Goal: Task Accomplishment & Management: Manage account settings

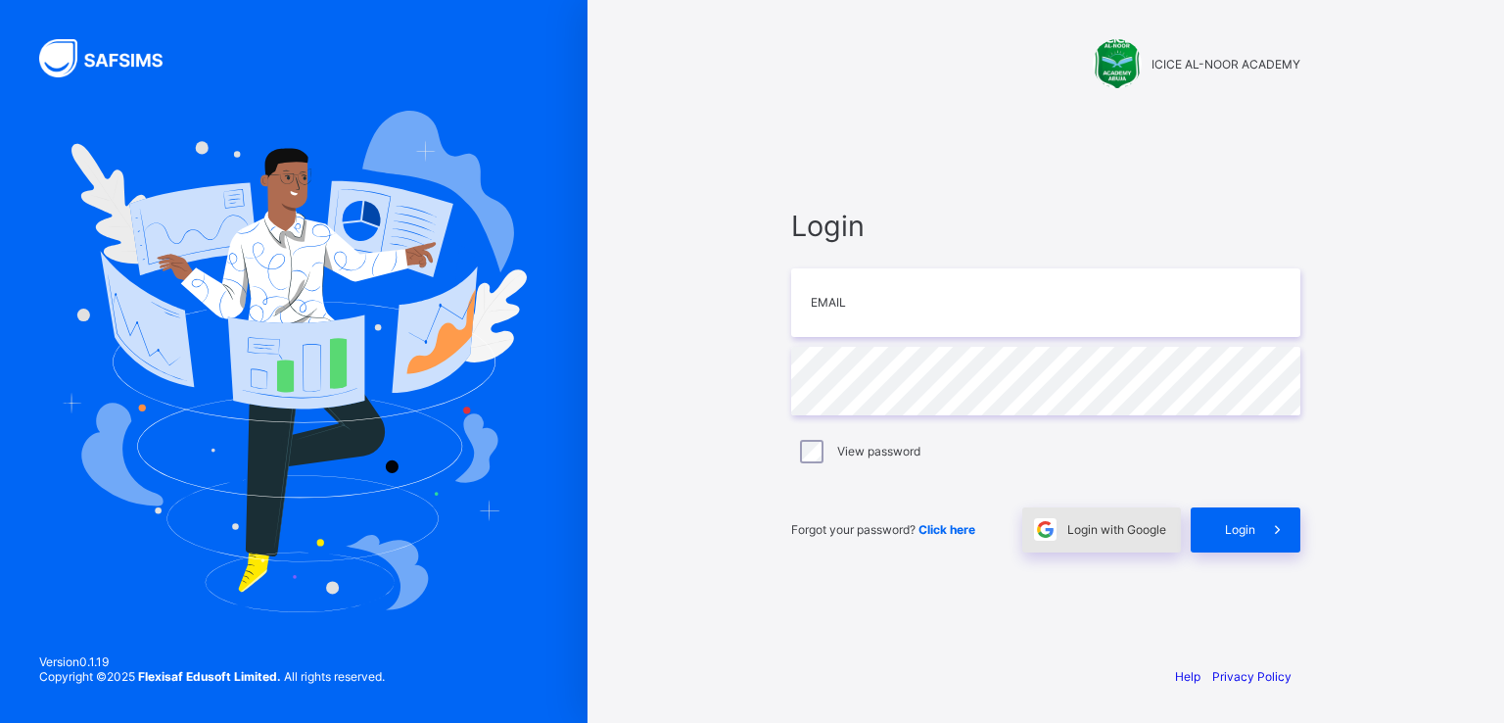
click at [1100, 529] on span "Login with Google" at bounding box center [1116, 529] width 99 height 15
click at [1120, 523] on span "Login with Google" at bounding box center [1116, 529] width 99 height 15
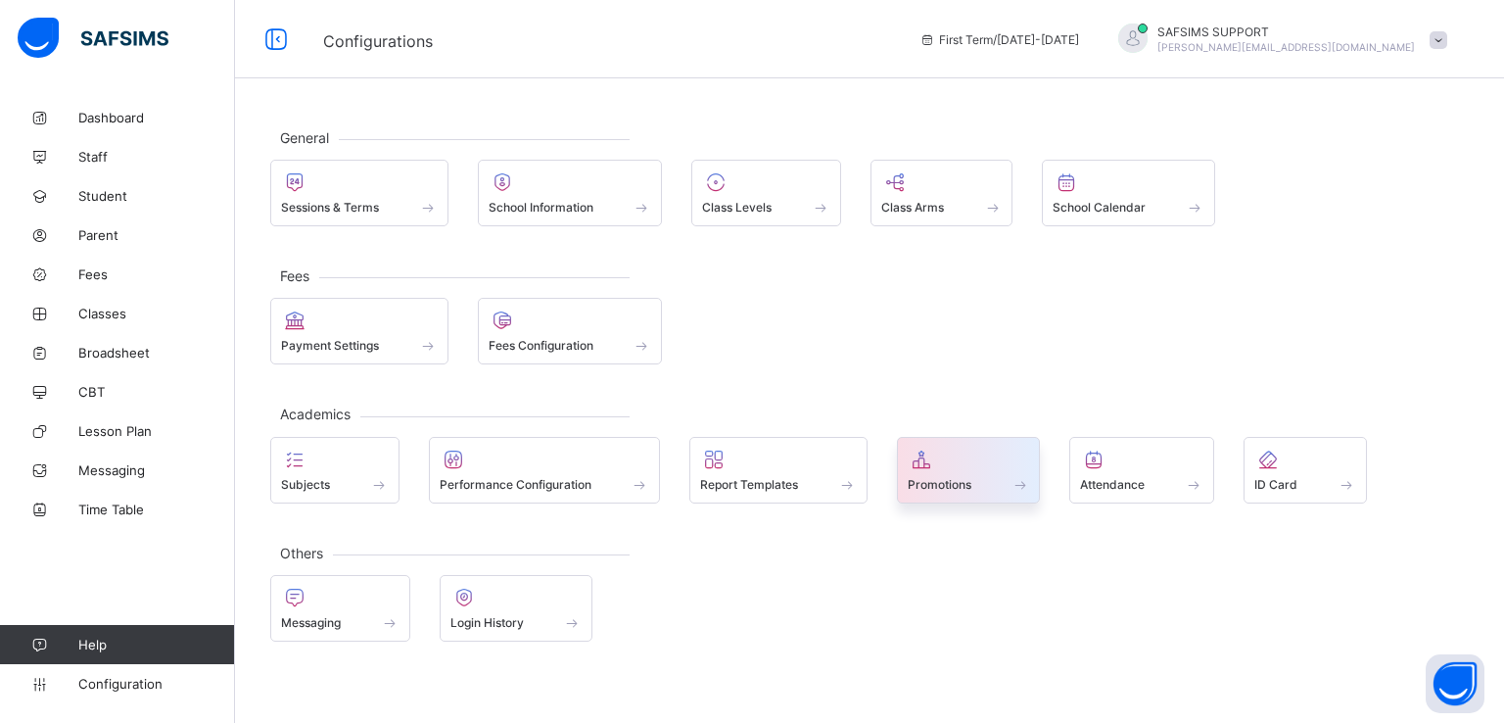
click at [940, 477] on span "Promotions" at bounding box center [940, 484] width 64 height 15
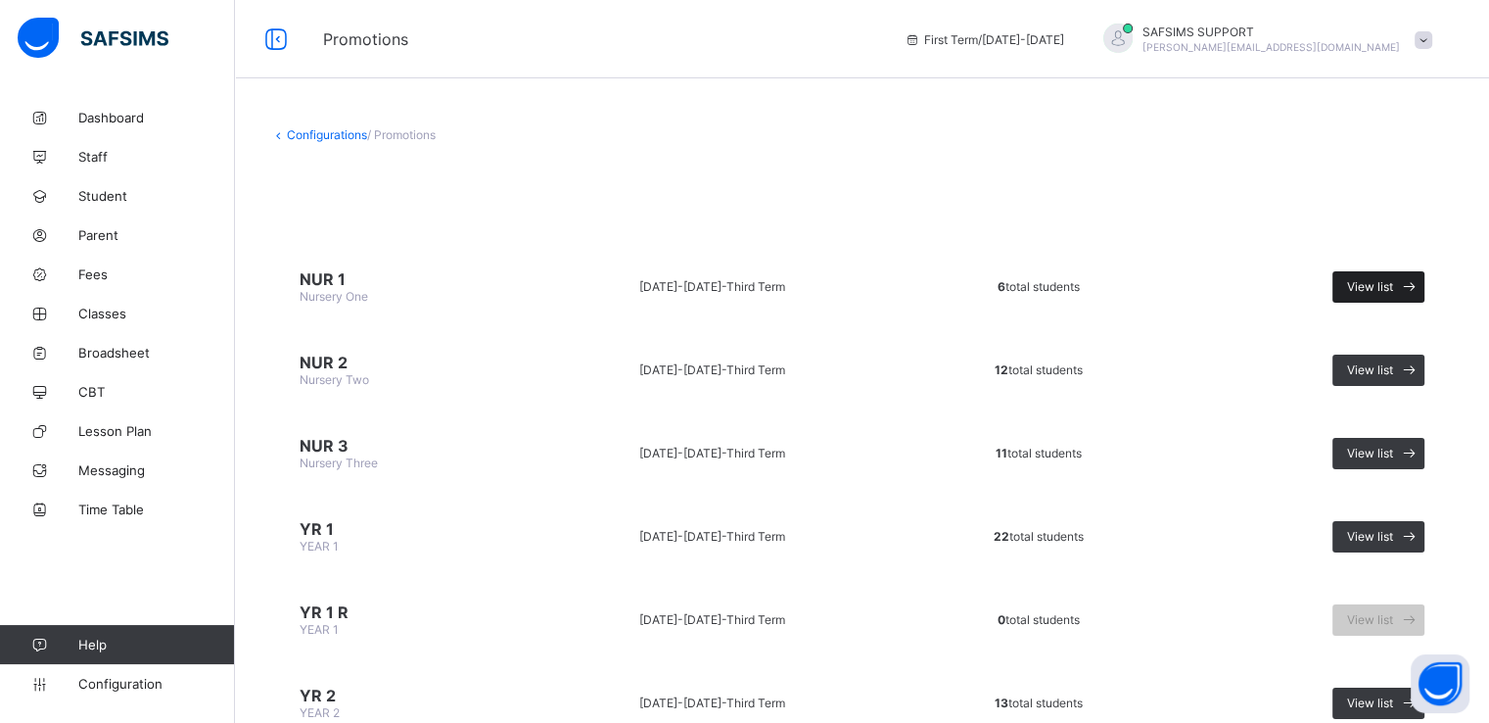
click at [1394, 288] on span "View list" at bounding box center [1370, 286] width 46 height 15
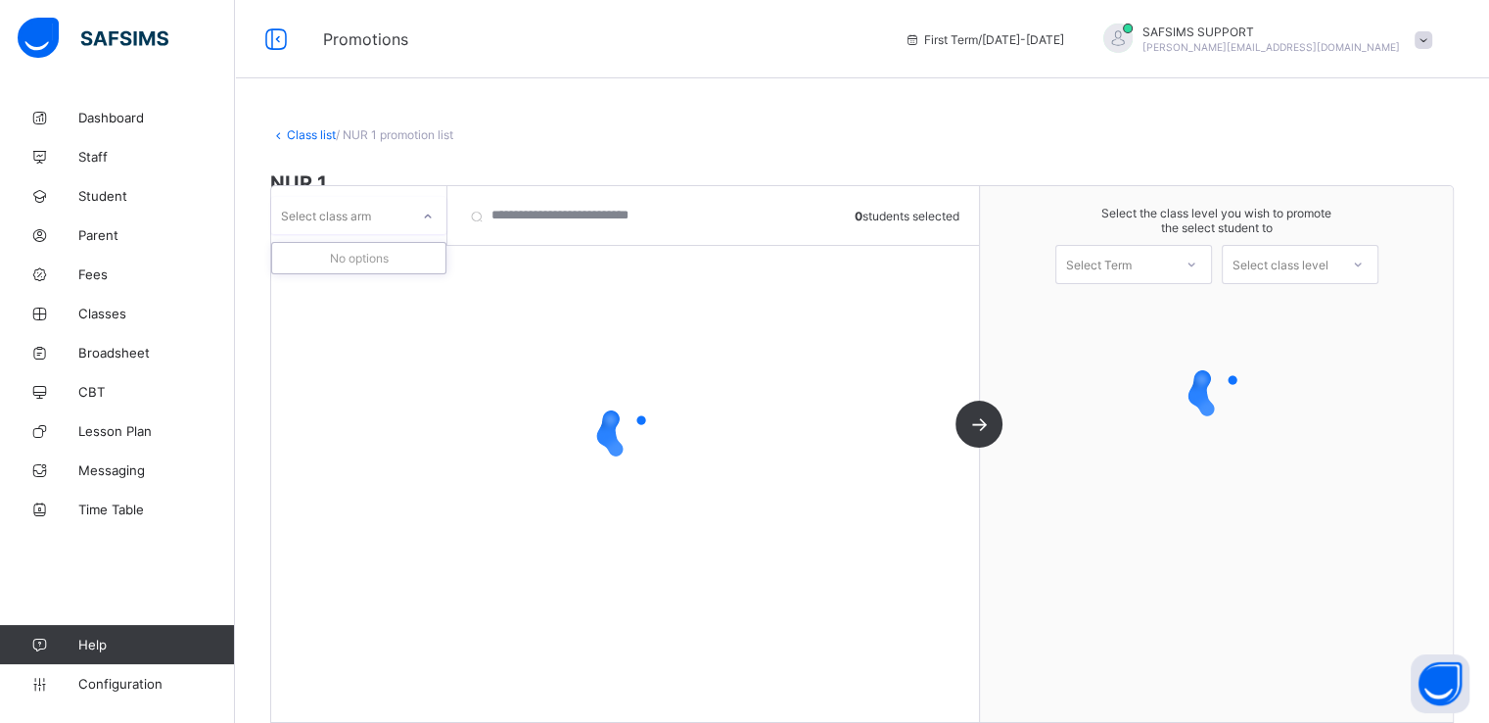
click at [403, 213] on div "Select class arm" at bounding box center [340, 215] width 138 height 27
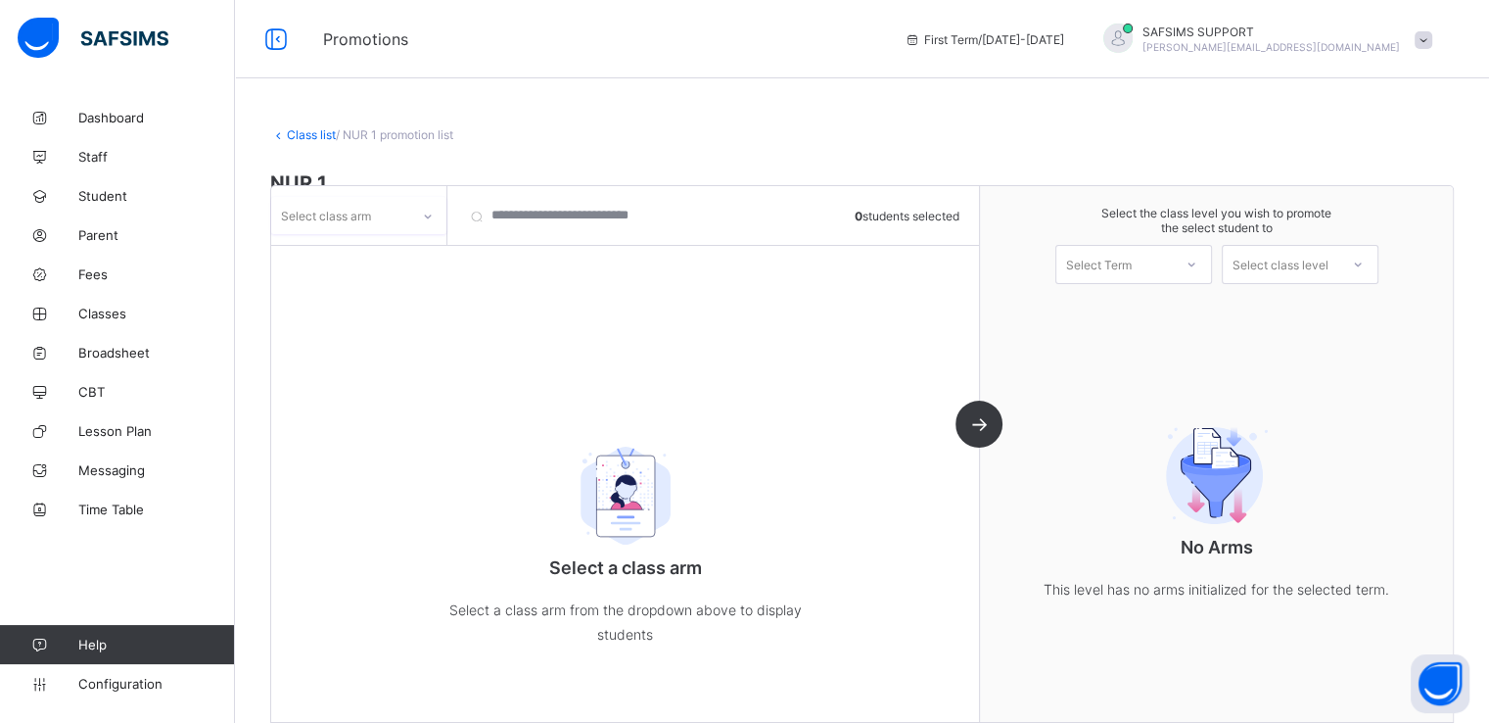
click at [392, 214] on div "Select class arm" at bounding box center [340, 215] width 138 height 27
click at [364, 253] on div at bounding box center [358, 257] width 173 height 29
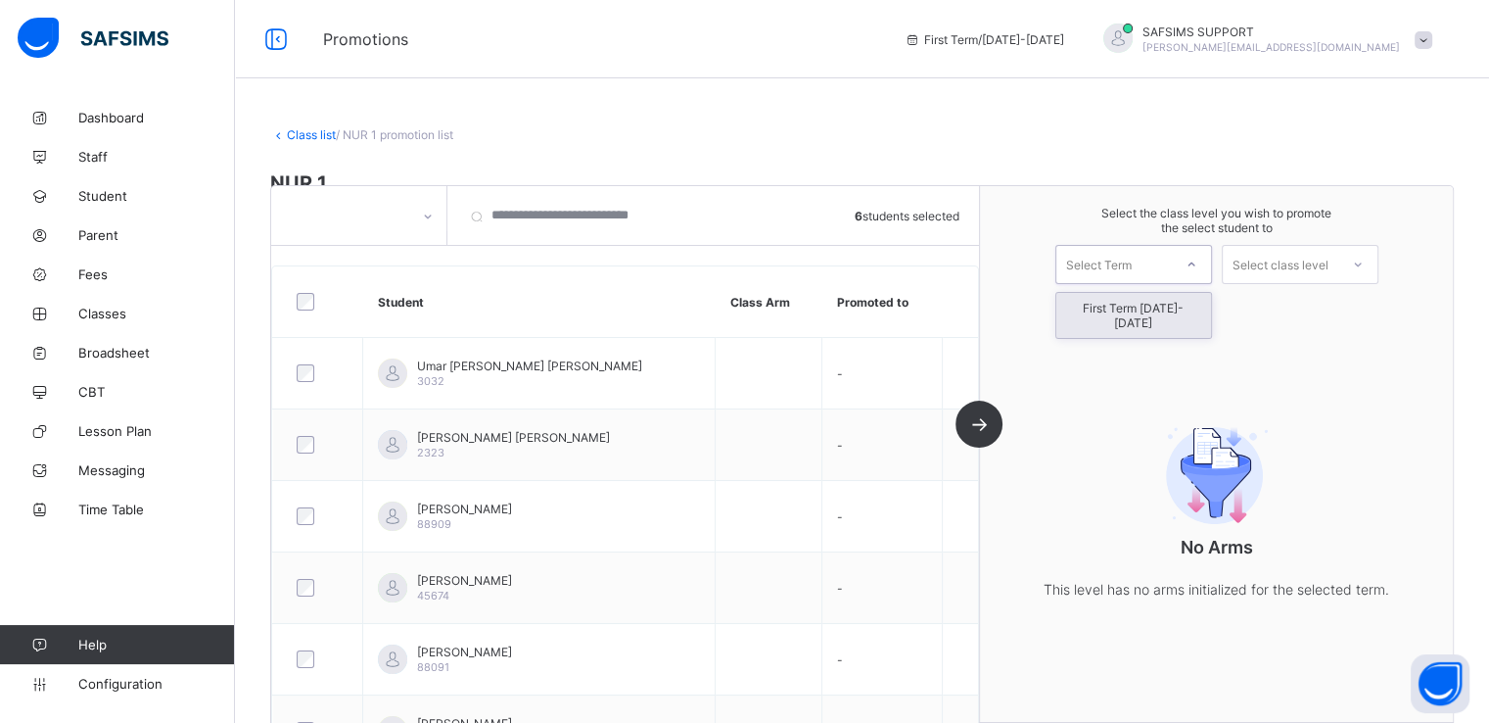
click at [1116, 252] on div "Select Term" at bounding box center [1099, 264] width 66 height 39
click at [1115, 309] on div "First Term 2025-2026" at bounding box center [1134, 315] width 155 height 45
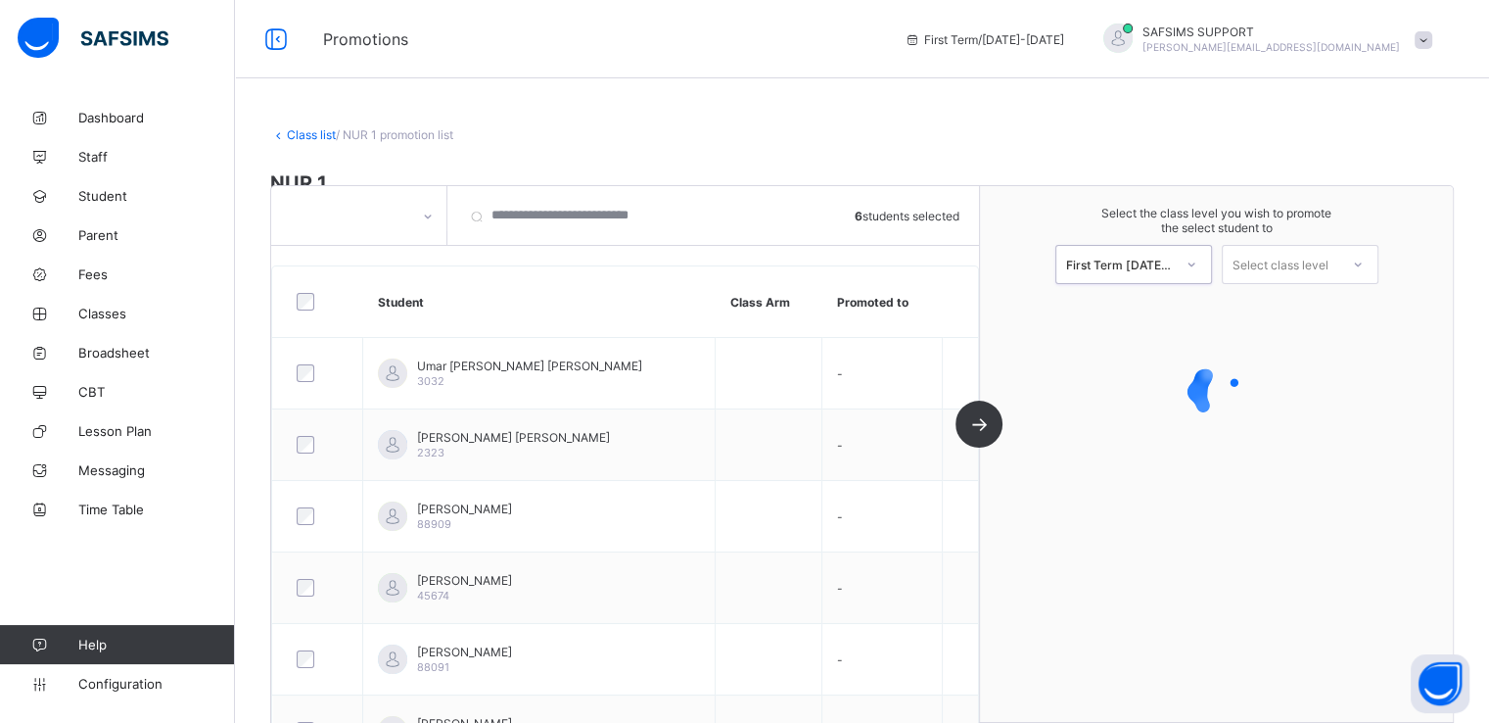
click at [1279, 260] on div "Select class level" at bounding box center [1281, 264] width 96 height 39
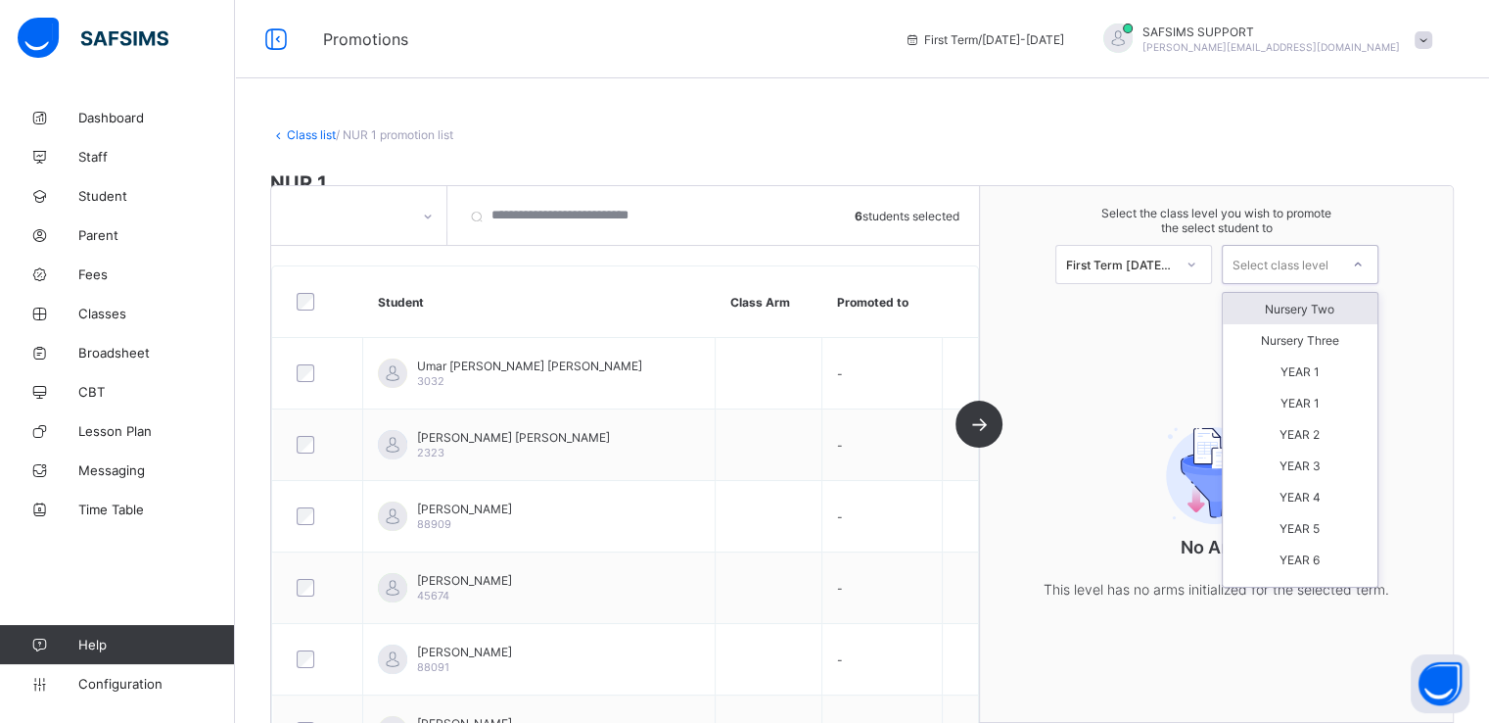
click at [1300, 307] on div "Nursery Two" at bounding box center [1300, 308] width 155 height 31
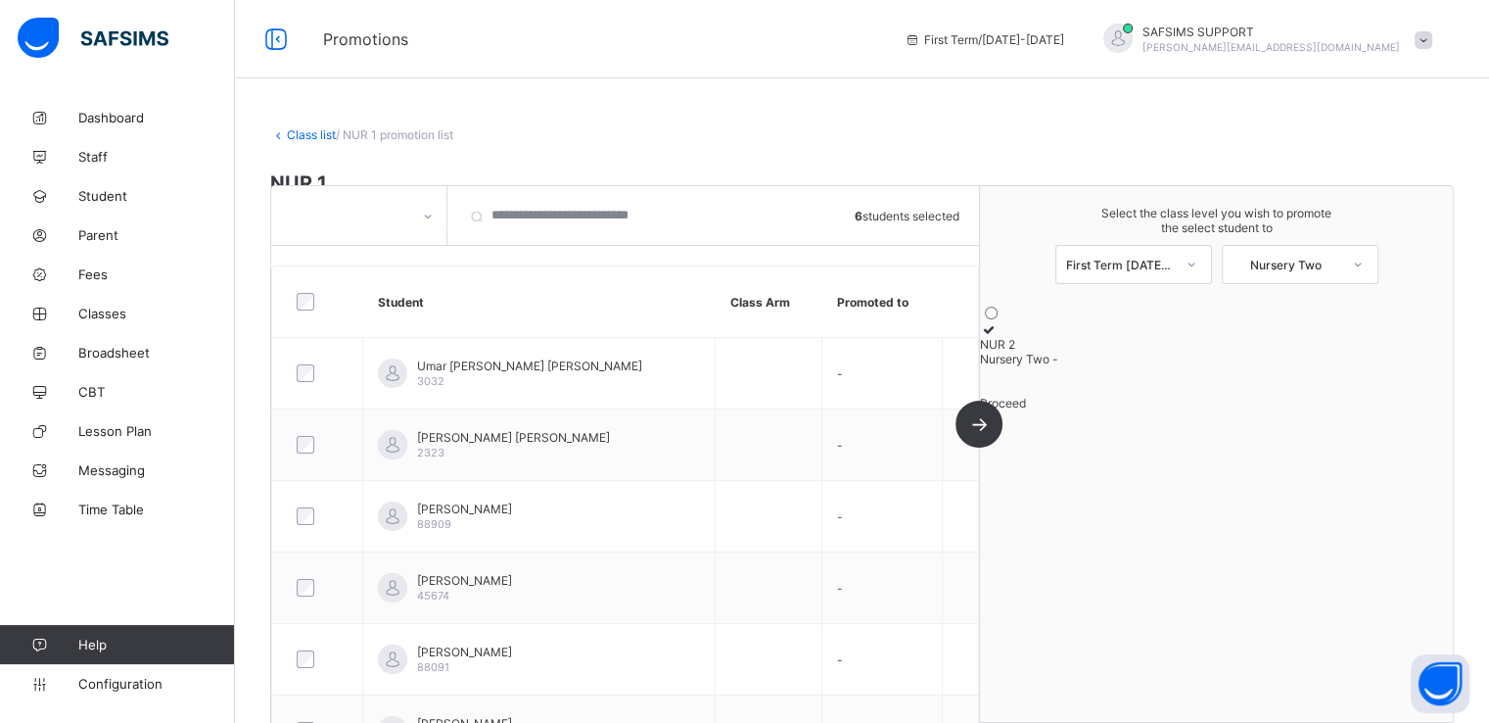
click at [997, 337] on icon at bounding box center [988, 329] width 17 height 15
click at [1026, 410] on span "Proceed" at bounding box center [1003, 403] width 46 height 15
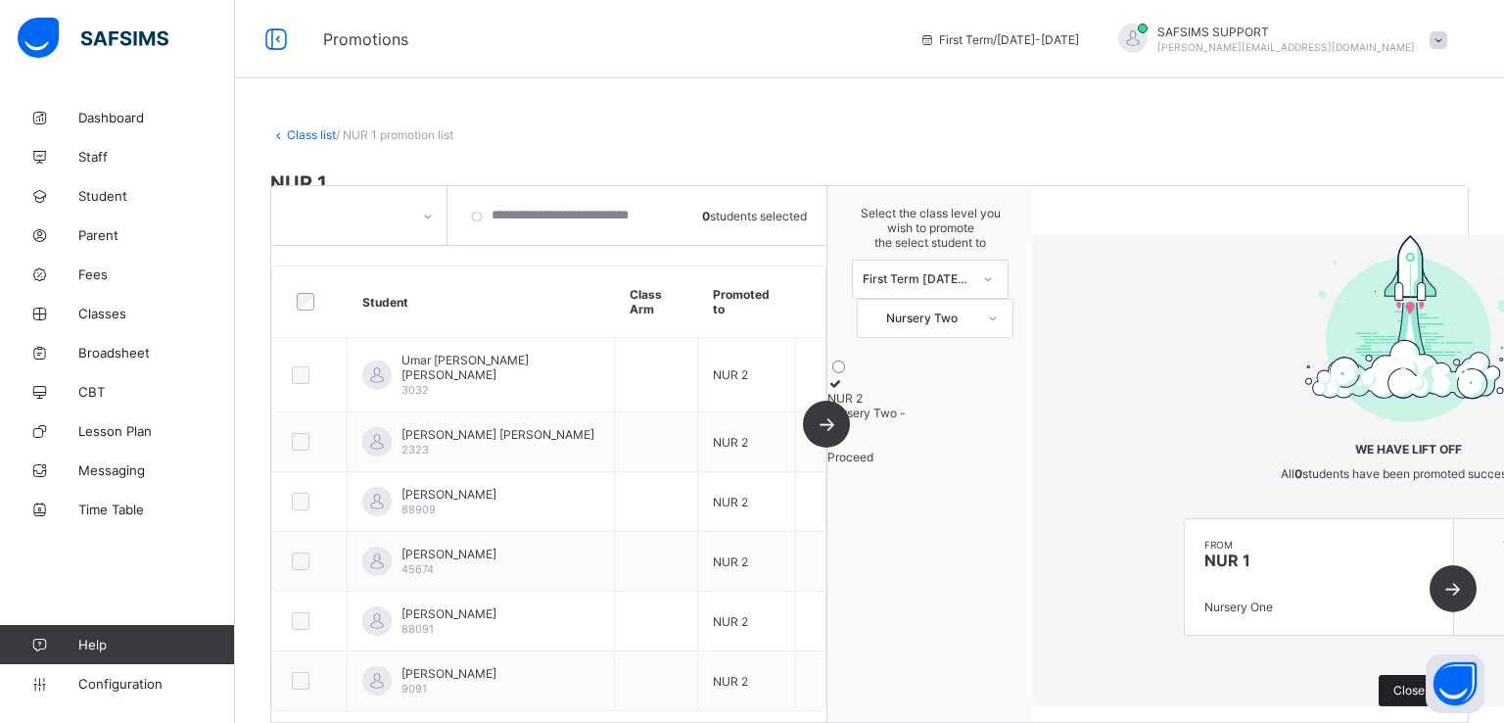
click at [1394, 683] on span "Close" at bounding box center [1409, 690] width 31 height 15
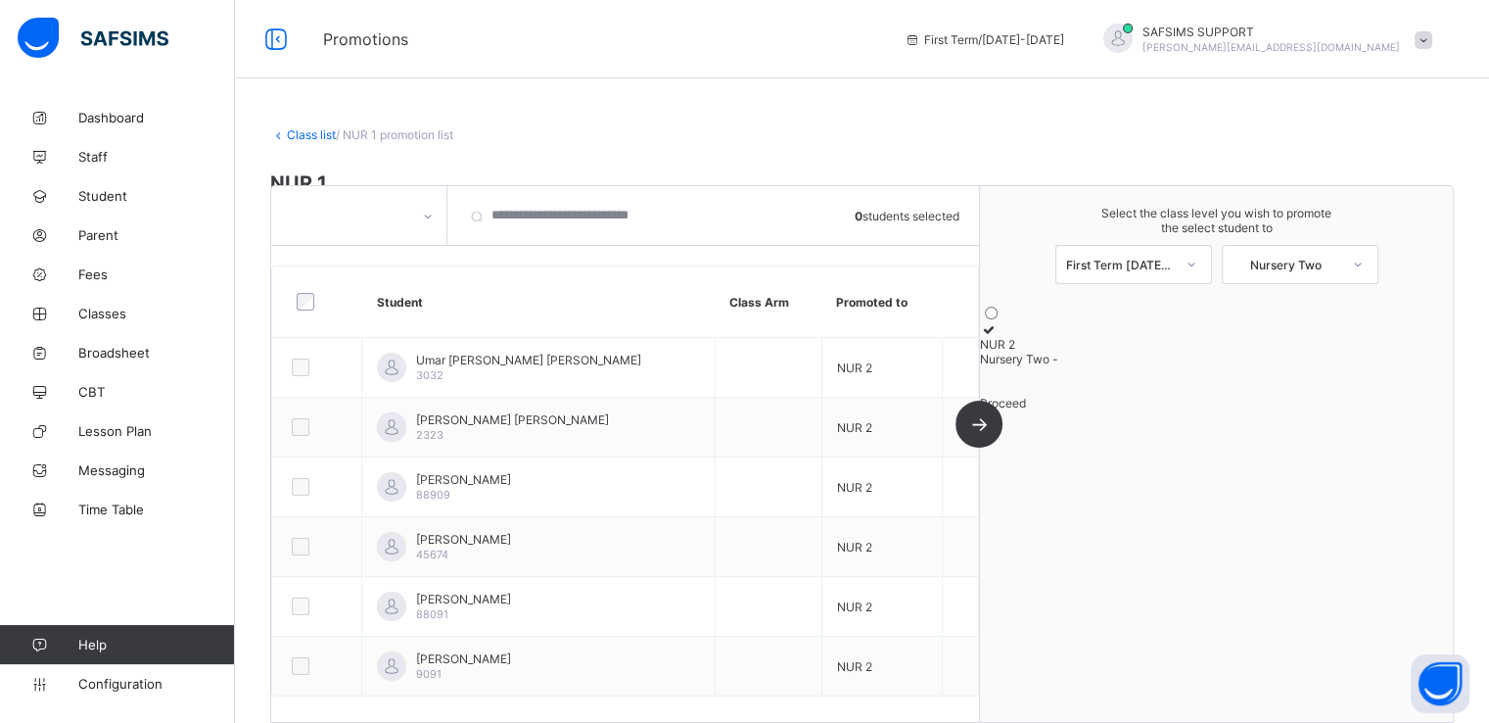
click at [299, 137] on link "Class list" at bounding box center [311, 134] width 49 height 15
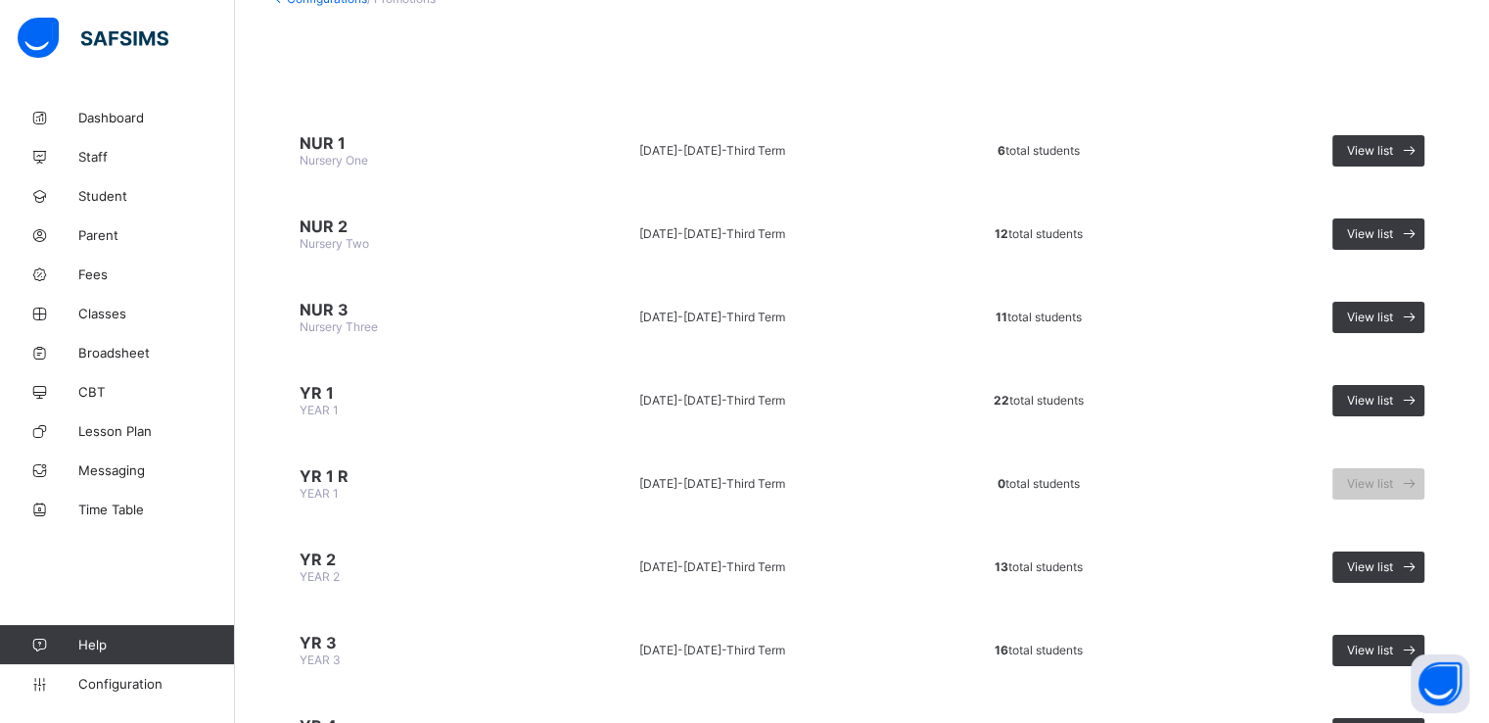
scroll to position [167, 0]
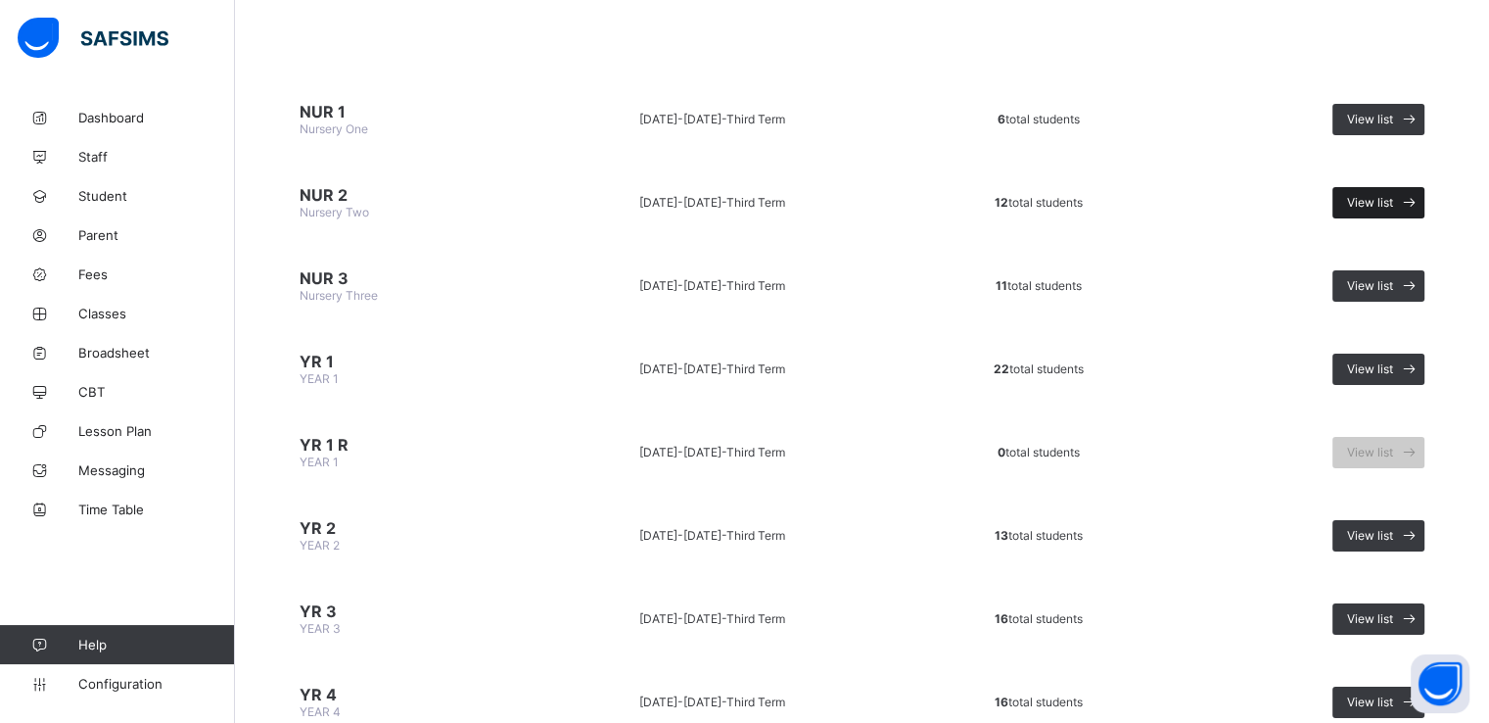
click at [1372, 201] on span "View list" at bounding box center [1370, 202] width 46 height 15
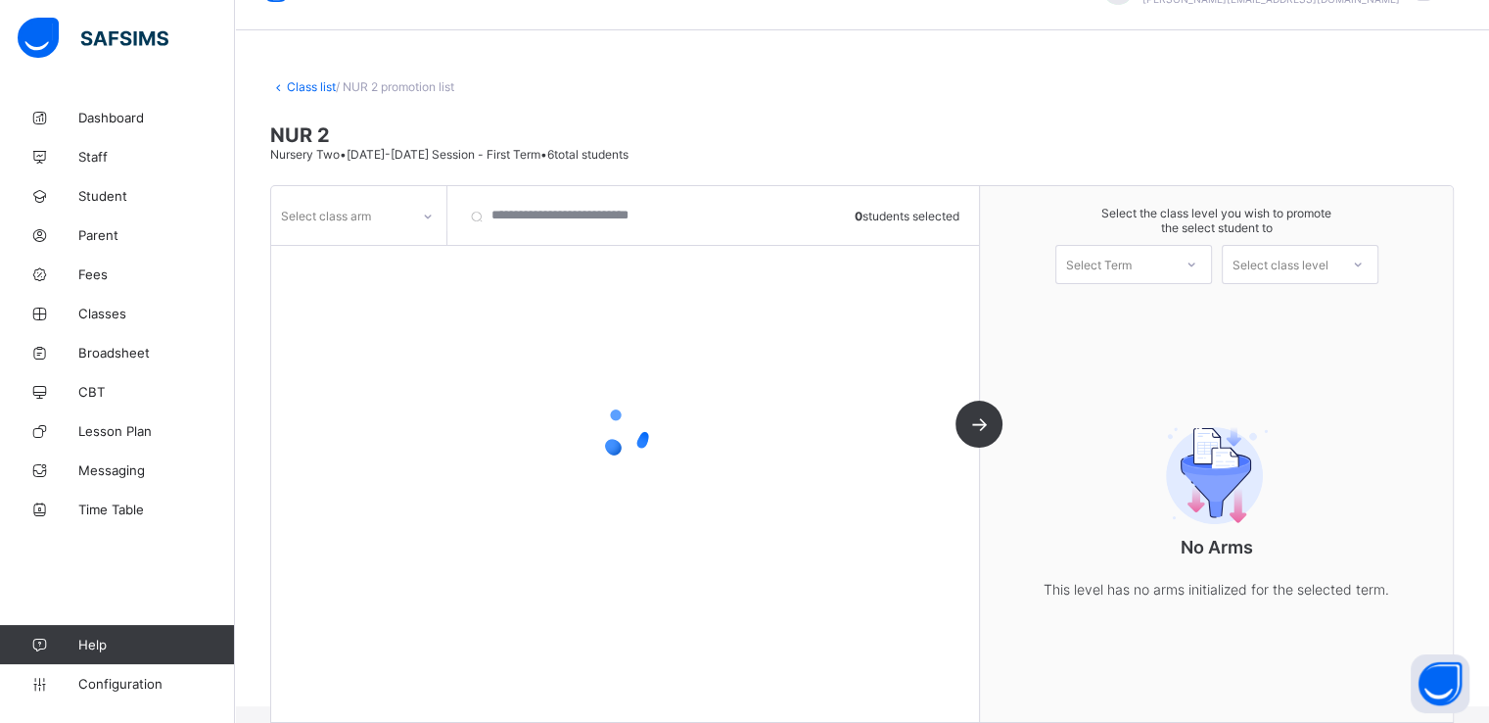
scroll to position [71, 0]
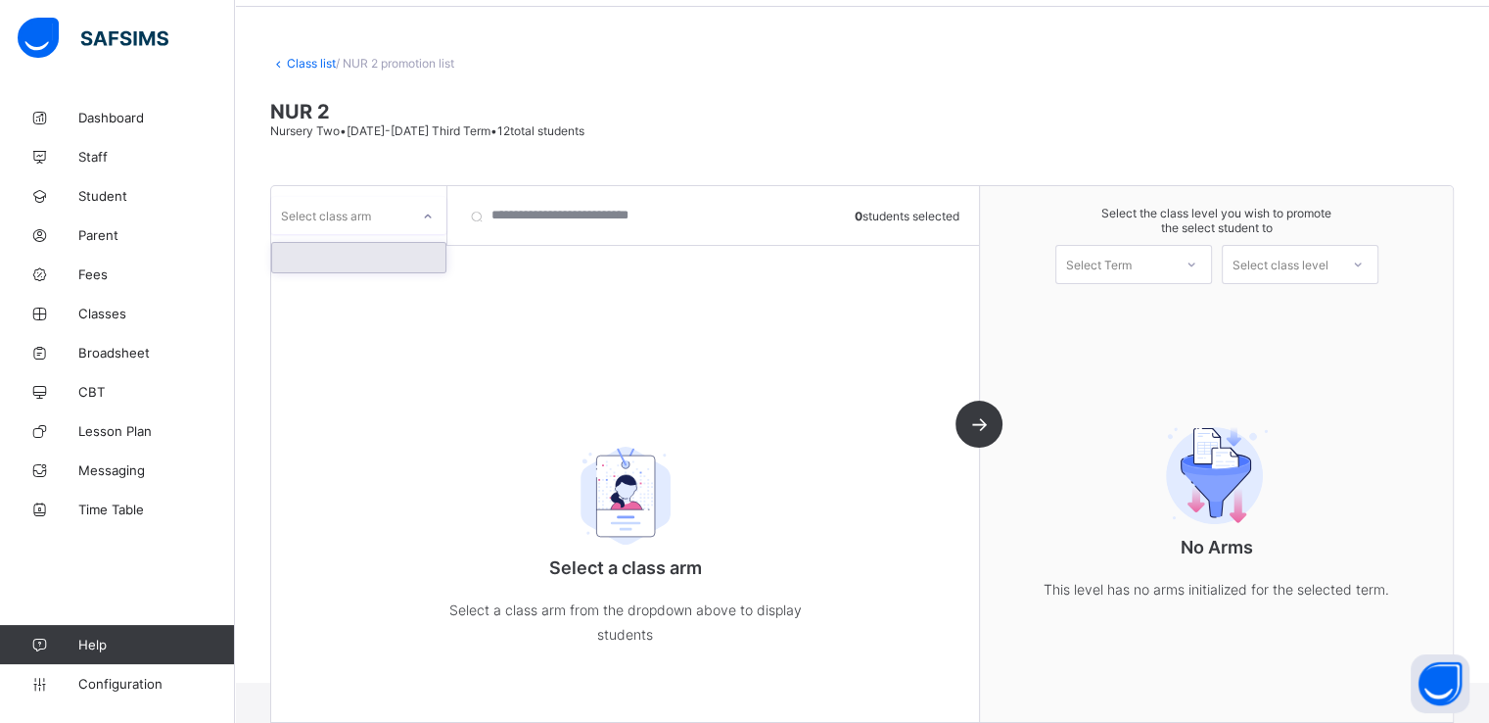
click at [376, 211] on div "Select class arm" at bounding box center [340, 215] width 138 height 27
click at [344, 256] on div at bounding box center [358, 257] width 173 height 29
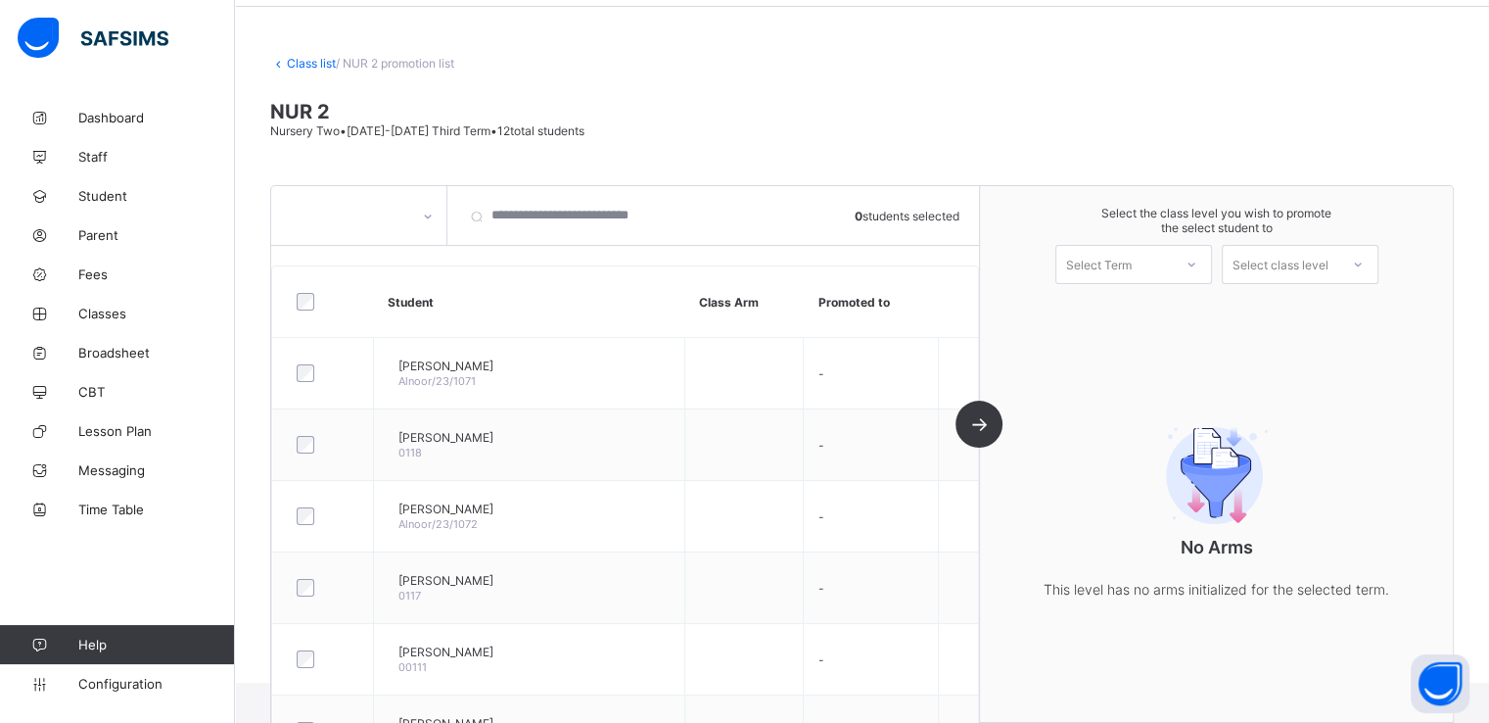
click at [316, 296] on div at bounding box center [324, 302] width 62 height 18
click at [1132, 263] on div "Select Term" at bounding box center [1099, 264] width 66 height 39
click at [1112, 313] on div "First Term 2025-2026" at bounding box center [1134, 315] width 155 height 45
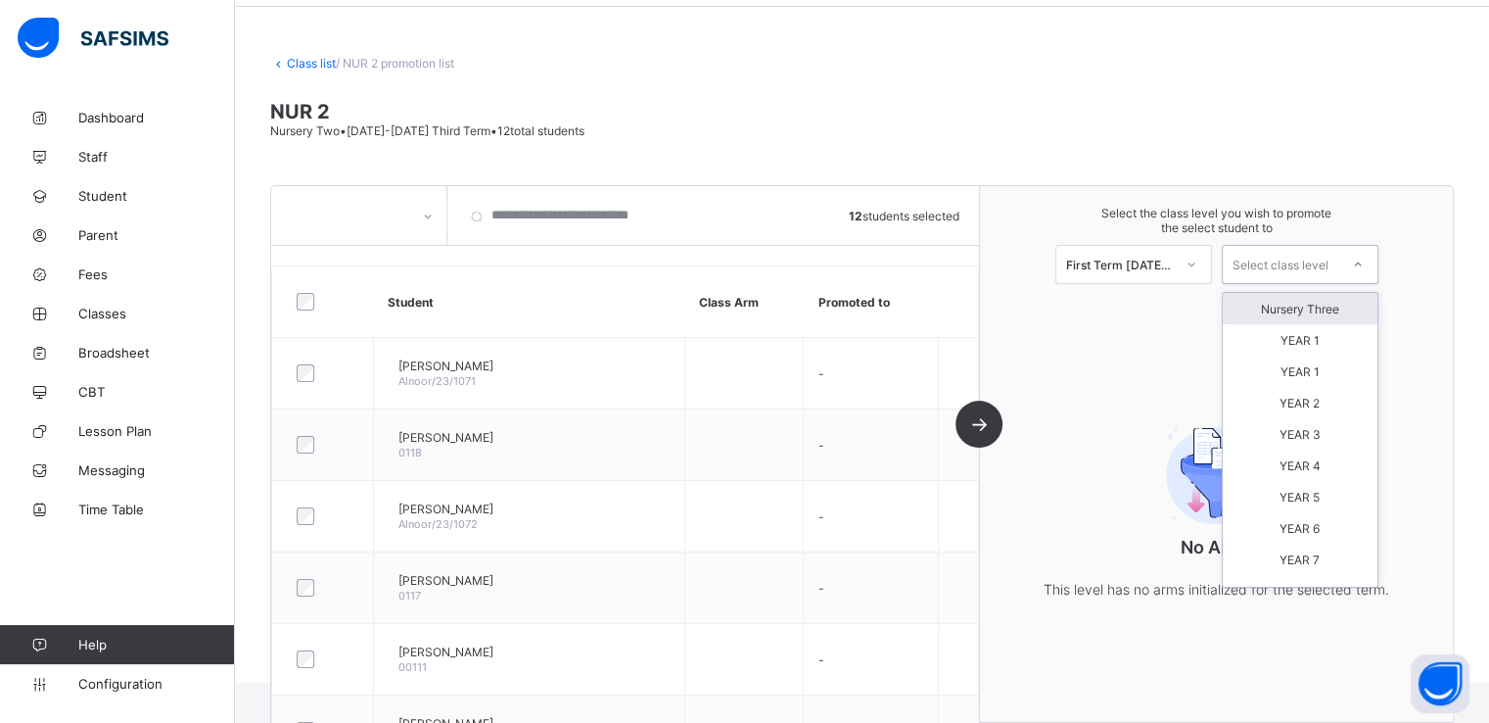
click at [1312, 257] on div "Select class level" at bounding box center [1281, 264] width 96 height 39
click at [1292, 309] on div "Nursery Three" at bounding box center [1300, 308] width 155 height 31
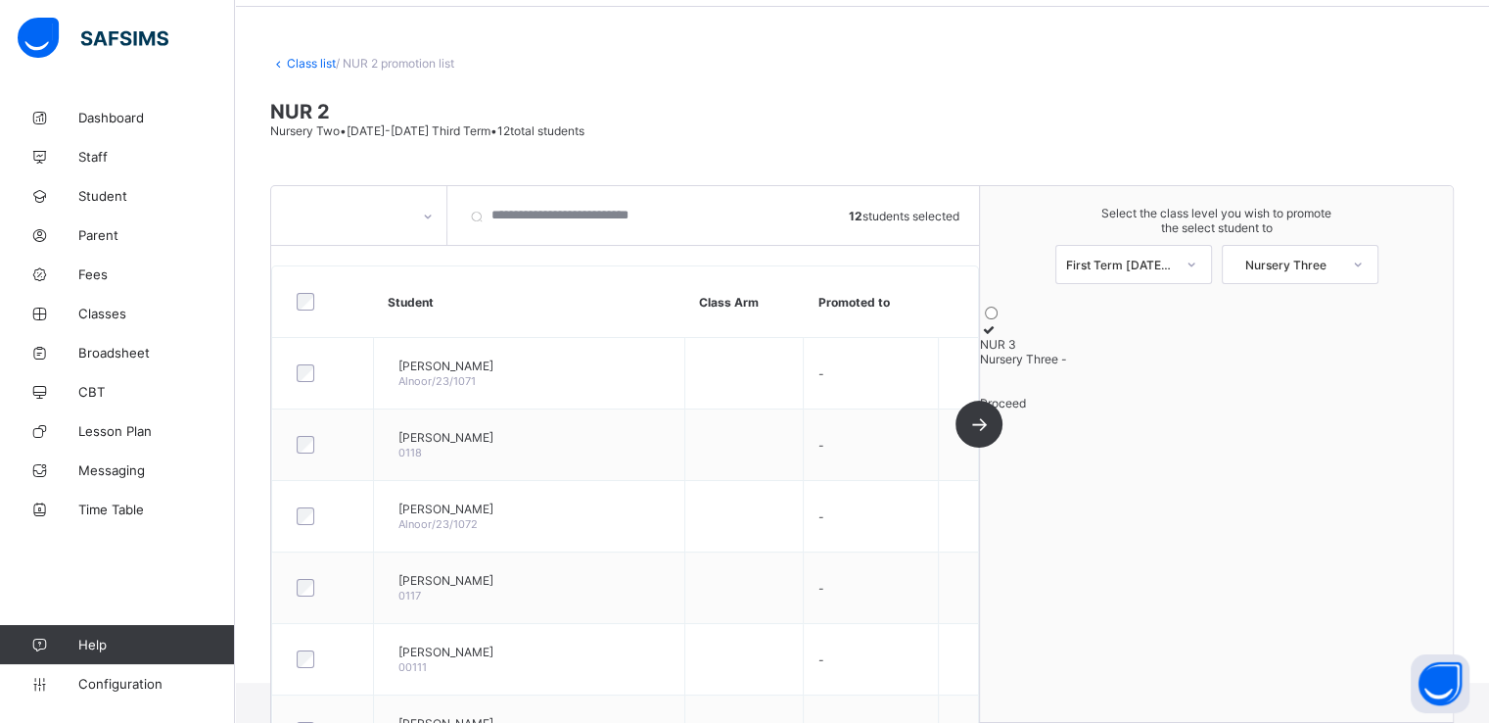
click at [997, 337] on icon at bounding box center [988, 329] width 17 height 15
click at [1026, 410] on span "Proceed" at bounding box center [1003, 403] width 46 height 15
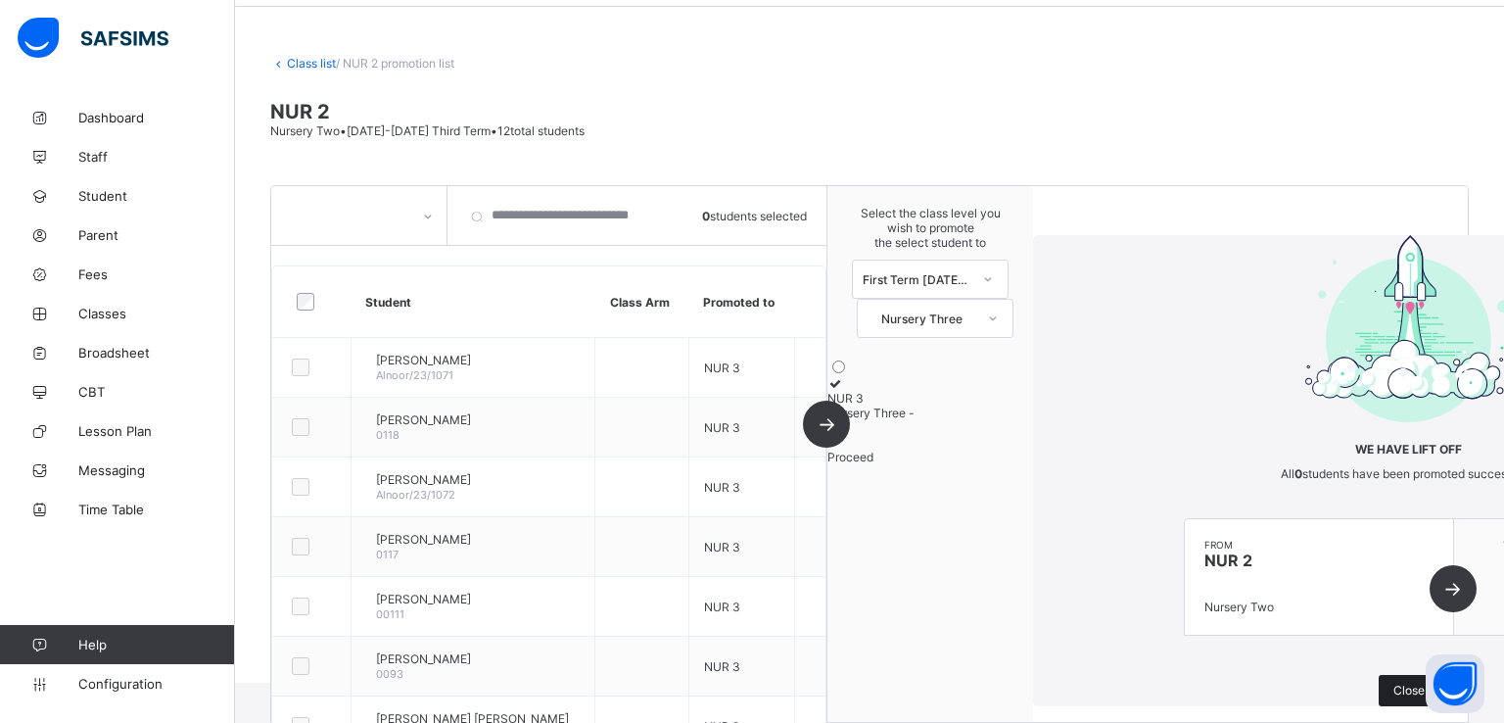
click at [1379, 675] on div "Close" at bounding box center [1409, 690] width 61 height 31
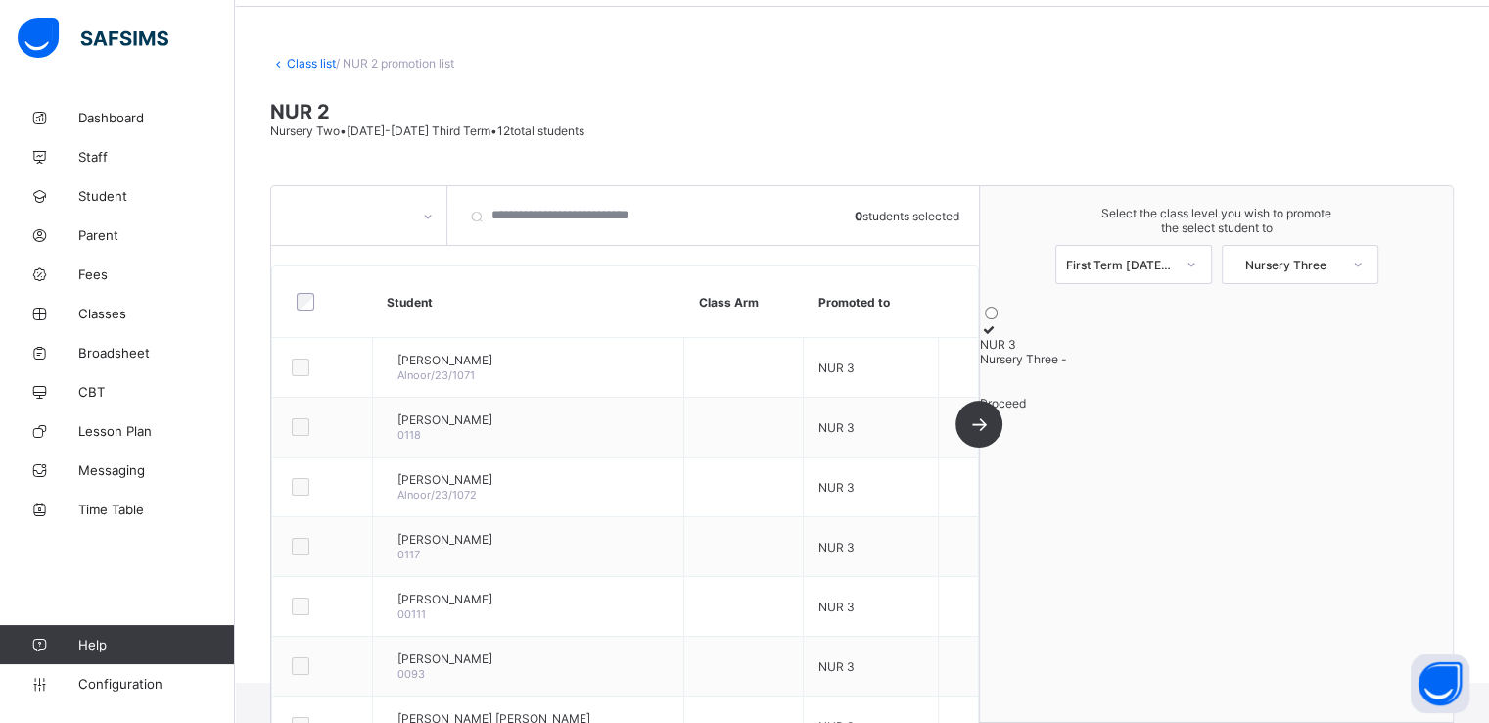
scroll to position [0, 0]
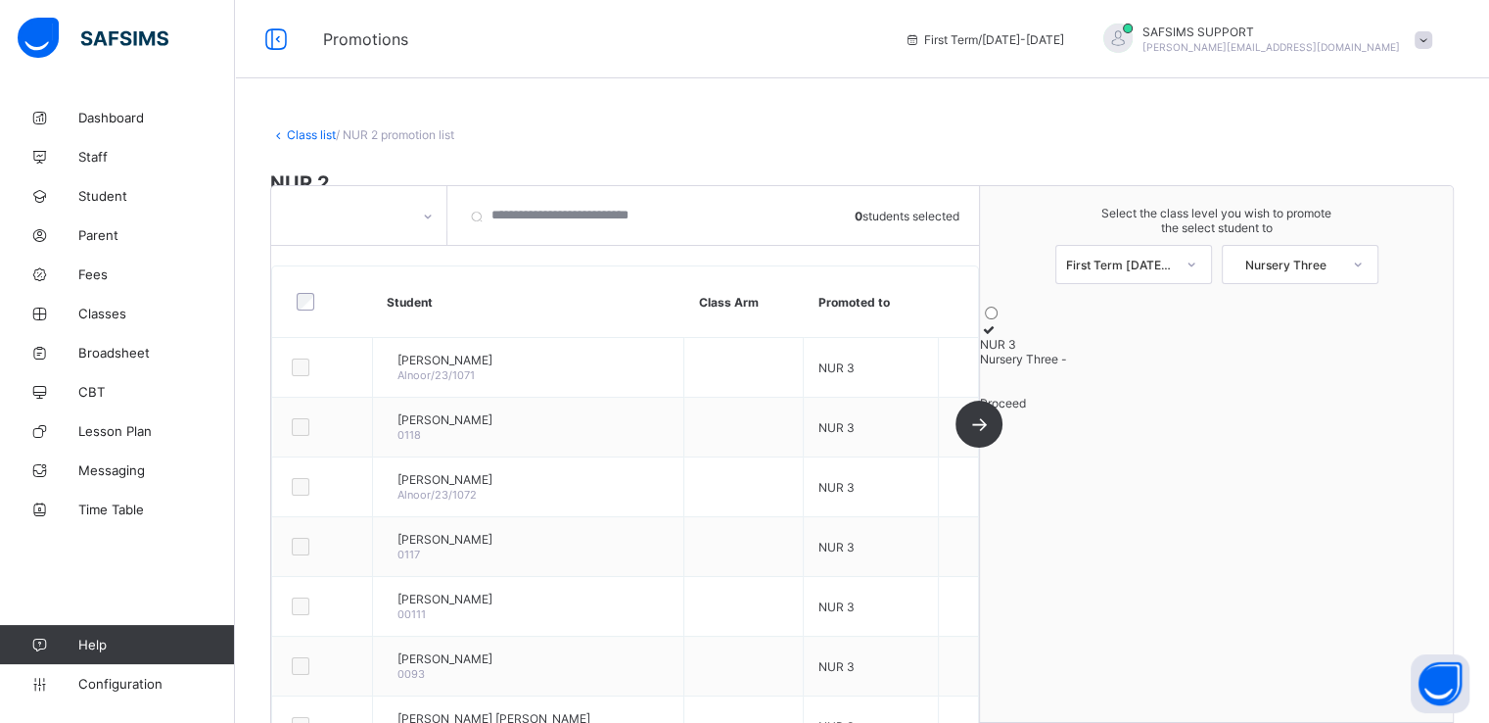
click at [310, 131] on link "Class list" at bounding box center [311, 134] width 49 height 15
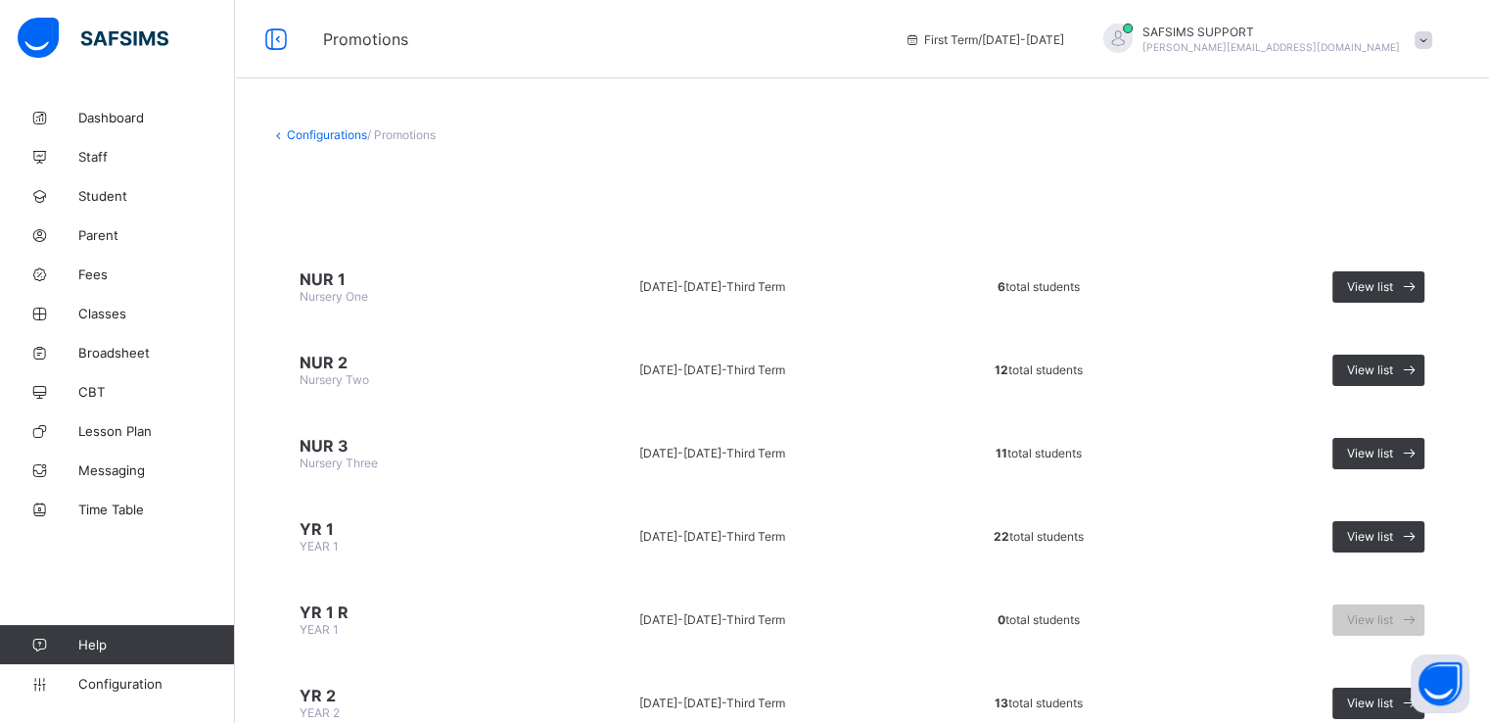
scroll to position [313, 0]
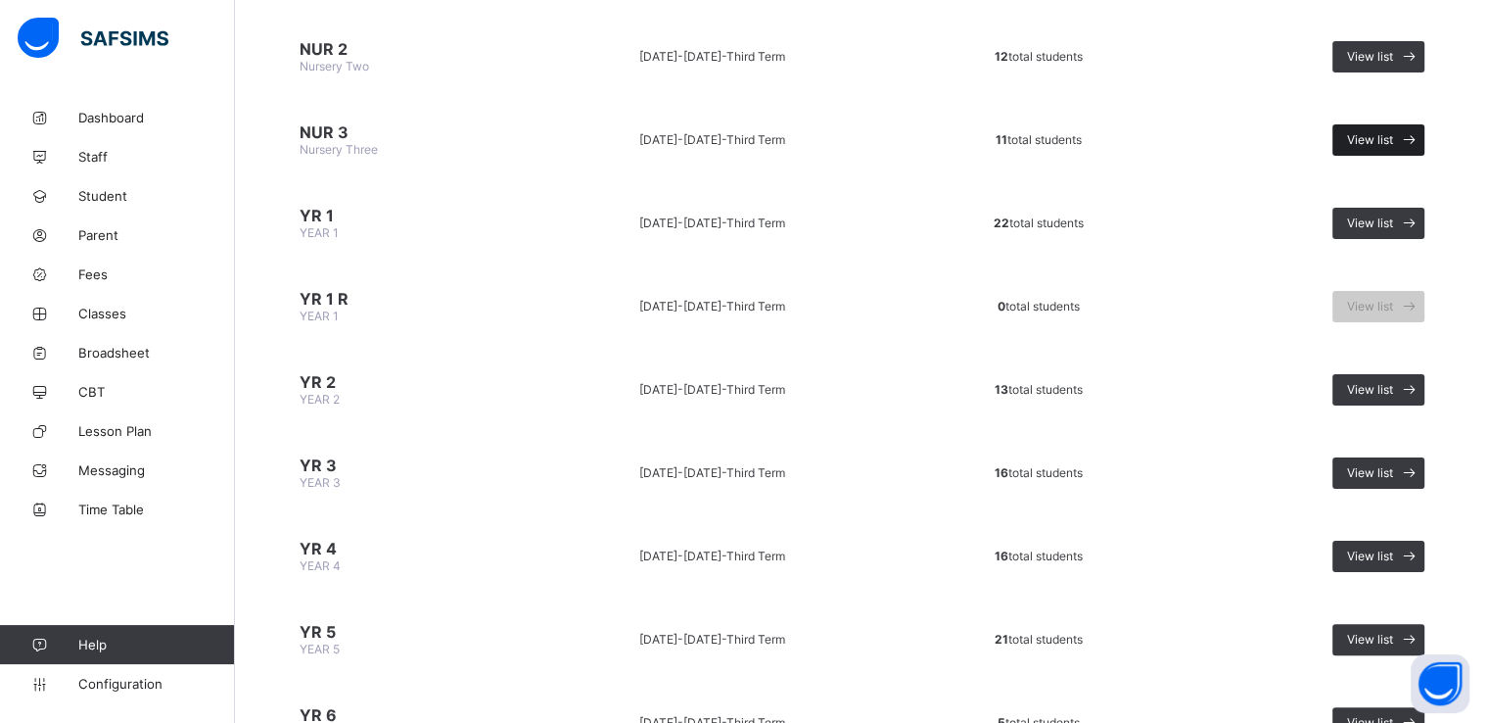
click at [1387, 138] on span "View list" at bounding box center [1370, 139] width 46 height 15
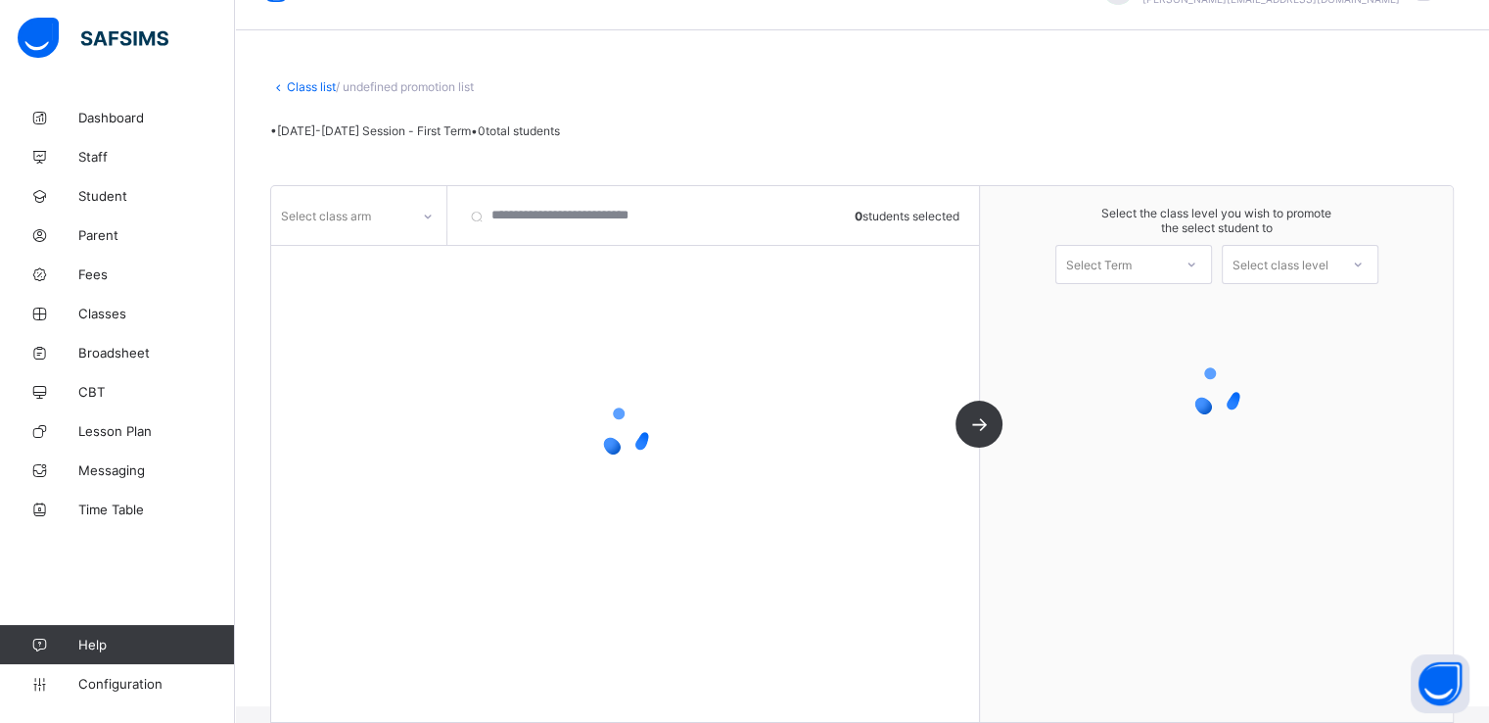
scroll to position [71, 0]
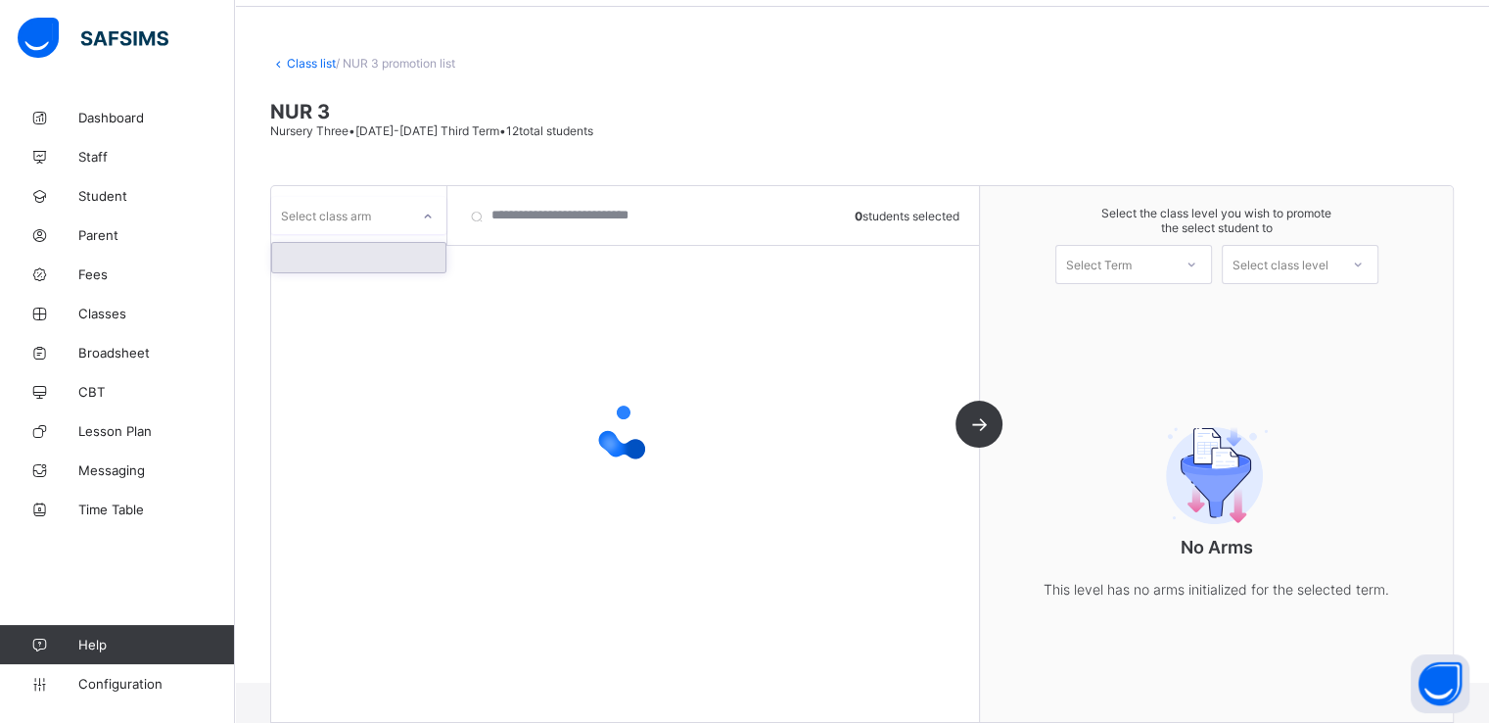
click at [409, 224] on div at bounding box center [427, 215] width 37 height 37
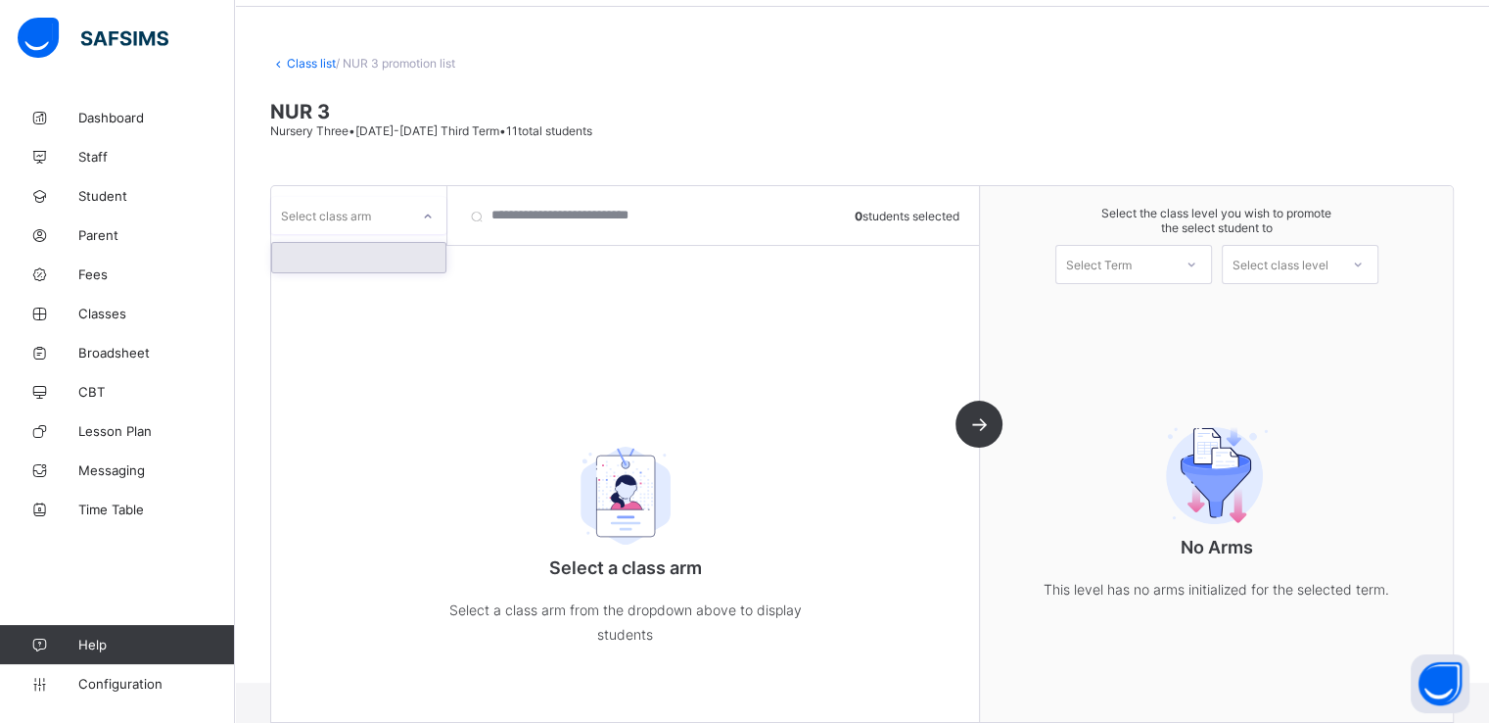
click at [367, 249] on div at bounding box center [358, 257] width 173 height 29
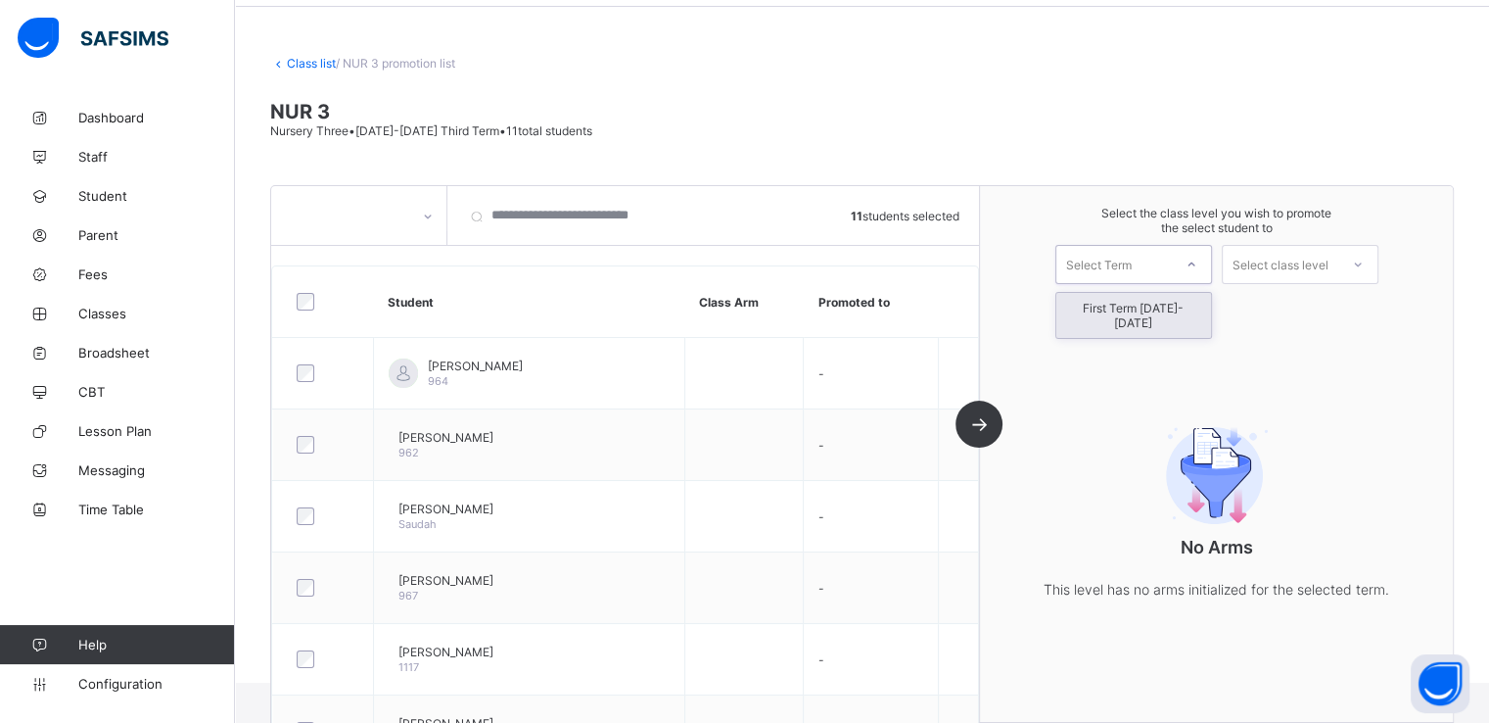
click at [1086, 274] on div "Select Term" at bounding box center [1099, 264] width 66 height 39
click at [1094, 310] on div "First Term 2025-2026" at bounding box center [1134, 315] width 155 height 45
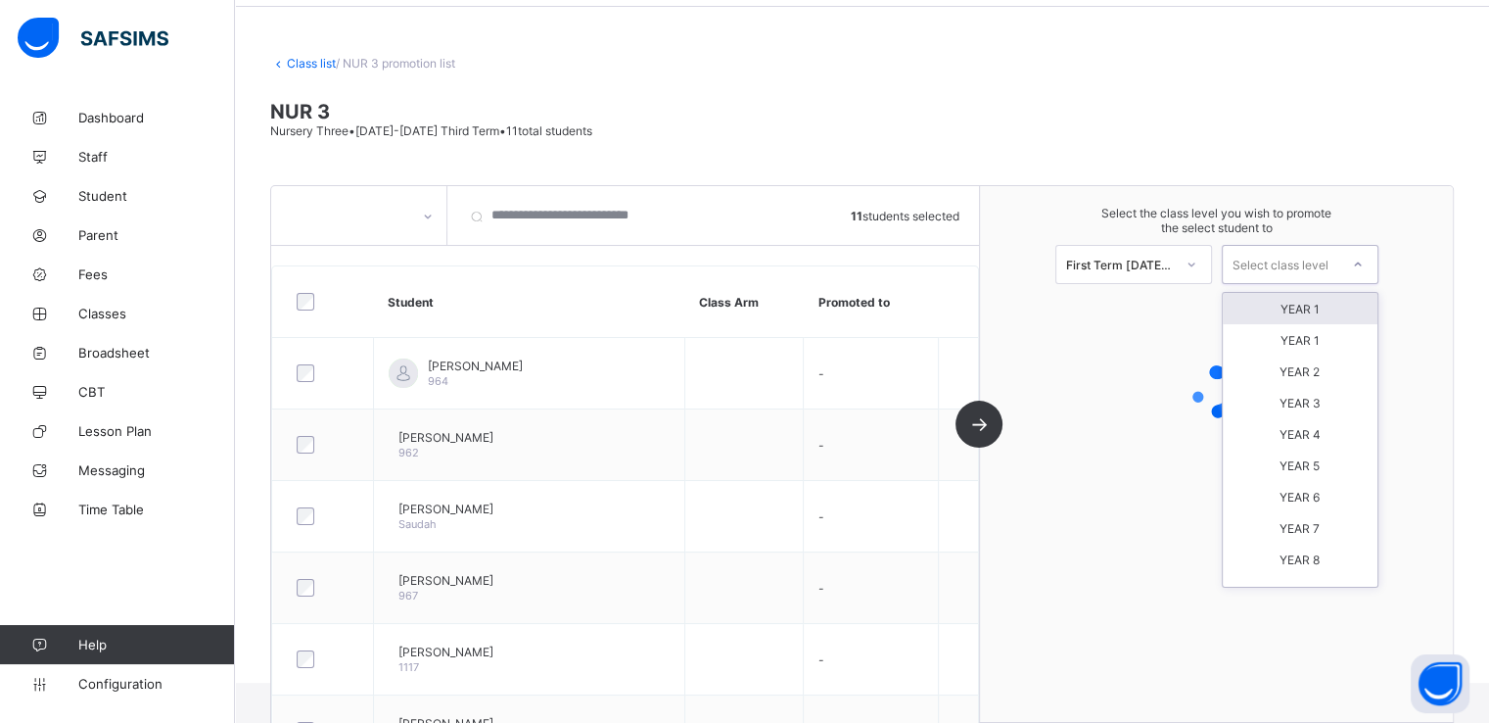
click at [1284, 260] on div "Select class level" at bounding box center [1281, 264] width 96 height 39
click at [1288, 311] on div "YEAR 1" at bounding box center [1300, 308] width 155 height 31
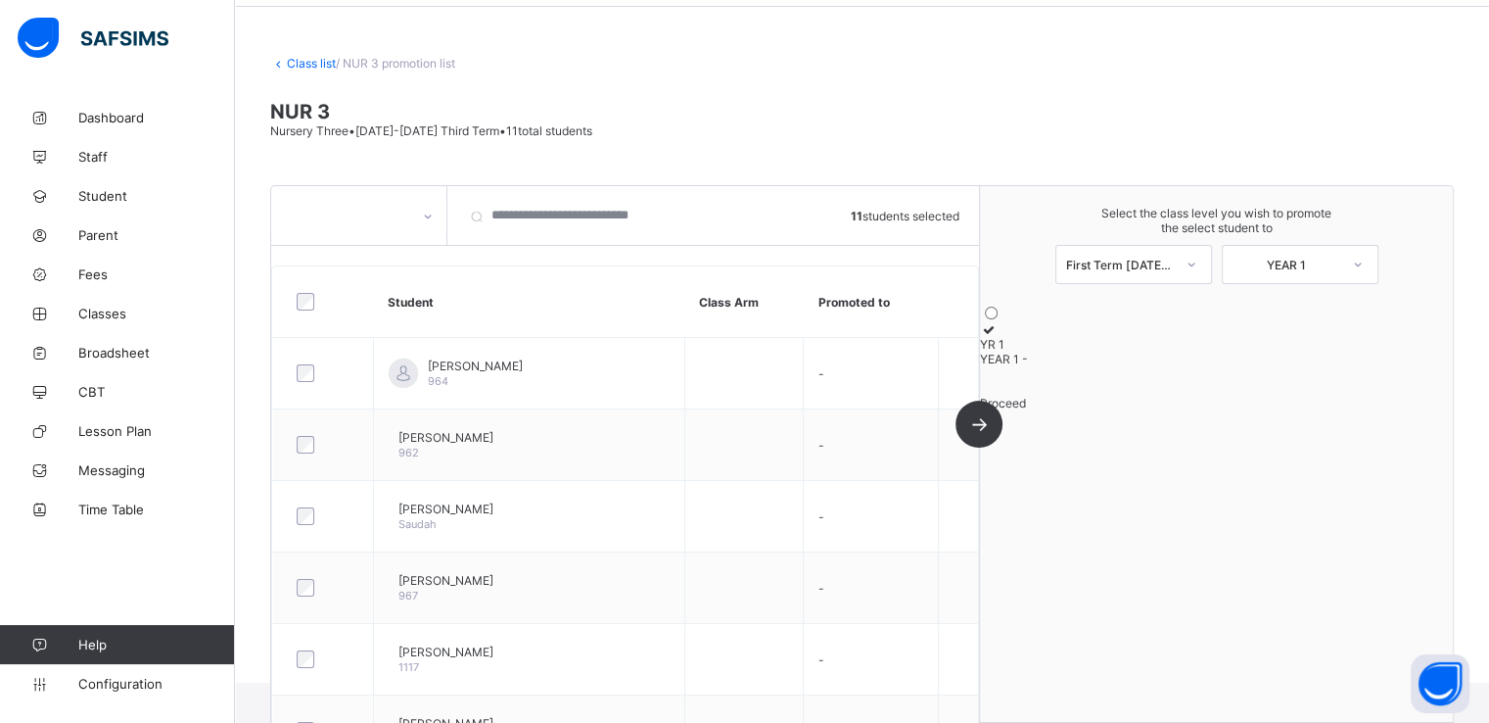
click at [997, 337] on icon at bounding box center [988, 329] width 17 height 15
click at [1209, 410] on div "Proceed" at bounding box center [1216, 403] width 473 height 15
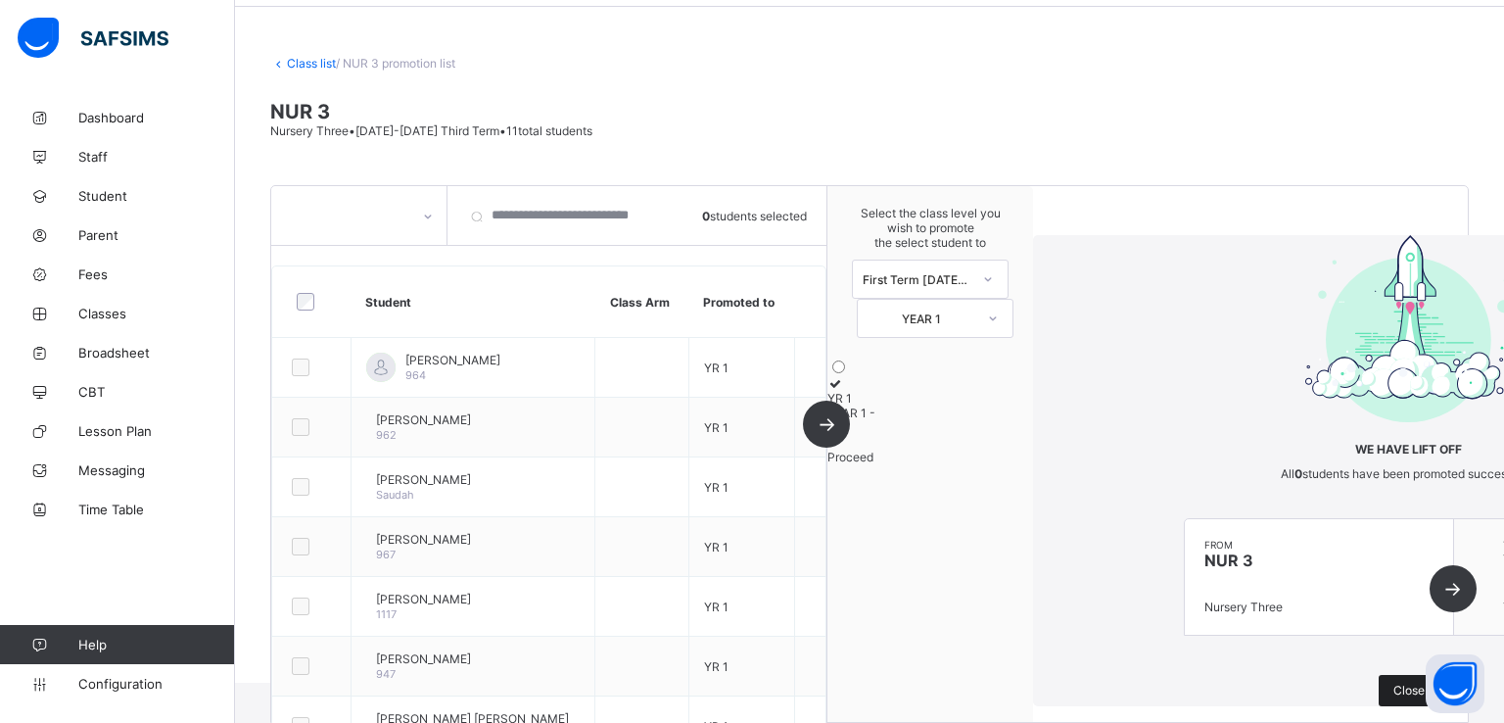
click at [1394, 683] on span "Close" at bounding box center [1409, 690] width 31 height 15
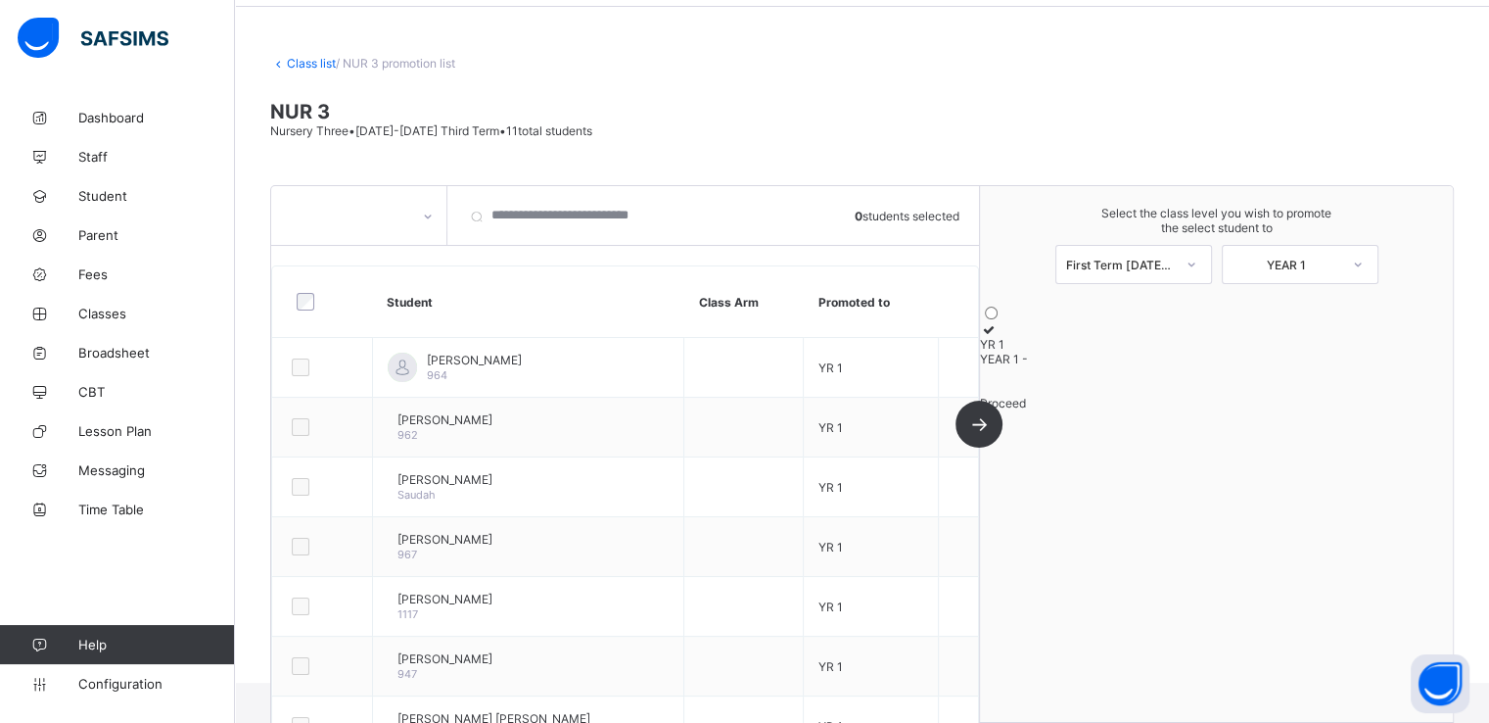
scroll to position [0, 0]
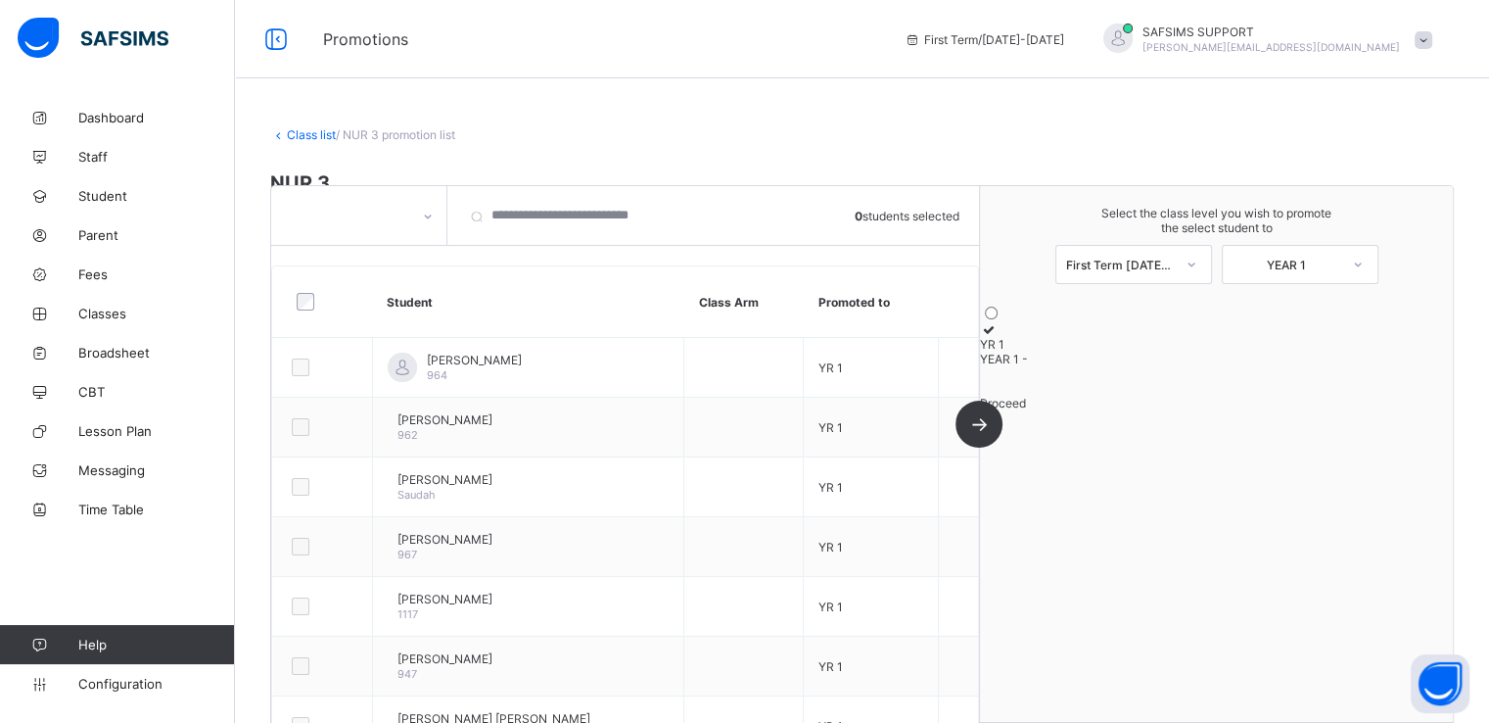
click at [291, 137] on link "Class list" at bounding box center [311, 134] width 49 height 15
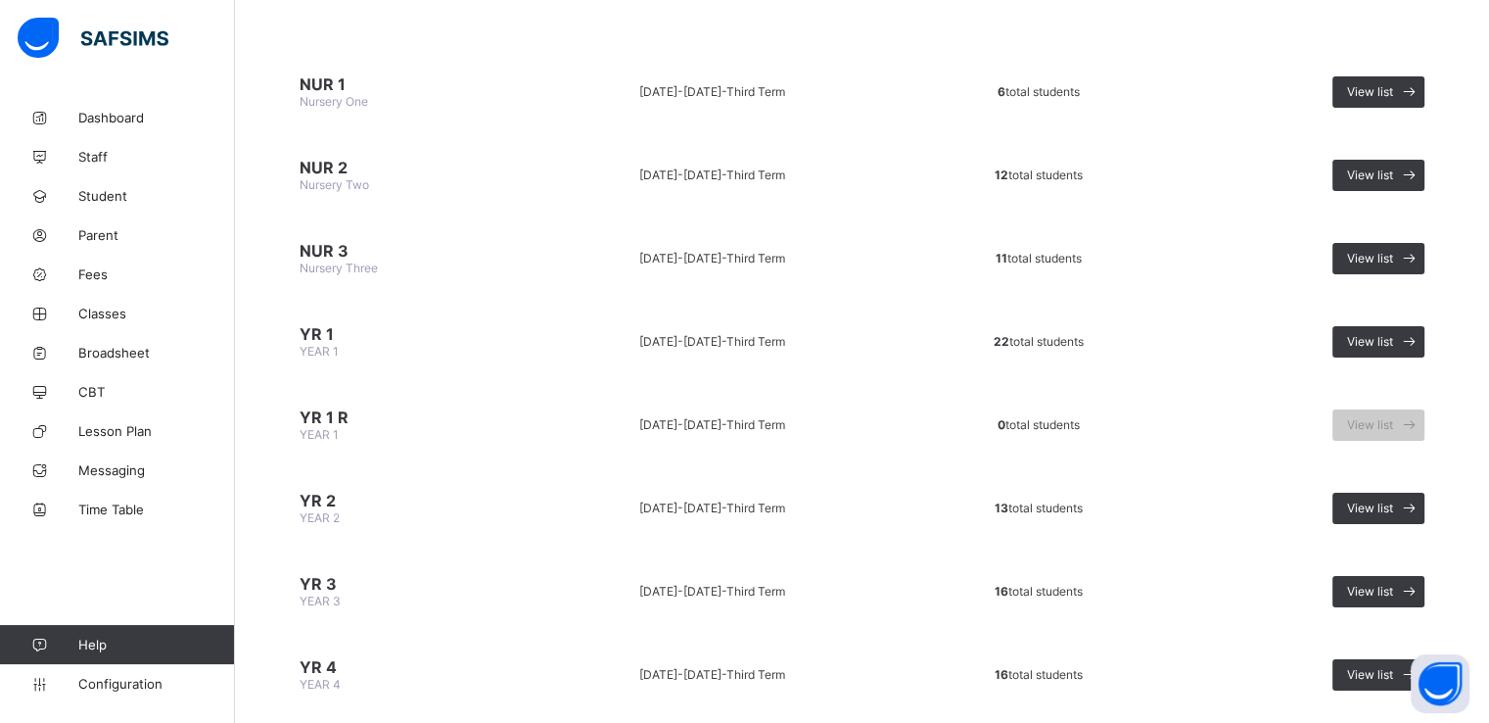
scroll to position [199, 0]
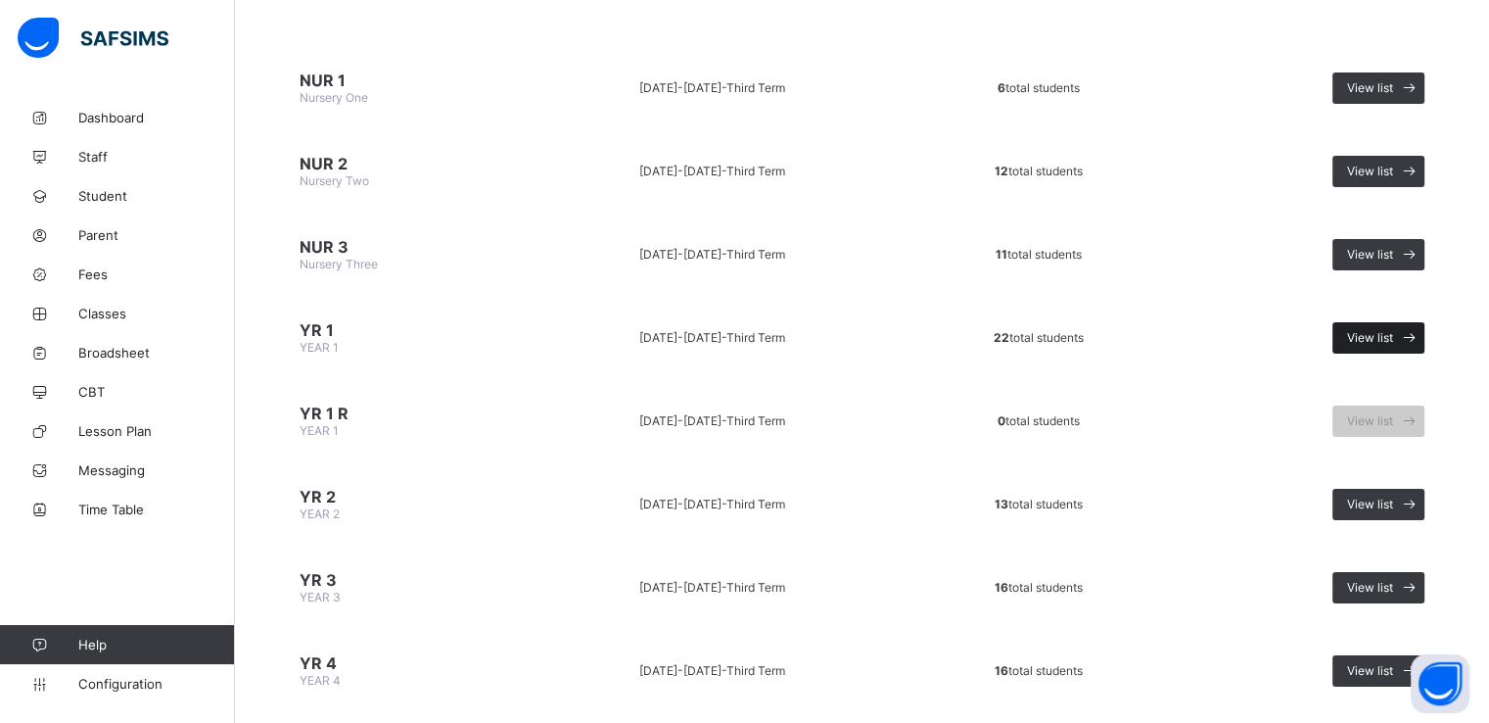
click at [1394, 333] on span "View list" at bounding box center [1370, 337] width 46 height 15
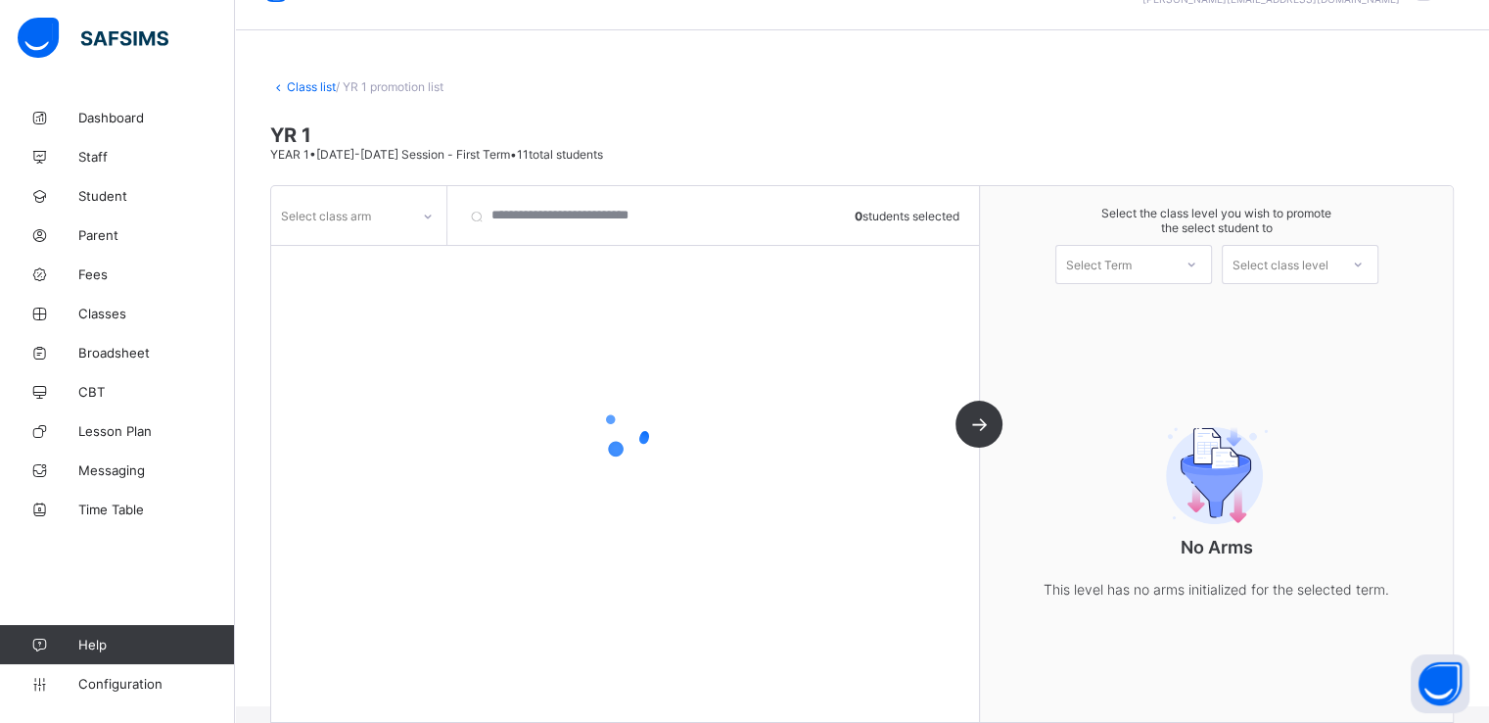
scroll to position [71, 0]
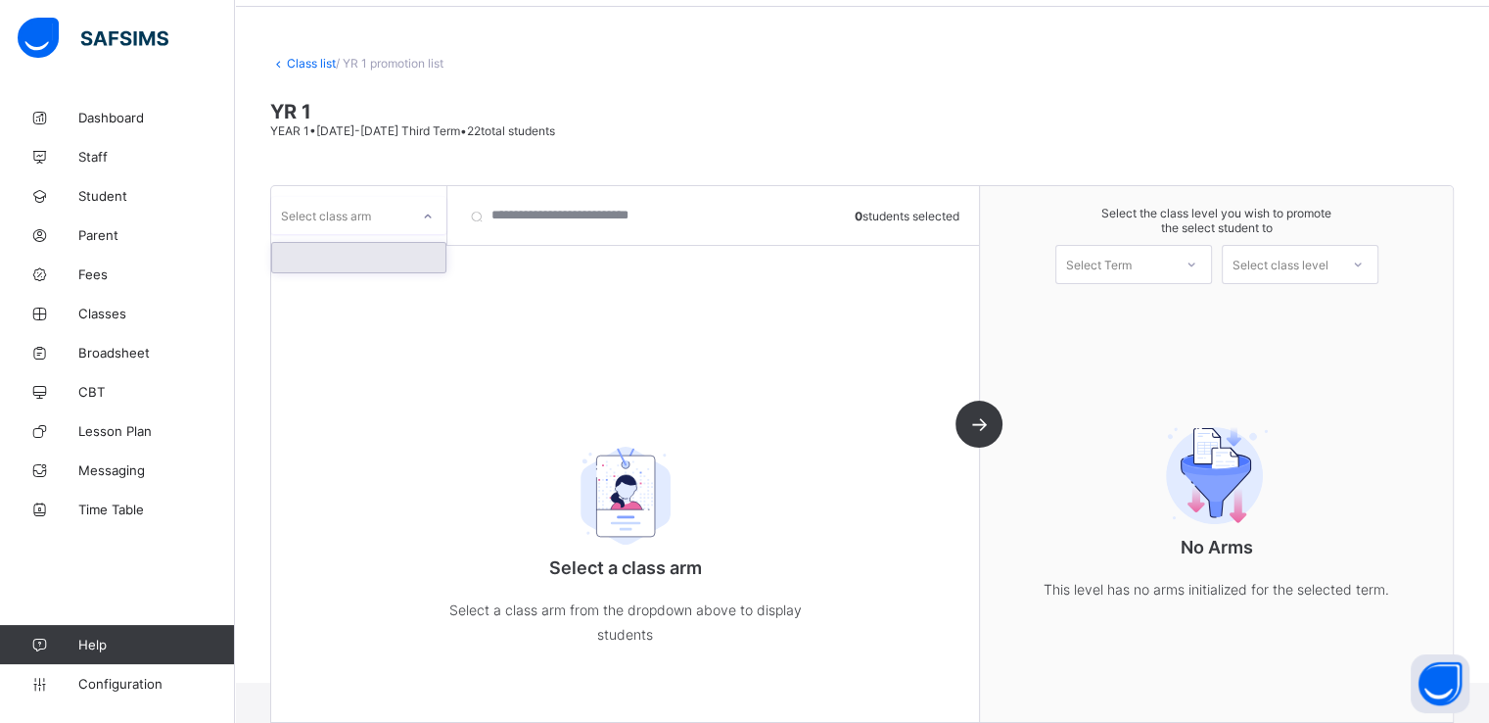
click at [392, 228] on div "Select class arm" at bounding box center [358, 215] width 175 height 37
click at [363, 256] on div at bounding box center [358, 257] width 173 height 29
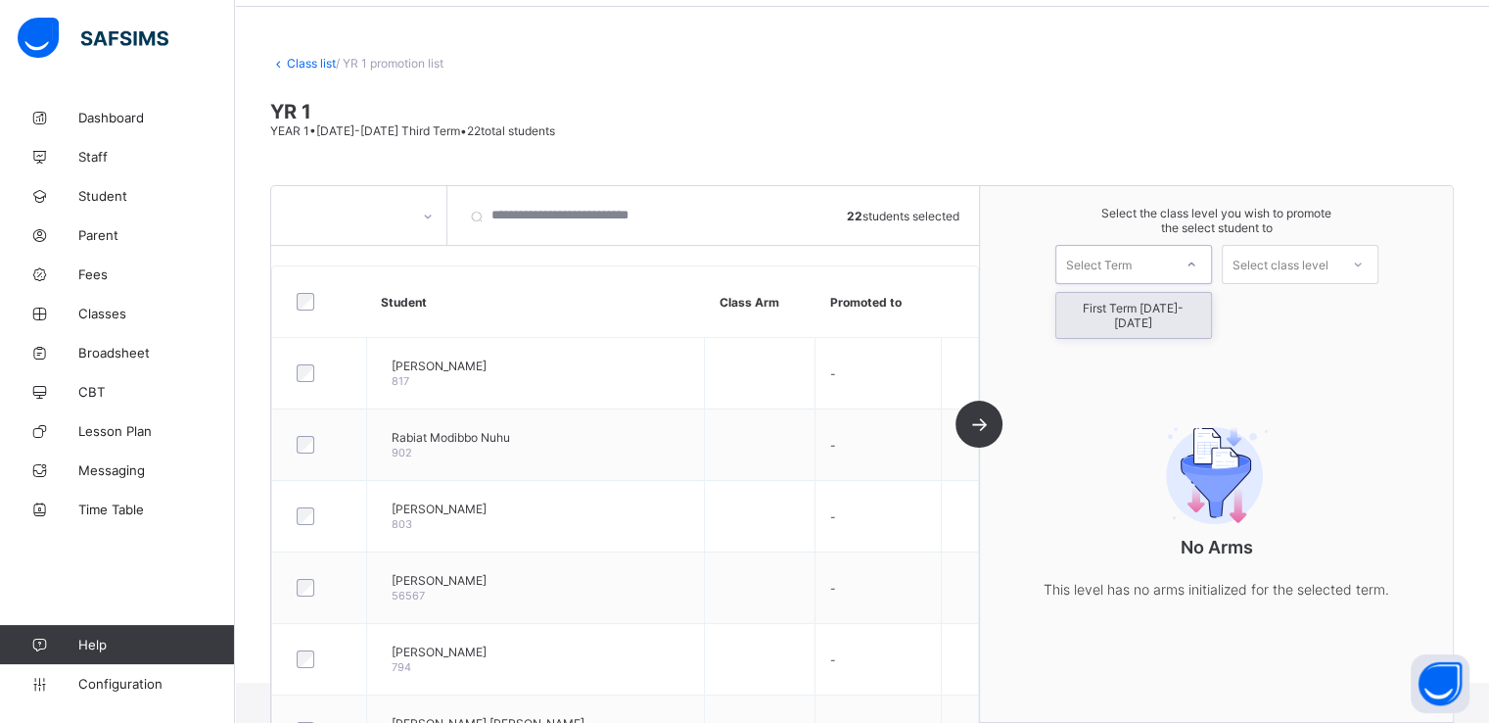
drag, startPoint x: 1106, startPoint y: 260, endPoint x: 1107, endPoint y: 308, distance: 48.0
click at [1107, 284] on div "option First Term 2025-2026 focused, 1 of 1. 1 result available. Use Up and Dow…" at bounding box center [1134, 264] width 157 height 39
click at [1107, 308] on div "First Term 2025-2026" at bounding box center [1134, 315] width 155 height 45
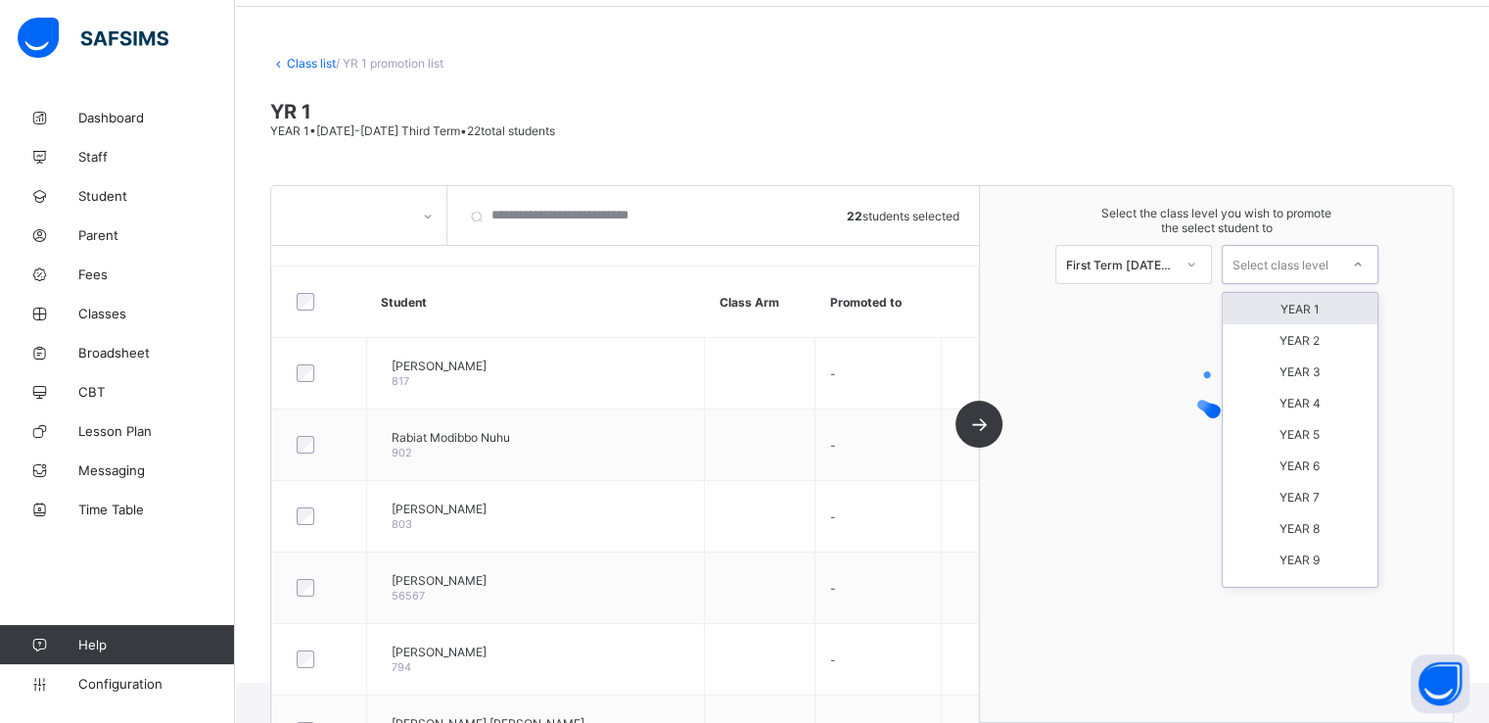
click at [1260, 265] on div "Select class level" at bounding box center [1281, 264] width 96 height 39
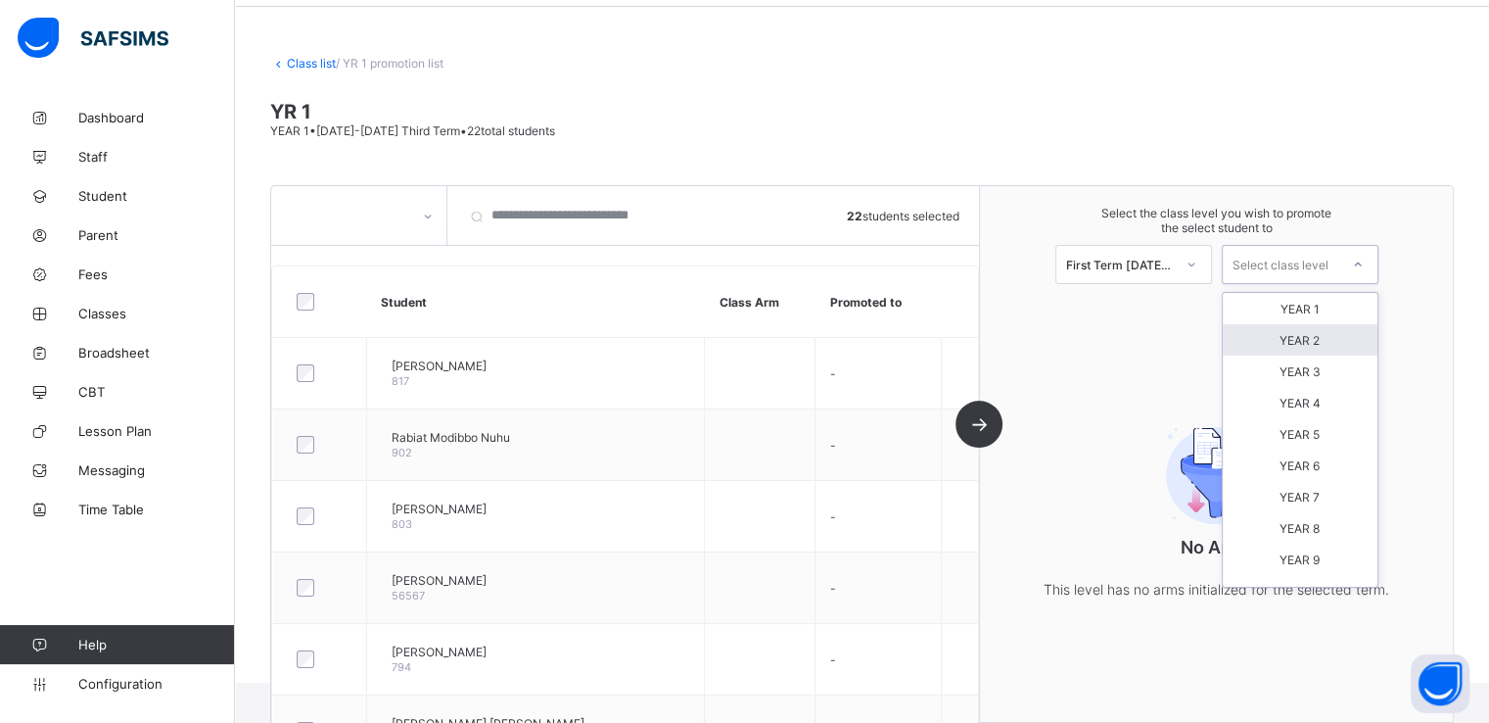
click at [1301, 340] on div "YEAR 2" at bounding box center [1300, 339] width 155 height 31
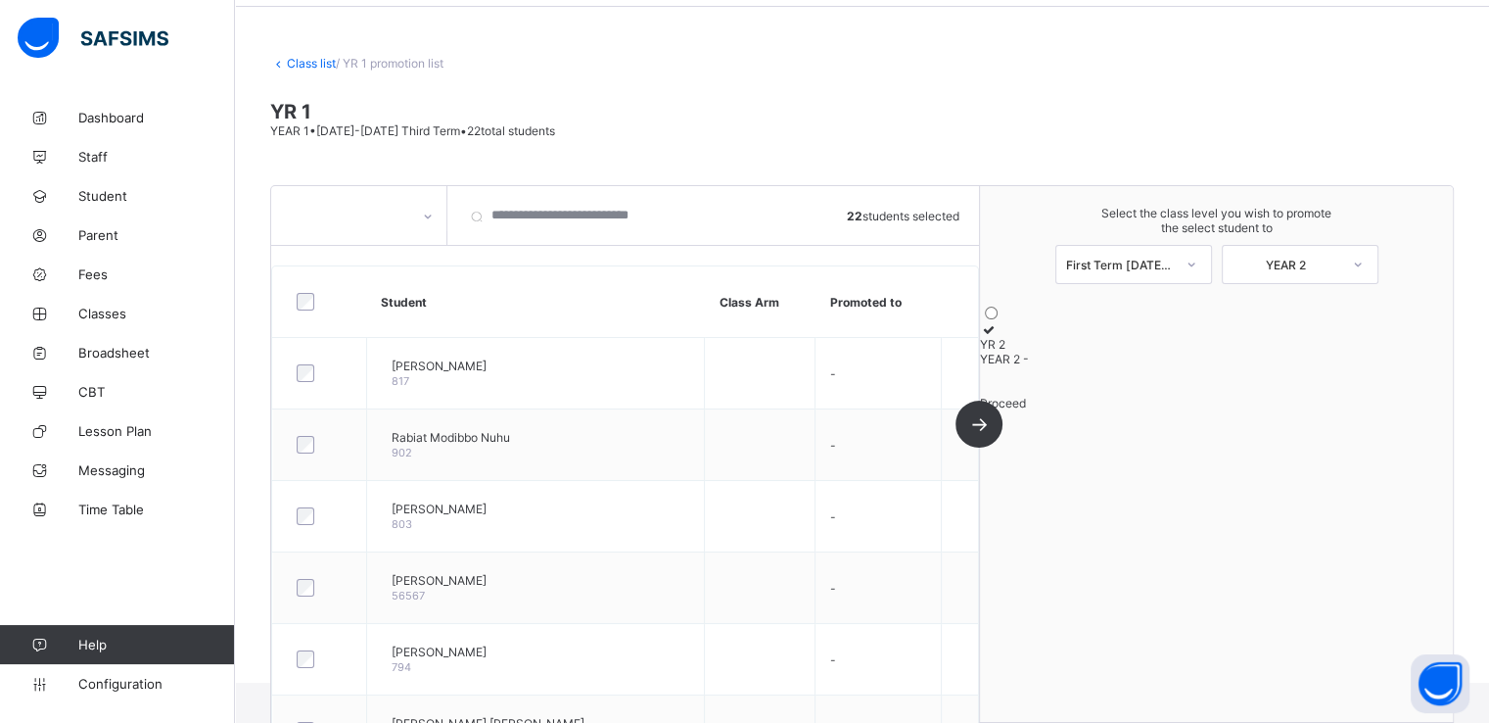
click at [997, 337] on icon at bounding box center [988, 329] width 17 height 15
click at [1026, 410] on span "Proceed" at bounding box center [1003, 403] width 46 height 15
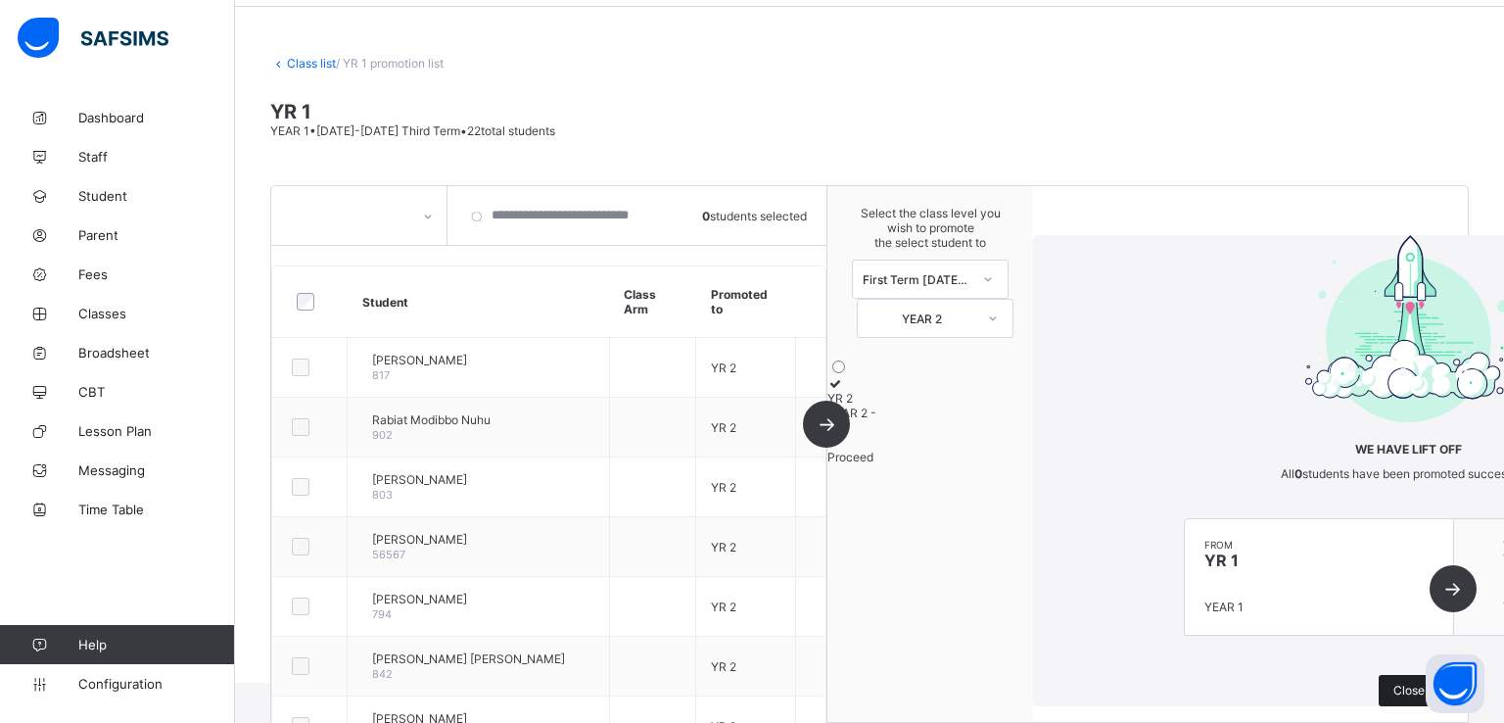
click at [1379, 675] on div "Close" at bounding box center [1409, 690] width 61 height 31
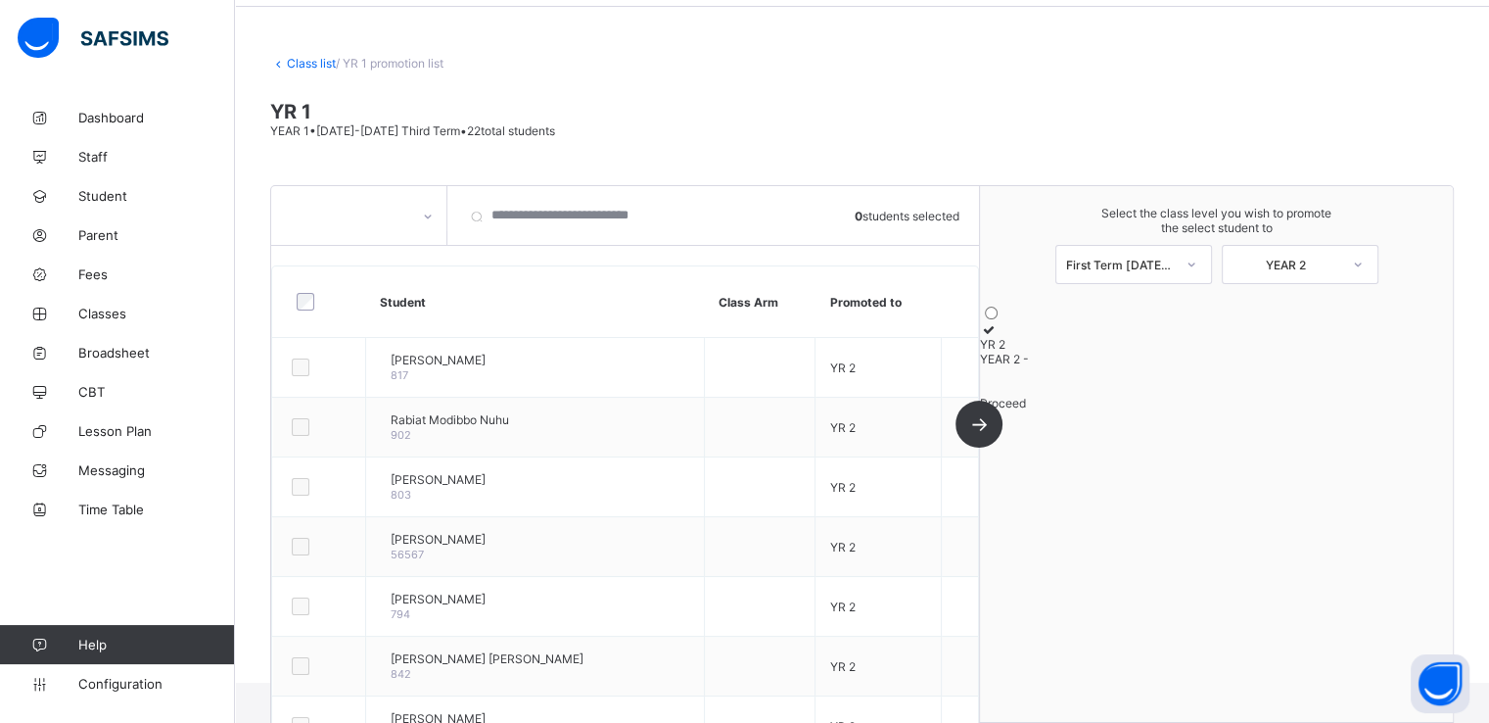
scroll to position [0, 0]
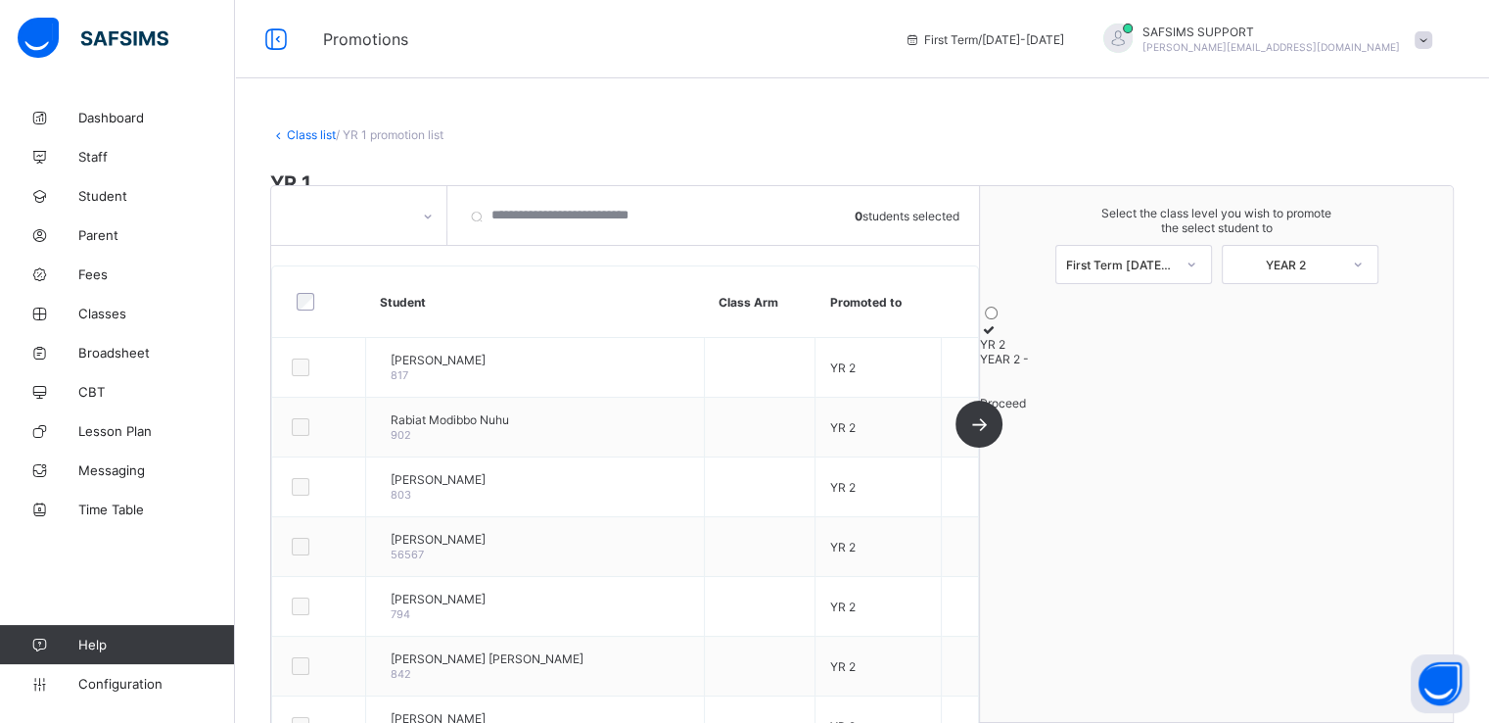
click at [300, 138] on link "Class list" at bounding box center [311, 134] width 49 height 15
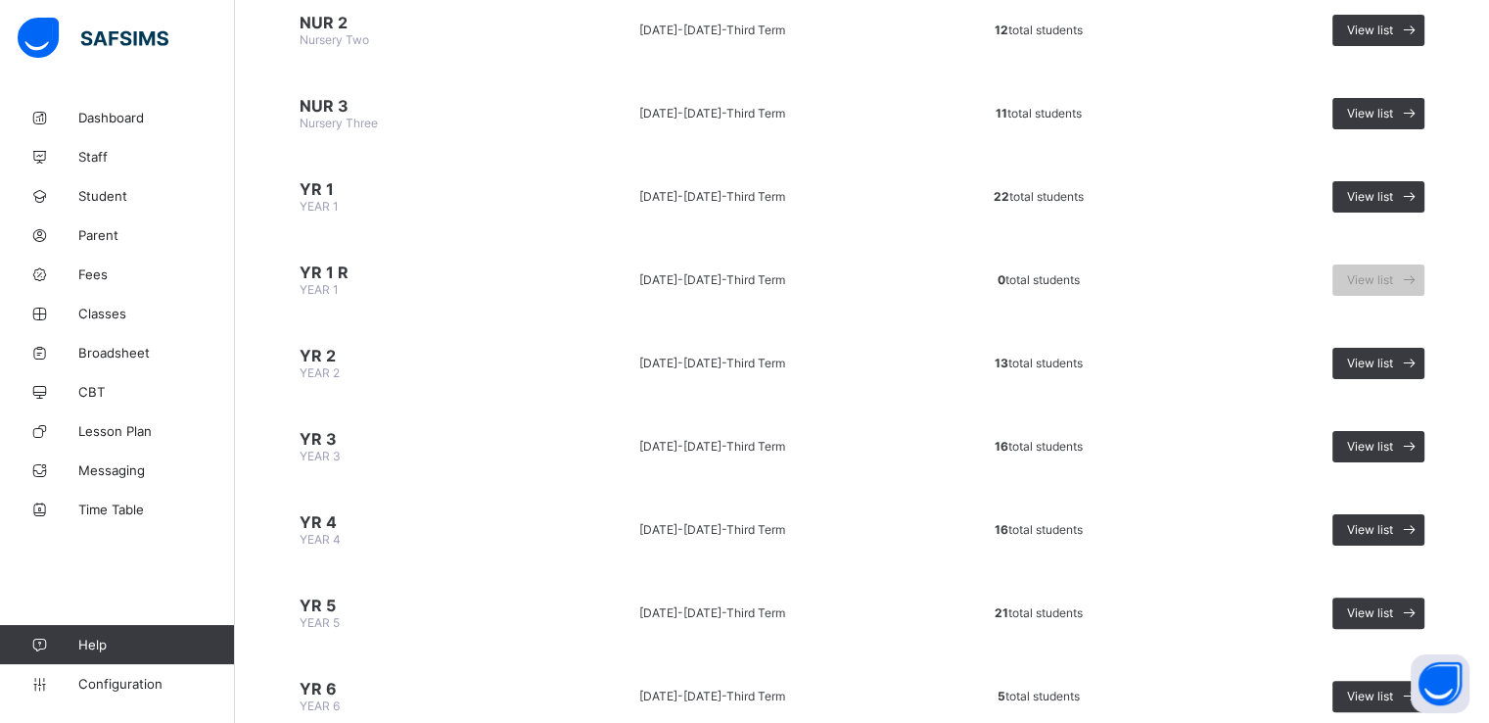
scroll to position [341, 0]
click at [1391, 367] on div "View list" at bounding box center [1379, 362] width 92 height 31
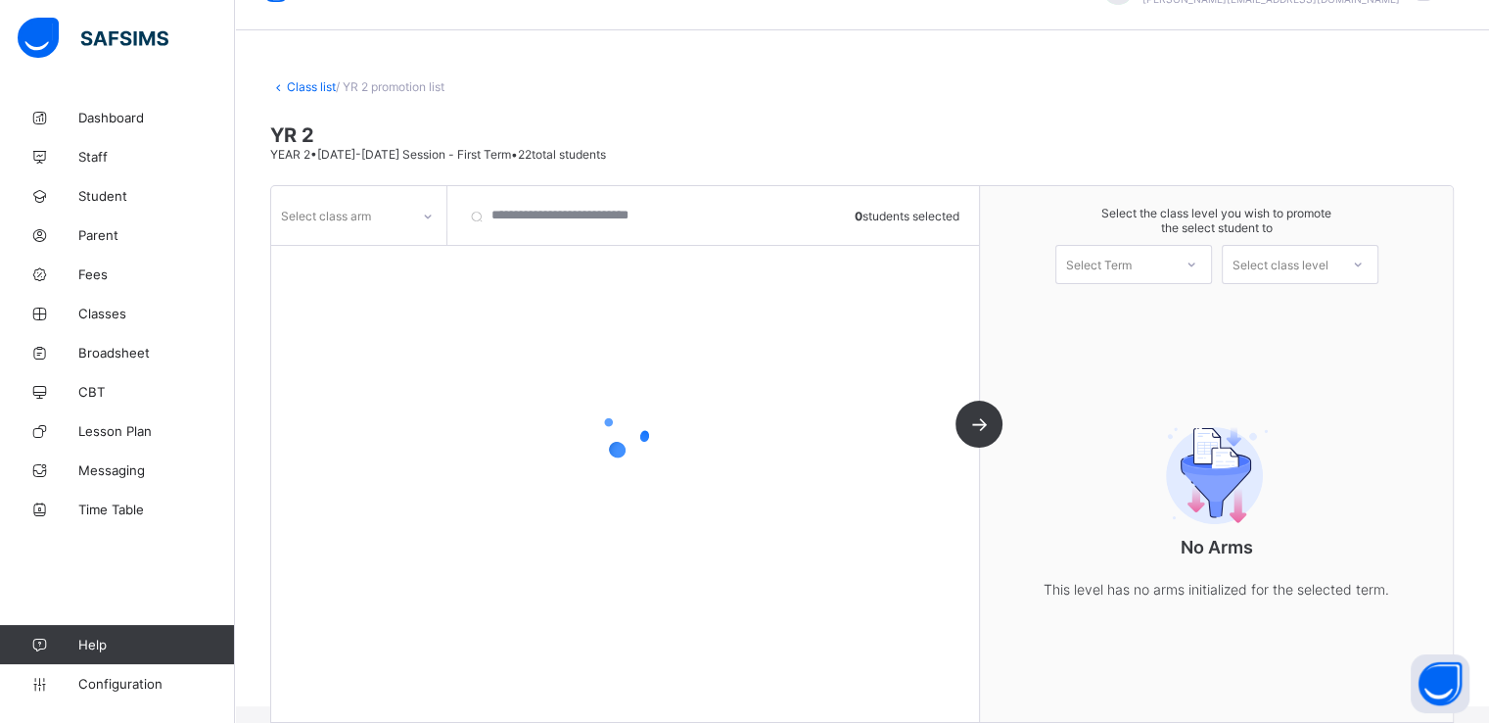
scroll to position [71, 0]
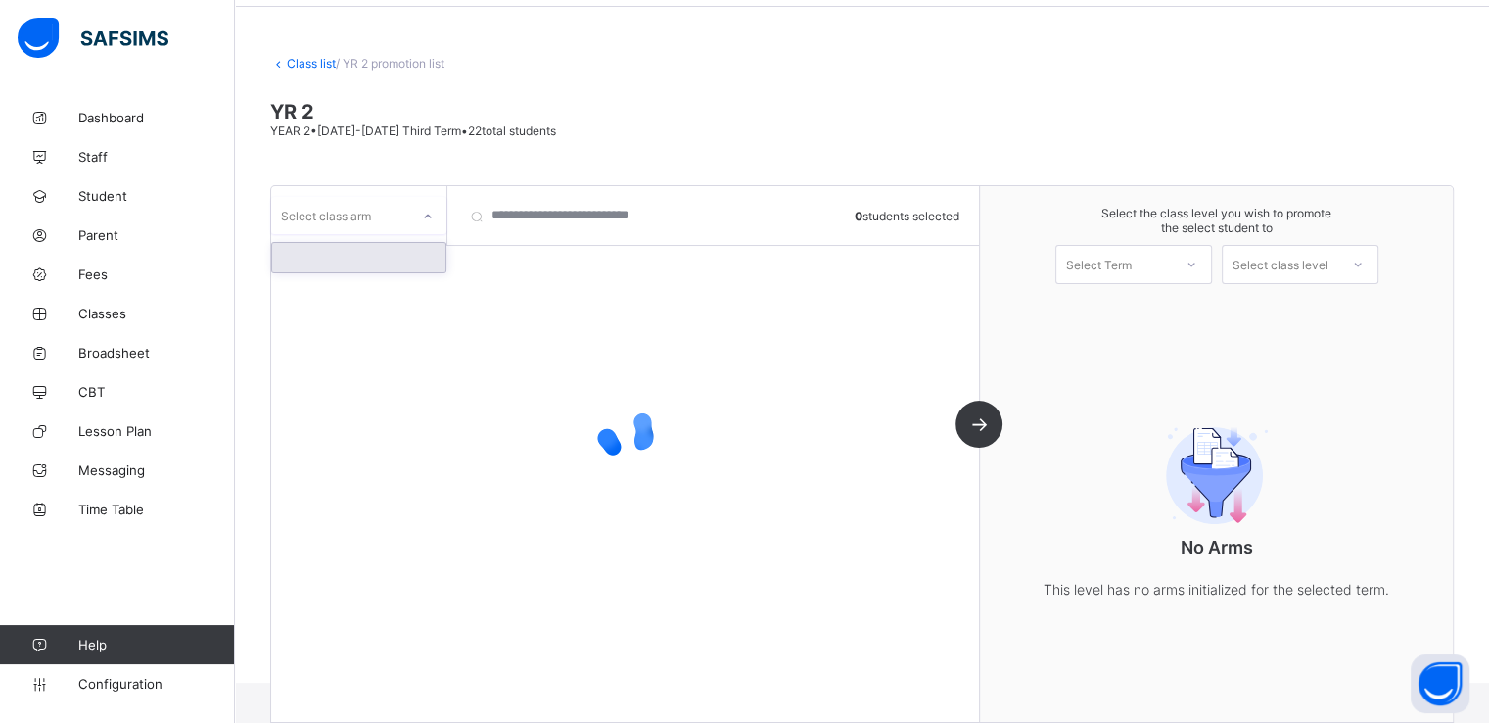
click at [417, 217] on div at bounding box center [427, 216] width 33 height 31
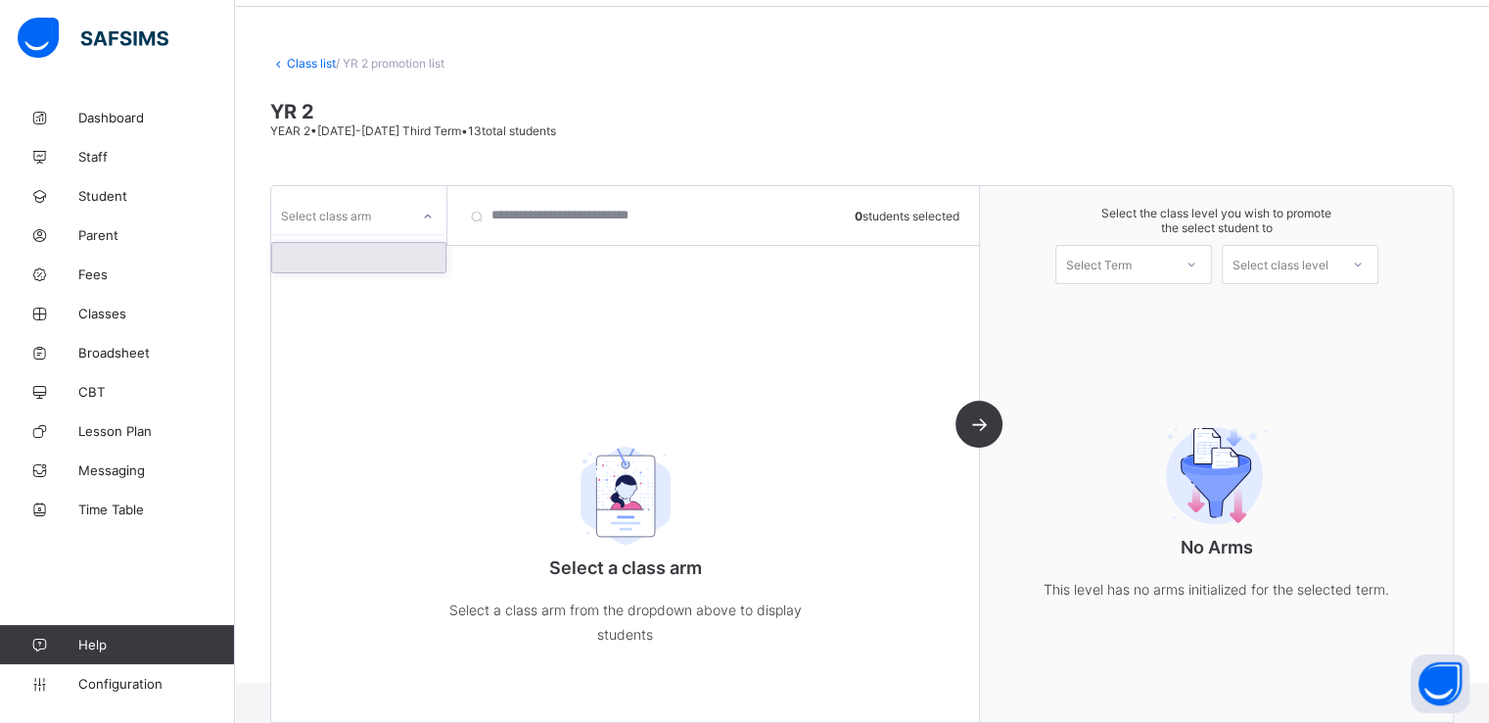
click at [375, 261] on div at bounding box center [358, 257] width 173 height 29
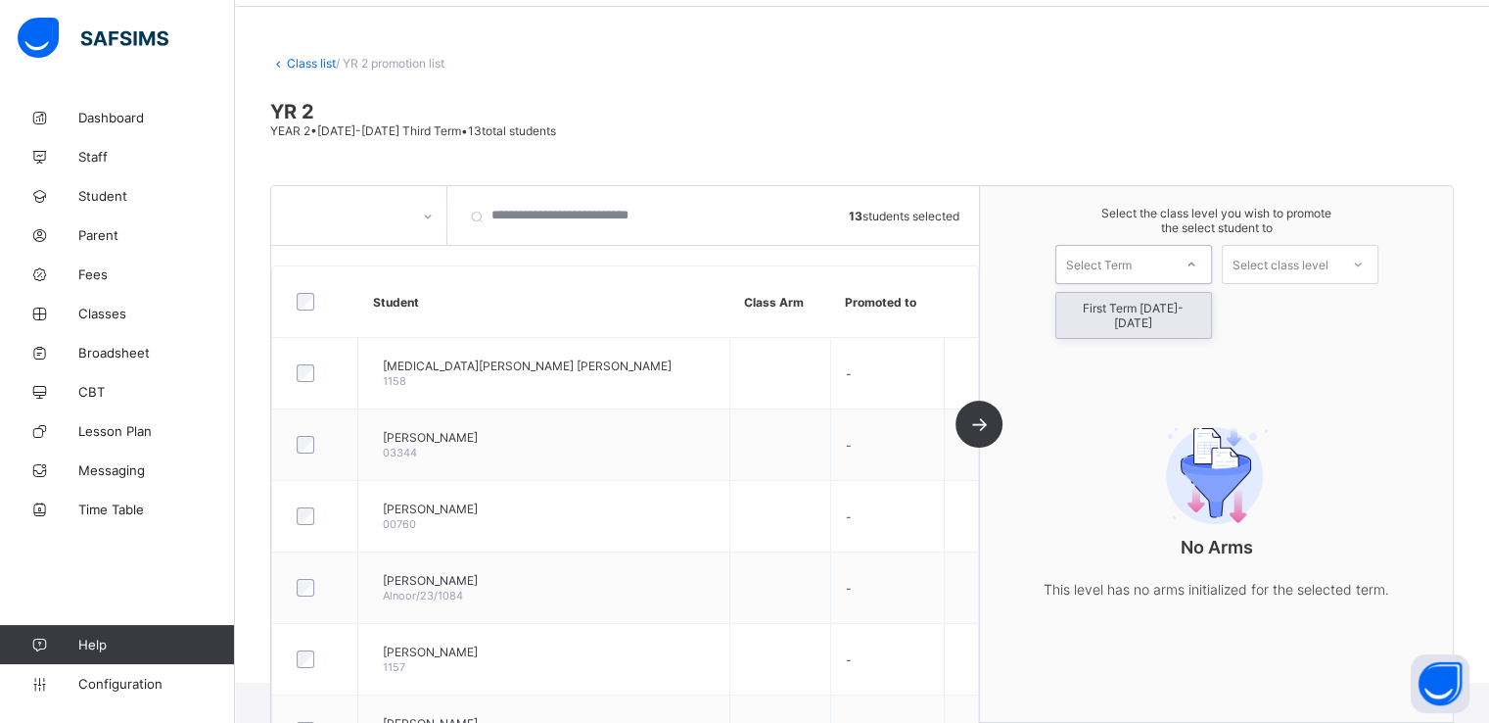
click at [1187, 247] on div at bounding box center [1191, 264] width 39 height 37
click at [1136, 316] on div "First Term 2025-2026" at bounding box center [1134, 315] width 155 height 45
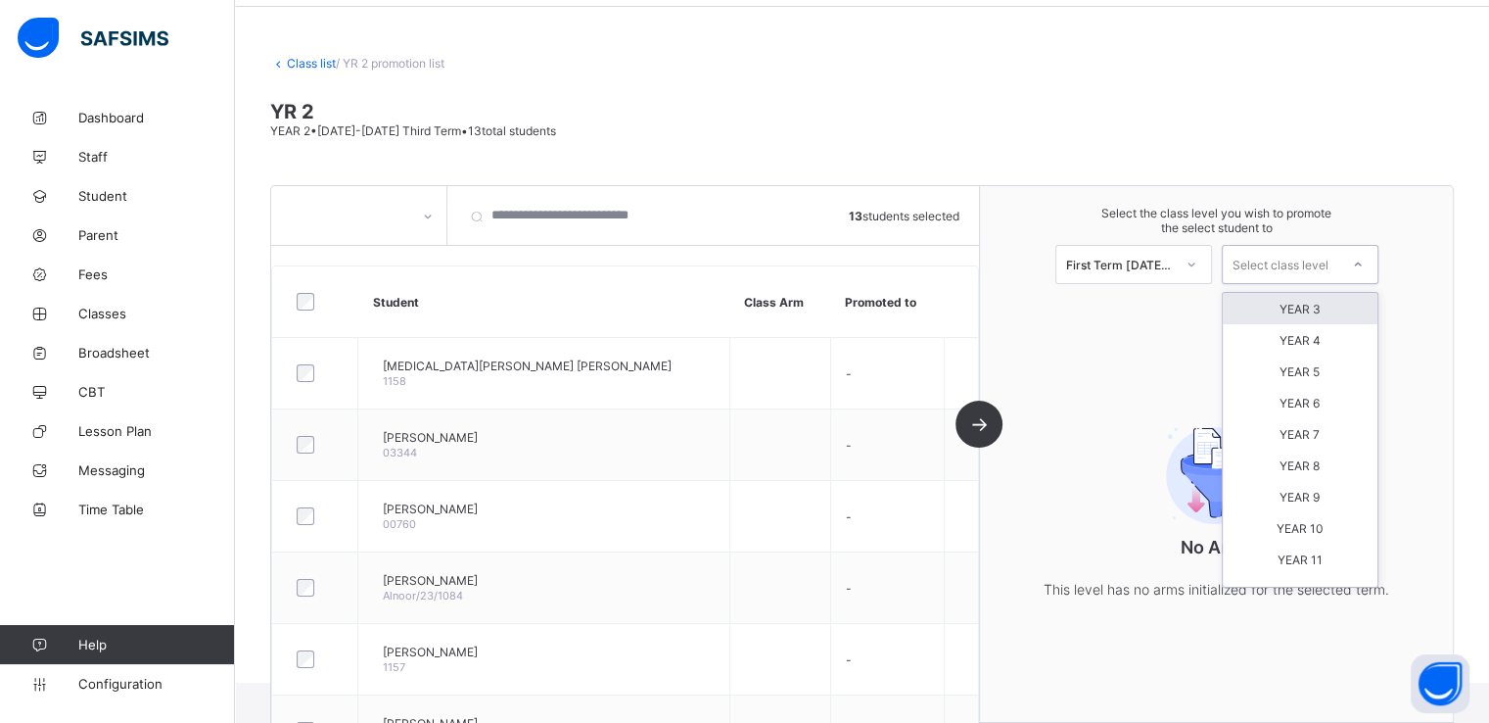
drag, startPoint x: 1274, startPoint y: 263, endPoint x: 1290, endPoint y: 307, distance: 45.8
click at [1290, 284] on div "option YEAR 3 focused, 1 of 10. 10 results available. Use Up and Down to choose…" at bounding box center [1300, 264] width 157 height 39
click at [1290, 307] on div "YEAR 3" at bounding box center [1300, 308] width 155 height 31
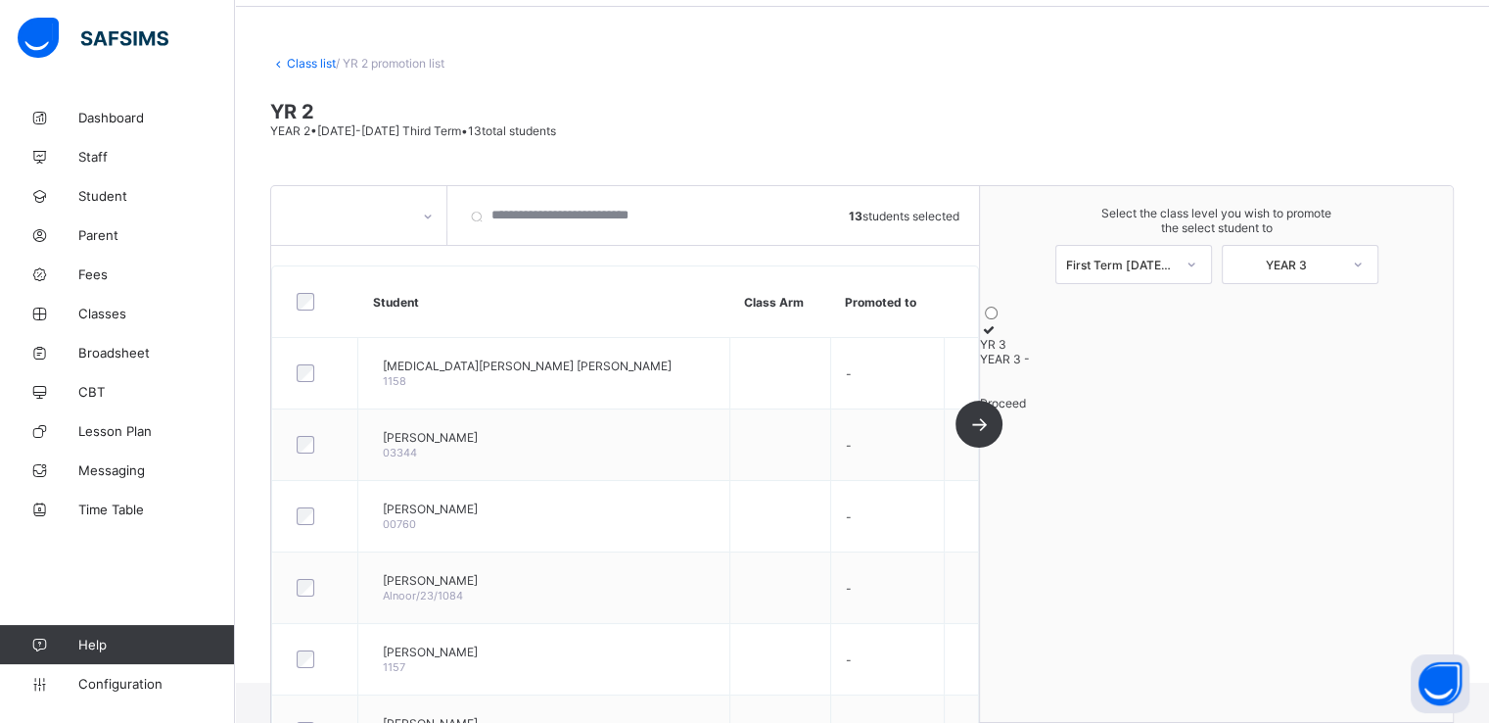
click at [997, 337] on icon at bounding box center [988, 329] width 17 height 15
click at [1026, 410] on span "Proceed" at bounding box center [1003, 403] width 46 height 15
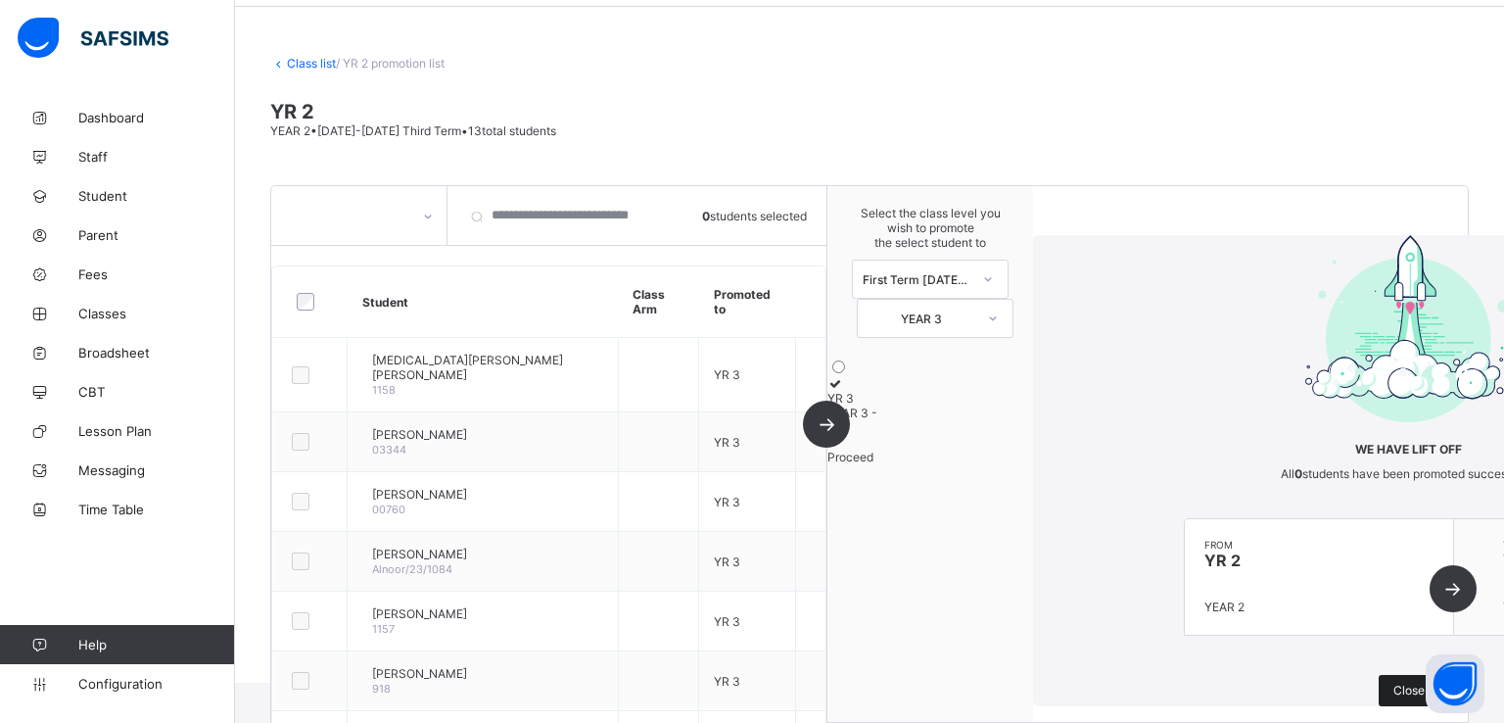
click at [1394, 683] on span "Close" at bounding box center [1409, 690] width 31 height 15
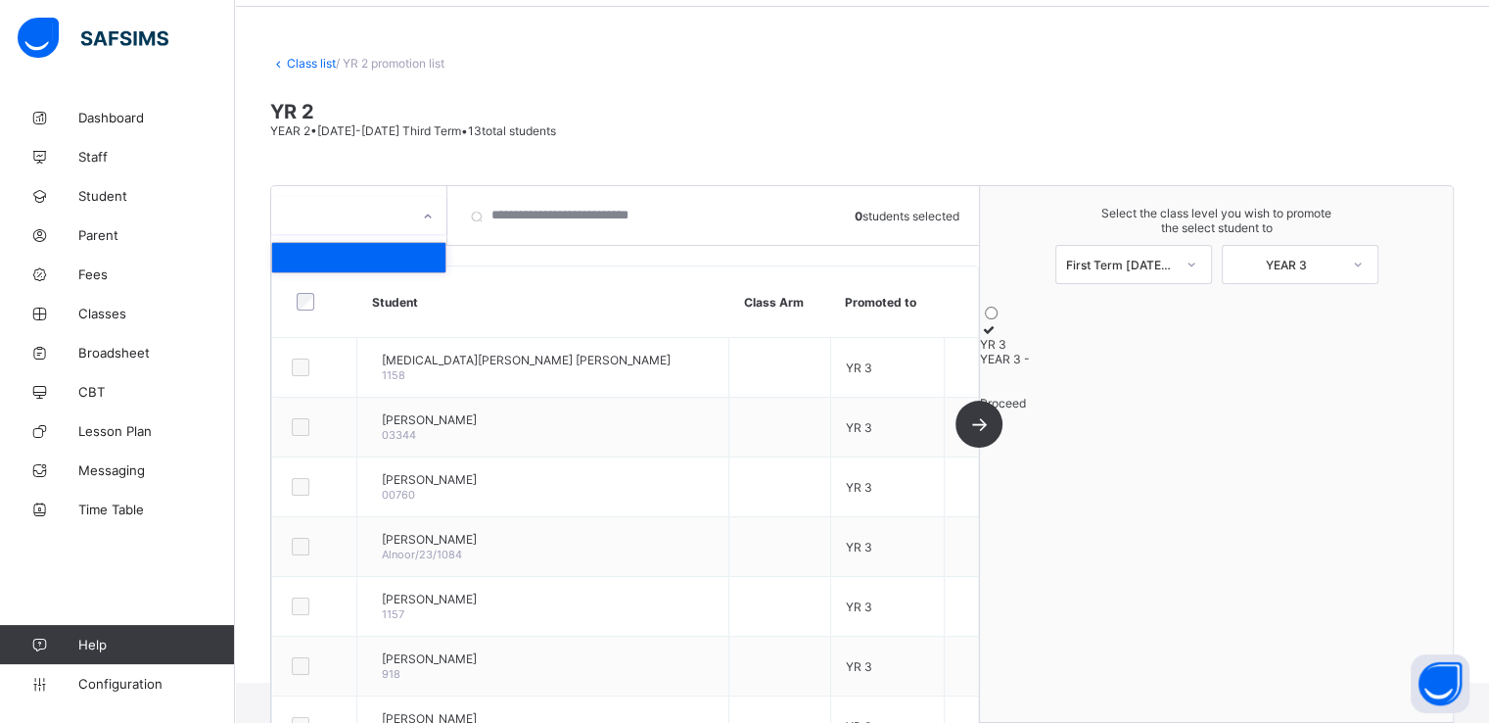
click at [434, 228] on div at bounding box center [427, 216] width 33 height 31
click at [306, 60] on link "Class list" at bounding box center [311, 63] width 49 height 15
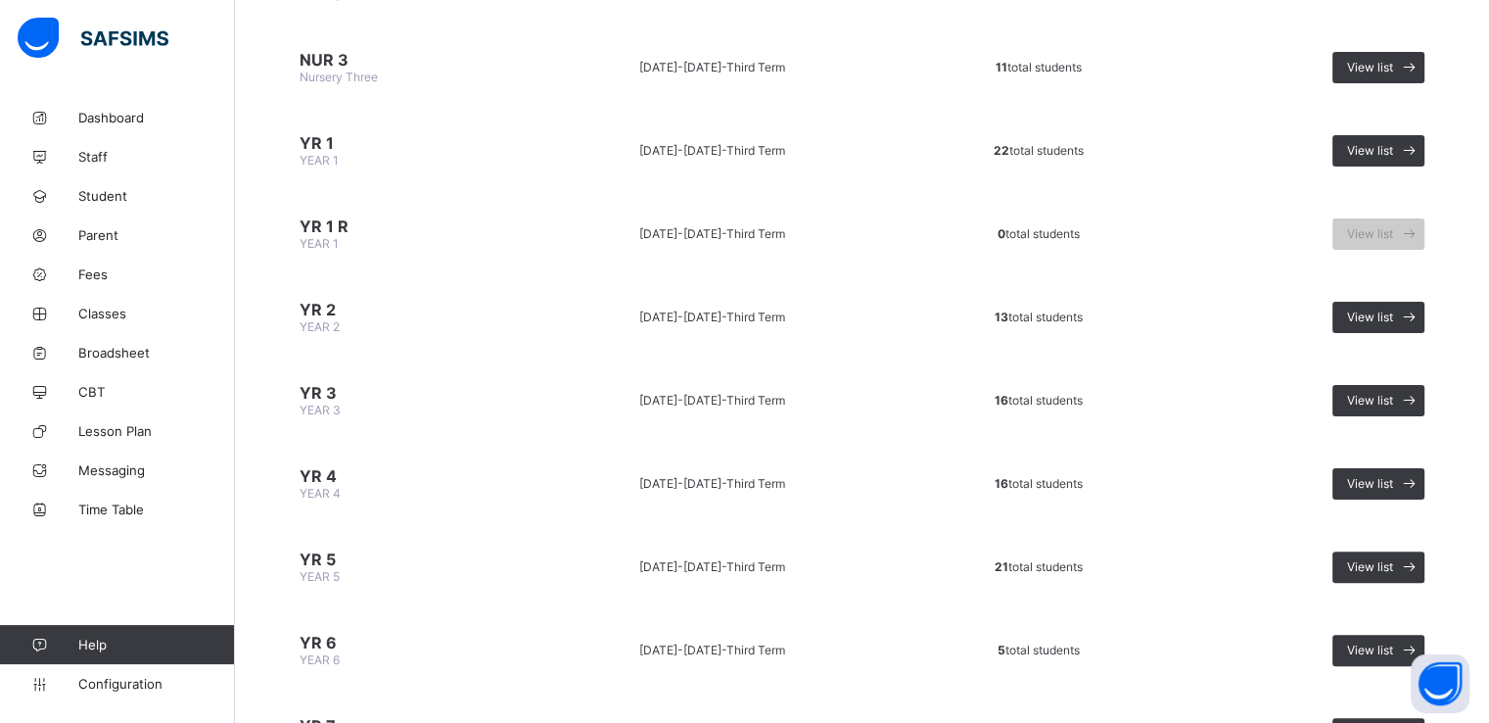
scroll to position [431, 0]
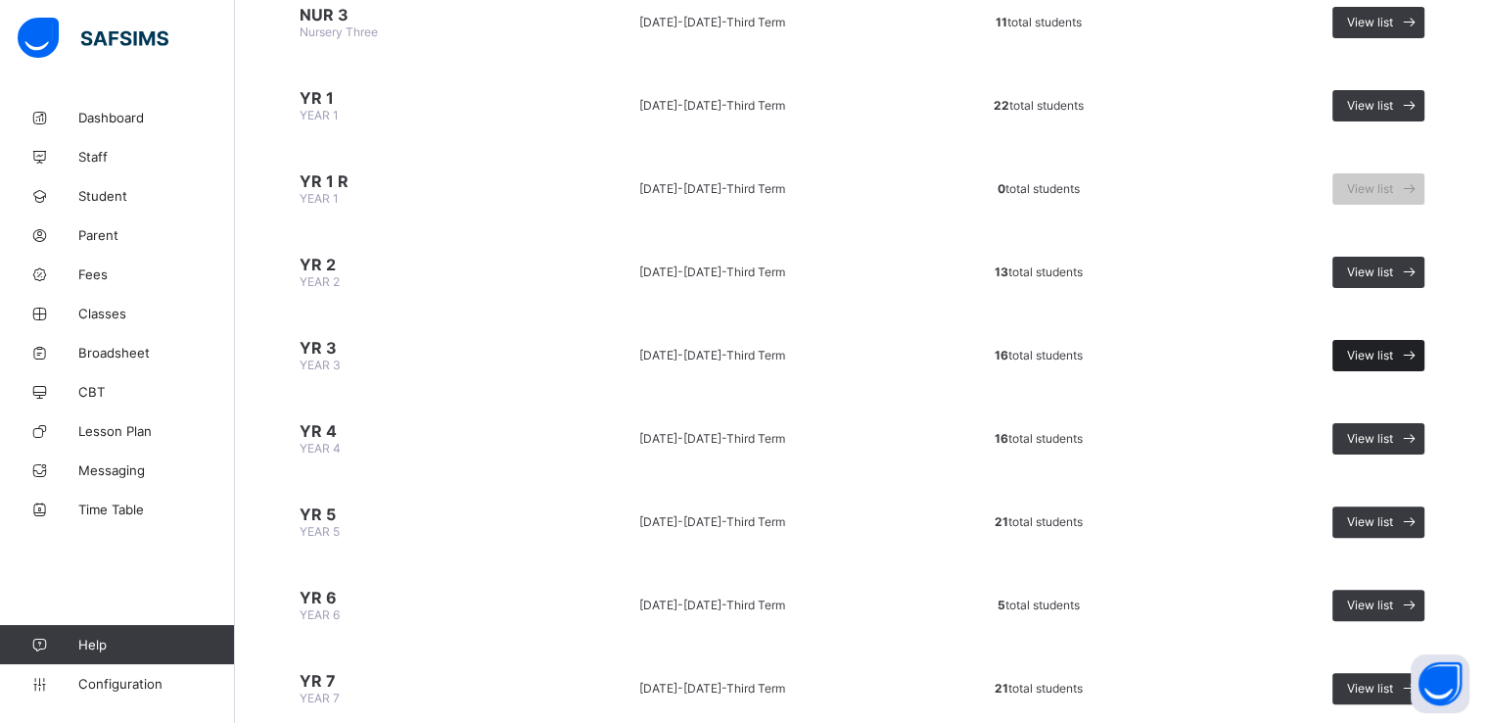
click at [1391, 353] on span "View list" at bounding box center [1370, 355] width 46 height 15
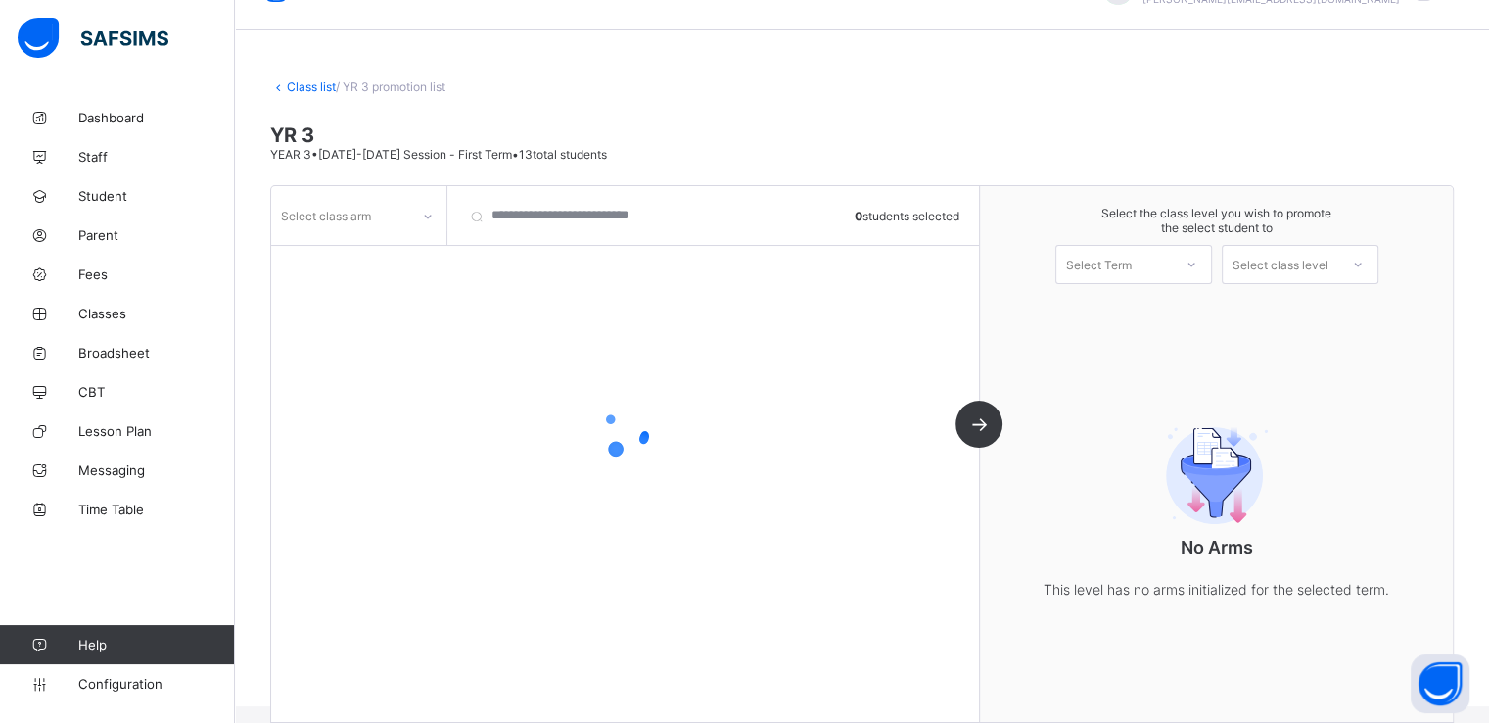
scroll to position [71, 0]
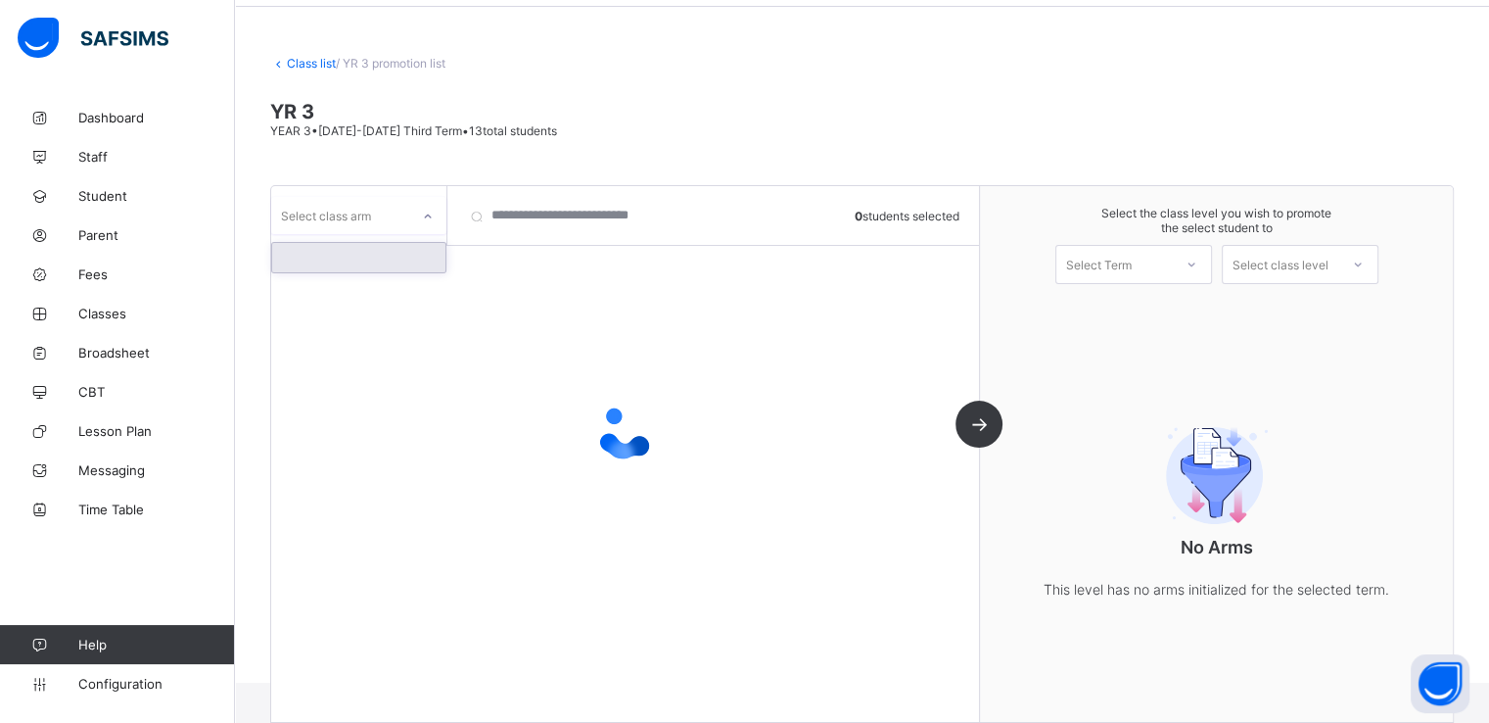
click at [414, 213] on div at bounding box center [427, 216] width 33 height 31
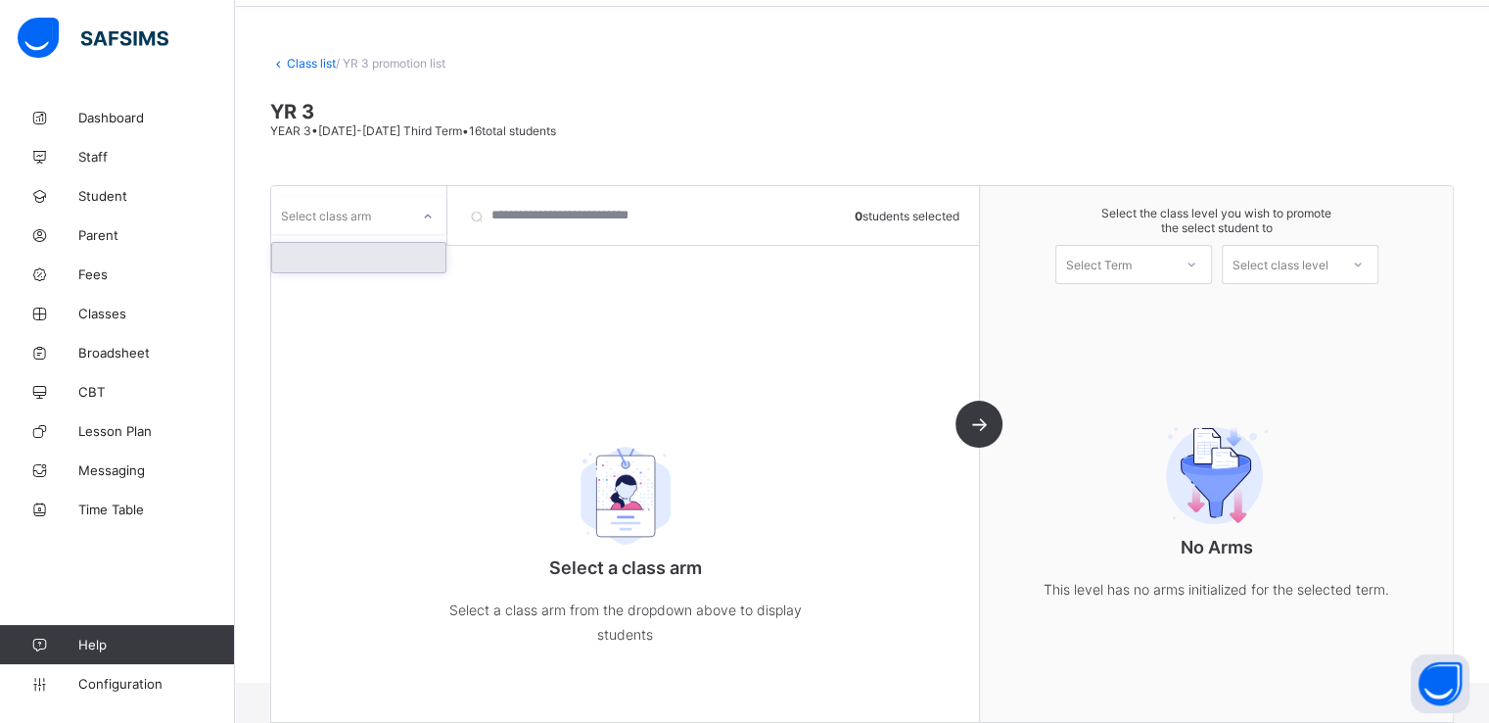
click at [370, 251] on div at bounding box center [358, 257] width 173 height 29
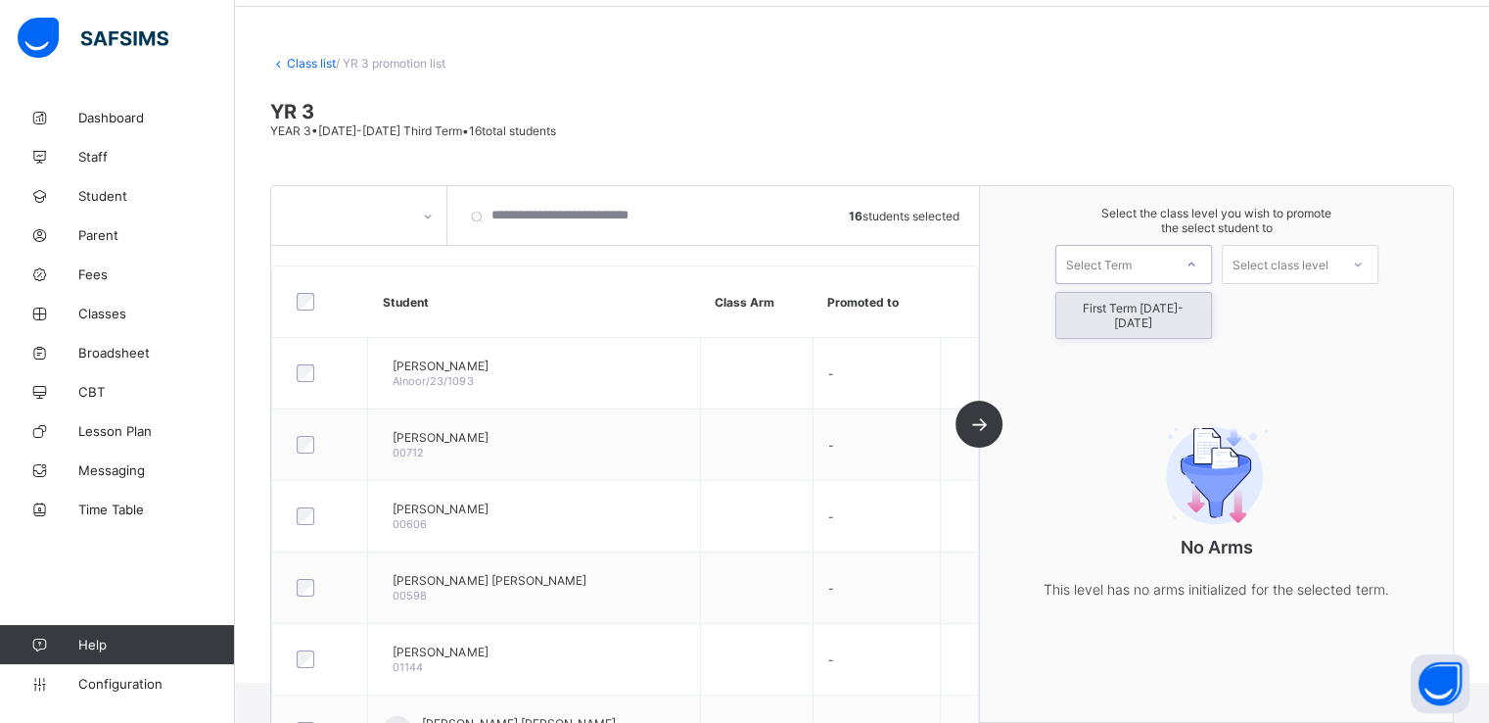
click at [1107, 272] on div "Select Term" at bounding box center [1099, 264] width 66 height 39
click at [1109, 309] on div "First Term 2025-2026" at bounding box center [1134, 315] width 155 height 45
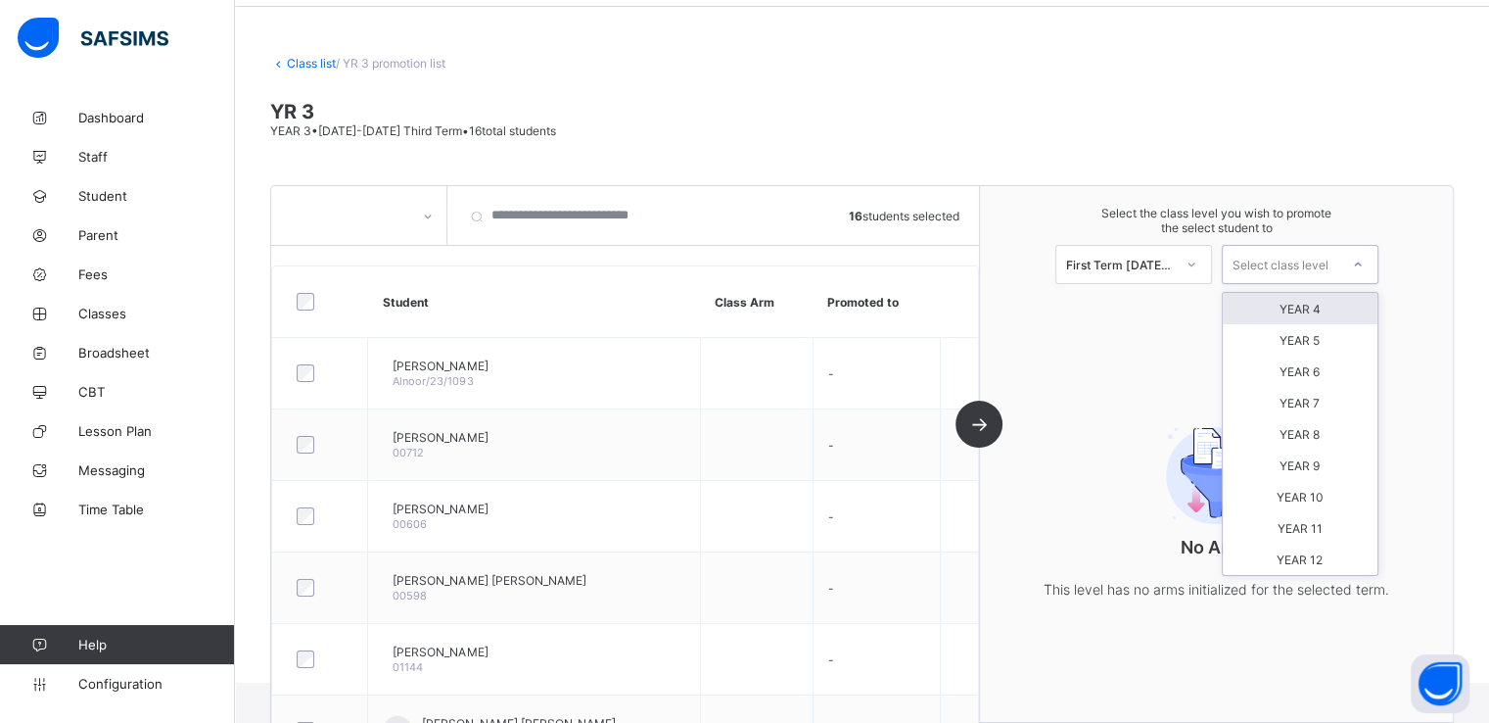
click at [1282, 263] on div "Select class level" at bounding box center [1281, 264] width 96 height 39
click at [1304, 307] on div "YEAR 4" at bounding box center [1300, 308] width 155 height 31
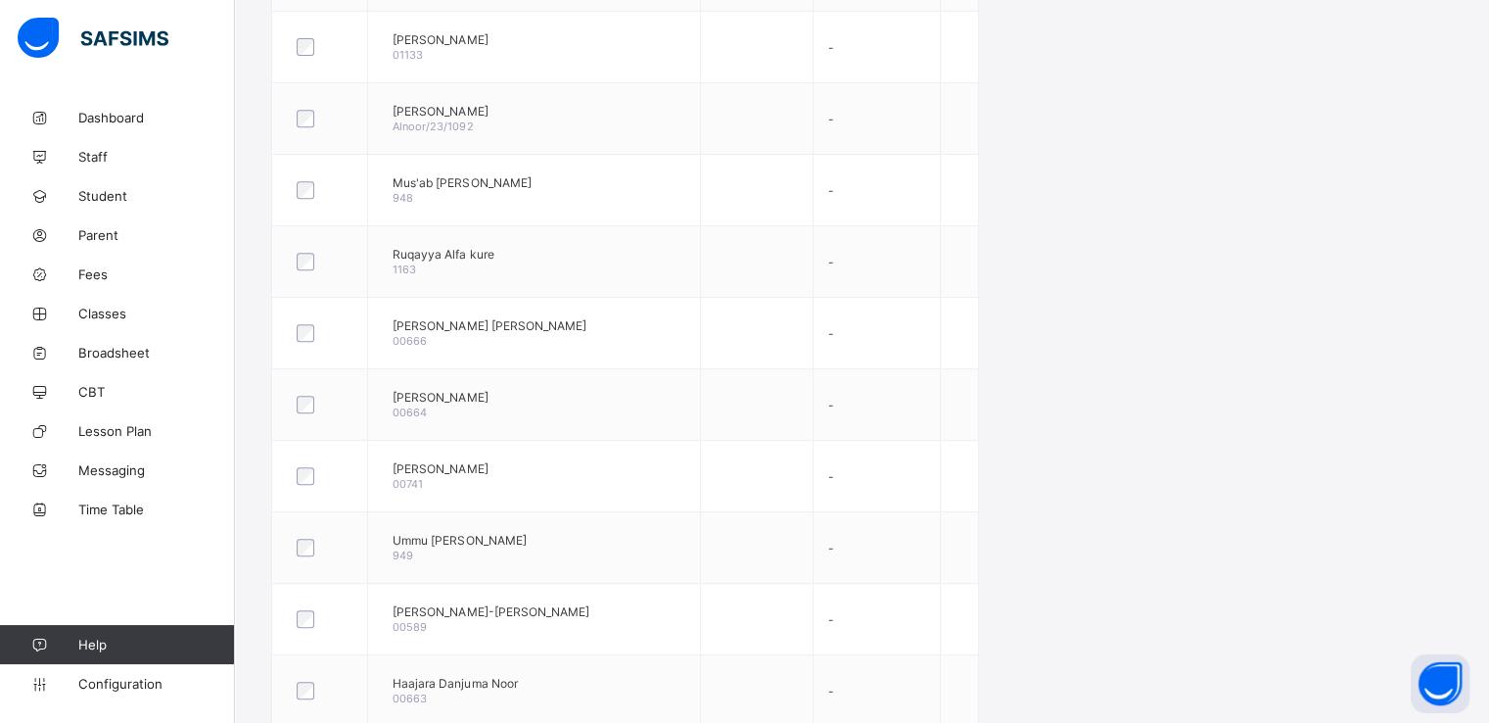
scroll to position [0, 0]
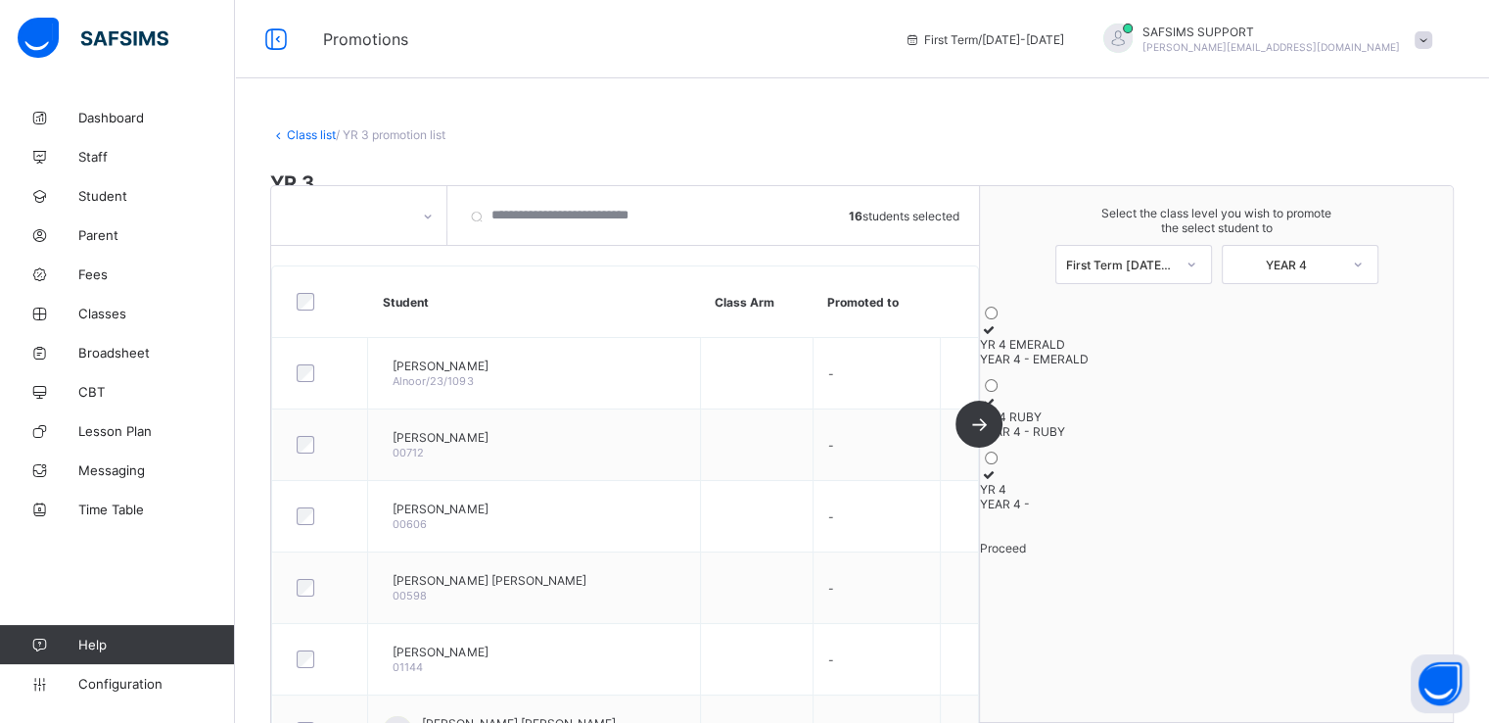
click at [292, 128] on link "Class list" at bounding box center [311, 134] width 49 height 15
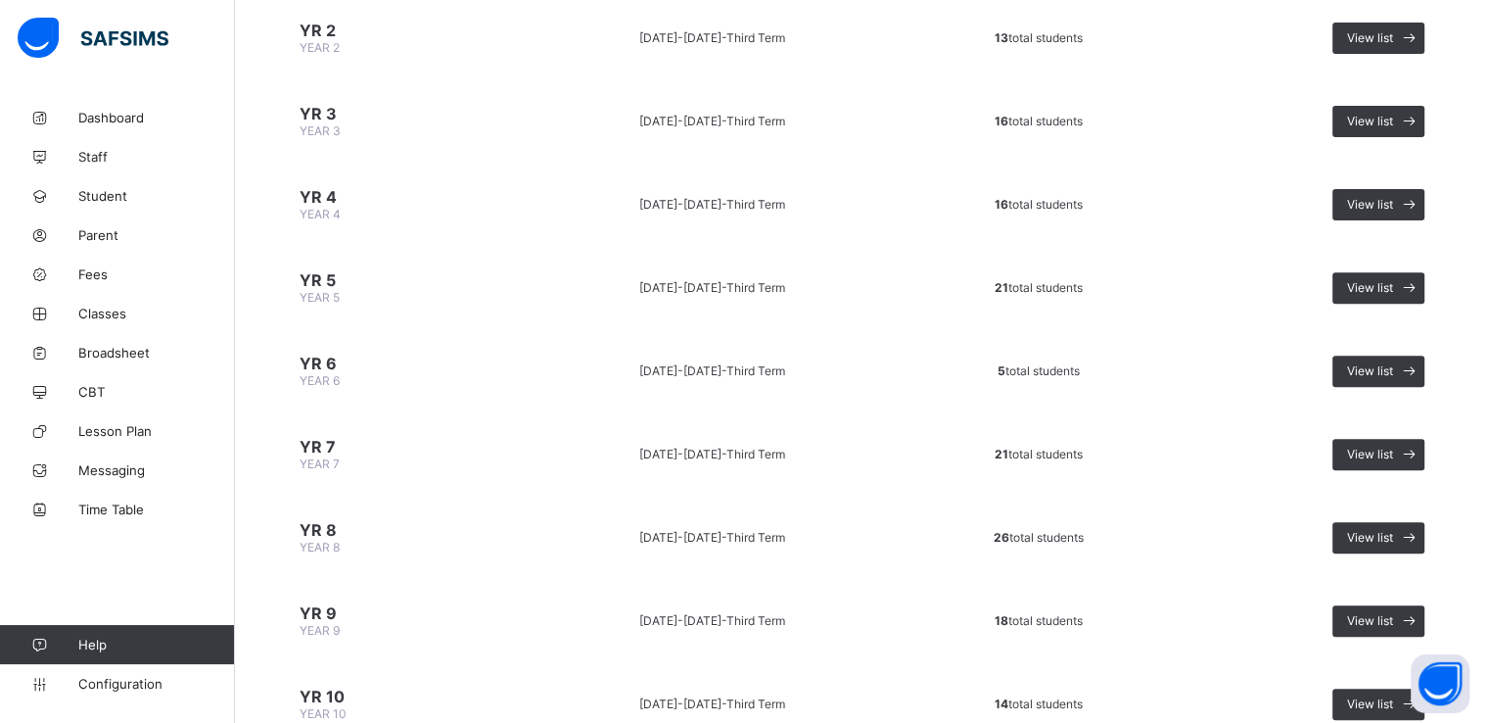
scroll to position [631, 0]
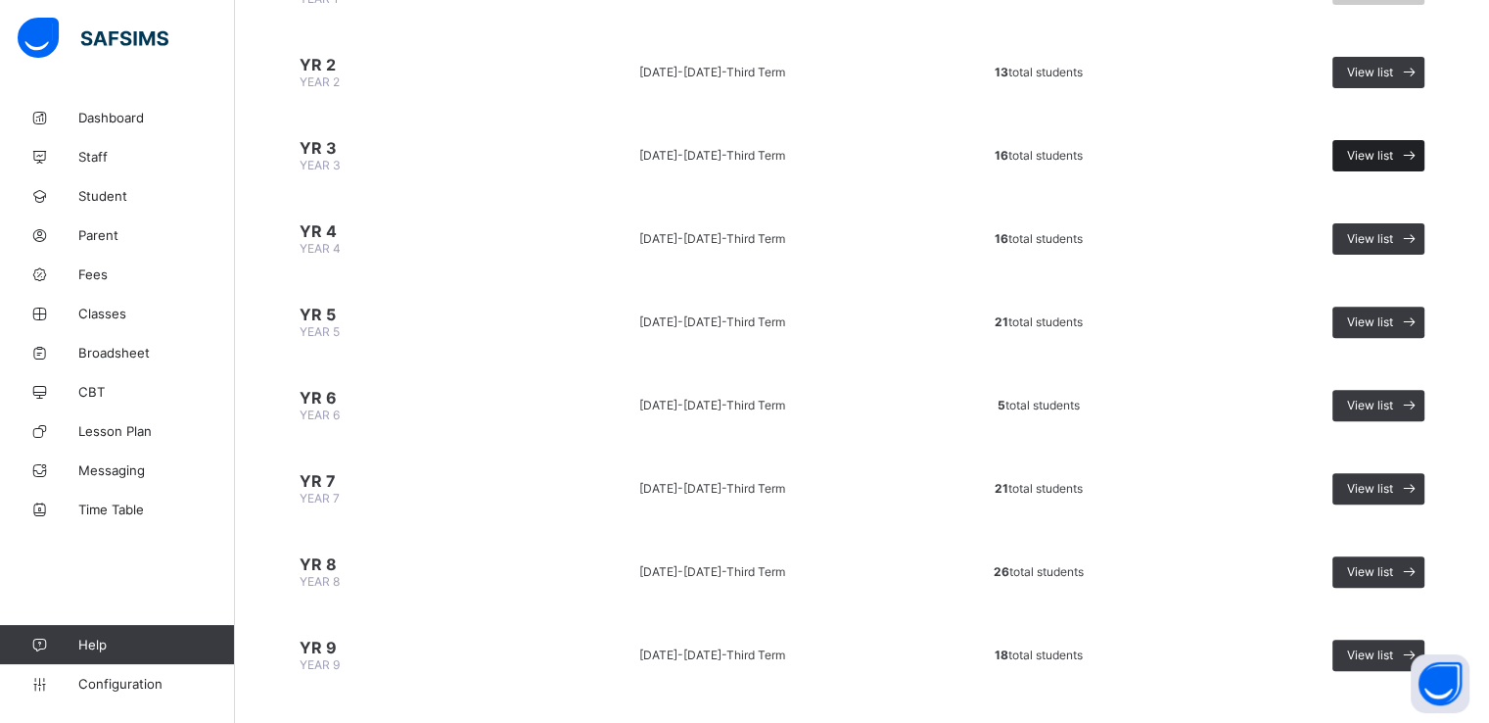
click at [1378, 154] on span "View list" at bounding box center [1370, 155] width 46 height 15
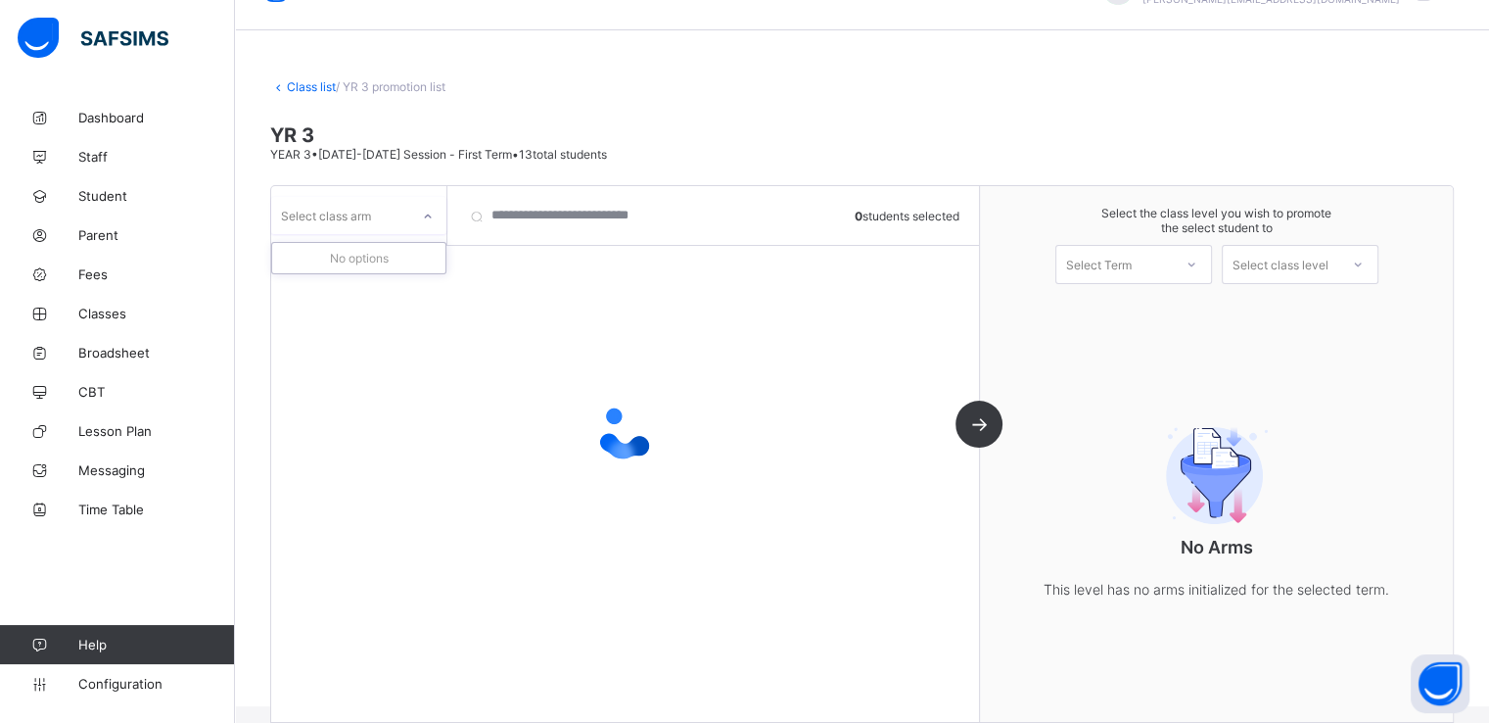
scroll to position [71, 0]
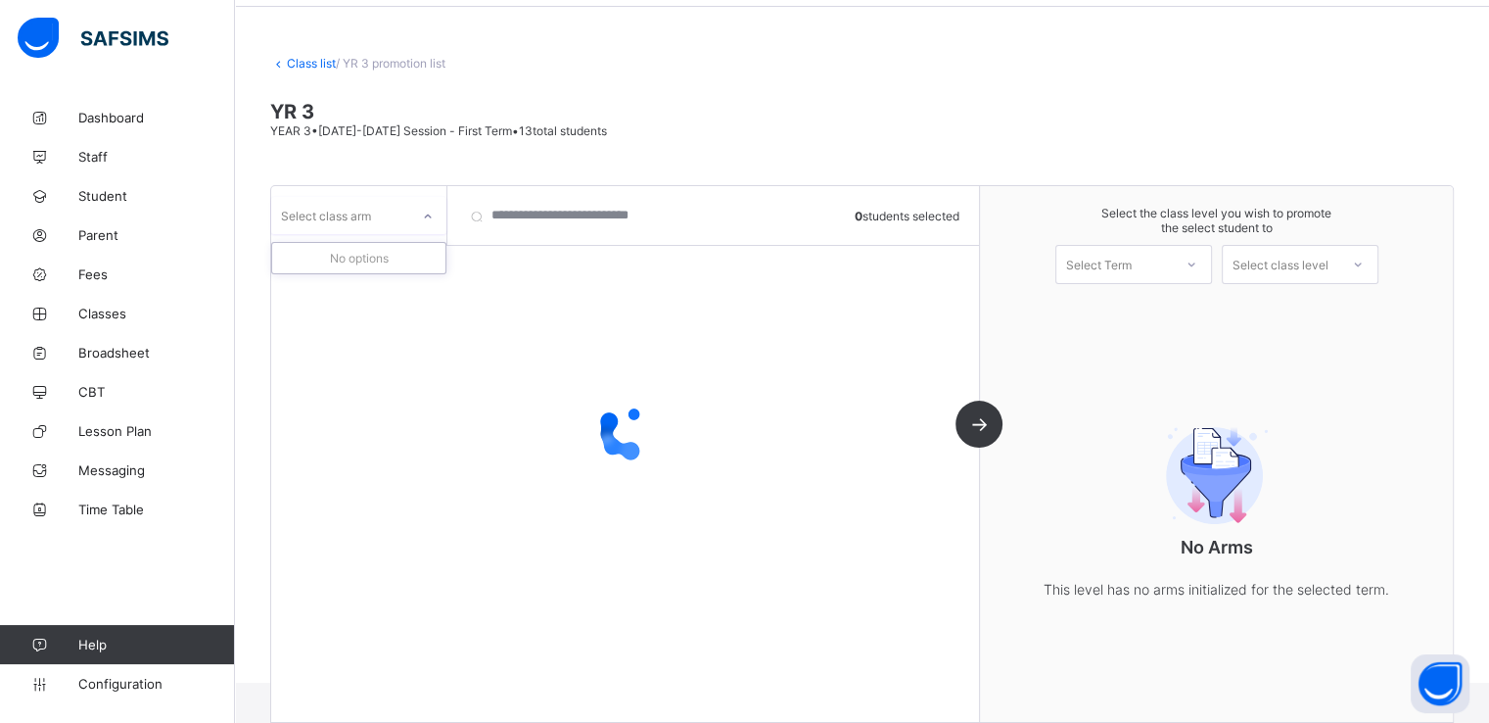
click at [396, 212] on div "Select class arm" at bounding box center [340, 215] width 138 height 27
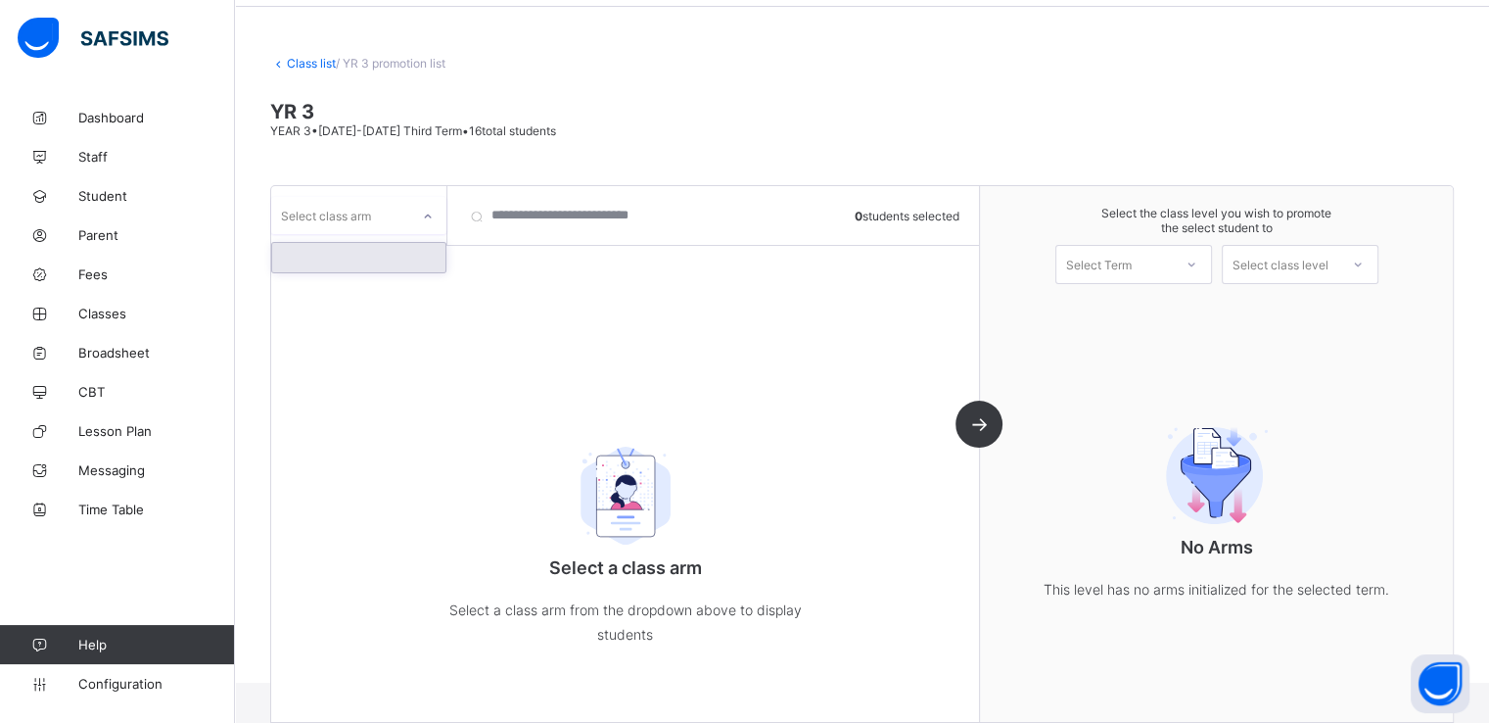
click at [367, 258] on div at bounding box center [358, 257] width 173 height 29
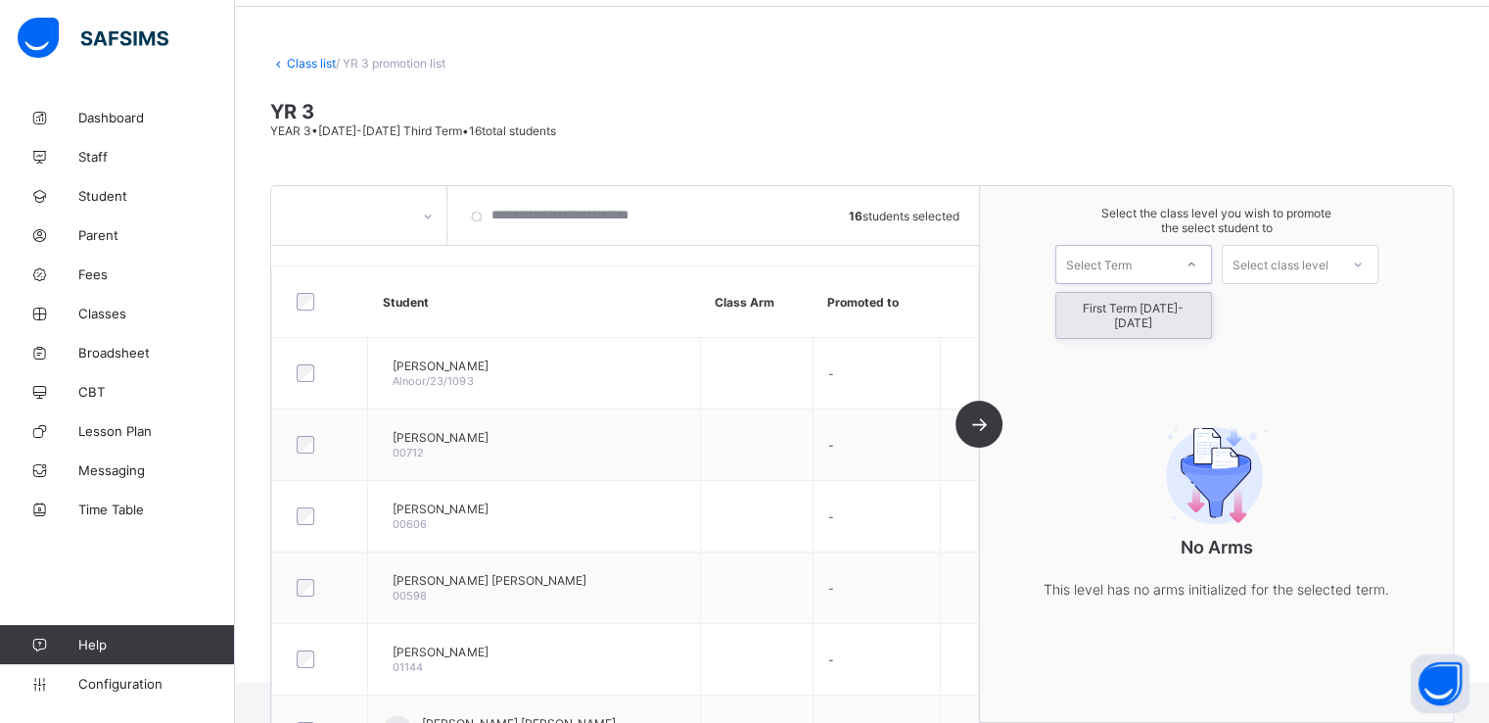
click at [1156, 263] on div "Select Term" at bounding box center [1115, 264] width 116 height 27
click at [1124, 314] on div "First Term 2025-2026" at bounding box center [1134, 315] width 155 height 45
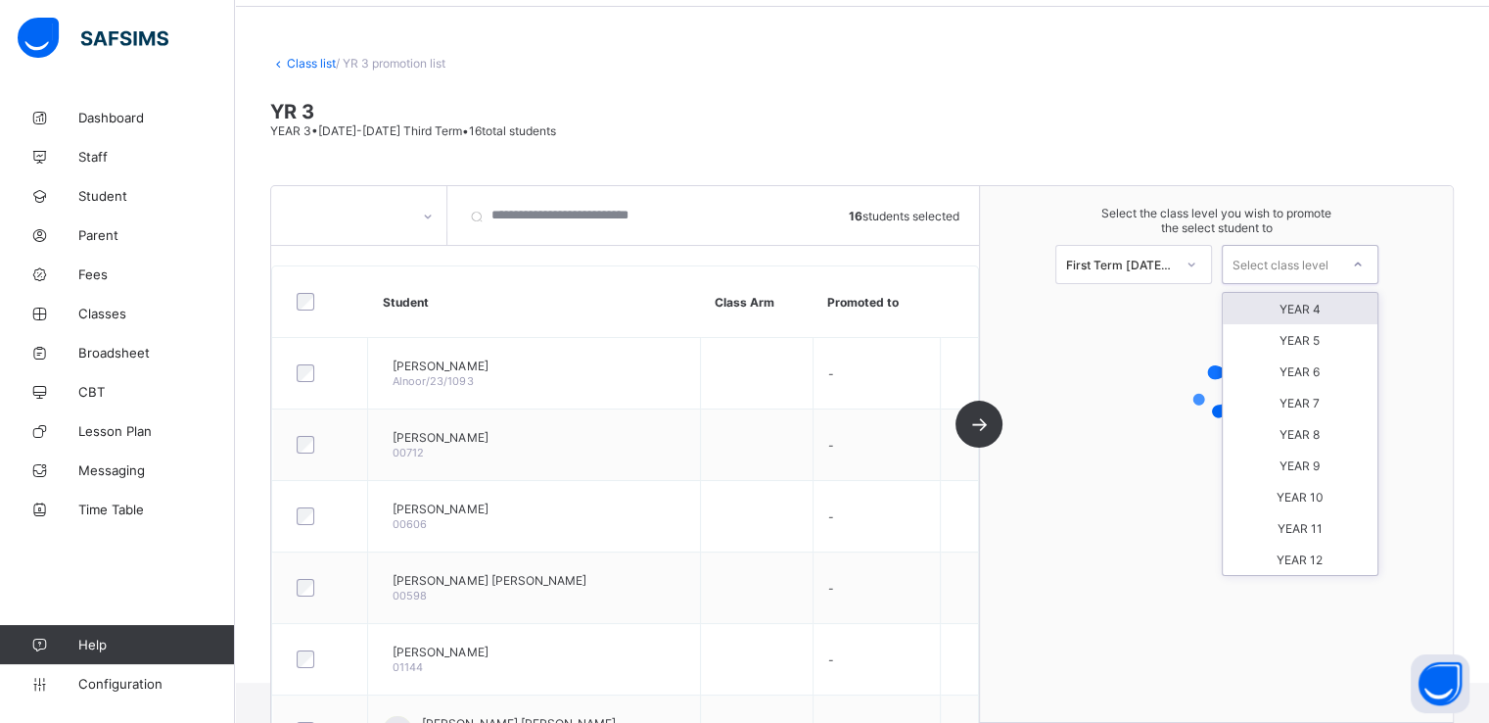
drag, startPoint x: 1255, startPoint y: 269, endPoint x: 1290, endPoint y: 307, distance: 50.6
click at [1290, 284] on div "option YEAR 4 focused, 1 of 9. 9 results available. Use Up and Down to choose o…" at bounding box center [1300, 264] width 157 height 39
click at [1290, 307] on div "YEAR 4" at bounding box center [1300, 308] width 155 height 31
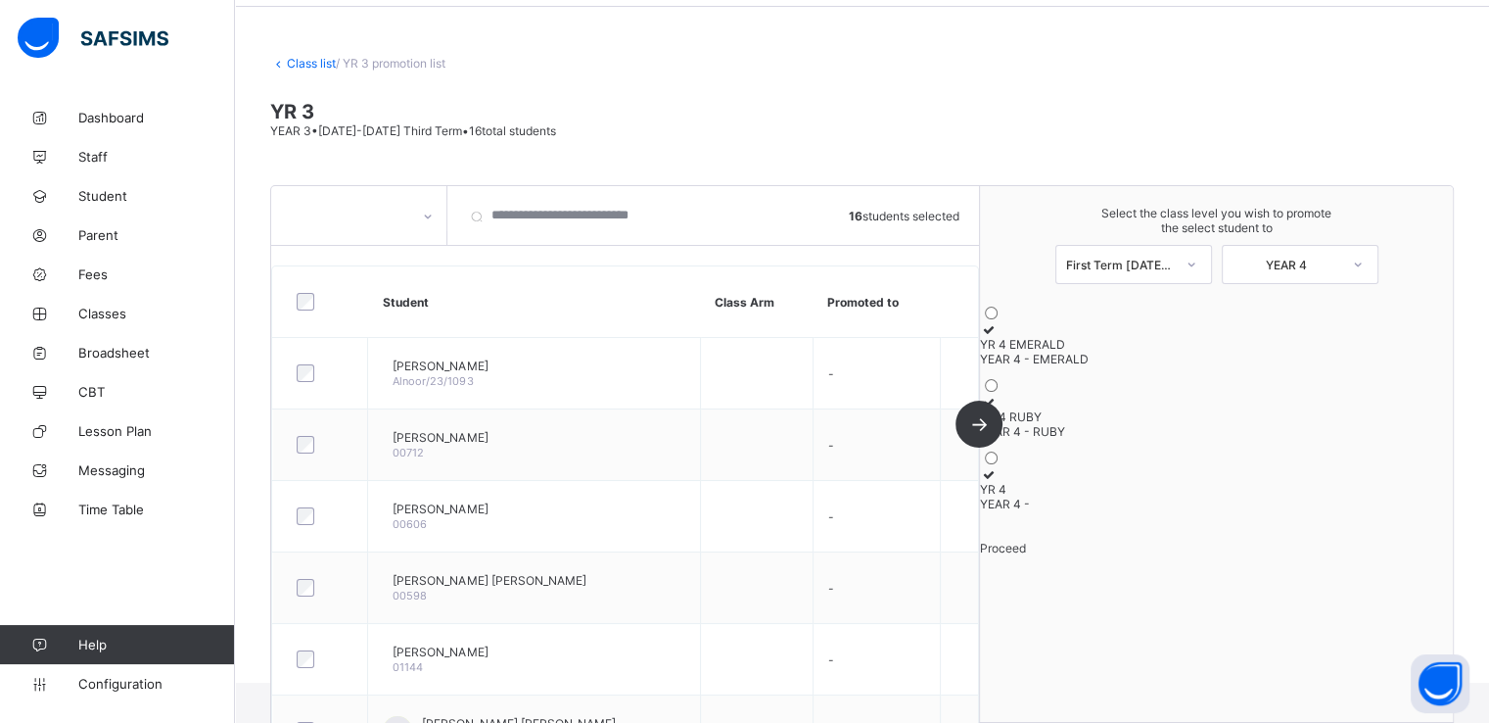
click at [997, 482] on icon at bounding box center [988, 474] width 17 height 15
click at [1026, 555] on span "Proceed" at bounding box center [1003, 548] width 46 height 15
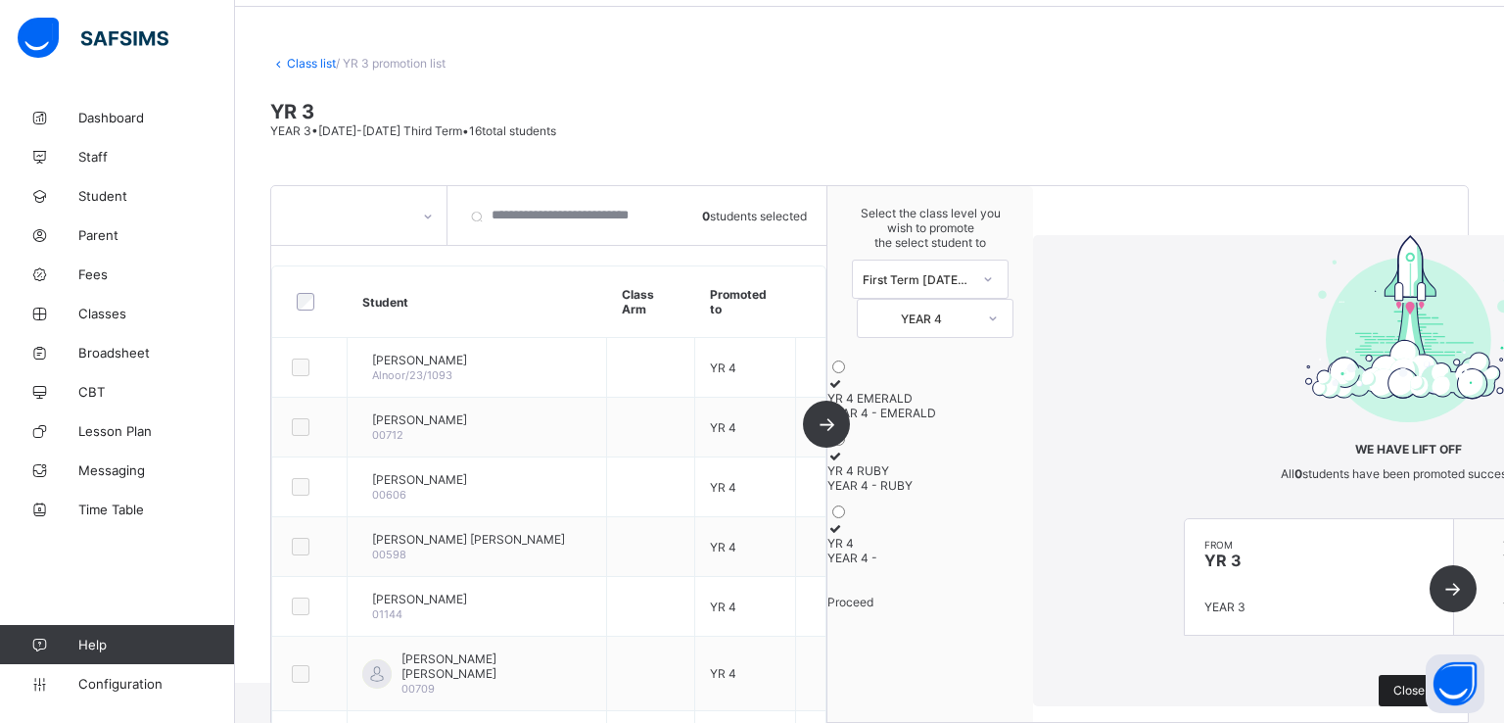
click at [1394, 683] on span "Close" at bounding box center [1409, 690] width 31 height 15
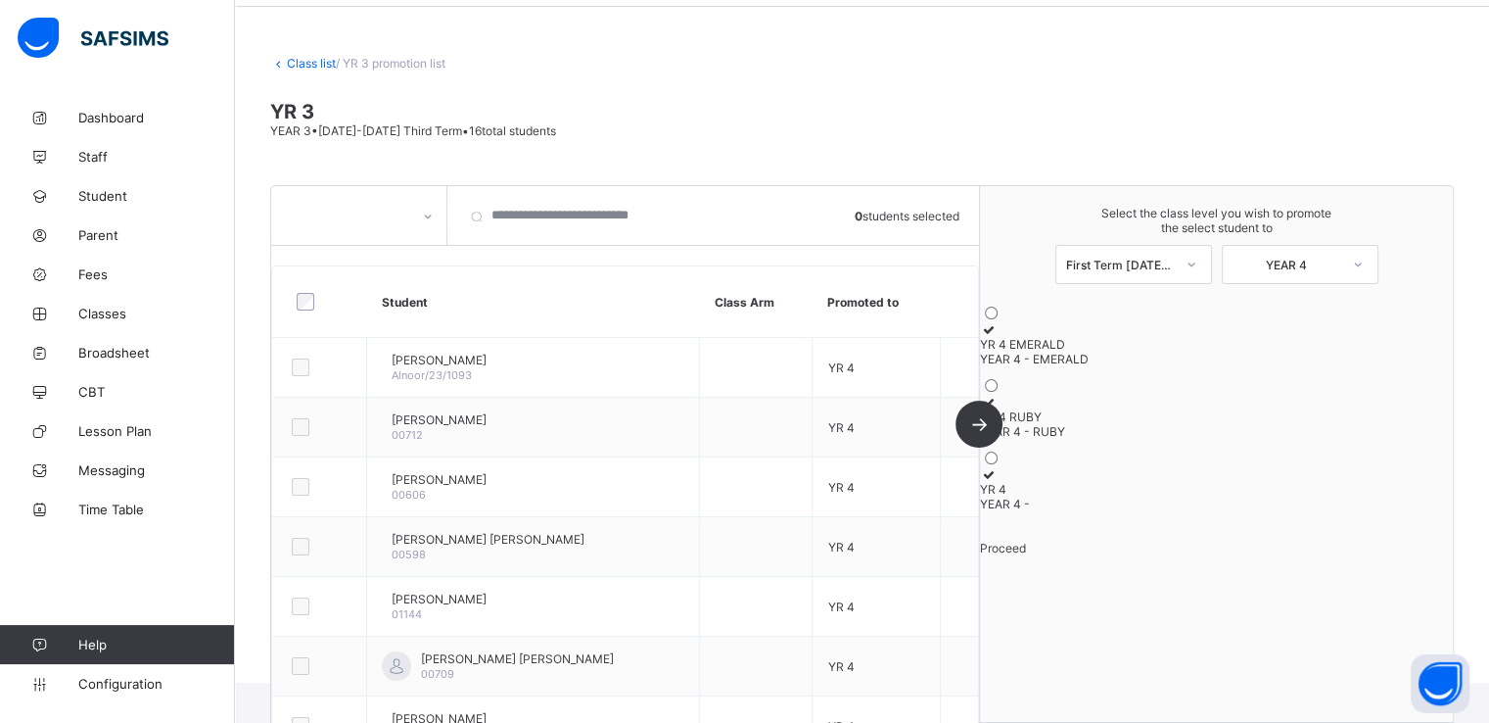
scroll to position [0, 0]
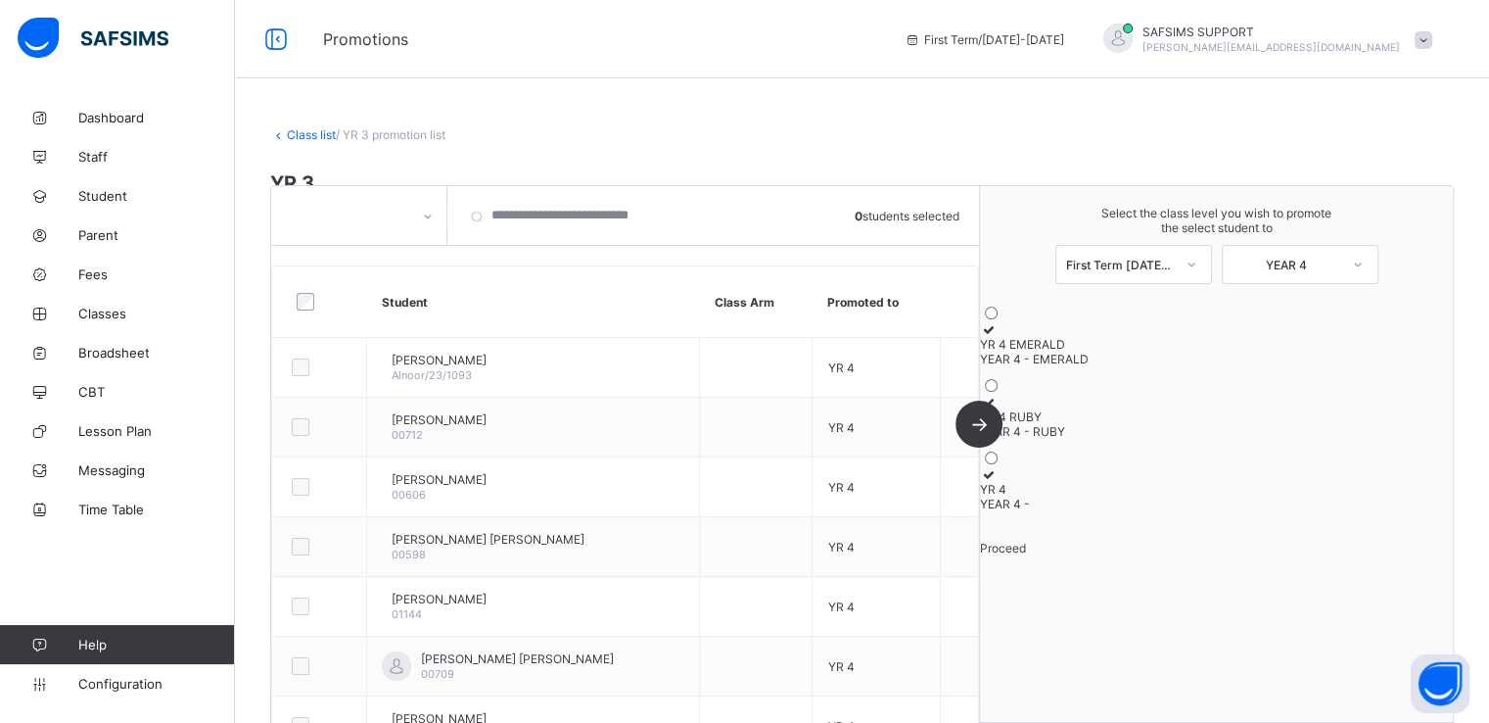
click at [301, 130] on link "Class list" at bounding box center [311, 134] width 49 height 15
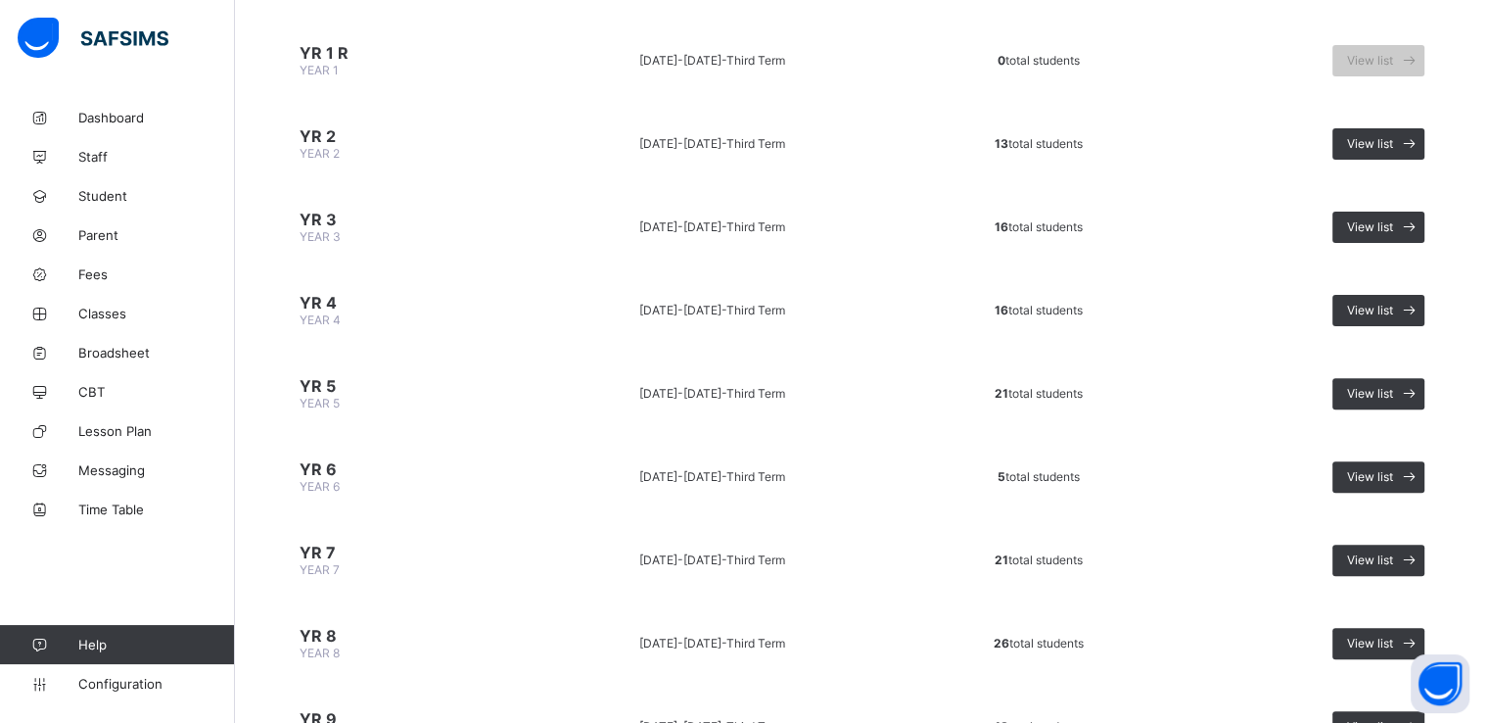
scroll to position [560, 0]
click at [1394, 302] on span "View list" at bounding box center [1370, 309] width 46 height 15
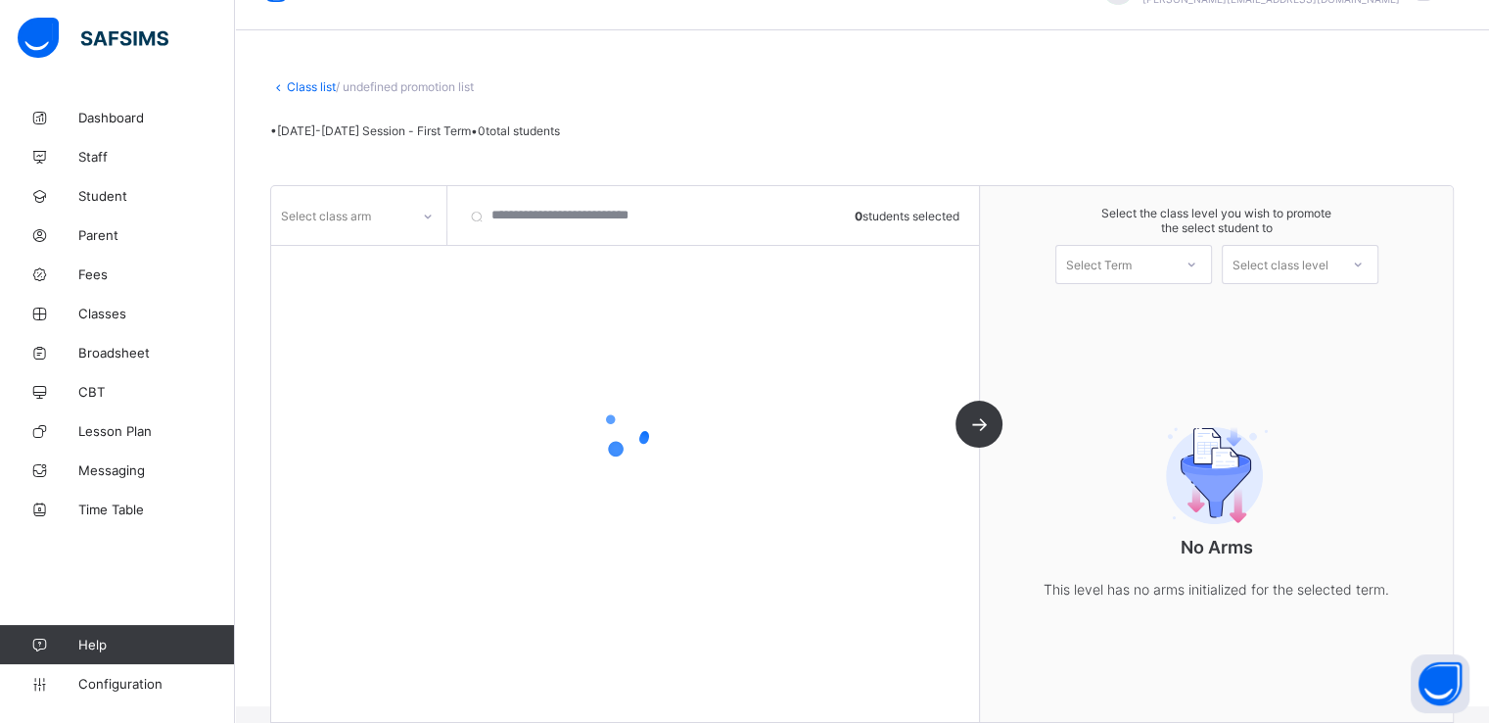
scroll to position [71, 0]
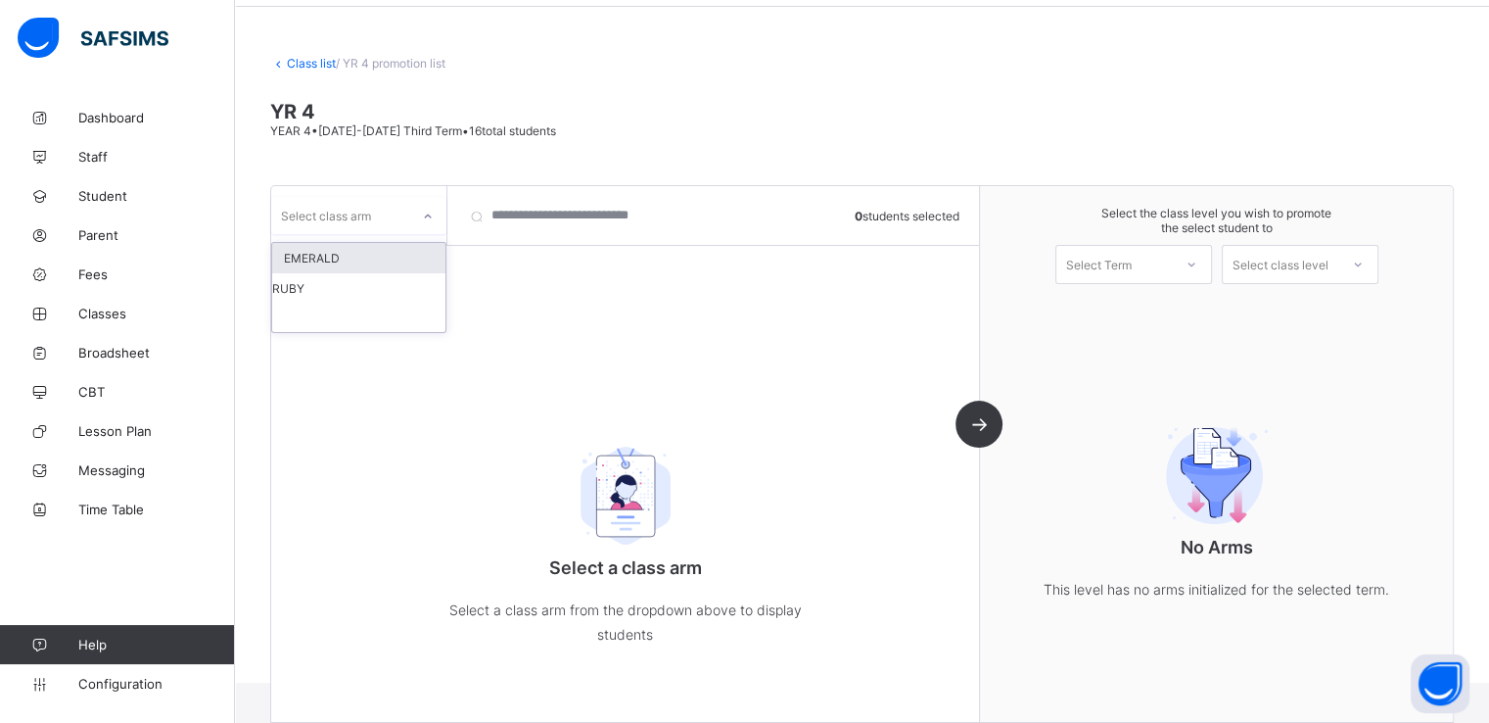
click at [418, 205] on div at bounding box center [427, 216] width 33 height 31
click at [352, 255] on div "EMERALD" at bounding box center [358, 258] width 173 height 30
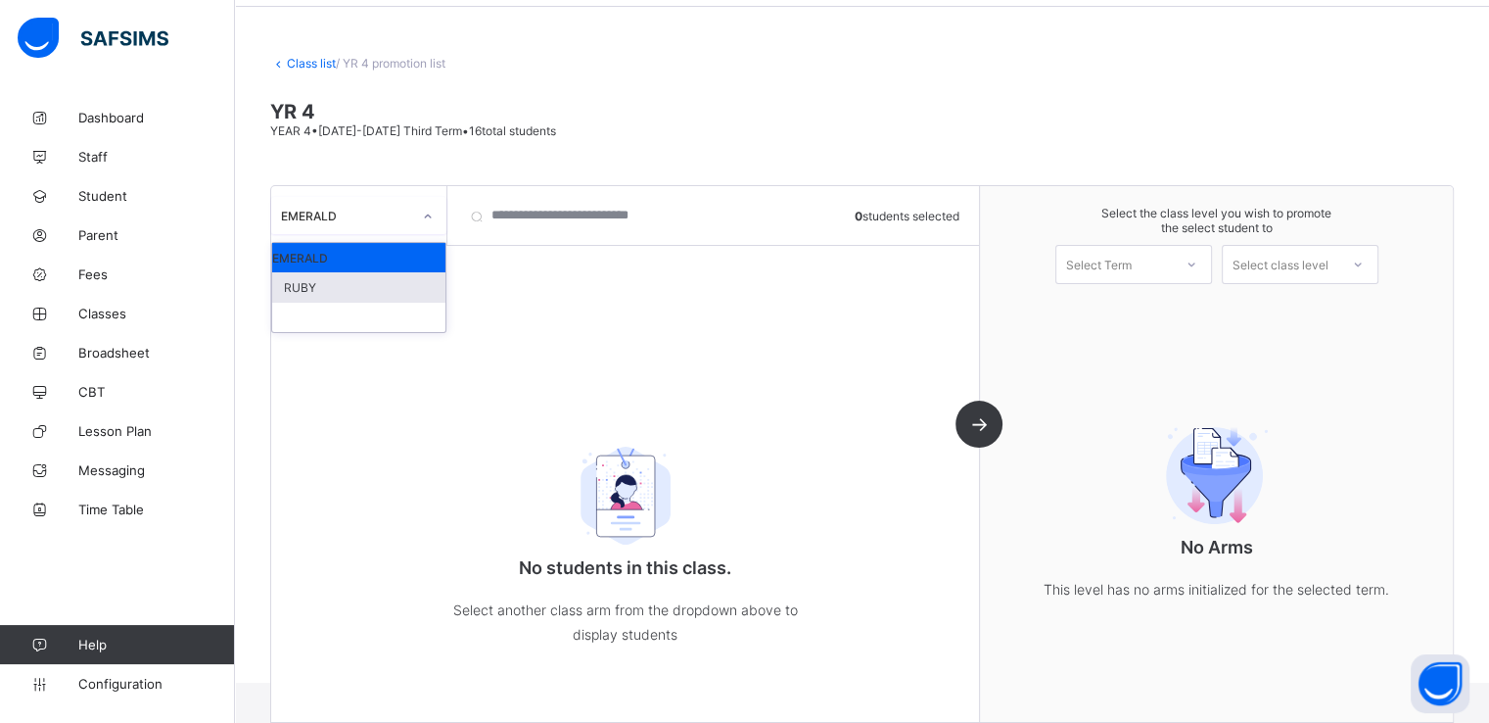
drag, startPoint x: 404, startPoint y: 223, endPoint x: 338, endPoint y: 285, distance: 90.8
click at [338, 234] on div "option EMERALD, selected. option RUBY focused, 2 of 3. 3 results available. Use…" at bounding box center [358, 215] width 175 height 37
click at [338, 285] on div "RUBY" at bounding box center [358, 287] width 173 height 30
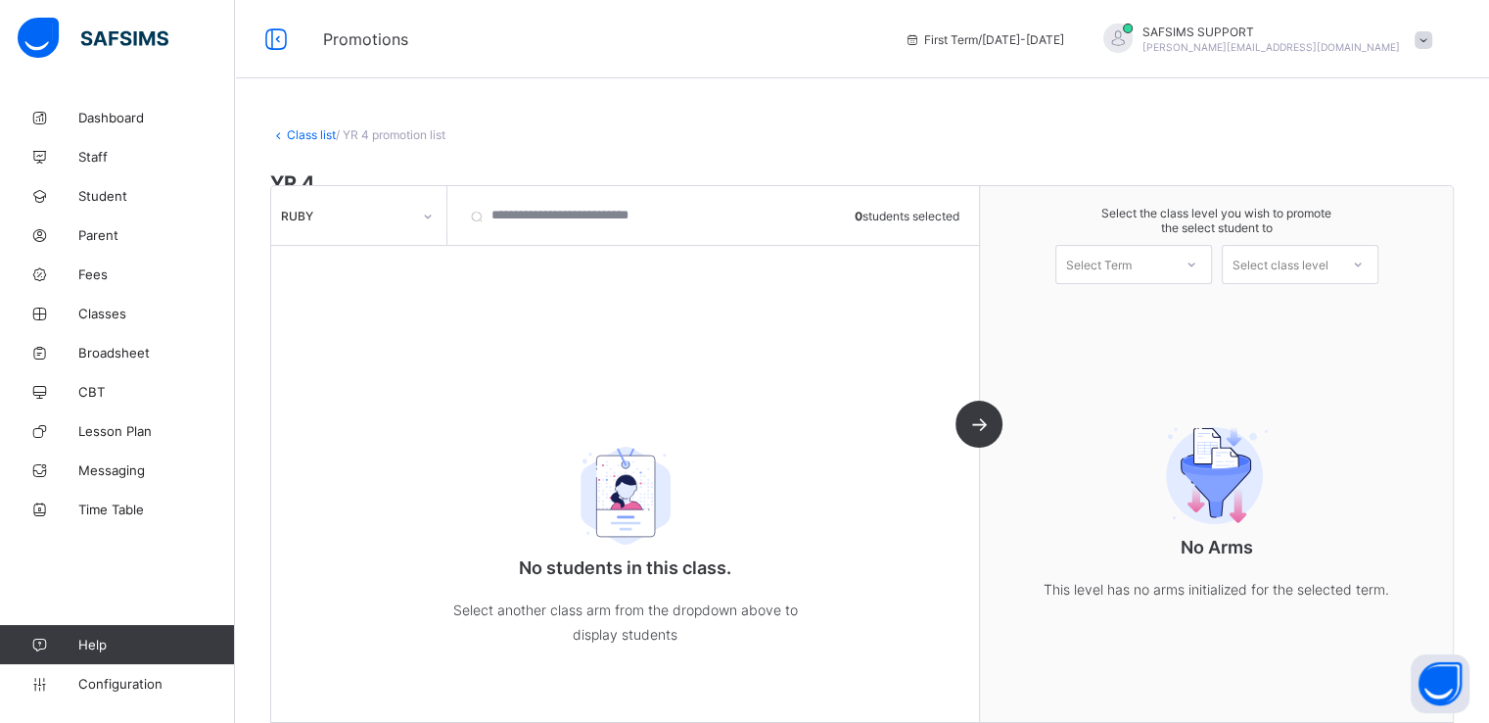
click at [295, 135] on link "Class list" at bounding box center [311, 134] width 49 height 15
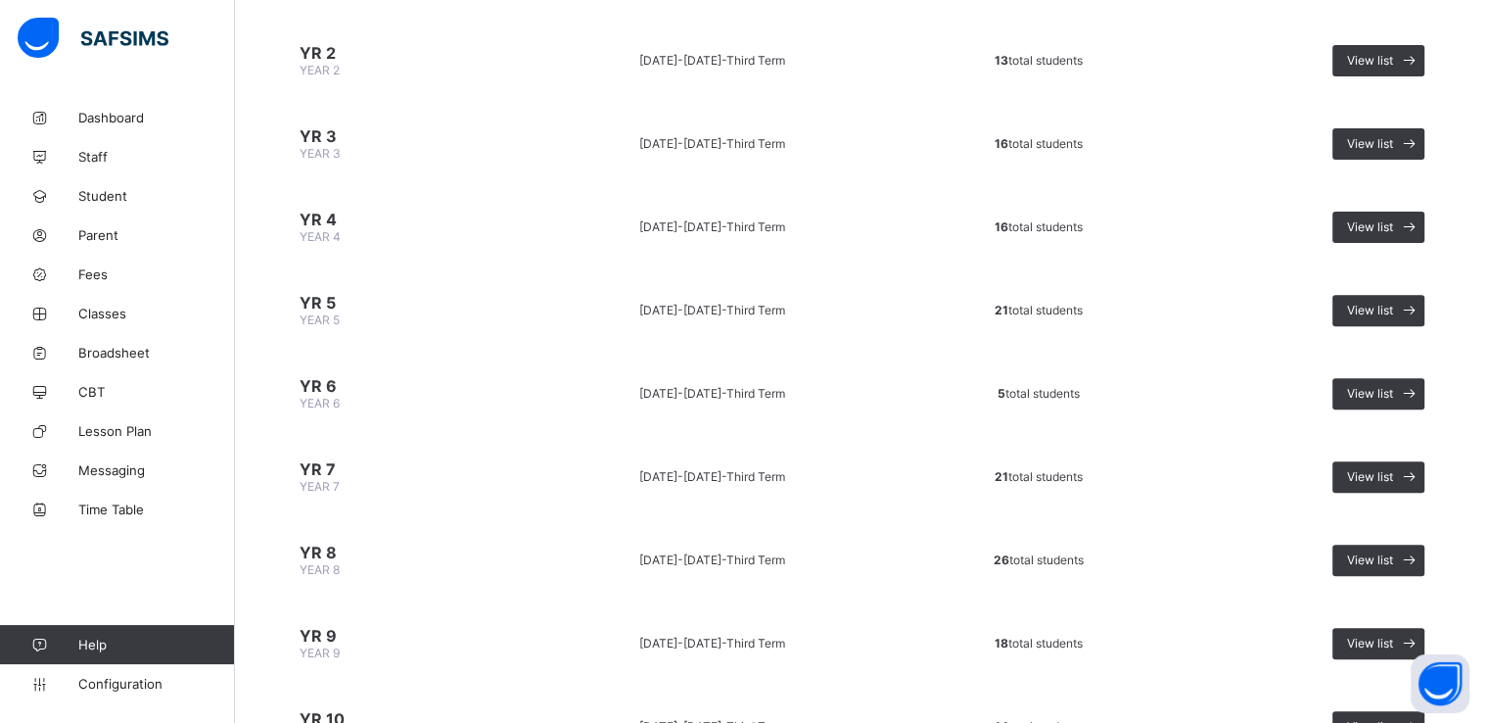
scroll to position [644, 0]
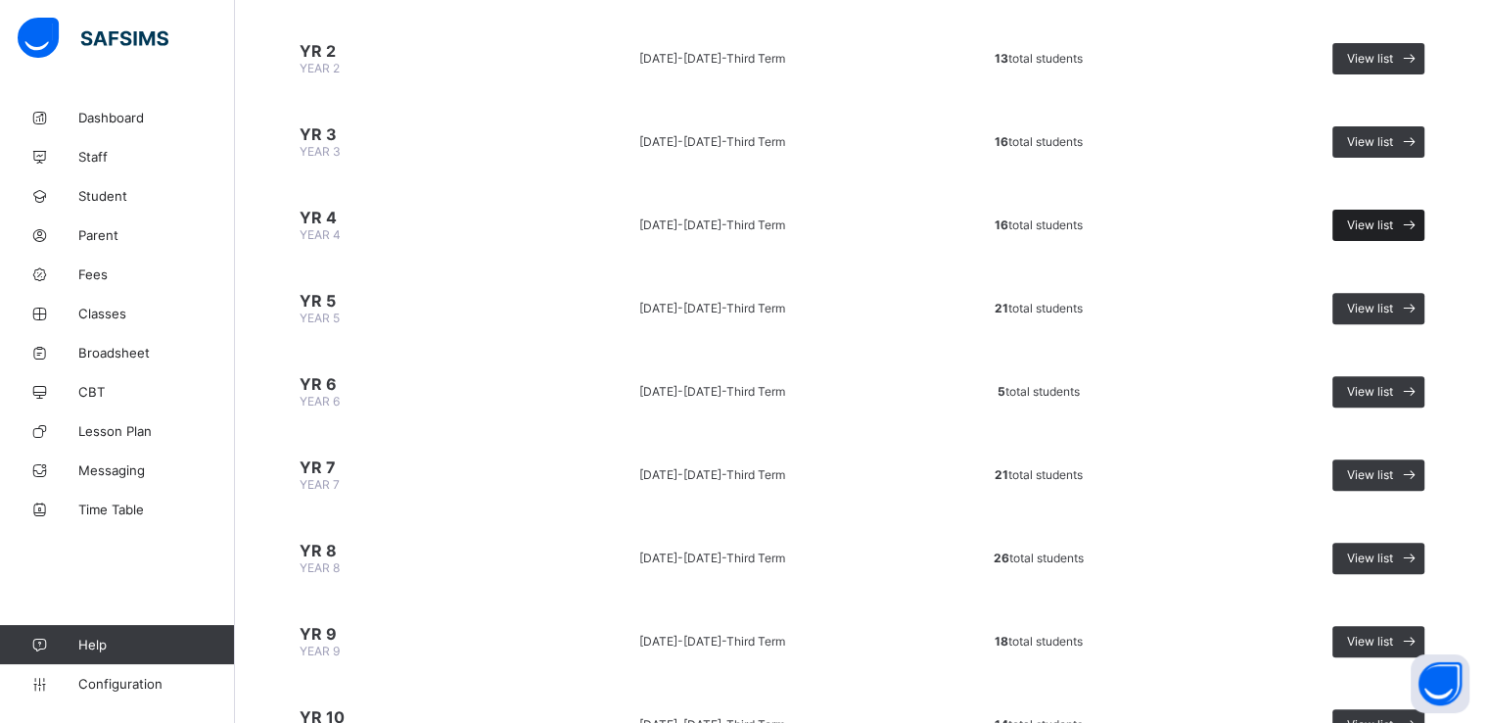
click at [1388, 217] on span "View list" at bounding box center [1370, 224] width 46 height 15
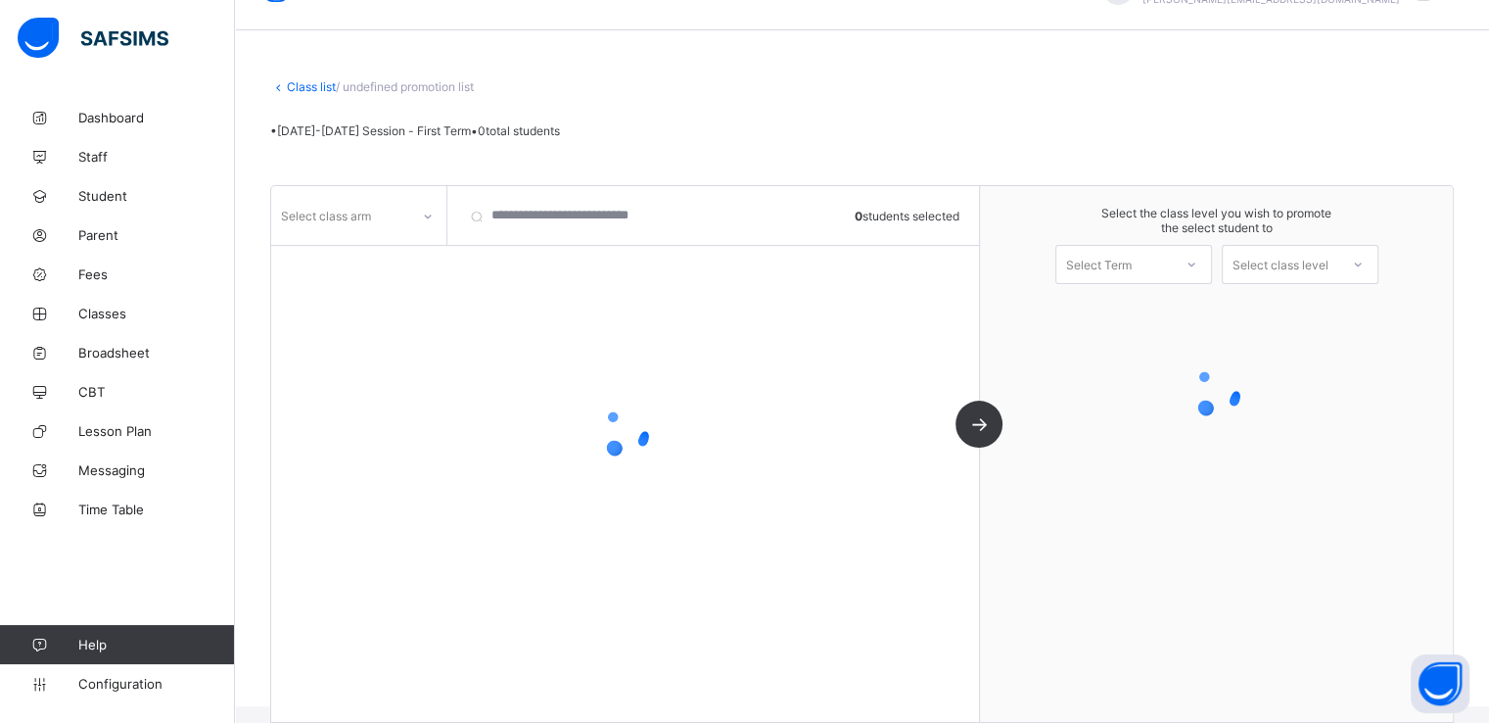
scroll to position [71, 0]
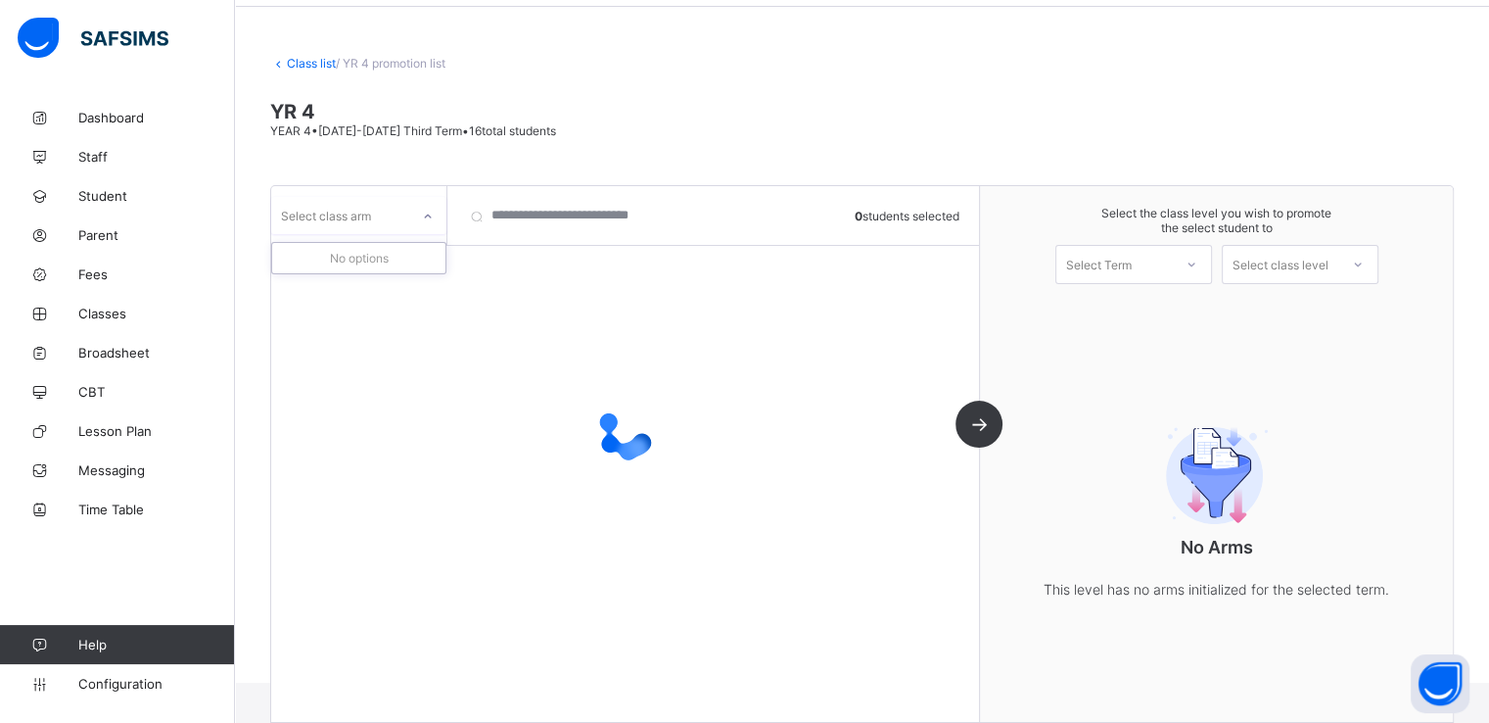
click at [408, 216] on div "Select class arm" at bounding box center [340, 215] width 138 height 27
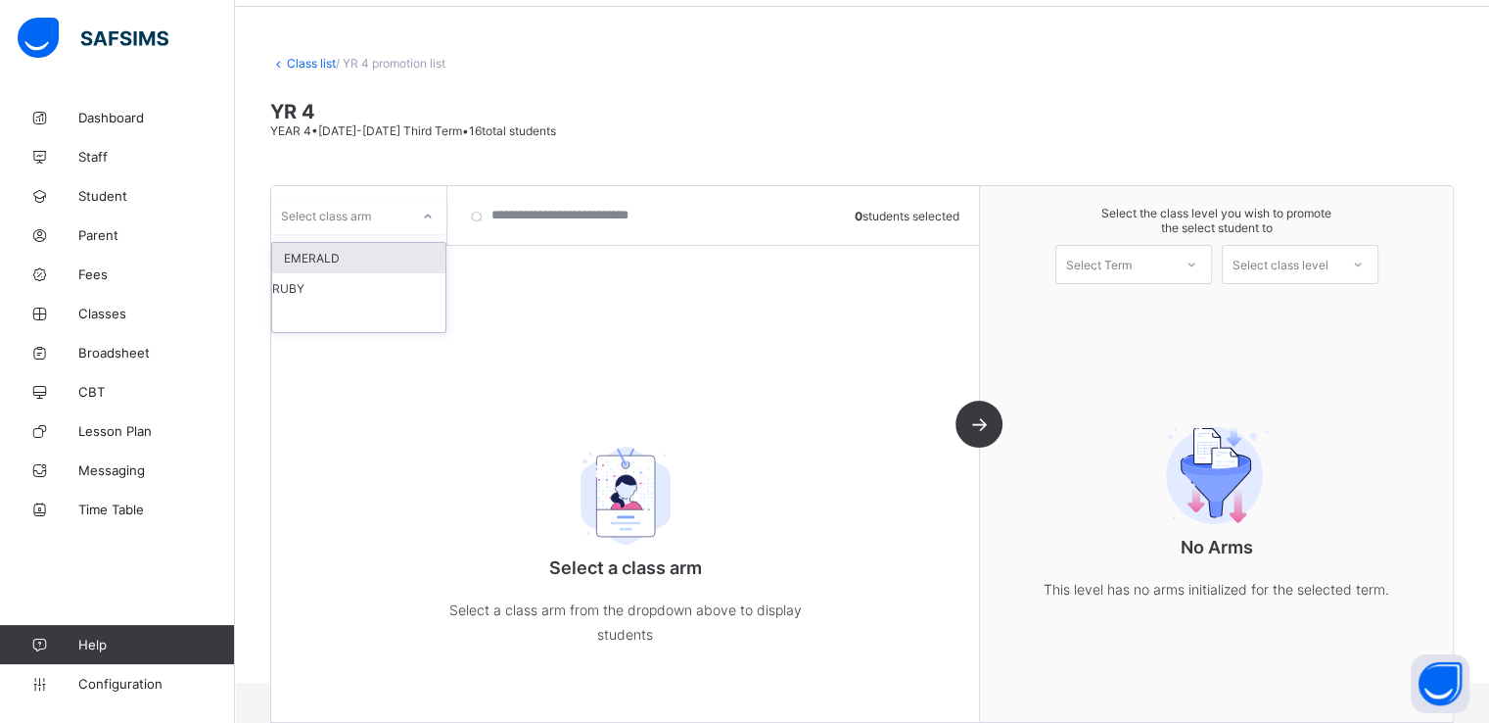
click at [346, 258] on div "EMERALD" at bounding box center [358, 258] width 173 height 30
click at [411, 220] on div at bounding box center [427, 216] width 33 height 31
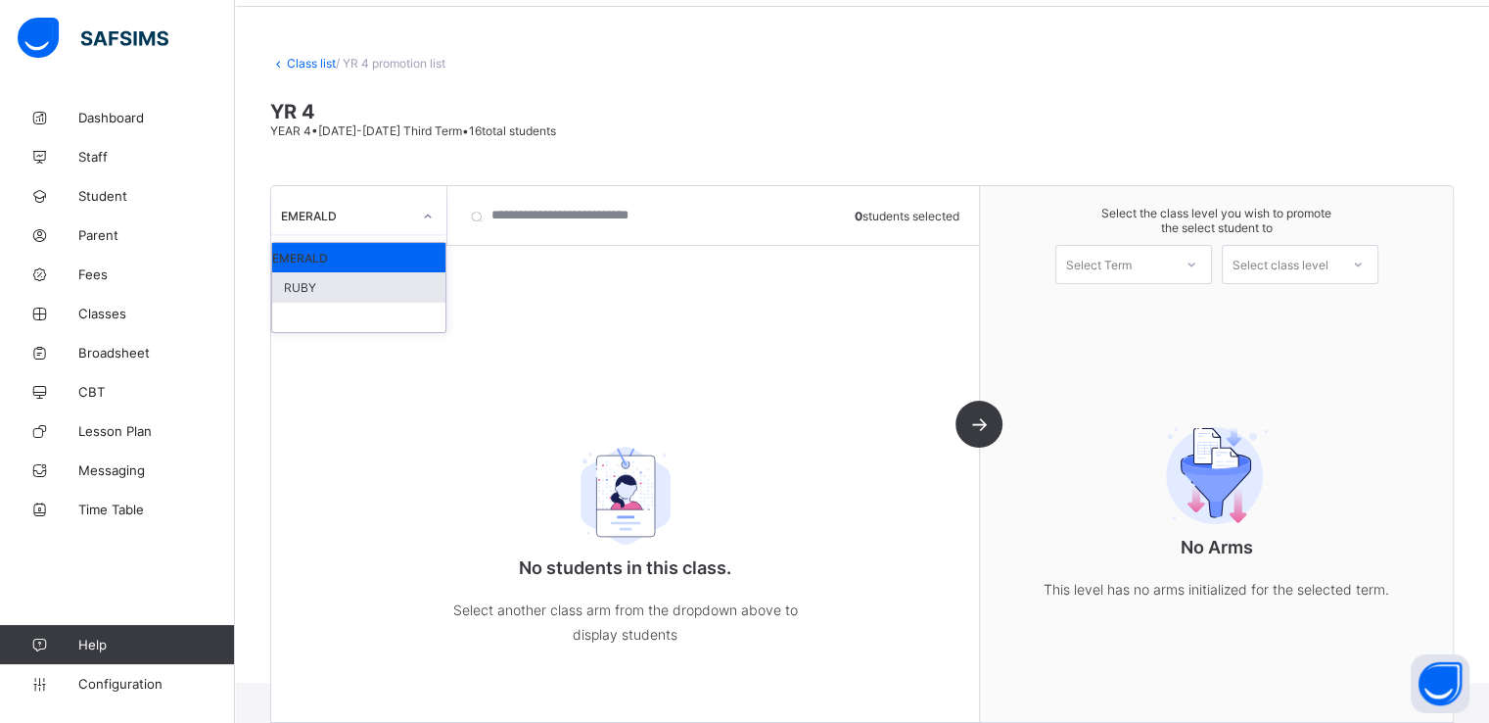
click at [328, 286] on div "RUBY" at bounding box center [358, 287] width 173 height 30
click at [404, 213] on div "RUBY" at bounding box center [346, 215] width 130 height 15
click at [337, 256] on div "EMERALD" at bounding box center [358, 258] width 173 height 30
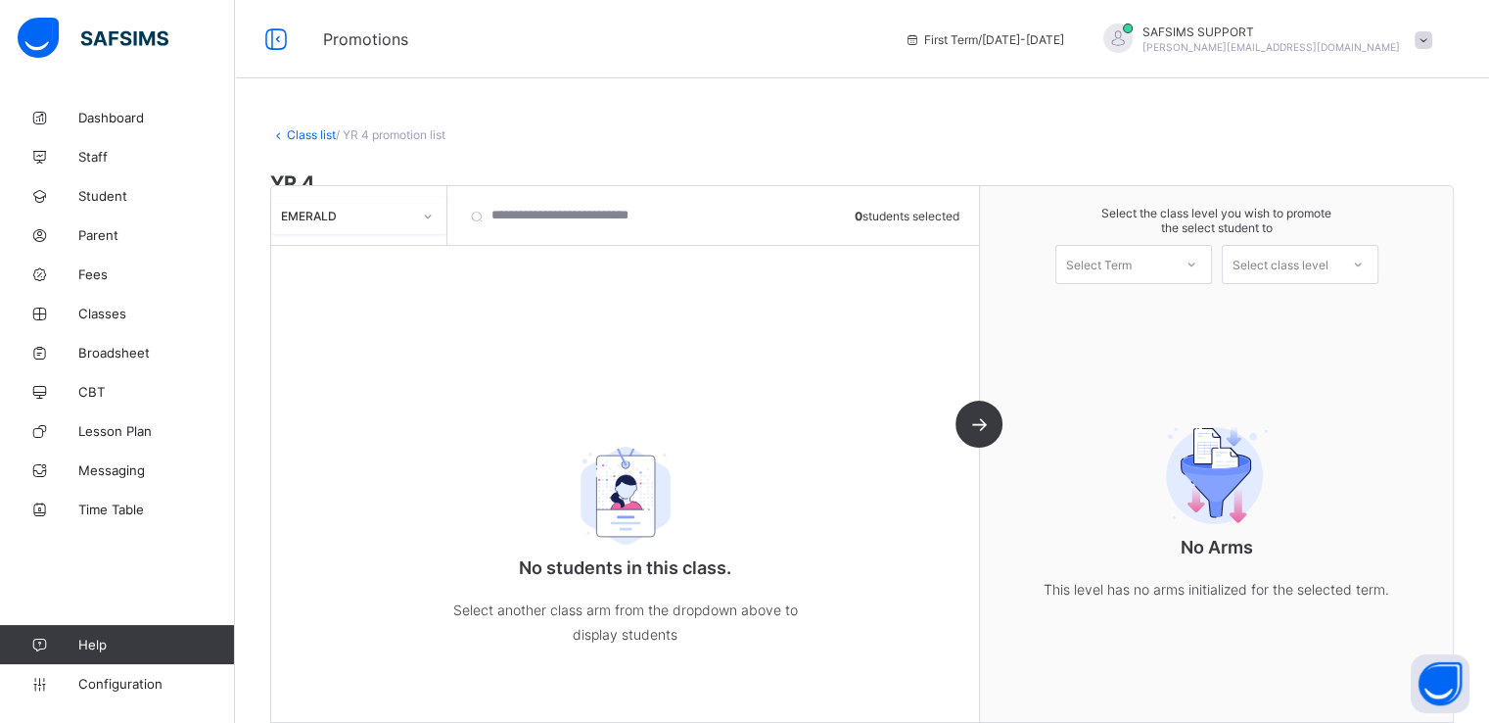
scroll to position [0, 0]
click at [304, 132] on link "Class list" at bounding box center [311, 134] width 49 height 15
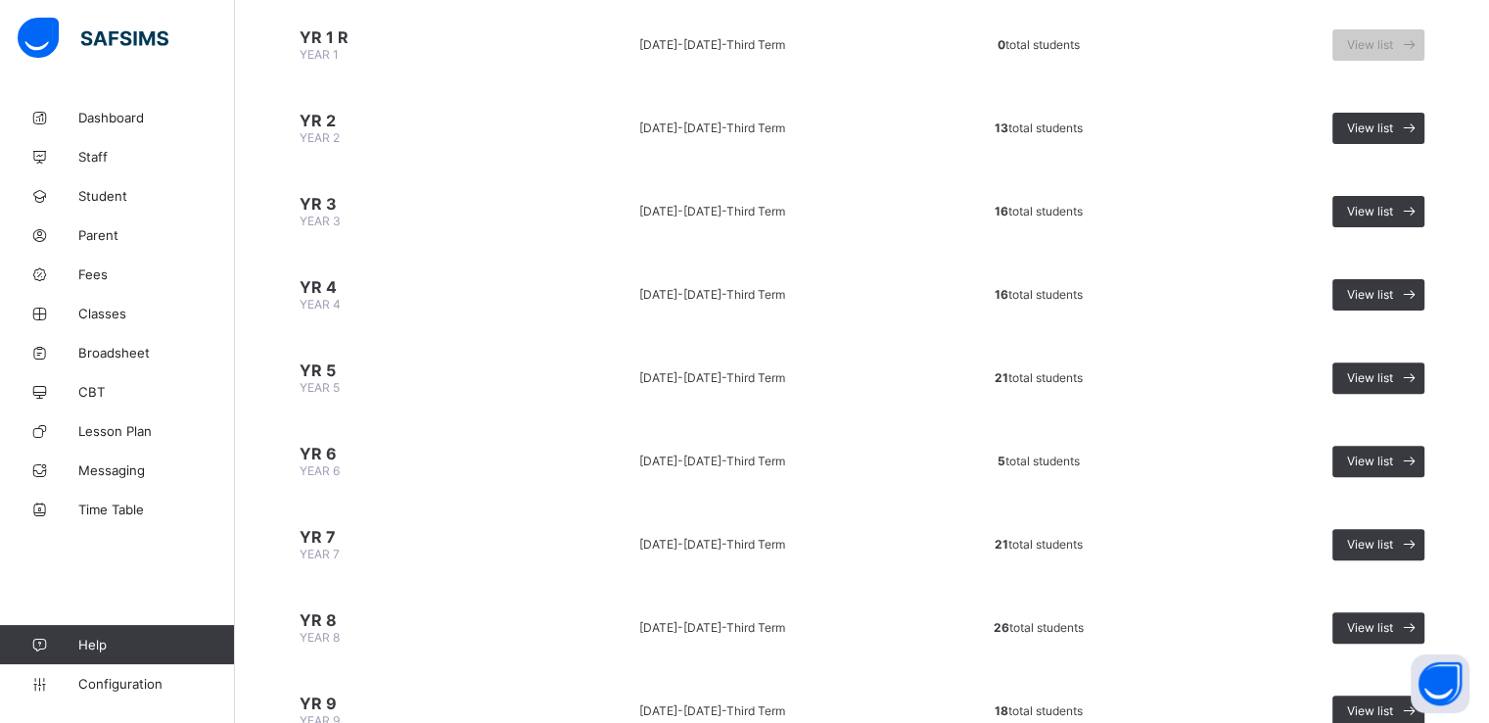
scroll to position [705, 0]
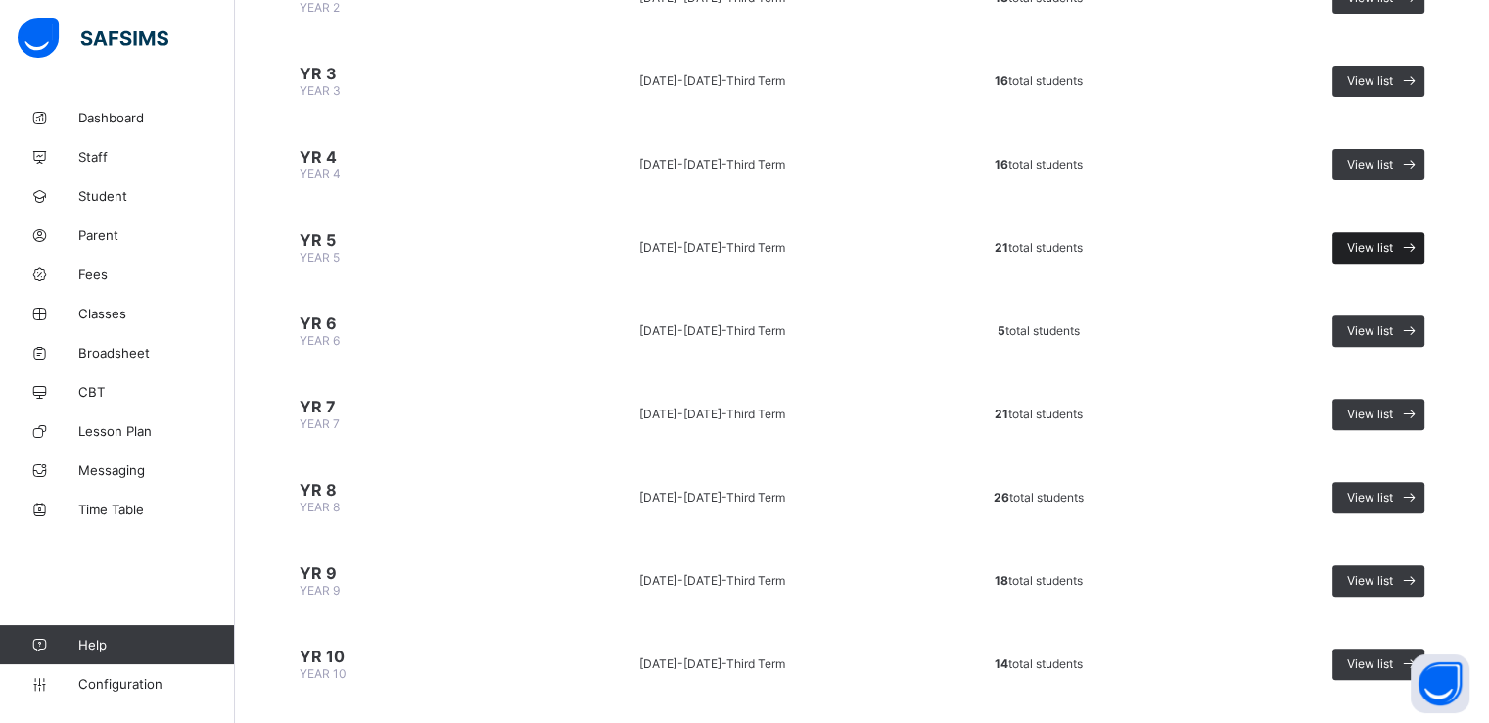
click at [1386, 251] on div "View list" at bounding box center [1379, 247] width 92 height 31
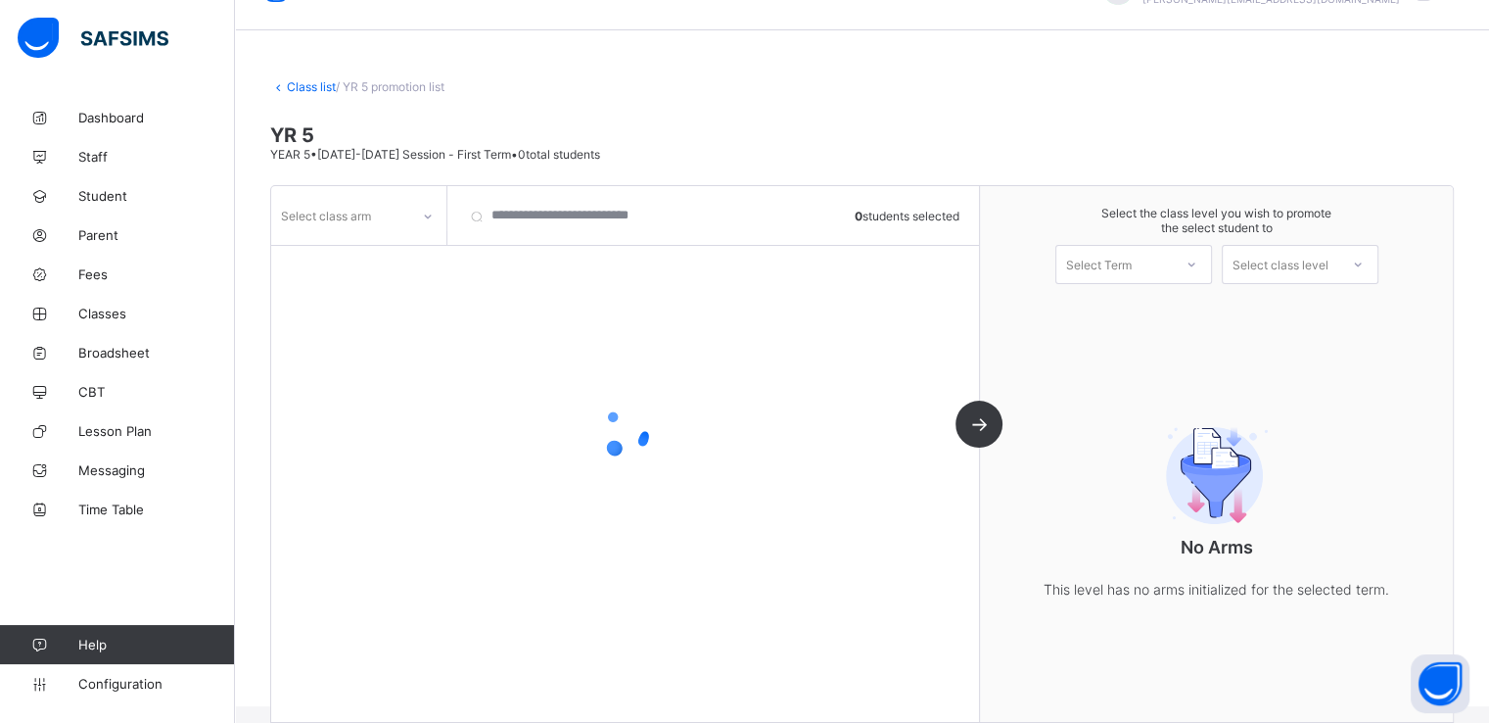
scroll to position [71, 0]
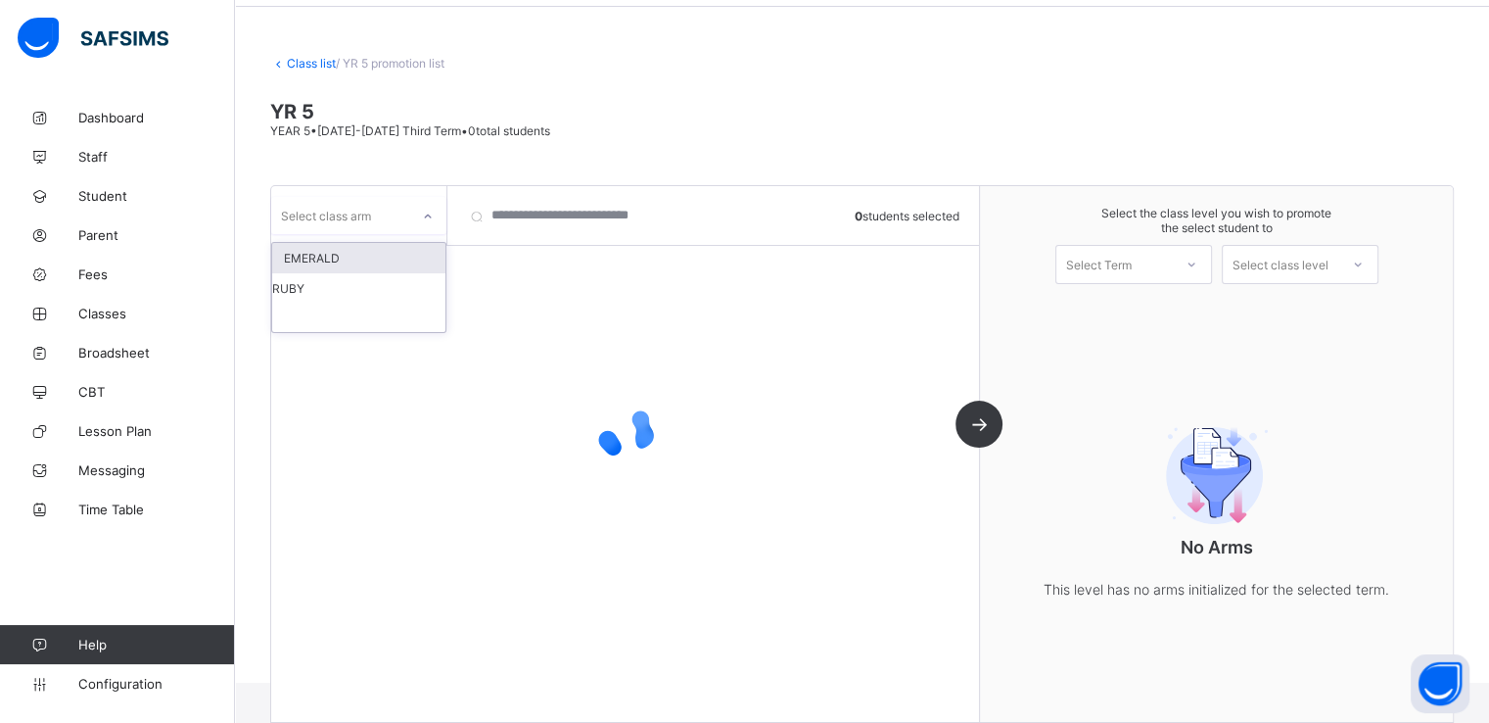
click at [372, 212] on div "Select class arm" at bounding box center [340, 215] width 138 height 27
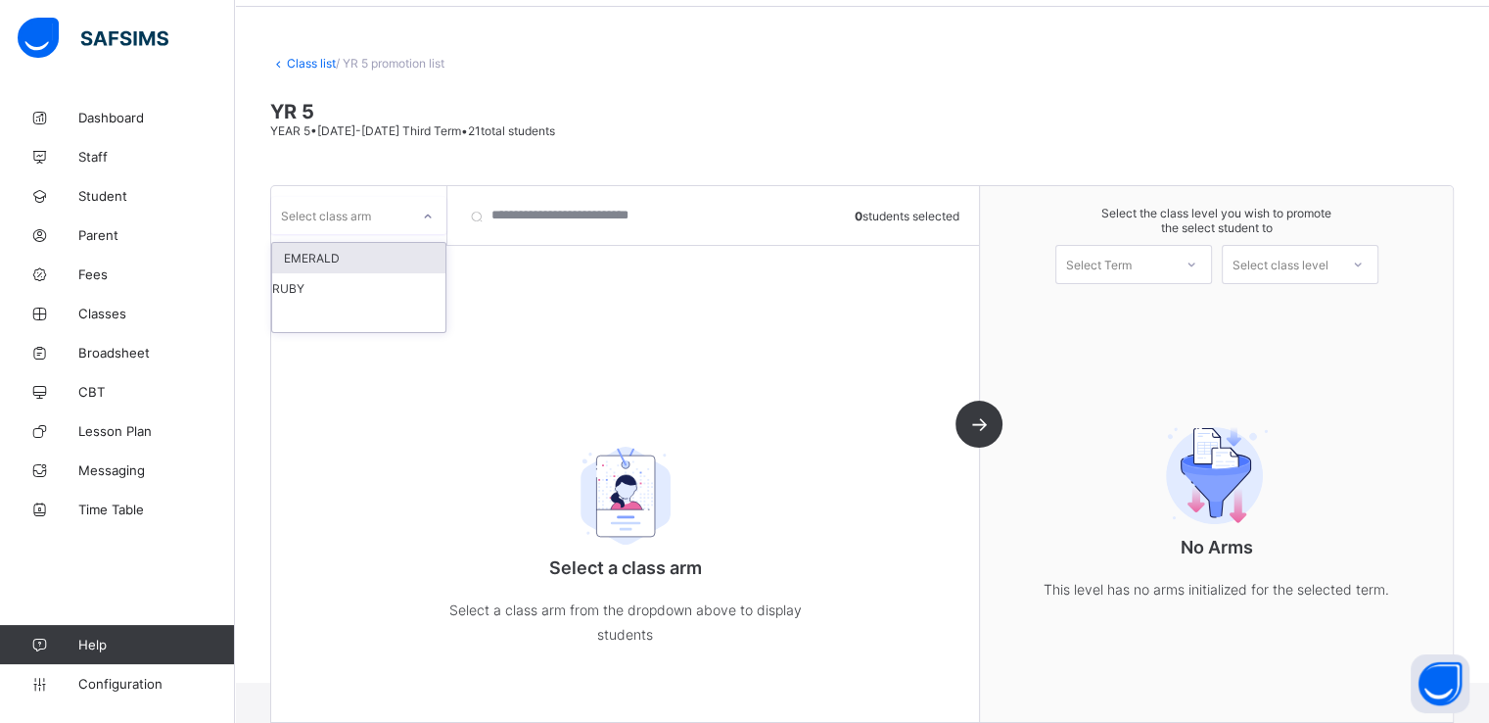
click at [321, 261] on div "EMERALD" at bounding box center [358, 258] width 173 height 30
click at [401, 210] on div "EMERALD" at bounding box center [346, 215] width 130 height 15
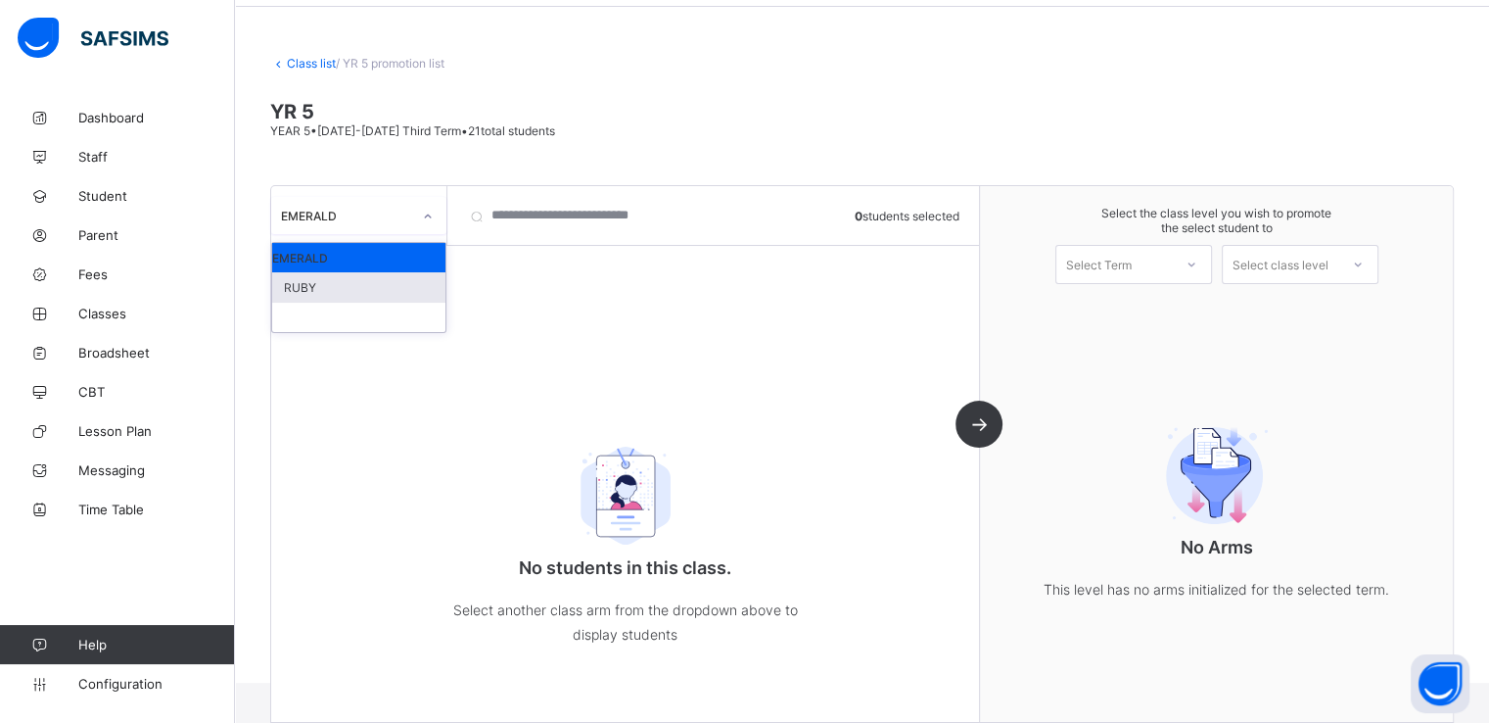
click at [321, 283] on div "RUBY" at bounding box center [358, 287] width 173 height 30
click at [297, 63] on link "Class list" at bounding box center [311, 63] width 49 height 15
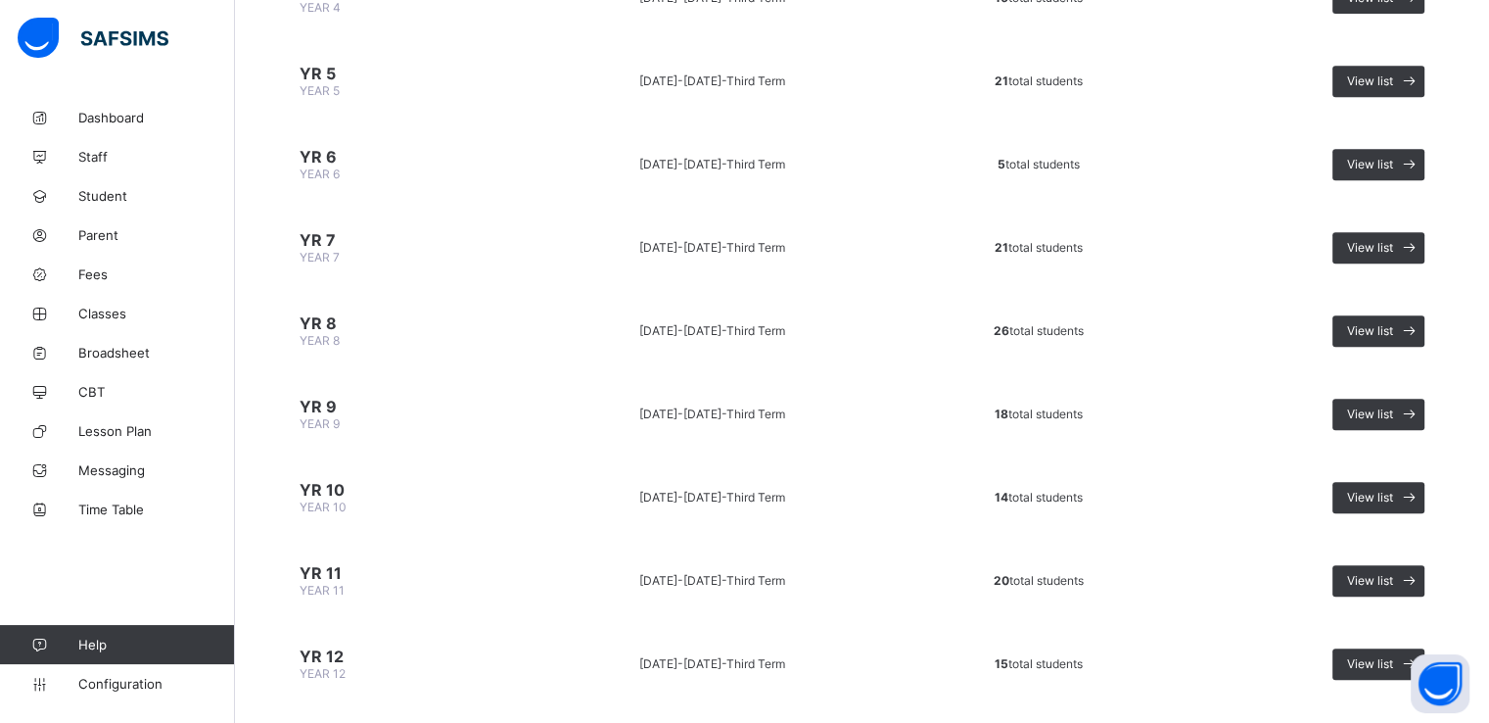
scroll to position [902, 0]
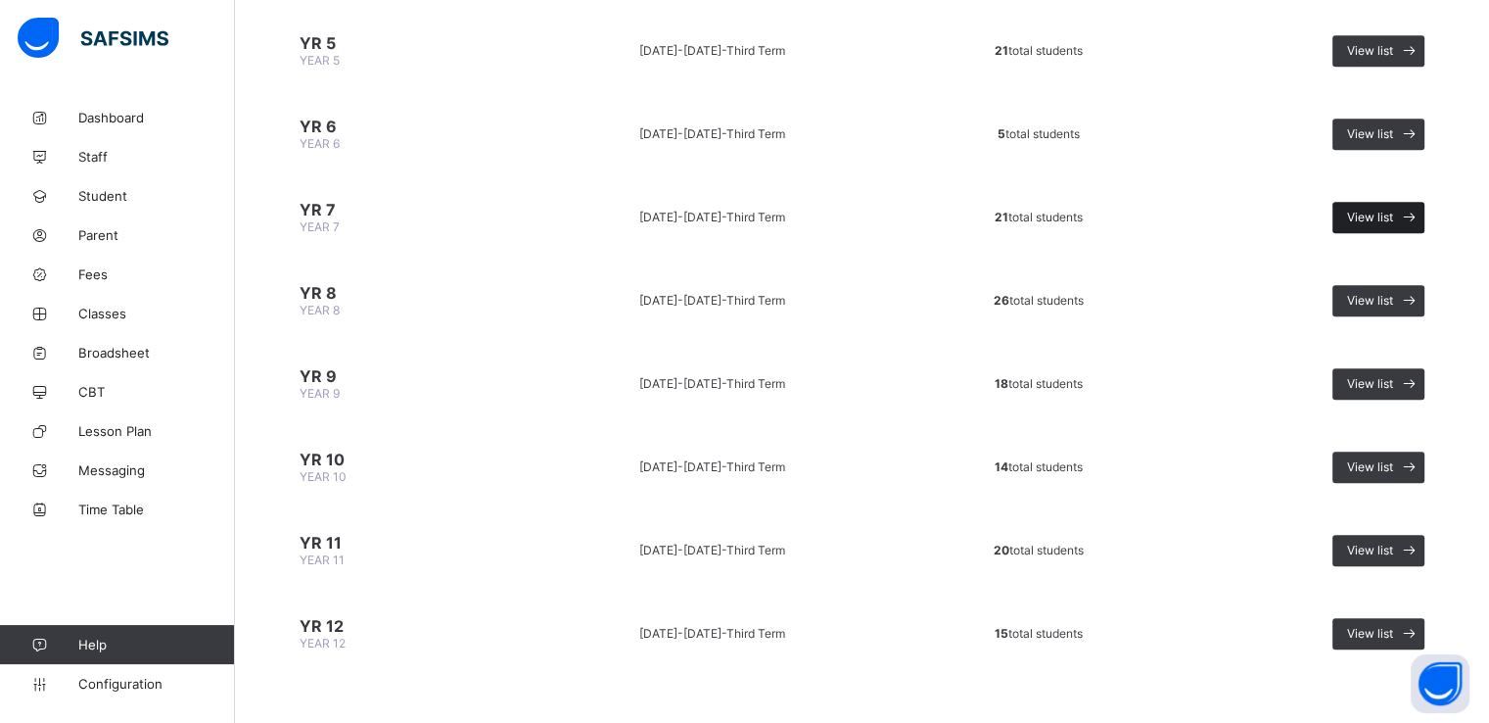
click at [1388, 210] on span "View list" at bounding box center [1370, 217] width 46 height 15
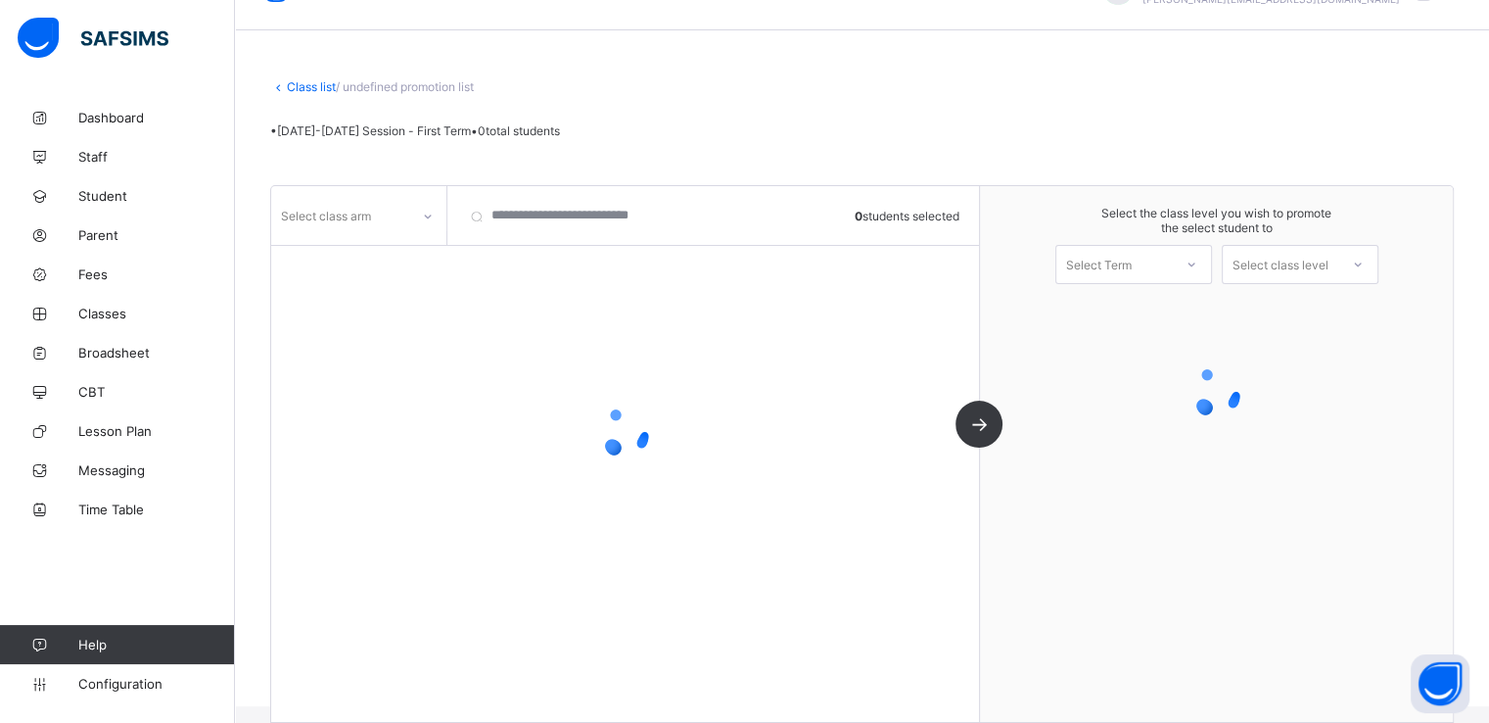
scroll to position [71, 0]
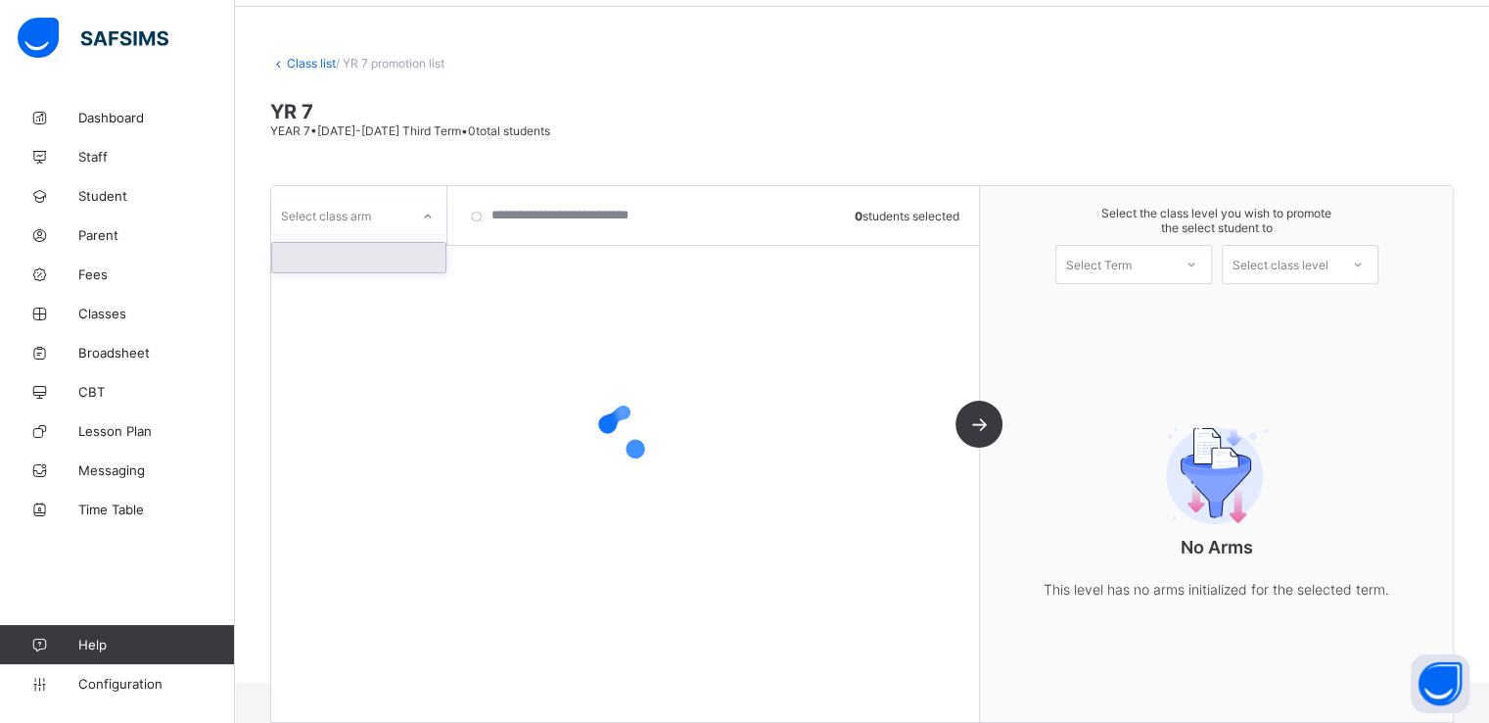
click at [406, 213] on div "Select class arm" at bounding box center [340, 215] width 138 height 27
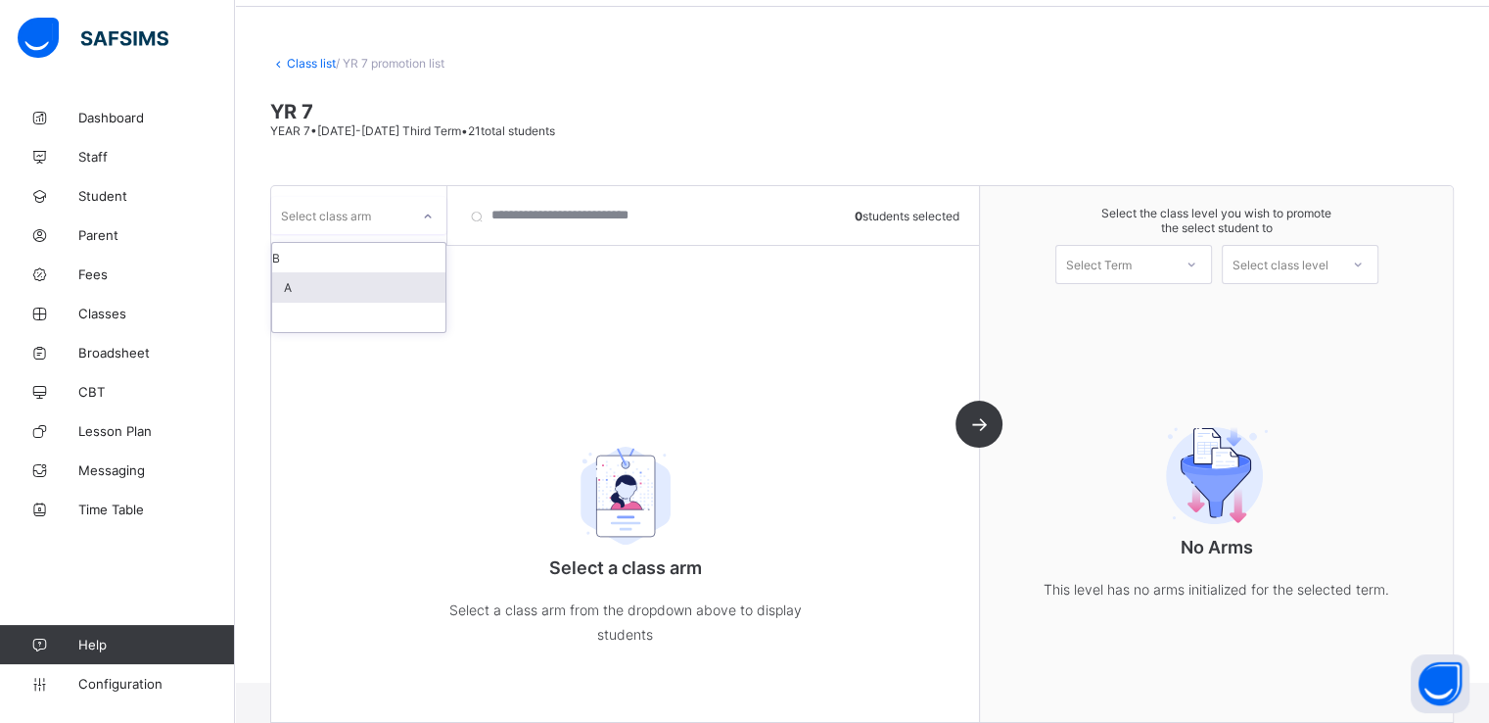
click at [318, 291] on div "A" at bounding box center [358, 287] width 173 height 30
drag, startPoint x: 395, startPoint y: 228, endPoint x: 353, endPoint y: 256, distance: 50.2
click at [353, 234] on div "option A, selected. option B focused, 1 of 3. 3 results available. Use Up and D…" at bounding box center [358, 215] width 175 height 37
click at [353, 256] on div "B" at bounding box center [358, 258] width 173 height 30
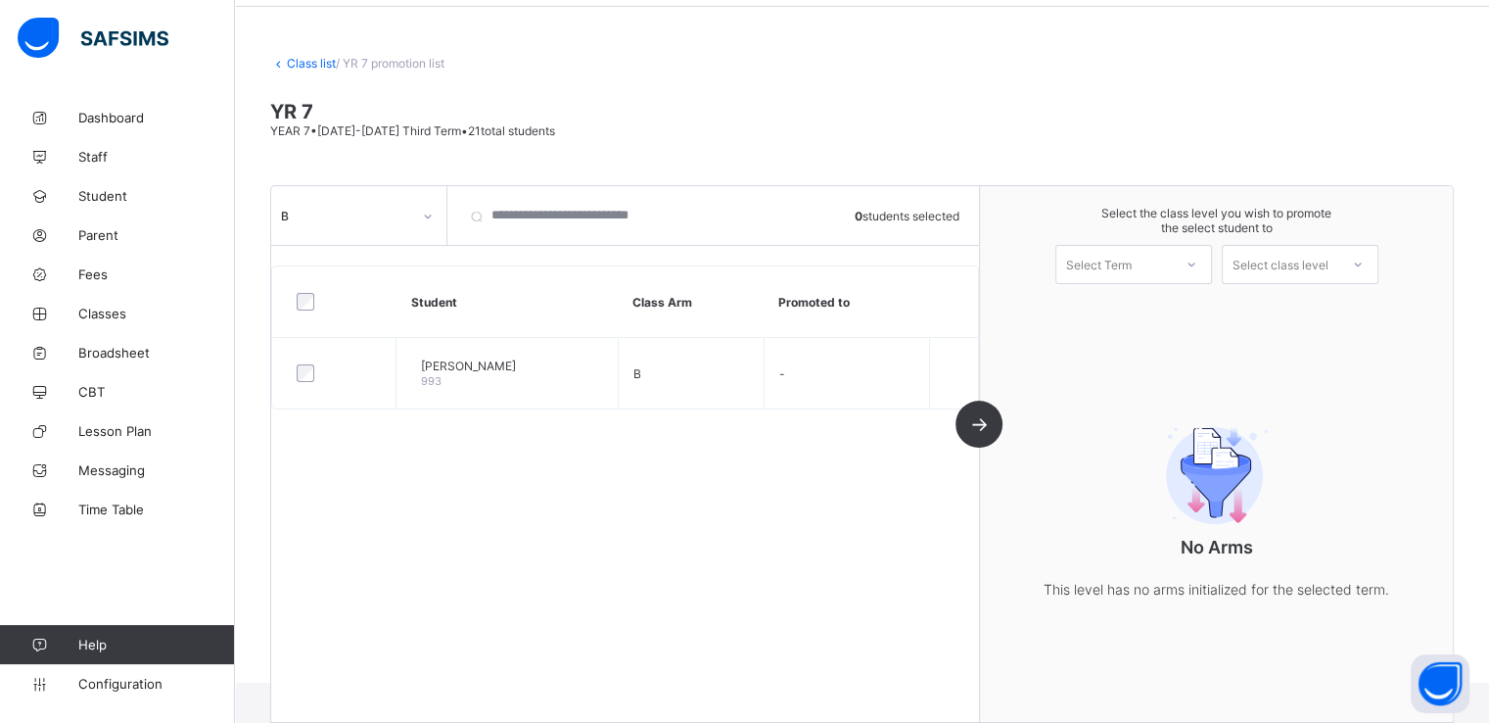
click at [499, 382] on div "Khadija Usman 993" at bounding box center [468, 372] width 95 height 29
click at [300, 66] on link "Class list" at bounding box center [311, 63] width 49 height 15
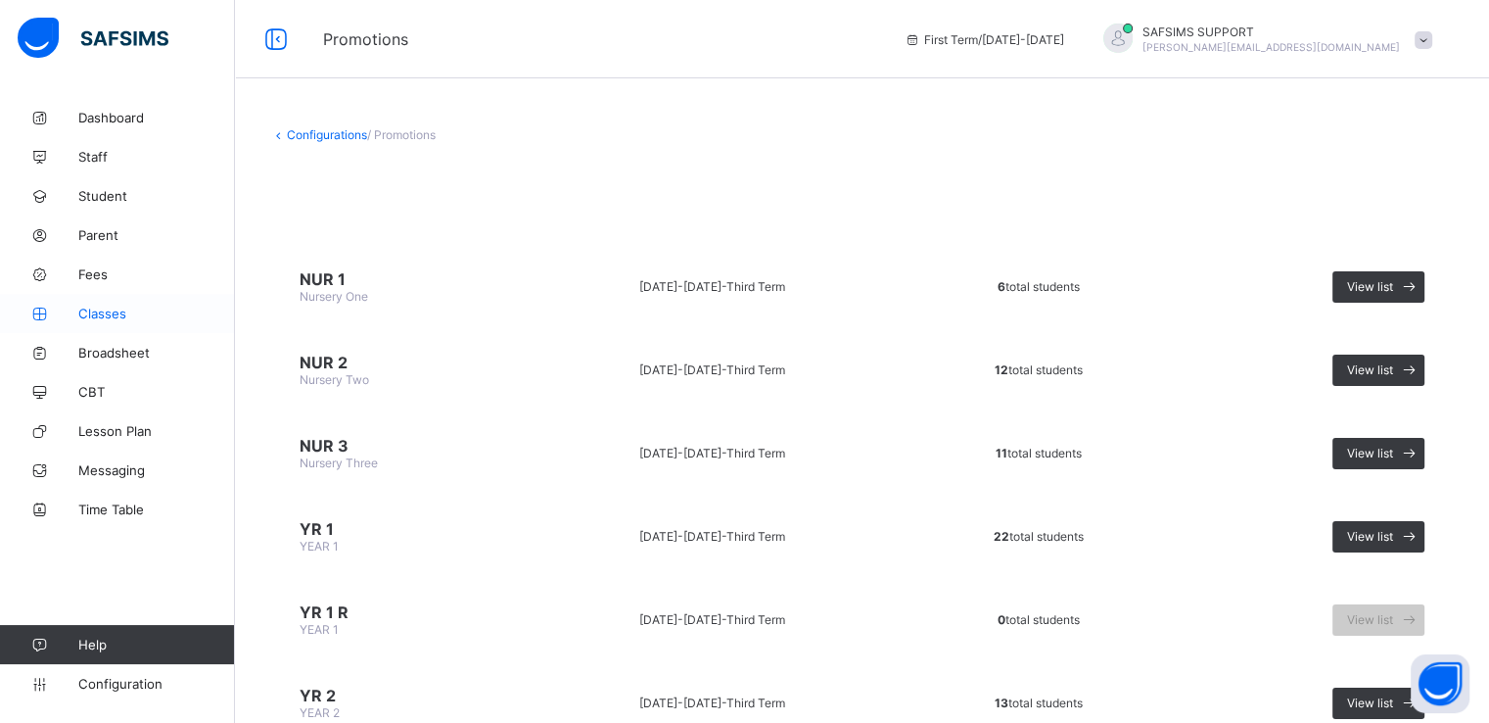
click at [105, 306] on span "Classes" at bounding box center [156, 314] width 157 height 16
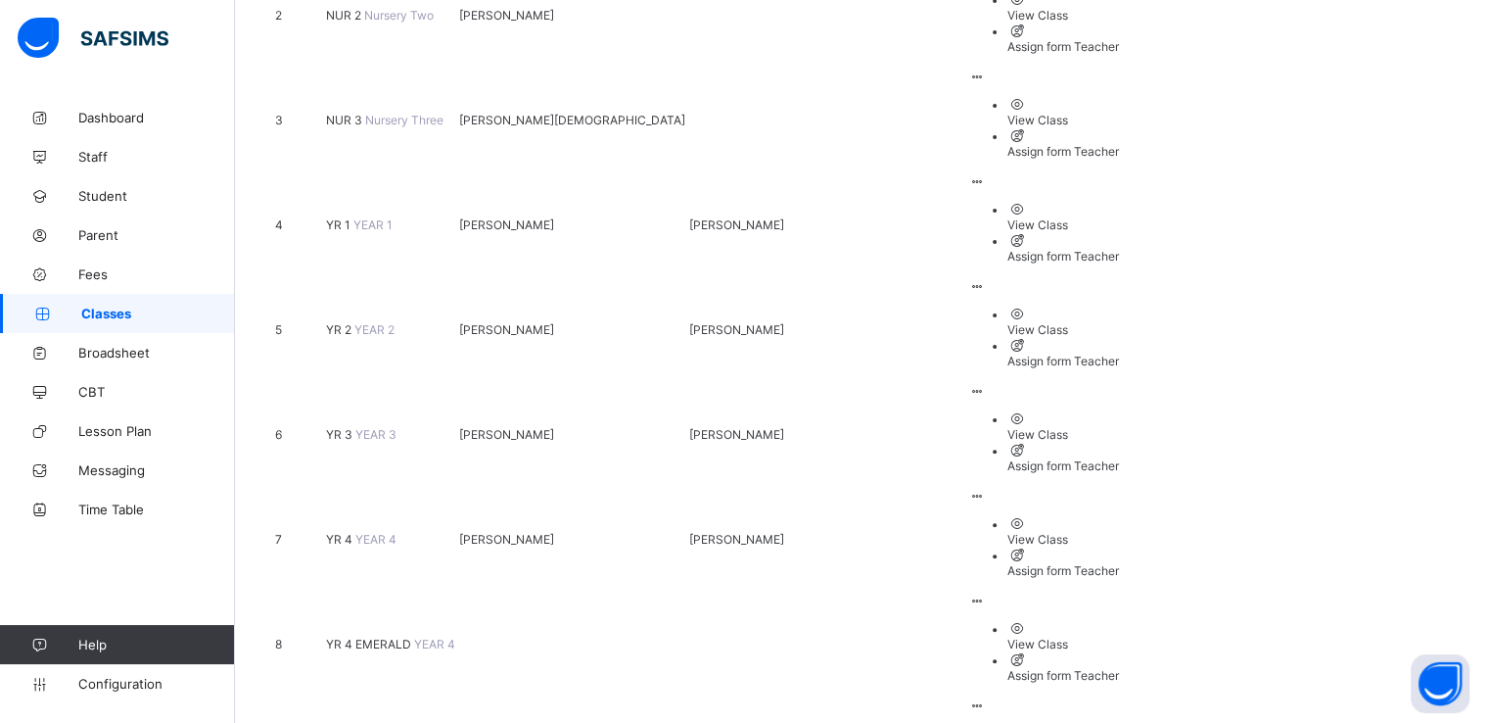
scroll to position [486, 0]
click at [121, 686] on span "Configuration" at bounding box center [156, 684] width 156 height 16
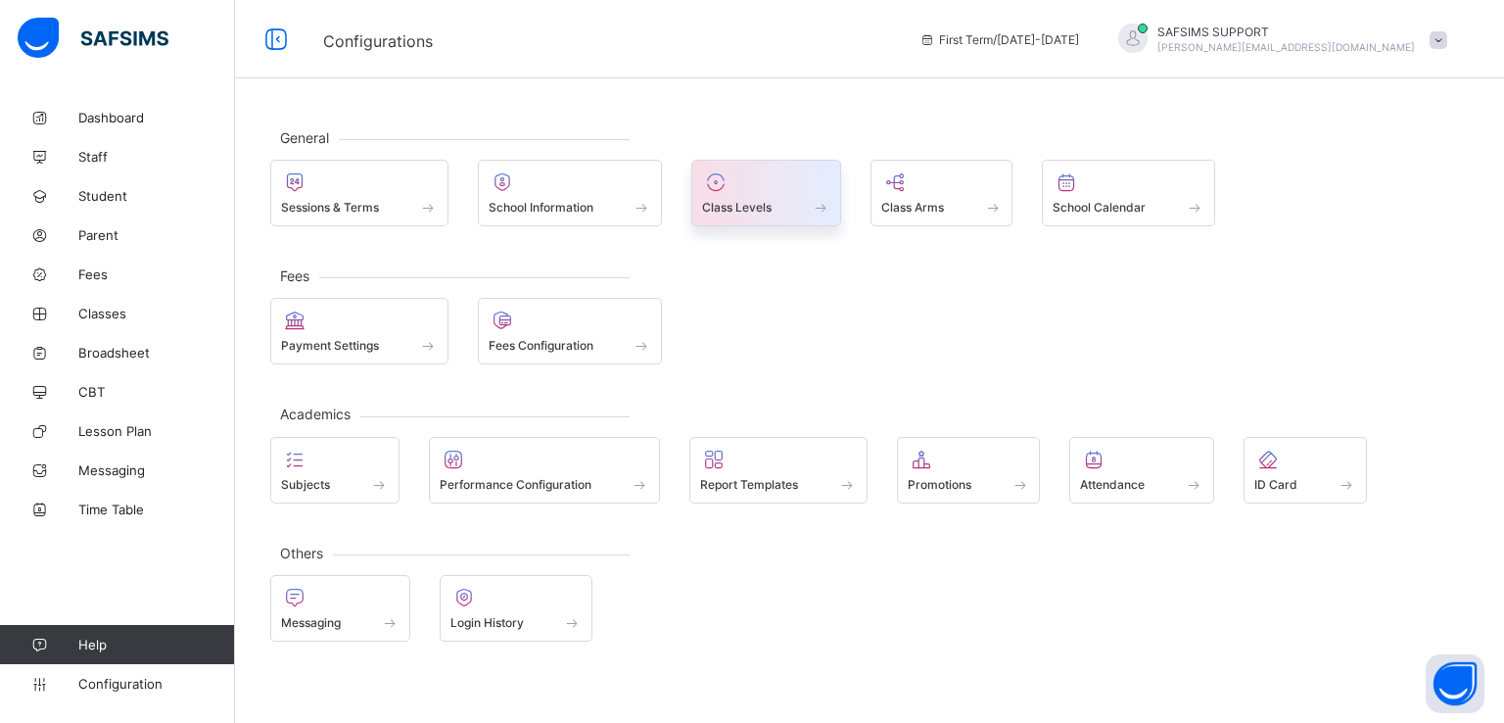
click at [795, 207] on div "Class Levels" at bounding box center [766, 207] width 128 height 17
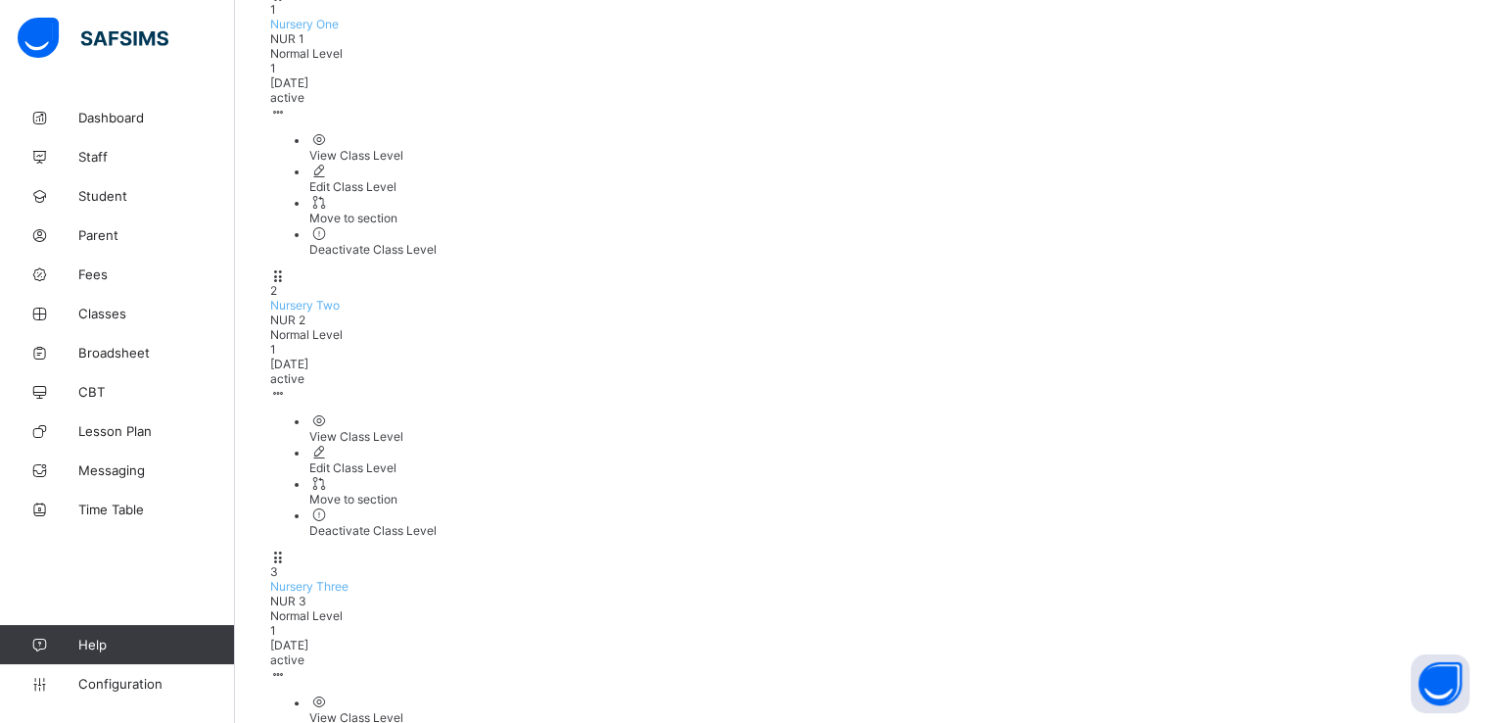
scroll to position [349, 0]
click at [114, 684] on span "Configuration" at bounding box center [156, 684] width 156 height 16
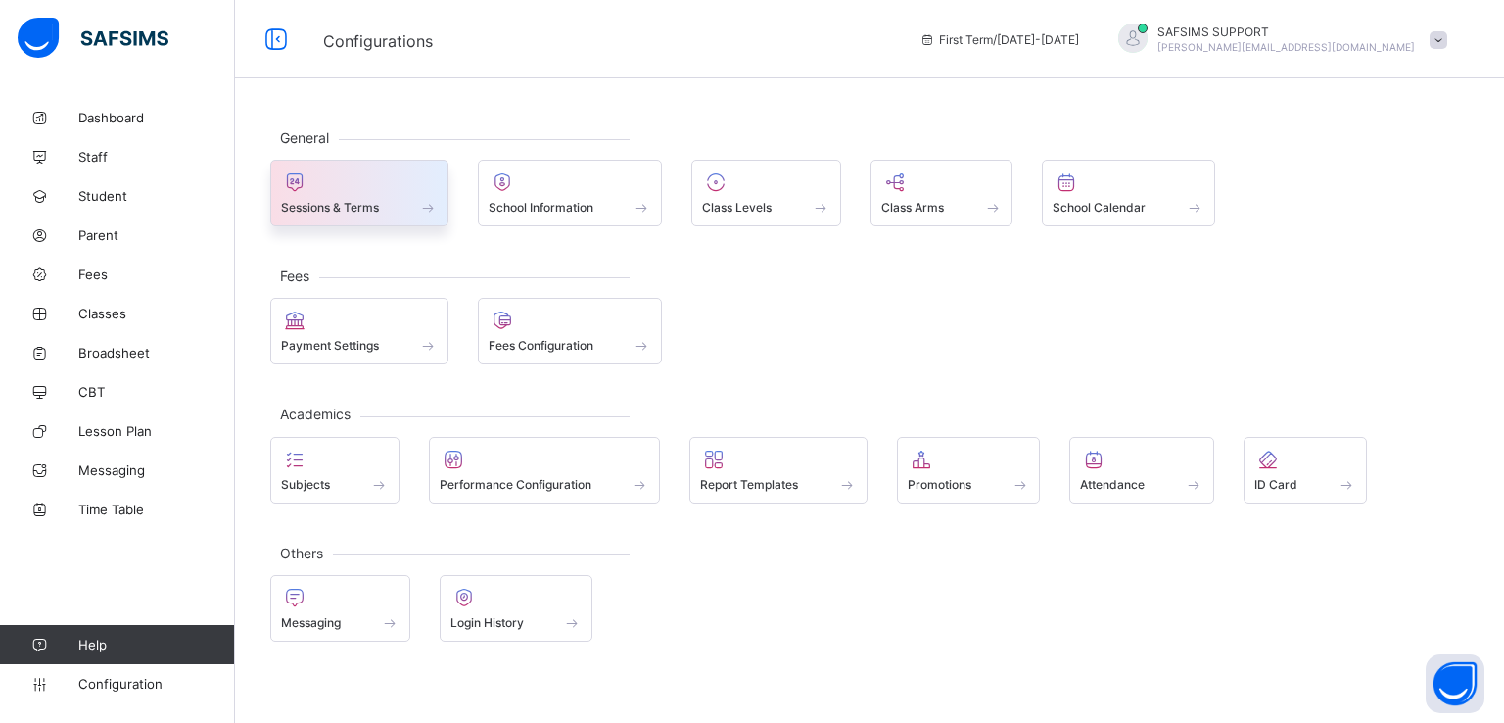
click at [363, 208] on span "Sessions & Terms" at bounding box center [330, 207] width 98 height 15
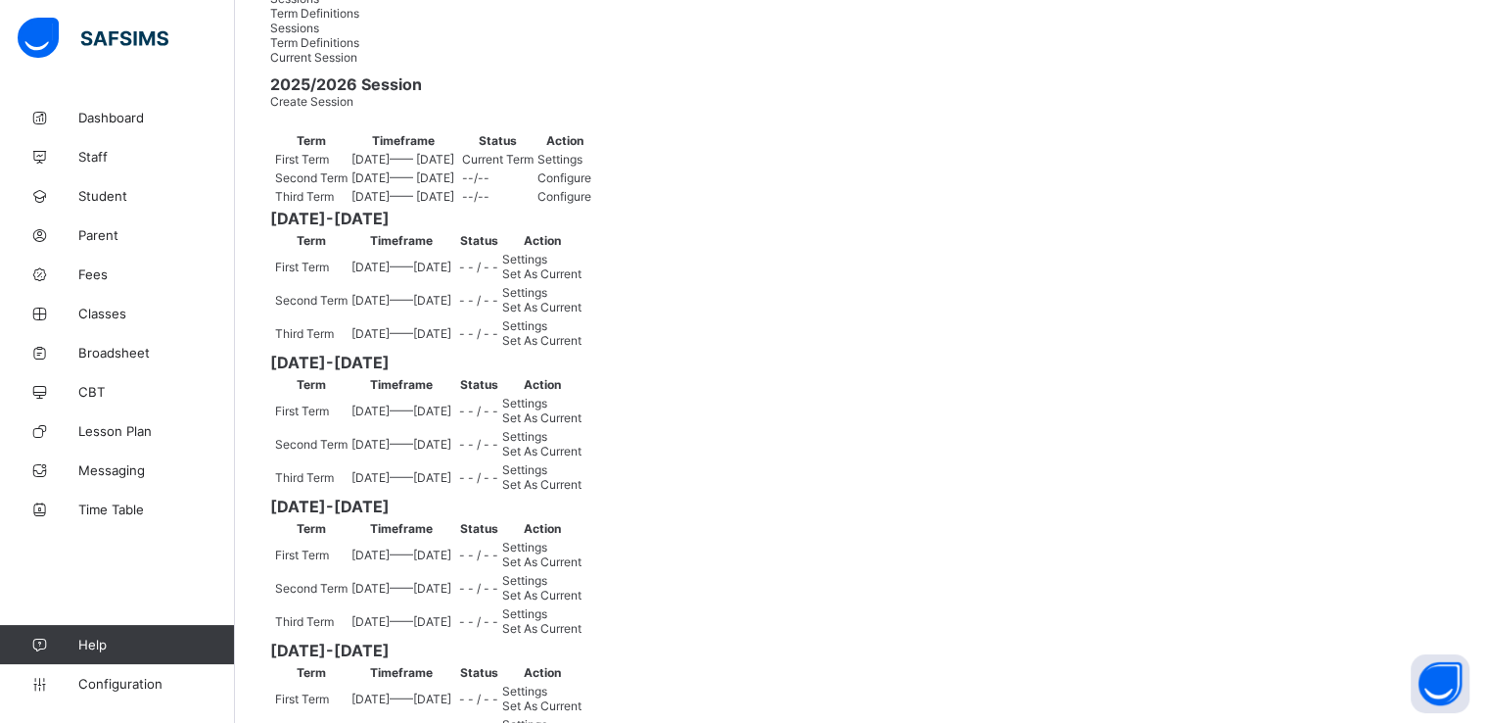
scroll to position [172, 0]
click at [591, 165] on div "Settings" at bounding box center [565, 157] width 54 height 15
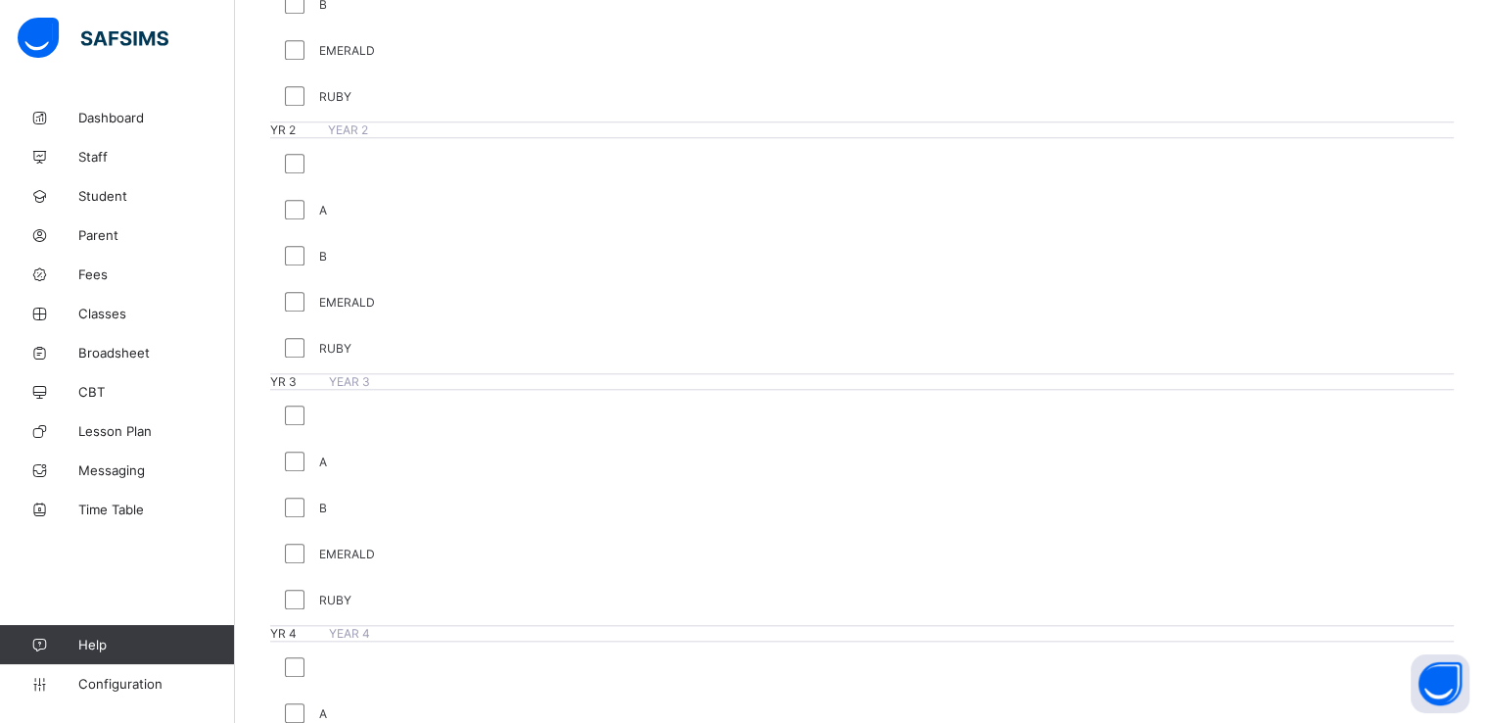
scroll to position [1804, 0]
click at [98, 681] on span "Configuration" at bounding box center [156, 684] width 156 height 16
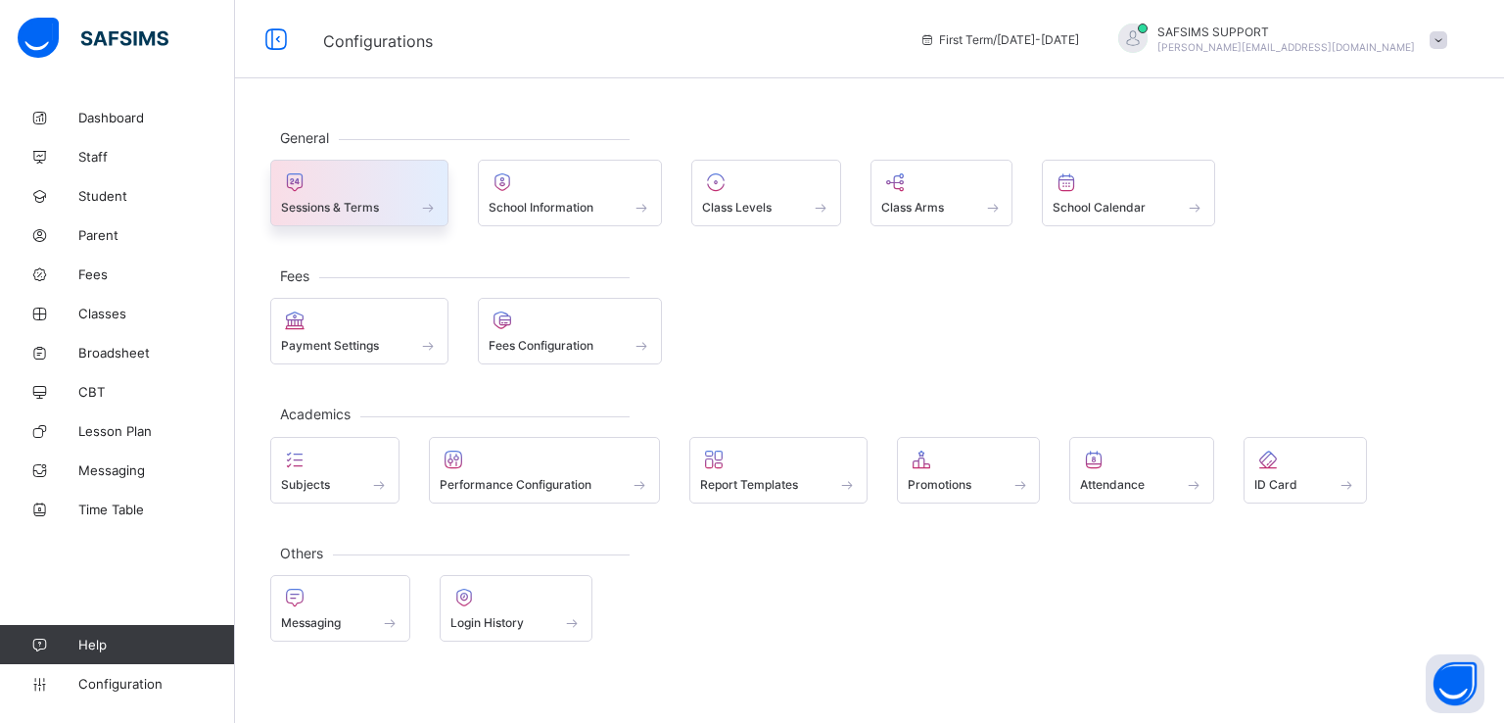
click at [376, 194] on span at bounding box center [359, 196] width 157 height 5
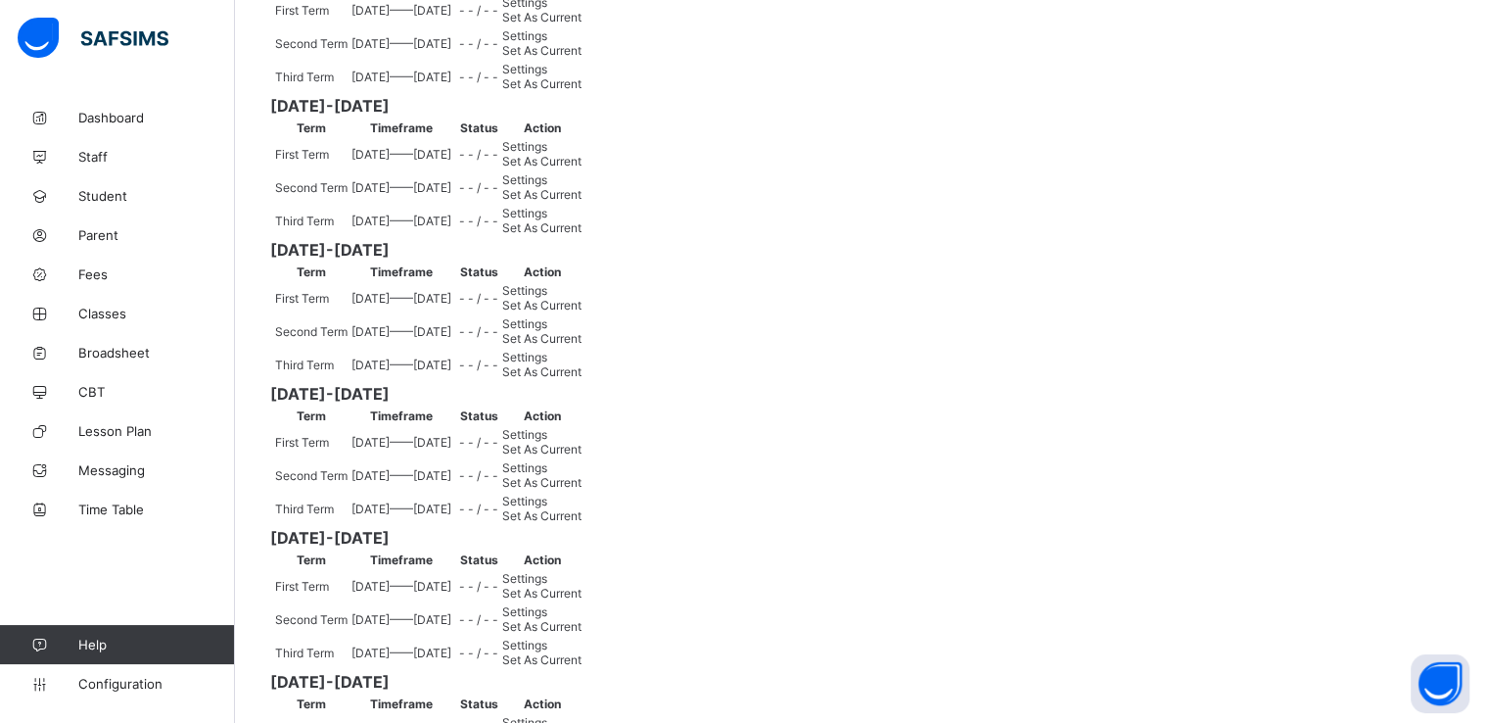
scroll to position [443, 0]
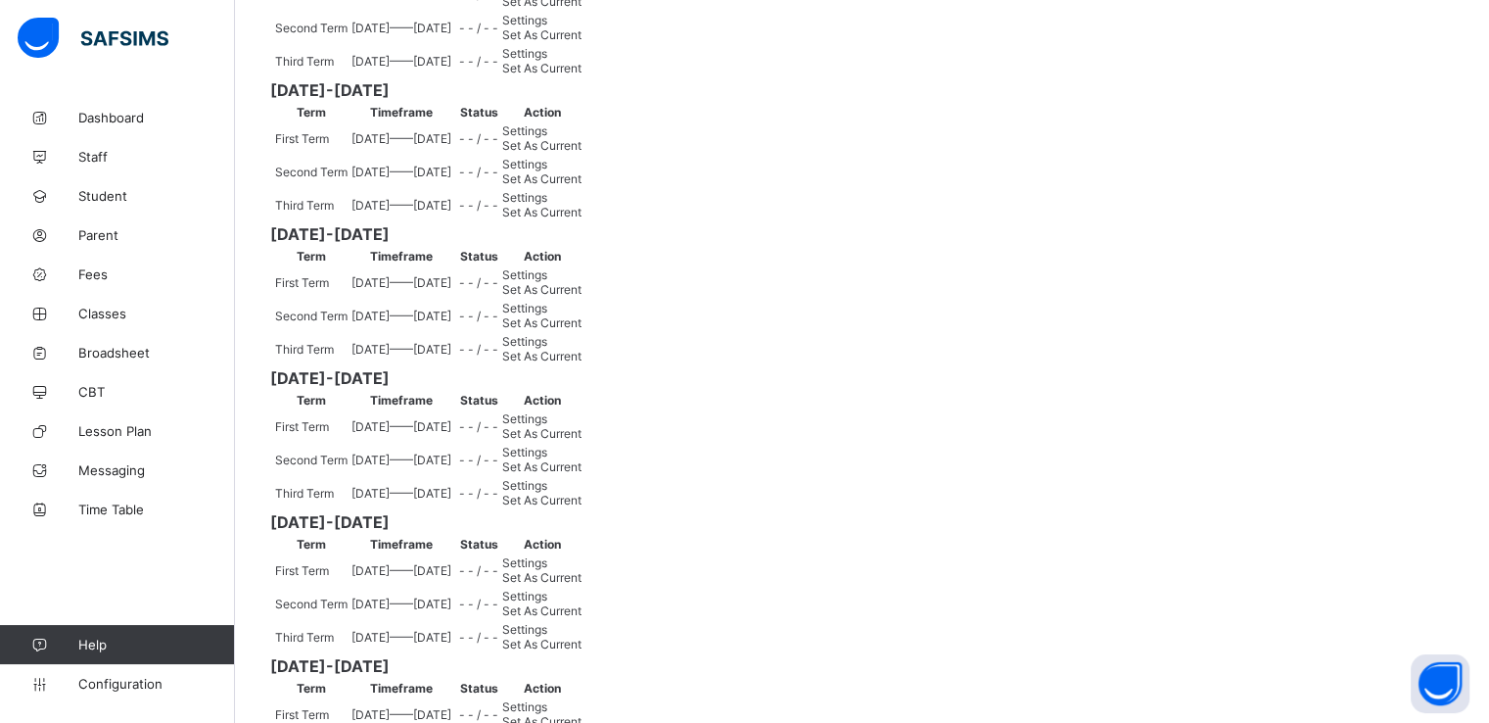
click at [582, 75] on span "Set As Current" at bounding box center [541, 68] width 79 height 15
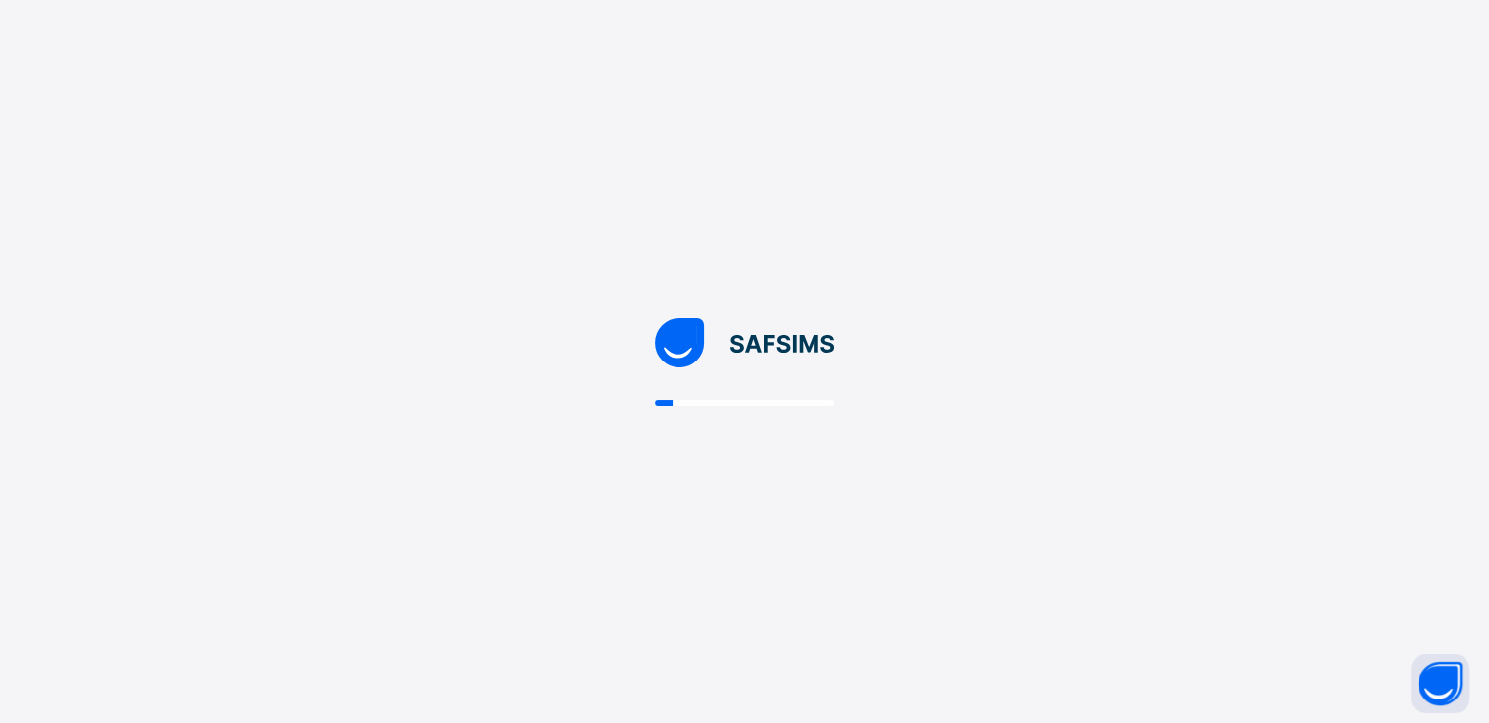
scroll to position [0, 0]
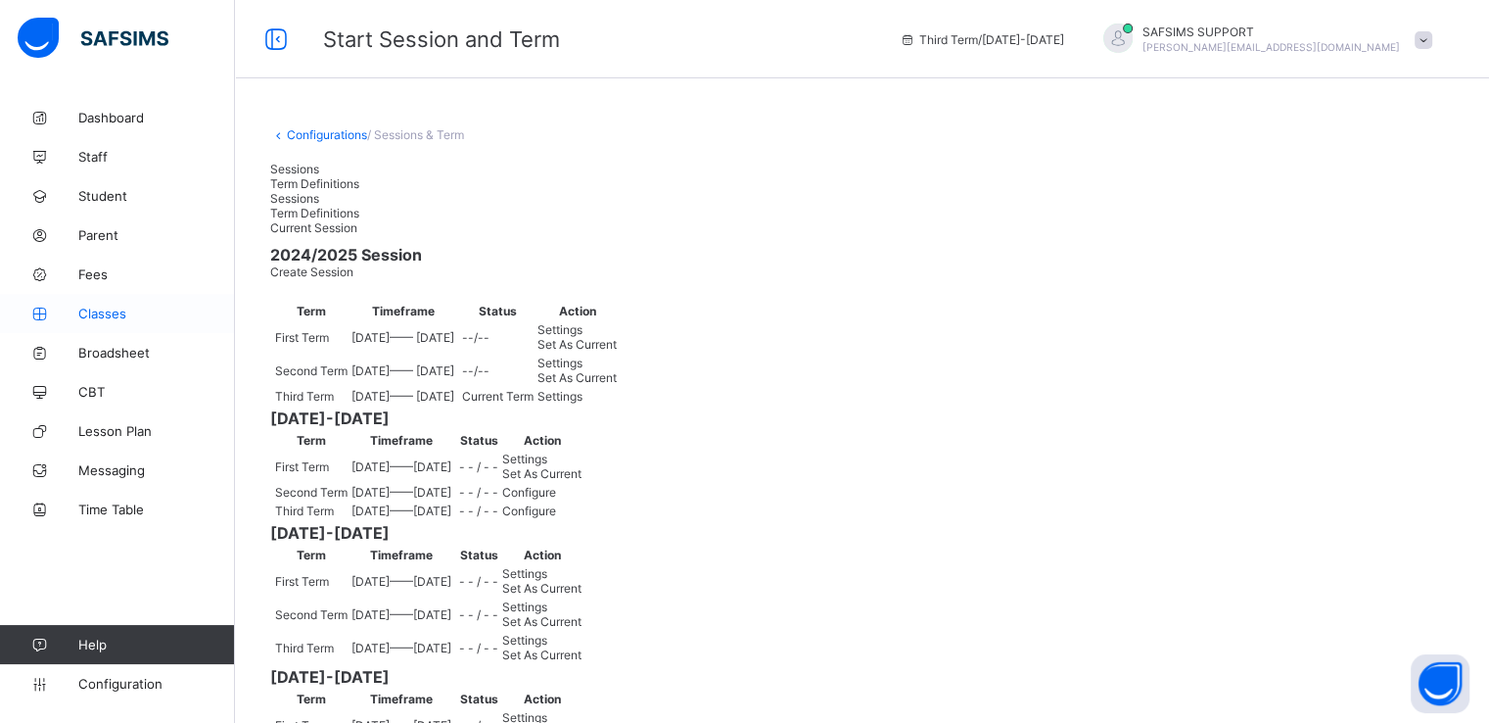
click at [100, 311] on span "Classes" at bounding box center [156, 314] width 157 height 16
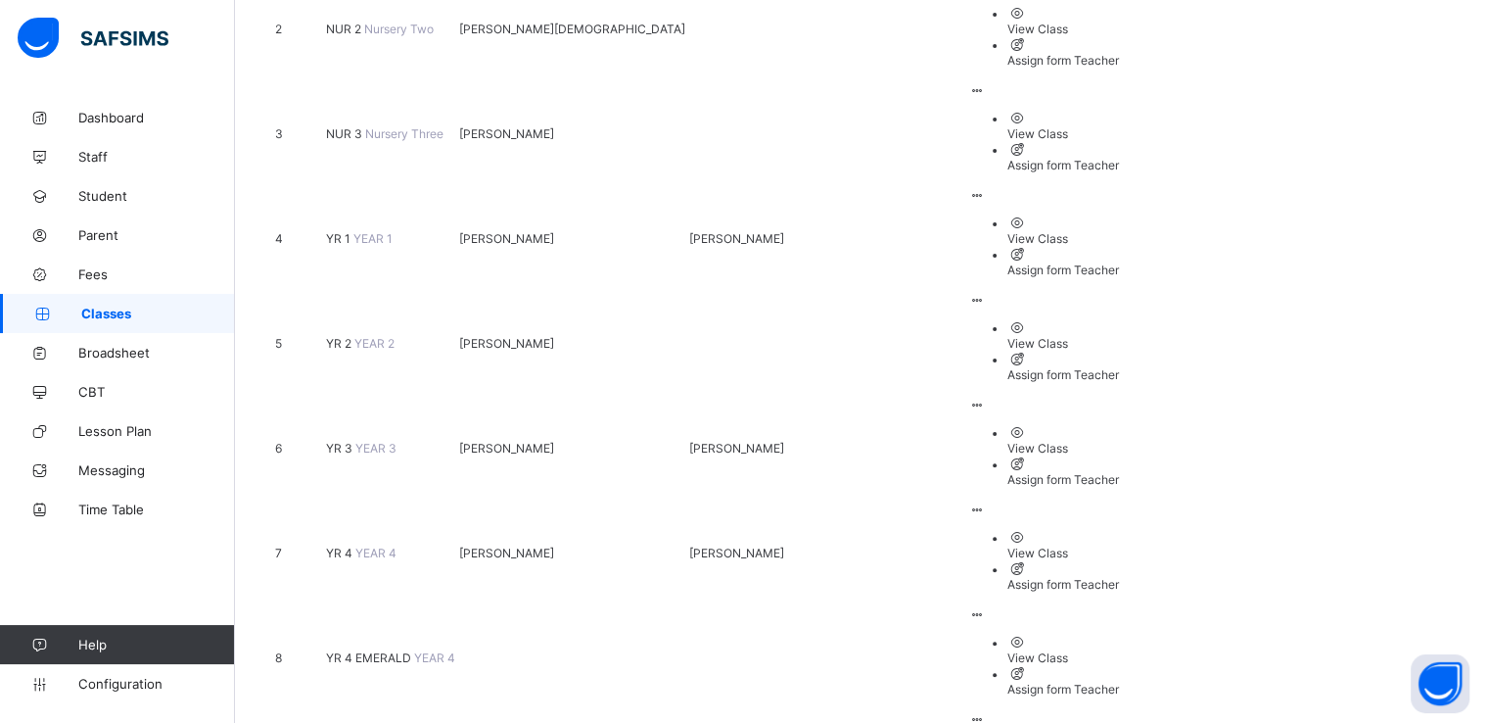
scroll to position [474, 0]
click at [348, 547] on span "YR 4" at bounding box center [340, 554] width 29 height 15
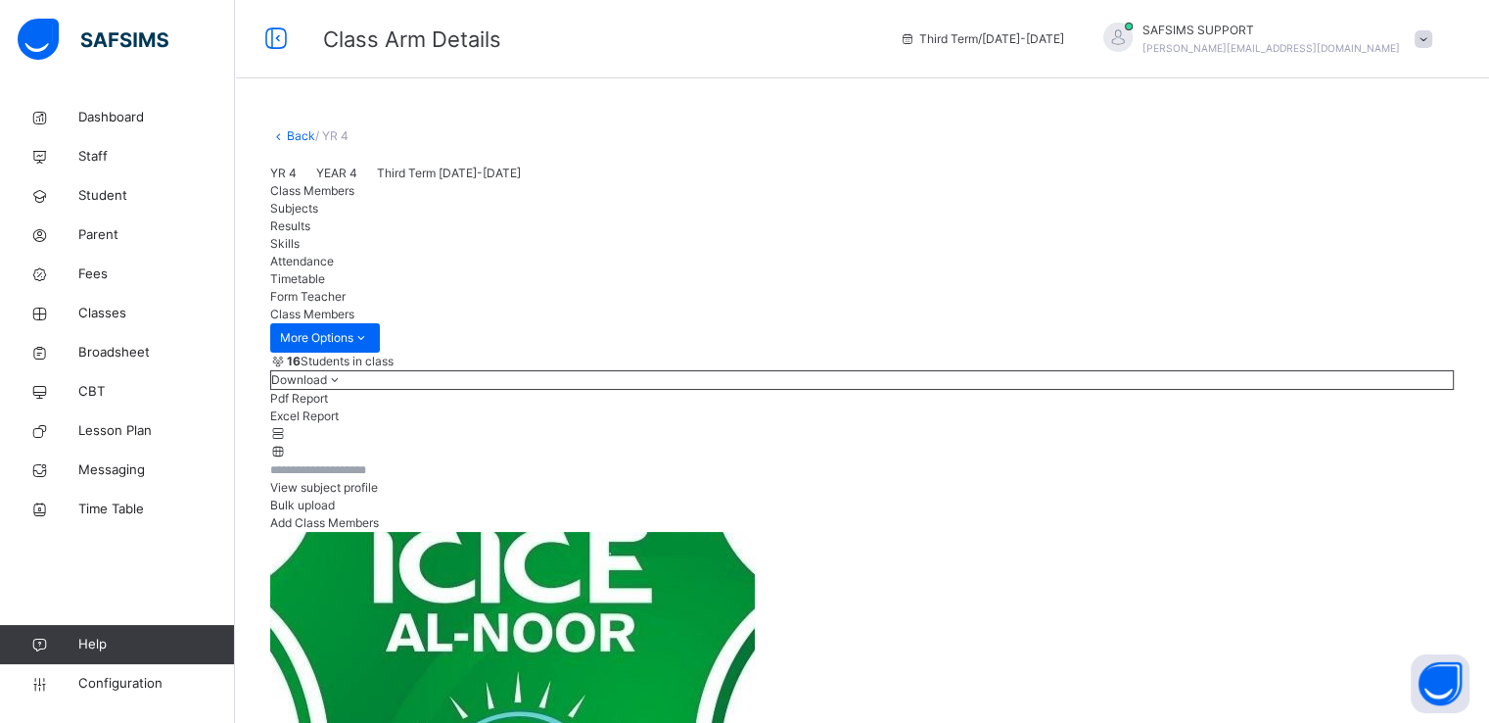
click at [293, 134] on link "Back" at bounding box center [301, 135] width 28 height 15
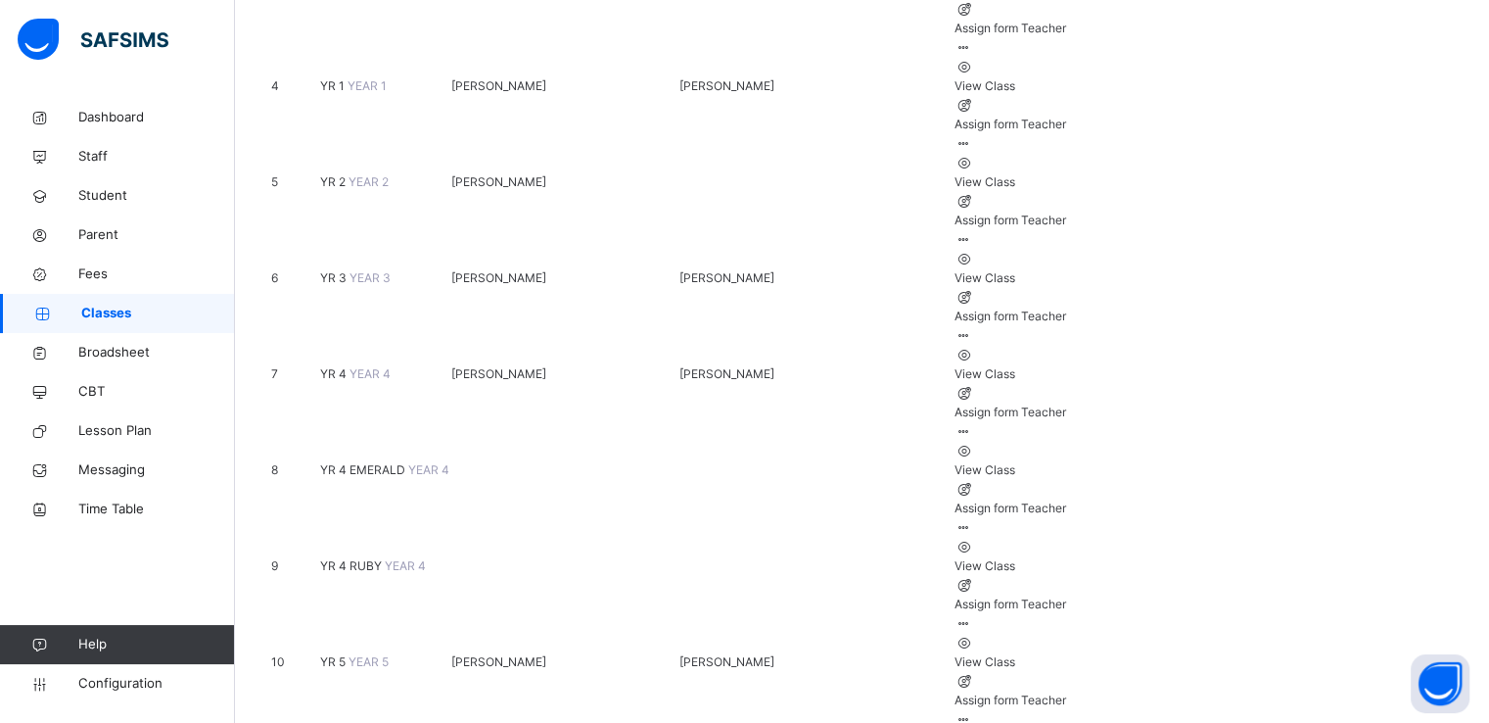
scroll to position [595, 0]
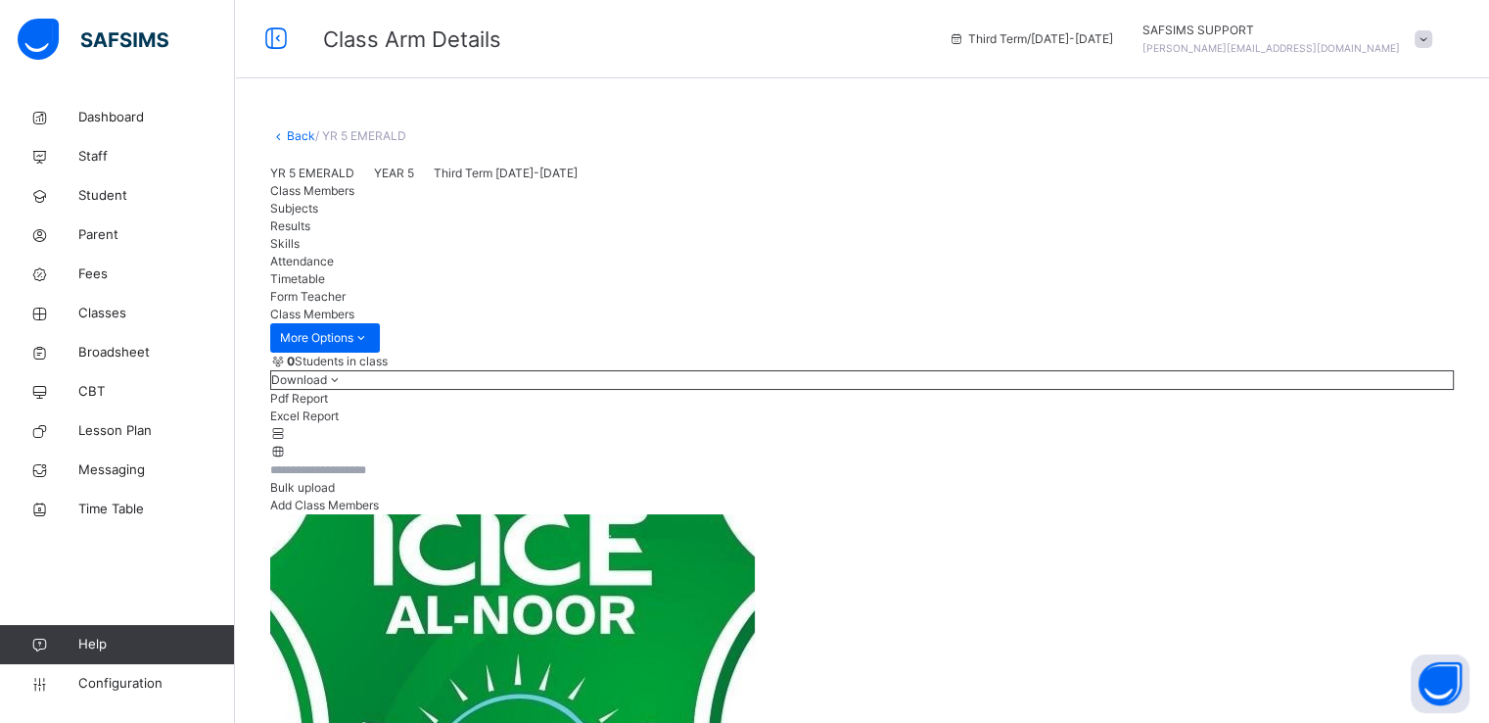
click at [298, 141] on link "Back" at bounding box center [301, 135] width 28 height 15
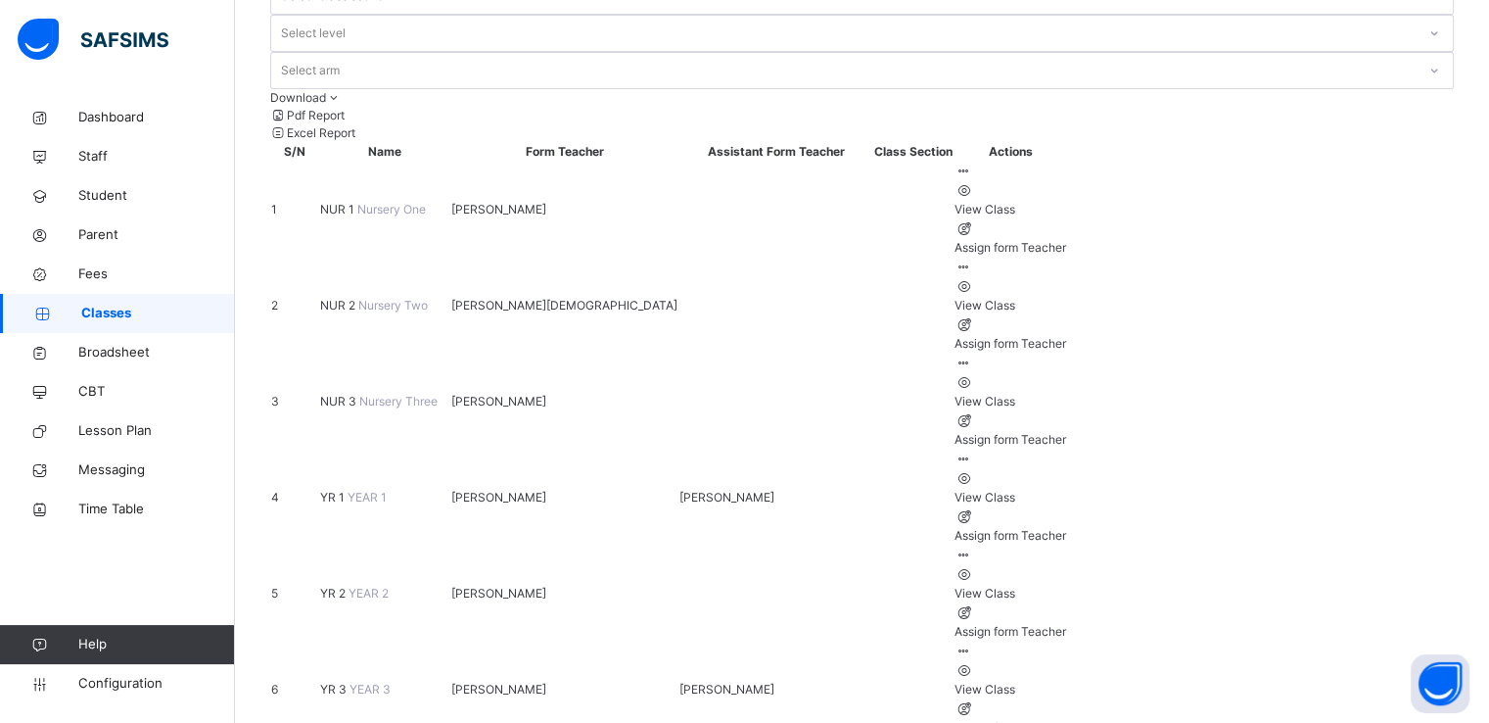
scroll to position [170, 0]
click at [341, 680] on span "YR 3" at bounding box center [334, 687] width 29 height 15
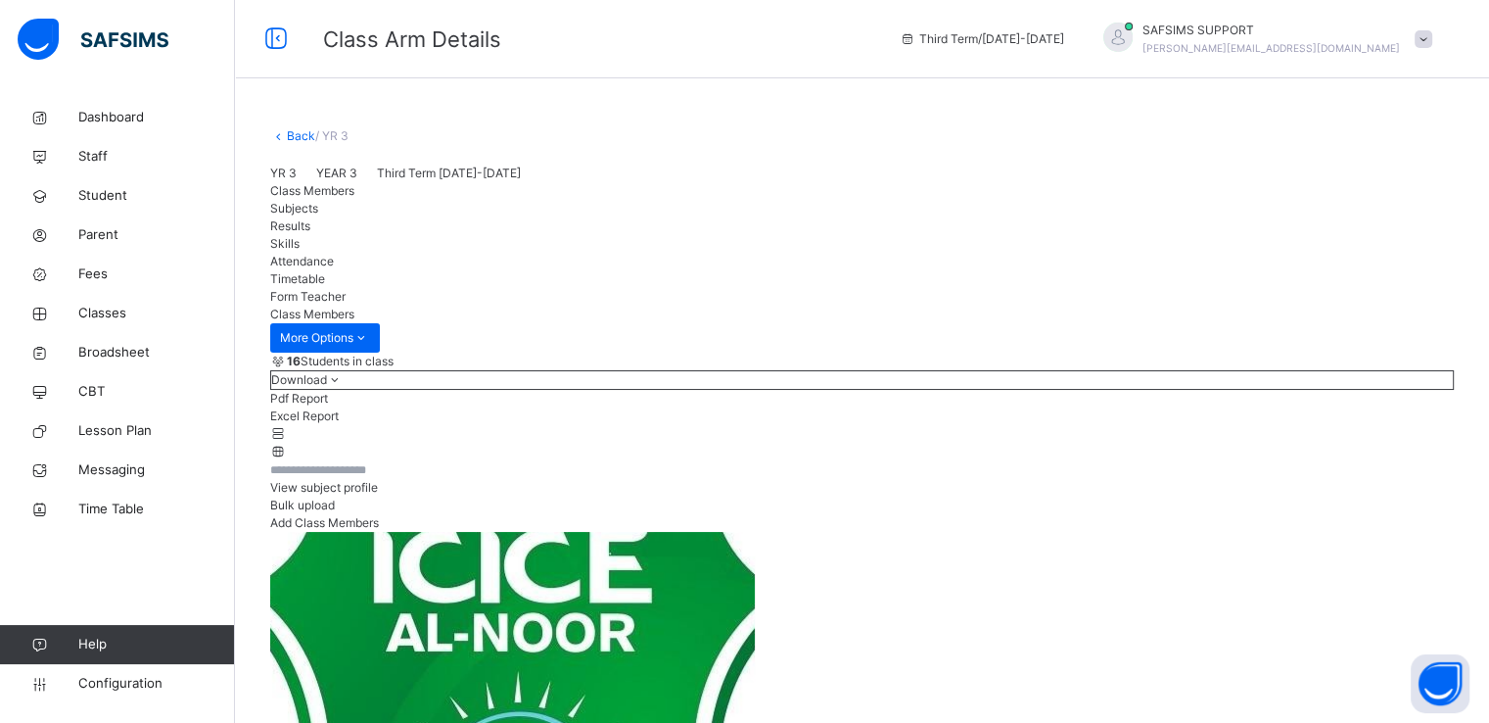
click at [294, 132] on link "Back" at bounding box center [301, 135] width 28 height 15
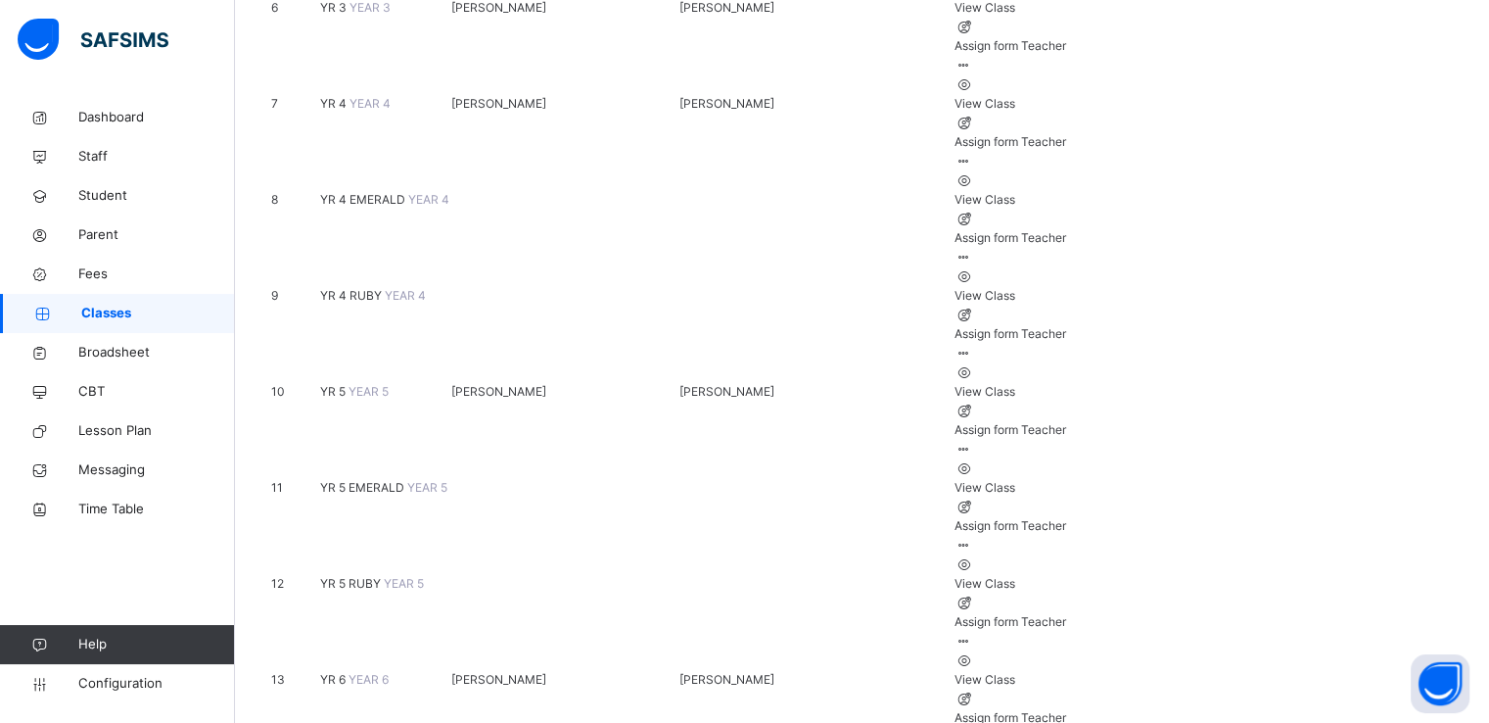
scroll to position [861, 0]
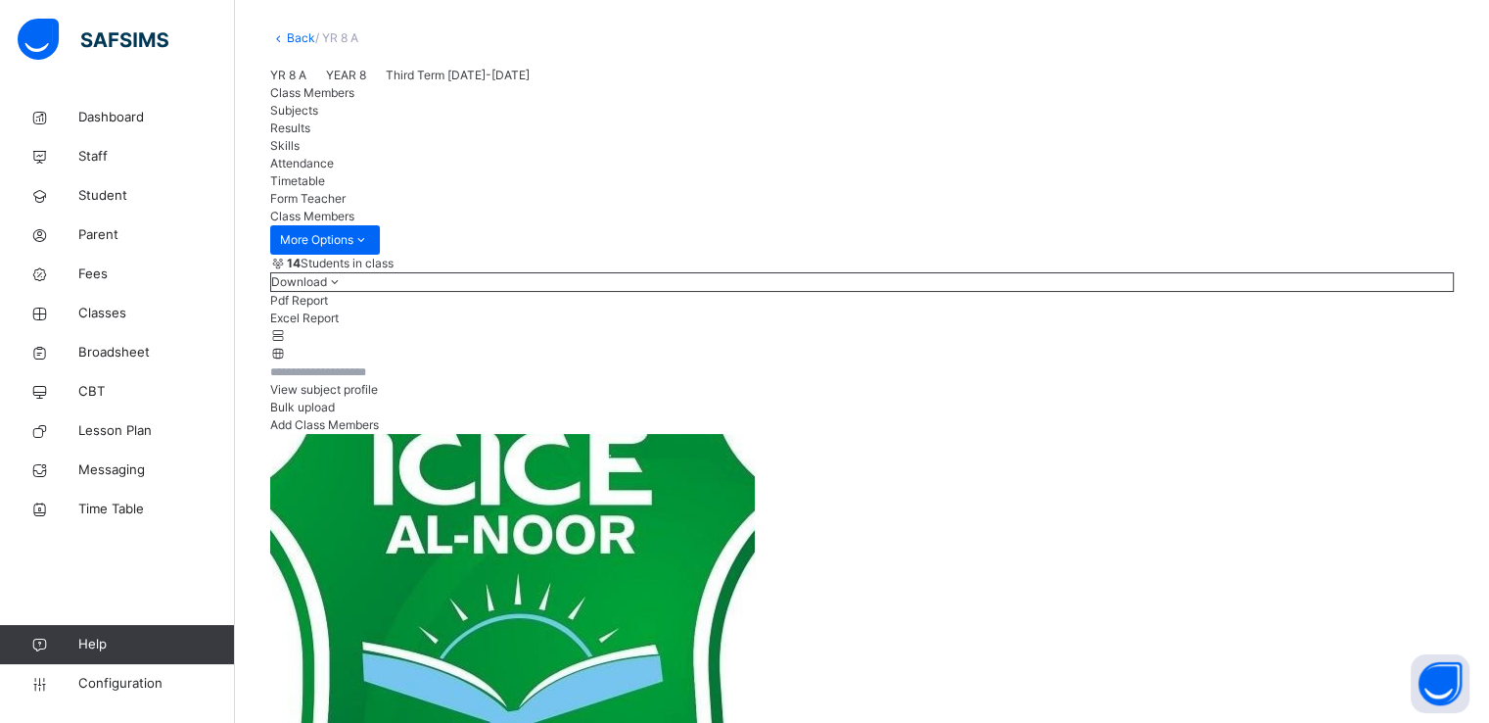
scroll to position [98, 0]
click at [118, 674] on span "Configuration" at bounding box center [156, 684] width 156 height 20
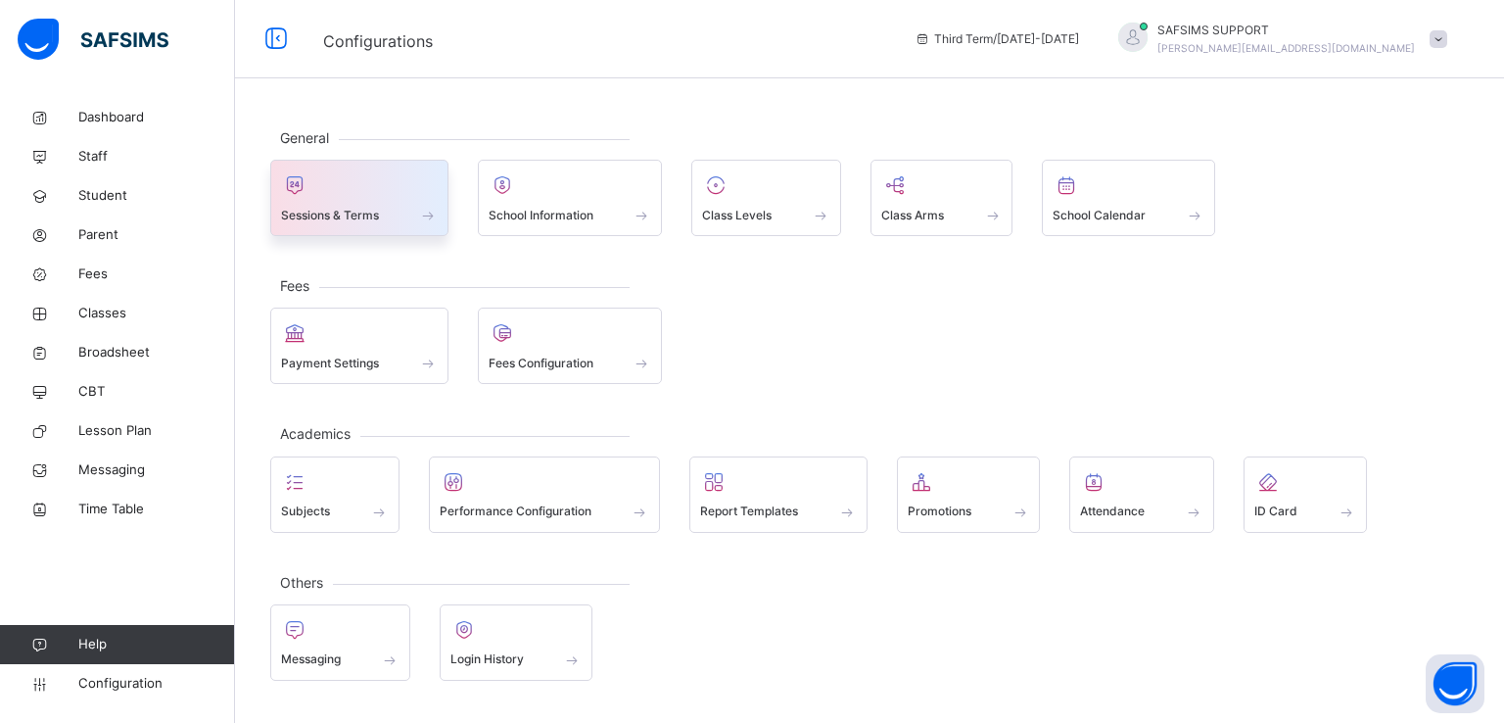
click at [341, 216] on span "Sessions & Terms" at bounding box center [330, 216] width 98 height 18
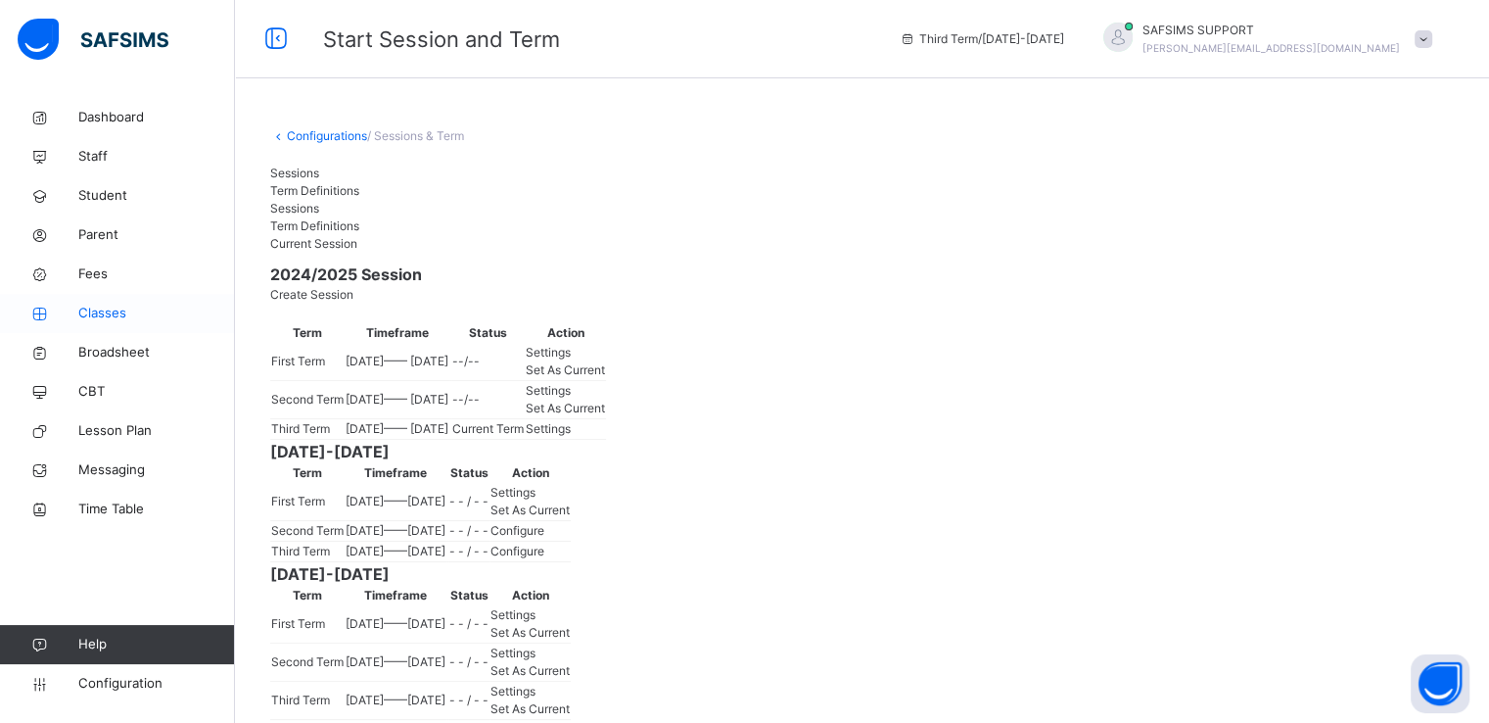
click at [94, 307] on span "Classes" at bounding box center [156, 314] width 157 height 20
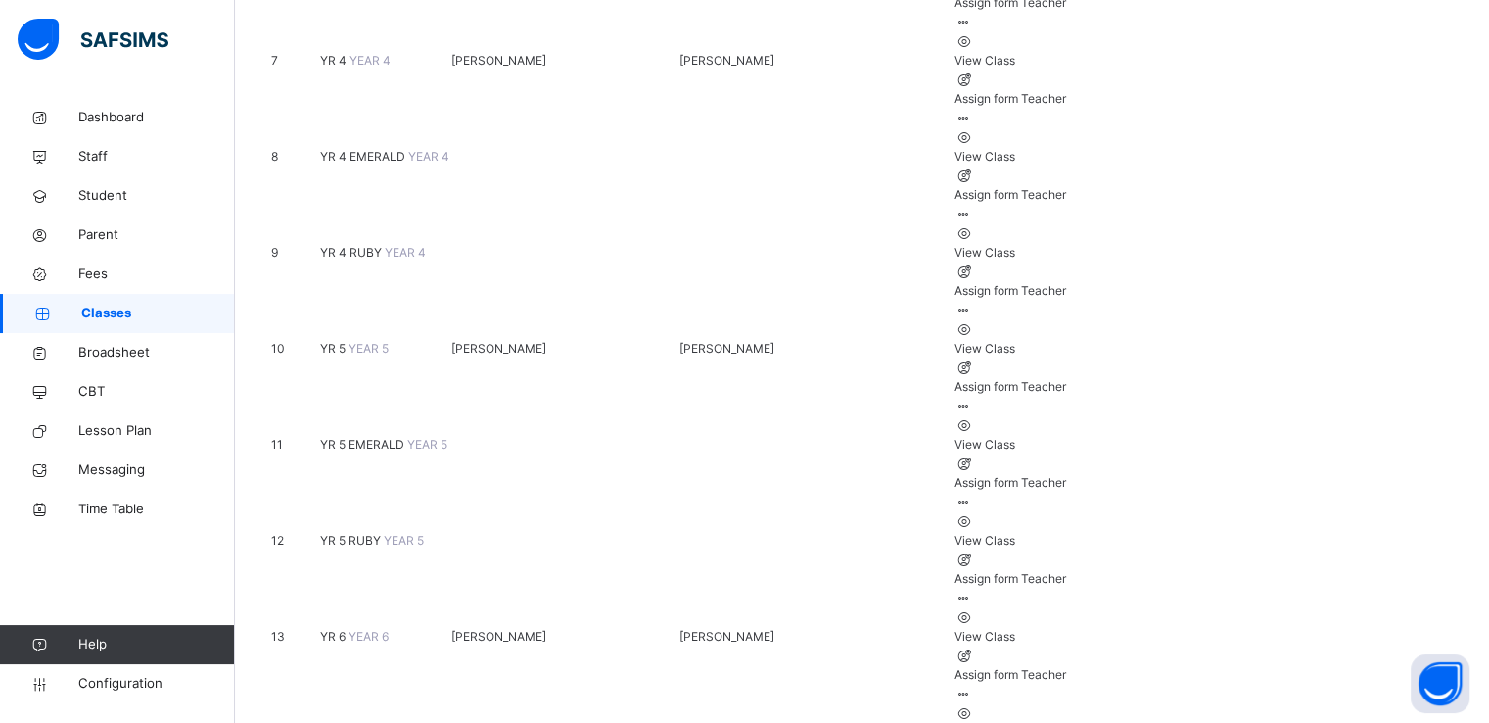
scroll to position [928, 0]
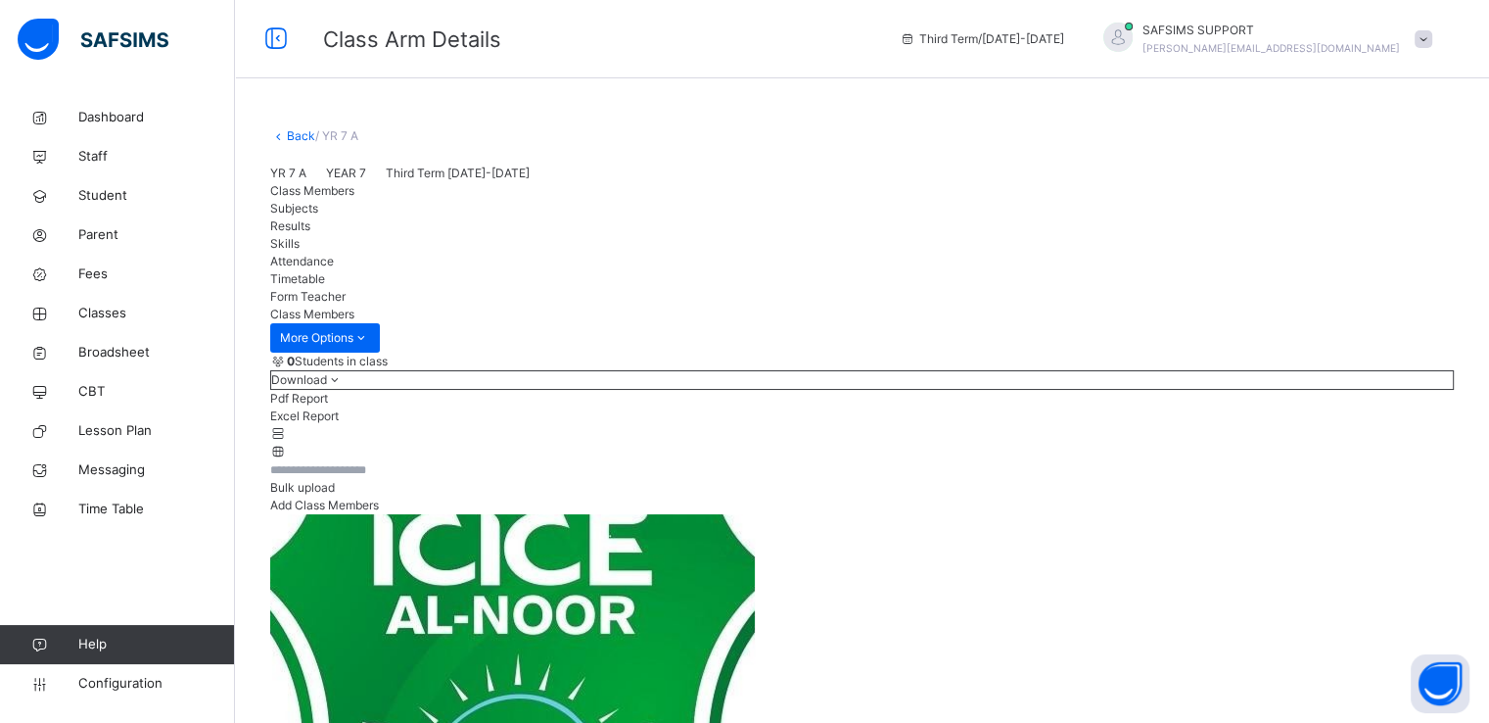
click at [287, 130] on link "Back" at bounding box center [301, 135] width 28 height 15
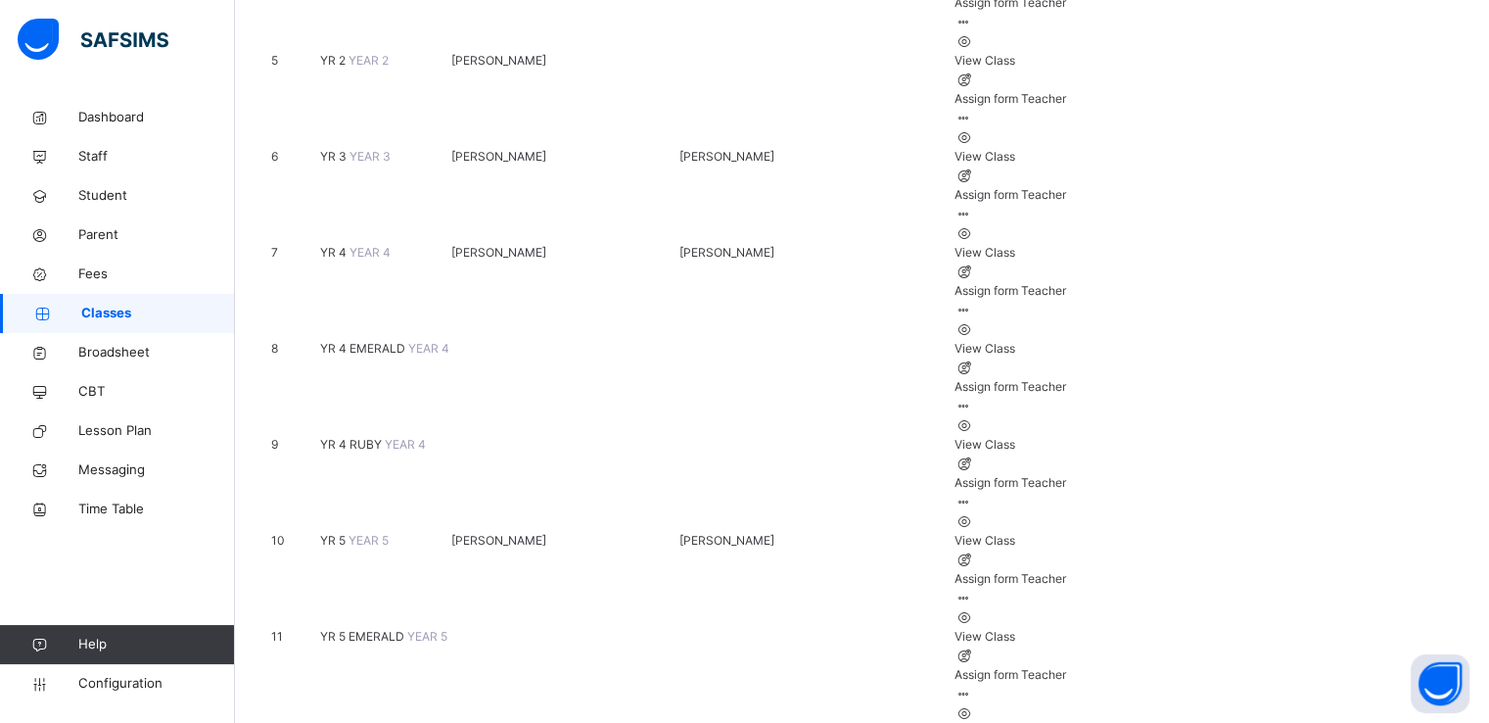
scroll to position [703, 0]
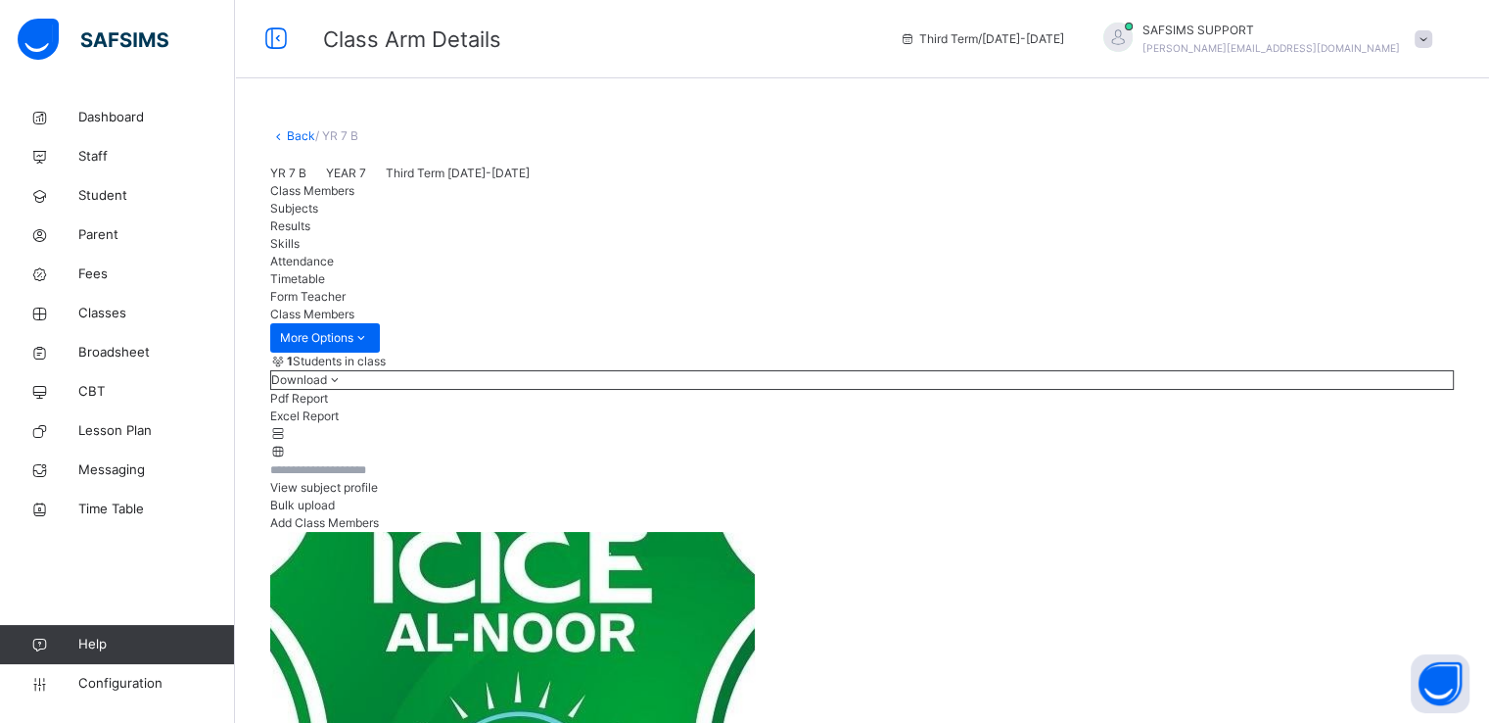
click at [294, 137] on link "Back" at bounding box center [301, 135] width 28 height 15
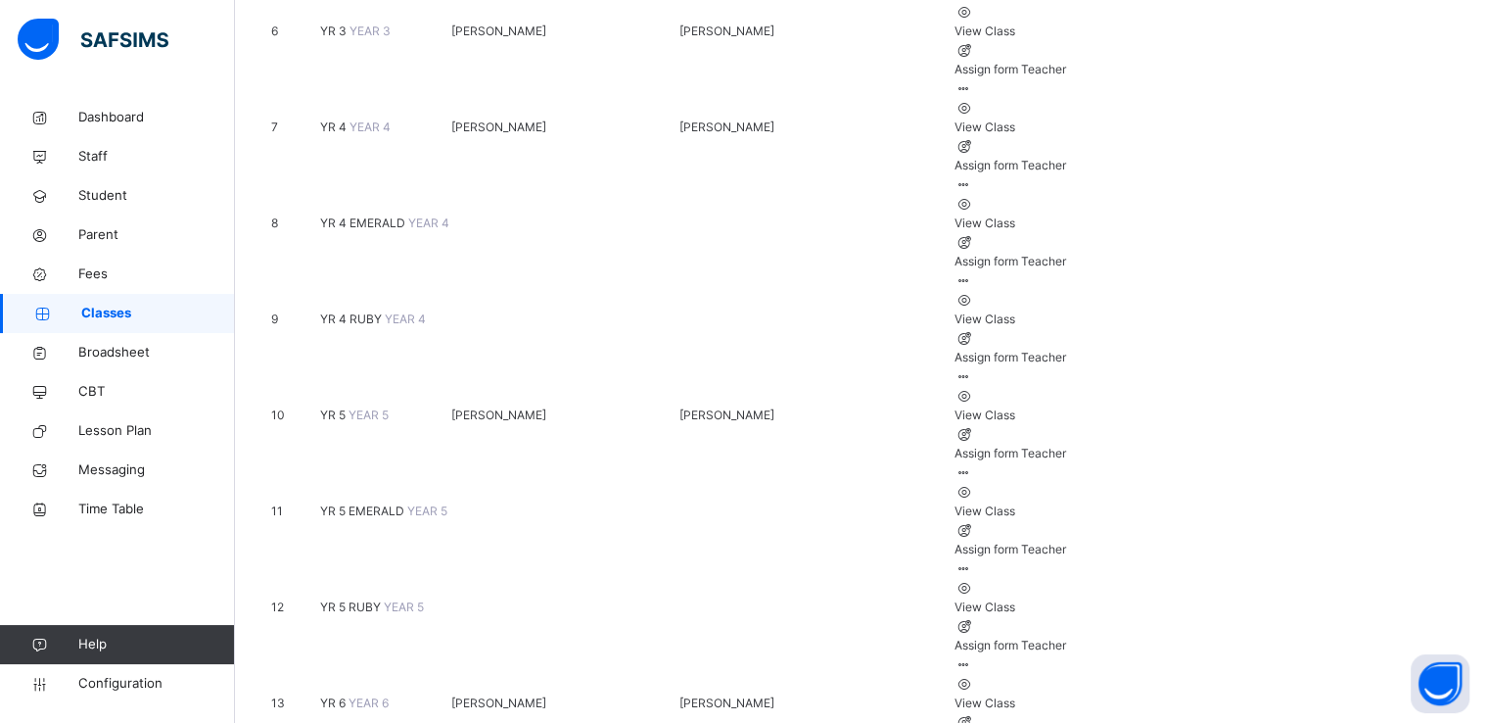
scroll to position [827, 0]
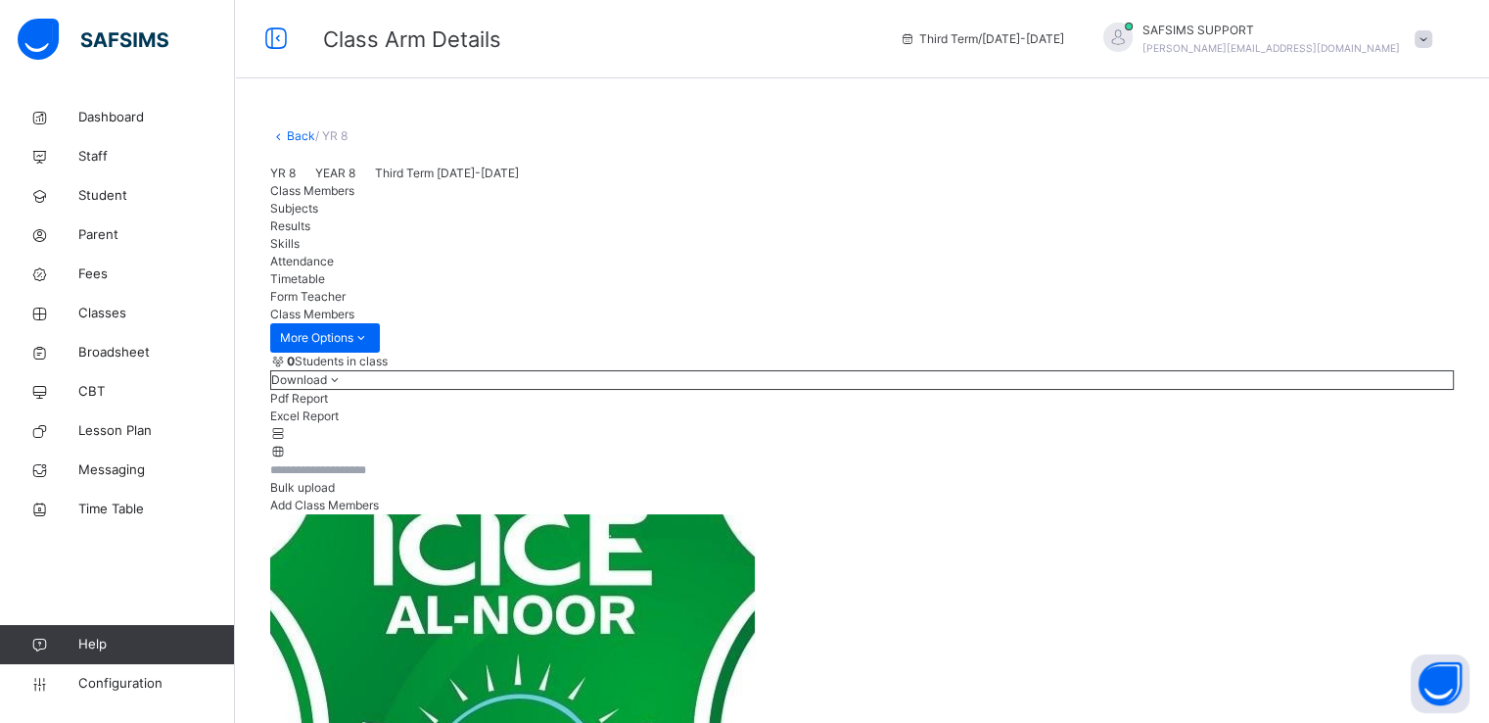
click at [297, 136] on link "Back" at bounding box center [301, 135] width 28 height 15
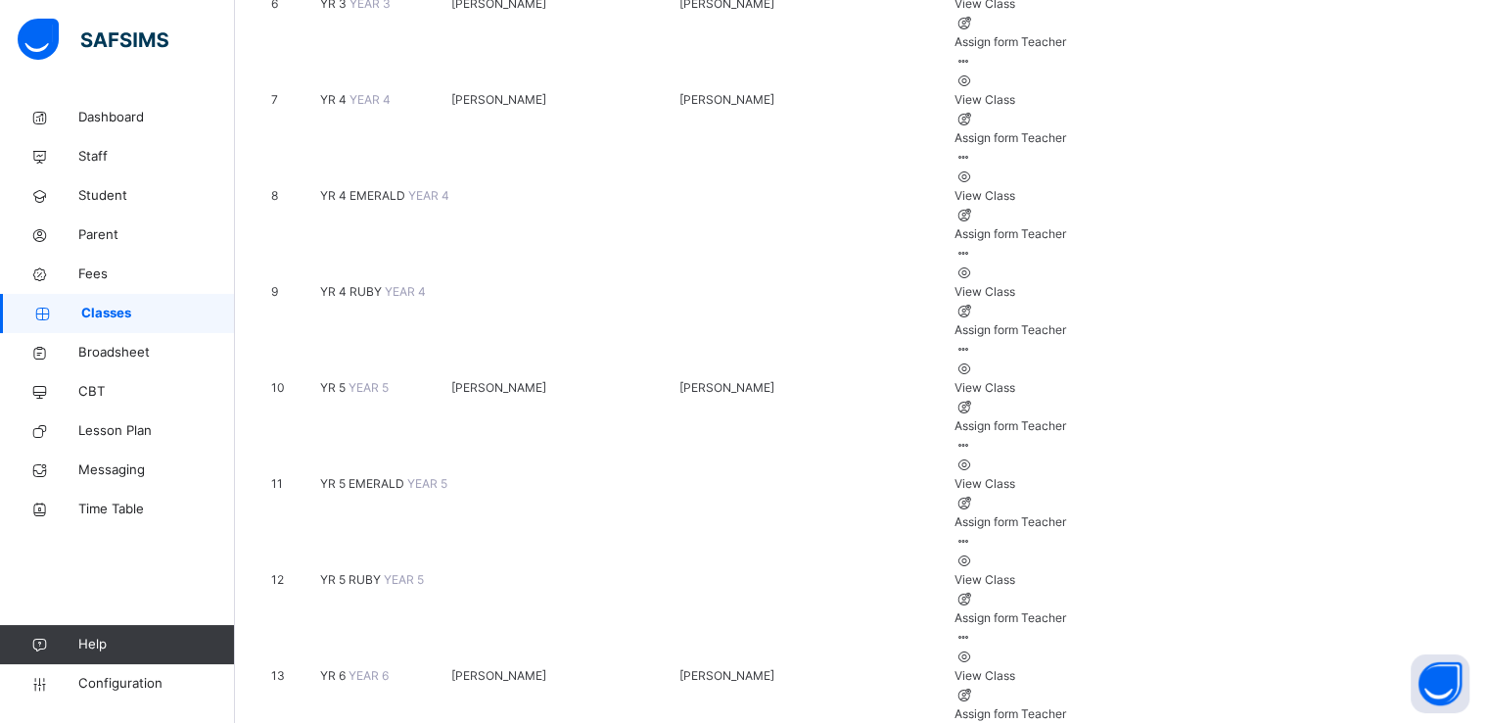
scroll to position [928, 0]
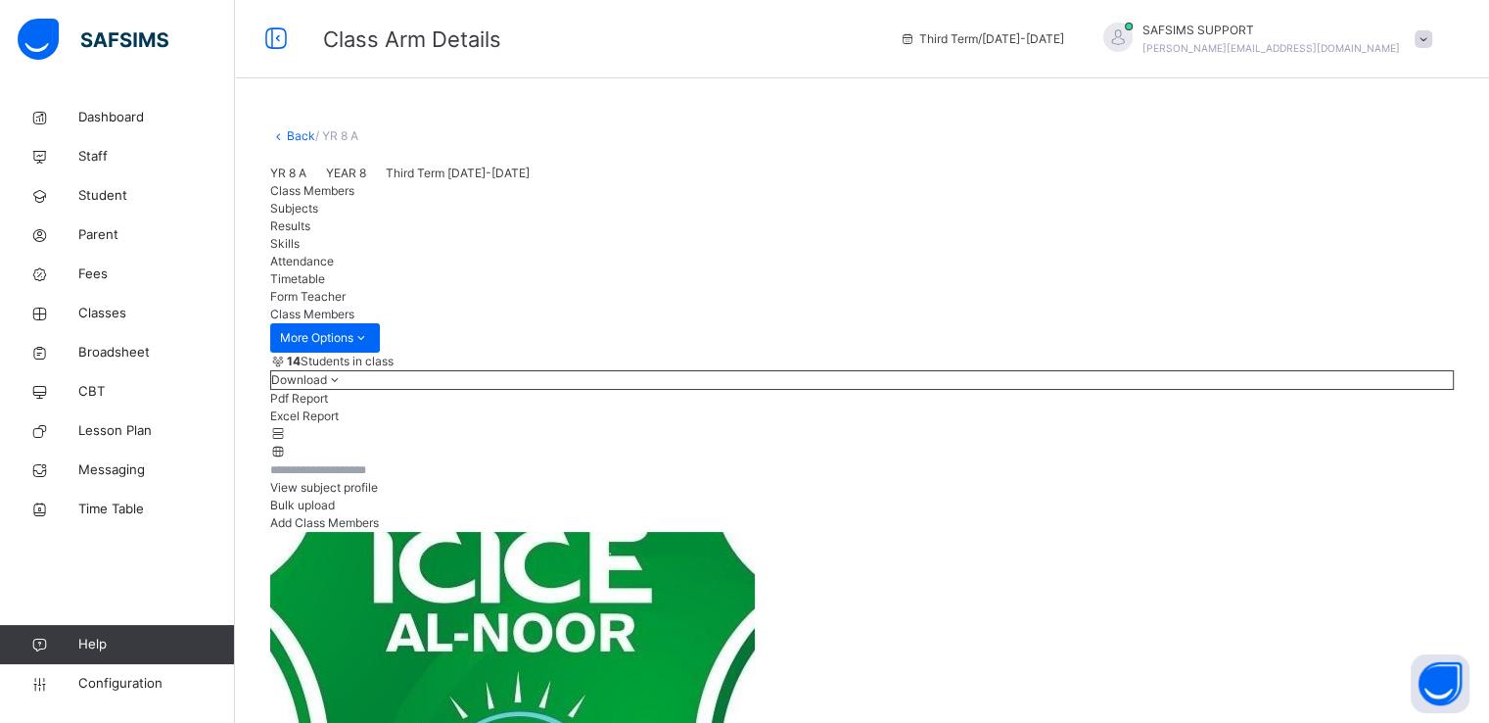
click at [294, 136] on link "Back" at bounding box center [301, 135] width 28 height 15
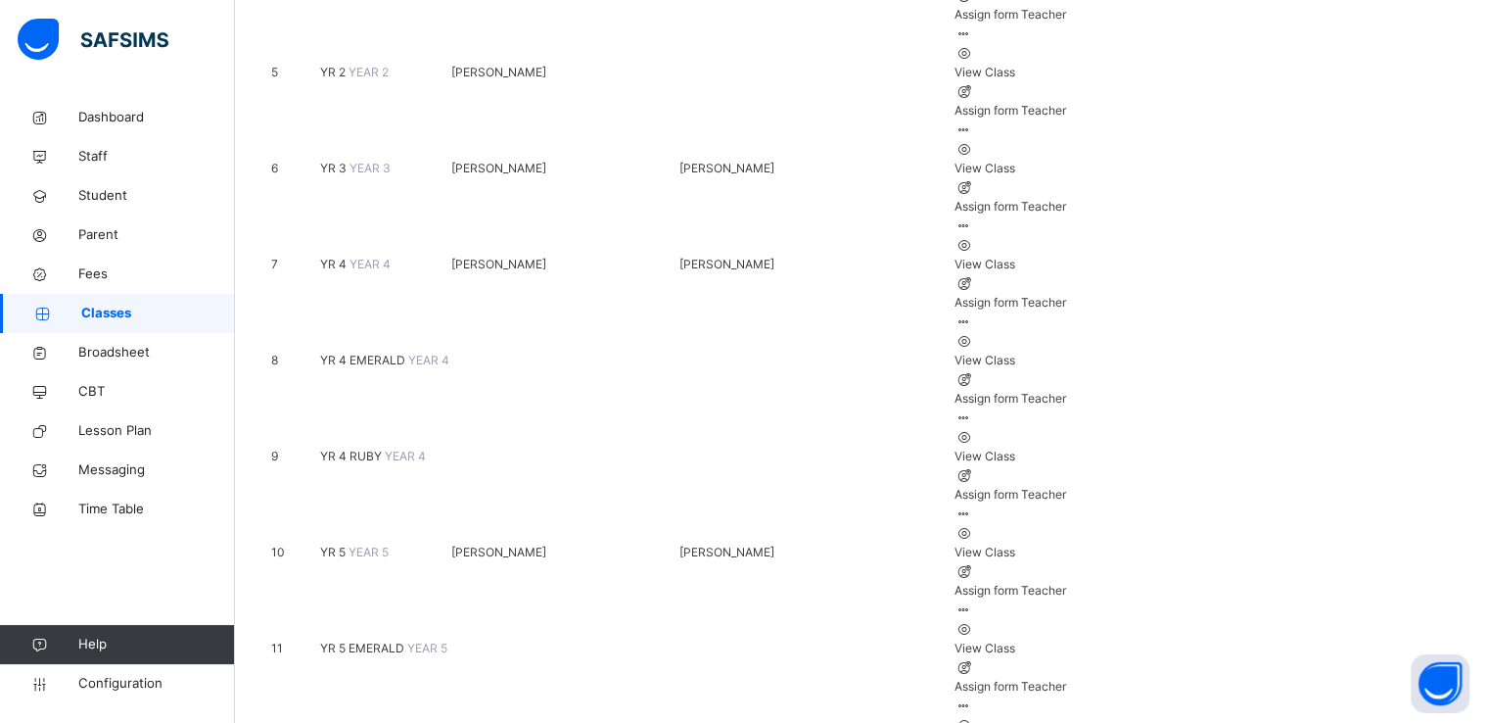
scroll to position [928, 0]
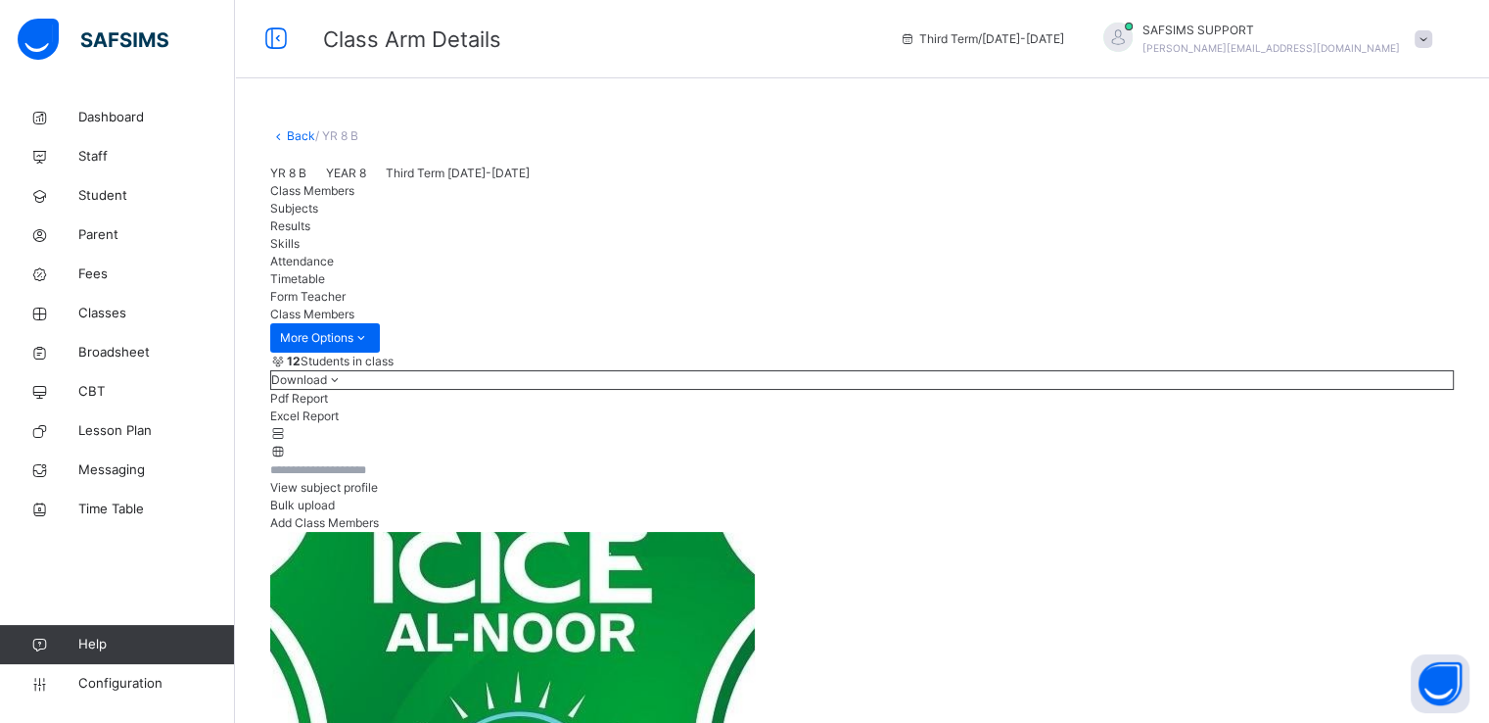
click at [296, 140] on link "Back" at bounding box center [301, 135] width 28 height 15
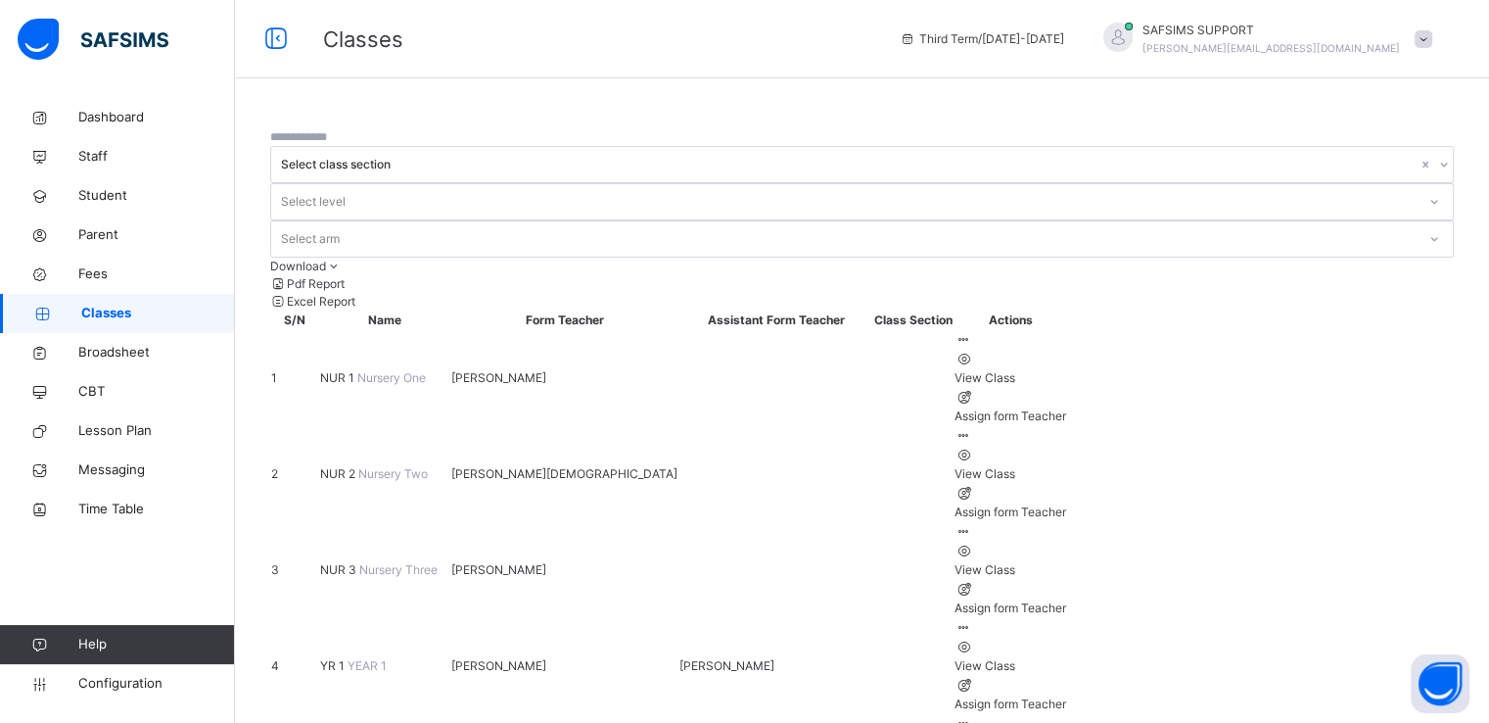
scroll to position [928, 0]
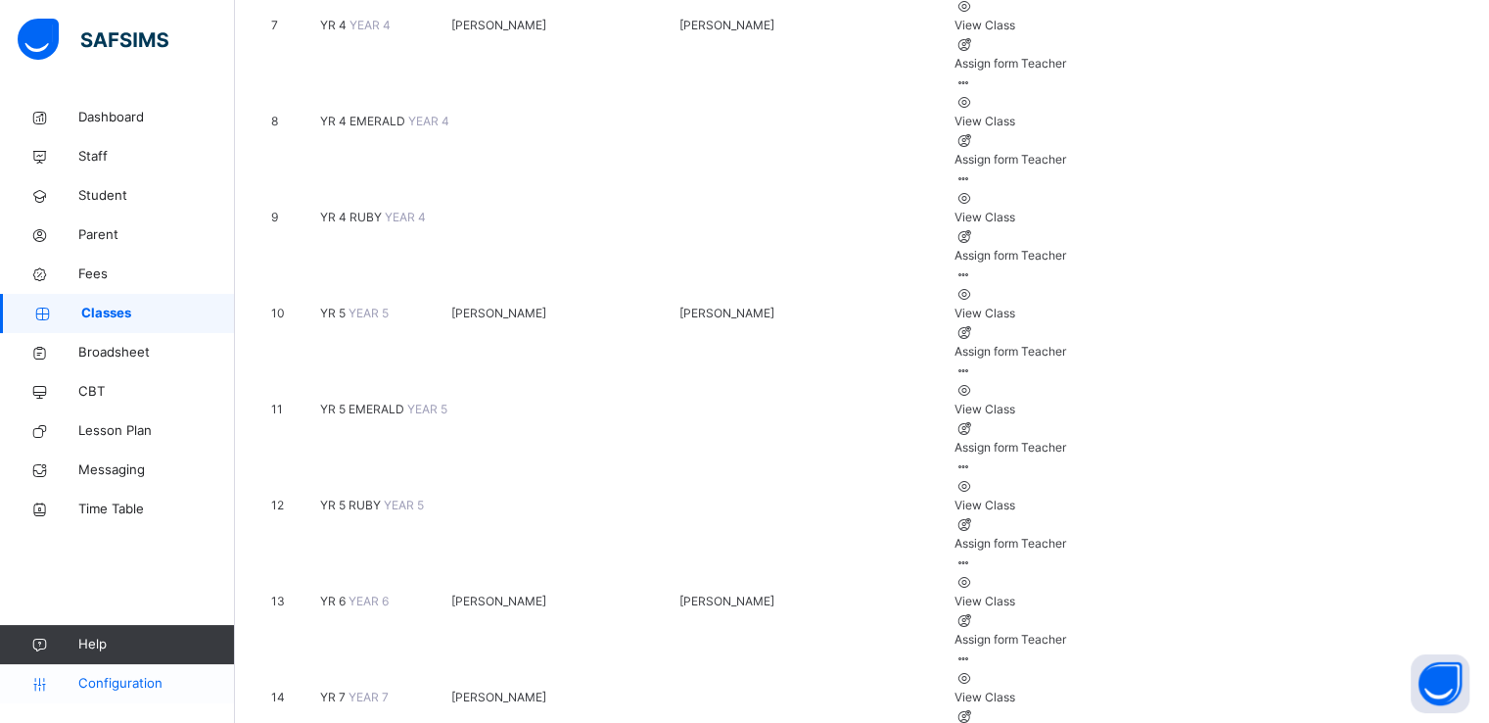
click at [101, 684] on span "Configuration" at bounding box center [156, 684] width 156 height 20
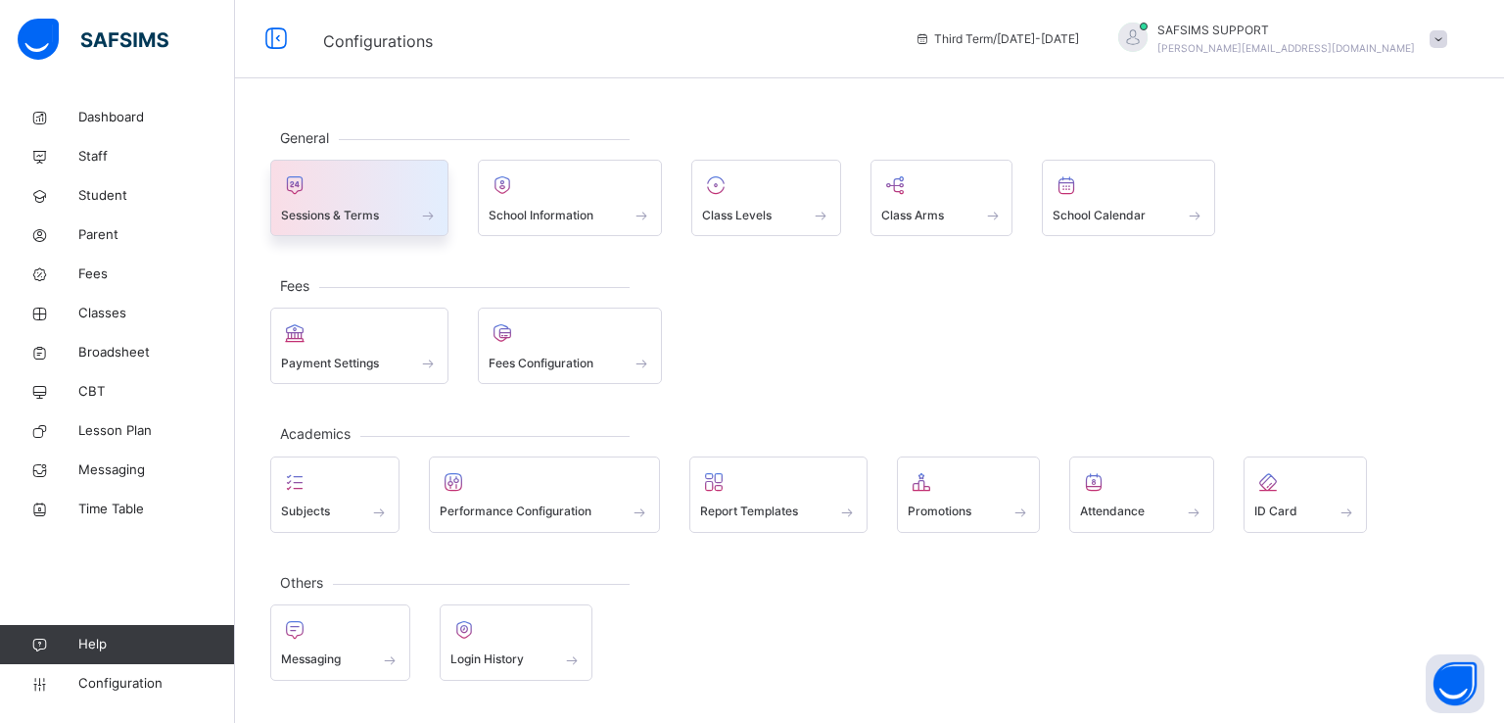
click at [345, 215] on span "Sessions & Terms" at bounding box center [330, 216] width 98 height 18
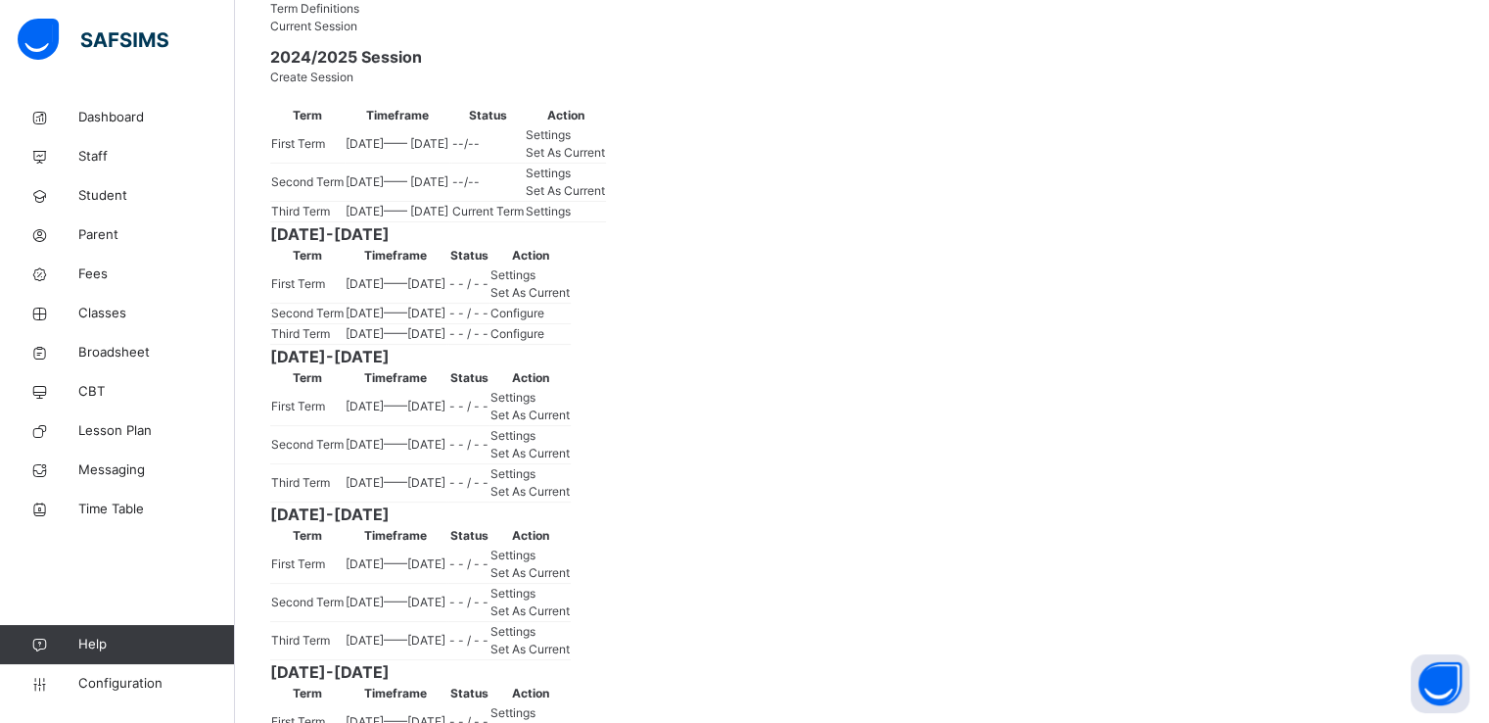
scroll to position [218, 0]
click at [570, 299] on span "Set As Current" at bounding box center [530, 291] width 79 height 15
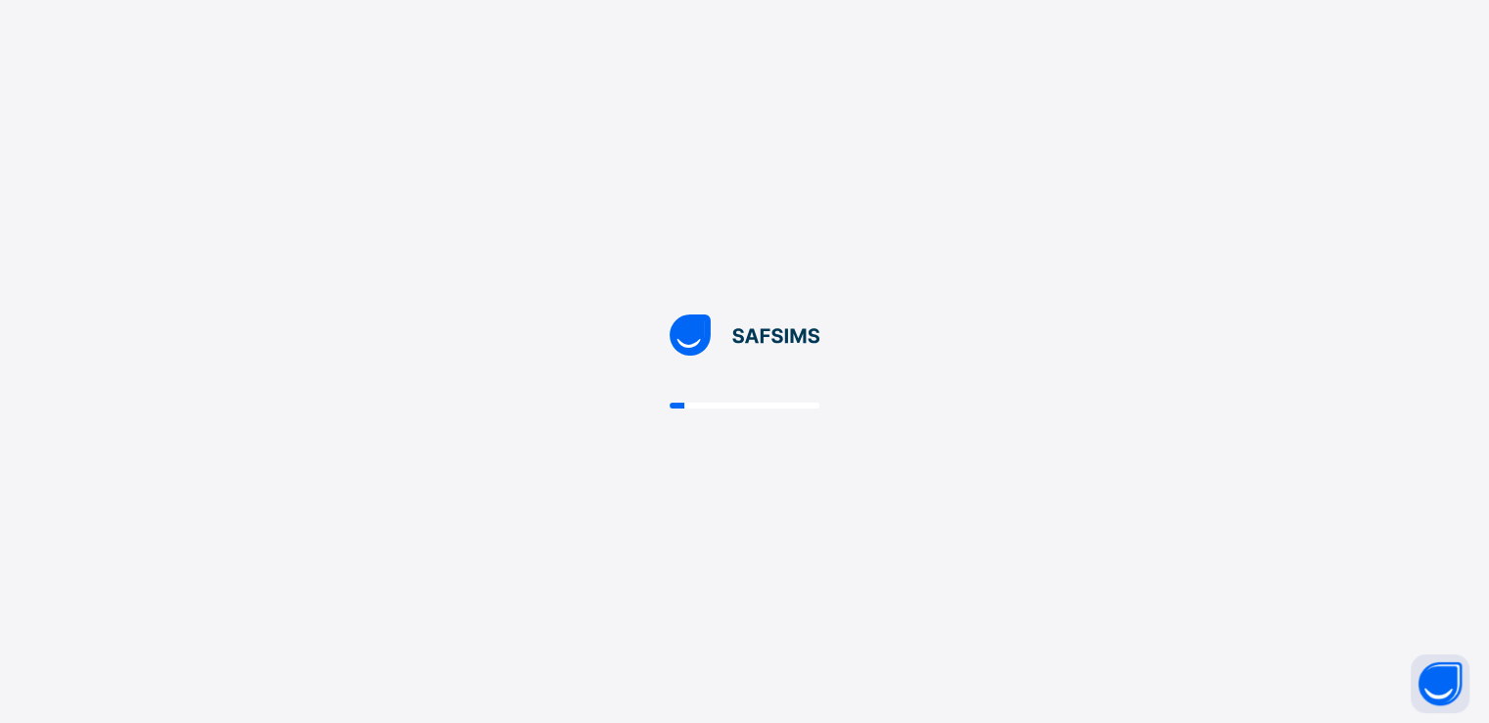
scroll to position [0, 0]
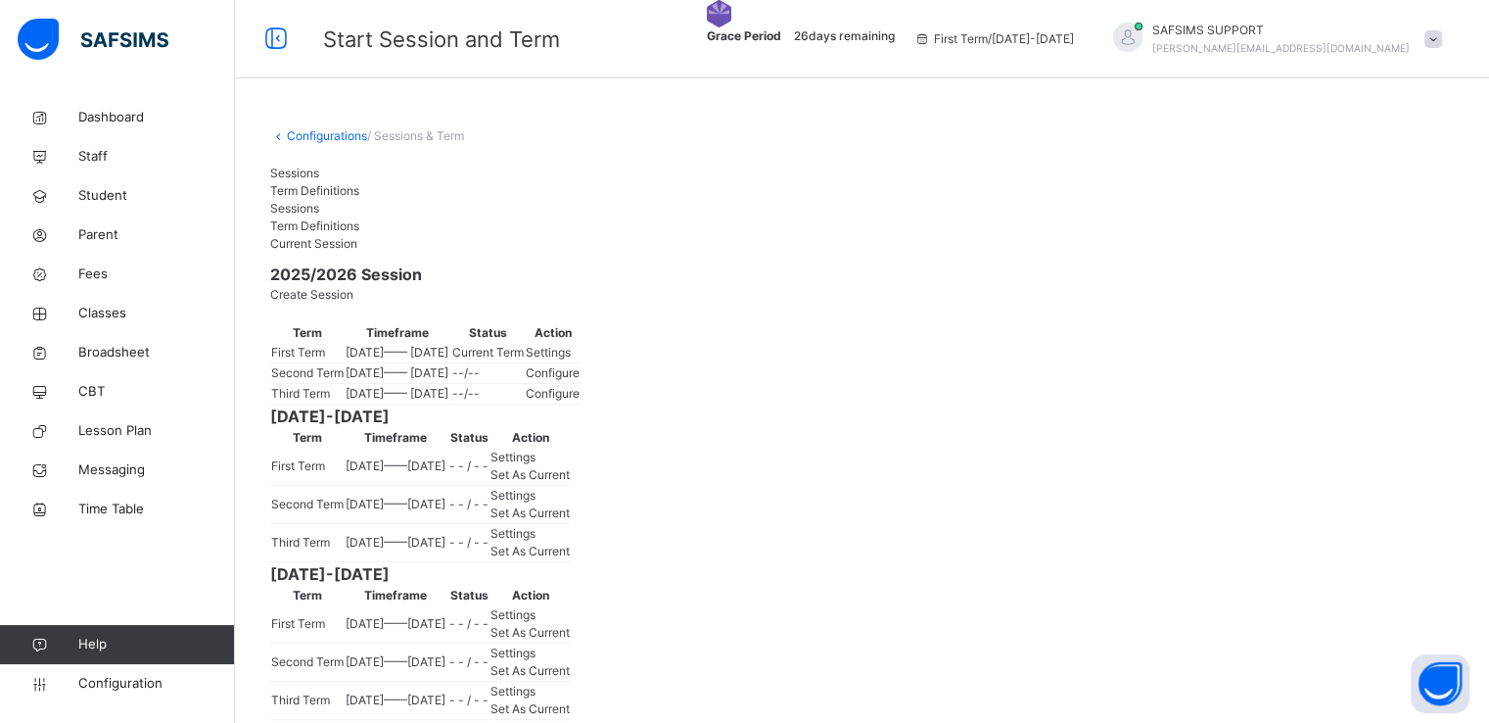
click at [1442, 36] on span at bounding box center [1434, 39] width 18 height 18
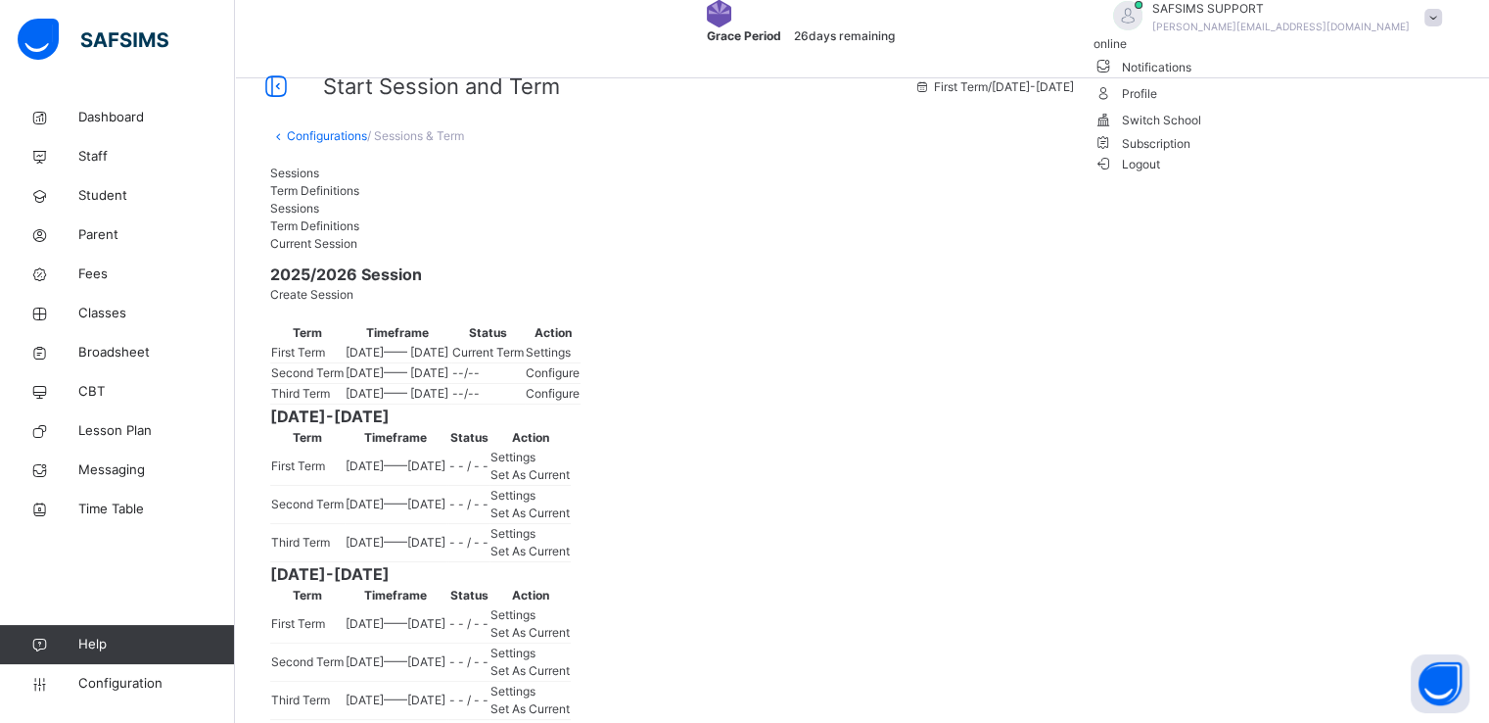
click at [1192, 151] on span "Subscription" at bounding box center [1143, 143] width 98 height 15
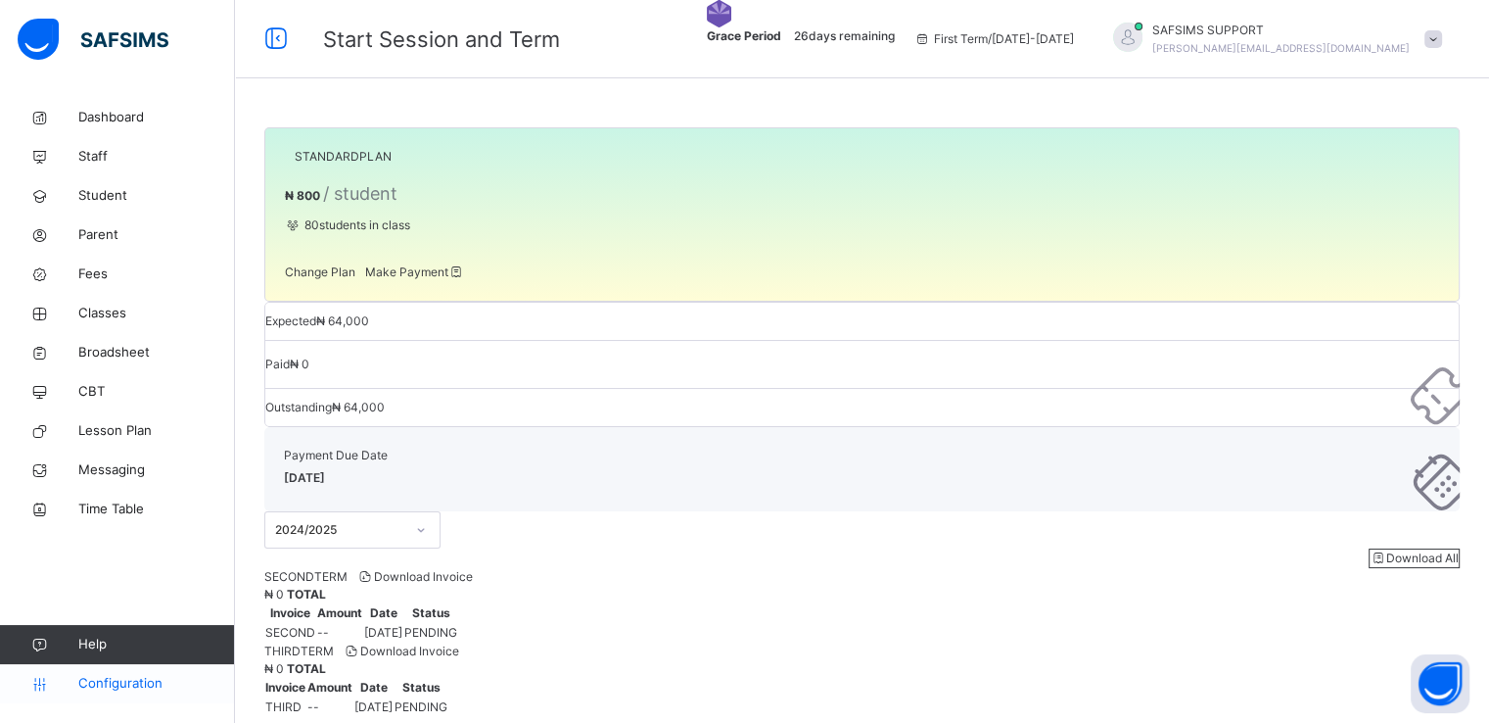
click at [96, 686] on span "Configuration" at bounding box center [156, 684] width 156 height 20
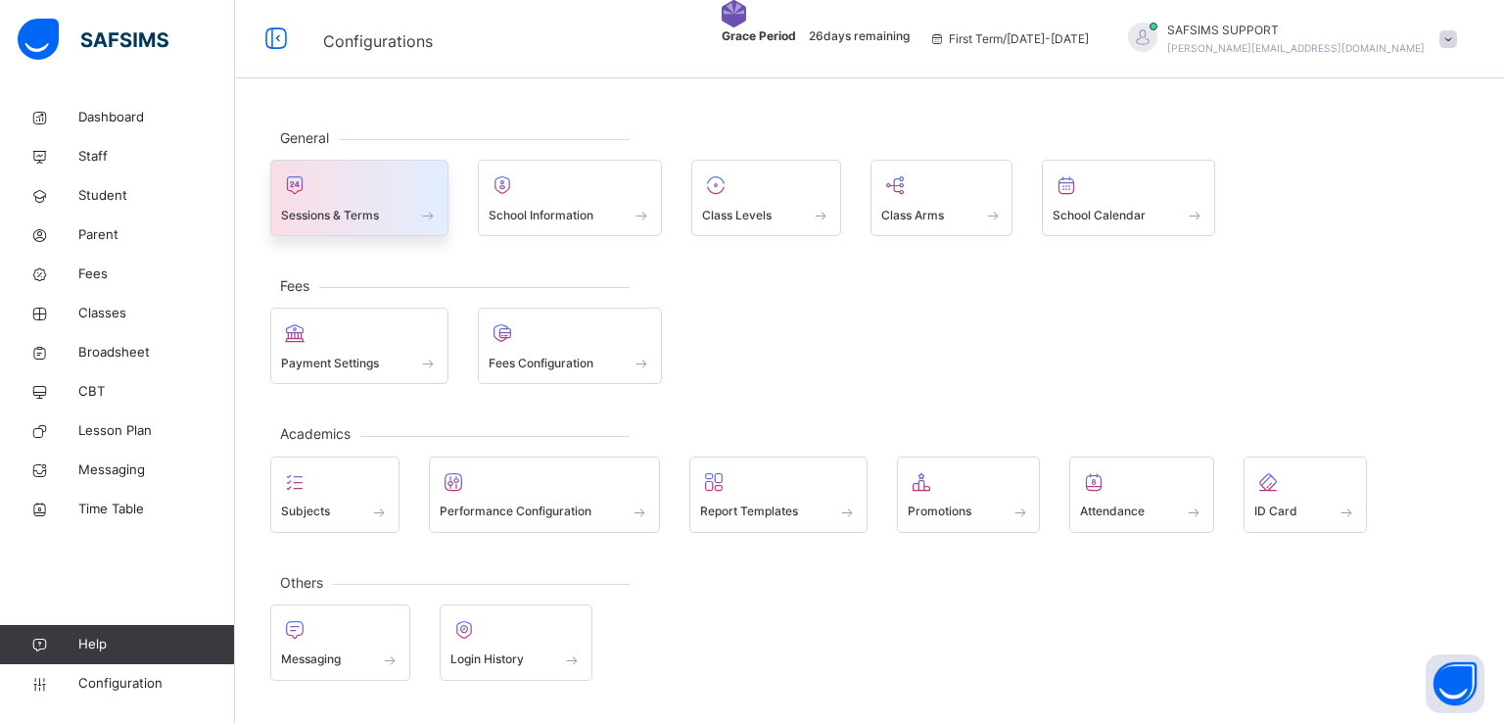
click at [345, 209] on span "Sessions & Terms" at bounding box center [330, 216] width 98 height 18
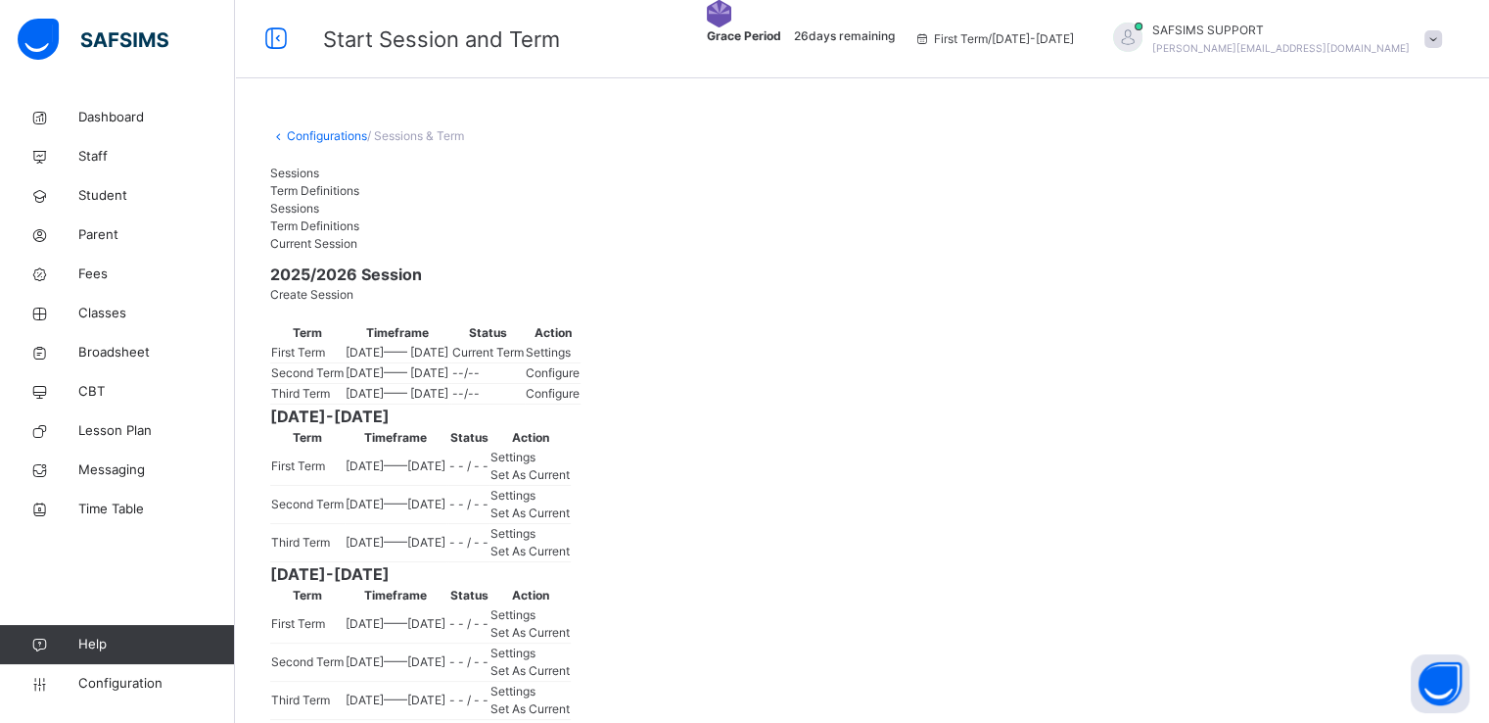
click at [571, 359] on span "Settings" at bounding box center [548, 352] width 45 height 15
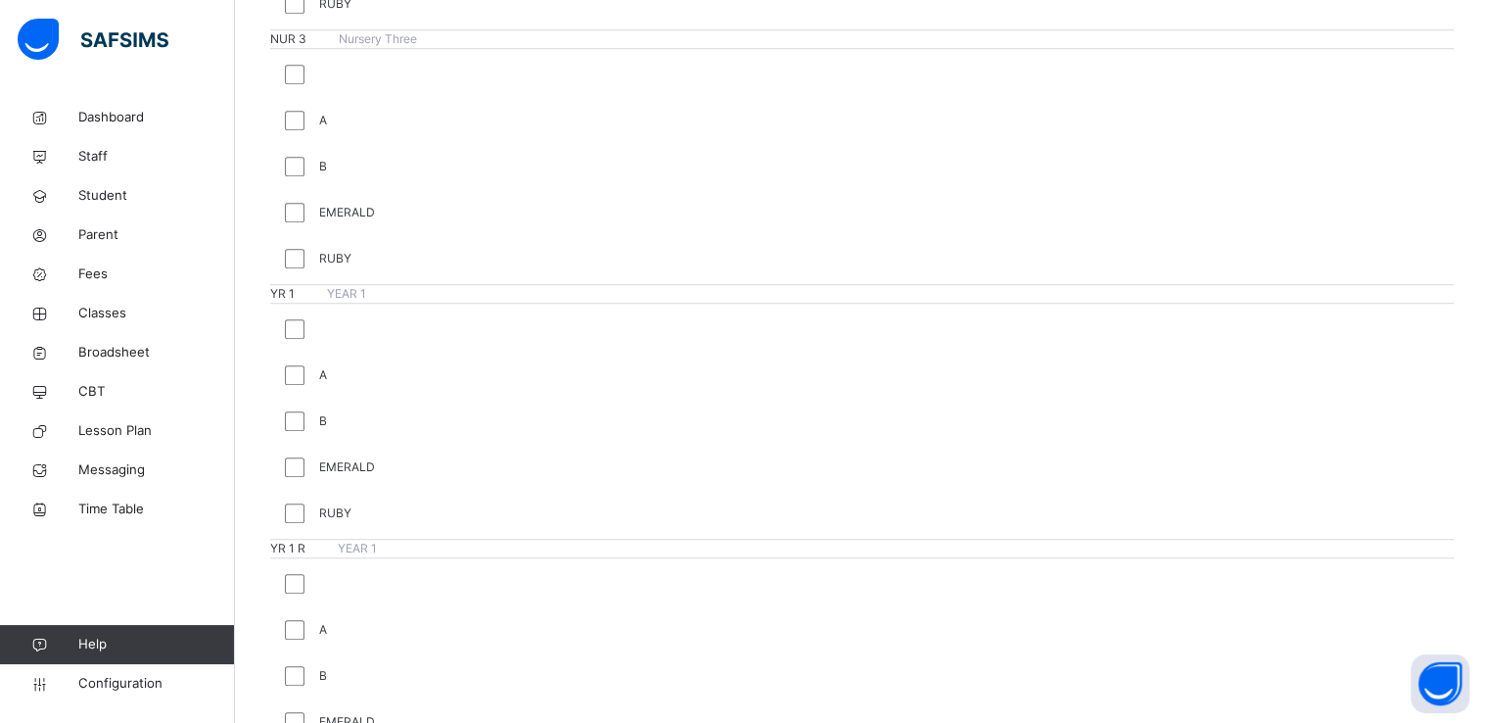
scroll to position [1189, 0]
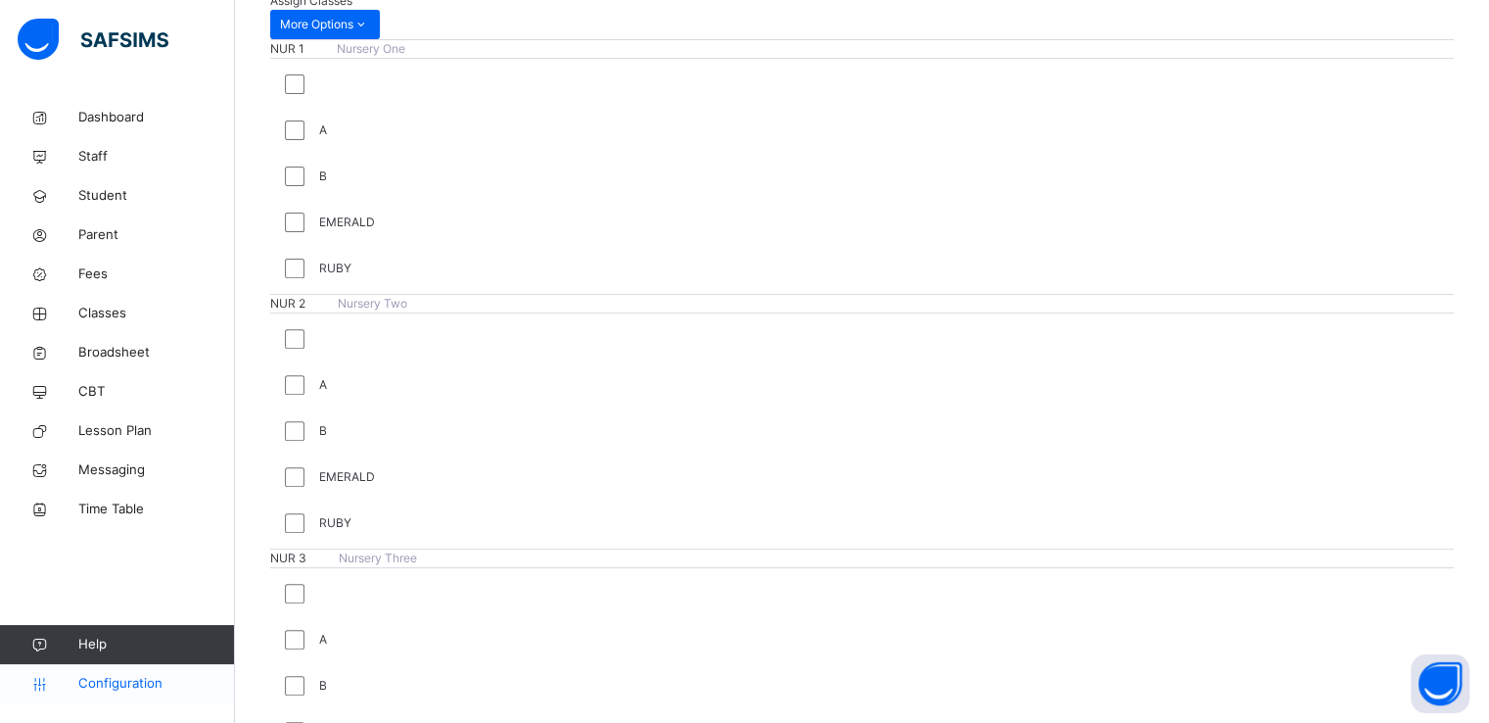
click at [94, 672] on link "Configuration" at bounding box center [117, 683] width 234 height 39
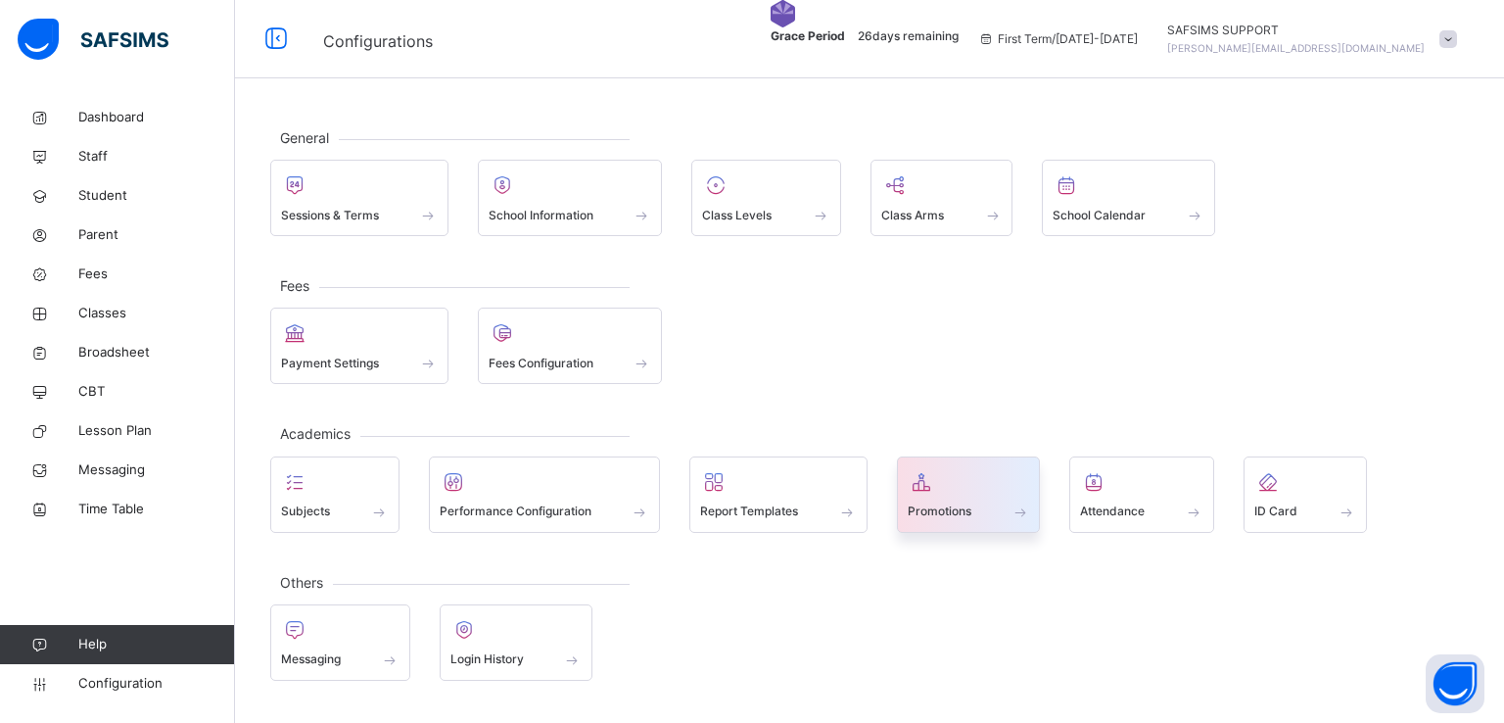
click at [942, 487] on div at bounding box center [969, 481] width 122 height 29
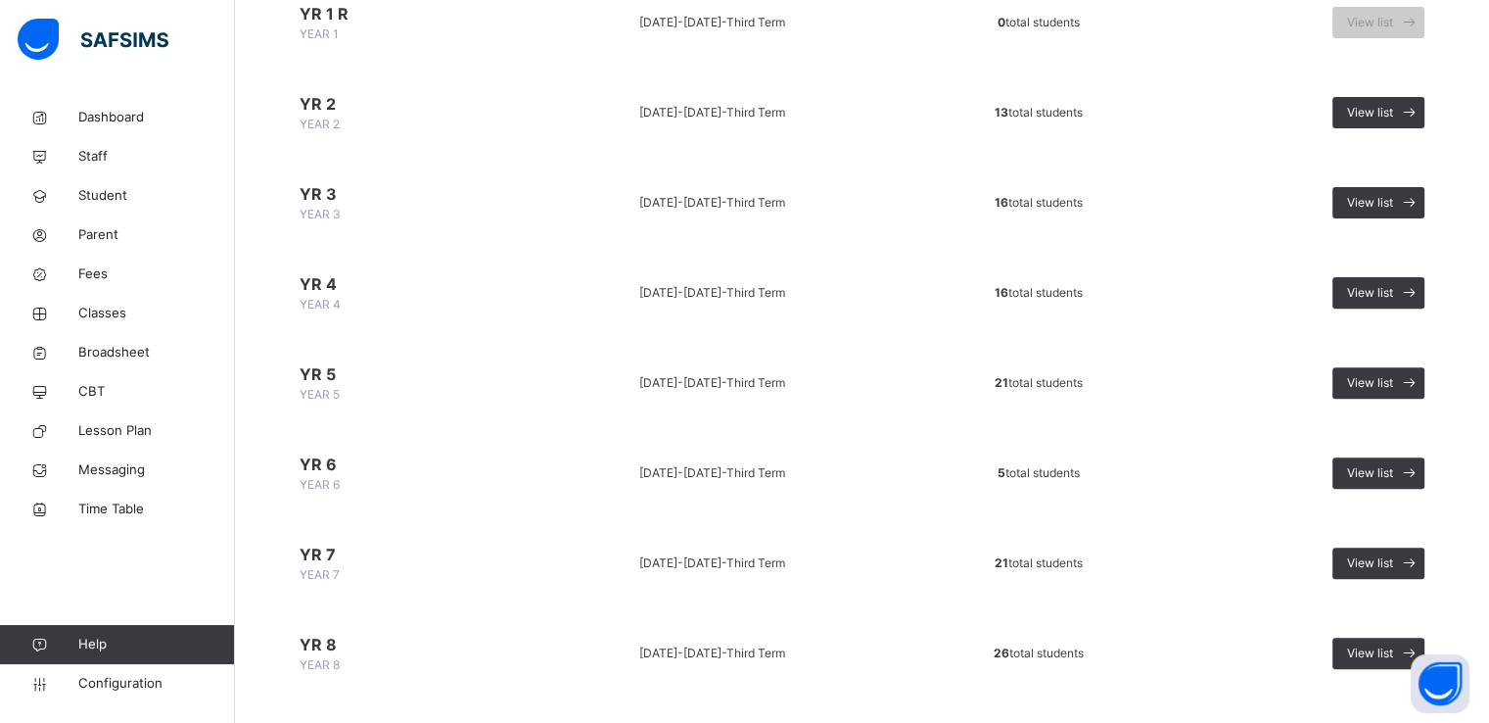
scroll to position [633, 0]
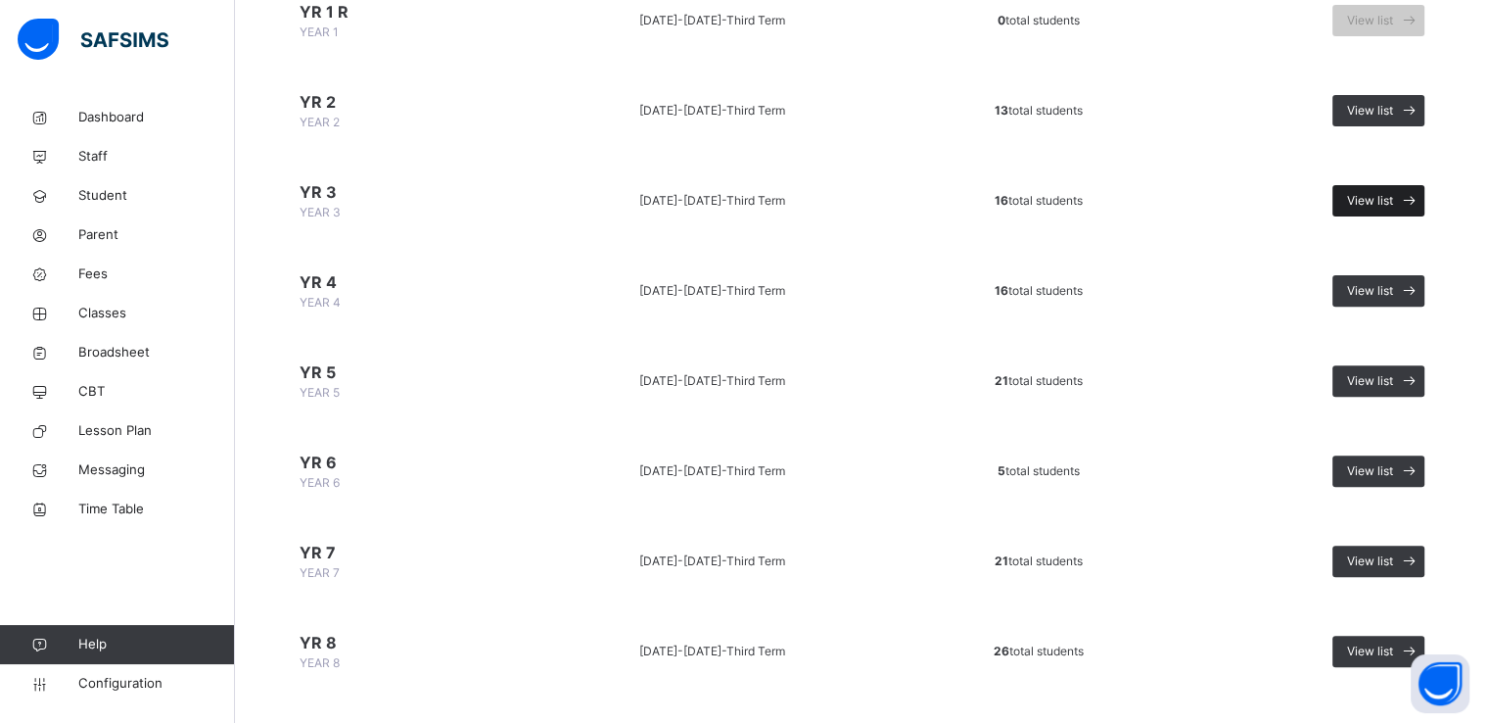
click at [1387, 193] on span "View list" at bounding box center [1370, 201] width 46 height 18
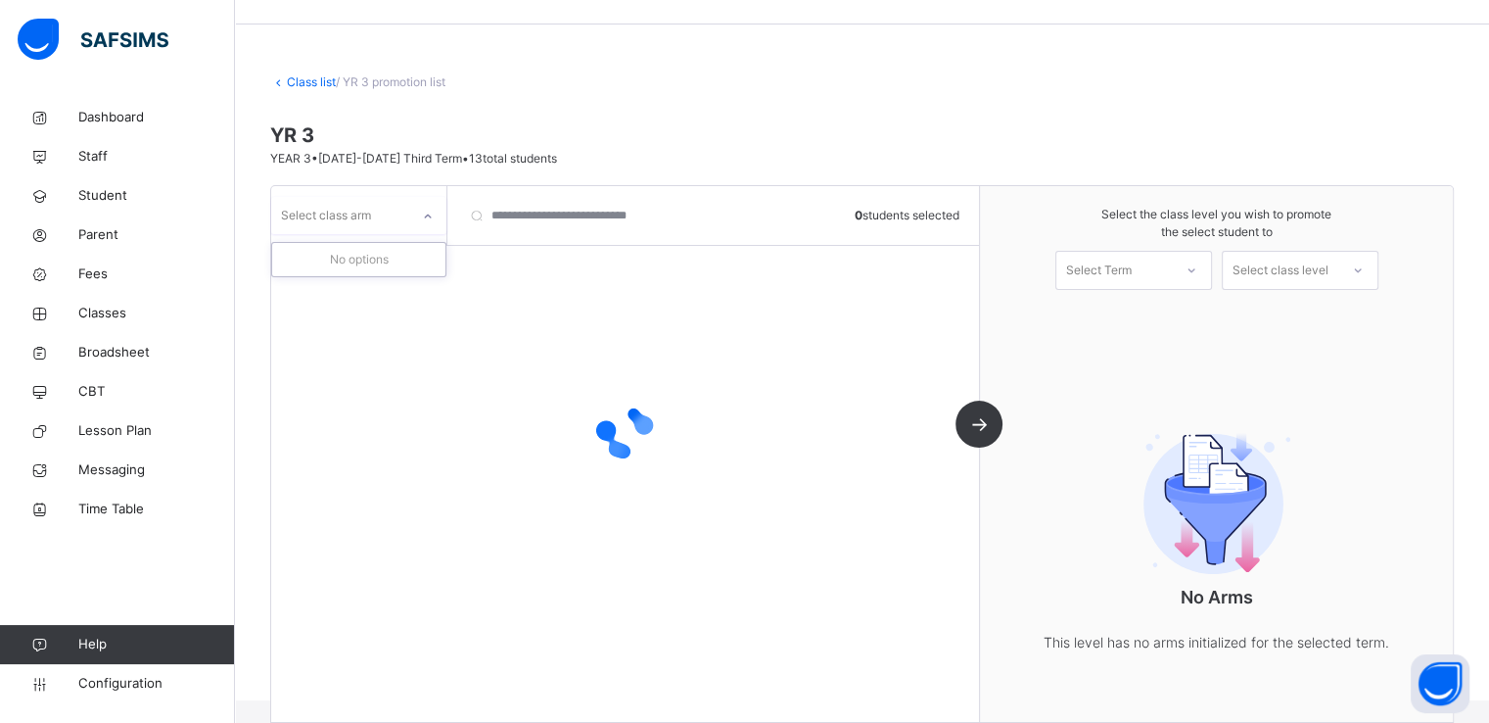
scroll to position [82, 0]
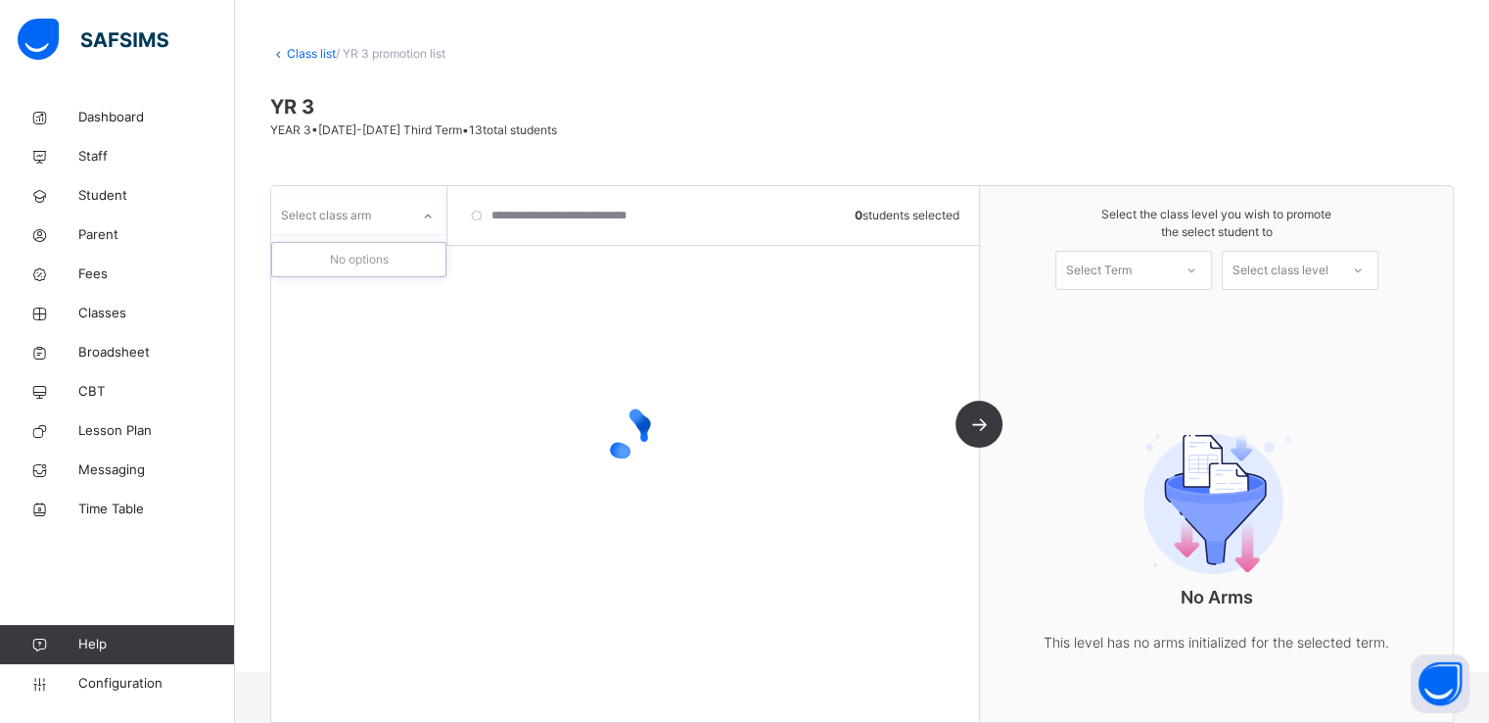
click at [399, 206] on div "Select class arm" at bounding box center [340, 215] width 138 height 30
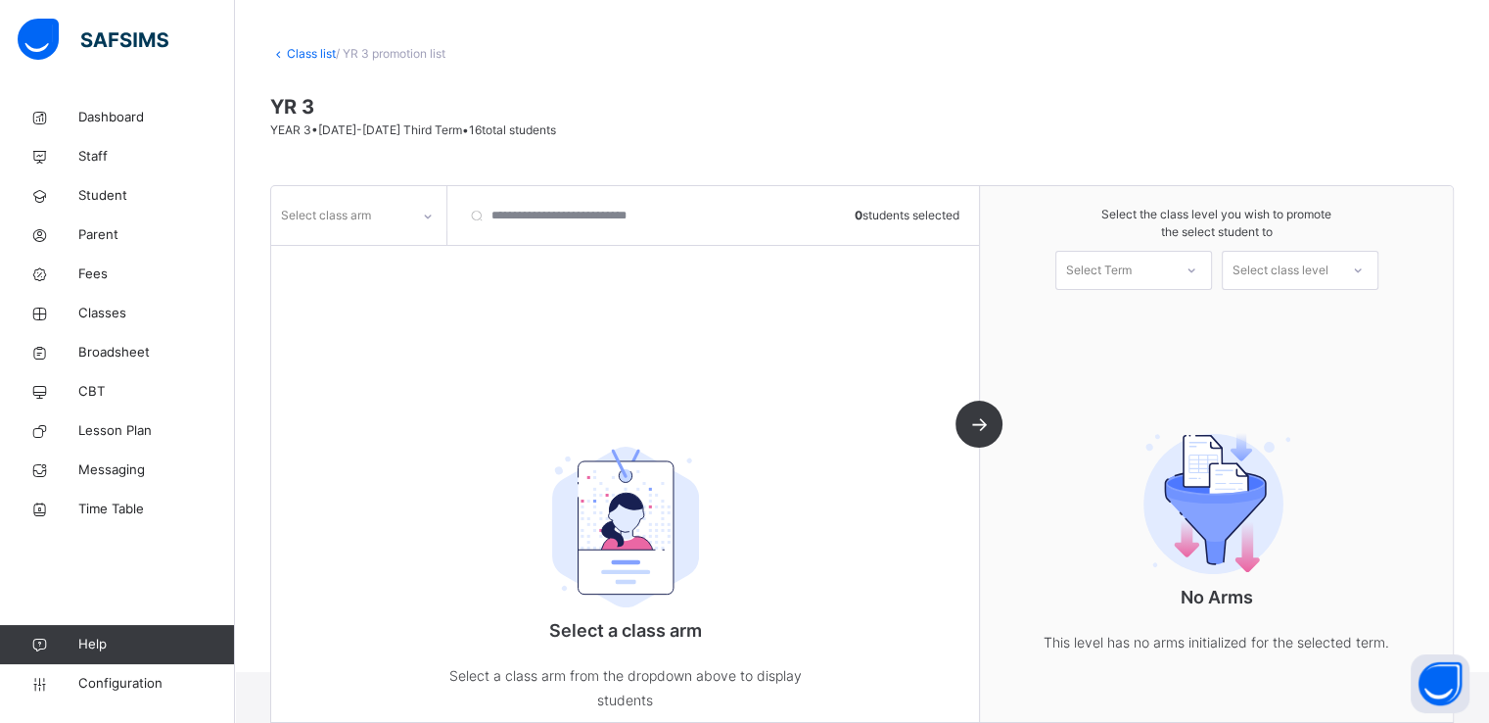
click at [293, 54] on link "Class list" at bounding box center [311, 53] width 49 height 15
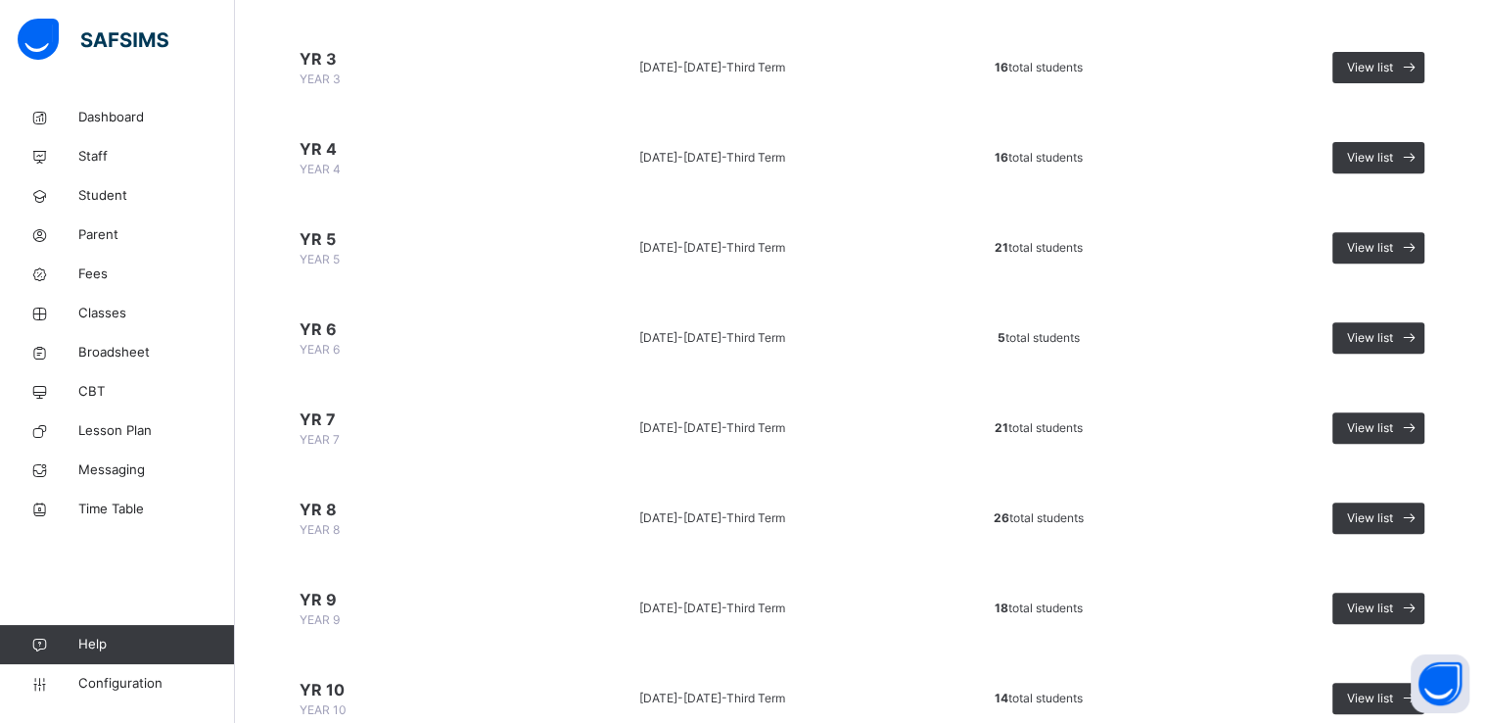
scroll to position [764, 0]
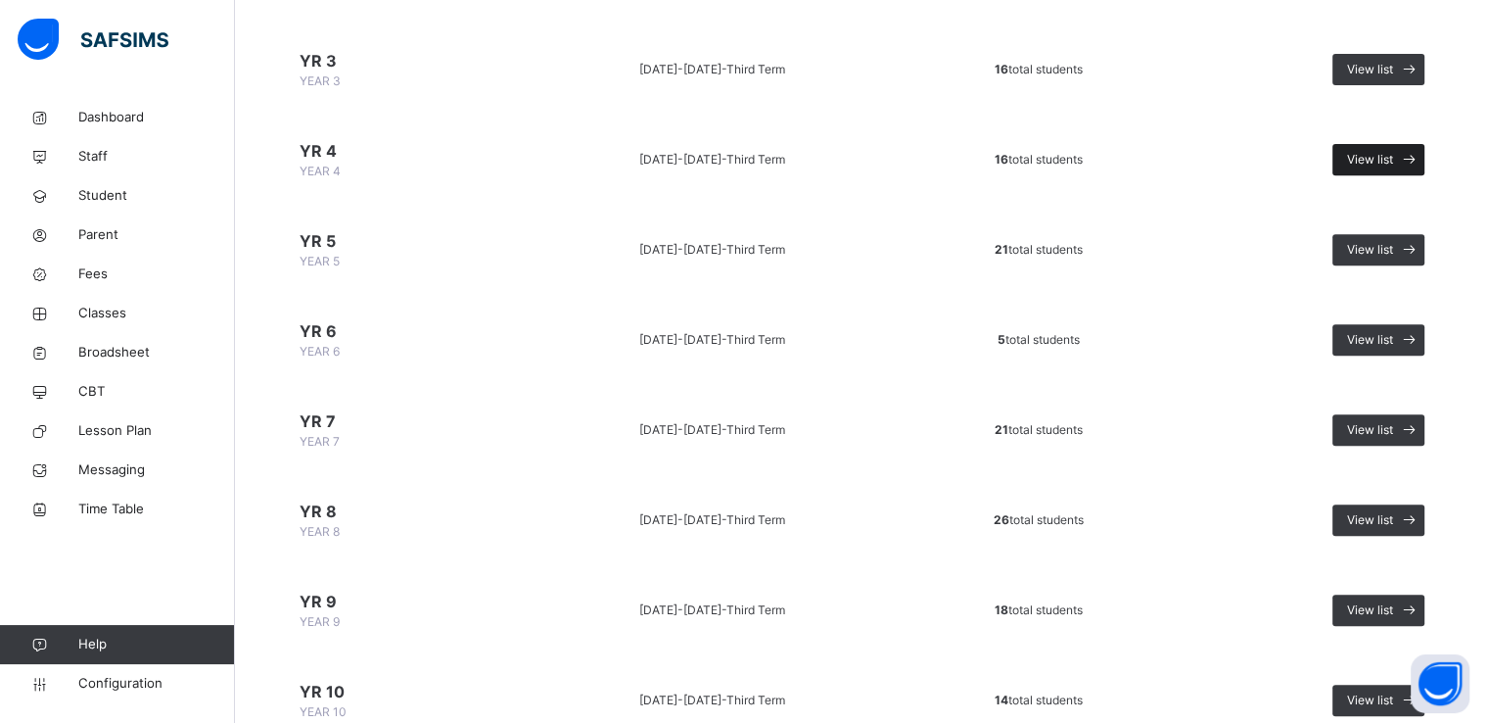
click at [1376, 154] on span "View list" at bounding box center [1370, 160] width 46 height 18
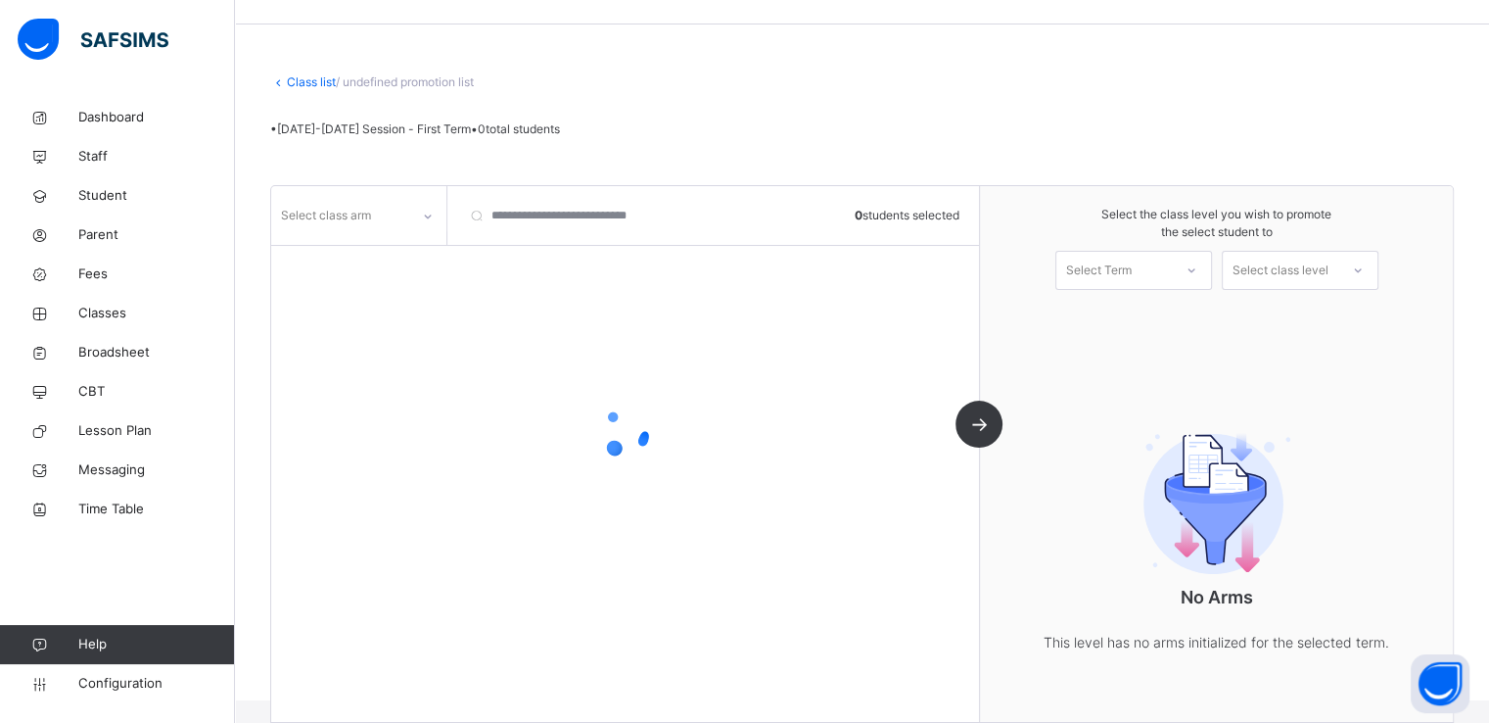
scroll to position [82, 0]
click at [392, 218] on div "Select class arm" at bounding box center [340, 215] width 138 height 30
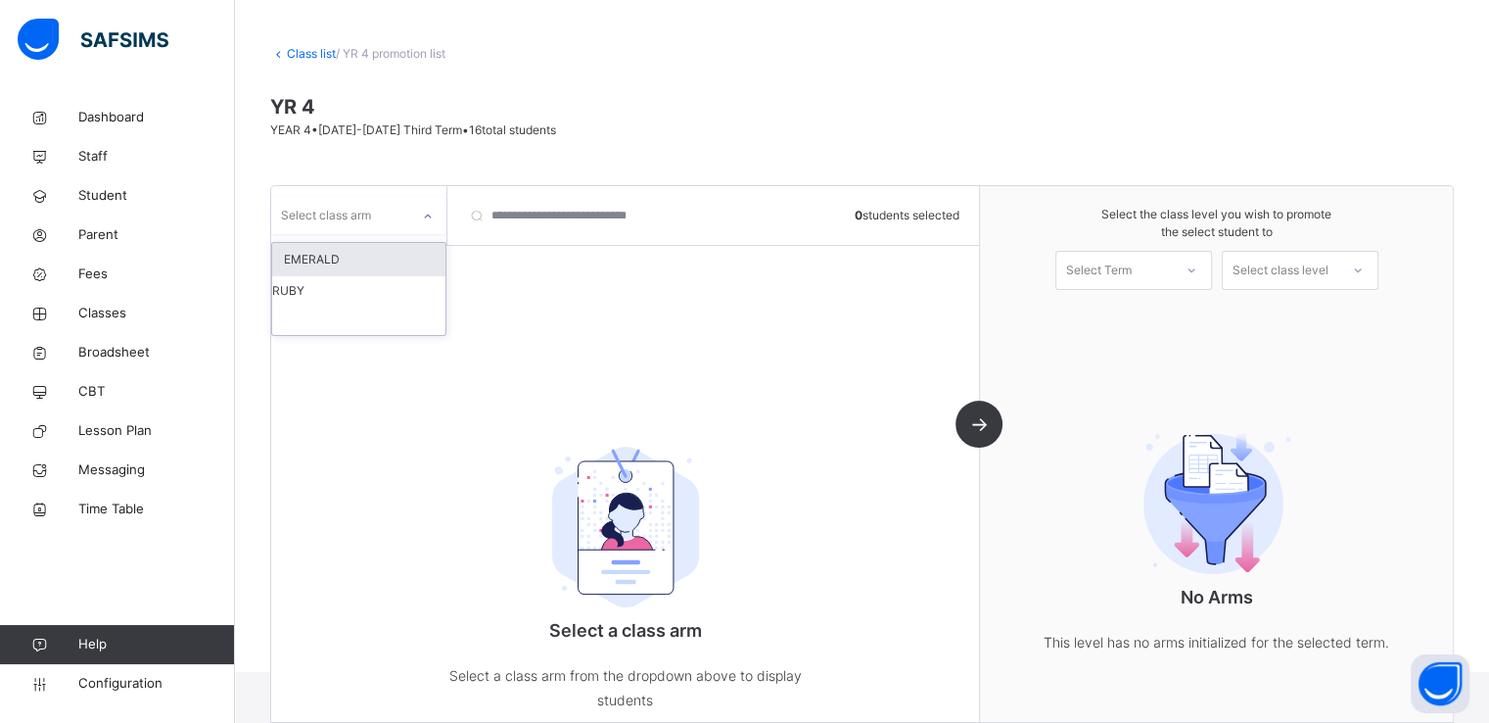
click at [360, 252] on div "EMERALD" at bounding box center [358, 259] width 173 height 33
click at [379, 215] on div "EMERALD" at bounding box center [346, 216] width 130 height 18
click at [484, 322] on div "EMERALD 0 students selected No students in this class. Select another class arm…" at bounding box center [625, 454] width 709 height 536
click at [426, 225] on icon at bounding box center [428, 217] width 12 height 20
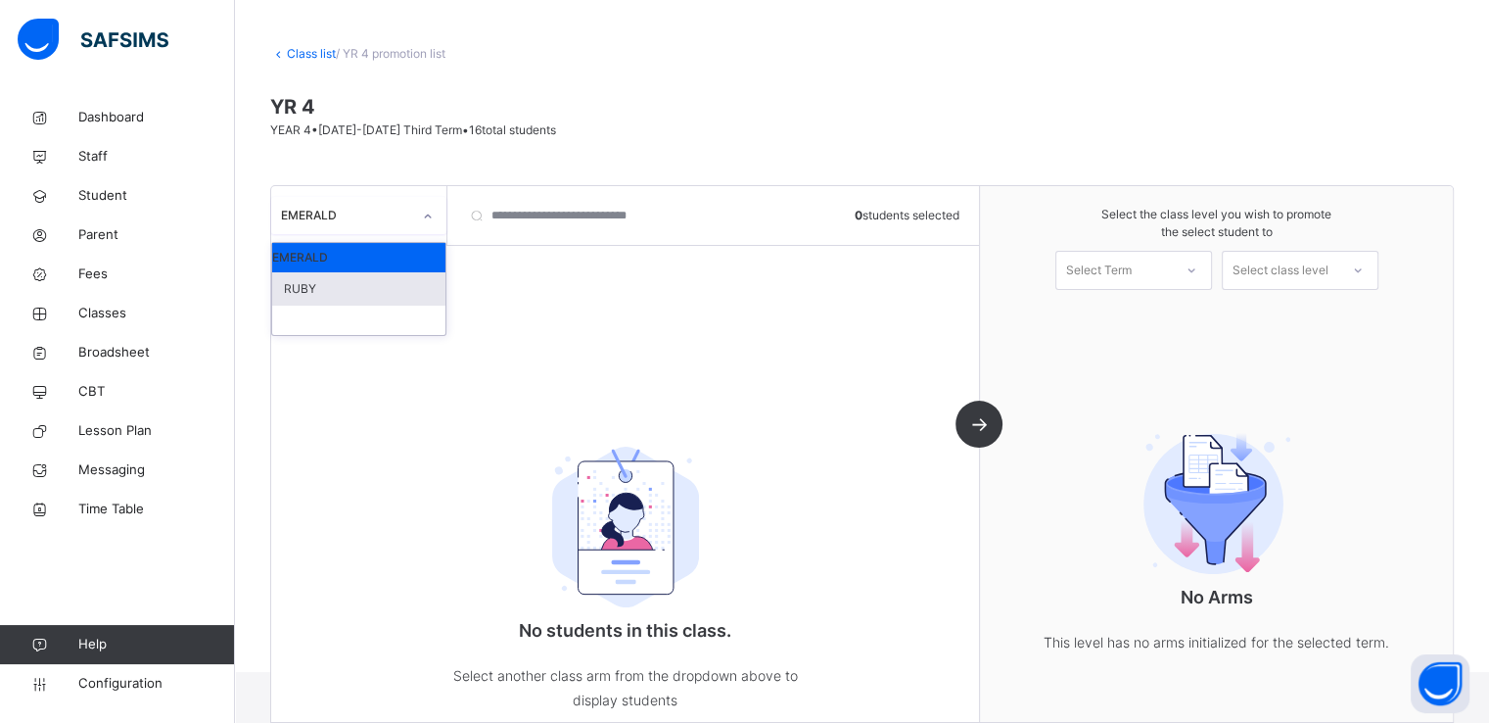
click at [333, 290] on div "RUBY" at bounding box center [358, 288] width 173 height 33
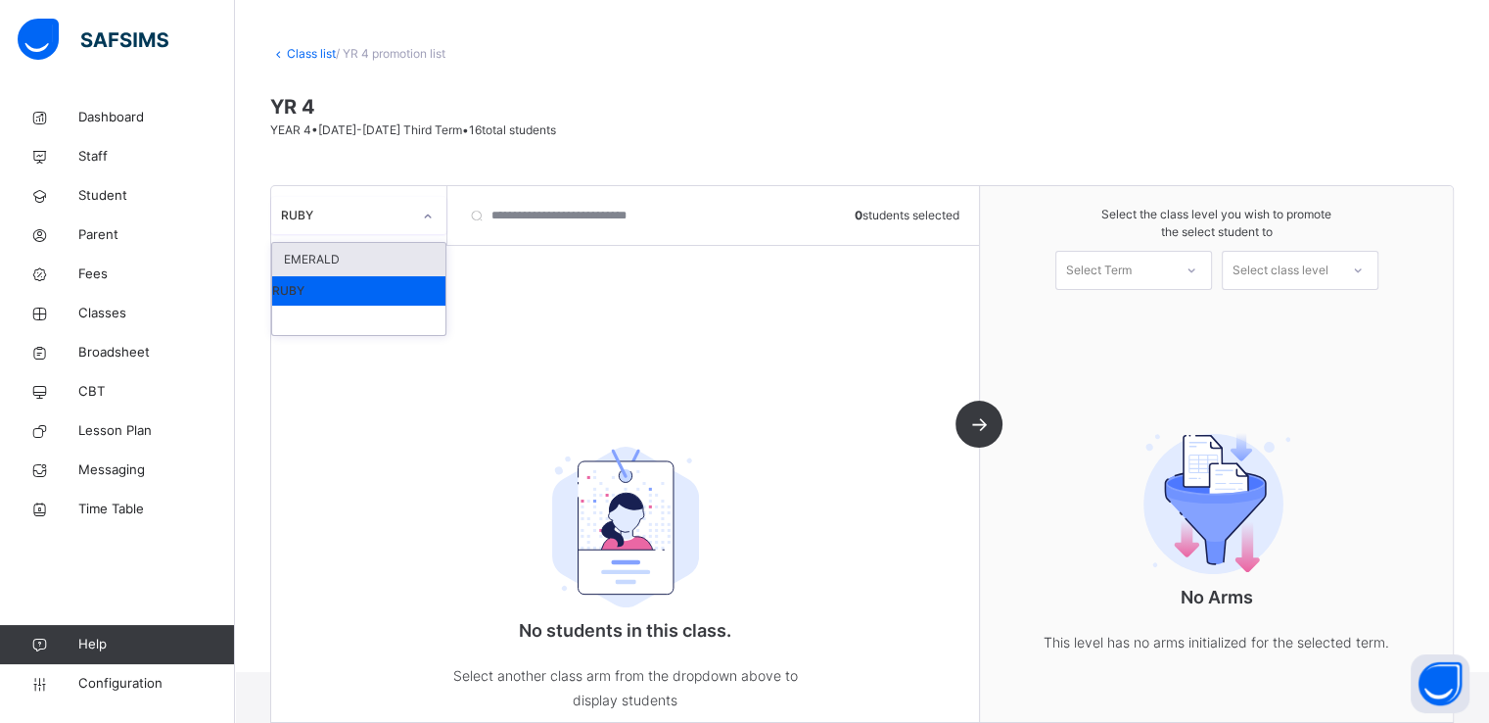
click at [360, 213] on div "RUBY" at bounding box center [346, 216] width 130 height 18
click at [331, 251] on div "EMERALD" at bounding box center [358, 259] width 173 height 33
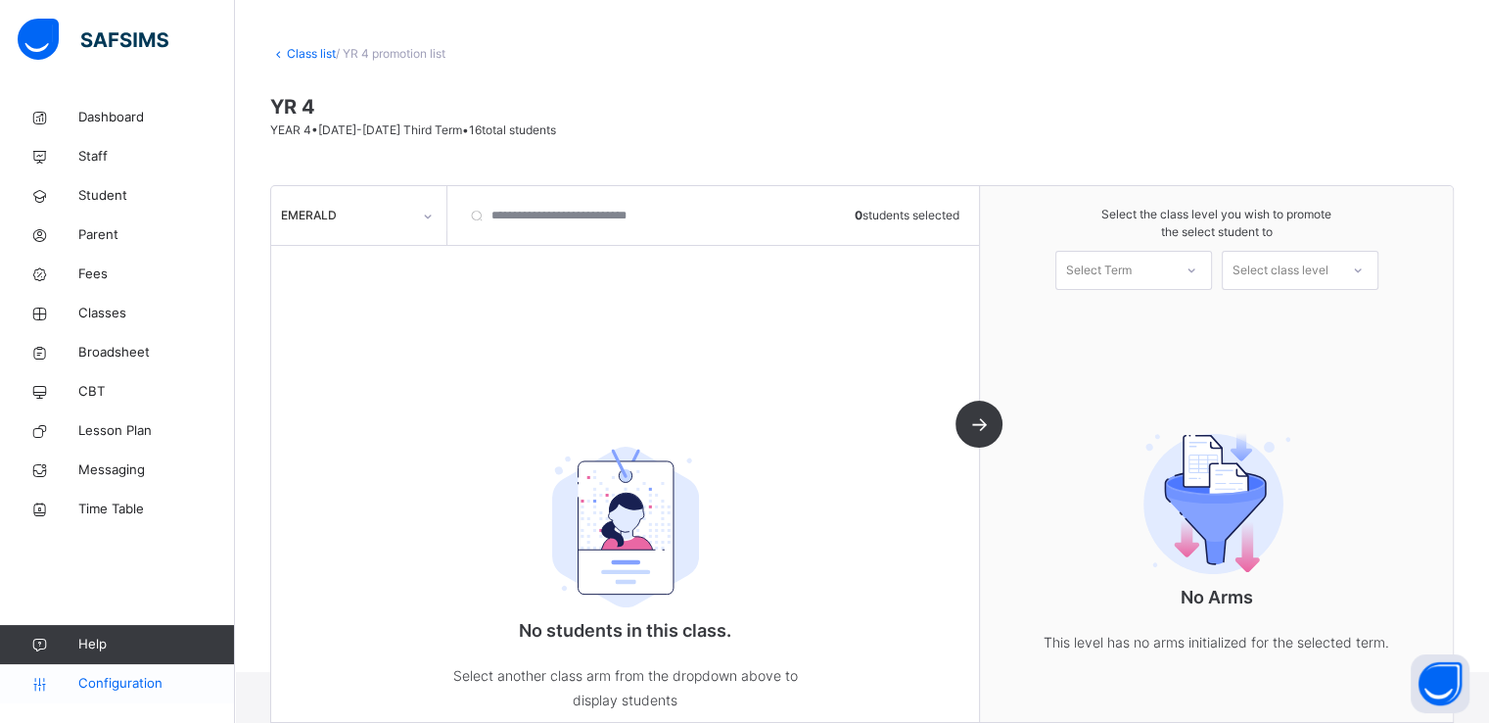
click at [98, 693] on link "Configuration" at bounding box center [117, 683] width 234 height 39
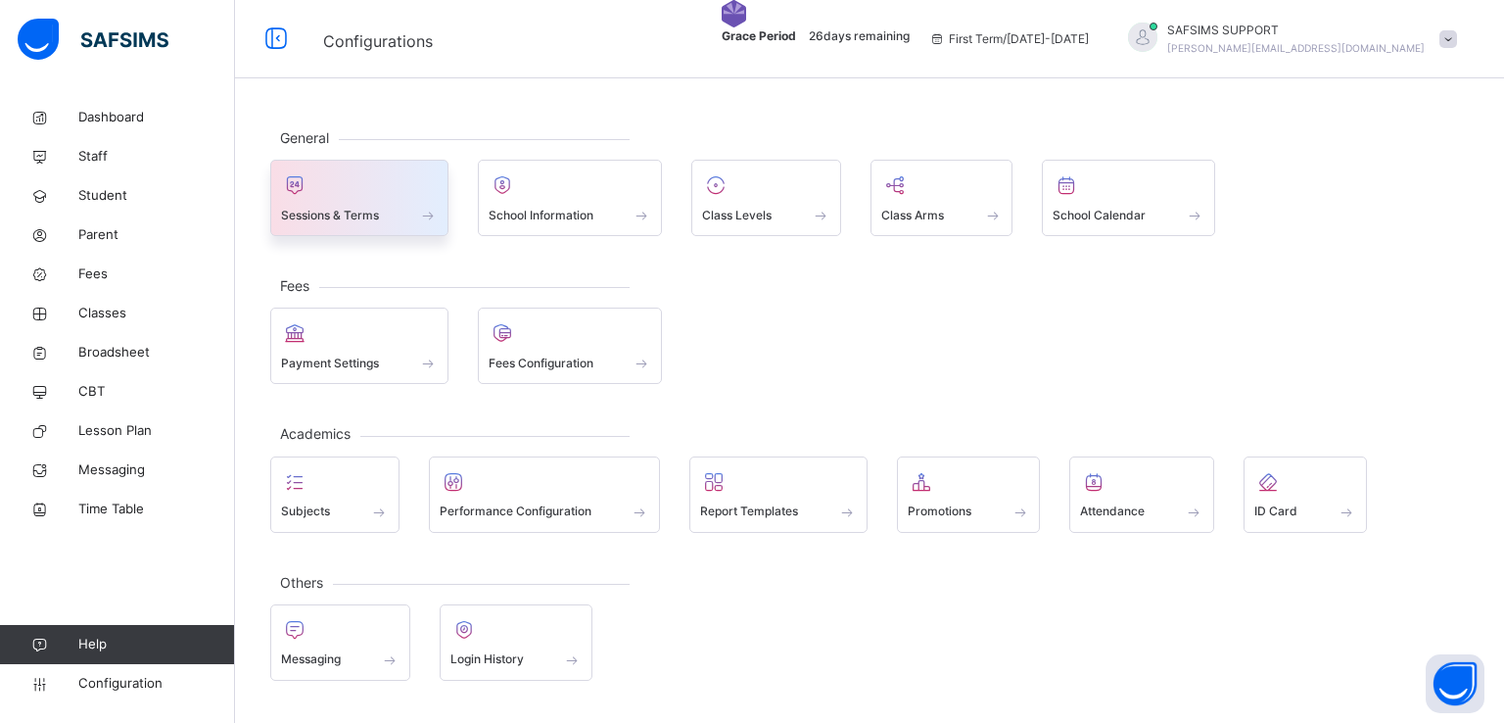
click at [361, 213] on span "Sessions & Terms" at bounding box center [330, 216] width 98 height 18
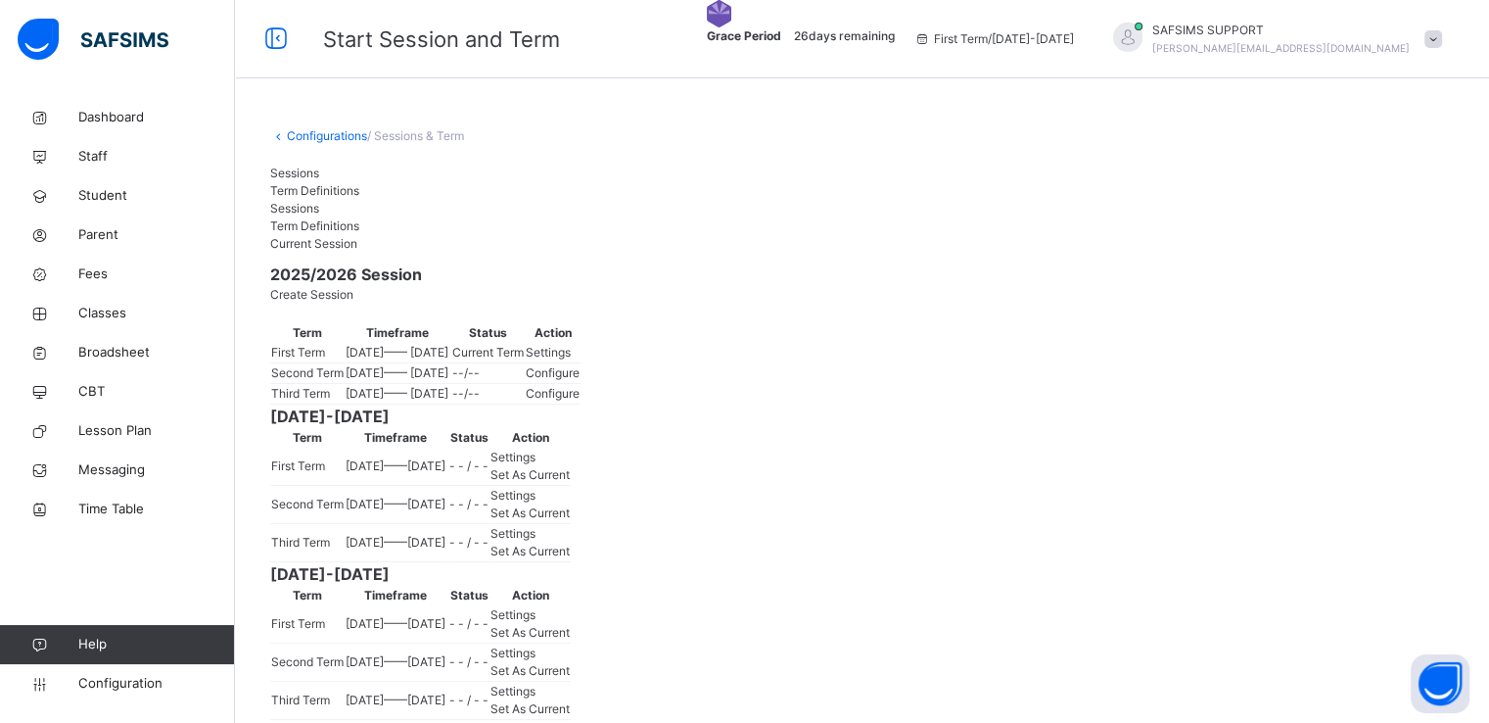
click at [571, 359] on span "Settings" at bounding box center [548, 352] width 45 height 15
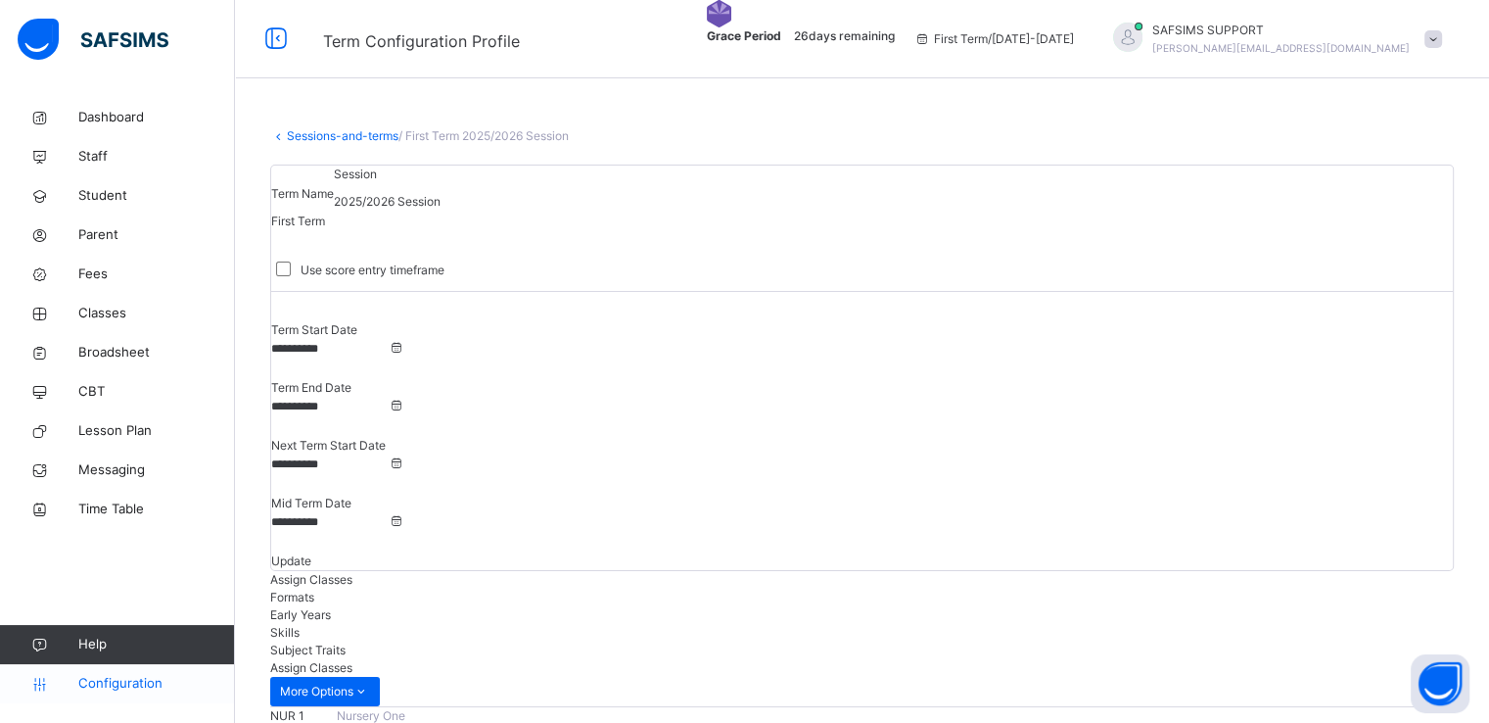
click at [92, 679] on span "Configuration" at bounding box center [156, 684] width 156 height 20
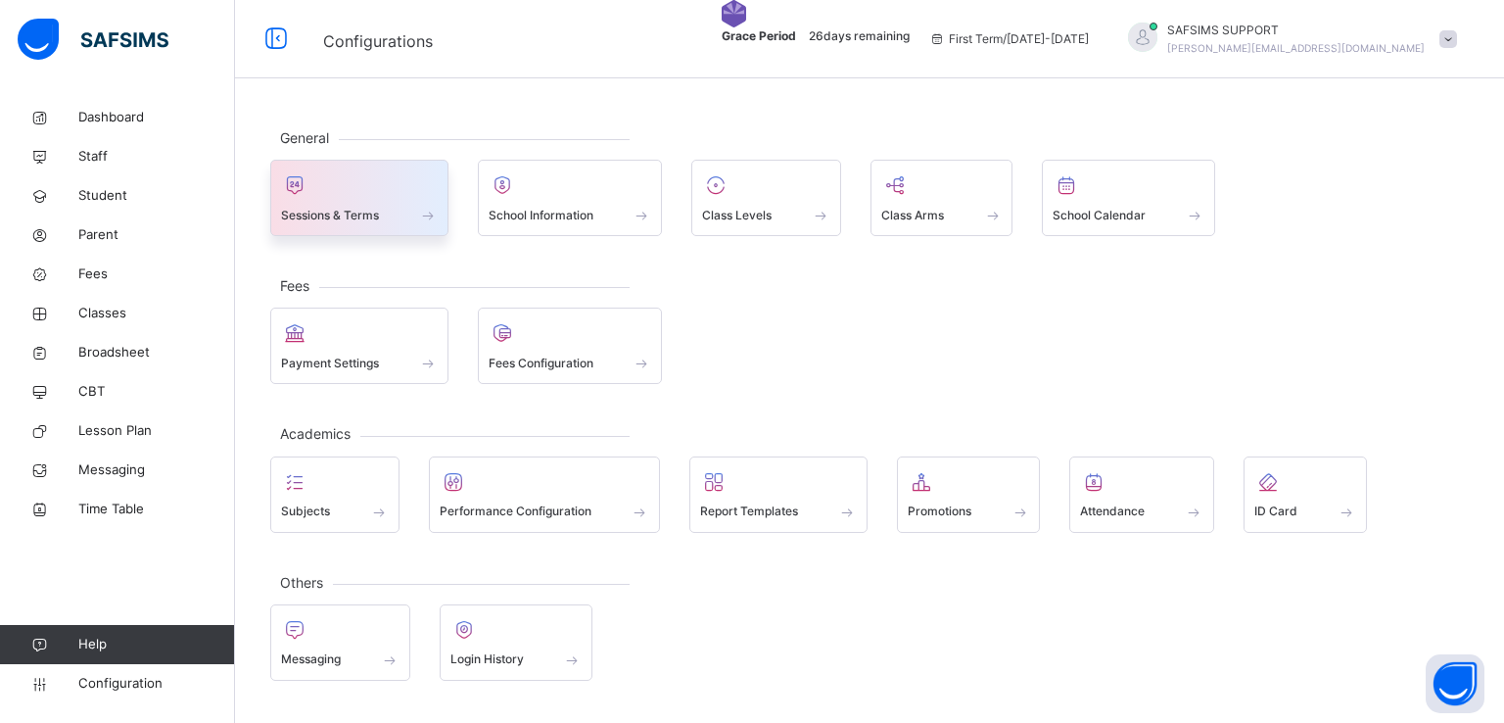
click at [426, 221] on span at bounding box center [428, 215] width 20 height 17
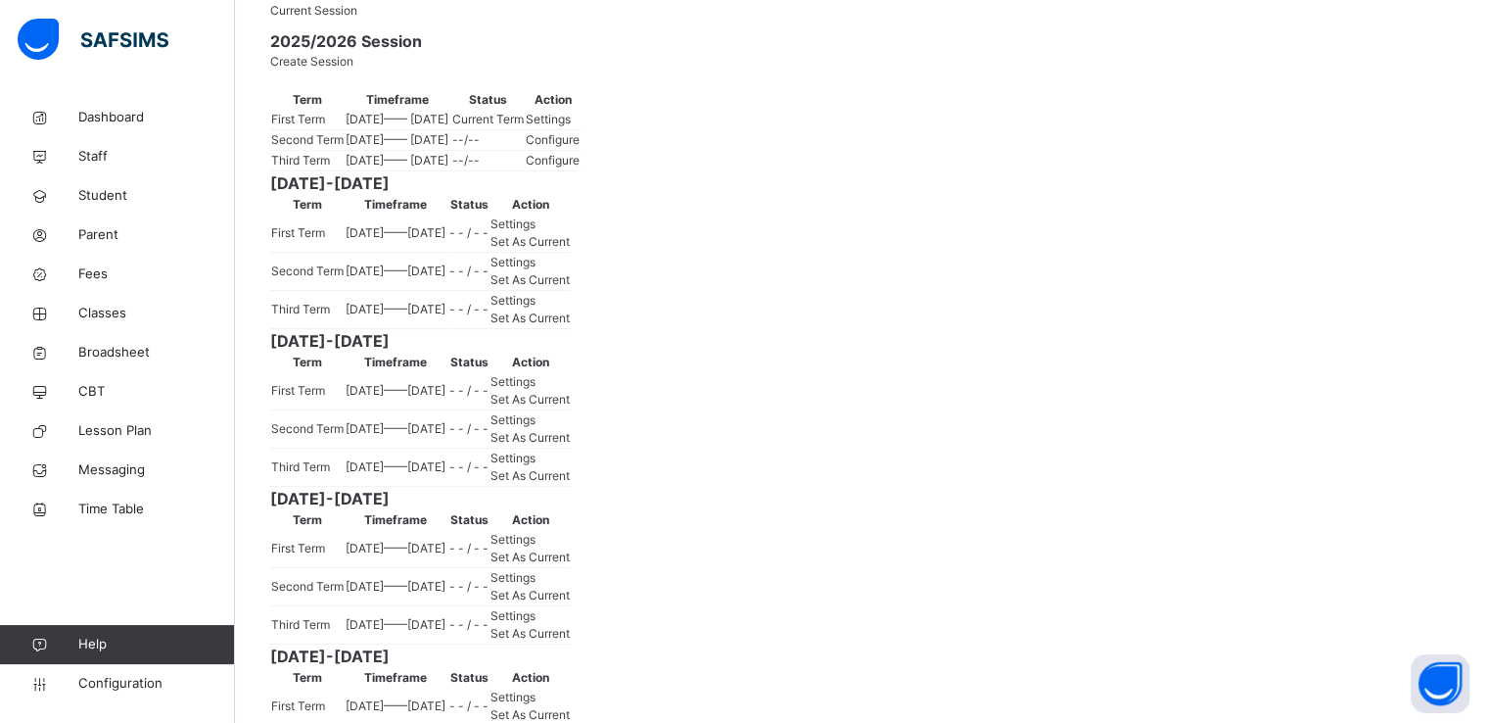
scroll to position [284, 0]
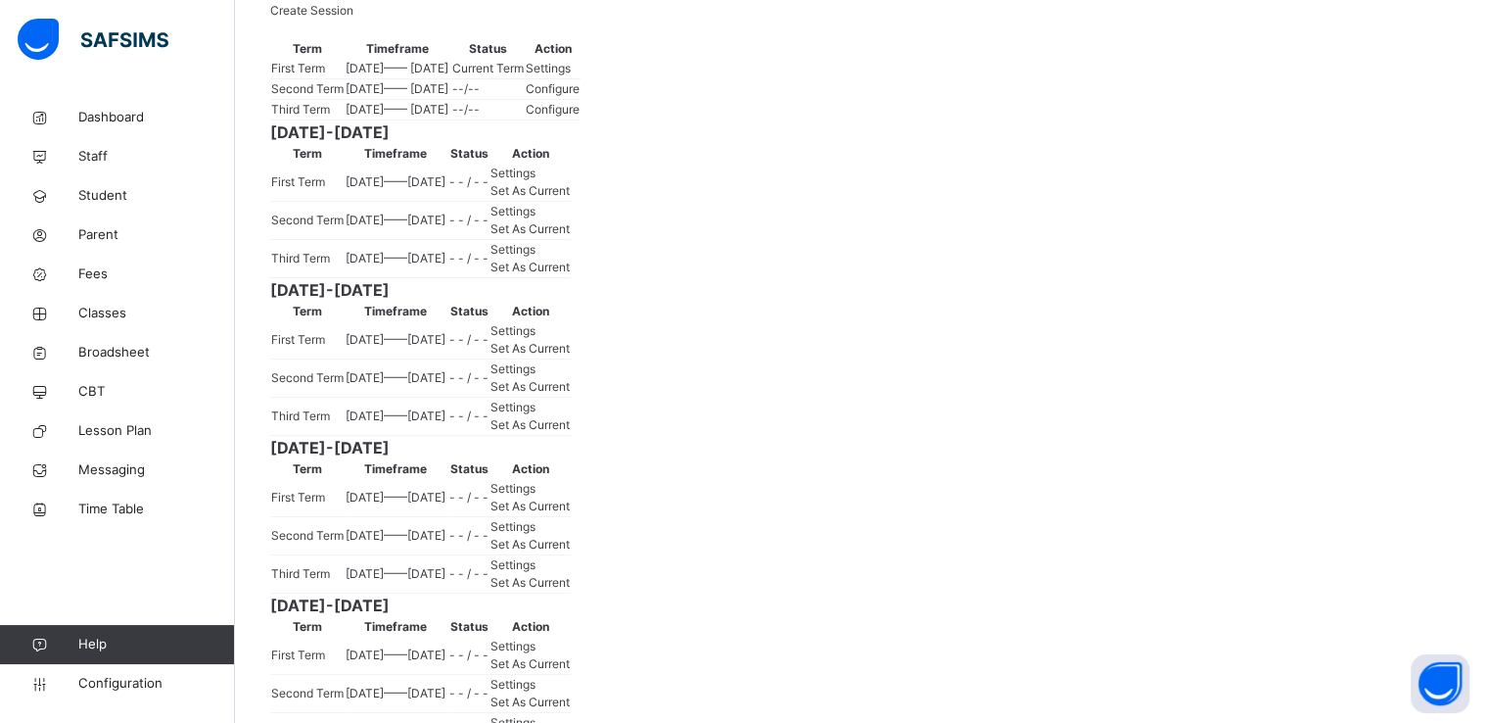
click at [570, 274] on span "Set As Current" at bounding box center [530, 267] width 79 height 15
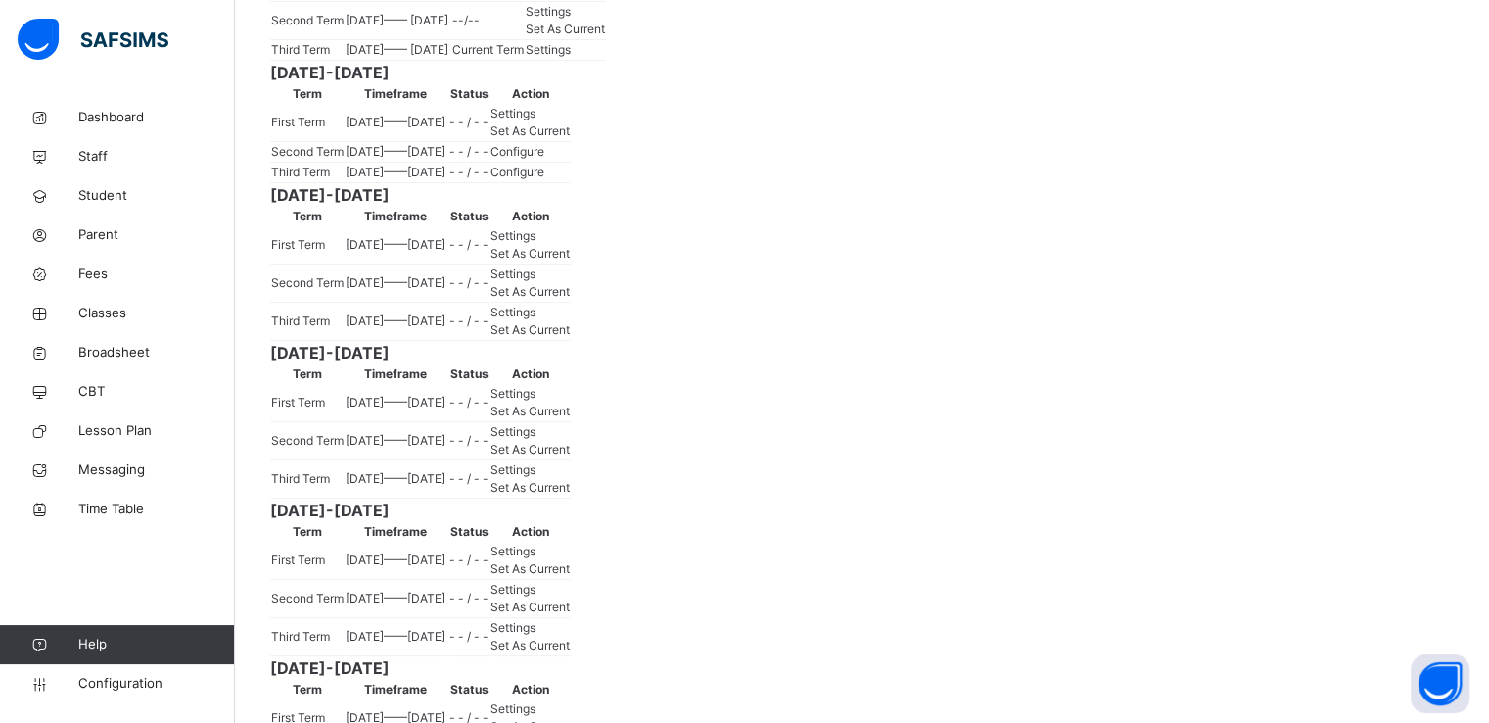
scroll to position [388, 0]
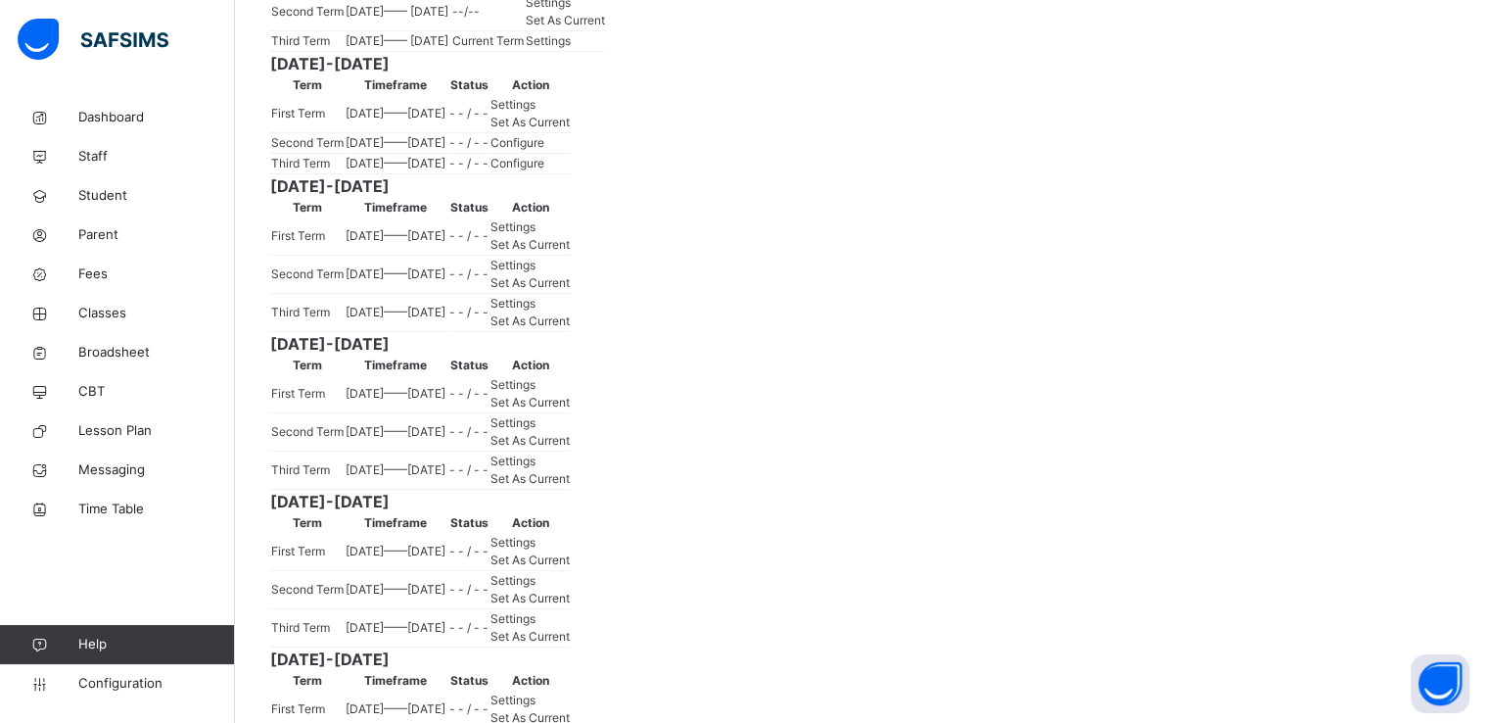
click at [571, 48] on span "Settings" at bounding box center [548, 40] width 45 height 15
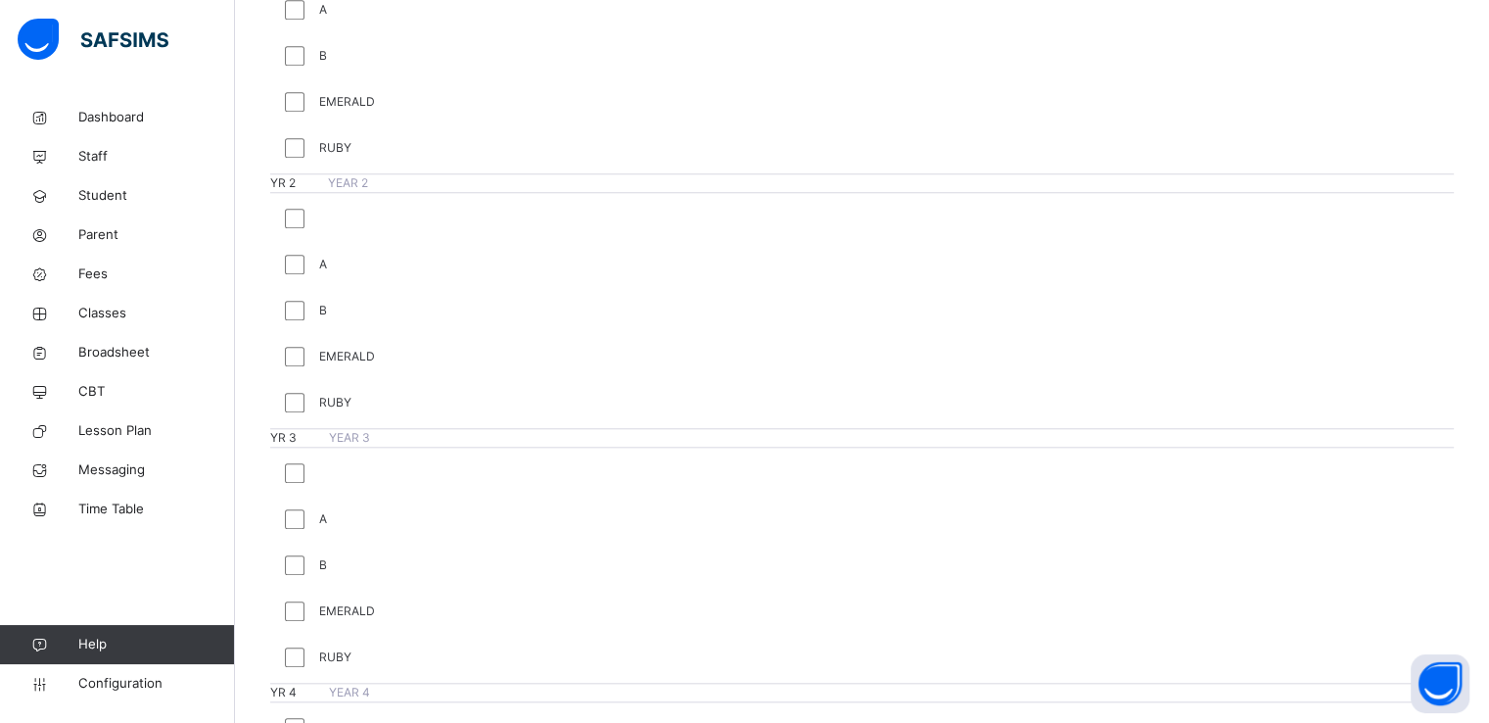
scroll to position [1825, 0]
click at [91, 683] on span "Configuration" at bounding box center [156, 684] width 156 height 20
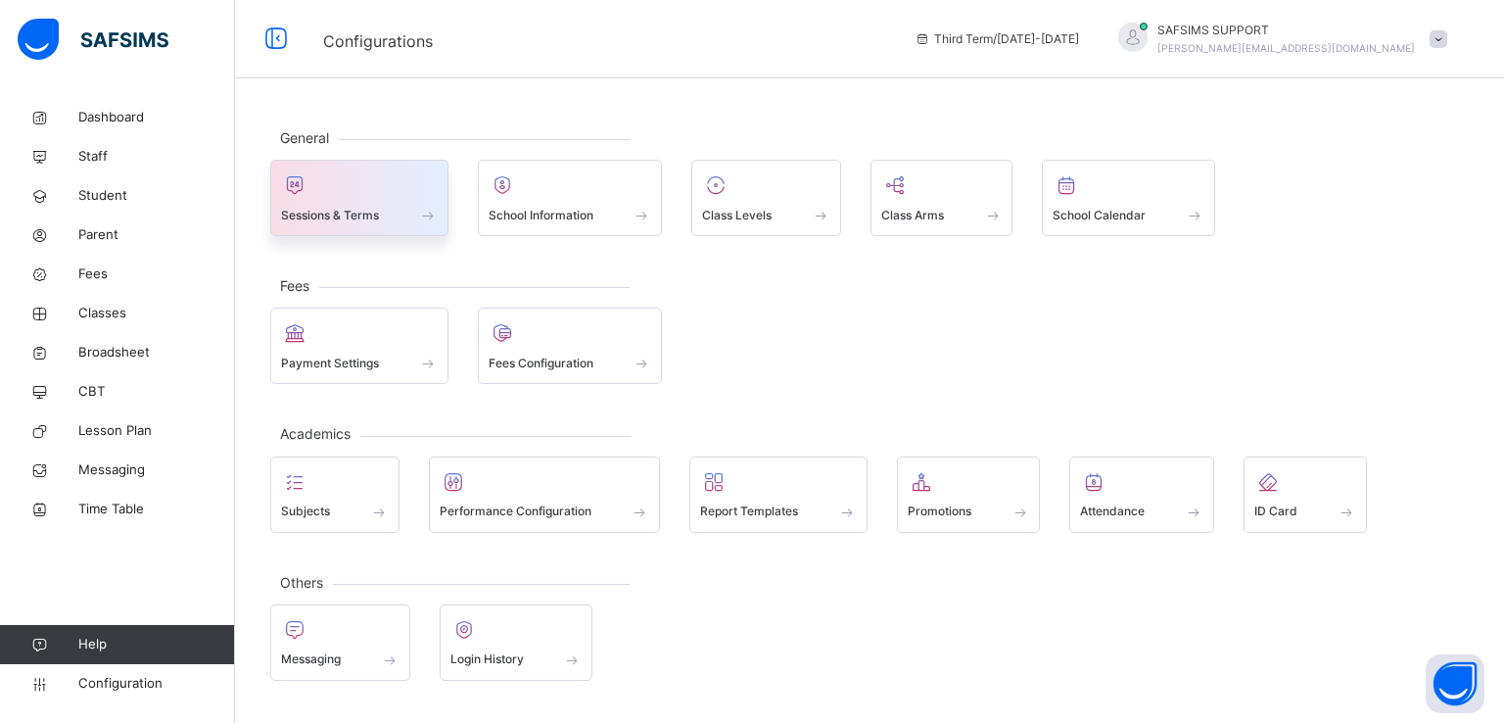
click at [365, 205] on div "Sessions & Terms" at bounding box center [359, 215] width 157 height 21
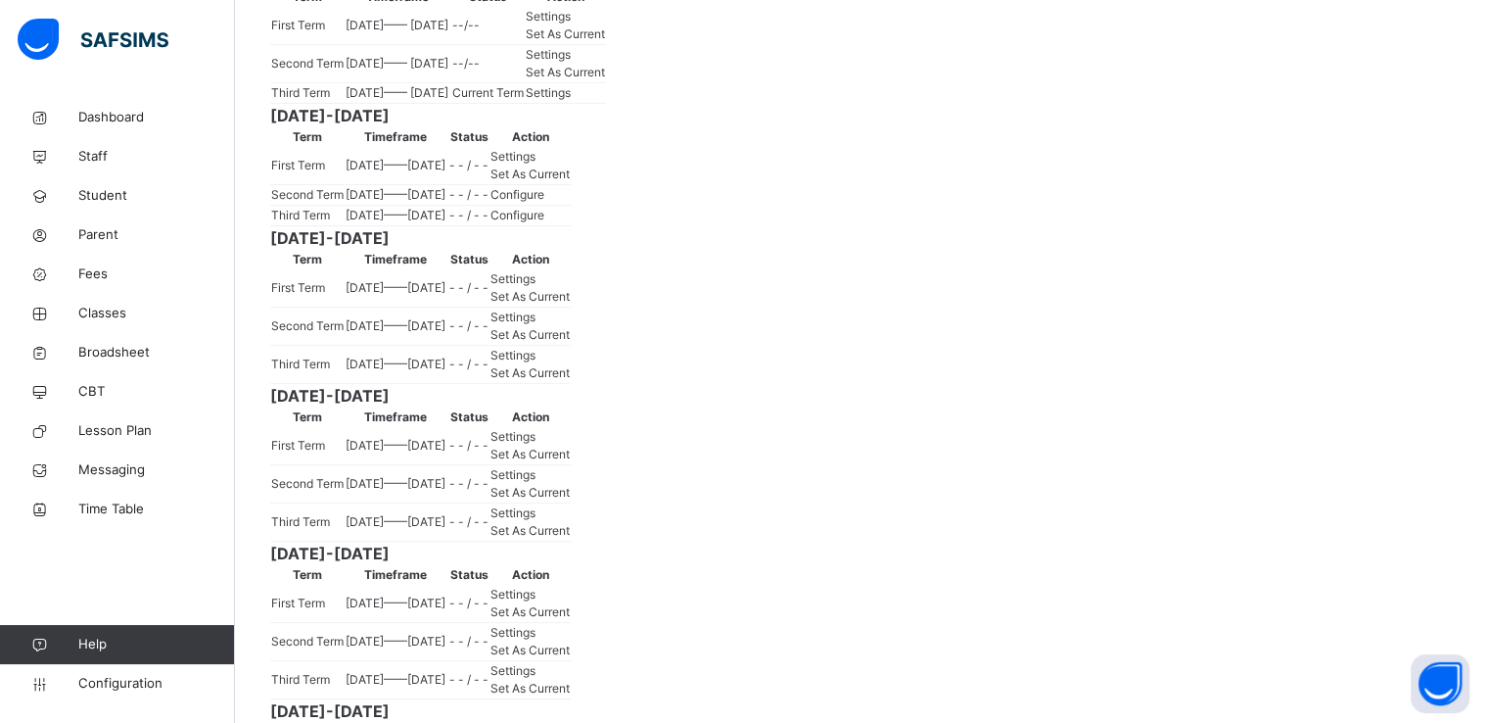
scroll to position [337, 0]
click at [570, 180] on span "Set As Current" at bounding box center [530, 172] width 79 height 15
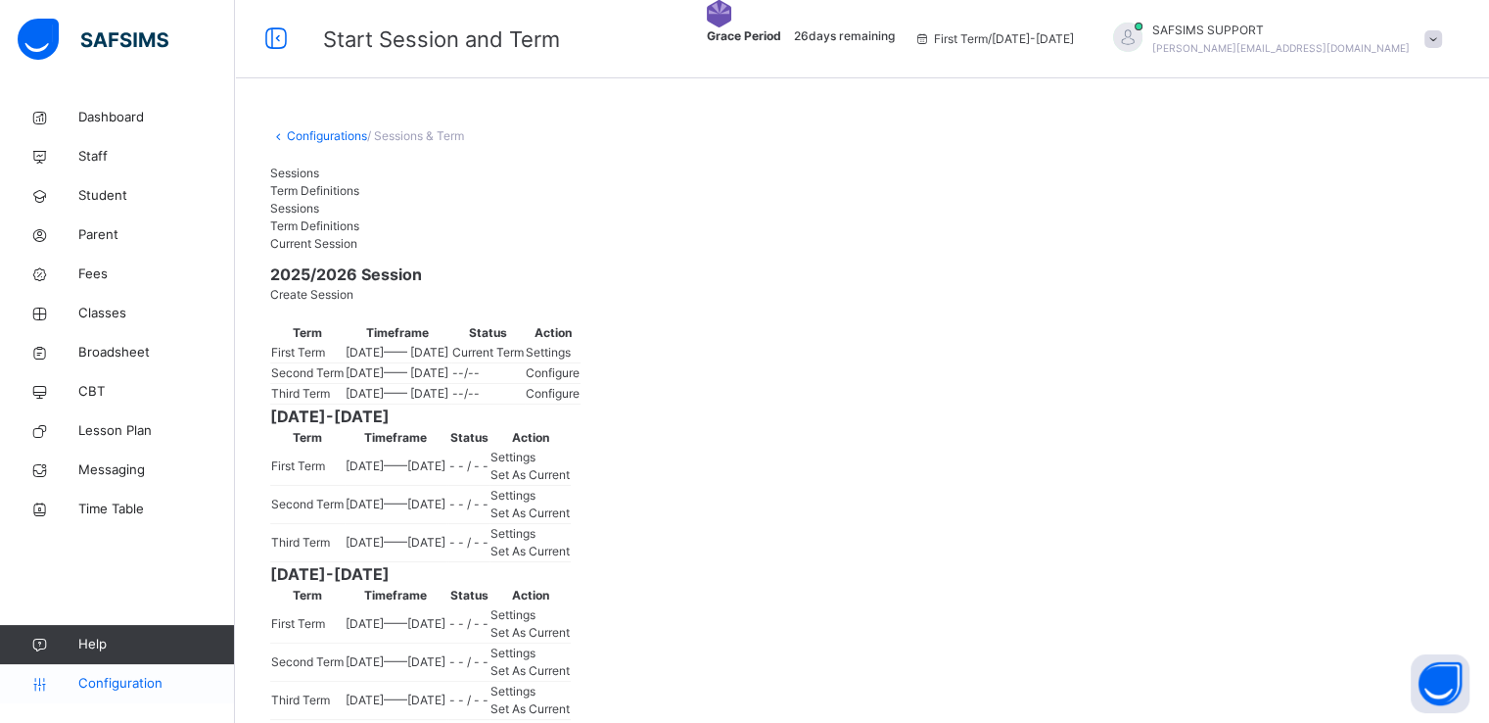
click at [90, 690] on span "Configuration" at bounding box center [156, 684] width 156 height 20
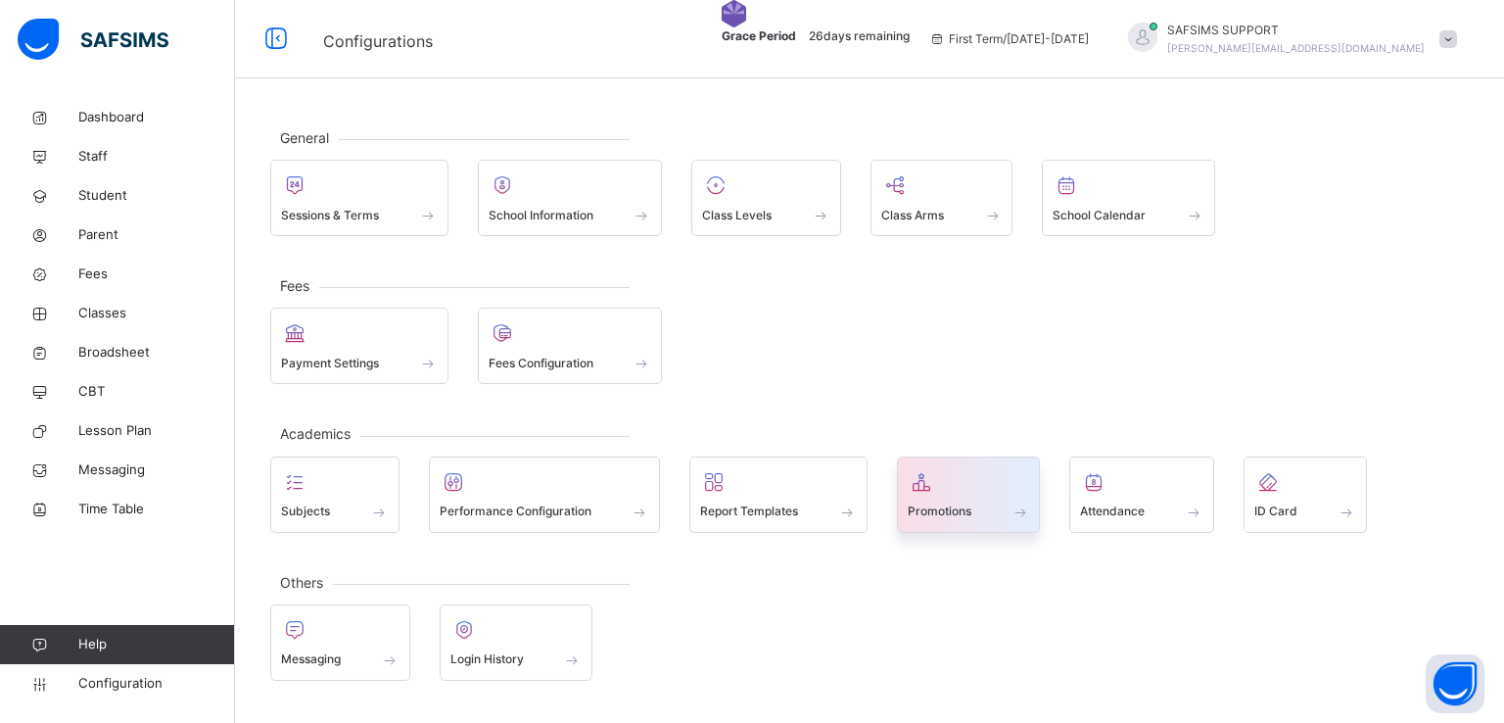
click at [960, 496] on span at bounding box center [969, 498] width 122 height 5
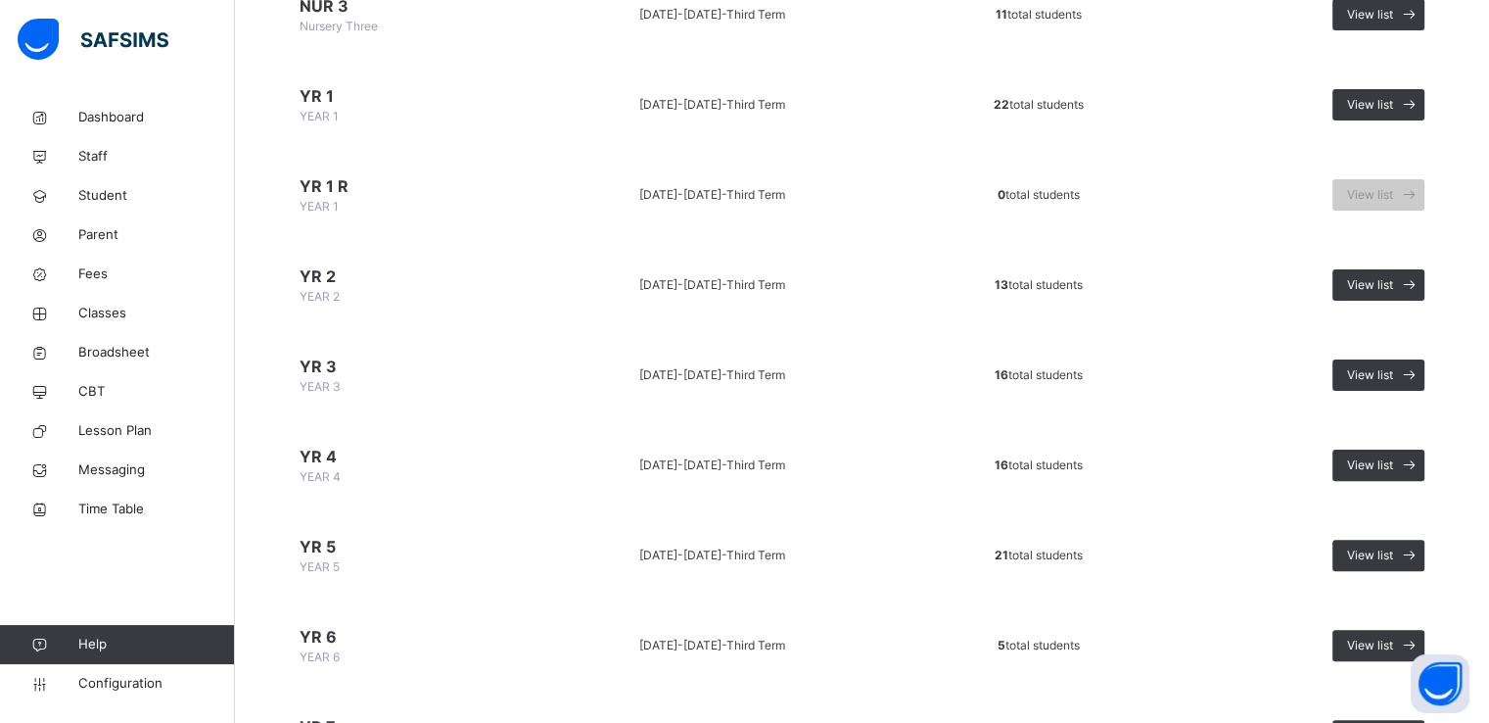
scroll to position [458, 0]
click at [1382, 456] on span "View list" at bounding box center [1370, 465] width 46 height 18
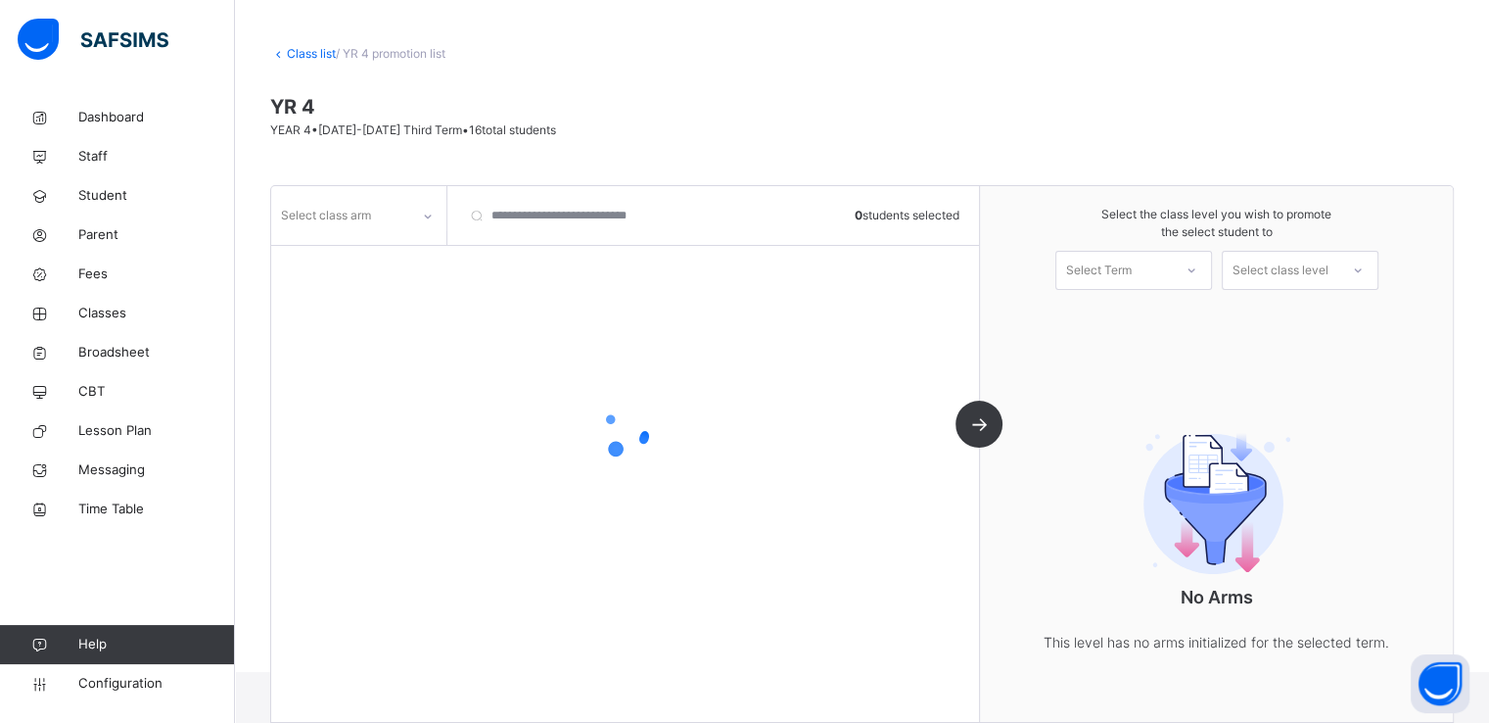
scroll to position [111, 0]
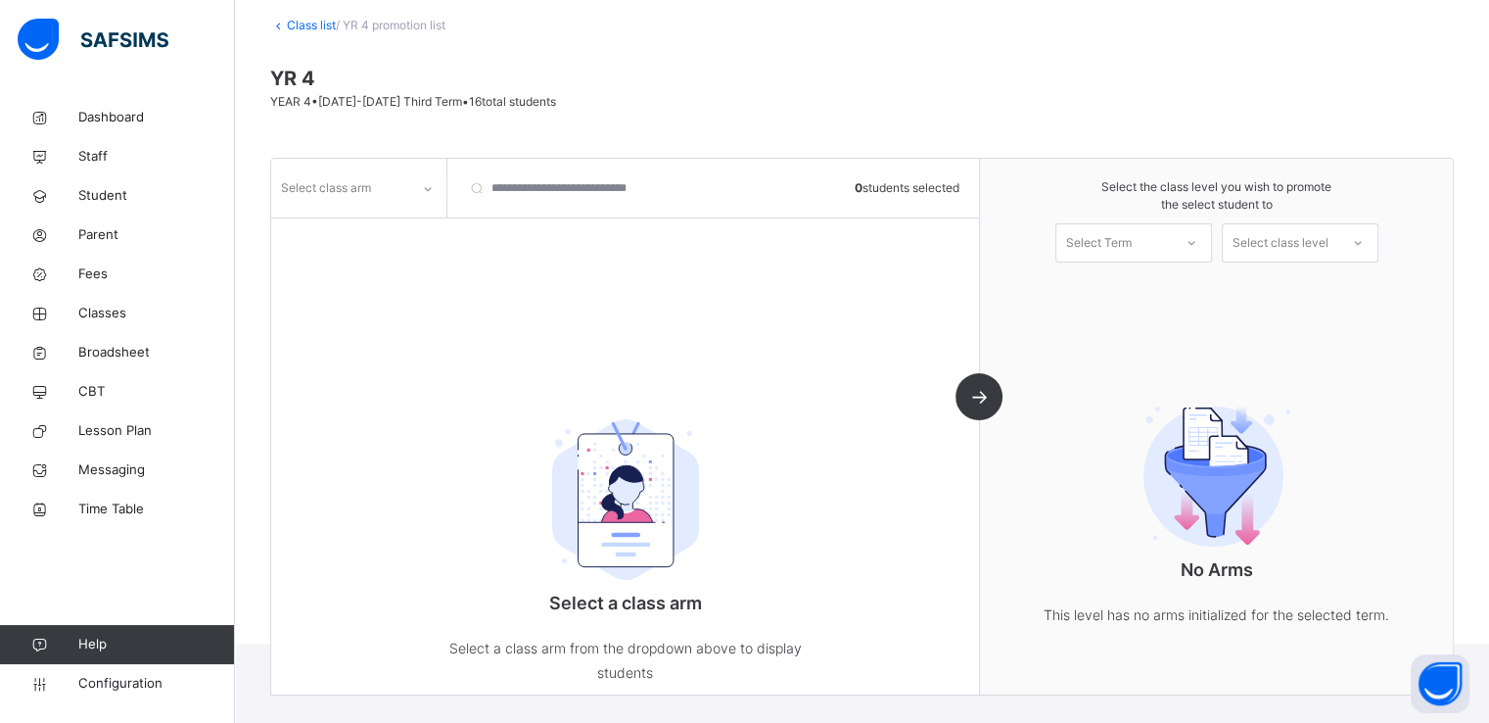
click at [384, 220] on div "Select class arm 0 students selected Select a class arm Select a class arm from…" at bounding box center [625, 427] width 709 height 536
click at [373, 192] on div "Select class arm" at bounding box center [340, 188] width 138 height 30
click at [358, 236] on div at bounding box center [358, 229] width 173 height 29
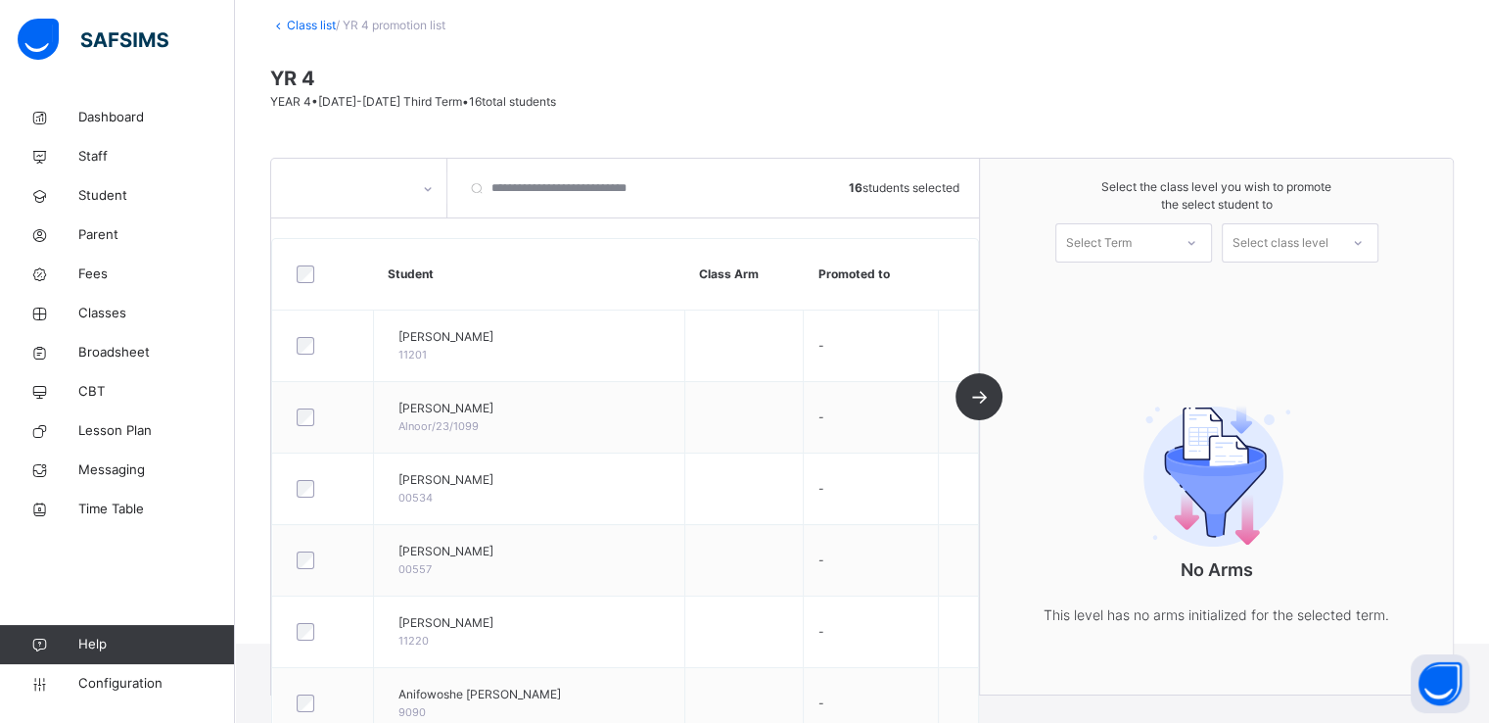
click at [1086, 267] on div "Select the class level you wish to promote the select student to Select Term Se…" at bounding box center [1216, 220] width 473 height 123
click at [1116, 236] on div "Select Term" at bounding box center [1099, 242] width 66 height 39
click at [1115, 287] on div "First Term 2025-2026" at bounding box center [1134, 296] width 155 height 51
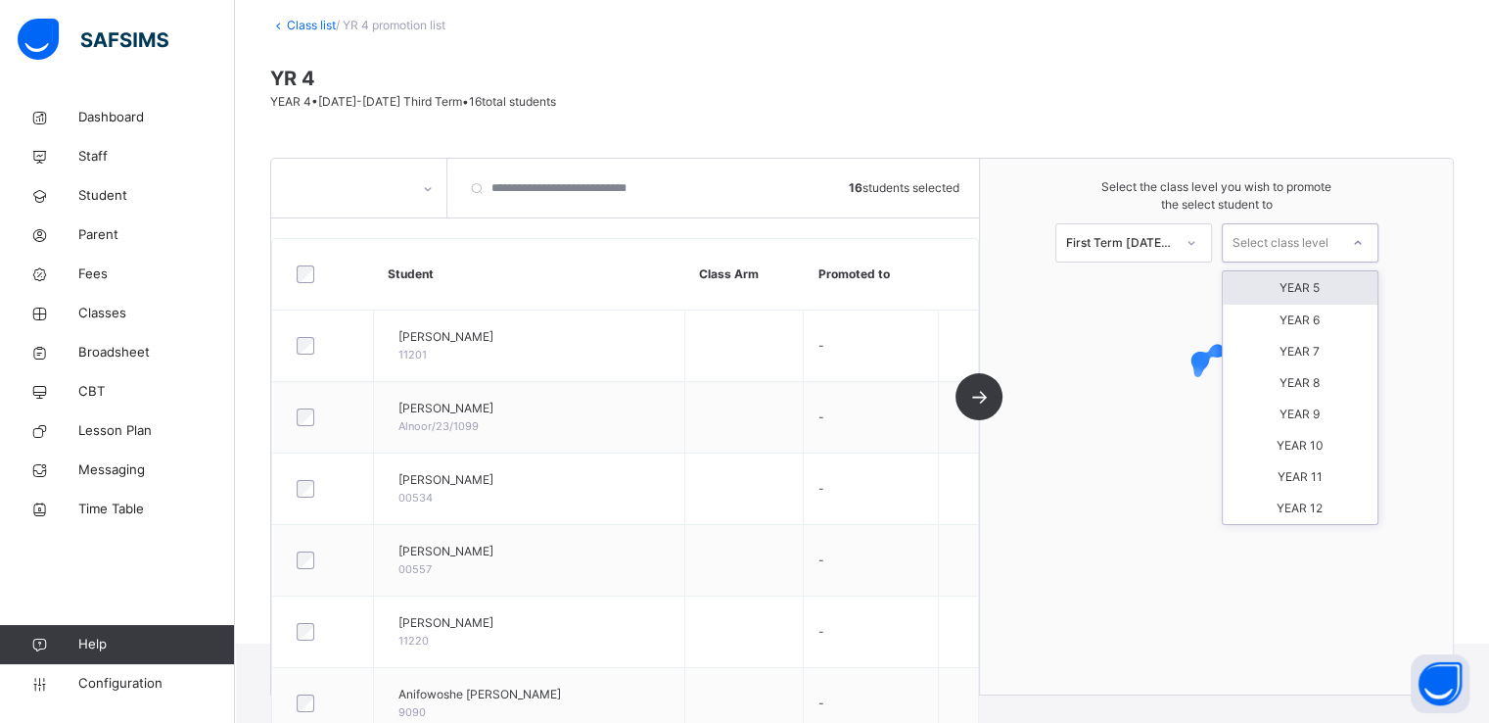
click at [1302, 236] on div "Select class level" at bounding box center [1281, 242] width 96 height 39
click at [1312, 283] on div "YEAR 5" at bounding box center [1300, 287] width 155 height 33
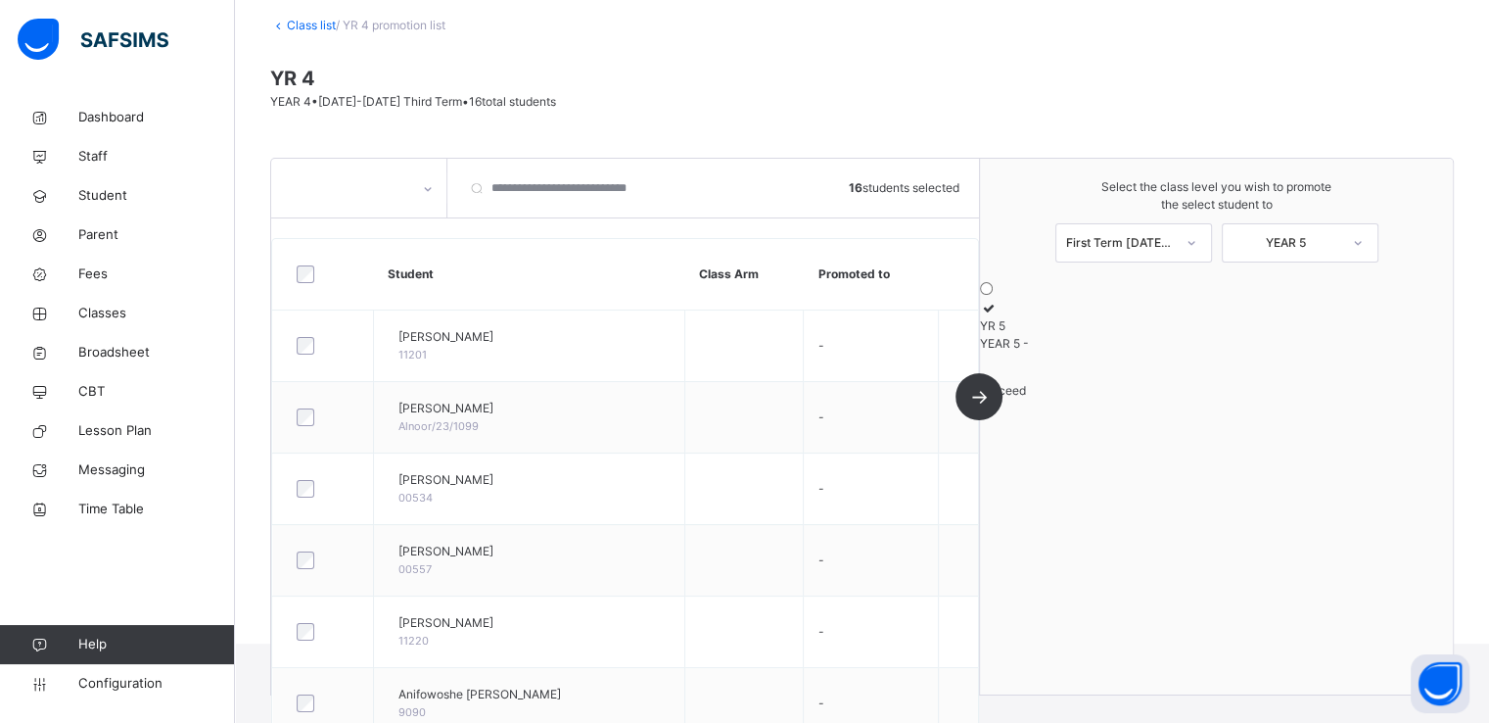
click at [997, 315] on icon at bounding box center [988, 308] width 17 height 15
click at [1026, 398] on span "Proceed" at bounding box center [1003, 390] width 46 height 15
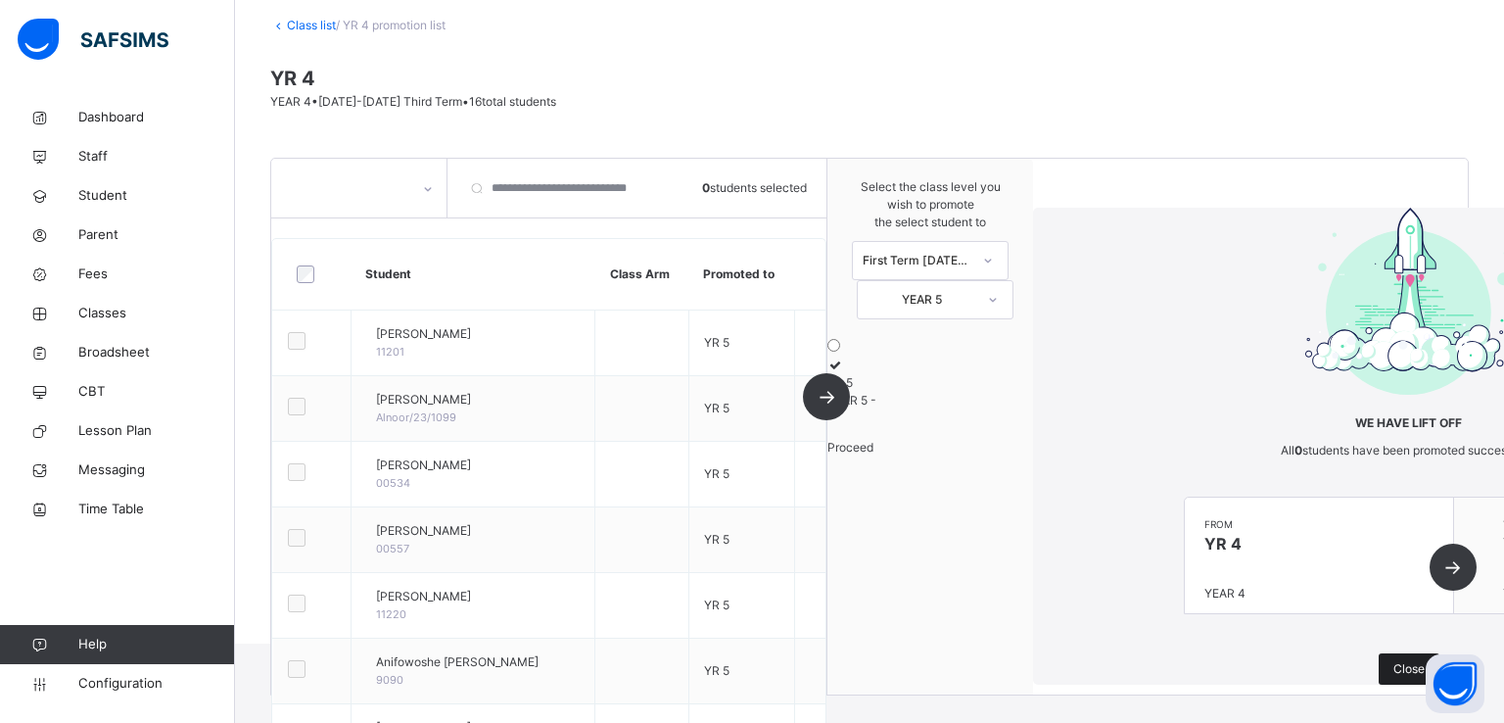
click at [1394, 660] on span "Close" at bounding box center [1409, 669] width 31 height 18
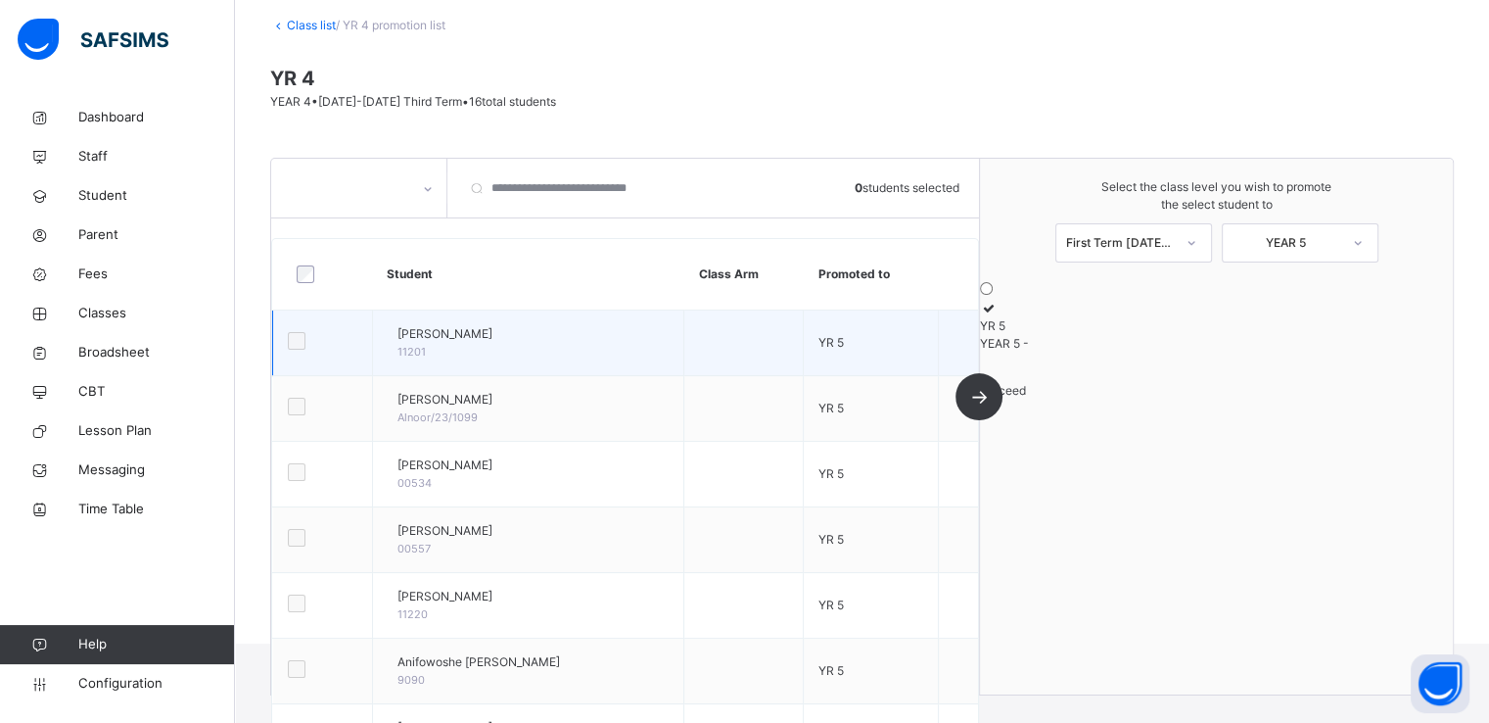
scroll to position [0, 0]
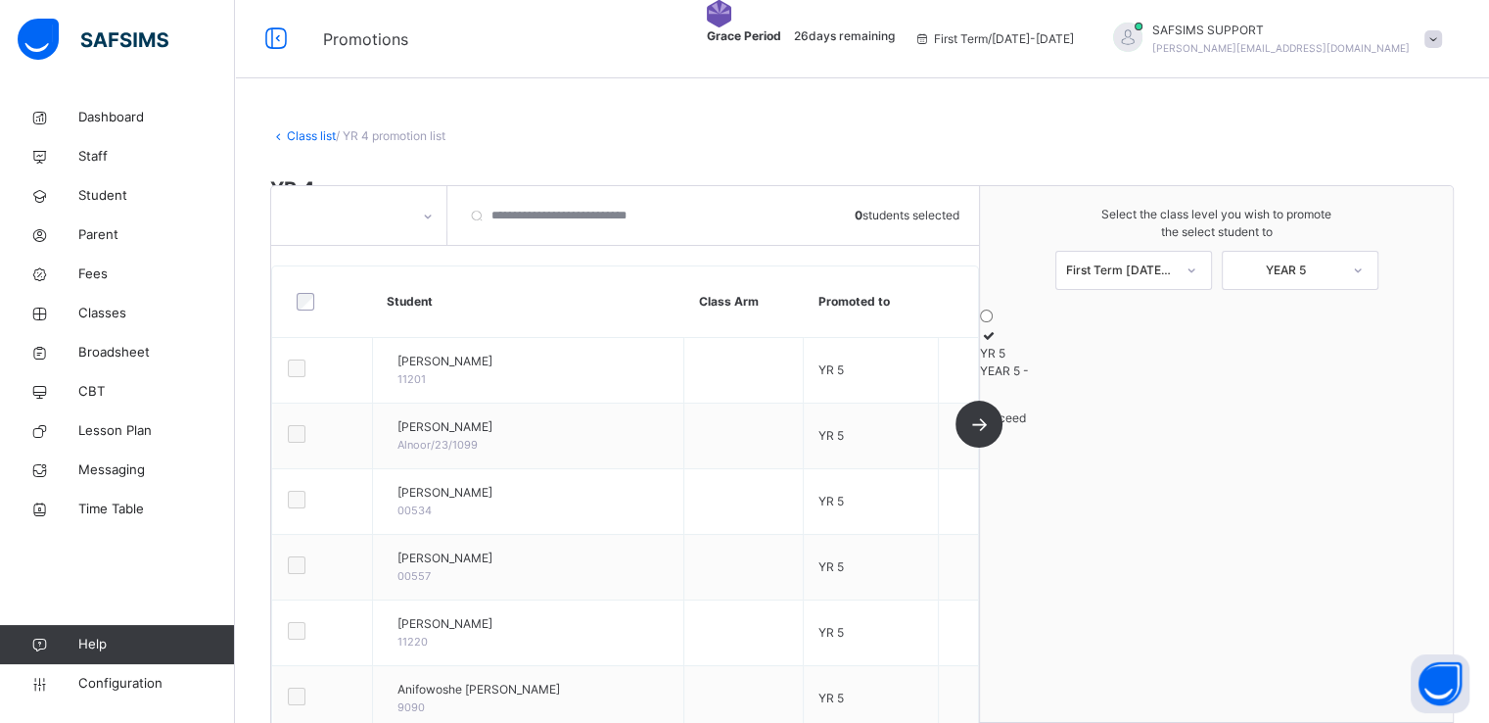
click at [300, 142] on link "Class list" at bounding box center [311, 135] width 49 height 15
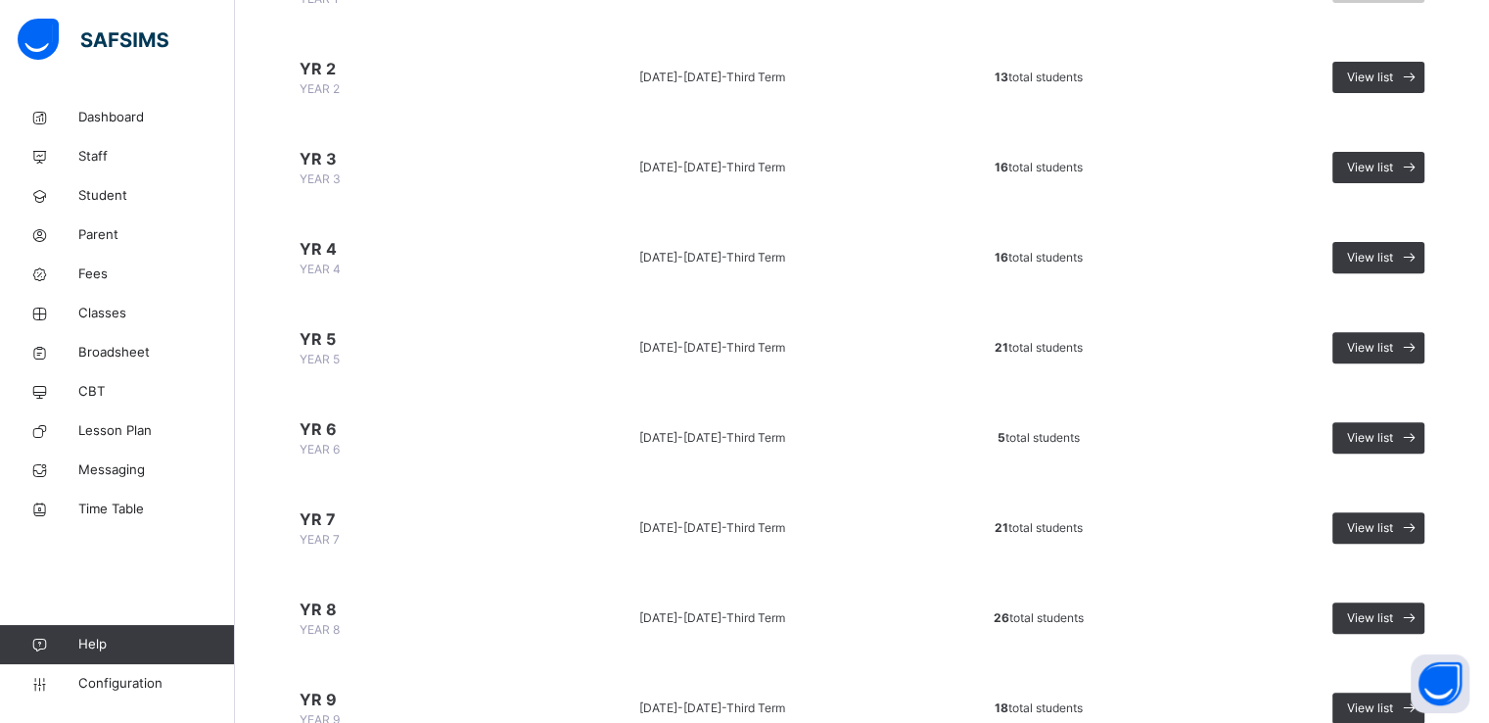
scroll to position [668, 0]
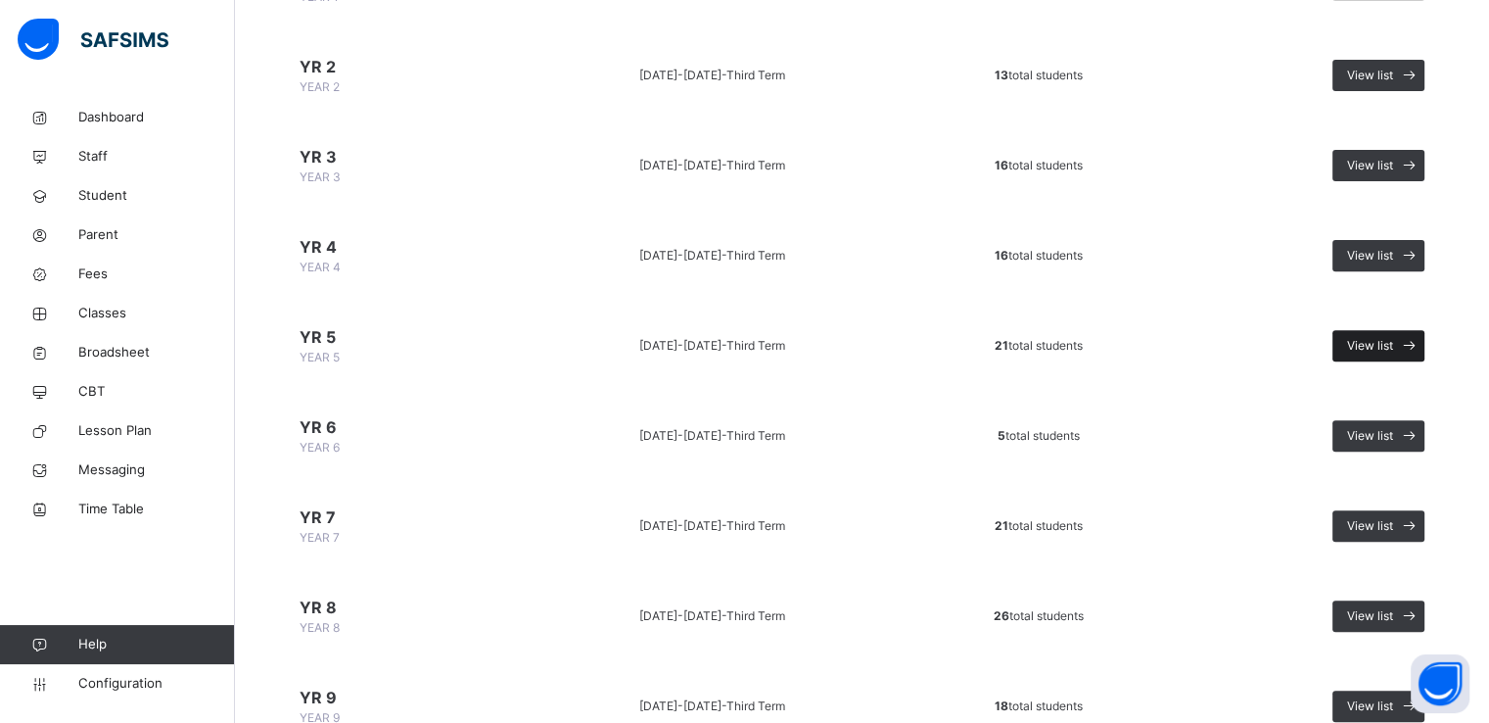
click at [1370, 338] on span "View list" at bounding box center [1370, 346] width 46 height 18
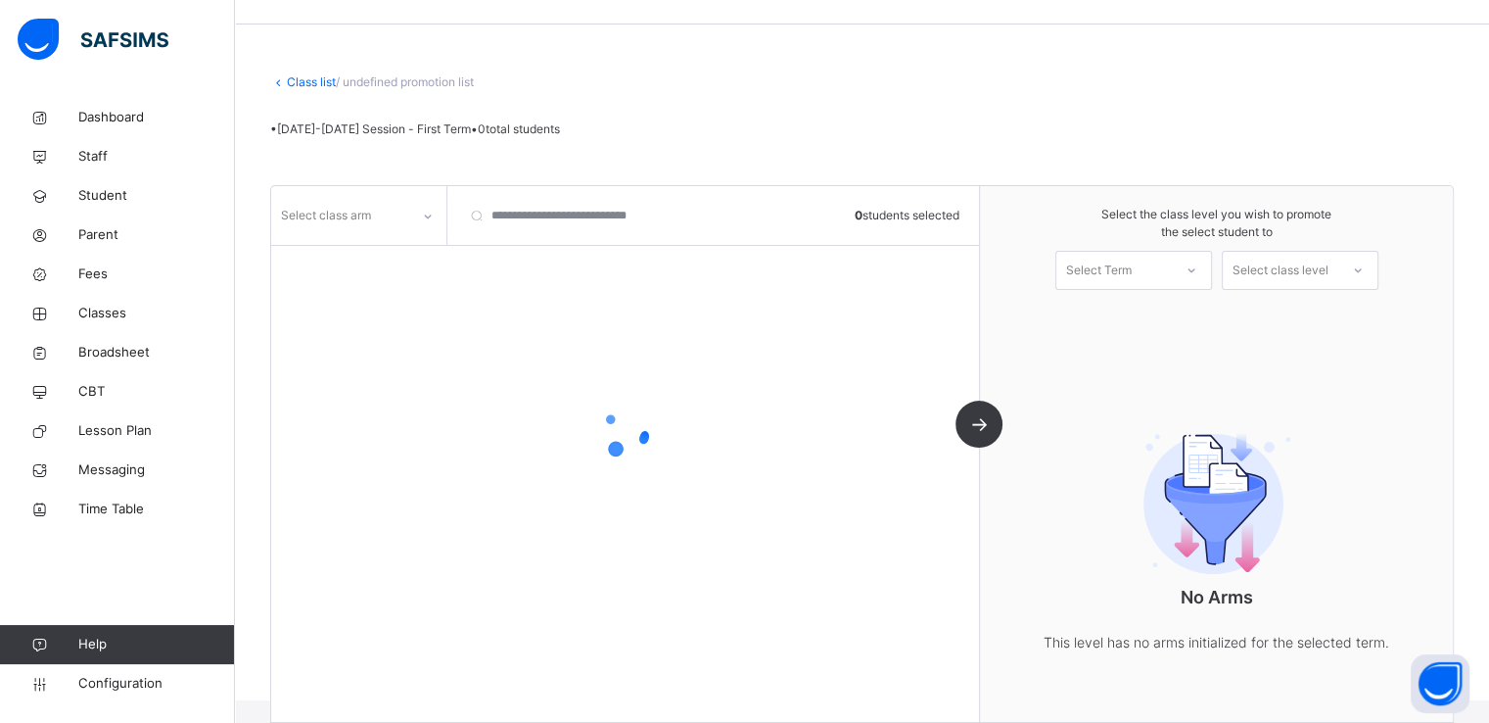
scroll to position [82, 0]
click at [426, 215] on icon at bounding box center [428, 217] width 12 height 20
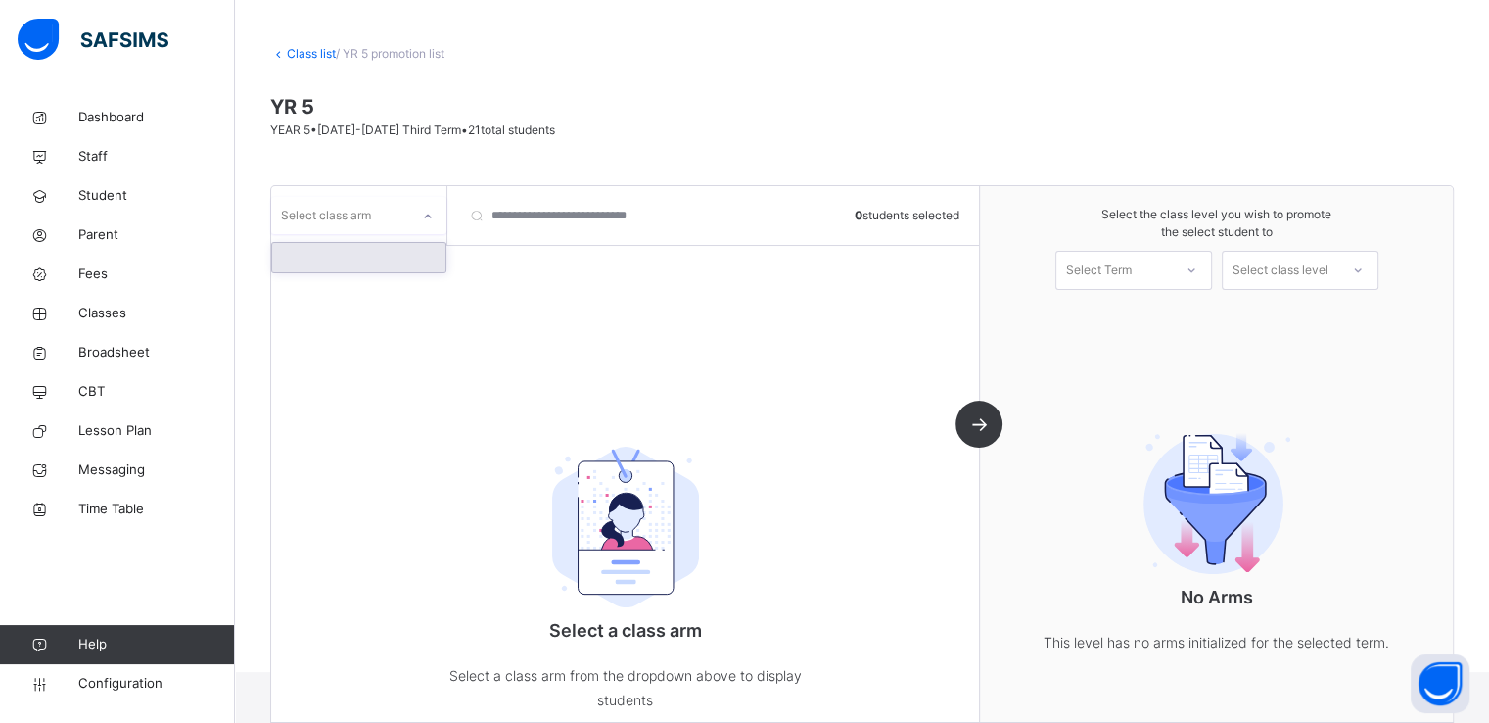
click at [384, 249] on div at bounding box center [358, 257] width 173 height 29
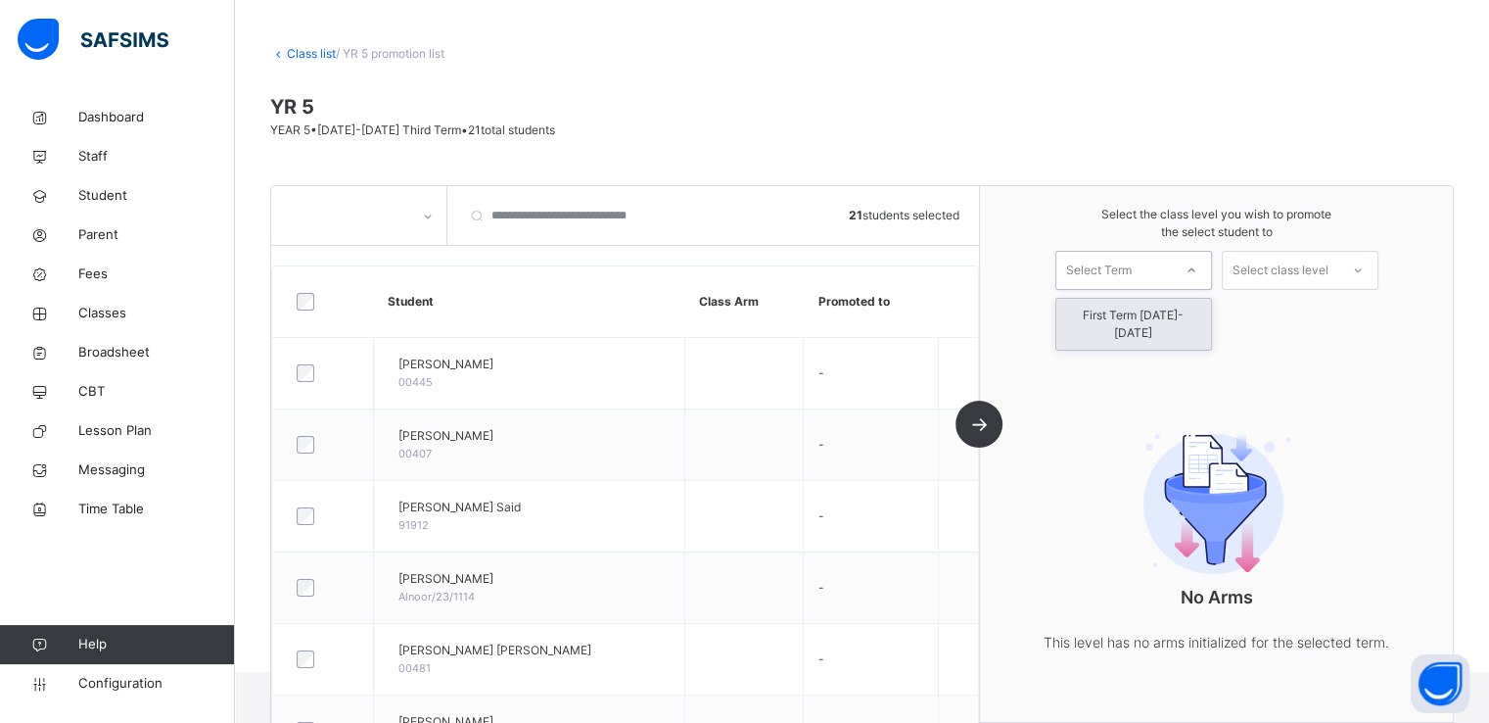
click at [1132, 256] on div "Select Term" at bounding box center [1099, 270] width 66 height 39
click at [1111, 322] on div "First Term 2025-2026" at bounding box center [1134, 324] width 155 height 51
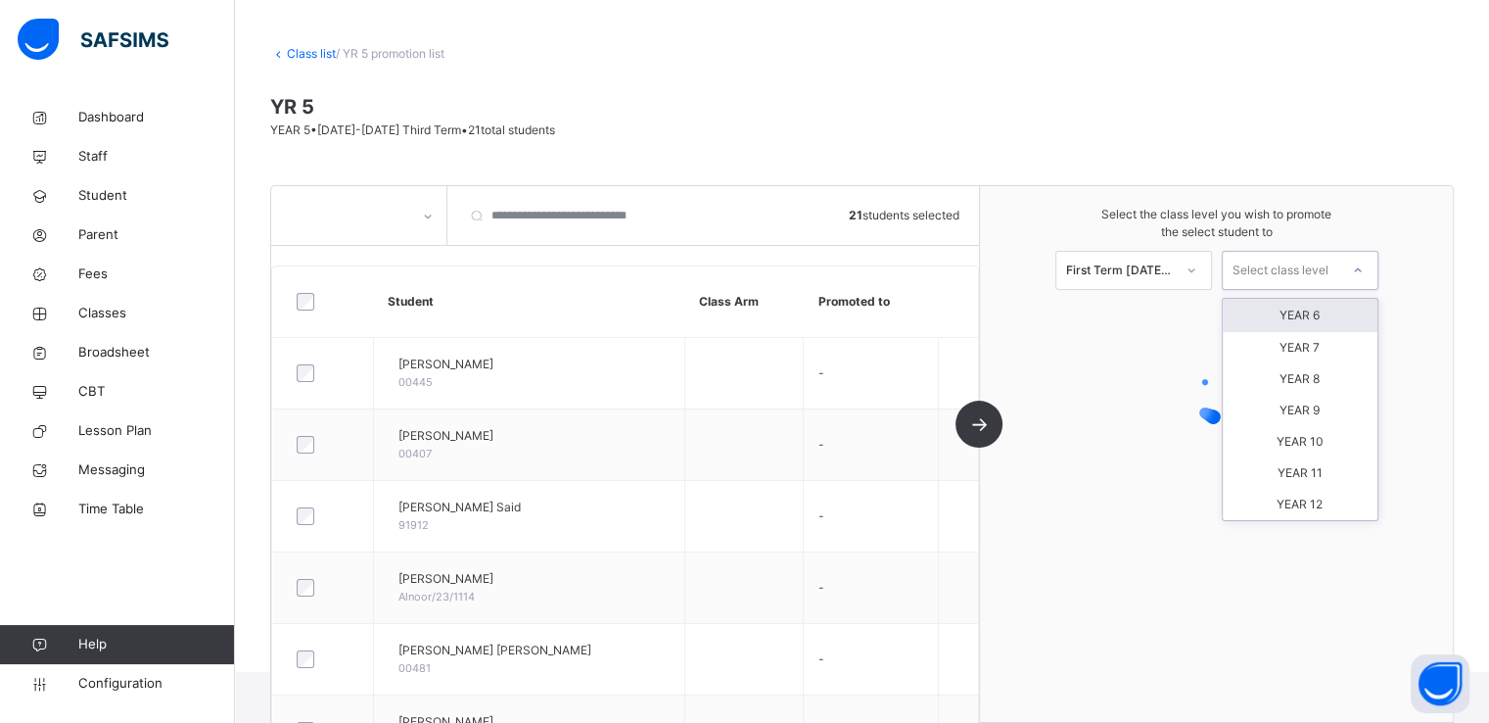
click at [1285, 270] on div "Select class level" at bounding box center [1281, 270] width 96 height 39
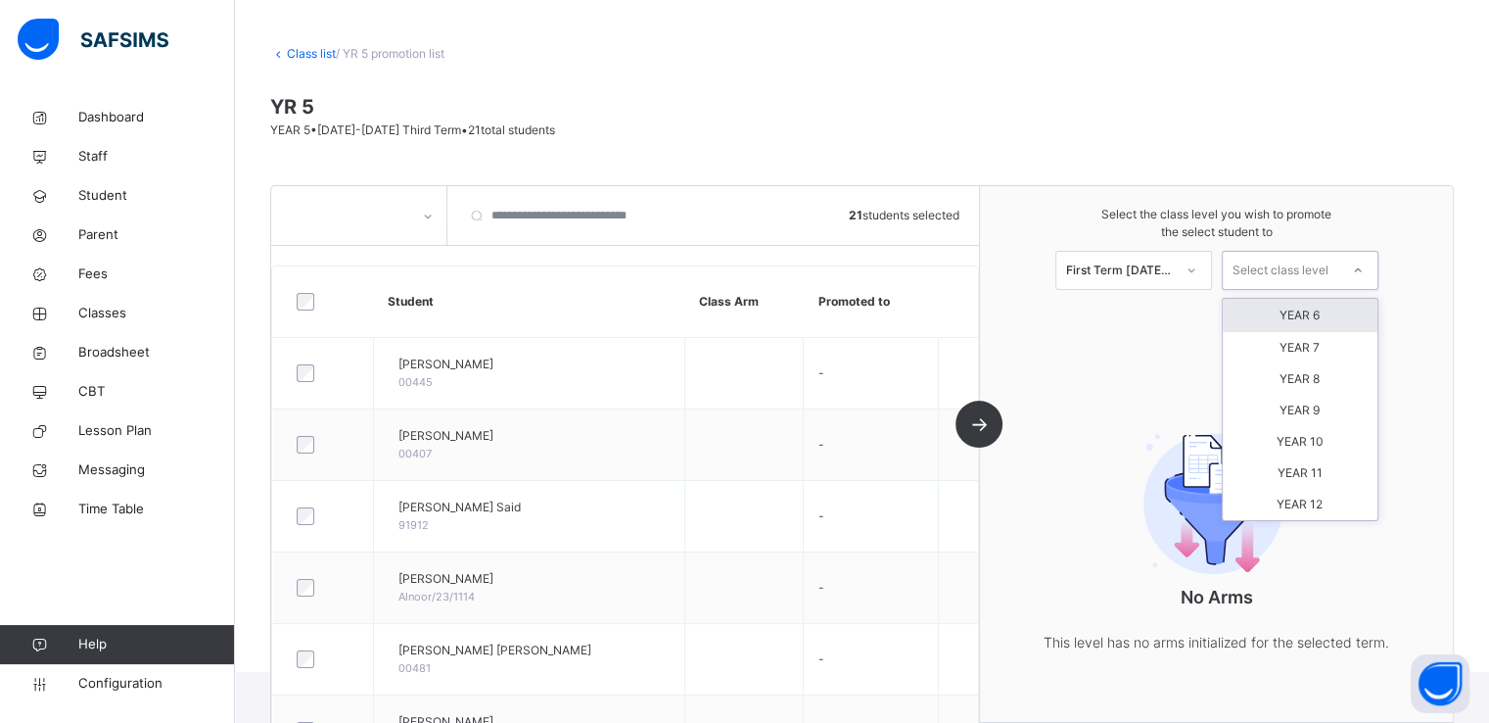
click at [1309, 317] on div "YEAR 6" at bounding box center [1300, 315] width 155 height 33
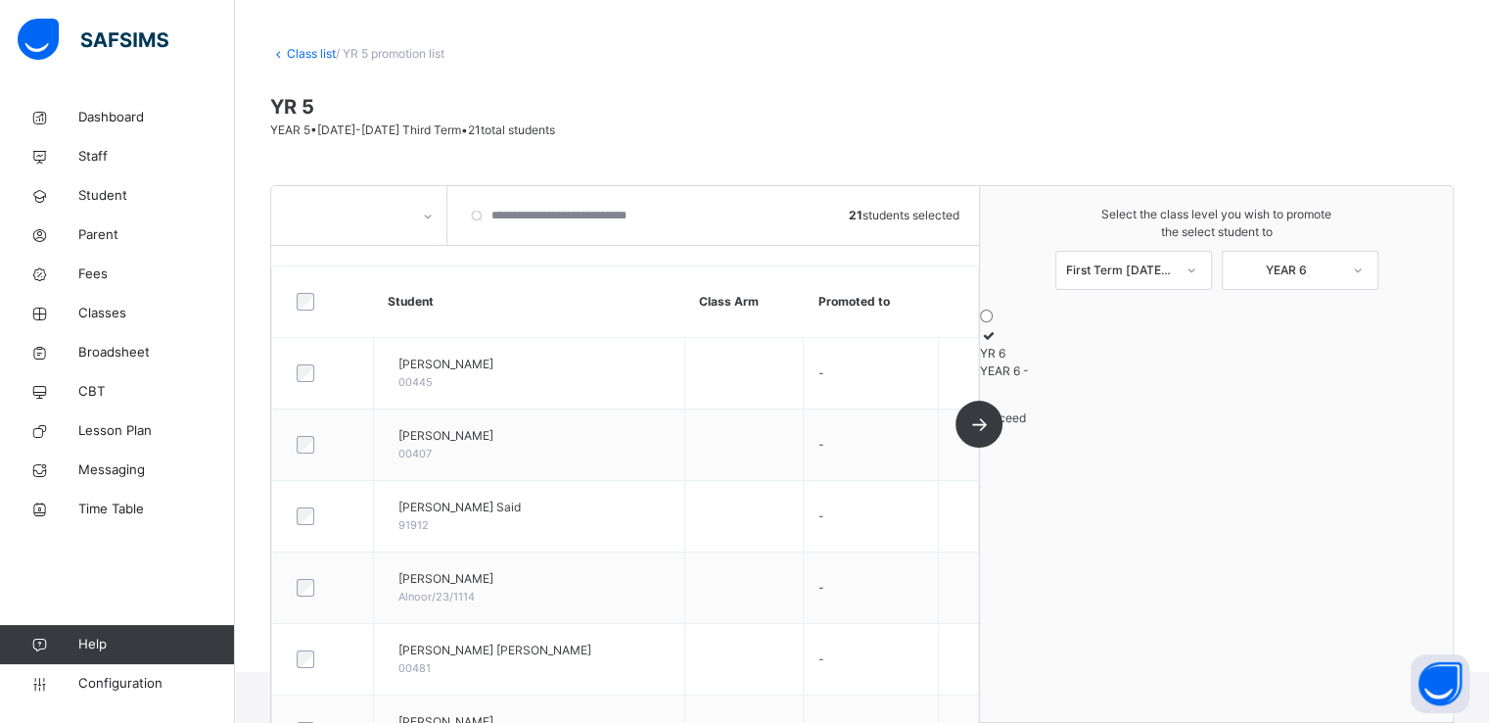
click at [997, 343] on icon at bounding box center [988, 335] width 17 height 15
click at [1026, 425] on span "Proceed" at bounding box center [1003, 417] width 46 height 15
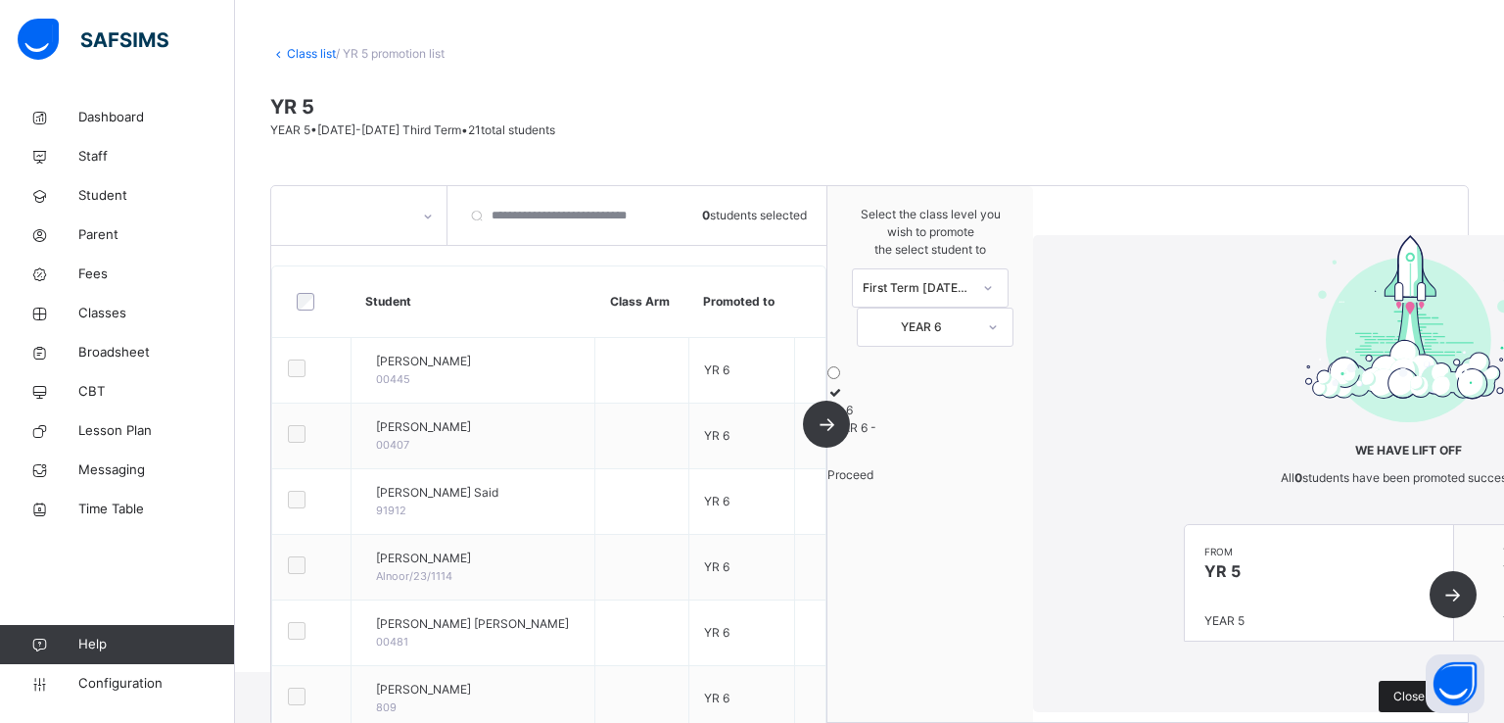
click at [1394, 687] on span "Close" at bounding box center [1409, 696] width 31 height 18
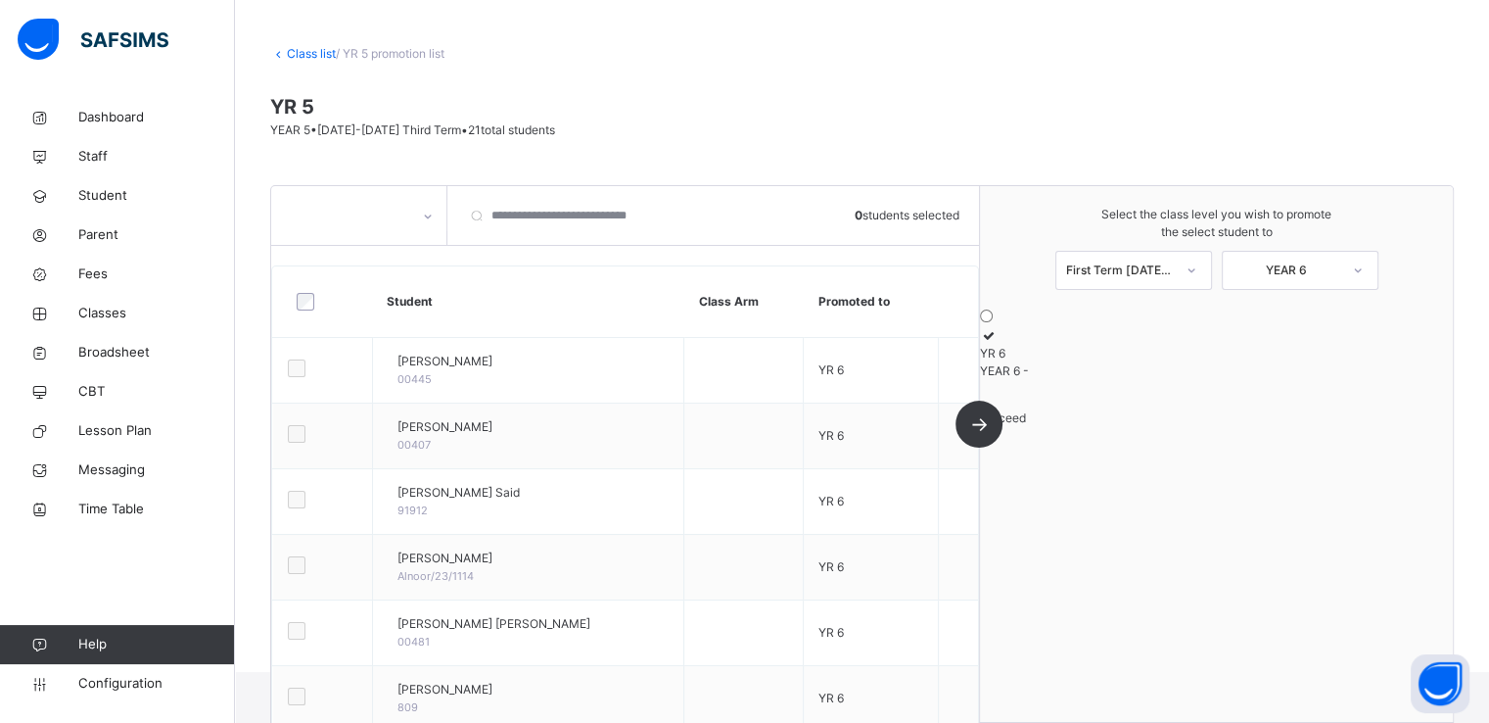
scroll to position [0, 0]
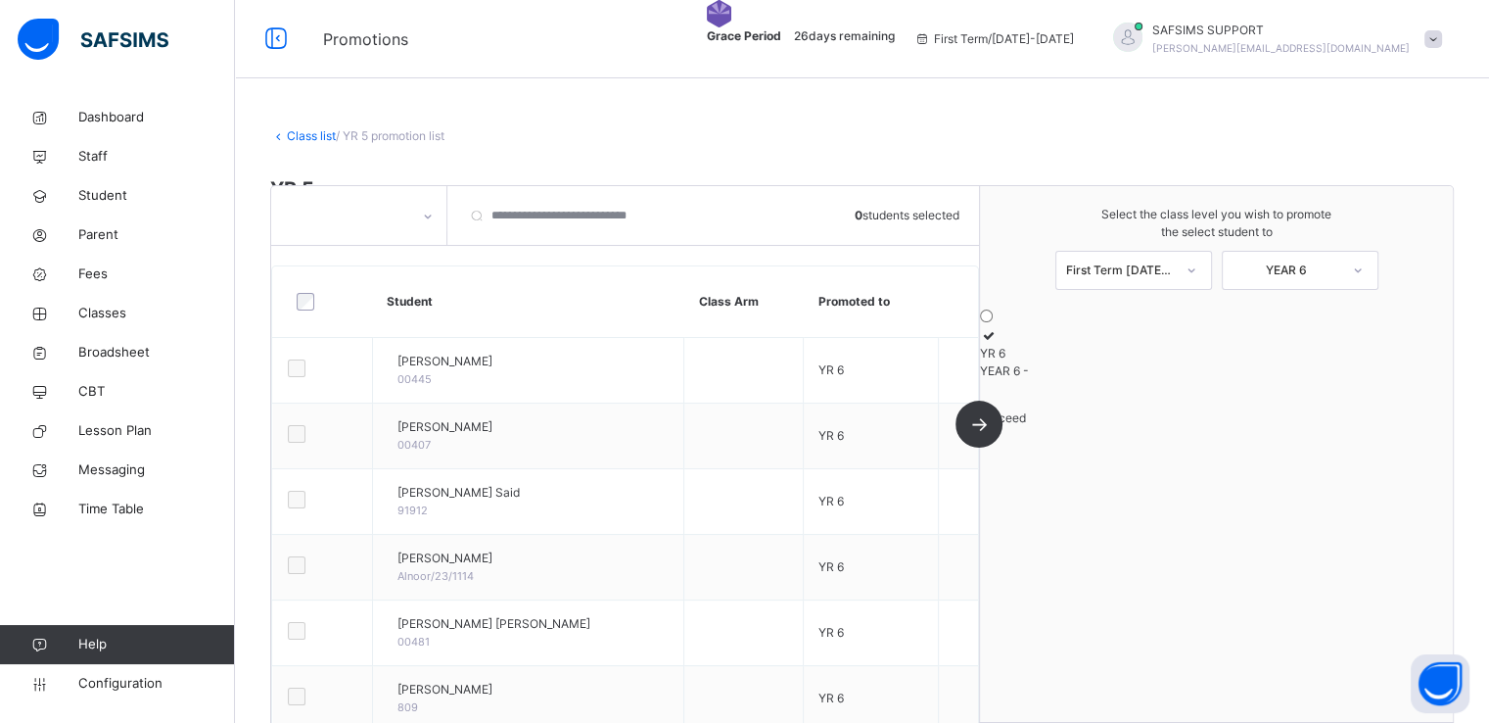
click at [304, 135] on link "Class list" at bounding box center [311, 135] width 49 height 15
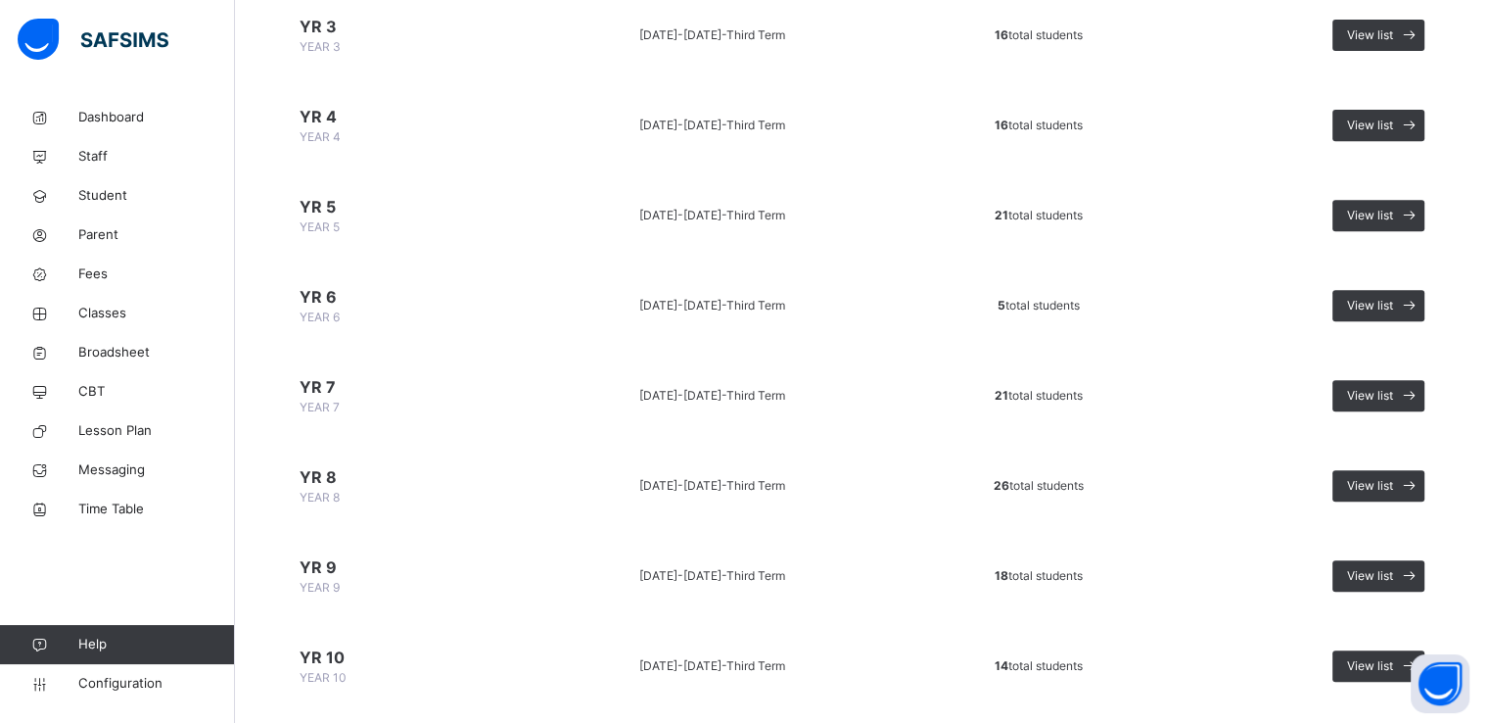
scroll to position [888, 0]
click at [1375, 215] on span "View list" at bounding box center [1370, 216] width 46 height 18
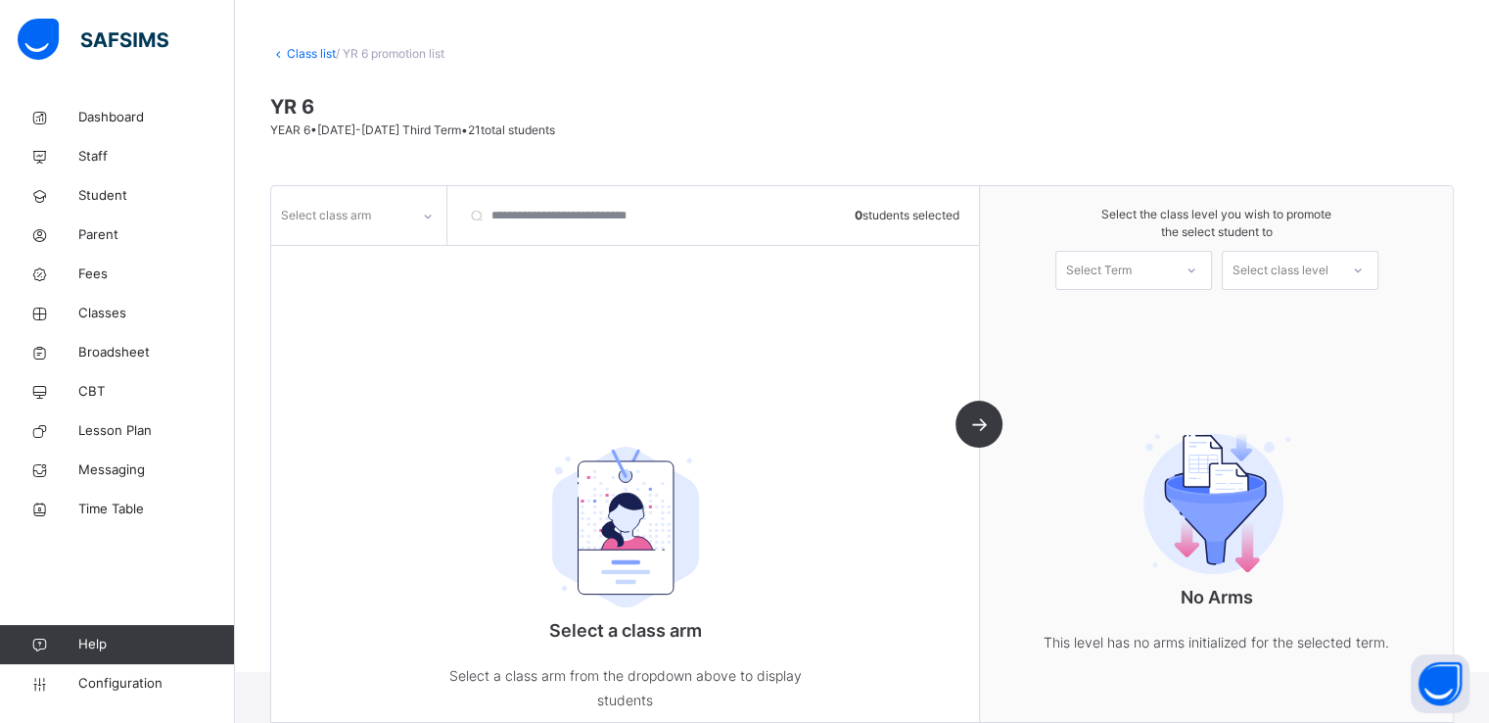
scroll to position [111, 0]
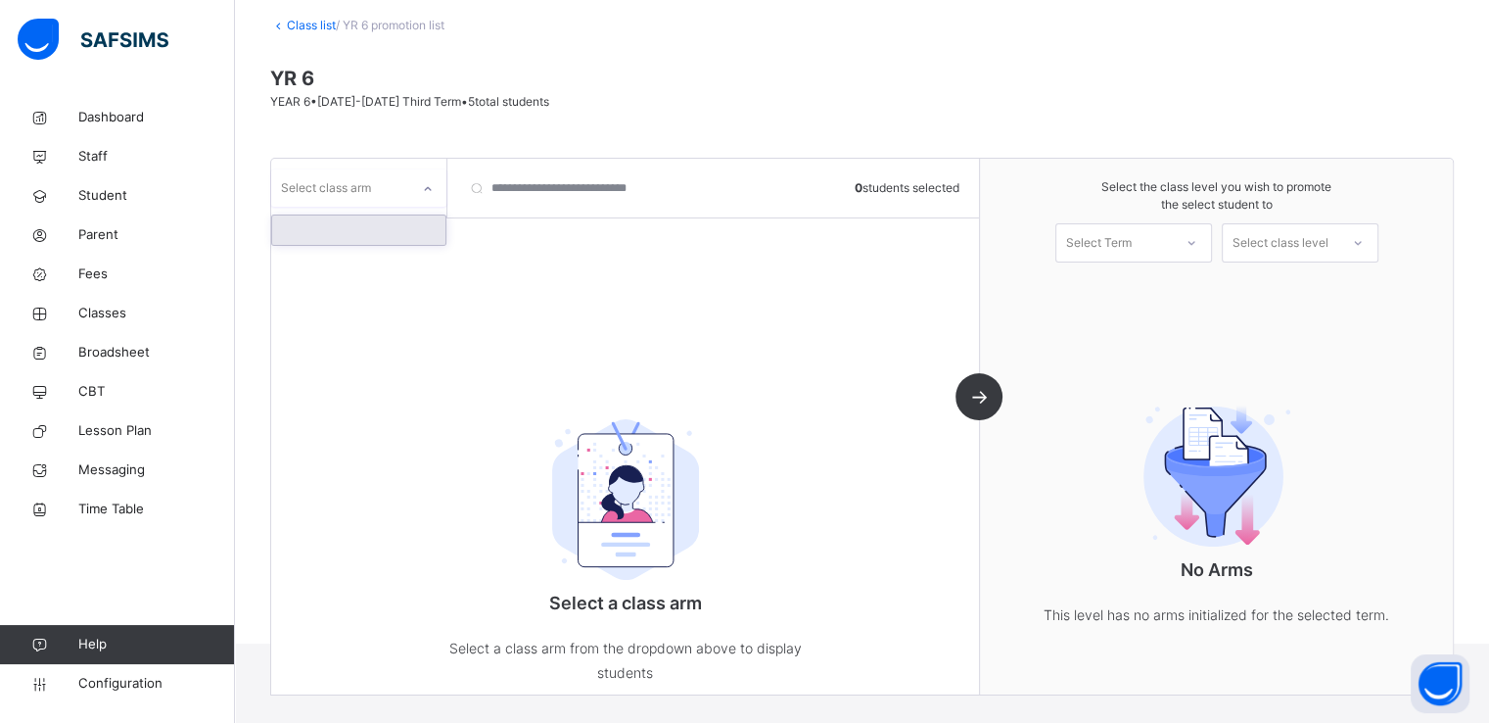
click at [405, 177] on div "Select class arm" at bounding box center [340, 188] width 138 height 30
click at [356, 227] on div at bounding box center [358, 229] width 173 height 29
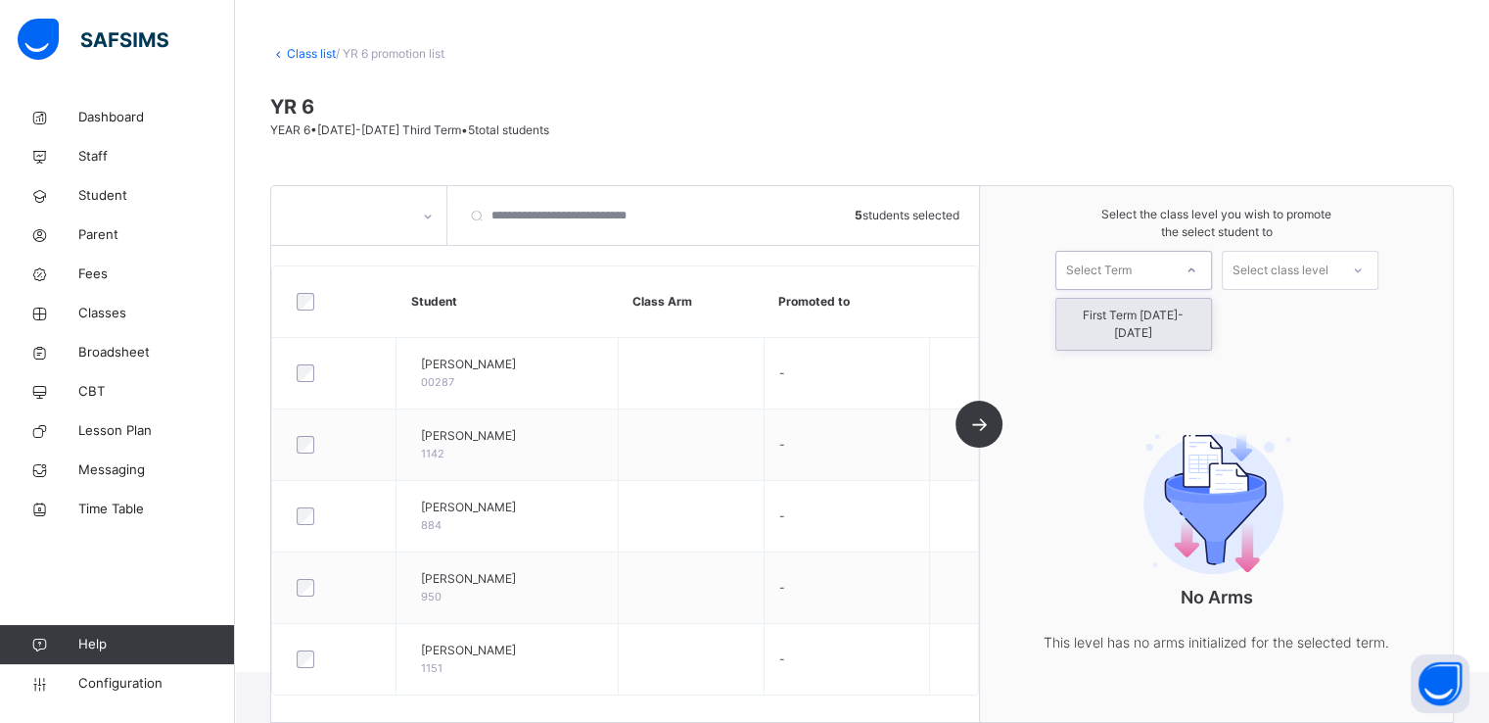
click at [1146, 262] on div "Select Term" at bounding box center [1115, 270] width 116 height 30
click at [1116, 324] on div "First Term 2025-2026" at bounding box center [1134, 324] width 155 height 51
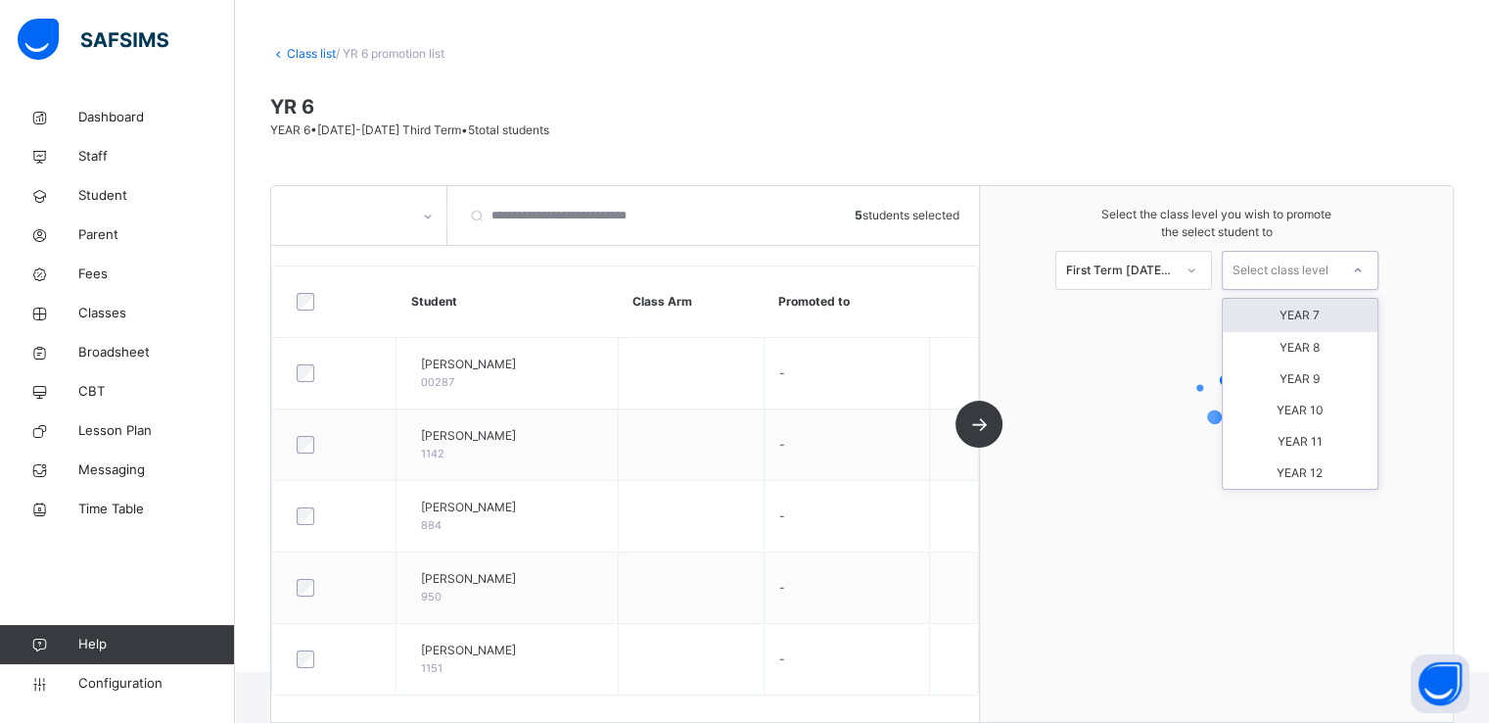
click at [1273, 268] on div "Select class level" at bounding box center [1281, 270] width 96 height 39
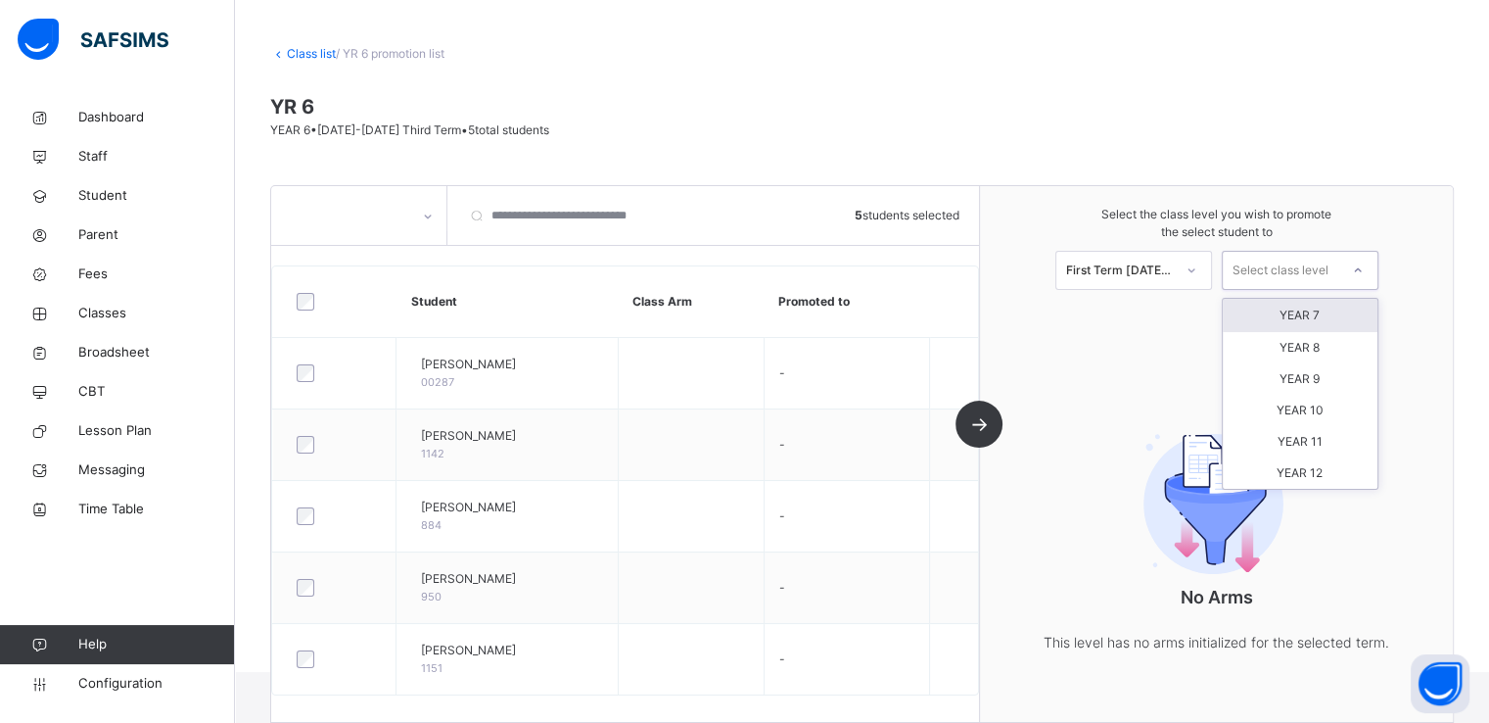
click at [1296, 314] on div "YEAR 7" at bounding box center [1300, 315] width 155 height 33
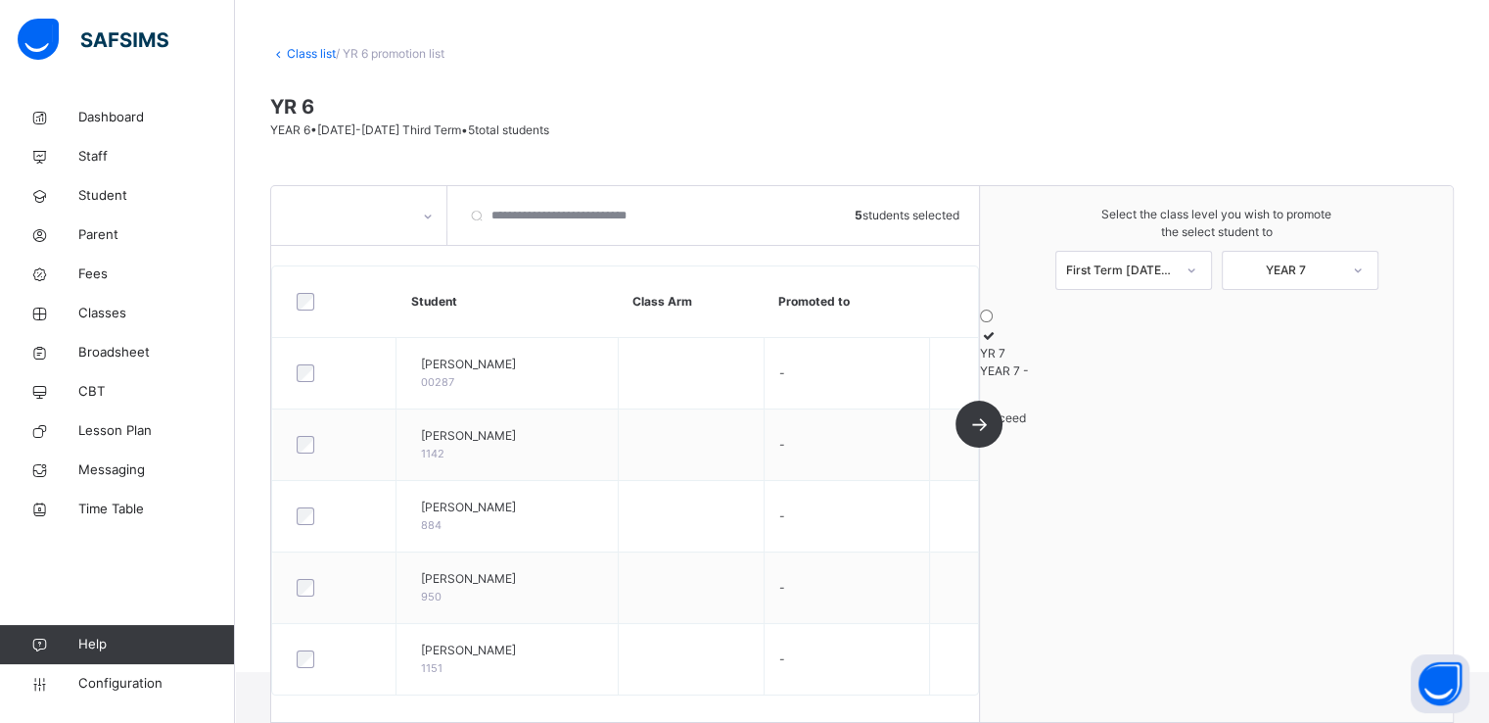
click at [997, 343] on icon at bounding box center [988, 335] width 17 height 15
click at [1026, 425] on span "Proceed" at bounding box center [1003, 417] width 46 height 15
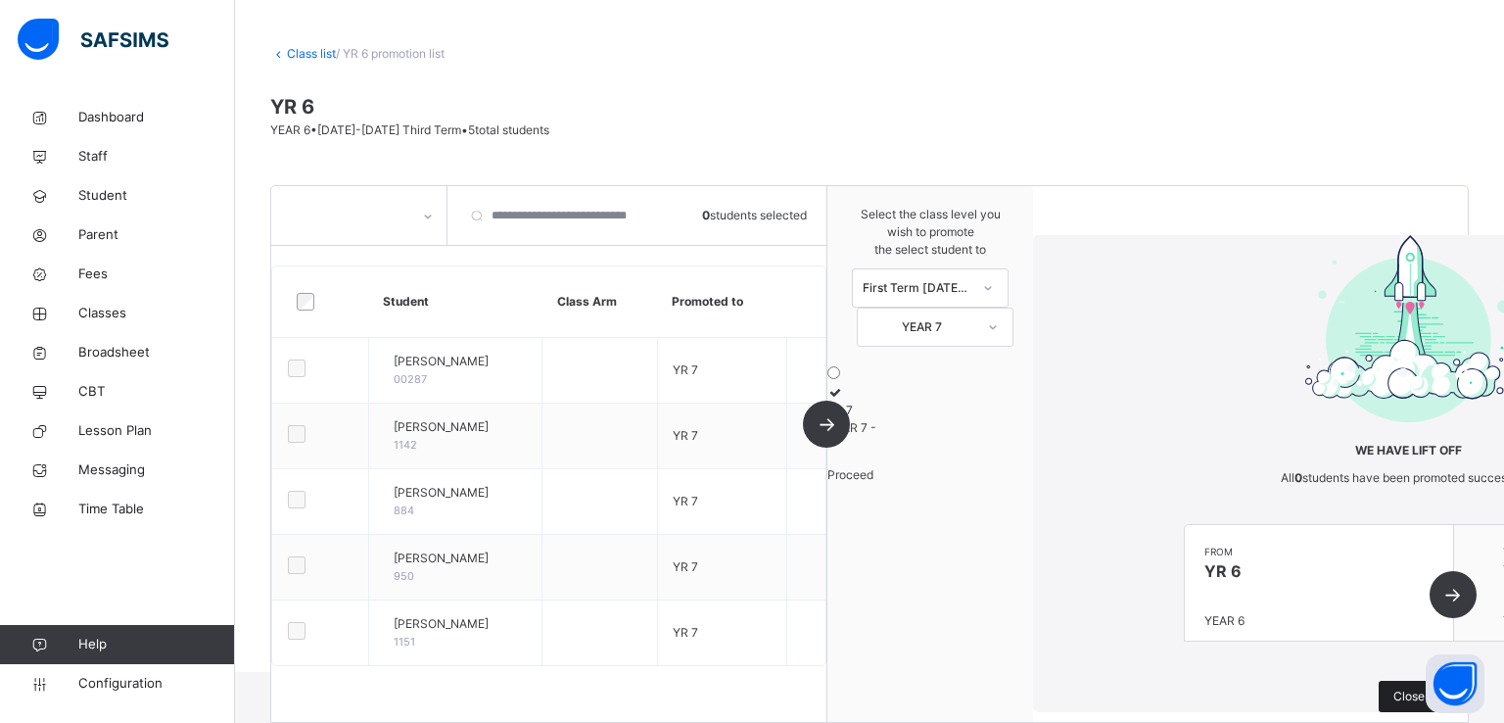
click at [1394, 687] on span "Close" at bounding box center [1409, 696] width 31 height 18
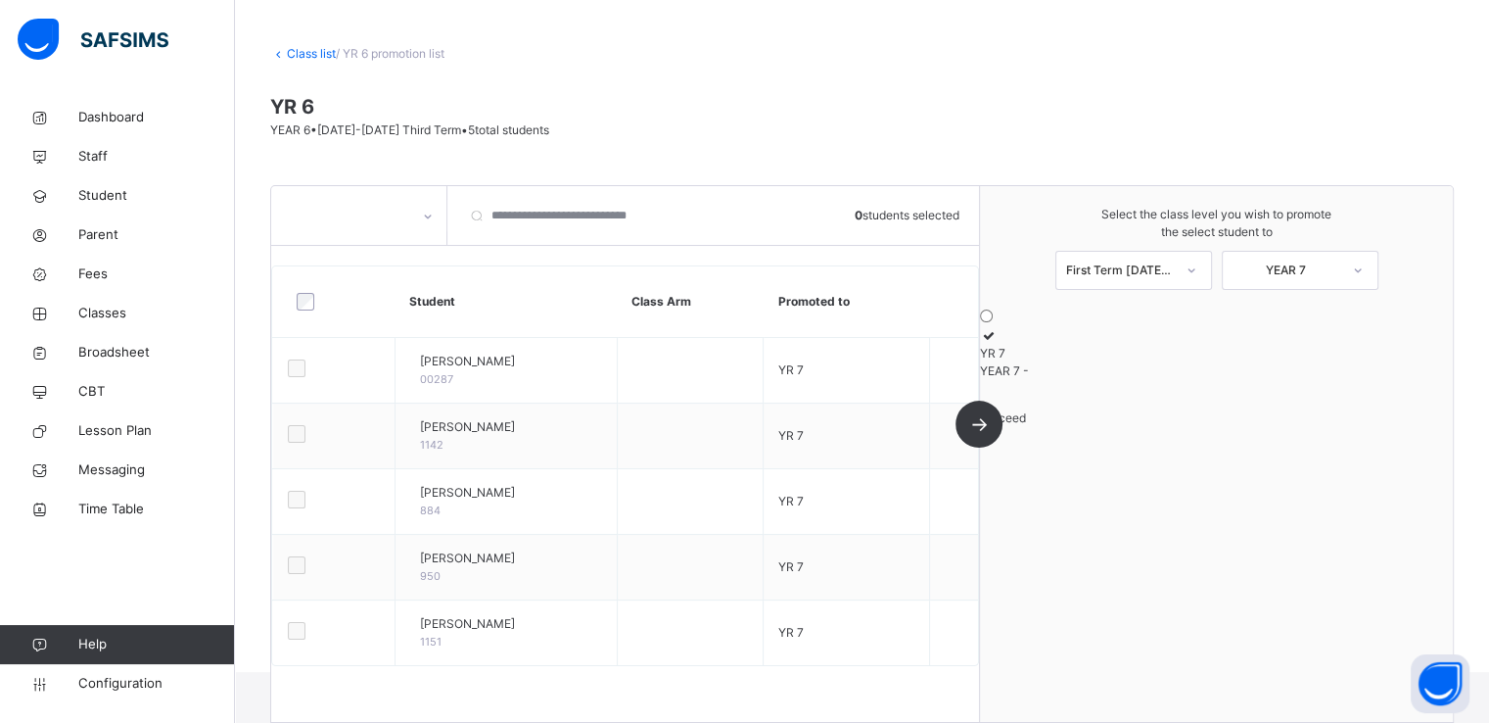
scroll to position [0, 0]
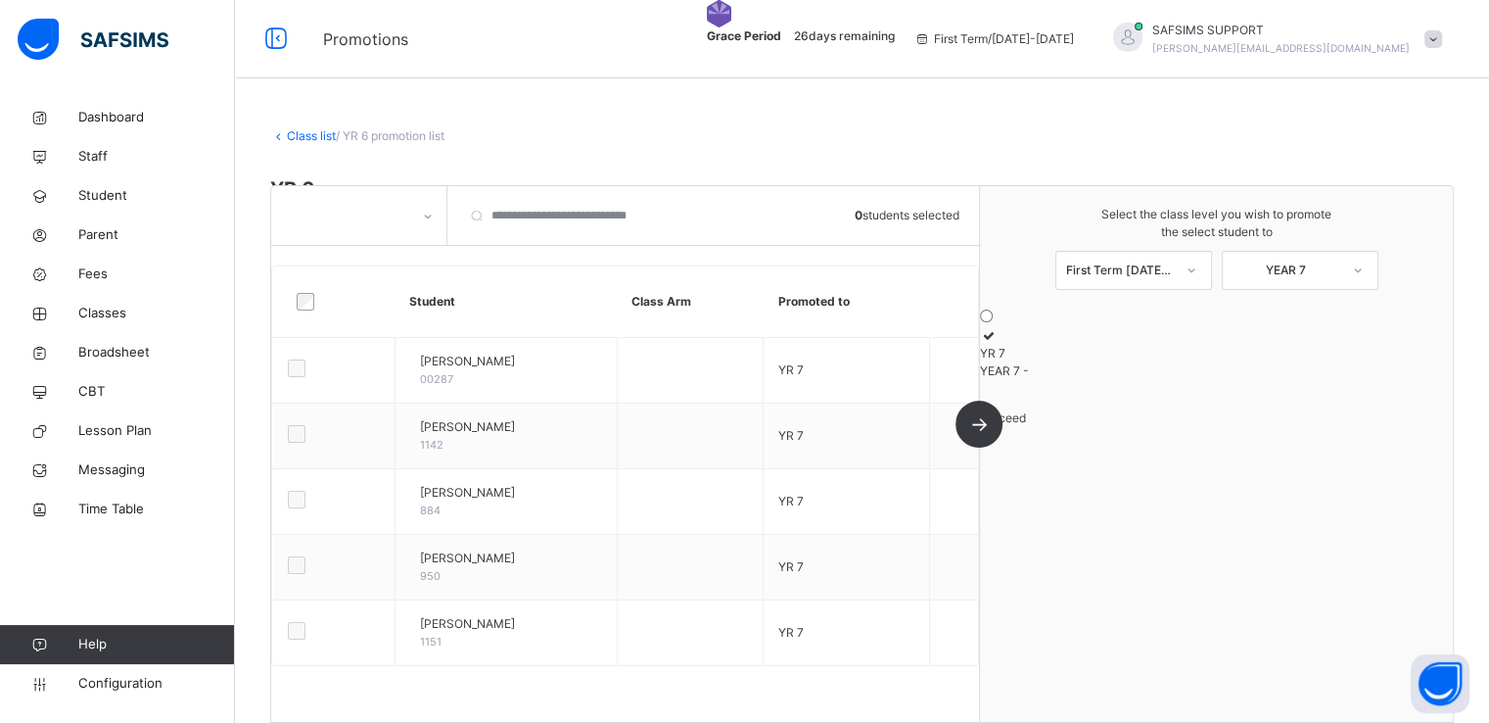
click at [298, 135] on link "Class list" at bounding box center [311, 135] width 49 height 15
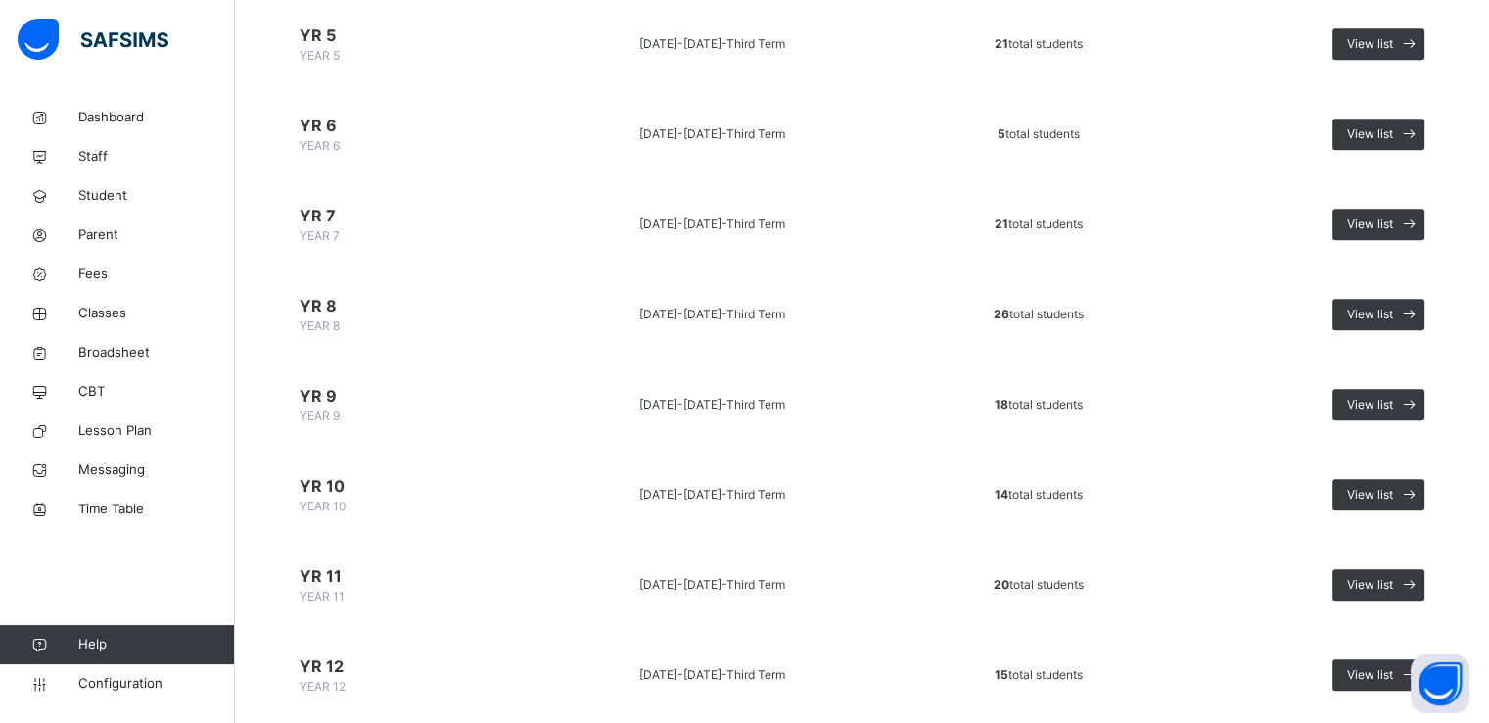
scroll to position [981, 0]
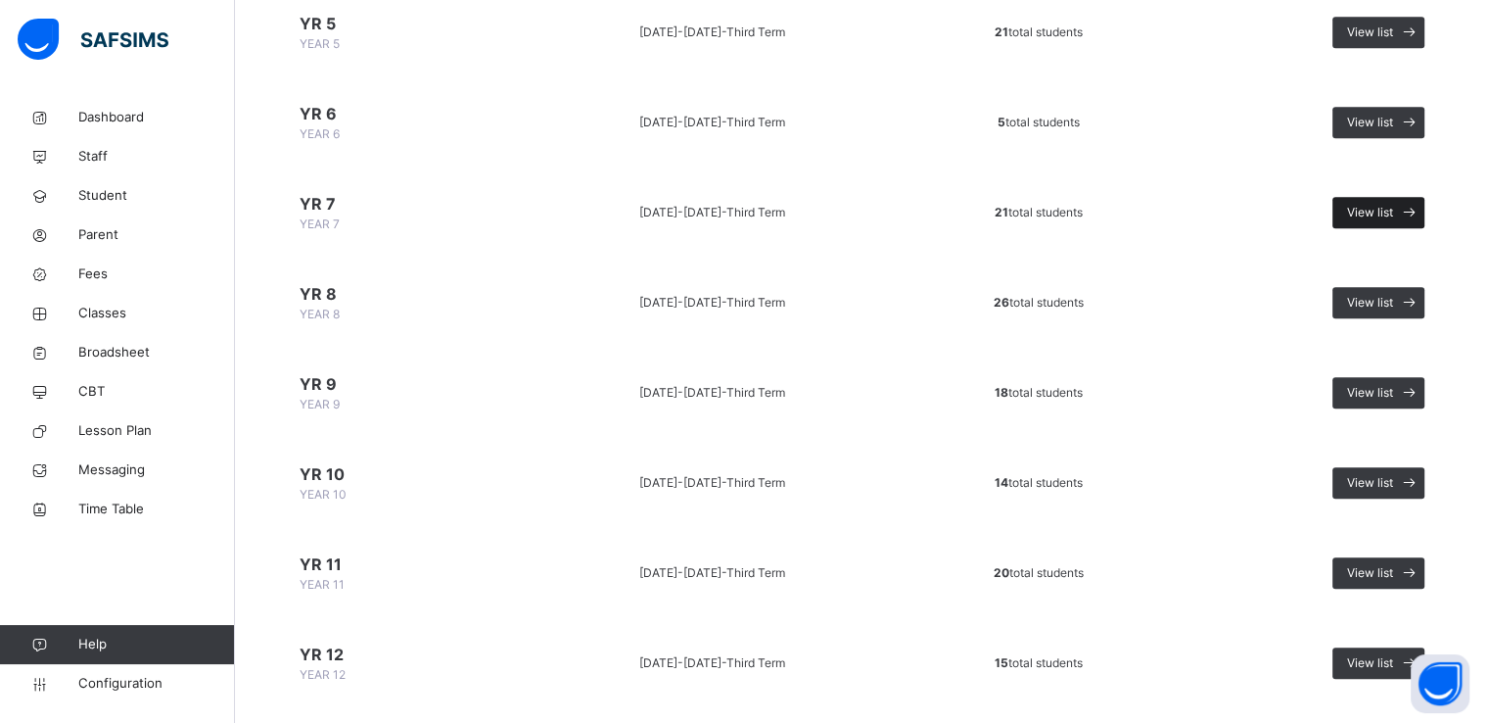
click at [1377, 207] on span "View list" at bounding box center [1370, 213] width 46 height 18
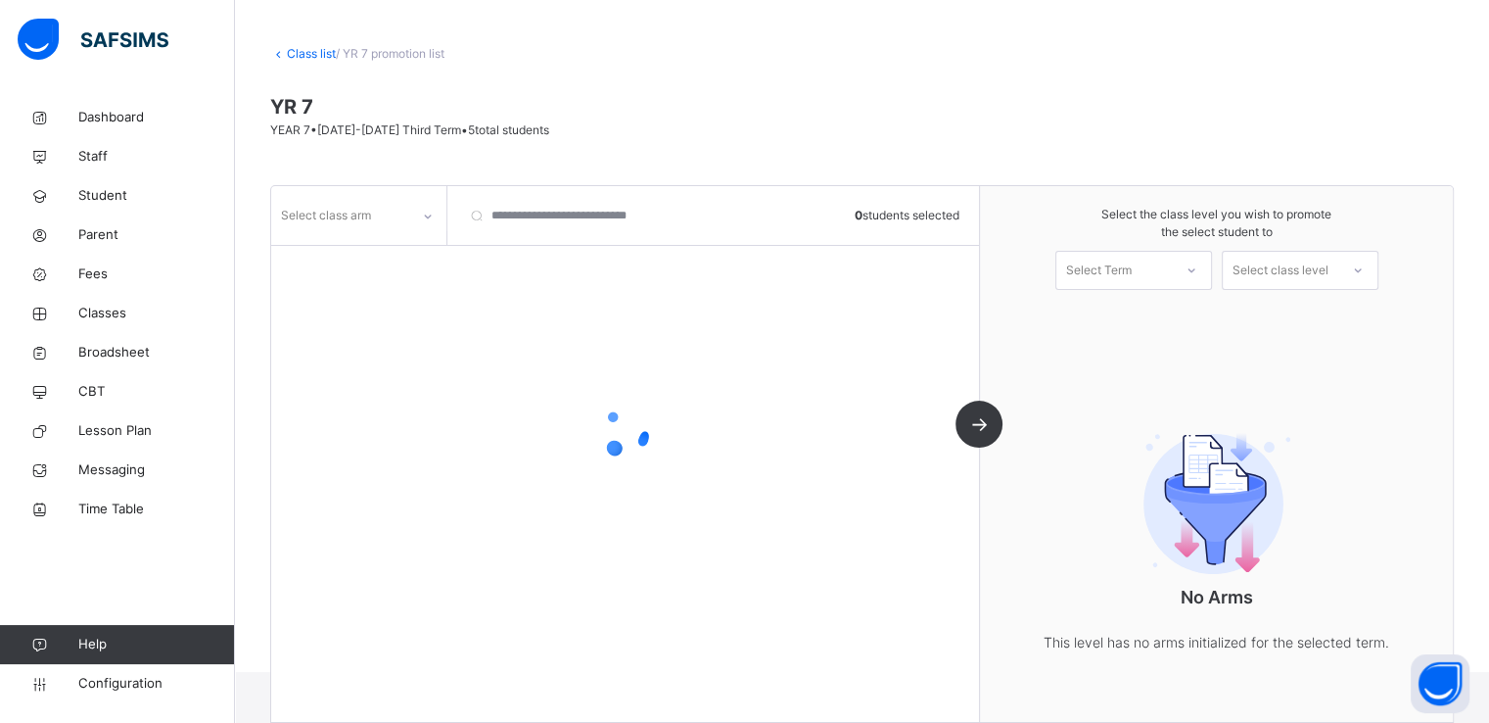
scroll to position [111, 0]
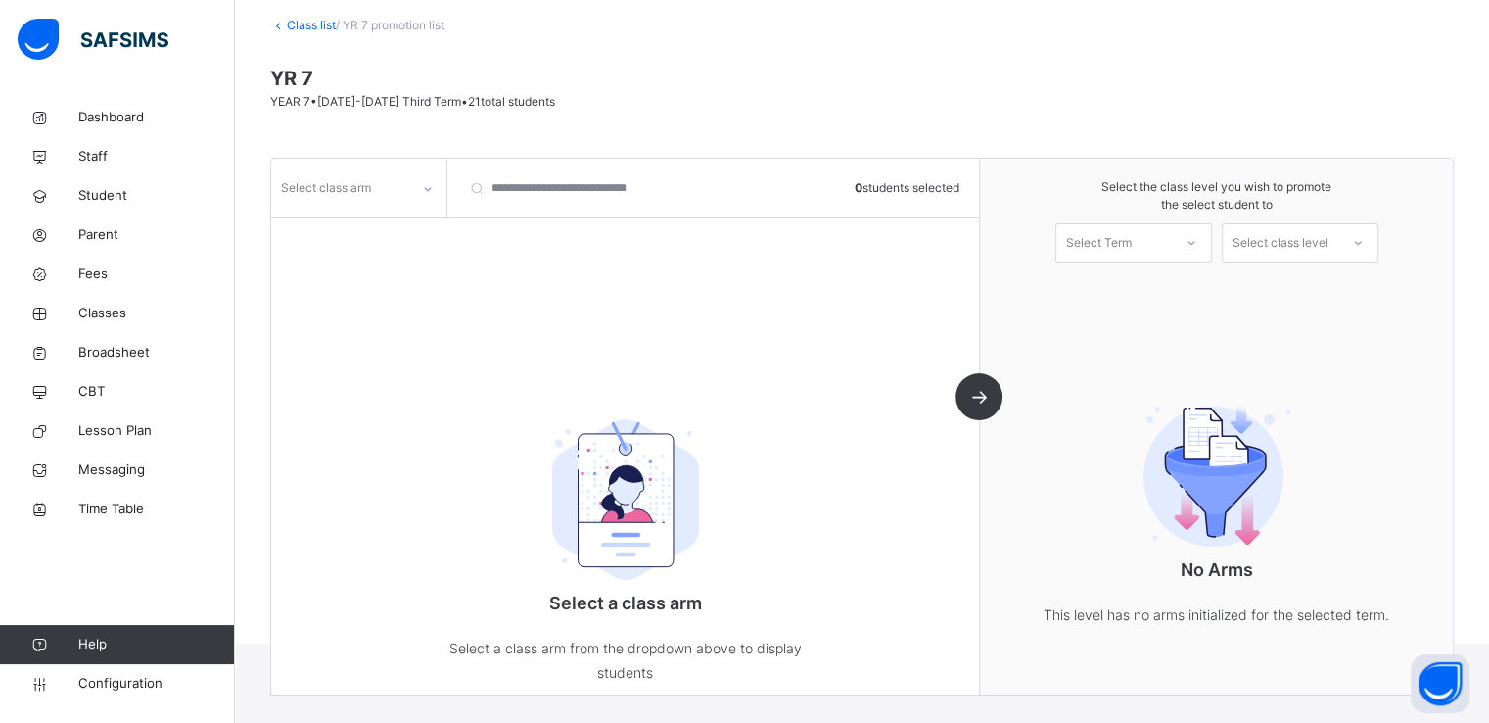
click at [392, 218] on div "Select class arm 0 students selected Select a class arm Select a class arm from…" at bounding box center [625, 427] width 709 height 536
click at [388, 189] on div "Select class arm" at bounding box center [340, 188] width 138 height 30
click at [315, 270] on div "A" at bounding box center [358, 261] width 173 height 33
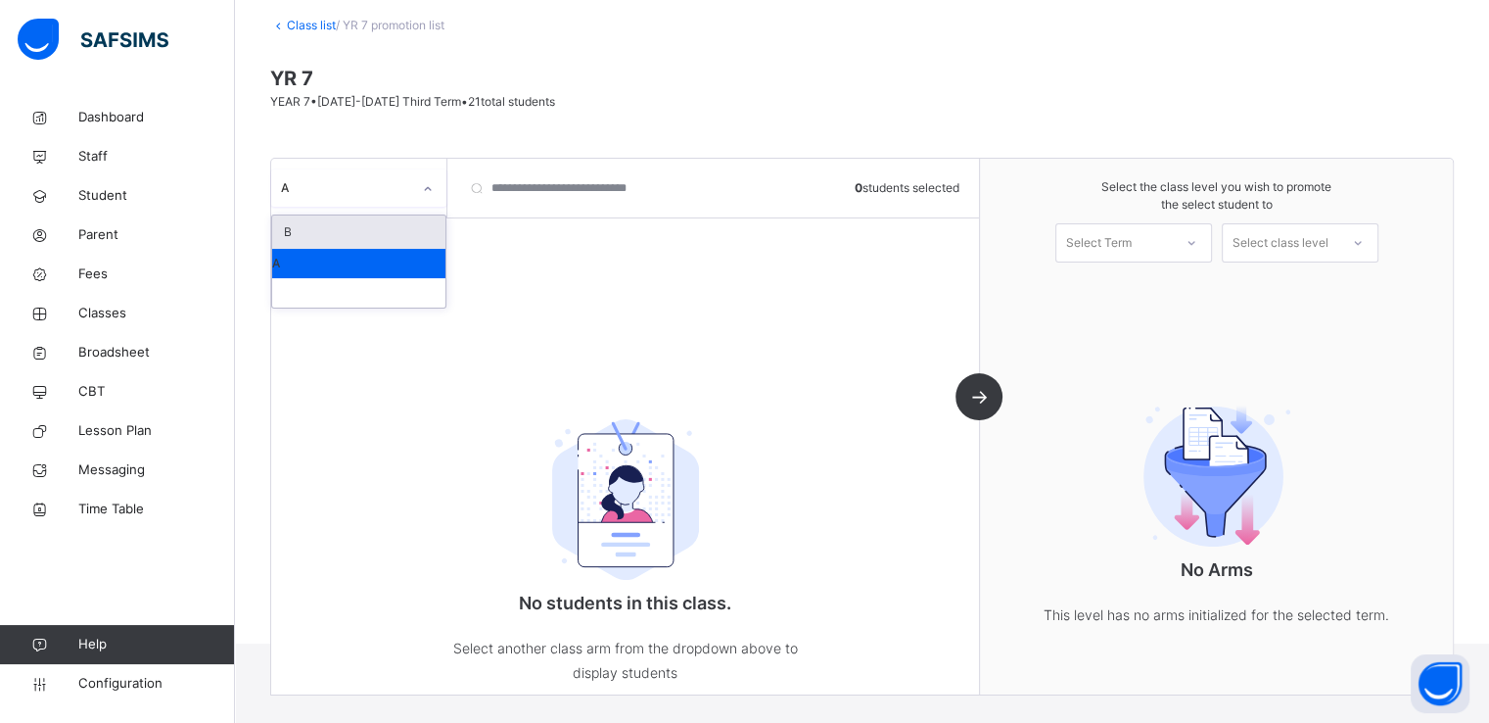
drag, startPoint x: 399, startPoint y: 175, endPoint x: 345, endPoint y: 233, distance: 79.0
click at [345, 207] on div "option A, selected. option B focused, 1 of 3. 3 results available. Use Up and D…" at bounding box center [358, 187] width 175 height 37
click at [345, 233] on div "B" at bounding box center [358, 231] width 173 height 33
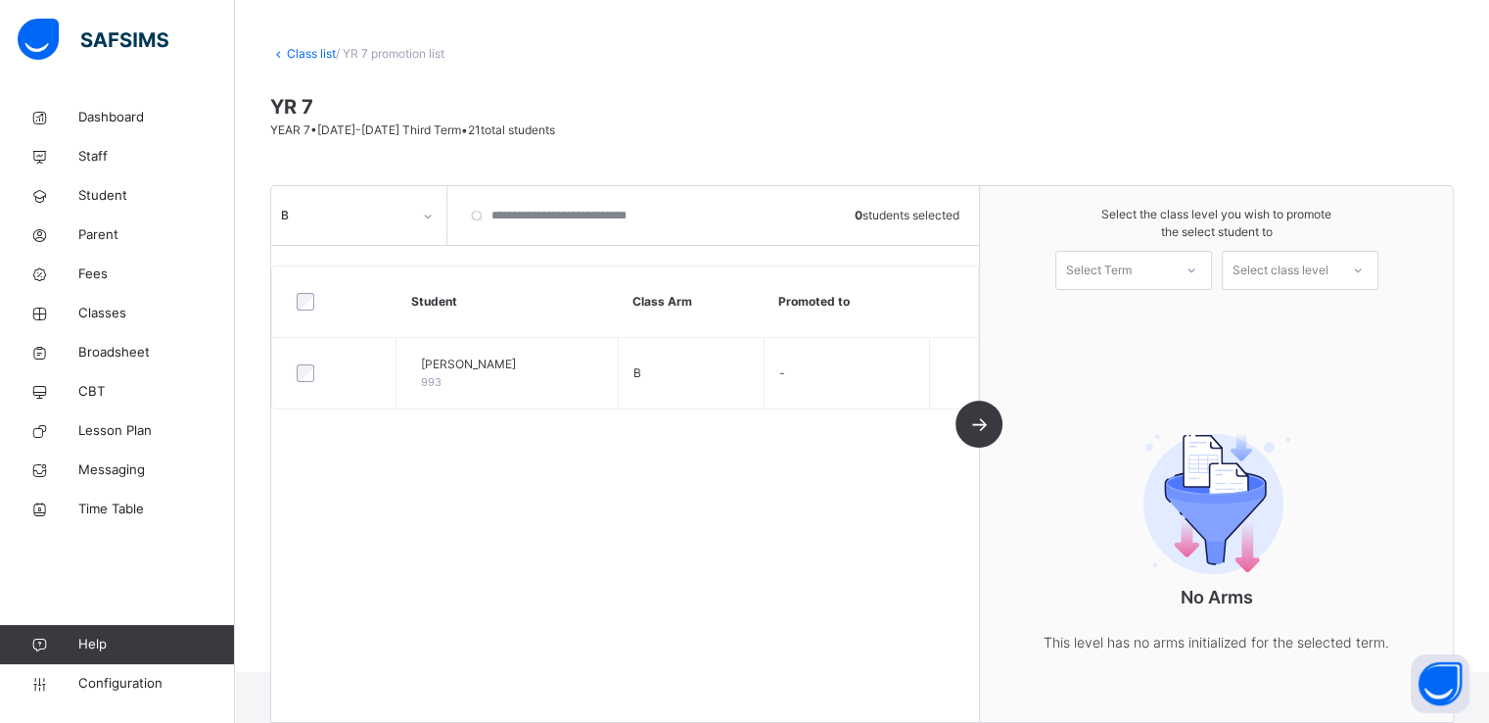
click at [295, 51] on link "Class list" at bounding box center [311, 53] width 49 height 15
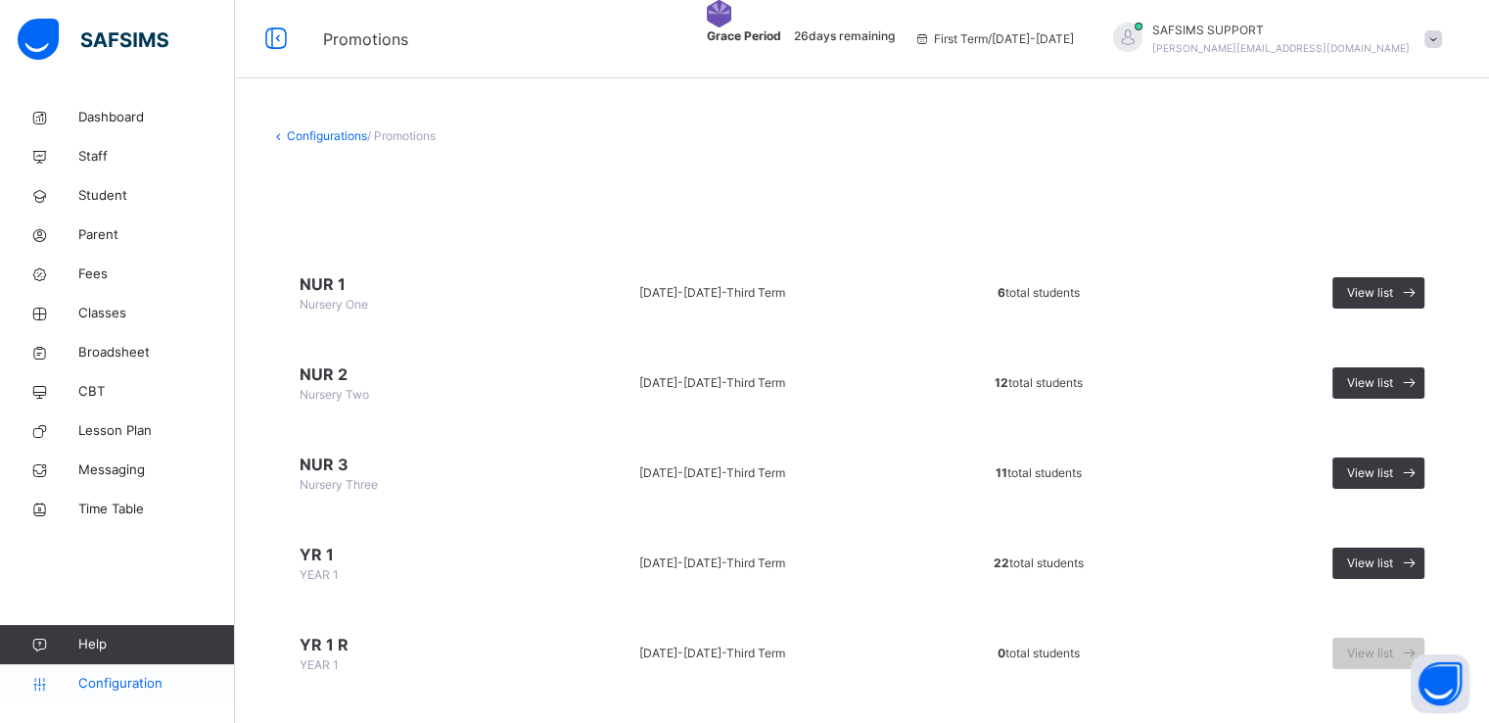
click at [112, 674] on span "Configuration" at bounding box center [156, 684] width 156 height 20
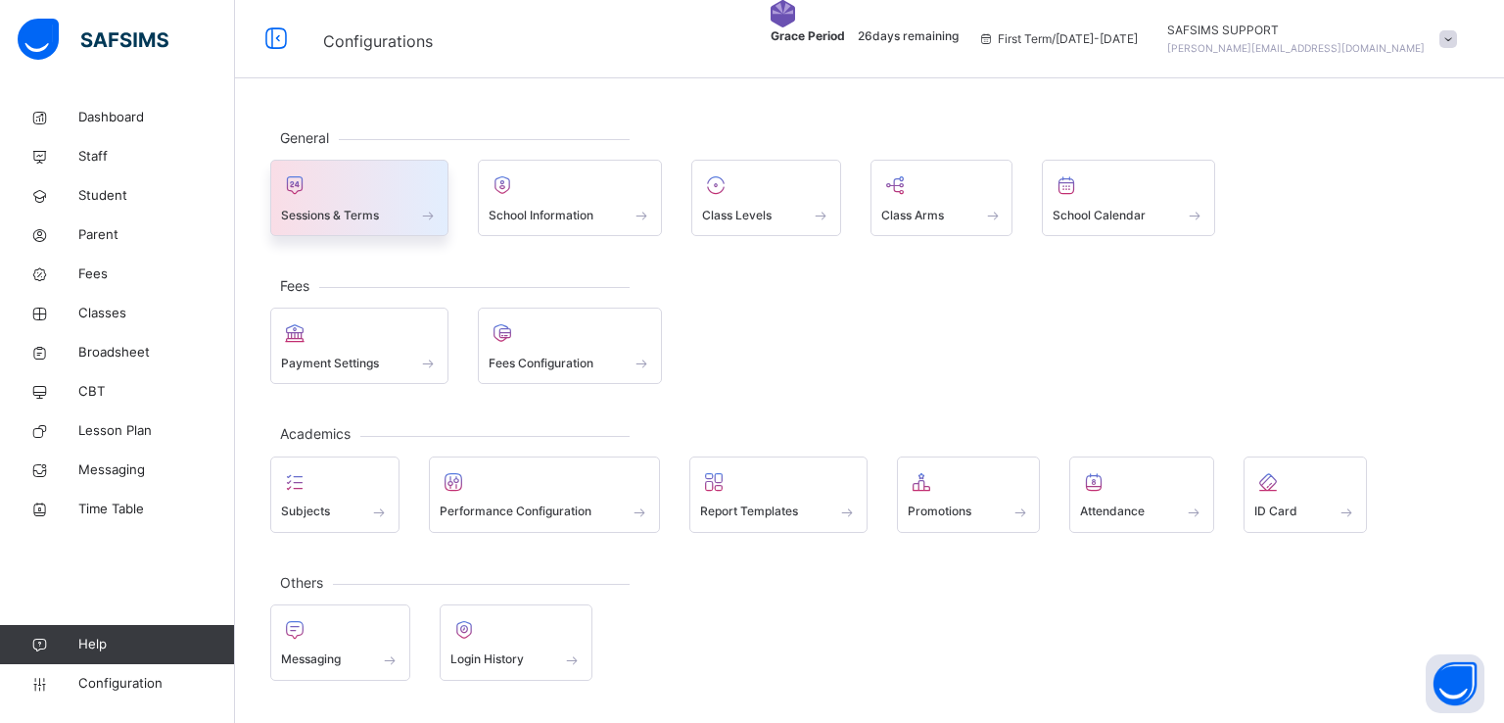
click at [355, 220] on span "Sessions & Terms" at bounding box center [330, 216] width 98 height 18
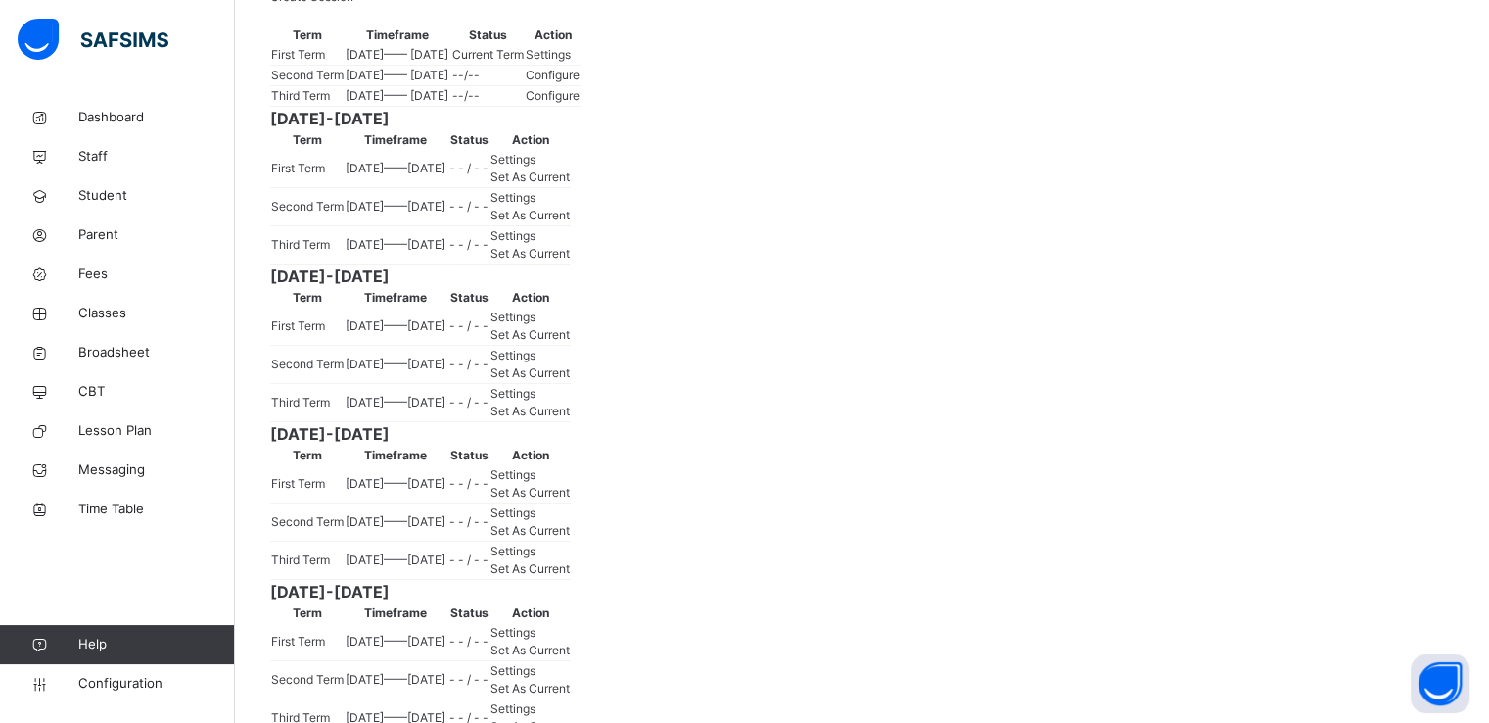
scroll to position [302, 0]
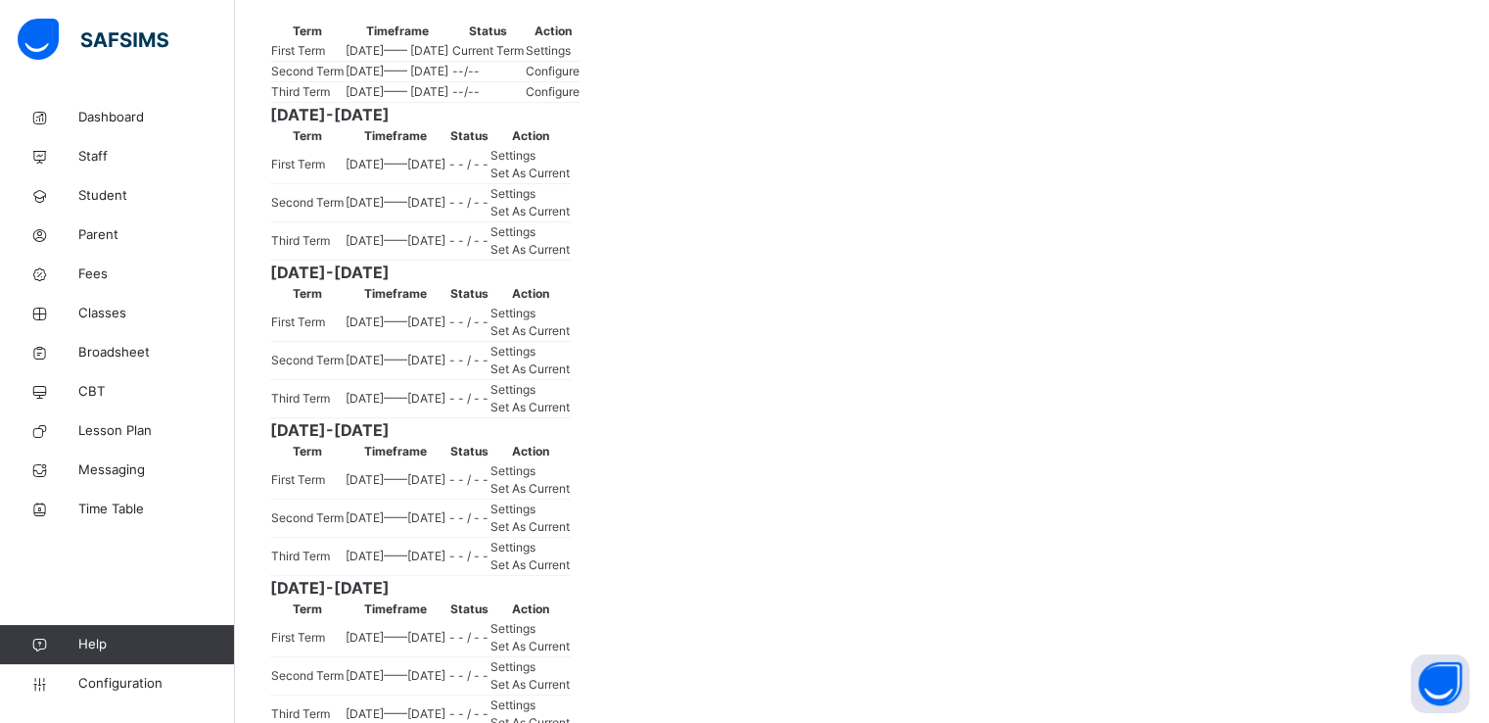
click at [570, 257] on span "Set As Current" at bounding box center [530, 249] width 79 height 15
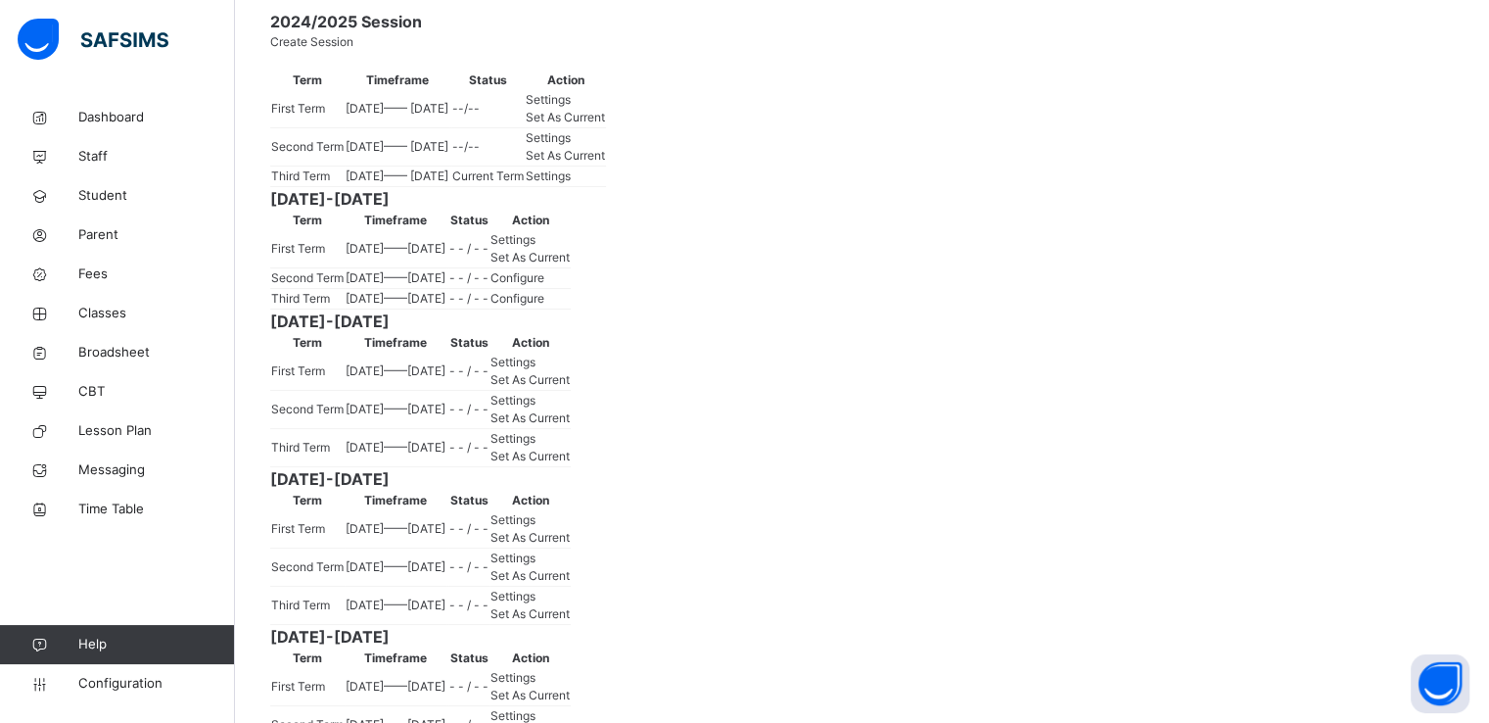
scroll to position [251, 0]
click at [605, 187] on div "Settings" at bounding box center [565, 178] width 79 height 18
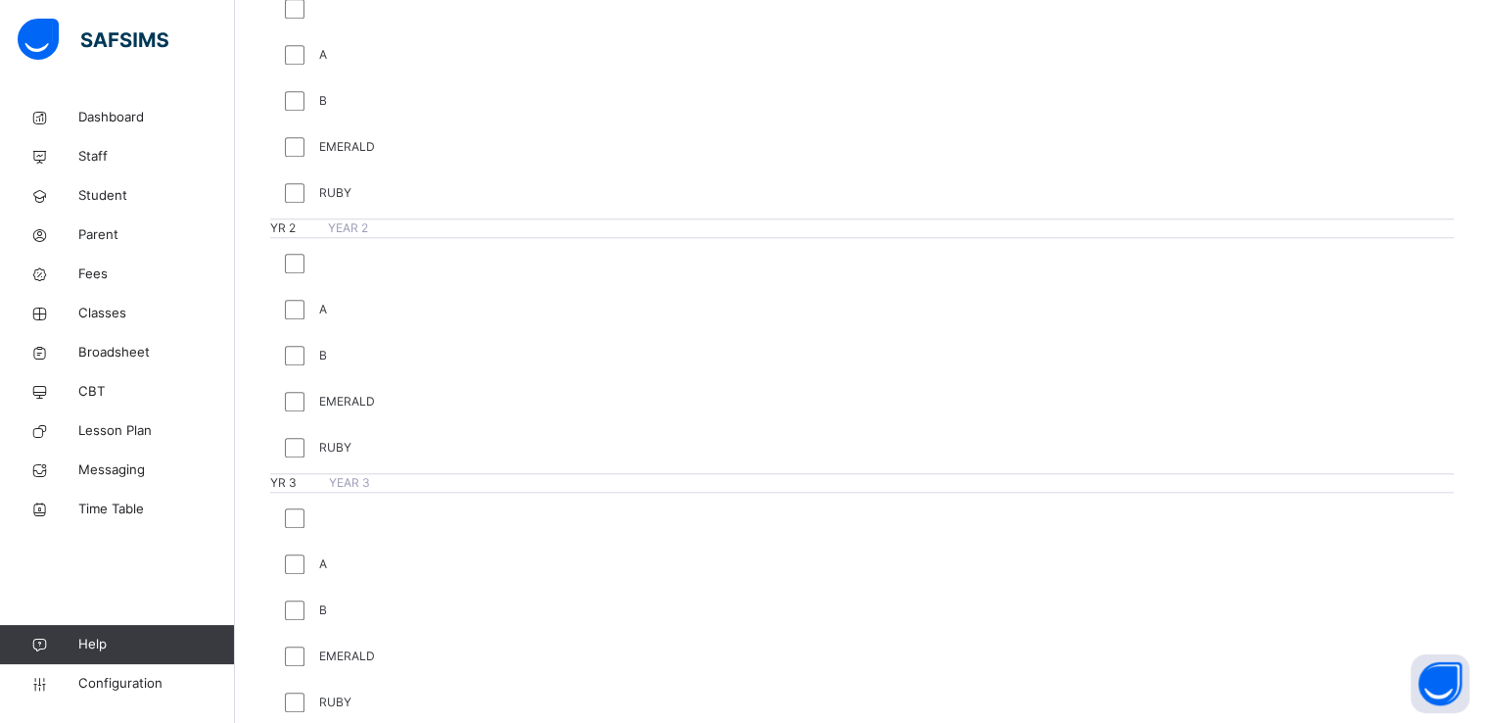
scroll to position [1778, 0]
click at [102, 309] on span "Classes" at bounding box center [156, 314] width 157 height 20
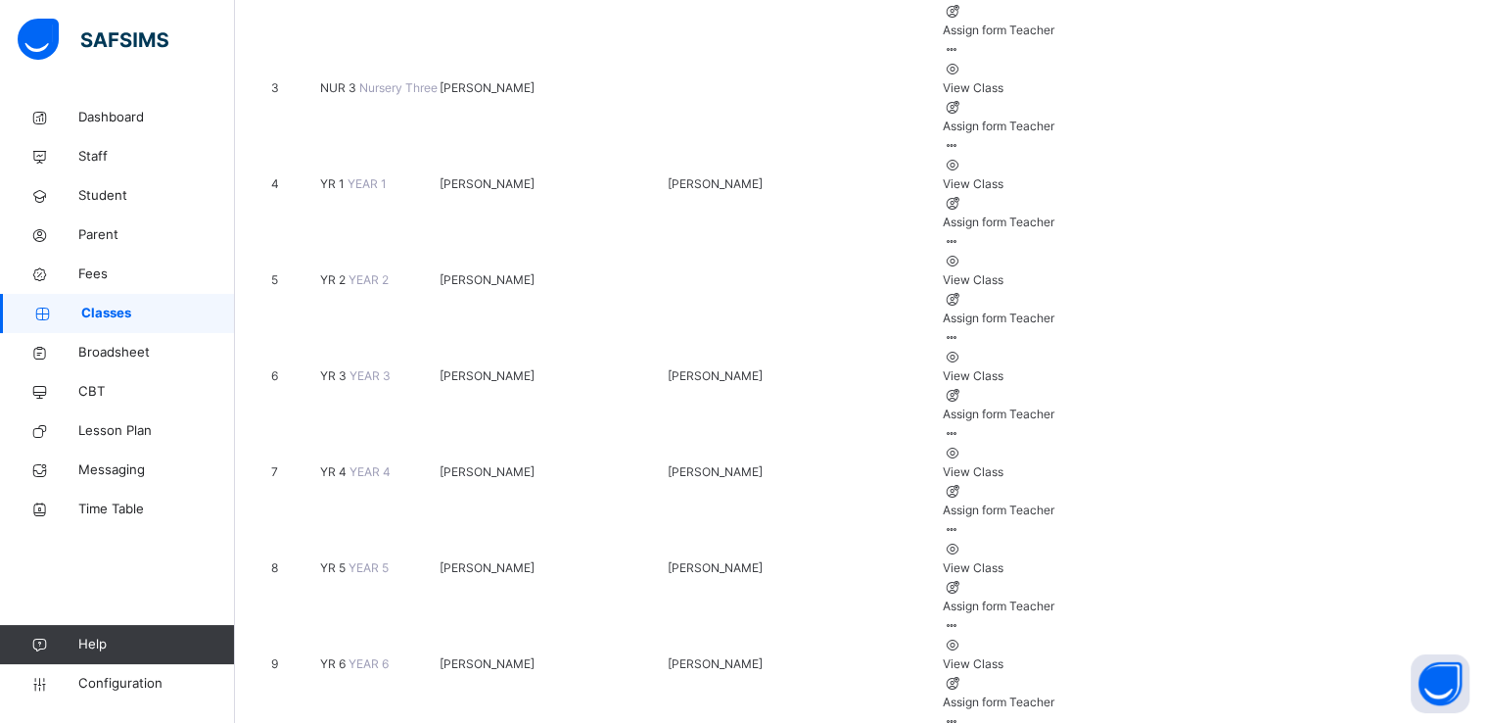
scroll to position [482, 0]
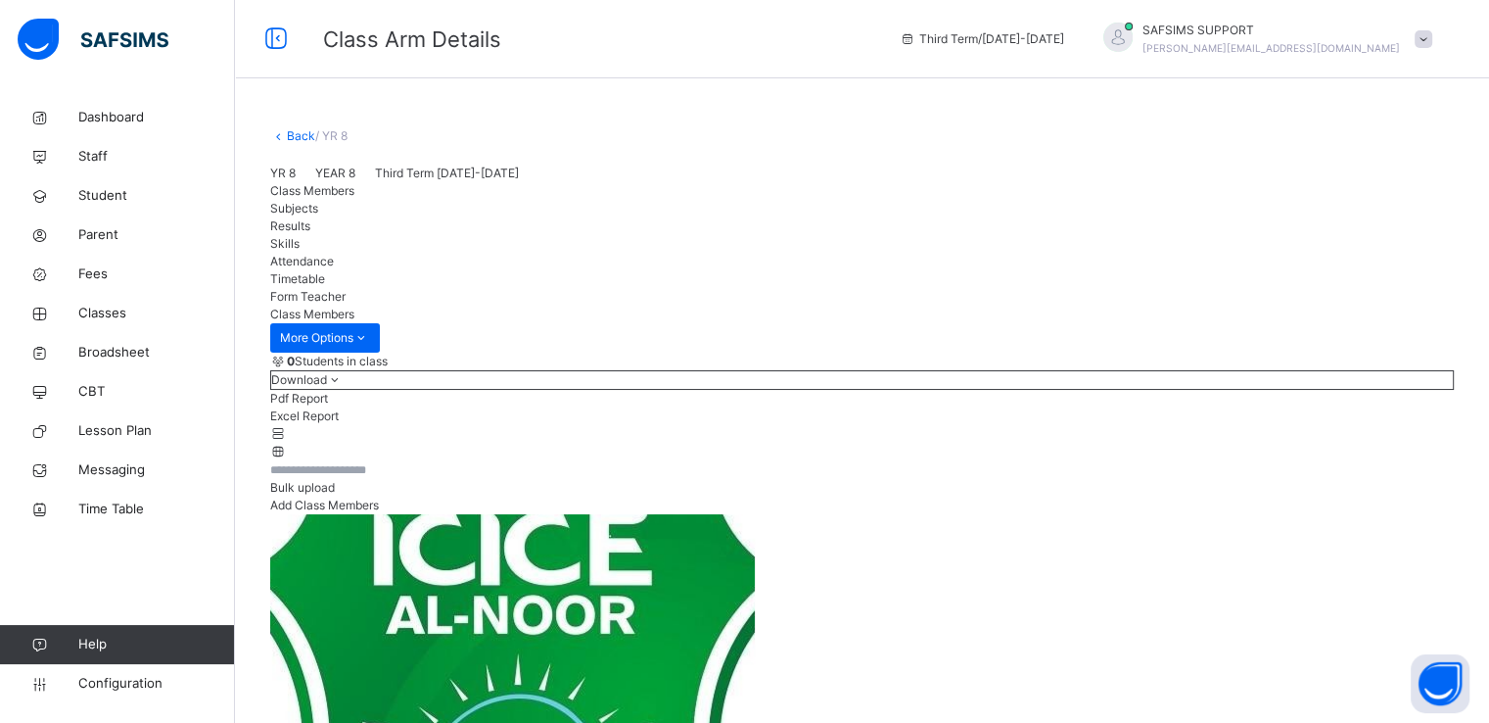
click at [291, 134] on link "Back" at bounding box center [301, 135] width 28 height 15
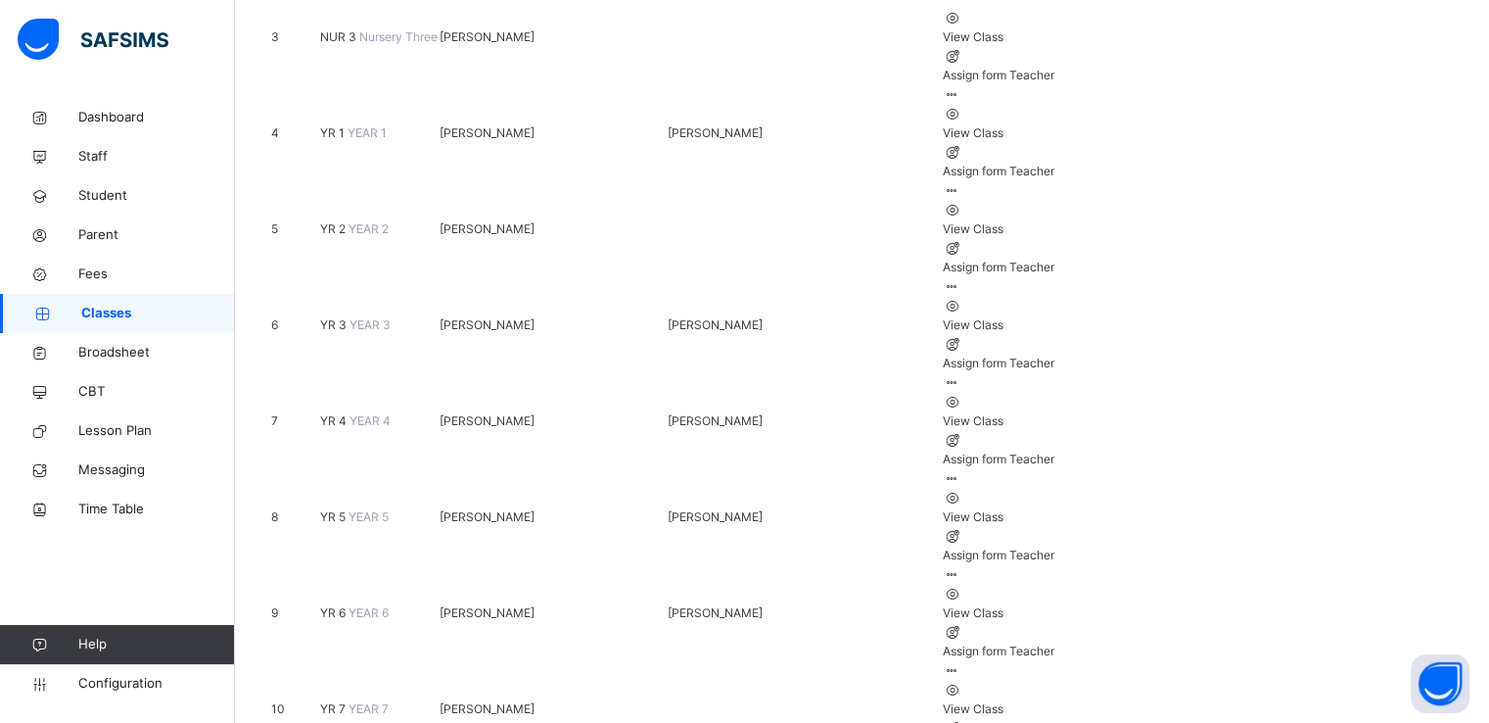
scroll to position [535, 0]
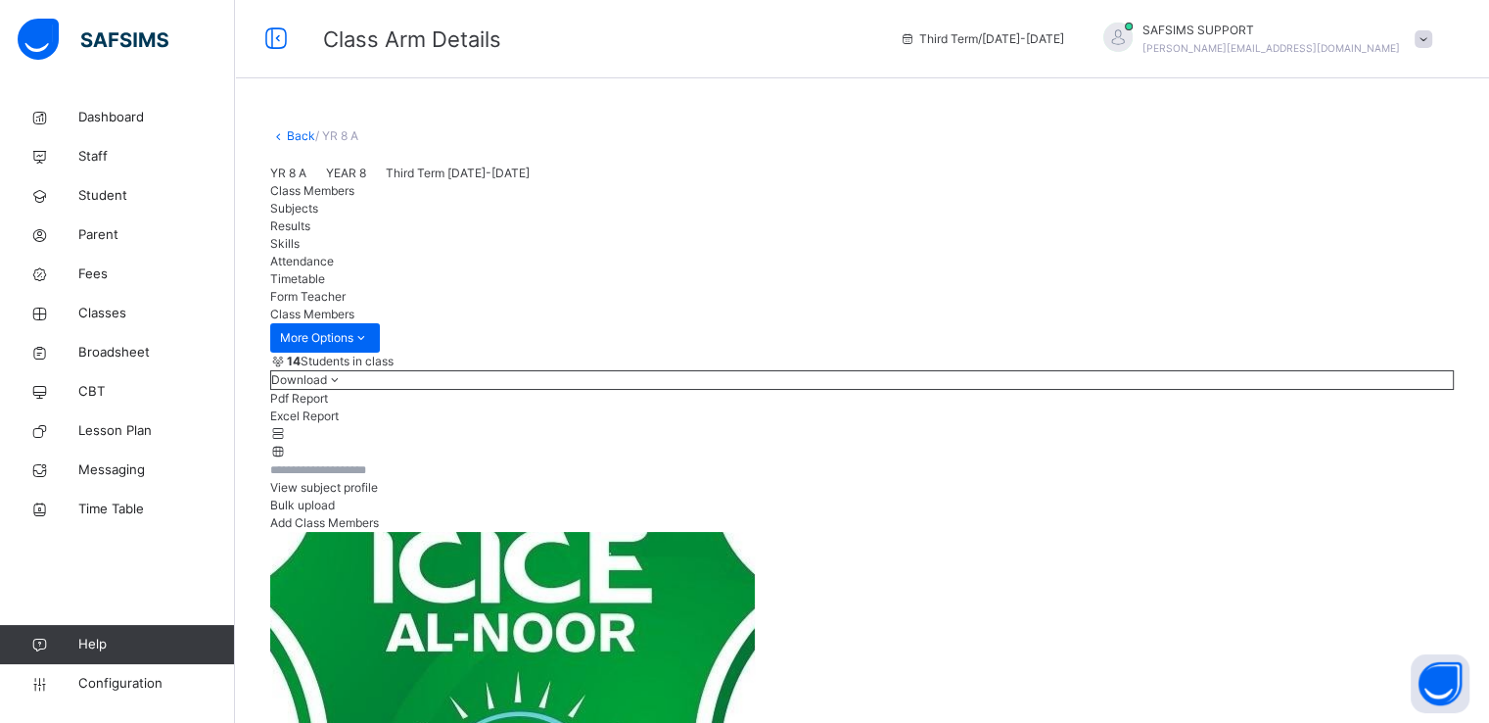
click at [297, 140] on link "Back" at bounding box center [301, 135] width 28 height 15
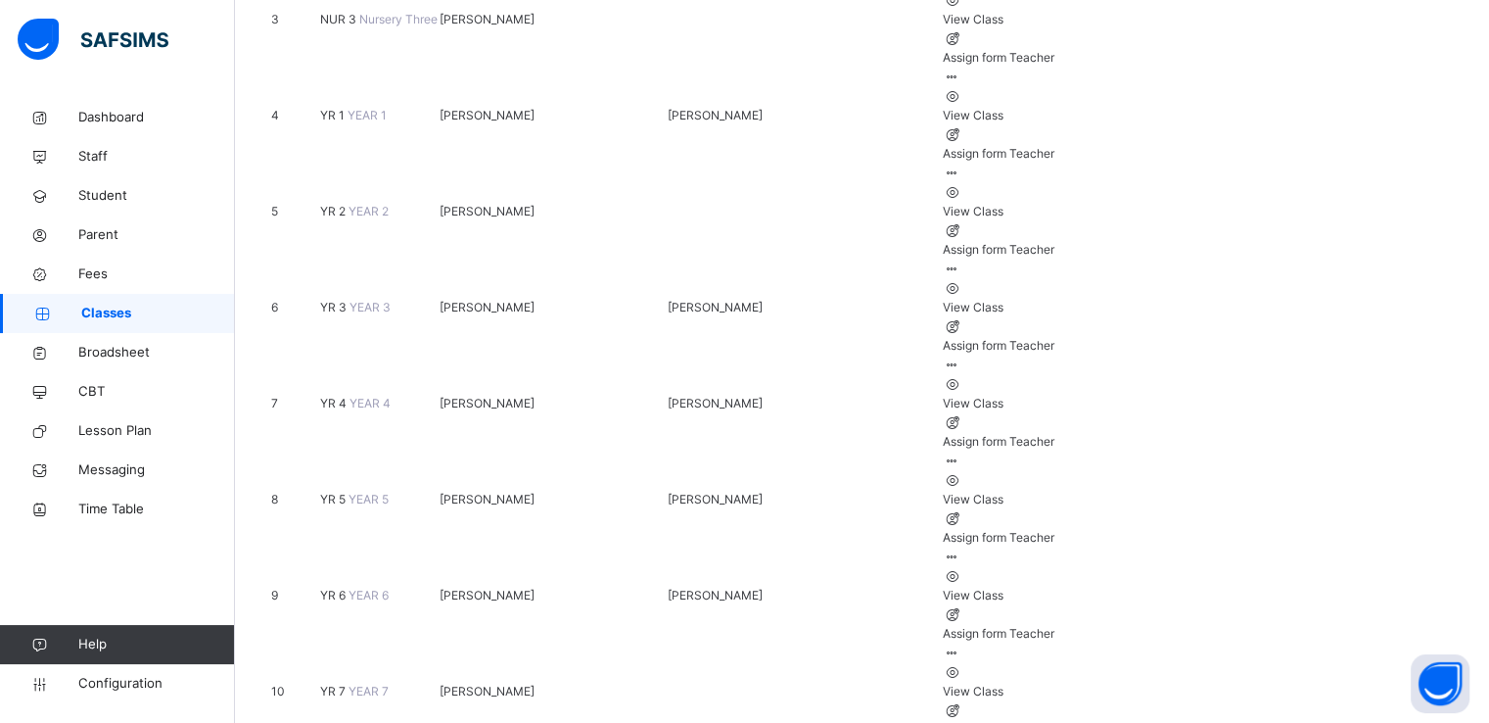
scroll to position [572, 0]
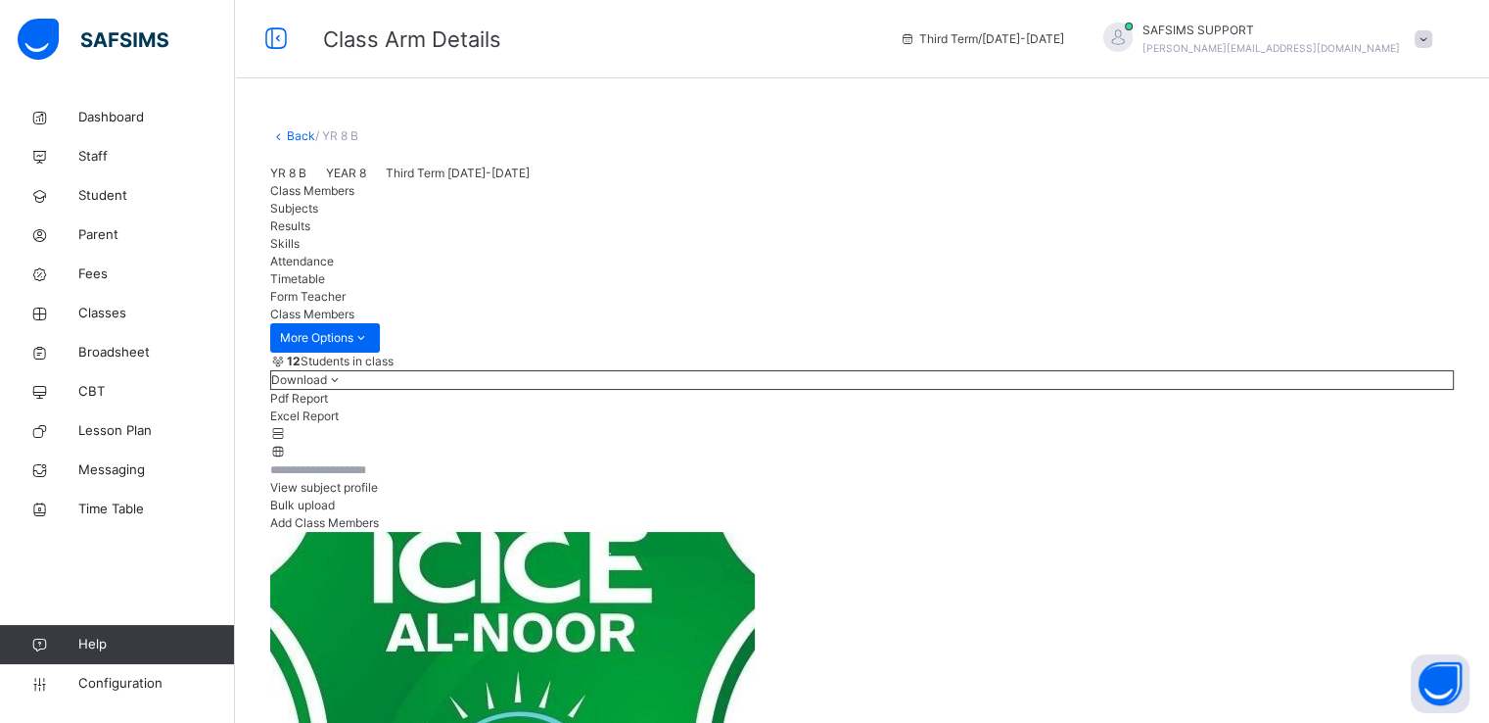
click at [293, 140] on link "Back" at bounding box center [301, 135] width 28 height 15
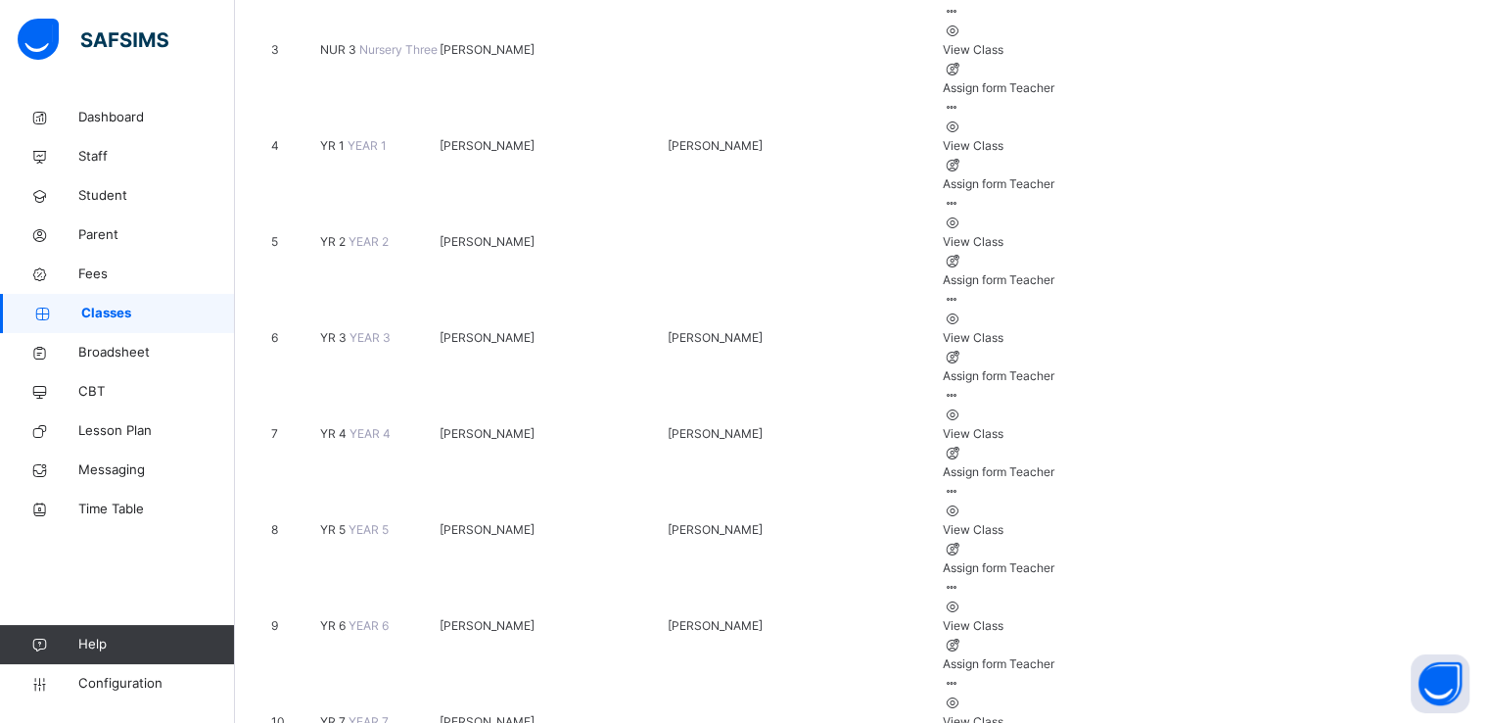
scroll to position [572, 0]
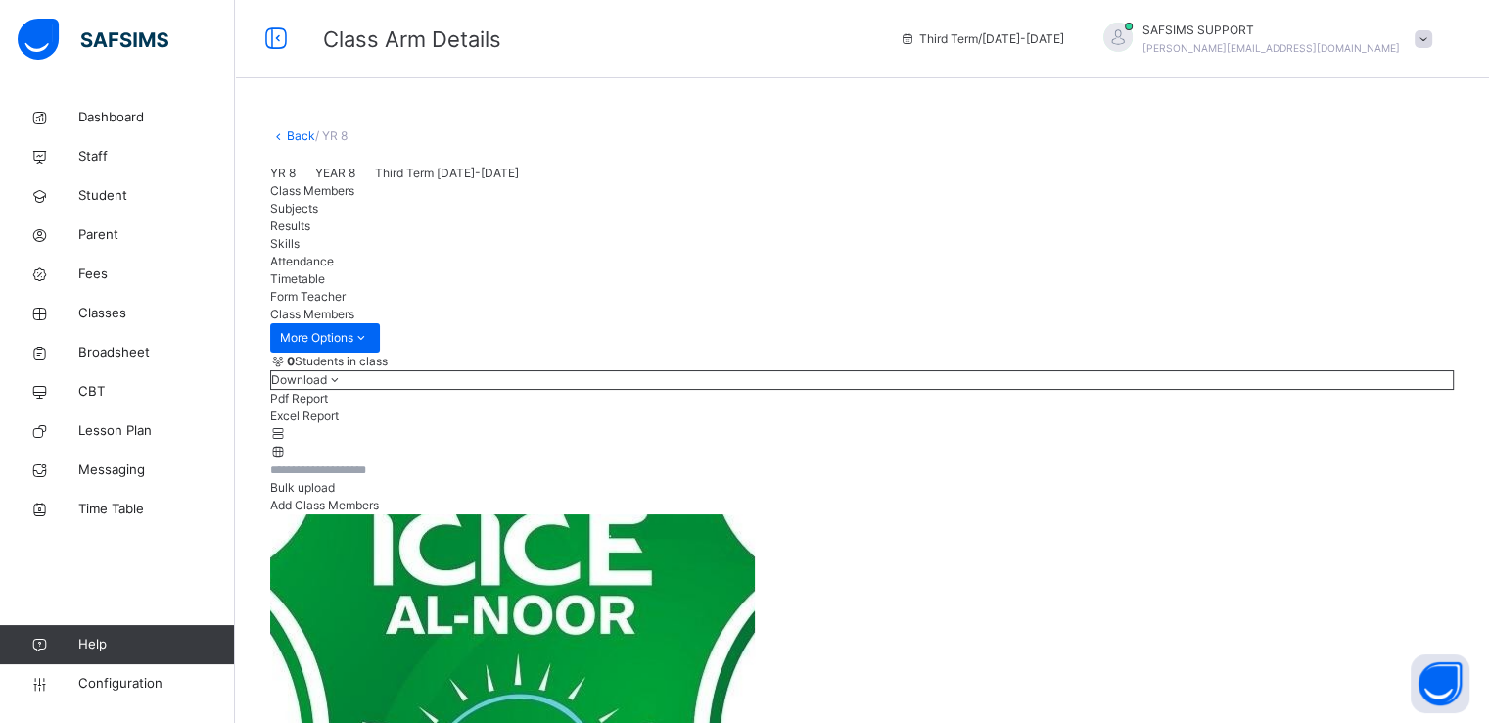
click at [298, 138] on link "Back" at bounding box center [301, 135] width 28 height 15
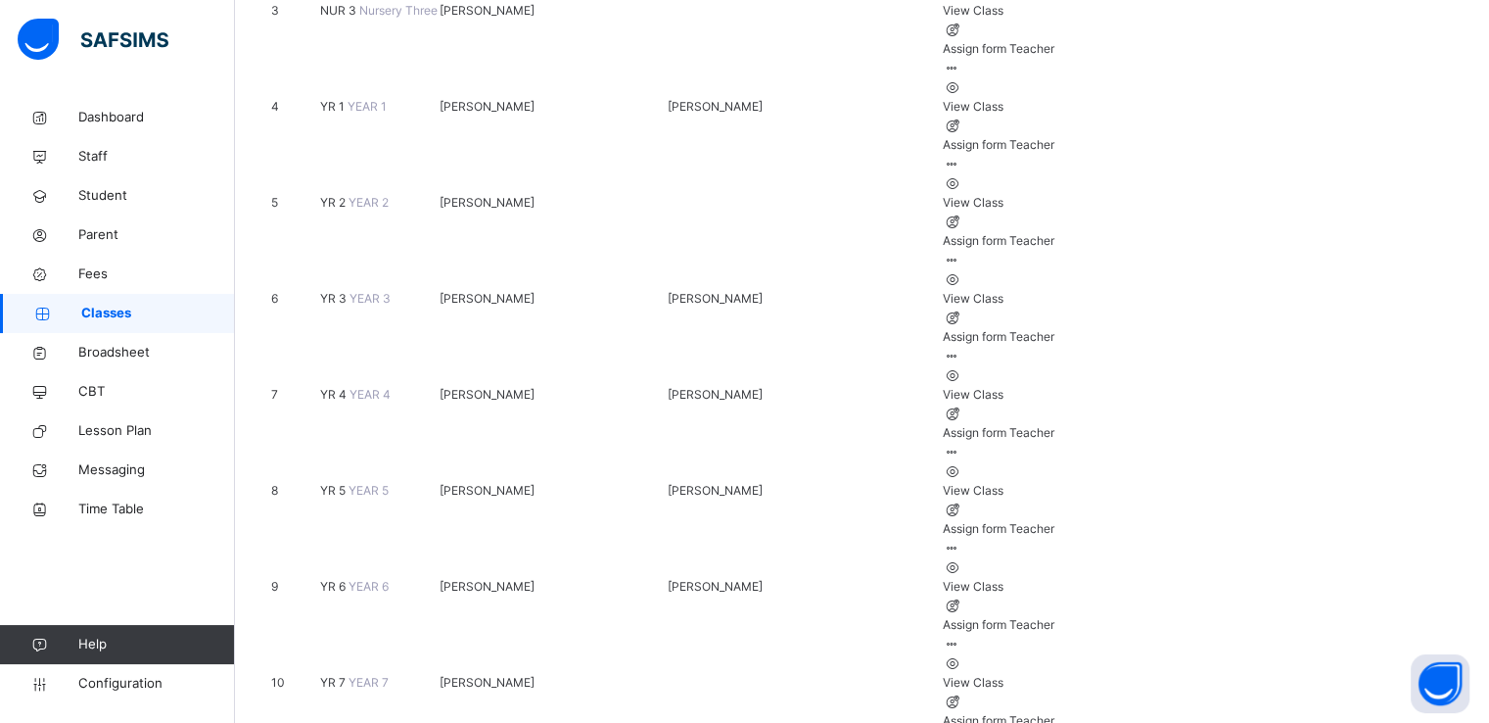
scroll to position [572, 0]
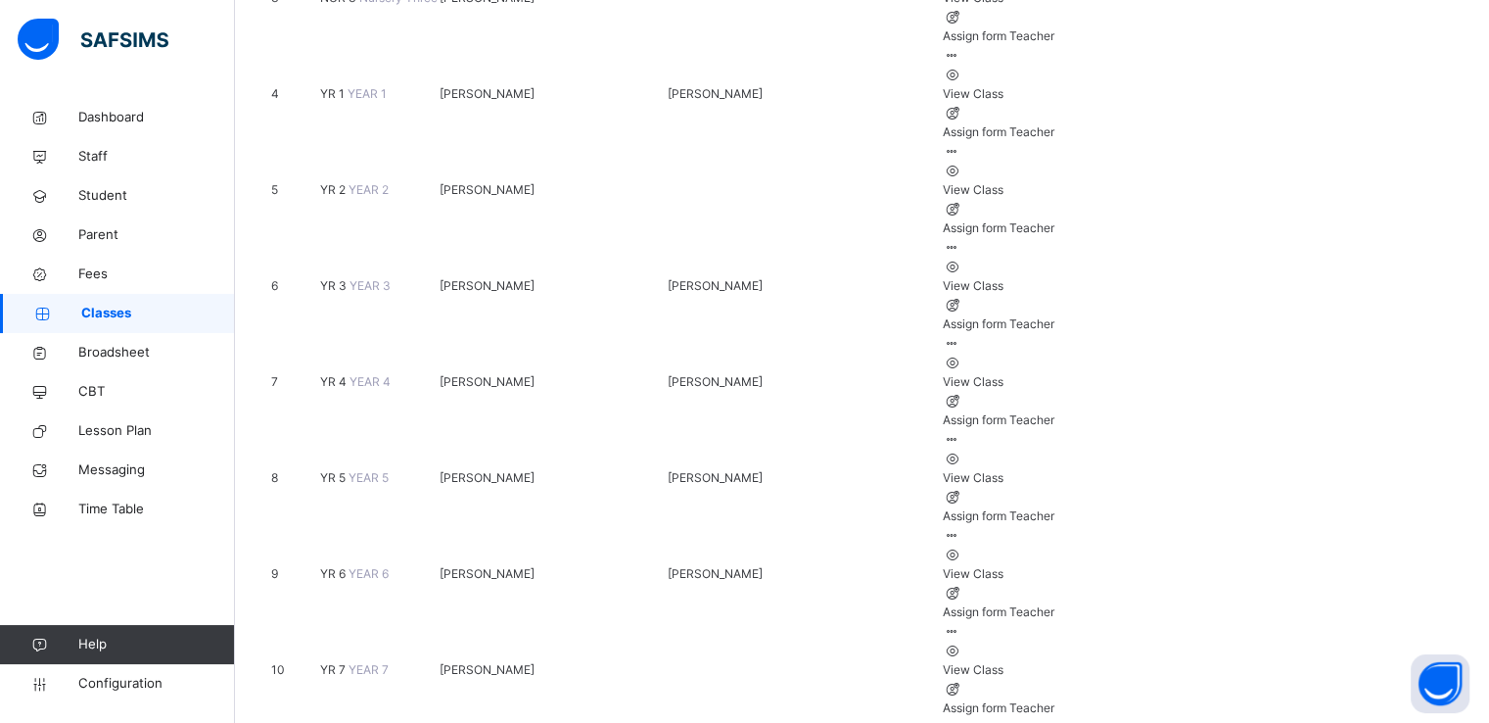
click at [348, 662] on span "YR 7" at bounding box center [334, 669] width 28 height 15
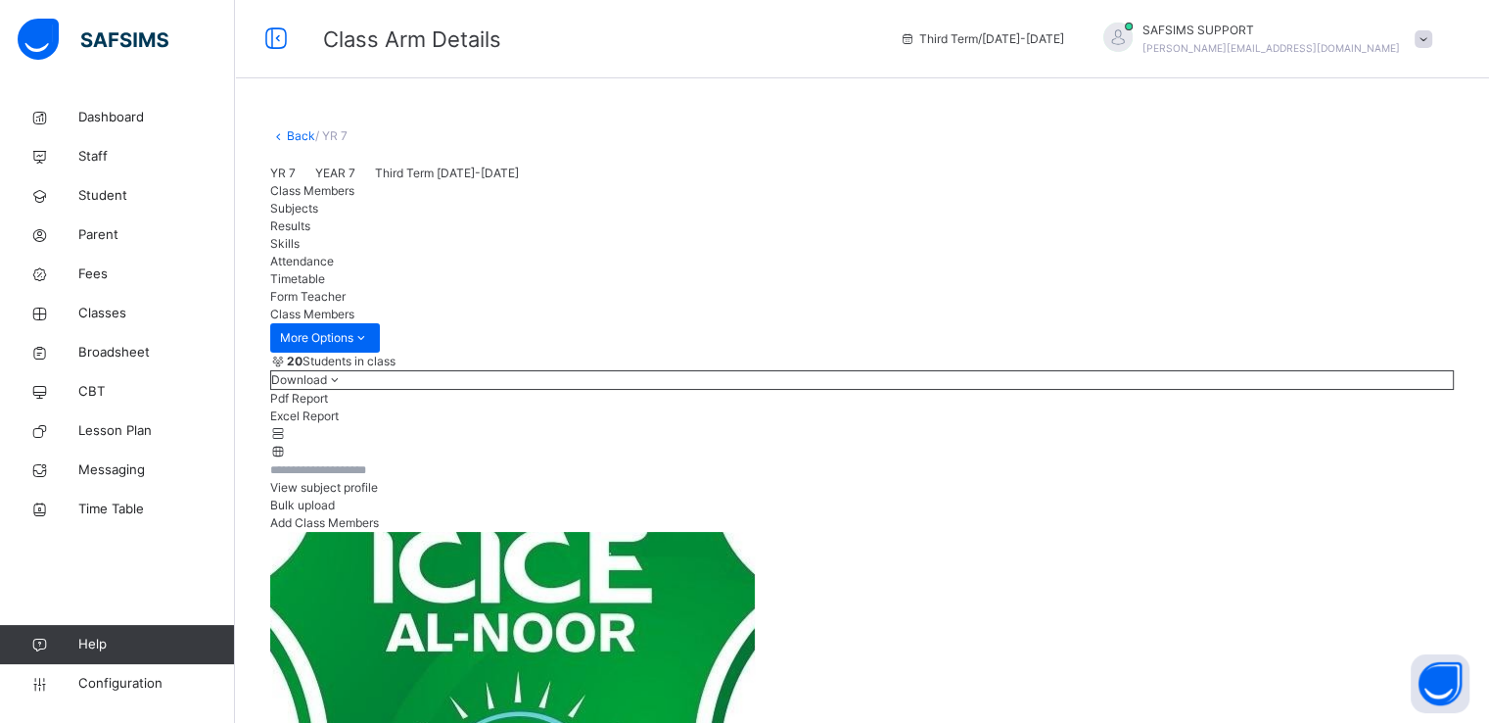
click at [296, 134] on link "Back" at bounding box center [301, 135] width 28 height 15
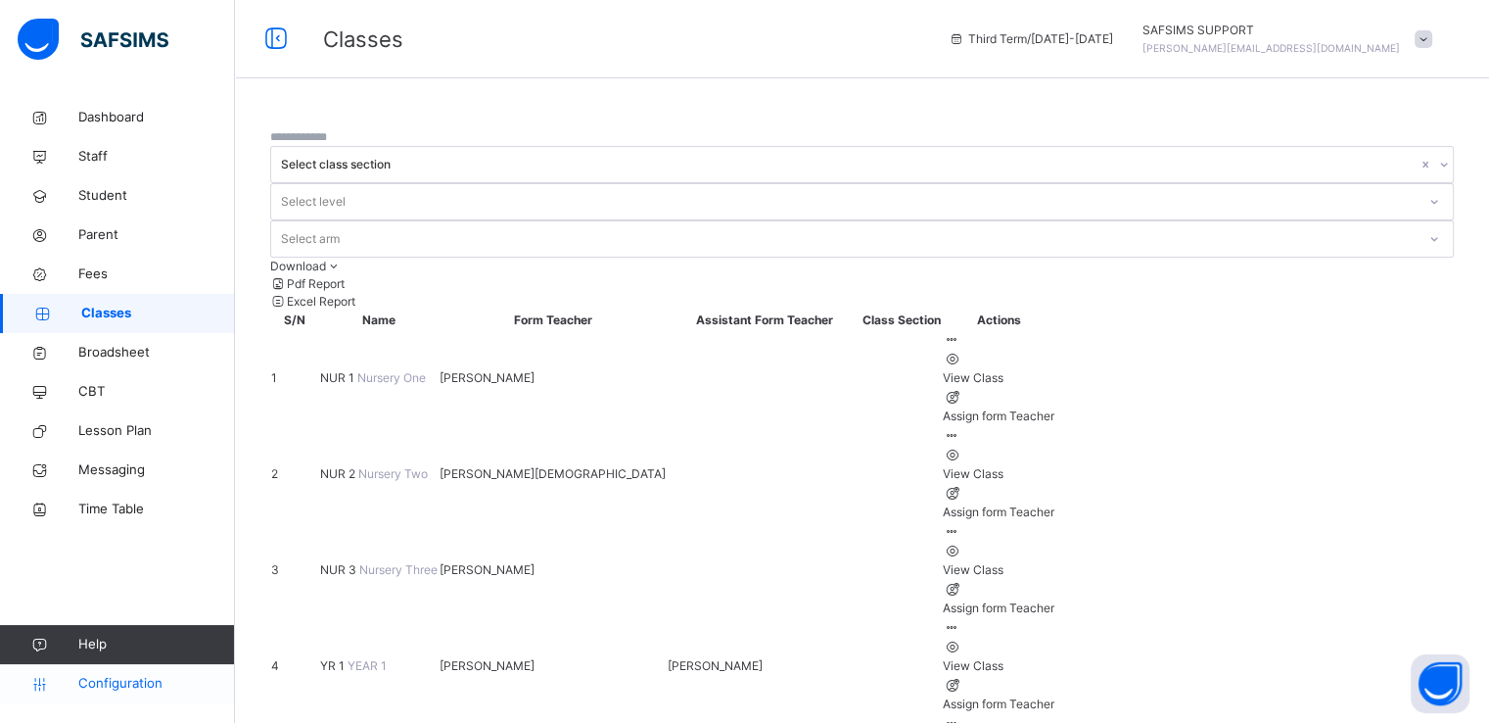
click at [118, 690] on span "Configuration" at bounding box center [156, 684] width 156 height 20
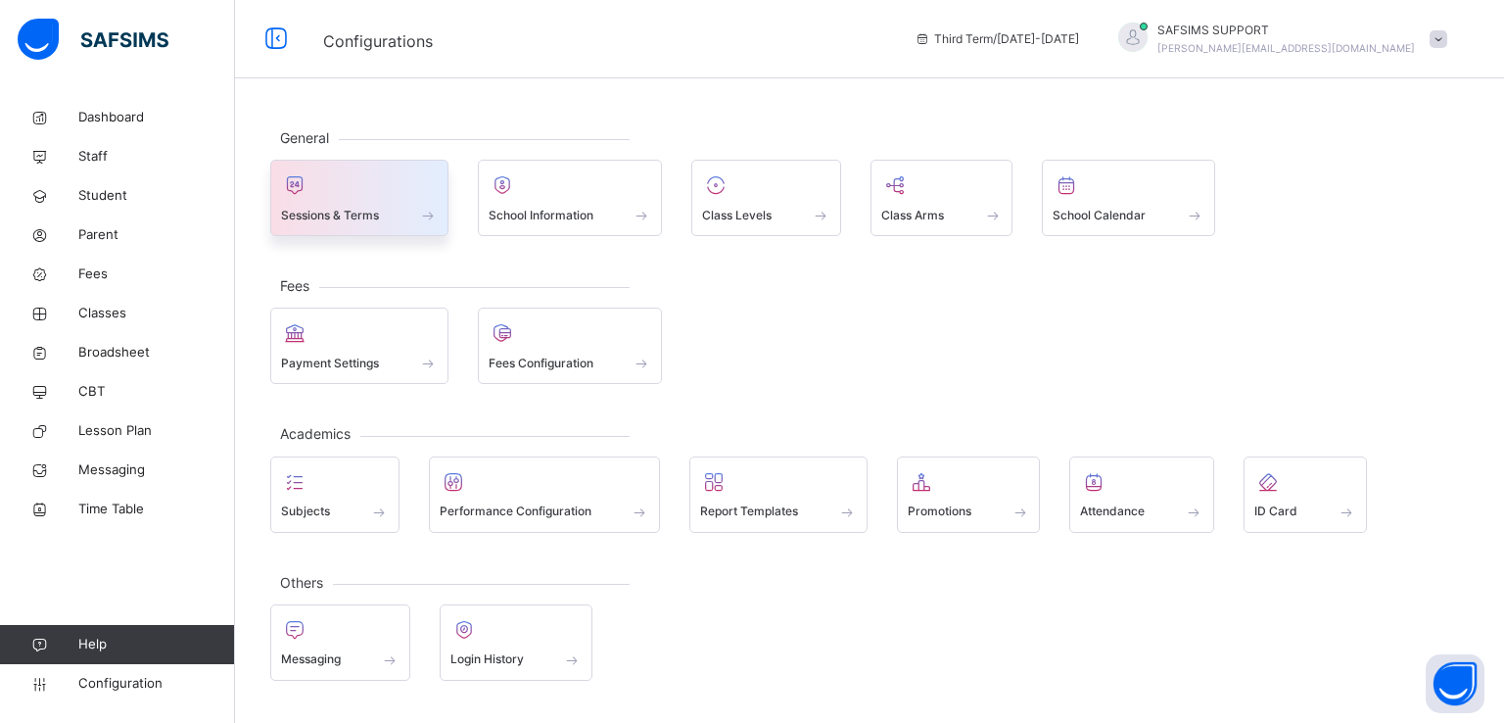
click at [384, 209] on div "Sessions & Terms" at bounding box center [359, 215] width 157 height 21
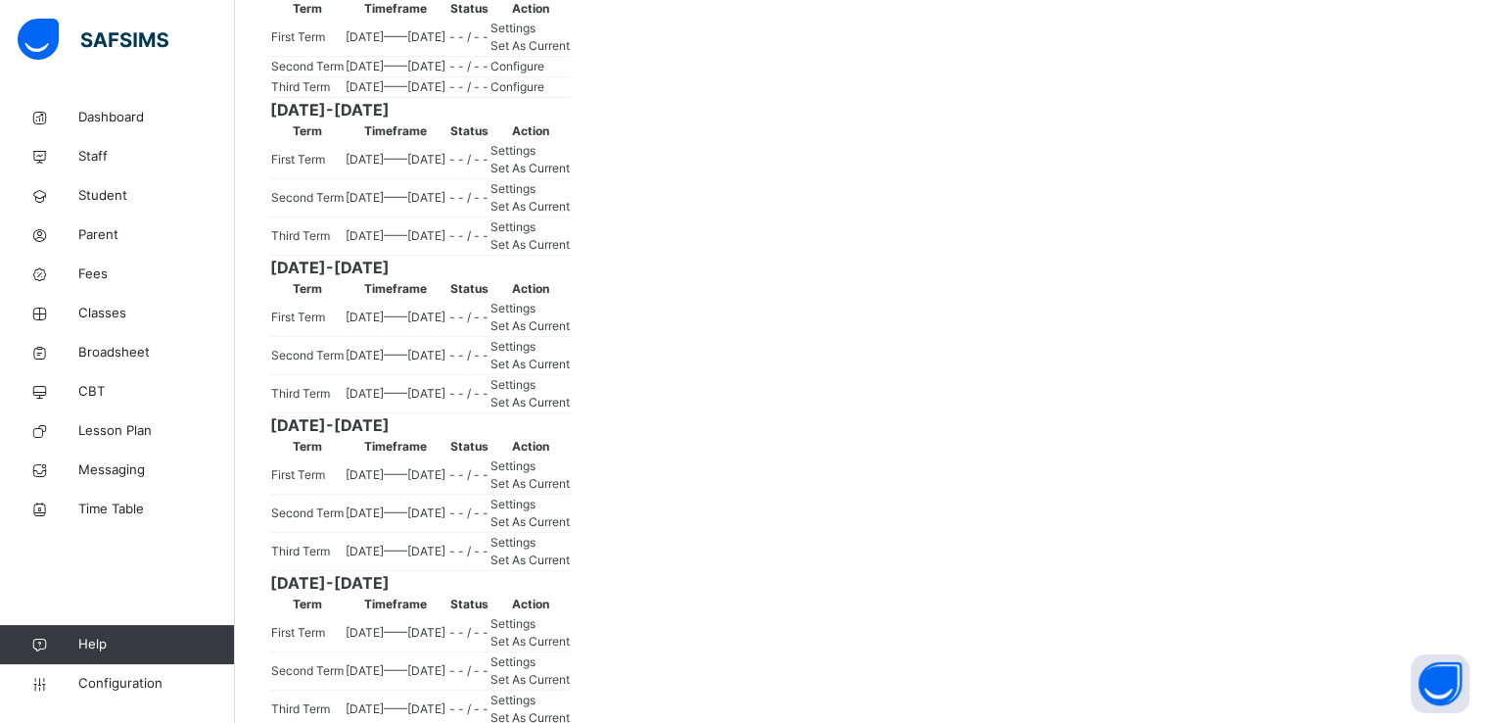
scroll to position [466, 0]
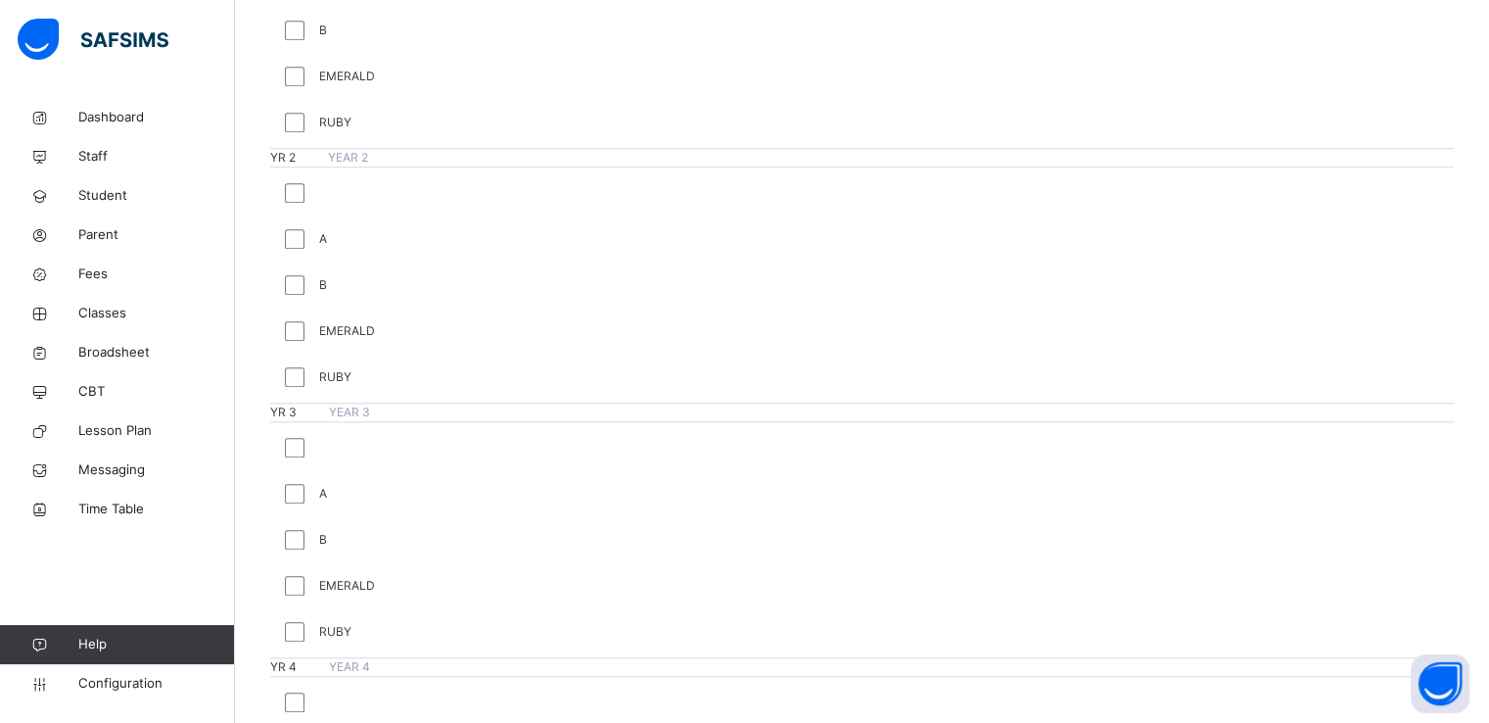
scroll to position [1853, 0]
click at [106, 310] on span "Classes" at bounding box center [156, 314] width 157 height 20
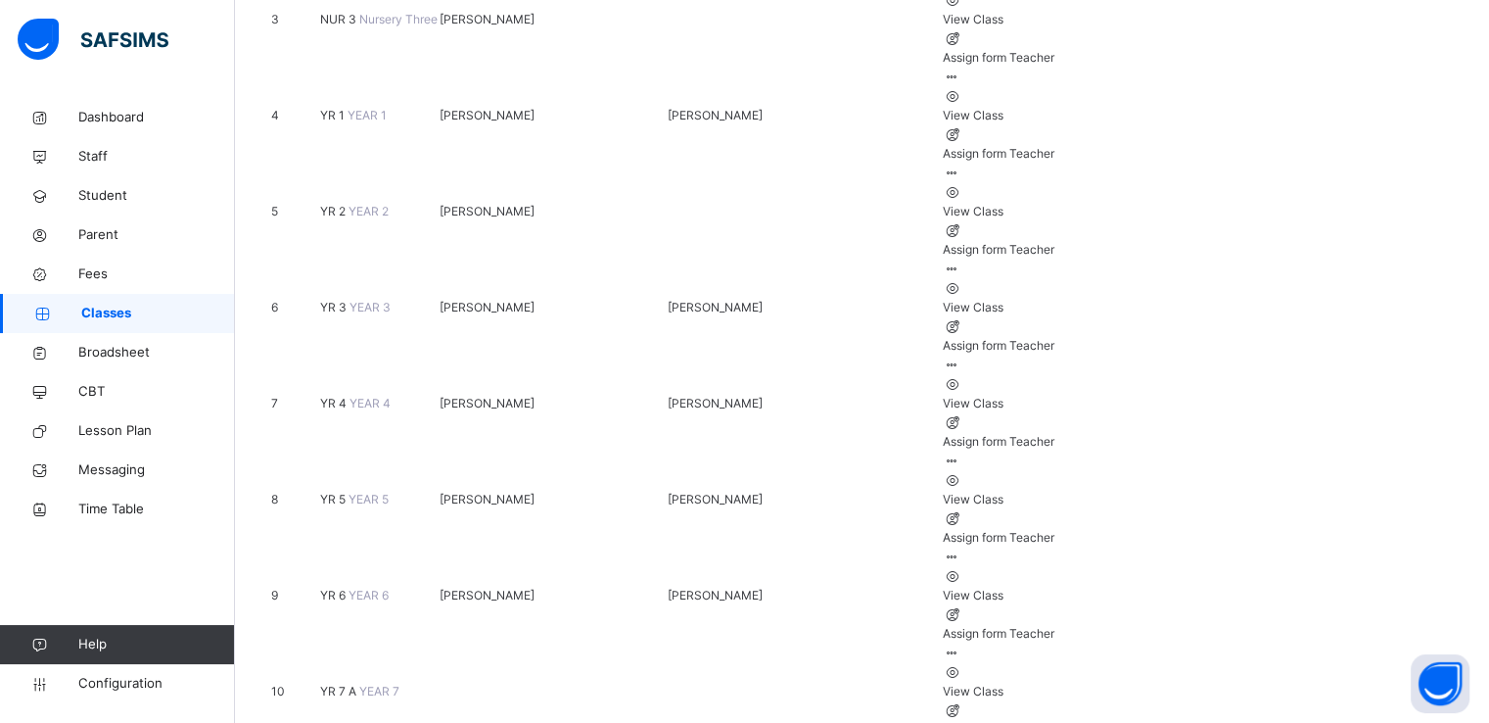
scroll to position [572, 0]
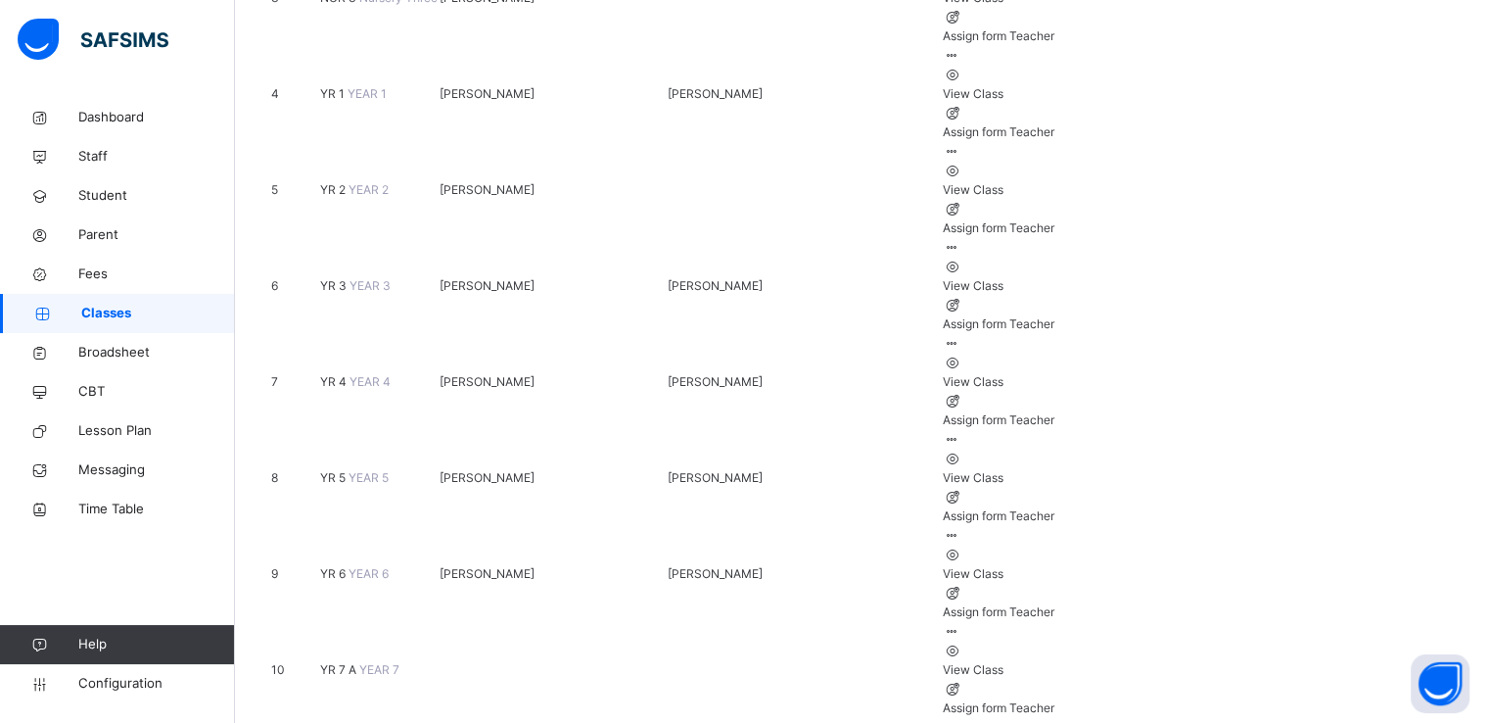
click at [355, 662] on span "YR 7 A" at bounding box center [339, 669] width 39 height 15
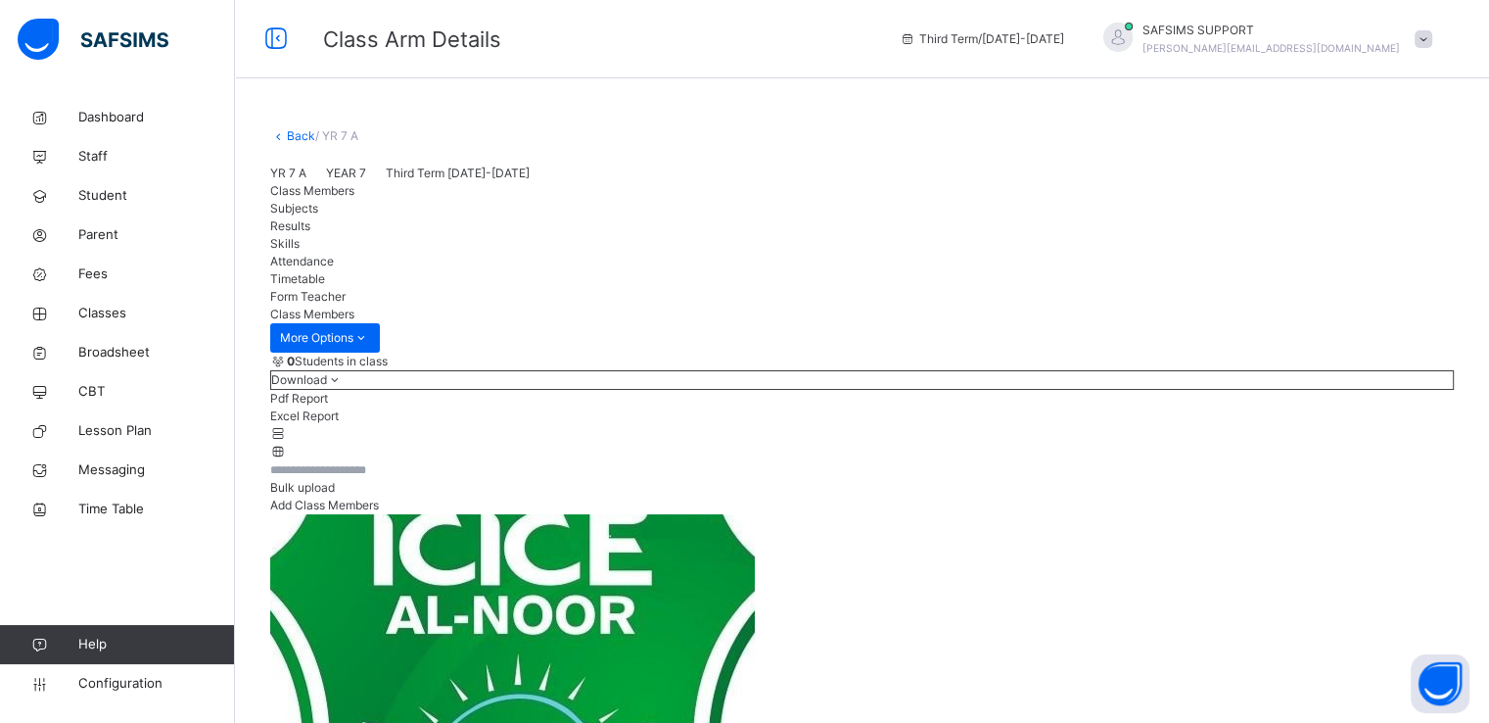
click at [292, 137] on link "Back" at bounding box center [301, 135] width 28 height 15
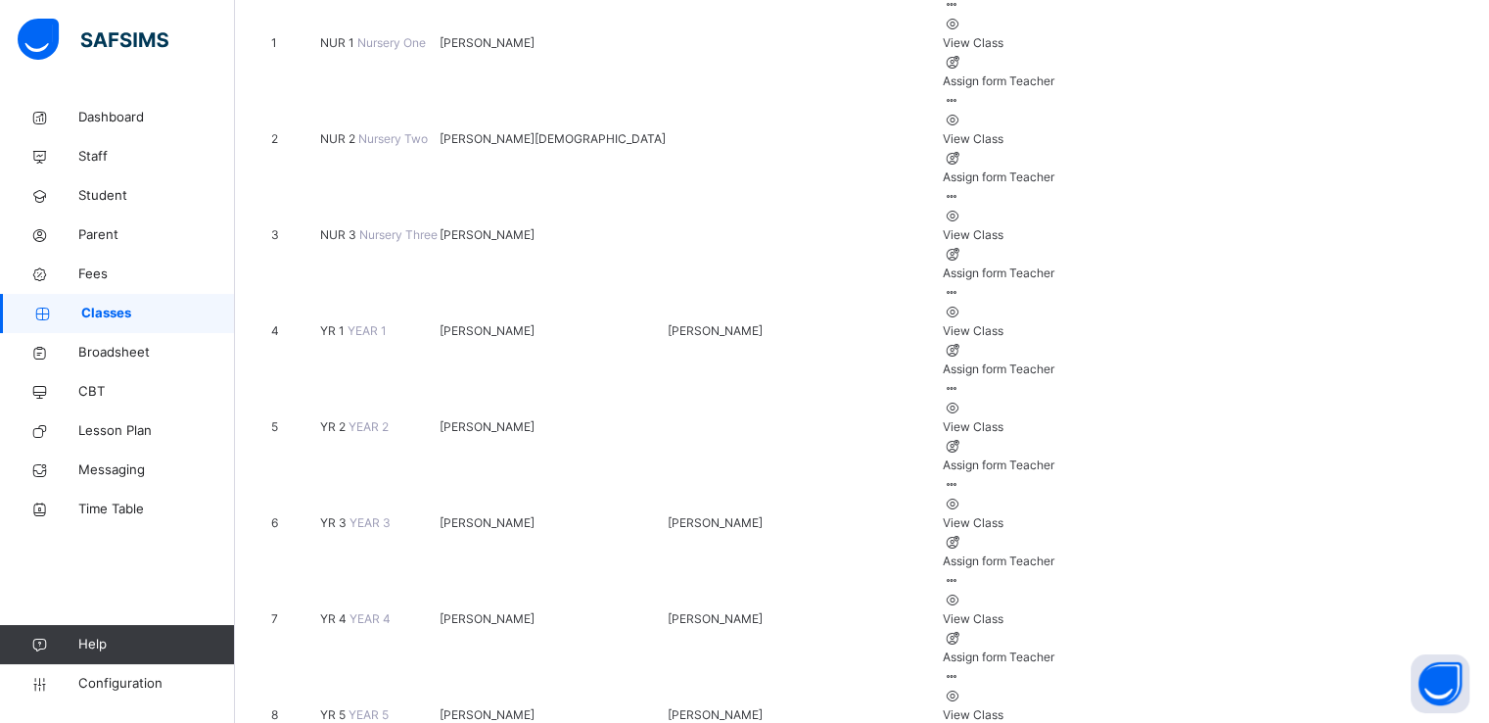
scroll to position [407, 0]
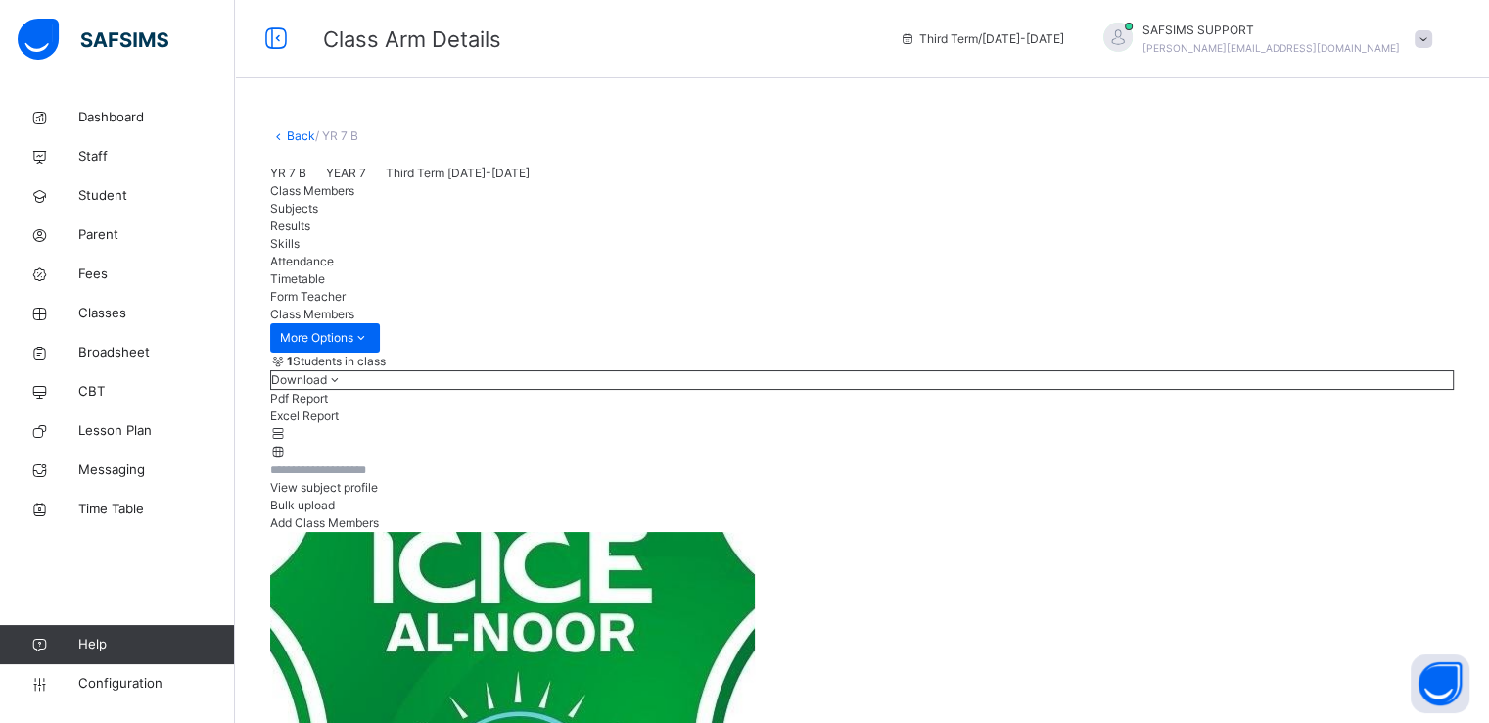
click at [295, 139] on link "Back" at bounding box center [301, 135] width 28 height 15
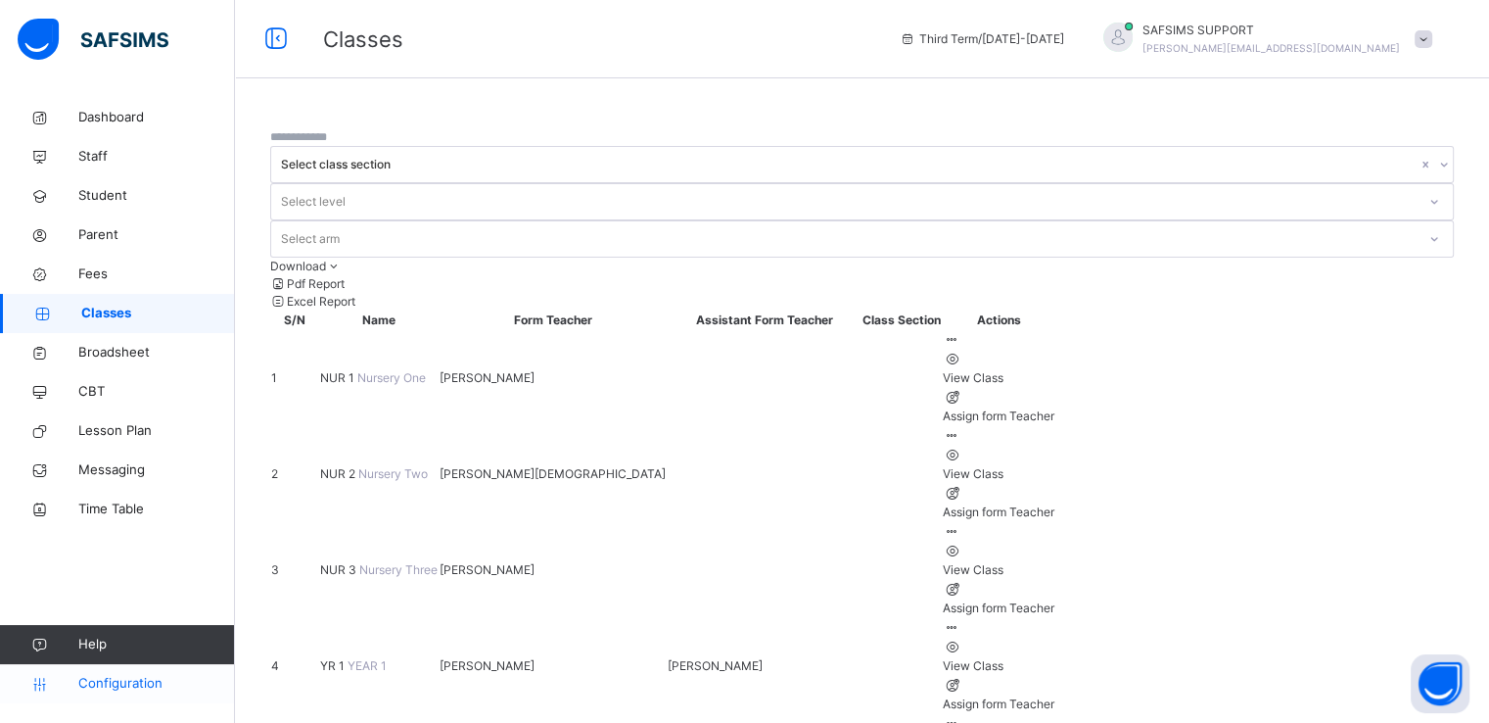
click at [111, 684] on span "Configuration" at bounding box center [156, 684] width 156 height 20
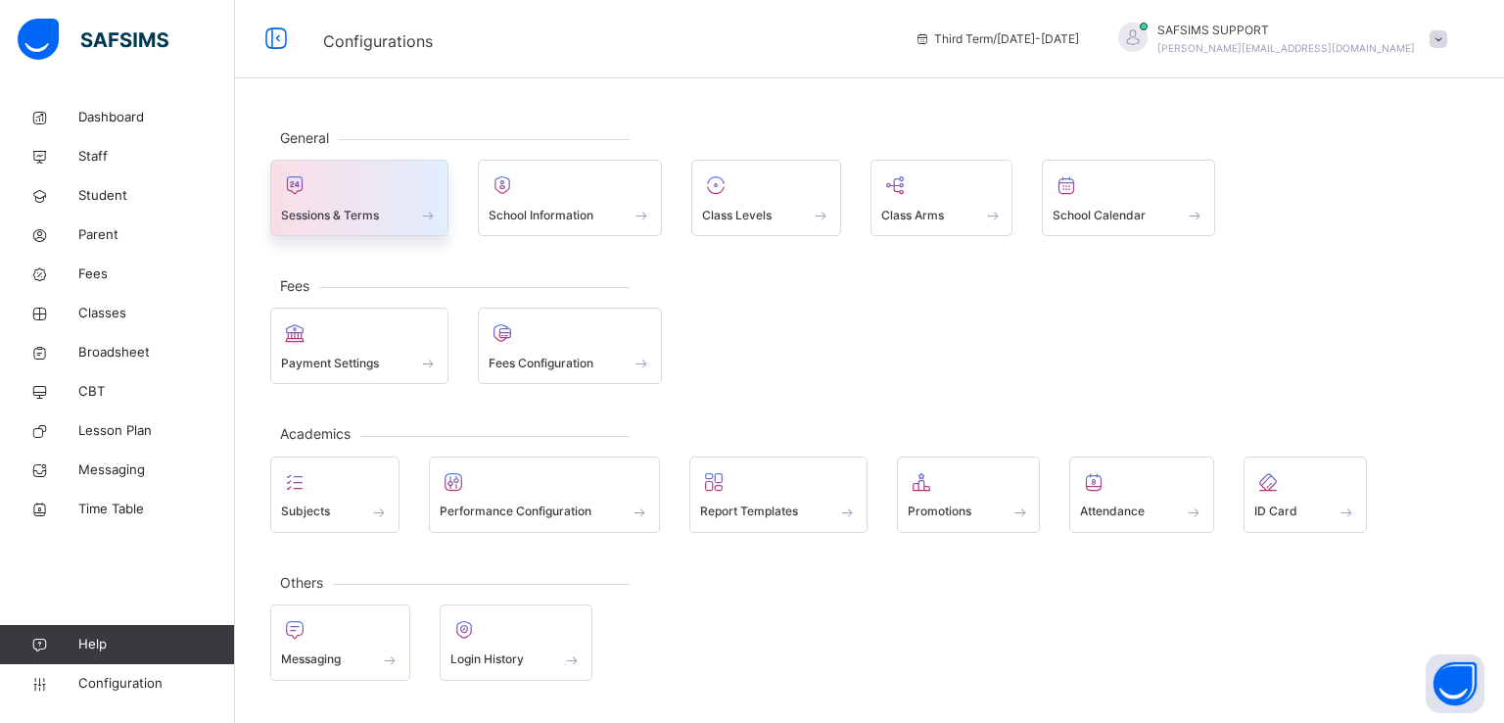
click at [379, 209] on span "Sessions & Terms" at bounding box center [330, 216] width 98 height 18
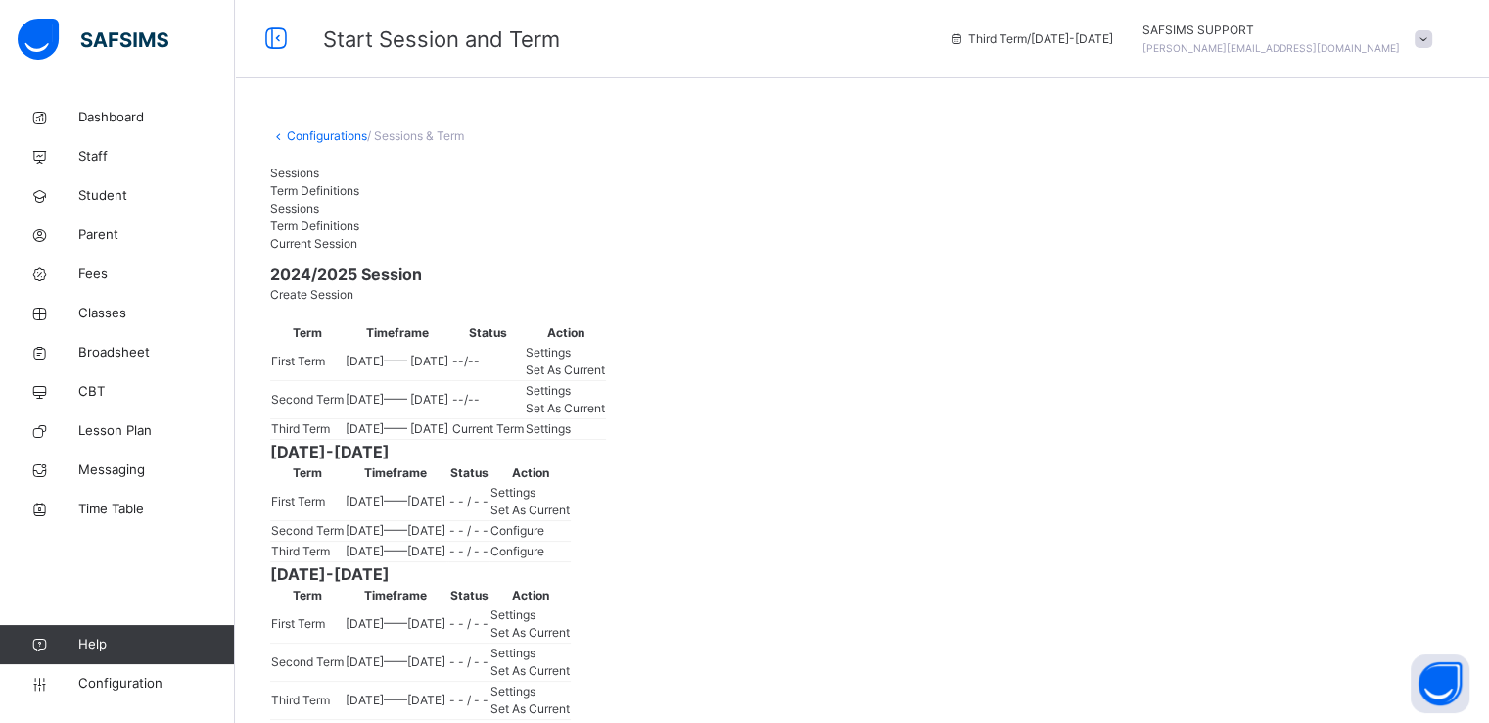
click at [571, 436] on span "Settings" at bounding box center [548, 428] width 45 height 15
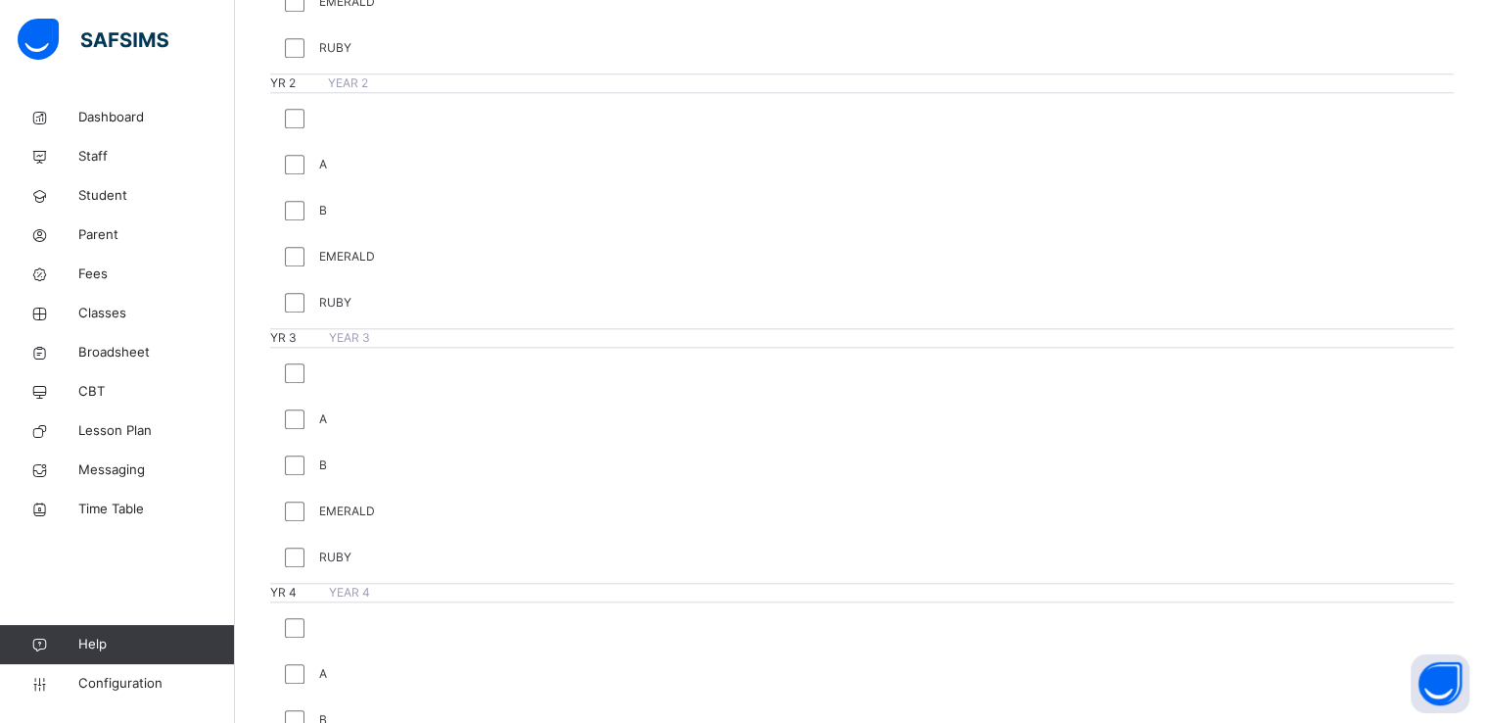
scroll to position [1900, 0]
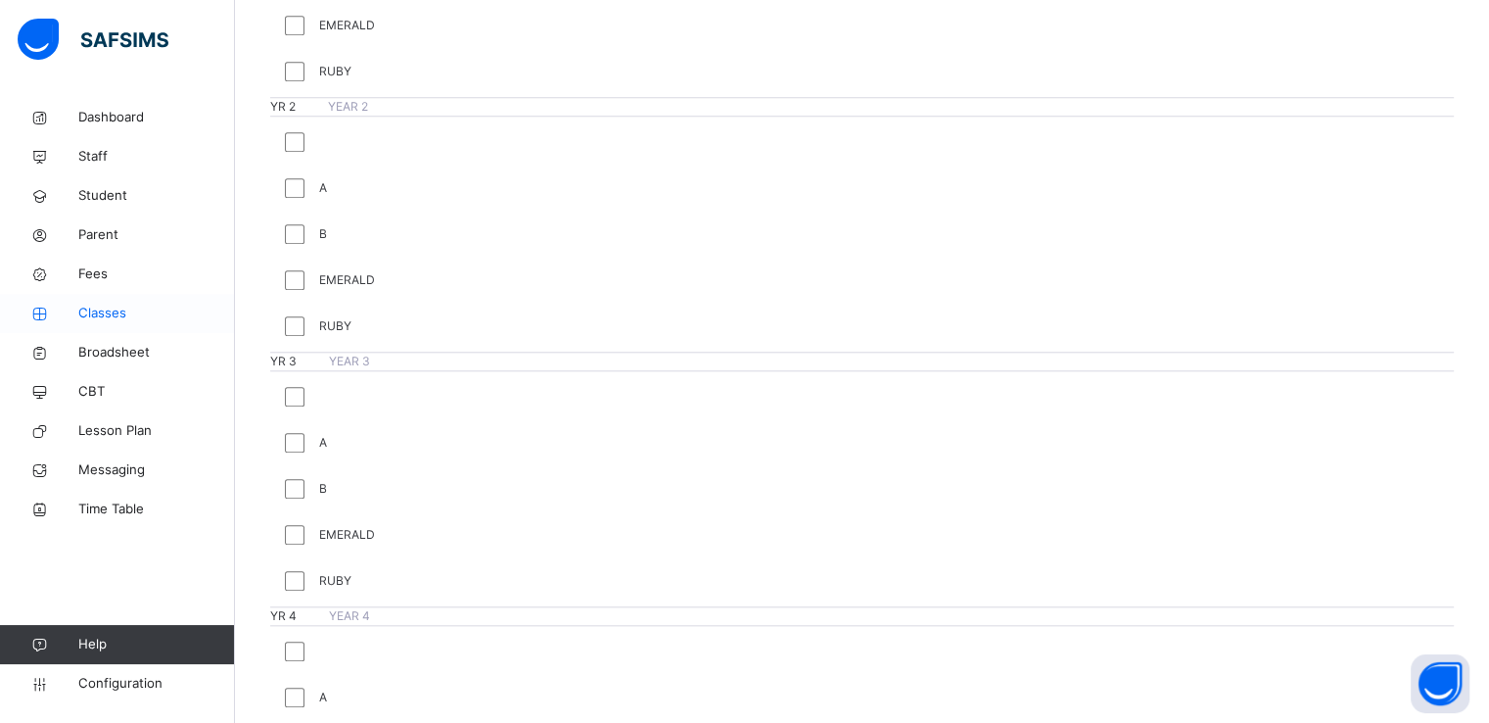
click at [114, 316] on span "Classes" at bounding box center [156, 314] width 157 height 20
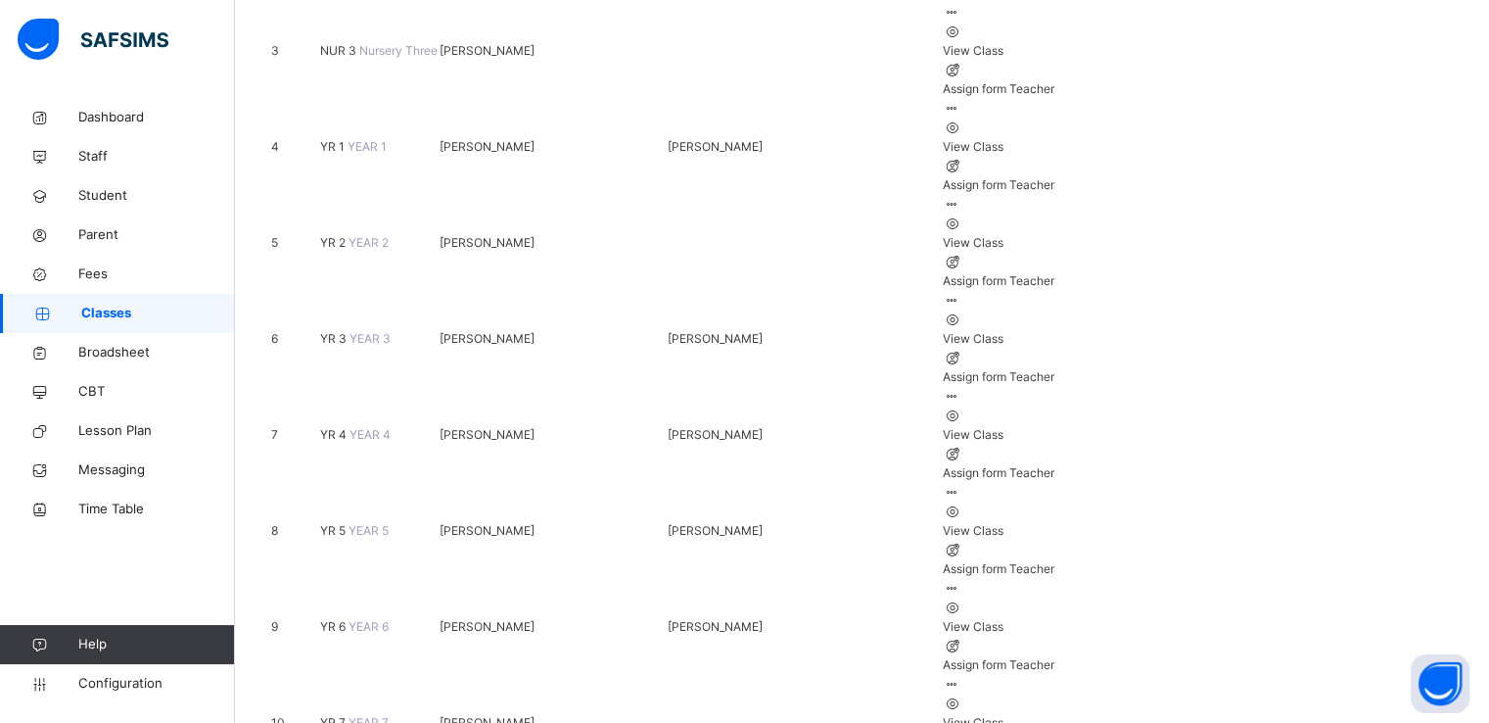
scroll to position [572, 0]
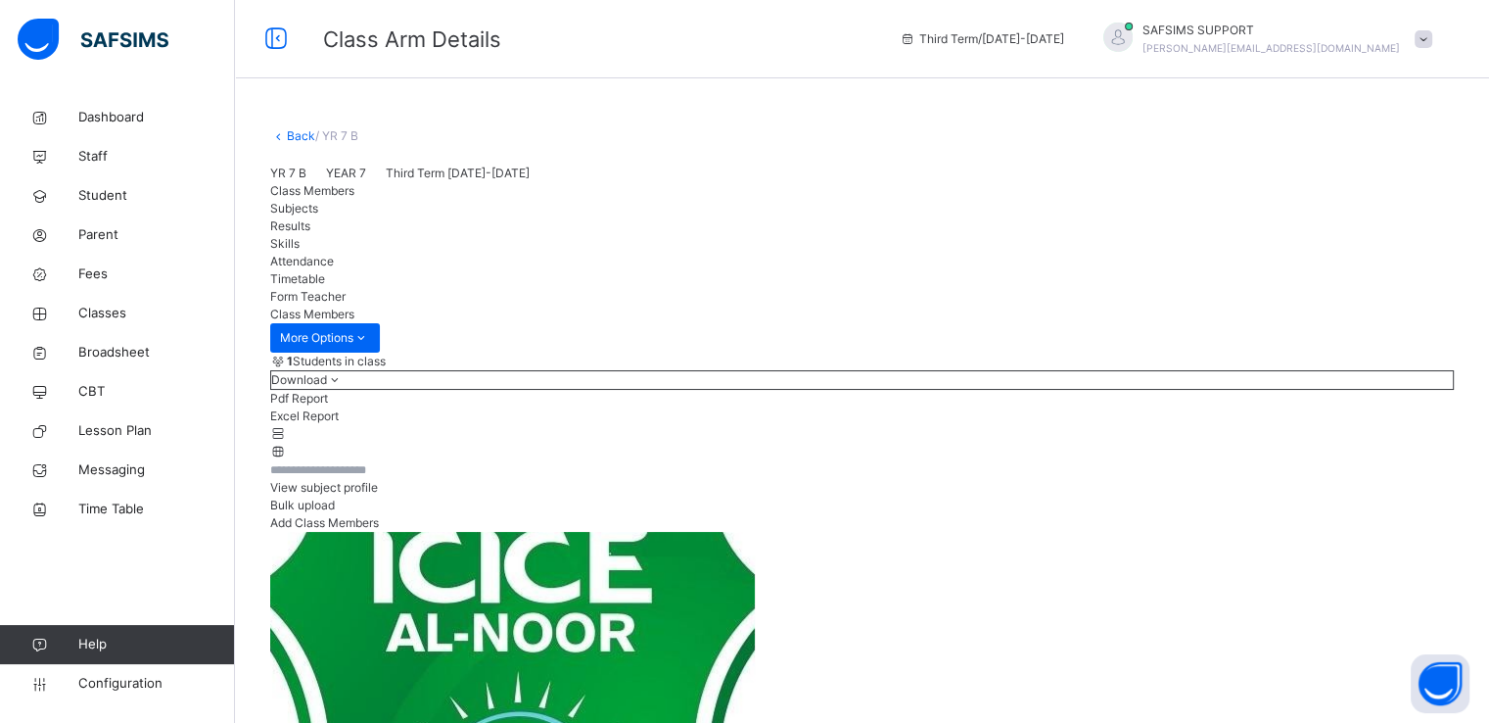
scroll to position [91, 0]
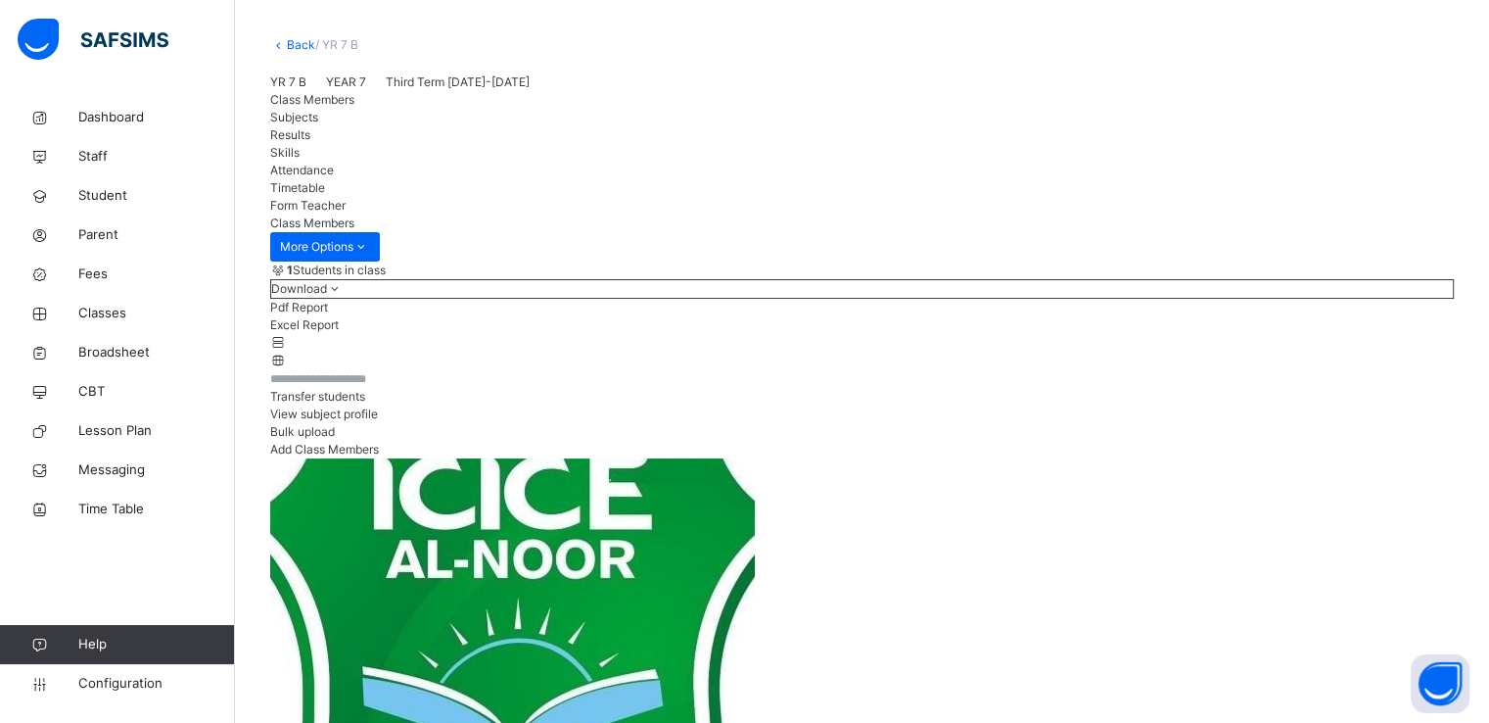
click at [365, 403] on span "Transfer students" at bounding box center [317, 396] width 95 height 15
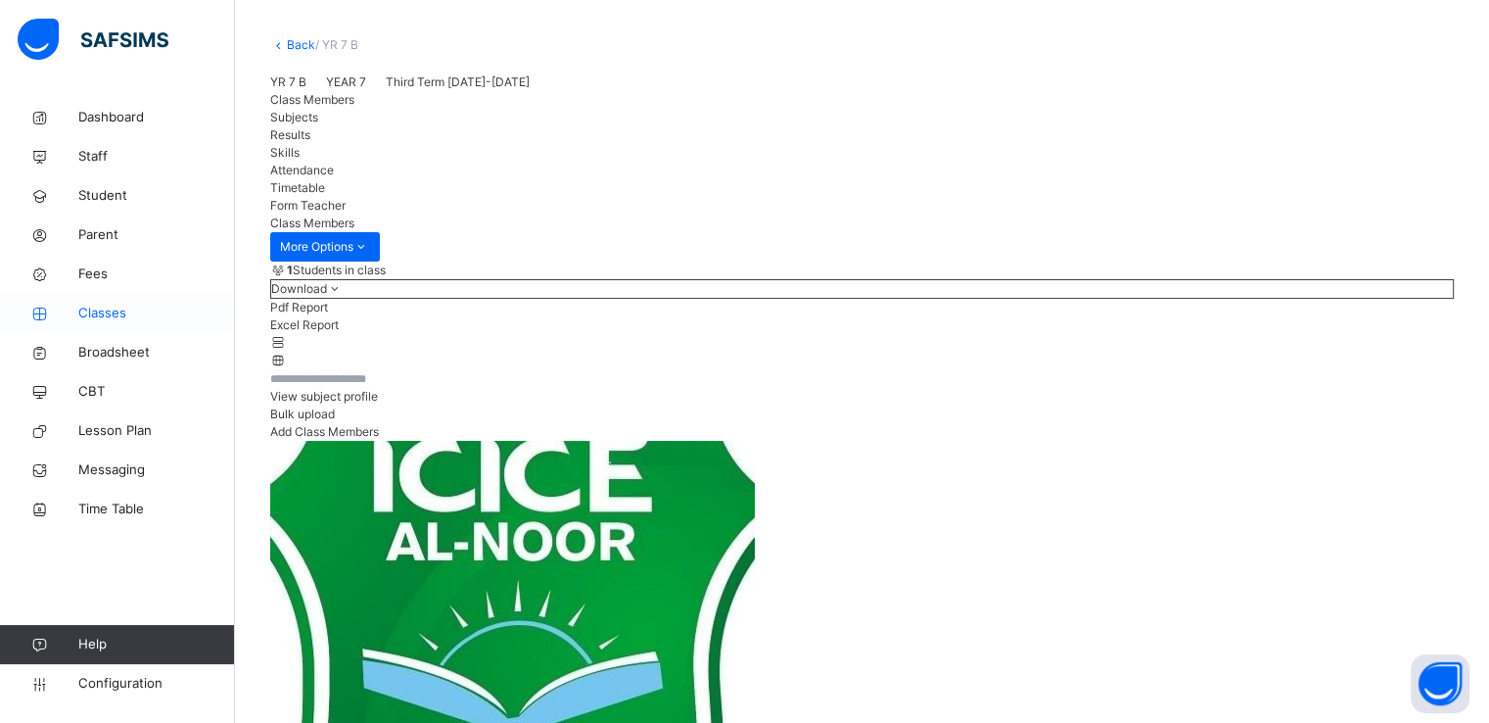
click at [99, 315] on span "Classes" at bounding box center [156, 314] width 157 height 20
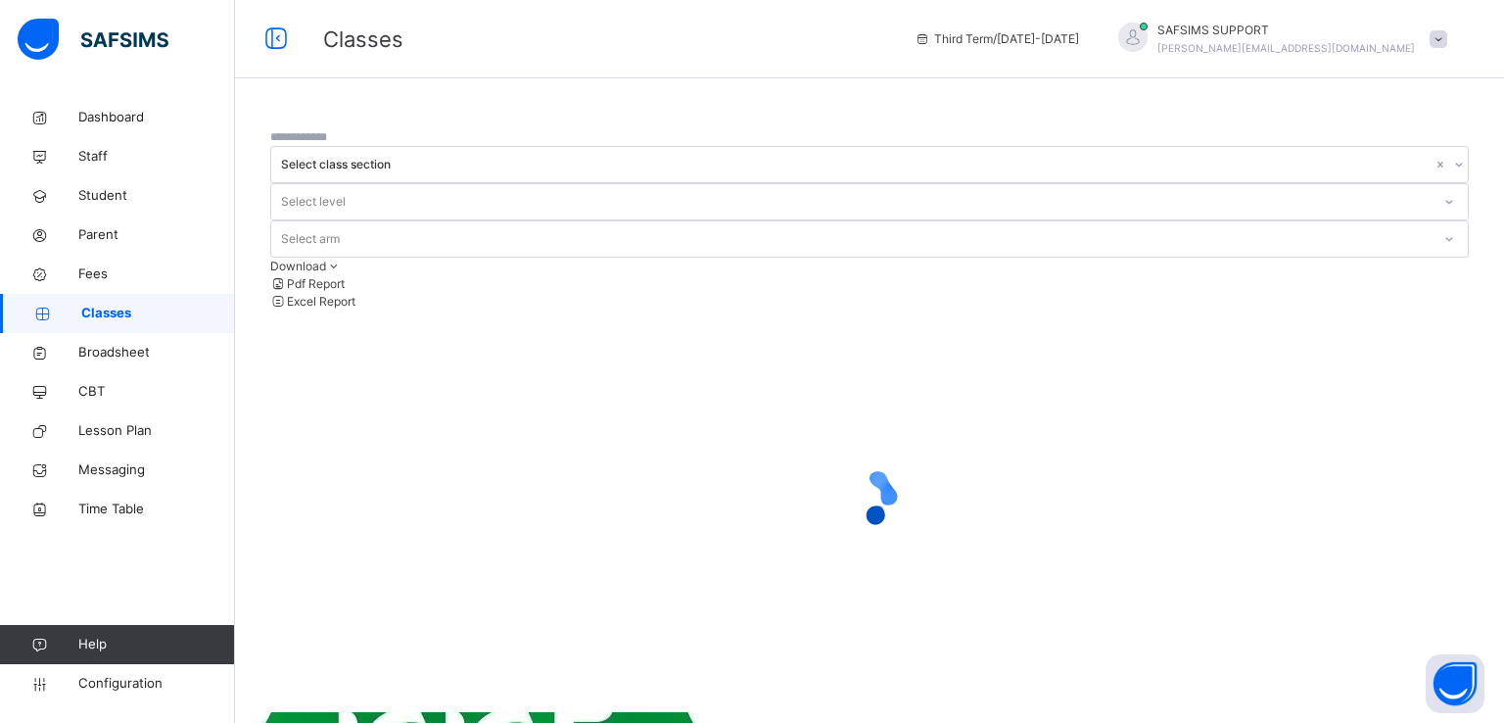
click at [420, 422] on div at bounding box center [869, 496] width 1199 height 372
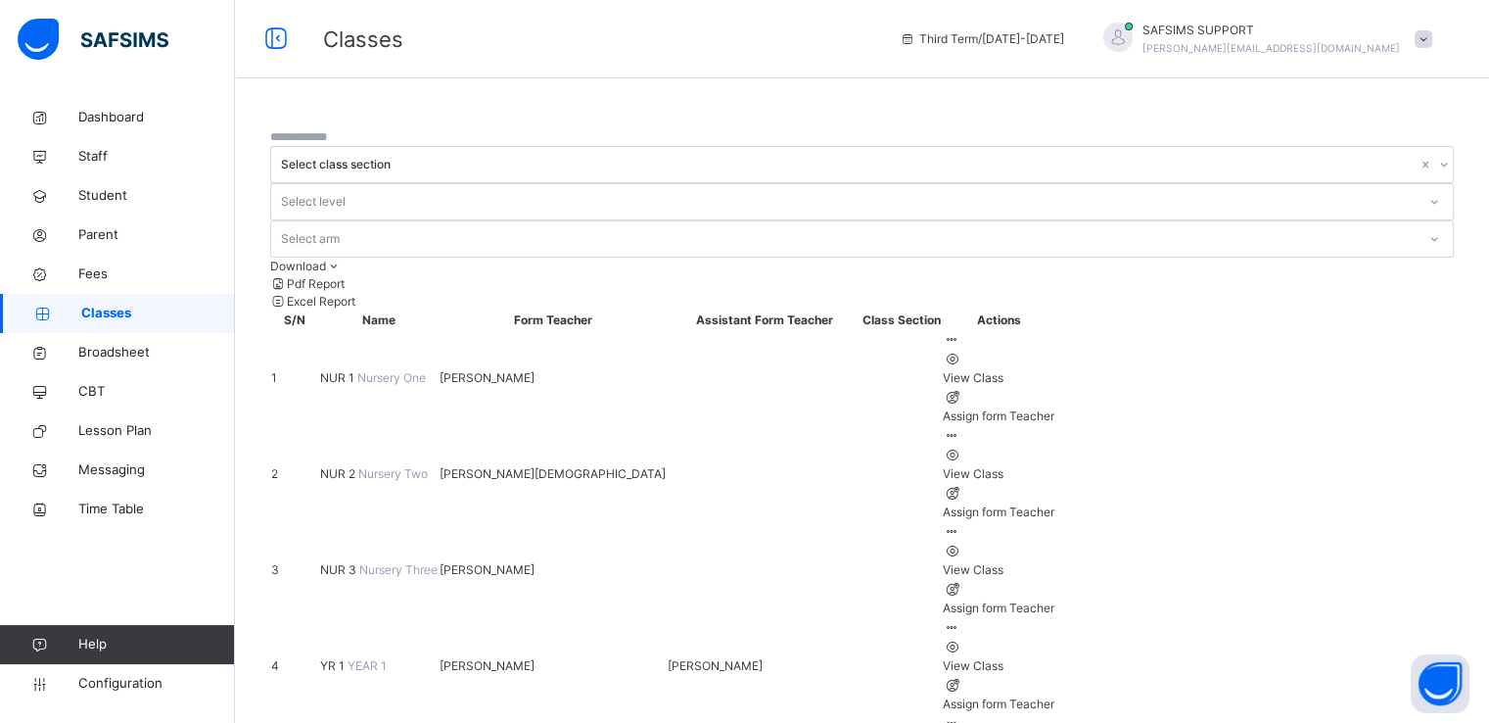
click at [348, 658] on span "YR 1" at bounding box center [333, 665] width 27 height 15
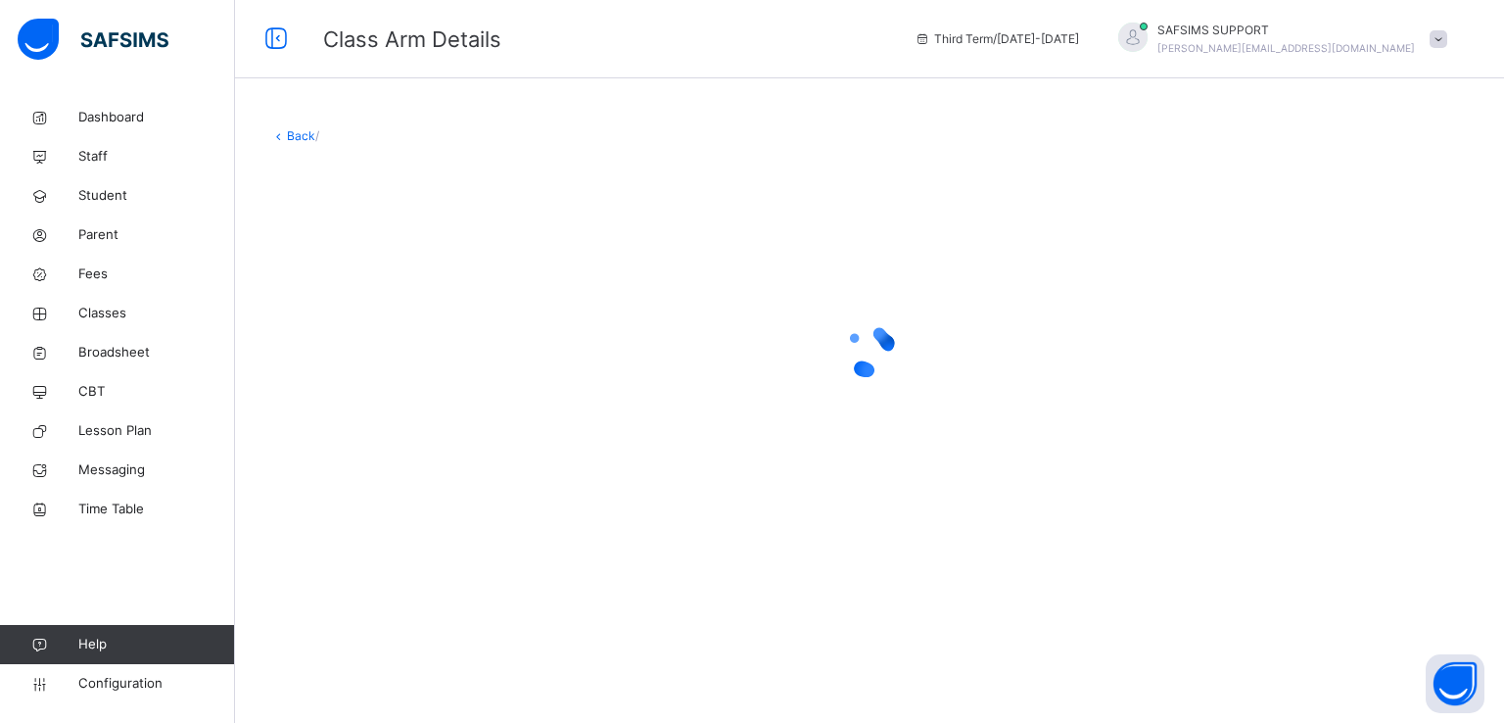
click at [420, 422] on div at bounding box center [869, 351] width 1199 height 372
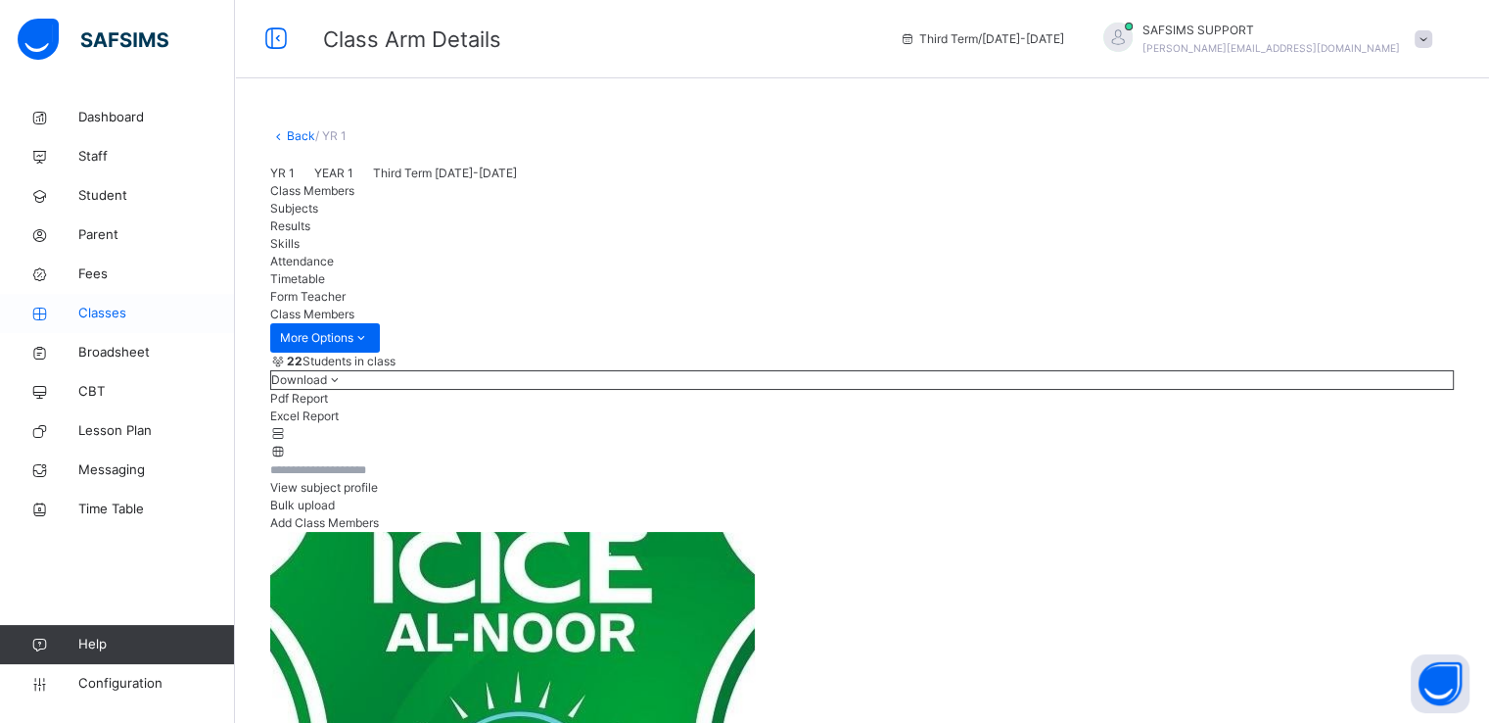
click at [114, 310] on span "Classes" at bounding box center [156, 314] width 157 height 20
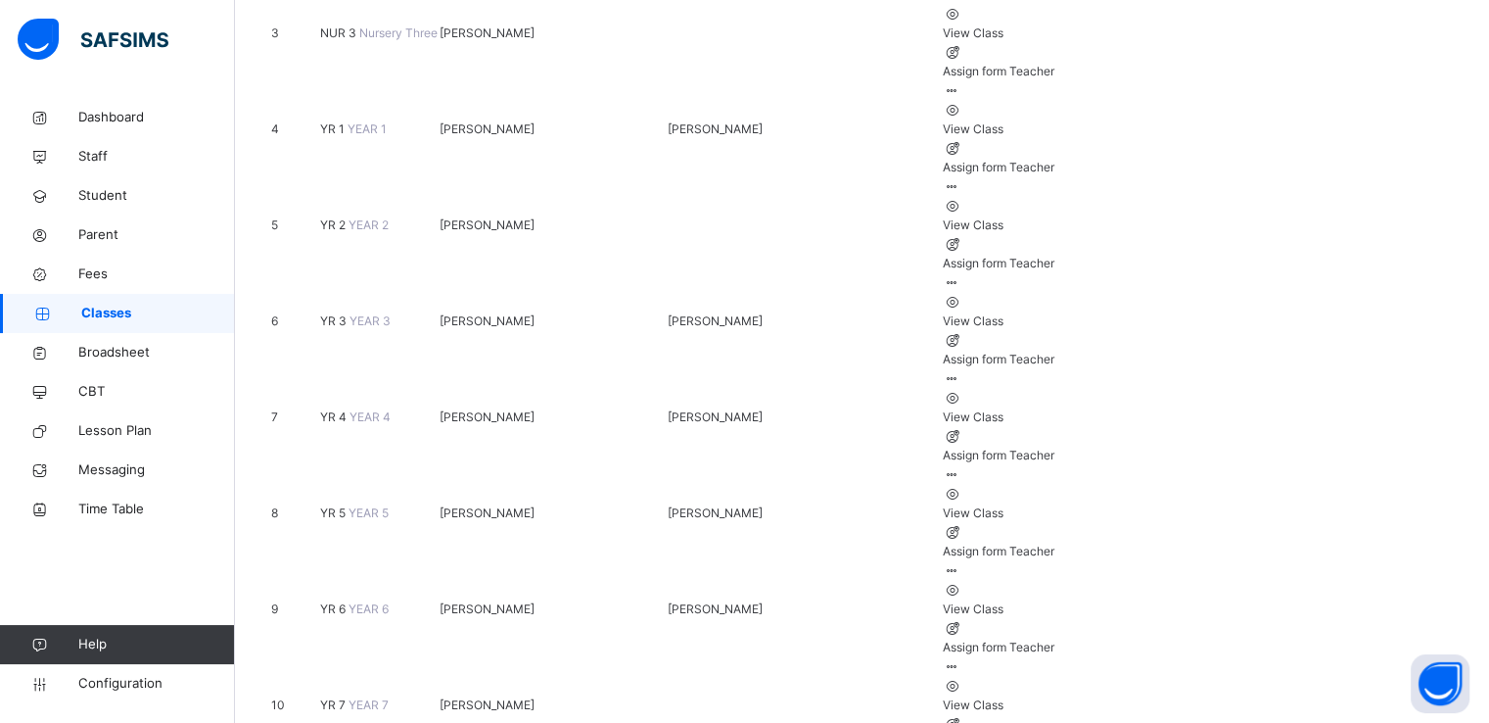
scroll to position [572, 0]
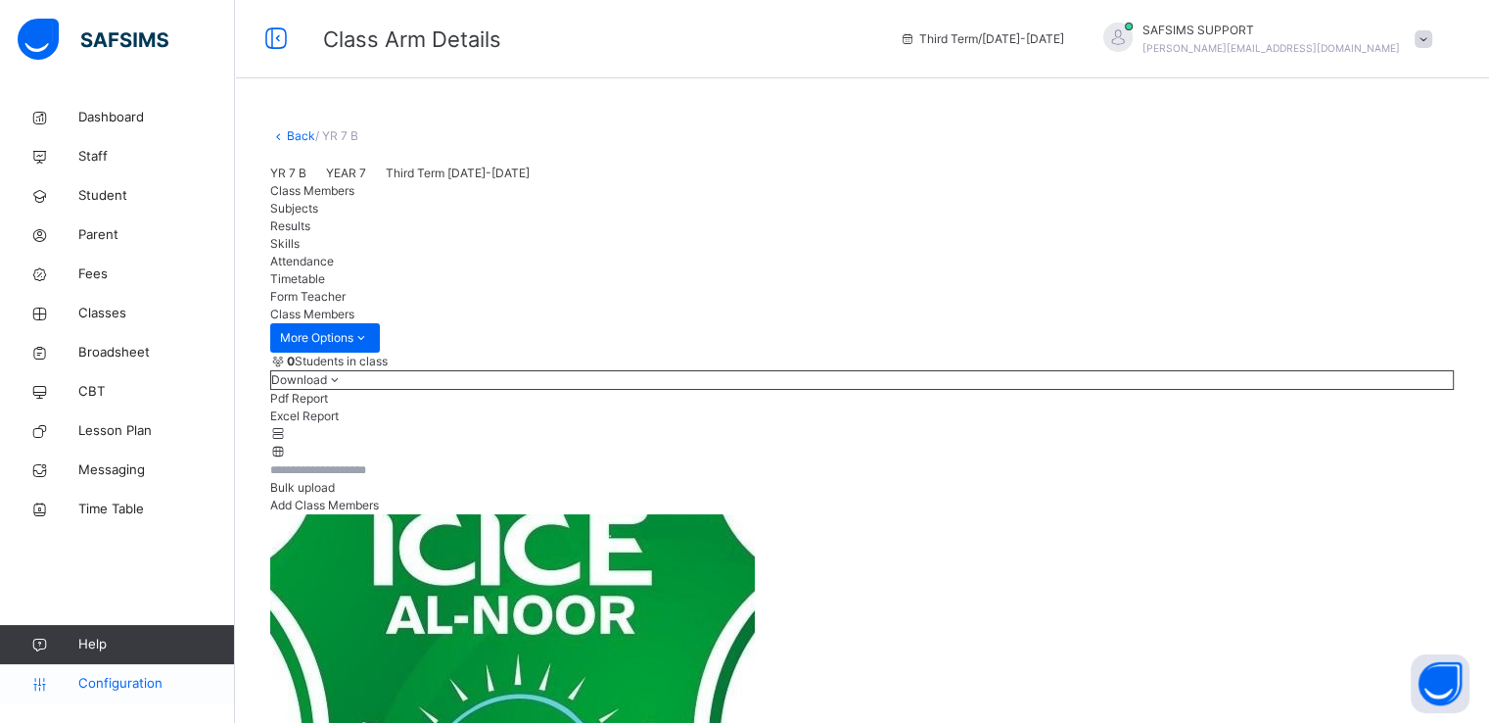
click at [132, 679] on span "Configuration" at bounding box center [156, 684] width 156 height 20
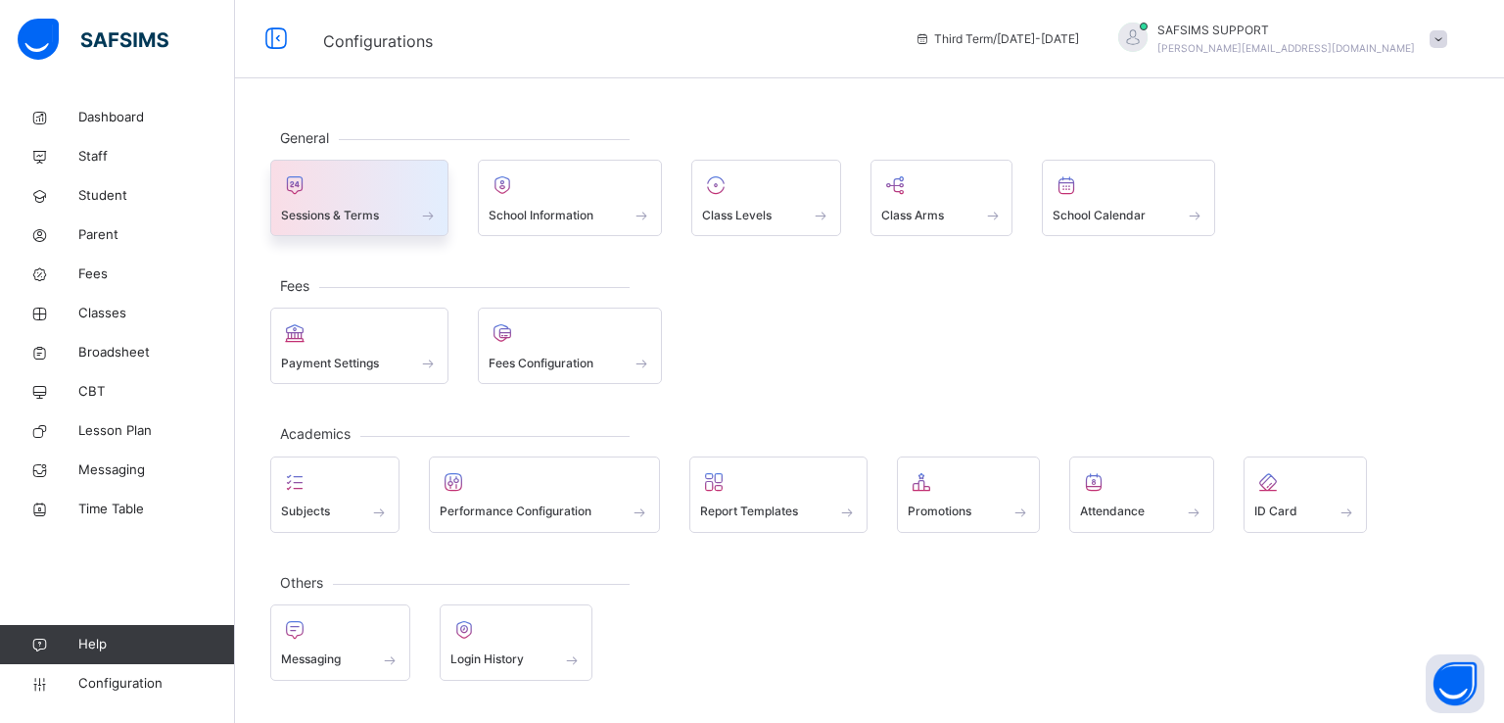
click at [388, 209] on div "Sessions & Terms" at bounding box center [359, 215] width 157 height 21
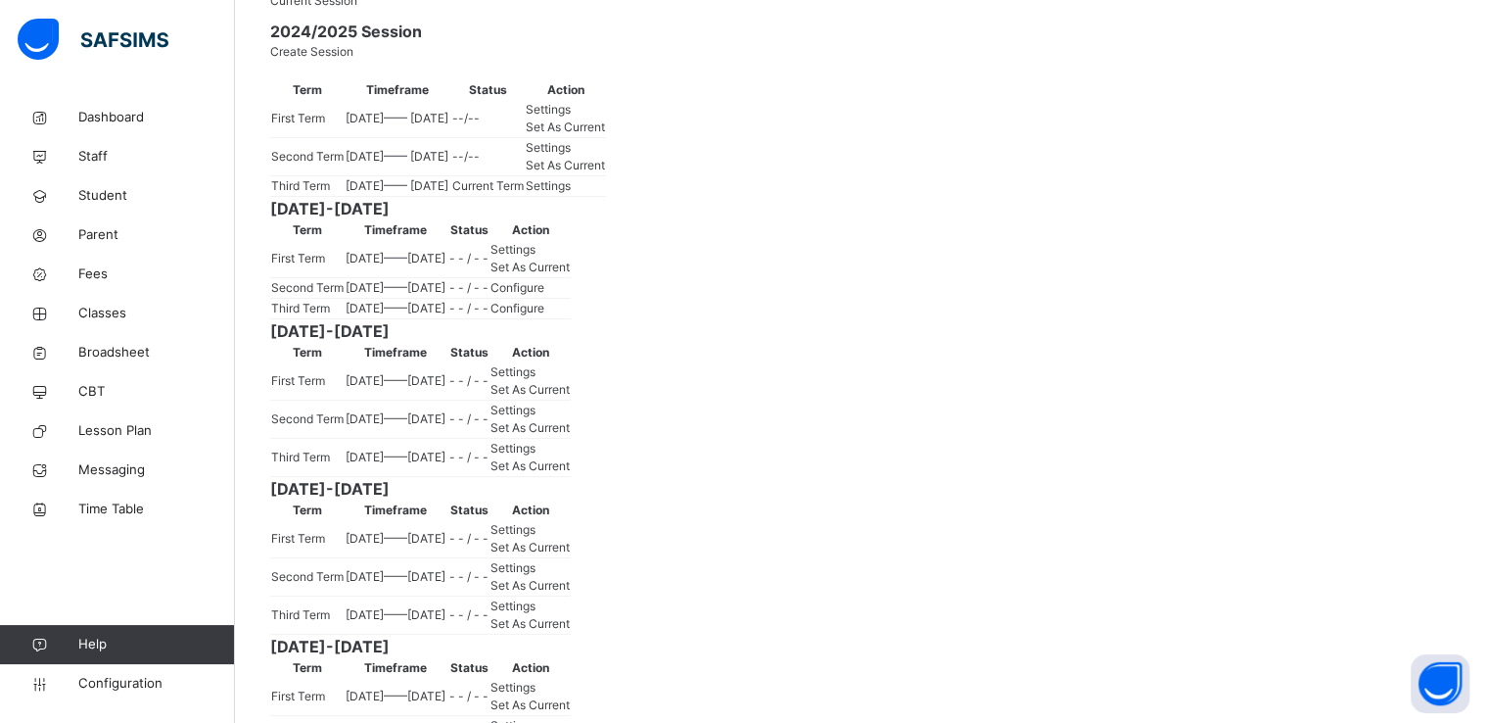
scroll to position [245, 0]
click at [571, 191] on span "Settings" at bounding box center [548, 183] width 45 height 15
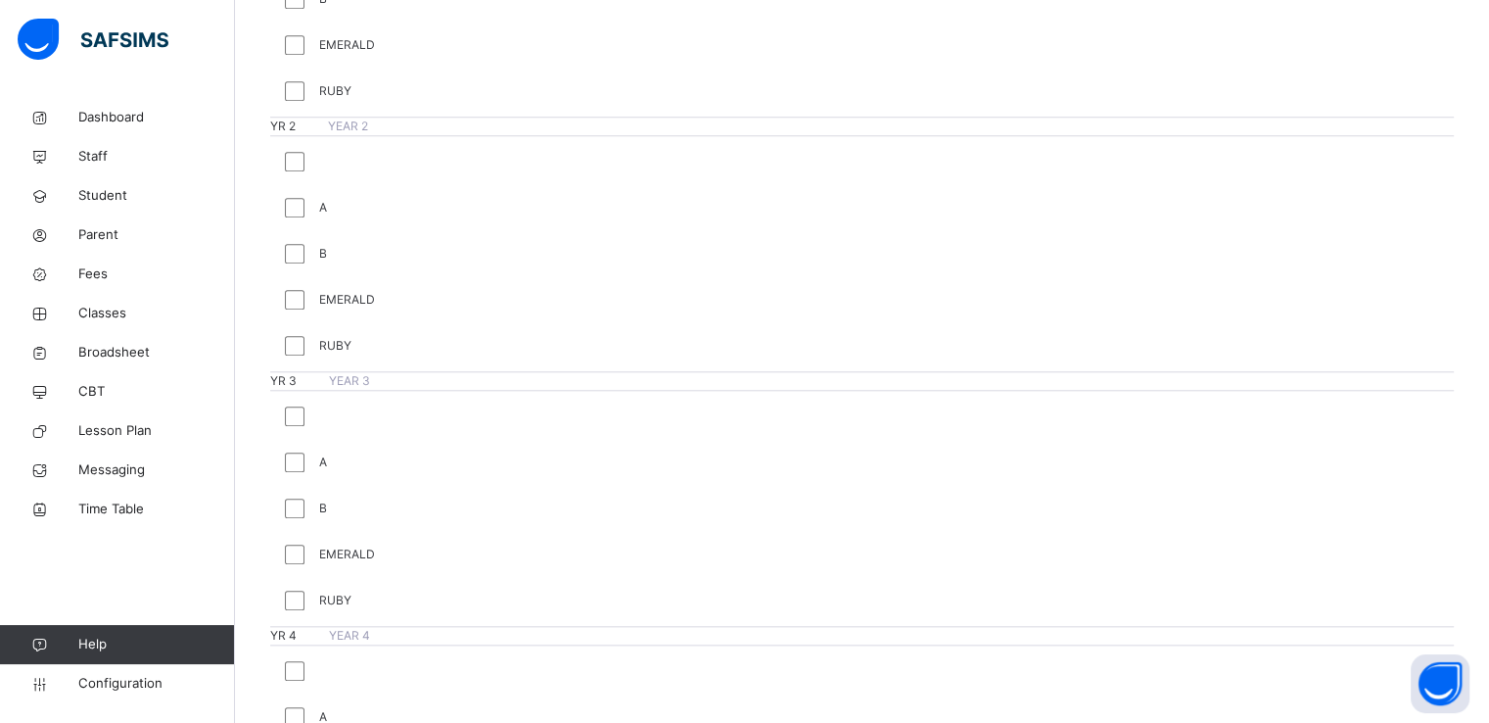
scroll to position [1876, 0]
click at [96, 680] on span "Configuration" at bounding box center [156, 684] width 156 height 20
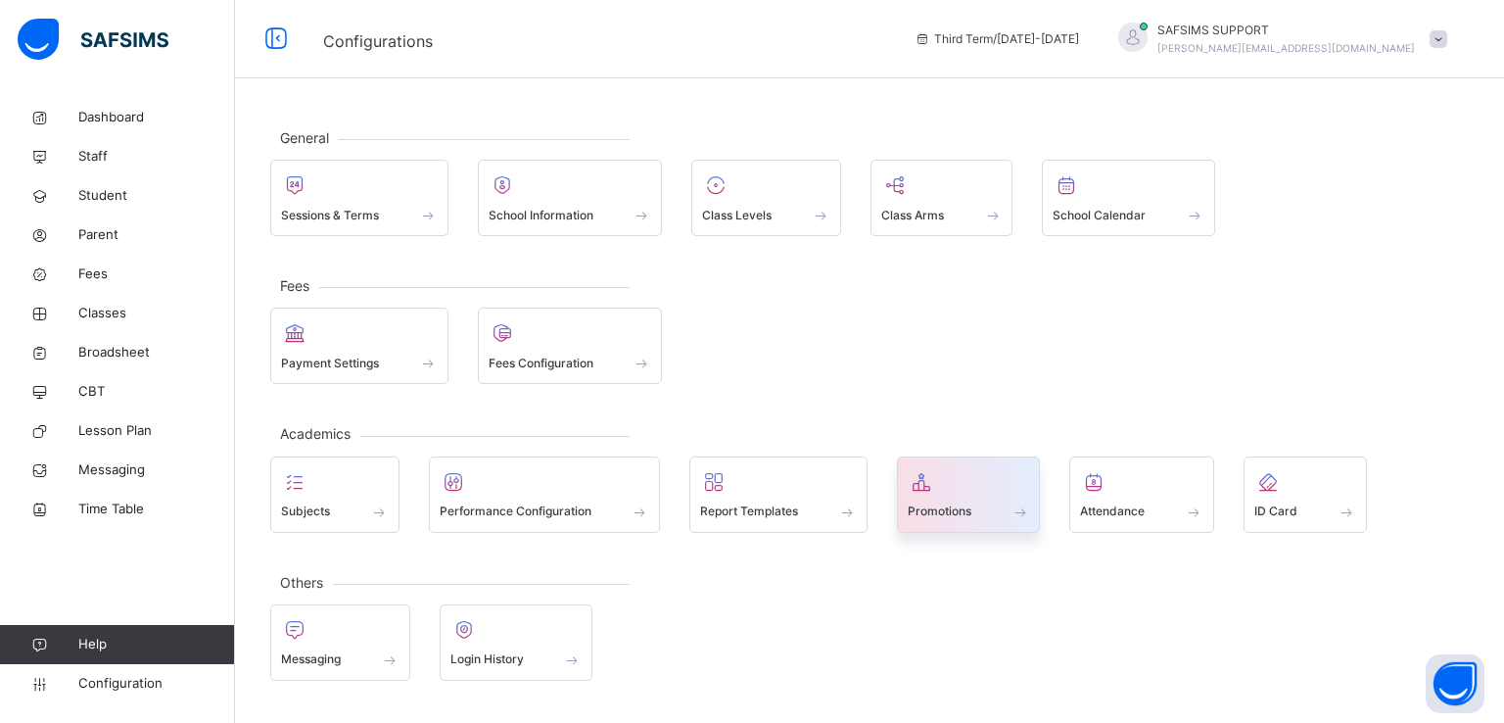
click at [953, 517] on span "Promotions" at bounding box center [940, 511] width 64 height 18
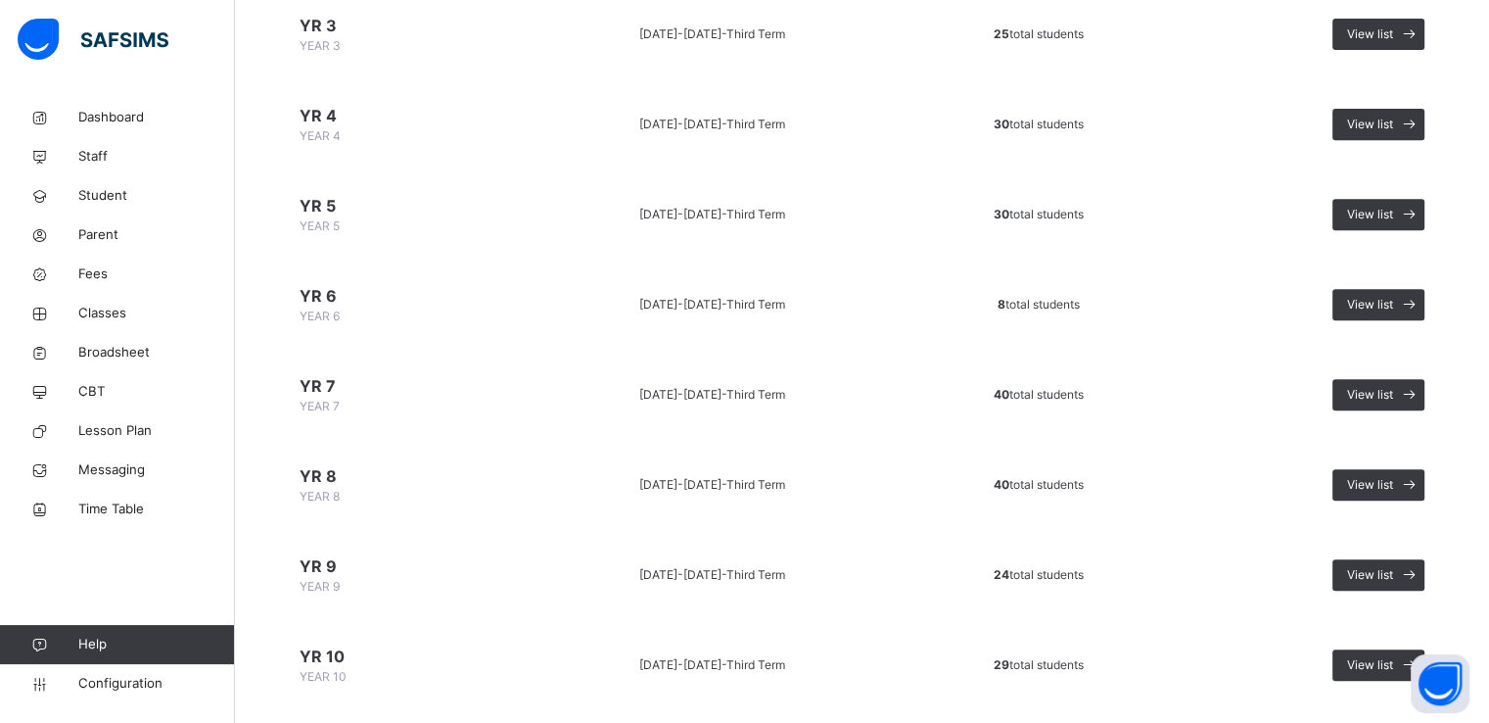
scroll to position [803, 0]
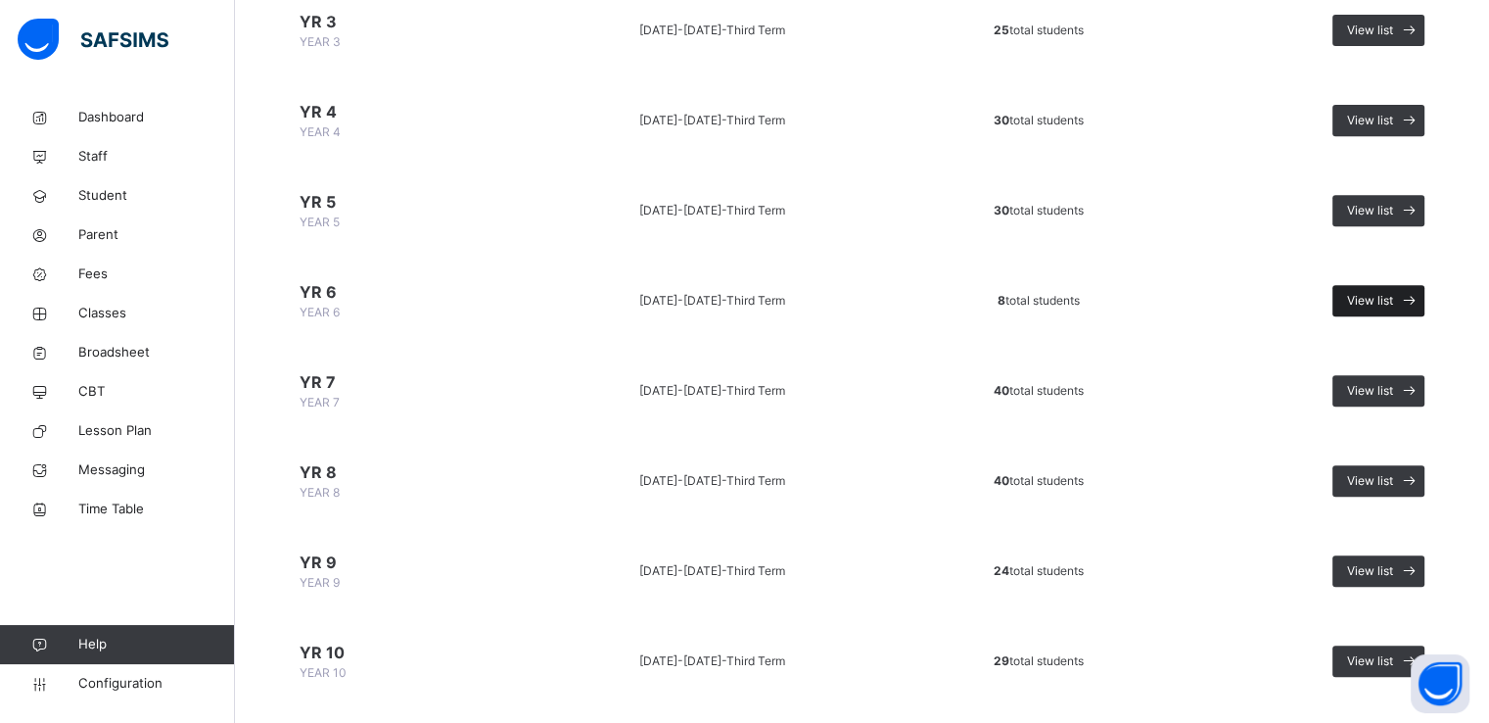
click at [1379, 300] on span "View list" at bounding box center [1370, 301] width 46 height 18
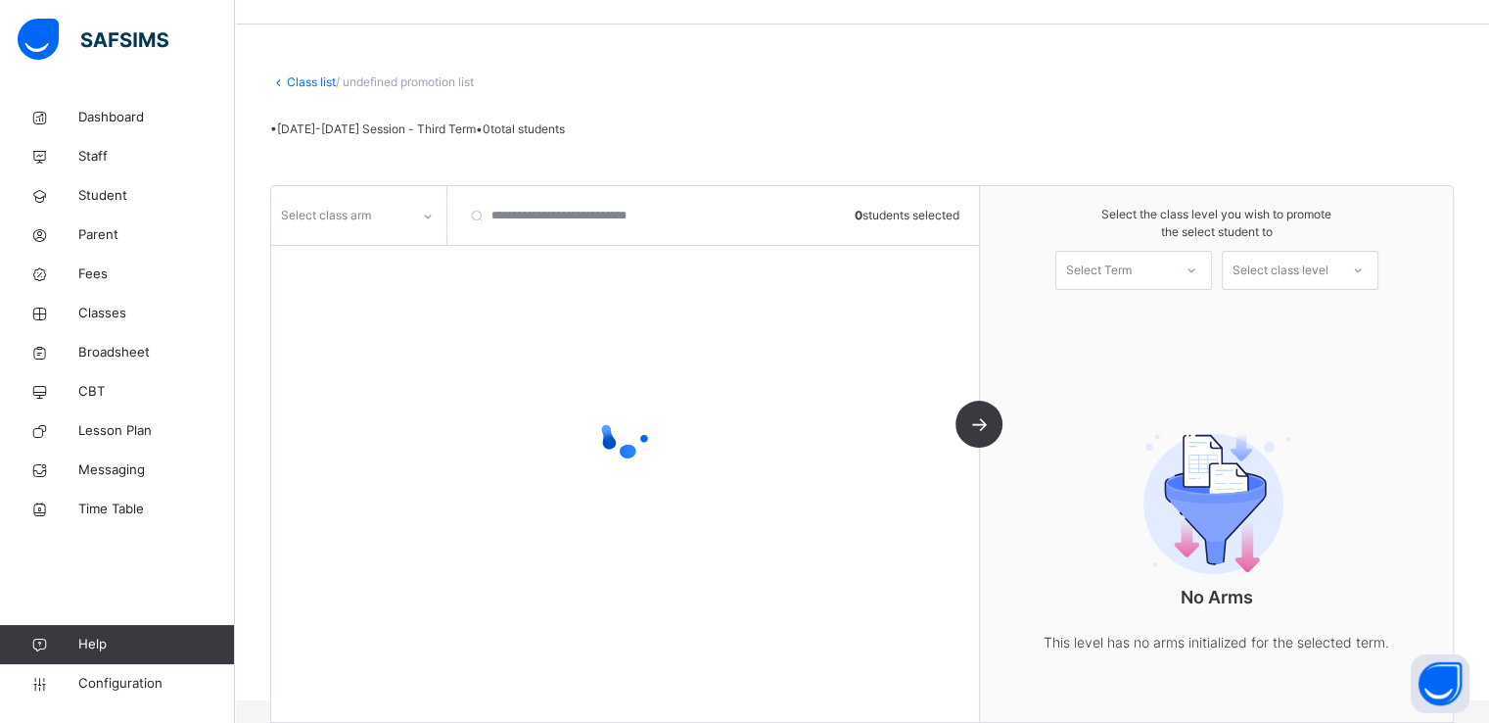
scroll to position [82, 0]
click at [381, 214] on div "Select class arm" at bounding box center [340, 215] width 138 height 30
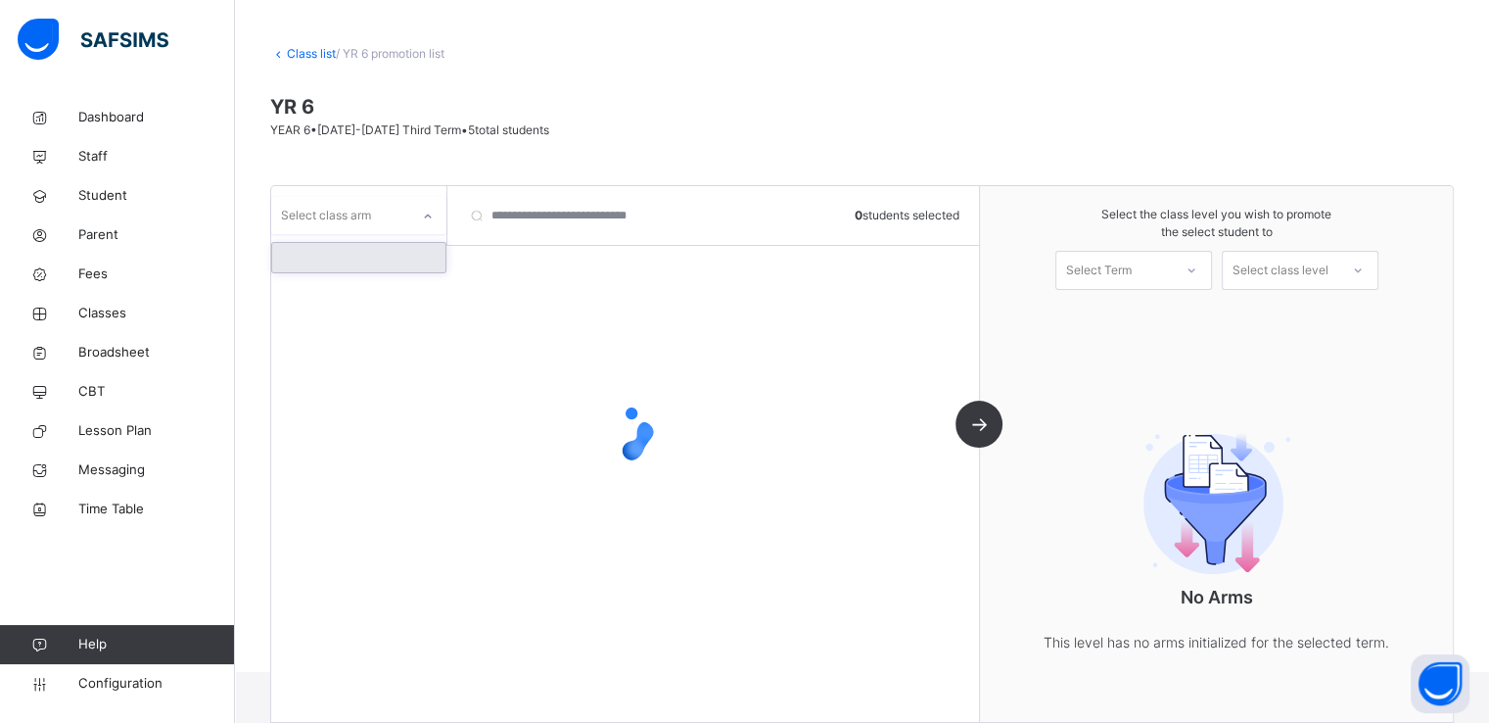
click at [350, 250] on div at bounding box center [358, 257] width 173 height 29
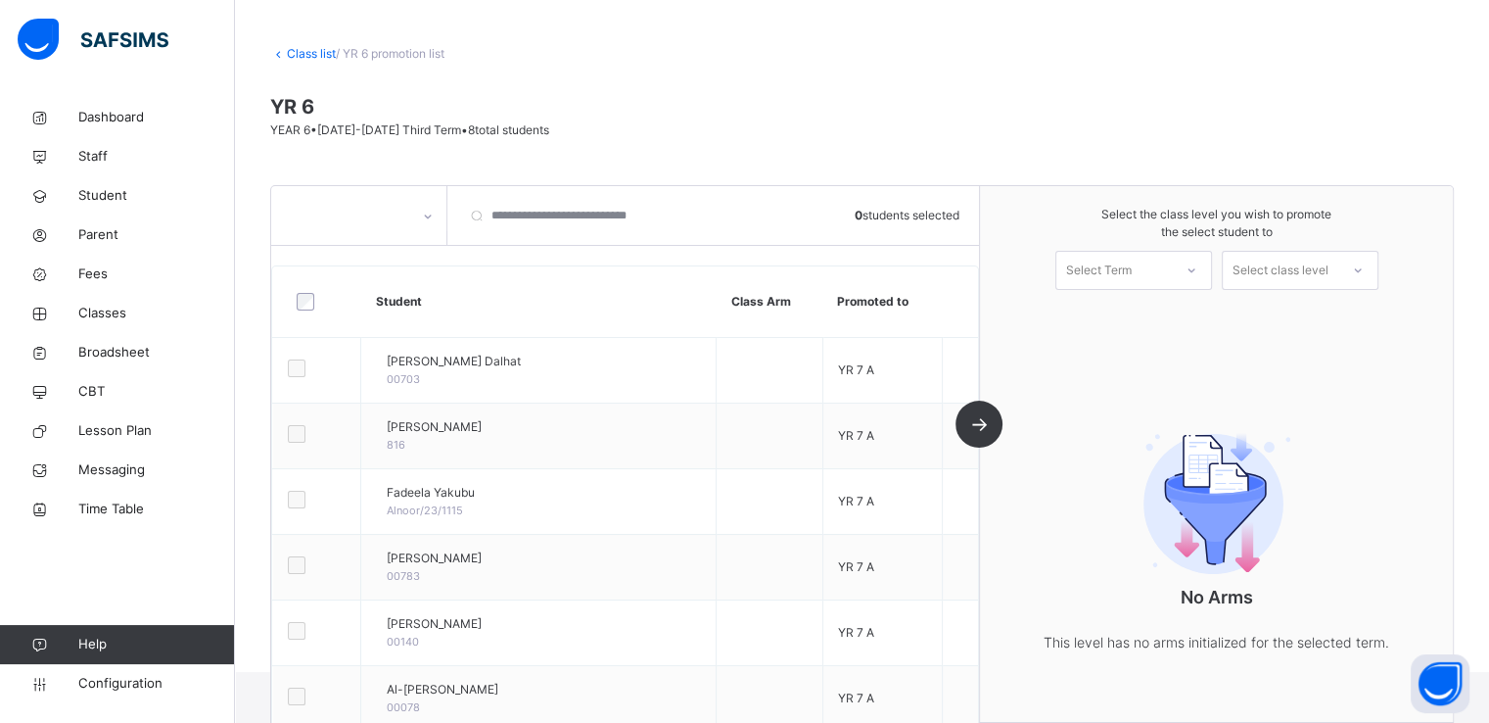
click at [297, 51] on link "Class list" at bounding box center [311, 53] width 49 height 15
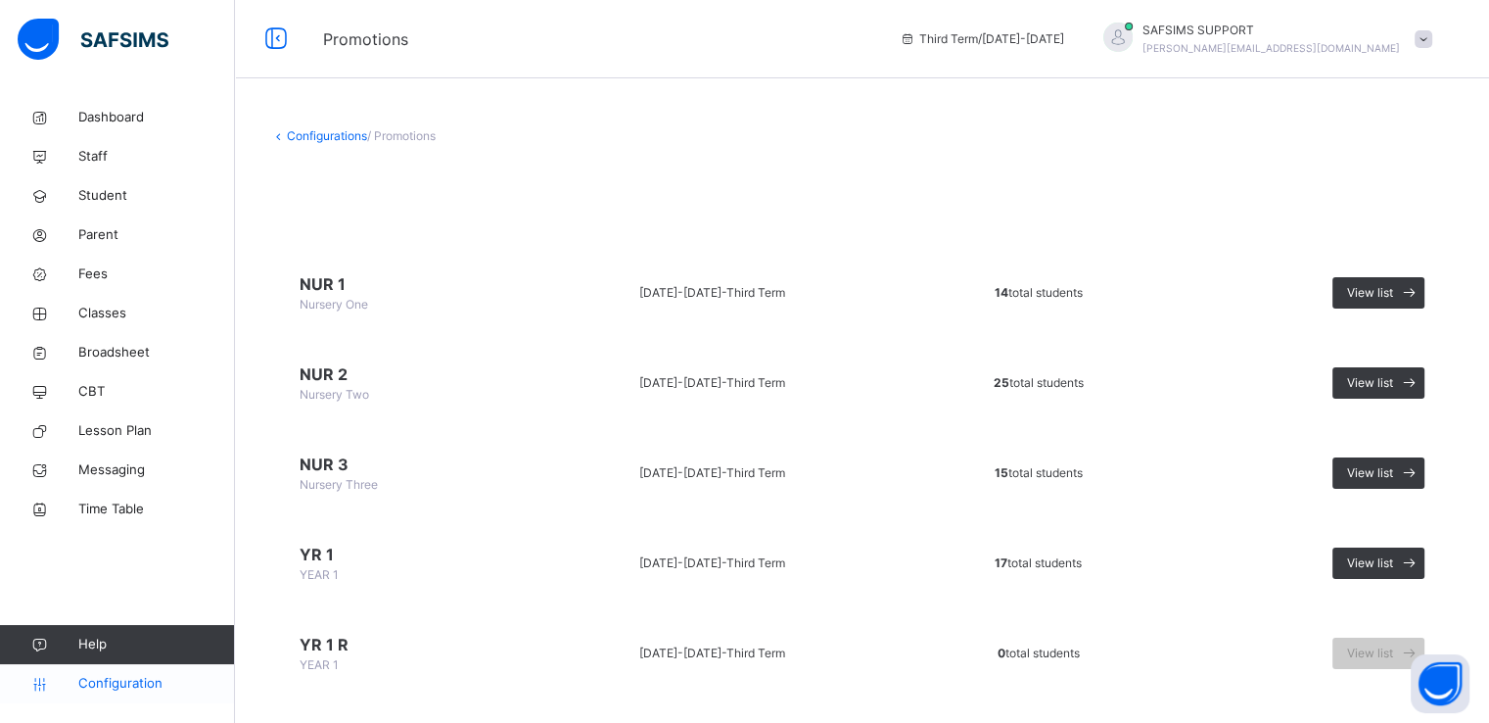
click at [114, 681] on span "Configuration" at bounding box center [156, 684] width 156 height 20
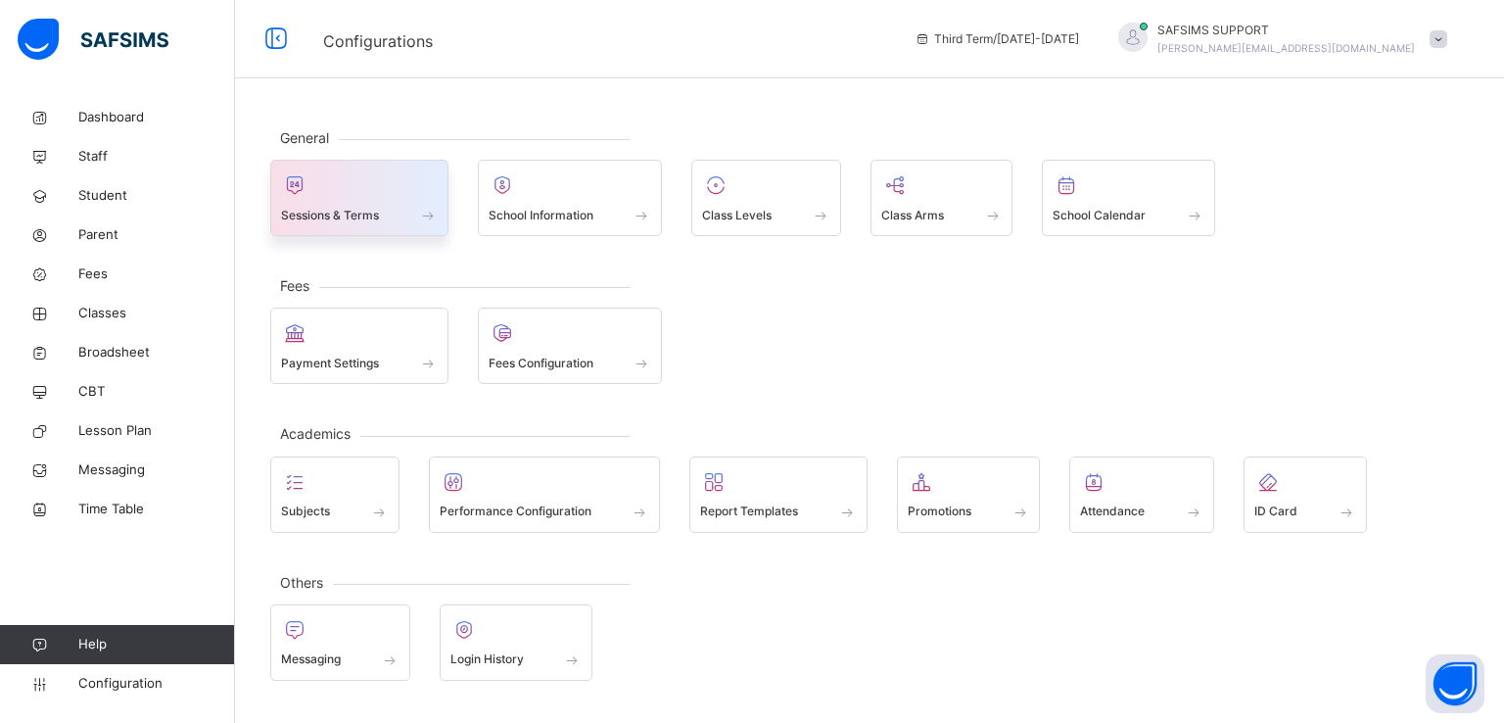
click at [347, 213] on span "Sessions & Terms" at bounding box center [330, 216] width 98 height 18
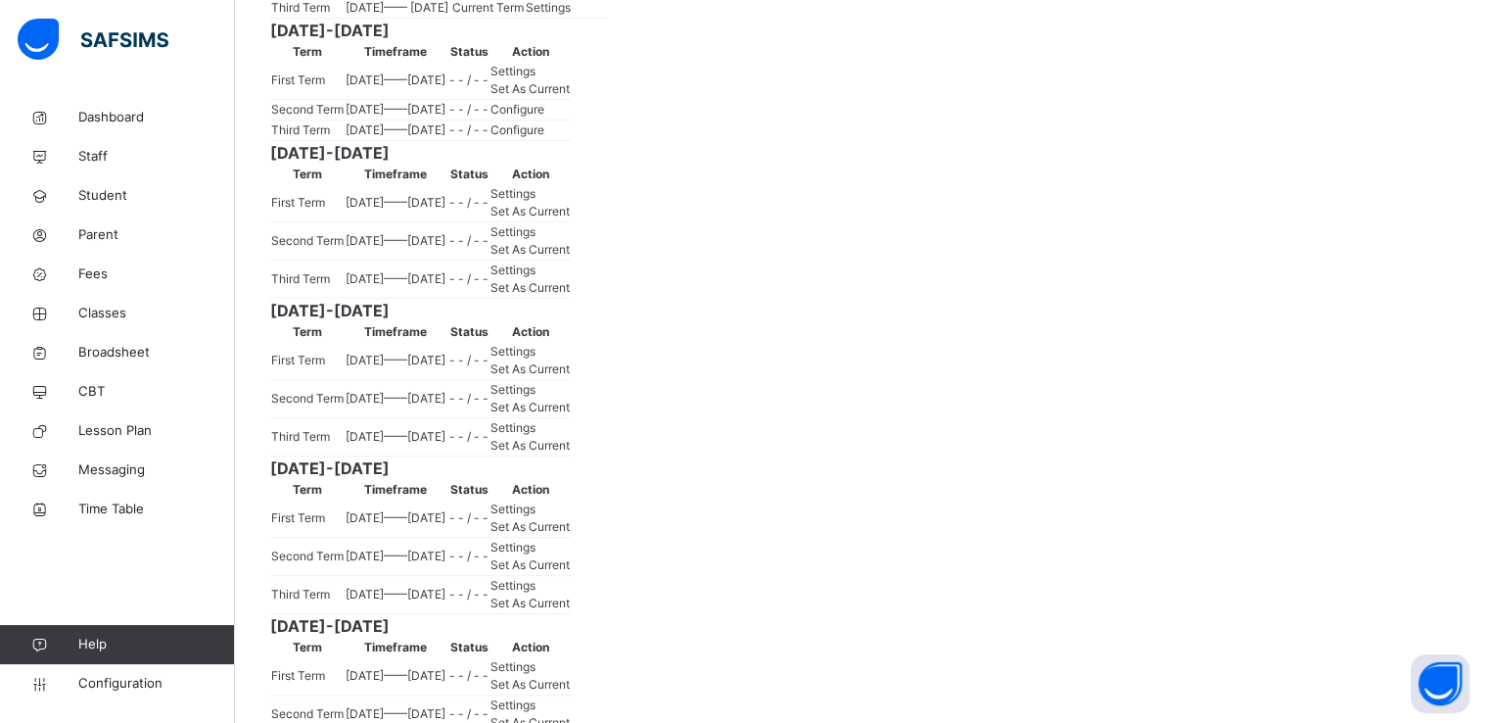
scroll to position [422, 0]
click at [570, 95] on span "Set As Current" at bounding box center [530, 87] width 79 height 15
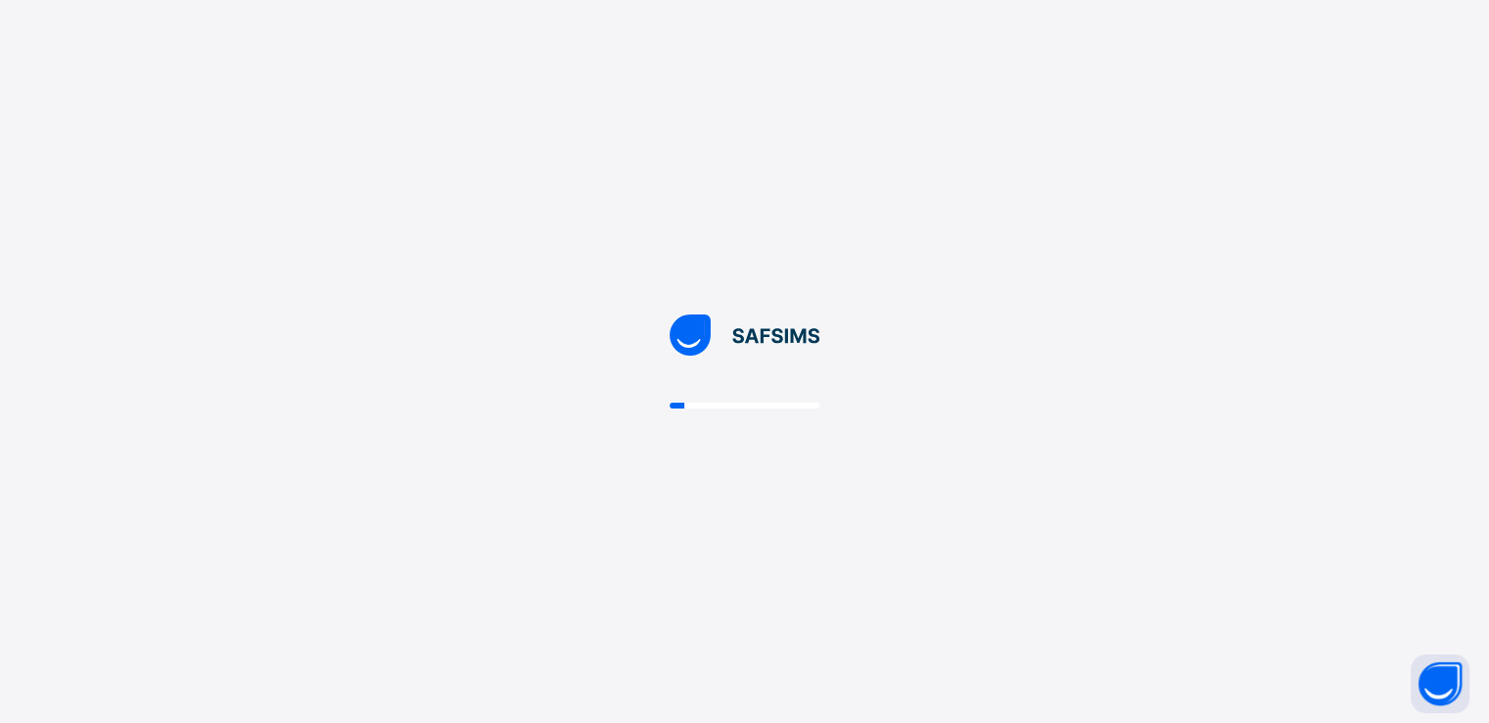
scroll to position [0, 0]
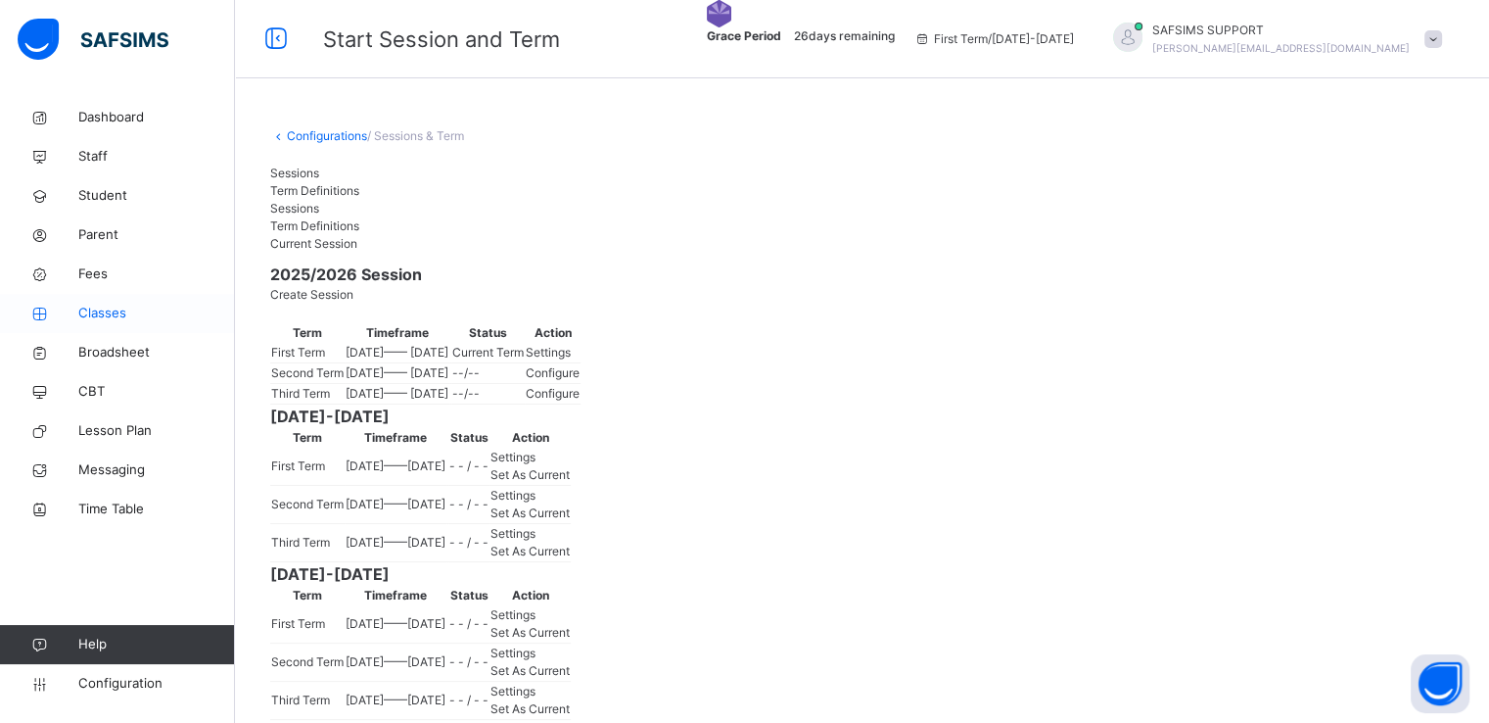
click at [93, 313] on span "Classes" at bounding box center [156, 314] width 157 height 20
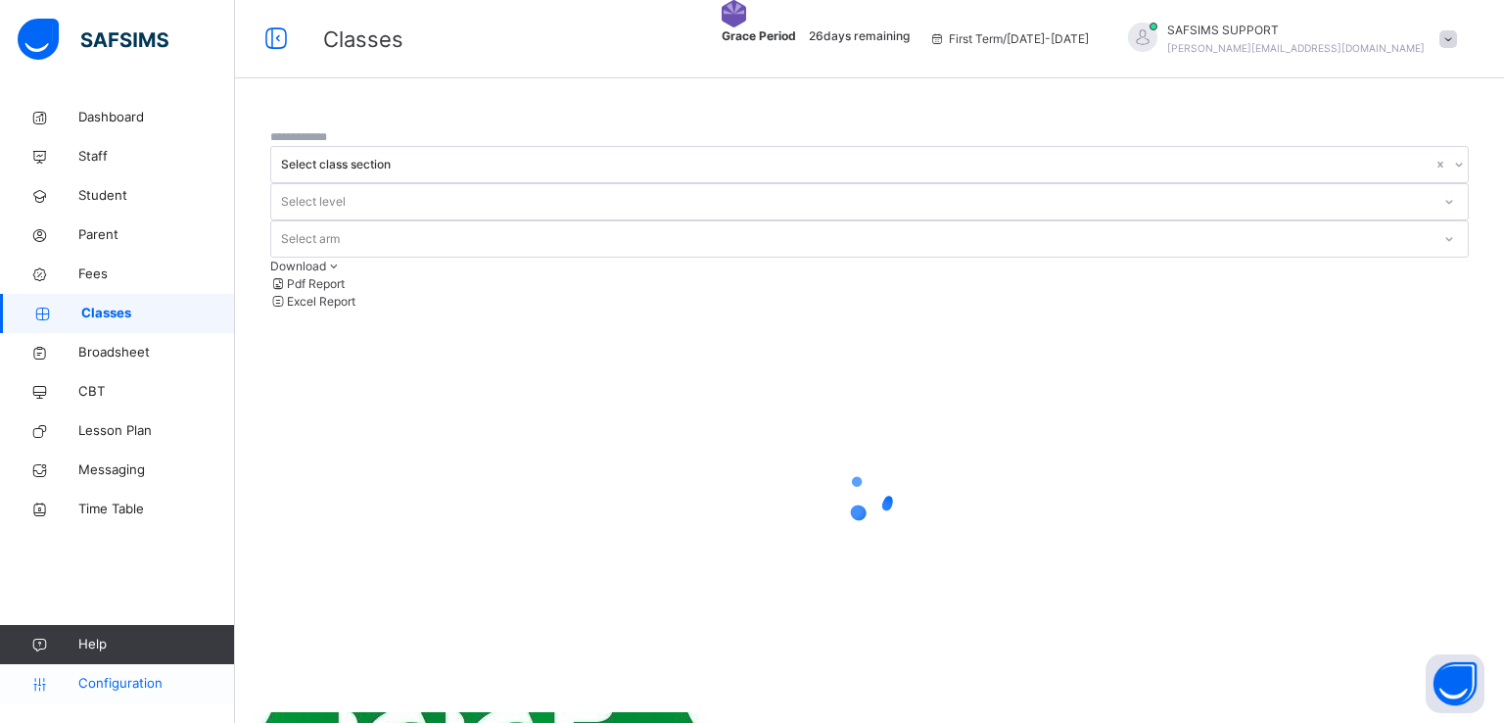
click at [117, 672] on link "Configuration" at bounding box center [117, 683] width 234 height 39
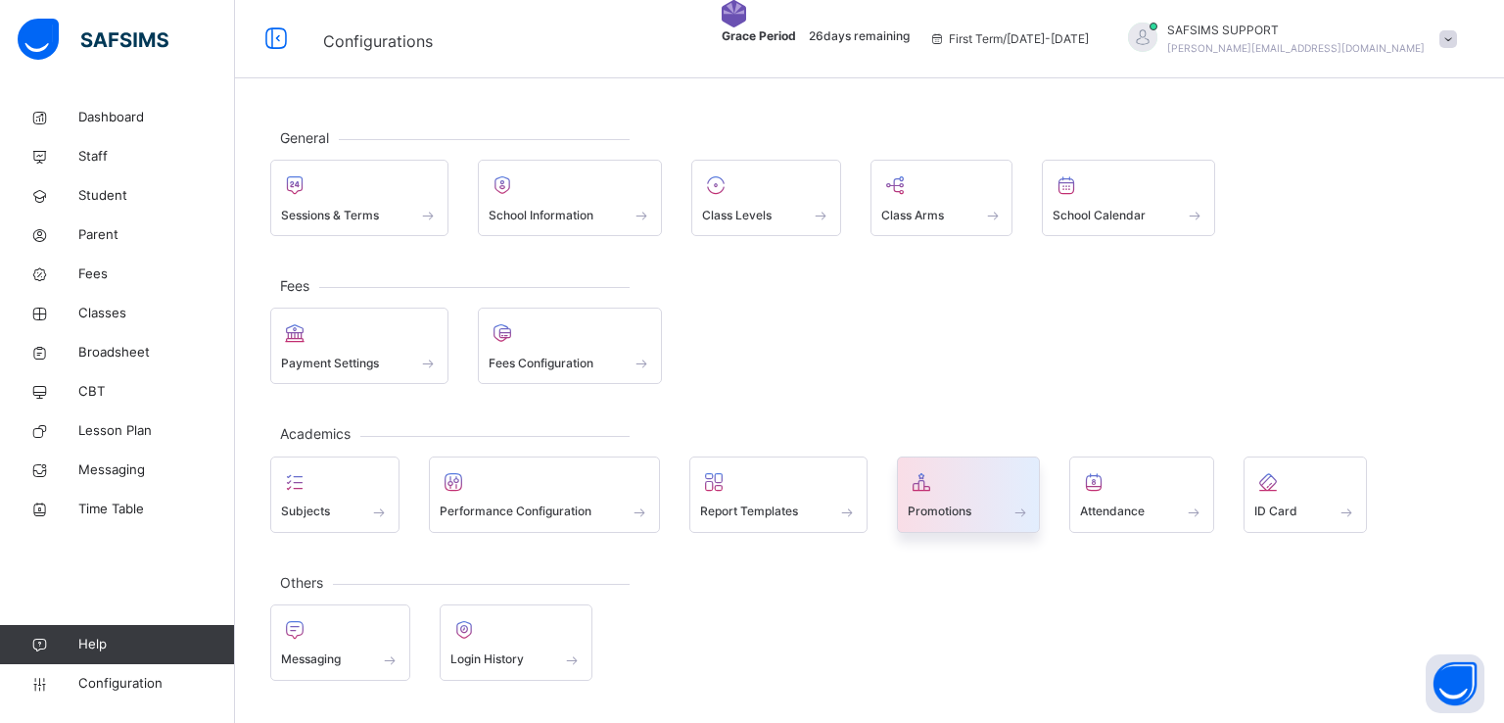
click at [929, 502] on span "Promotions" at bounding box center [940, 511] width 64 height 18
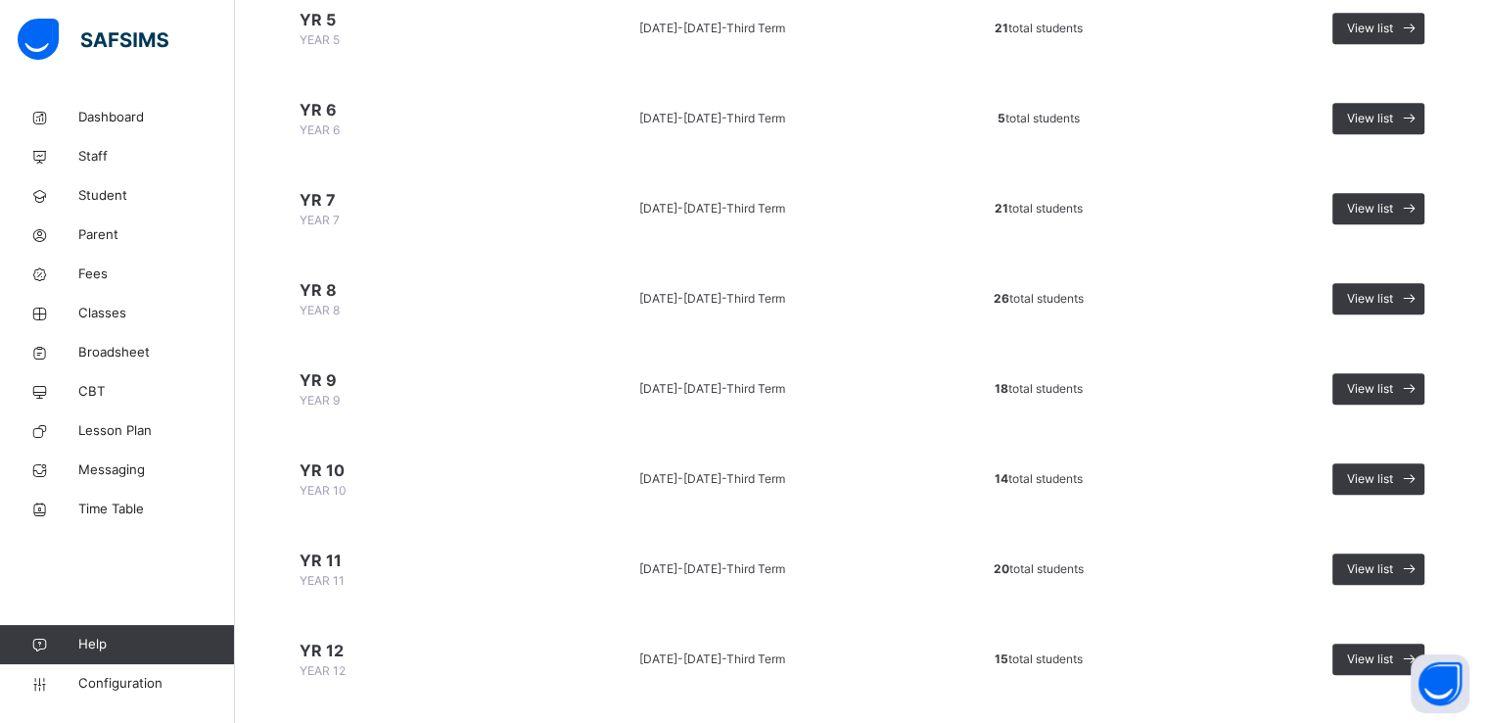
scroll to position [1023, 0]
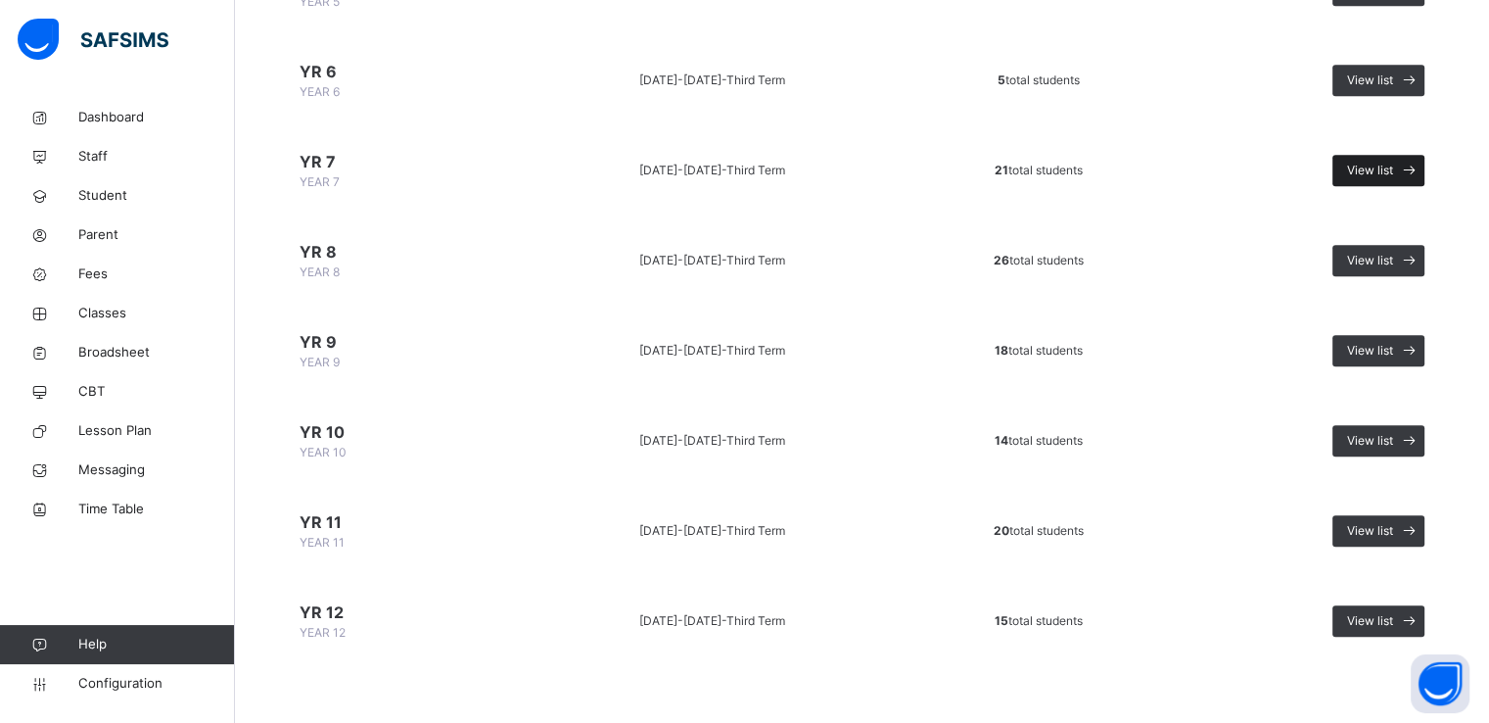
click at [1367, 176] on div "View list" at bounding box center [1379, 170] width 92 height 31
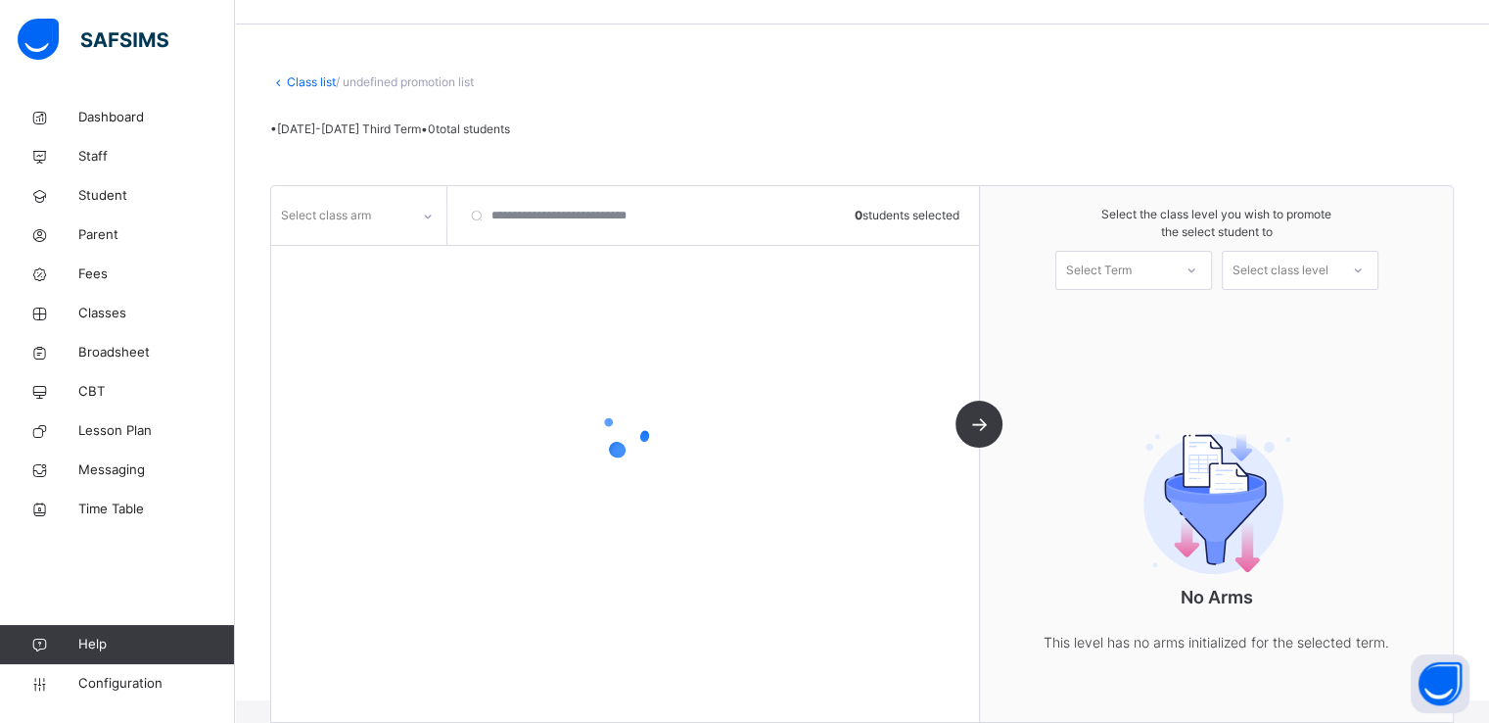
scroll to position [82, 0]
click at [415, 201] on div at bounding box center [427, 216] width 33 height 31
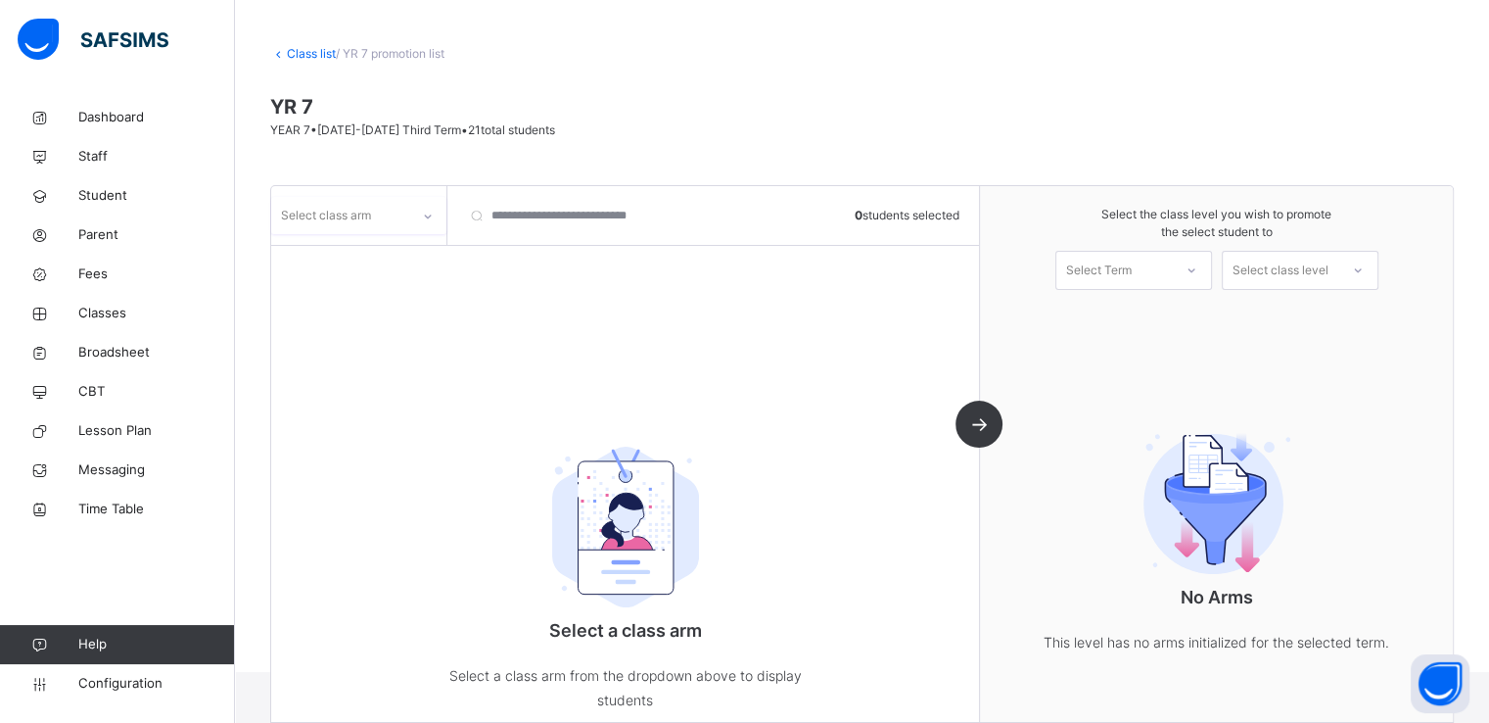
click at [387, 207] on div "Select class arm" at bounding box center [340, 215] width 138 height 30
click at [349, 263] on div at bounding box center [358, 257] width 173 height 29
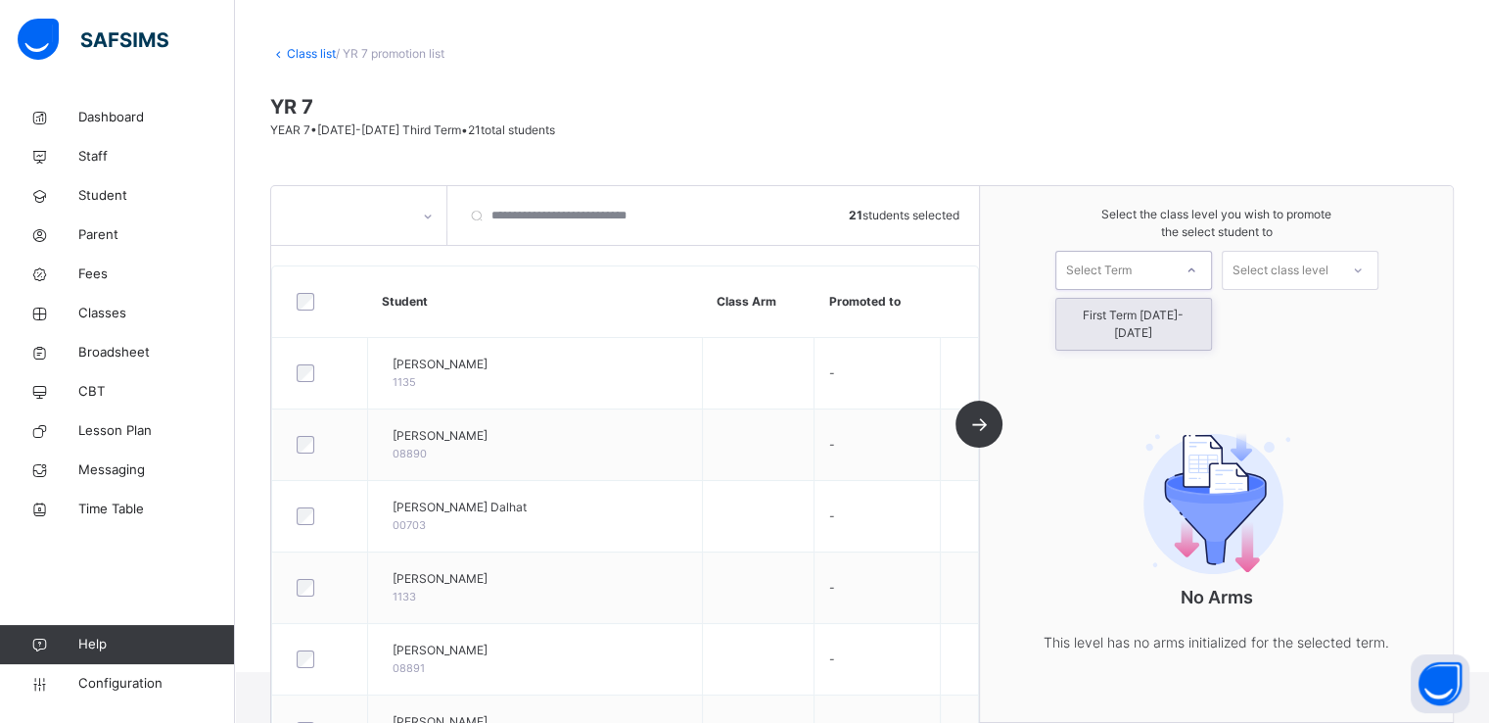
click at [1089, 275] on div "Select Term" at bounding box center [1099, 270] width 66 height 39
click at [1124, 322] on div "First Term 2025-2026" at bounding box center [1134, 324] width 155 height 51
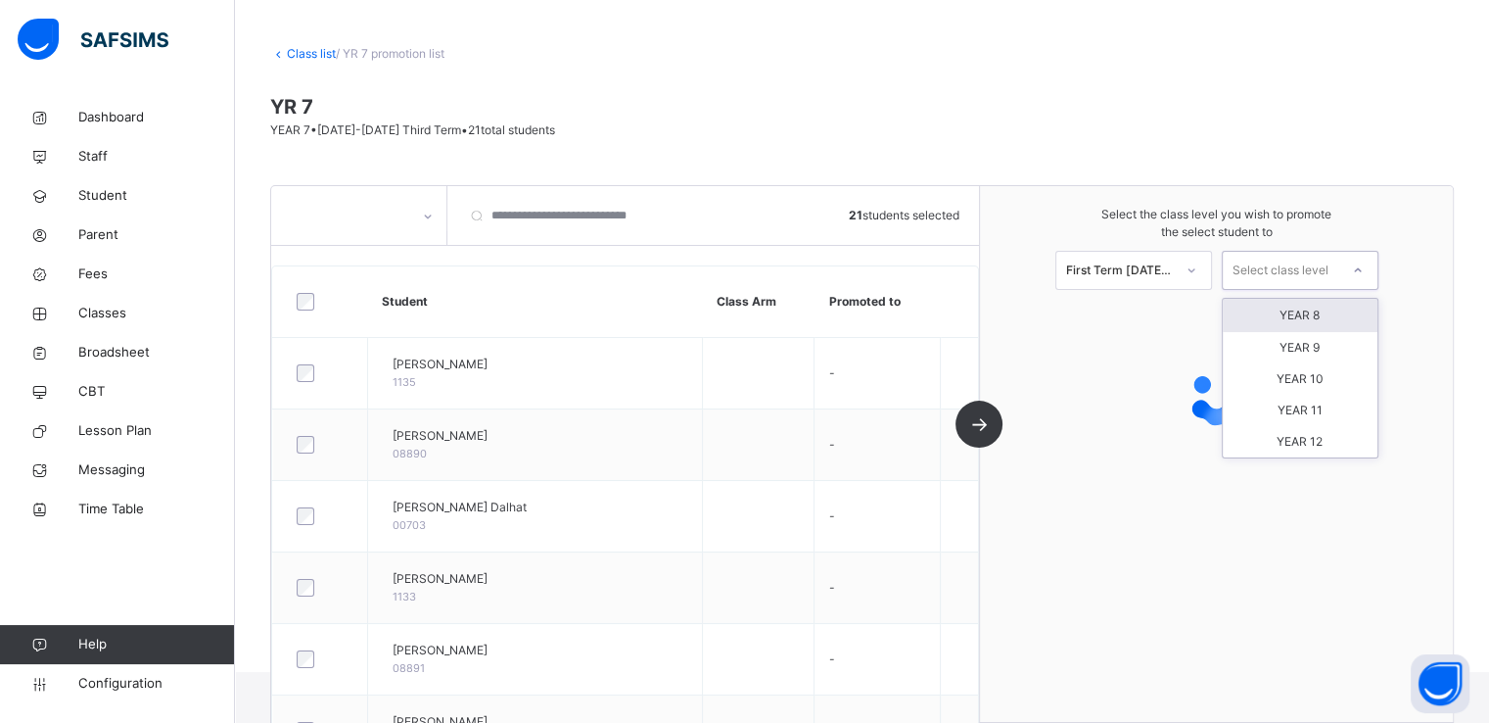
click at [1278, 263] on div "Select class level" at bounding box center [1281, 270] width 96 height 39
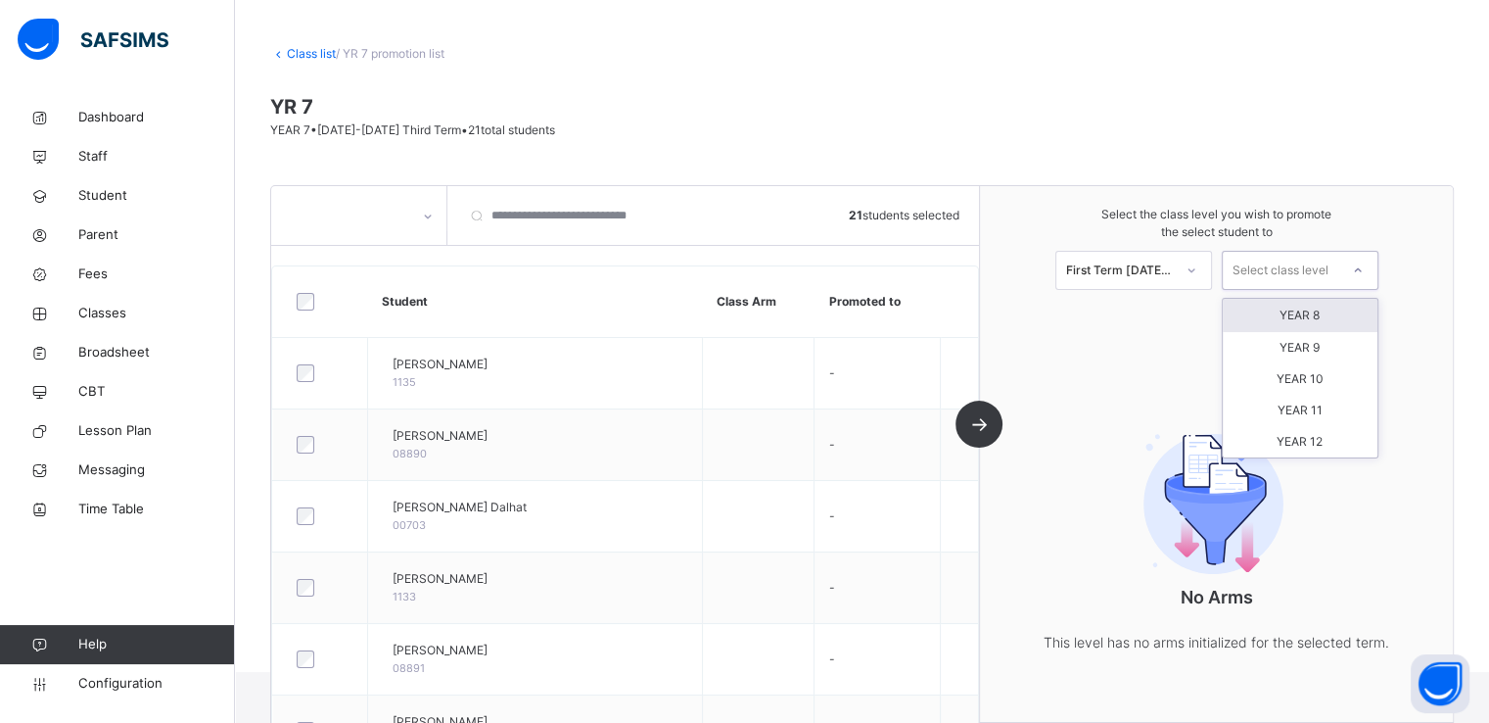
click at [1302, 318] on div "YEAR 8" at bounding box center [1300, 315] width 155 height 33
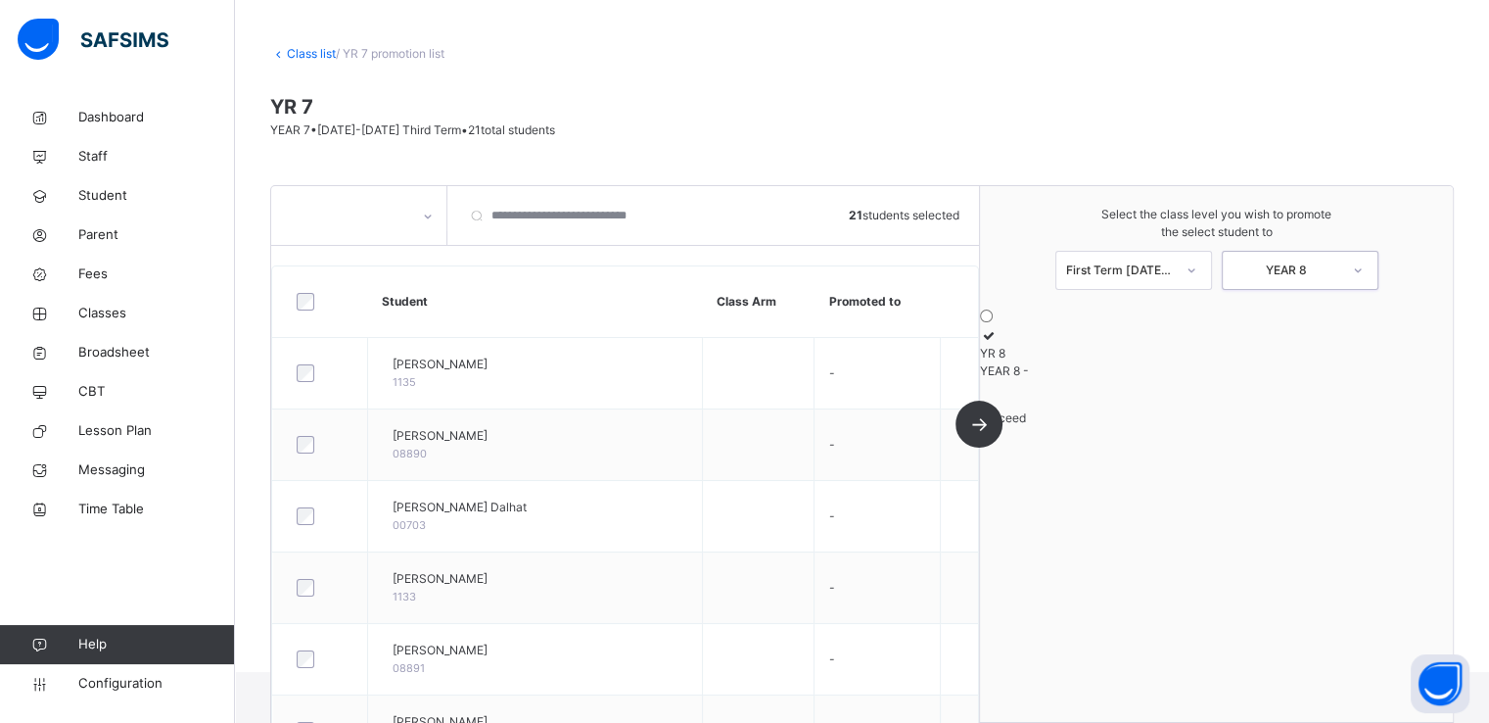
click at [997, 343] on icon at bounding box center [988, 335] width 17 height 15
click at [1026, 425] on span "Proceed" at bounding box center [1003, 417] width 46 height 15
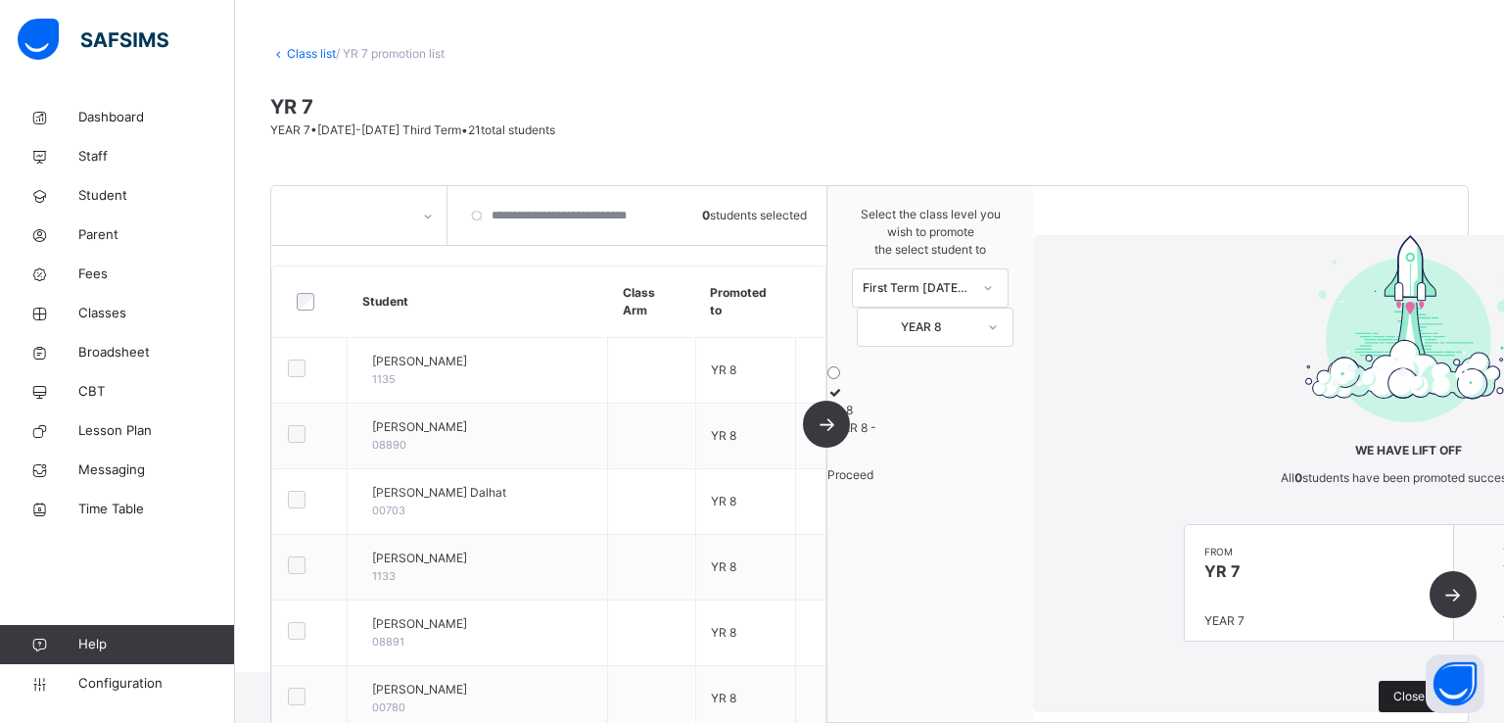
click at [1394, 687] on span "Close" at bounding box center [1409, 696] width 31 height 18
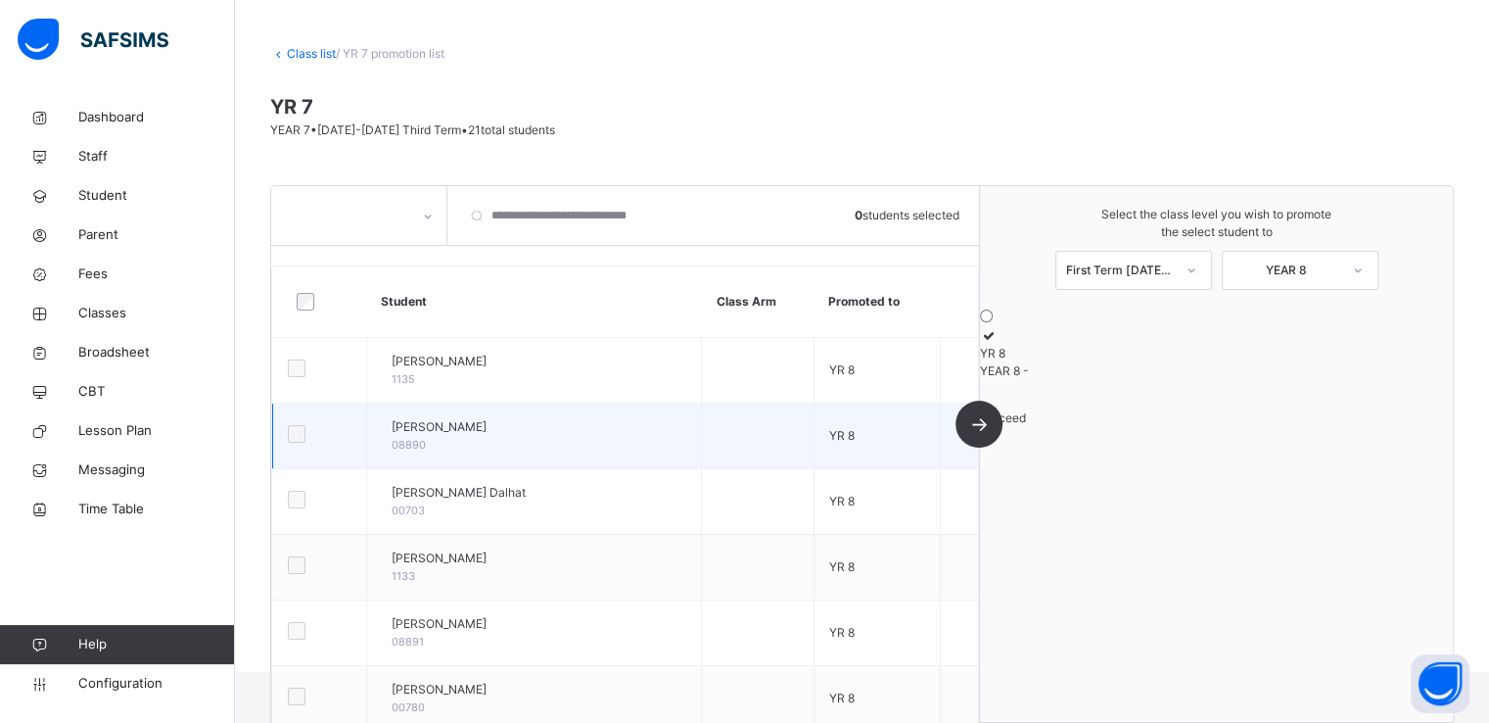
scroll to position [0, 0]
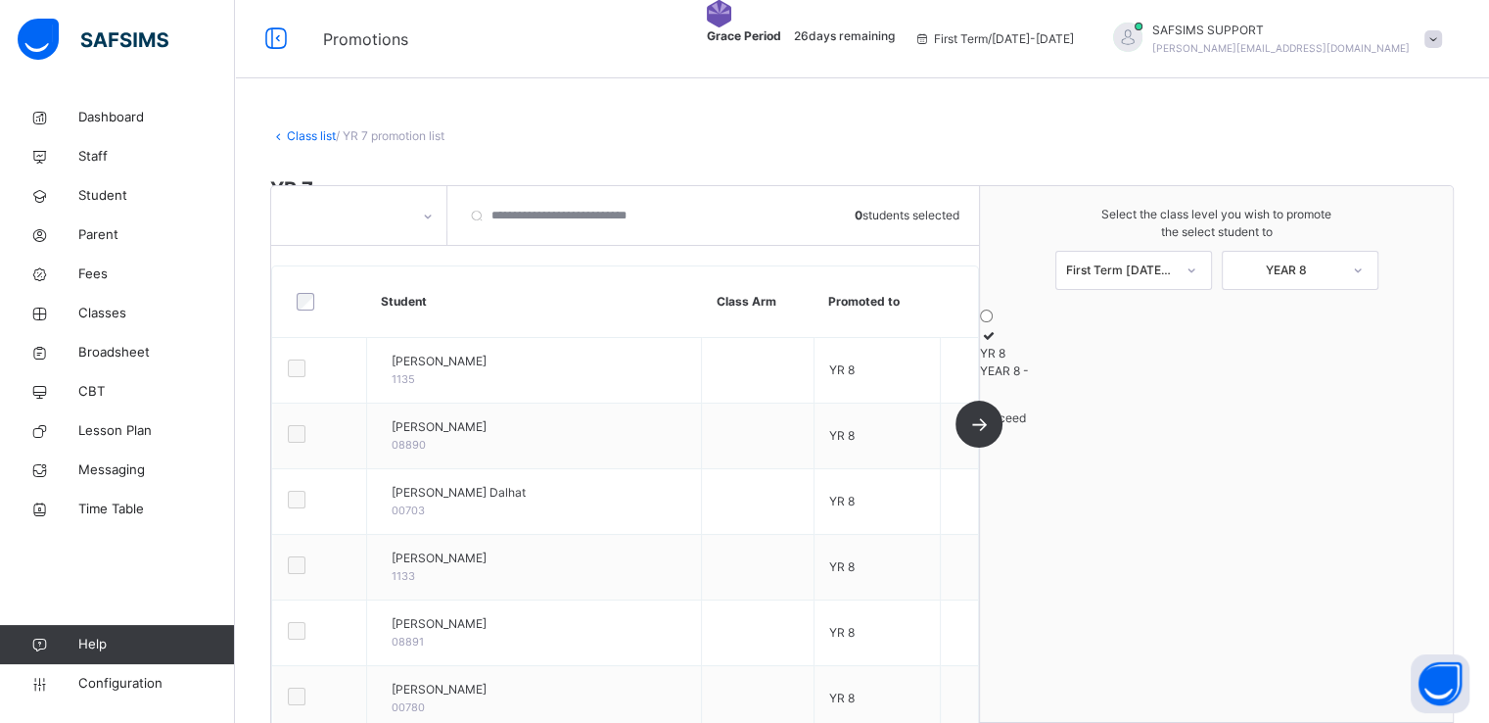
click at [302, 133] on link "Class list" at bounding box center [311, 135] width 49 height 15
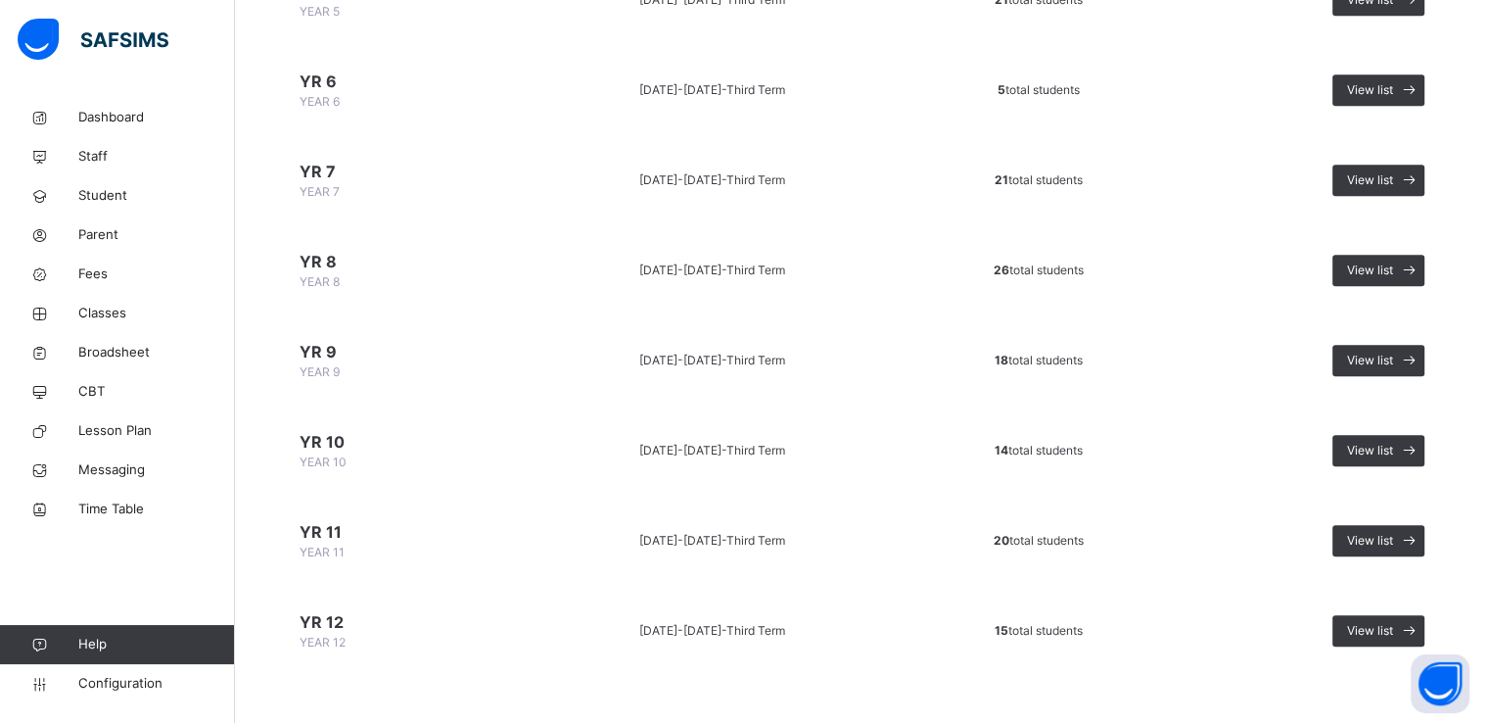
scroll to position [1023, 0]
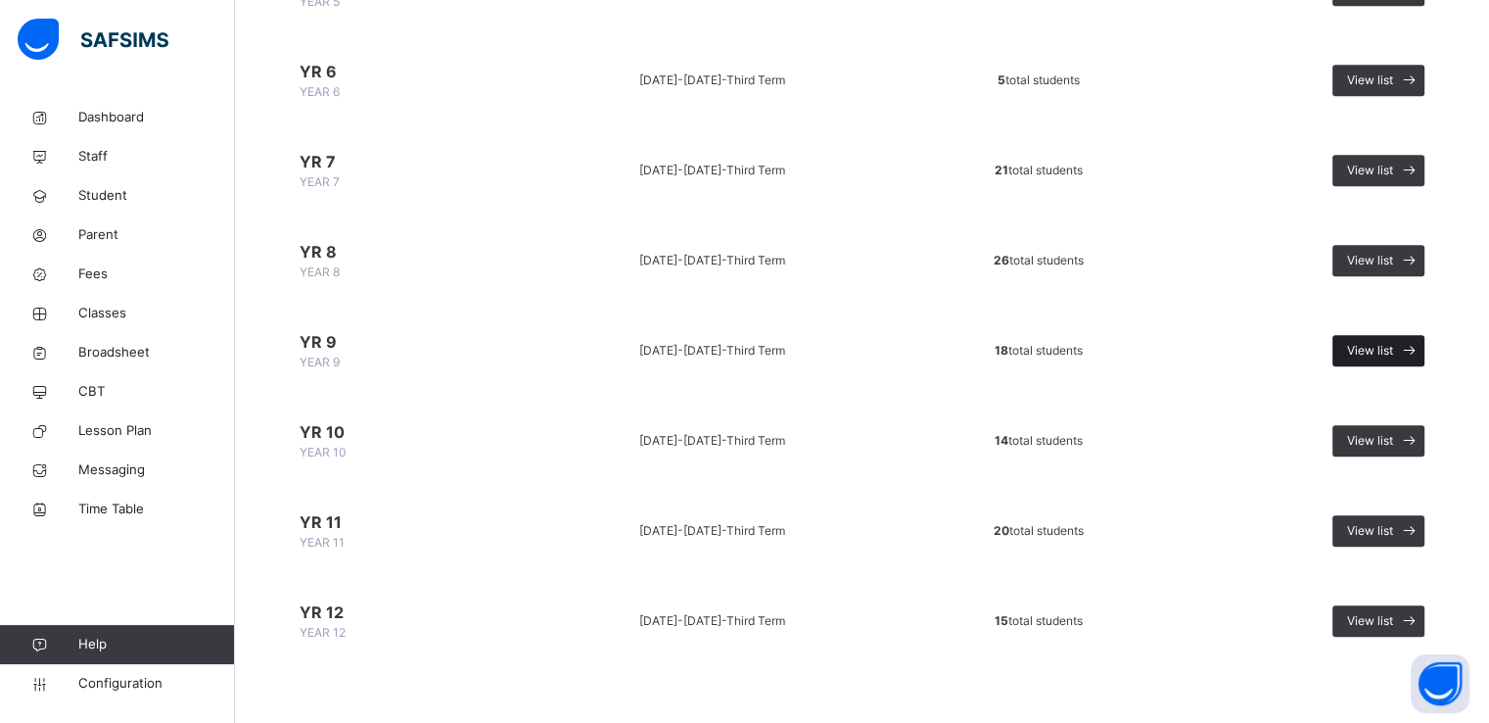
click at [1376, 343] on span "View list" at bounding box center [1370, 351] width 46 height 18
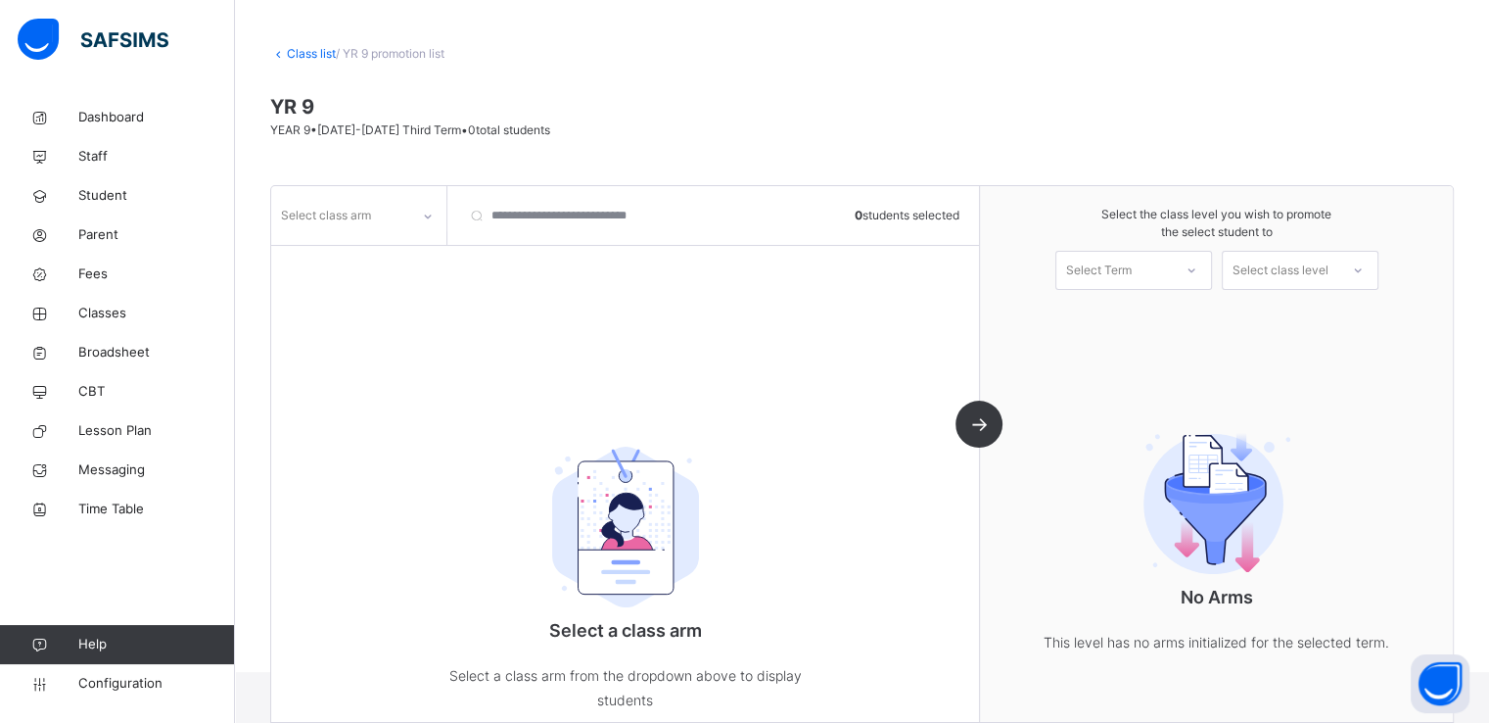
scroll to position [111, 0]
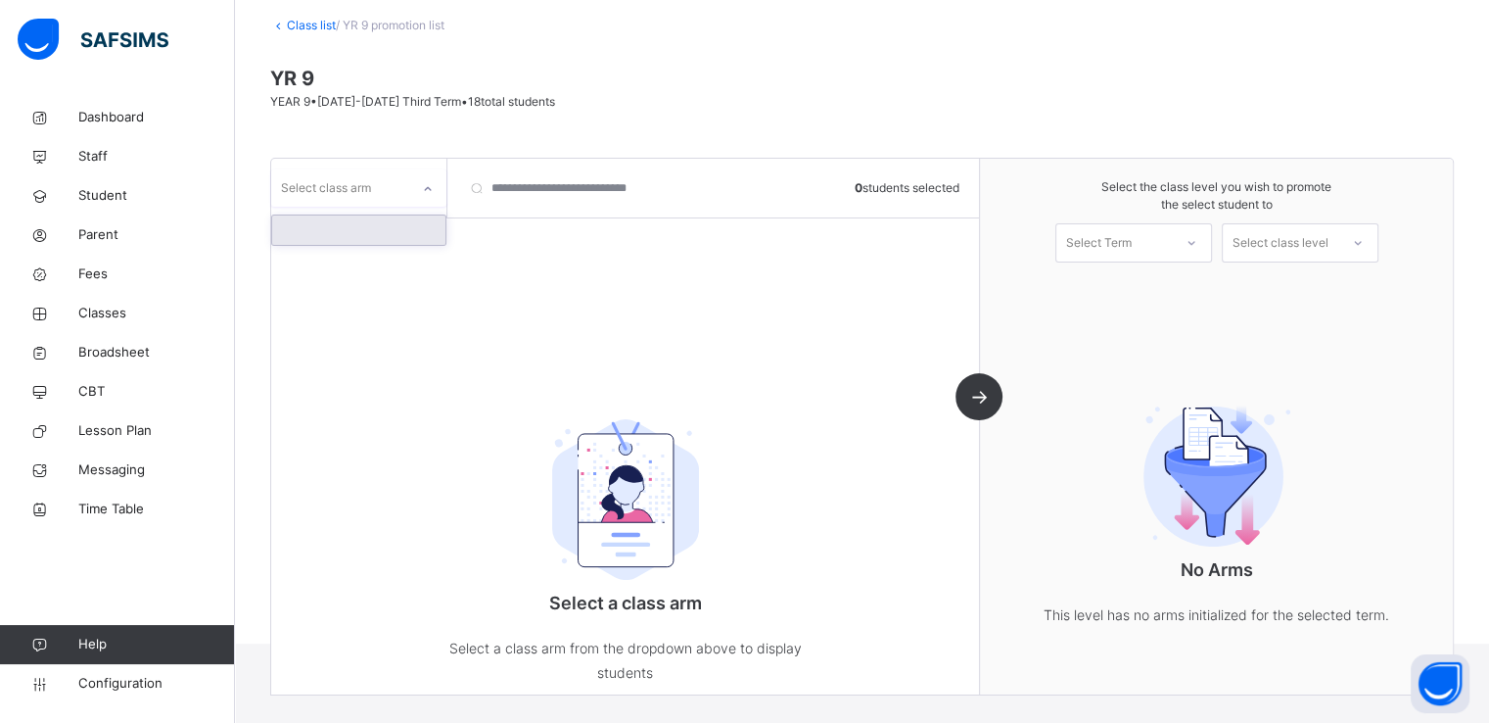
click at [402, 175] on div "Select class arm" at bounding box center [340, 188] width 138 height 30
click at [362, 224] on div at bounding box center [358, 229] width 173 height 29
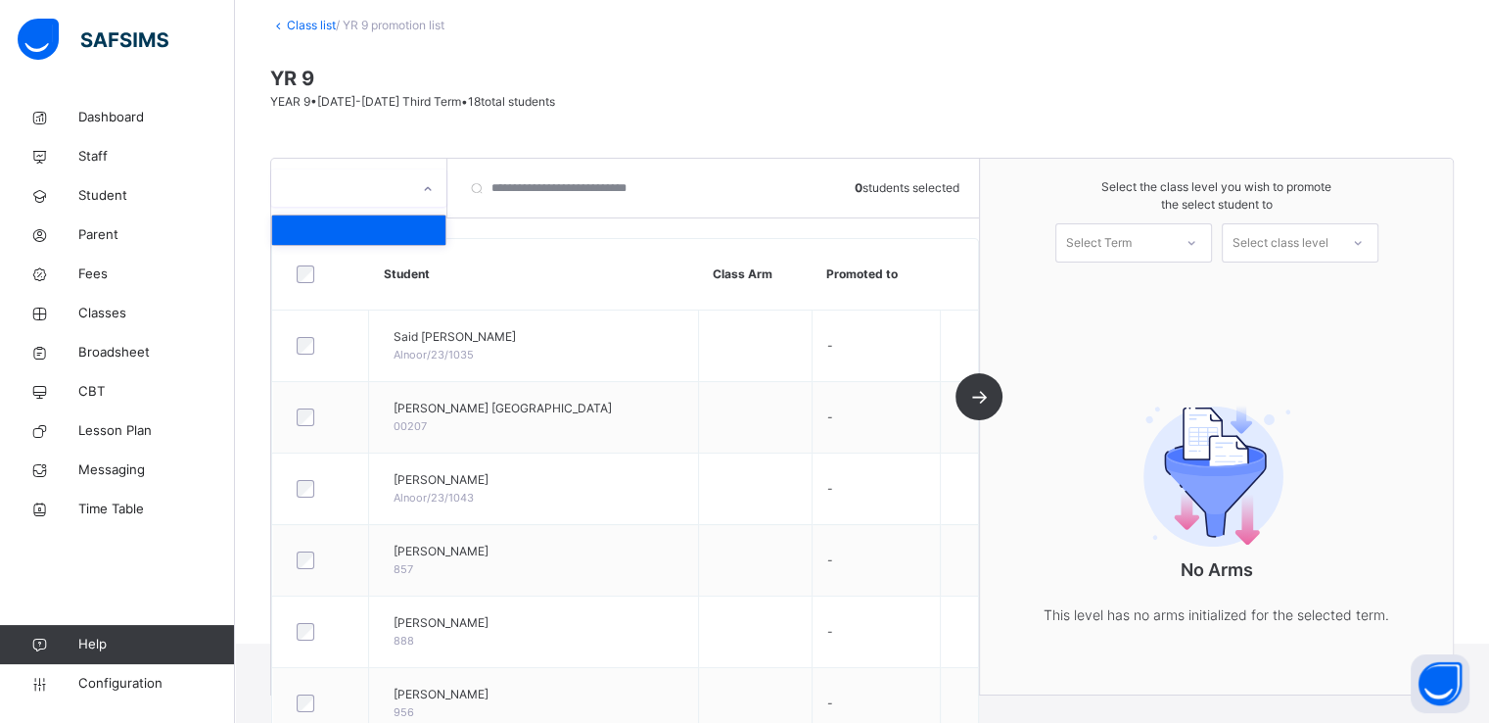
click at [347, 200] on div at bounding box center [340, 188] width 138 height 30
click at [287, 24] on link "Class list" at bounding box center [311, 25] width 49 height 15
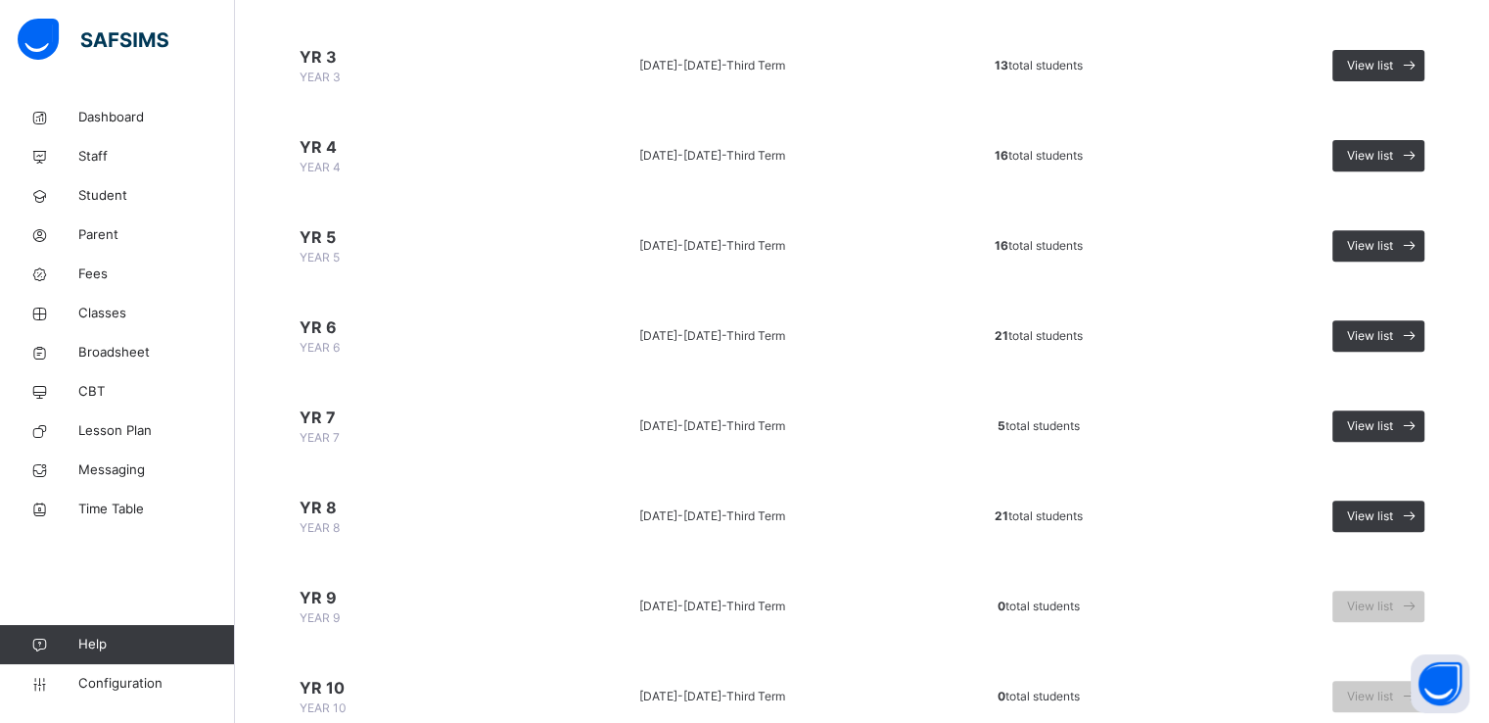
scroll to position [1023, 0]
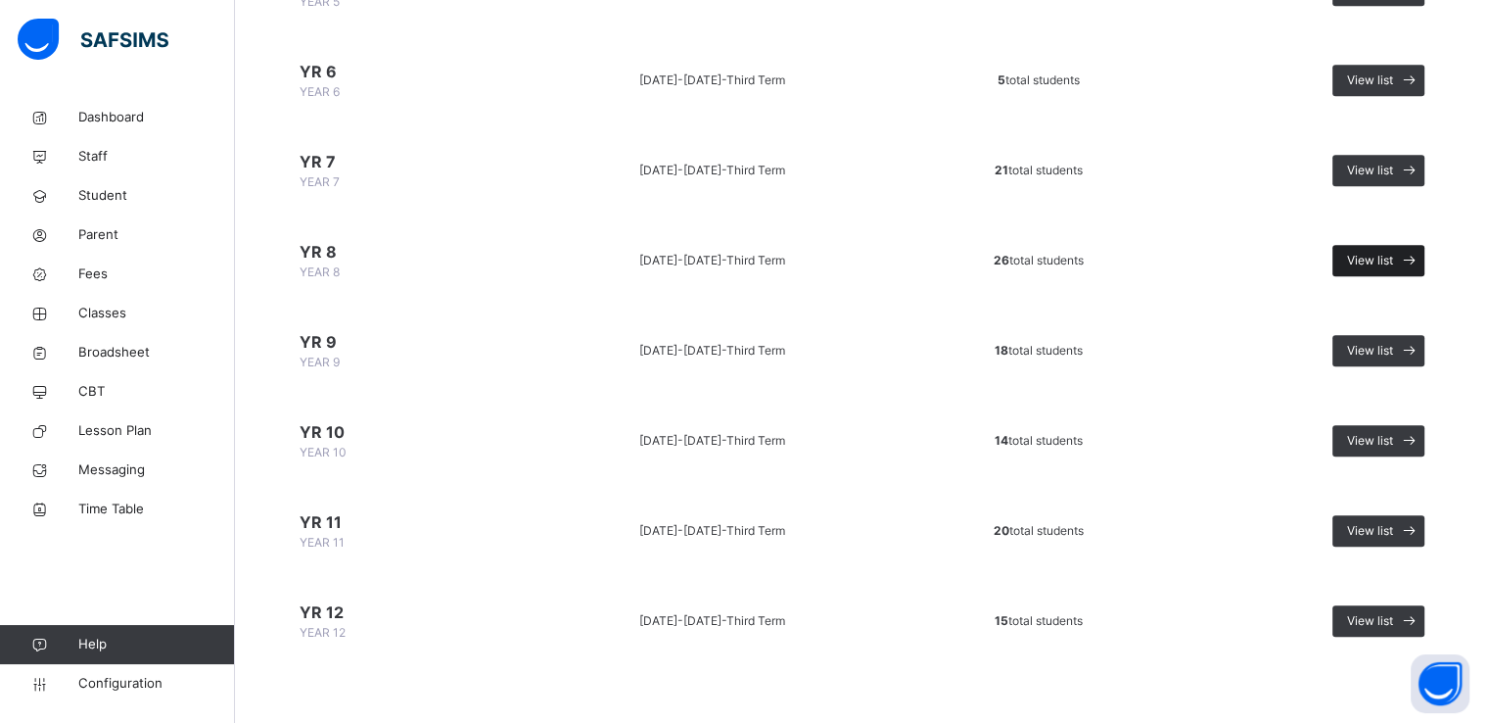
click at [1371, 252] on span "View list" at bounding box center [1370, 261] width 46 height 18
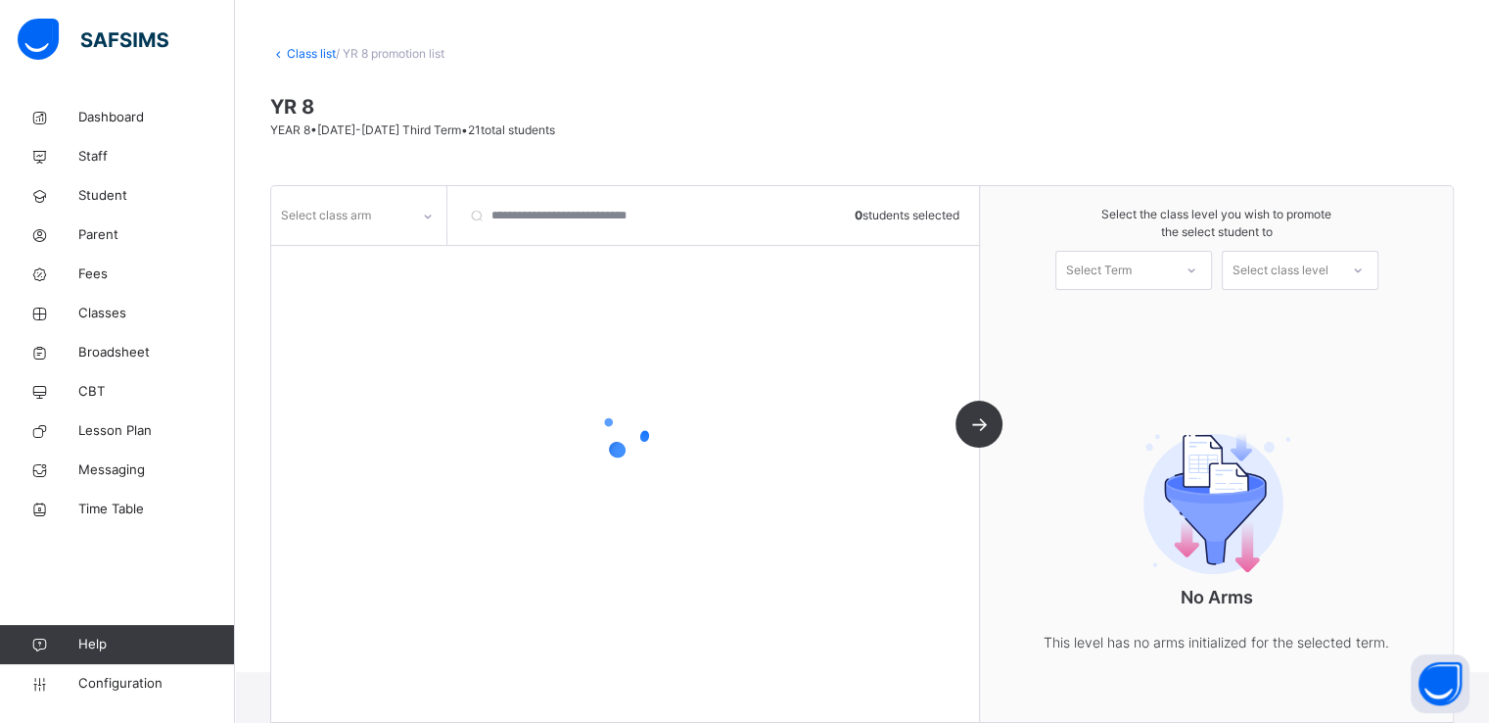
scroll to position [111, 0]
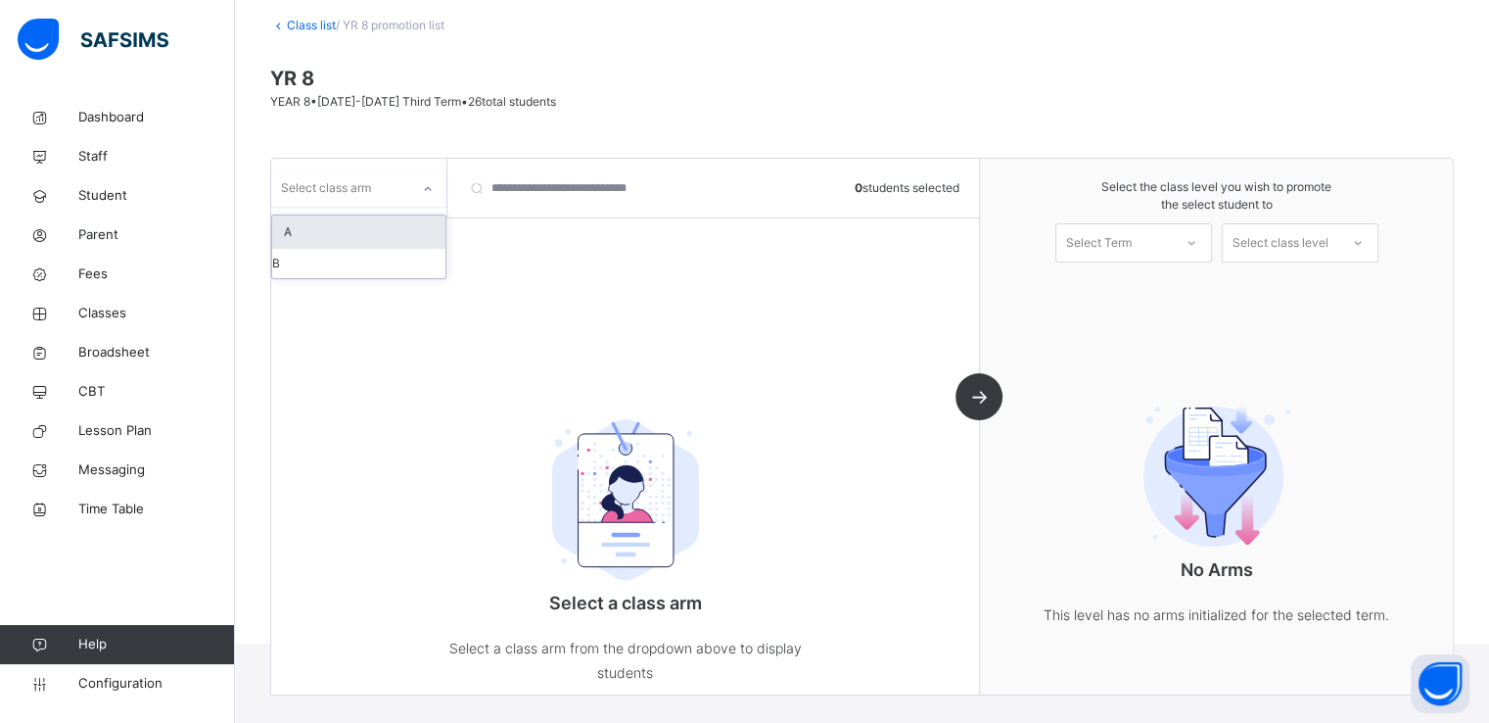
click at [354, 205] on div "Select class arm" at bounding box center [358, 187] width 175 height 37
click at [321, 231] on div "A" at bounding box center [358, 231] width 173 height 33
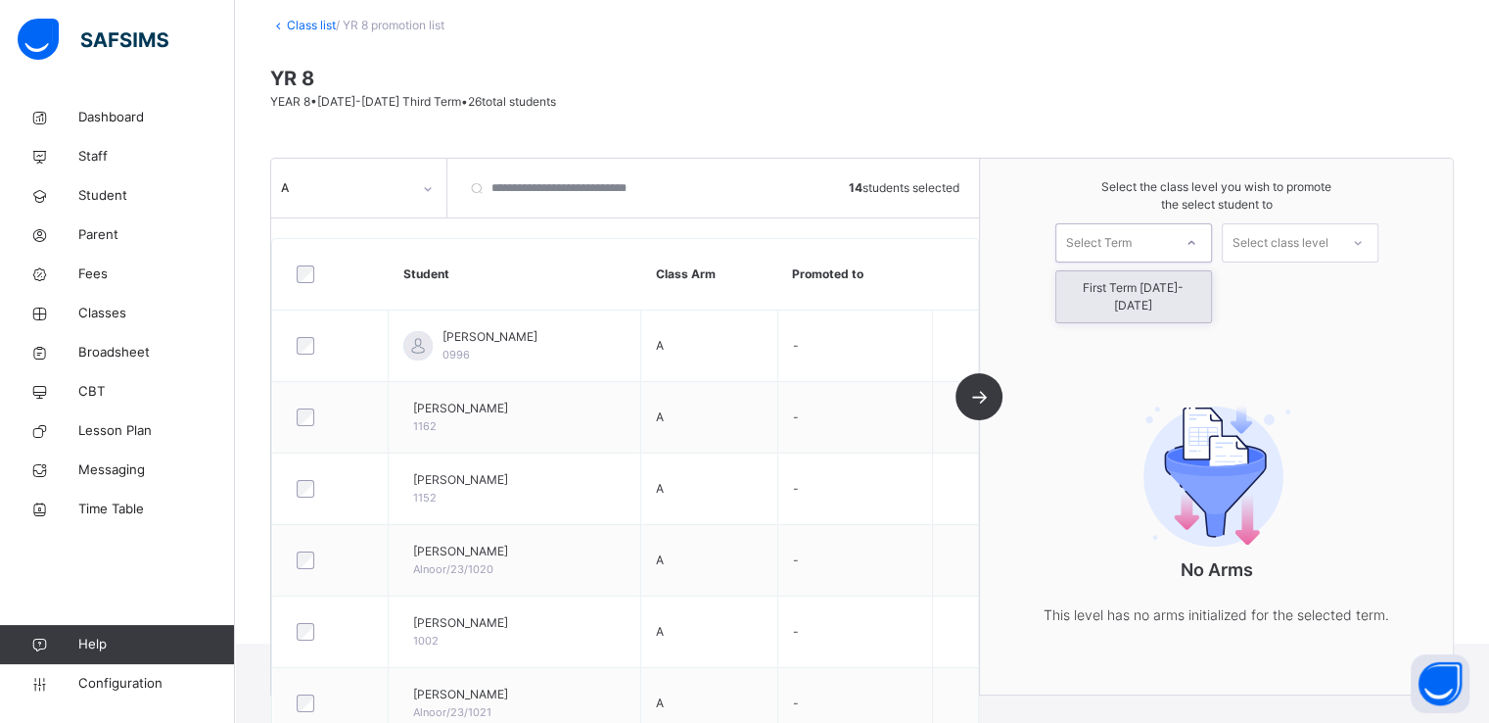
drag, startPoint x: 1145, startPoint y: 253, endPoint x: 1126, endPoint y: 287, distance: 39.0
click at [1126, 262] on div "option First Term 2025-2026 focused, 1 of 1. 1 result available. Use Up and Dow…" at bounding box center [1134, 242] width 157 height 39
click at [1126, 287] on div "First Term 2025-2026" at bounding box center [1134, 296] width 155 height 51
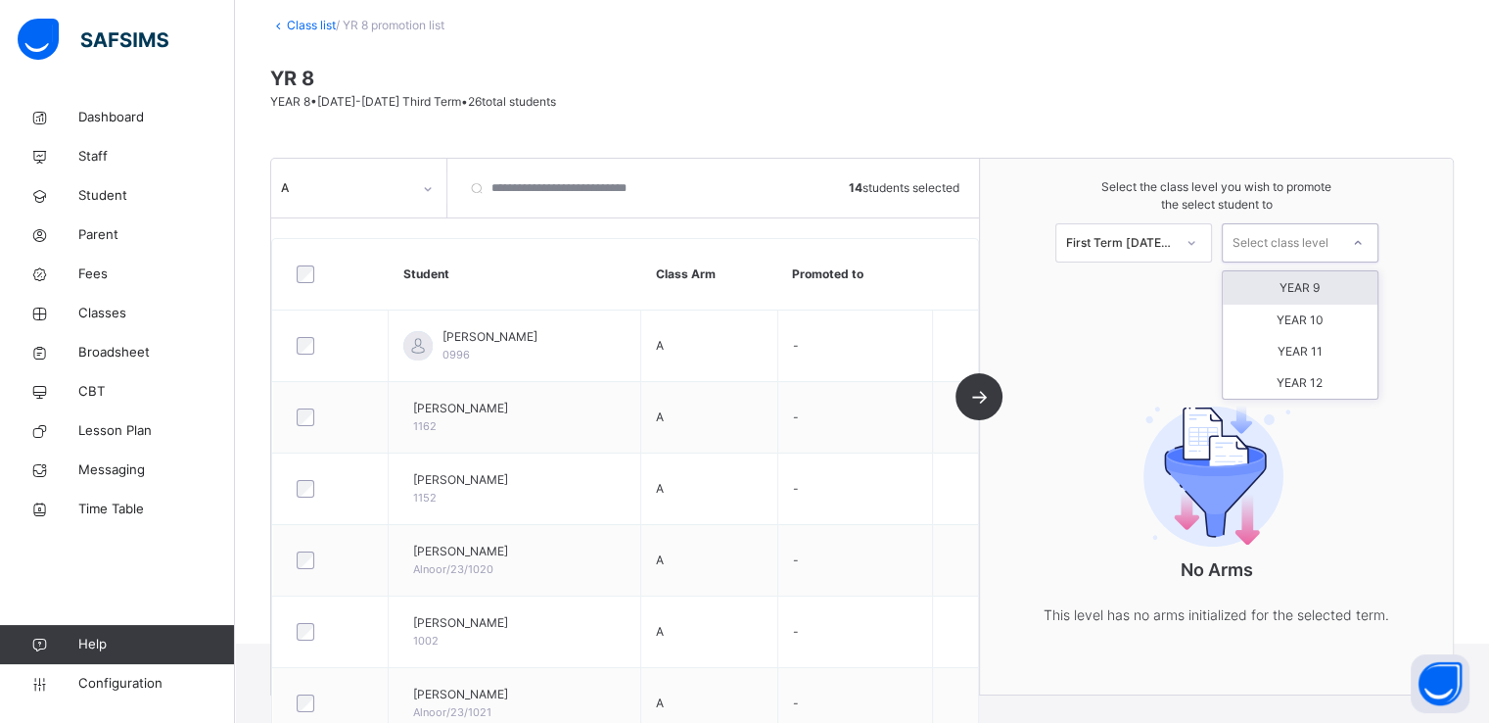
click at [1295, 237] on div "Select class level" at bounding box center [1281, 242] width 96 height 39
click at [1294, 287] on div "YEAR 9" at bounding box center [1300, 287] width 155 height 33
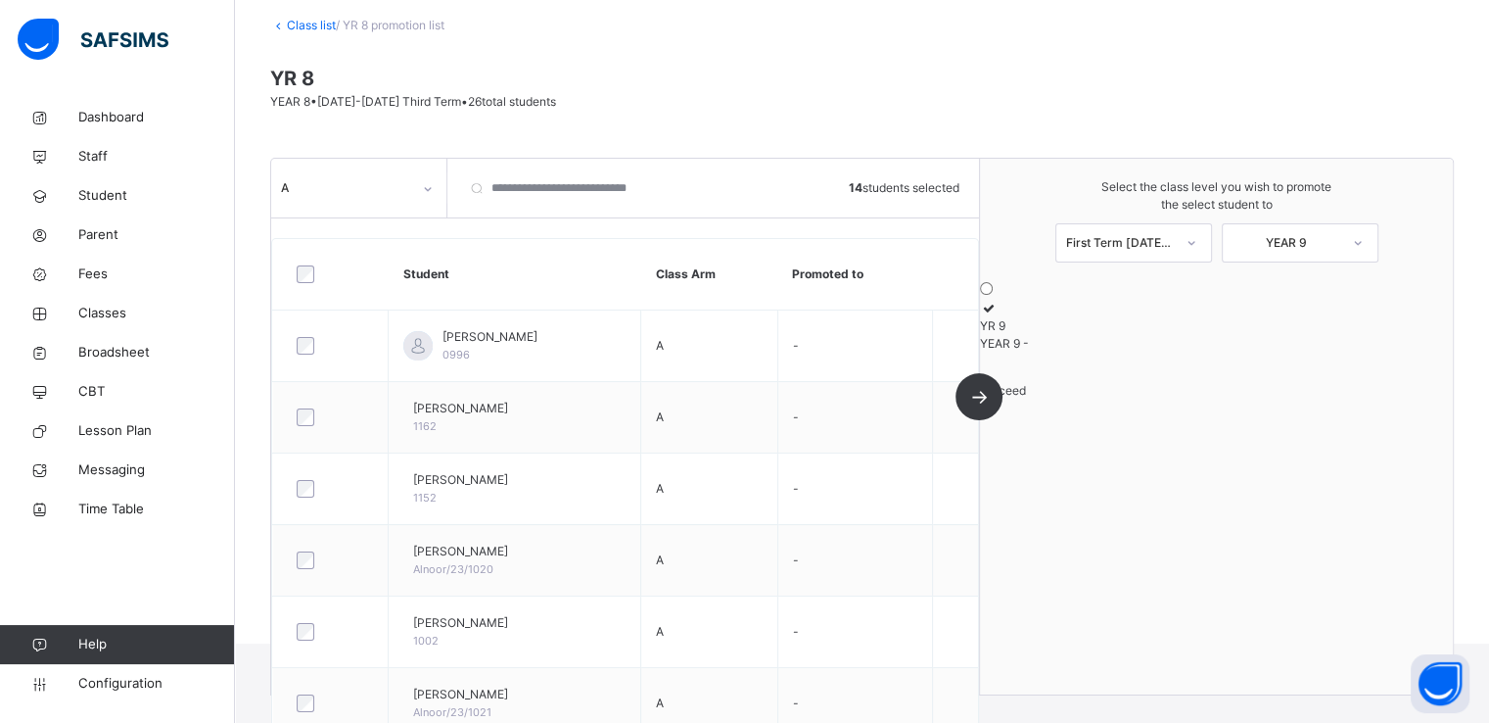
click at [997, 315] on icon at bounding box center [988, 308] width 17 height 15
click at [99, 685] on span "Configuration" at bounding box center [156, 684] width 156 height 20
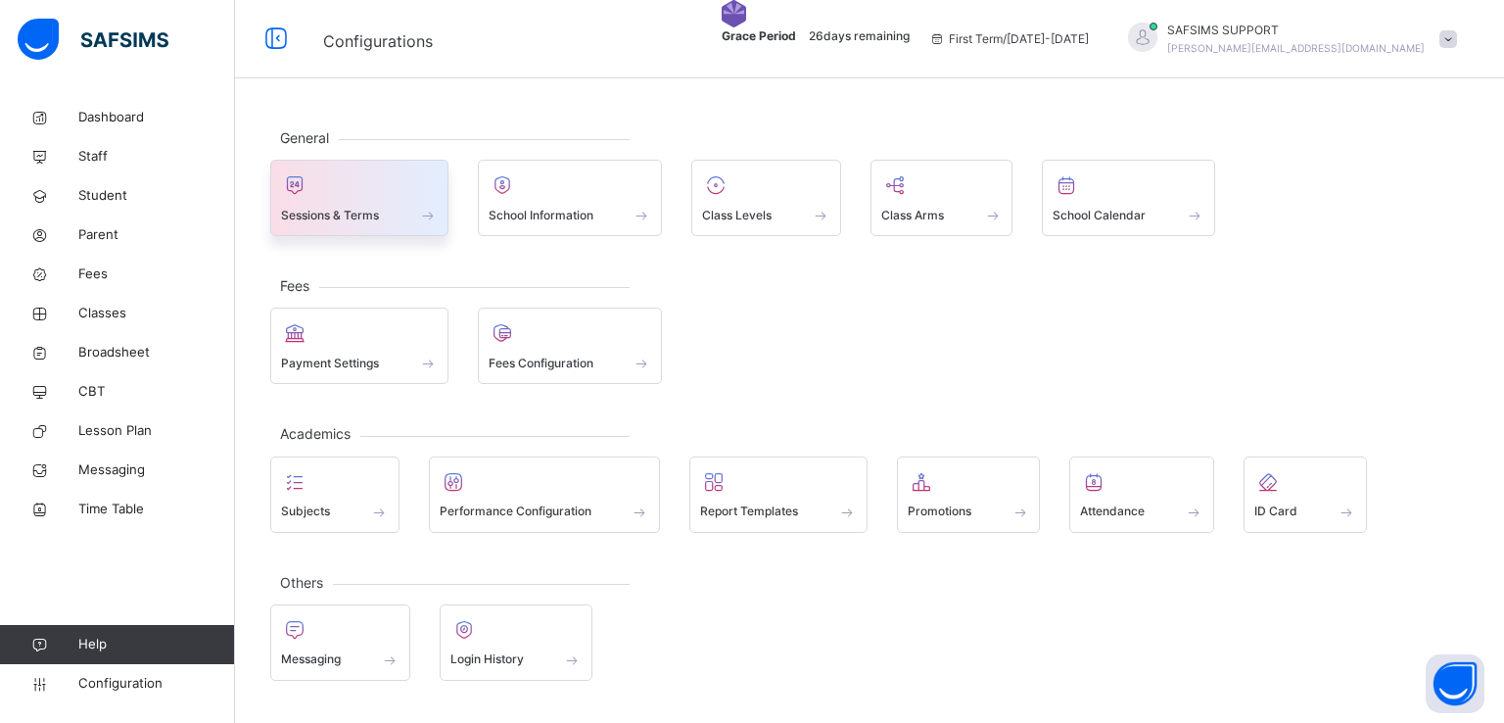
click at [335, 209] on span "Sessions & Terms" at bounding box center [330, 216] width 98 height 18
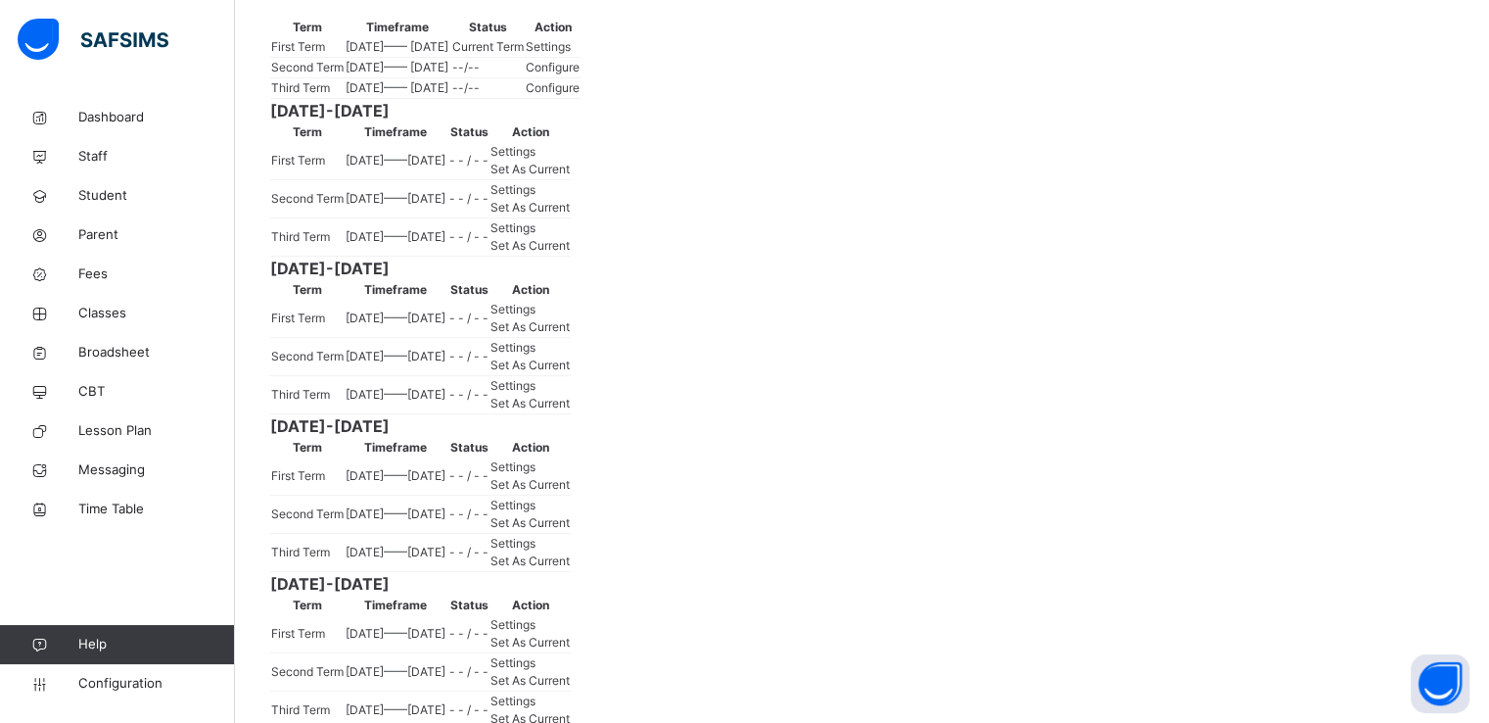
scroll to position [302, 0]
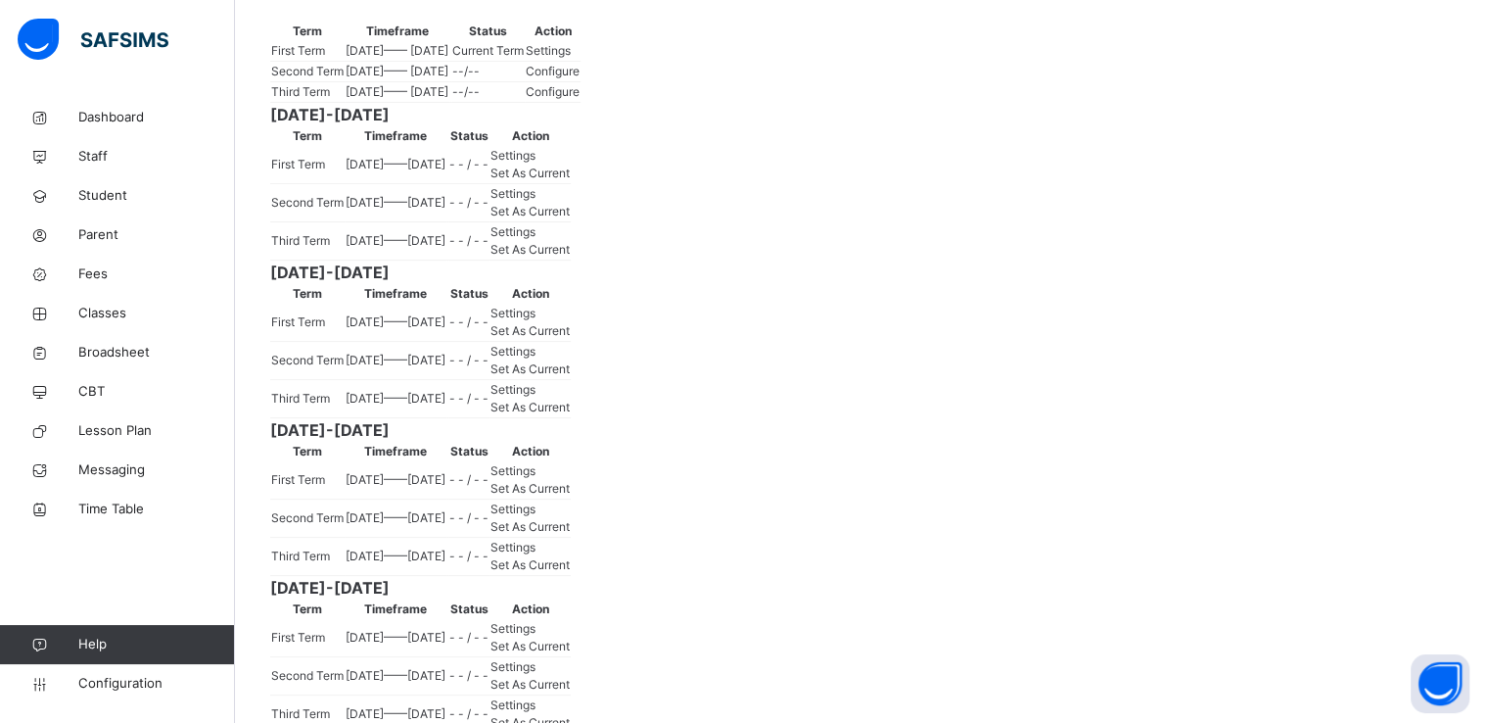
click at [571, 58] on span "Settings" at bounding box center [548, 50] width 45 height 15
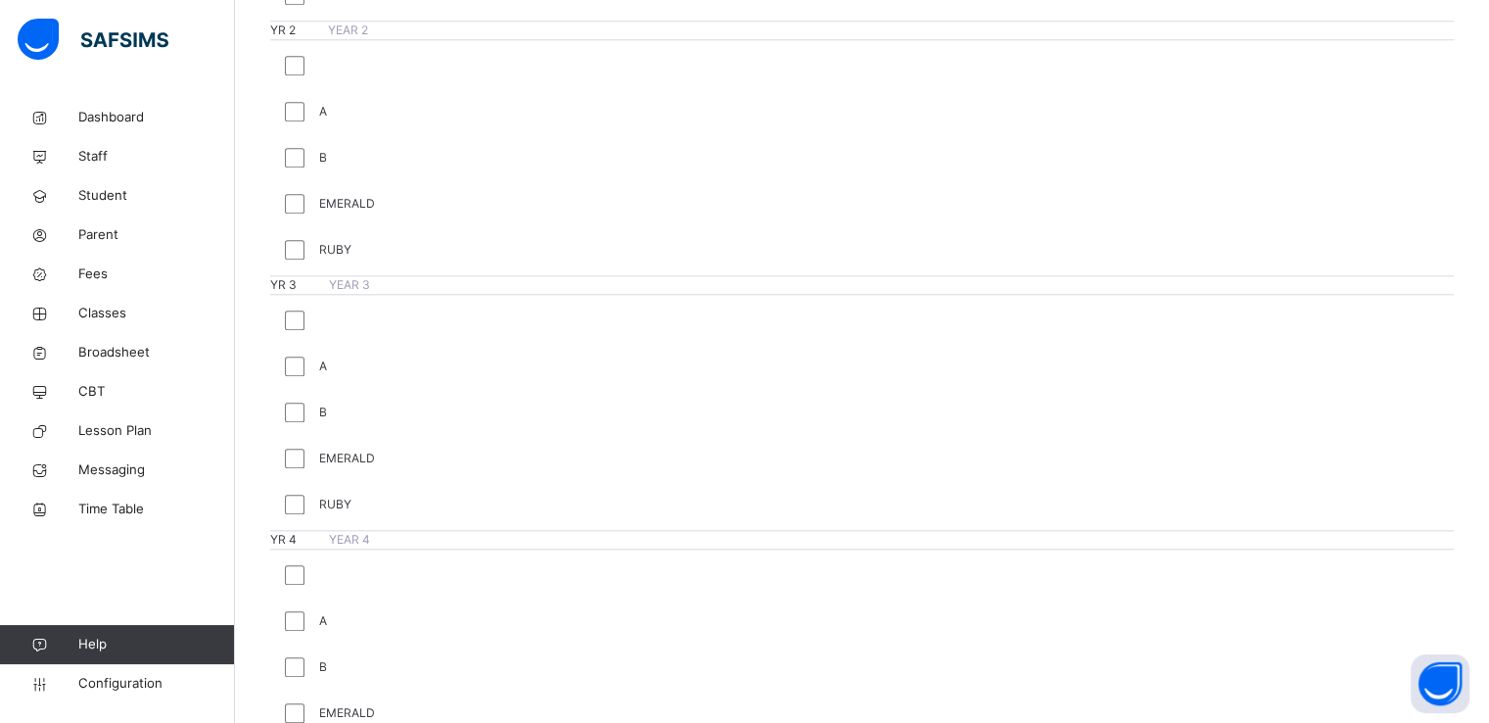
scroll to position [1959, 0]
click at [98, 683] on span "Configuration" at bounding box center [156, 684] width 156 height 20
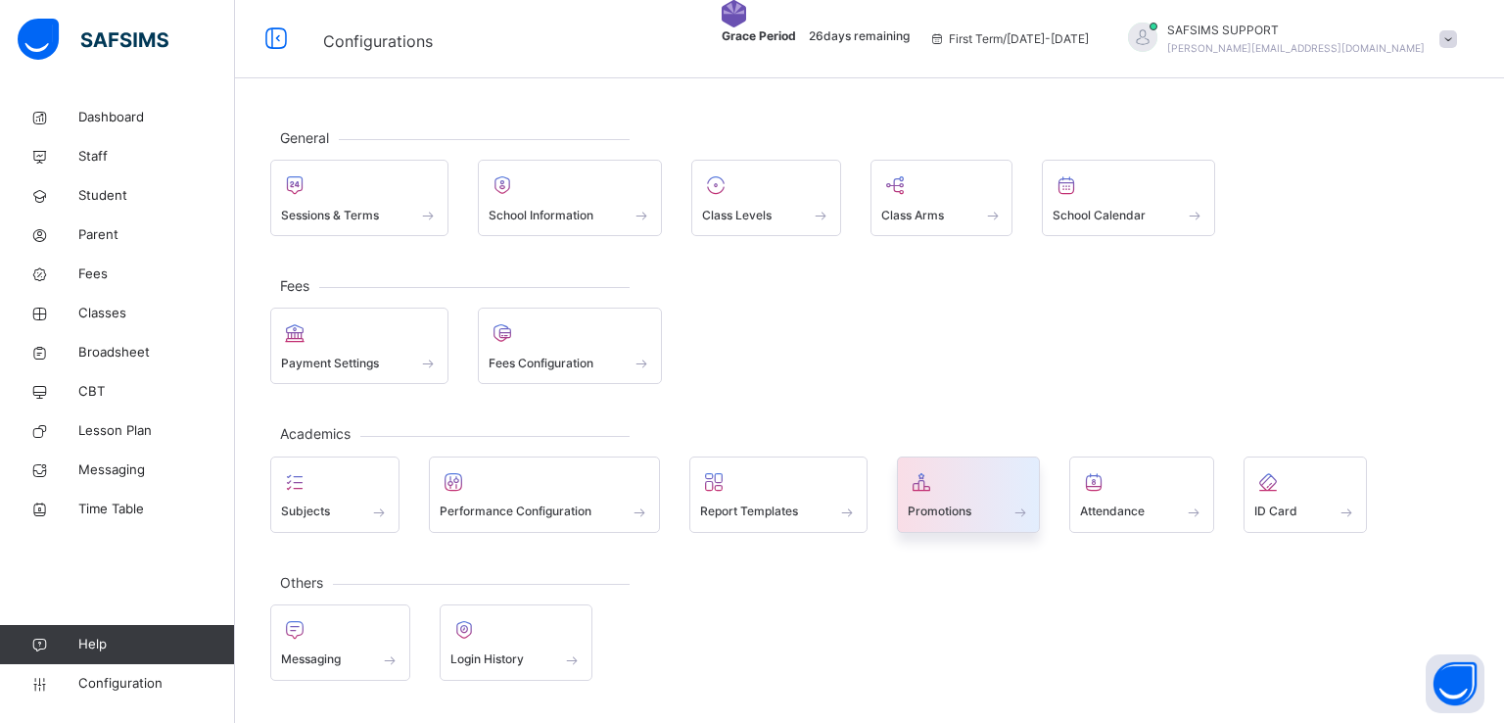
click at [952, 506] on span "Promotions" at bounding box center [940, 511] width 64 height 18
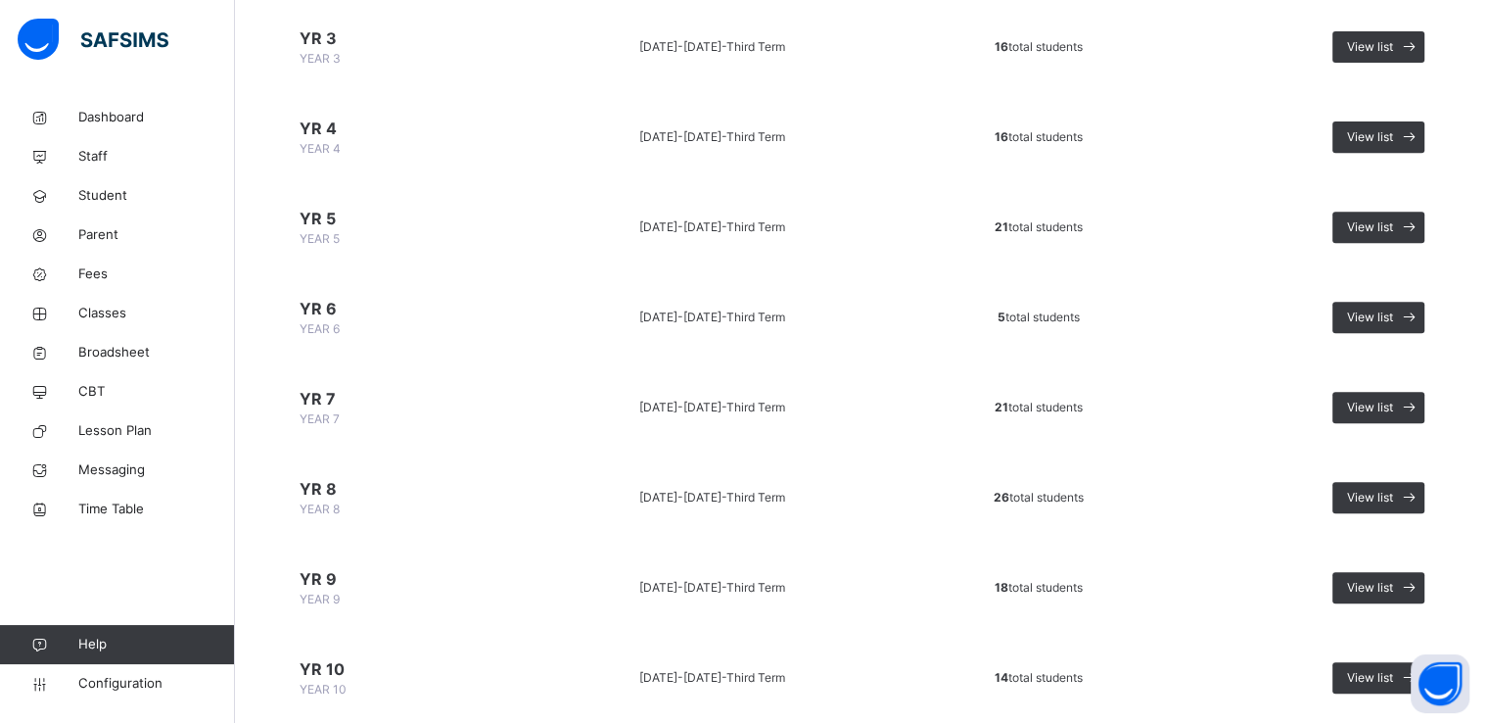
scroll to position [1023, 0]
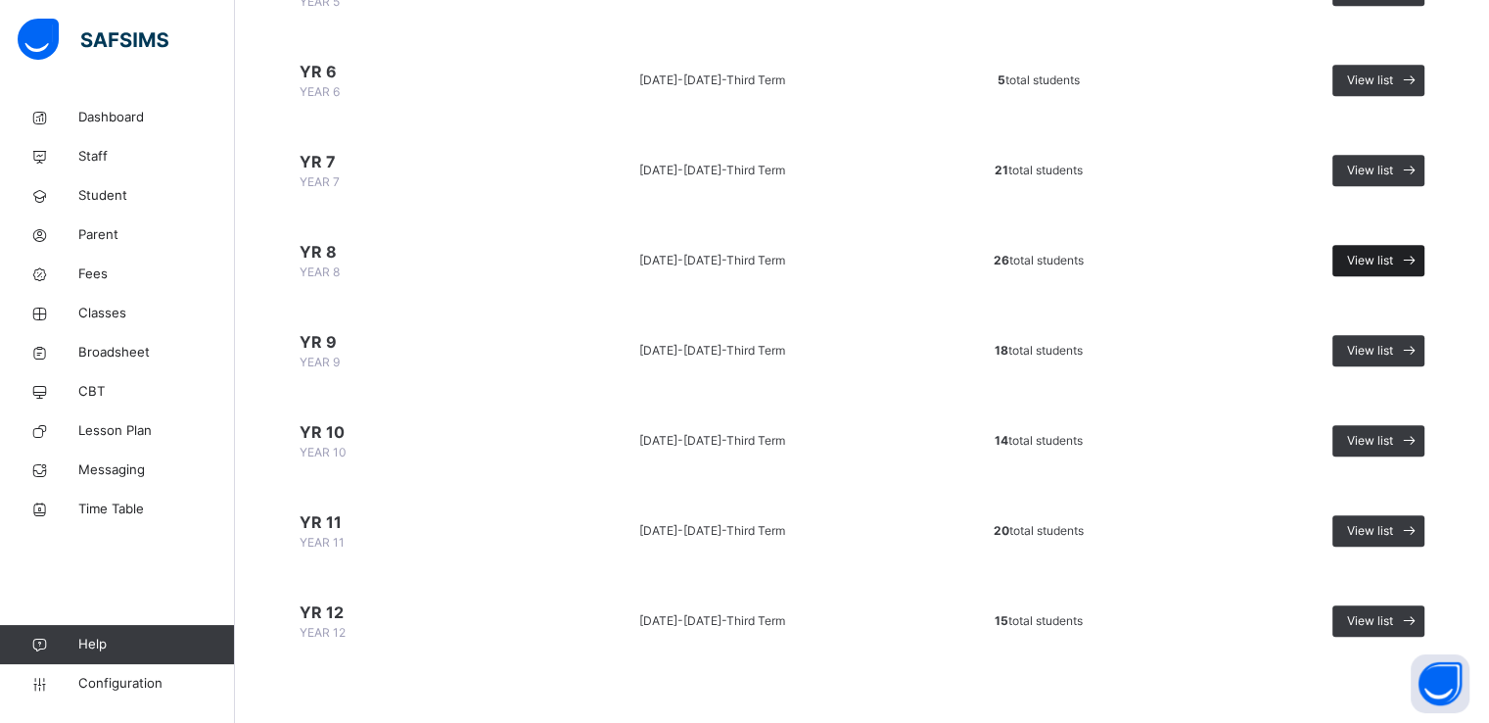
click at [1394, 253] on span "View list" at bounding box center [1370, 261] width 46 height 18
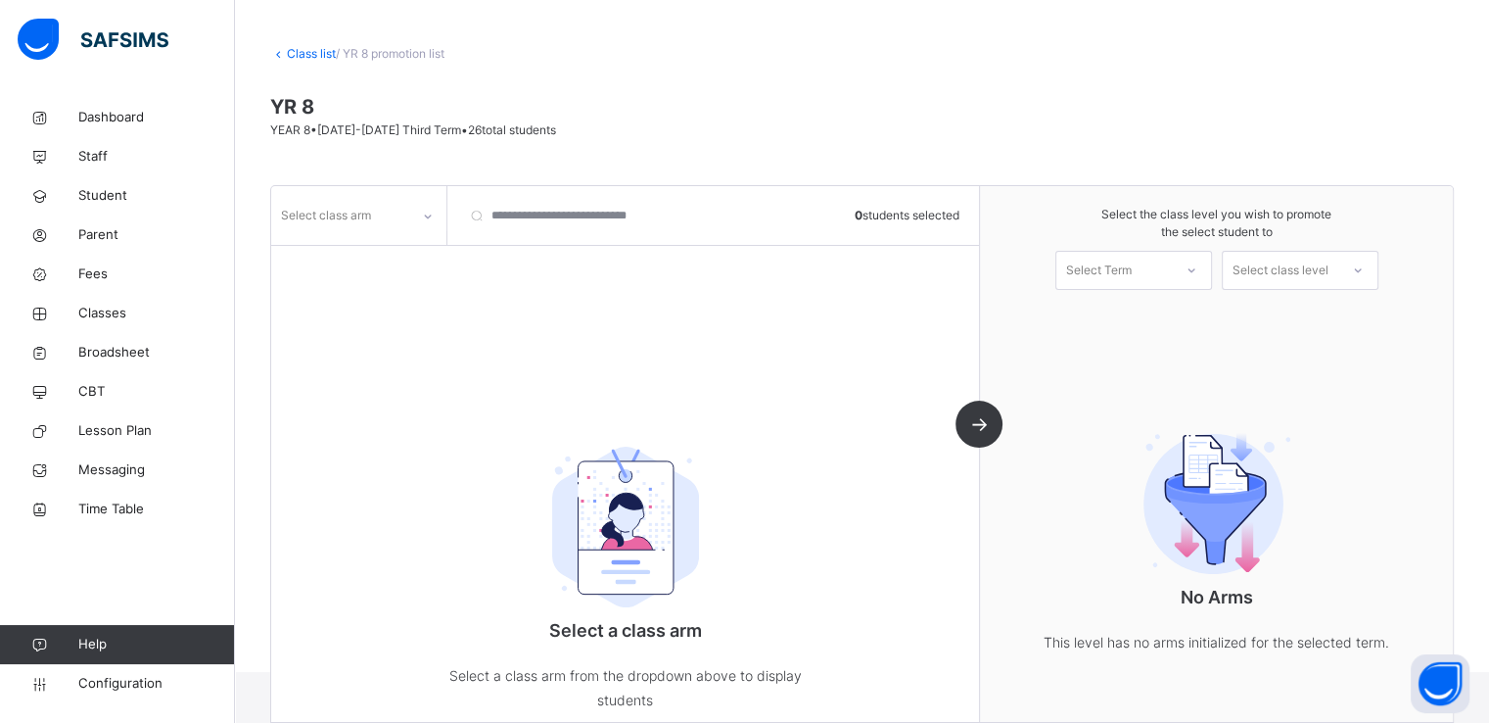
scroll to position [111, 0]
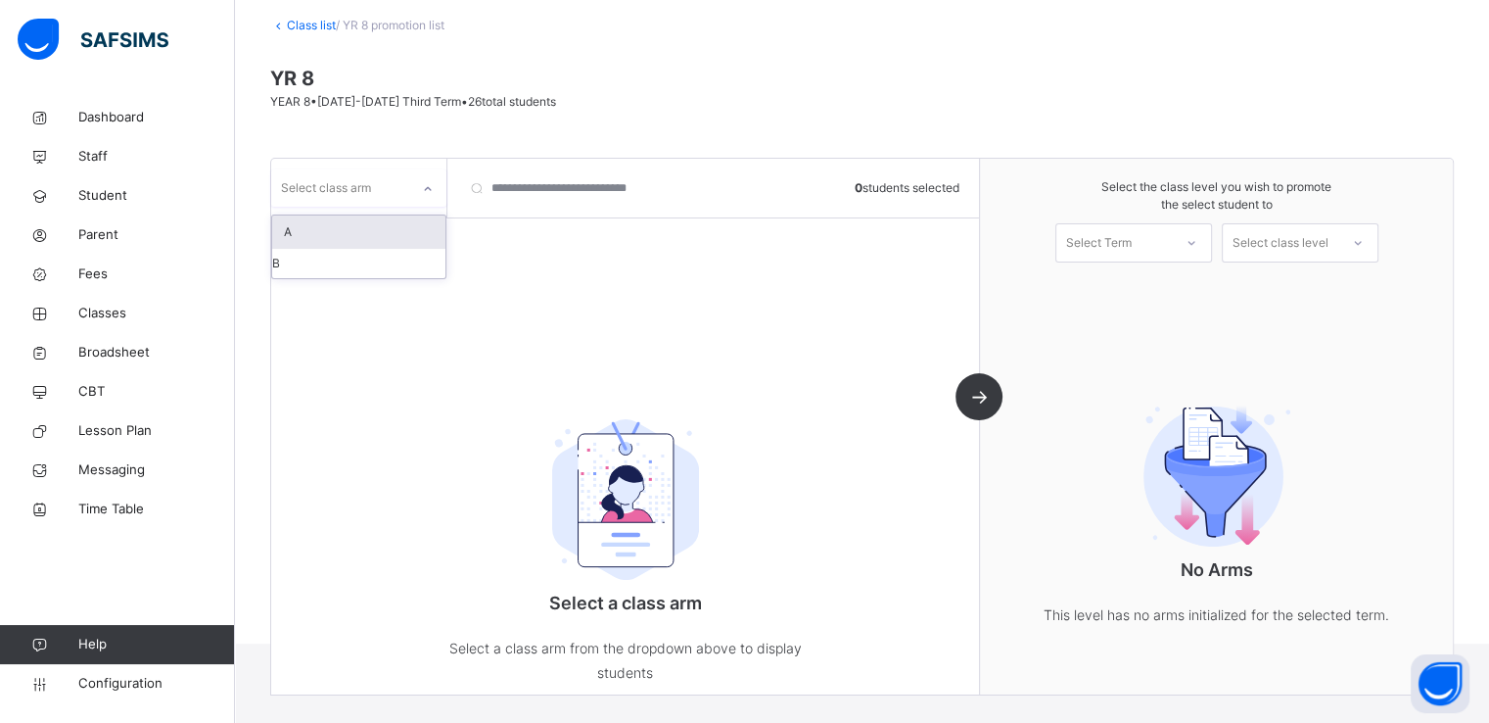
click at [418, 205] on div at bounding box center [427, 187] width 37 height 37
click at [319, 233] on div "A" at bounding box center [358, 231] width 173 height 33
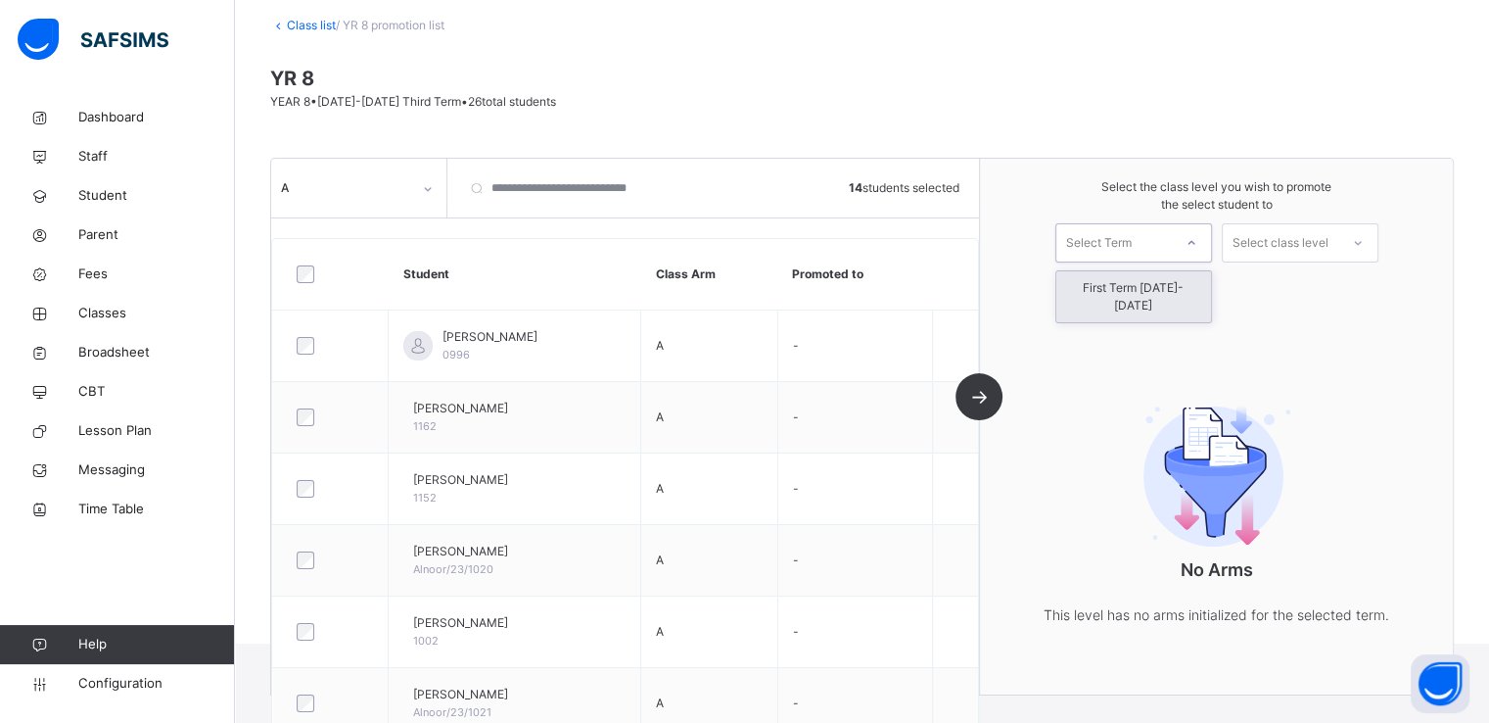
click at [1126, 236] on div "Select Term" at bounding box center [1099, 242] width 66 height 39
click at [1110, 286] on div "First Term 2025-2026" at bounding box center [1134, 296] width 155 height 51
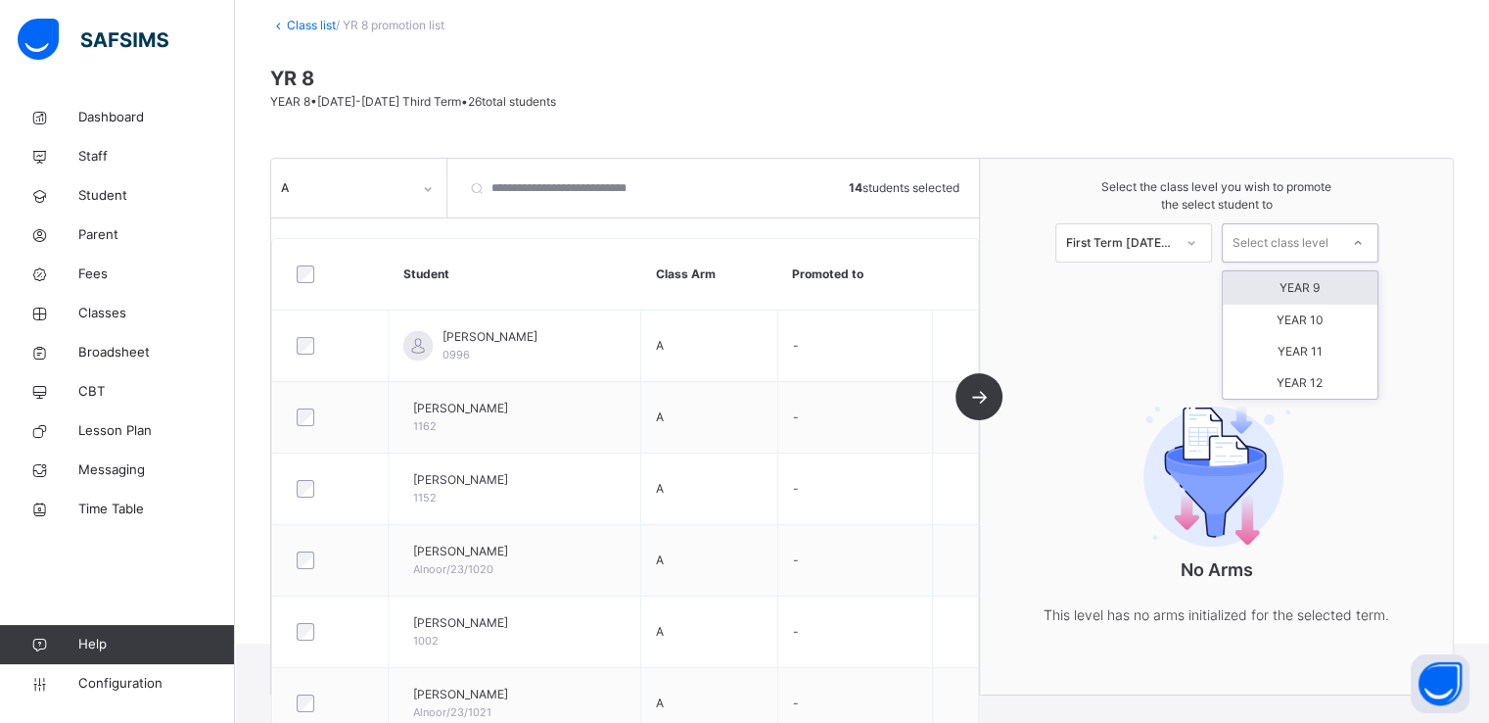
click at [1261, 234] on div "Select class level" at bounding box center [1281, 242] width 96 height 39
click at [1293, 290] on div "YEAR 9" at bounding box center [1300, 287] width 155 height 33
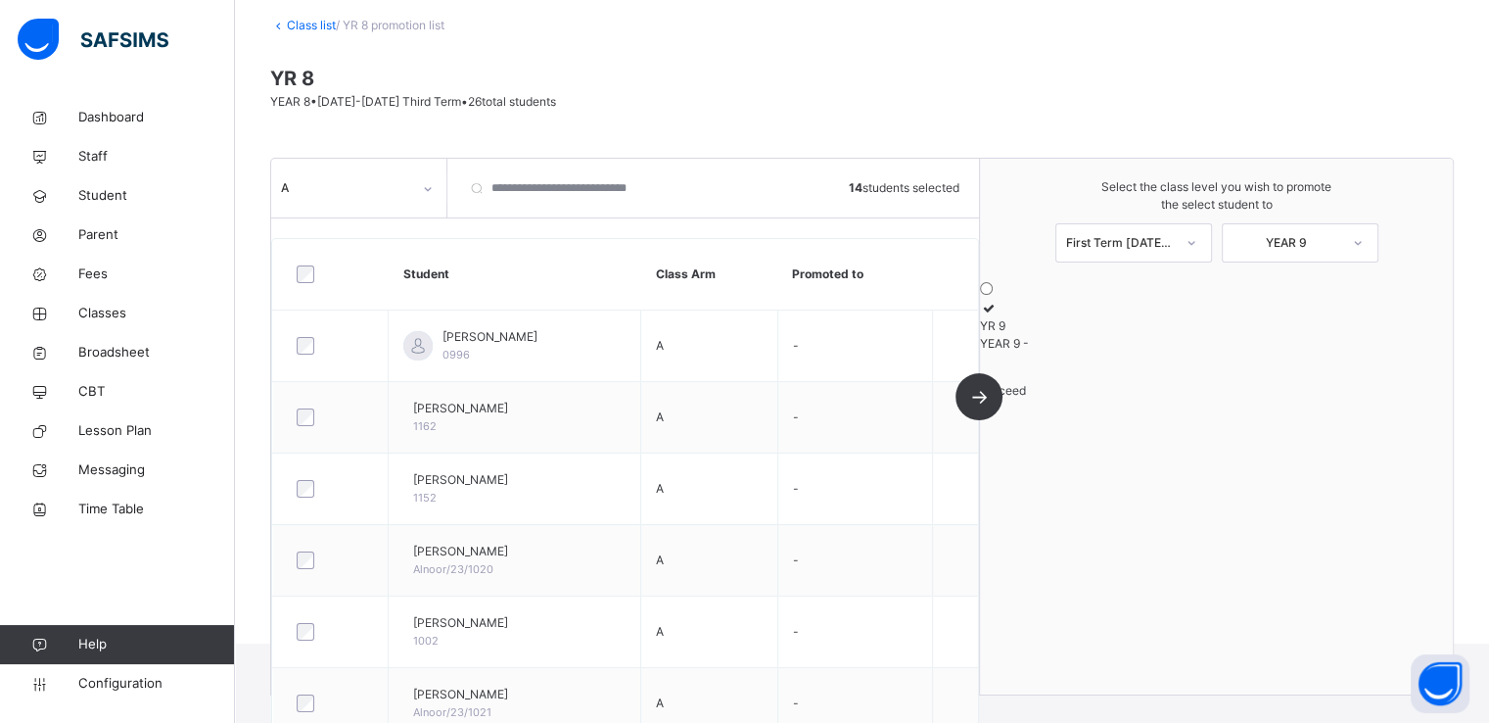
click at [997, 315] on icon at bounding box center [988, 308] width 17 height 15
click at [1026, 398] on span "Proceed" at bounding box center [1003, 390] width 46 height 15
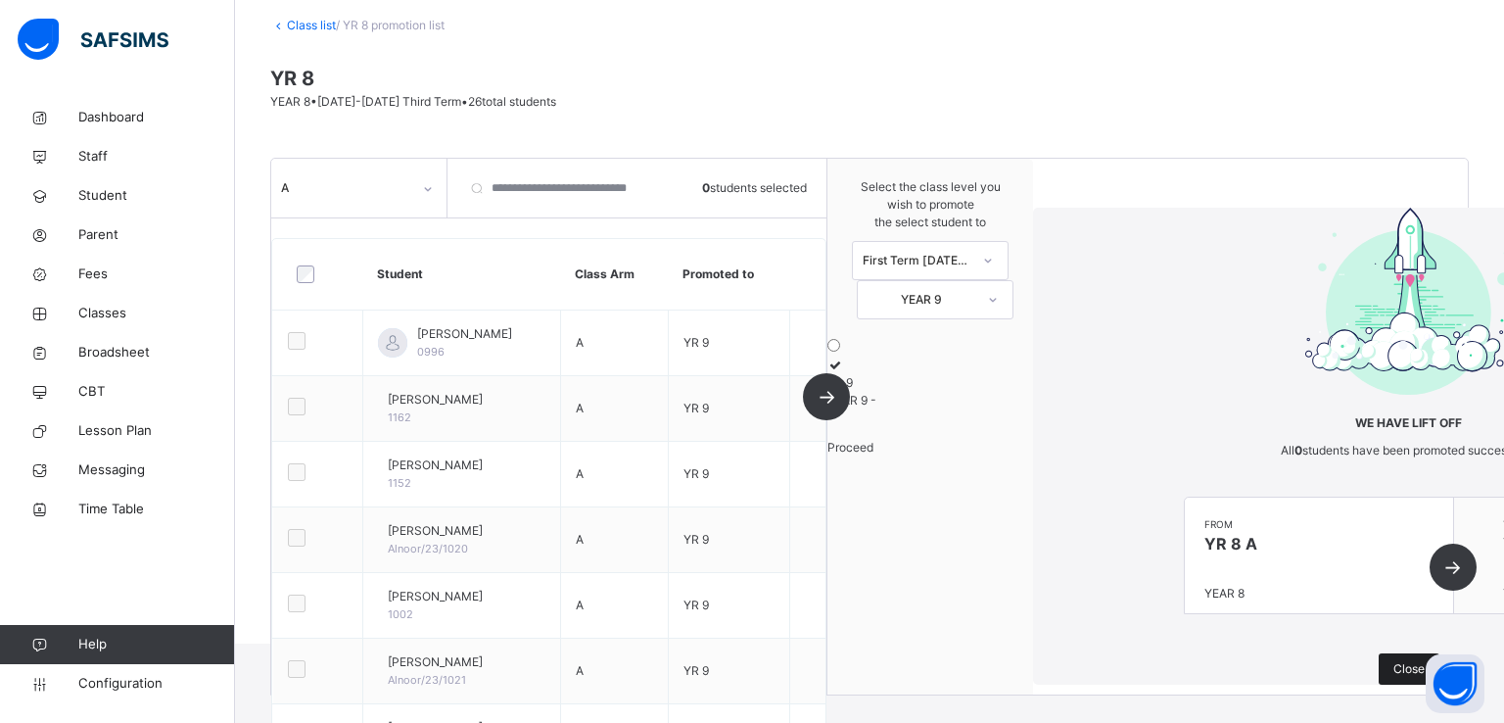
click at [1379, 653] on div "Close" at bounding box center [1409, 668] width 61 height 31
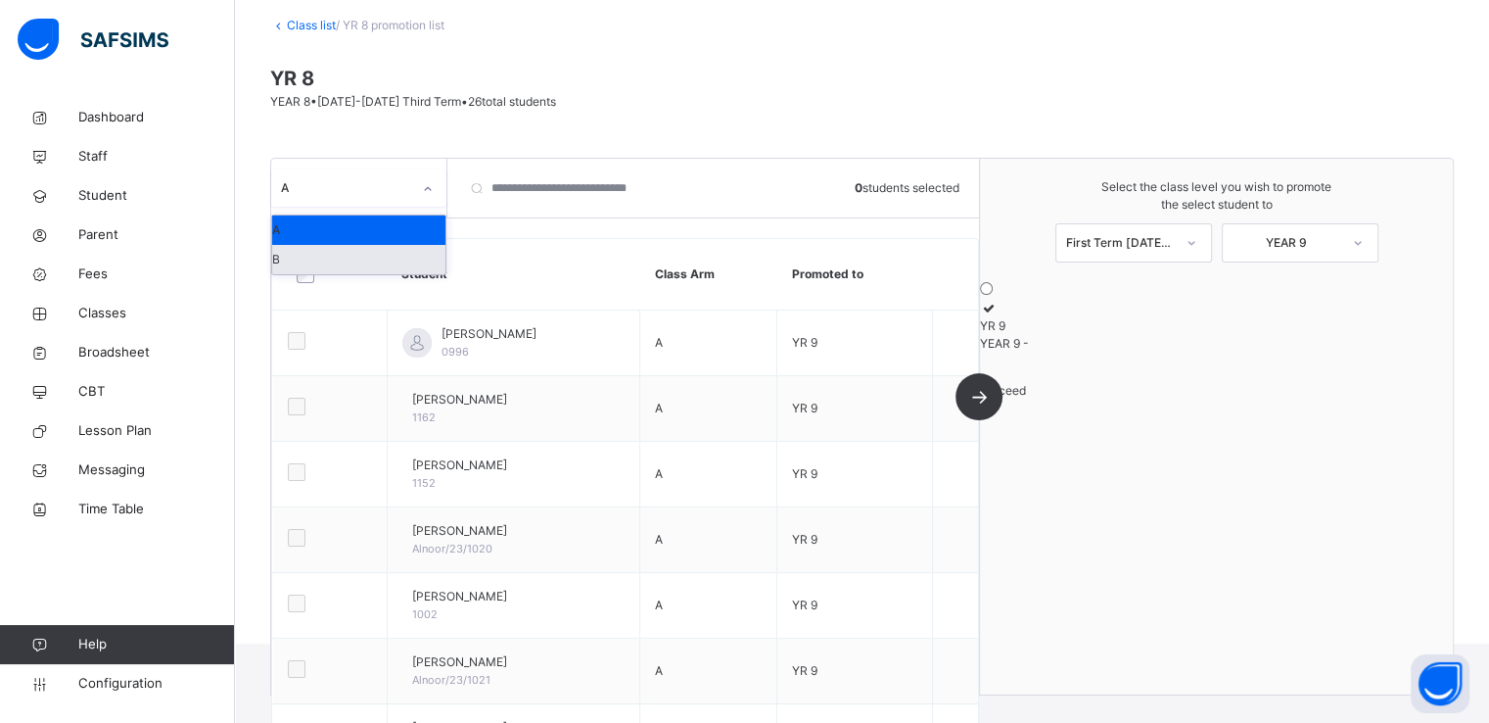
drag, startPoint x: 355, startPoint y: 183, endPoint x: 303, endPoint y: 260, distance: 92.9
click at [303, 207] on div "option A, selected. option A focused, 1 of 2. 2 results available. Use Up and D…" at bounding box center [358, 187] width 175 height 37
click at [303, 260] on div "B" at bounding box center [358, 261] width 173 height 33
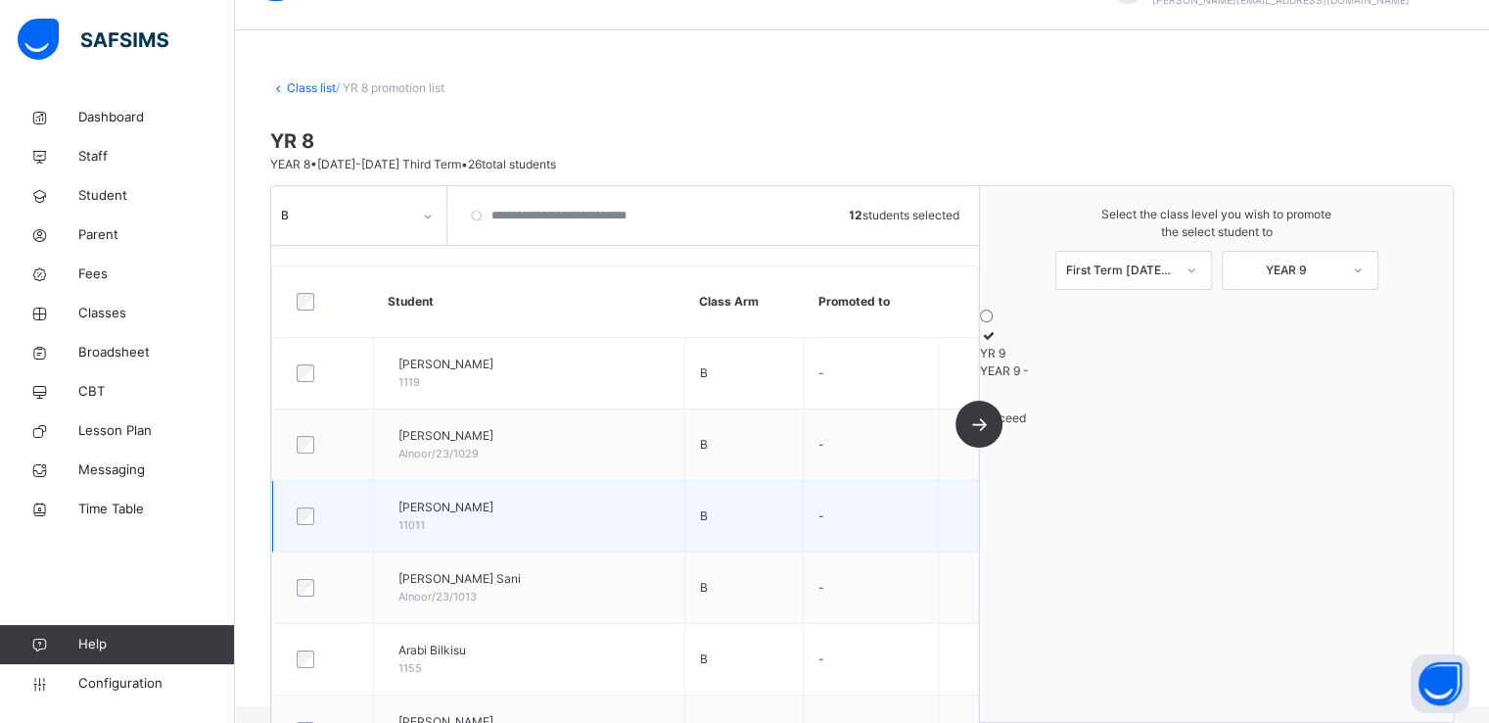
scroll to position [0, 0]
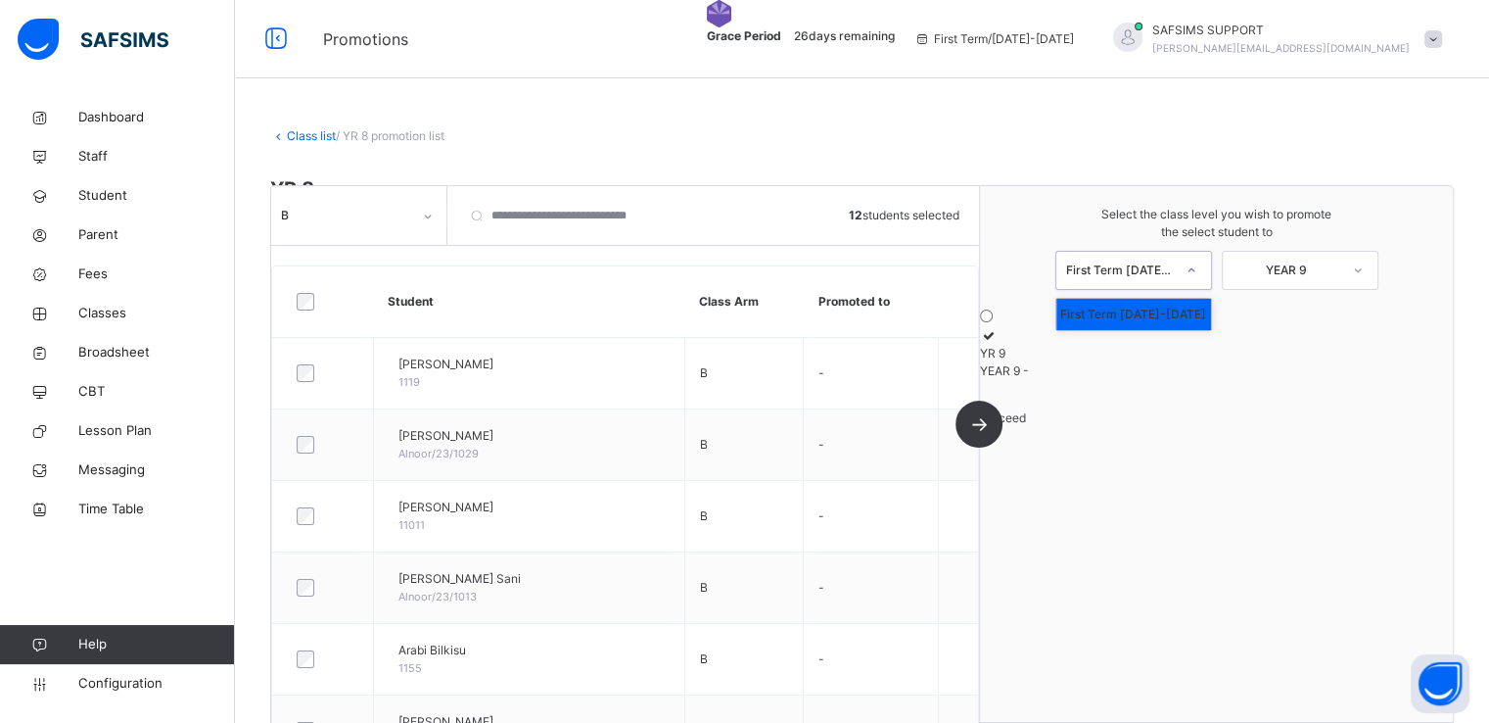
click at [1165, 268] on div "First Term 2025-2026" at bounding box center [1120, 270] width 108 height 18
click at [1126, 314] on div "First Term 2025-2026" at bounding box center [1134, 314] width 155 height 31
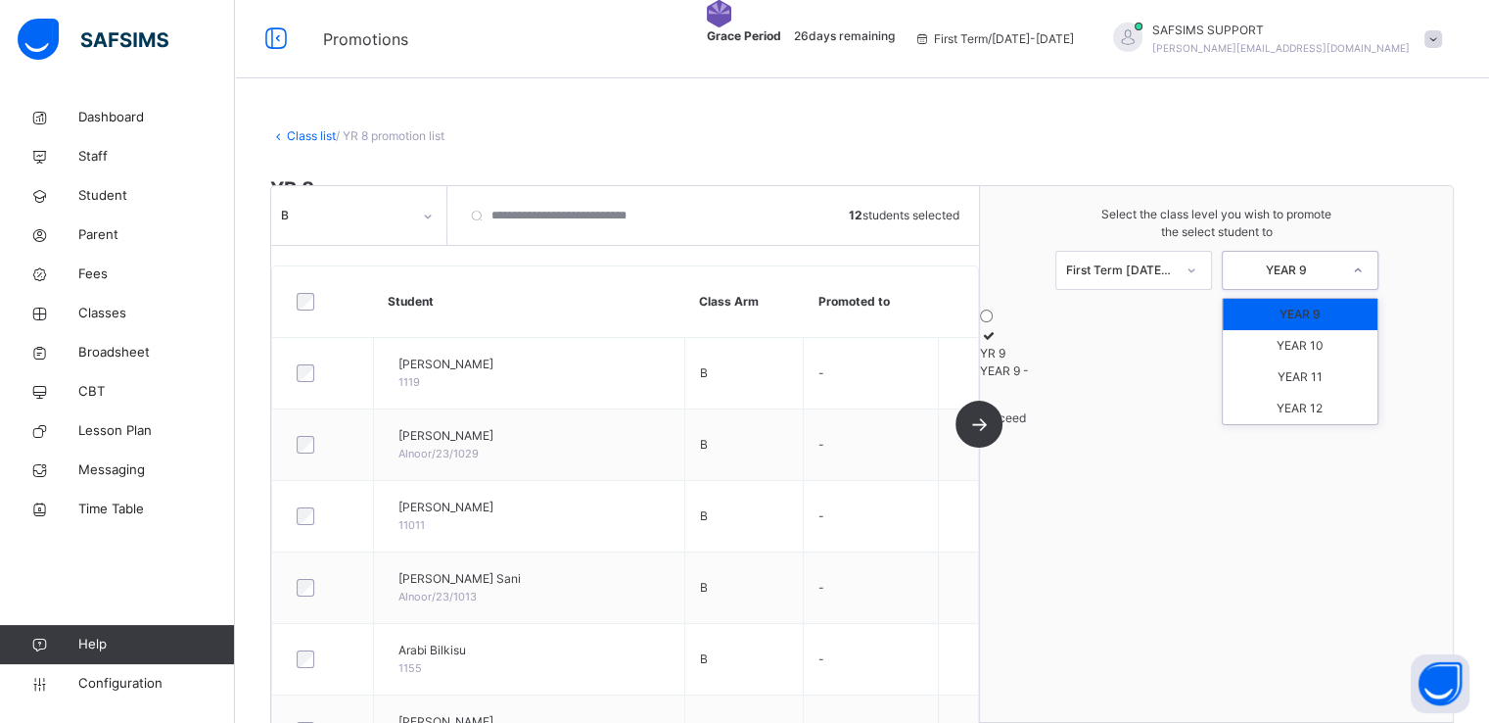
click at [1275, 263] on div "YEAR 9" at bounding box center [1287, 270] width 108 height 18
click at [1100, 427] on div "YR 9 YEAR 9 - Proceed" at bounding box center [1216, 368] width 473 height 118
click at [1026, 425] on span "Proceed" at bounding box center [1003, 417] width 46 height 15
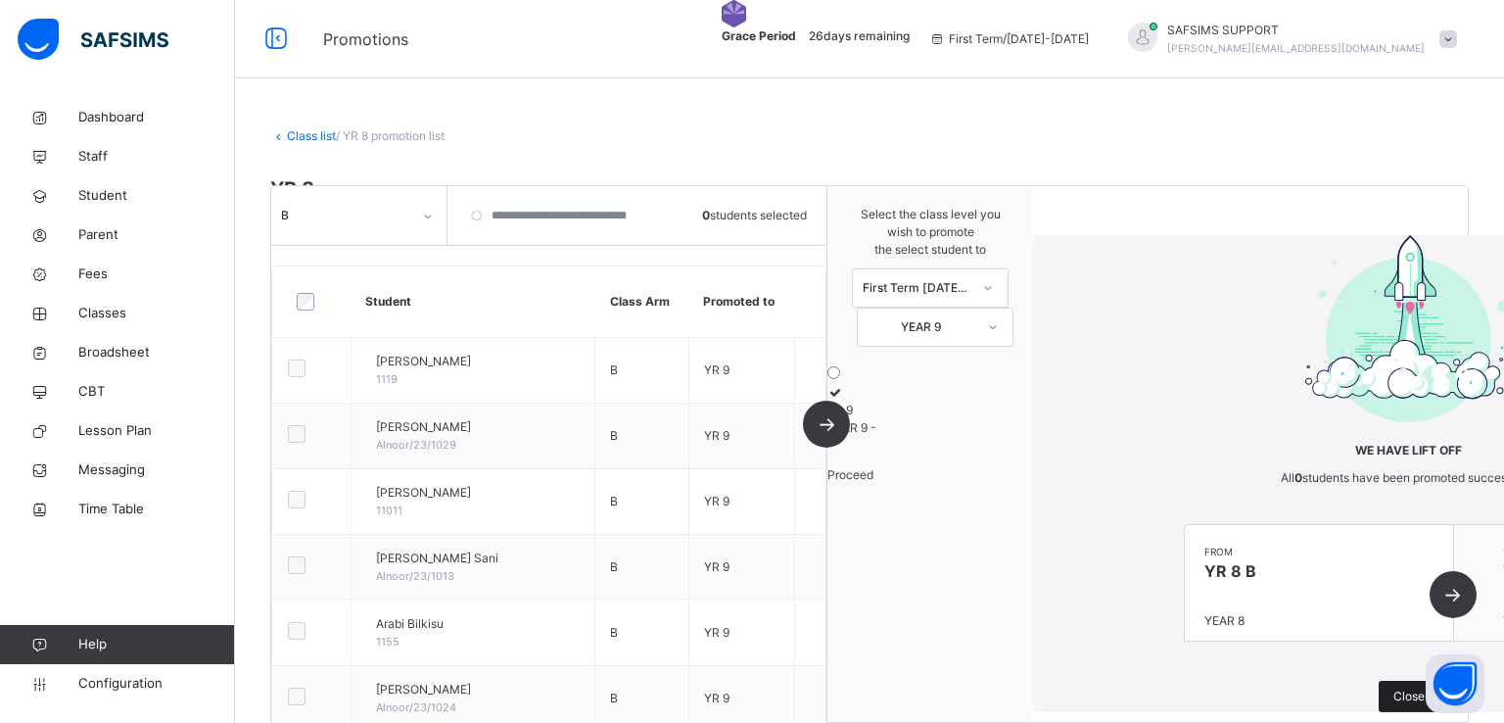
click at [1379, 681] on div "Close" at bounding box center [1409, 696] width 61 height 31
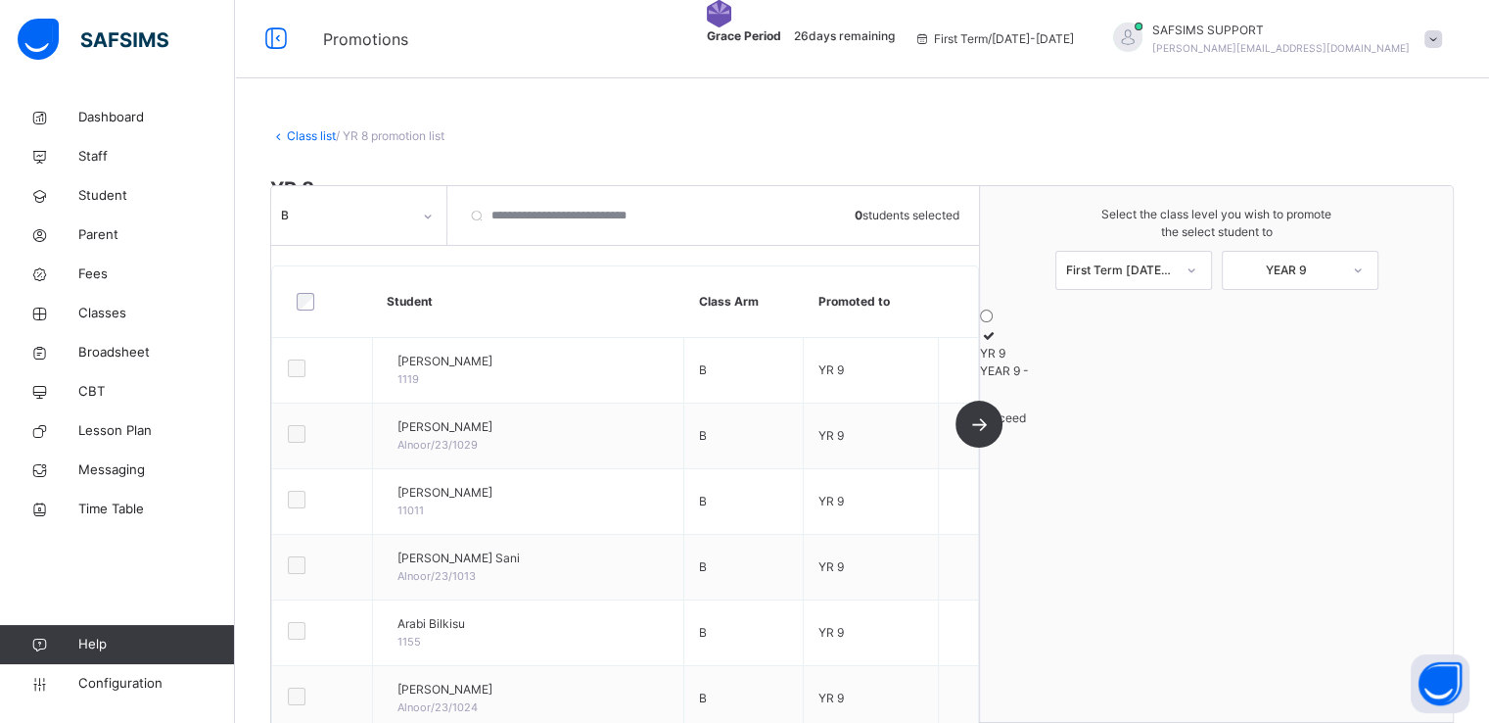
click at [306, 127] on div "Class list / YR 8 promotion list" at bounding box center [862, 136] width 1184 height 18
click at [306, 138] on link "Class list" at bounding box center [311, 135] width 49 height 15
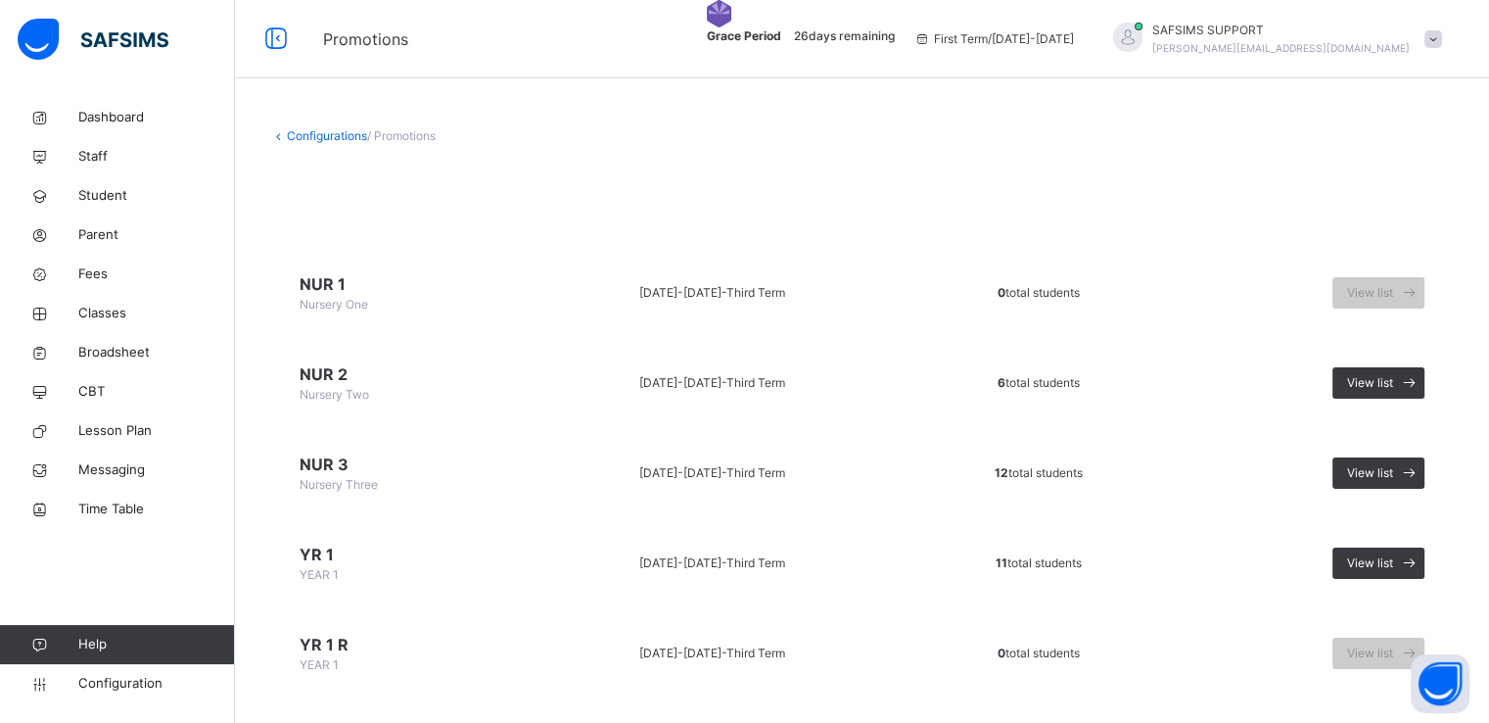
scroll to position [1023, 0]
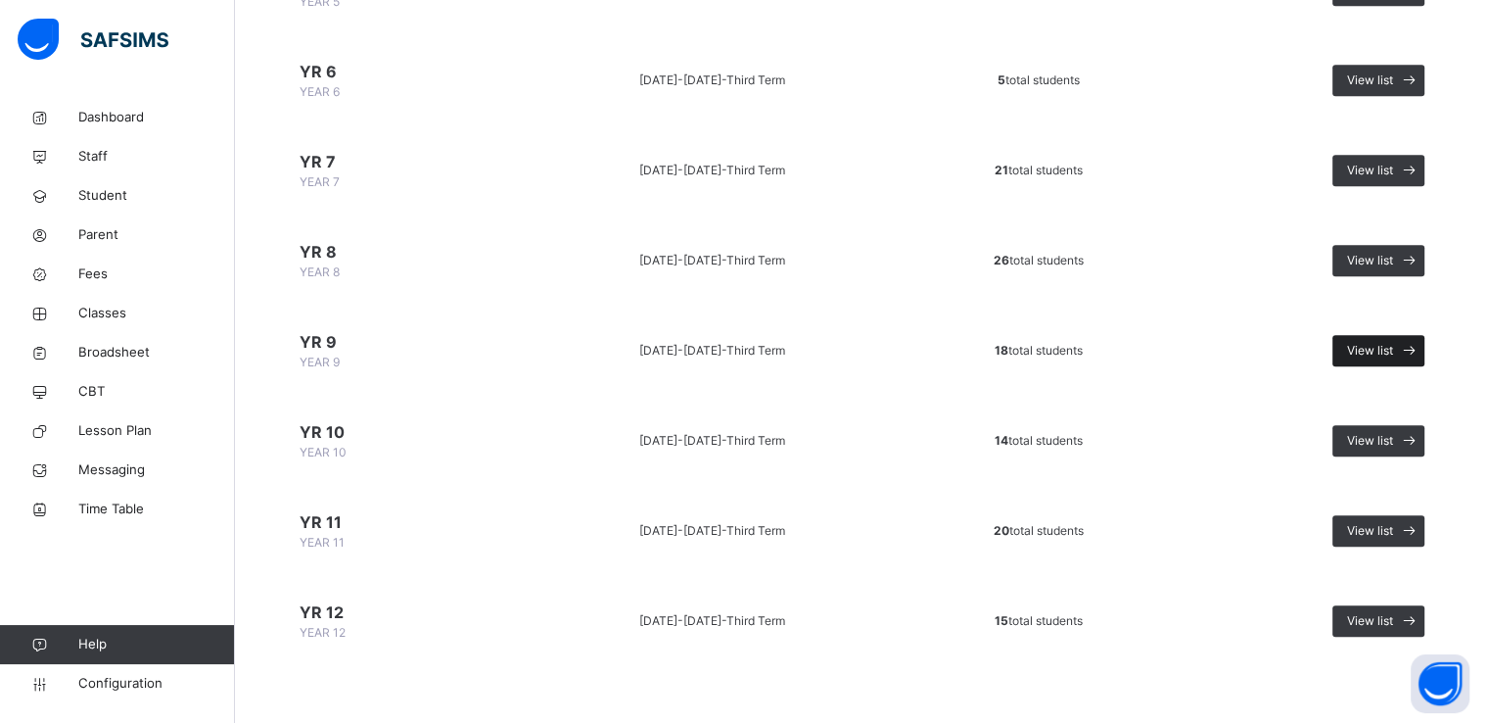
click at [1366, 342] on span "View list" at bounding box center [1370, 351] width 46 height 18
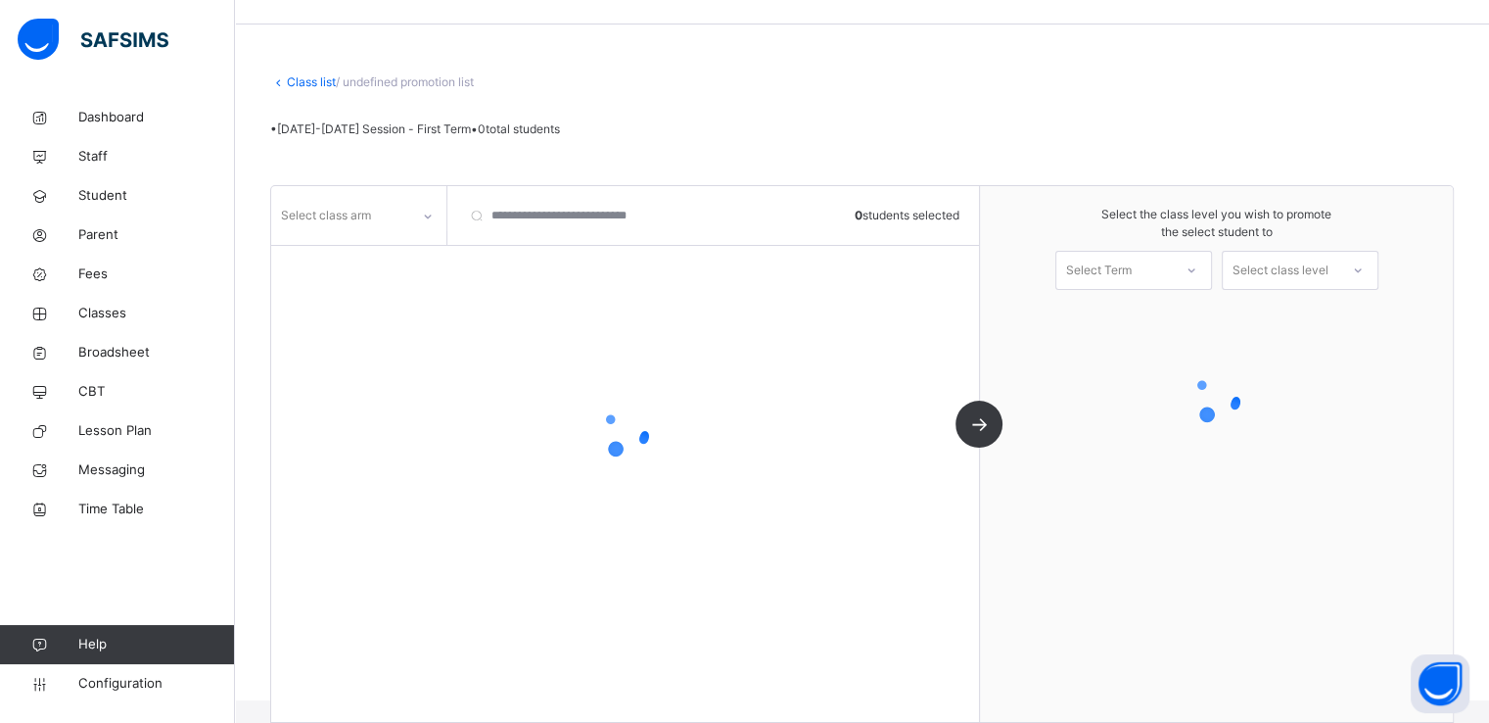
scroll to position [54, 0]
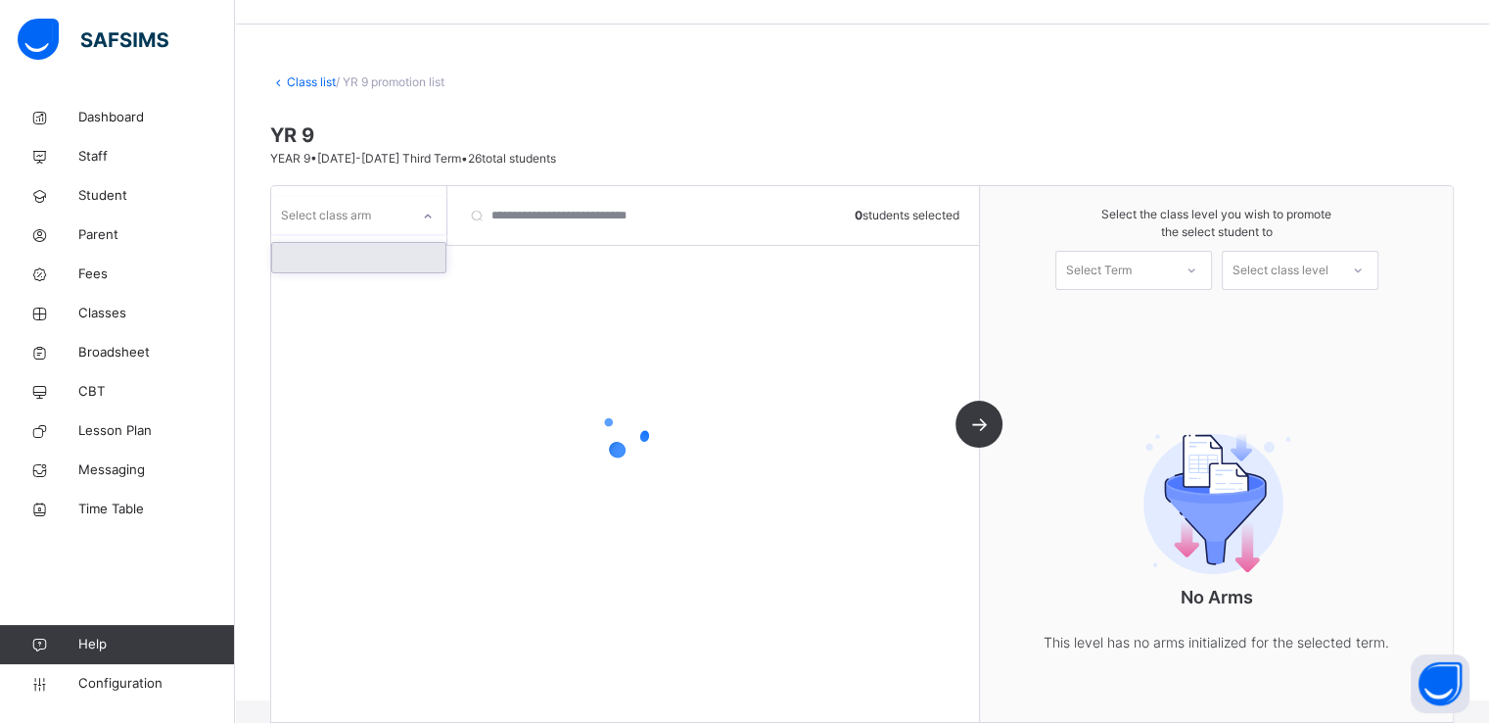
click at [384, 207] on div "Select class arm" at bounding box center [340, 215] width 138 height 30
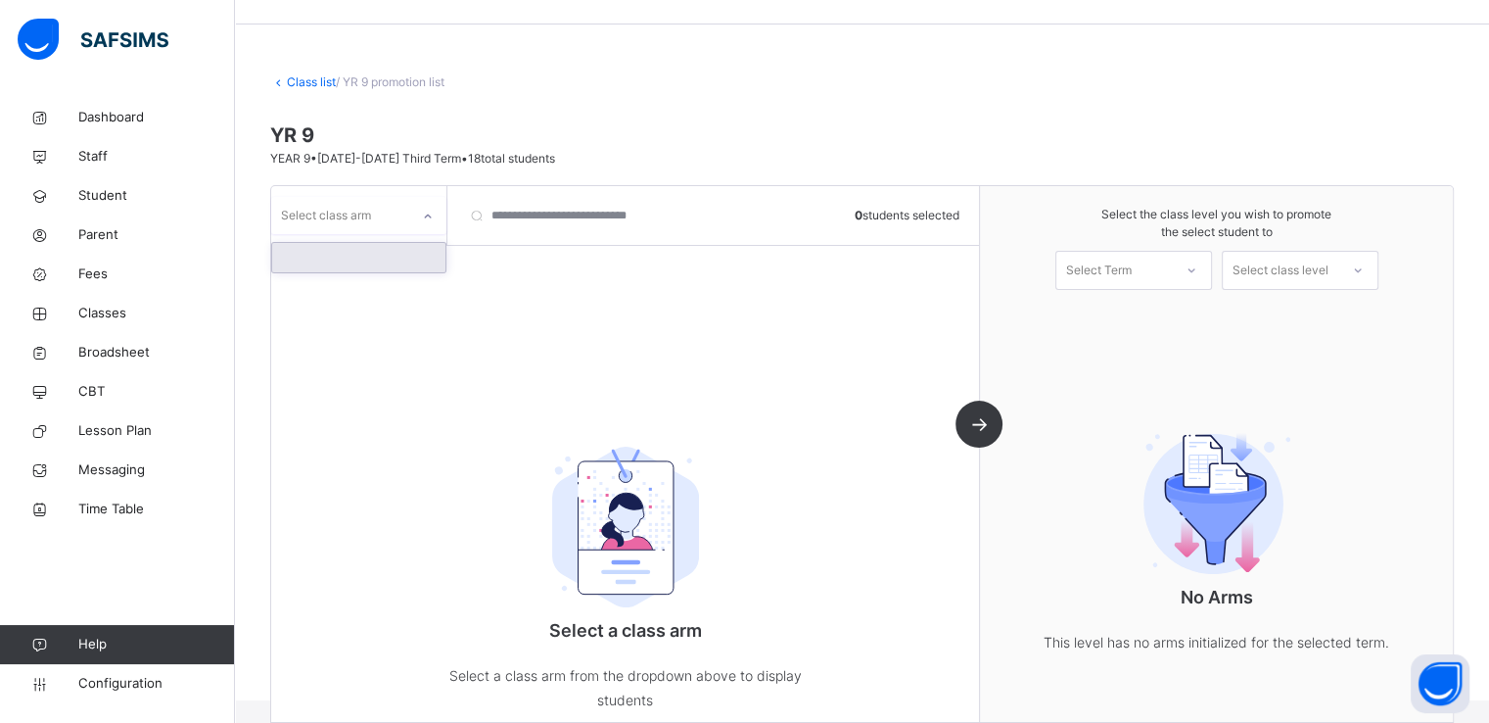
click at [352, 256] on div at bounding box center [358, 257] width 173 height 29
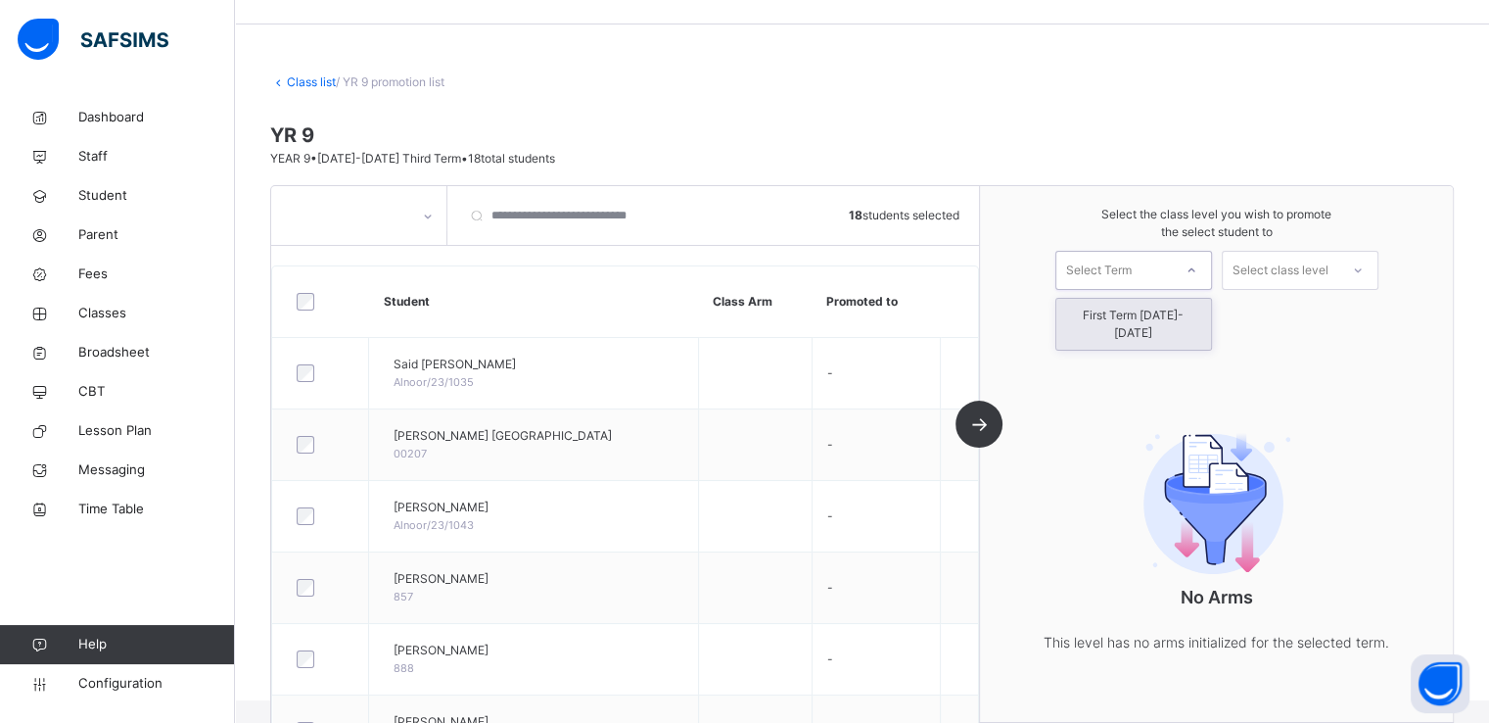
drag, startPoint x: 1092, startPoint y: 263, endPoint x: 1105, endPoint y: 313, distance: 51.5
click at [1105, 290] on div "option First Term 2025-2026 focused, 1 of 1. 1 result available. Use Up and Dow…" at bounding box center [1134, 270] width 157 height 39
click at [1105, 313] on div "First Term 2025-2026" at bounding box center [1134, 324] width 155 height 51
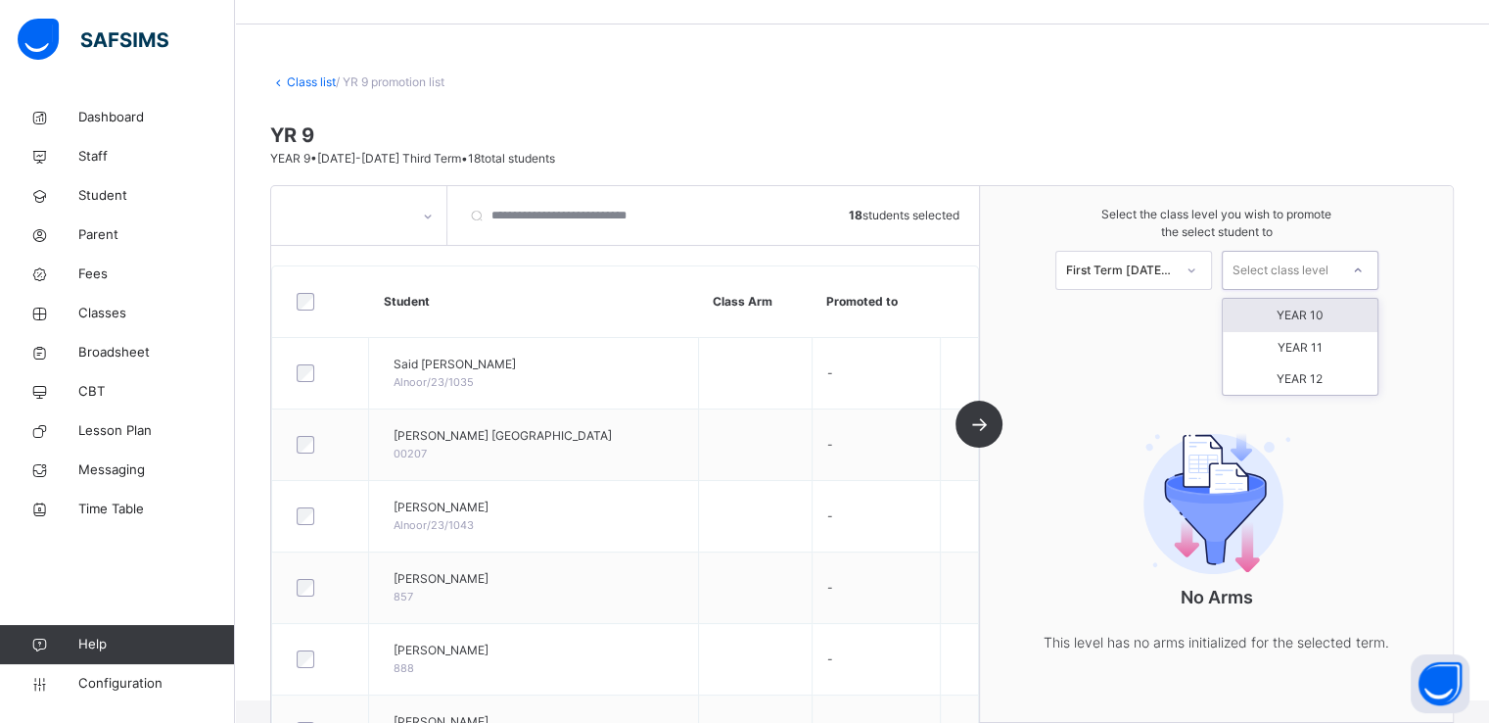
click at [1271, 263] on div "Select class level" at bounding box center [1281, 270] width 96 height 39
click at [1294, 312] on div "YEAR 10" at bounding box center [1300, 315] width 155 height 33
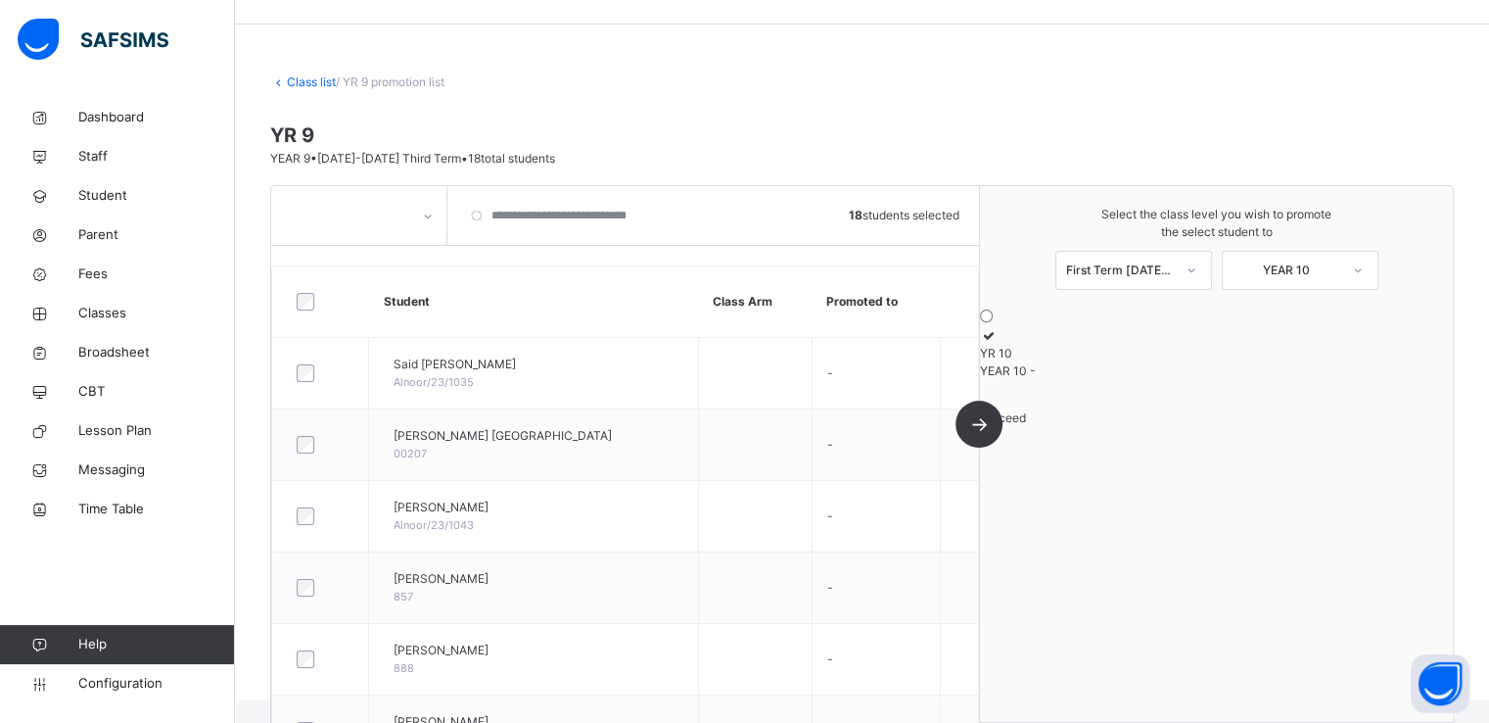
click at [997, 343] on icon at bounding box center [988, 335] width 17 height 15
click at [1026, 425] on span "Proceed" at bounding box center [1003, 417] width 46 height 15
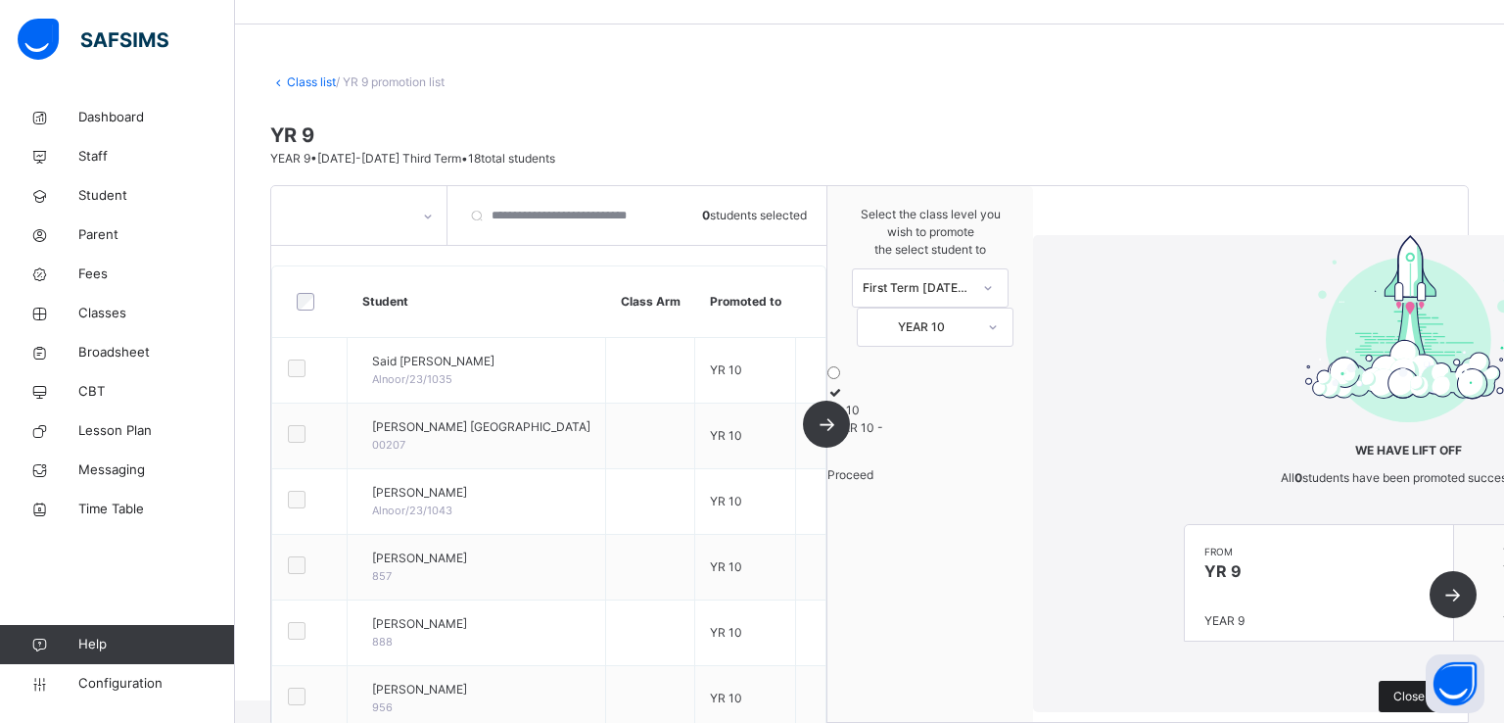
click at [1379, 681] on div "Close" at bounding box center [1409, 696] width 61 height 31
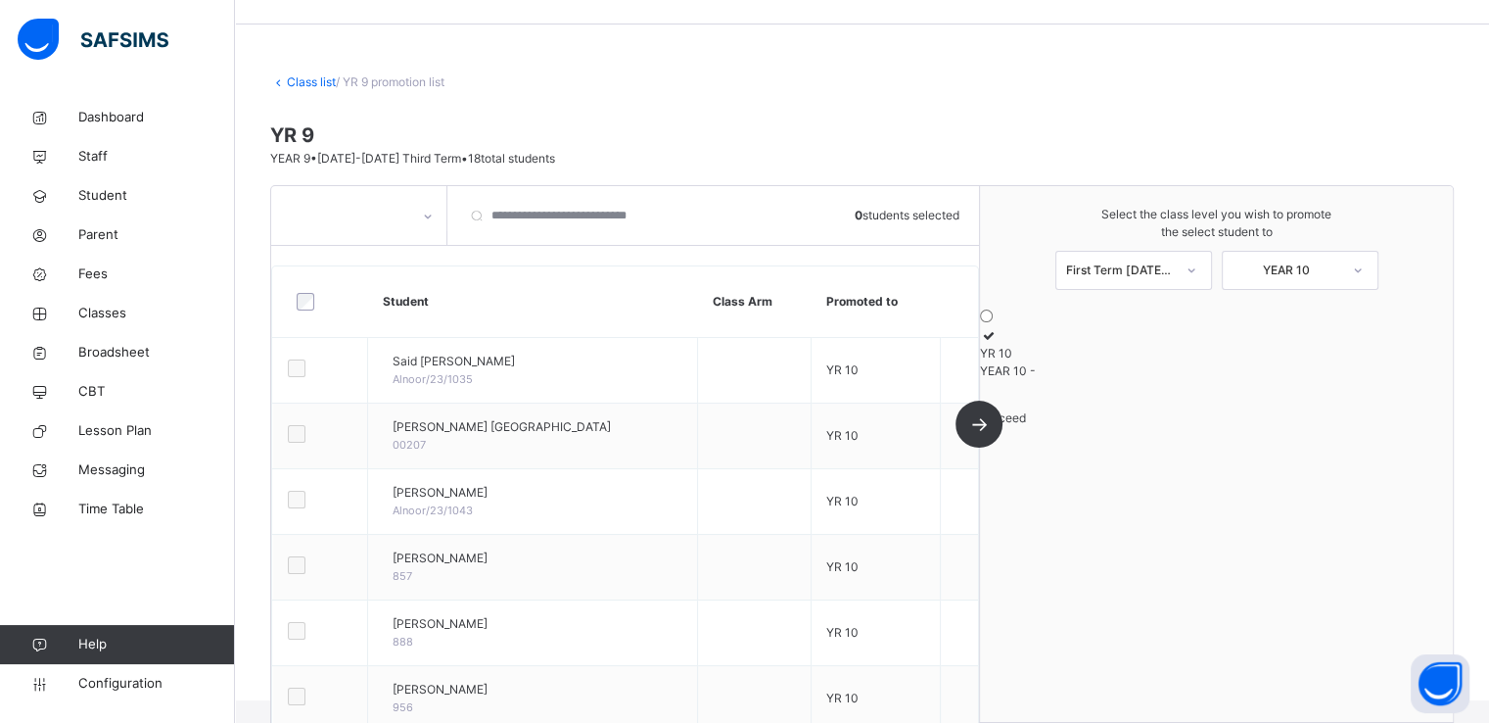
click at [384, 194] on div at bounding box center [359, 215] width 176 height 59
click at [305, 83] on link "Class list" at bounding box center [311, 81] width 49 height 15
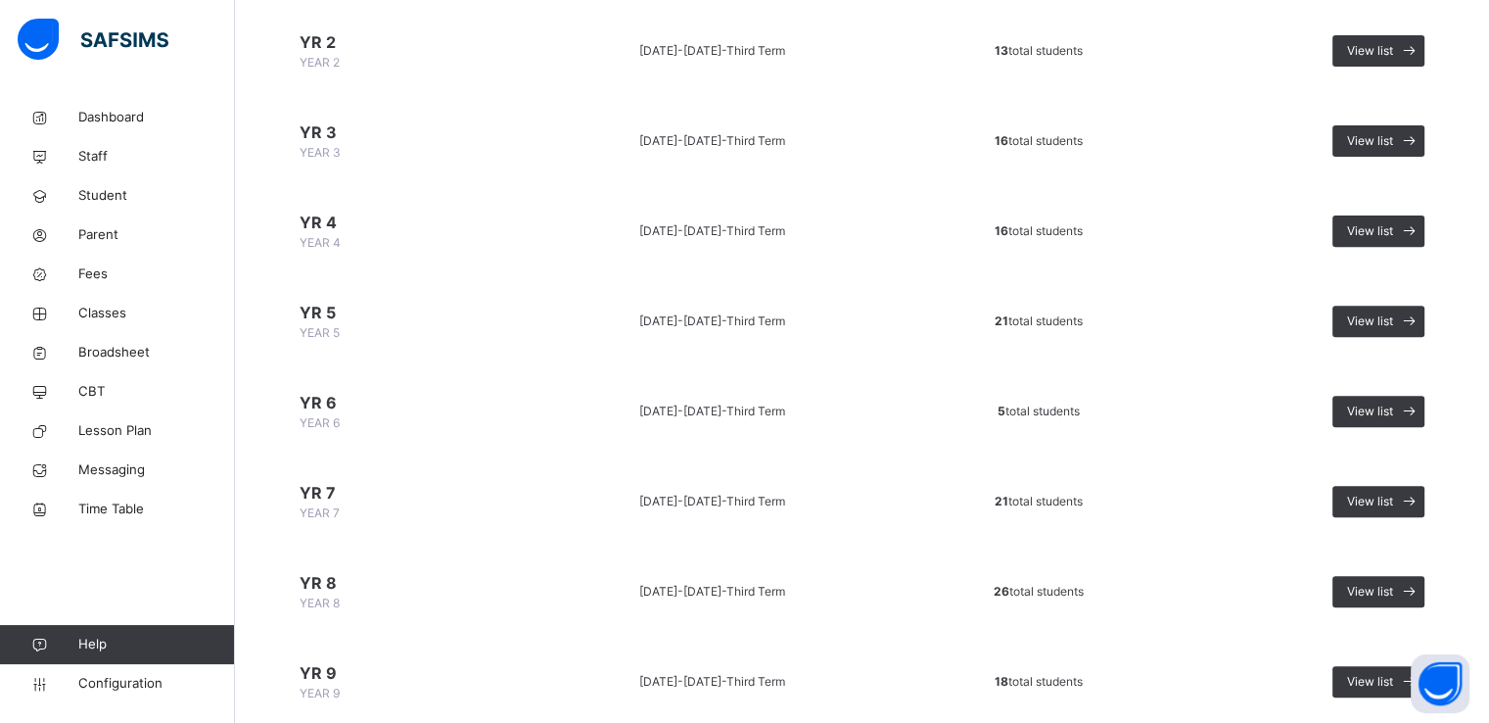
scroll to position [1023, 0]
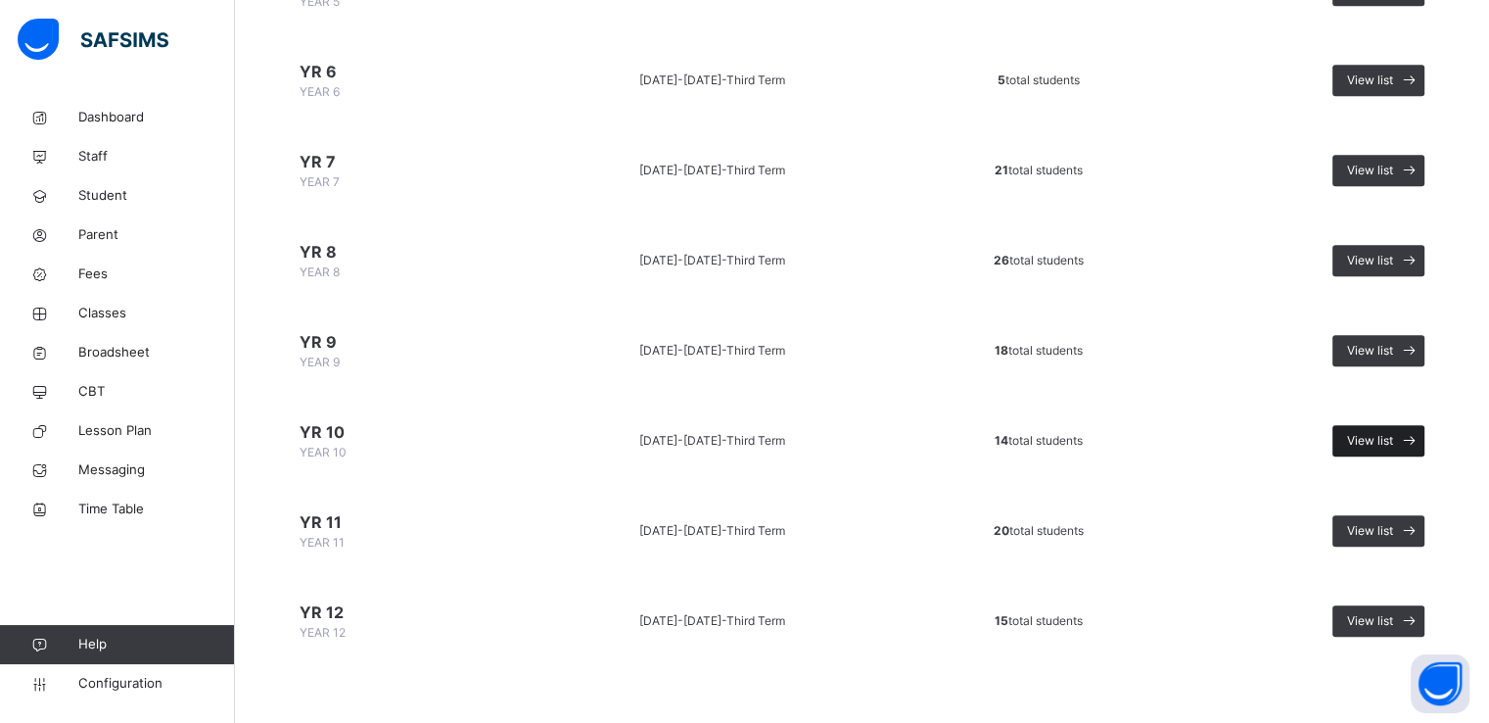
click at [1387, 438] on span "View list" at bounding box center [1370, 441] width 46 height 18
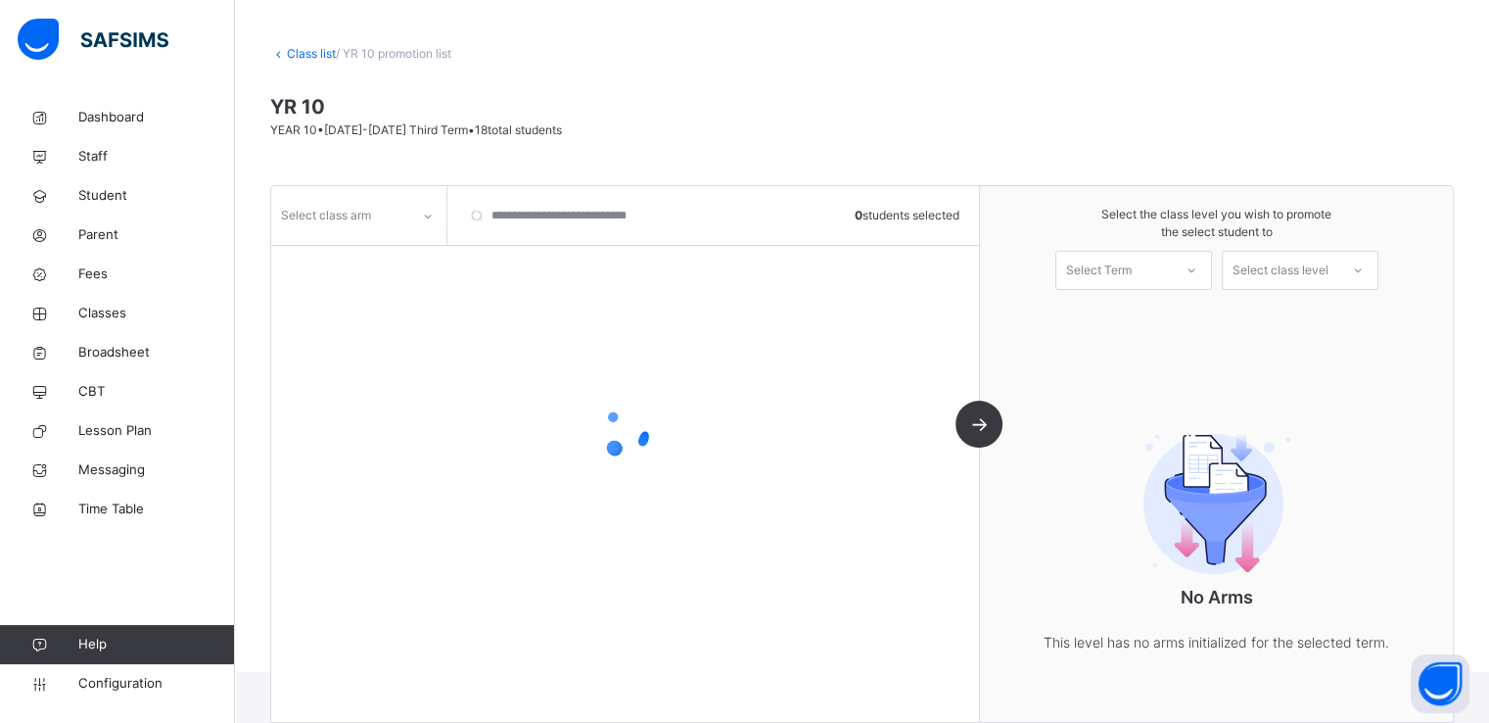
scroll to position [111, 0]
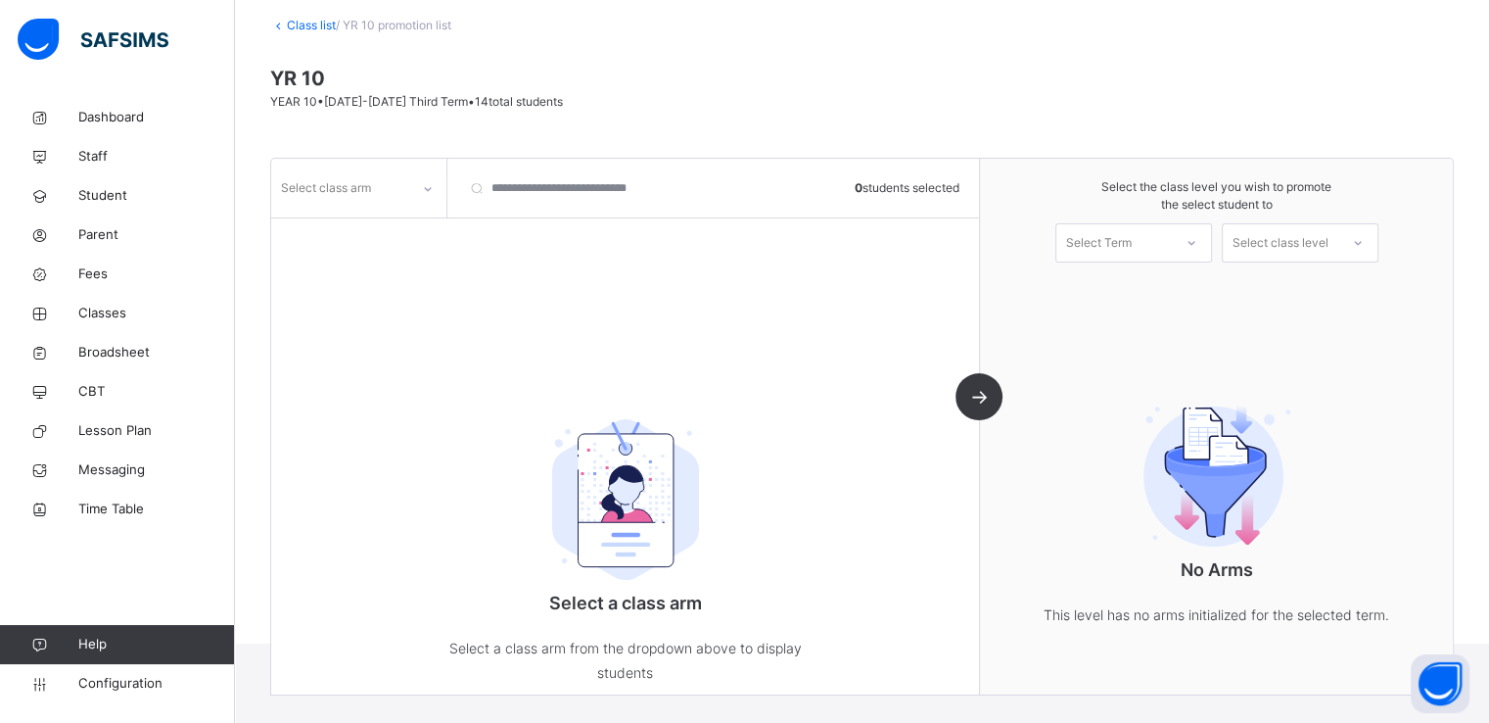
click at [356, 184] on div "Select class arm" at bounding box center [326, 187] width 90 height 37
click at [345, 233] on div at bounding box center [358, 229] width 173 height 29
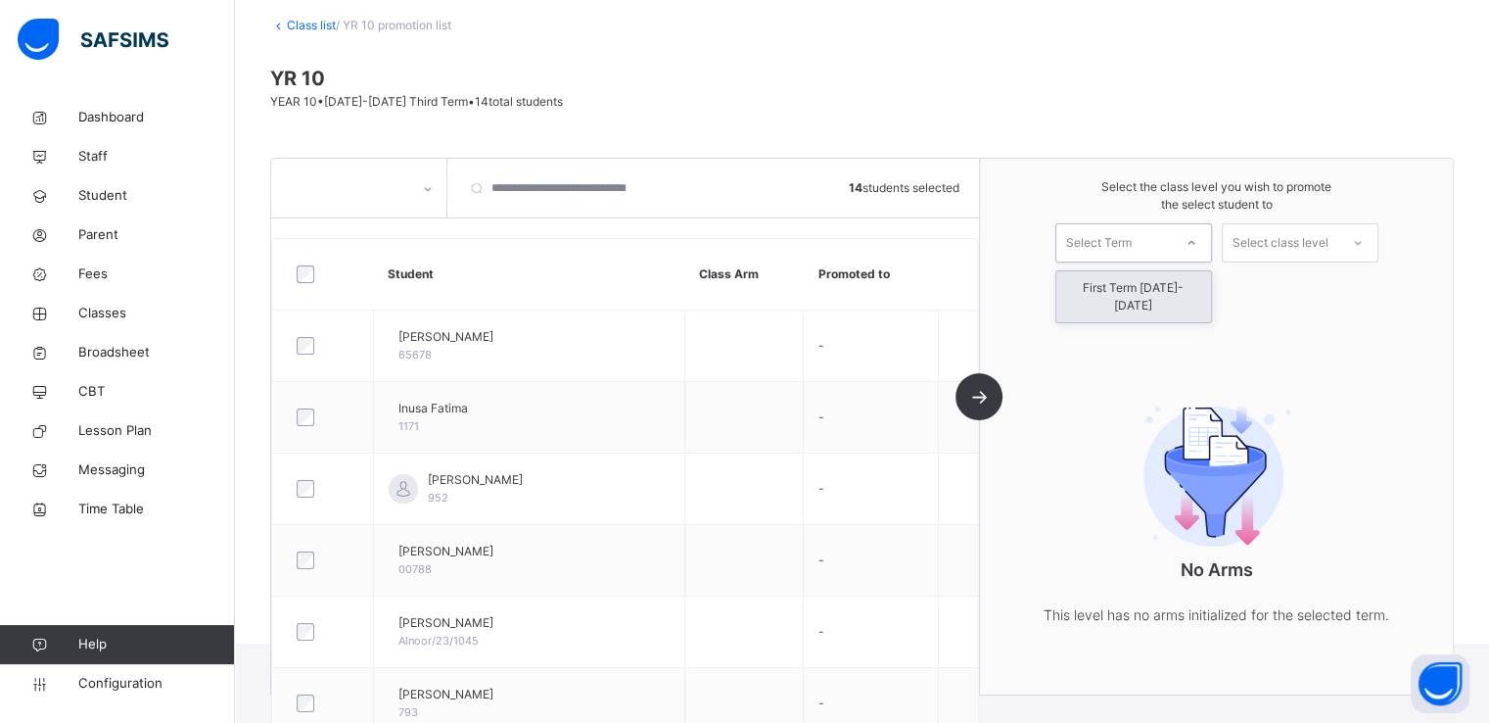
click at [1073, 248] on div "Select Term" at bounding box center [1115, 243] width 116 height 30
click at [1101, 296] on div "First Term 2025-2026" at bounding box center [1134, 296] width 155 height 51
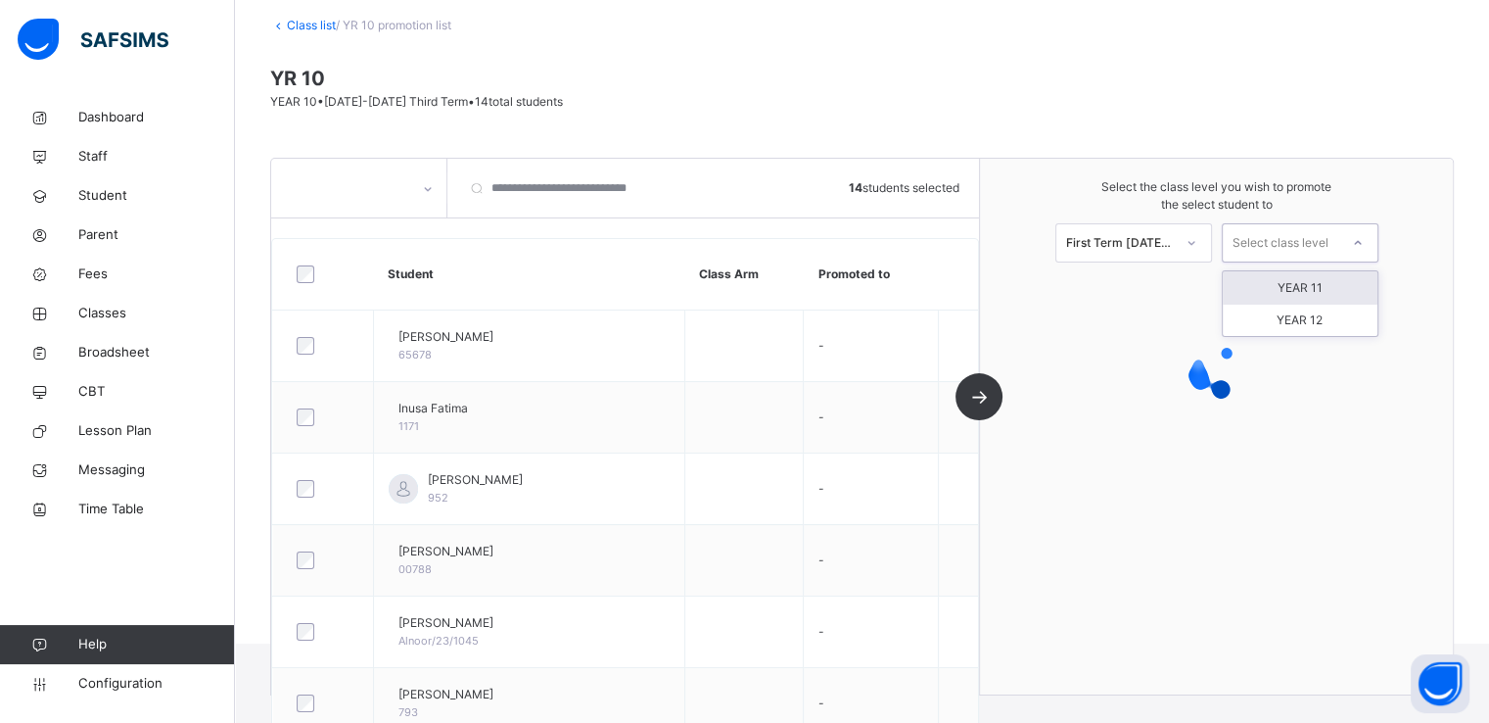
click at [1312, 235] on div "Select class level" at bounding box center [1281, 242] width 96 height 39
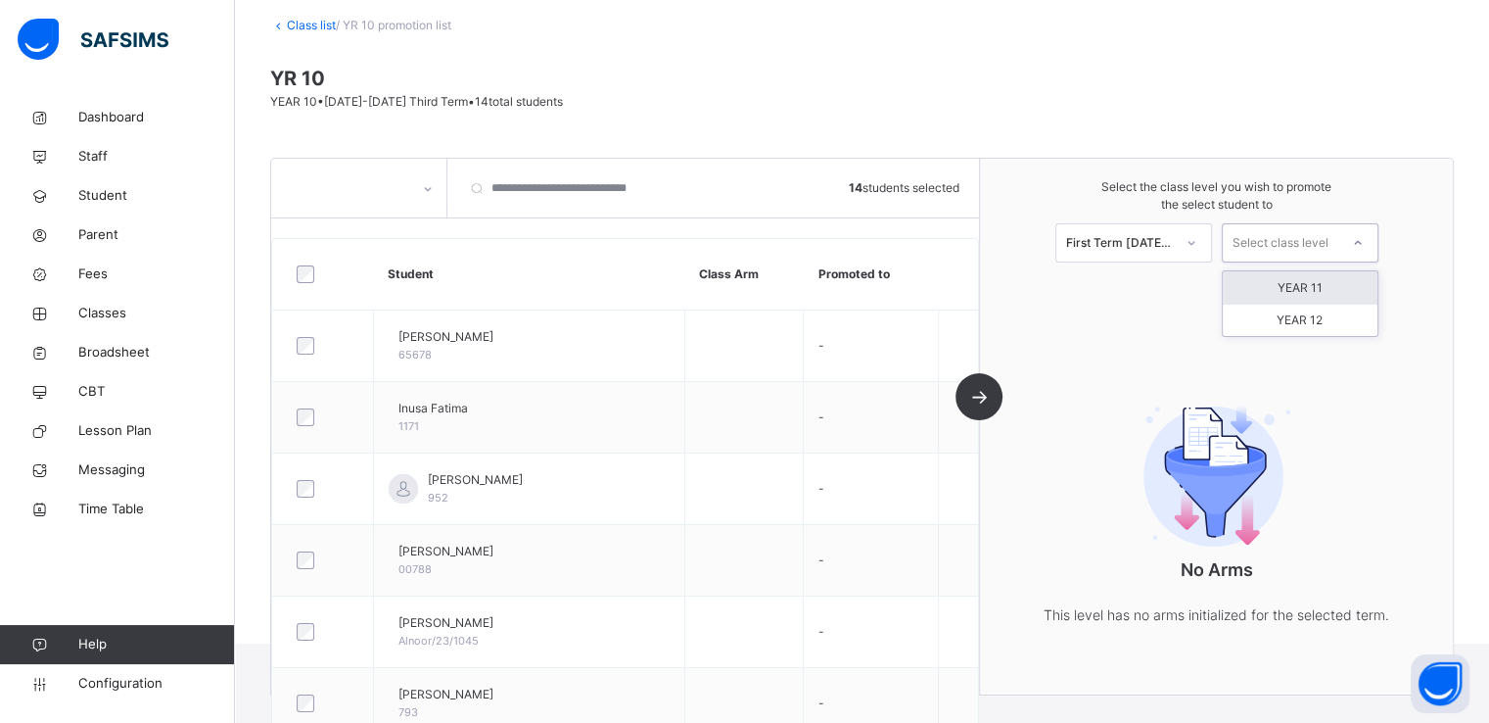
click at [1302, 289] on div "YEAR 11" at bounding box center [1300, 287] width 155 height 33
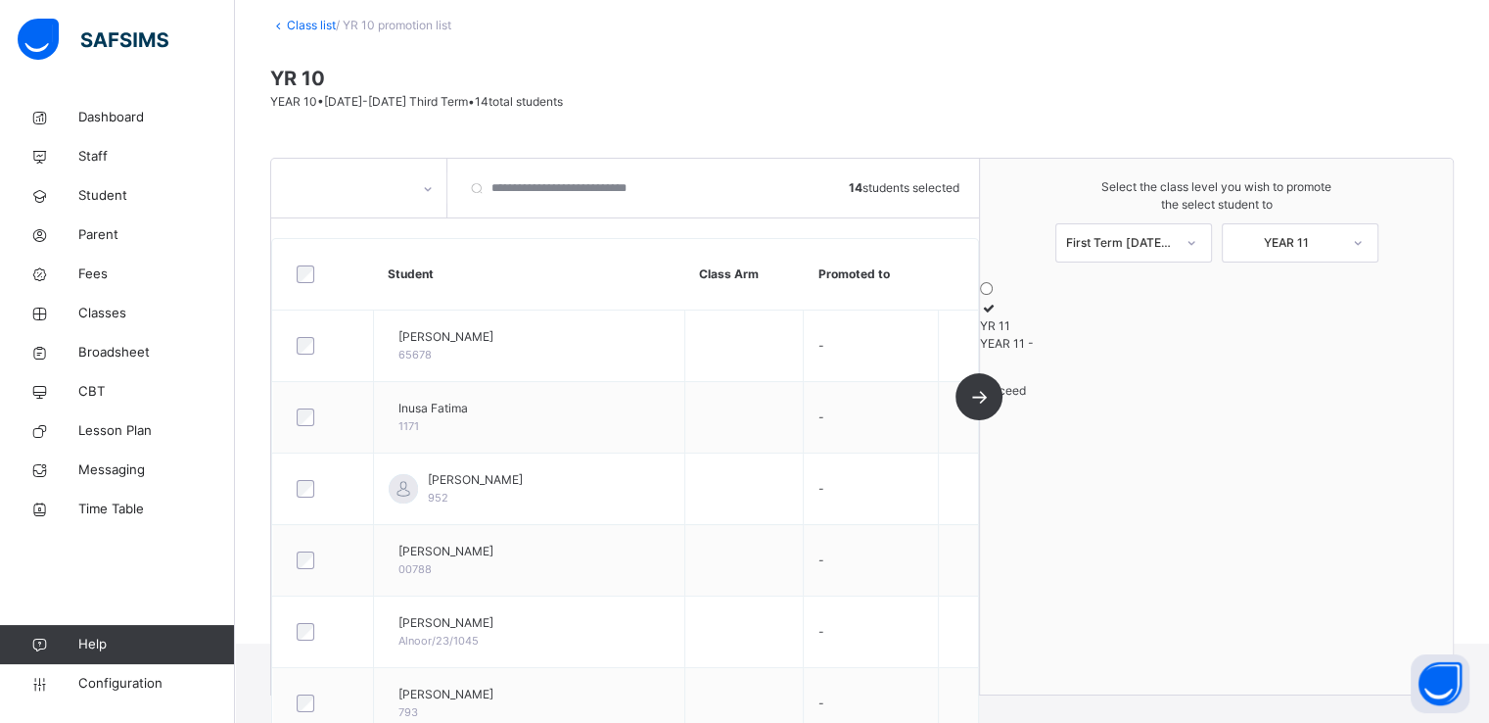
click at [997, 315] on icon at bounding box center [988, 308] width 17 height 15
click at [1026, 398] on span "Proceed" at bounding box center [1003, 390] width 46 height 15
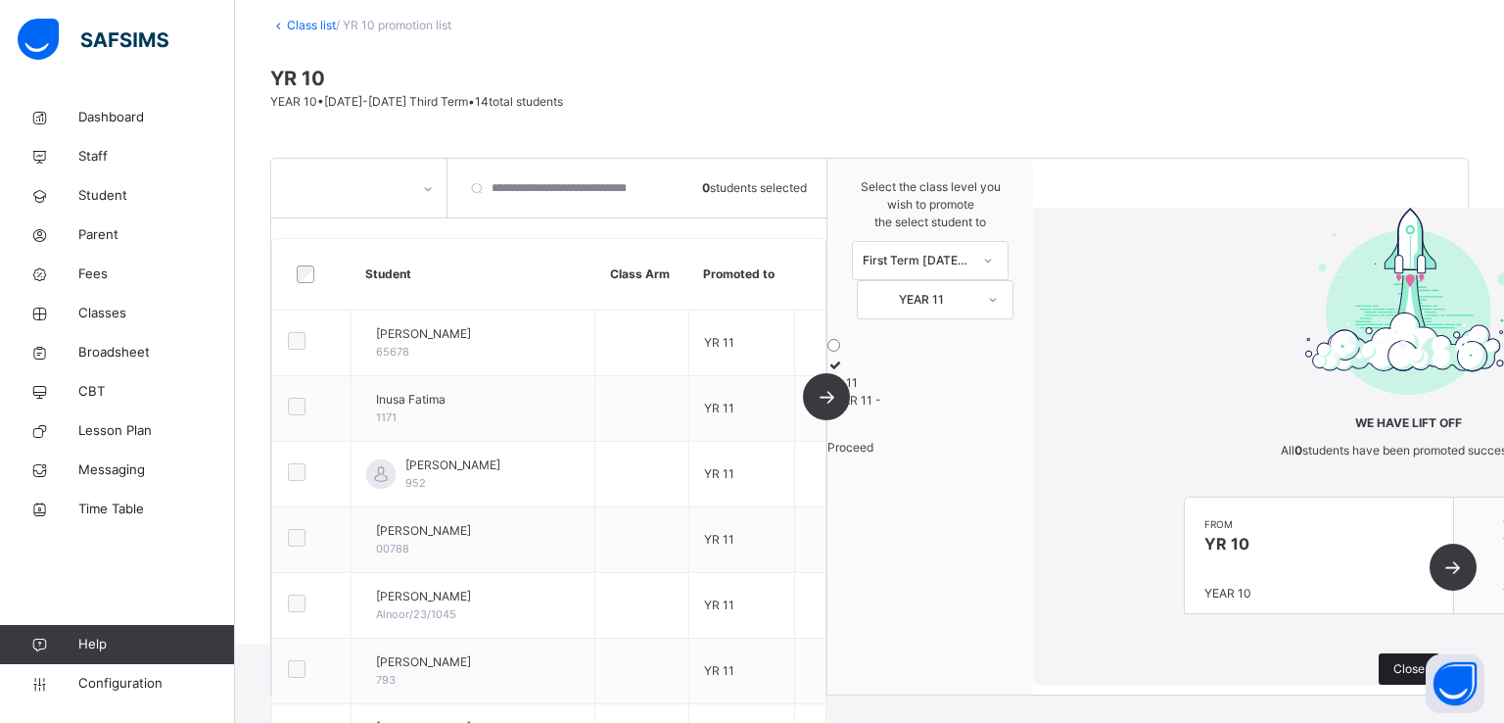
click at [1394, 660] on span "Close" at bounding box center [1409, 669] width 31 height 18
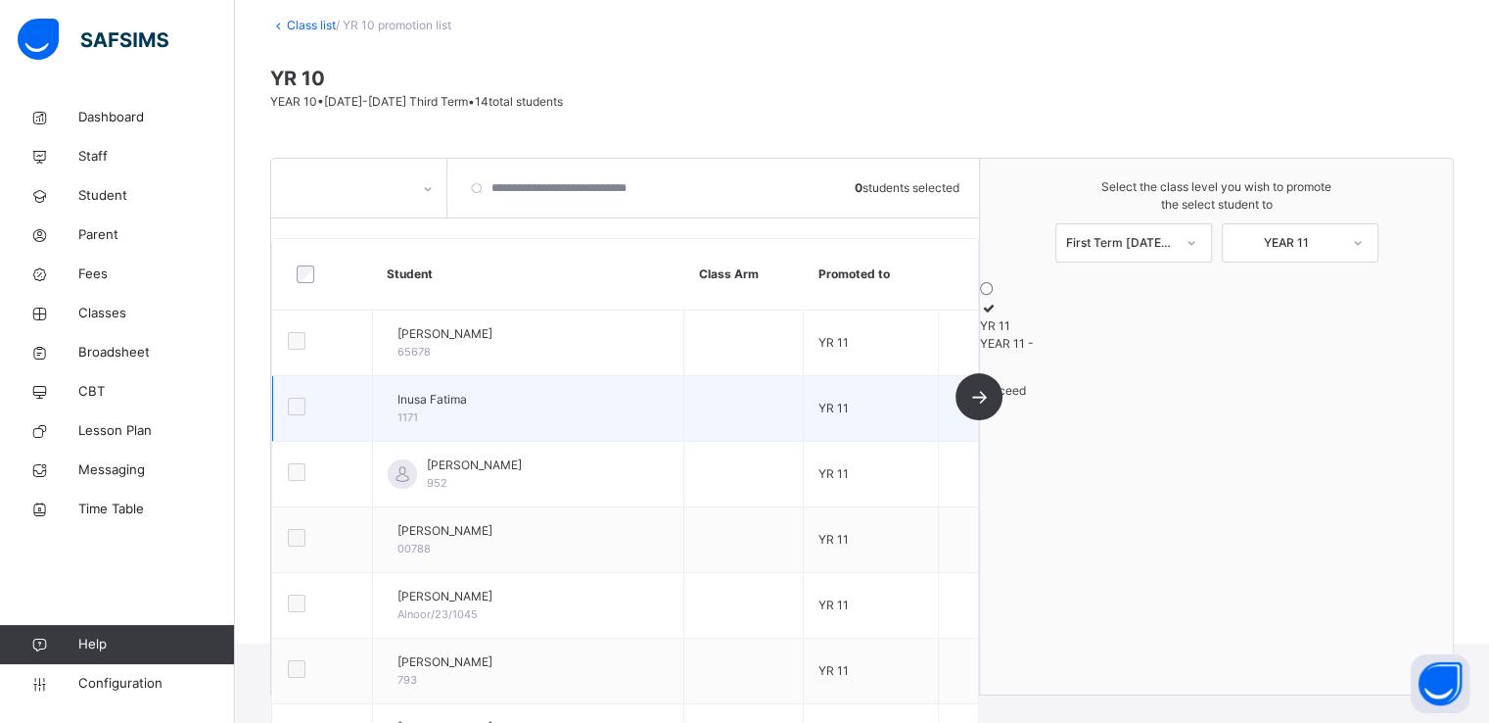
scroll to position [0, 0]
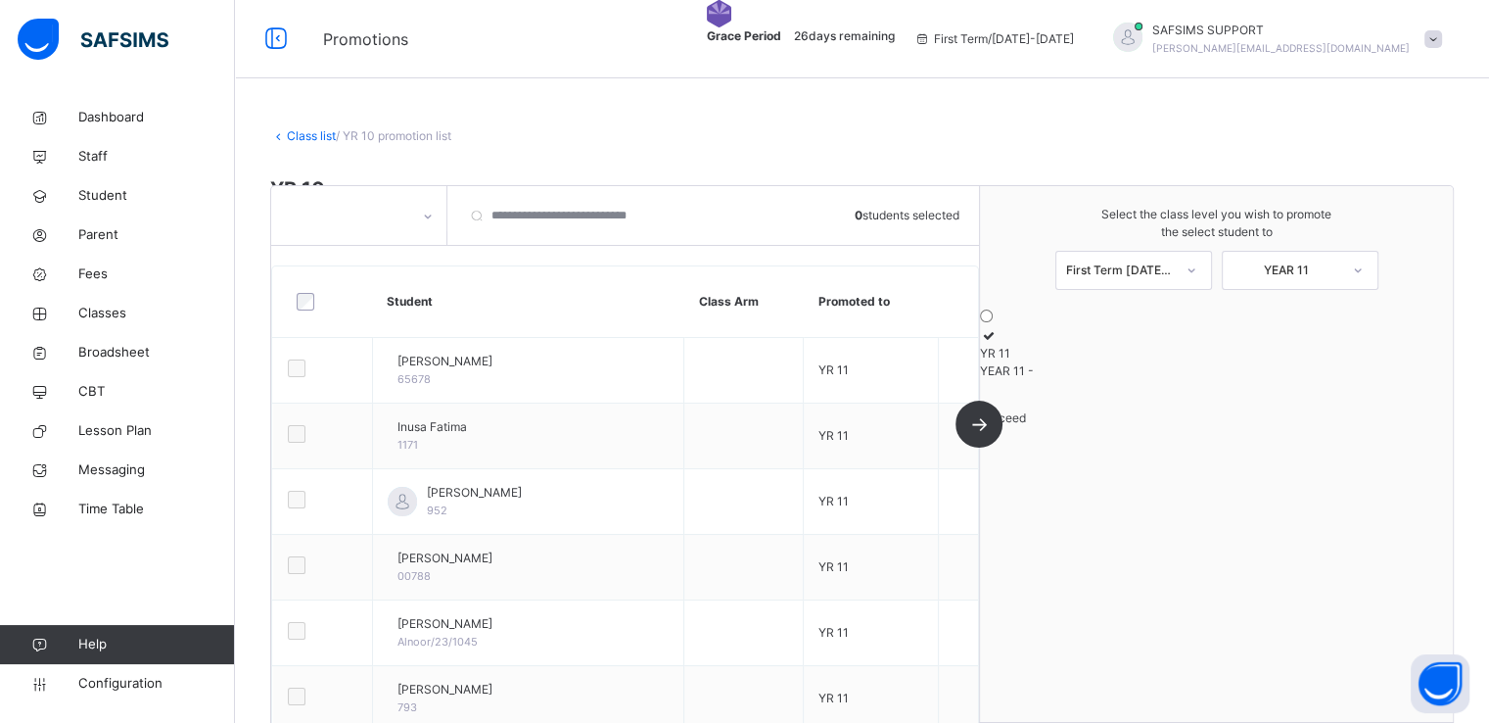
click at [299, 141] on link "Class list" at bounding box center [311, 135] width 49 height 15
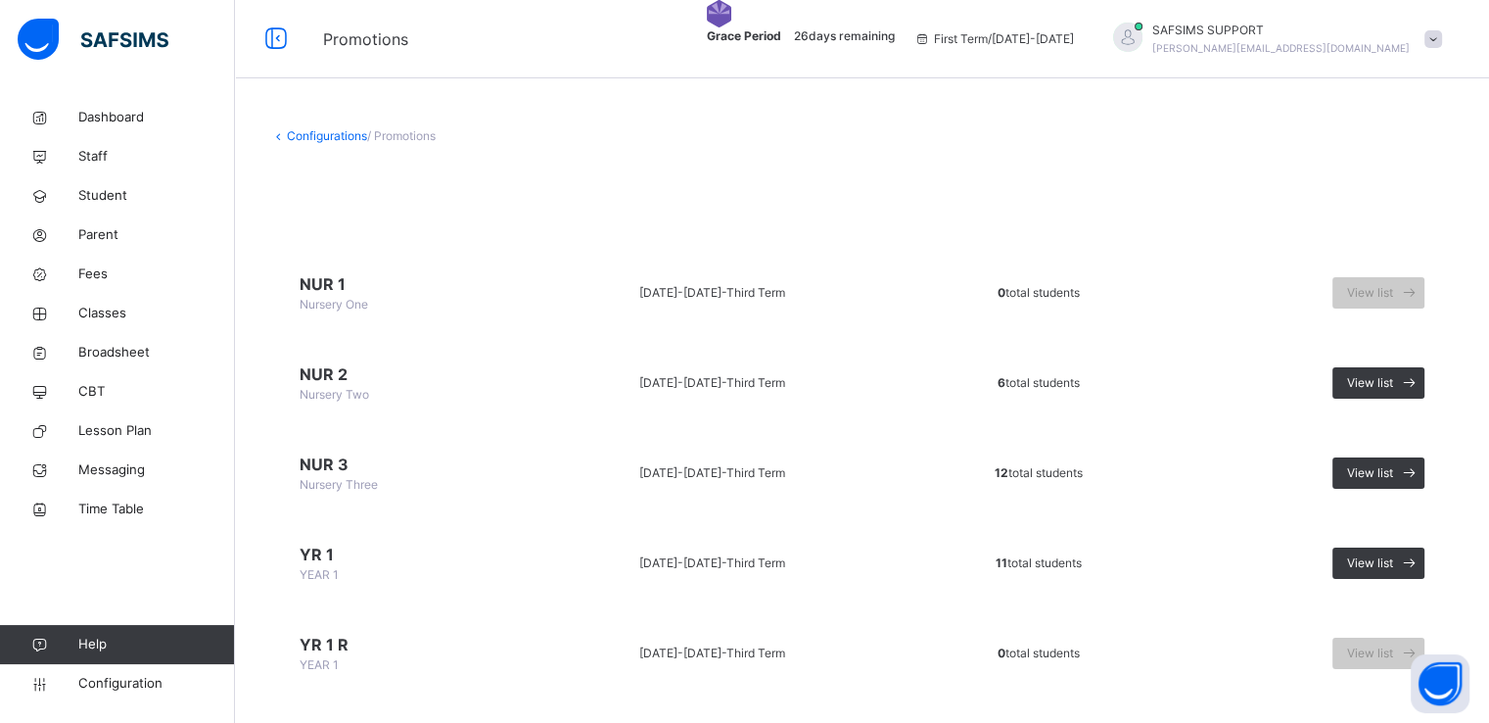
scroll to position [1023, 0]
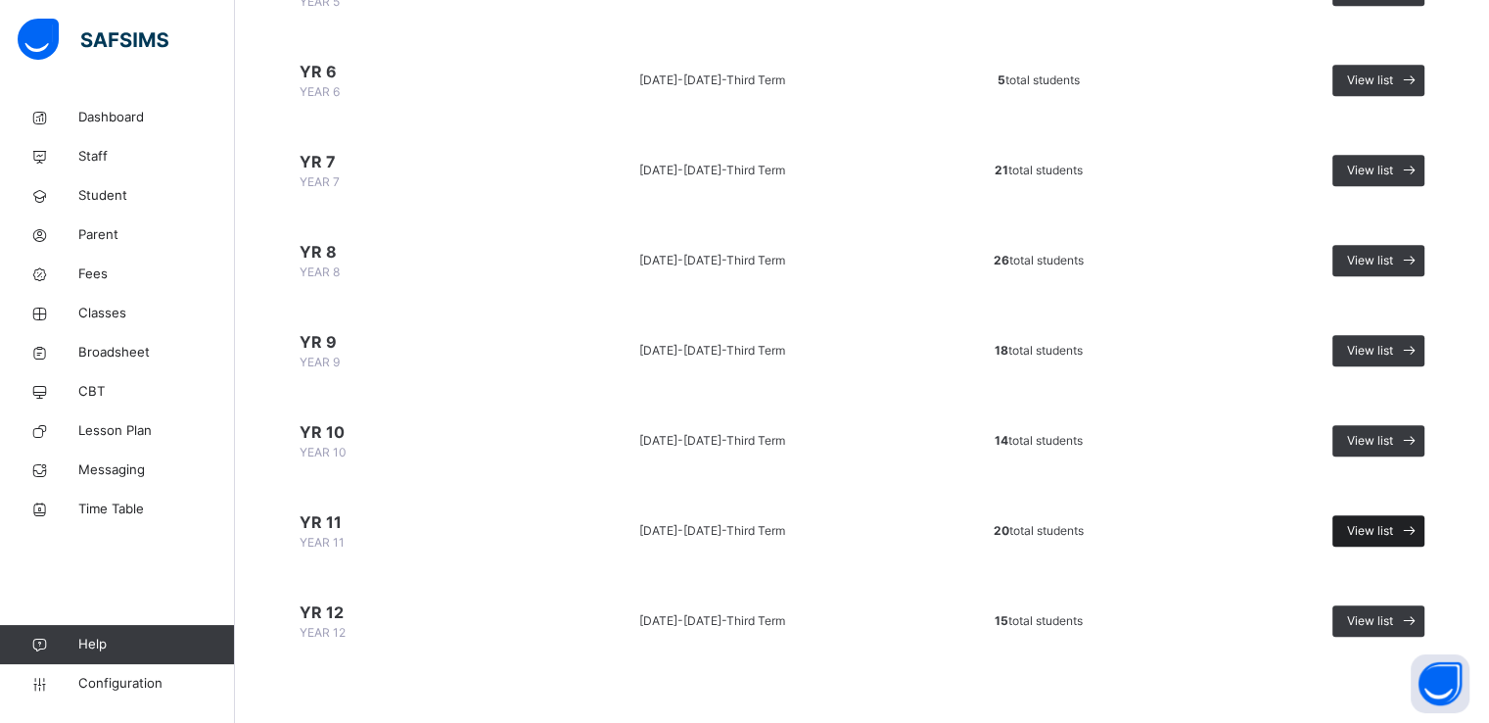
click at [1379, 529] on span "View list" at bounding box center [1370, 531] width 46 height 18
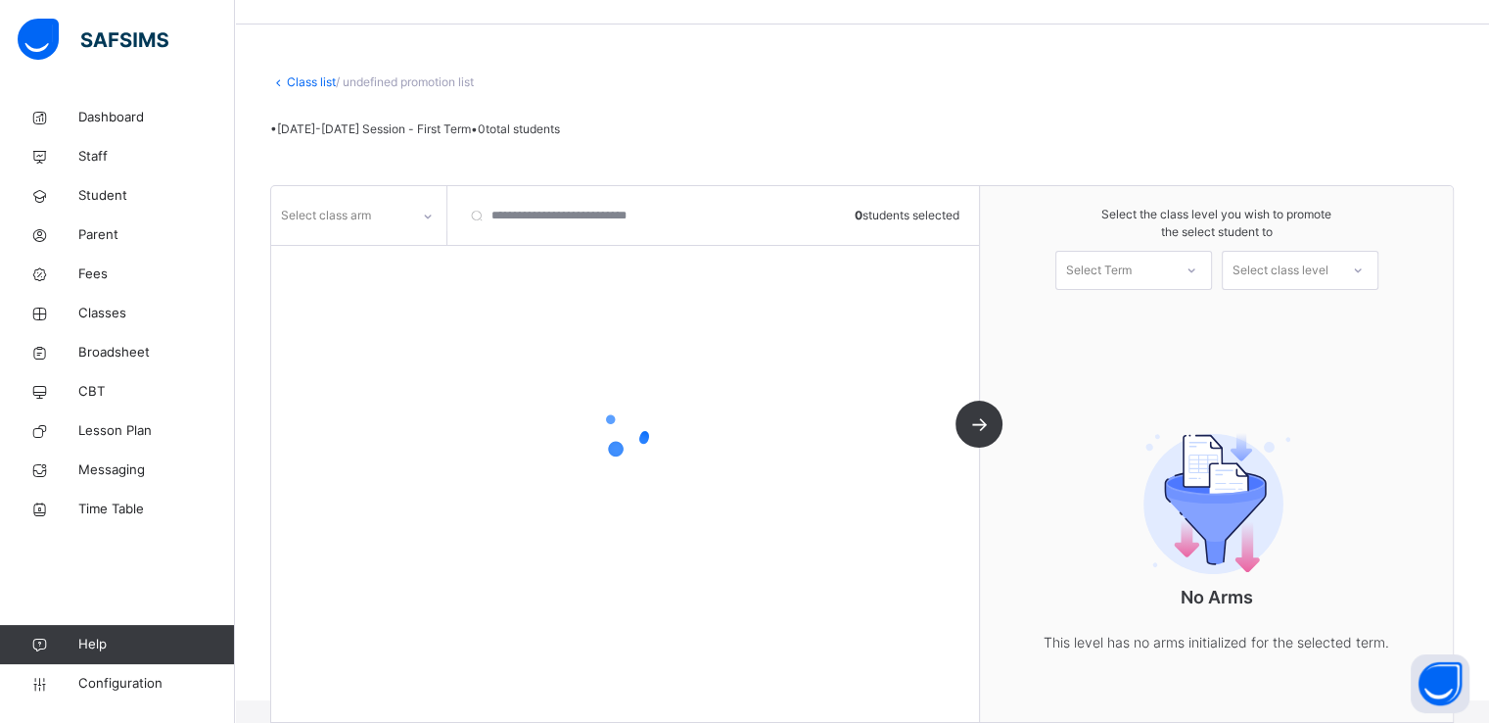
scroll to position [82, 0]
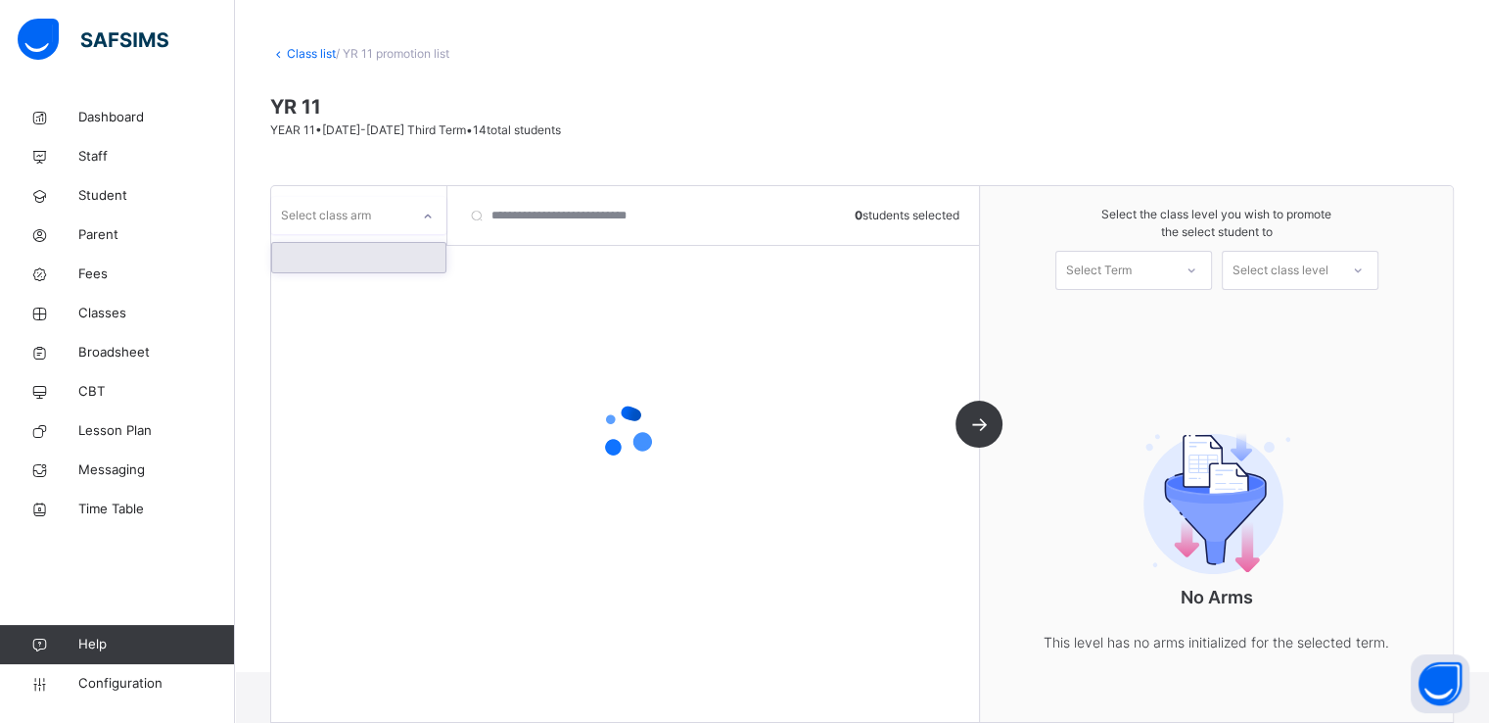
click at [402, 224] on div "Select class arm" at bounding box center [340, 215] width 138 height 30
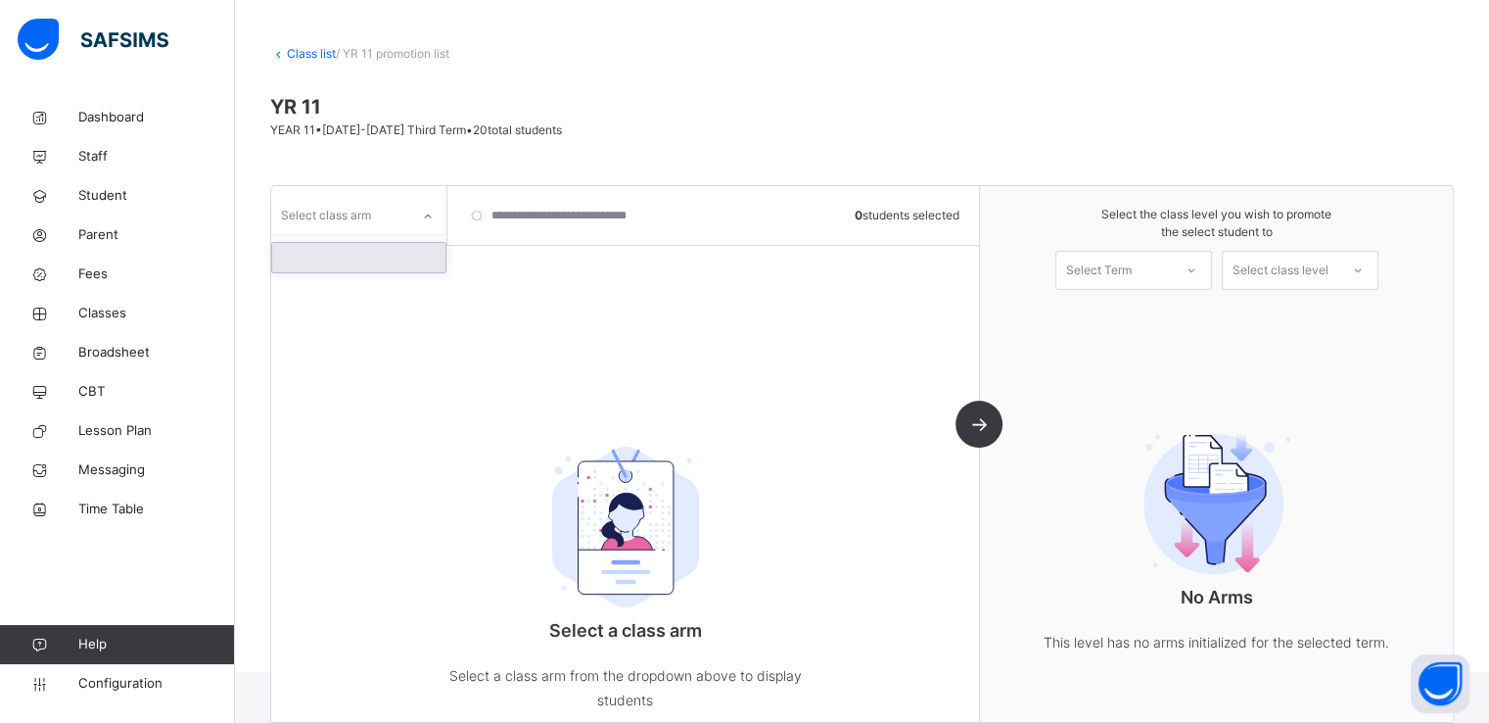
click at [376, 252] on div at bounding box center [358, 257] width 173 height 29
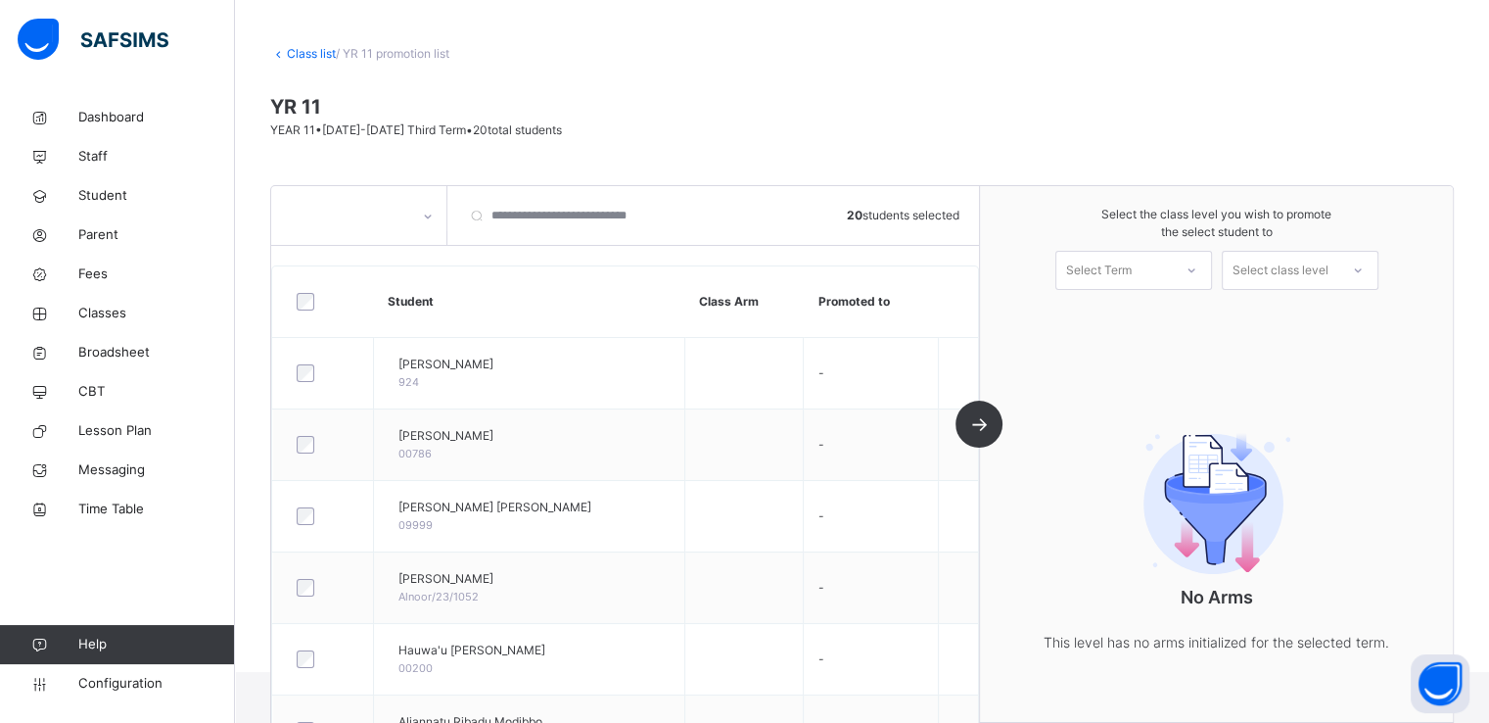
click at [1102, 275] on div "Select Term" at bounding box center [1099, 270] width 66 height 39
click at [1105, 319] on div "First Term 2025-2026" at bounding box center [1134, 324] width 155 height 51
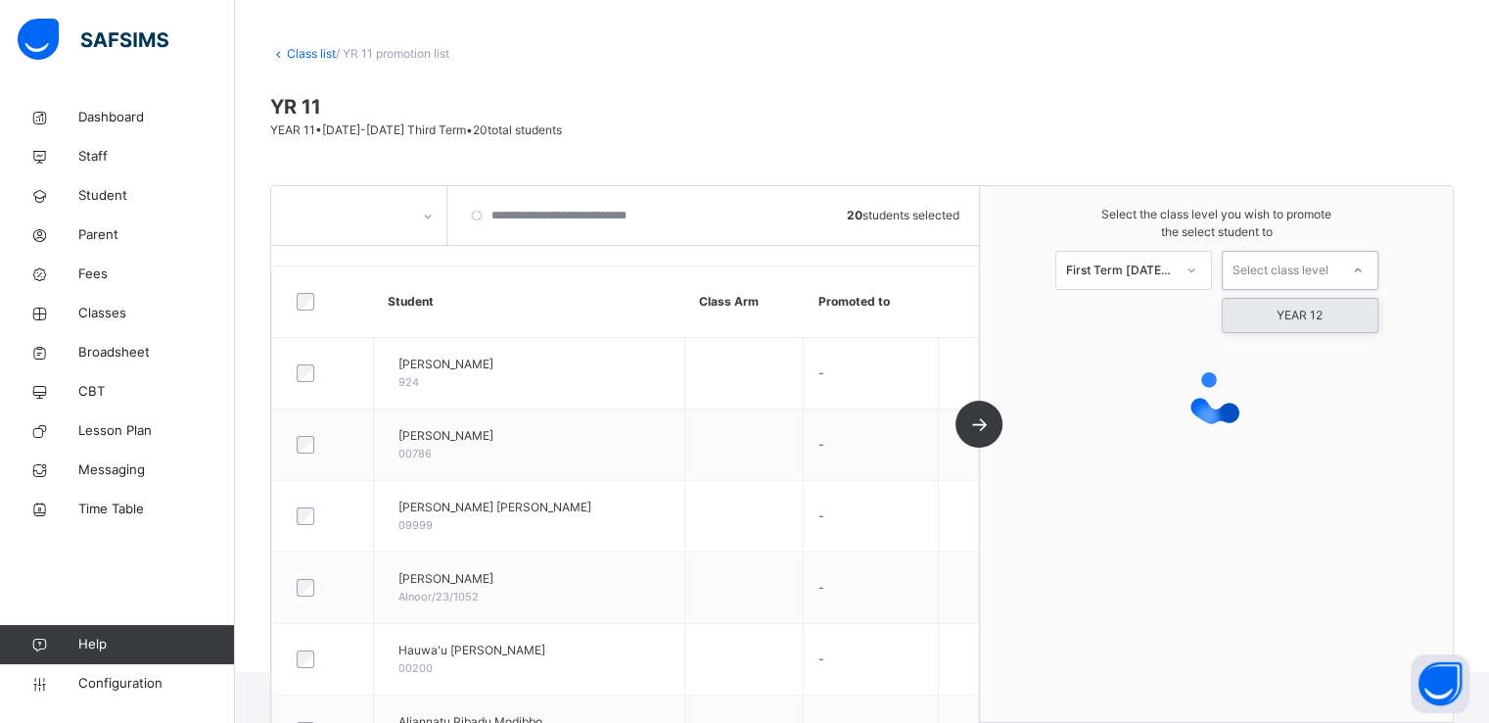
click at [1272, 279] on div "Select class level" at bounding box center [1281, 270] width 96 height 39
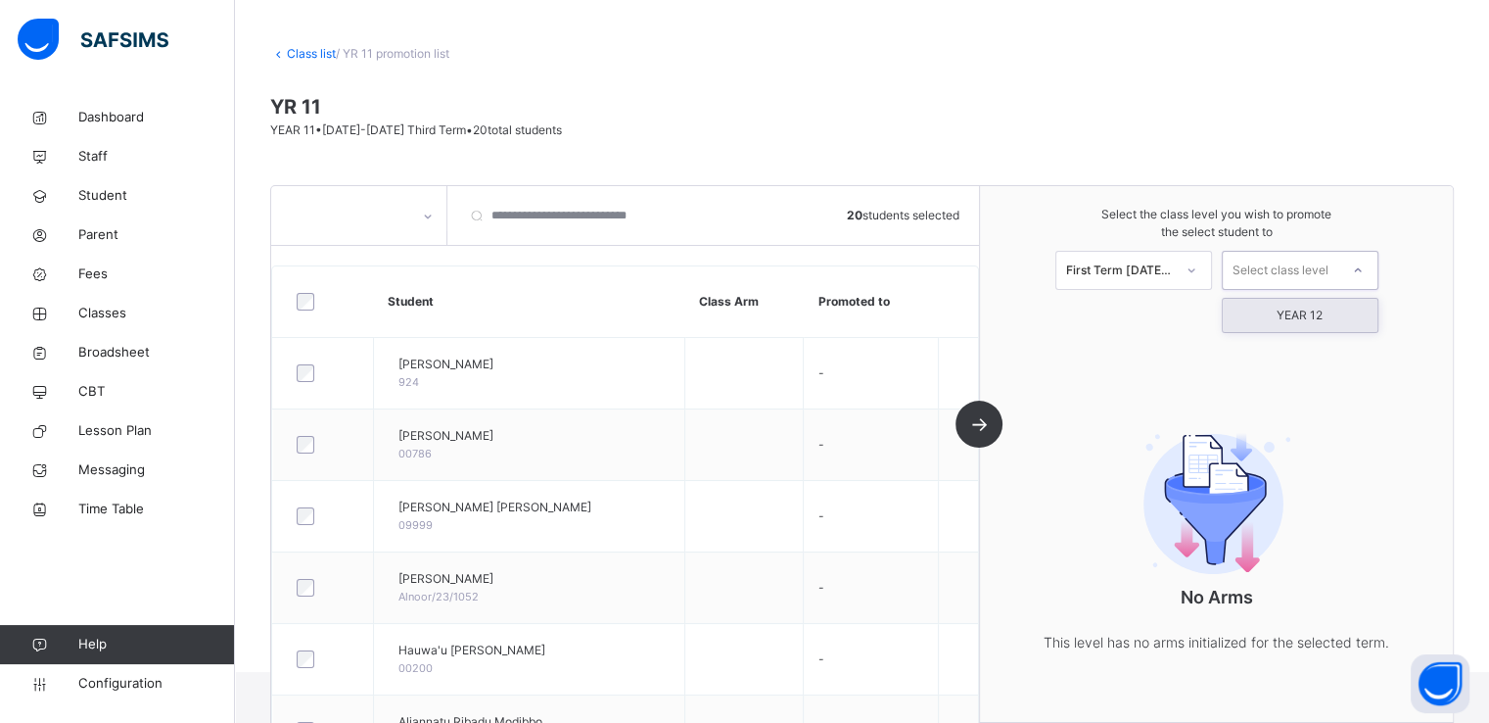
click at [1297, 315] on div "YEAR 12" at bounding box center [1300, 315] width 155 height 33
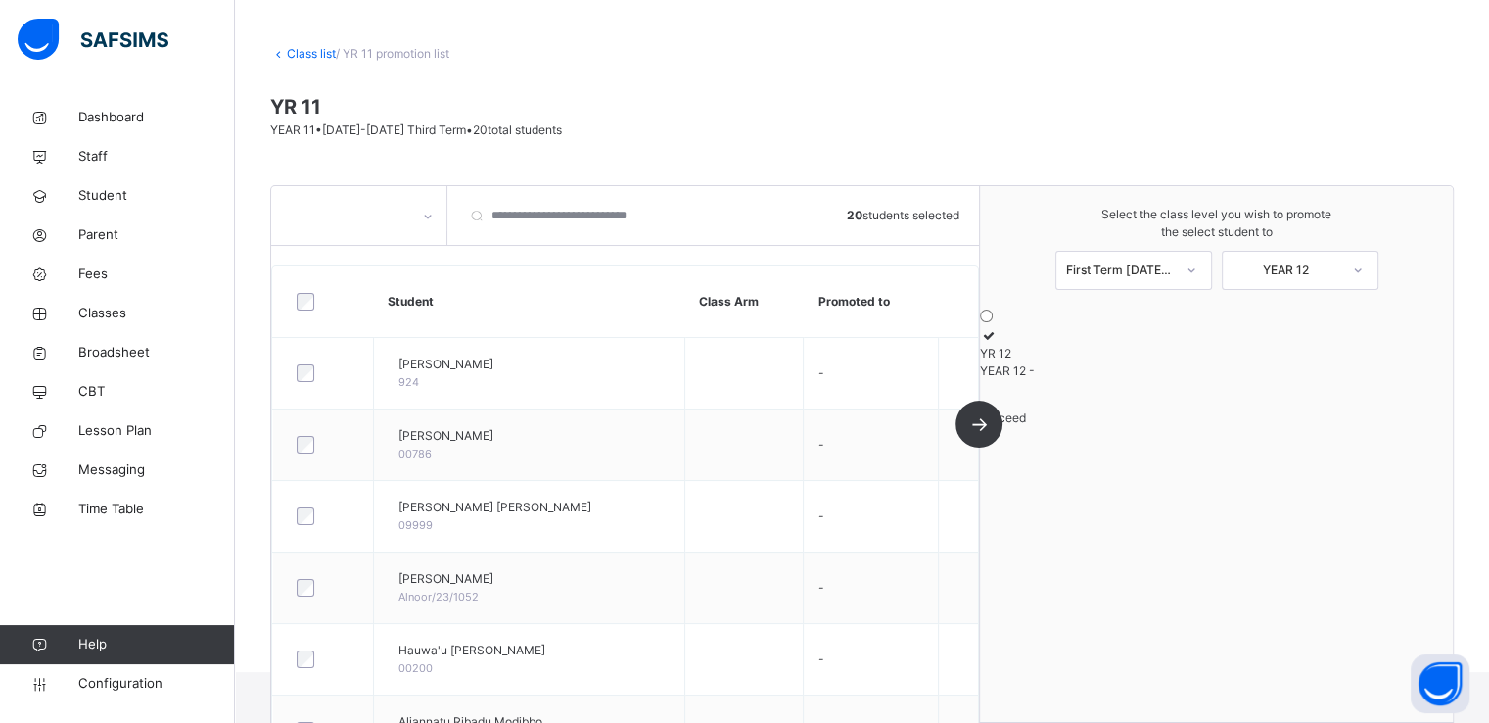
click at [997, 343] on icon at bounding box center [988, 335] width 17 height 15
click at [1026, 425] on span "Proceed" at bounding box center [1003, 417] width 46 height 15
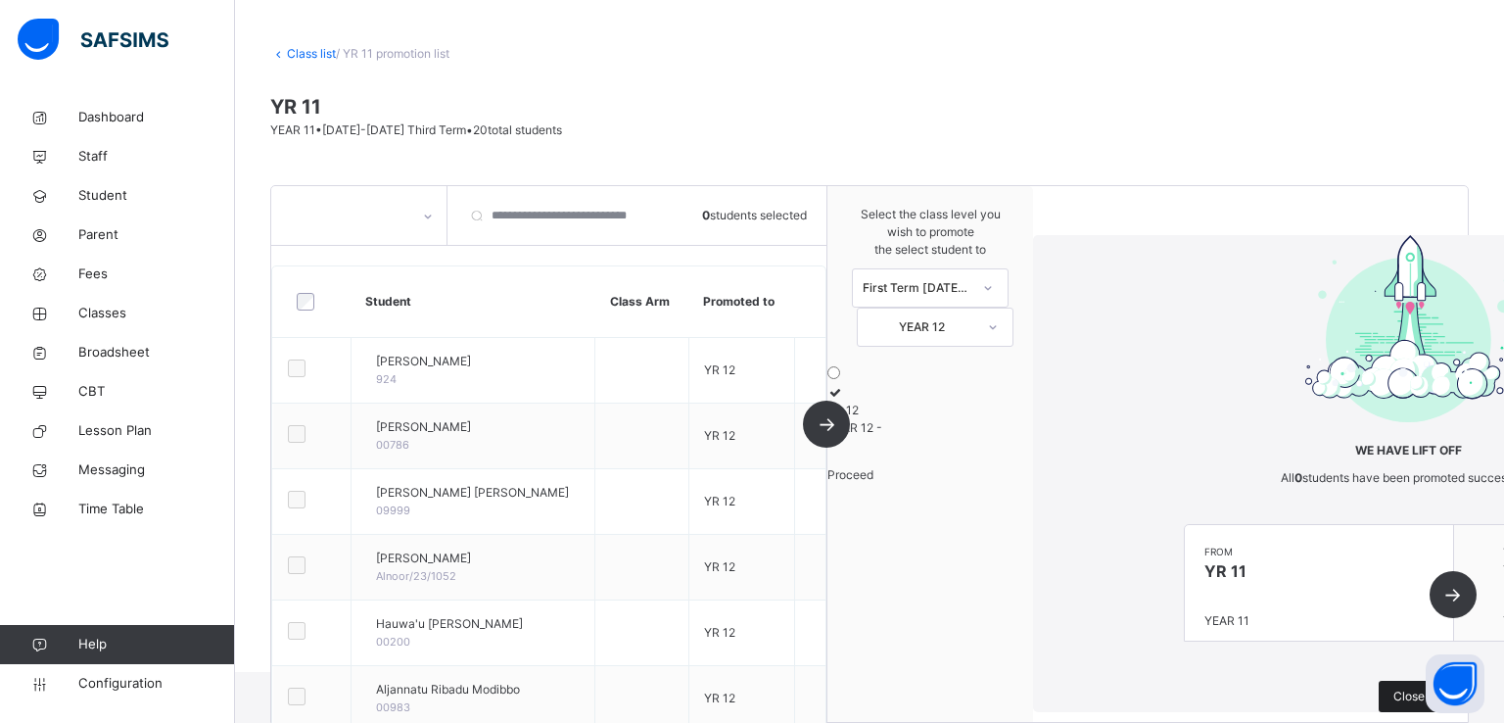
click at [1394, 687] on span "Close" at bounding box center [1409, 696] width 31 height 18
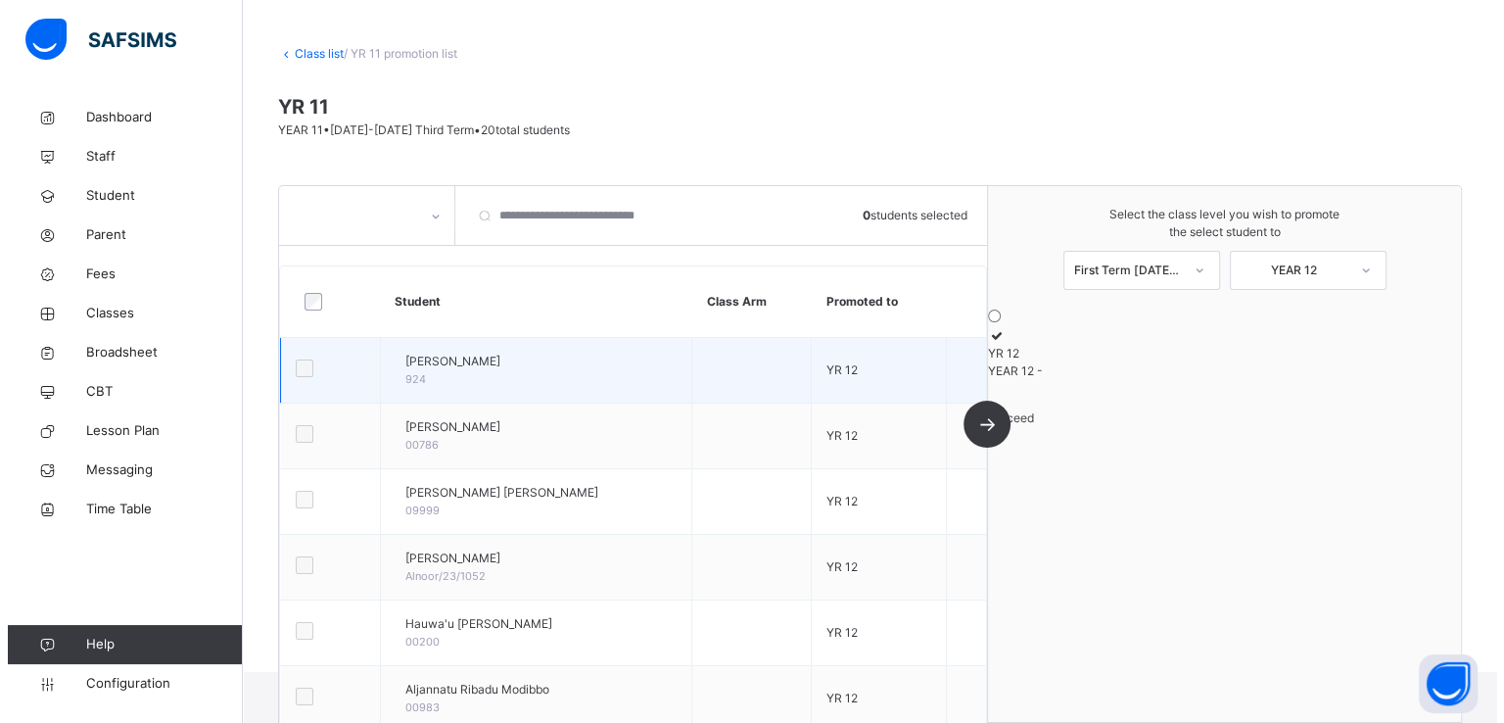
scroll to position [0, 0]
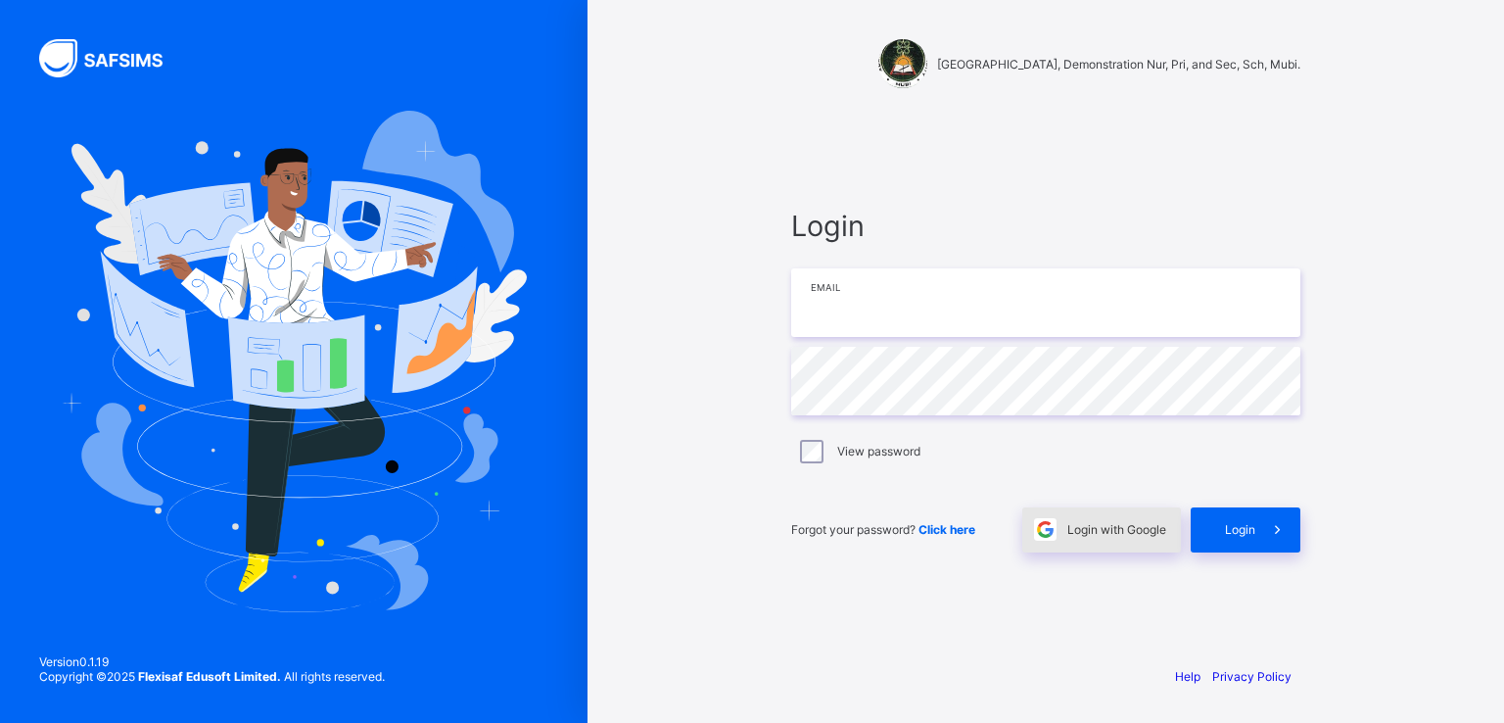
type input "**********"
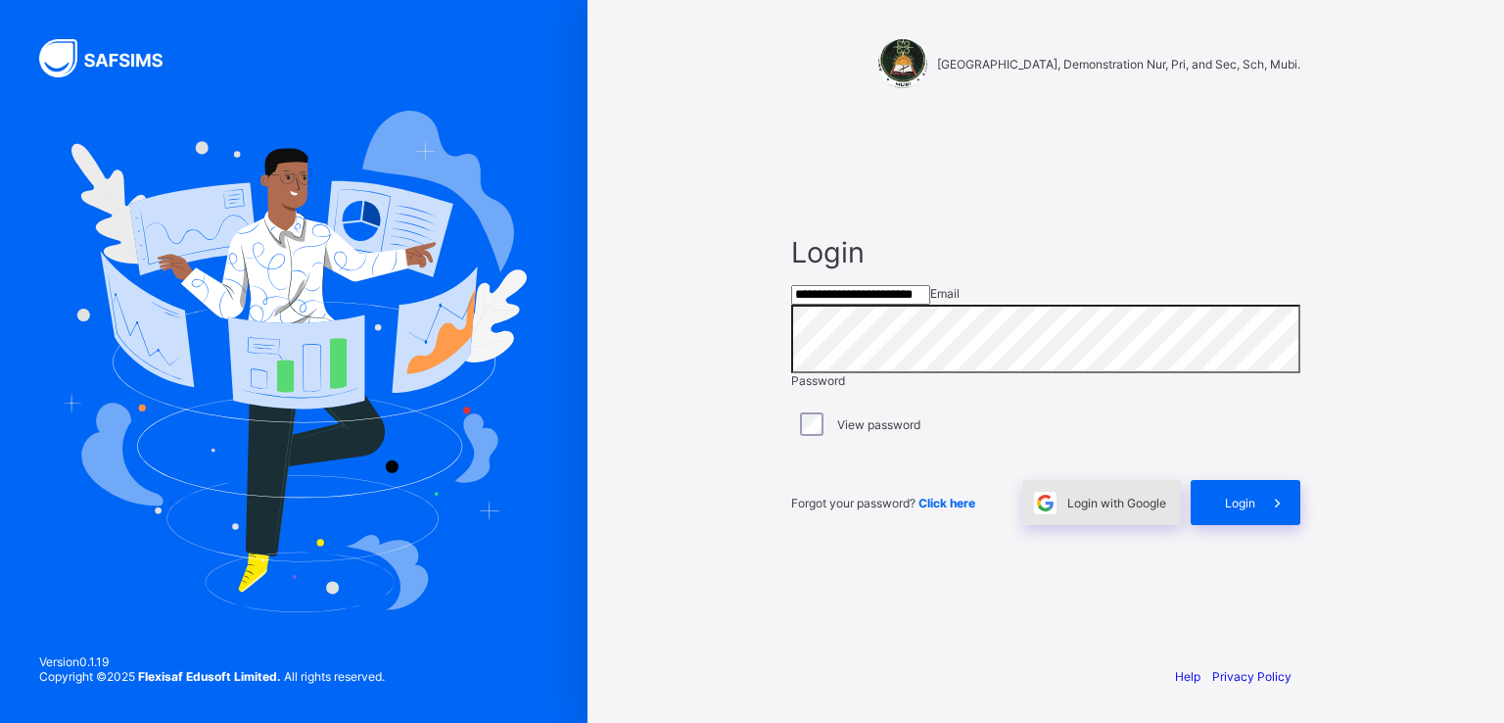
click at [1112, 510] on span "Login with Google" at bounding box center [1116, 503] width 99 height 15
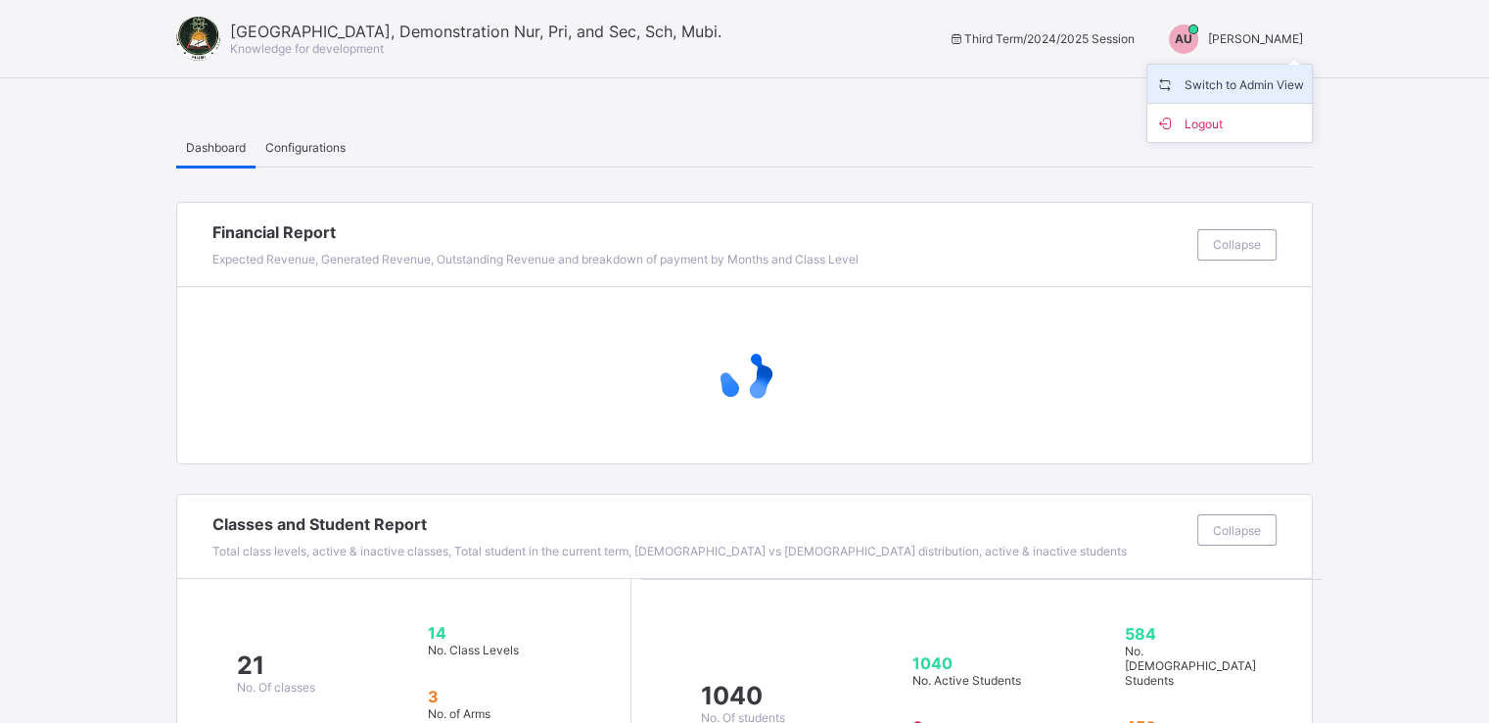
click at [1220, 90] on span "Switch to Admin View" at bounding box center [1230, 83] width 149 height 23
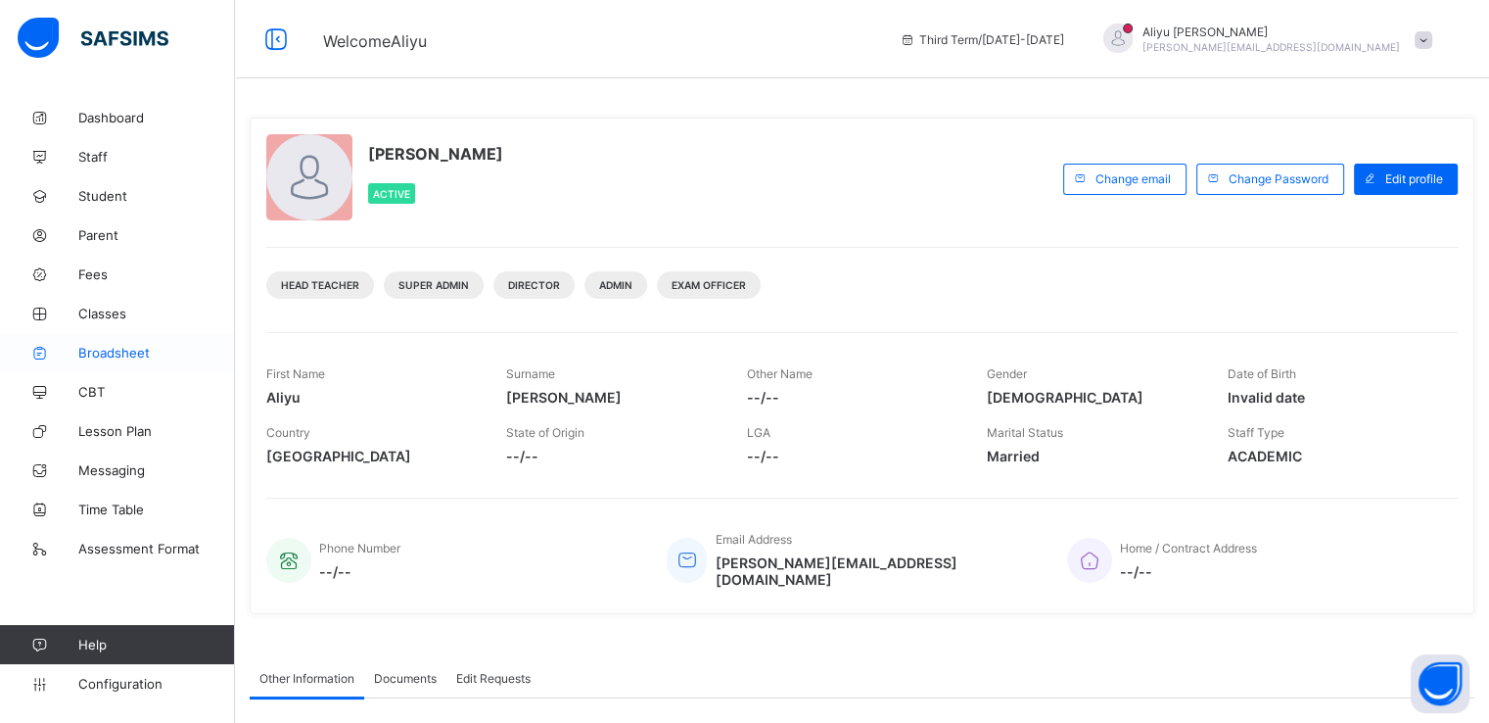
click at [102, 347] on span "Broadsheet" at bounding box center [156, 353] width 157 height 16
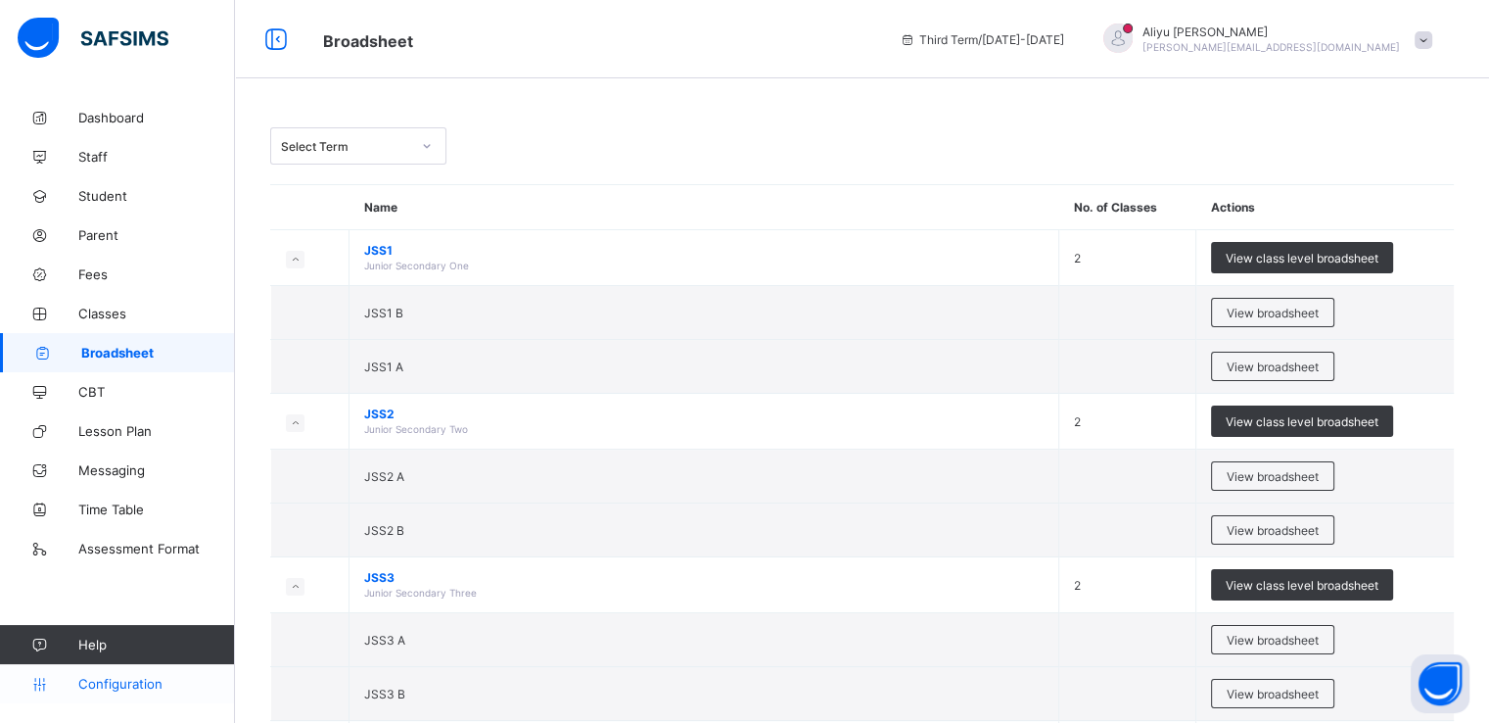
click at [118, 681] on span "Configuration" at bounding box center [156, 684] width 156 height 16
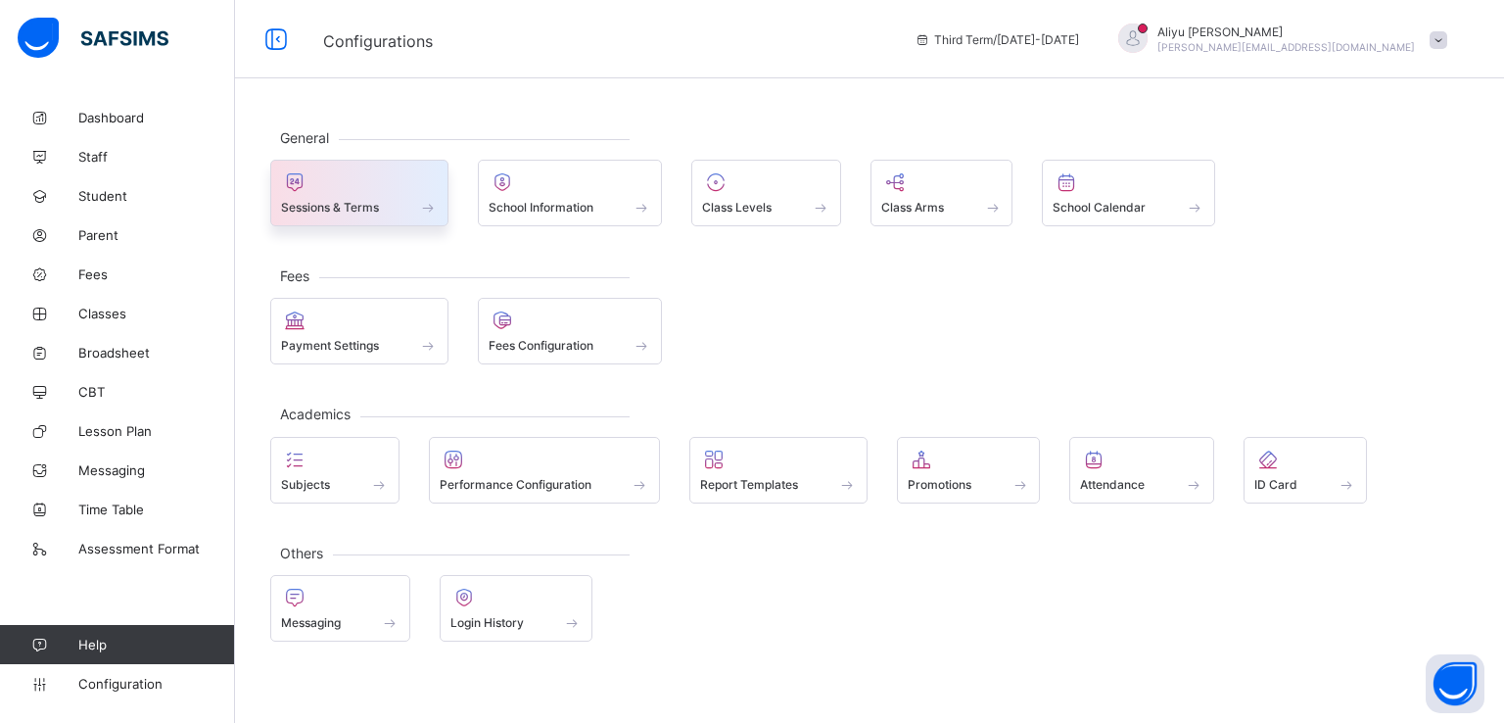
click at [336, 205] on span "Sessions & Terms" at bounding box center [330, 207] width 98 height 15
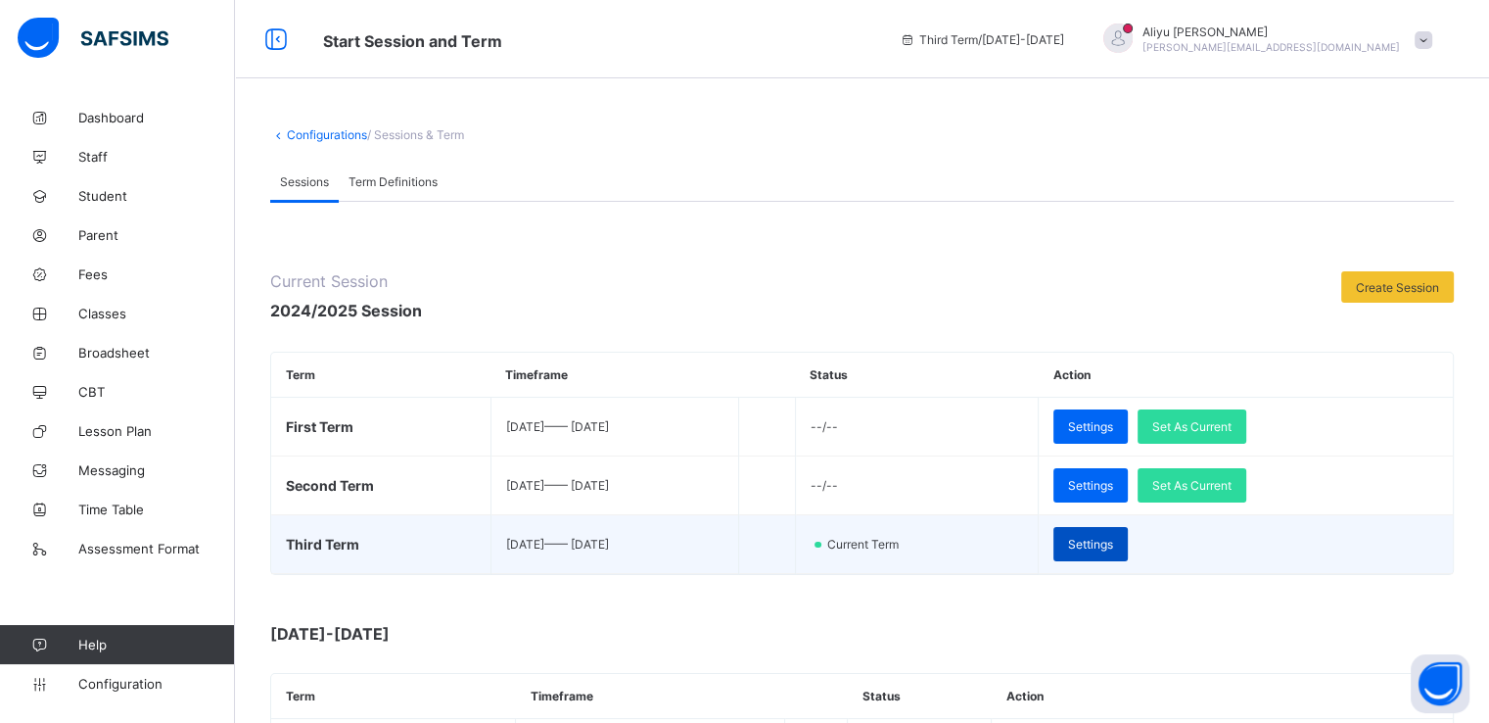
click at [1113, 544] on span "Settings" at bounding box center [1090, 544] width 45 height 15
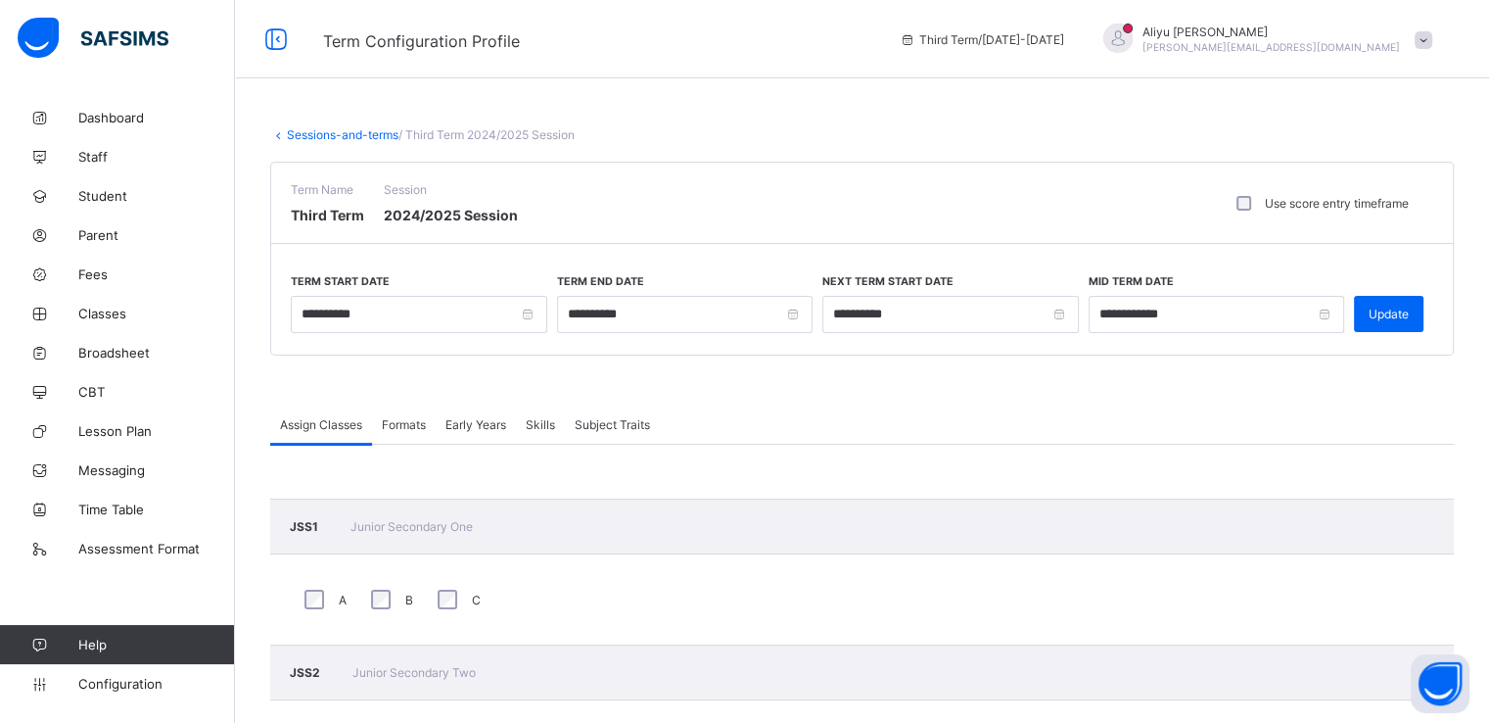
click at [402, 422] on span "Formats" at bounding box center [404, 424] width 44 height 15
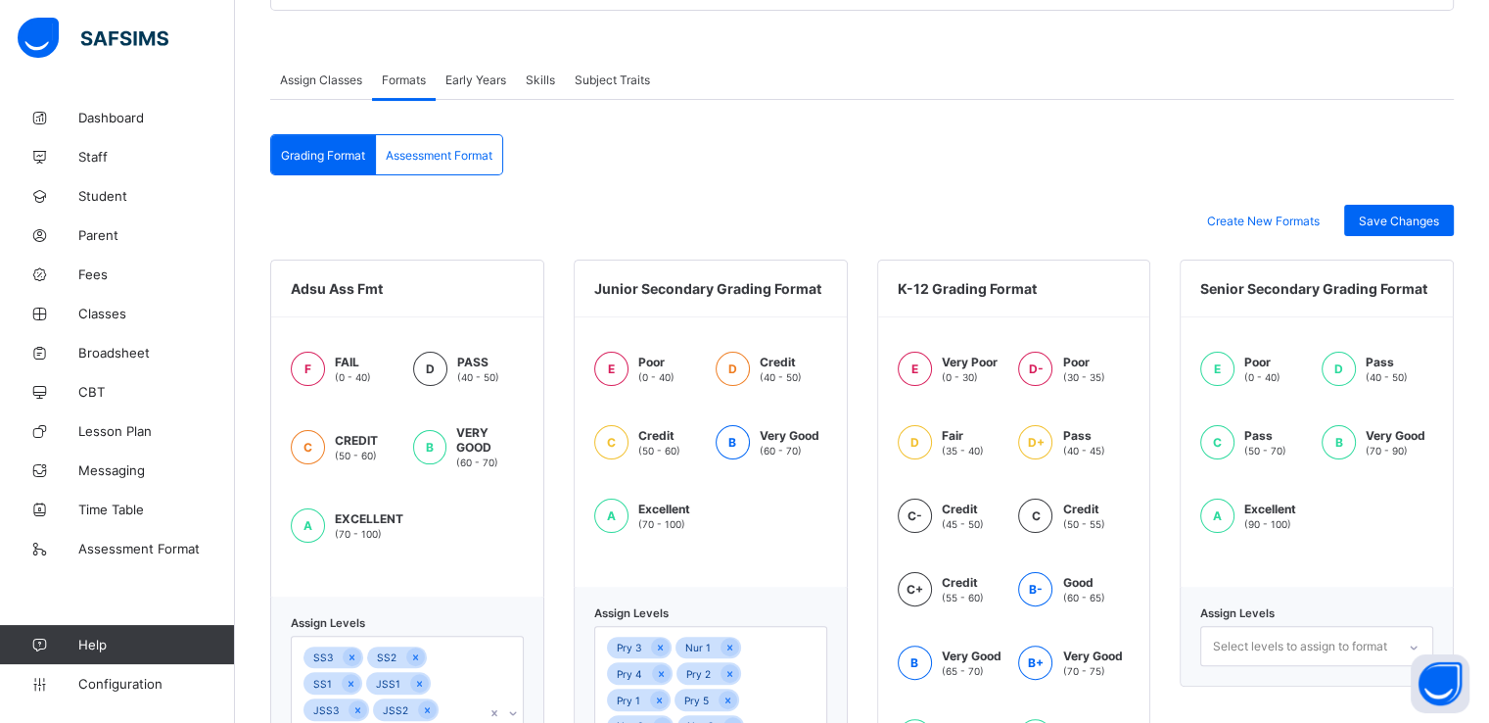
scroll to position [341, 0]
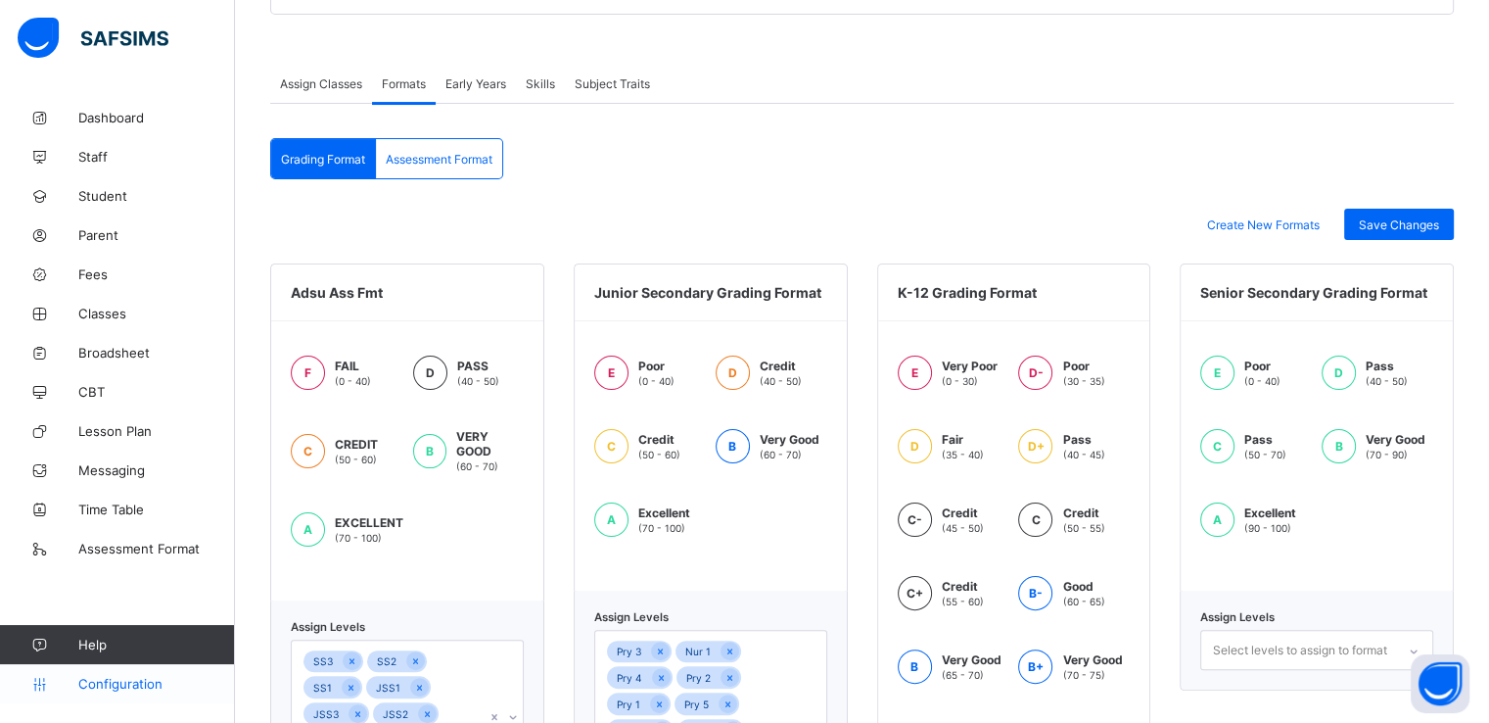
click at [116, 680] on span "Configuration" at bounding box center [156, 684] width 156 height 16
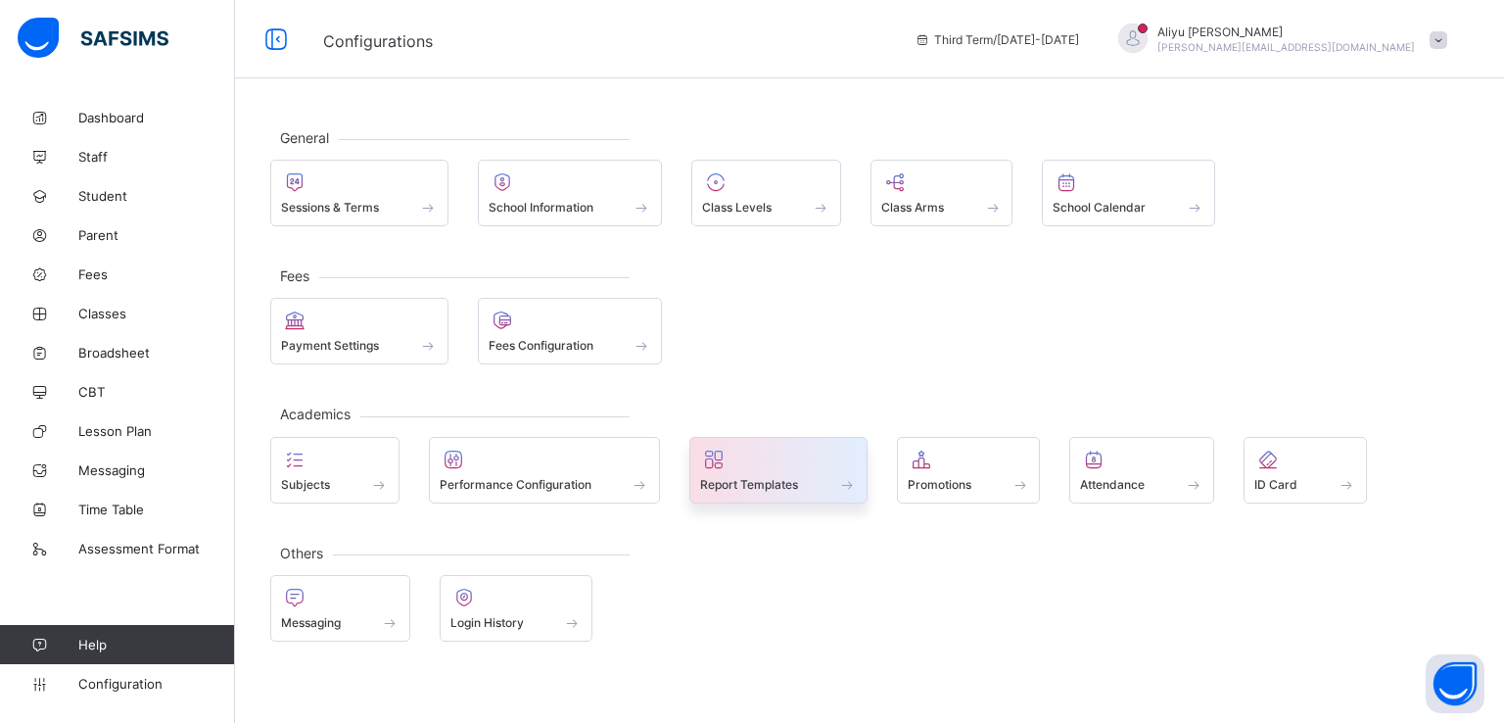
click at [759, 477] on span "Report Templates" at bounding box center [749, 484] width 98 height 15
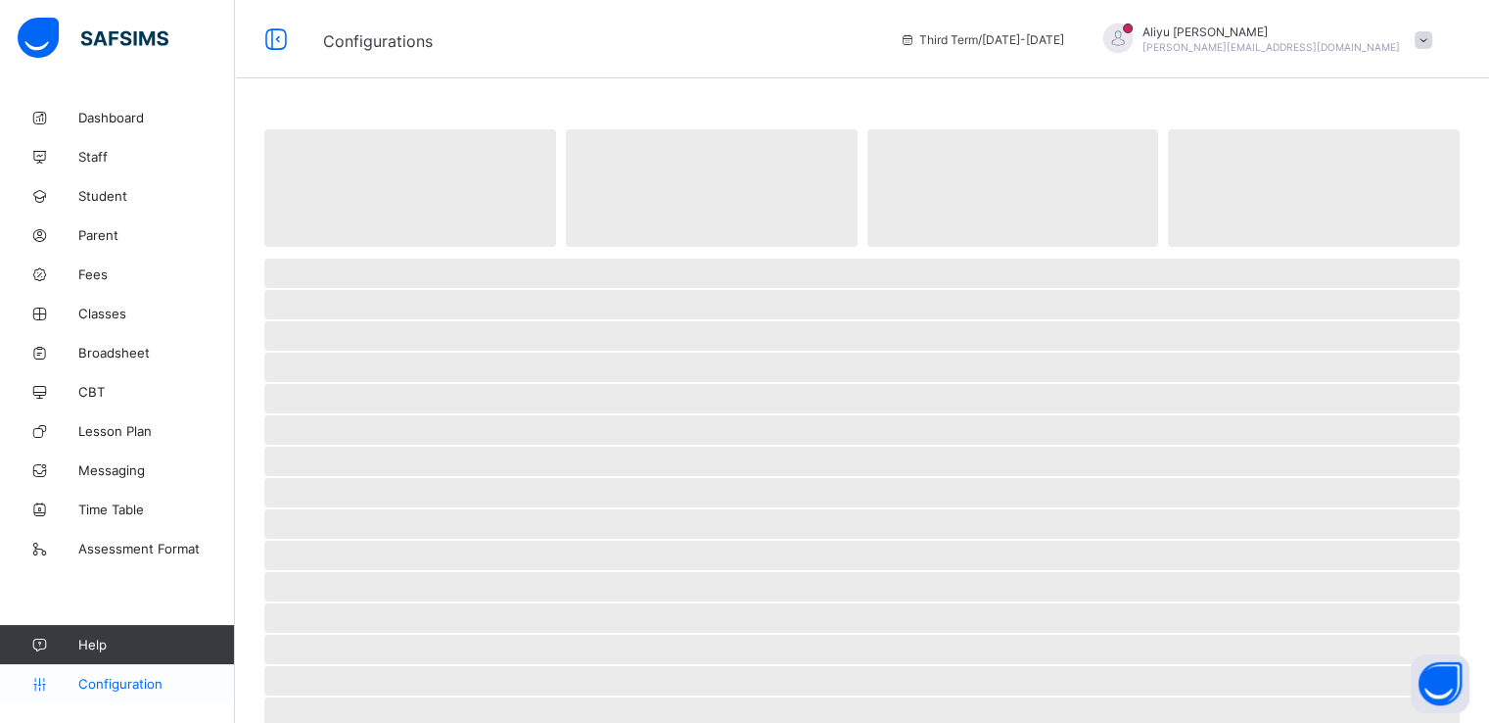
click at [115, 696] on link "Configuration" at bounding box center [117, 683] width 234 height 39
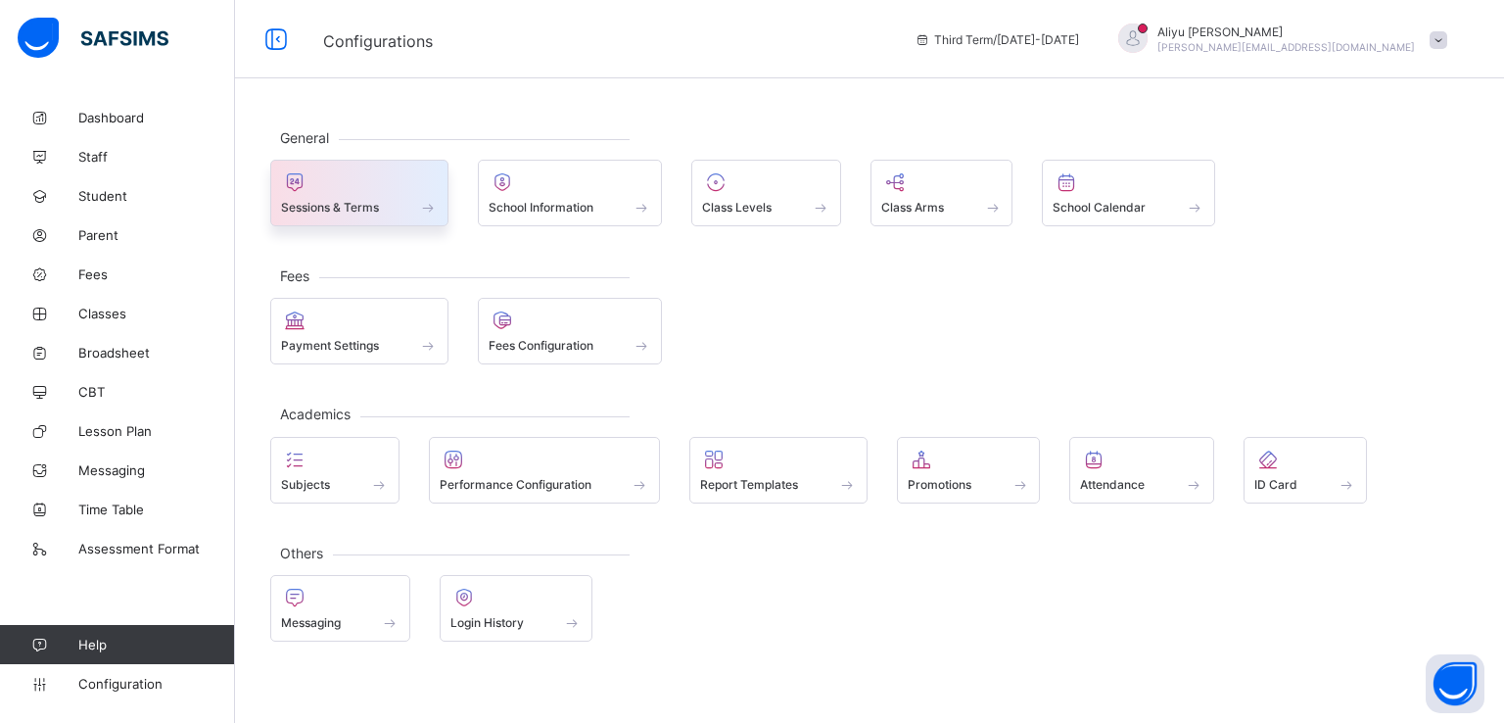
click at [366, 201] on span "Sessions & Terms" at bounding box center [330, 207] width 98 height 15
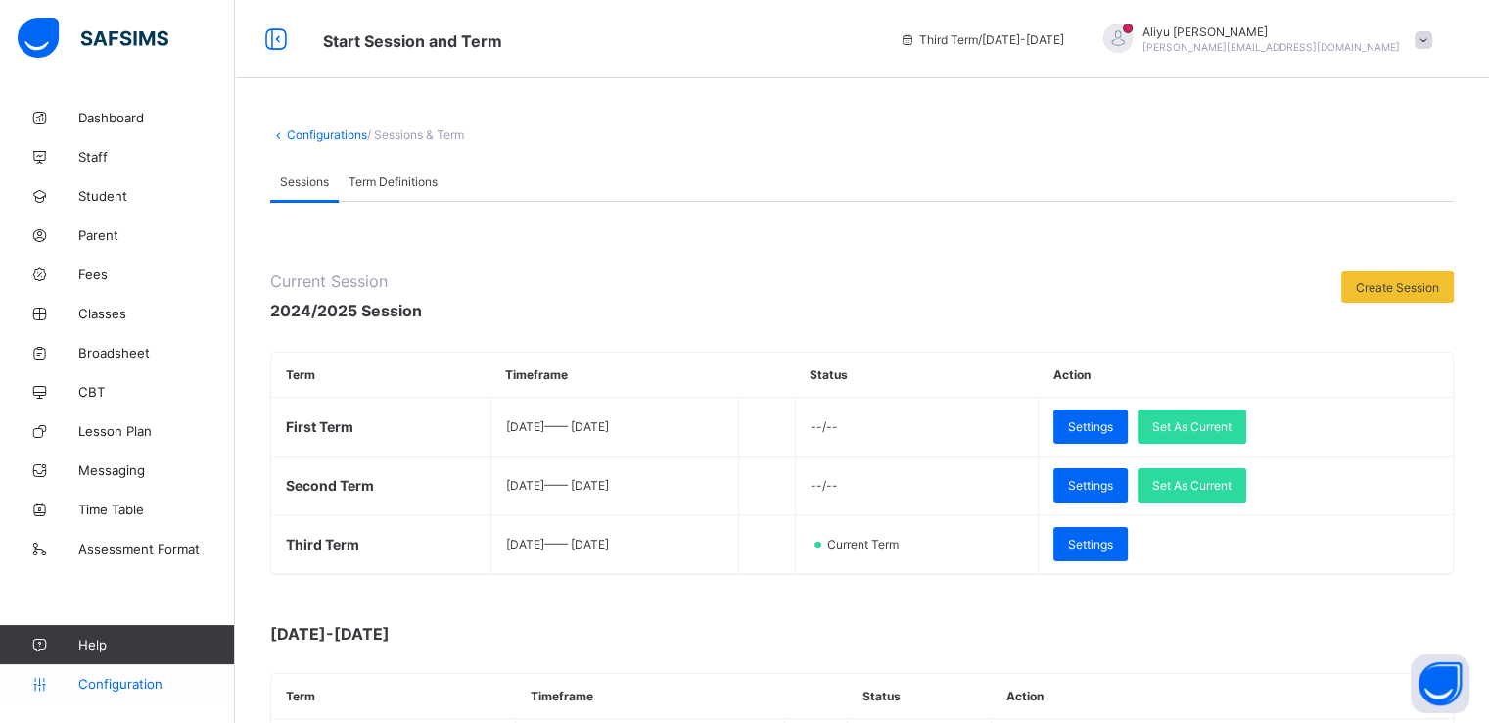
click at [126, 685] on span "Configuration" at bounding box center [156, 684] width 156 height 16
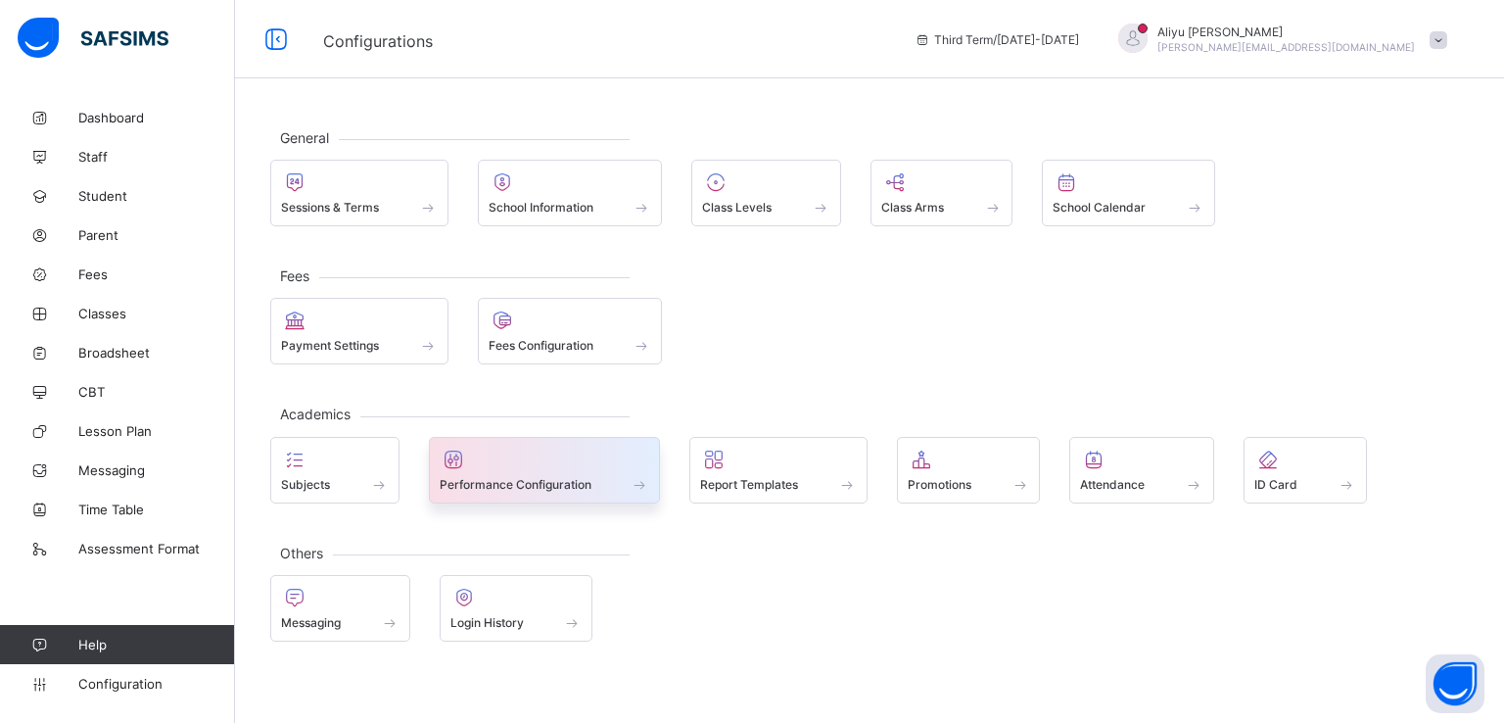
click at [491, 483] on span "Performance Configuration" at bounding box center [516, 484] width 152 height 15
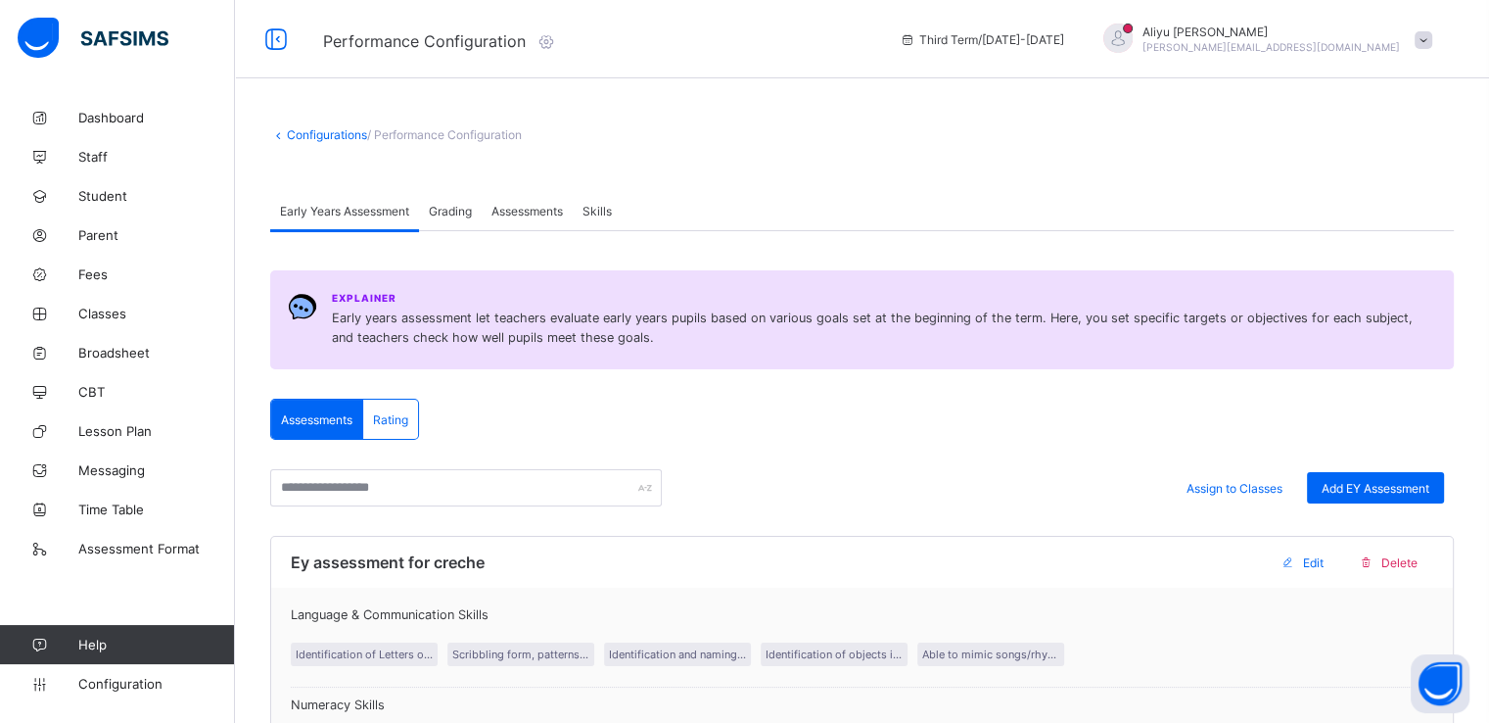
click at [441, 213] on span "Grading" at bounding box center [450, 211] width 43 height 15
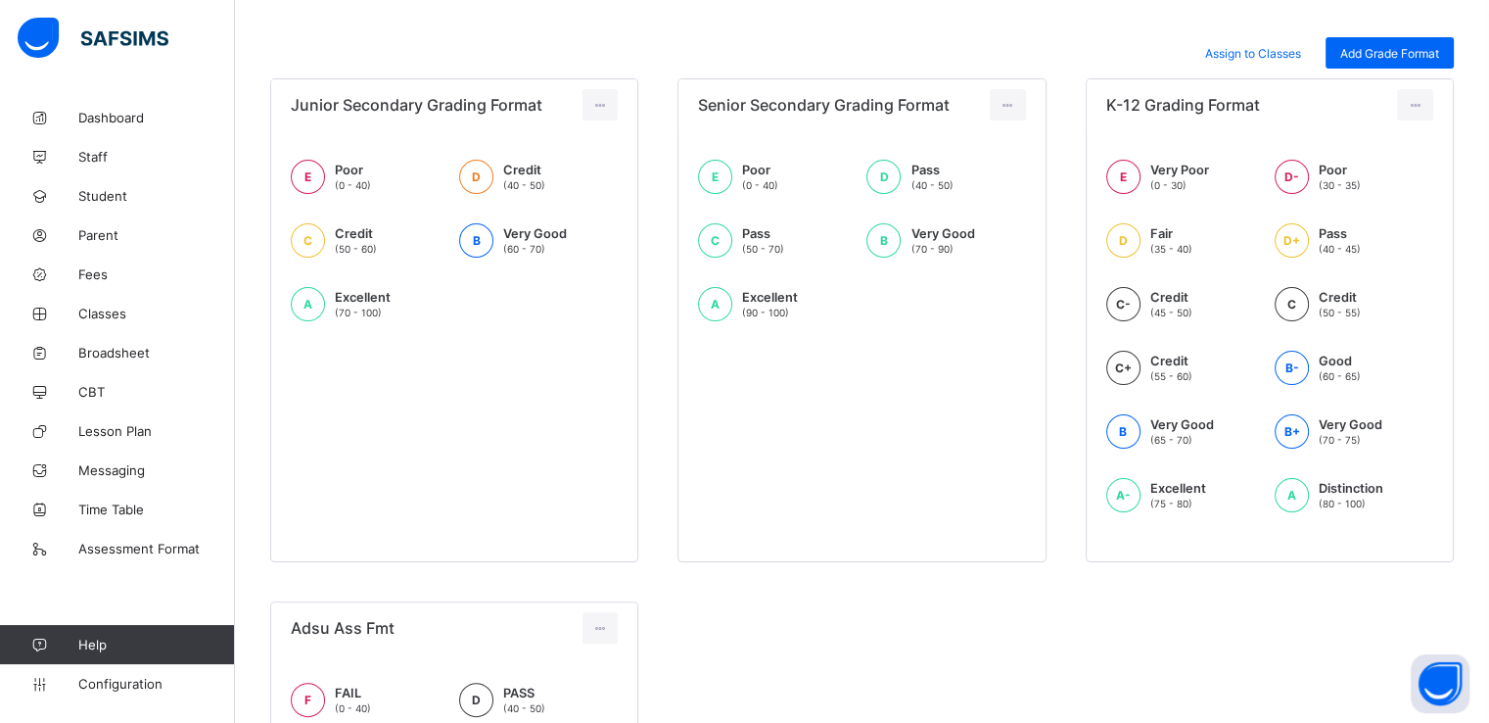
scroll to position [591, 0]
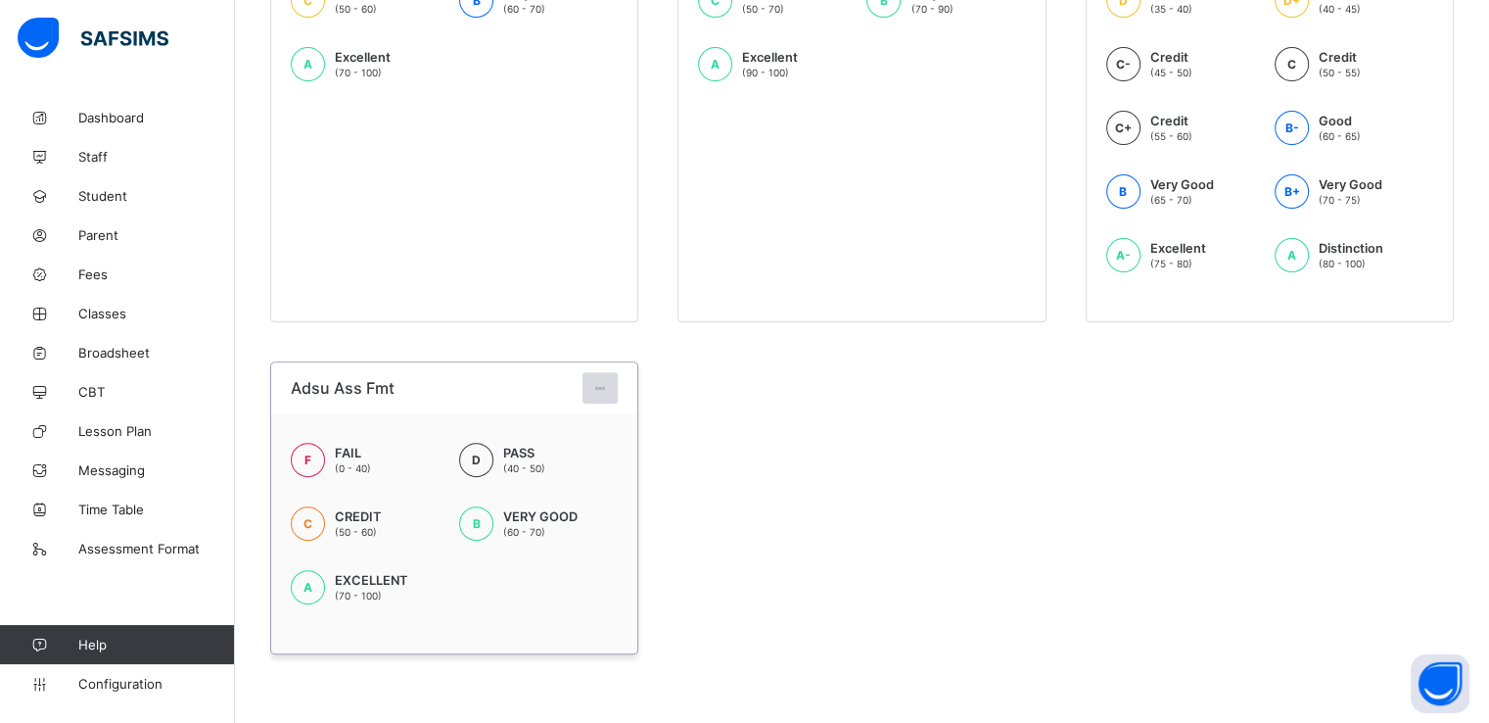
click at [605, 385] on icon at bounding box center [600, 388] width 17 height 15
click at [568, 434] on div "Edit Format" at bounding box center [570, 432] width 77 height 20
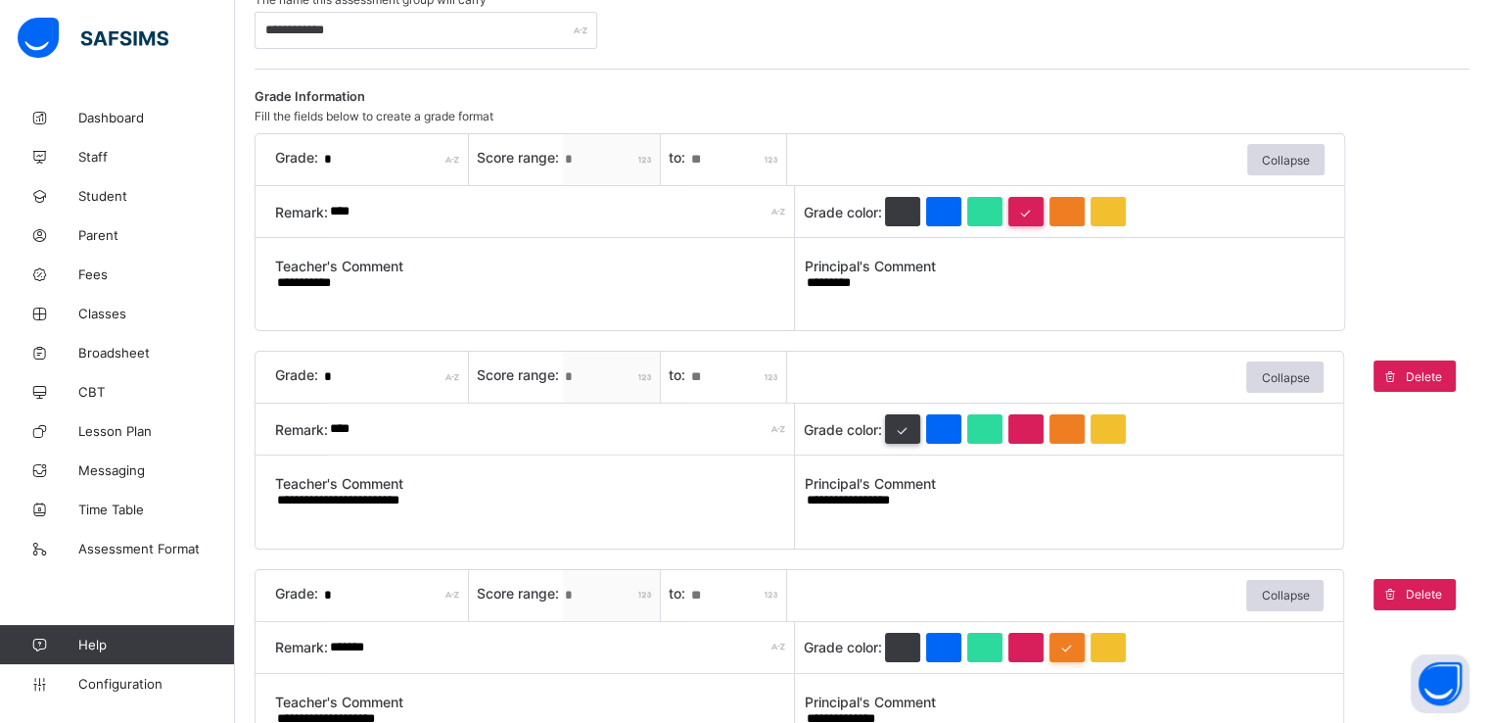
scroll to position [266, 0]
click at [881, 284] on textarea "********" at bounding box center [1065, 290] width 520 height 33
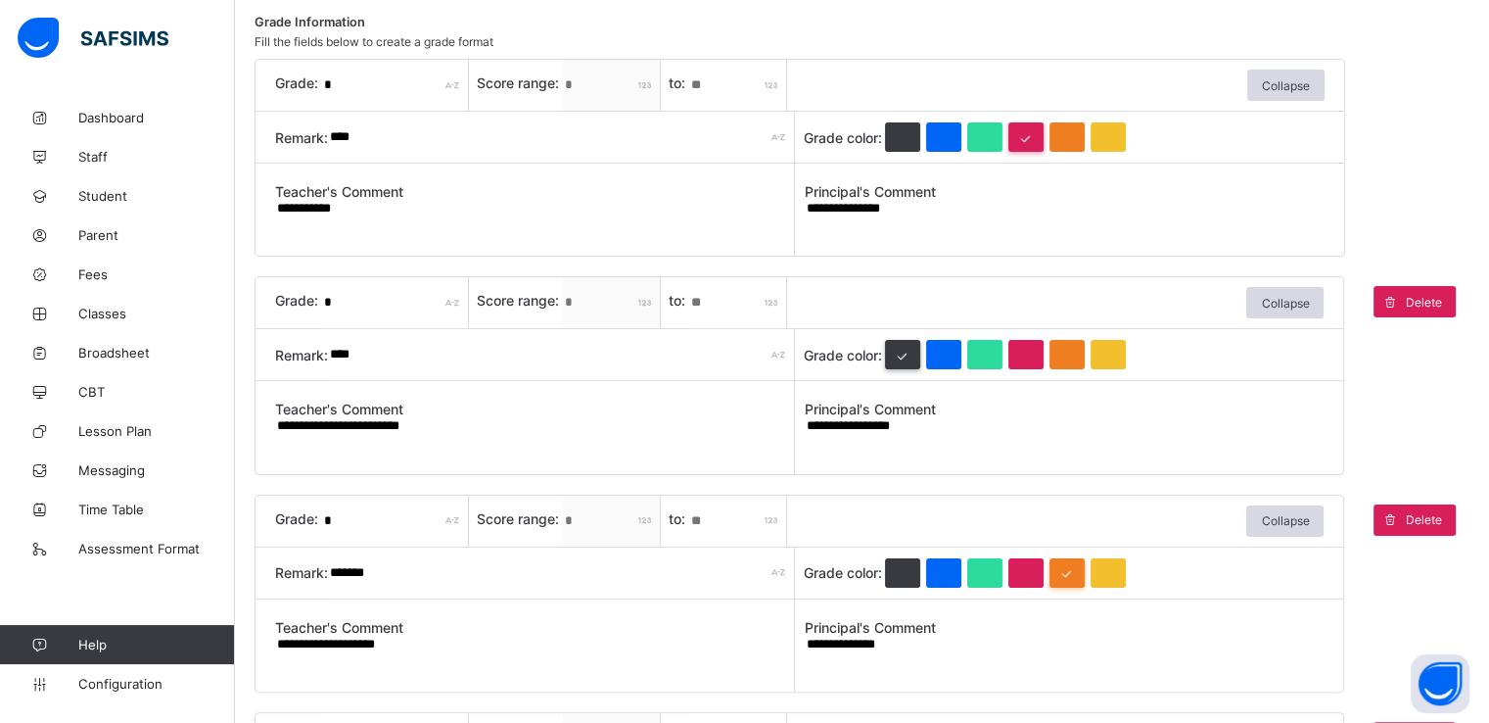
scroll to position [343, 0]
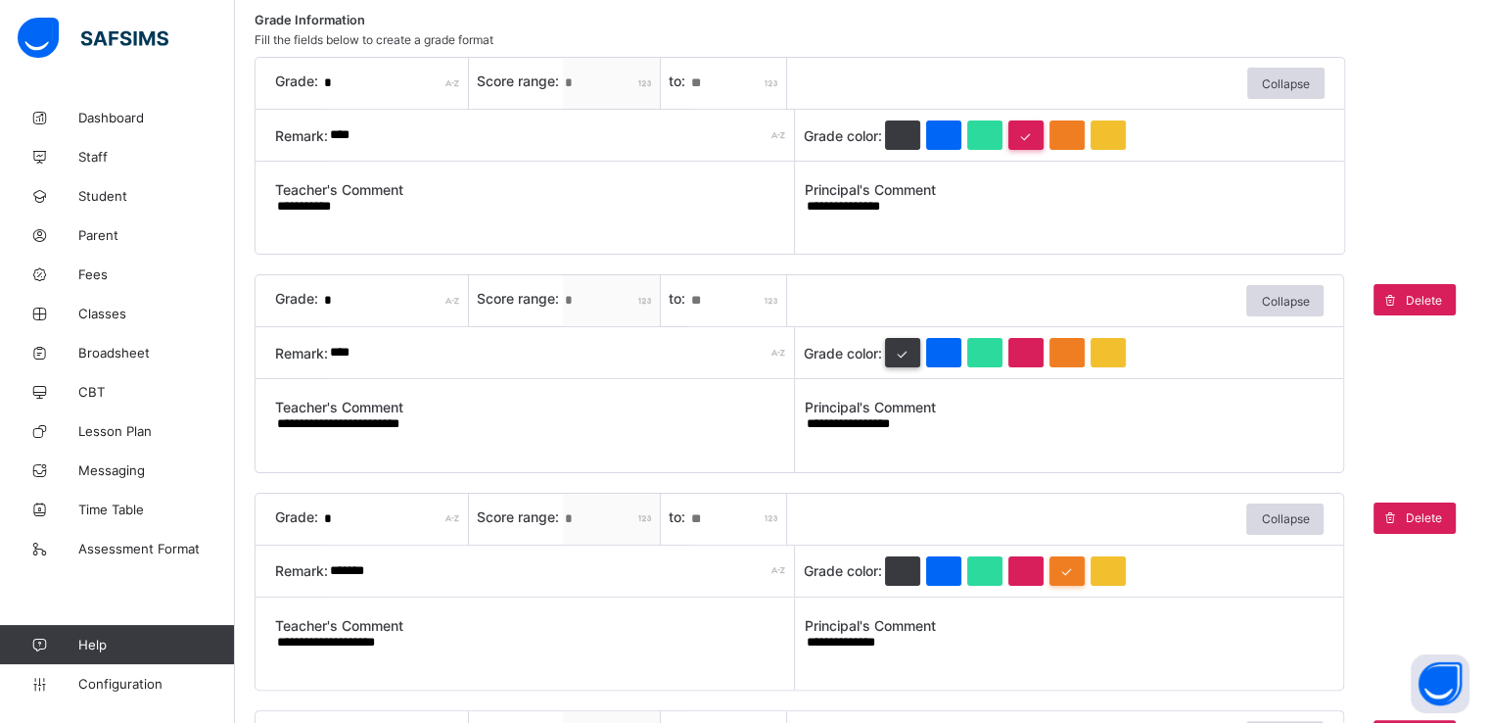
type textarea "**********"
click at [951, 423] on textarea "**********" at bounding box center [1065, 431] width 520 height 33
drag, startPoint x: 924, startPoint y: 428, endPoint x: 955, endPoint y: 431, distance: 30.5
click at [955, 431] on textarea "**********" at bounding box center [1065, 431] width 520 height 33
click at [939, 428] on textarea "**********" at bounding box center [1065, 431] width 520 height 33
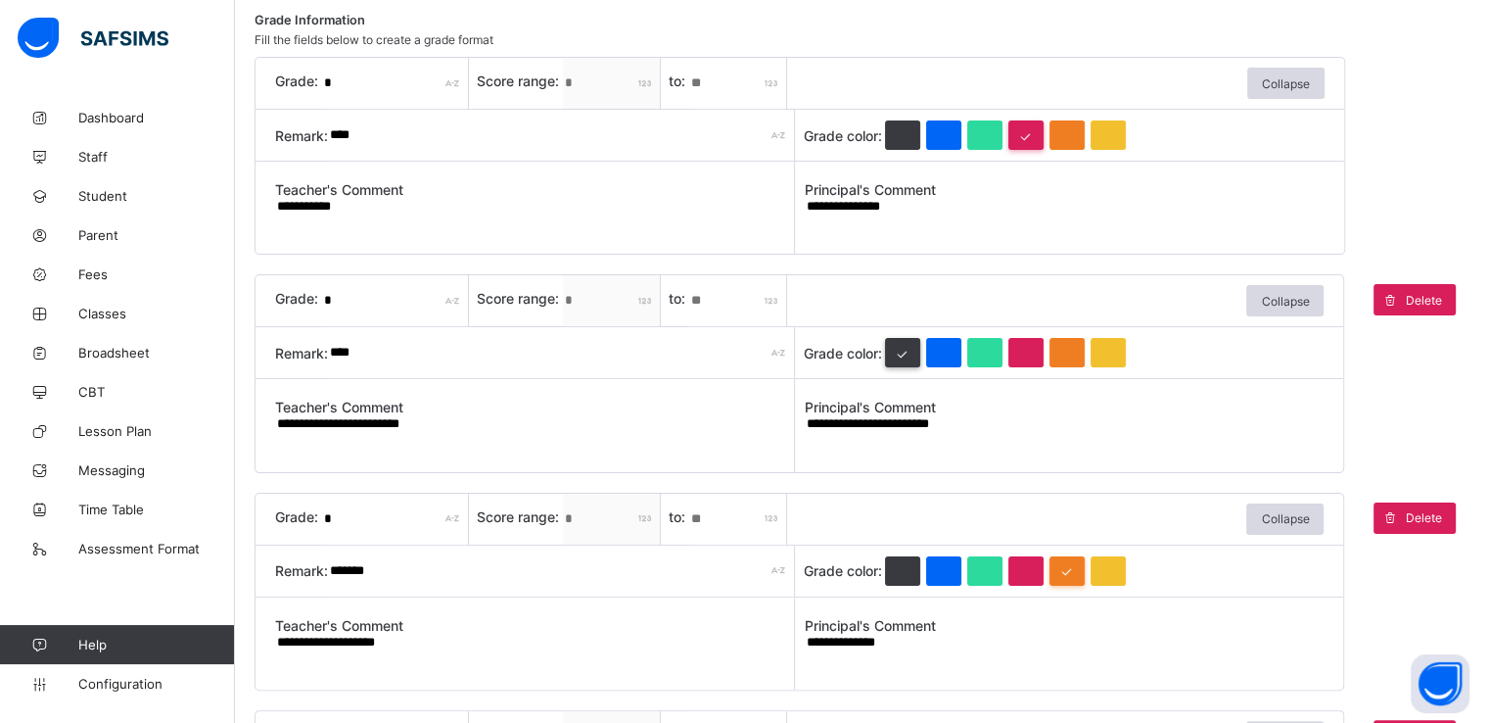
drag, startPoint x: 929, startPoint y: 425, endPoint x: 999, endPoint y: 424, distance: 69.5
click at [999, 424] on textarea "**********" at bounding box center [1065, 431] width 520 height 33
type textarea "**********"
click at [921, 642] on textarea "**********" at bounding box center [1065, 650] width 520 height 33
paste textarea "*********"
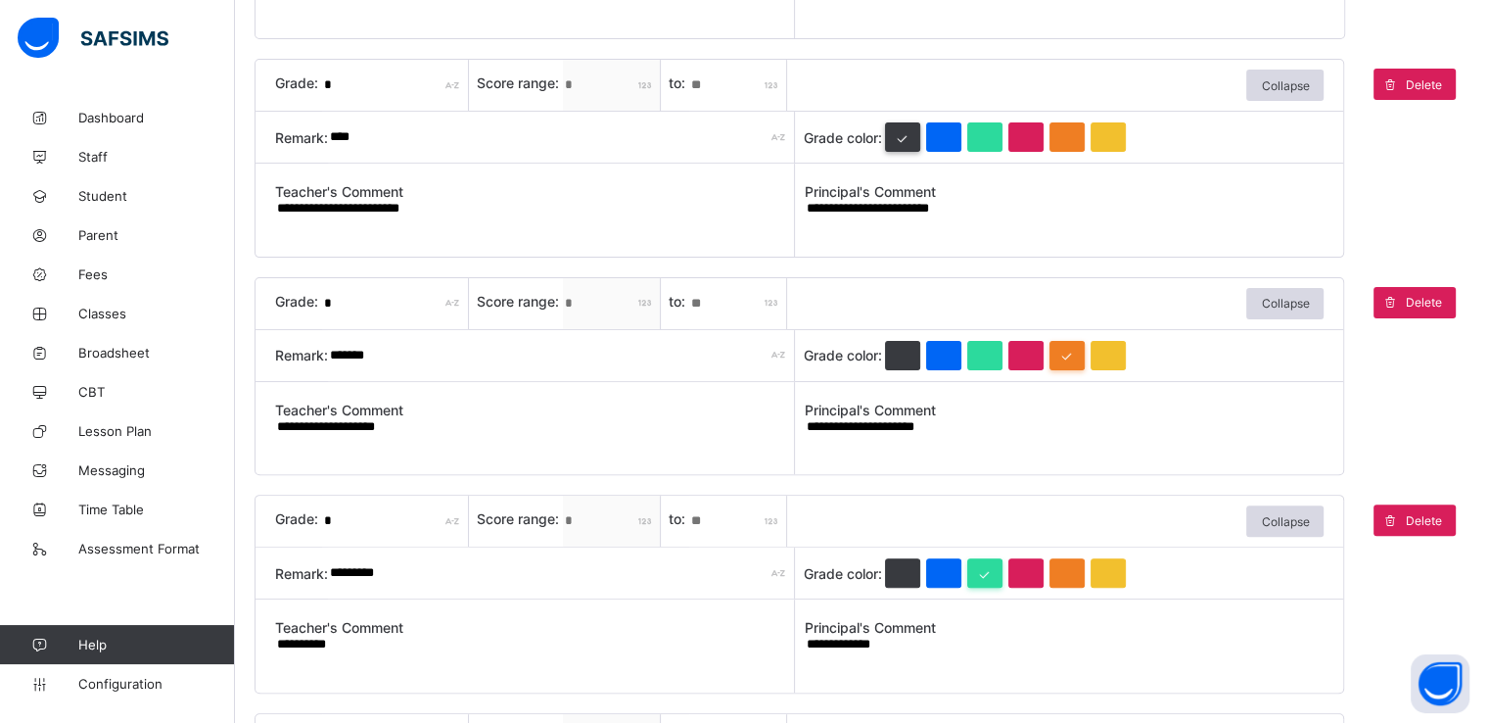
scroll to position [560, 0]
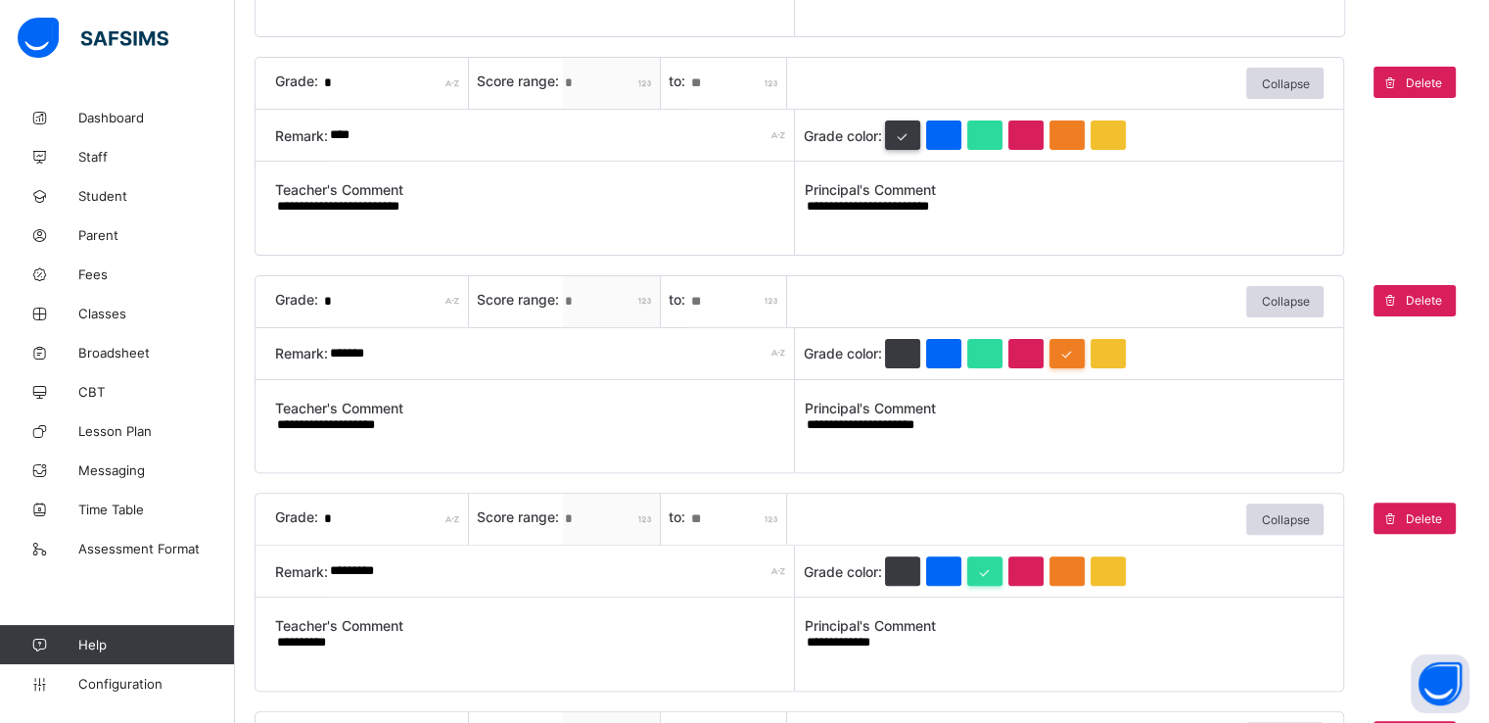
type textarea "**********"
click at [913, 648] on textarea "**********" at bounding box center [1065, 650] width 520 height 33
paste textarea "*********"
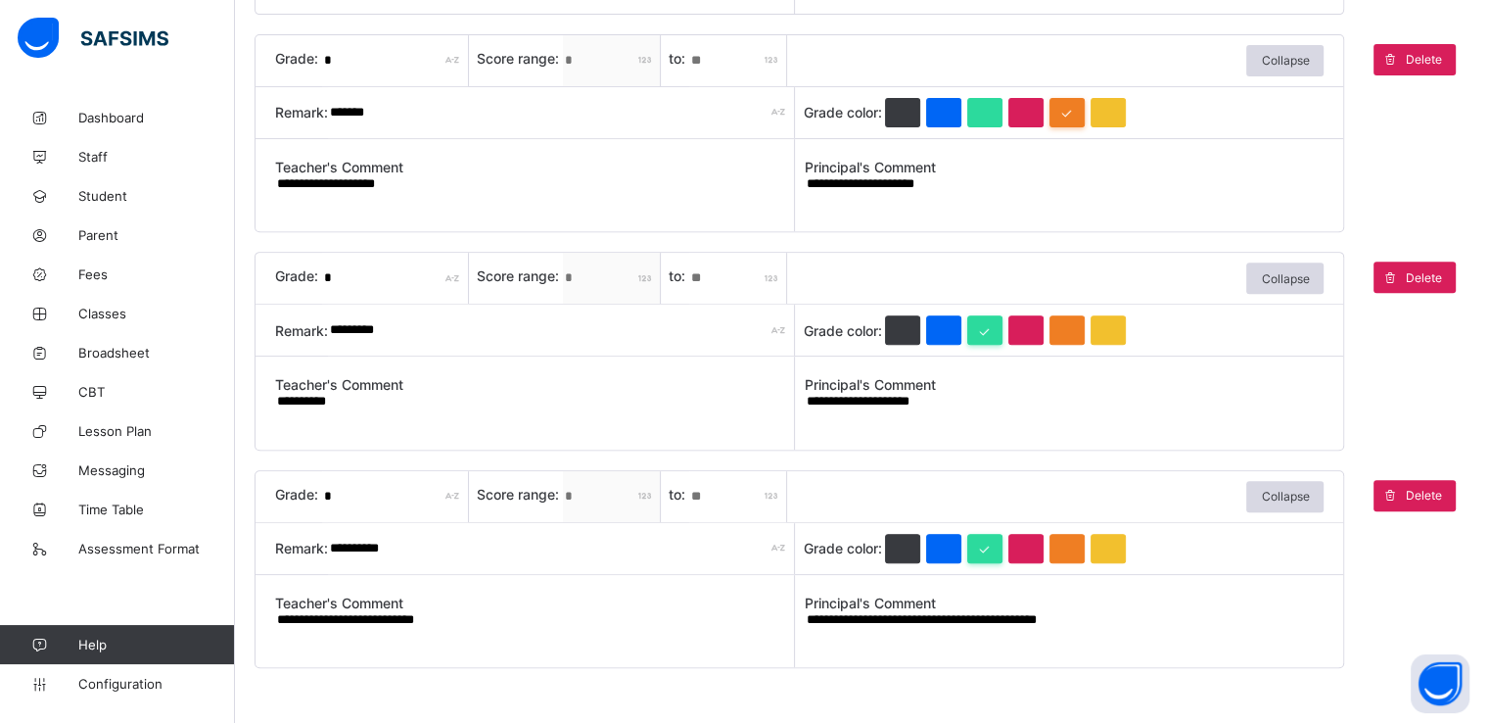
scroll to position [802, 0]
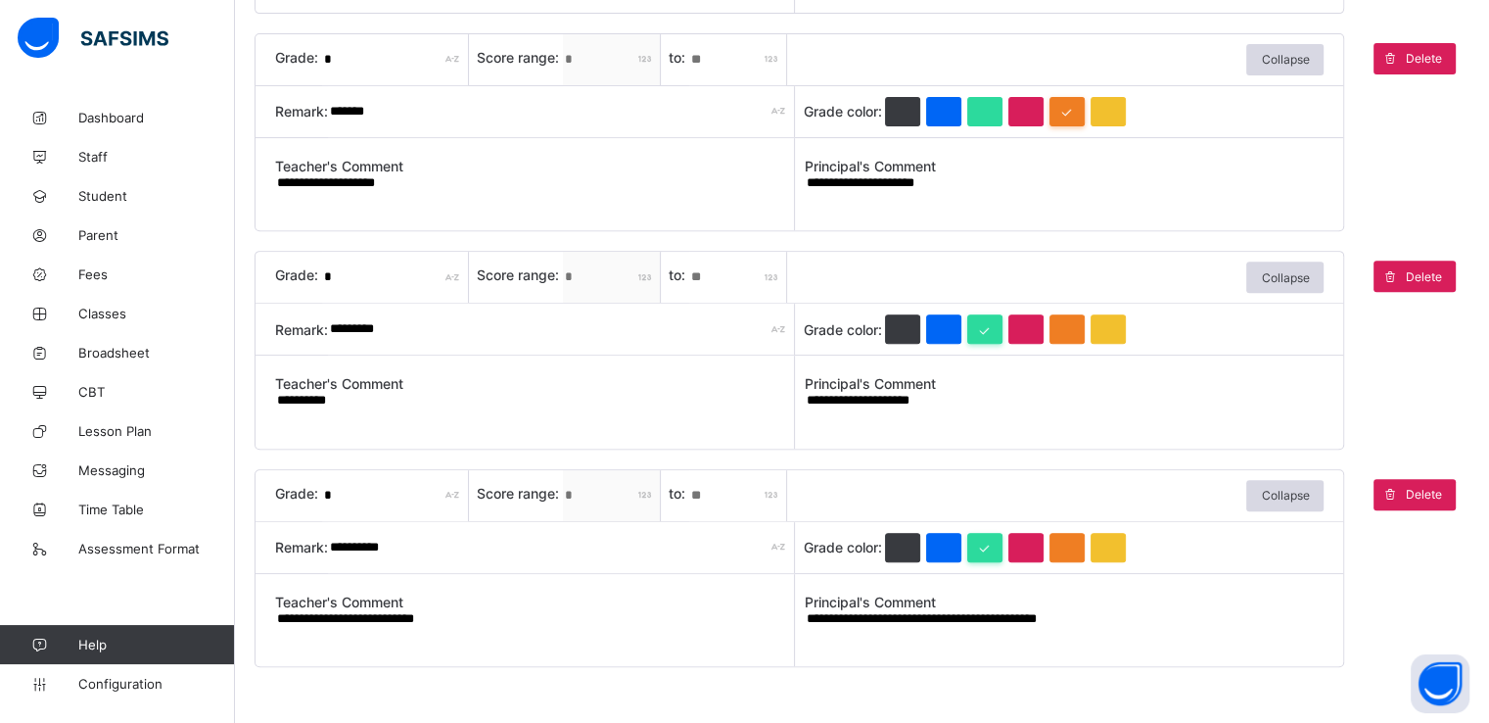
type textarea "**********"
click at [833, 644] on div "**********" at bounding box center [1065, 628] width 520 height 36
click at [1152, 628] on textarea "**********" at bounding box center [1065, 626] width 520 height 33
paste textarea "*********"
click at [1143, 616] on textarea "**********" at bounding box center [1065, 626] width 520 height 33
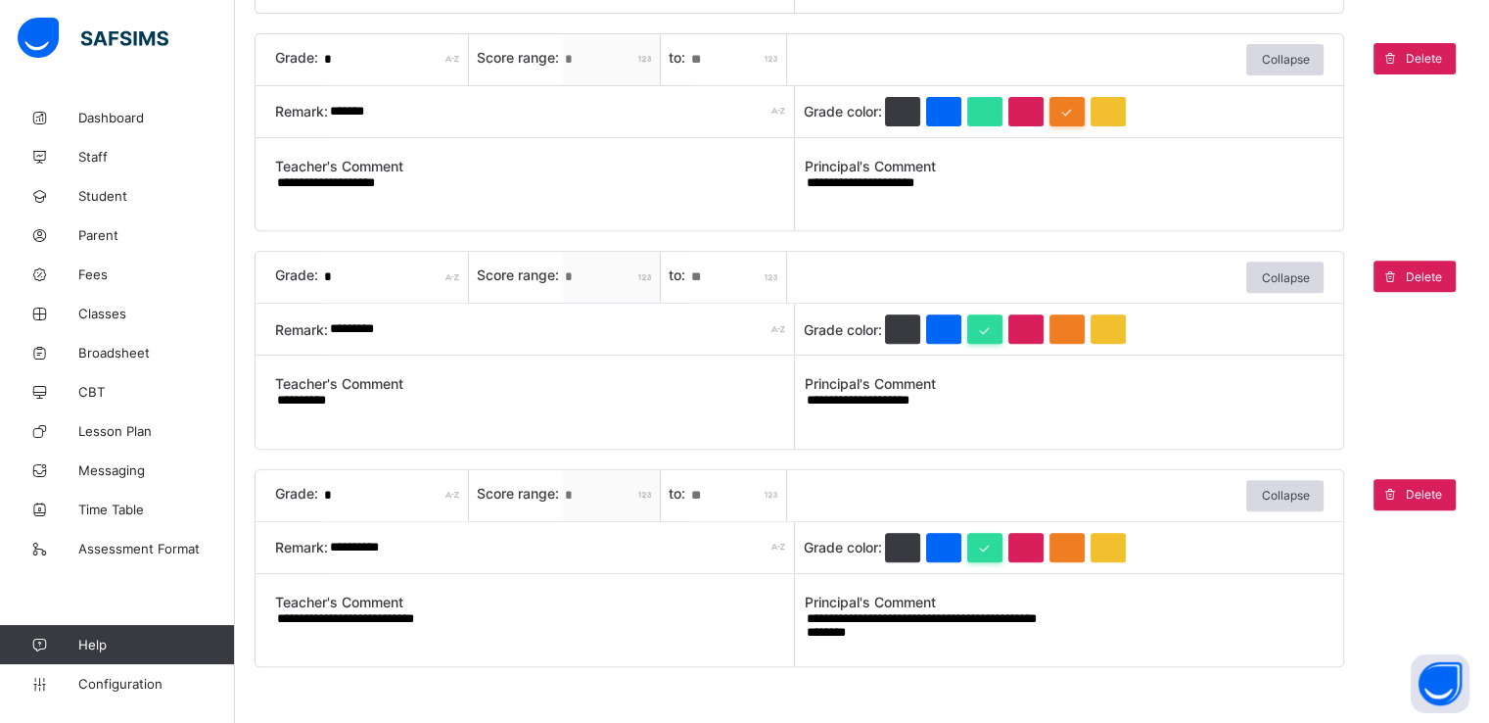
scroll to position [0, 0]
click at [874, 636] on textarea "**********" at bounding box center [1065, 626] width 520 height 33
click at [1160, 610] on textarea "**********" at bounding box center [1065, 626] width 520 height 33
paste textarea "*********"
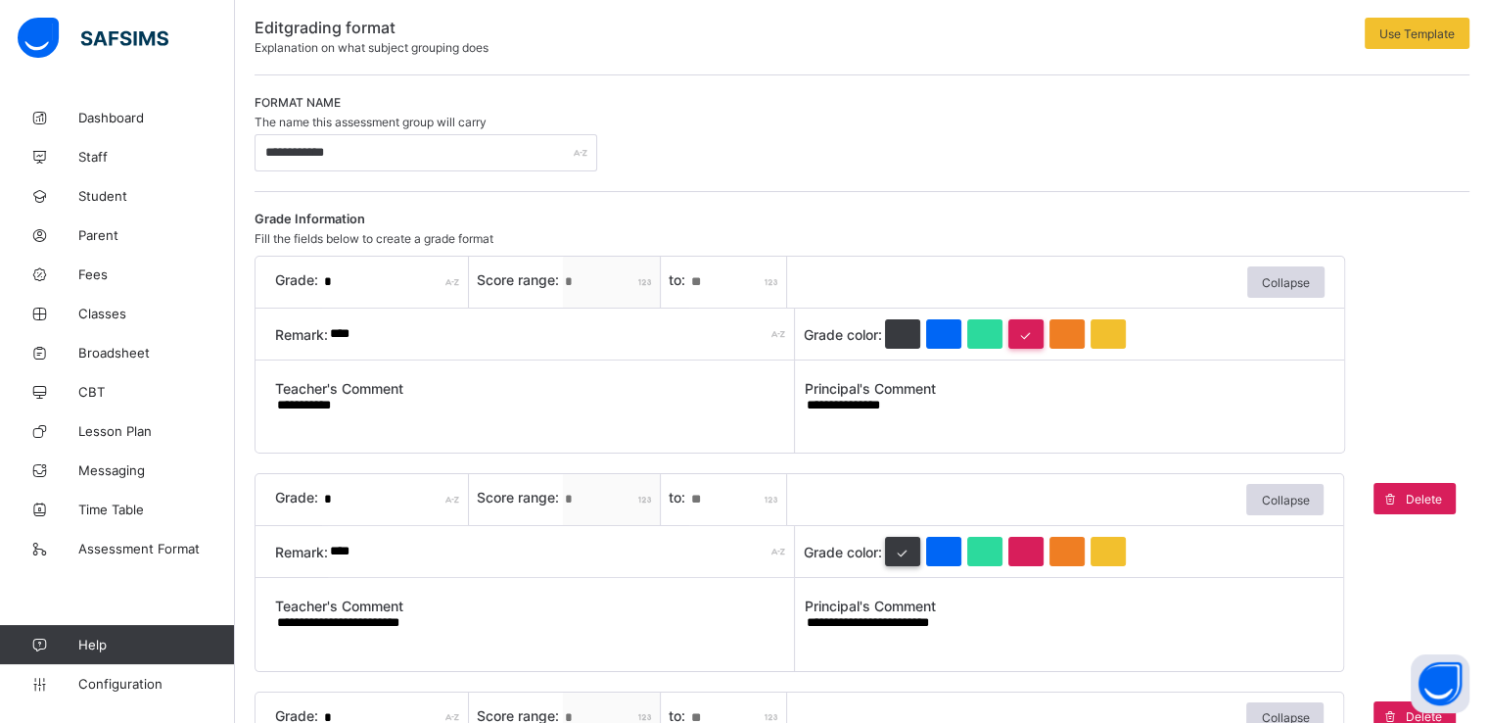
scroll to position [102, 0]
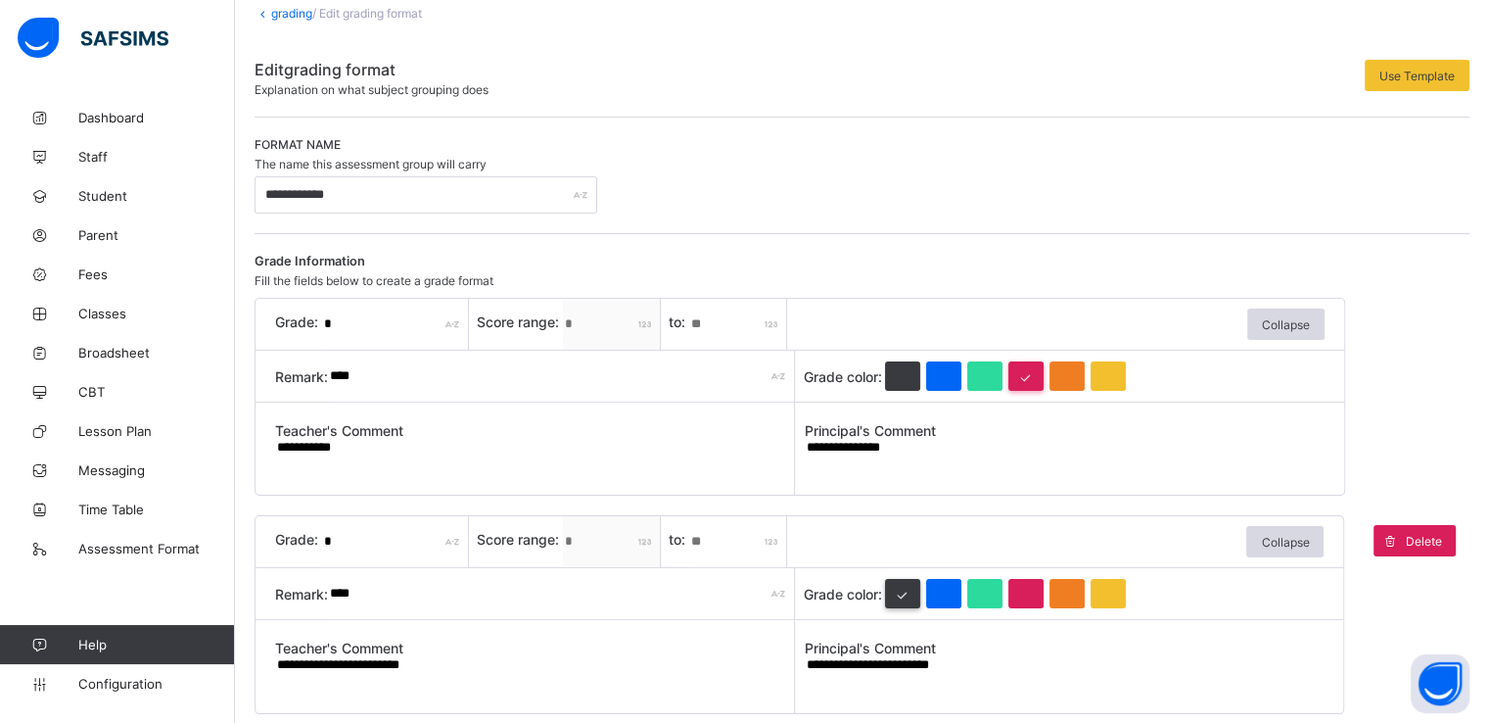
type textarea "**********"
click at [917, 456] on textarea "**********" at bounding box center [1065, 455] width 520 height 33
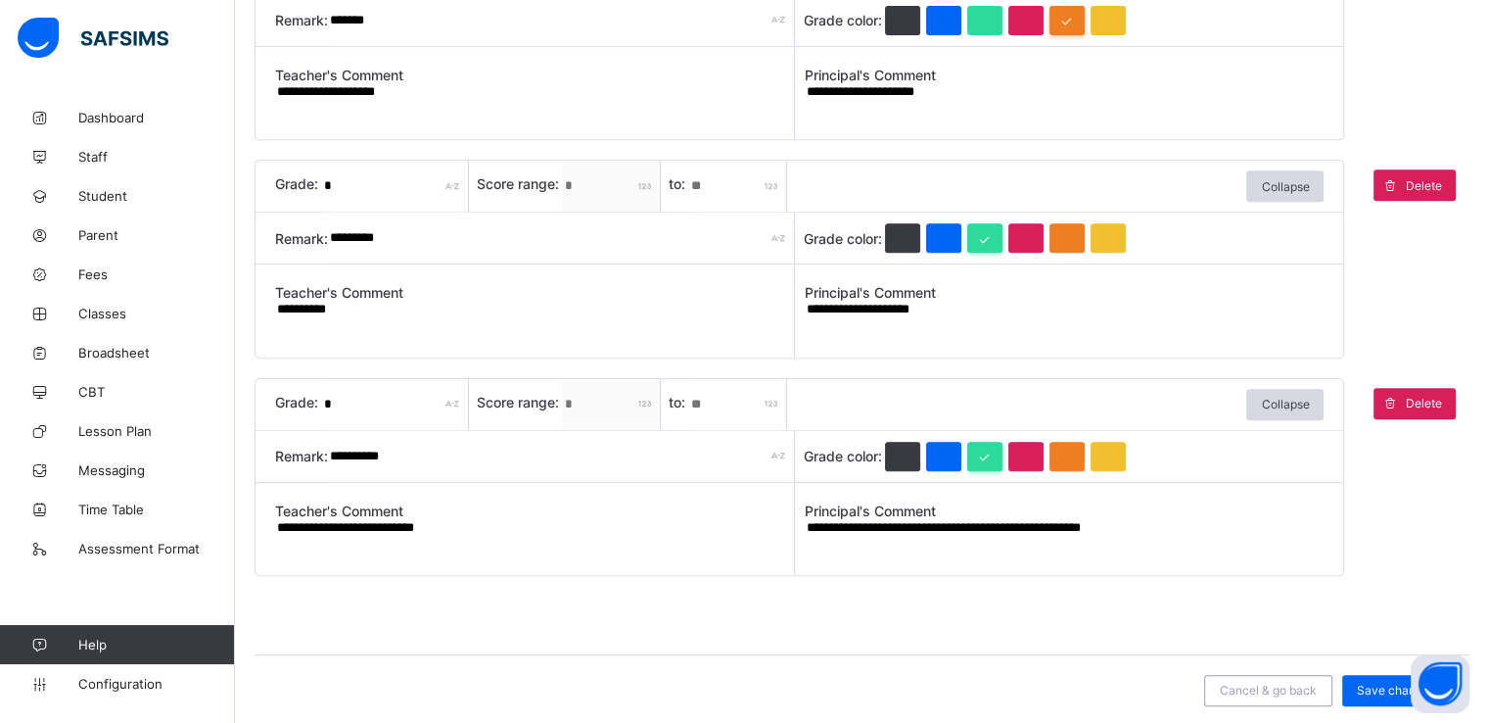
scroll to position [905, 0]
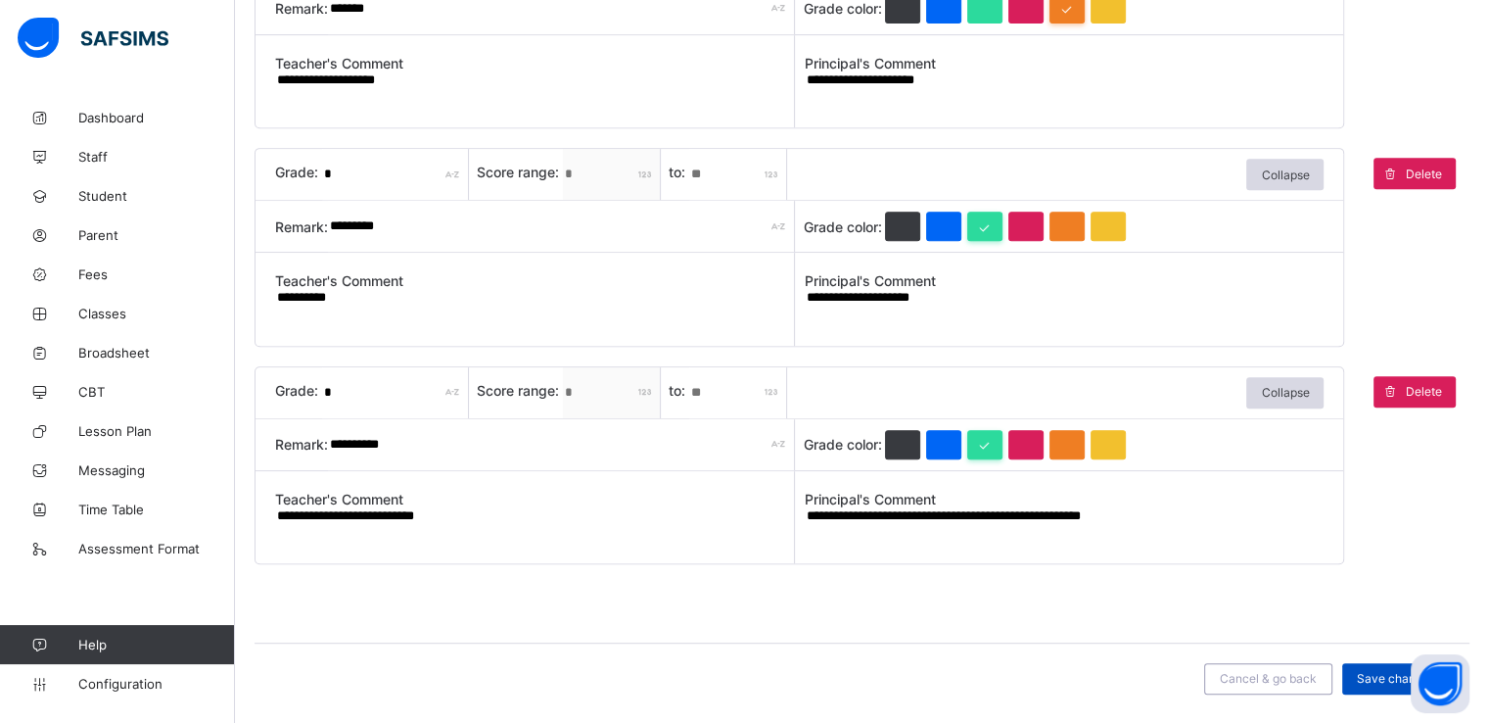
type textarea "**********"
click at [1384, 680] on span "Save changes" at bounding box center [1396, 678] width 78 height 15
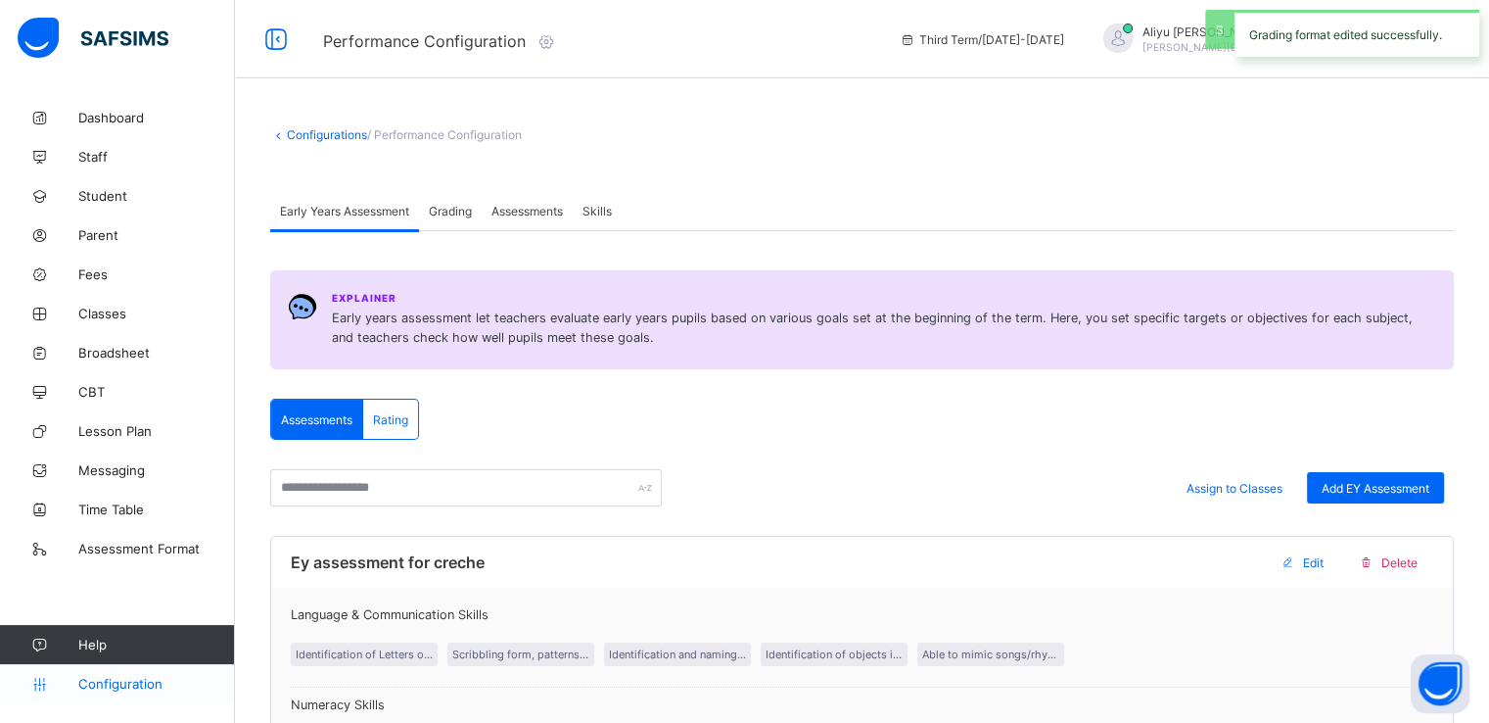
click at [113, 689] on span "Configuration" at bounding box center [156, 684] width 156 height 16
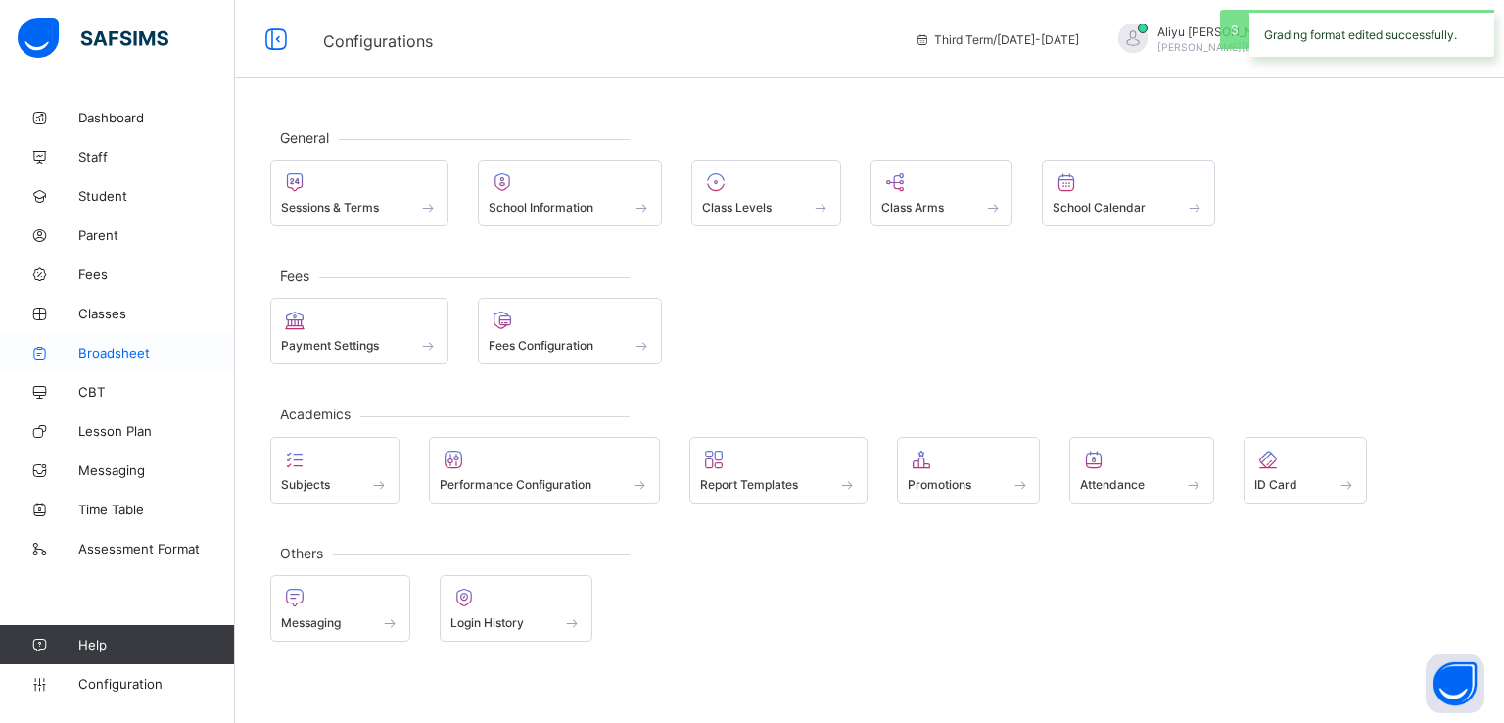
click at [127, 354] on span "Broadsheet" at bounding box center [156, 353] width 157 height 16
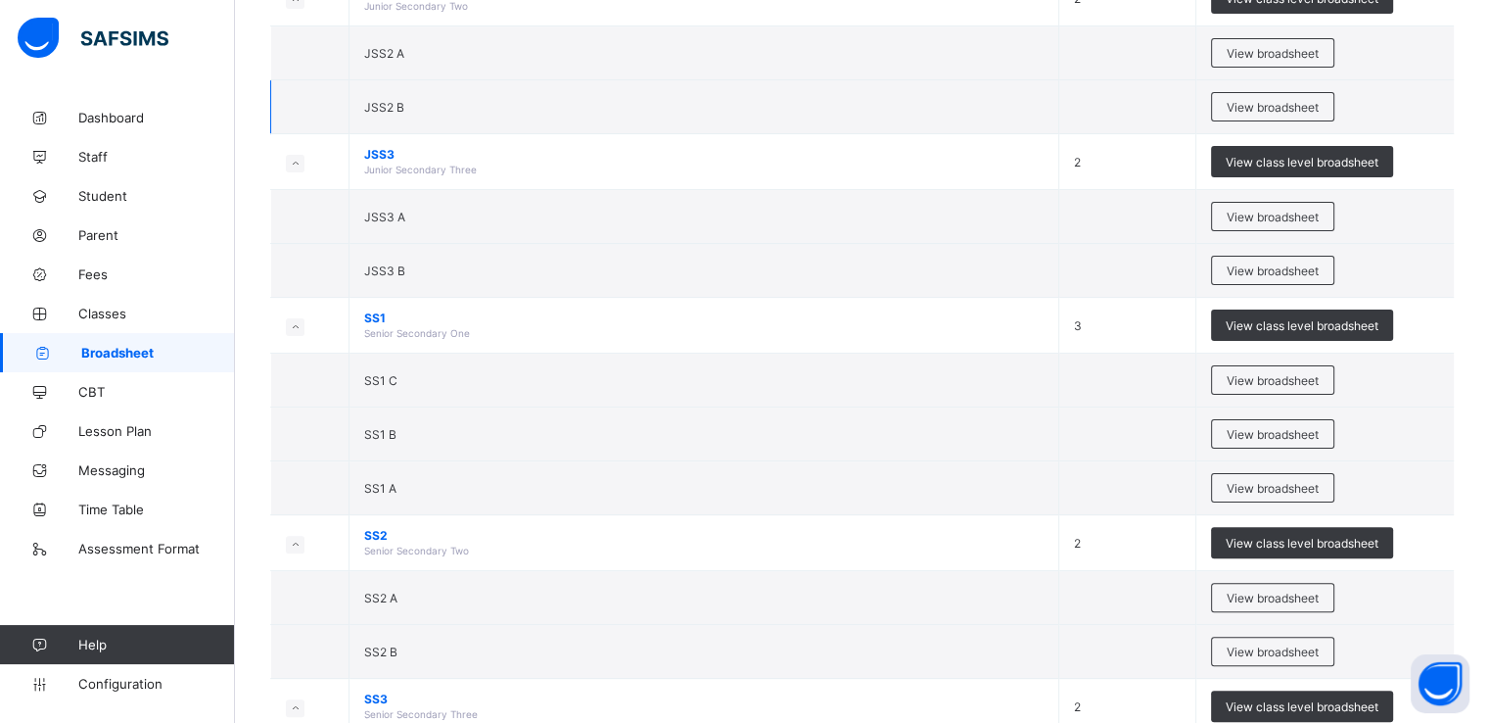
scroll to position [423, 0]
click at [1261, 487] on span "View broadsheet" at bounding box center [1273, 488] width 92 height 15
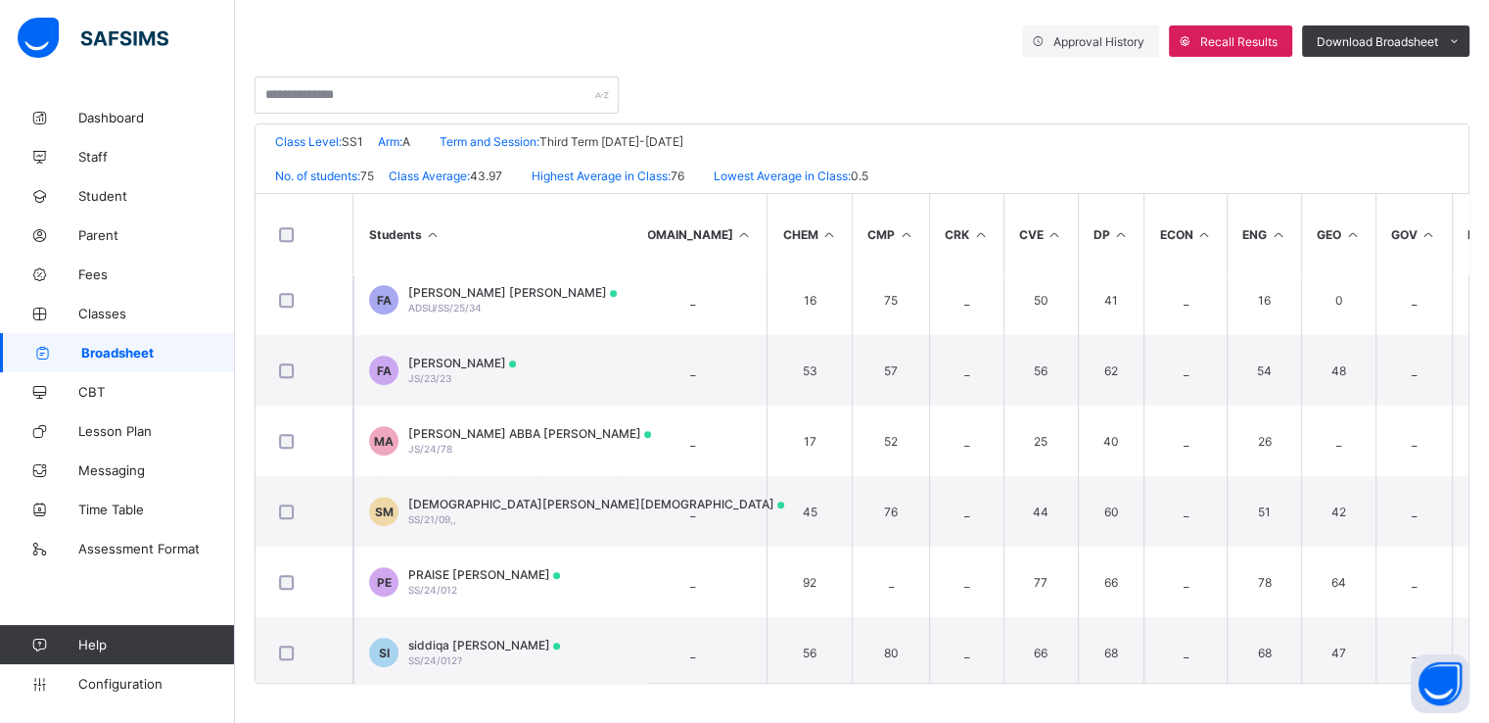
scroll to position [1490, 486]
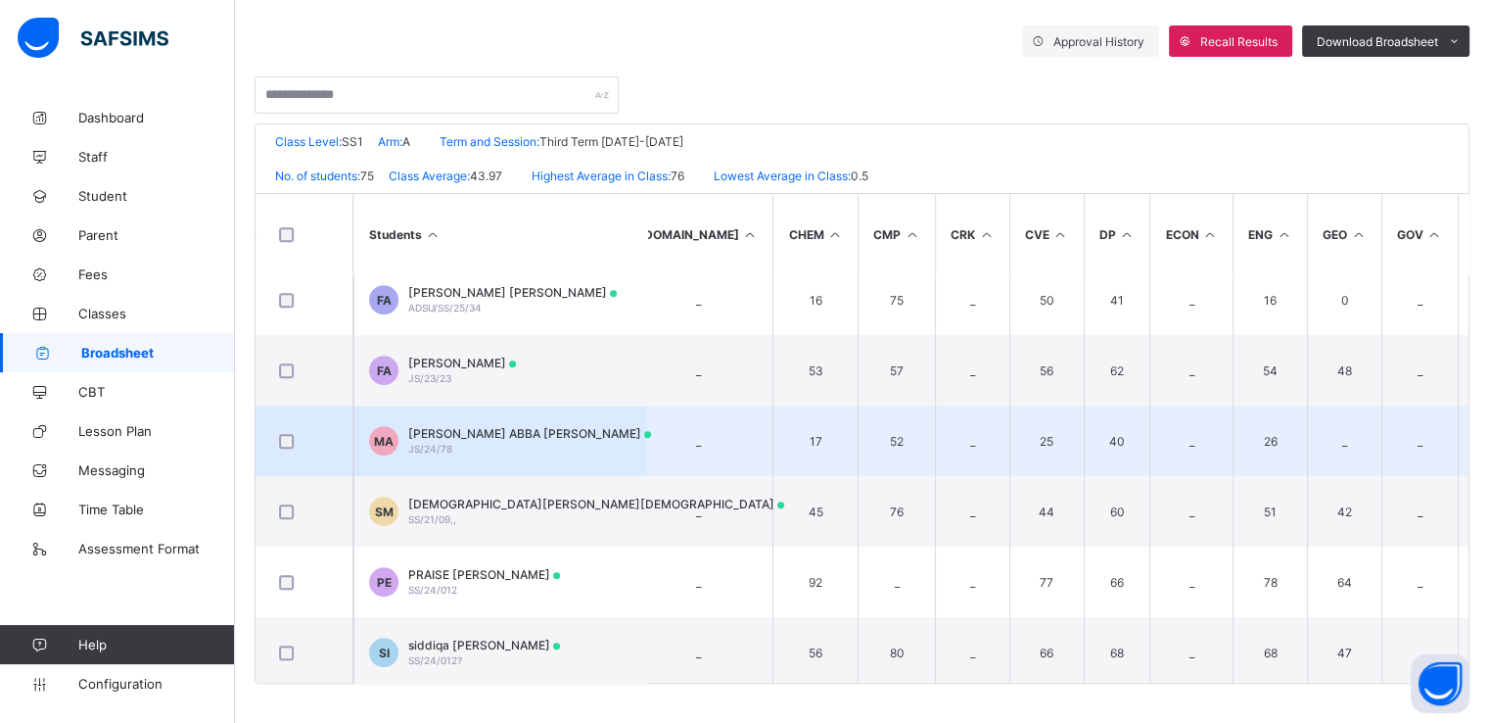
click at [462, 428] on span "MOHAMMED ABBA ABDULLAHI" at bounding box center [529, 433] width 243 height 15
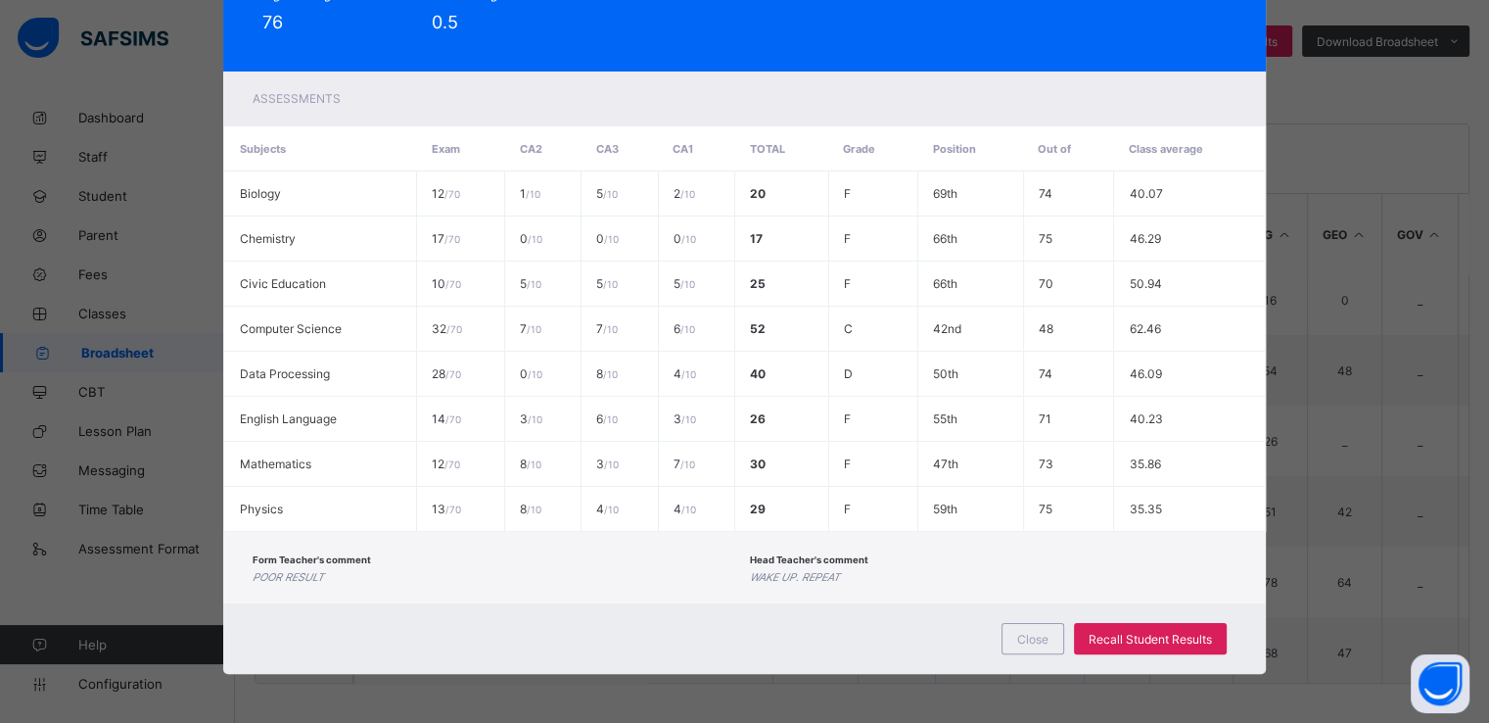
scroll to position [0, 0]
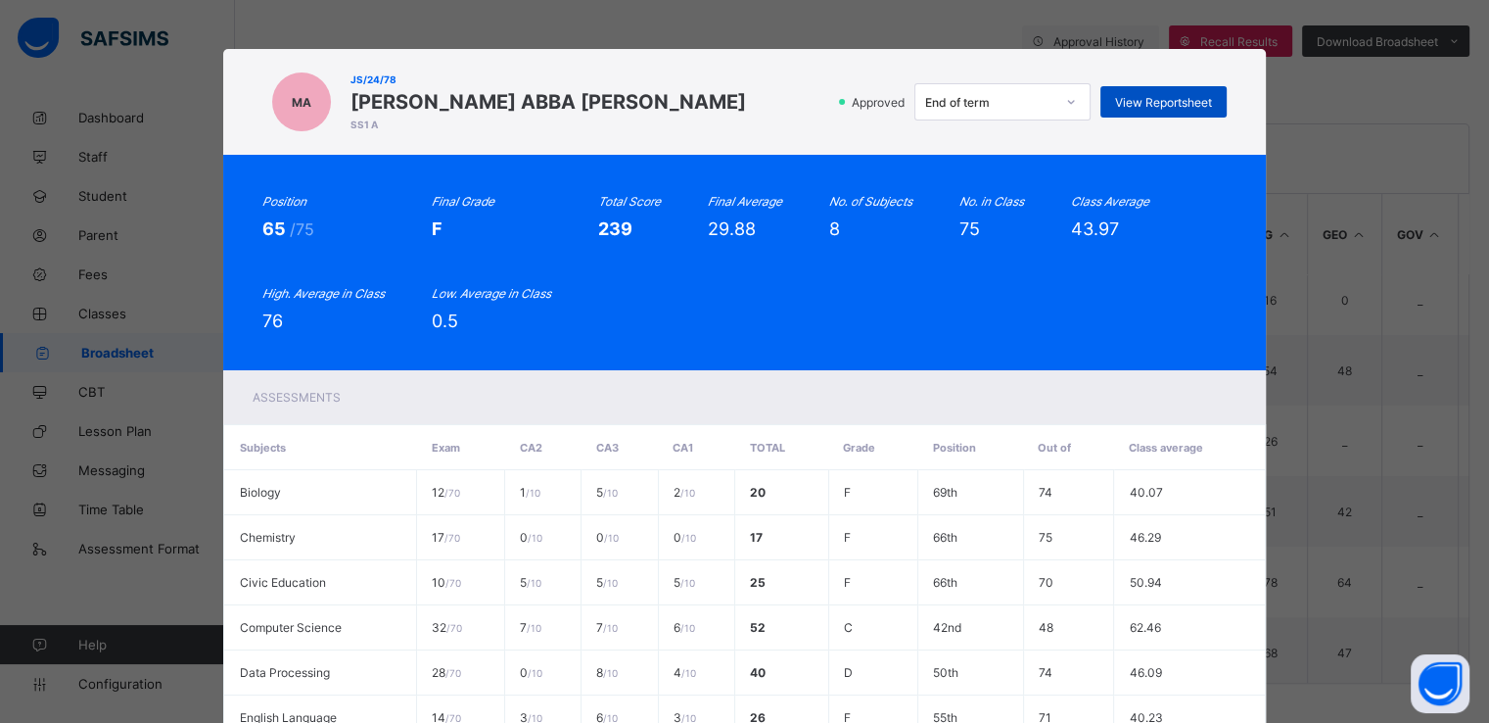
click at [1139, 106] on span "View Reportsheet" at bounding box center [1163, 102] width 97 height 15
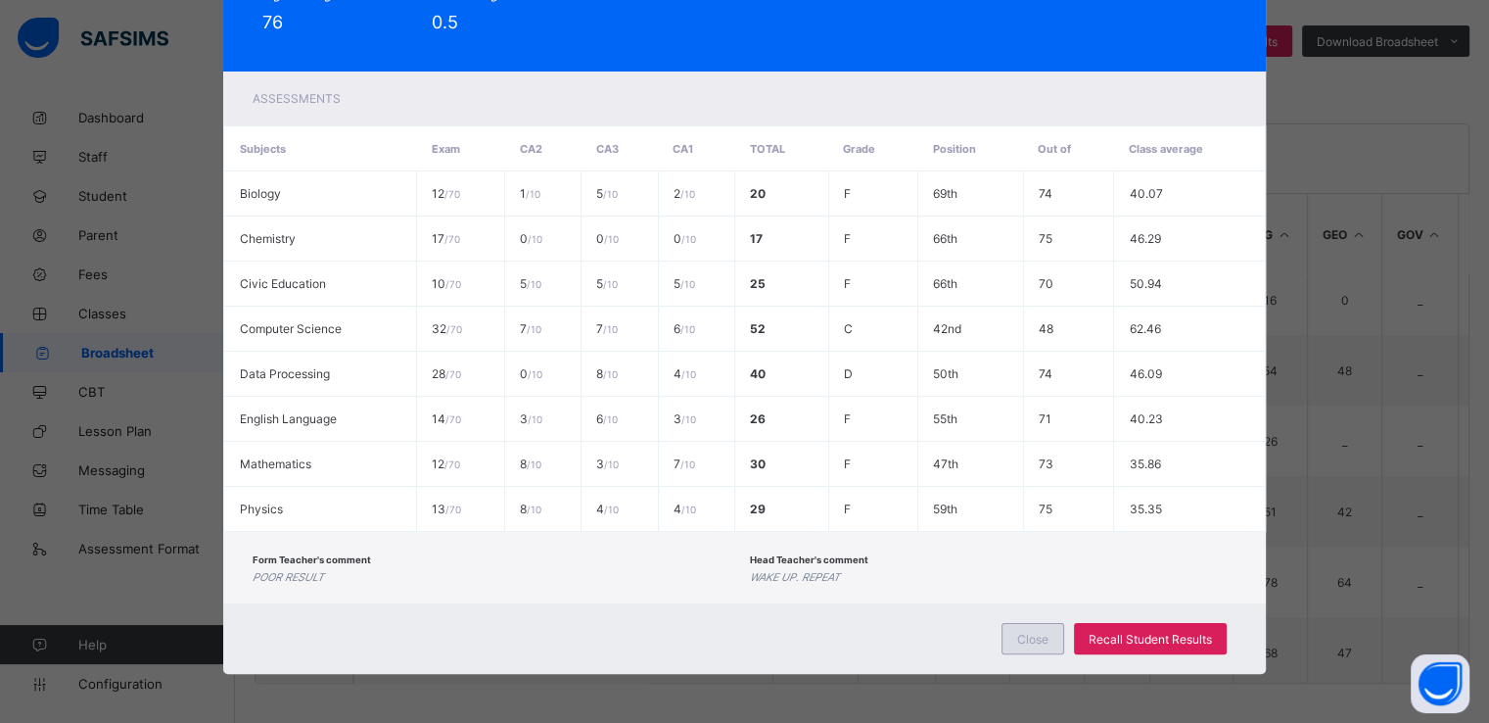
click at [1026, 627] on div "Close" at bounding box center [1033, 638] width 63 height 31
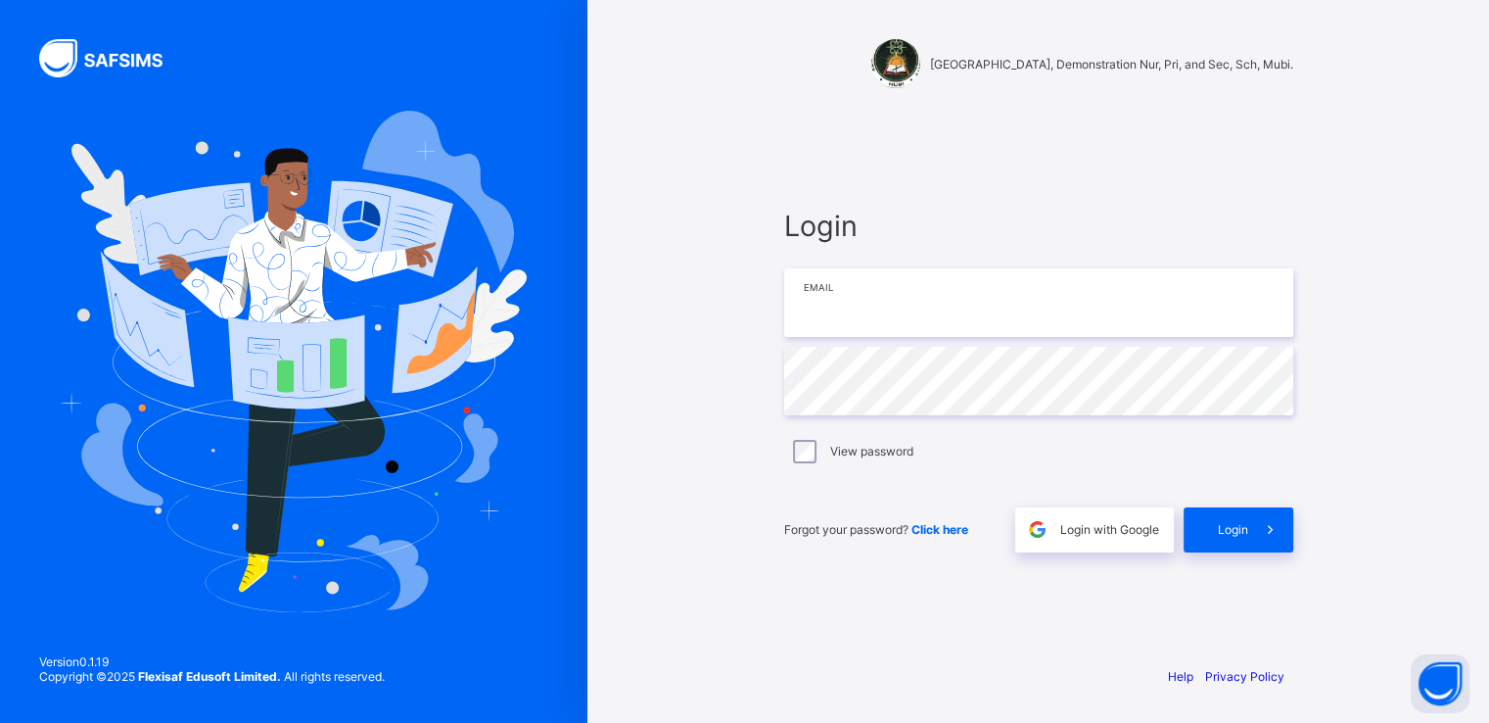
type input "**********"
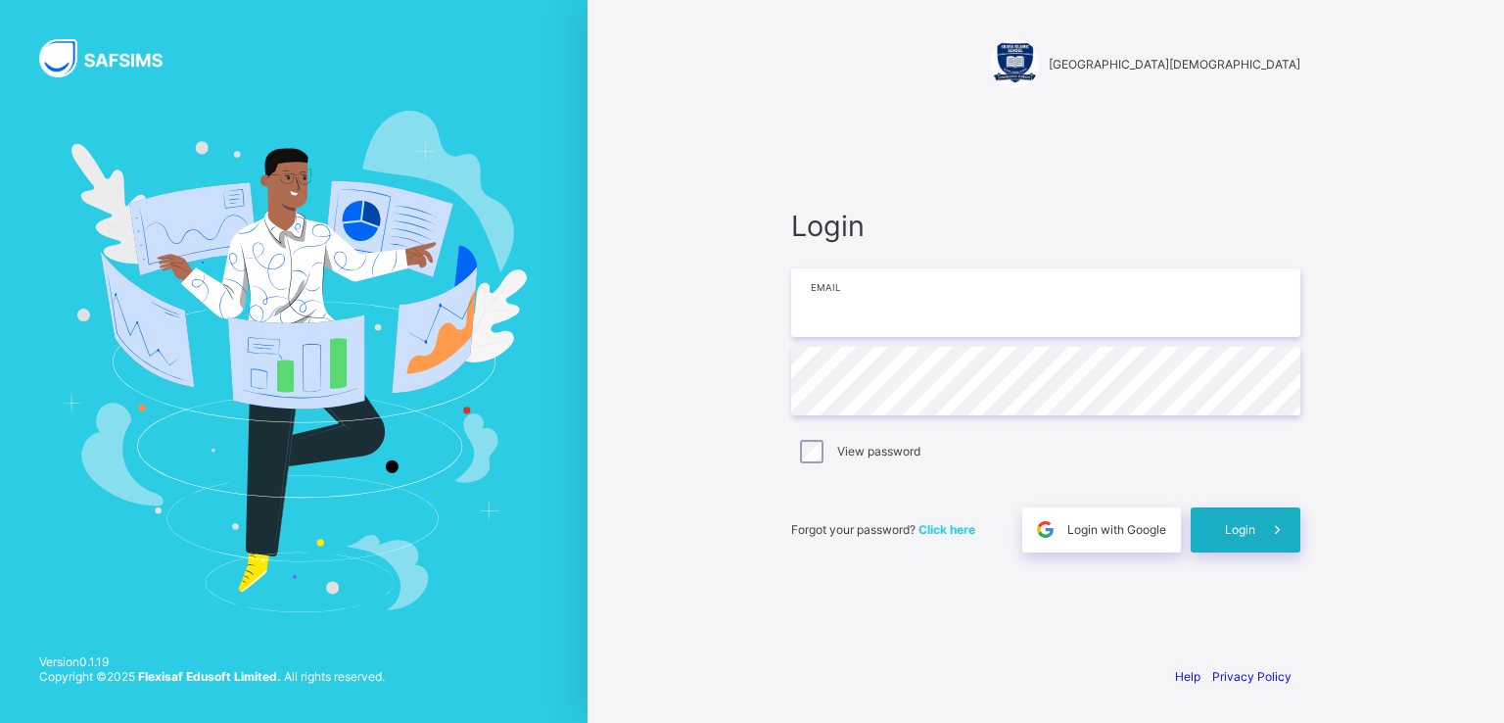
type input "**********"
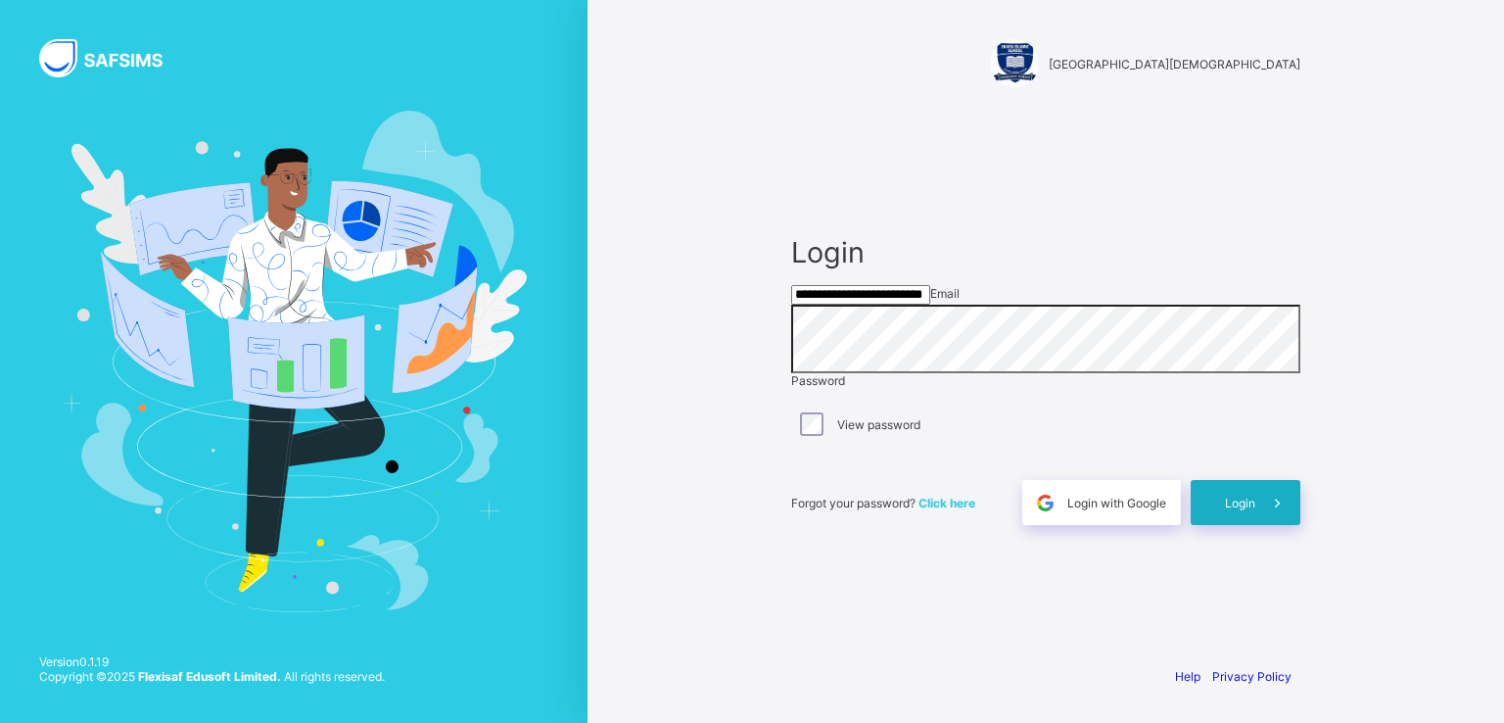
click at [1242, 510] on span "Login" at bounding box center [1240, 503] width 30 height 15
click at [1109, 510] on span "Login with Google" at bounding box center [1116, 503] width 99 height 15
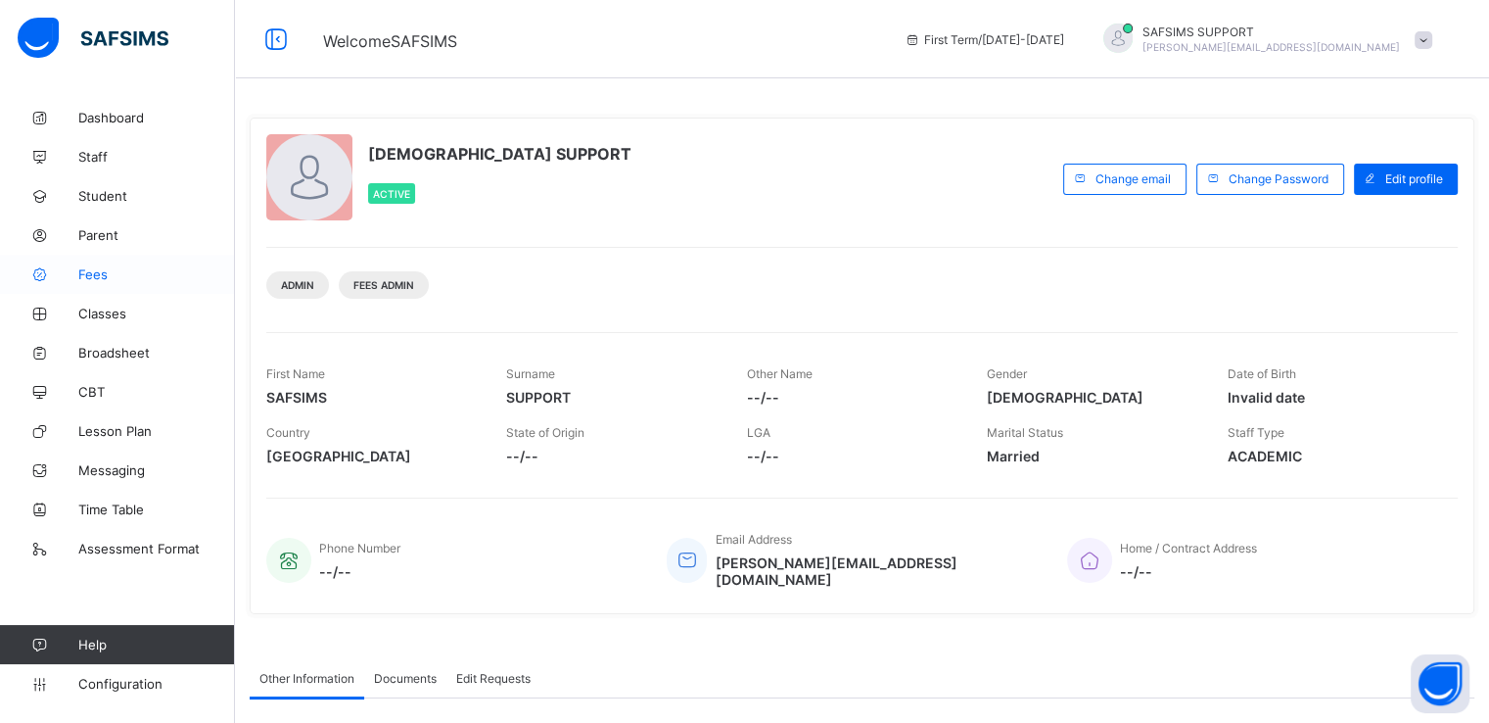
click at [104, 273] on span "Fees" at bounding box center [156, 274] width 157 height 16
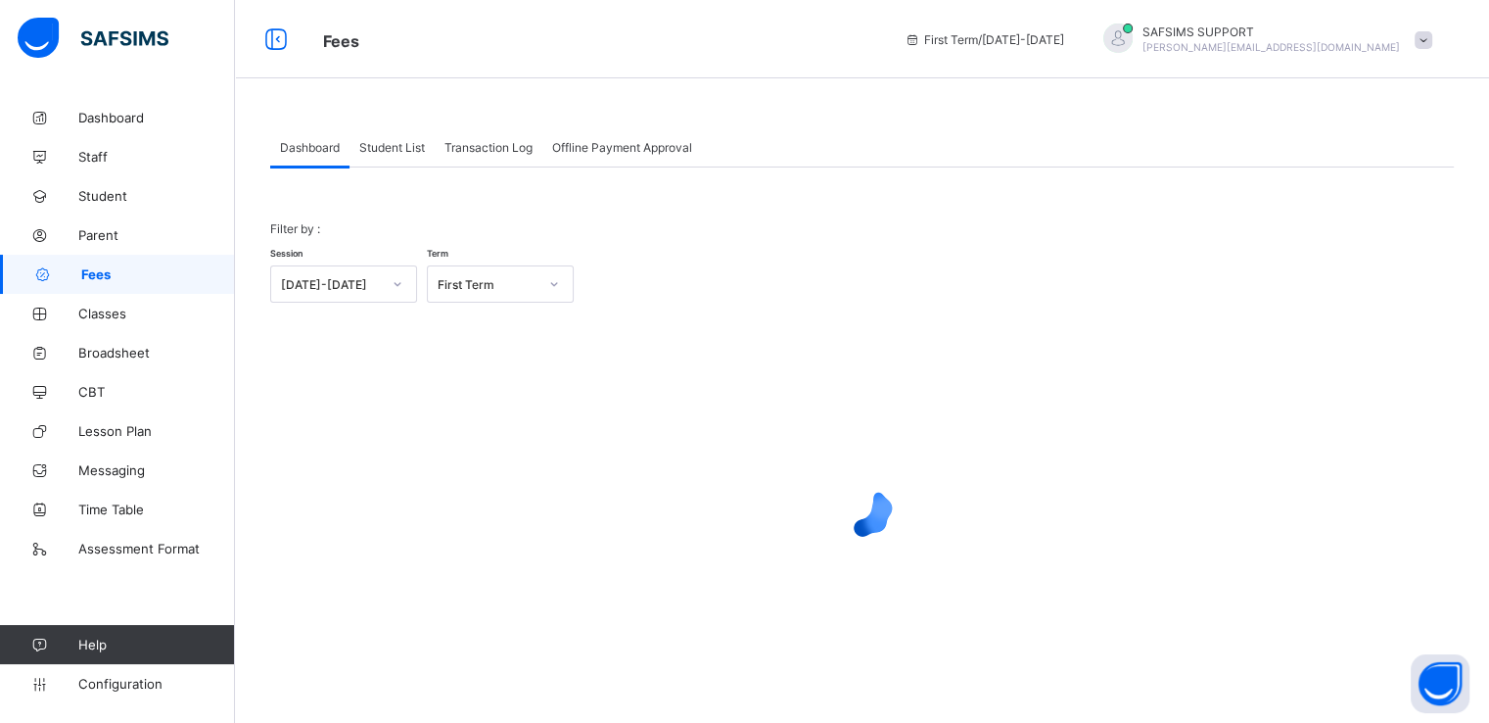
click at [395, 164] on div "Student List" at bounding box center [392, 146] width 85 height 39
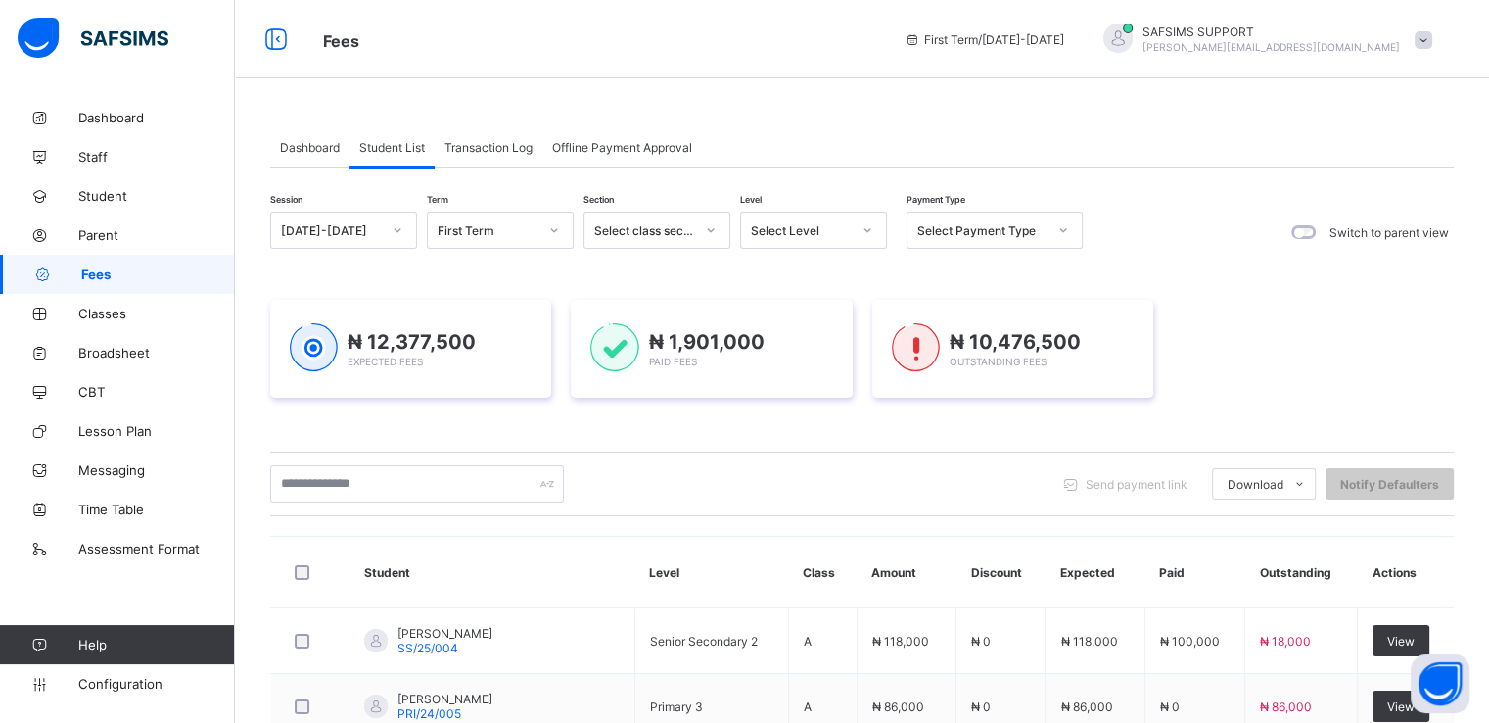
click at [852, 226] on div at bounding box center [867, 229] width 33 height 31
click at [706, 219] on div at bounding box center [710, 229] width 33 height 31
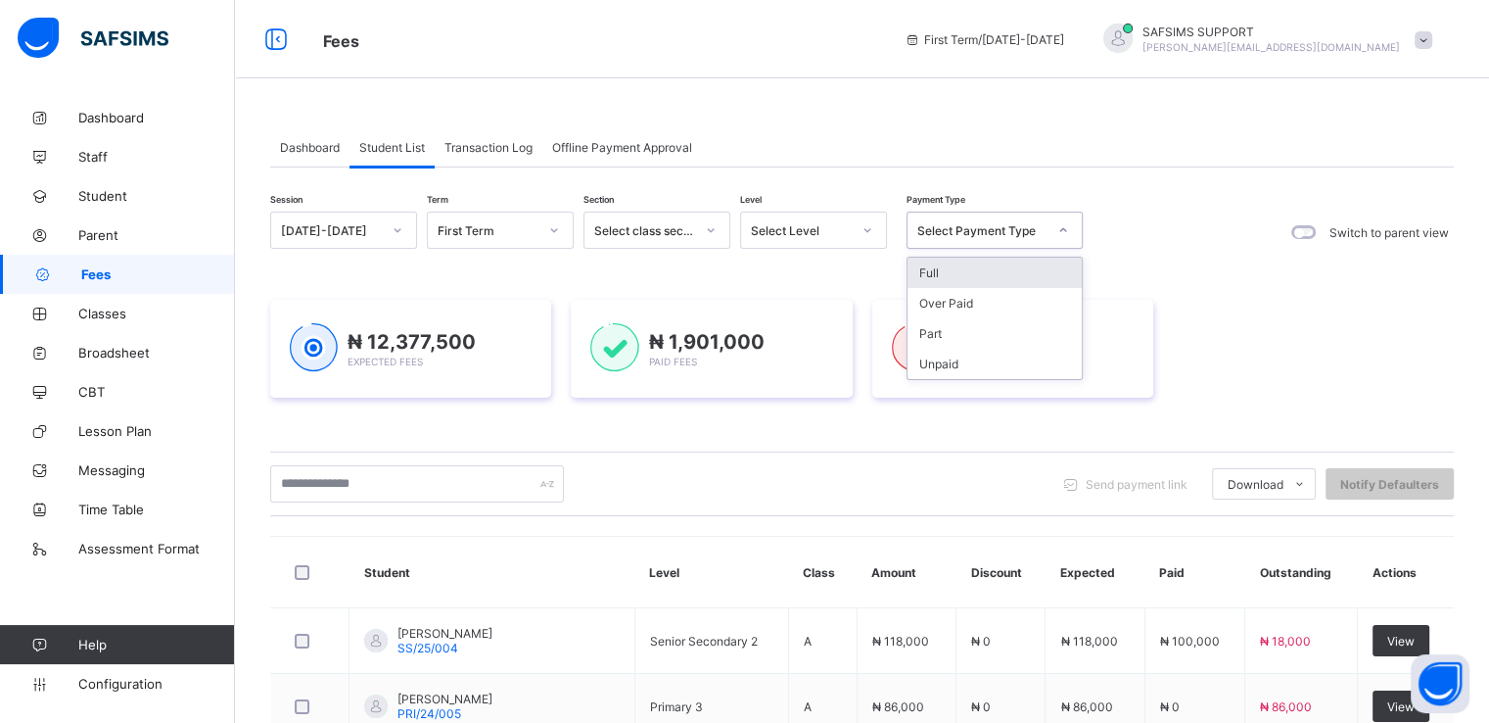
click at [968, 226] on div "Select Payment Type" at bounding box center [982, 230] width 129 height 15
click at [943, 276] on div "Full" at bounding box center [995, 273] width 174 height 30
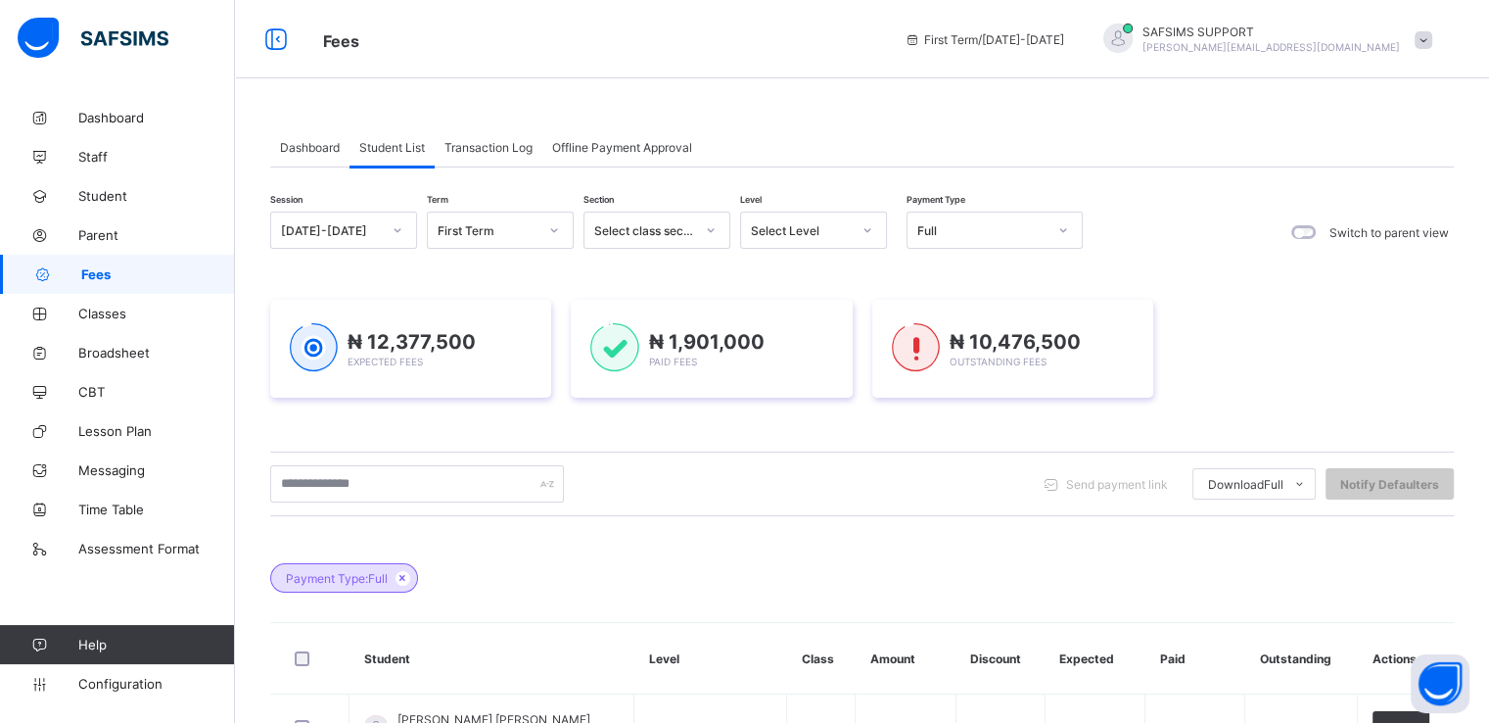
click at [504, 147] on span "Transaction Log" at bounding box center [489, 147] width 88 height 15
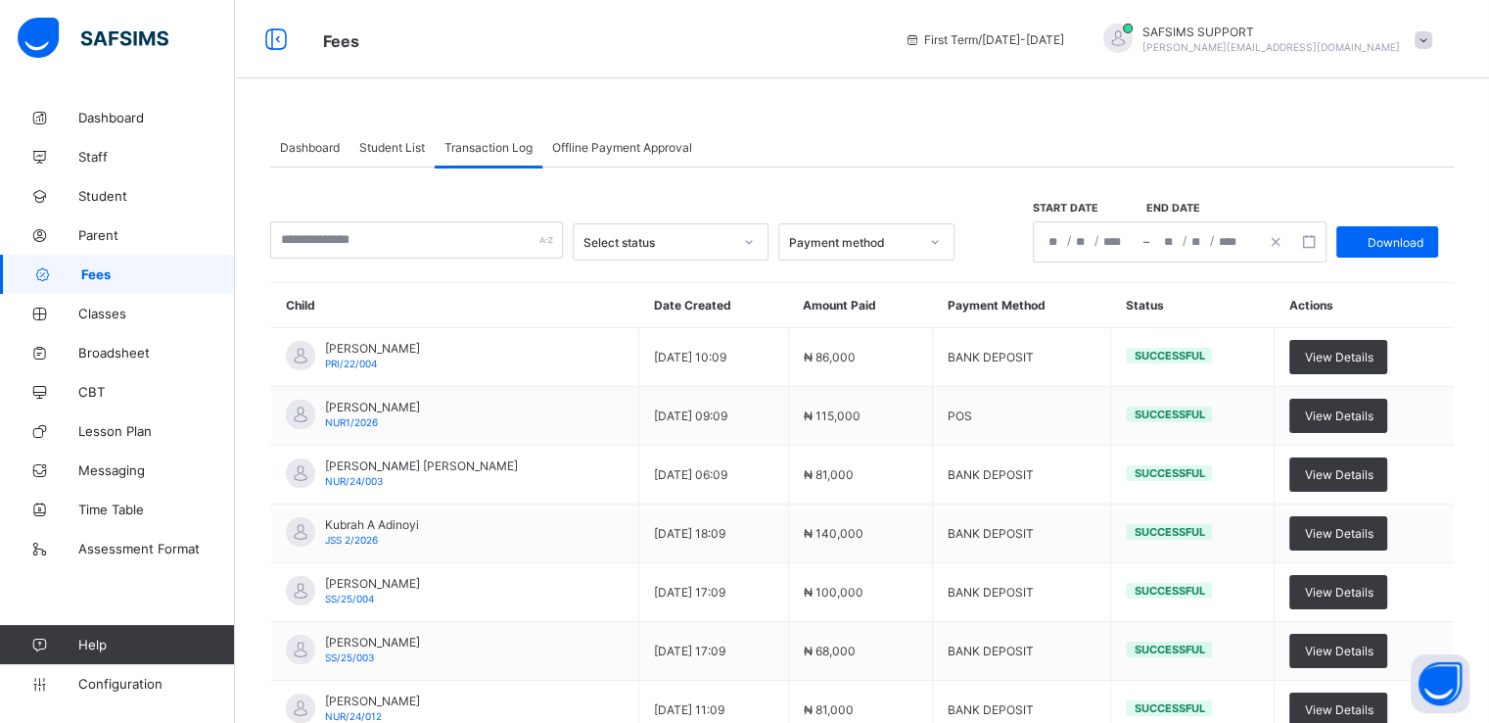
click at [380, 147] on span "Student List" at bounding box center [392, 147] width 66 height 15
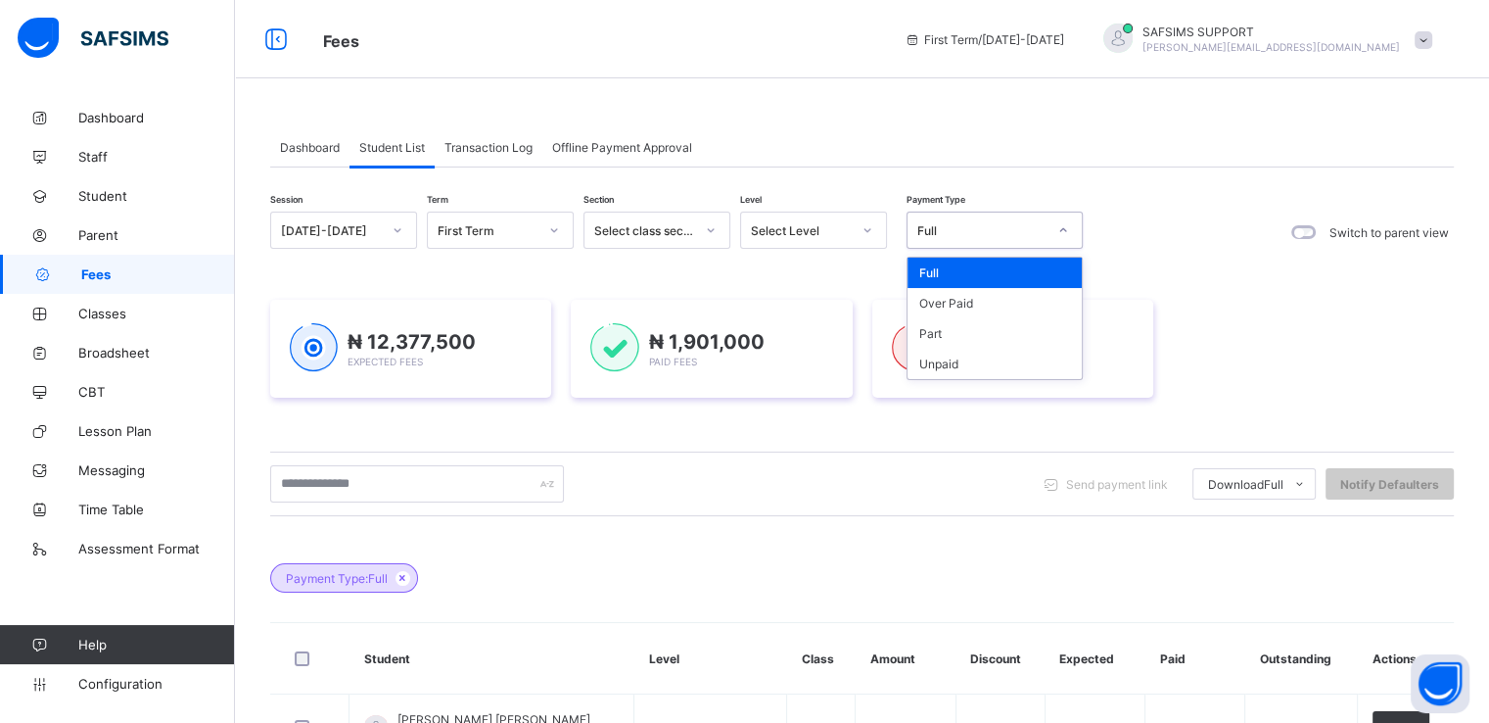
click at [1003, 220] on div "Full" at bounding box center [976, 229] width 137 height 27
click at [952, 329] on div "Part" at bounding box center [995, 333] width 174 height 30
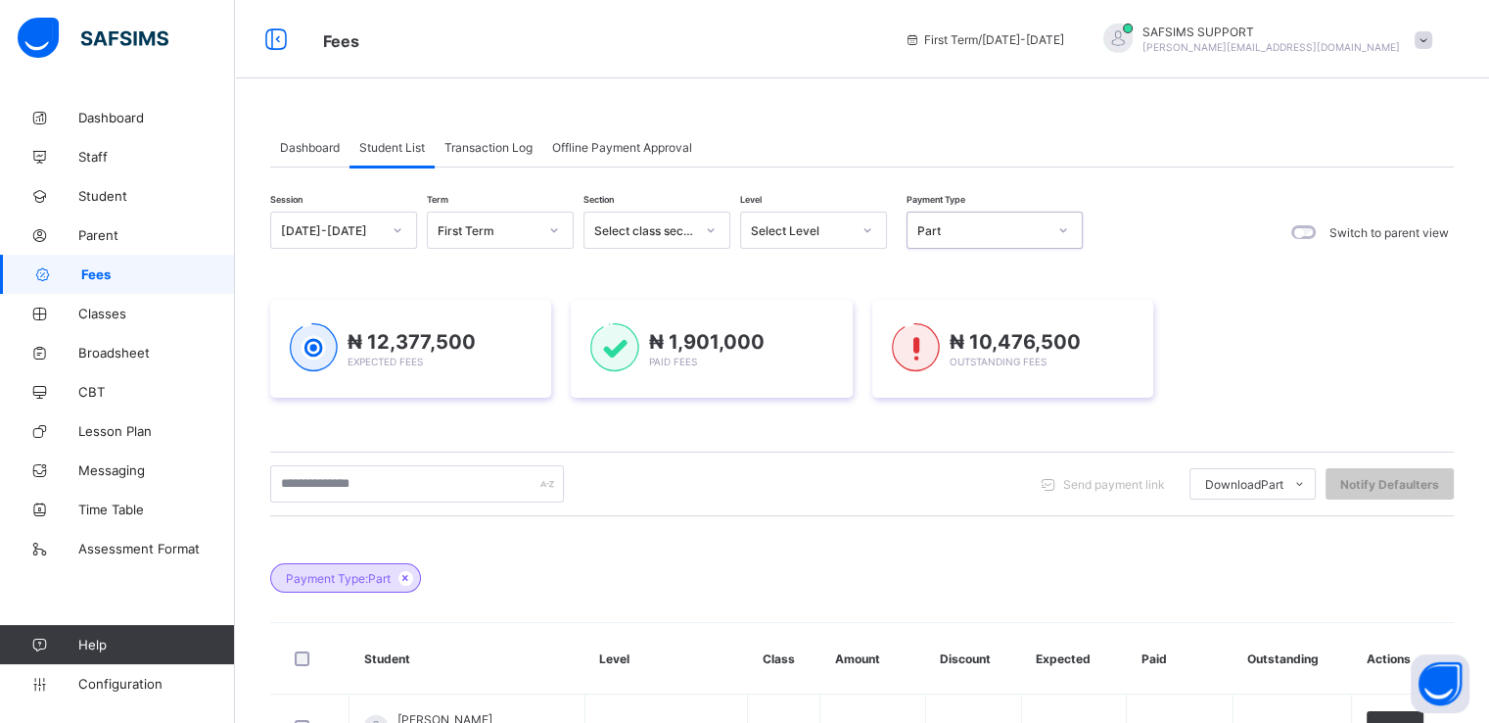
click at [1016, 226] on div "Part" at bounding box center [982, 230] width 129 height 15
click at [1180, 260] on div "Session 2025-2026 Term First Term Section Select class section Level Select Lev…" at bounding box center [862, 727] width 1184 height 1030
click at [308, 149] on span "Dashboard" at bounding box center [310, 147] width 60 height 15
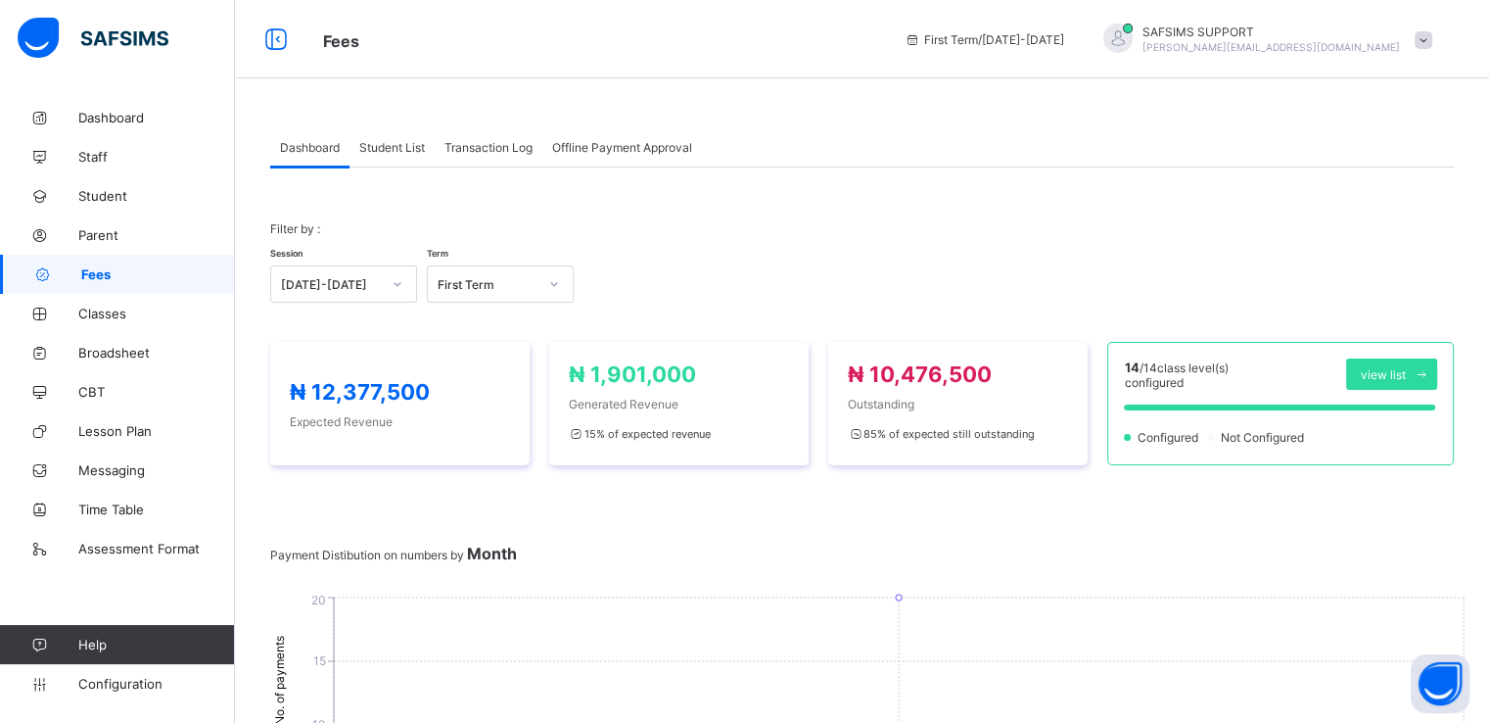
click at [395, 150] on span "Student List" at bounding box center [392, 147] width 66 height 15
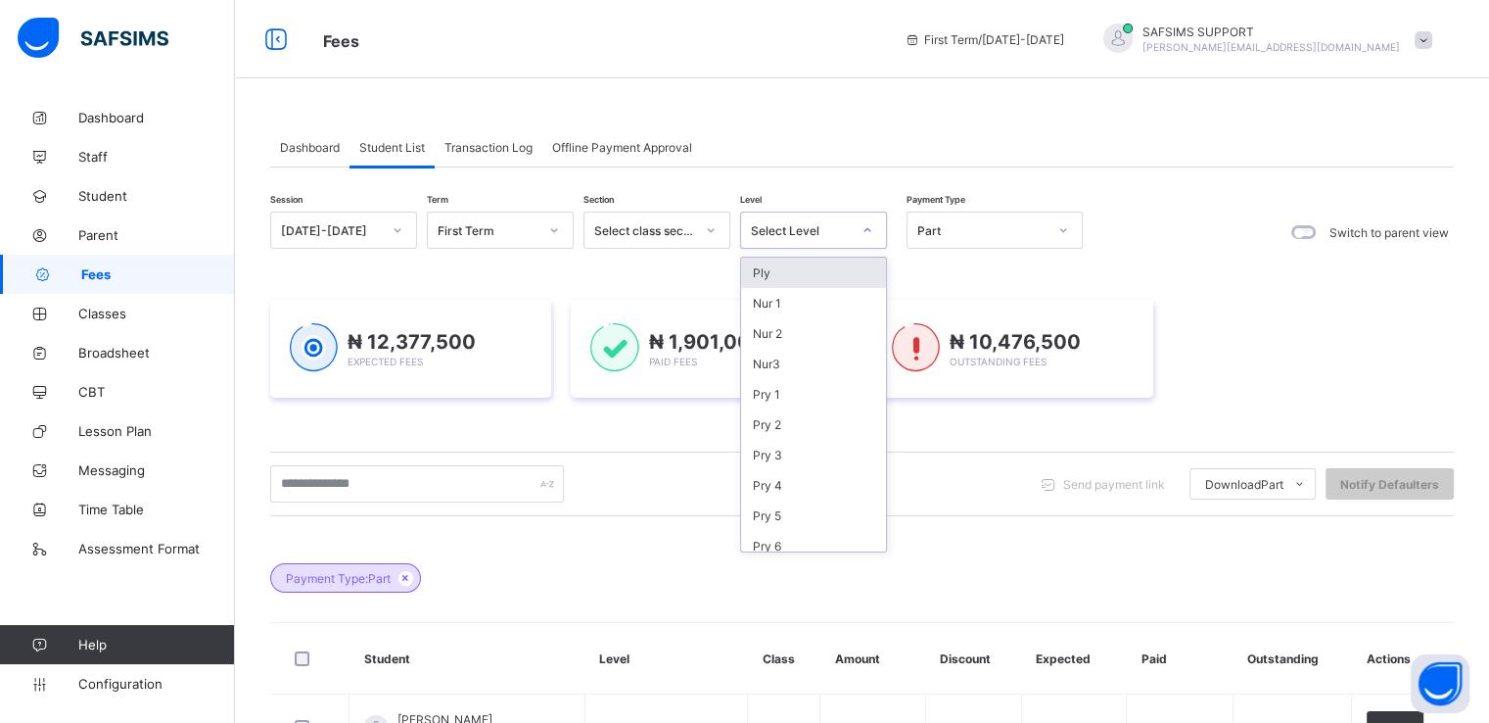
click at [808, 233] on div "Select Level" at bounding box center [801, 230] width 100 height 15
click at [776, 420] on div "JS 2" at bounding box center [813, 415] width 145 height 30
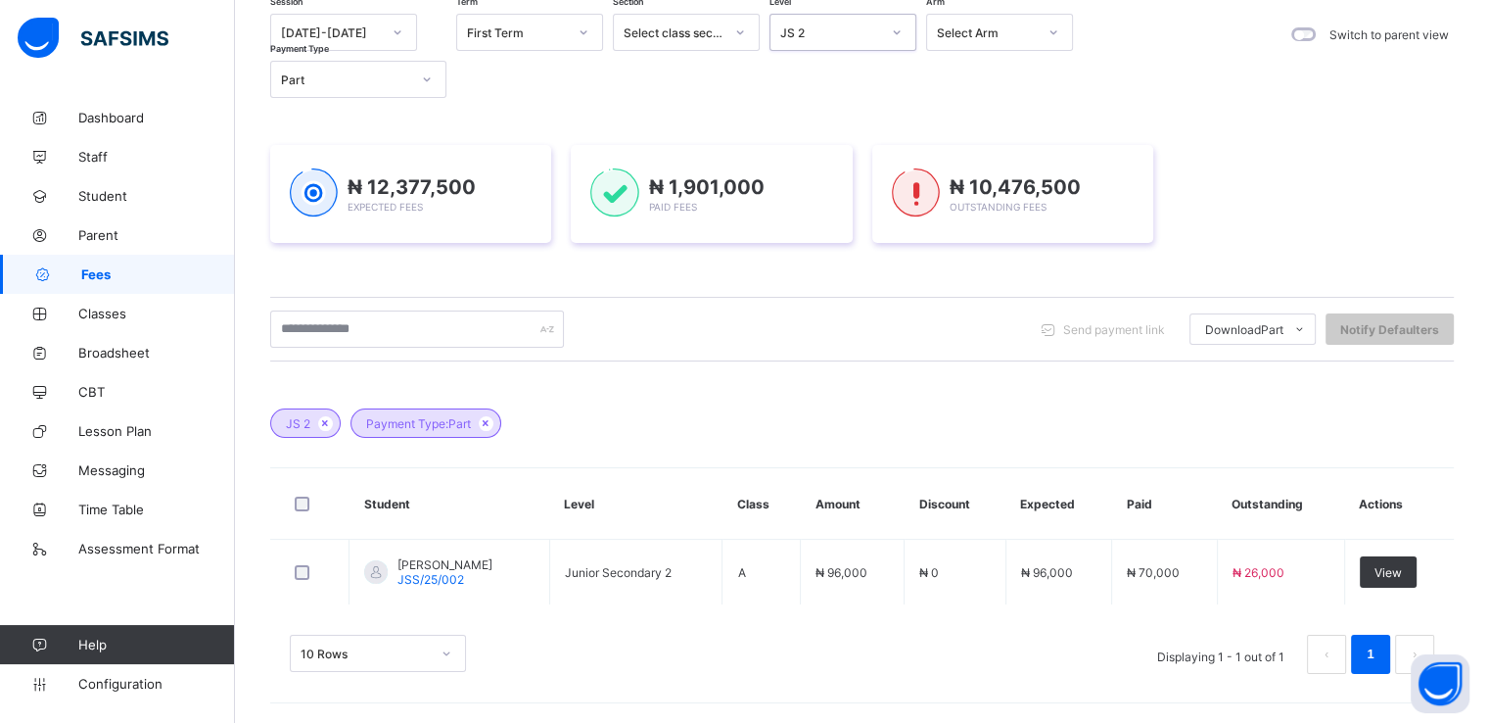
scroll to position [197, 0]
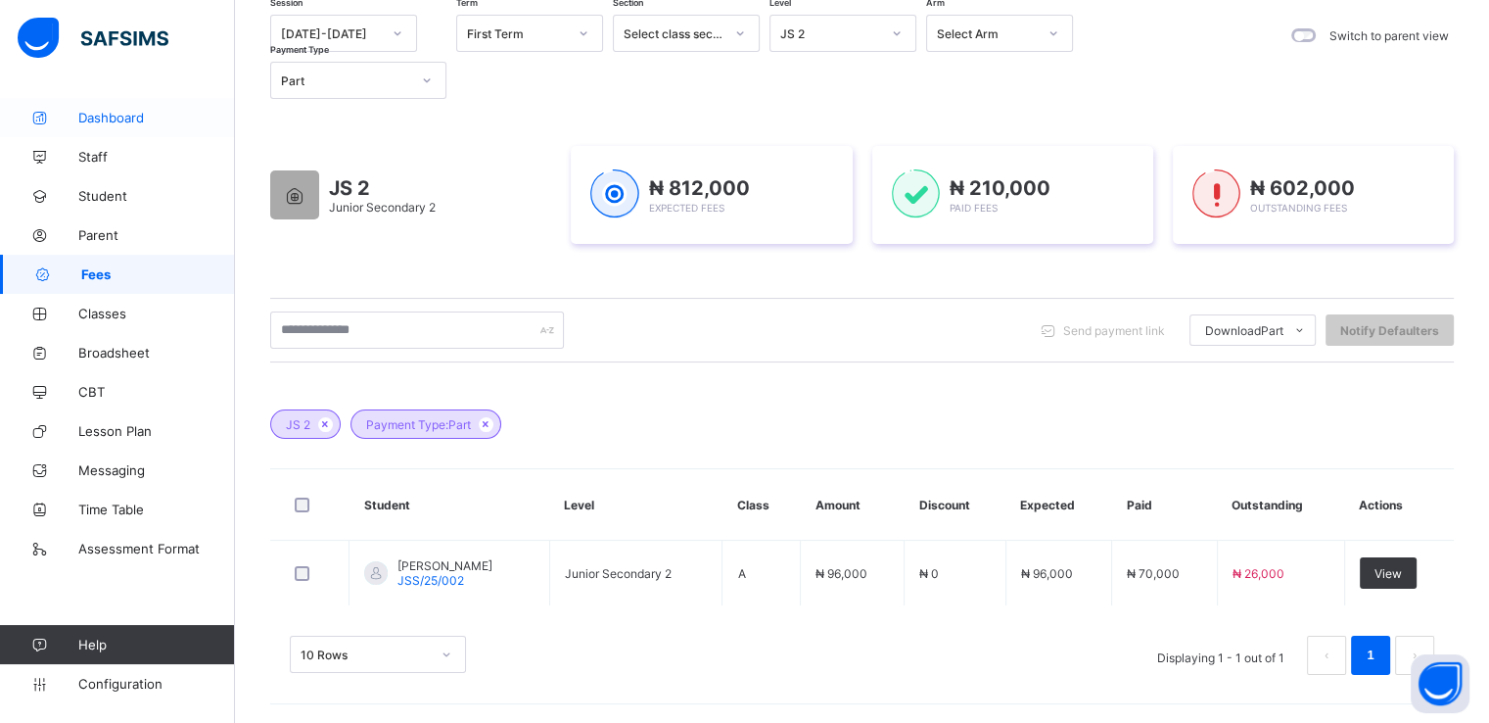
click at [97, 118] on span "Dashboard" at bounding box center [156, 118] width 157 height 16
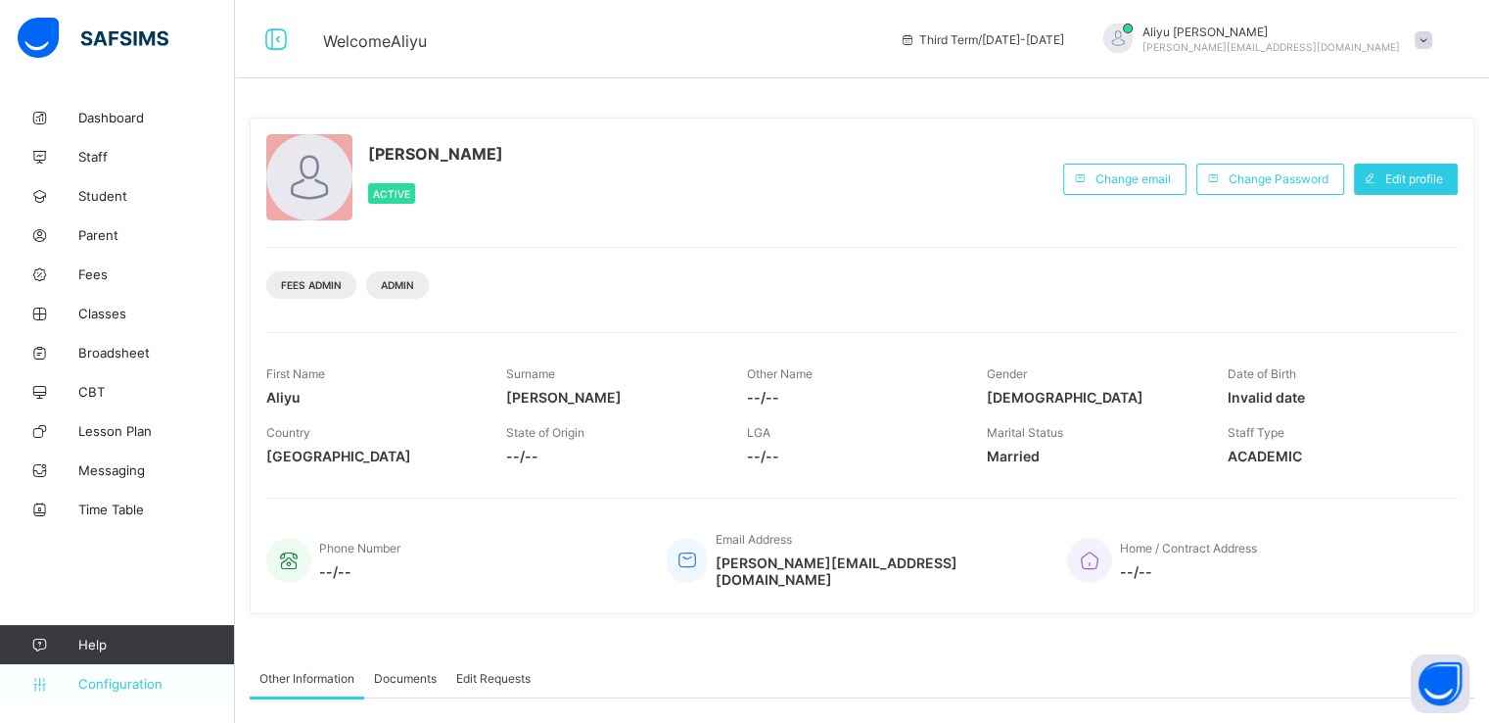
click at [102, 676] on span "Configuration" at bounding box center [156, 684] width 156 height 16
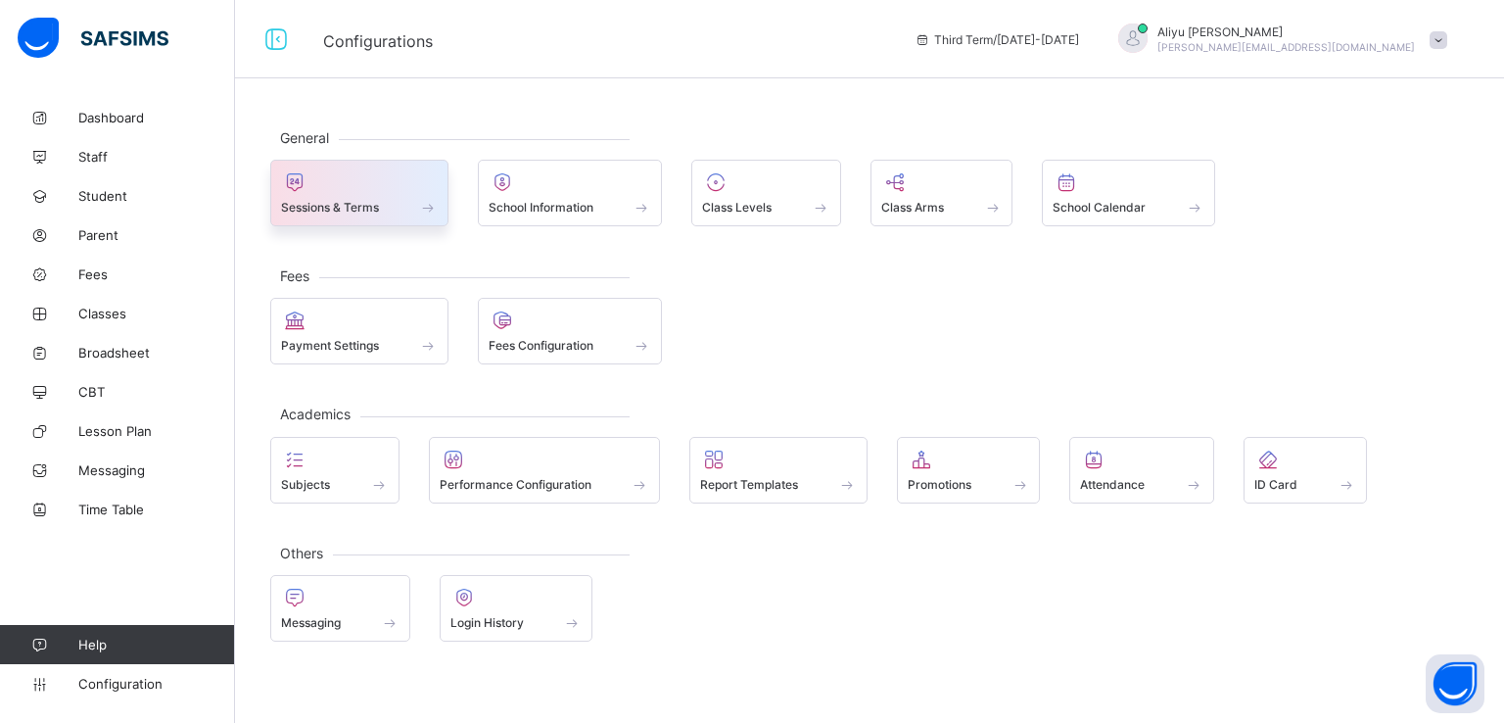
click at [360, 194] on span at bounding box center [359, 196] width 157 height 5
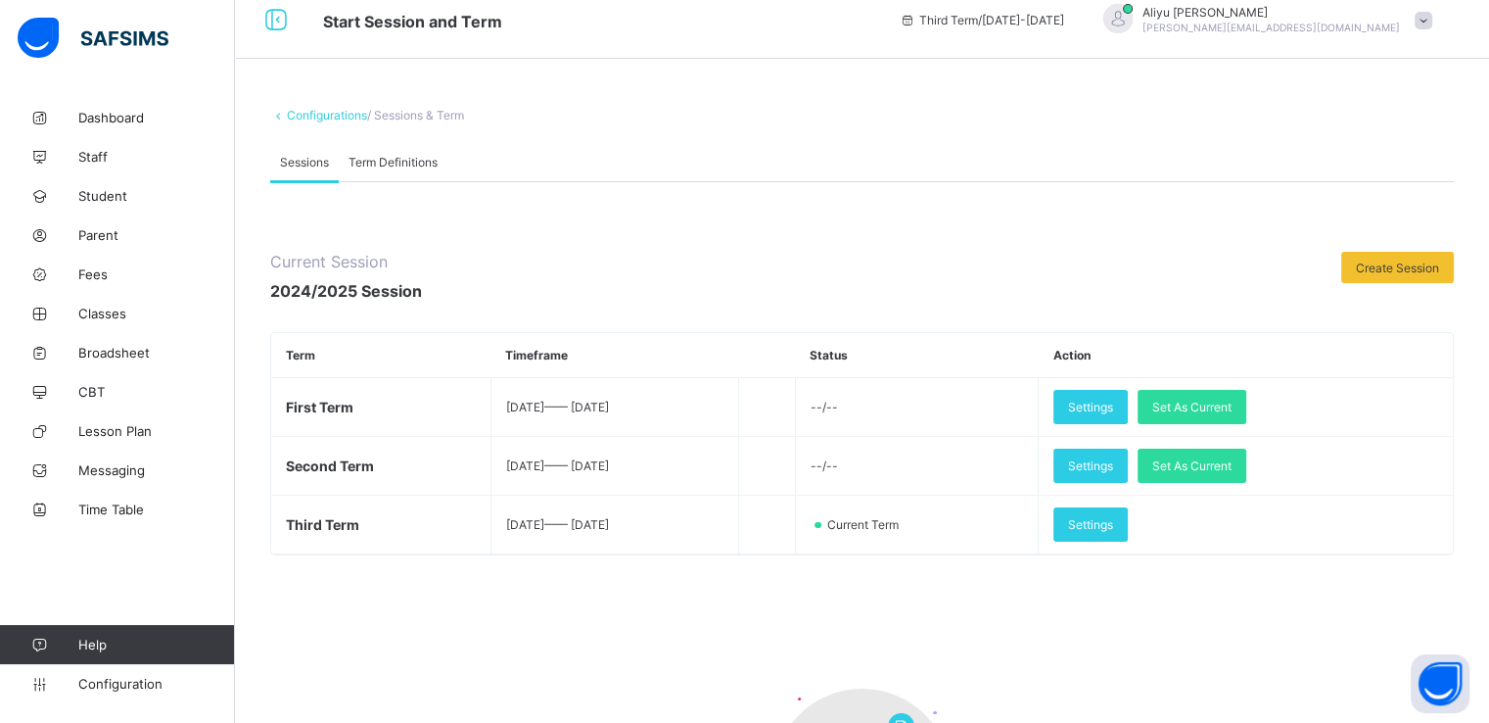
scroll to position [13, 0]
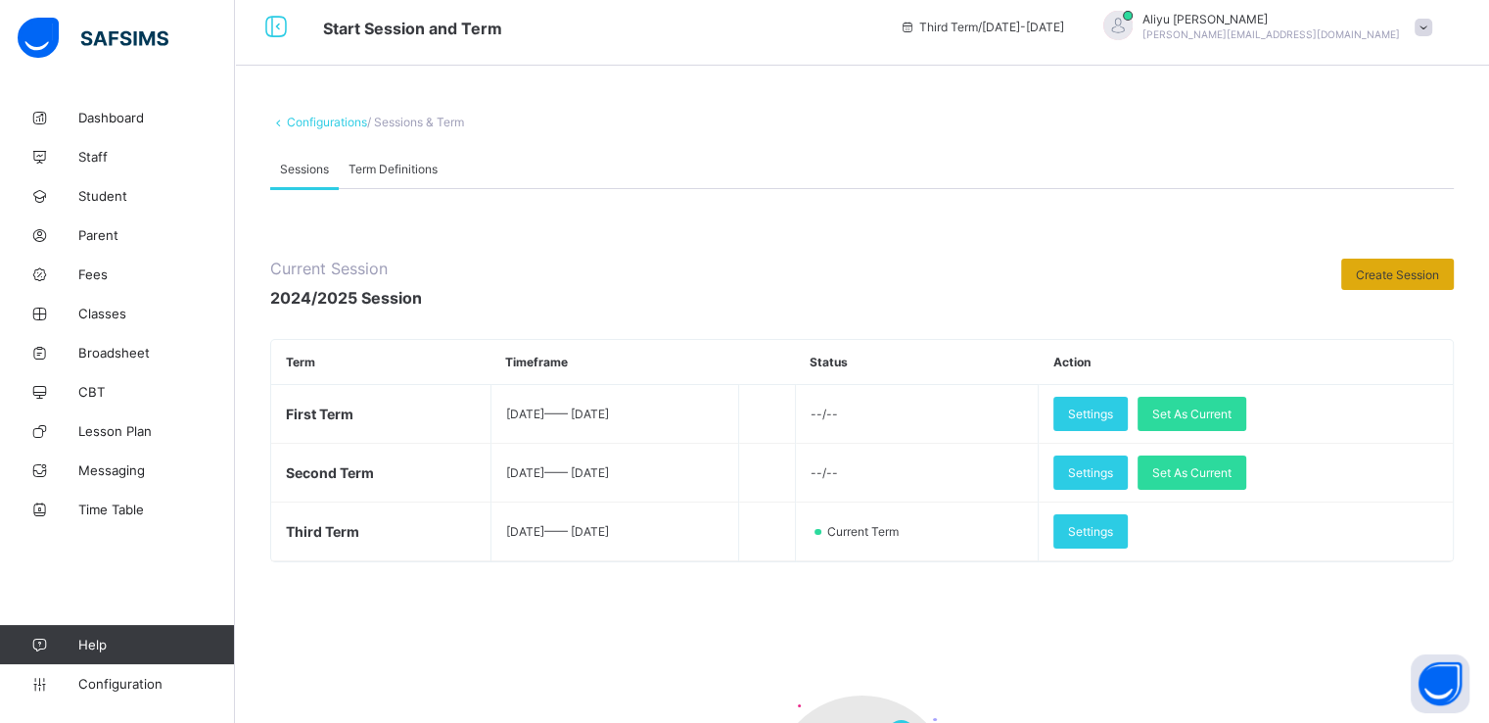
click at [1404, 276] on span "Create Session" at bounding box center [1397, 274] width 83 height 15
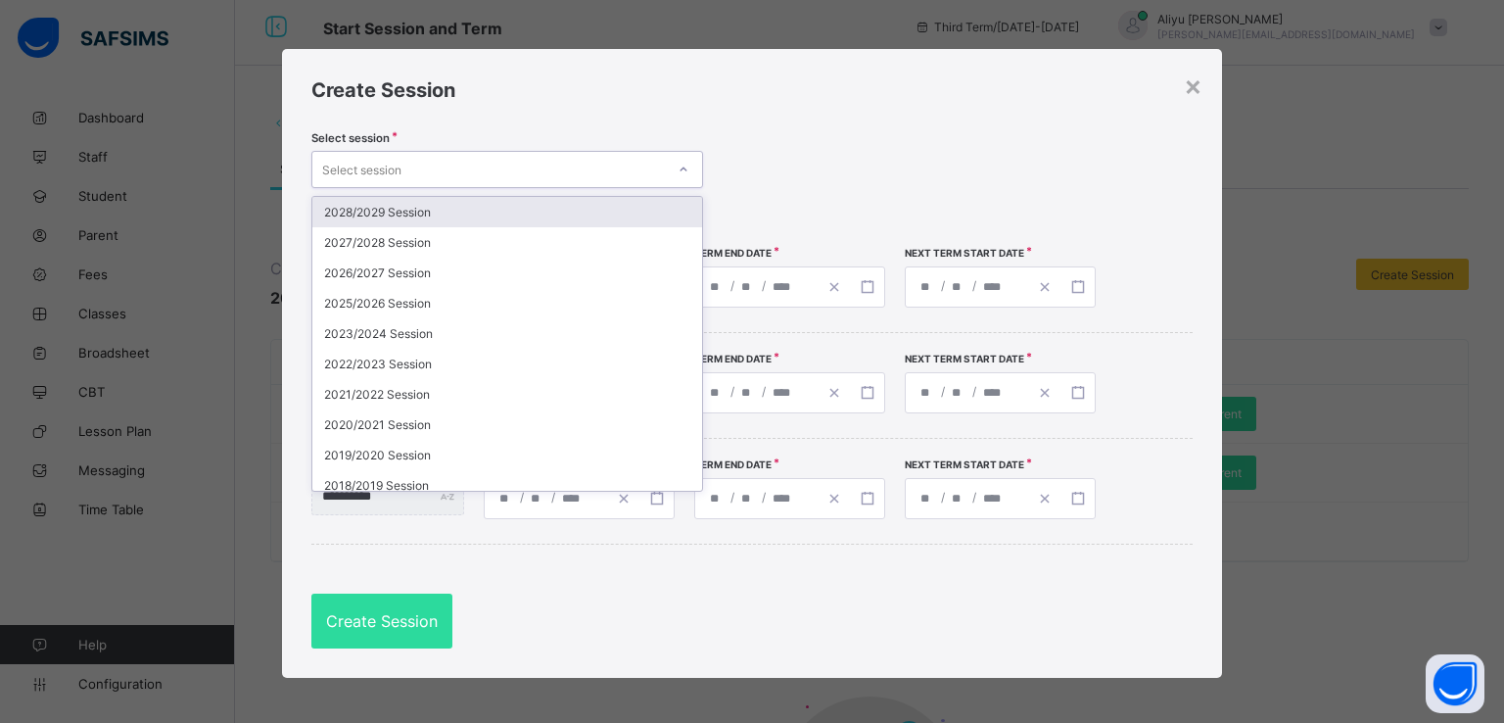
click at [592, 164] on div "Select session" at bounding box center [488, 169] width 353 height 27
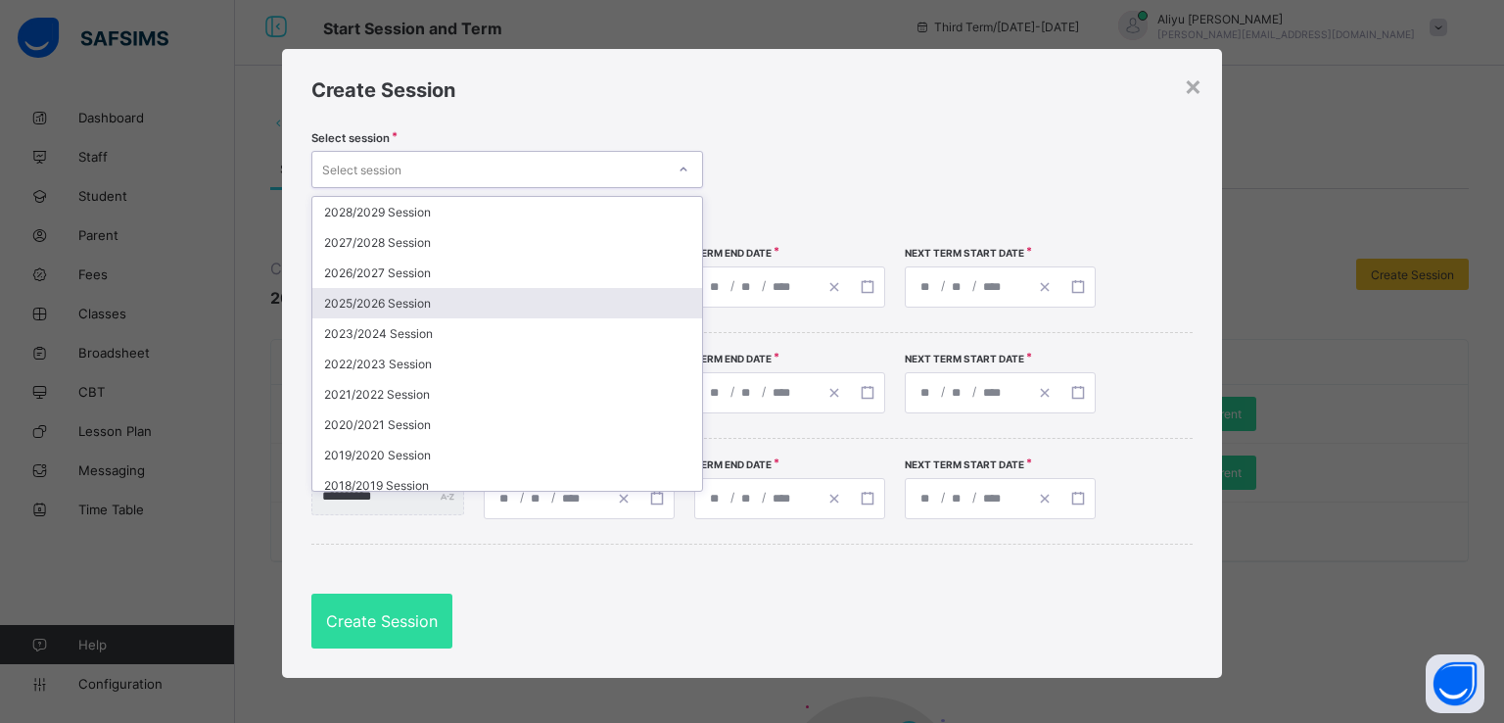
click at [403, 309] on div "2025/2026 Session" at bounding box center [507, 303] width 390 height 30
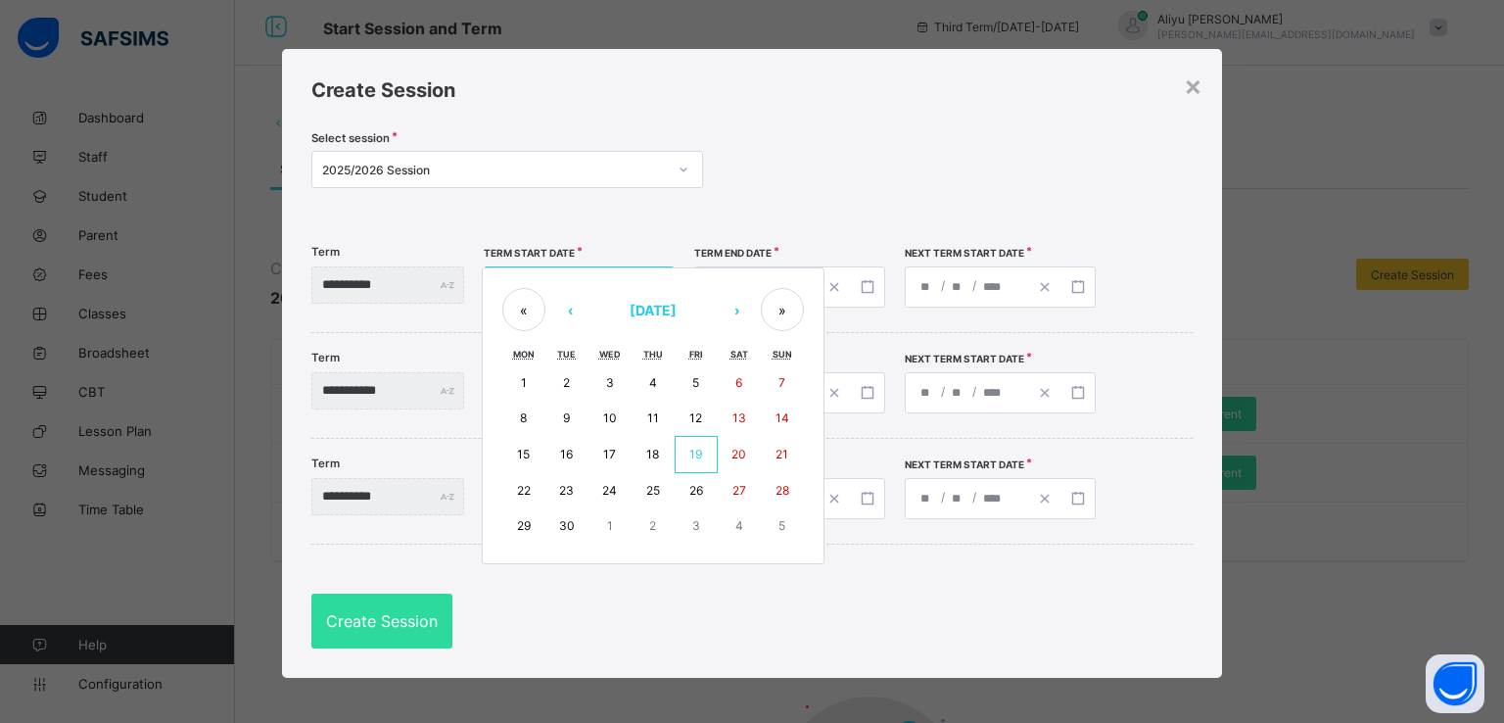
click at [566, 292] on div "/ / « ‹ [DATE] › » Mon Tue Wed Thu Fri Sat Sun 1 2 3 4 5 6 7 8 9 10 11 12 13 14…" at bounding box center [579, 286] width 191 height 41
click at [530, 450] on abbr "15" at bounding box center [523, 454] width 13 height 15
type input "**********"
type input "*"
type input "**"
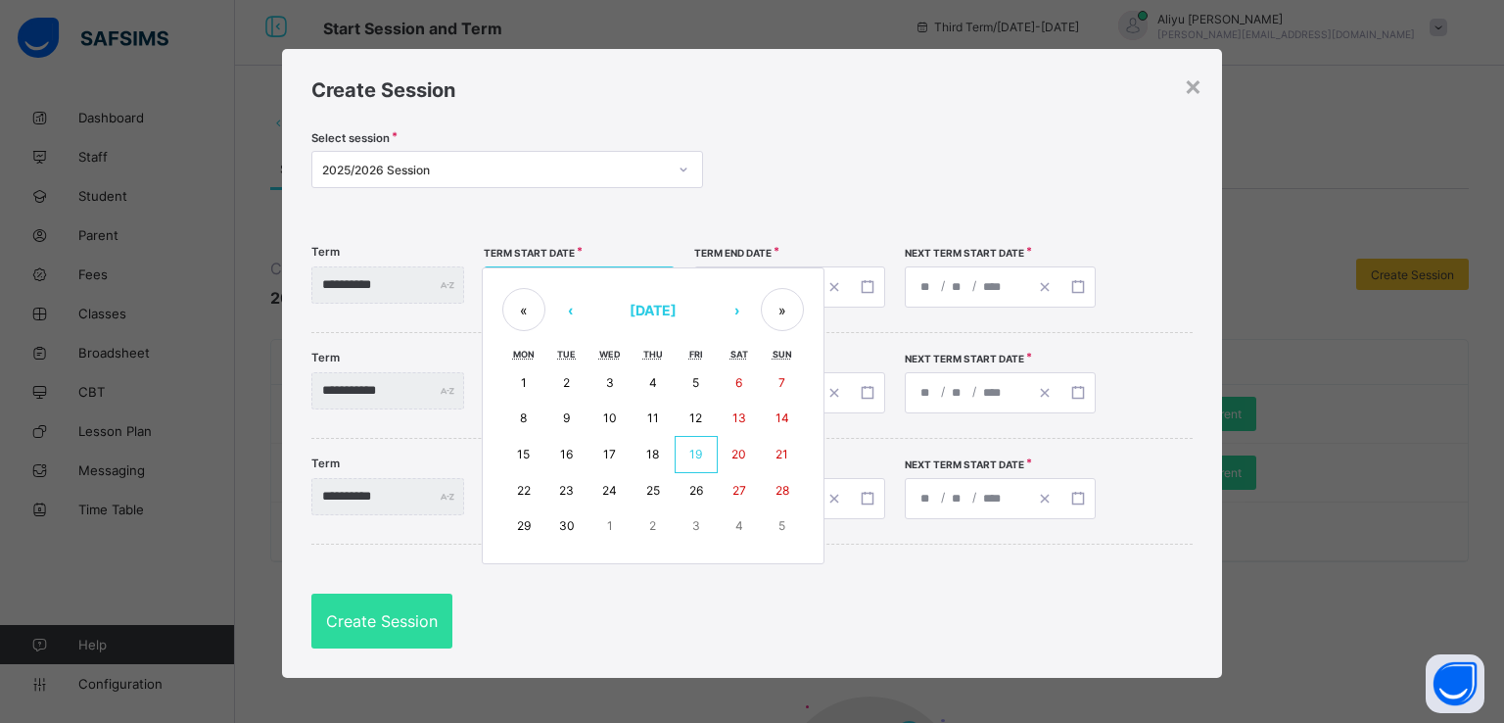
type input "****"
type input "**********"
type input "**"
type input "****"
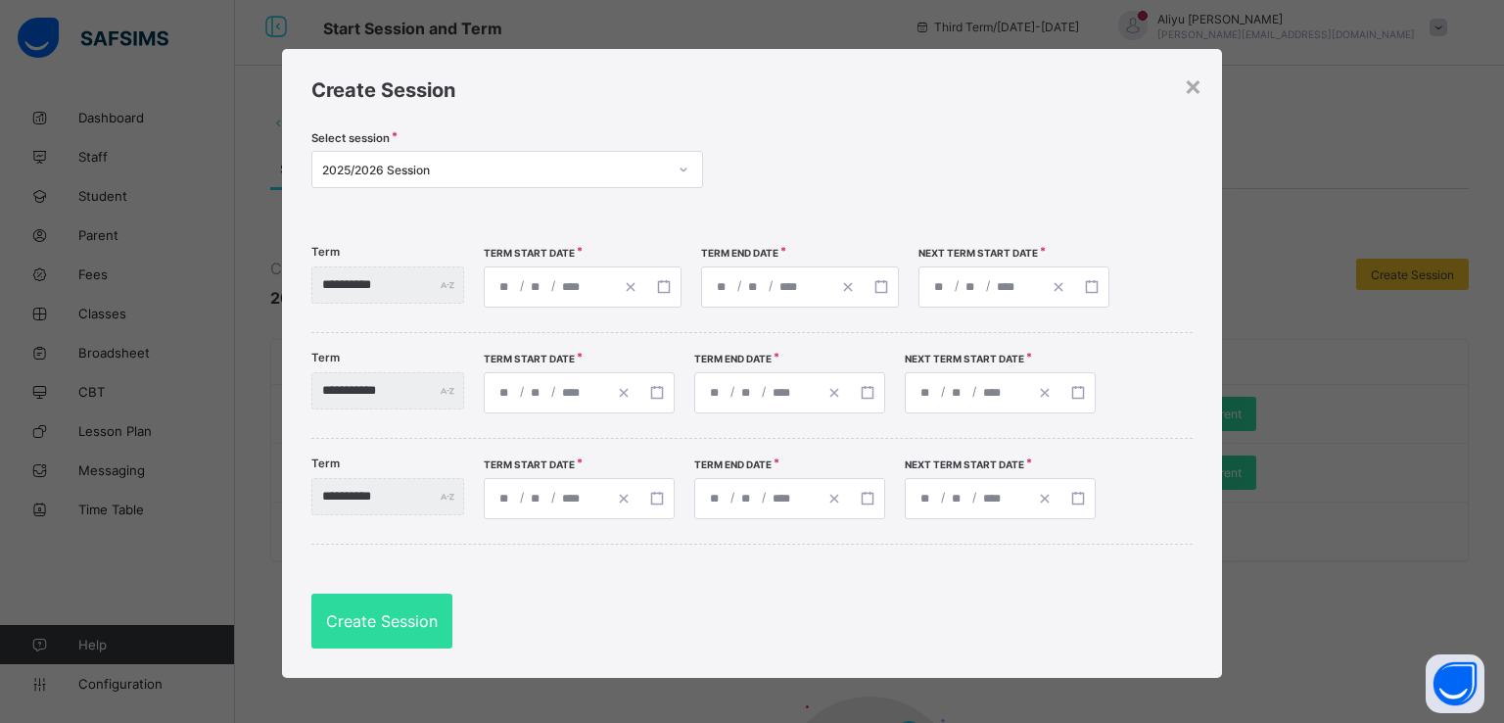
click at [775, 292] on span "/" at bounding box center [771, 285] width 8 height 17
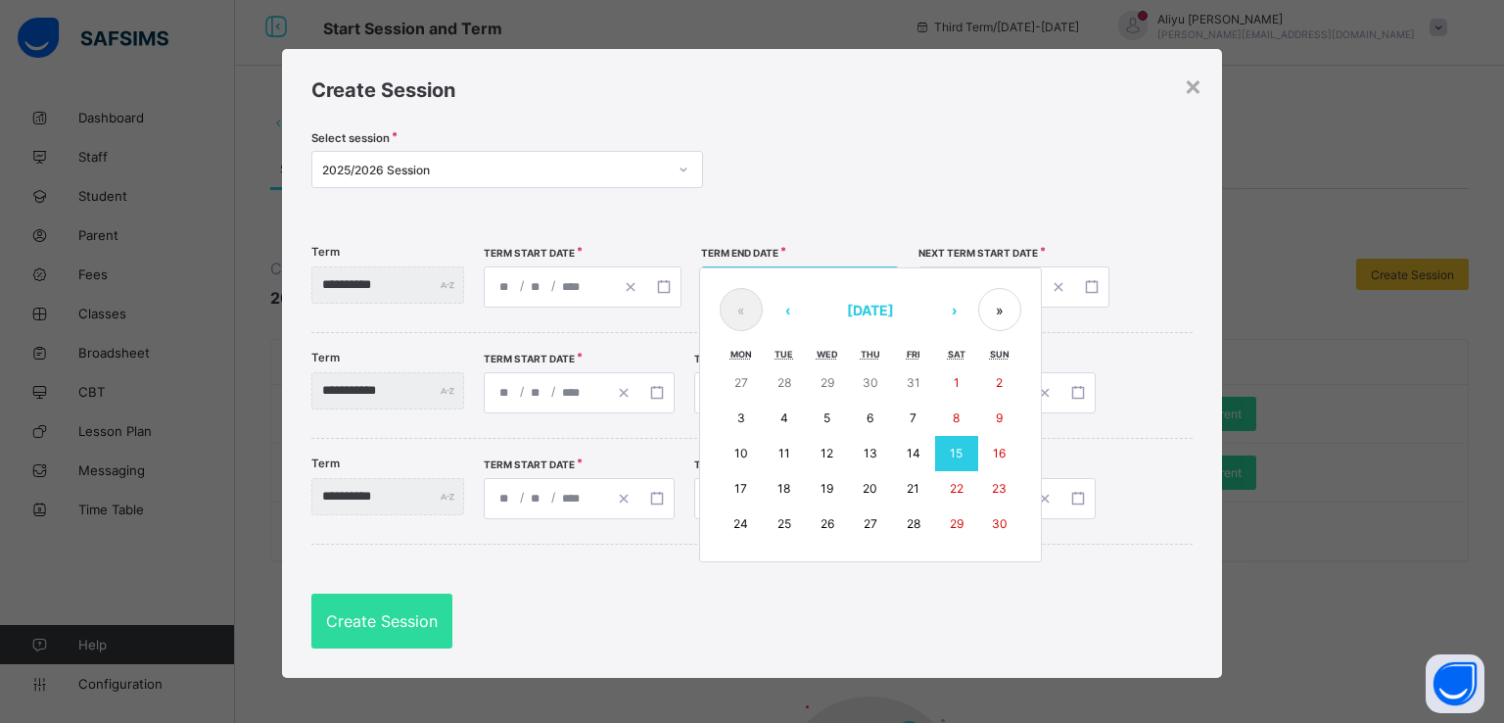
click at [784, 273] on div "**********" at bounding box center [800, 286] width 198 height 41
click at [969, 326] on button "›" at bounding box center [953, 309] width 43 height 43
click at [920, 413] on abbr "12" at bounding box center [913, 417] width 13 height 15
type input "**********"
type input "**"
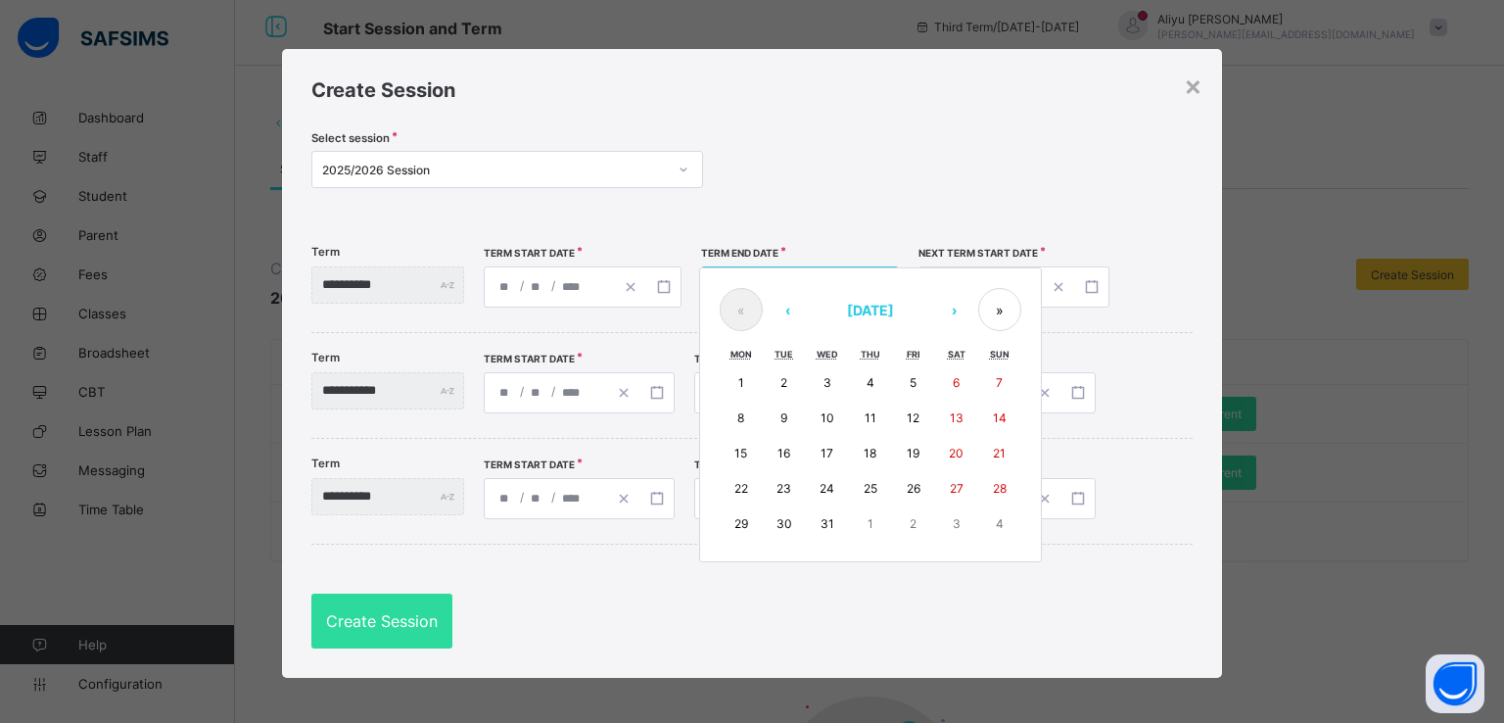
type input "**"
type input "**********"
type input "**"
type input "****"
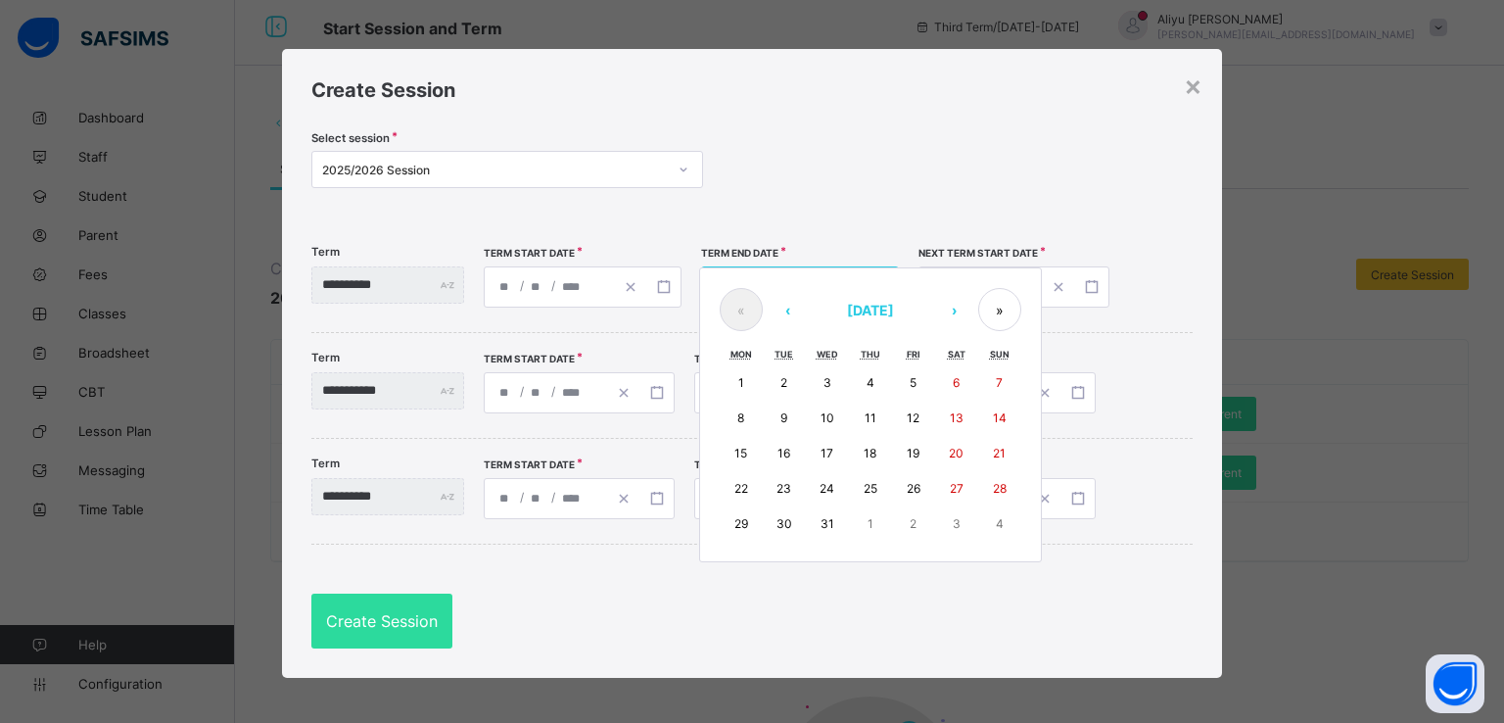
type input "**********"
type input "**"
type input "****"
type input "**********"
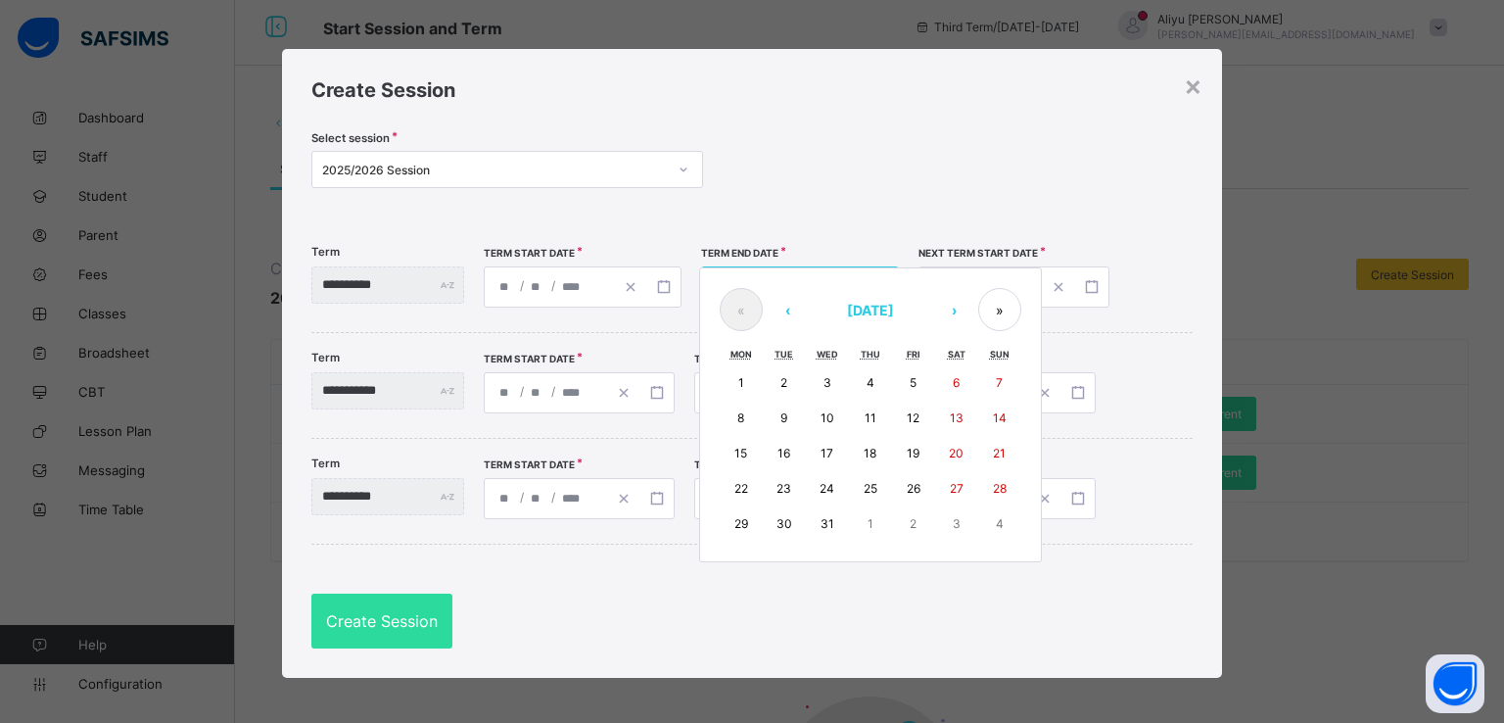
type input "*"
type input "**"
type input "****"
type input "**********"
type input "*"
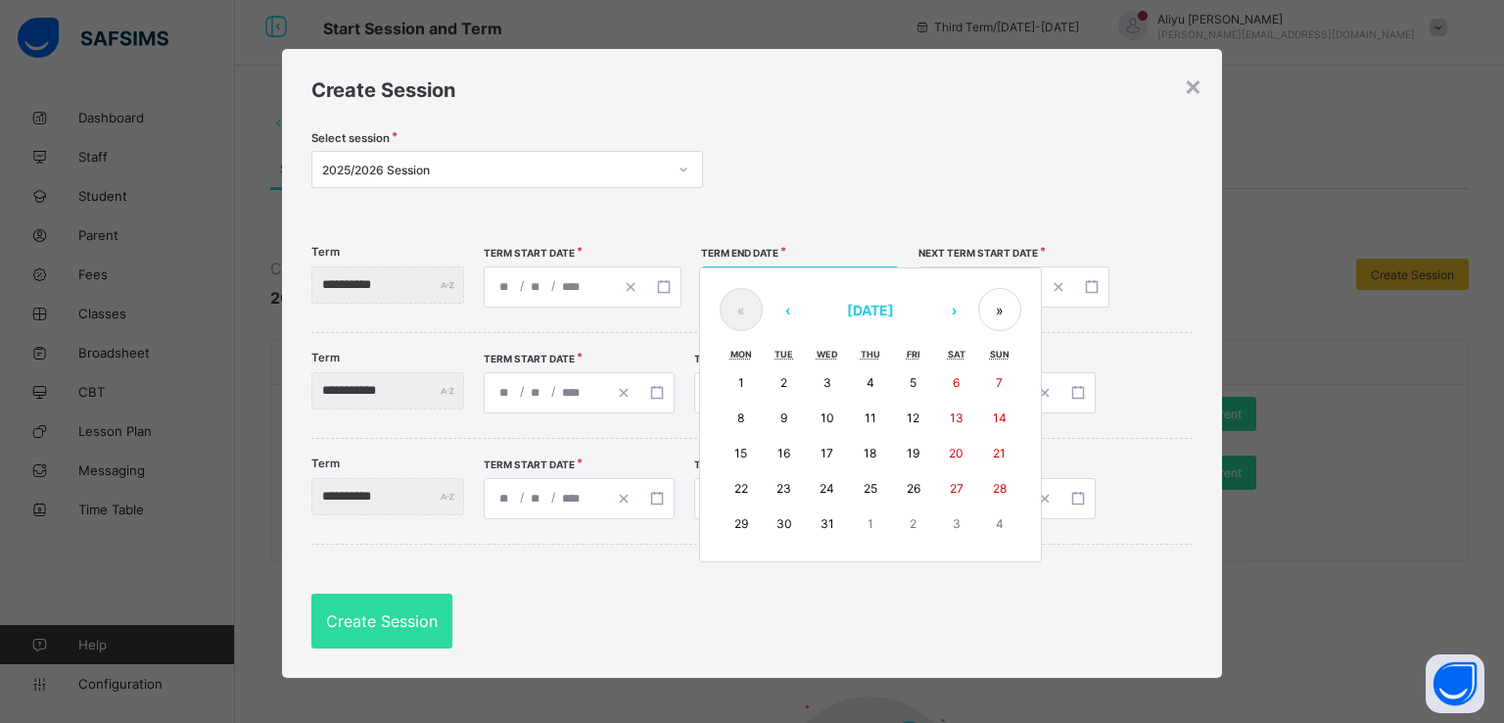
type input "**"
type input "****"
type input "**********"
type input "*"
type input "**"
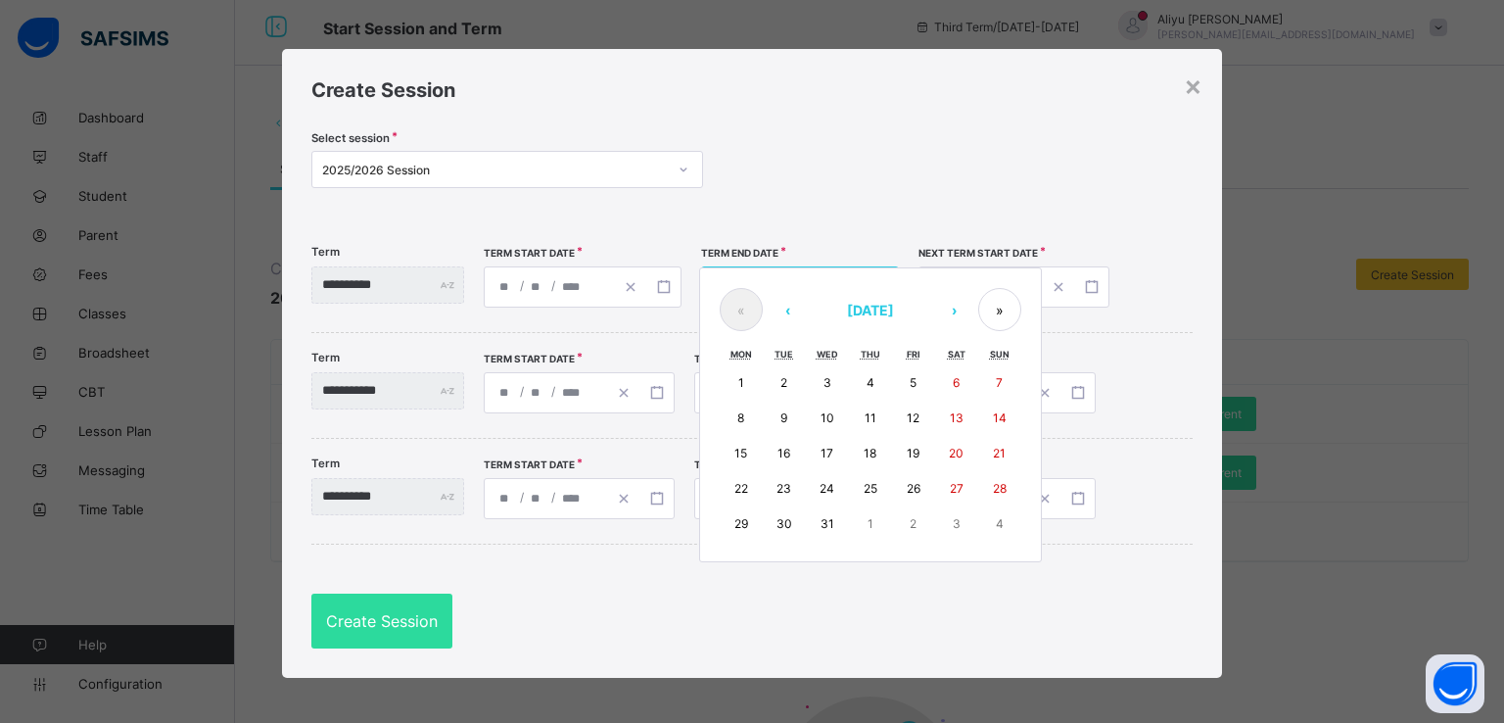
type input "****"
type input "**********"
type input "*"
type input "**"
type input "****"
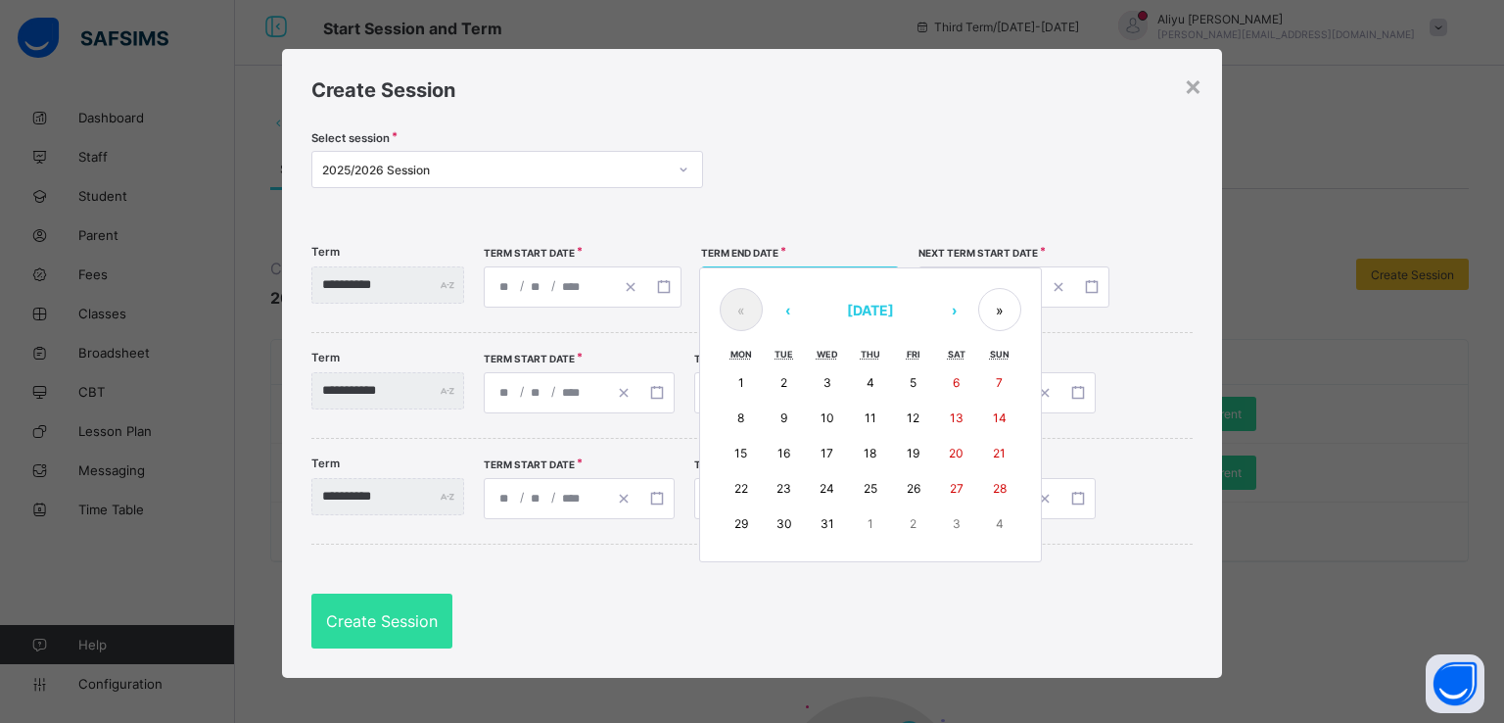
type input "**********"
type input "*"
type input "**"
type input "****"
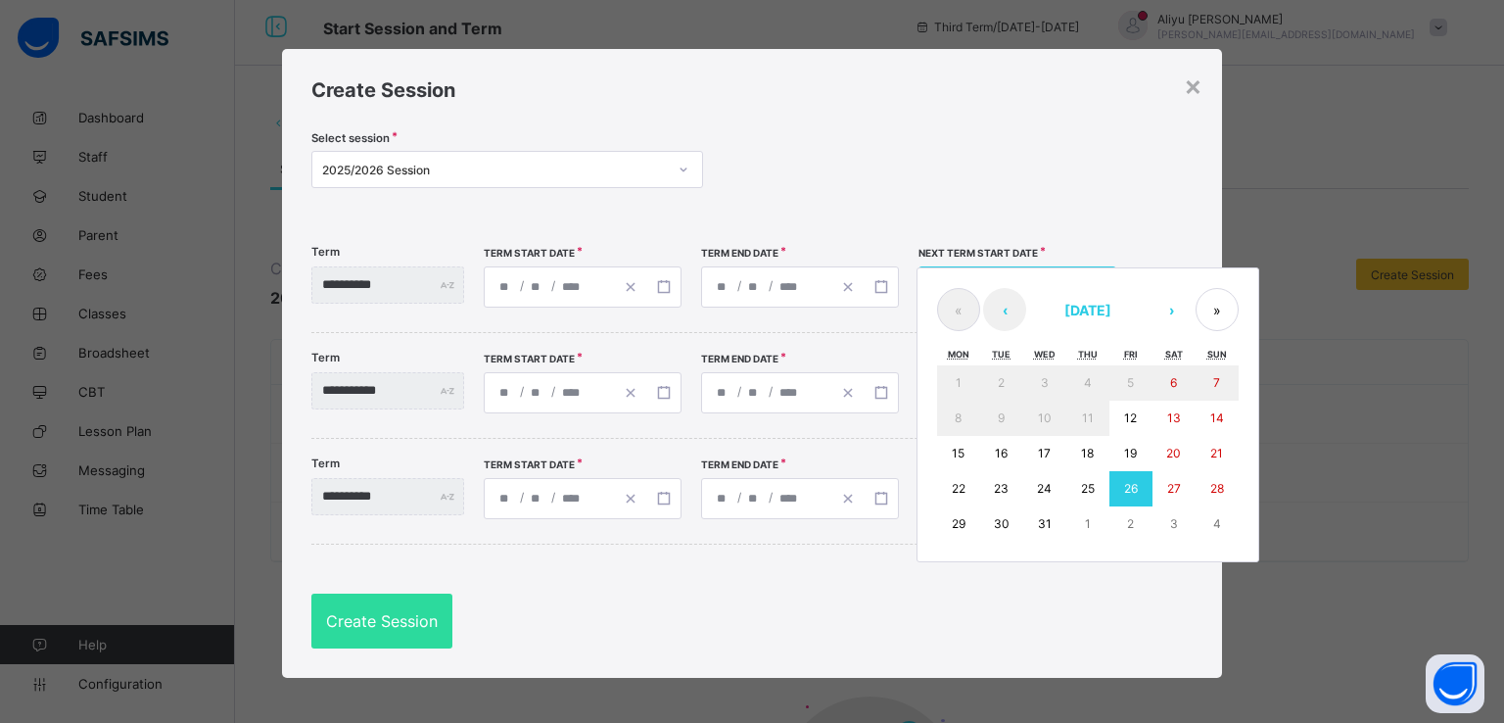
click at [1034, 290] on div "**********" at bounding box center [1018, 286] width 198 height 41
click at [1193, 316] on button "›" at bounding box center [1171, 309] width 43 height 43
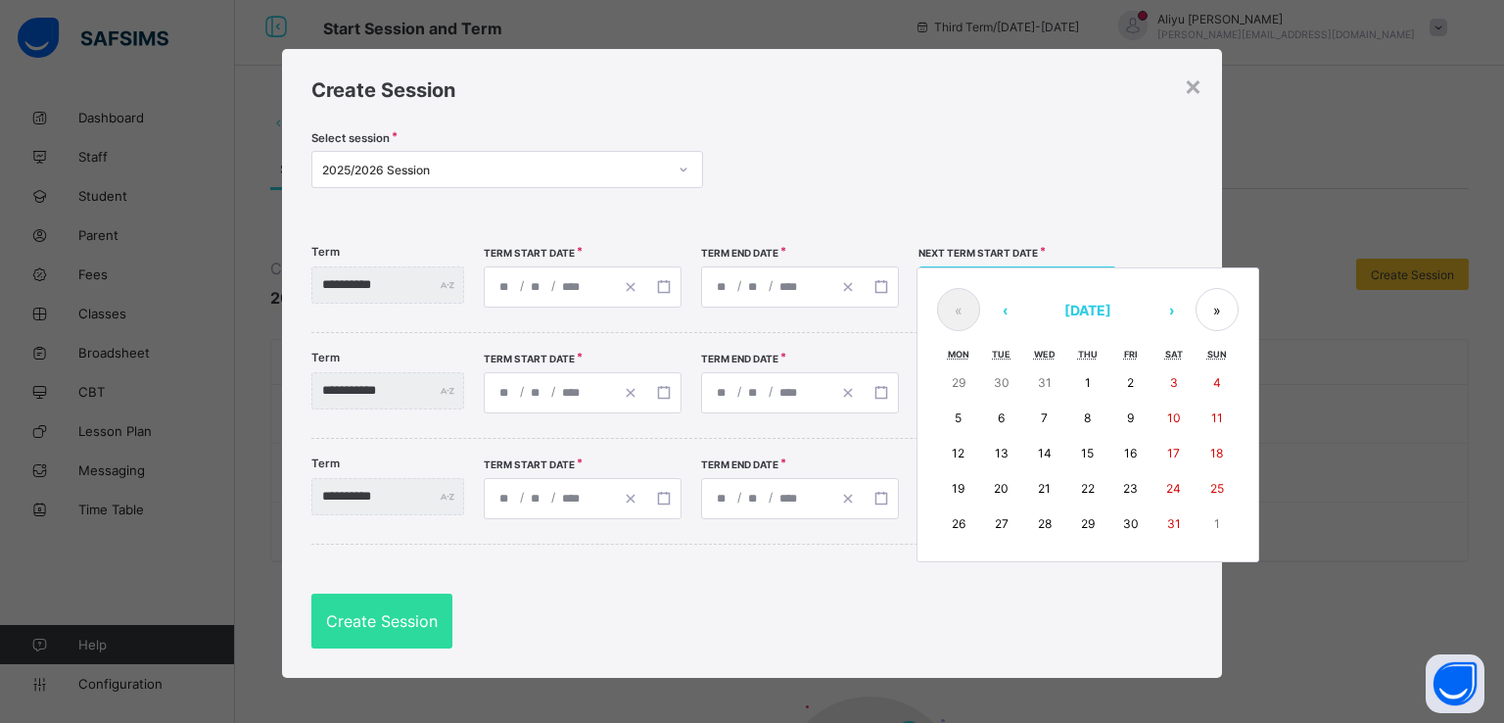
click at [980, 451] on button "12" at bounding box center [958, 453] width 43 height 35
type input "**********"
type input "*"
type input "**"
type input "****"
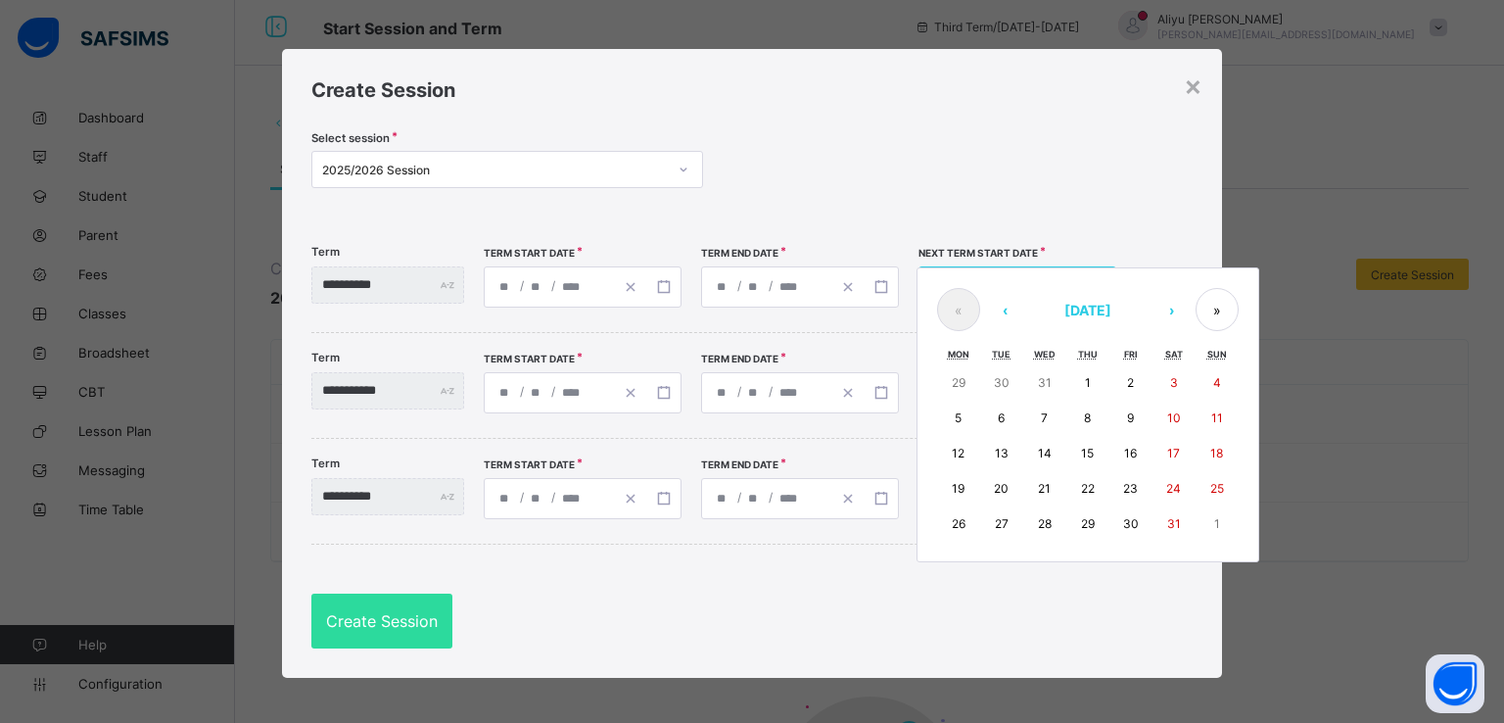
type input "**********"
type input "*"
type input "**"
type input "****"
type input "**********"
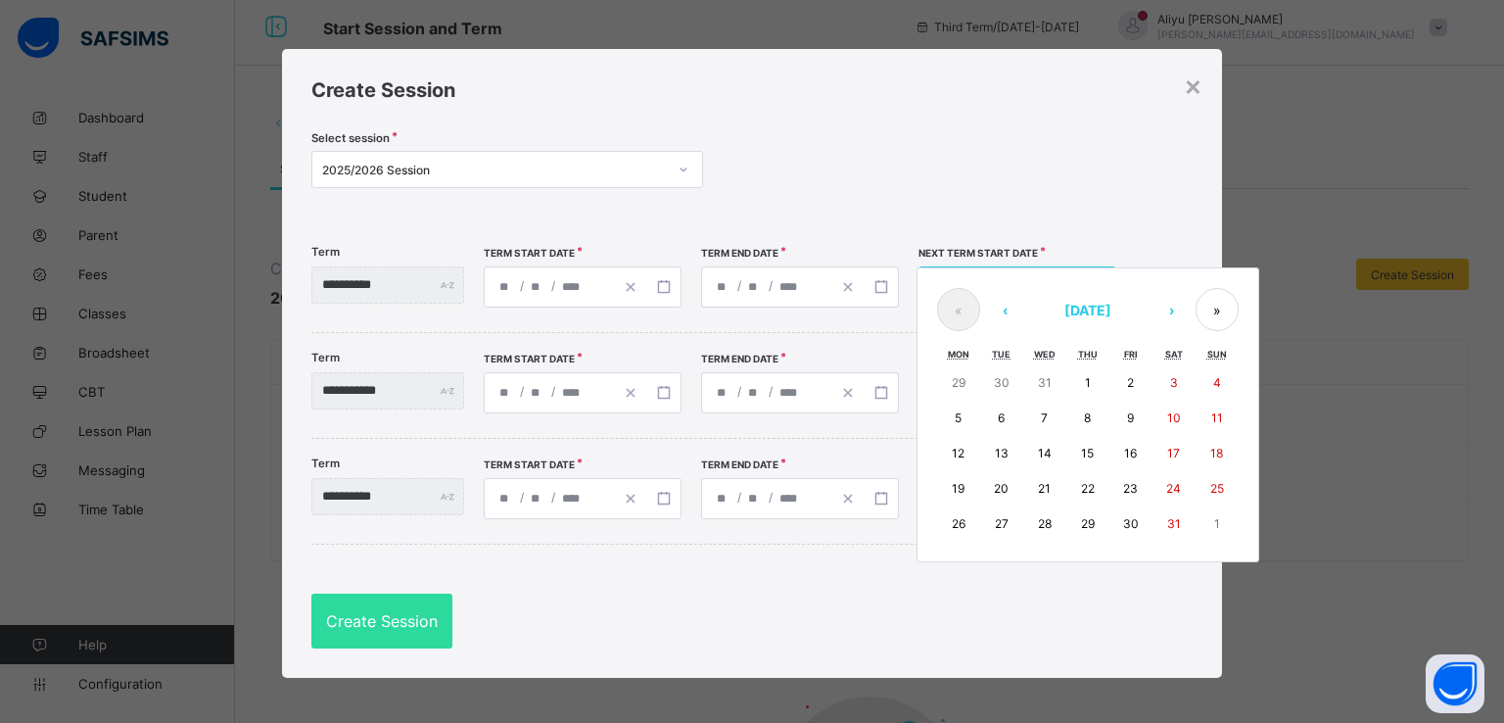
type input "*"
type input "**"
type input "**********"
type input "**"
type input "**********"
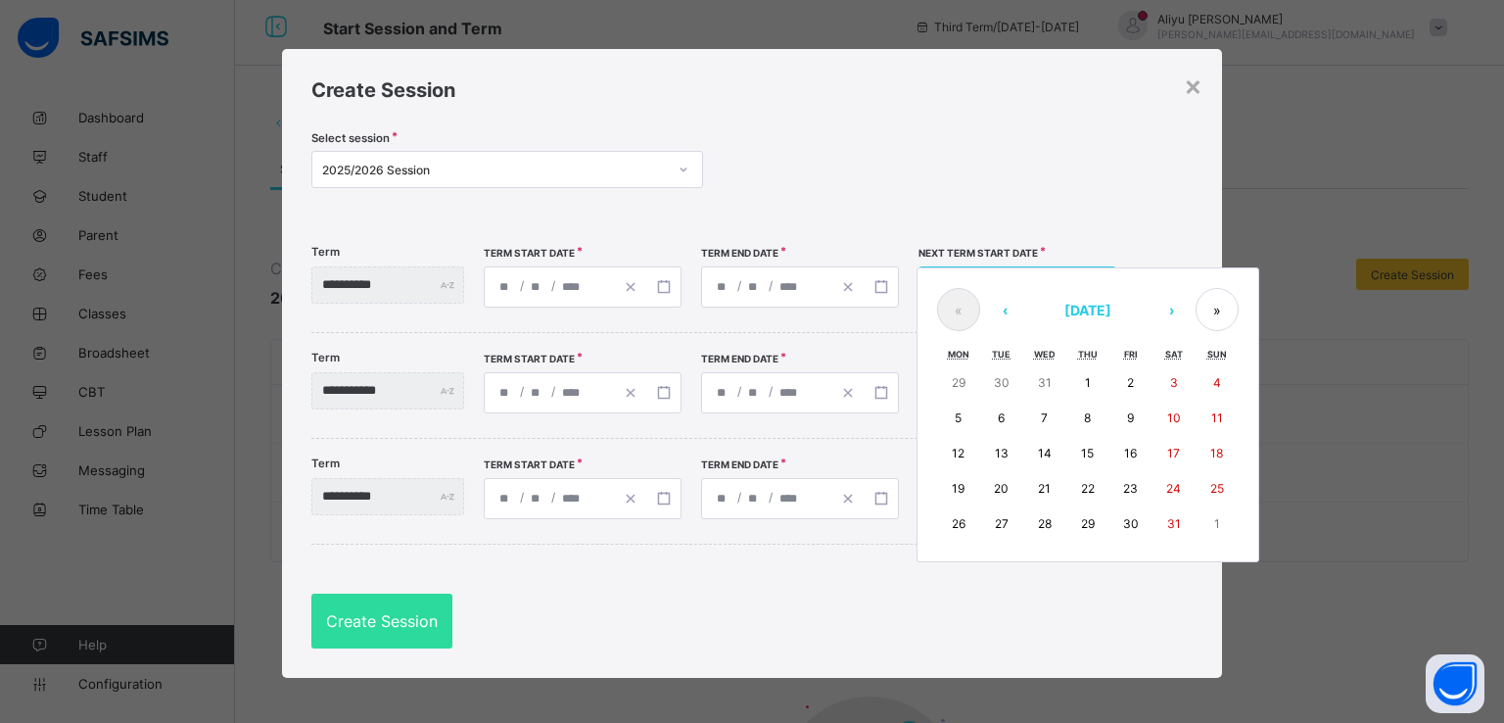
type input "**"
type input "**********"
type input "**"
type input "**********"
type input "*"
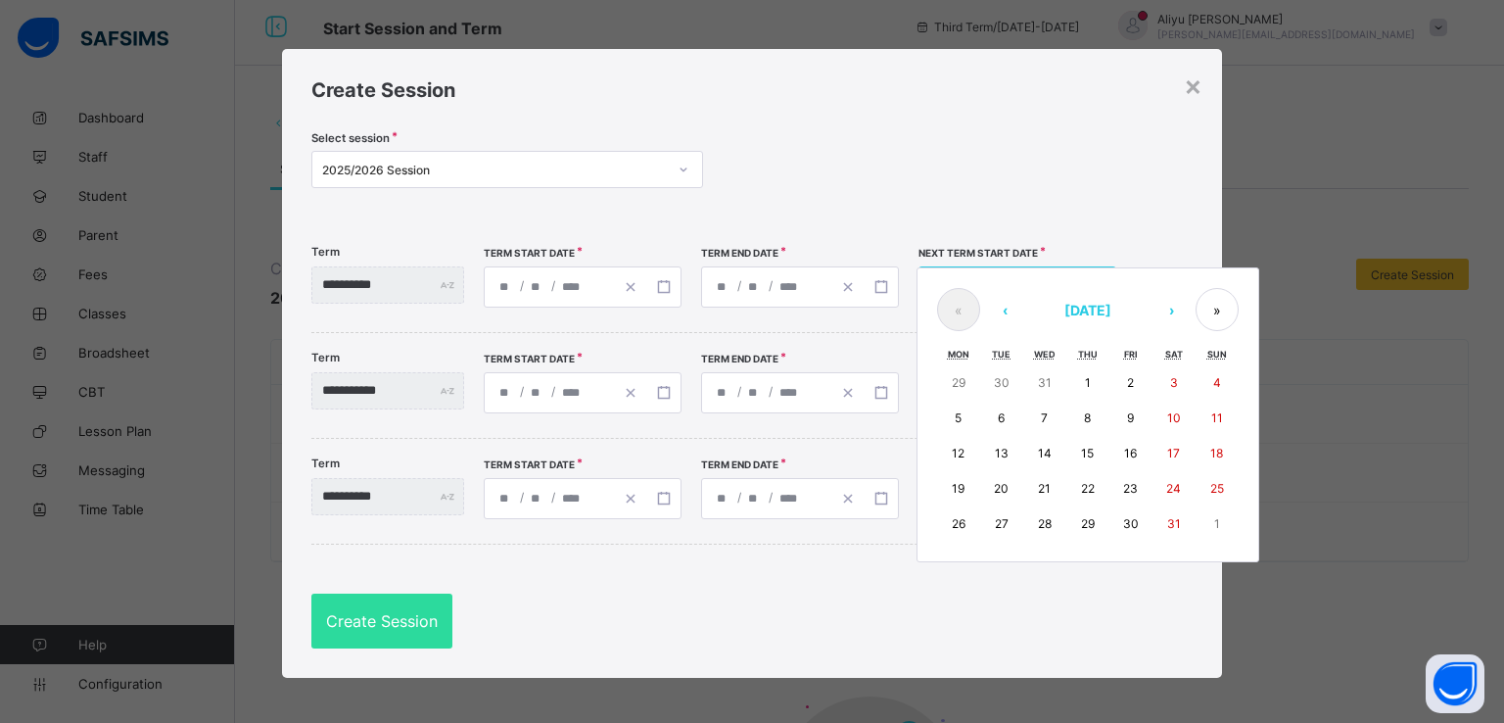
type input "*"
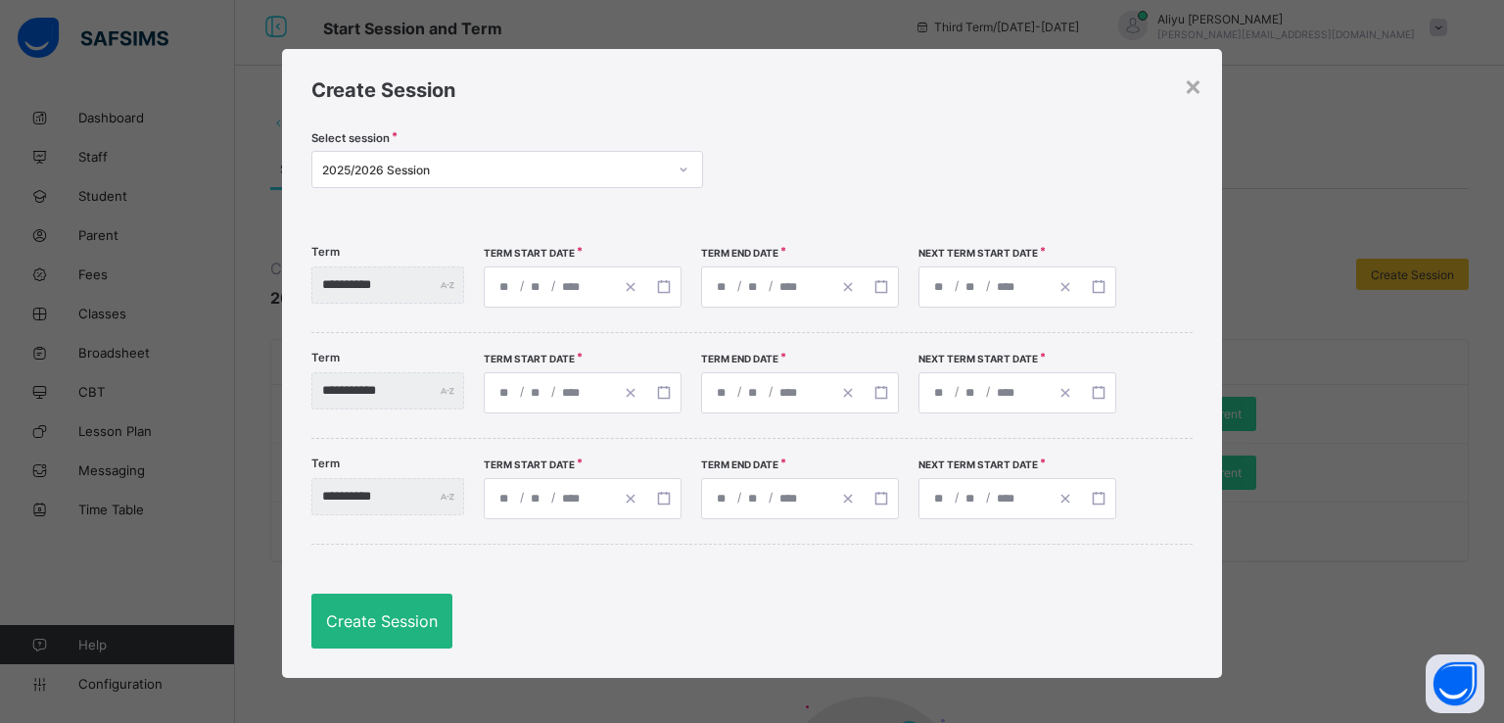
click at [349, 625] on span "Create Session" at bounding box center [382, 621] width 112 height 20
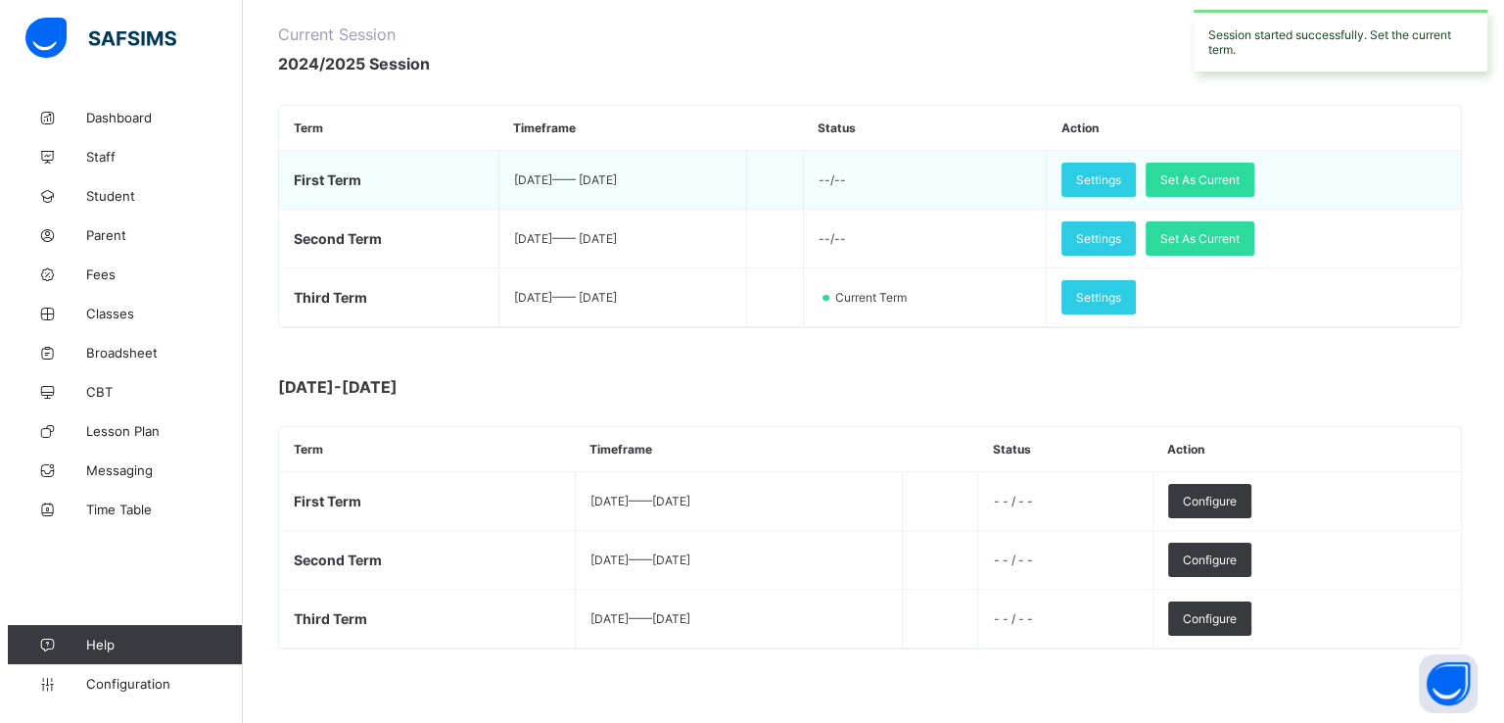
scroll to position [249, 0]
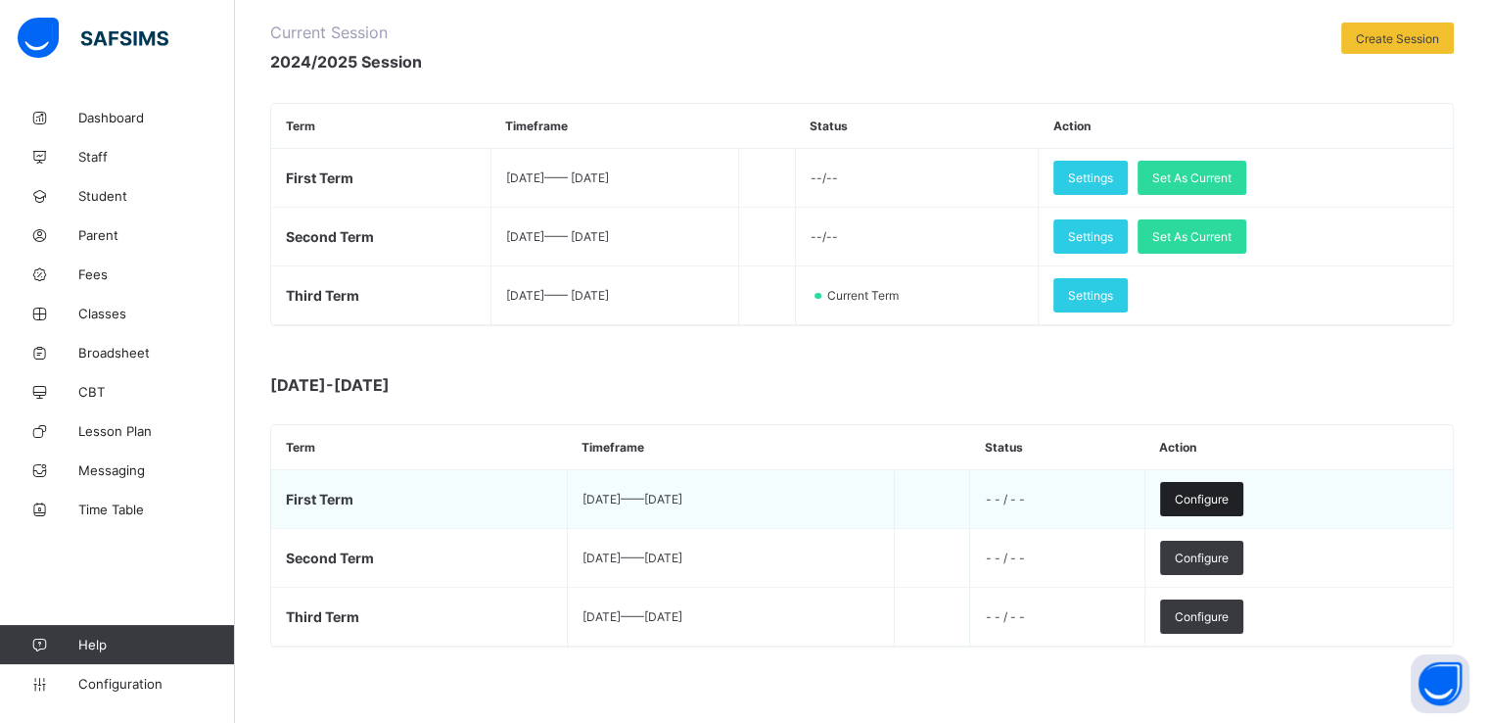
click at [1229, 496] on span "Configure" at bounding box center [1202, 499] width 54 height 15
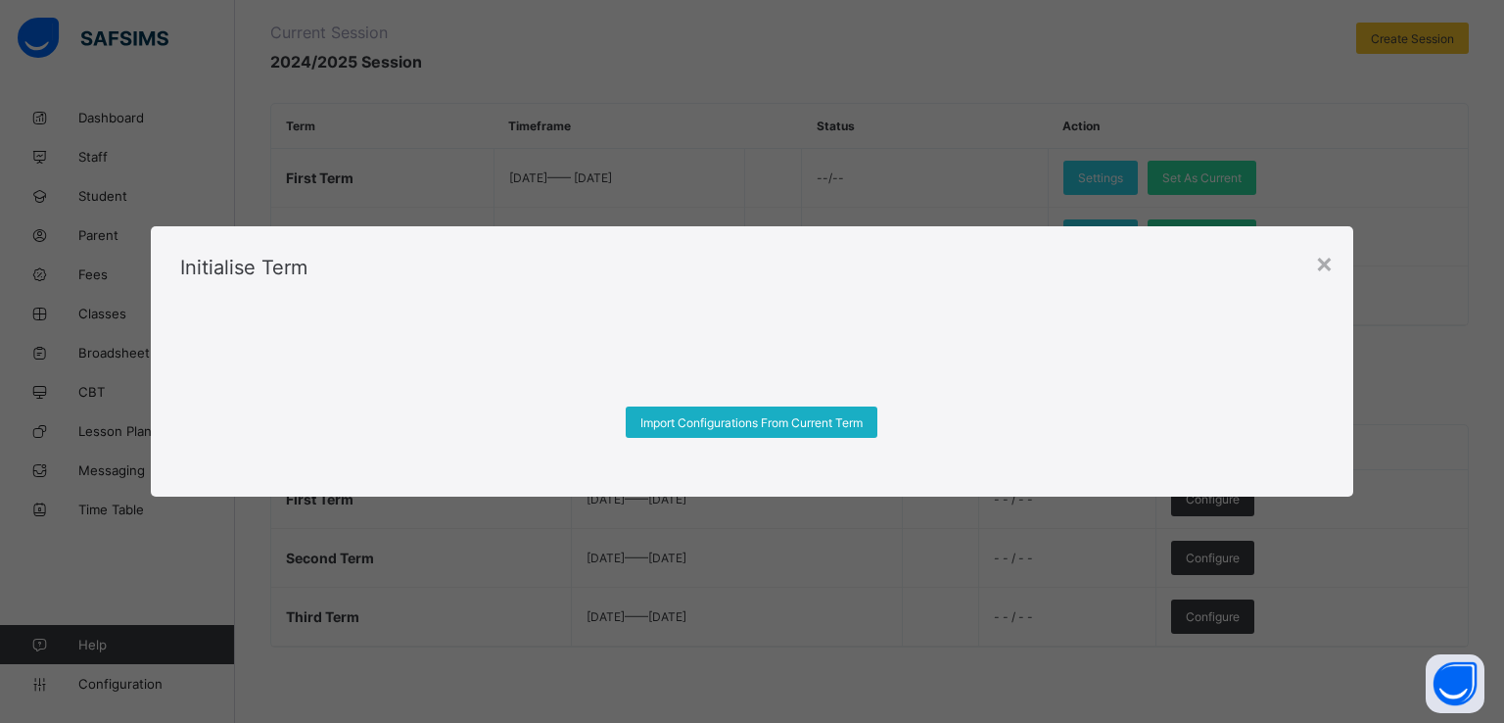
click at [748, 415] on span "Import Configurations From Current Term" at bounding box center [751, 422] width 222 height 15
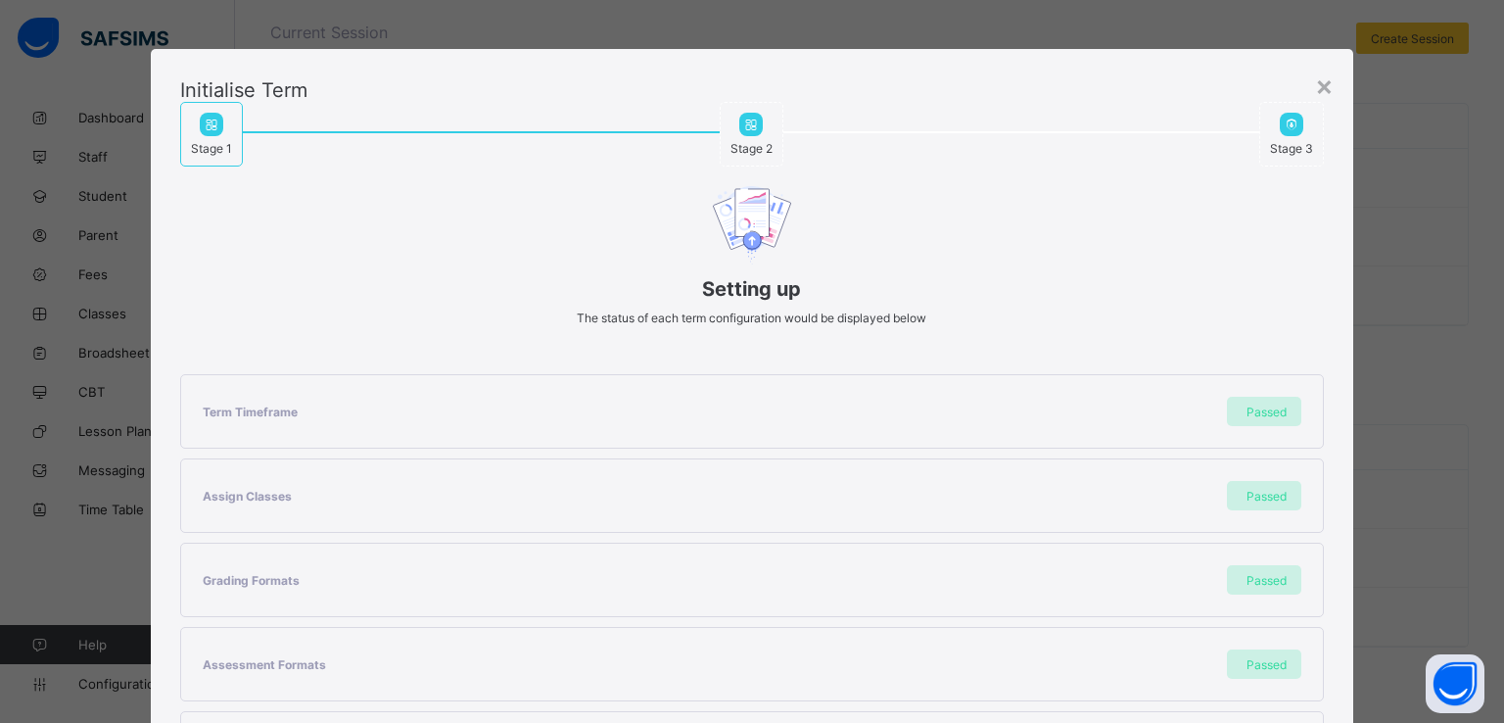
scroll to position [416, 0]
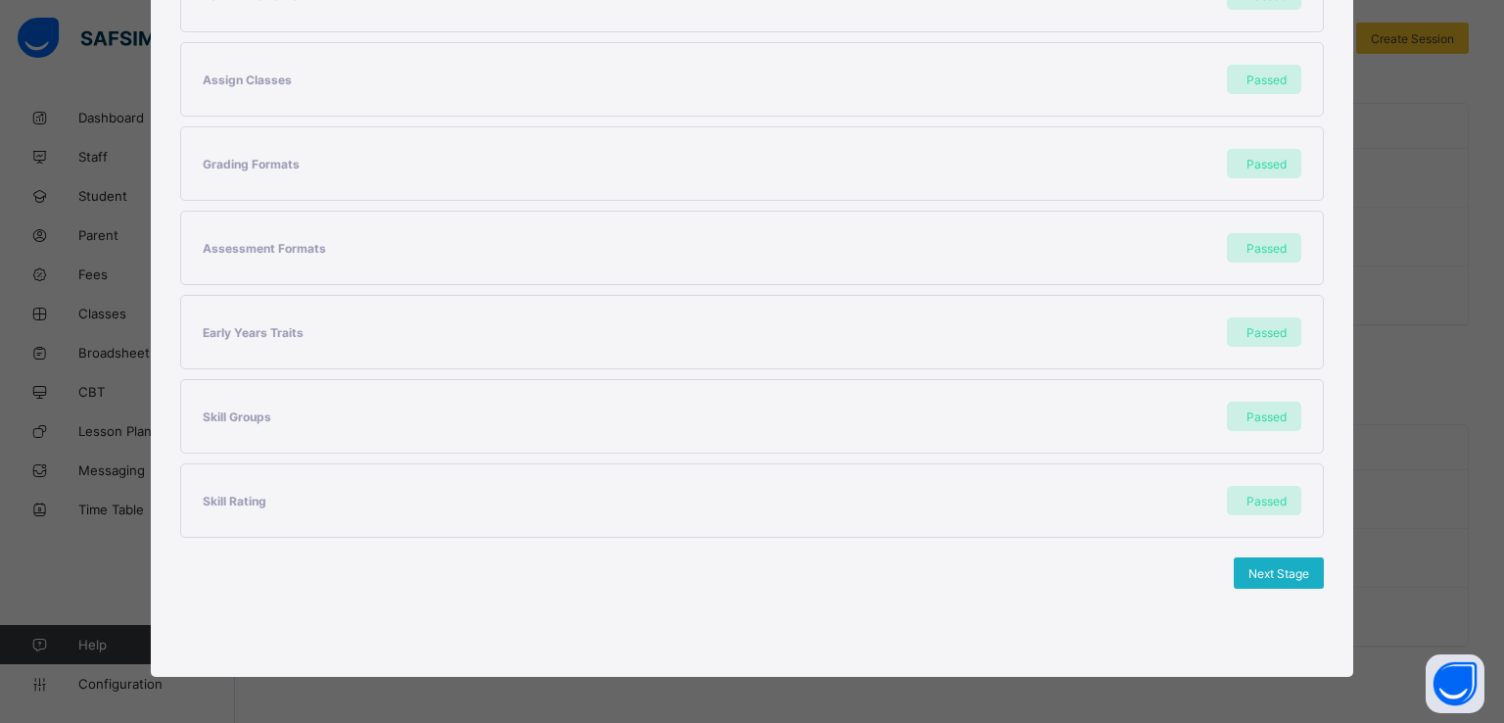
click at [1269, 566] on span "Next Stage" at bounding box center [1279, 573] width 61 height 15
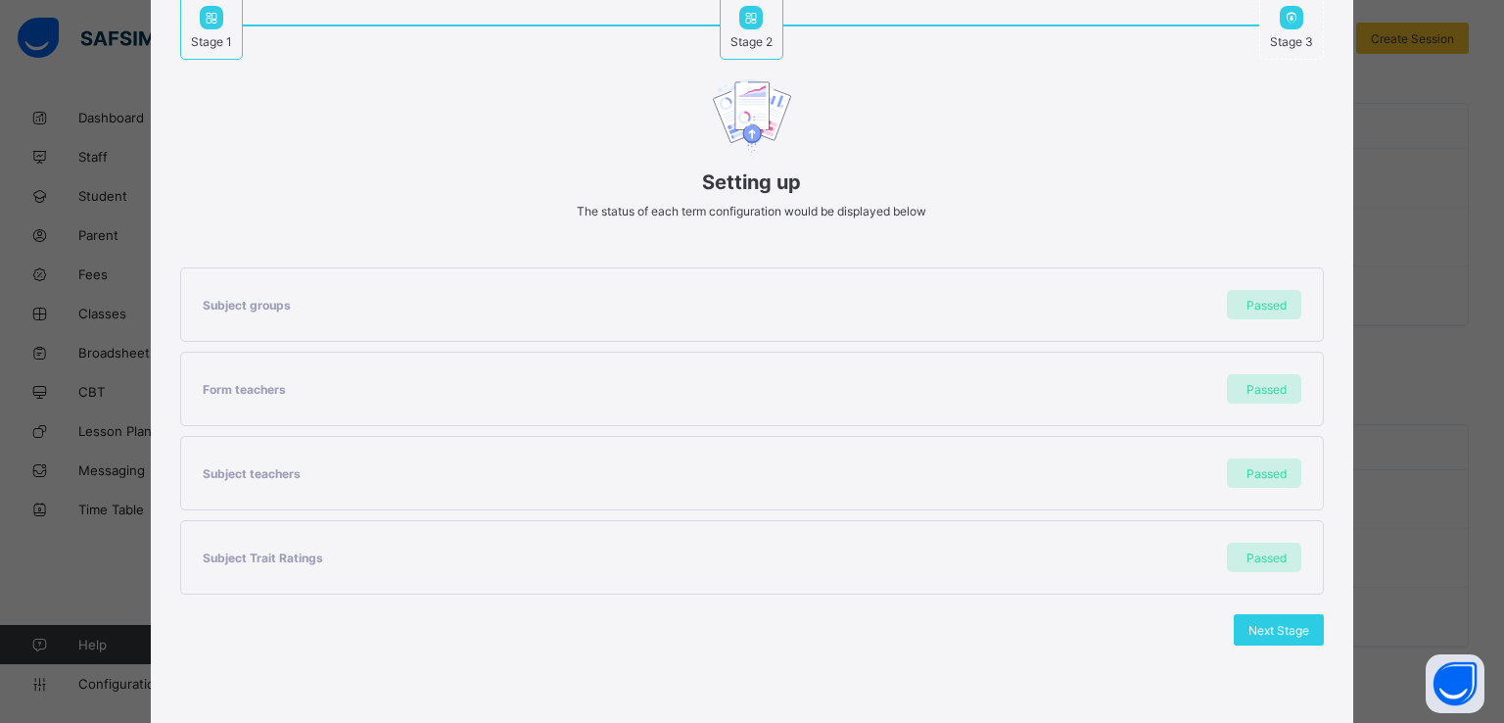
scroll to position [165, 0]
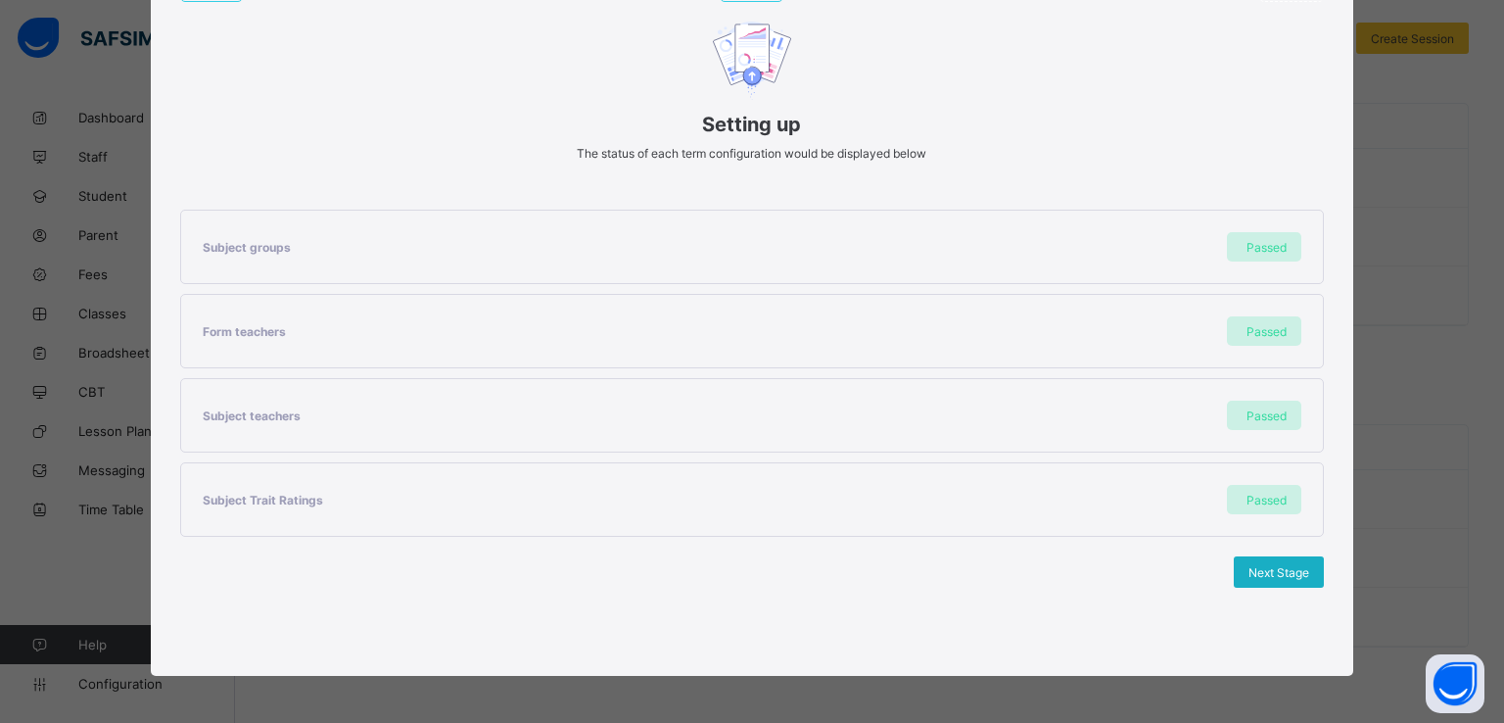
click at [1257, 574] on span "Next Stage" at bounding box center [1279, 572] width 61 height 15
click at [1257, 574] on span "Set As Current Term" at bounding box center [1255, 572] width 110 height 15
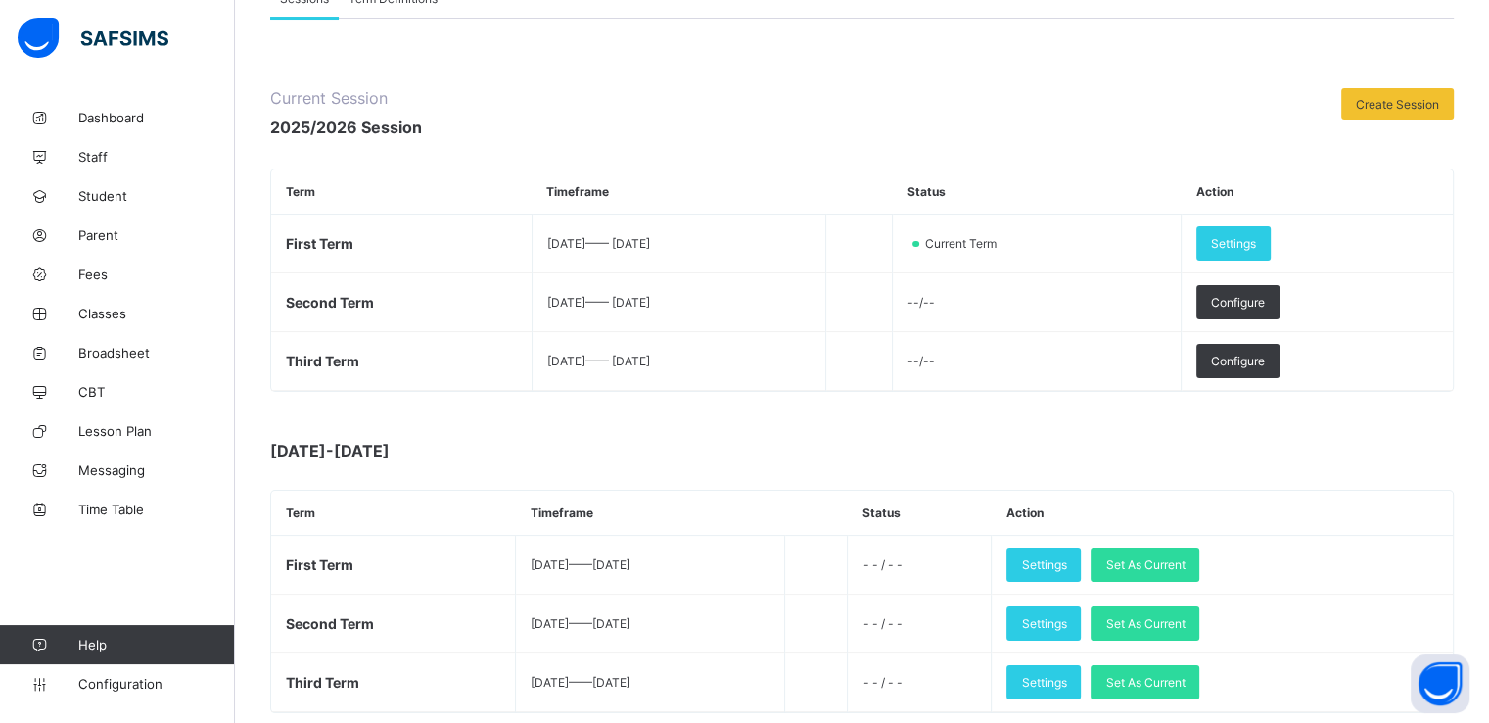
scroll to position [184, 0]
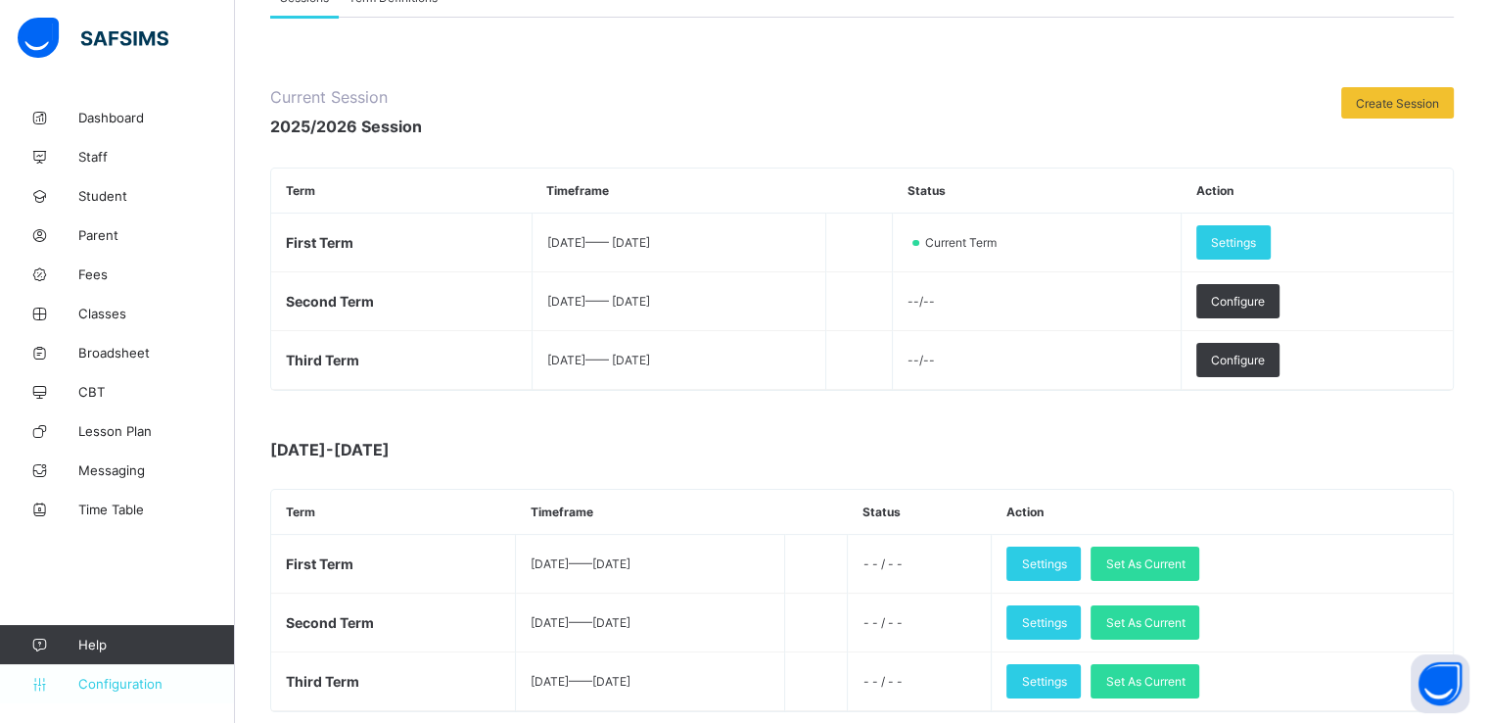
click at [113, 682] on span "Configuration" at bounding box center [156, 684] width 156 height 16
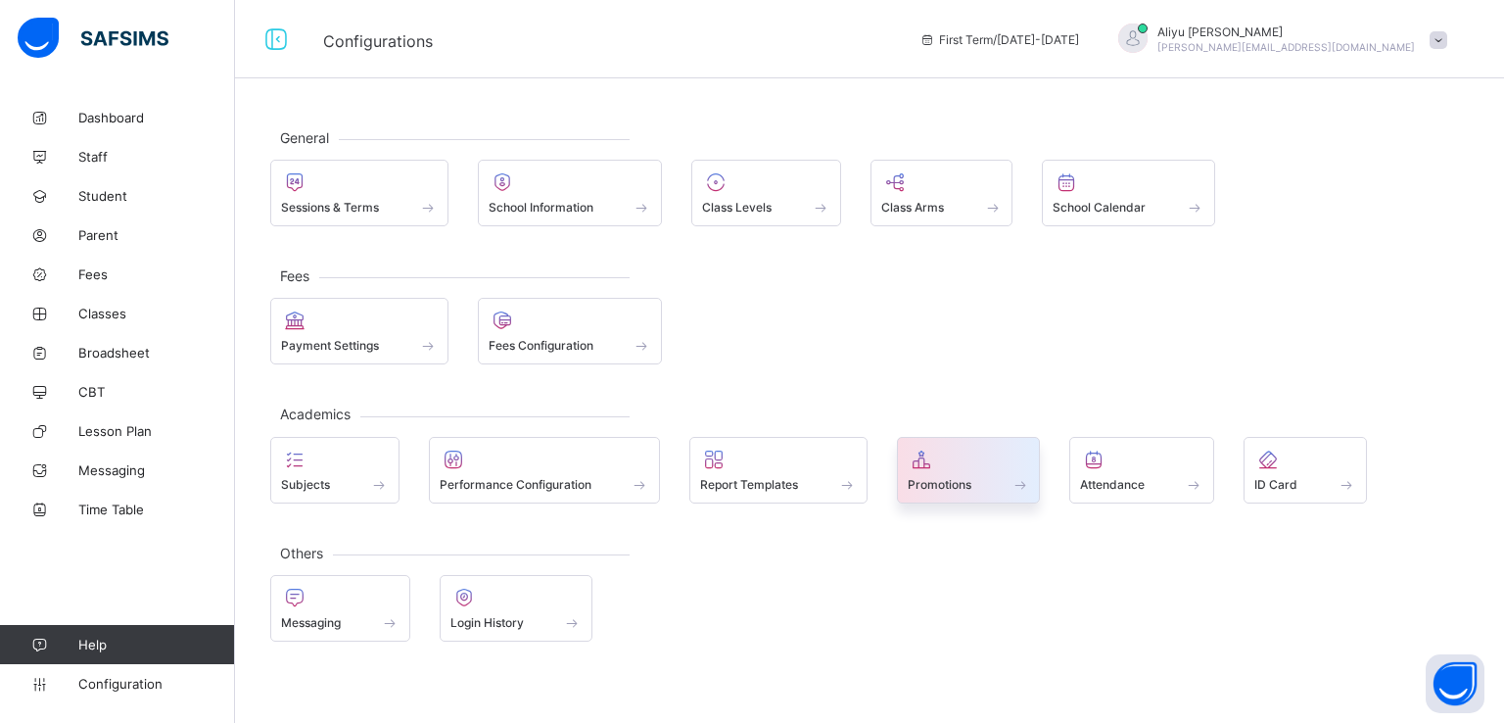
click at [943, 483] on span "Promotions" at bounding box center [940, 484] width 64 height 15
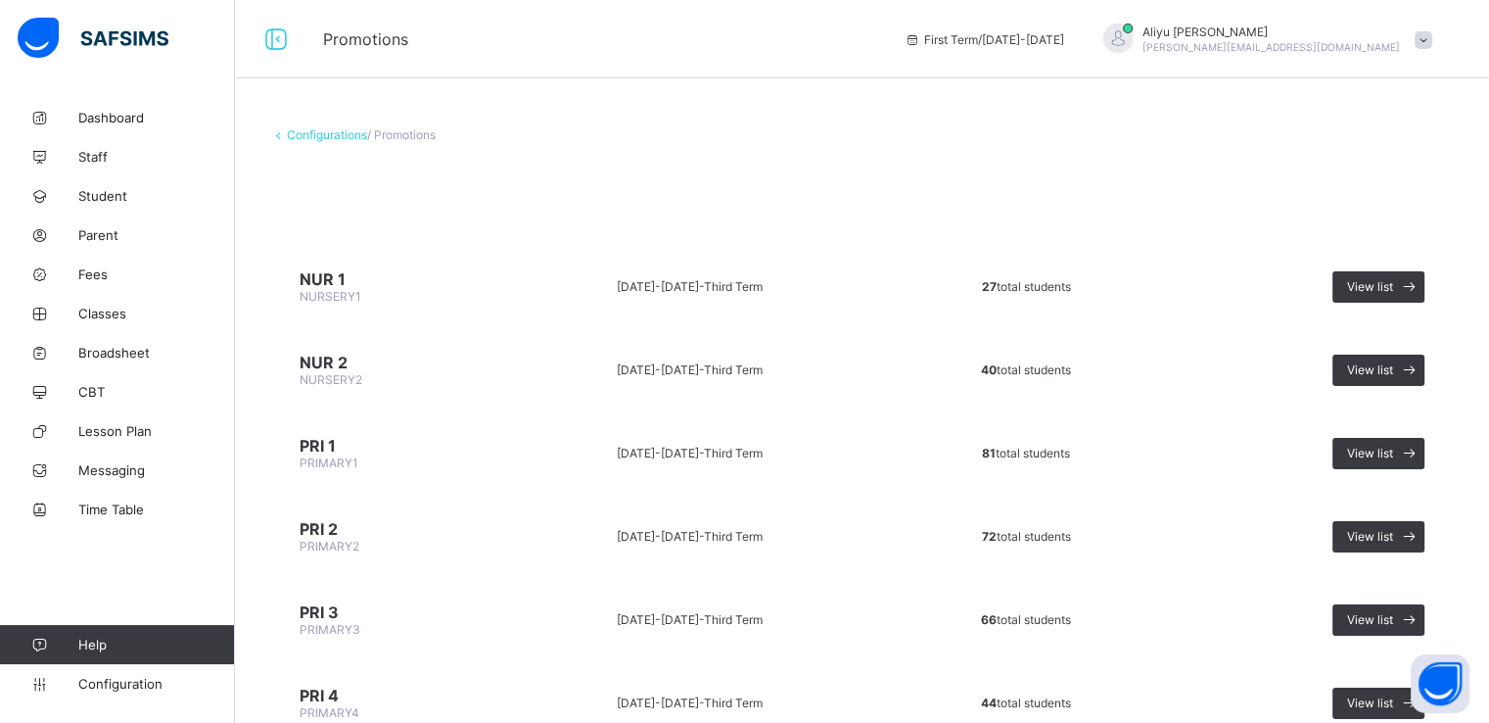
click at [841, 360] on td "2024-2025 - Third Term" at bounding box center [689, 369] width 384 height 73
drag, startPoint x: 841, startPoint y: 360, endPoint x: 795, endPoint y: 222, distance: 145.5
click at [795, 222] on div "Configurations / Promotions NUR 1 NURSERY1 2024-2025 - Third Term 27 total stud…" at bounding box center [862, 661] width 1254 height 1126
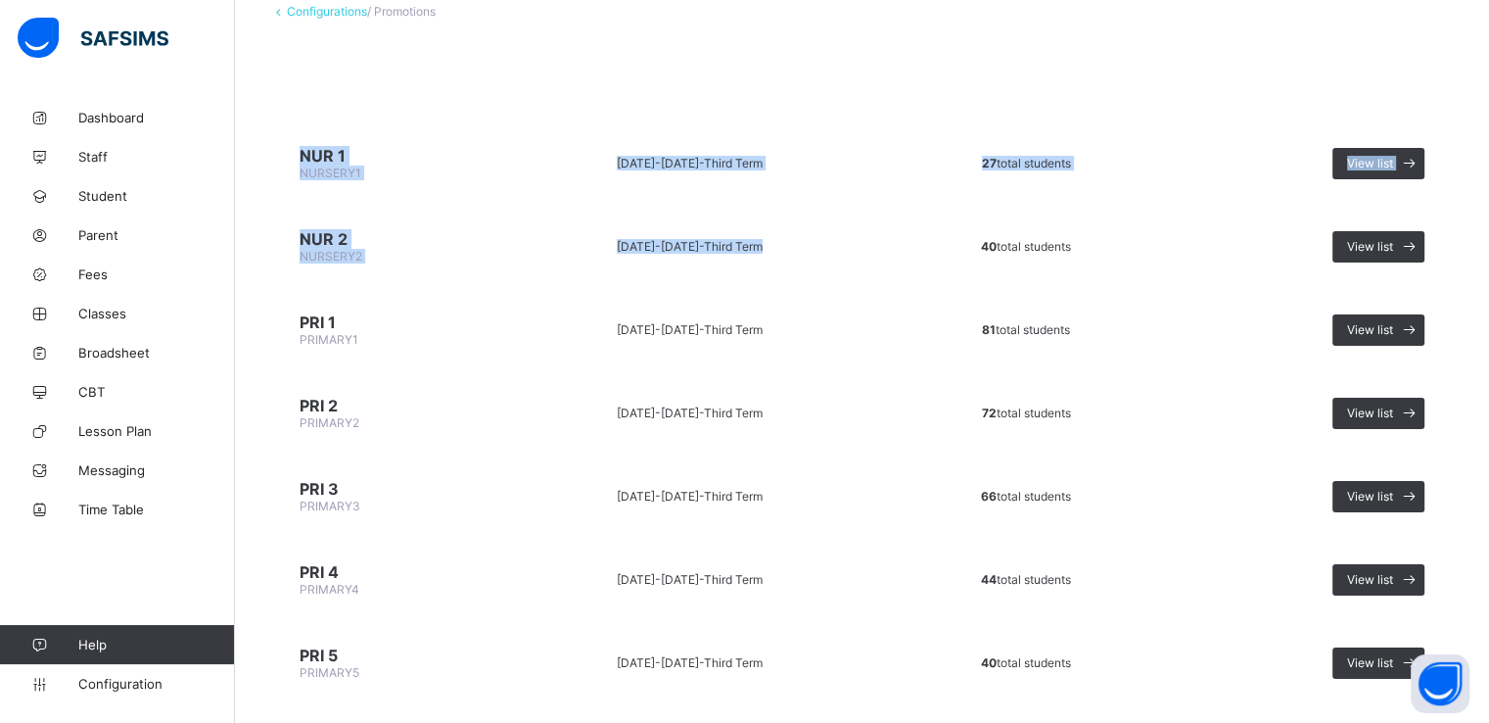
scroll to position [124, 0]
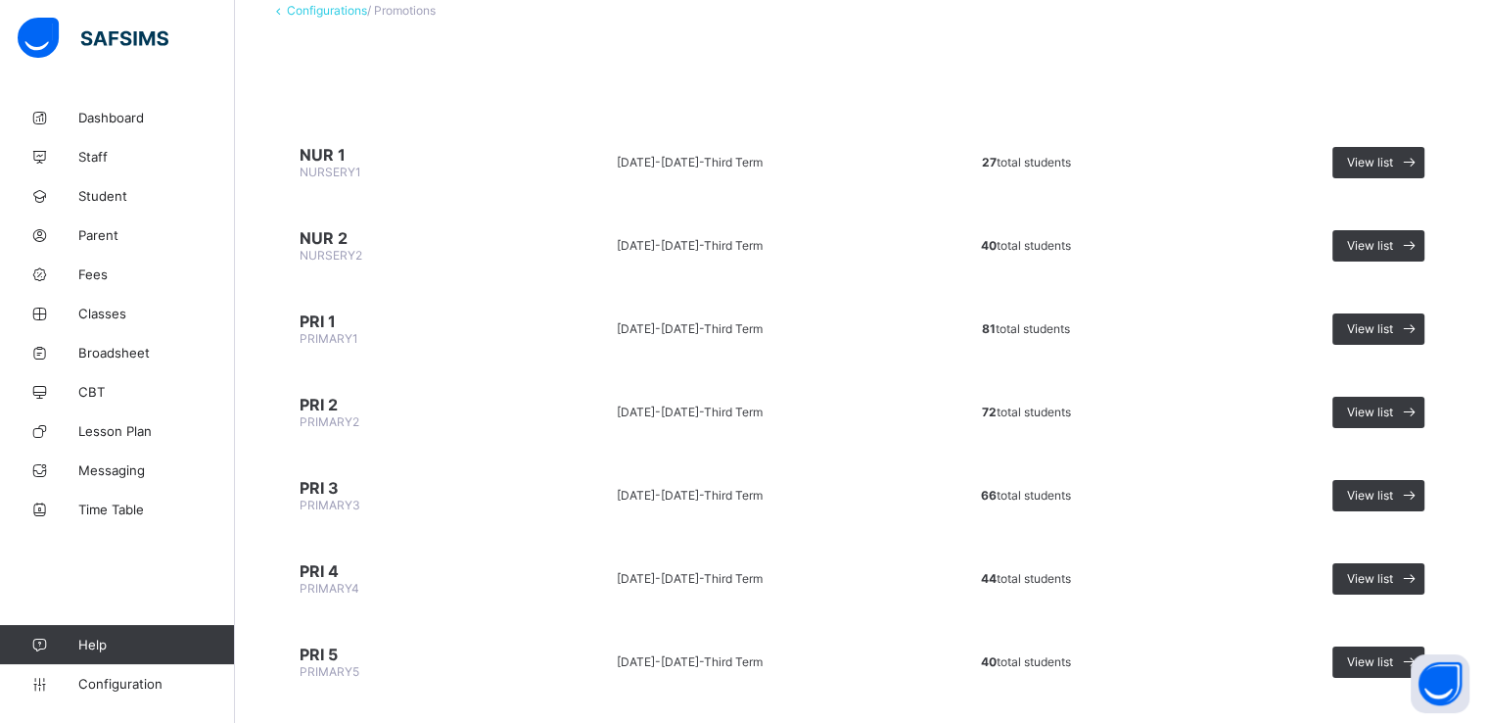
click at [787, 37] on span at bounding box center [862, 51] width 1184 height 29
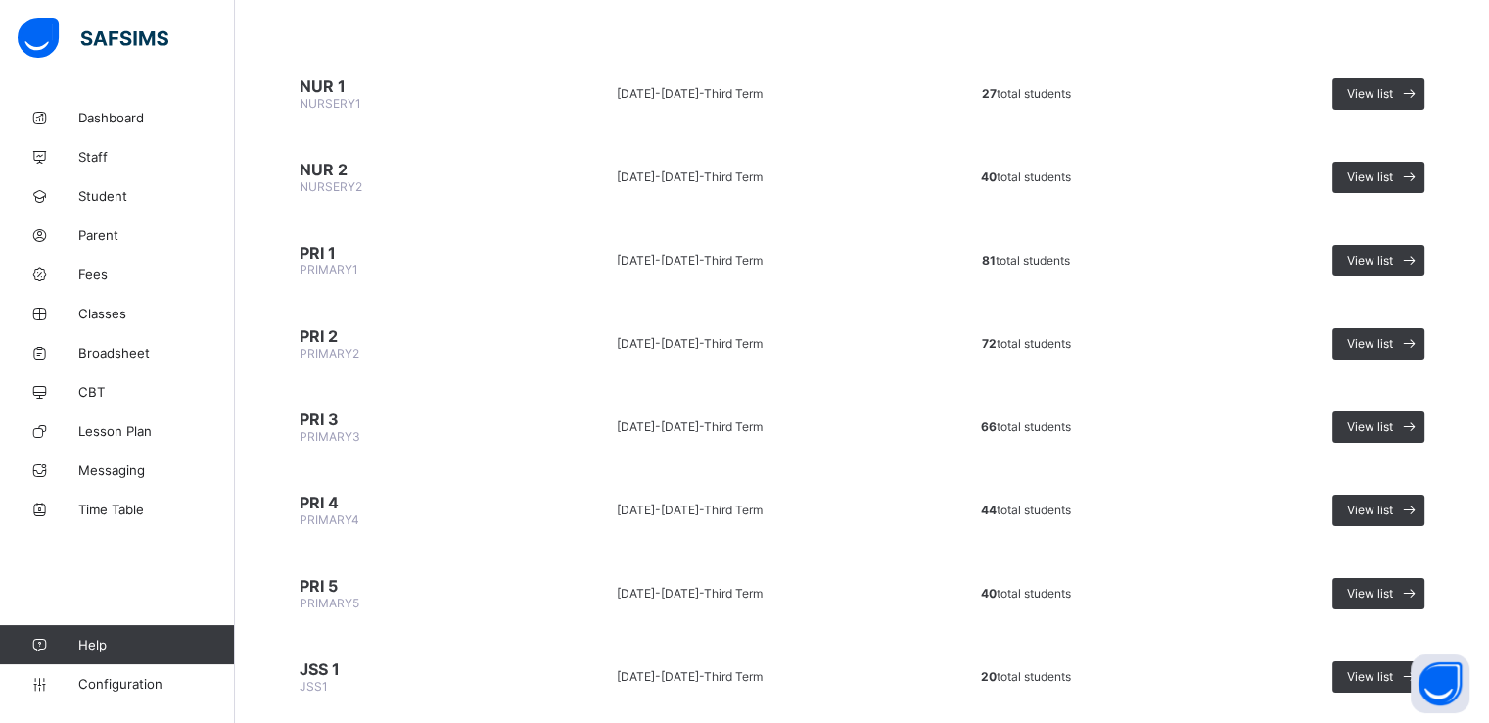
scroll to position [0, 0]
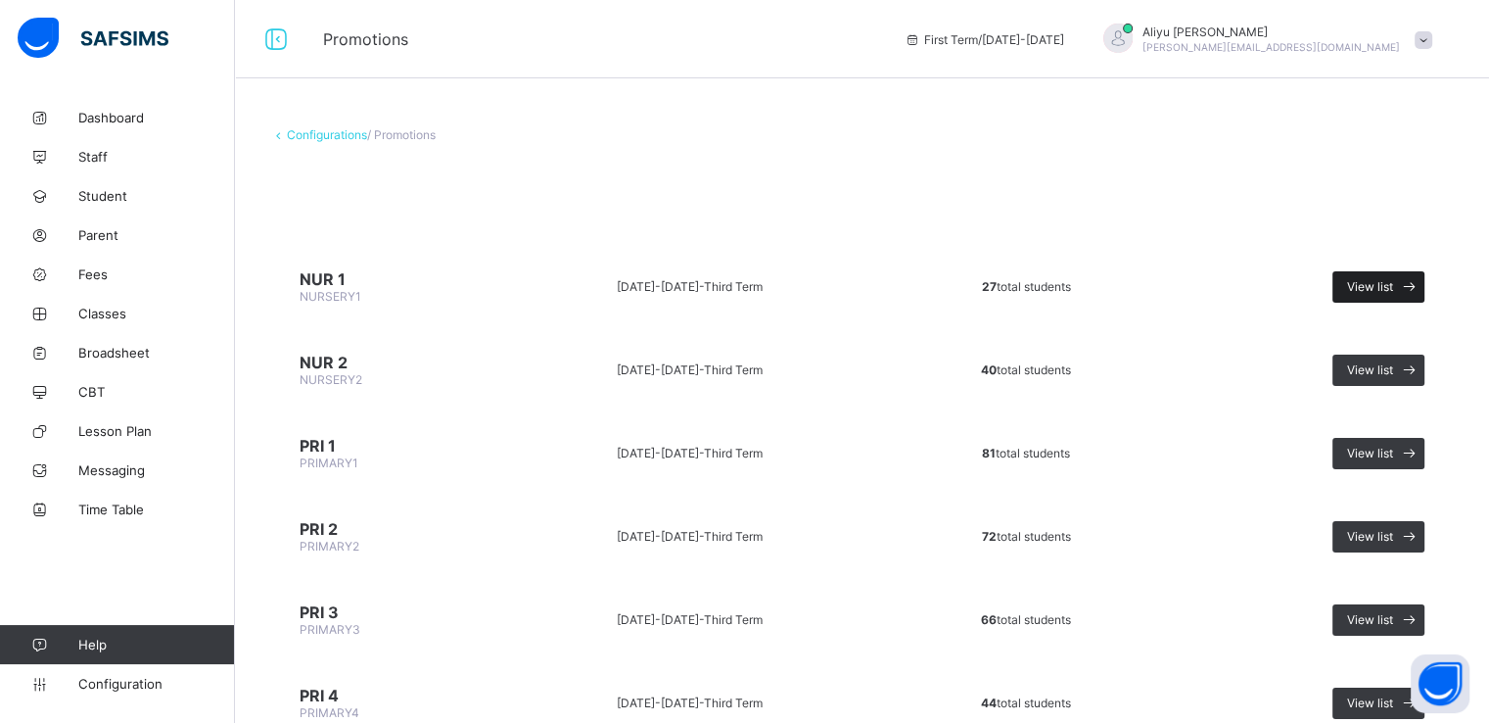
click at [1394, 281] on span "View list" at bounding box center [1370, 286] width 46 height 15
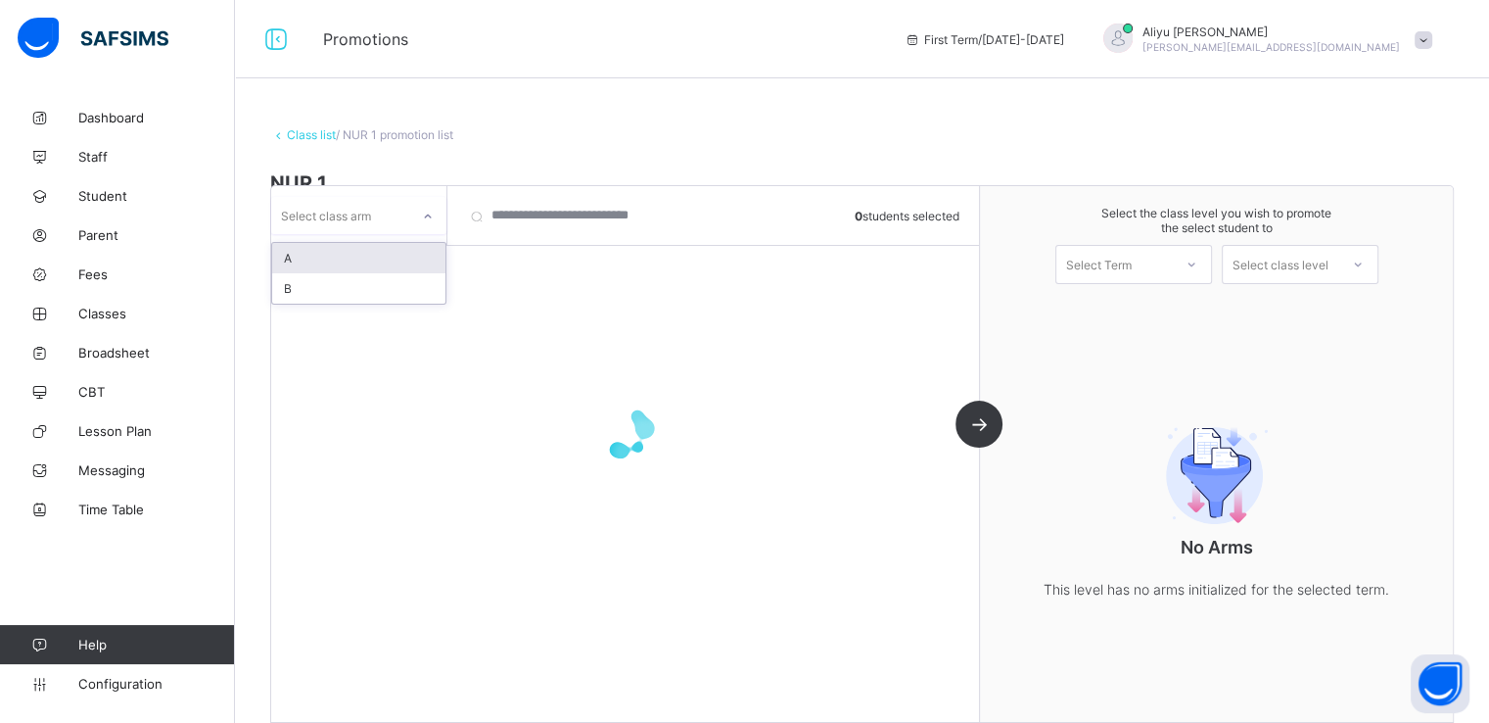
click at [405, 204] on div "Select class arm" at bounding box center [340, 215] width 138 height 27
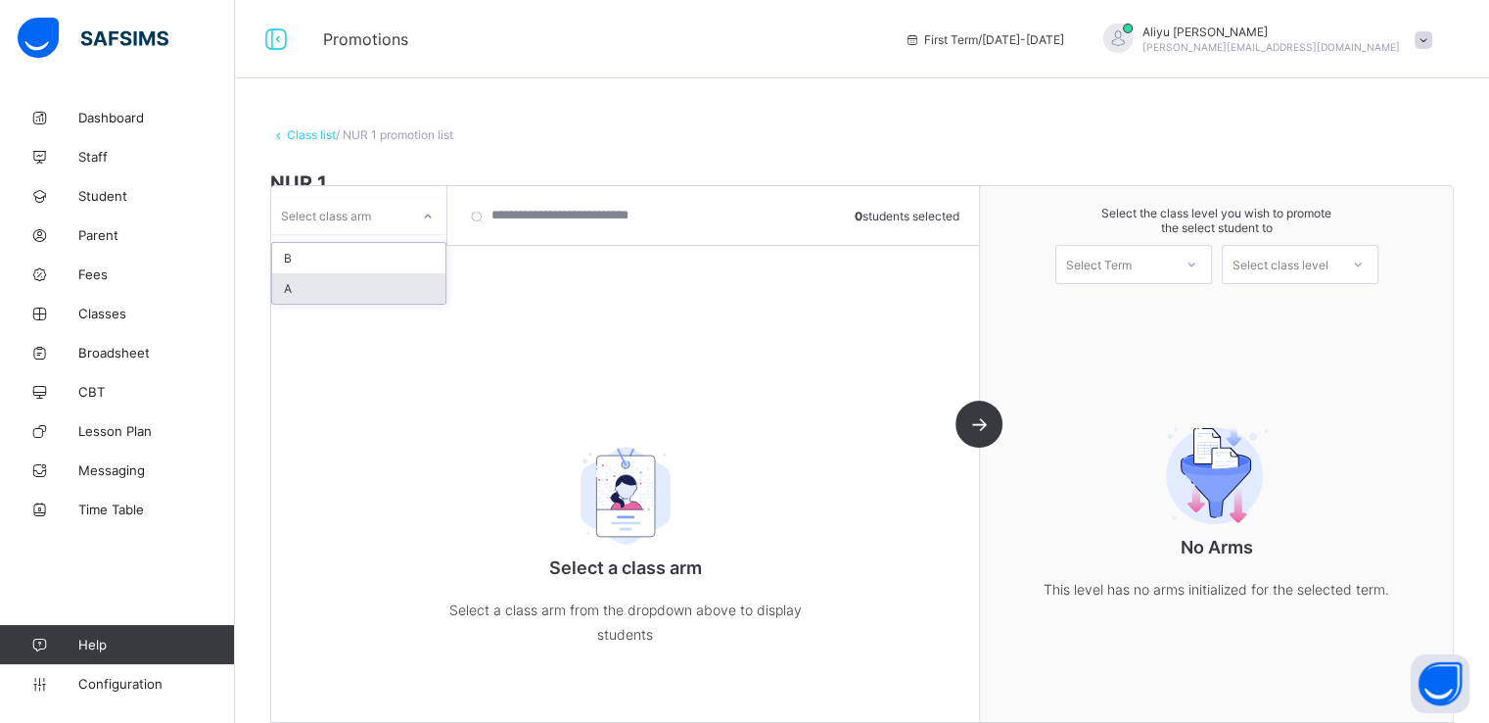
click at [307, 285] on div "A" at bounding box center [358, 288] width 173 height 30
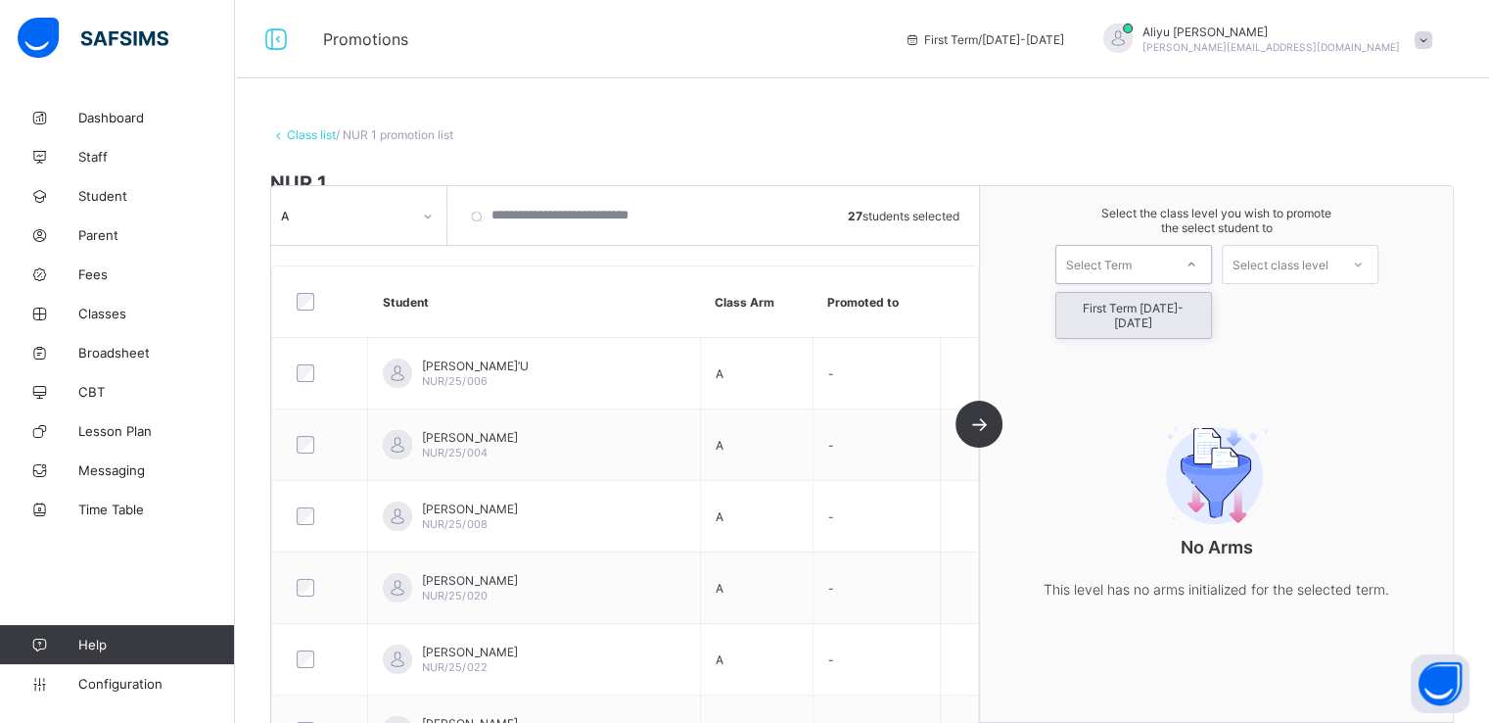
drag, startPoint x: 1094, startPoint y: 260, endPoint x: 1103, endPoint y: 317, distance: 58.4
click at [1103, 284] on div "option First Term 2025-2026 focused, 1 of 1. 1 result available. Use Up and Dow…" at bounding box center [1134, 264] width 157 height 39
click at [1103, 317] on div "First Term 2025-2026" at bounding box center [1134, 315] width 155 height 45
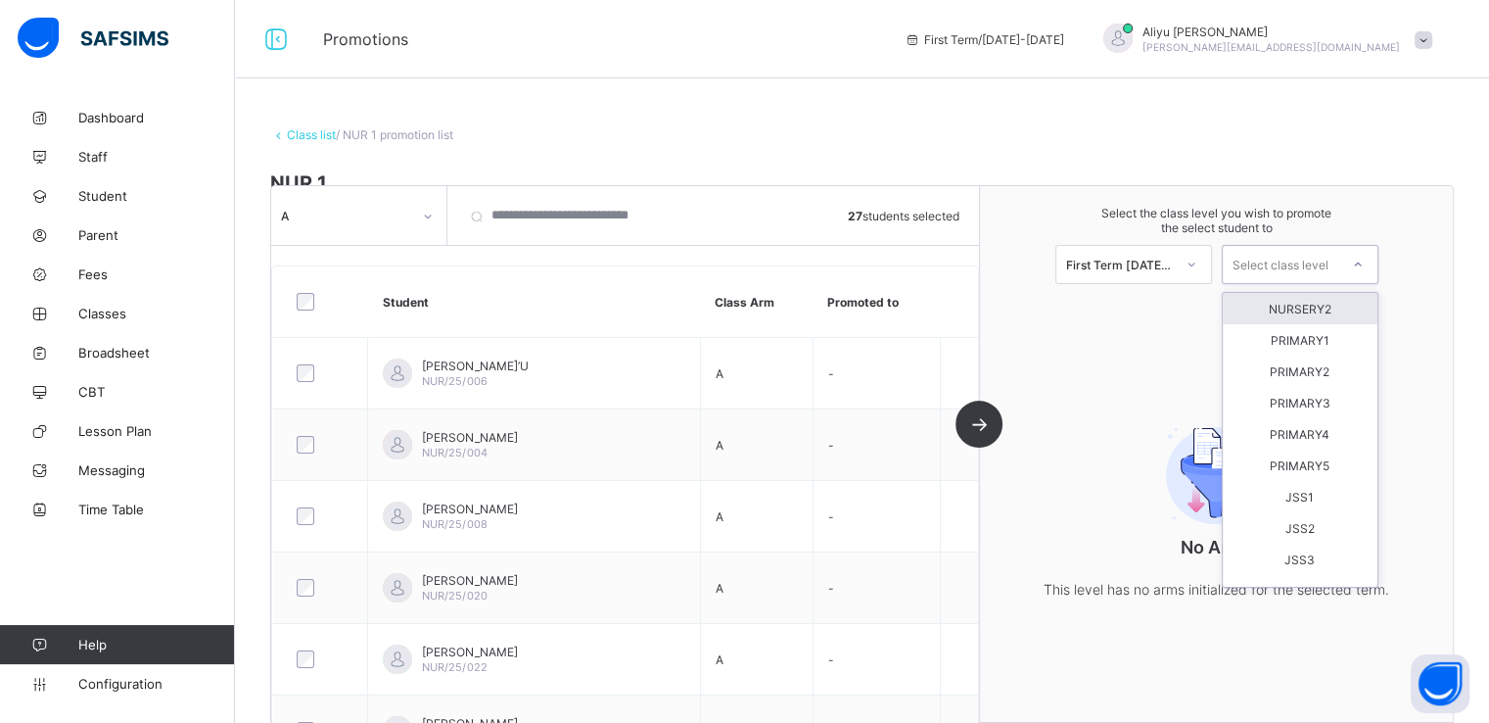
click at [1284, 267] on div "Select class level" at bounding box center [1281, 264] width 96 height 39
click at [1300, 309] on div "NURSERY2" at bounding box center [1300, 308] width 155 height 31
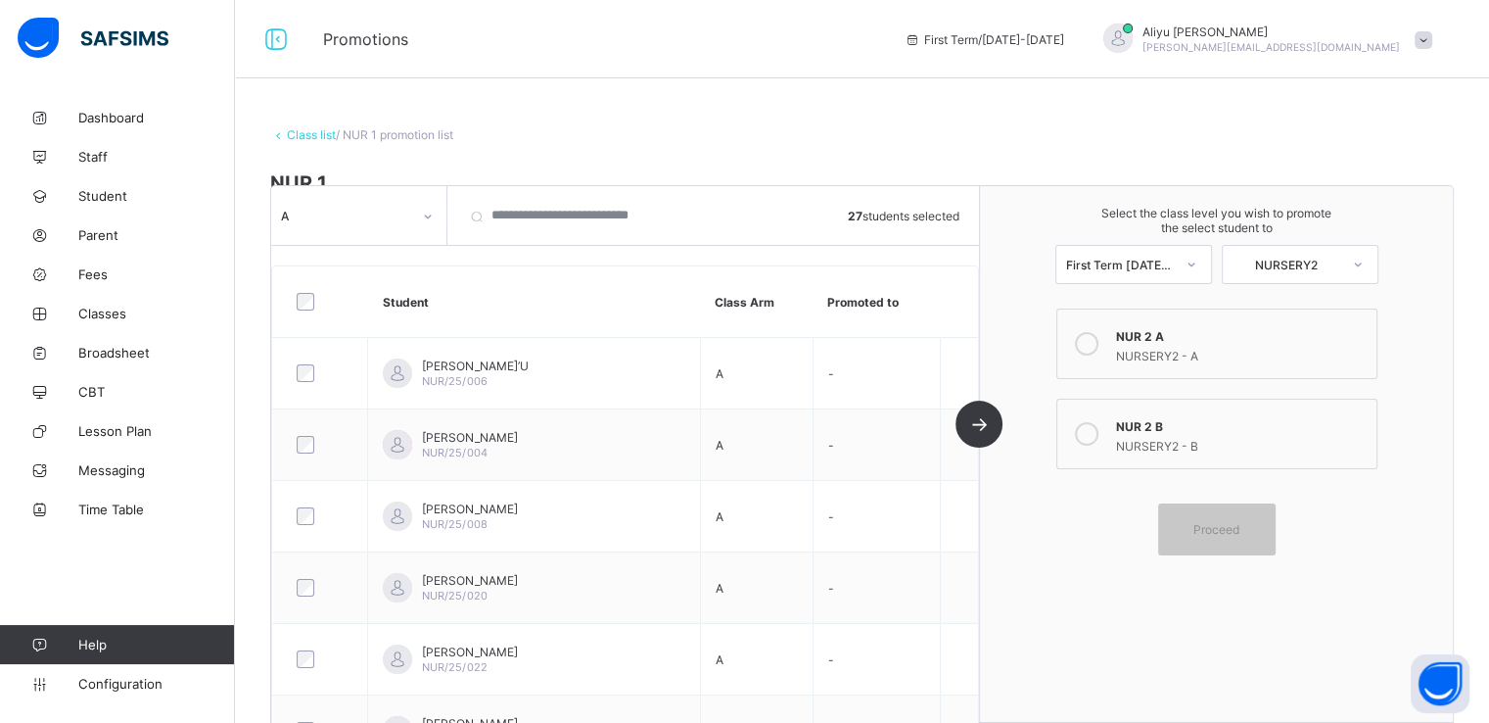
click at [1097, 351] on icon at bounding box center [1087, 344] width 24 height 24
click at [1199, 514] on div "Proceed" at bounding box center [1217, 529] width 118 height 52
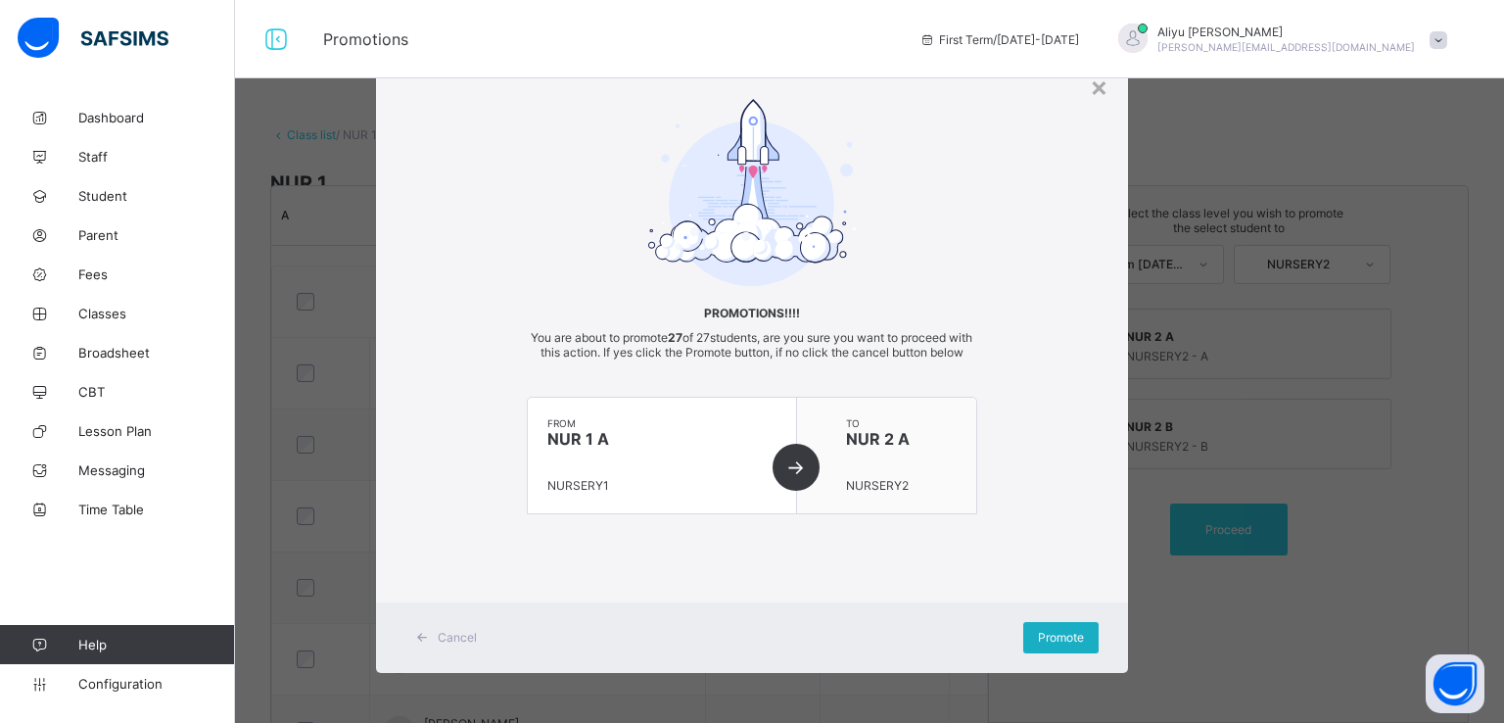
click at [1054, 644] on span "Promote" at bounding box center [1061, 637] width 46 height 15
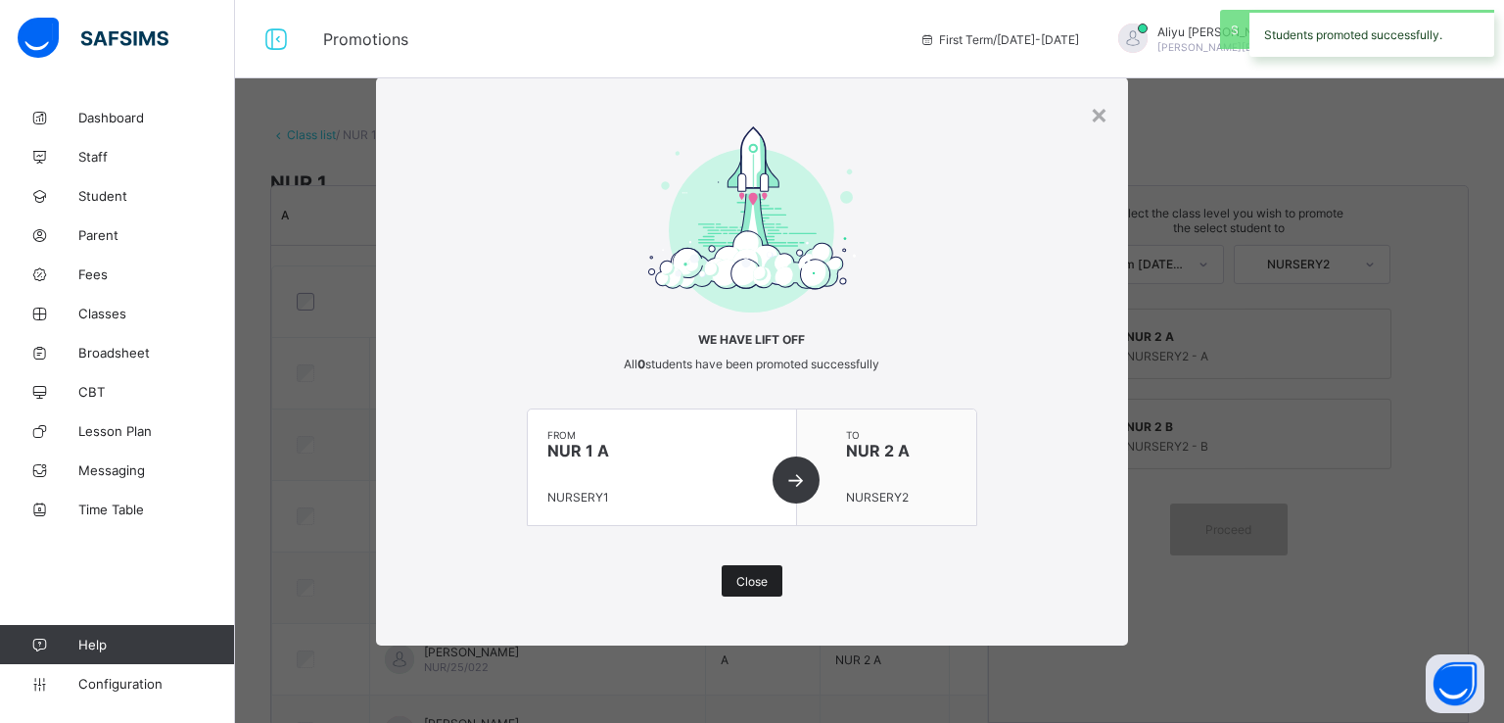
click at [736, 577] on span "Close" at bounding box center [751, 581] width 31 height 15
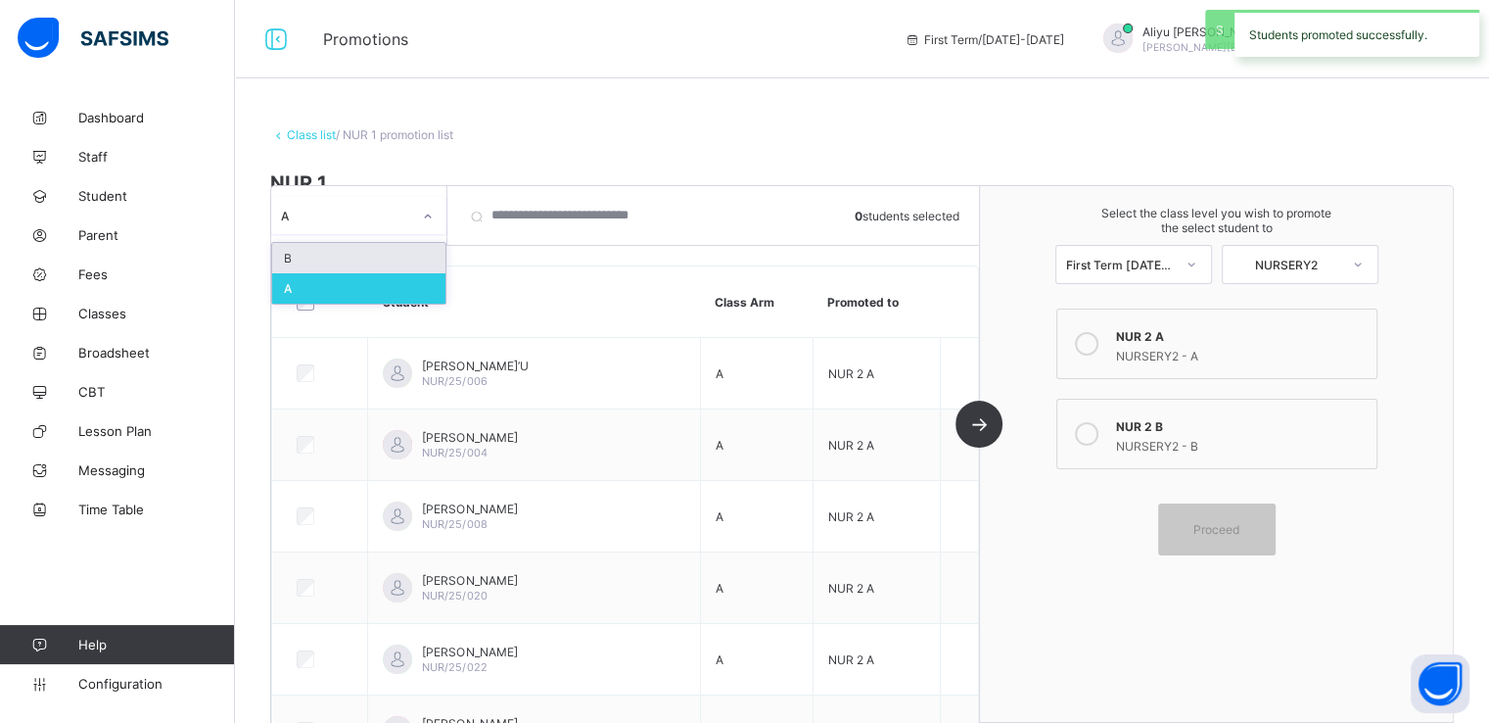
click at [344, 206] on div "A" at bounding box center [340, 215] width 138 height 27
click at [302, 249] on div "B" at bounding box center [358, 258] width 173 height 30
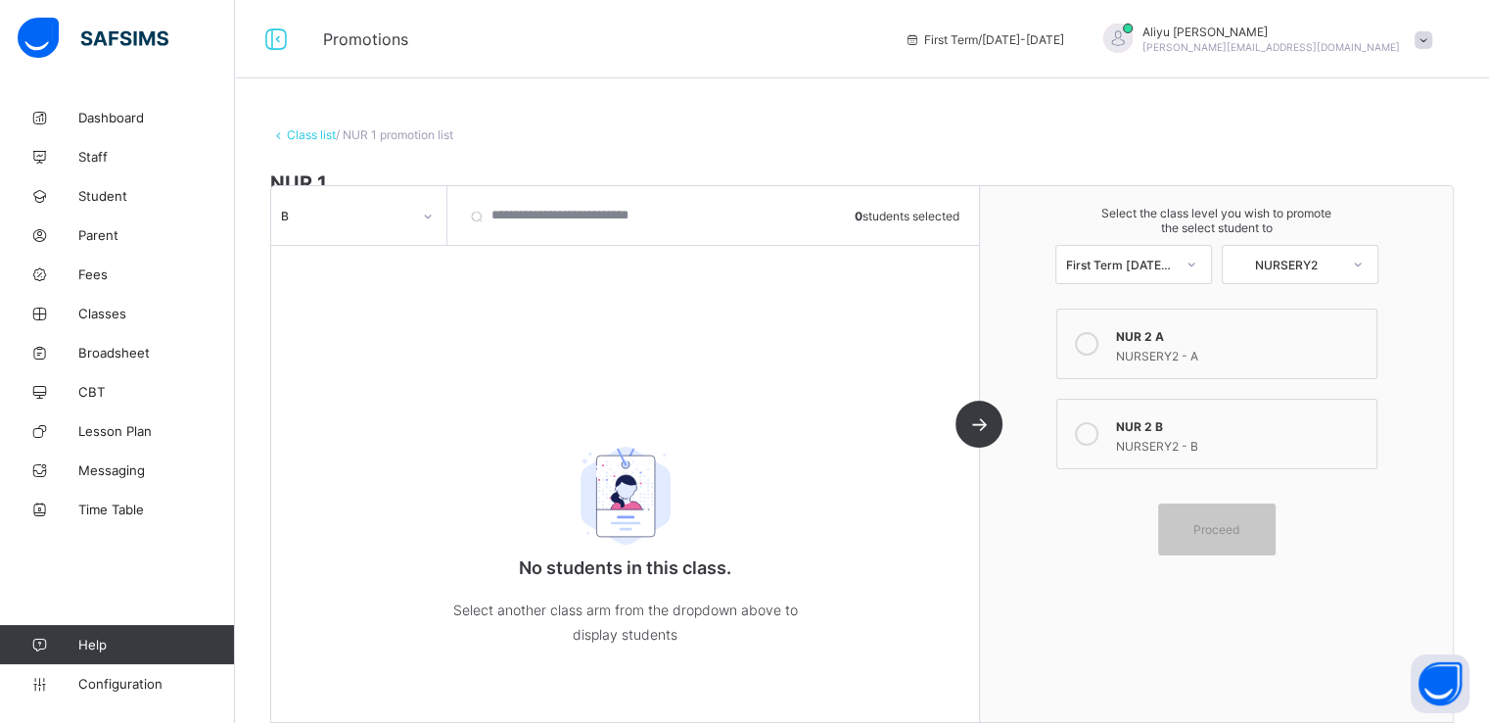
click at [290, 133] on link "Class list" at bounding box center [311, 134] width 49 height 15
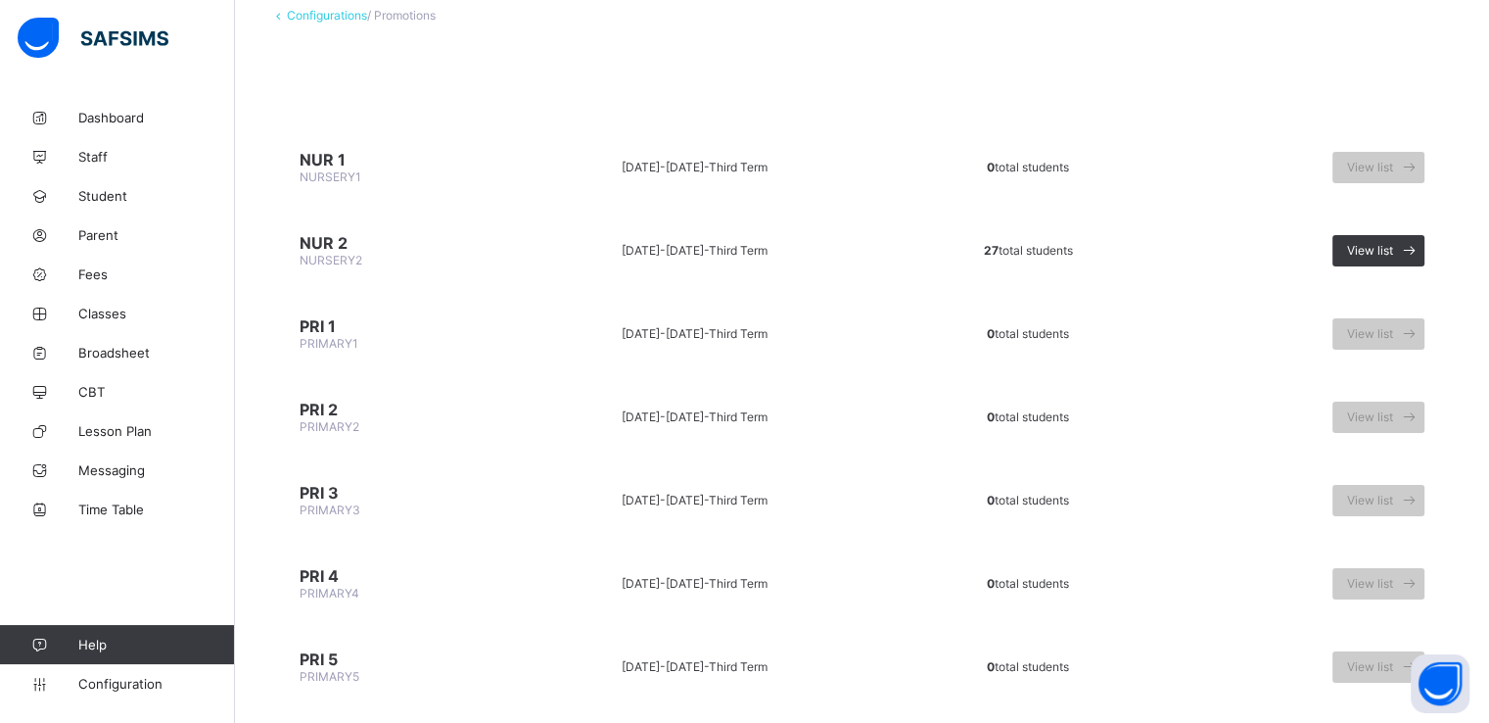
scroll to position [124, 0]
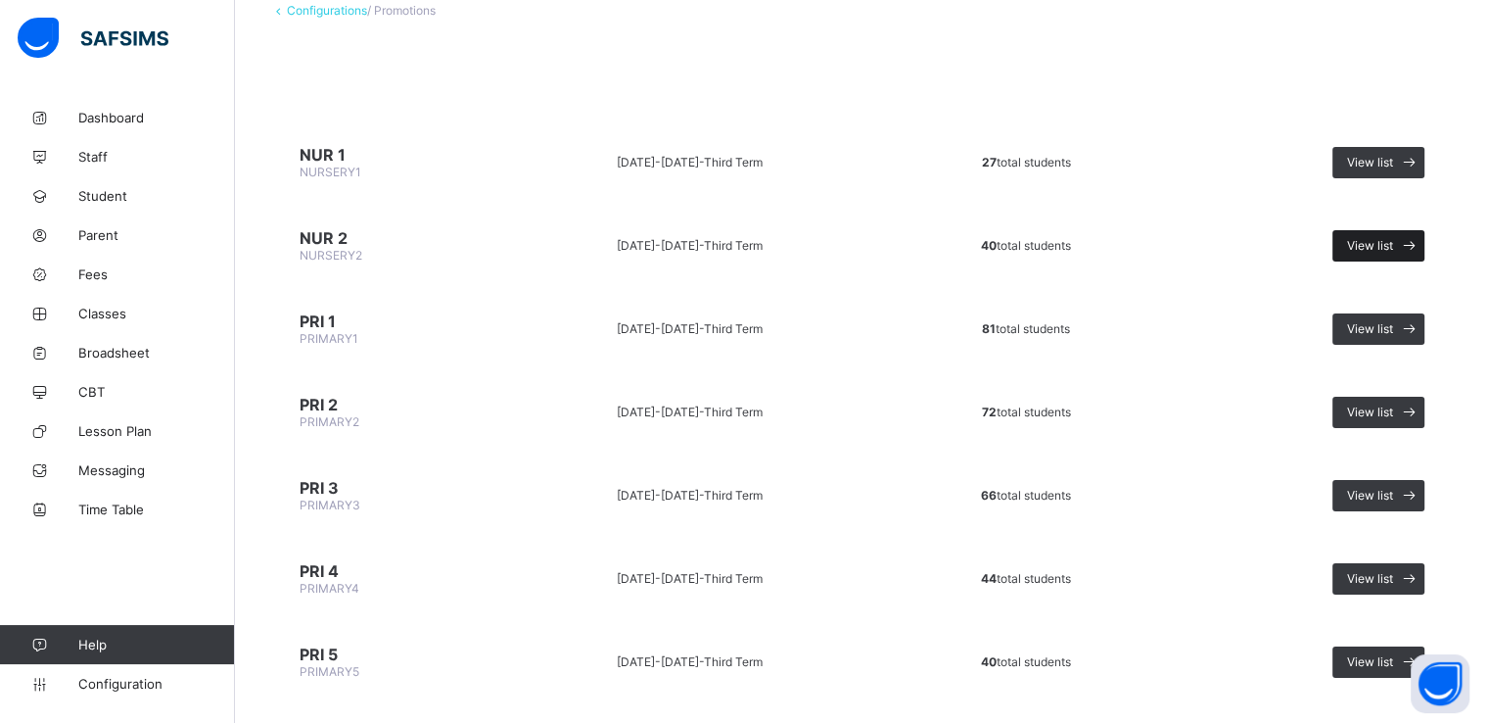
click at [1379, 244] on span "View list" at bounding box center [1370, 245] width 46 height 15
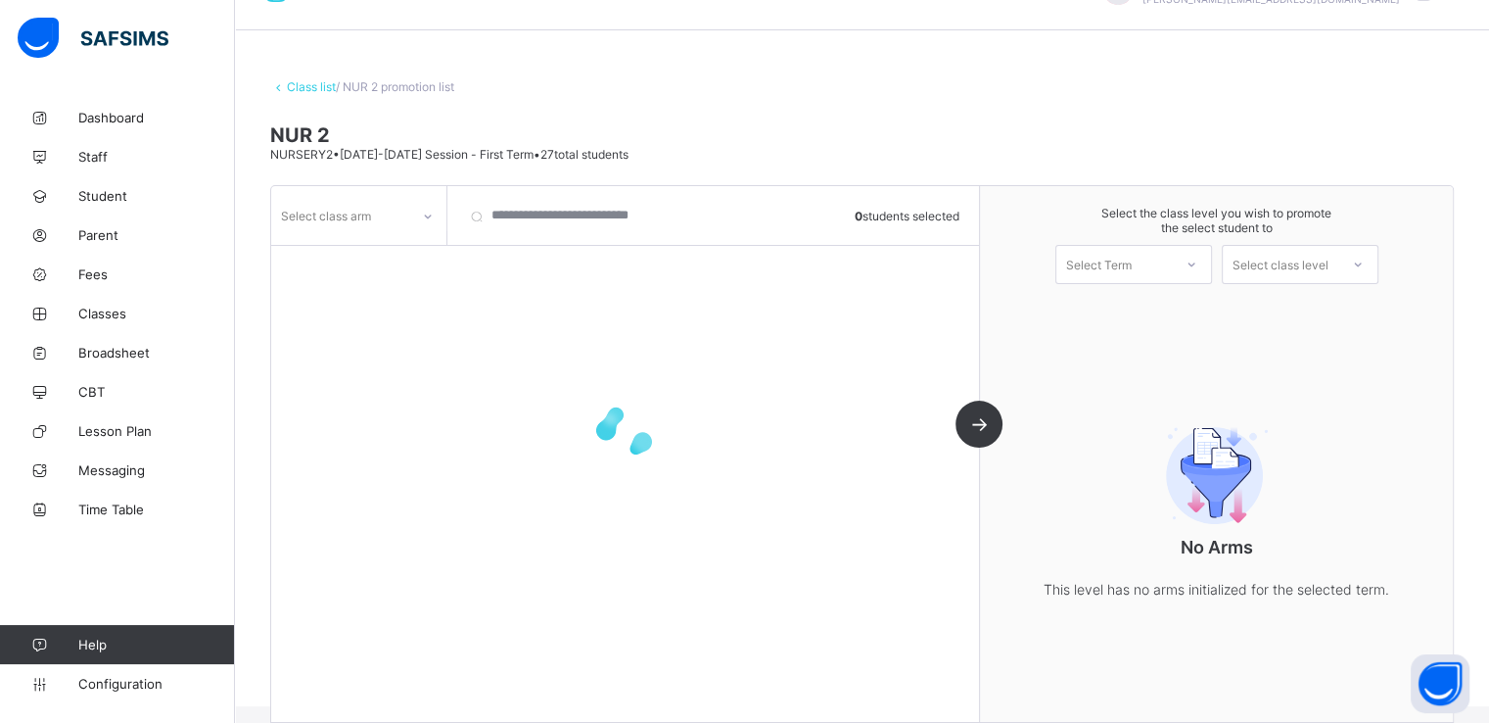
scroll to position [71, 0]
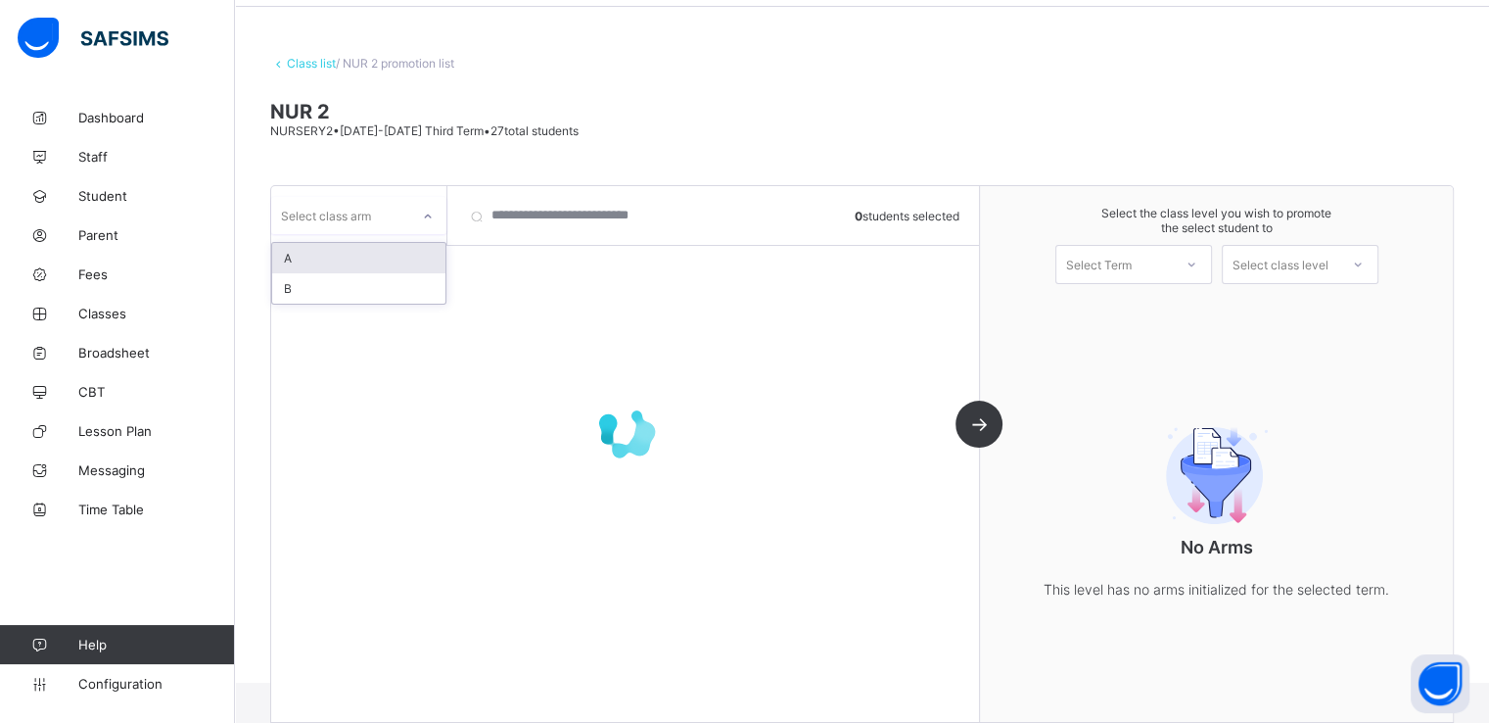
click at [409, 219] on div at bounding box center [427, 215] width 37 height 37
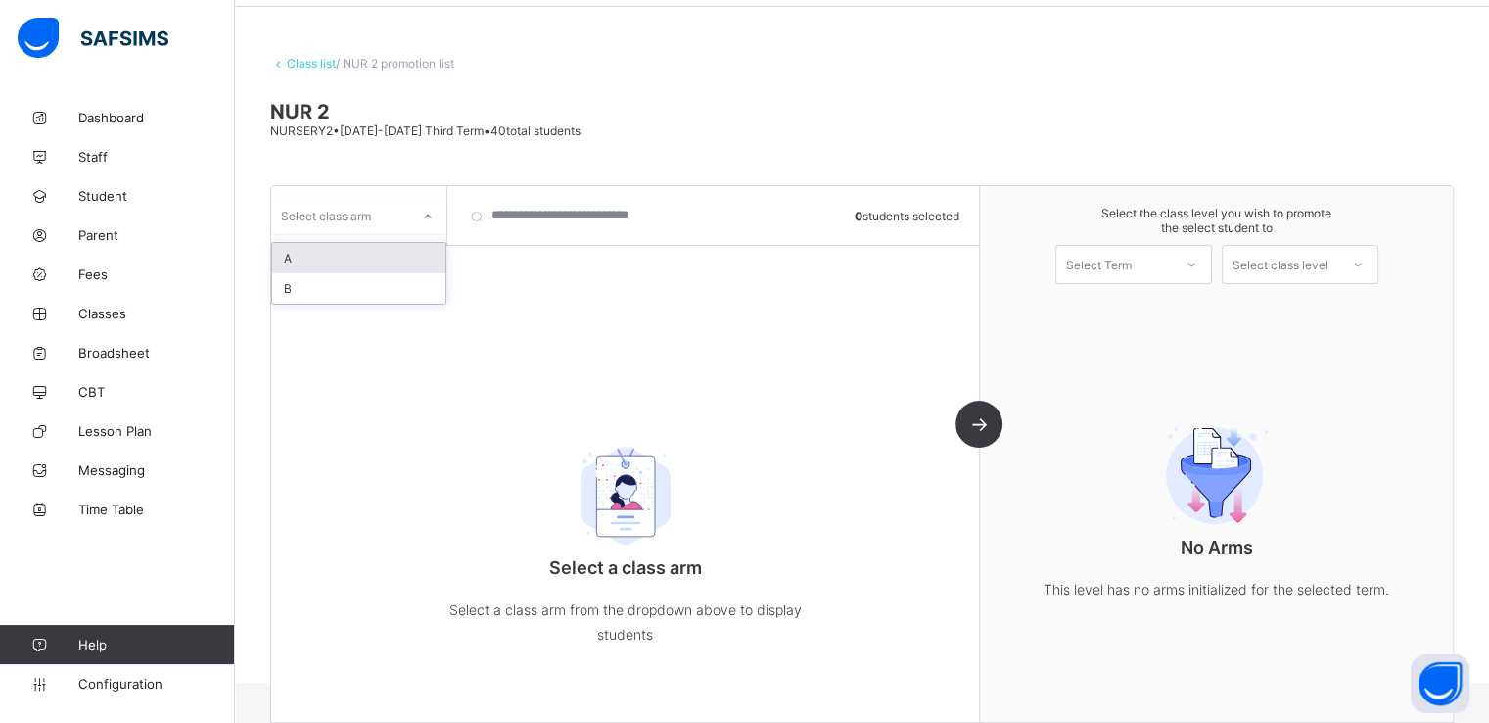
click at [333, 252] on div "A" at bounding box center [358, 258] width 173 height 30
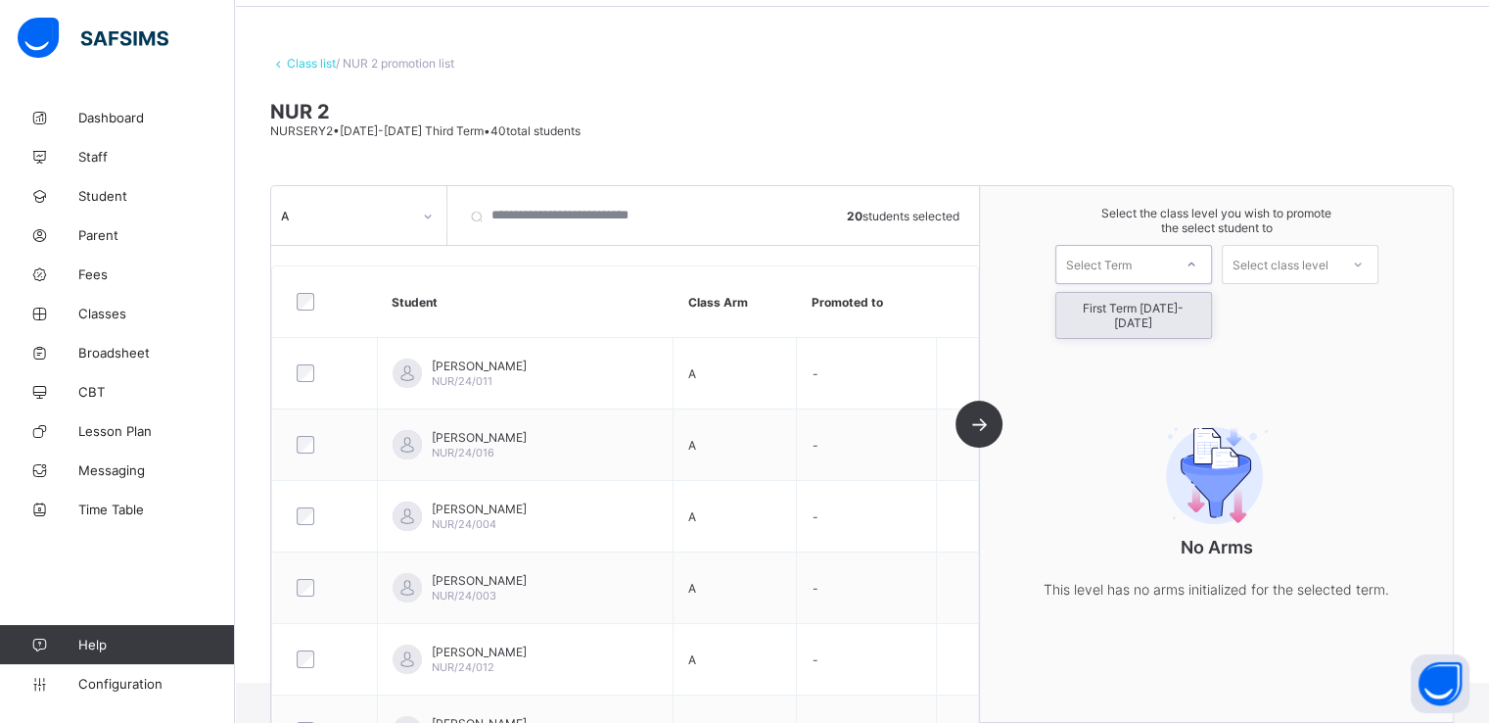
drag, startPoint x: 1149, startPoint y: 267, endPoint x: 1133, endPoint y: 310, distance: 45.8
click at [1133, 284] on div "option First Term 2025-2026 focused, 1 of 1. 1 result available. Use Up and Dow…" at bounding box center [1134, 264] width 157 height 39
click at [1133, 310] on div "First Term 2025-2026" at bounding box center [1134, 315] width 155 height 45
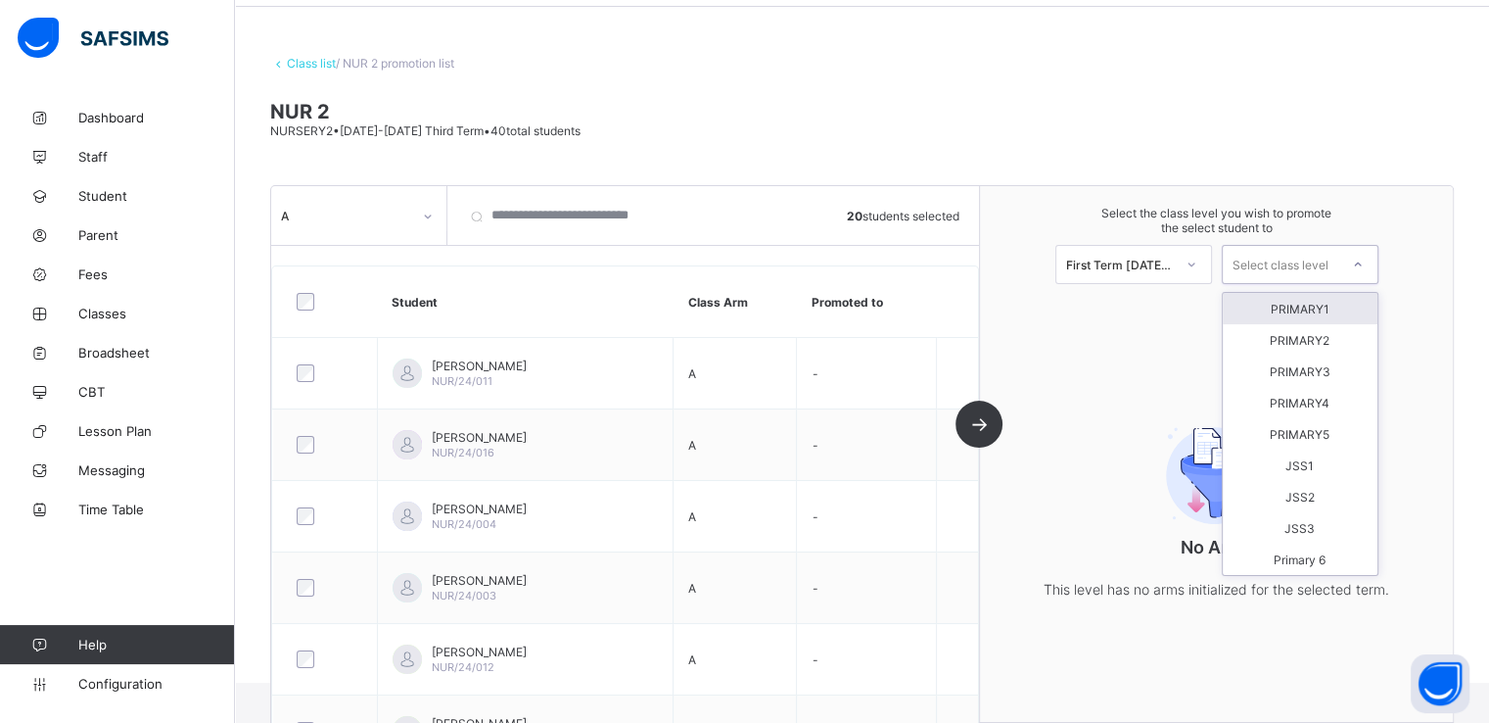
drag, startPoint x: 1257, startPoint y: 260, endPoint x: 1292, endPoint y: 303, distance: 54.3
click at [1292, 284] on div "option PRIMARY1 focused, 1 of 9. 9 results available. Use Up and Down to choose…" at bounding box center [1300, 264] width 157 height 39
click at [1292, 303] on div "PRIMARY1" at bounding box center [1300, 308] width 155 height 31
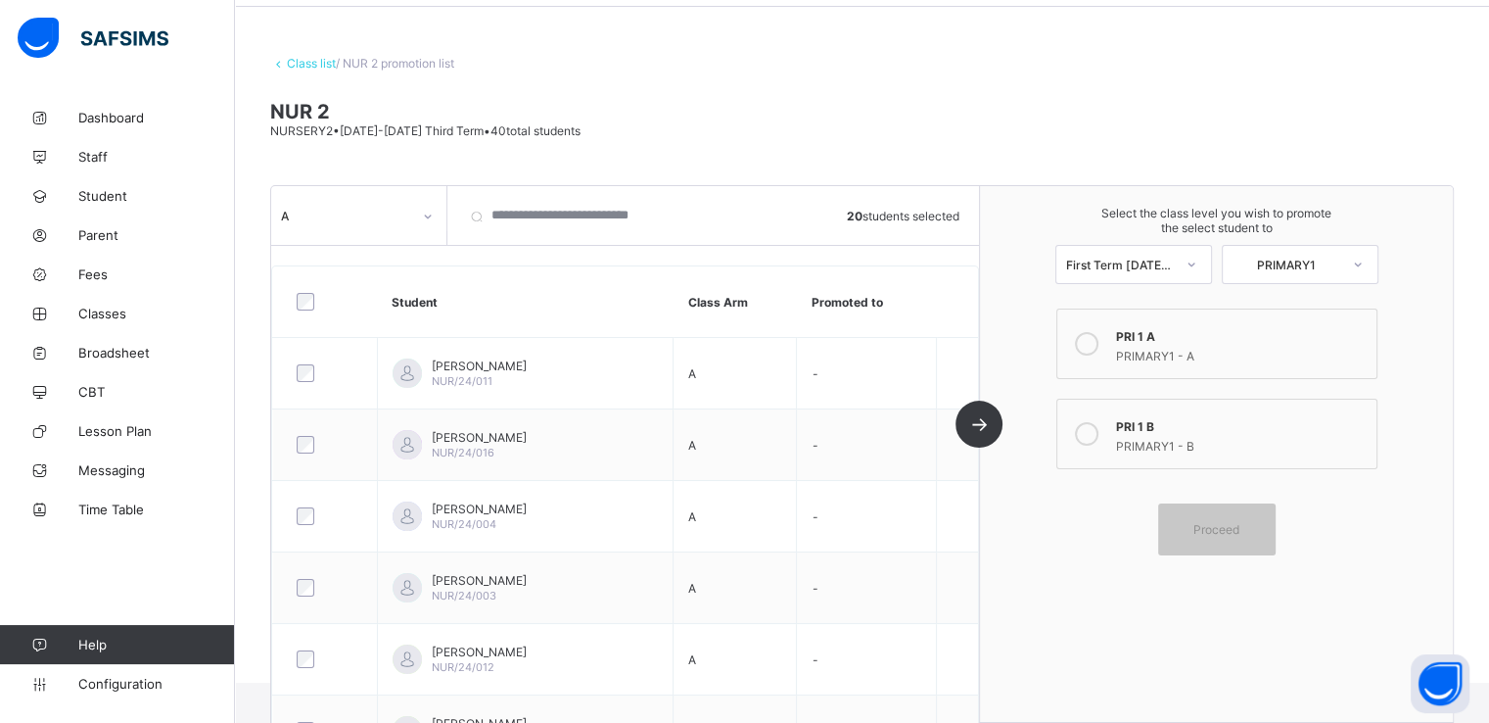
click at [1096, 345] on icon at bounding box center [1087, 344] width 24 height 24
click at [307, 62] on link "Class list" at bounding box center [311, 63] width 49 height 15
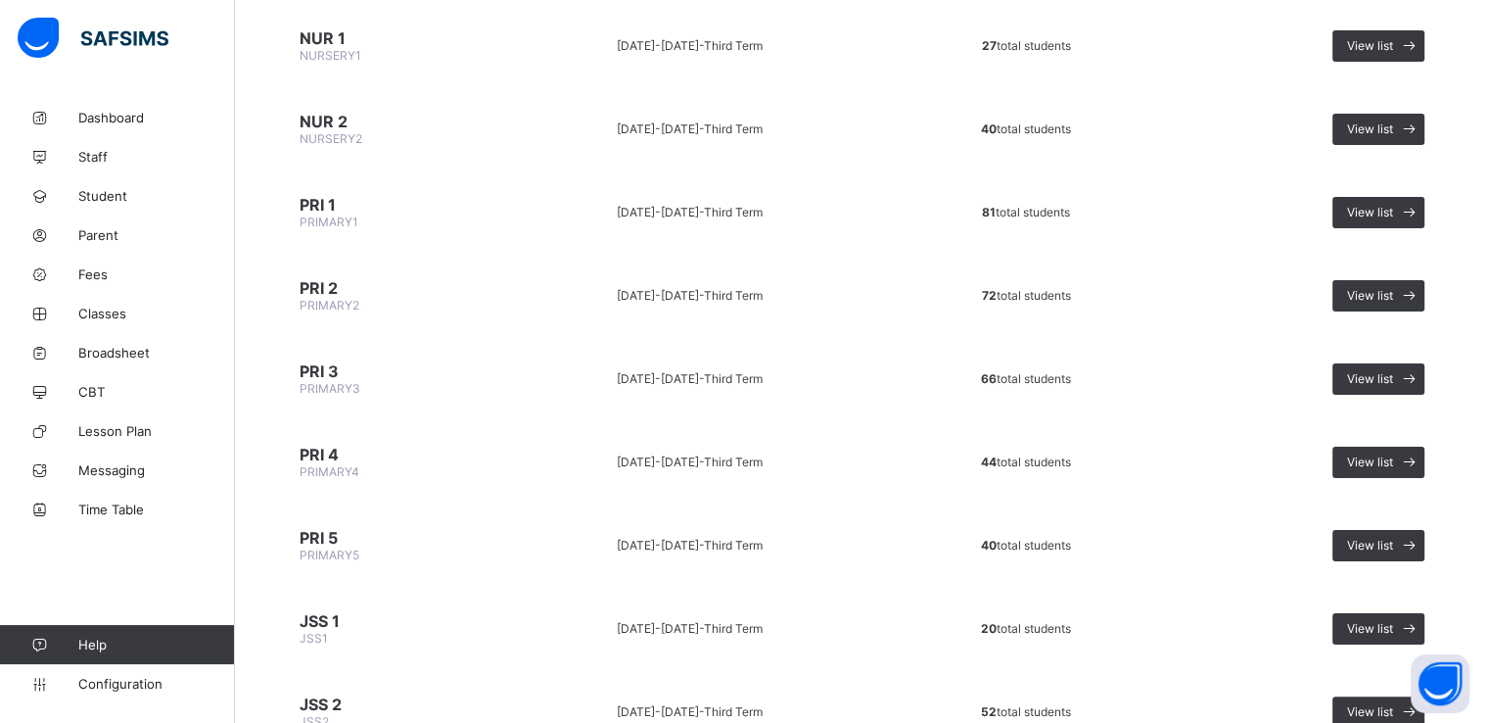
scroll to position [142, 0]
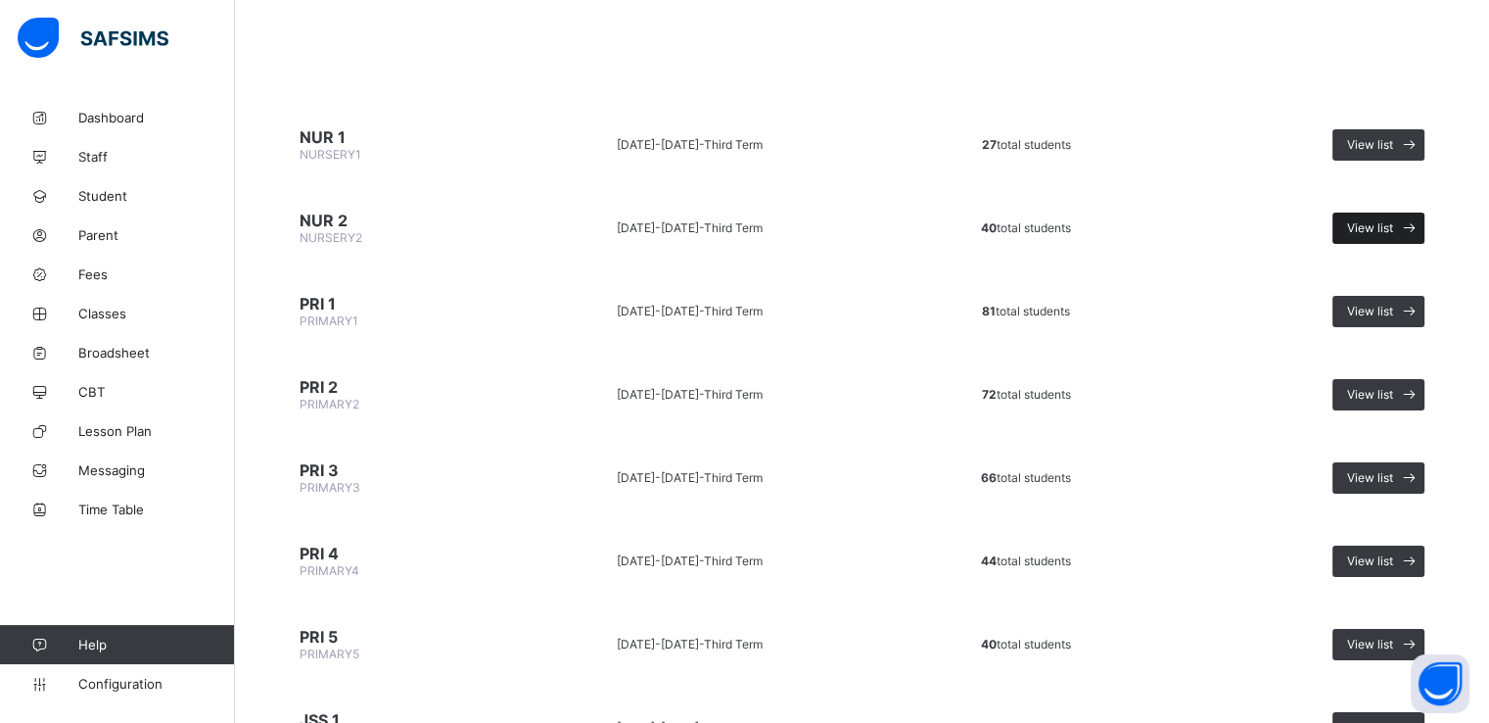
click at [1387, 232] on span "View list" at bounding box center [1370, 227] width 46 height 15
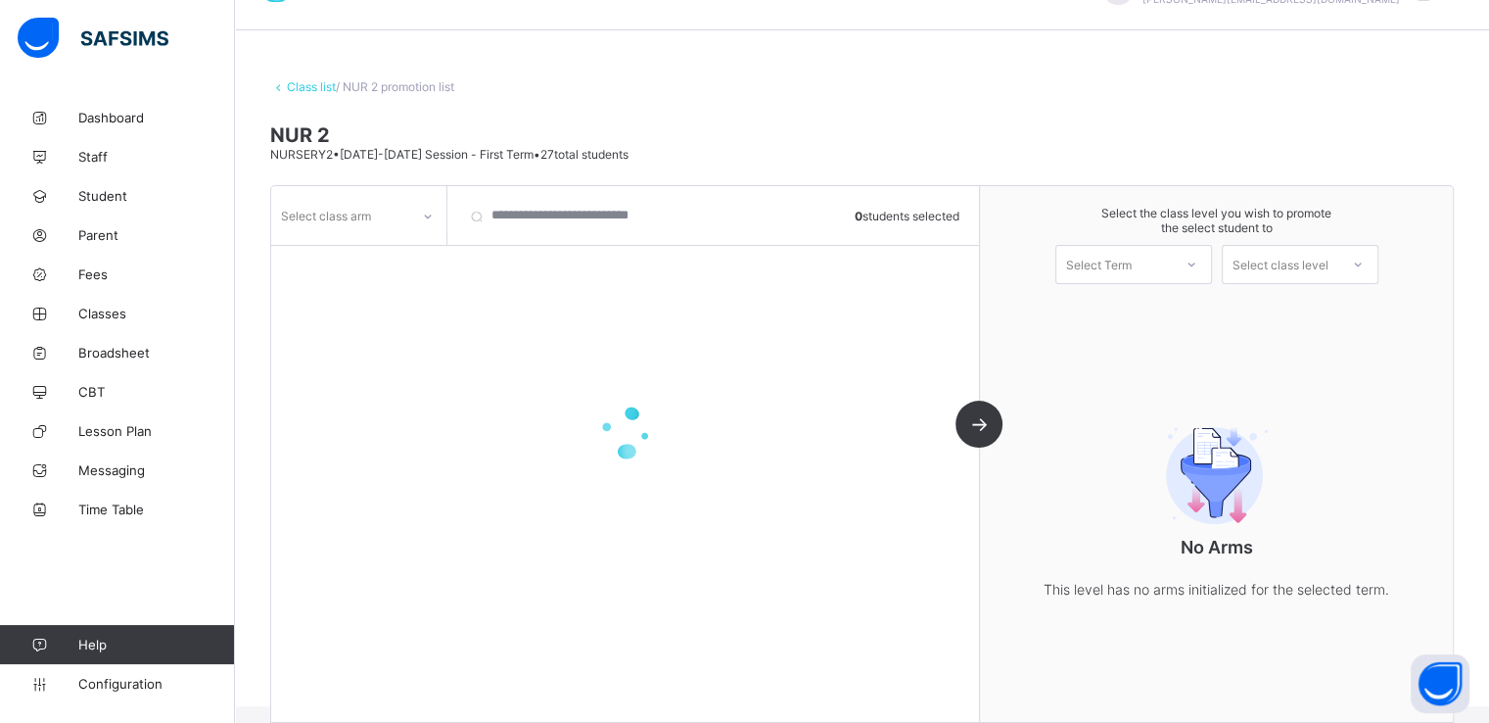
scroll to position [71, 0]
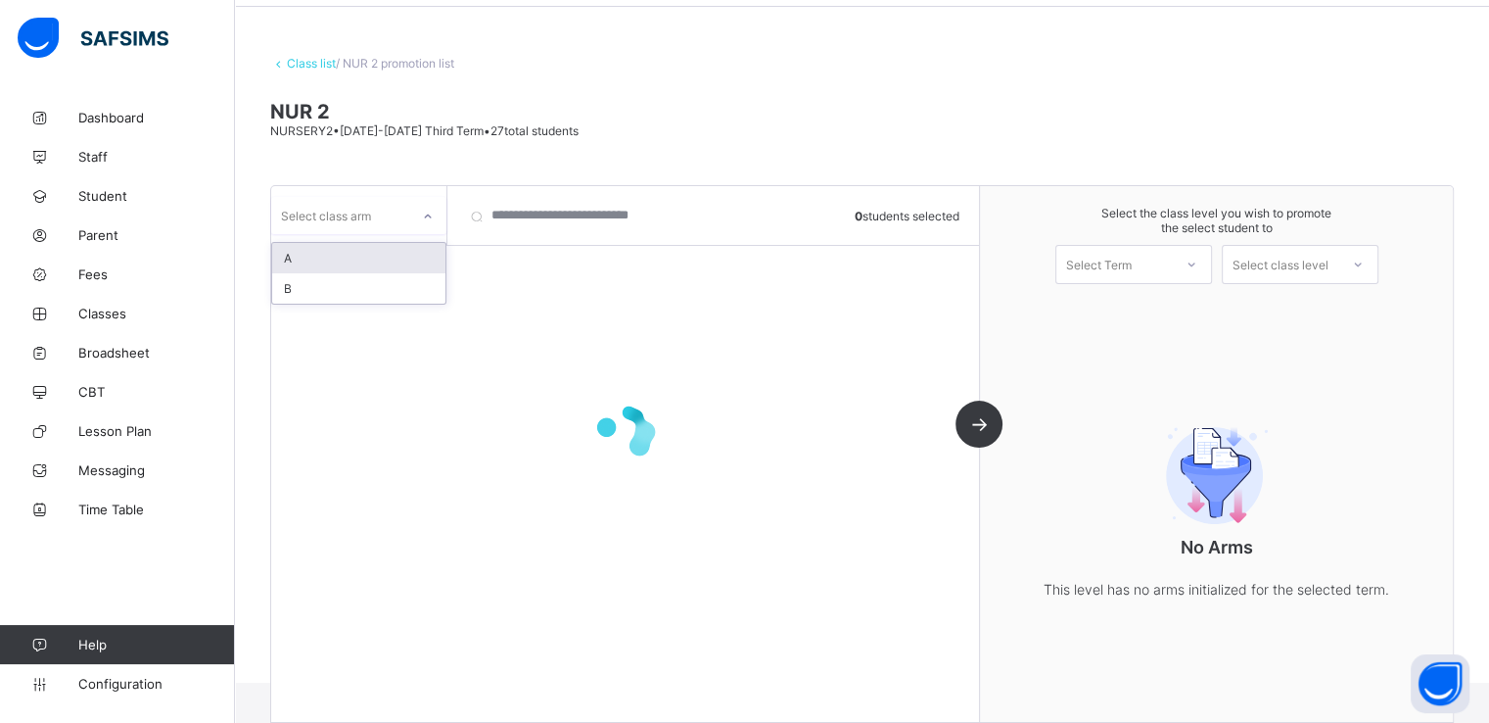
click at [396, 206] on div "Select class arm" at bounding box center [340, 215] width 138 height 27
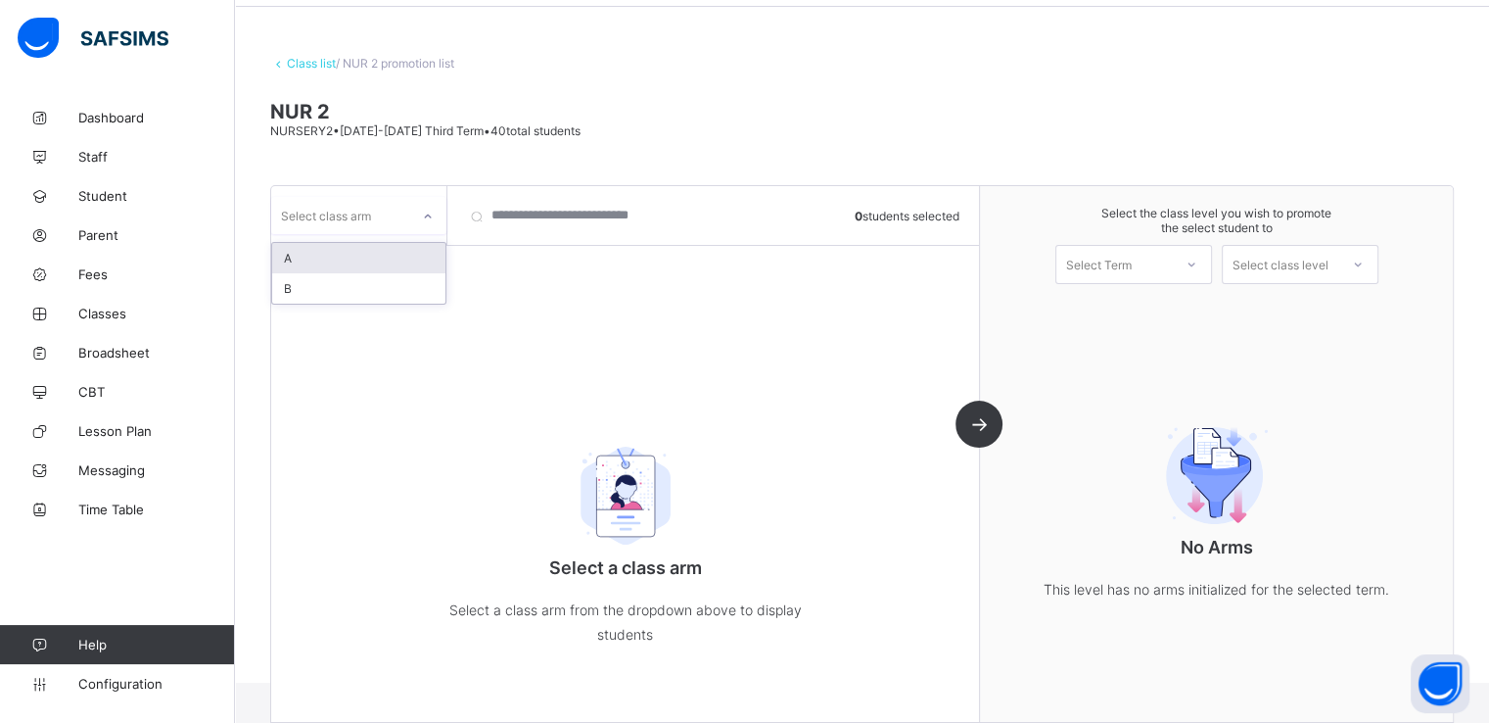
click at [330, 253] on div "A" at bounding box center [358, 258] width 173 height 30
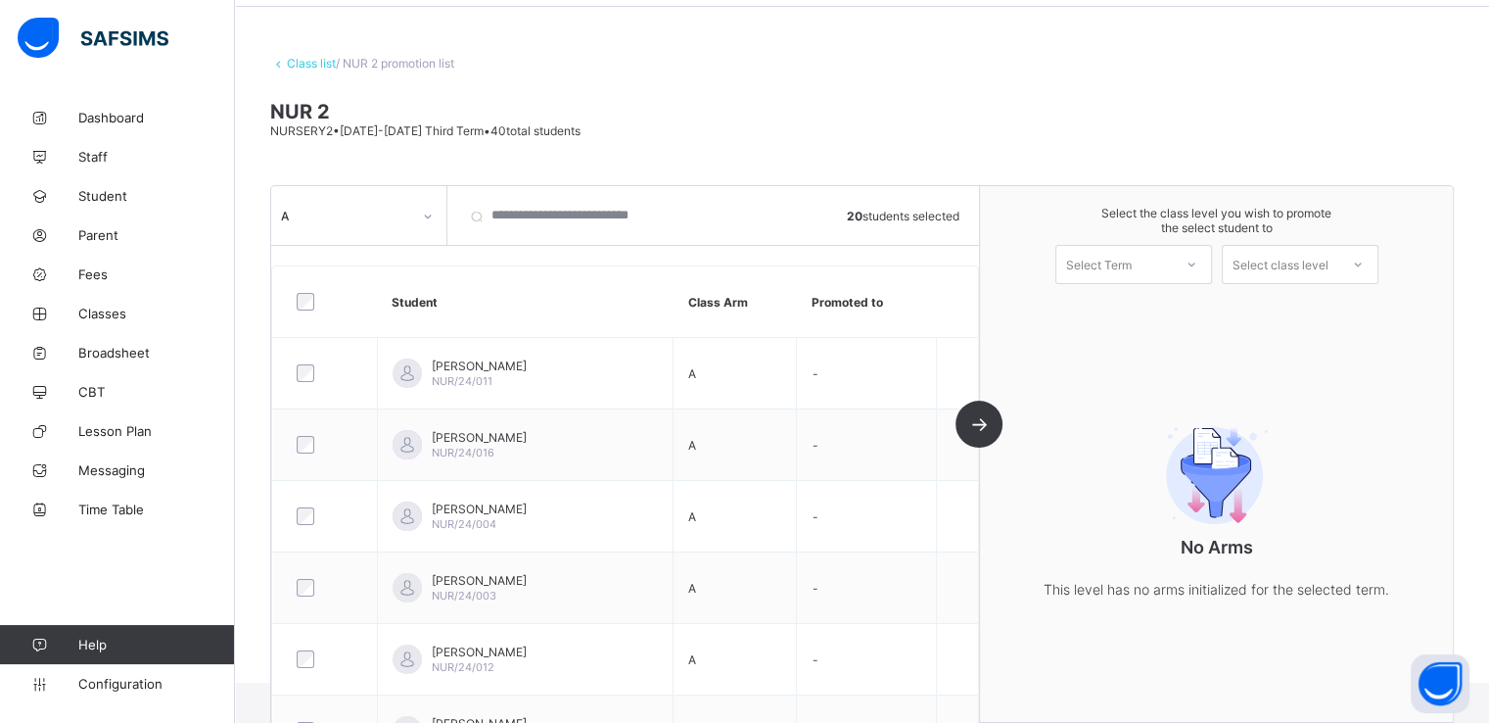
click at [1132, 273] on div "Select Term" at bounding box center [1099, 264] width 66 height 39
click at [1116, 322] on div "First Term 2025-2026" at bounding box center [1134, 315] width 155 height 45
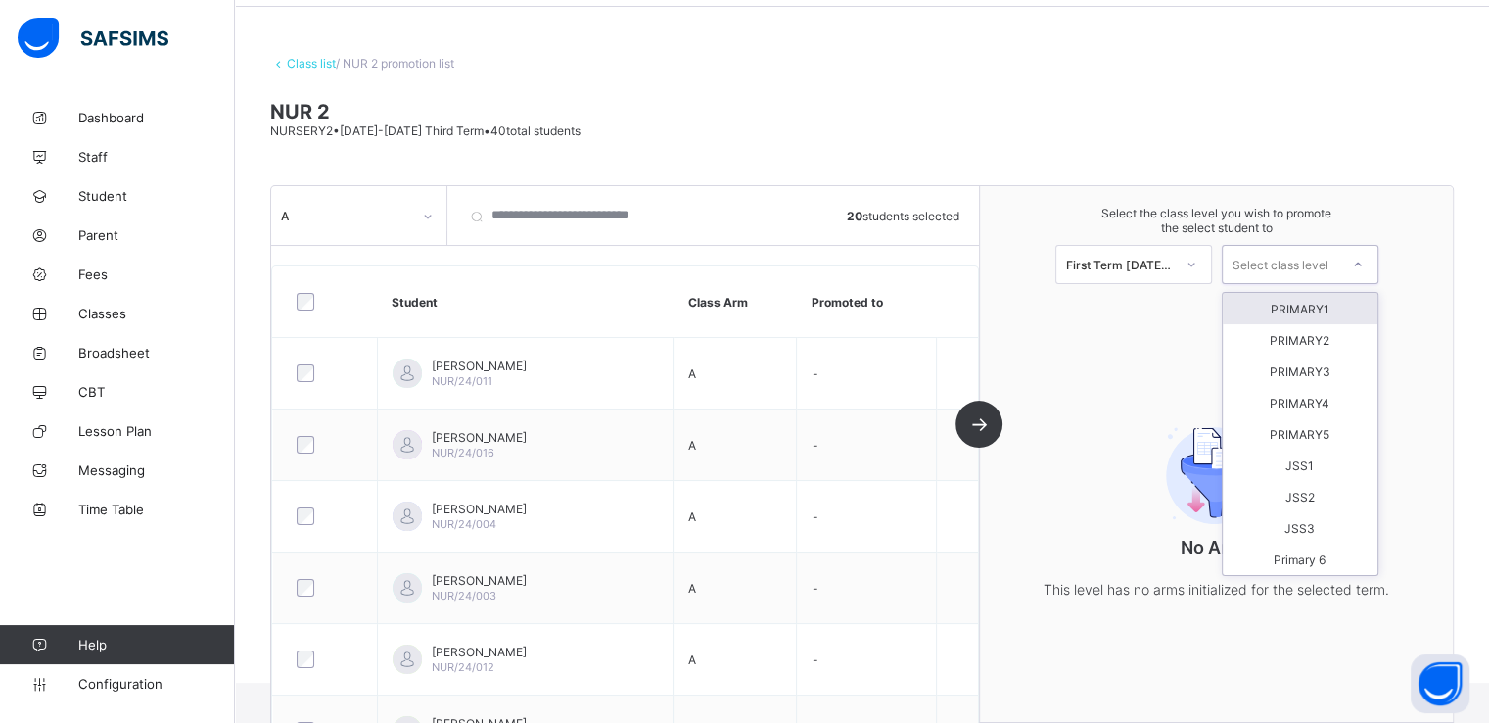
click at [1297, 263] on div "Select class level" at bounding box center [1281, 264] width 96 height 39
click at [1293, 303] on div "PRIMARY1" at bounding box center [1300, 308] width 155 height 31
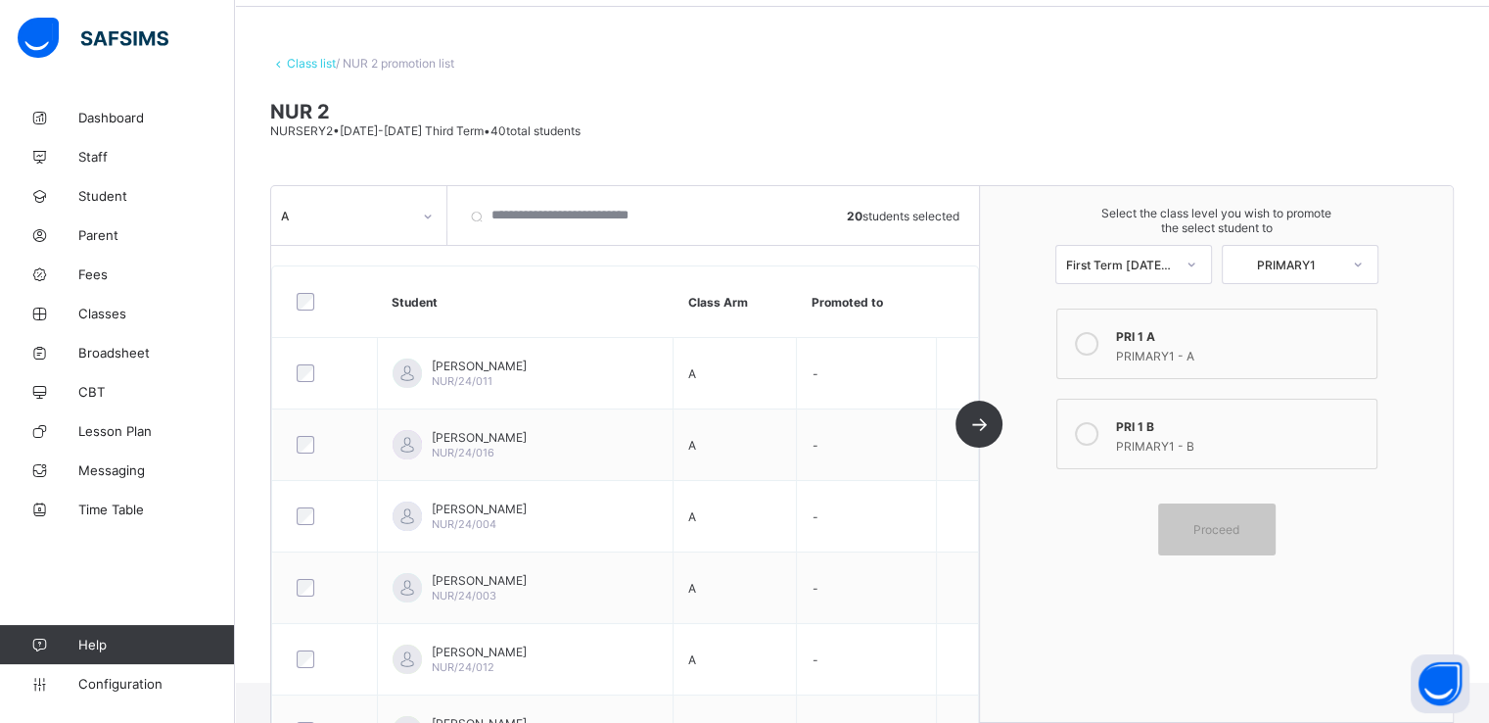
click at [1101, 354] on div at bounding box center [1086, 343] width 39 height 39
click at [1210, 533] on span "Proceed" at bounding box center [1217, 529] width 46 height 15
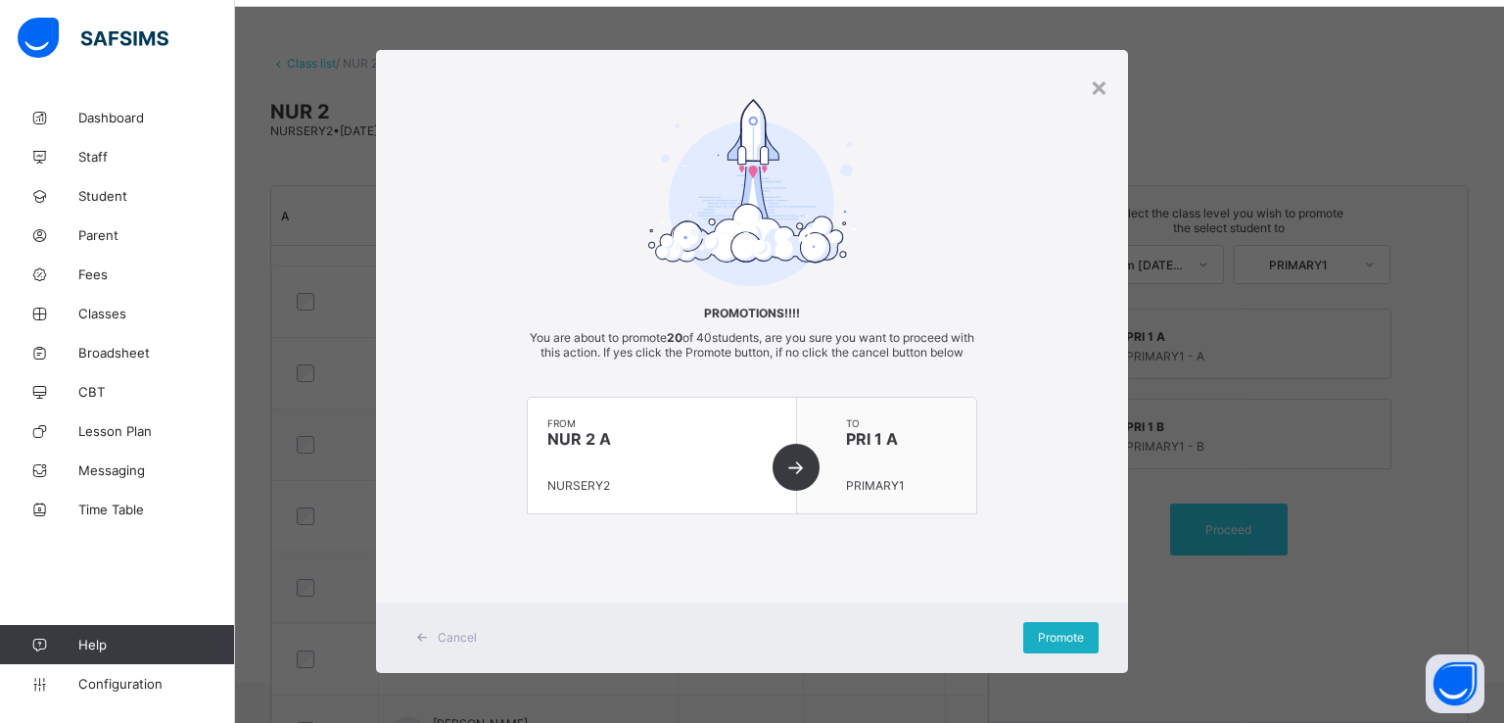
click at [1052, 639] on div "Promote" at bounding box center [1060, 637] width 75 height 31
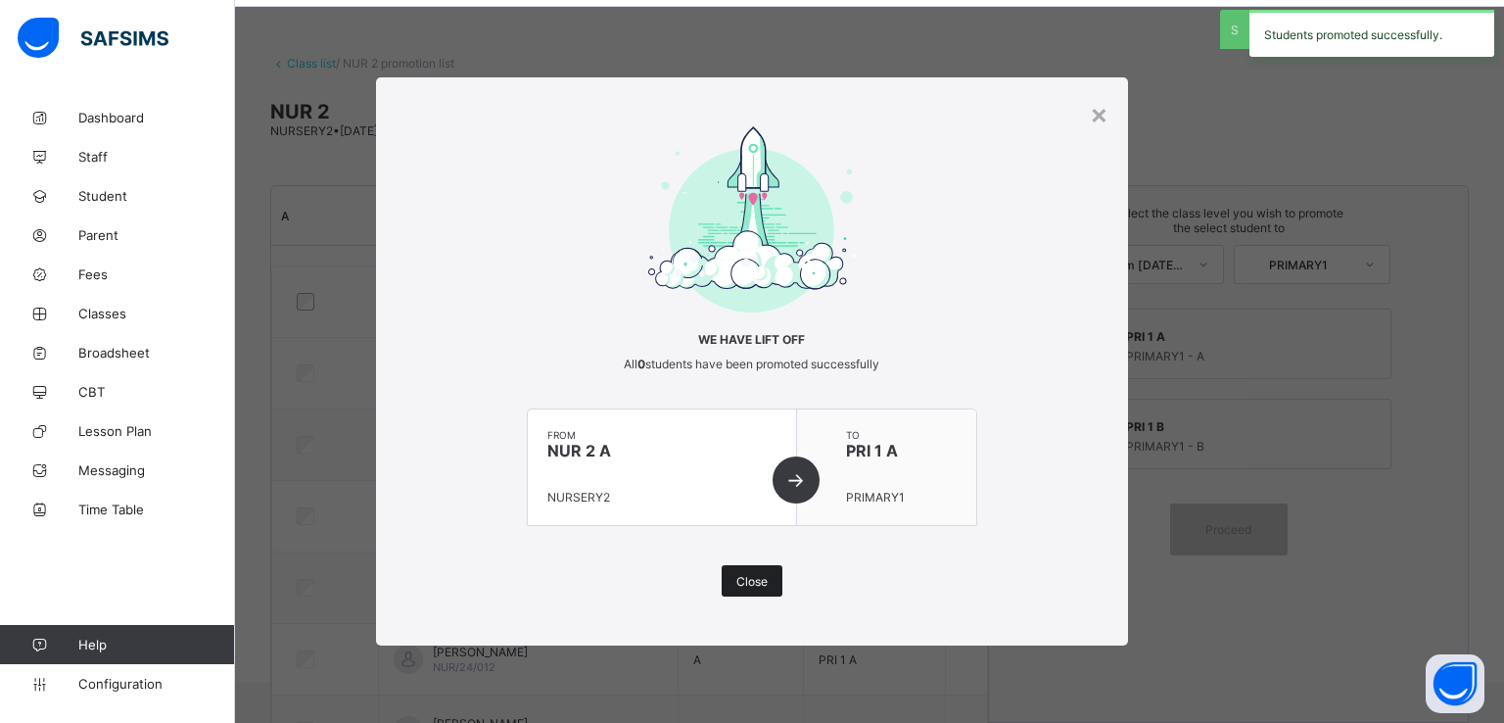
click at [739, 579] on span "Close" at bounding box center [751, 581] width 31 height 15
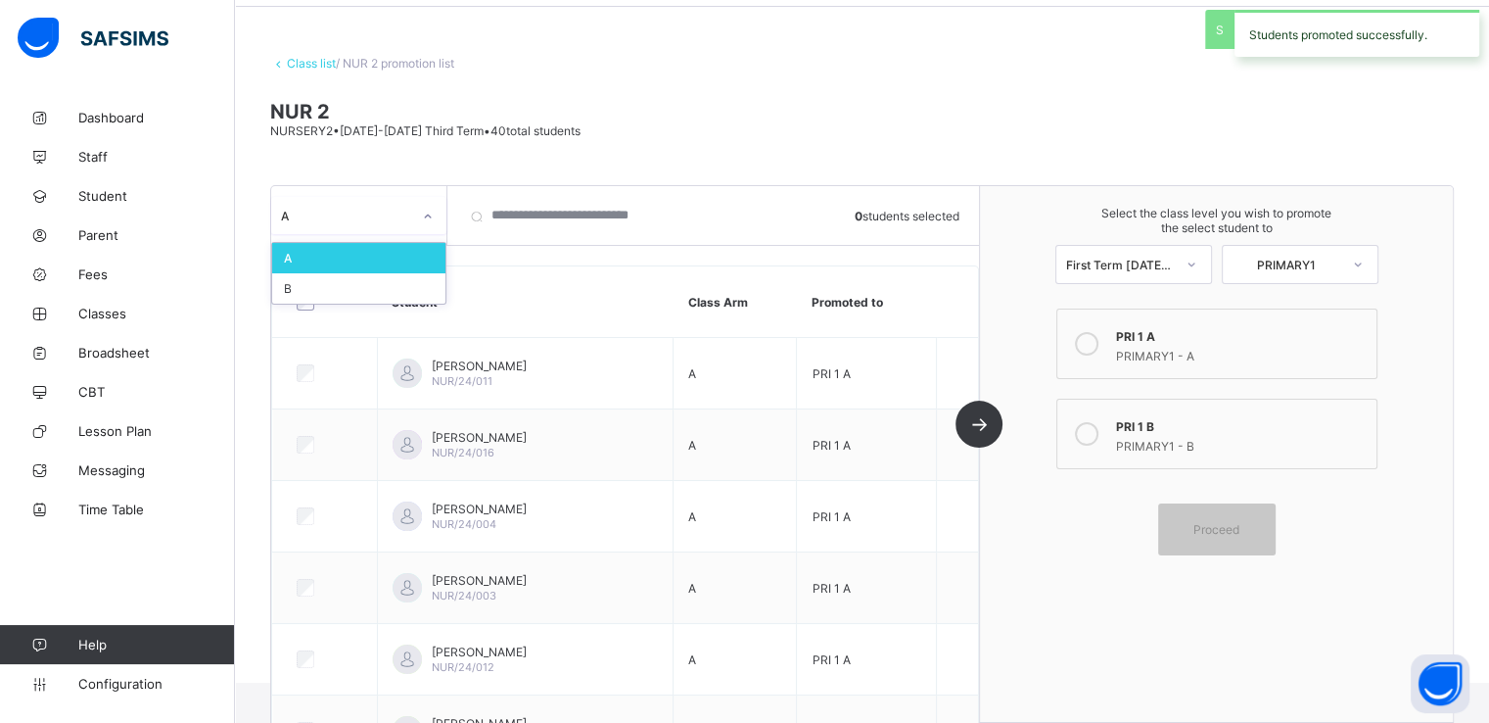
click at [425, 211] on icon at bounding box center [428, 217] width 12 height 20
click at [308, 286] on div "B" at bounding box center [358, 288] width 173 height 30
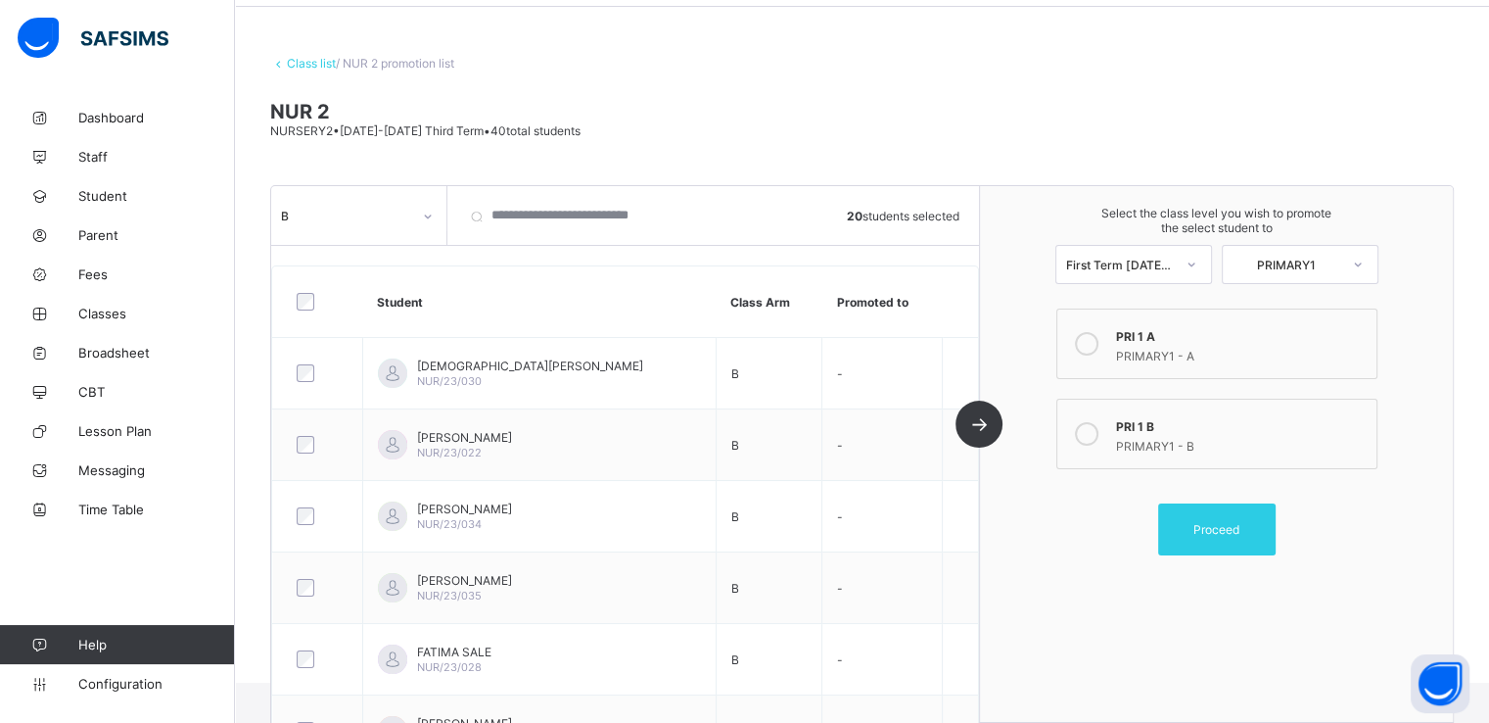
click at [1093, 435] on icon at bounding box center [1087, 434] width 24 height 24
click at [1208, 530] on span "Proceed" at bounding box center [1217, 529] width 46 height 15
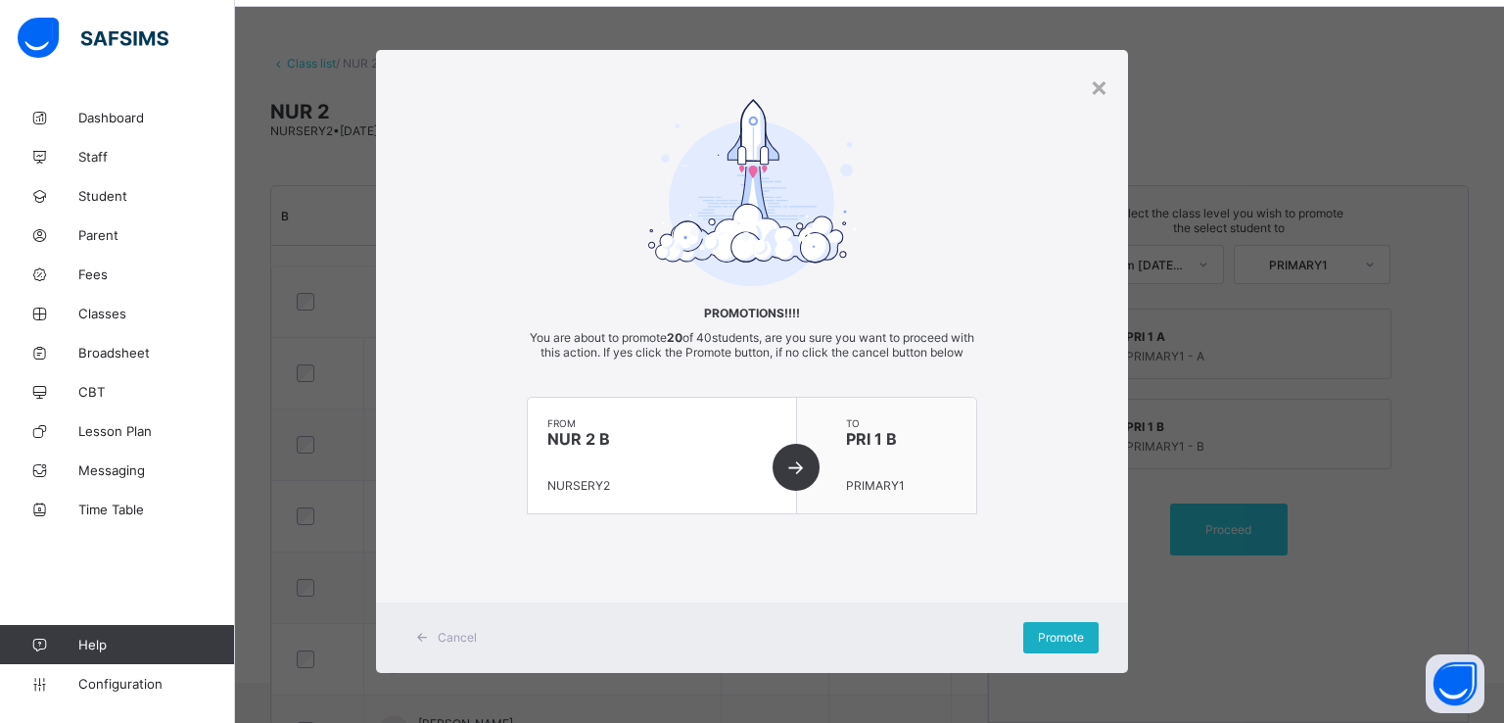
click at [1042, 644] on span "Promote" at bounding box center [1061, 637] width 46 height 15
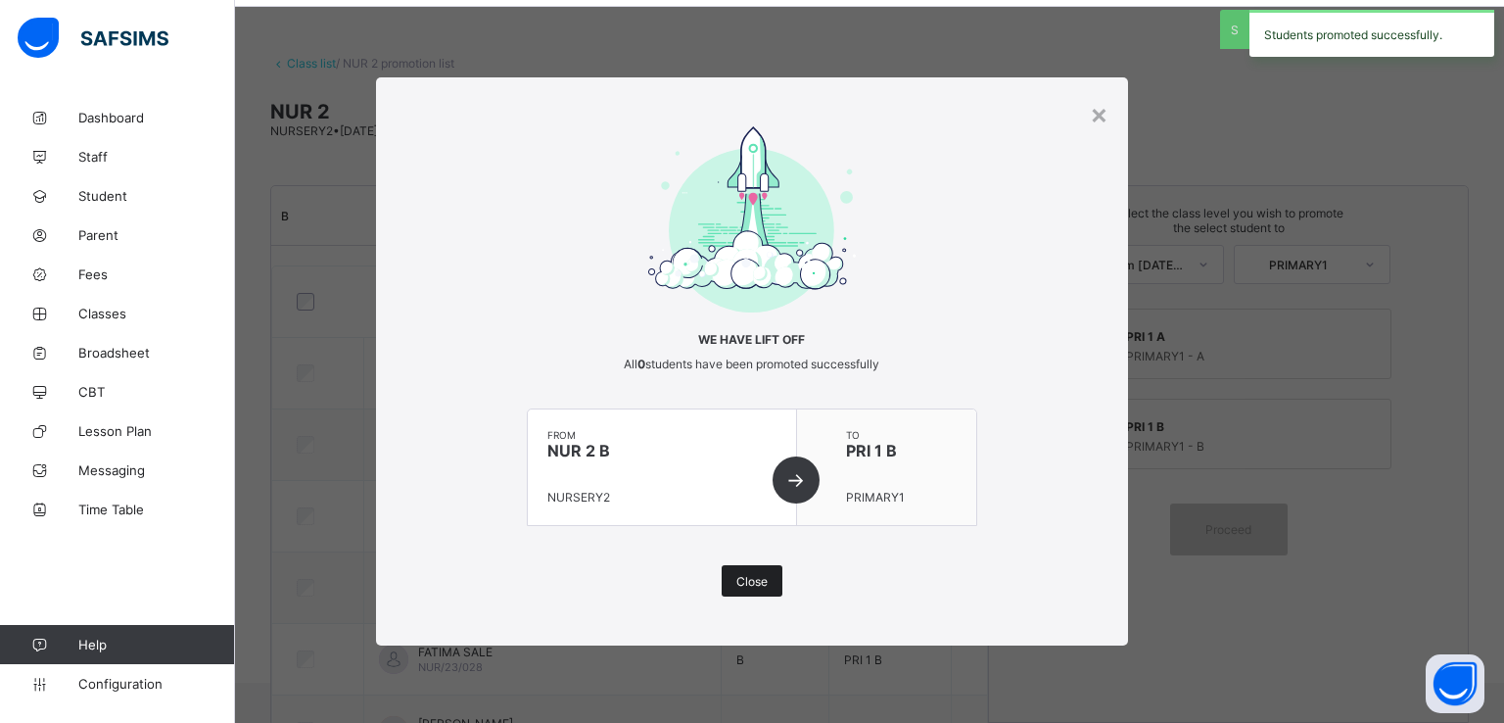
click at [756, 586] on span "Close" at bounding box center [751, 581] width 31 height 15
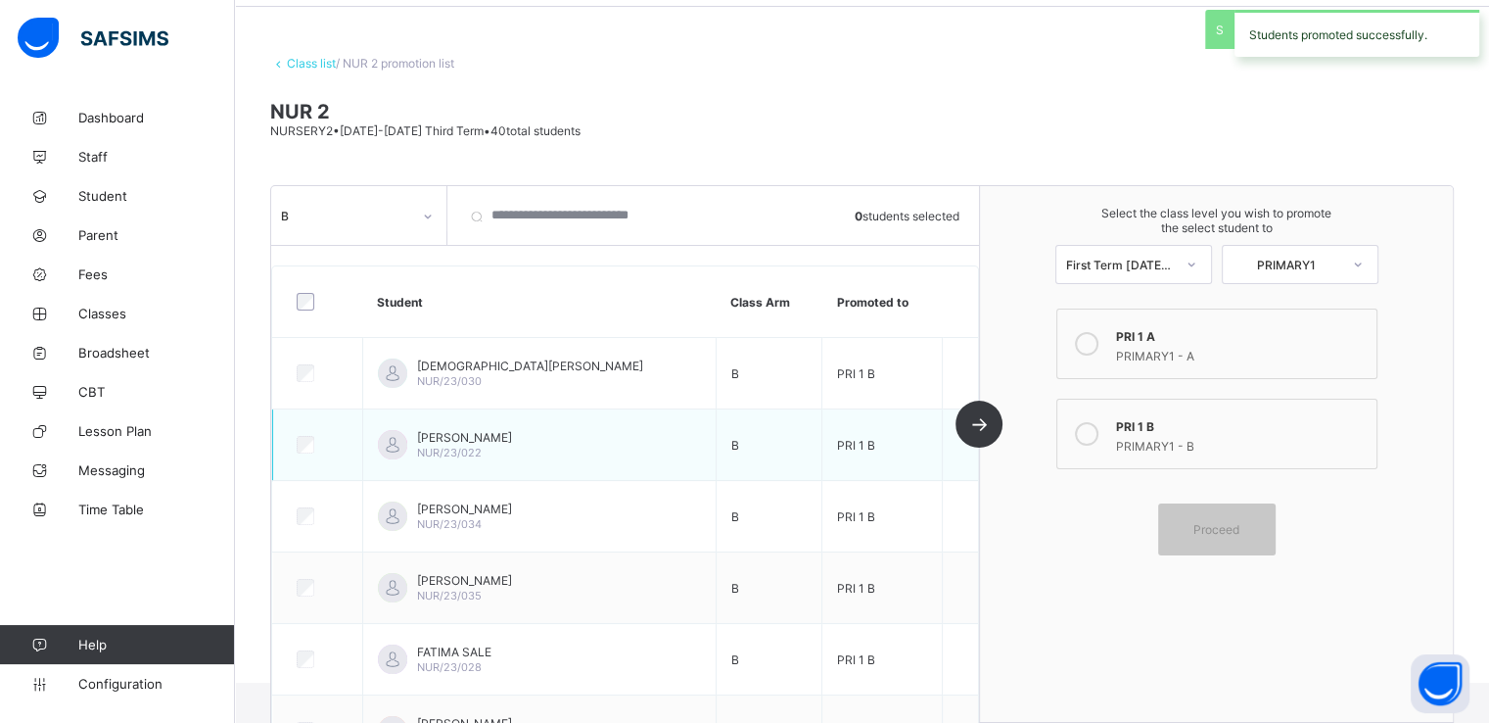
scroll to position [0, 0]
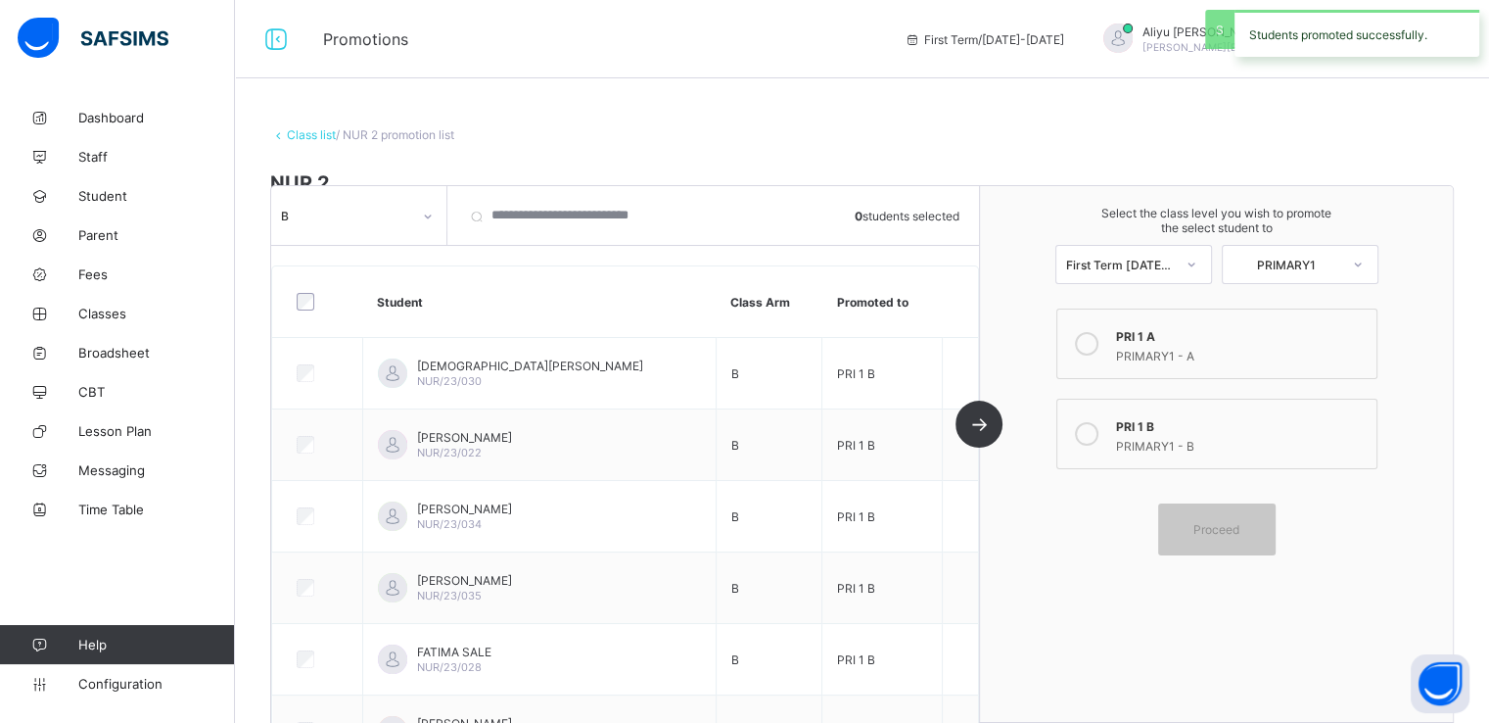
click at [298, 135] on link "Class list" at bounding box center [311, 134] width 49 height 15
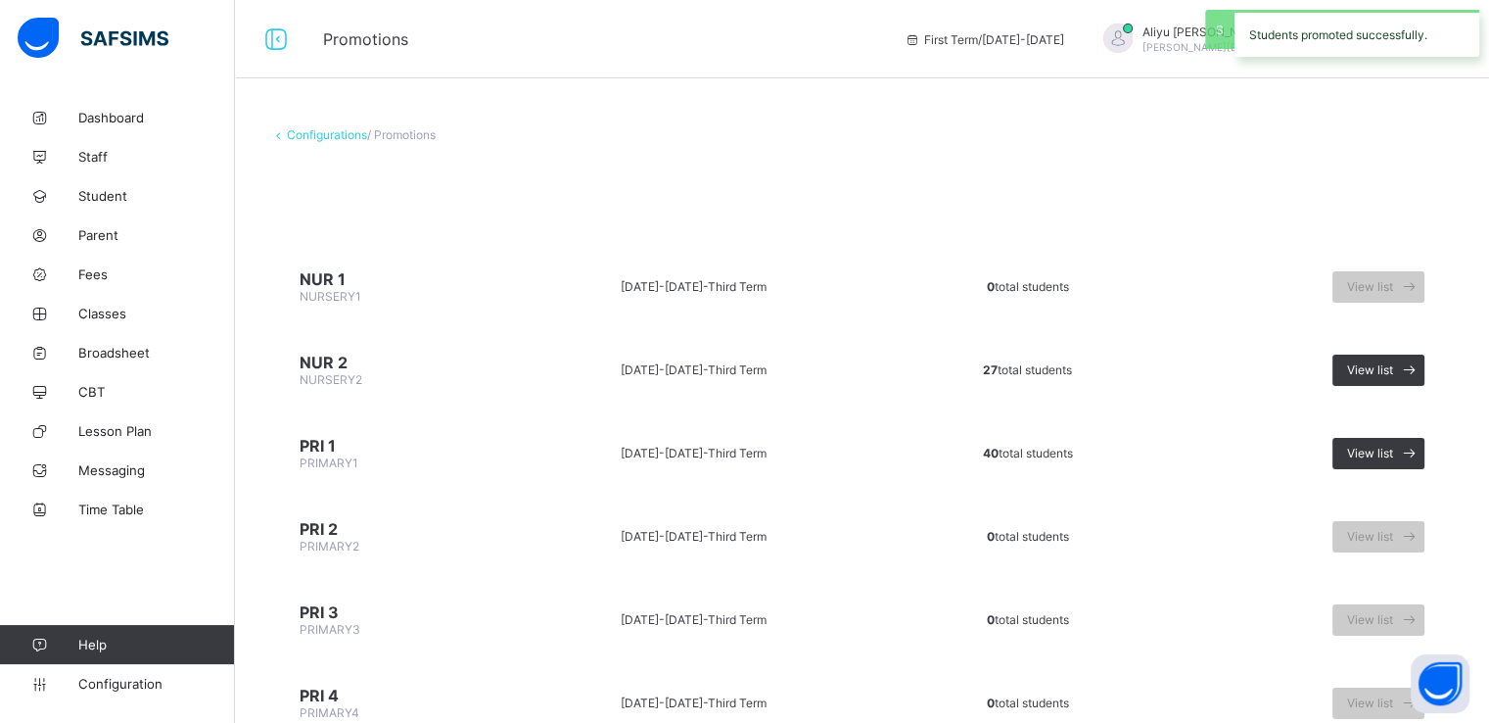
click at [593, 313] on td "2024-2025 - Third Term" at bounding box center [693, 286] width 387 height 73
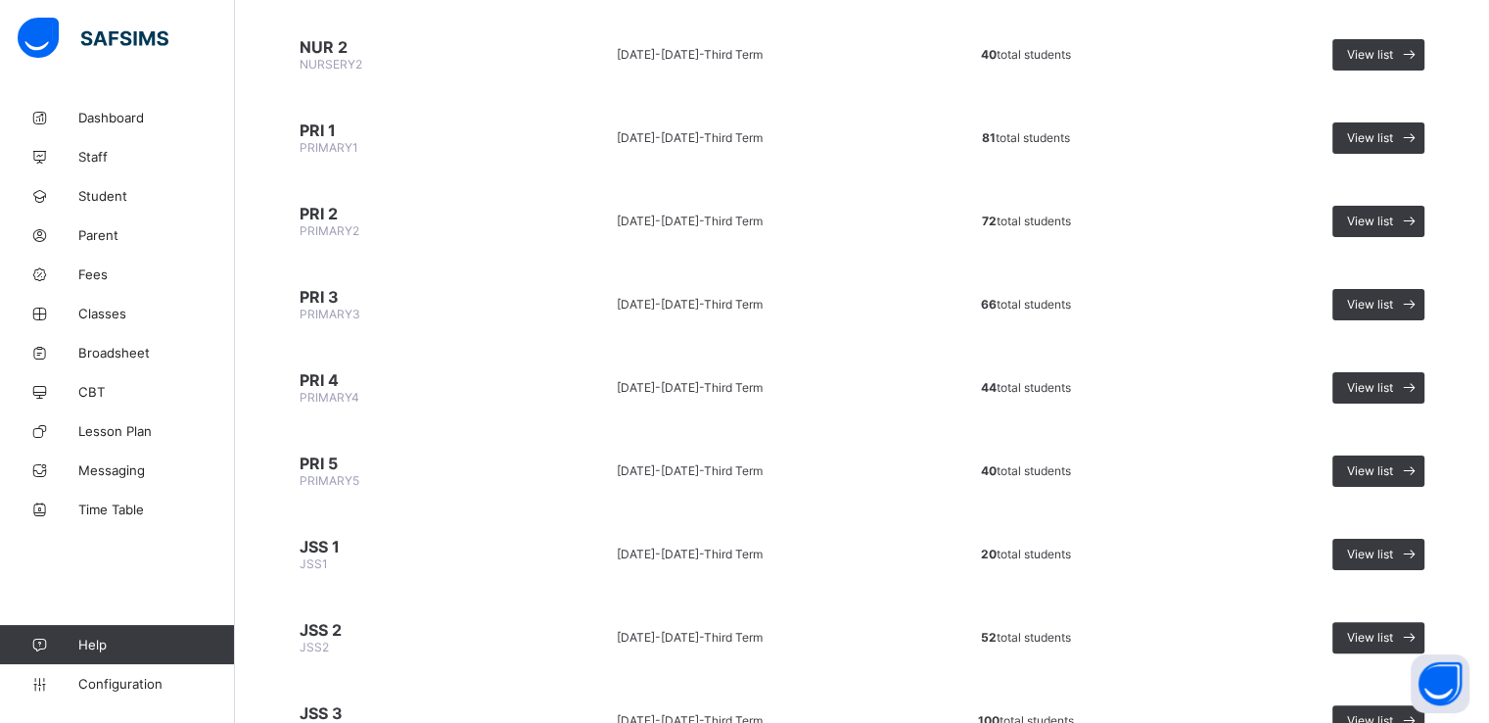
scroll to position [319, 0]
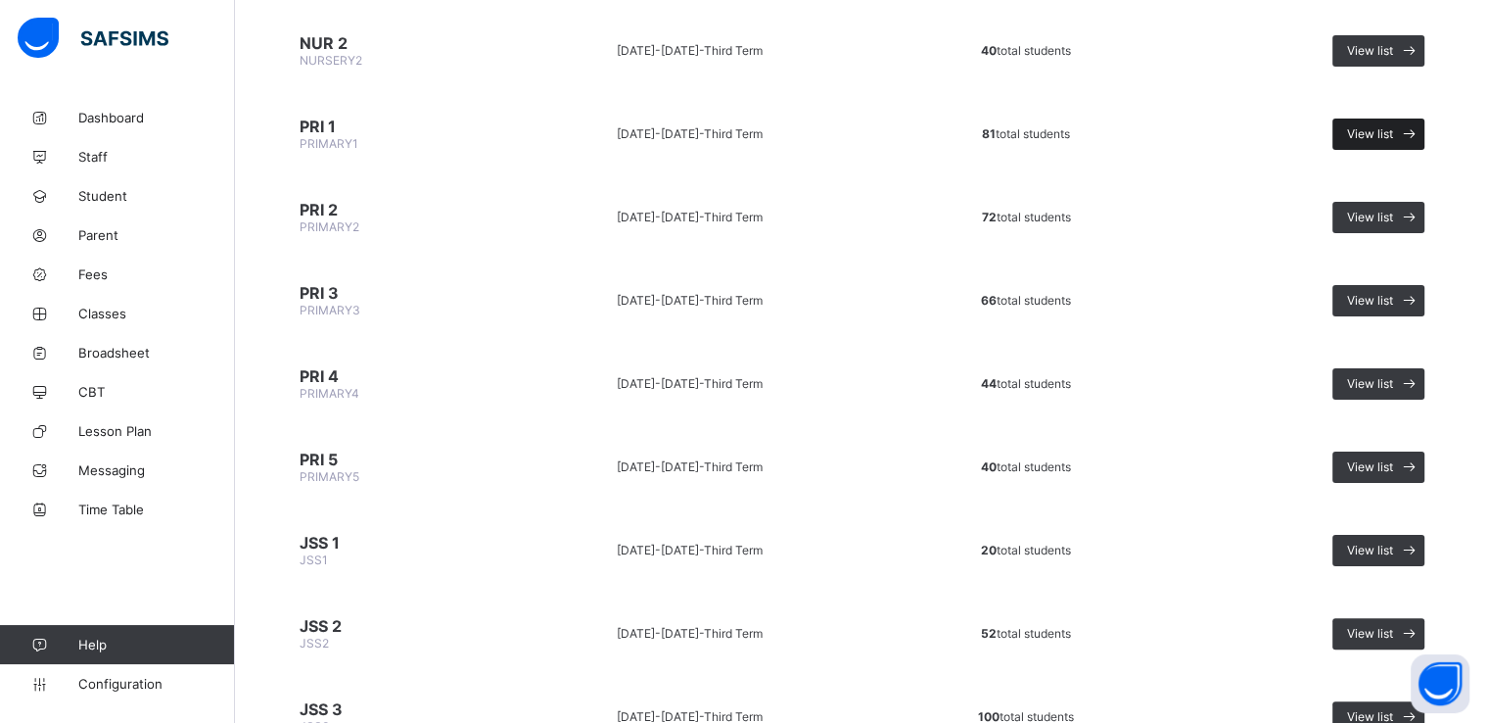
click at [1382, 136] on span "View list" at bounding box center [1370, 133] width 46 height 15
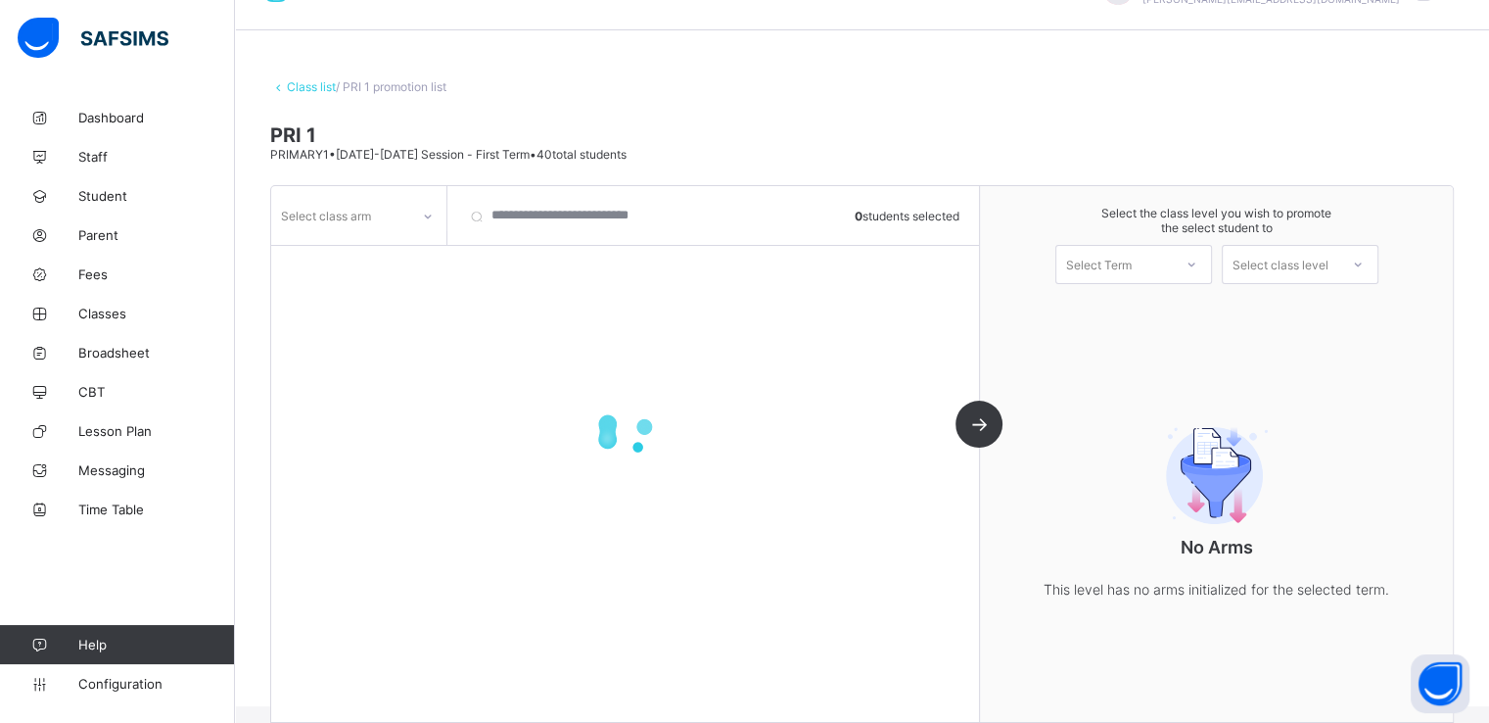
scroll to position [71, 0]
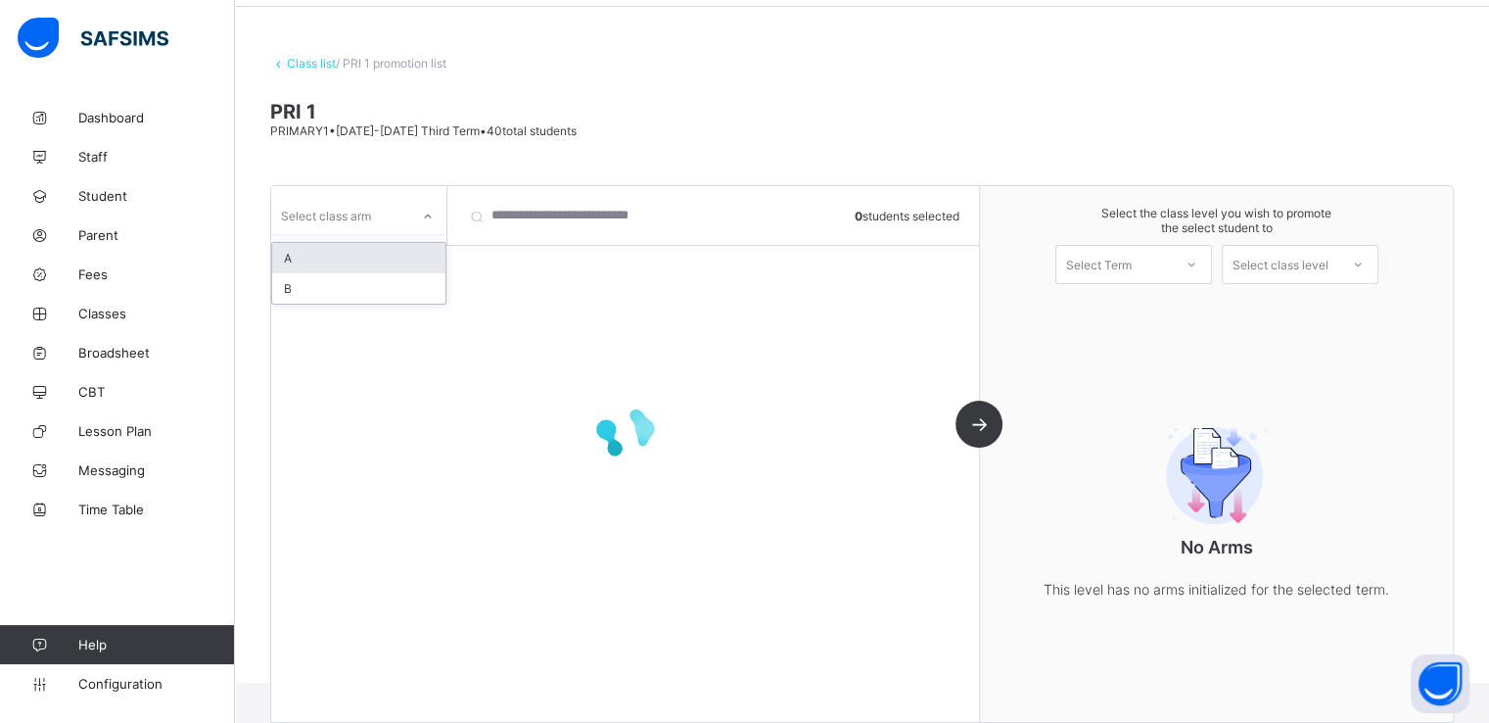
click at [414, 211] on div at bounding box center [427, 216] width 33 height 31
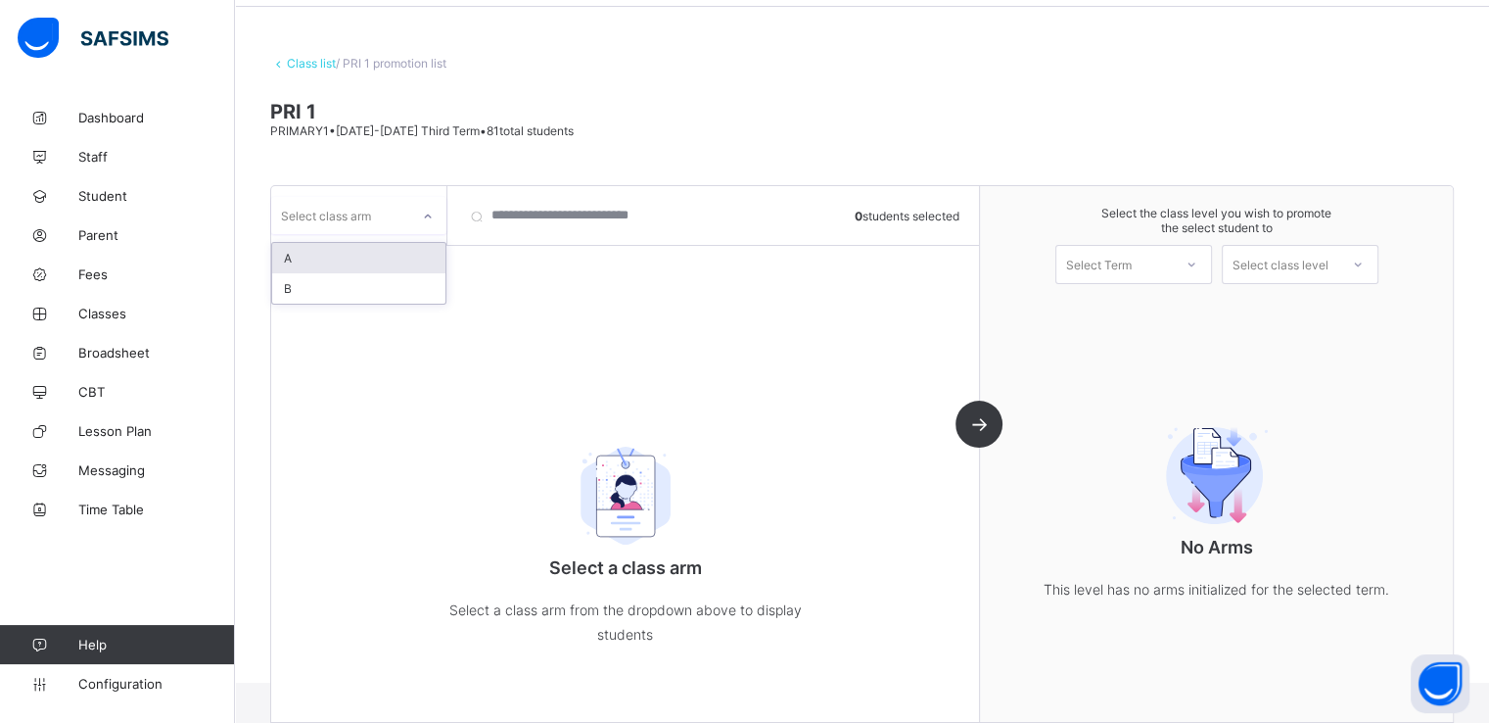
click at [365, 247] on div "A" at bounding box center [358, 258] width 173 height 30
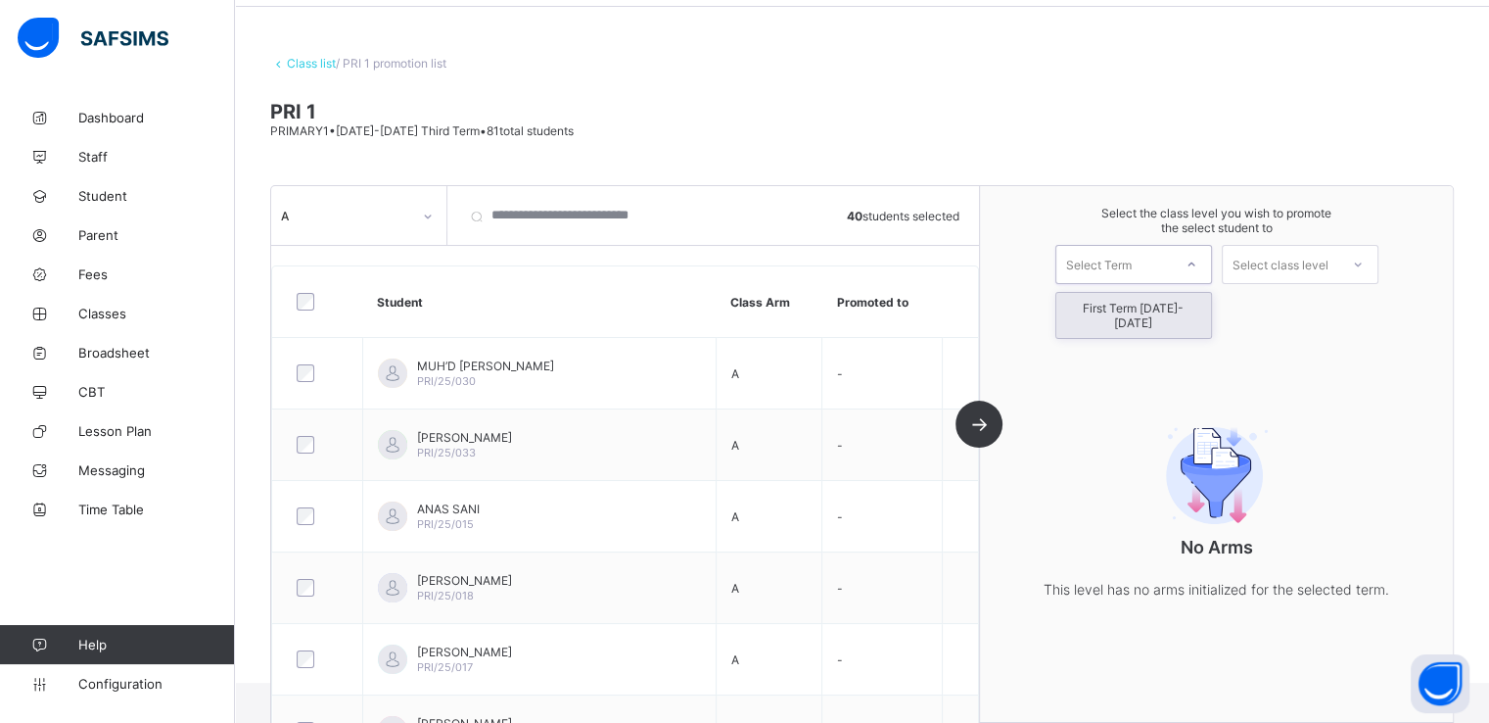
click at [1132, 275] on div "Select Term" at bounding box center [1099, 264] width 66 height 39
click at [1120, 304] on div "First Term 2025-2026" at bounding box center [1134, 315] width 155 height 45
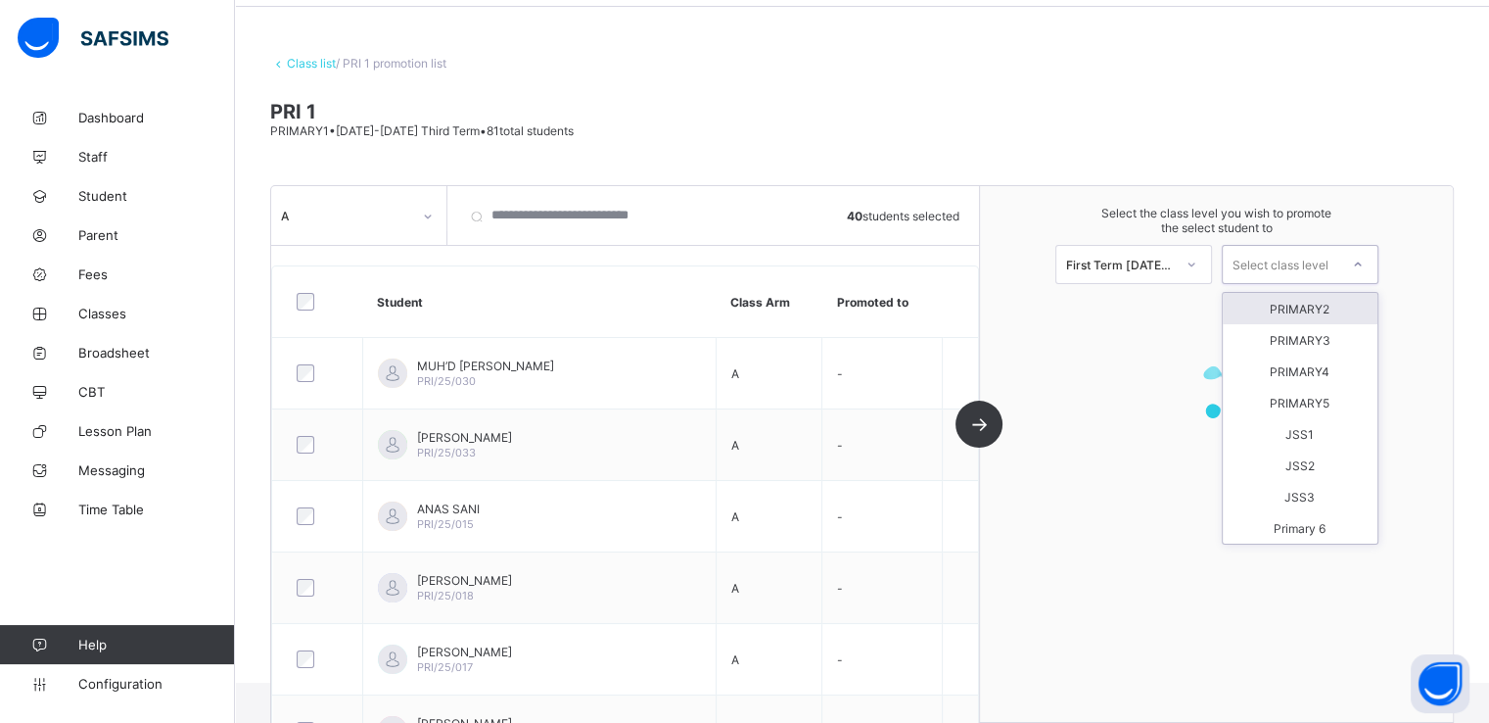
click at [1284, 262] on div "Select class level" at bounding box center [1281, 264] width 96 height 39
click at [1298, 307] on div "PRIMARY2" at bounding box center [1300, 308] width 155 height 31
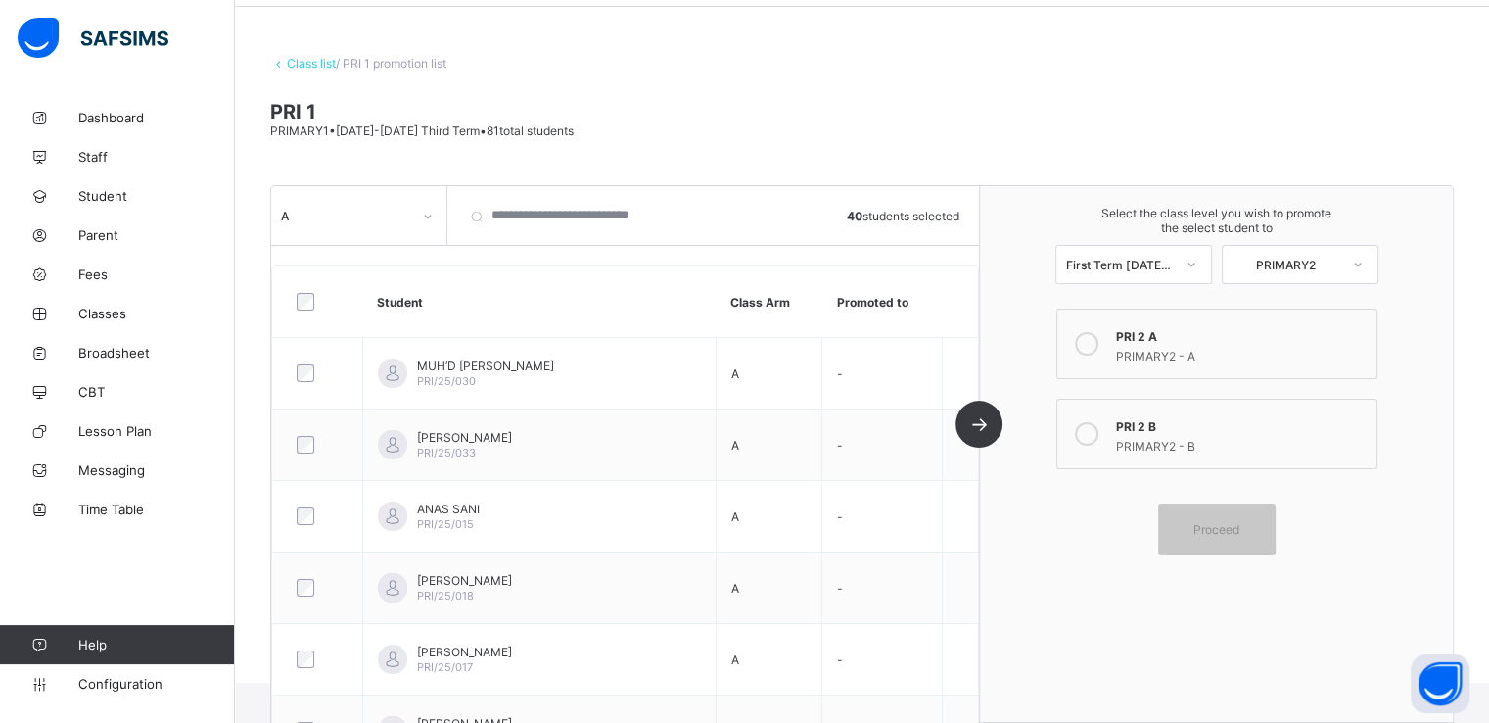
click at [1097, 341] on icon at bounding box center [1087, 344] width 24 height 24
click at [1203, 526] on span "Proceed" at bounding box center [1217, 529] width 88 height 15
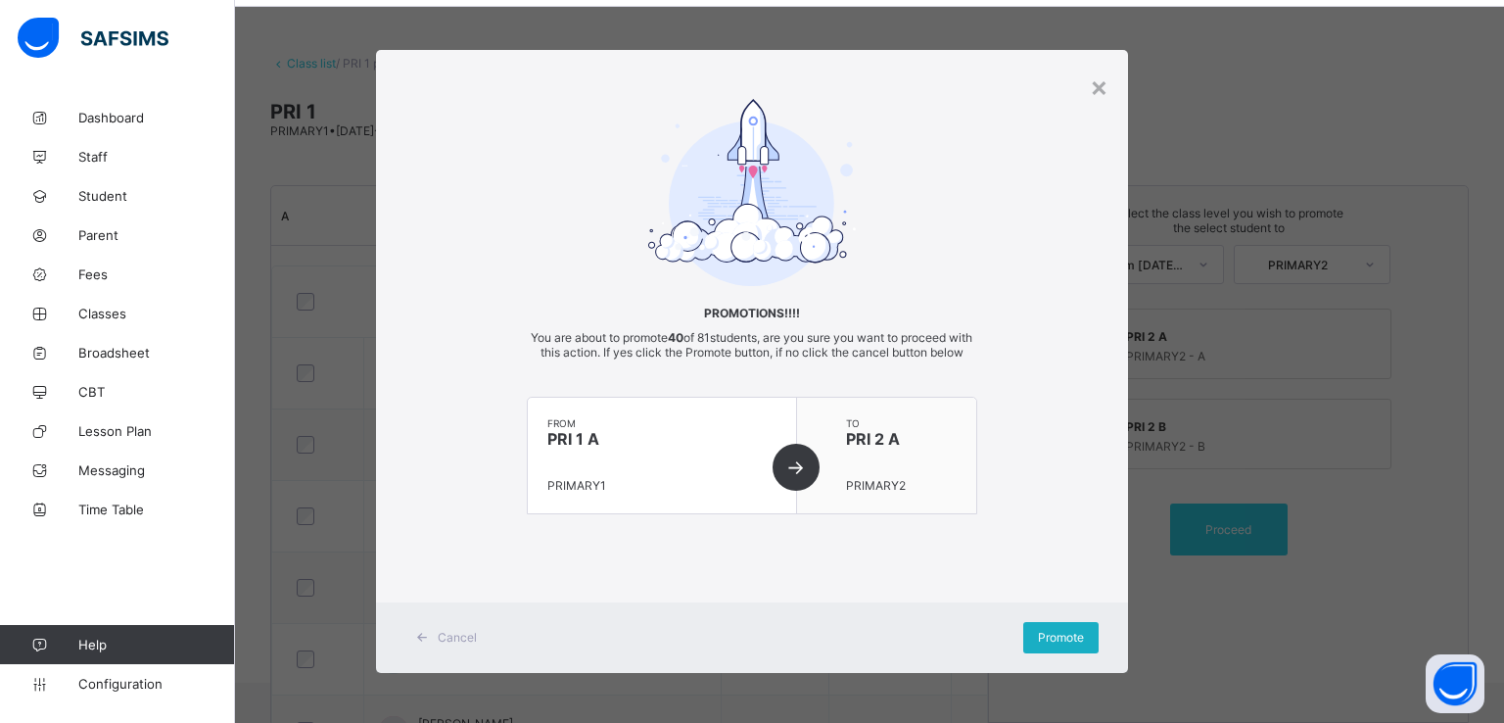
click at [1042, 644] on span "Promote" at bounding box center [1061, 637] width 46 height 15
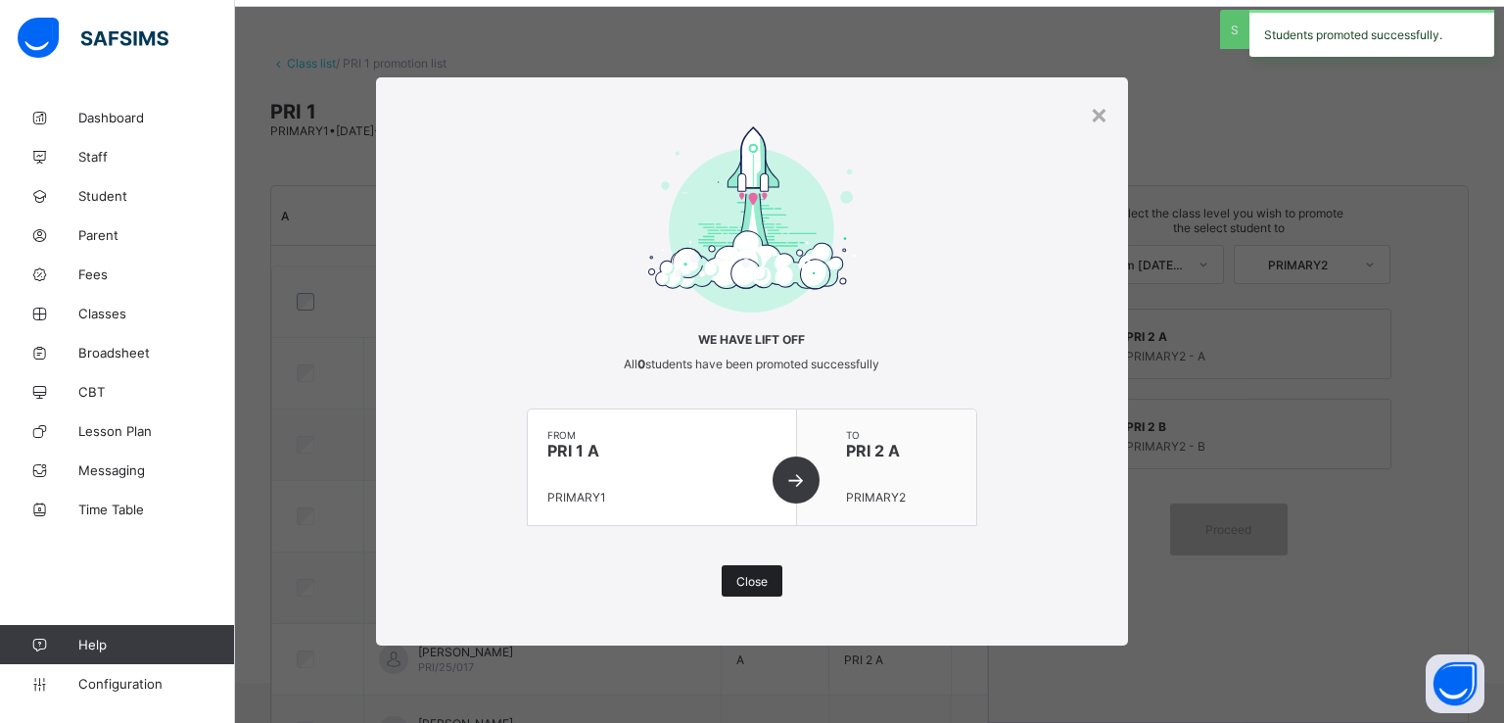
click at [760, 582] on span "Close" at bounding box center [751, 581] width 31 height 15
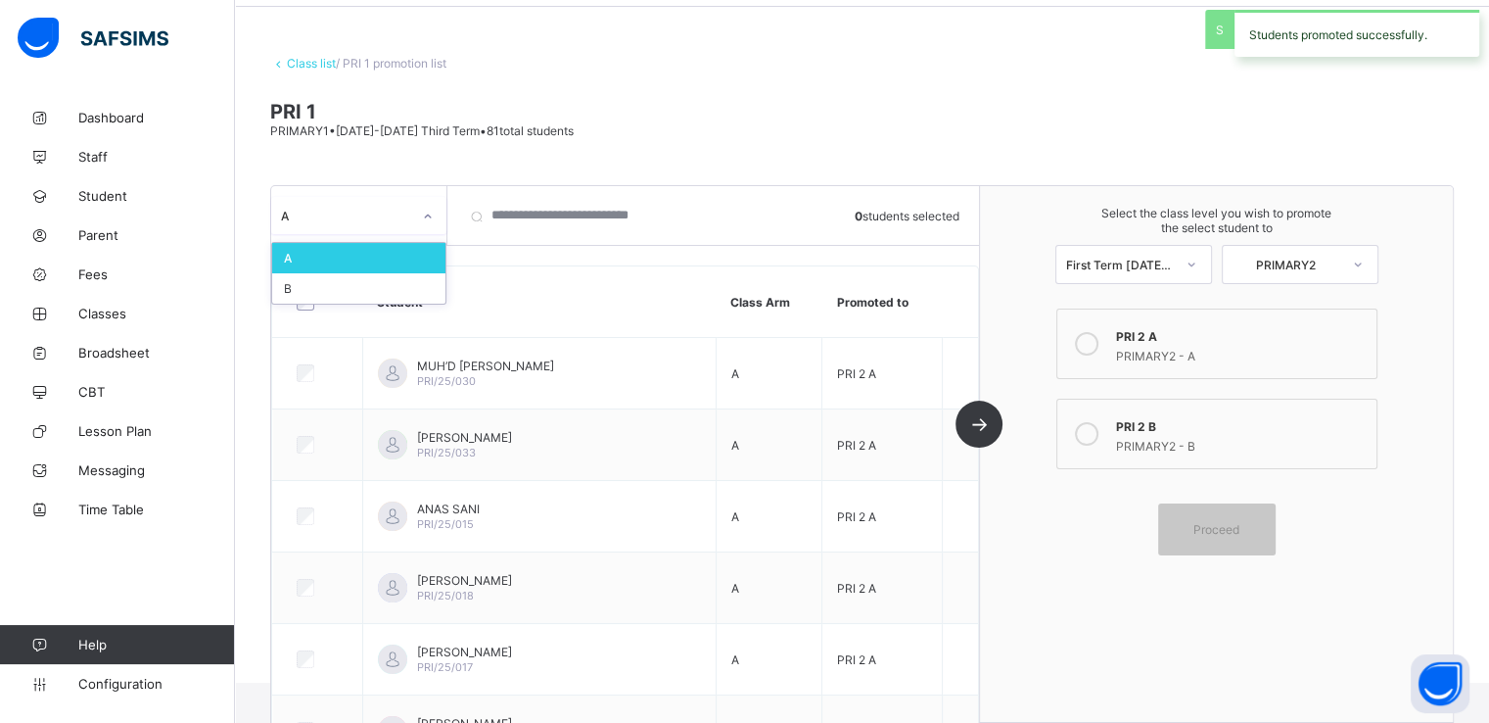
click at [423, 210] on icon at bounding box center [428, 217] width 12 height 20
click at [313, 289] on div "B" at bounding box center [358, 288] width 173 height 30
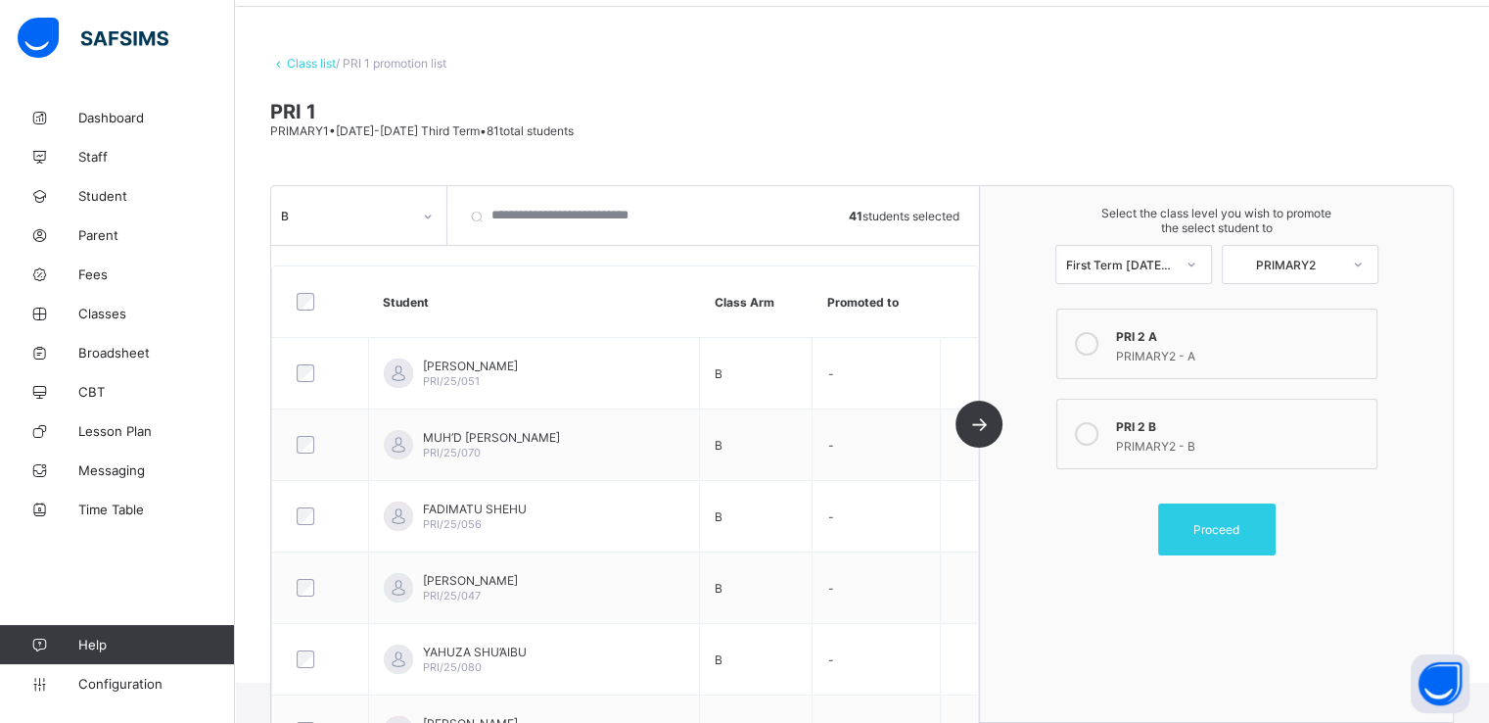
click at [1092, 432] on icon at bounding box center [1087, 434] width 24 height 24
click at [1194, 532] on span "Proceed" at bounding box center [1217, 529] width 88 height 15
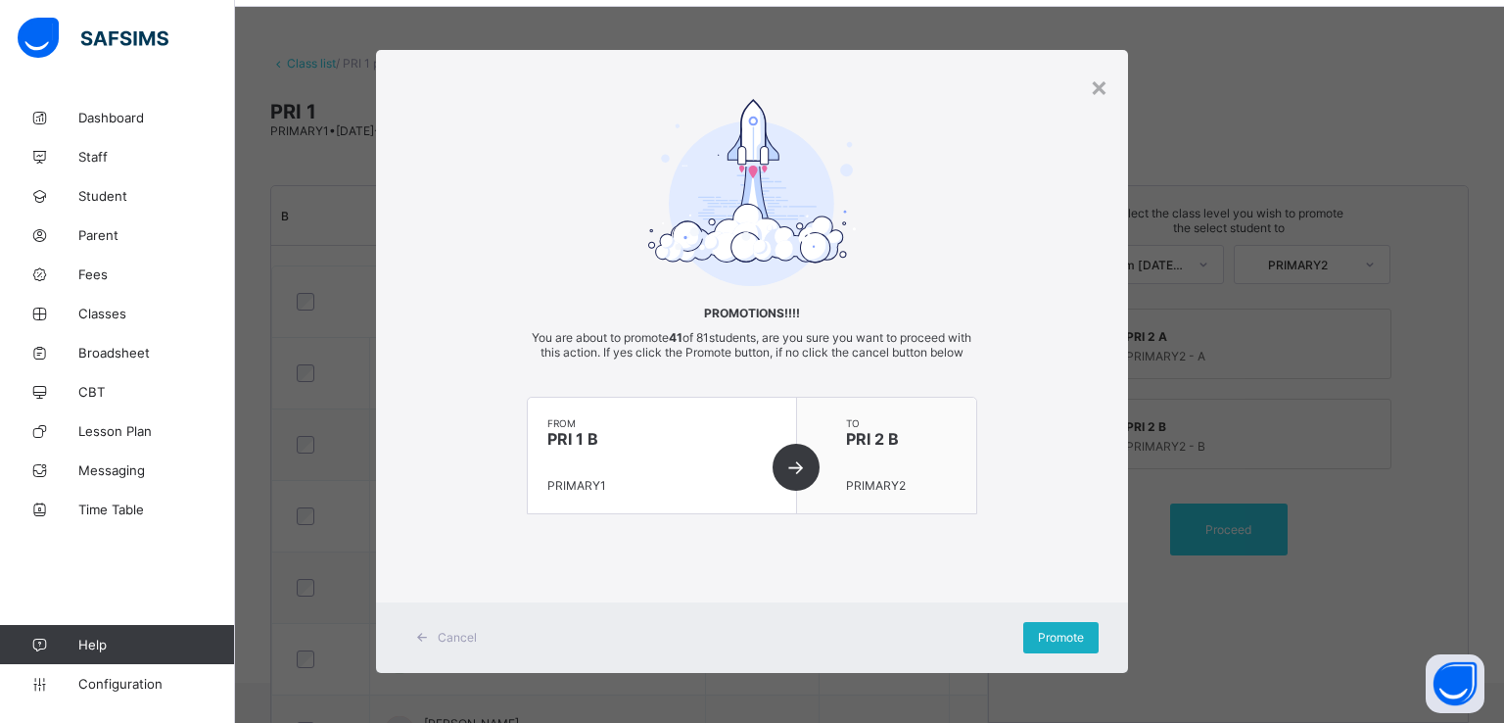
click at [1052, 643] on span "Promote" at bounding box center [1061, 637] width 46 height 15
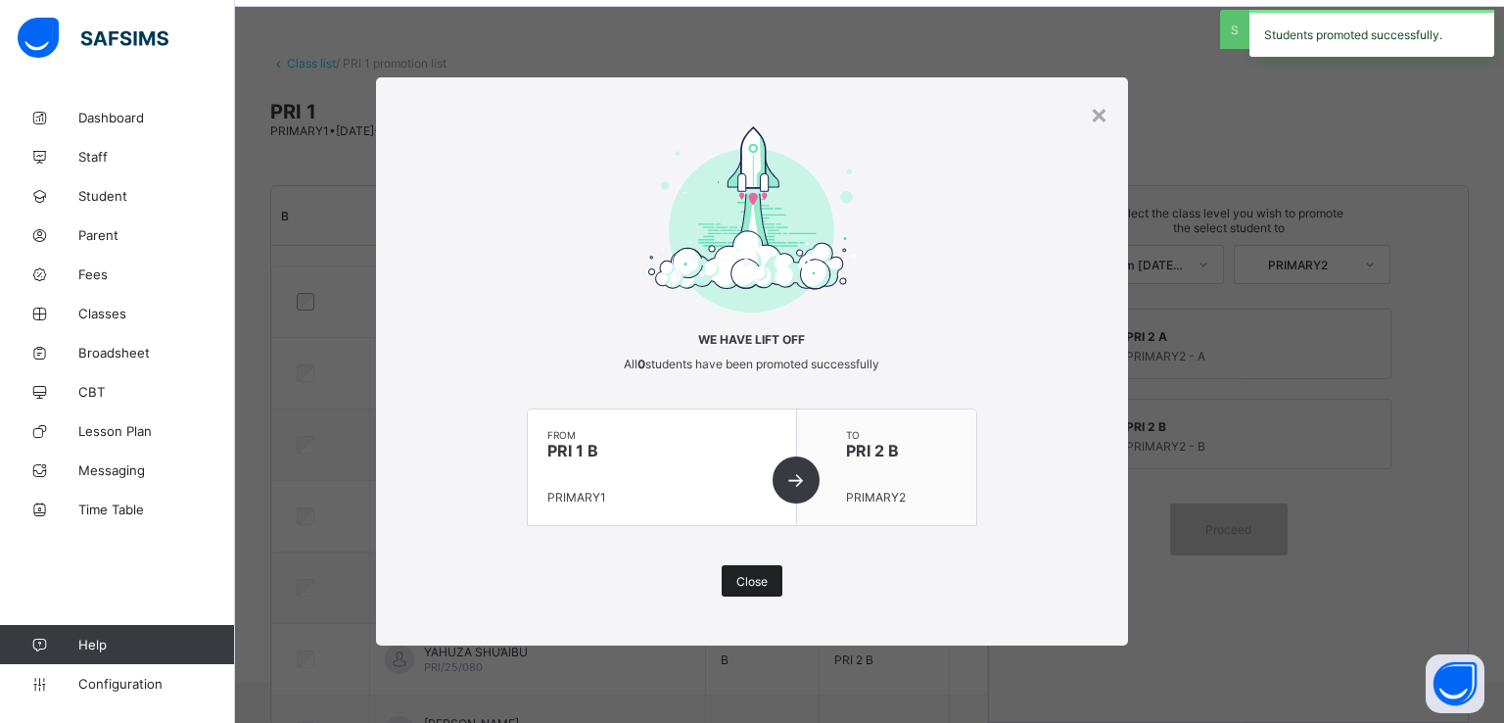
click at [754, 587] on span "Close" at bounding box center [751, 581] width 31 height 15
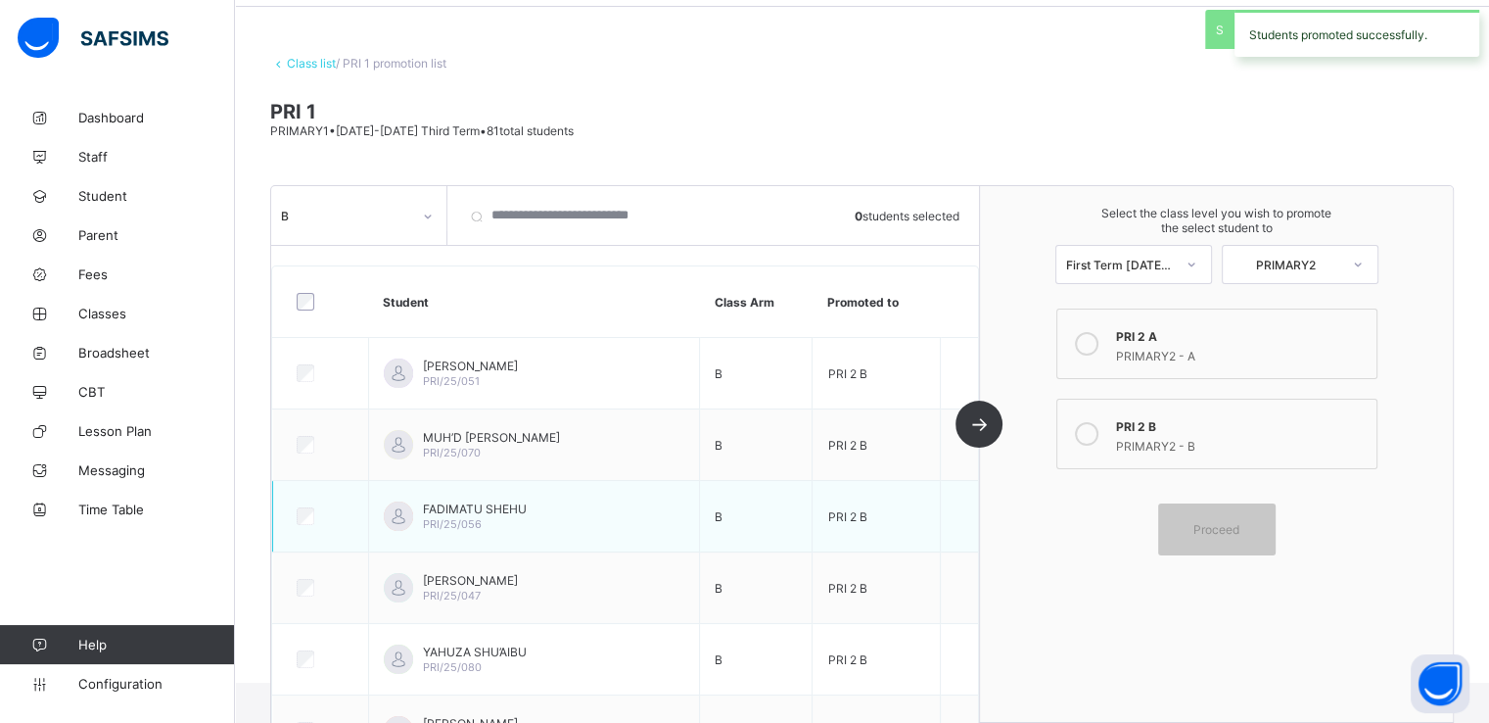
scroll to position [0, 0]
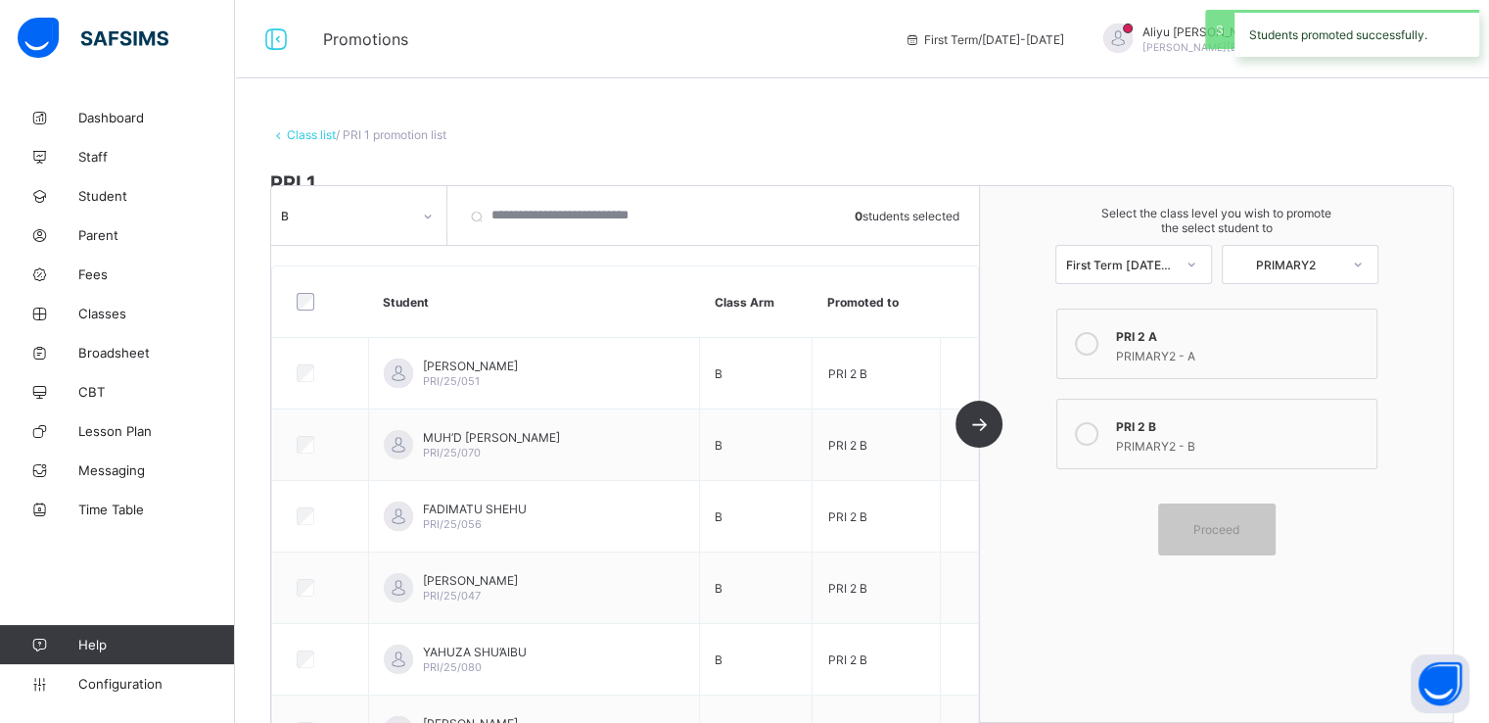
click at [300, 135] on link "Class list" at bounding box center [311, 134] width 49 height 15
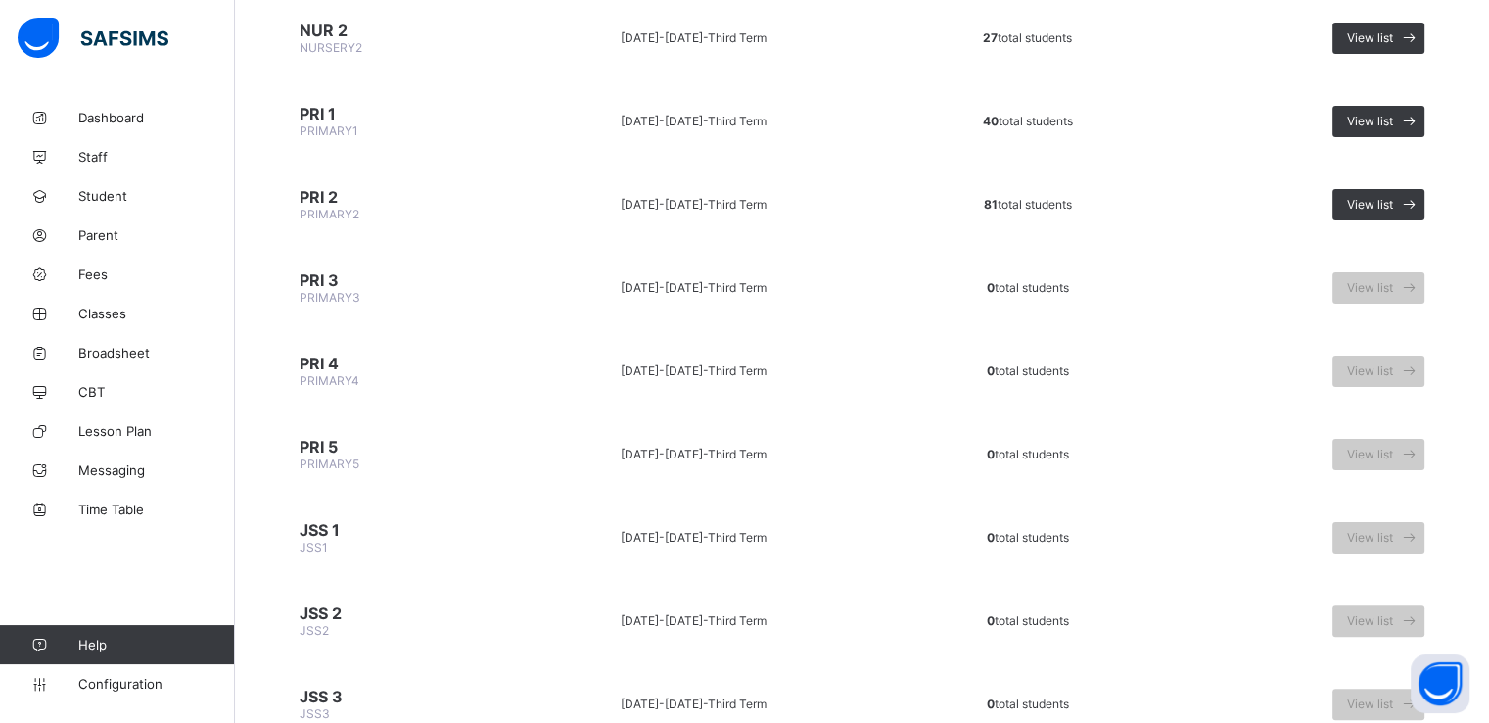
scroll to position [333, 0]
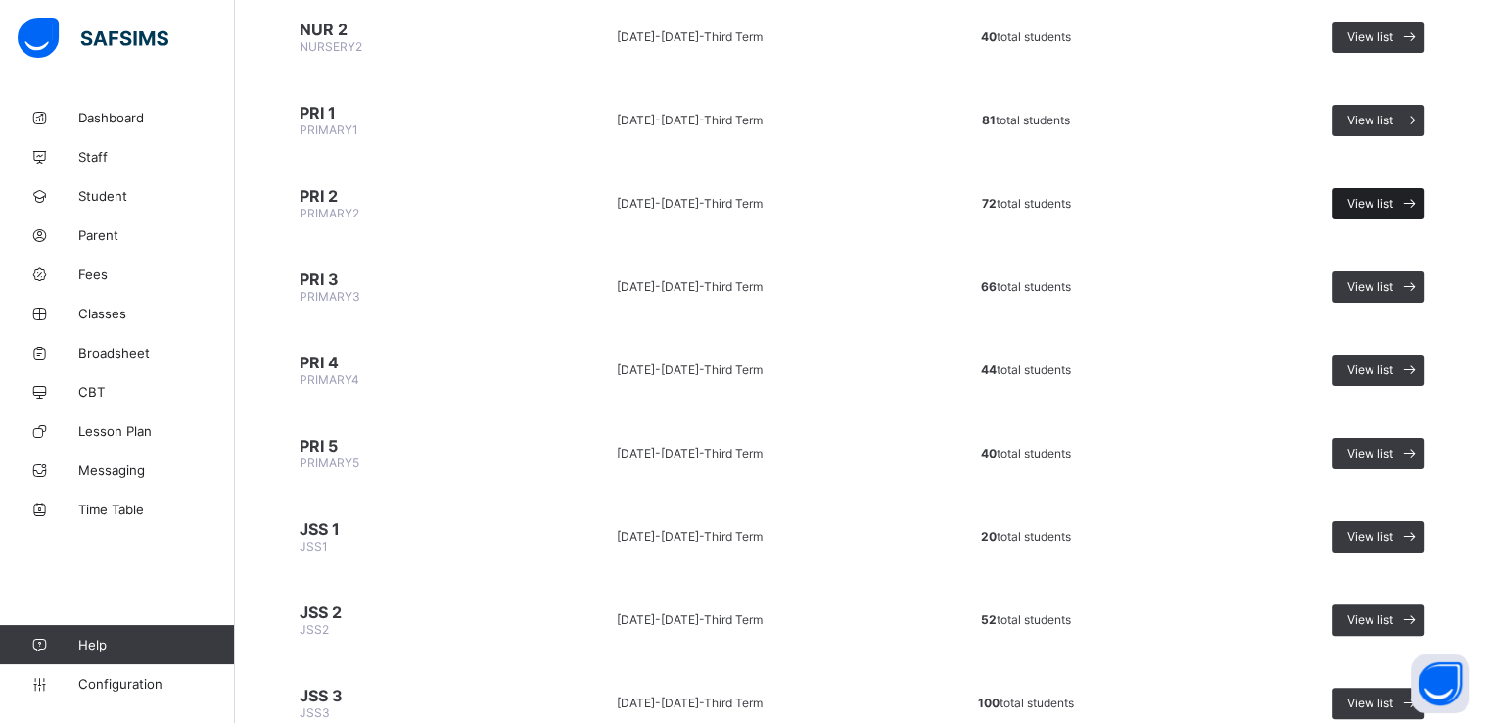
click at [1394, 199] on span "View list" at bounding box center [1370, 203] width 46 height 15
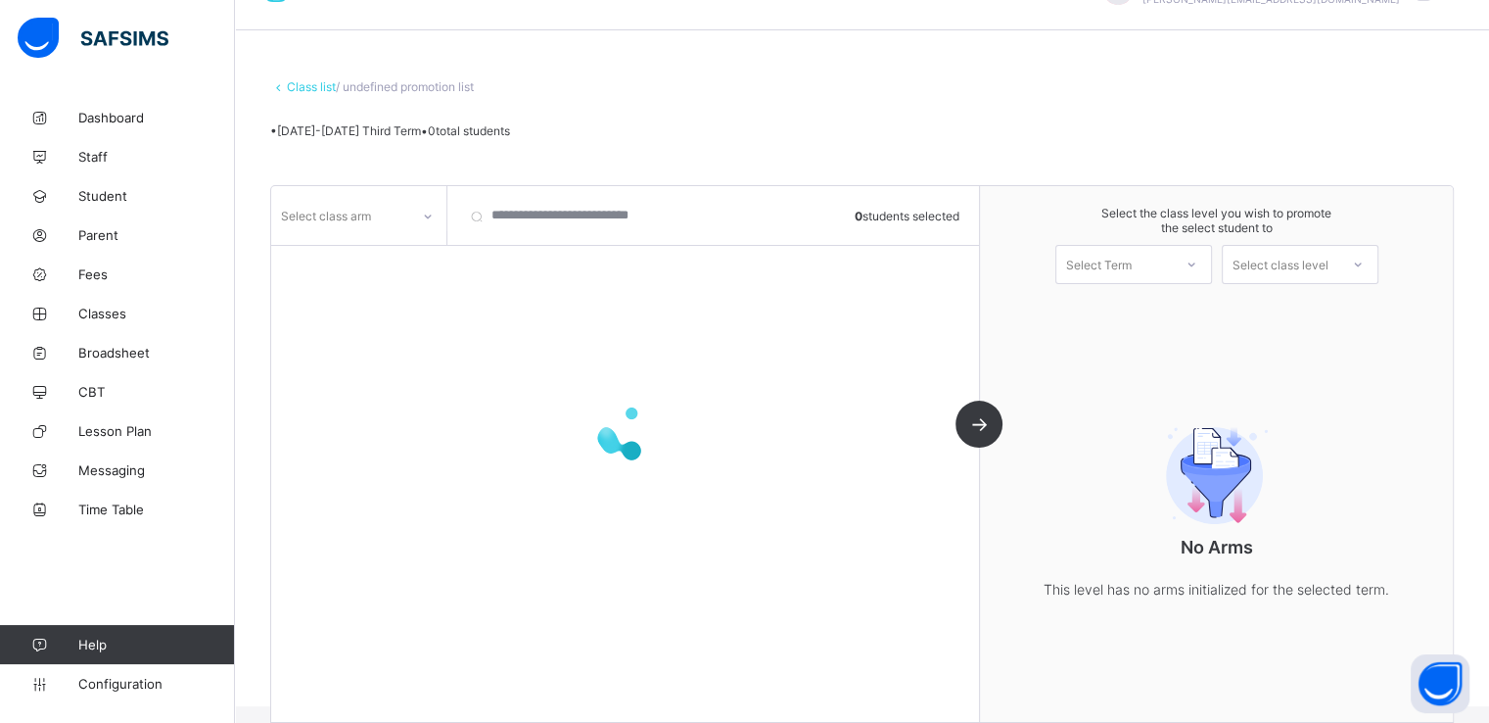
scroll to position [71, 0]
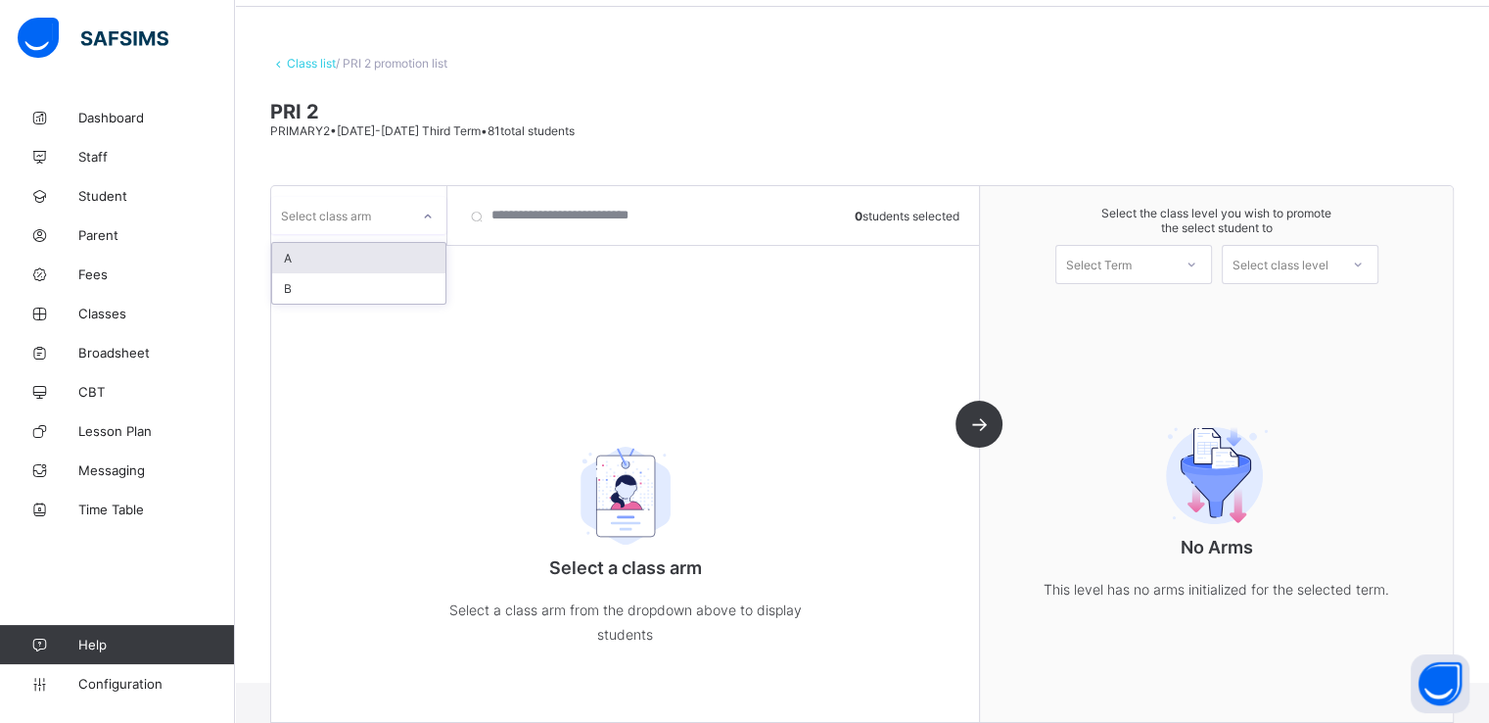
click at [383, 221] on div "Select class arm" at bounding box center [340, 215] width 138 height 27
click at [335, 256] on div "A" at bounding box center [358, 258] width 173 height 30
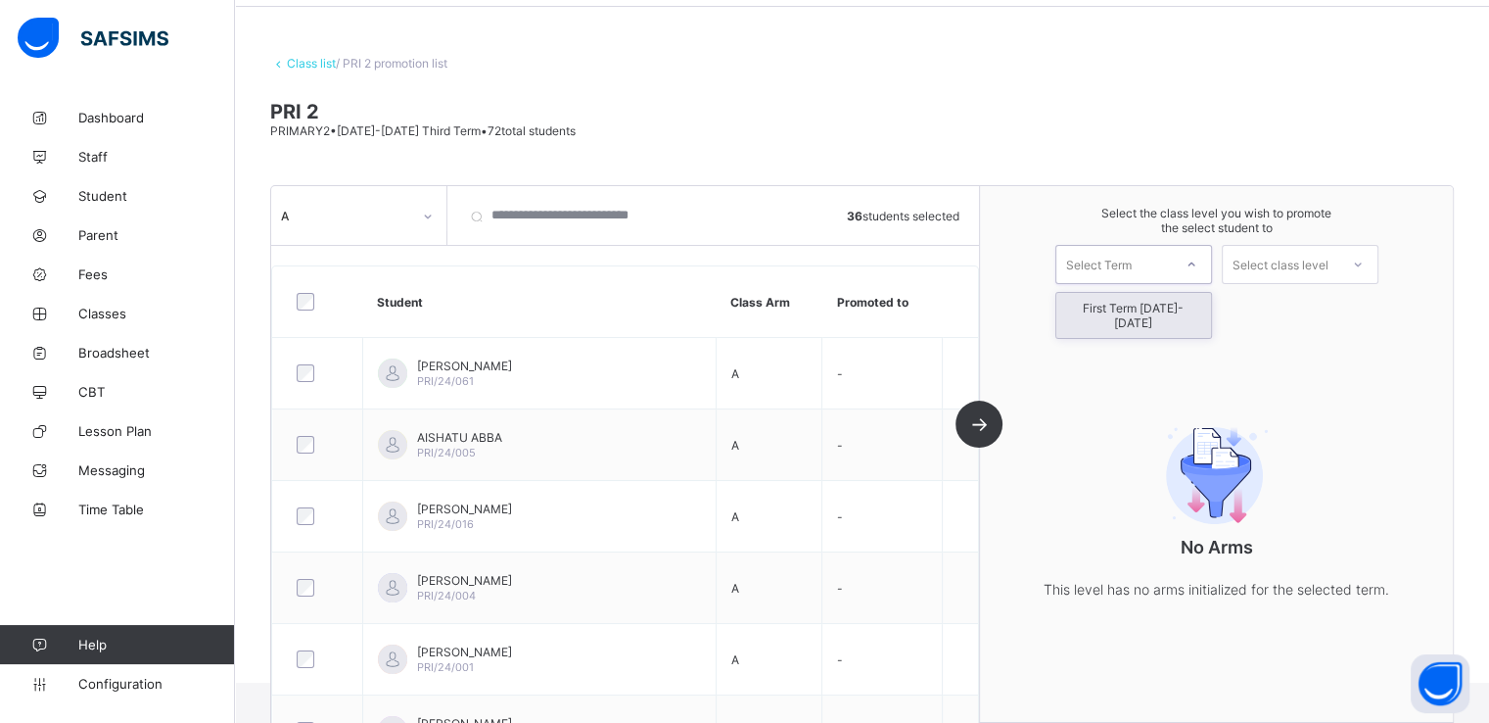
click at [1103, 280] on div "Select Term" at bounding box center [1134, 264] width 157 height 39
click at [1108, 316] on div "First Term 2025-2026" at bounding box center [1134, 315] width 155 height 45
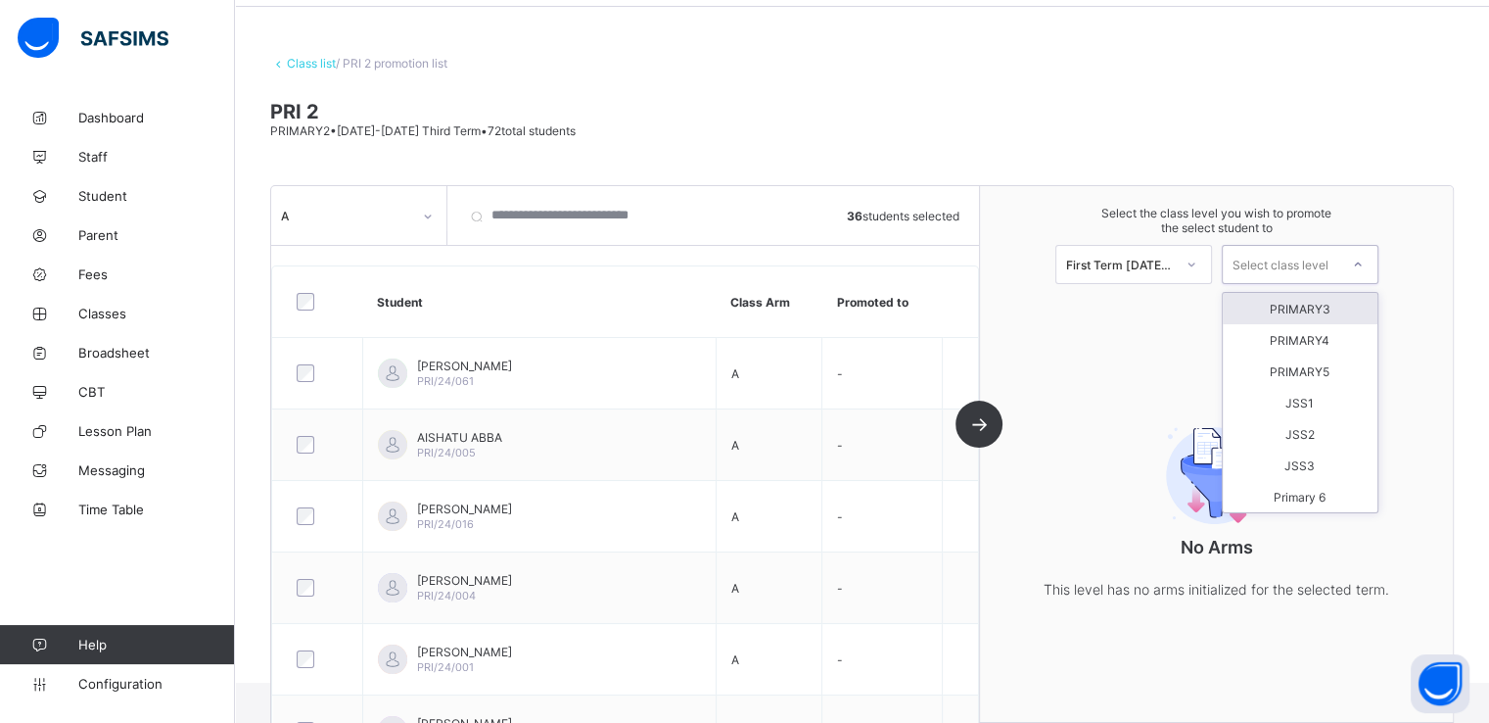
click at [1293, 261] on div "Select class level" at bounding box center [1281, 264] width 96 height 39
click at [1300, 308] on div "PRIMARY3" at bounding box center [1300, 308] width 155 height 31
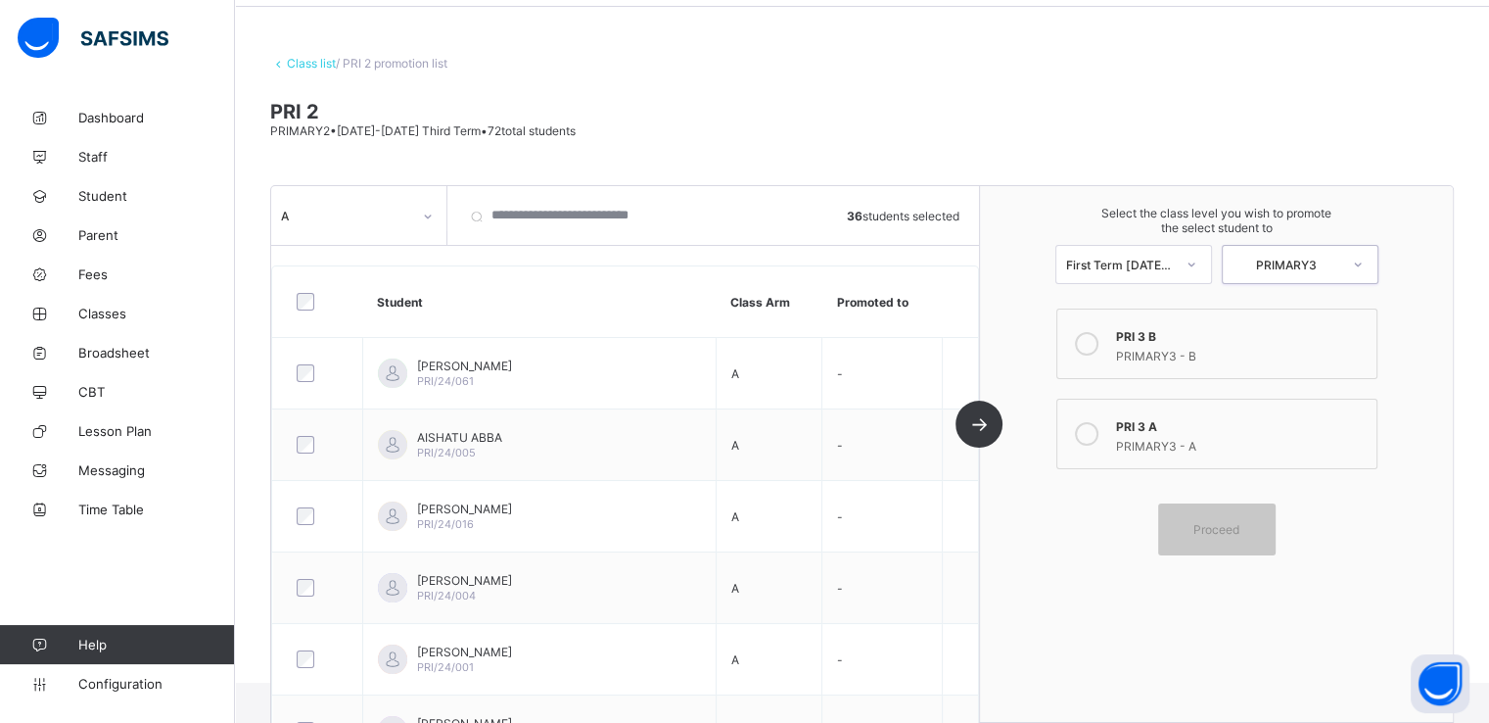
click at [1089, 431] on icon at bounding box center [1087, 434] width 24 height 24
click at [1226, 536] on span "Proceed" at bounding box center [1217, 529] width 46 height 15
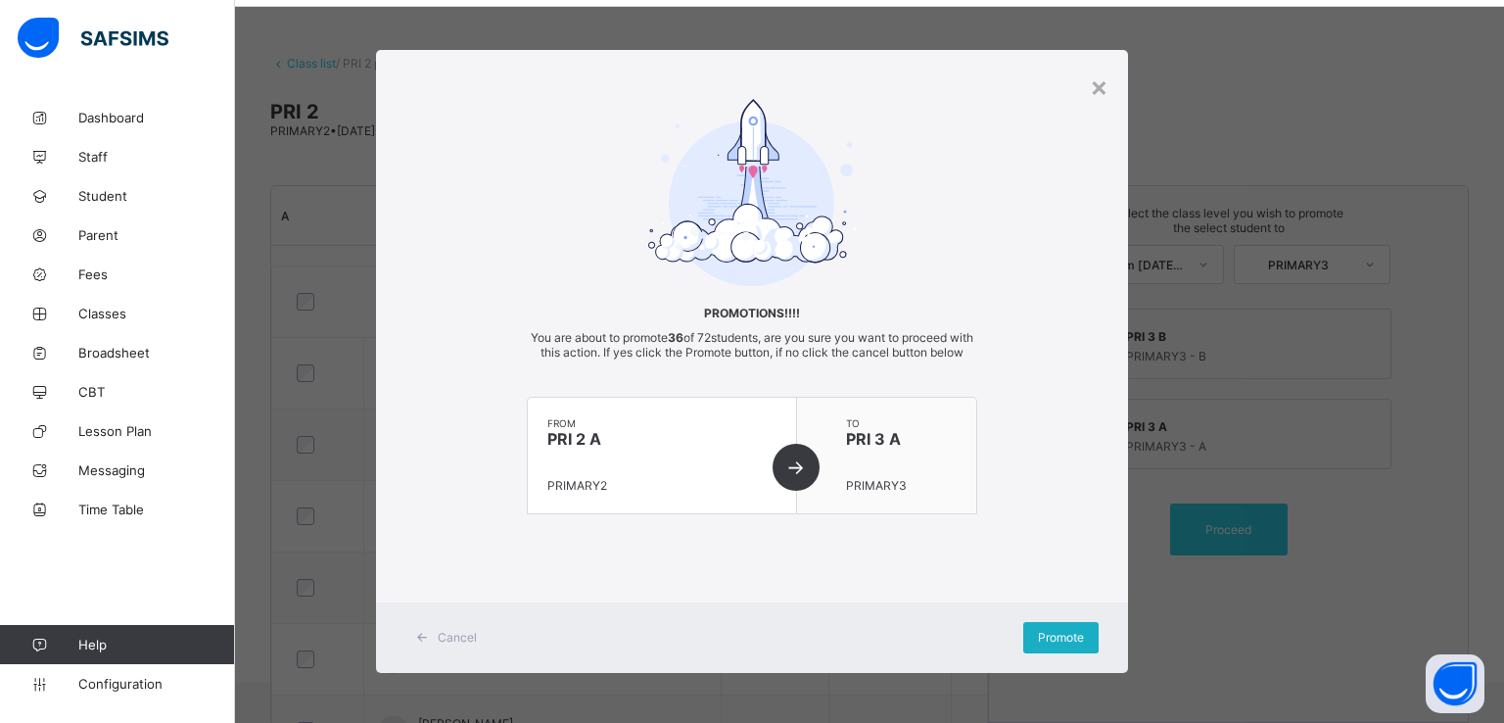
click at [1065, 644] on span "Promote" at bounding box center [1061, 637] width 46 height 15
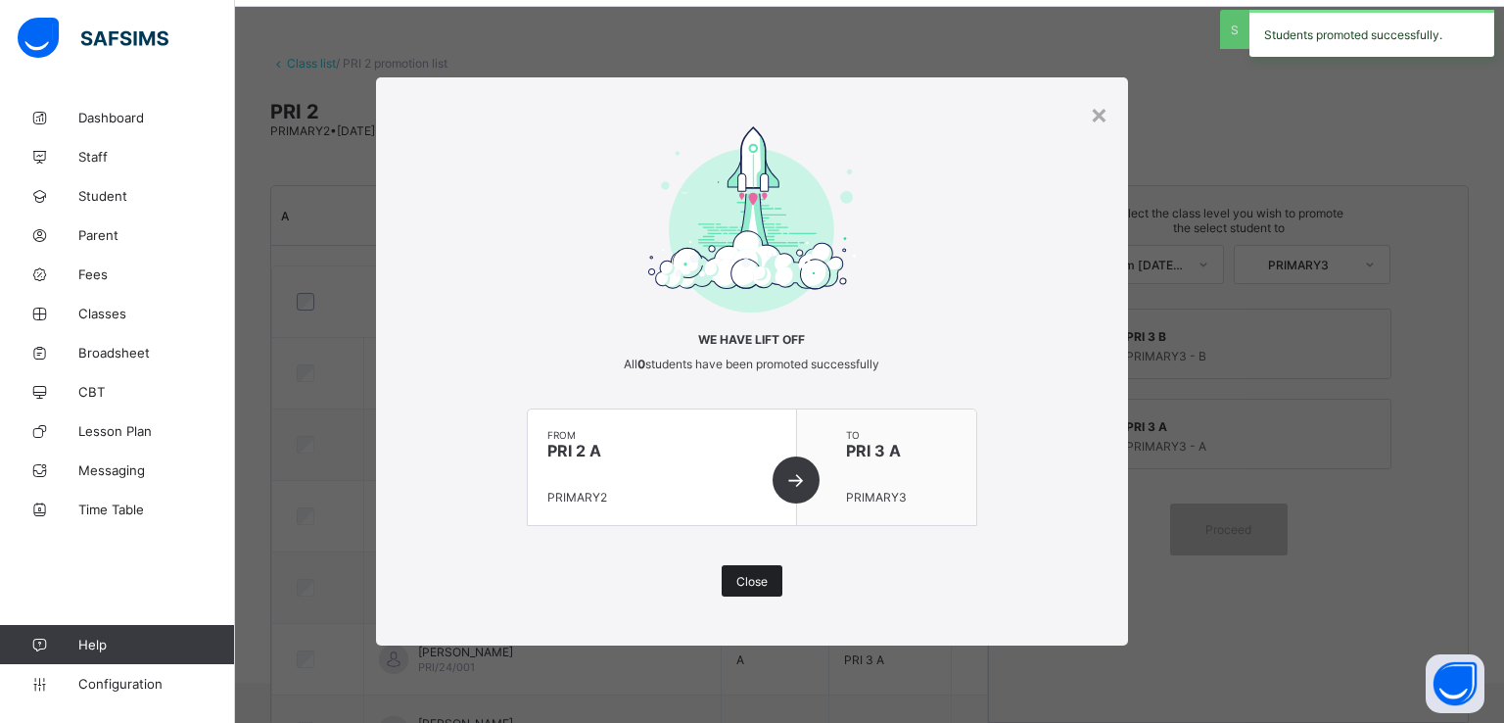
click at [764, 582] on span "Close" at bounding box center [751, 581] width 31 height 15
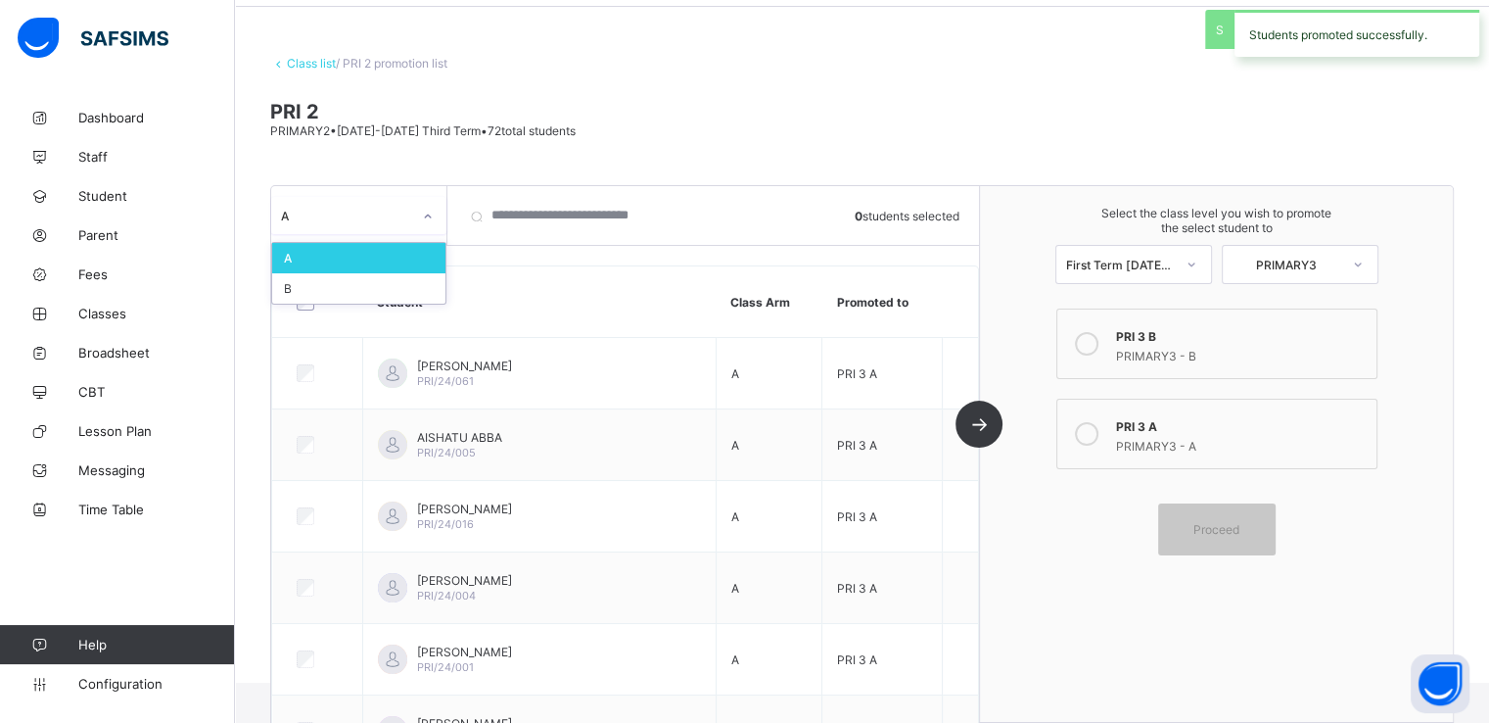
click at [407, 221] on div "A" at bounding box center [346, 215] width 130 height 15
click at [314, 292] on div "B" at bounding box center [358, 288] width 173 height 30
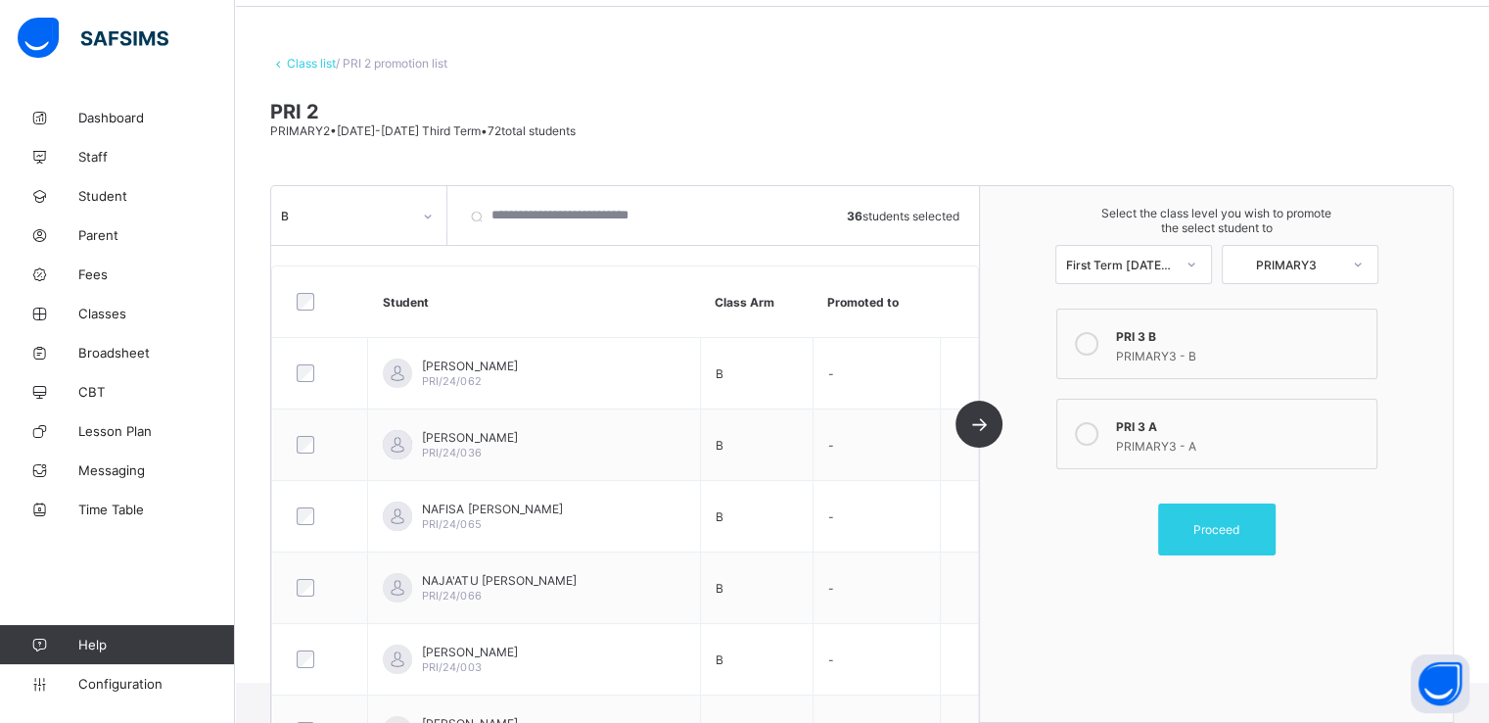
click at [1091, 349] on icon at bounding box center [1087, 344] width 24 height 24
click at [1215, 522] on span "Proceed" at bounding box center [1217, 529] width 46 height 15
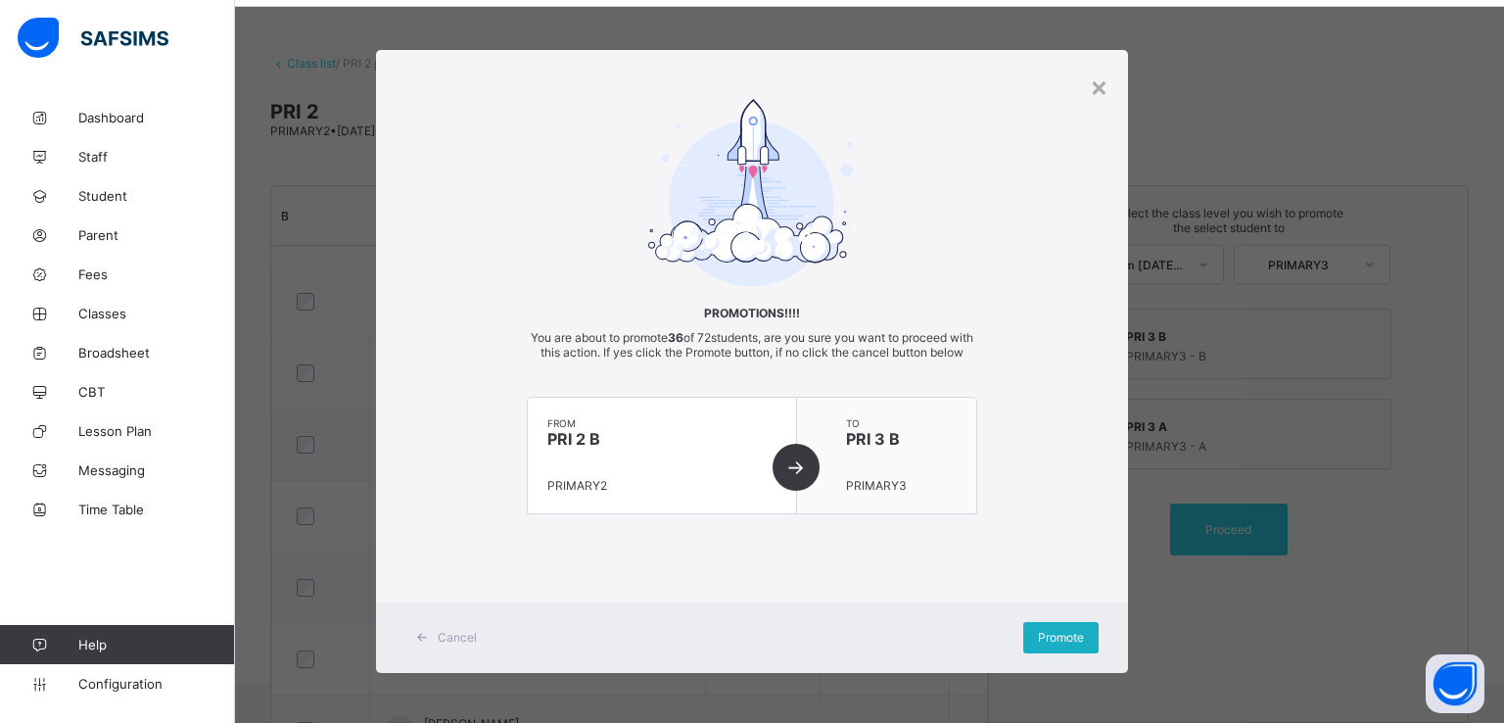
click at [1059, 643] on span "Promote" at bounding box center [1061, 637] width 46 height 15
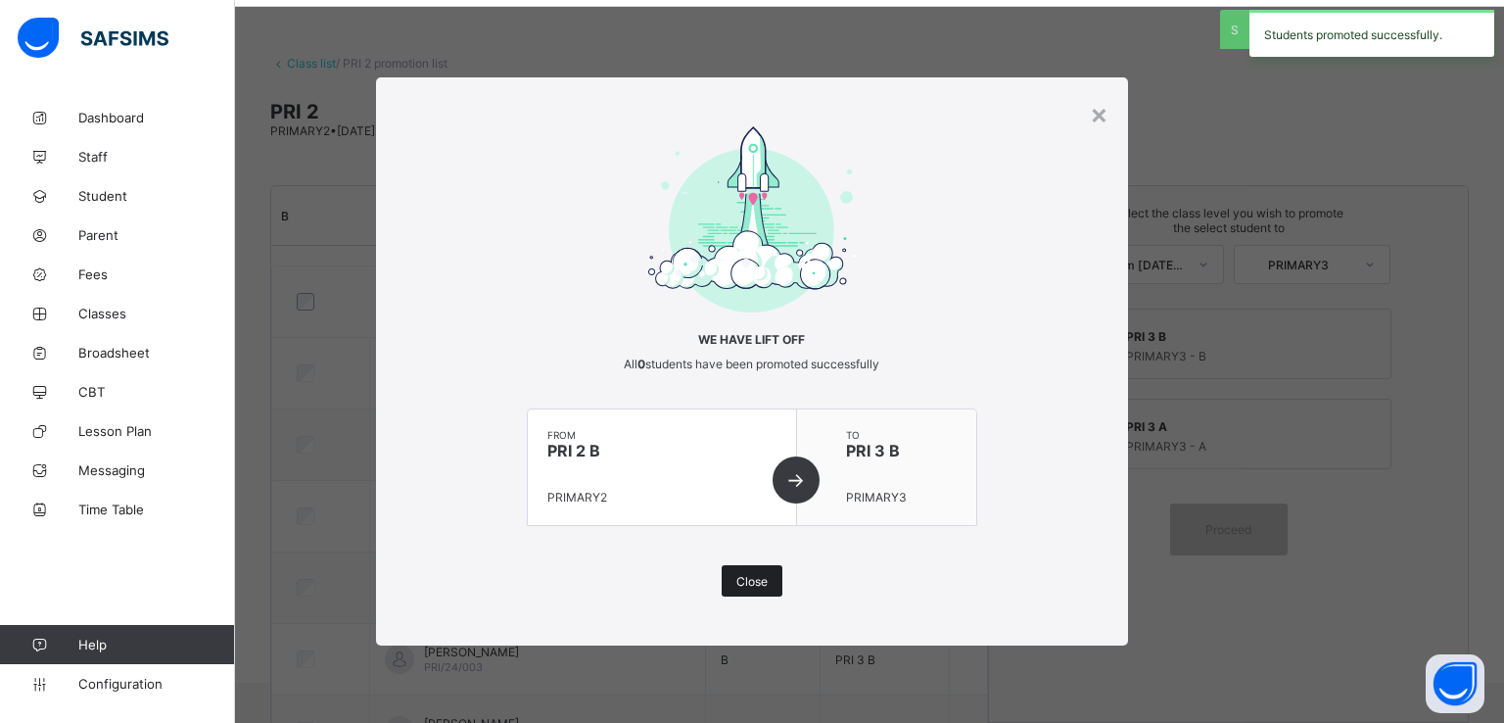
click at [760, 574] on span "Close" at bounding box center [751, 581] width 31 height 15
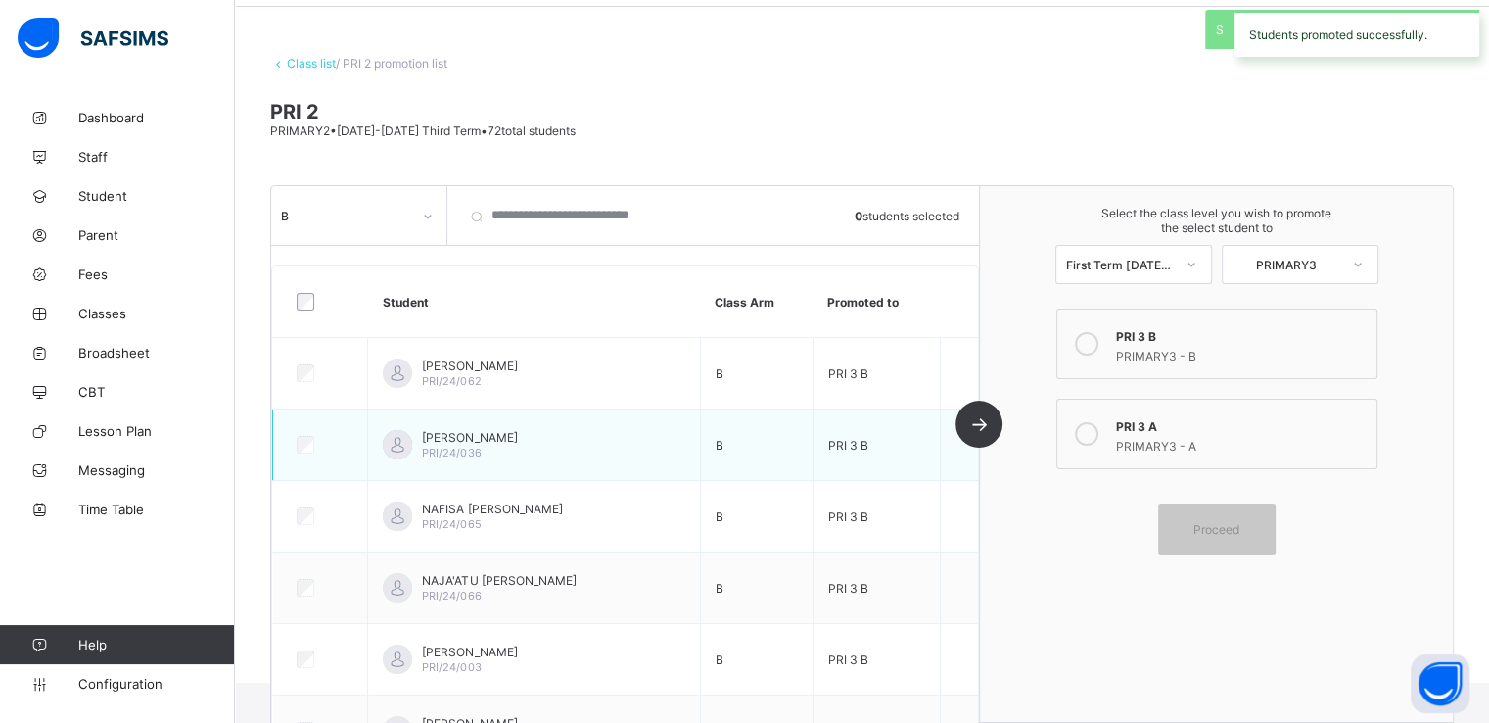
scroll to position [0, 0]
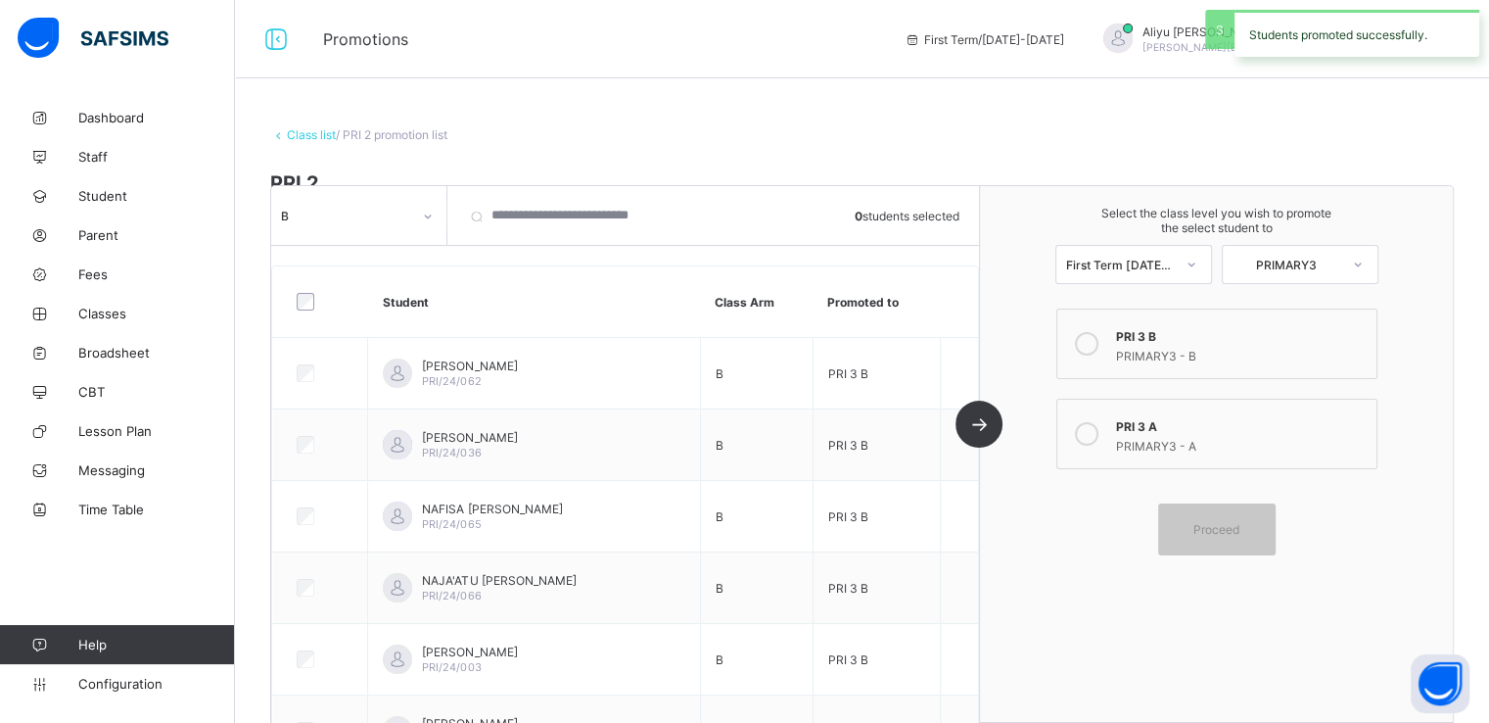
click at [295, 136] on link "Class list" at bounding box center [311, 134] width 49 height 15
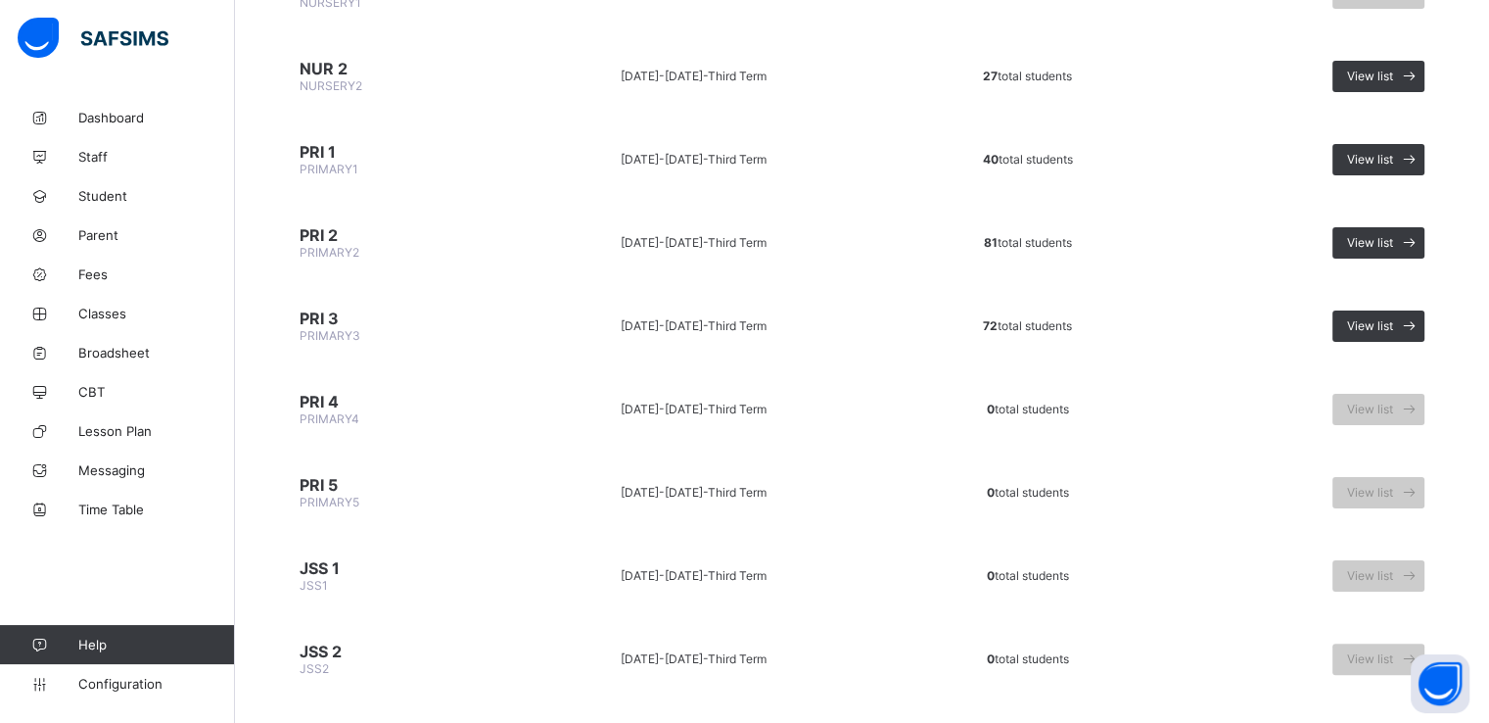
scroll to position [296, 0]
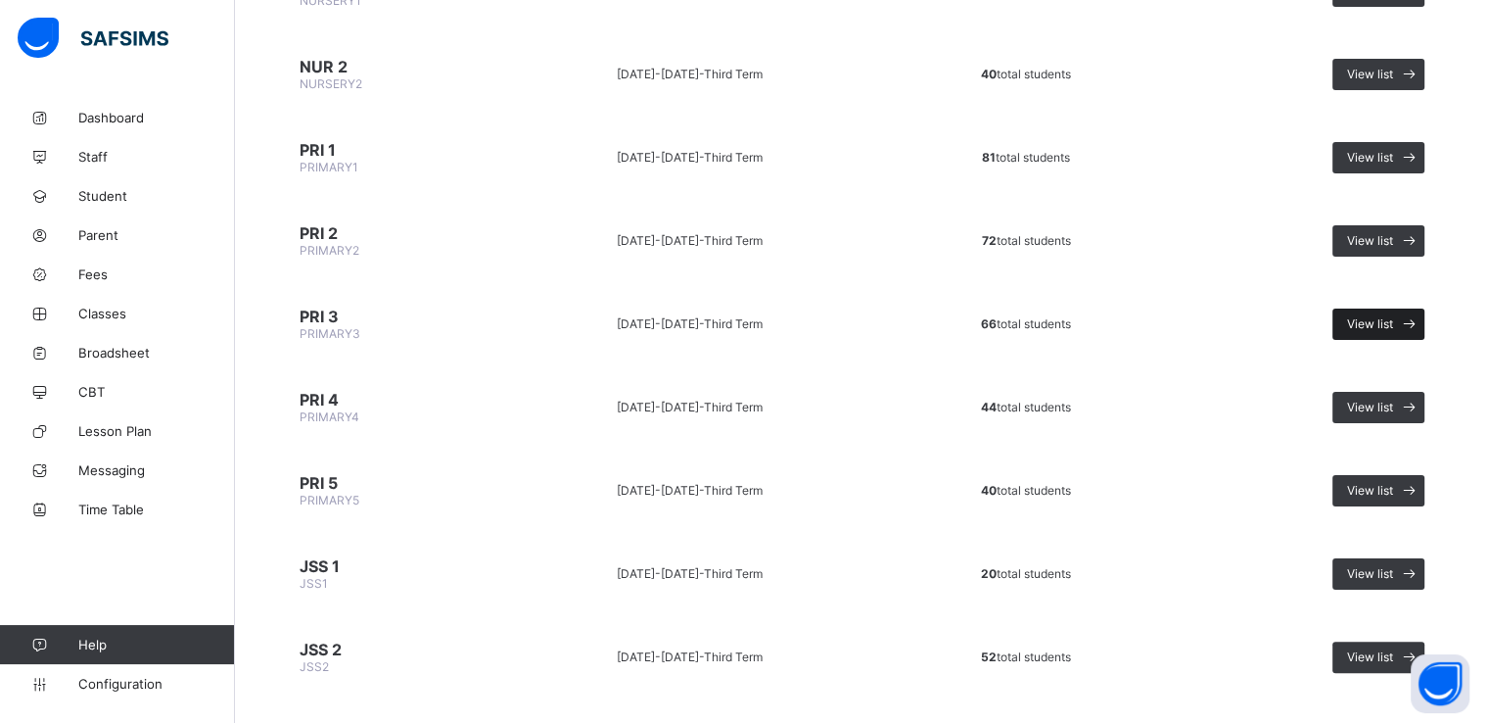
click at [1409, 318] on span at bounding box center [1409, 323] width 31 height 31
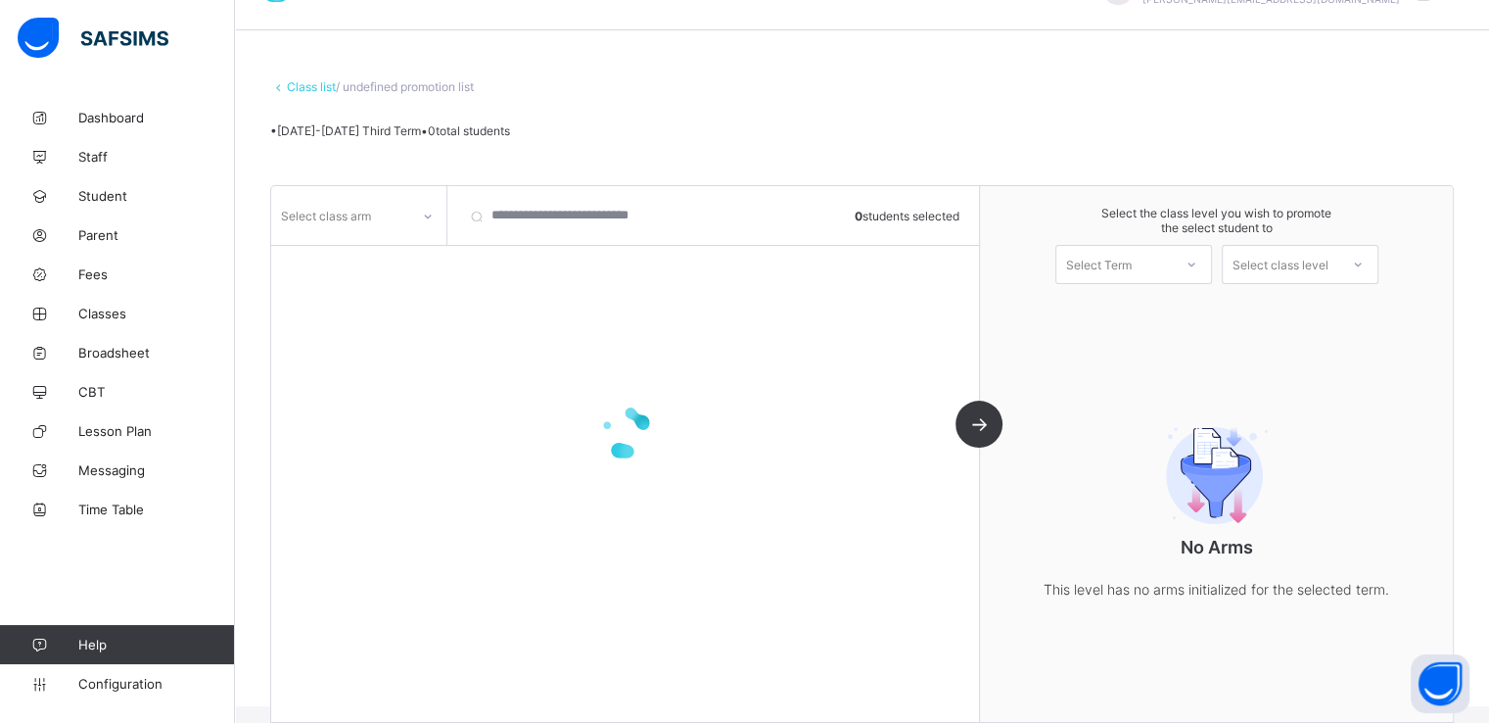
scroll to position [71, 0]
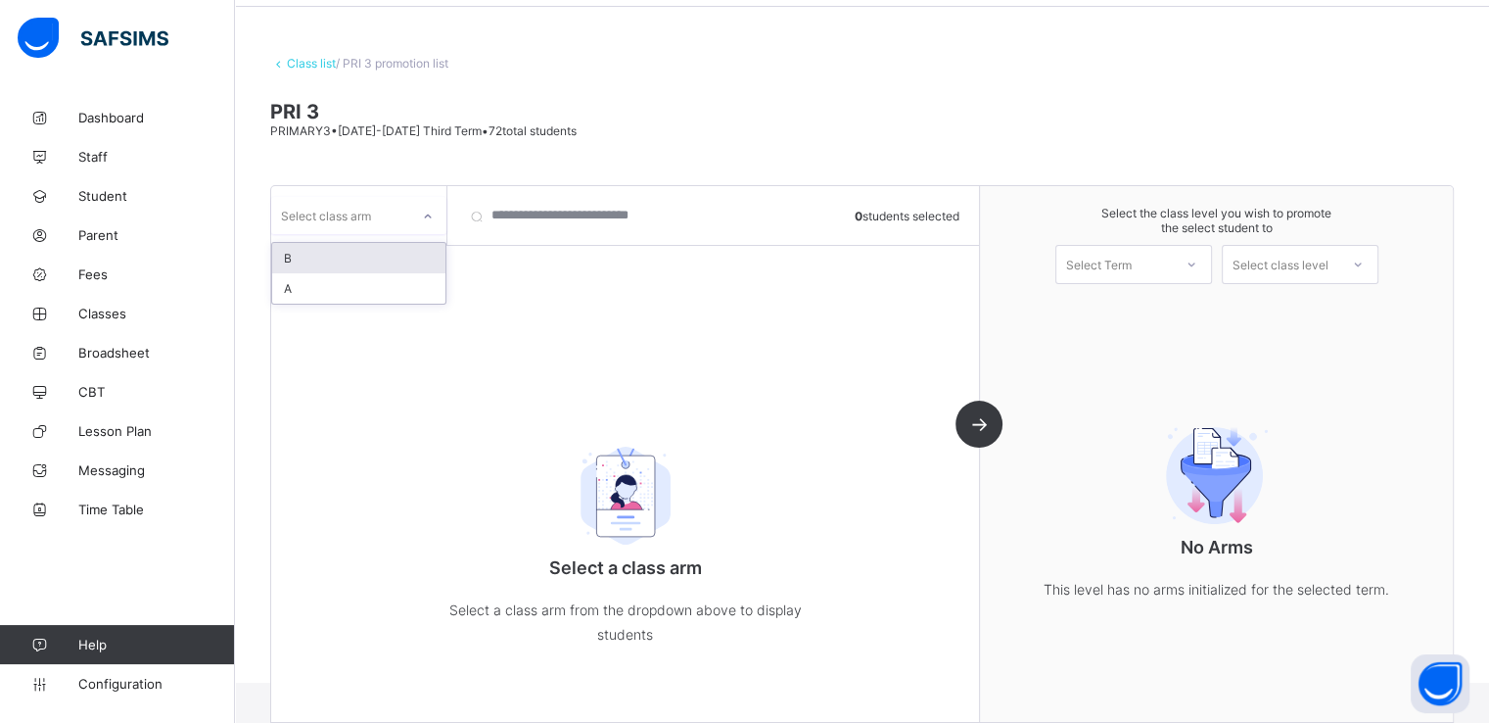
click at [400, 210] on div "Select class arm" at bounding box center [340, 215] width 138 height 27
click at [300, 259] on div "A" at bounding box center [358, 258] width 173 height 30
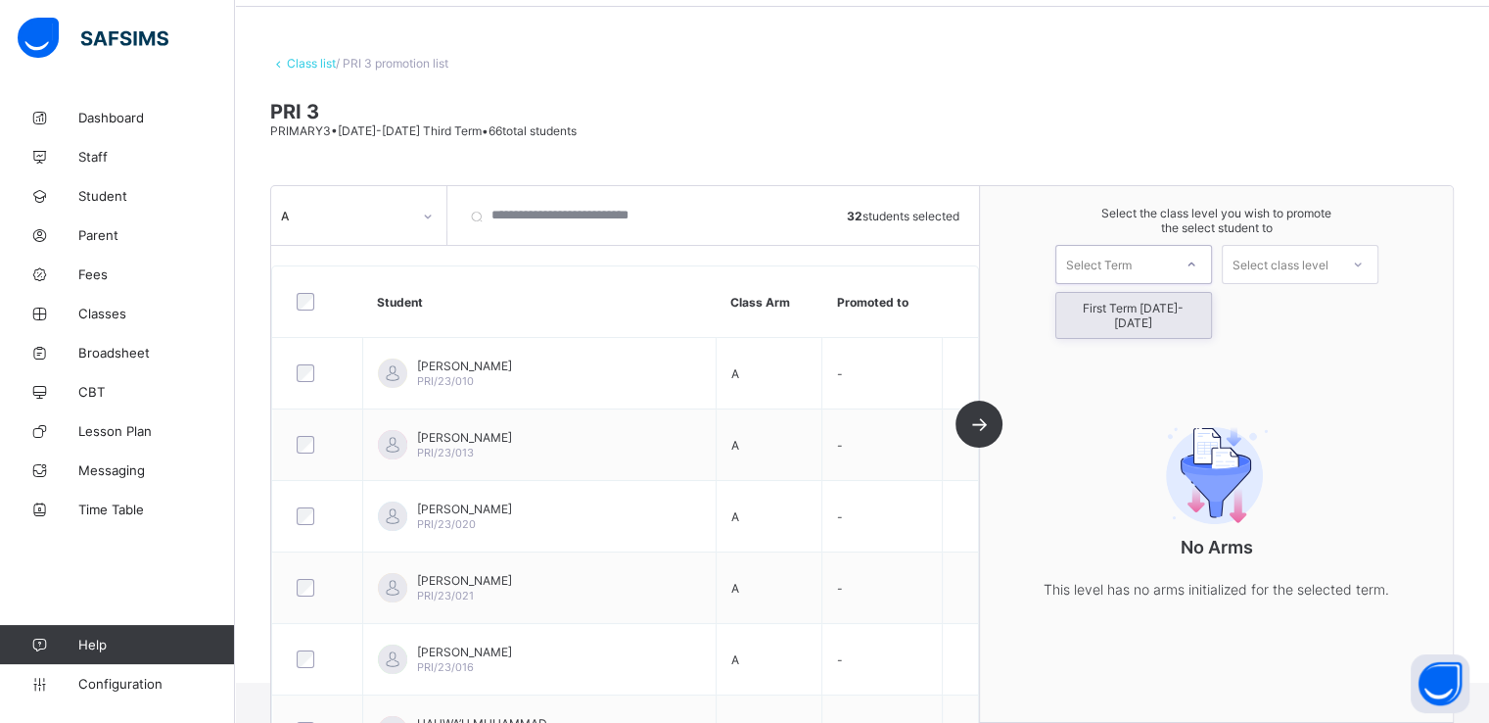
drag, startPoint x: 1128, startPoint y: 263, endPoint x: 1109, endPoint y: 312, distance: 52.7
click at [1109, 284] on div "option First Term 2025-2026 focused, 1 of 1. 1 result available. Use Up and Dow…" at bounding box center [1134, 264] width 157 height 39
click at [1109, 312] on div "First Term 2025-2026" at bounding box center [1134, 315] width 155 height 45
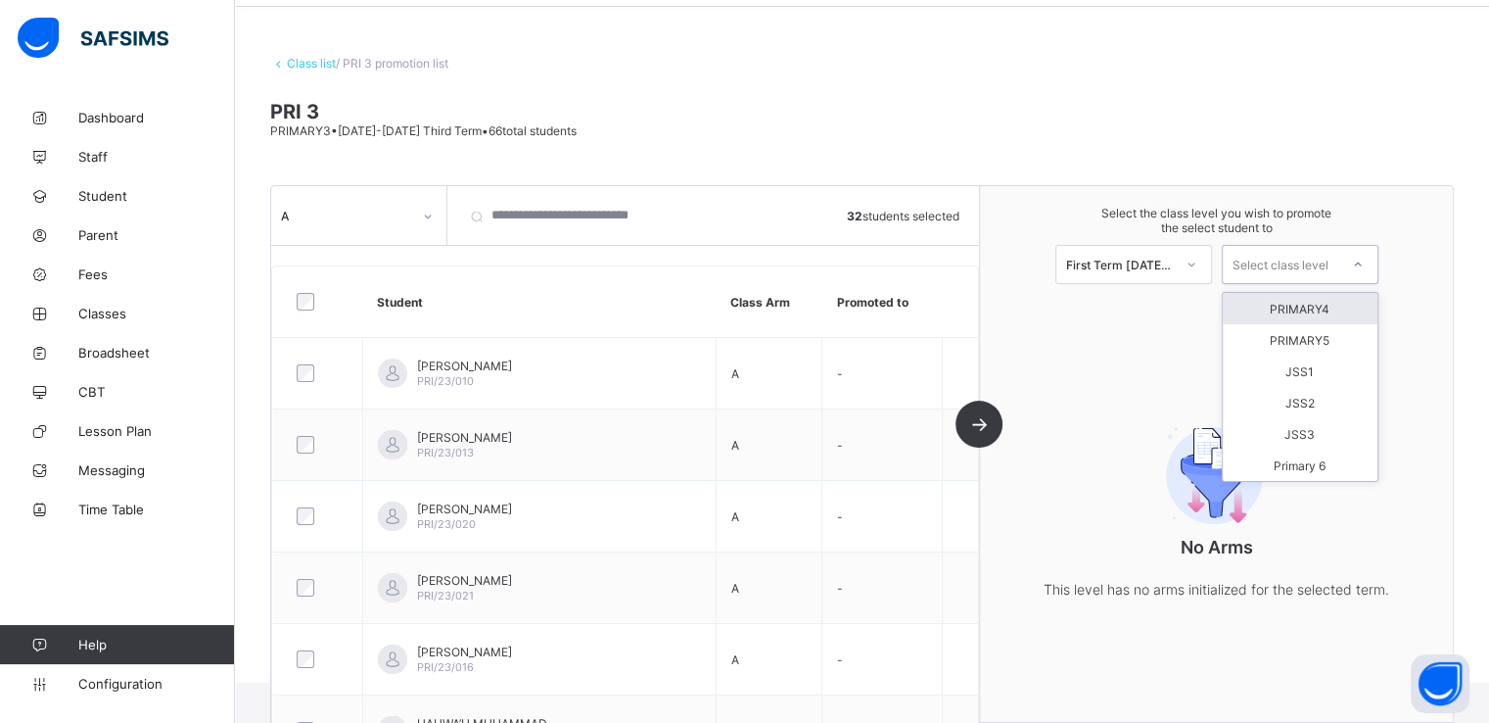
click at [1278, 267] on div "Select class level" at bounding box center [1281, 264] width 96 height 39
click at [1301, 307] on div "PRIMARY4" at bounding box center [1300, 308] width 155 height 31
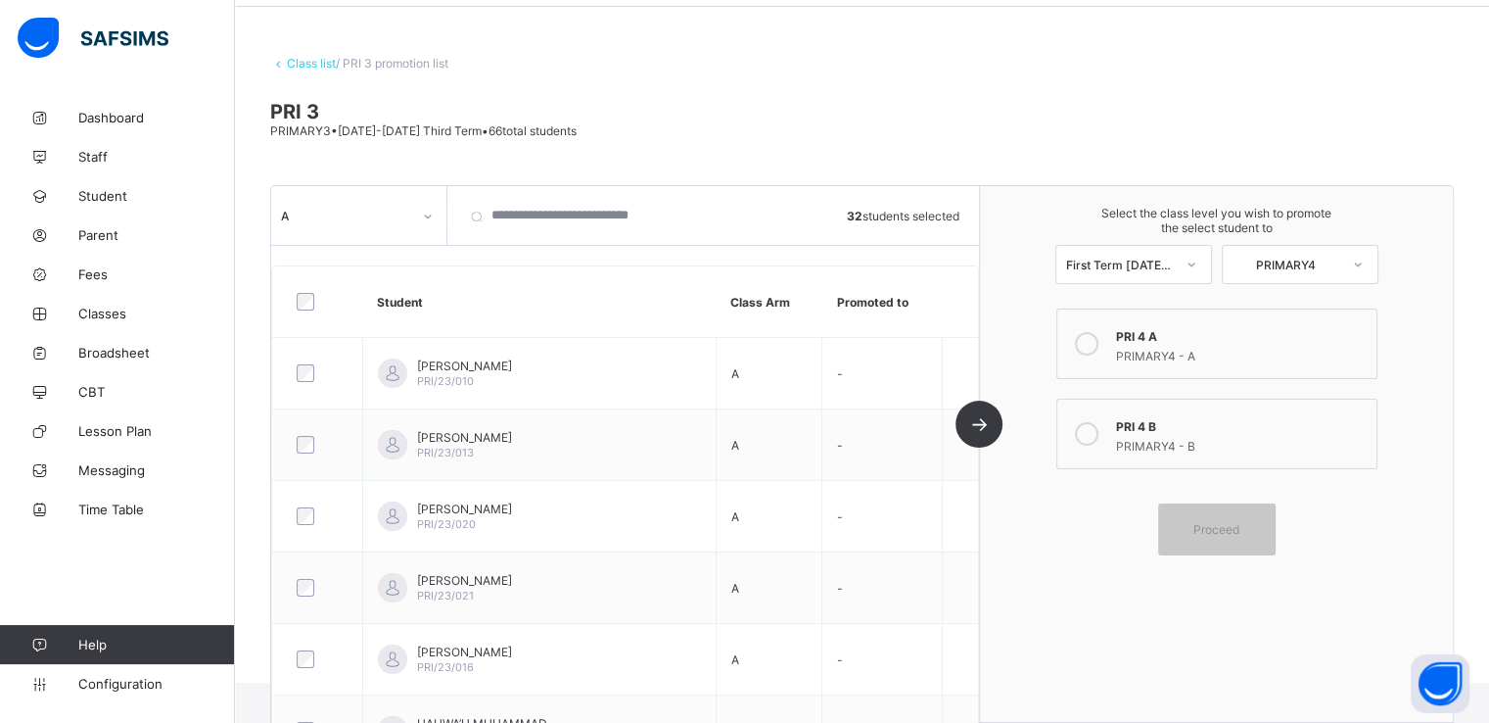
click at [1097, 346] on icon at bounding box center [1087, 344] width 24 height 24
click at [1211, 542] on div "Proceed" at bounding box center [1217, 529] width 118 height 52
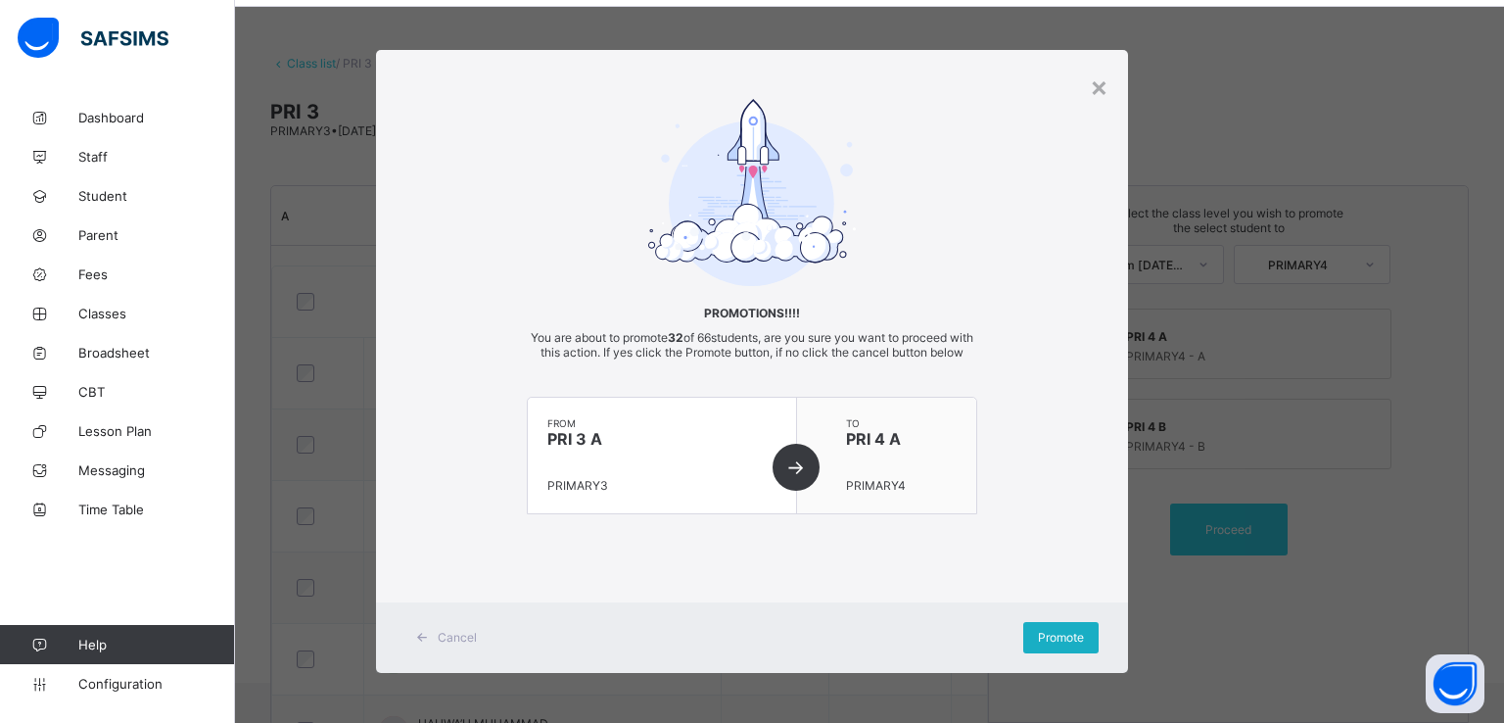
click at [1050, 644] on span "Promote" at bounding box center [1061, 637] width 46 height 15
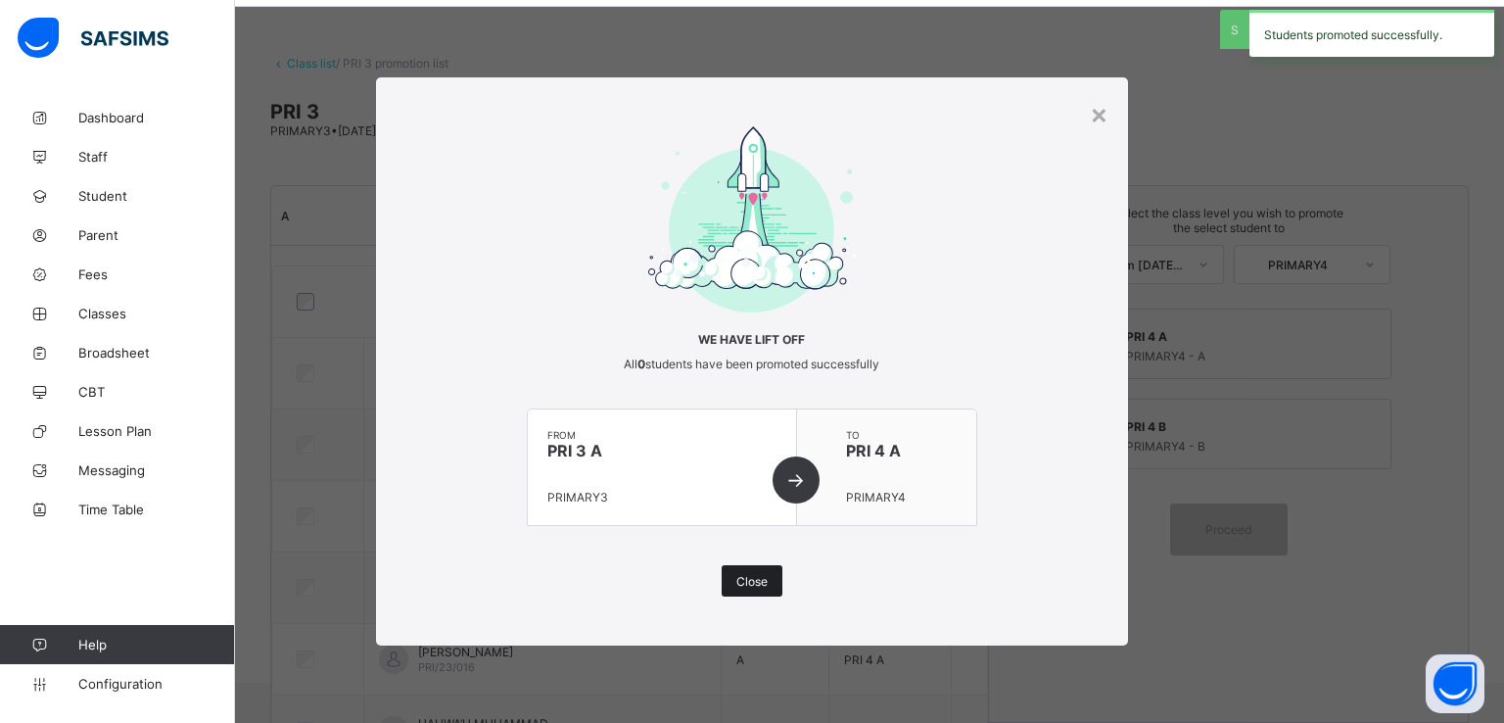
click at [751, 579] on span "Close" at bounding box center [751, 581] width 31 height 15
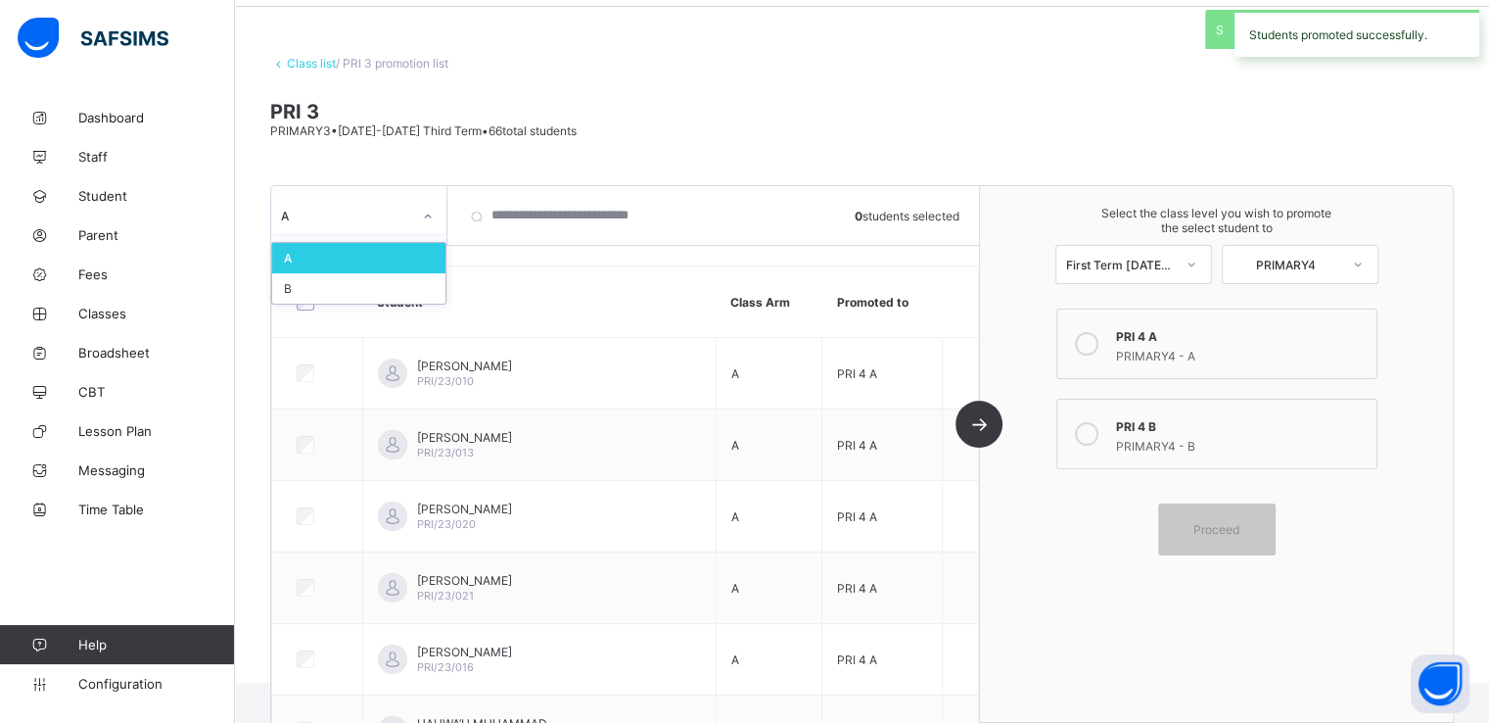
click at [340, 219] on div "A" at bounding box center [346, 215] width 130 height 15
click at [294, 289] on div "B" at bounding box center [358, 288] width 173 height 30
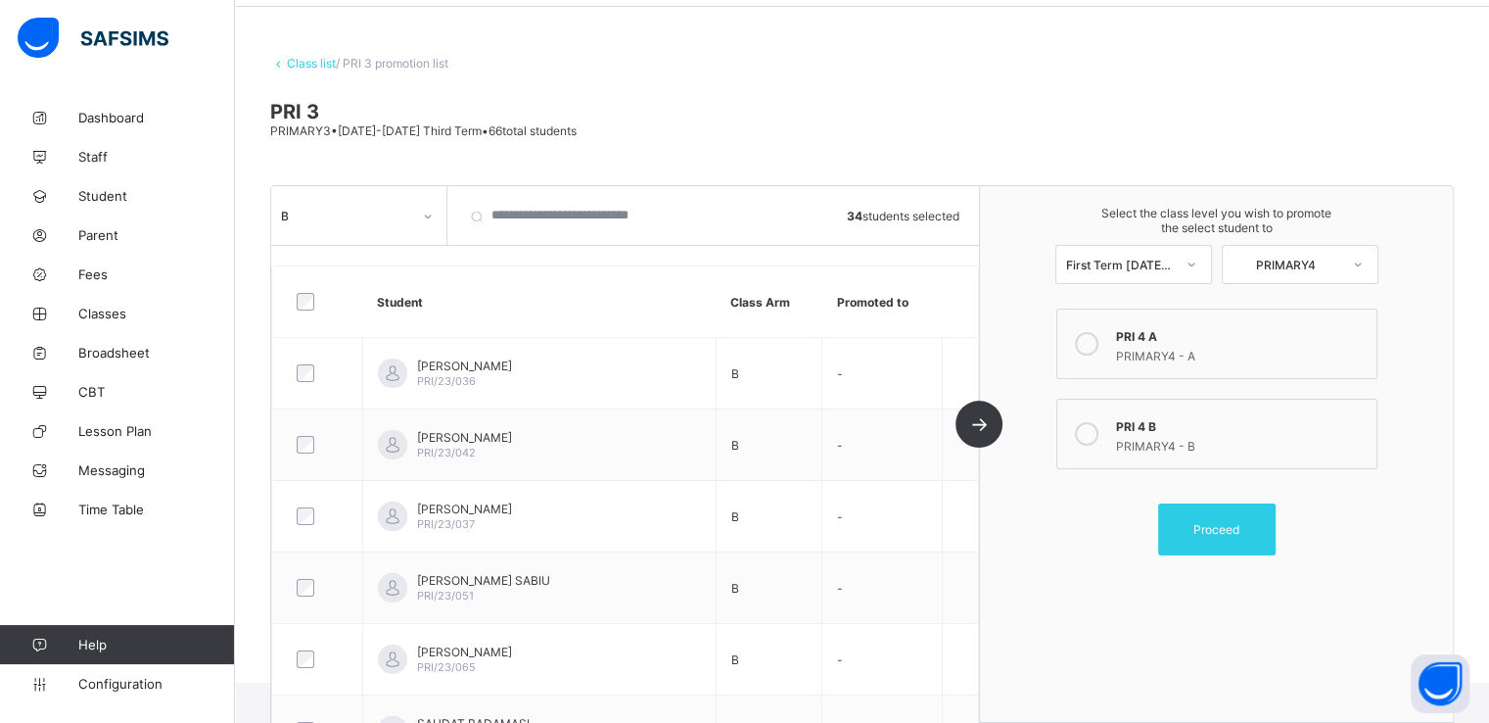
click at [1084, 439] on div at bounding box center [1086, 433] width 39 height 39
click at [1216, 530] on span "Proceed" at bounding box center [1217, 529] width 46 height 15
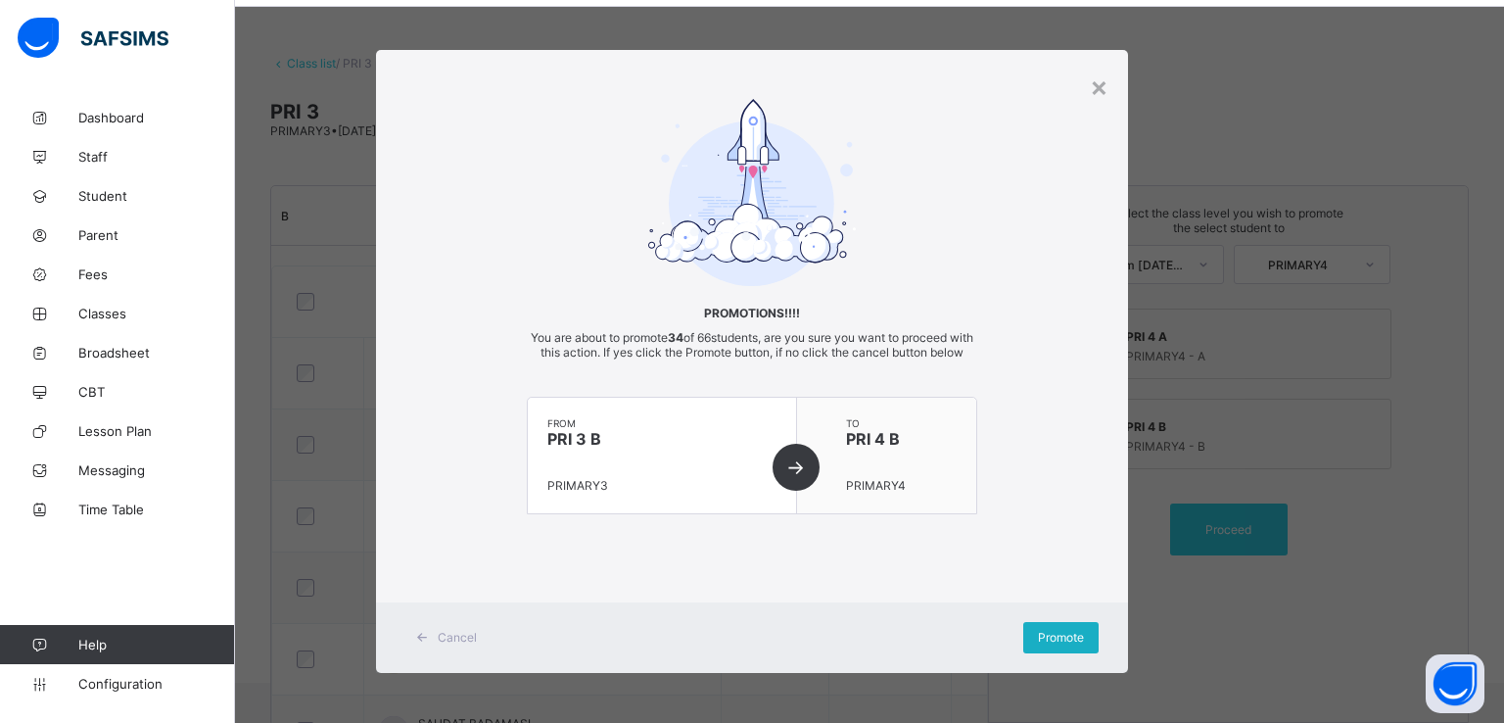
click at [1046, 644] on span "Promote" at bounding box center [1061, 637] width 46 height 15
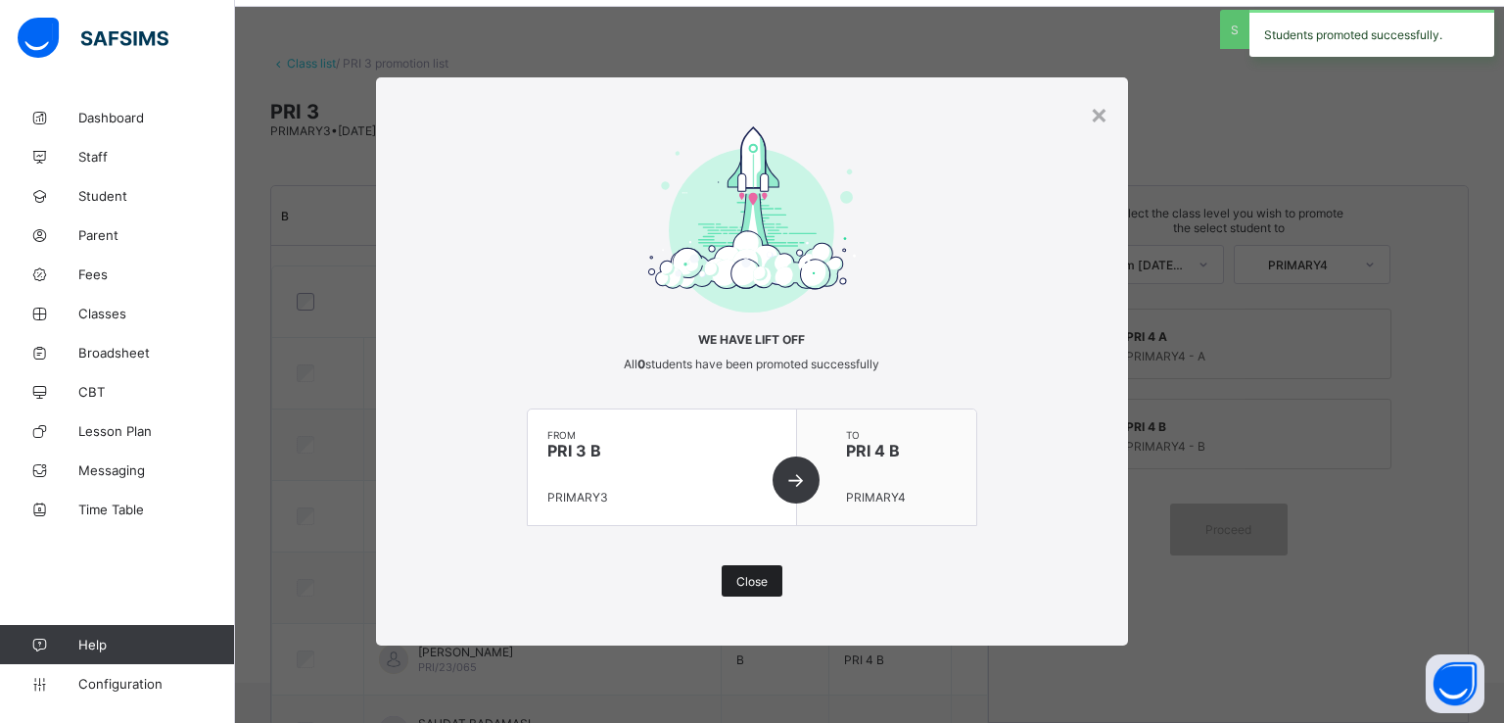
click at [748, 572] on div "Close" at bounding box center [752, 580] width 61 height 31
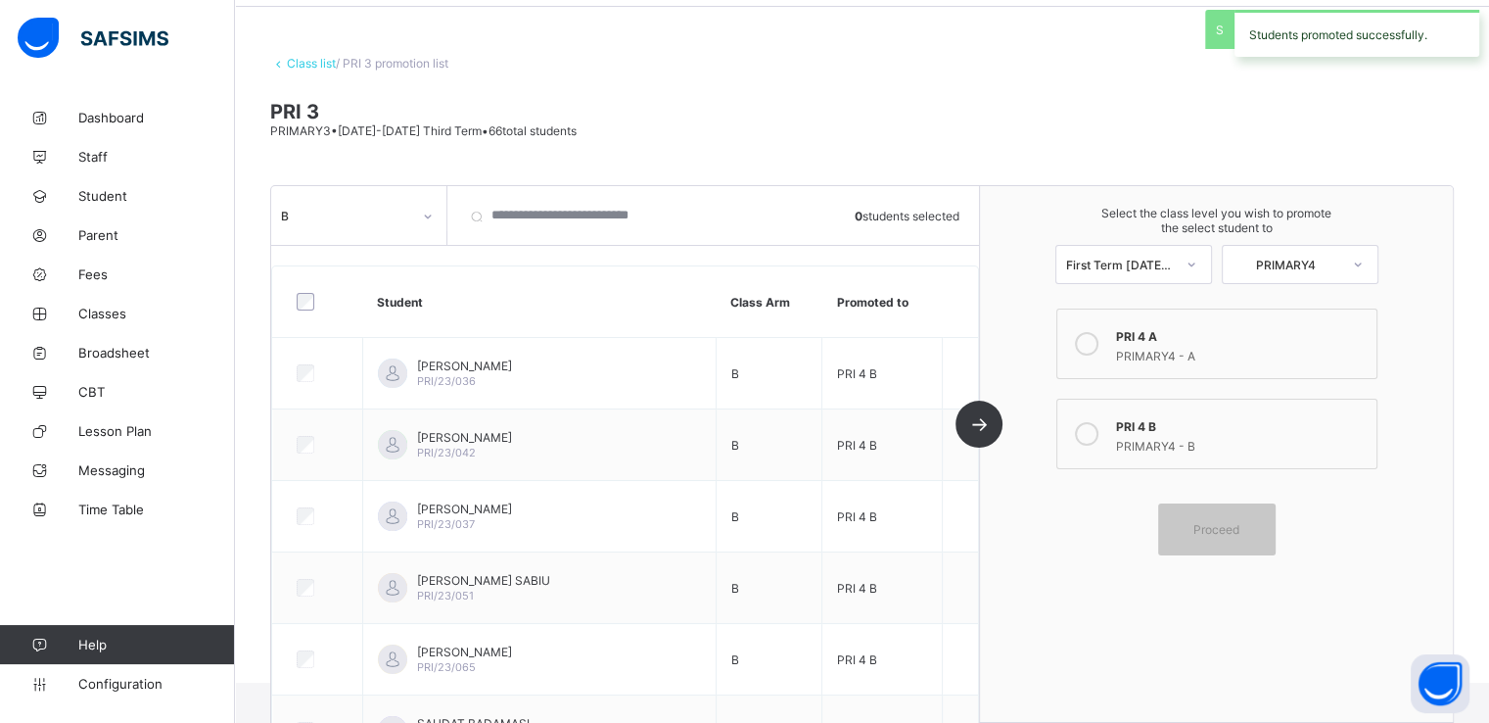
scroll to position [0, 0]
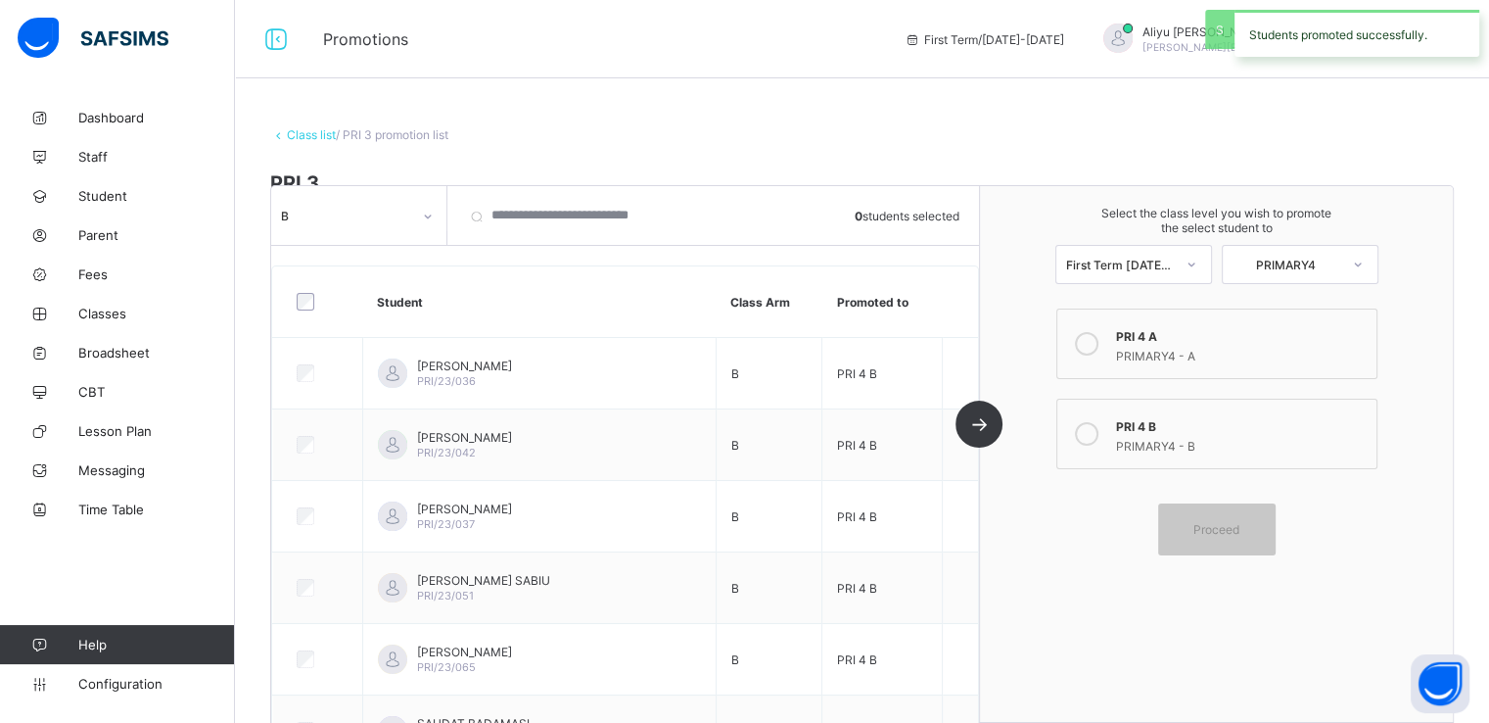
click at [298, 134] on link "Class list" at bounding box center [311, 134] width 49 height 15
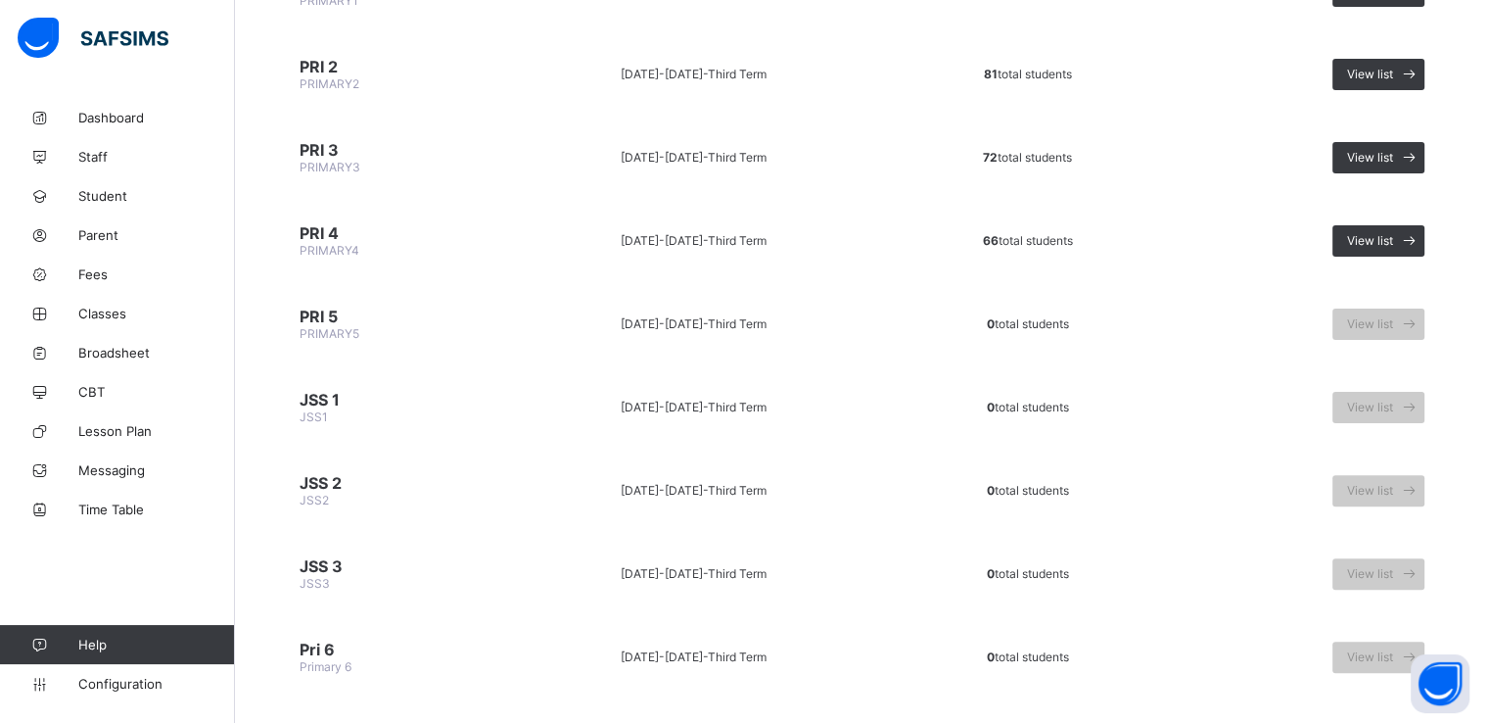
scroll to position [491, 0]
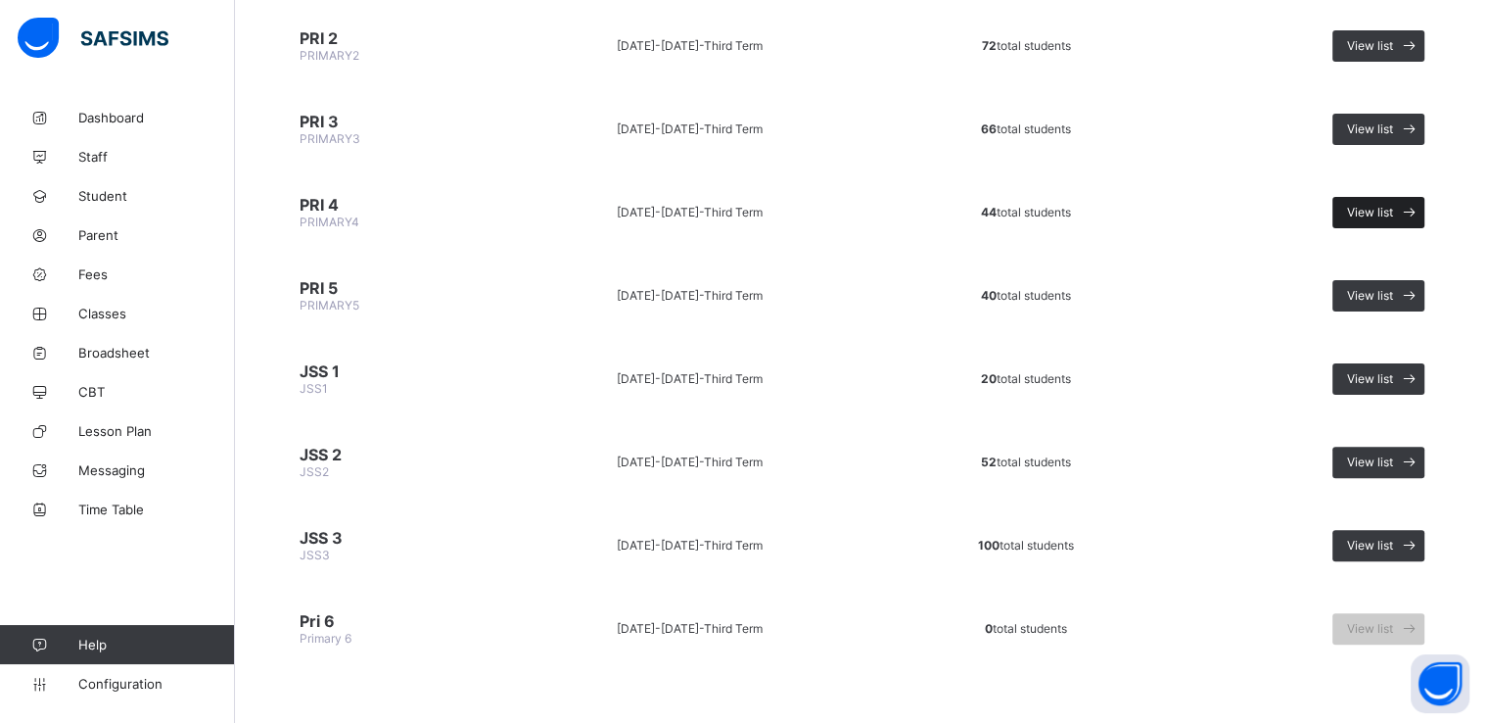
click at [1394, 206] on span "View list" at bounding box center [1370, 212] width 46 height 15
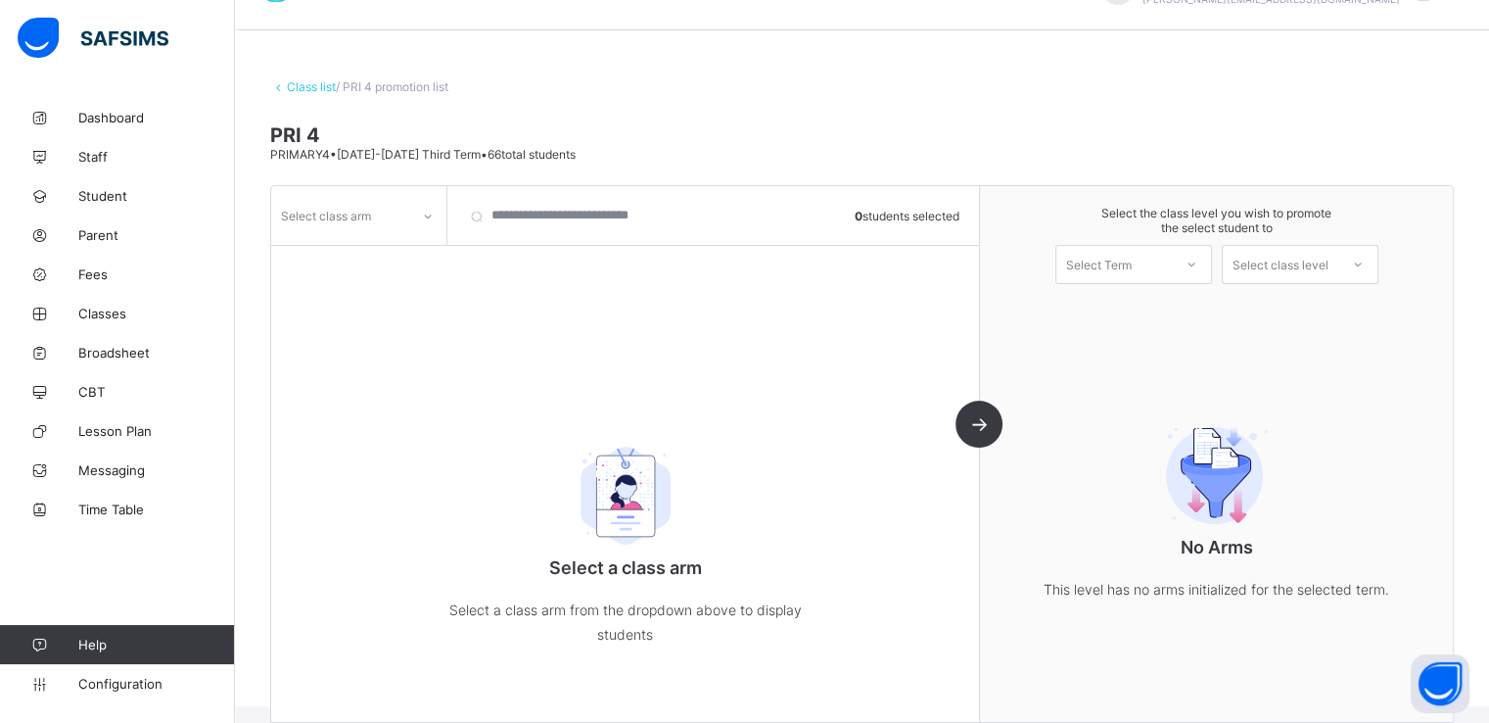
scroll to position [71, 0]
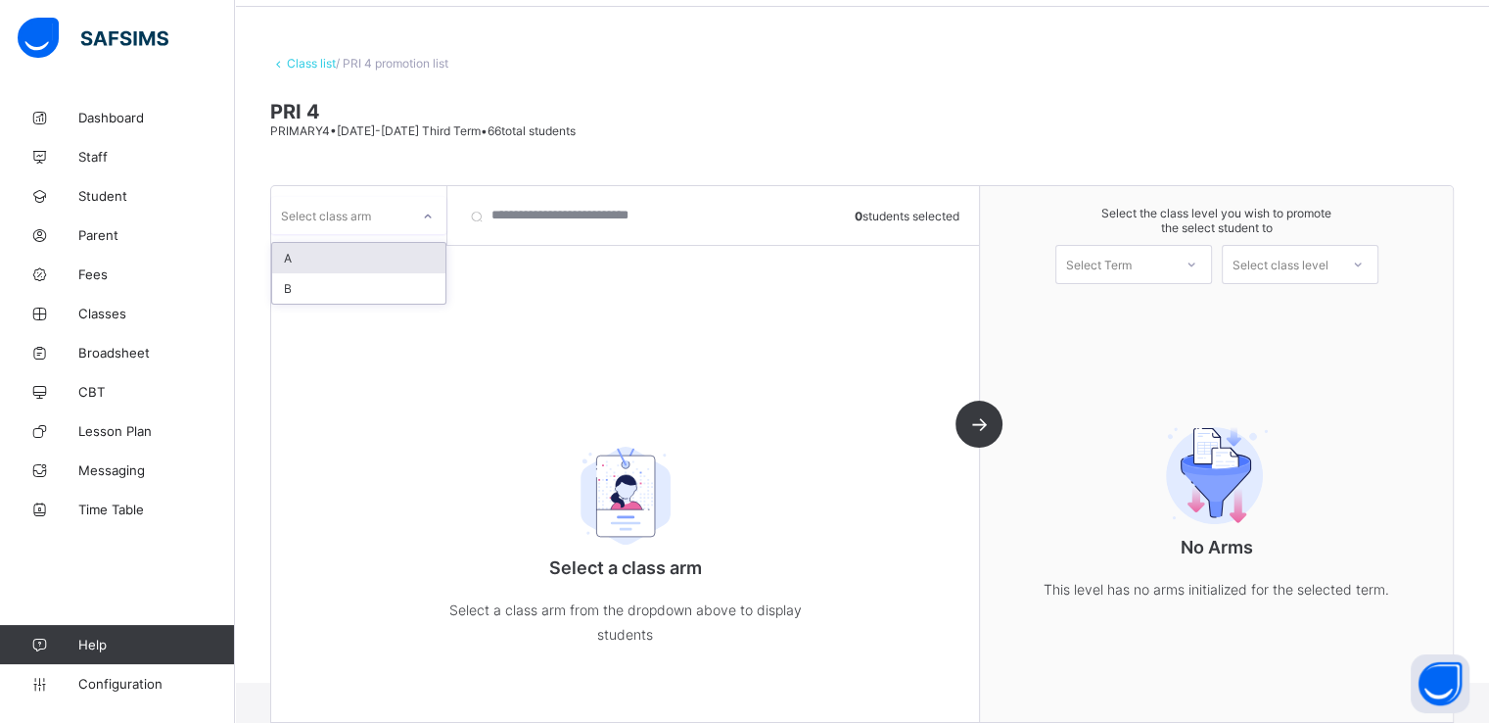
click at [417, 220] on div at bounding box center [427, 216] width 33 height 31
click at [349, 254] on div "A" at bounding box center [358, 258] width 173 height 30
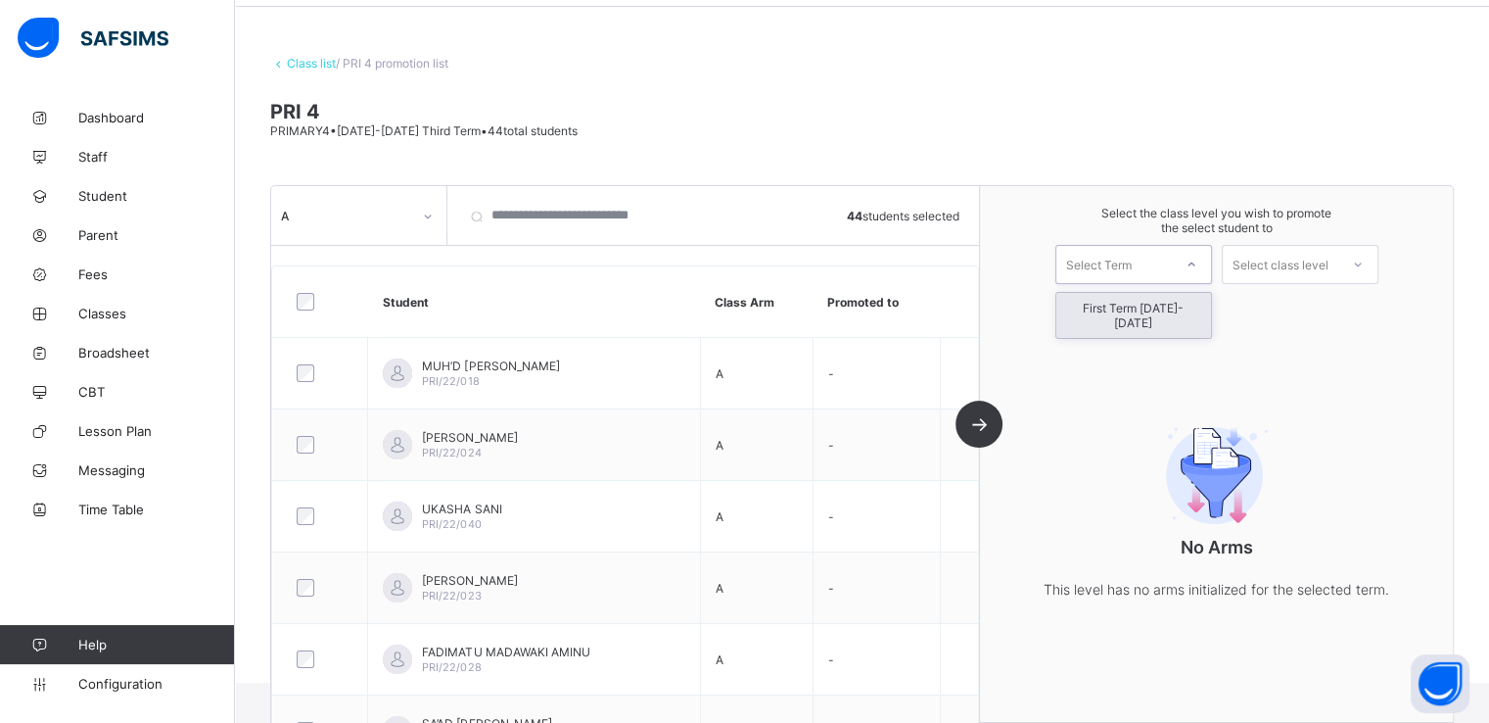
drag, startPoint x: 1135, startPoint y: 266, endPoint x: 1130, endPoint y: 307, distance: 41.4
click at [1130, 284] on div "option First Term 2025-2026 focused, 1 of 1. 1 result available. Use Up and Dow…" at bounding box center [1134, 264] width 157 height 39
click at [1130, 307] on div "First Term 2025-2026" at bounding box center [1134, 315] width 155 height 45
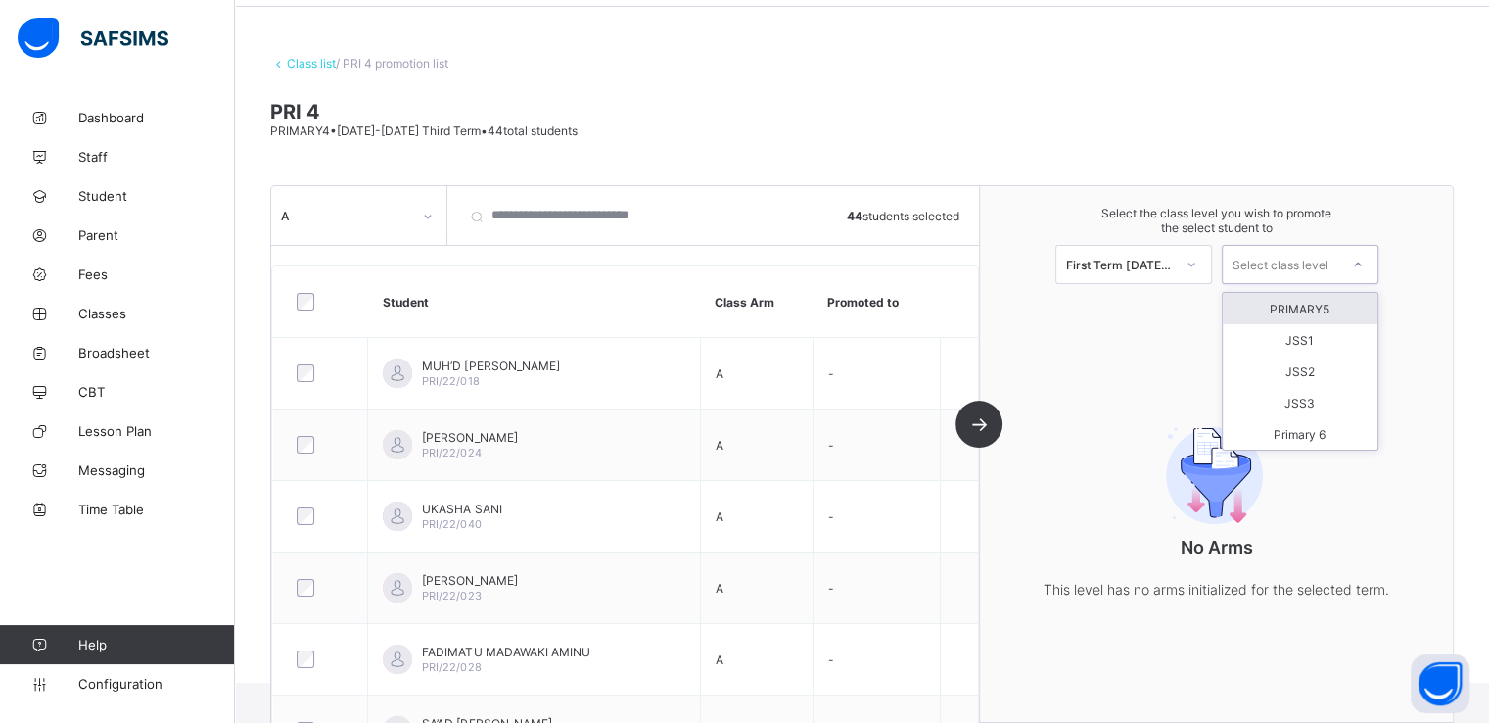
click at [1287, 263] on div "Select class level" at bounding box center [1281, 264] width 96 height 39
click at [1298, 304] on div "PRIMARY5" at bounding box center [1300, 308] width 155 height 31
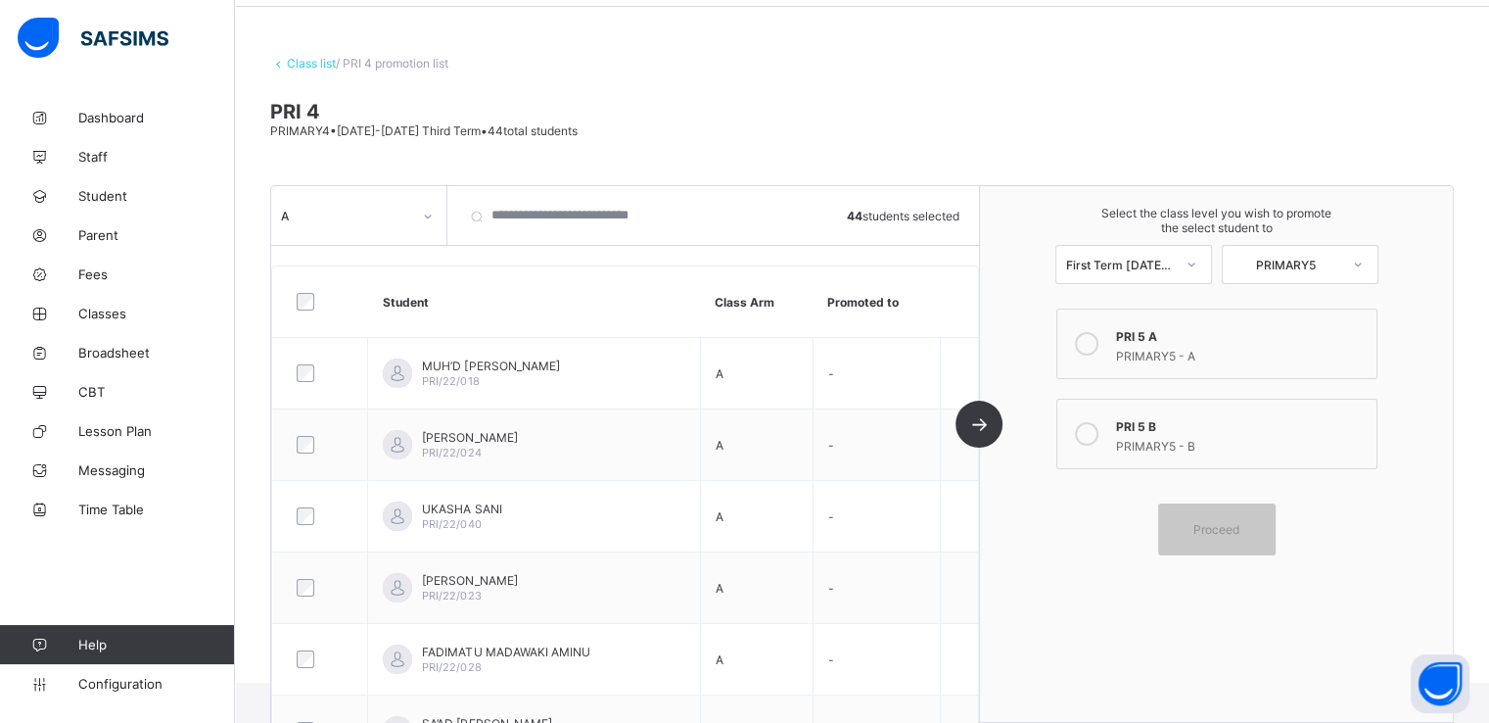
click at [1099, 340] on icon at bounding box center [1087, 344] width 24 height 24
click at [1199, 530] on span "Proceed" at bounding box center [1217, 529] width 88 height 15
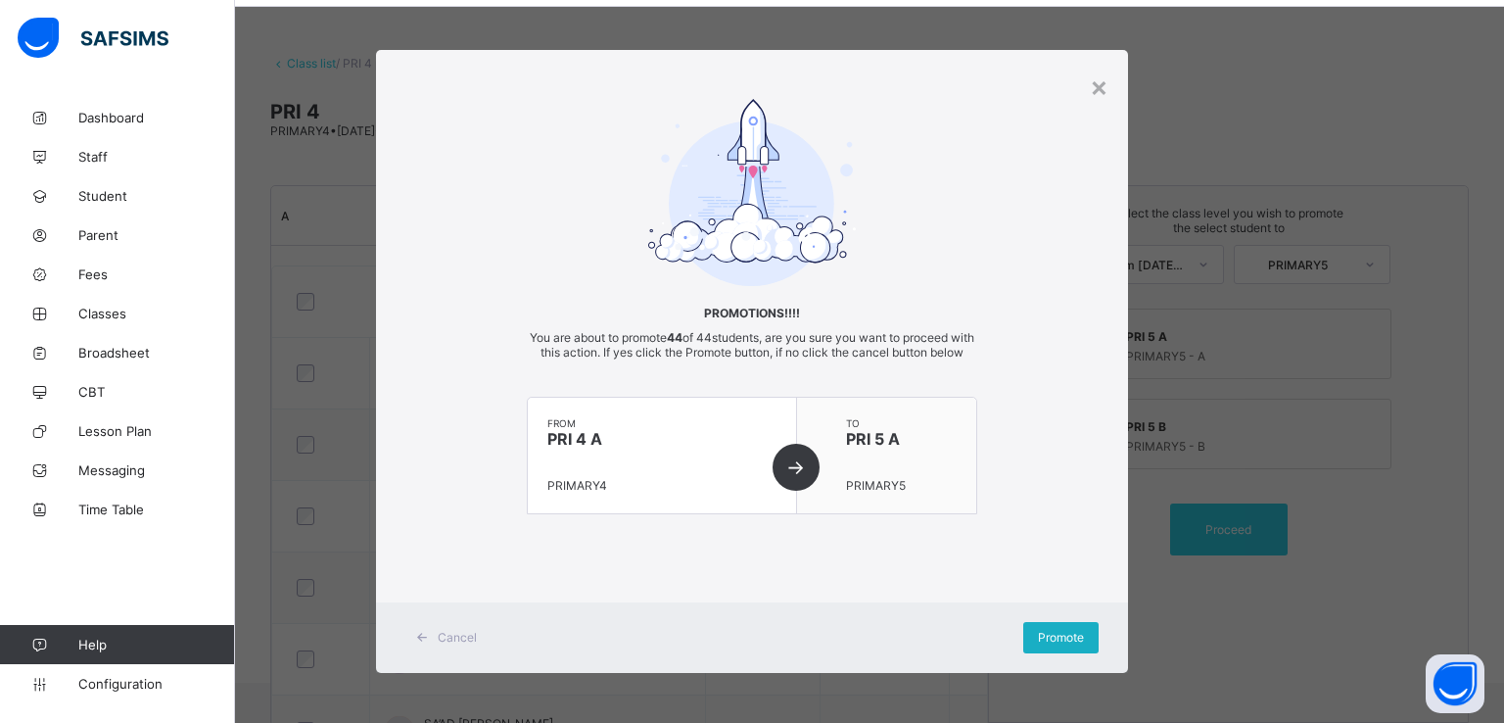
click at [1038, 644] on span "Promote" at bounding box center [1061, 637] width 46 height 15
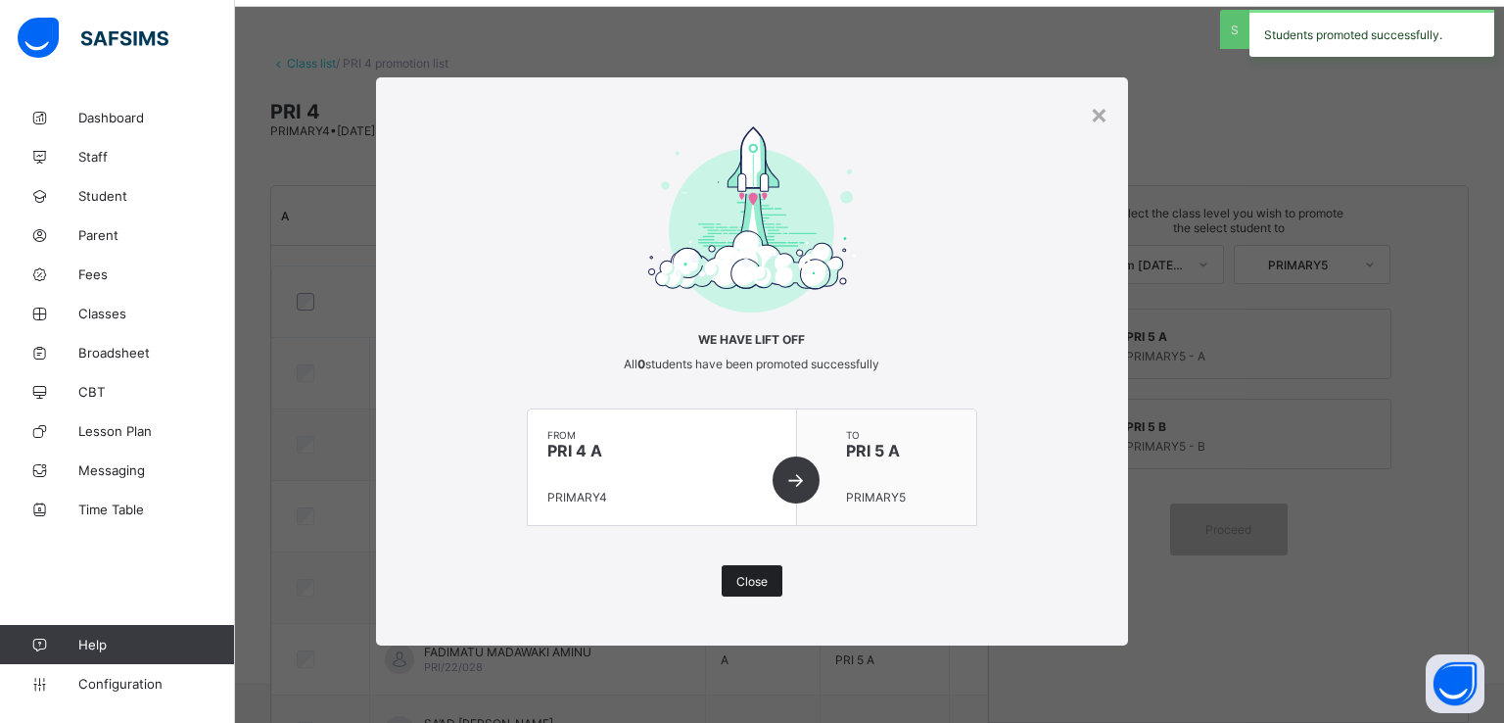
click at [760, 583] on span "Close" at bounding box center [751, 581] width 31 height 15
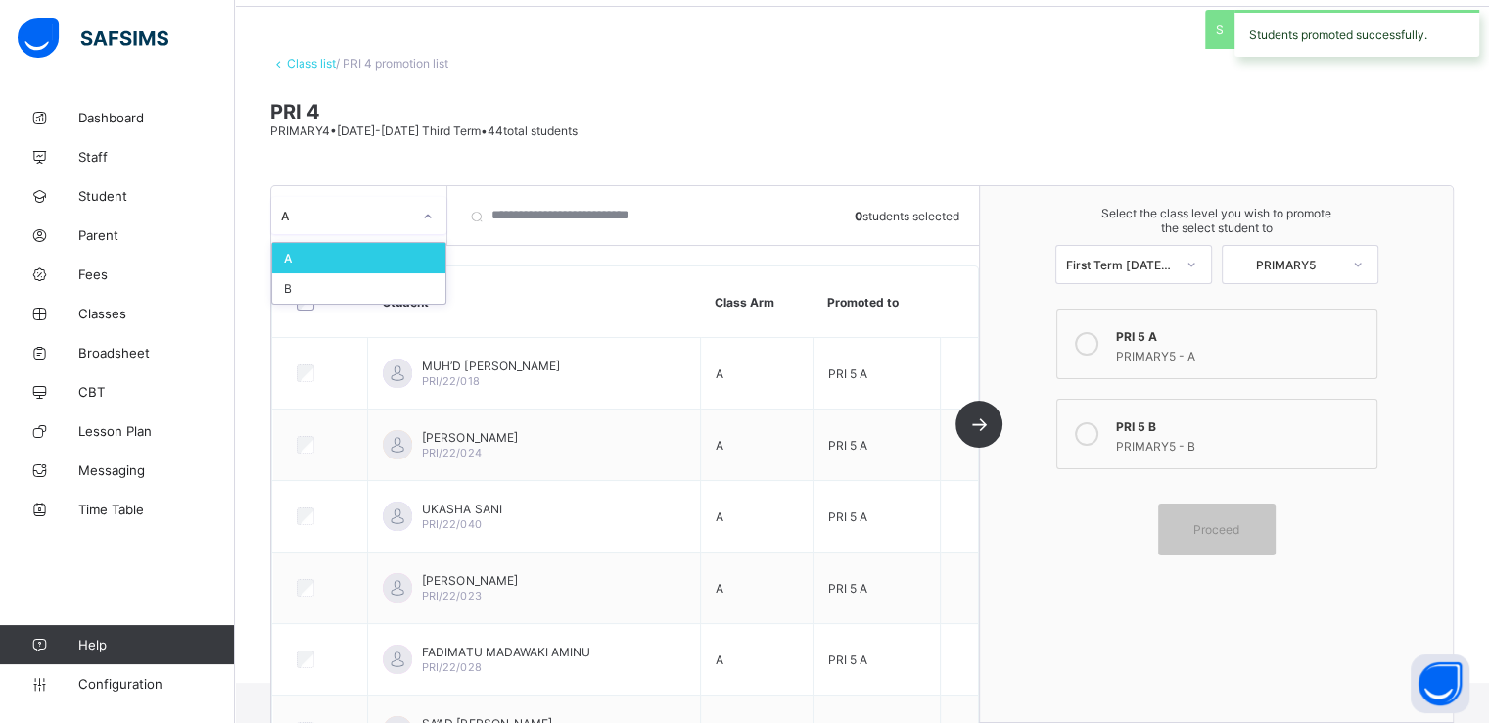
click at [406, 212] on div "A" at bounding box center [346, 215] width 130 height 15
click at [326, 289] on div "B" at bounding box center [358, 288] width 173 height 30
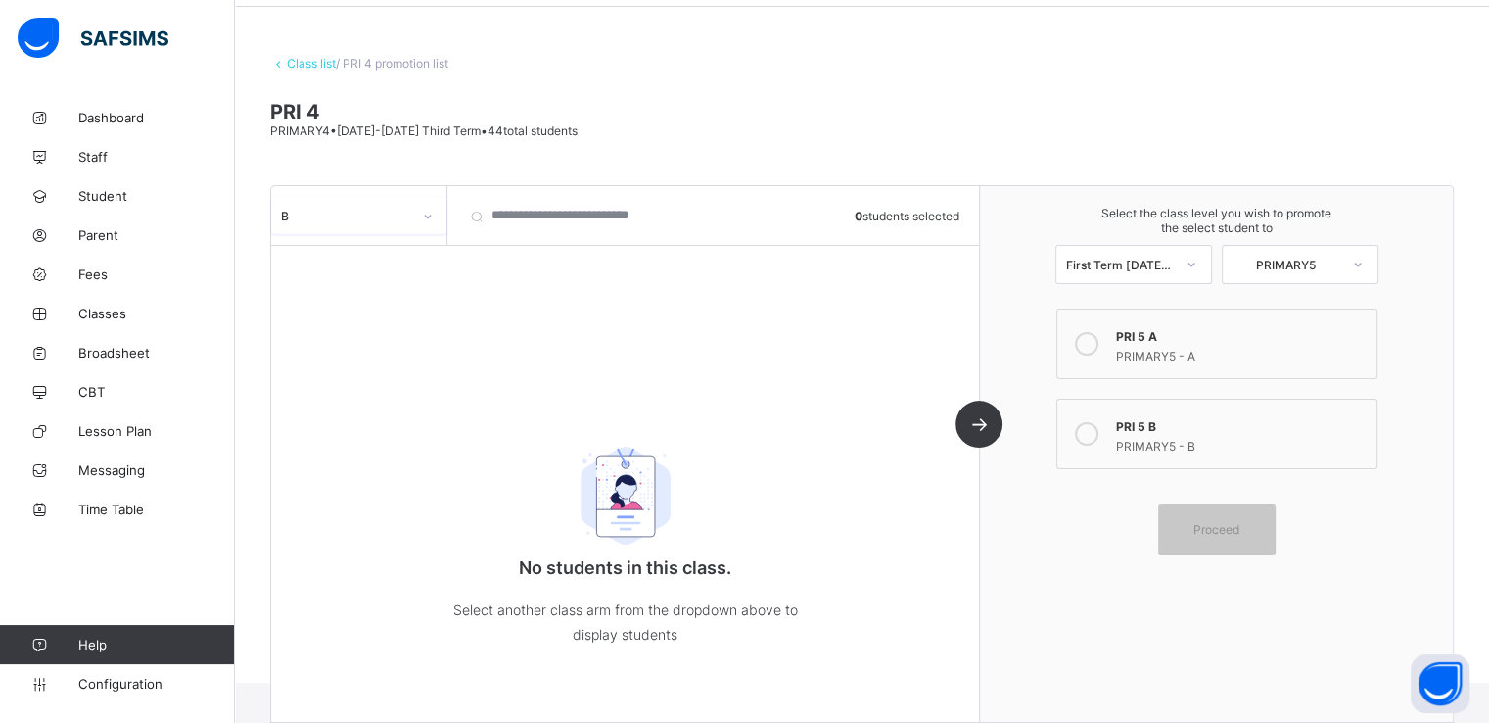
scroll to position [0, 0]
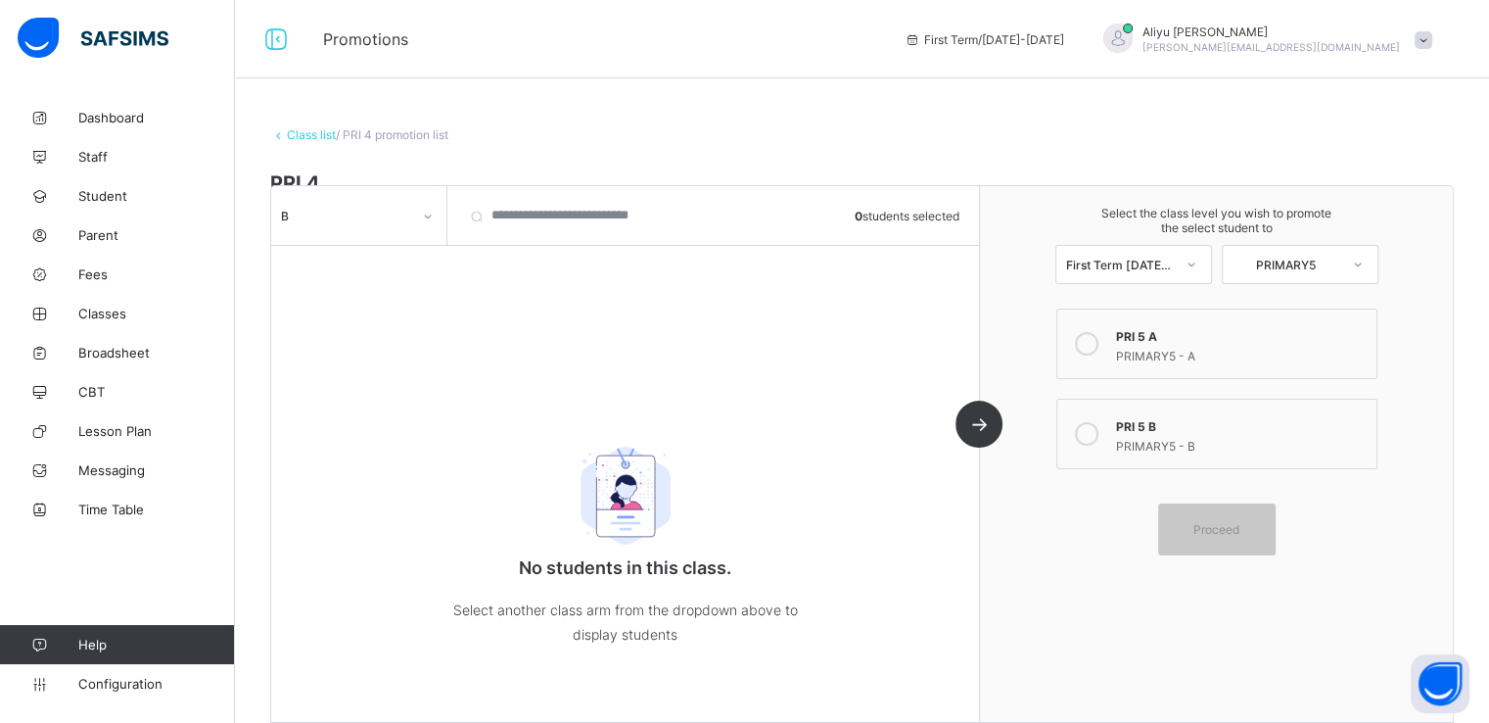
click at [307, 130] on link "Class list" at bounding box center [311, 134] width 49 height 15
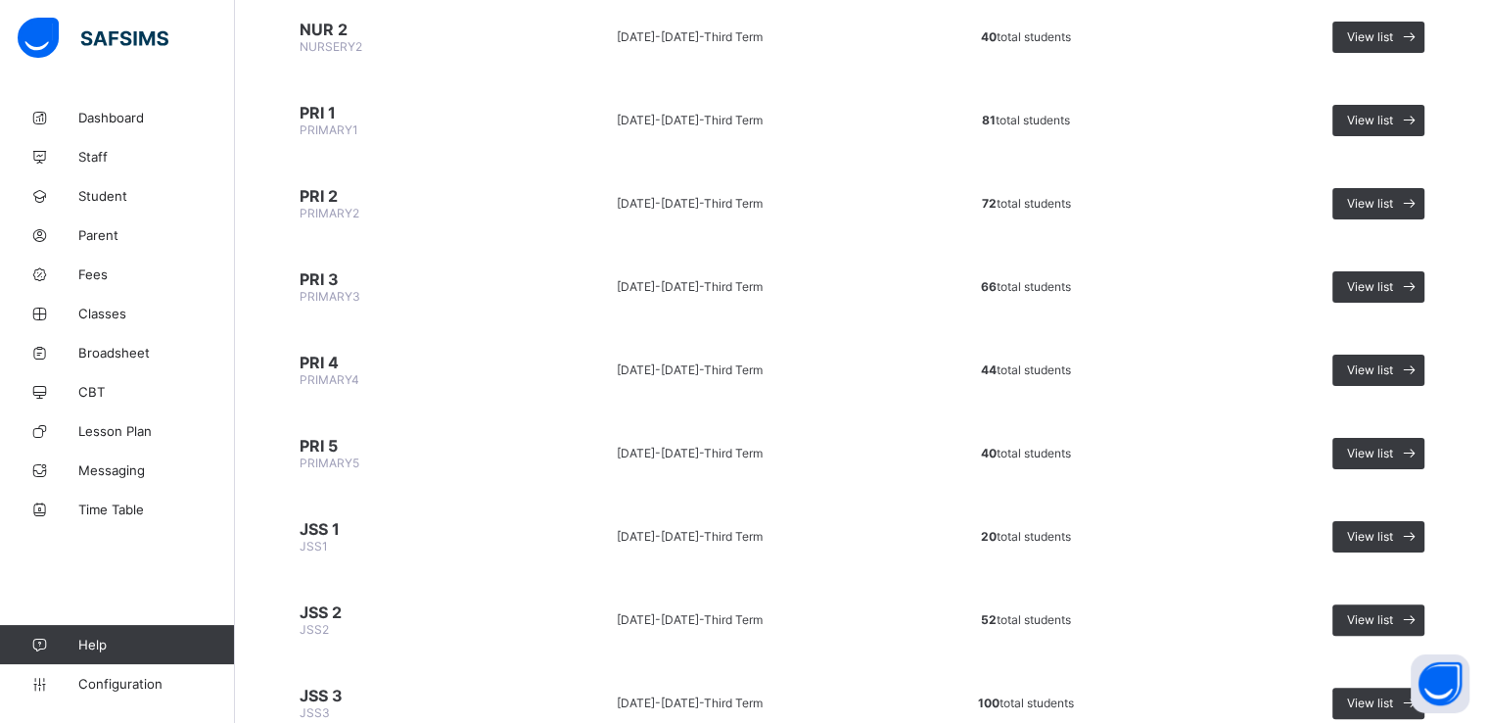
scroll to position [491, 0]
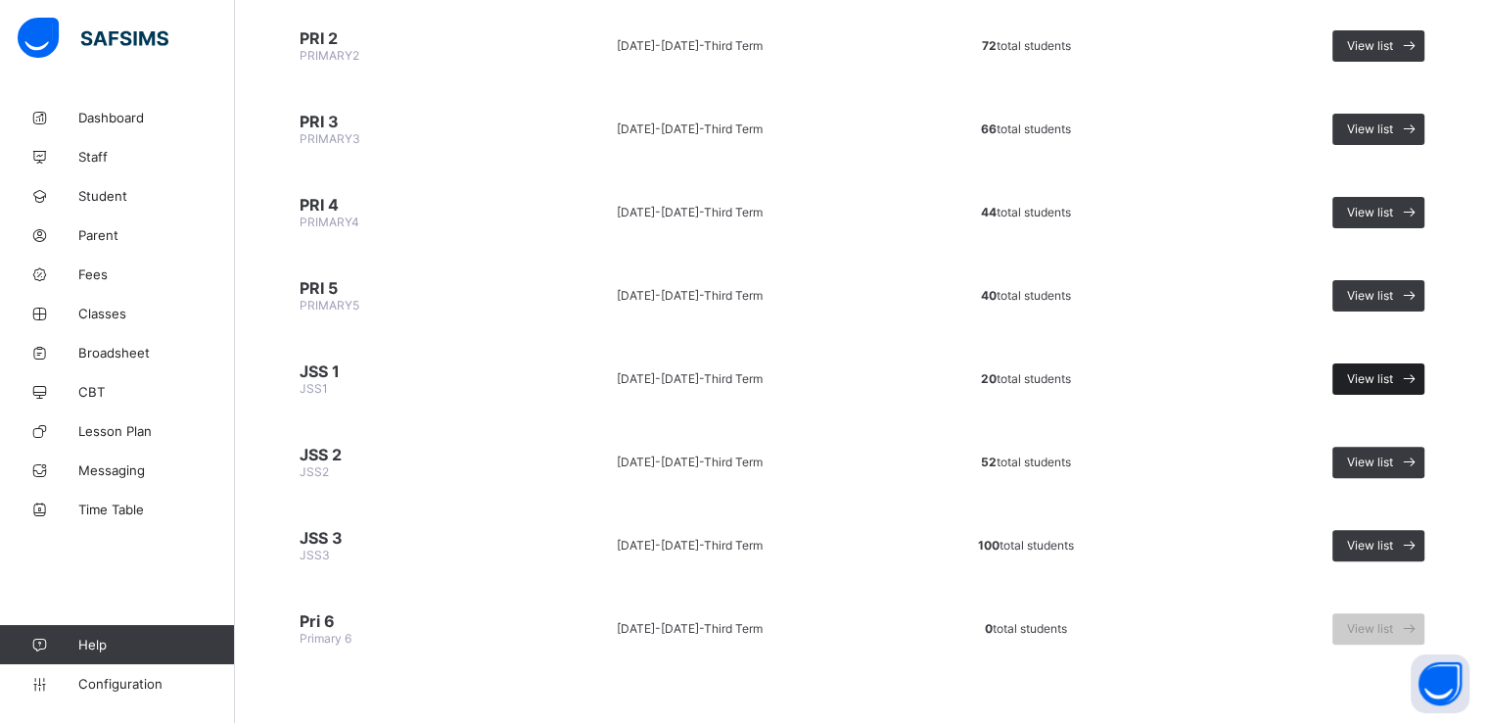
click at [1407, 366] on span at bounding box center [1409, 378] width 31 height 31
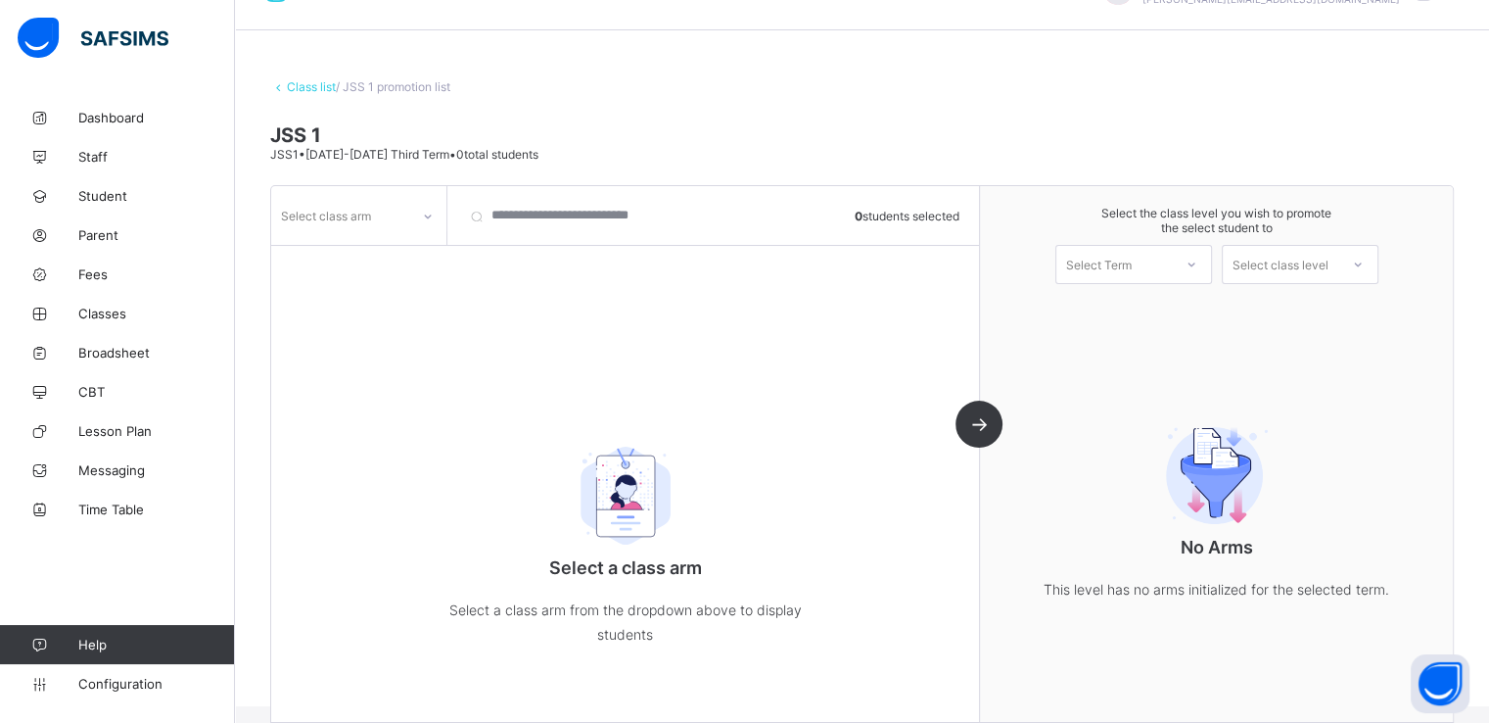
scroll to position [71, 0]
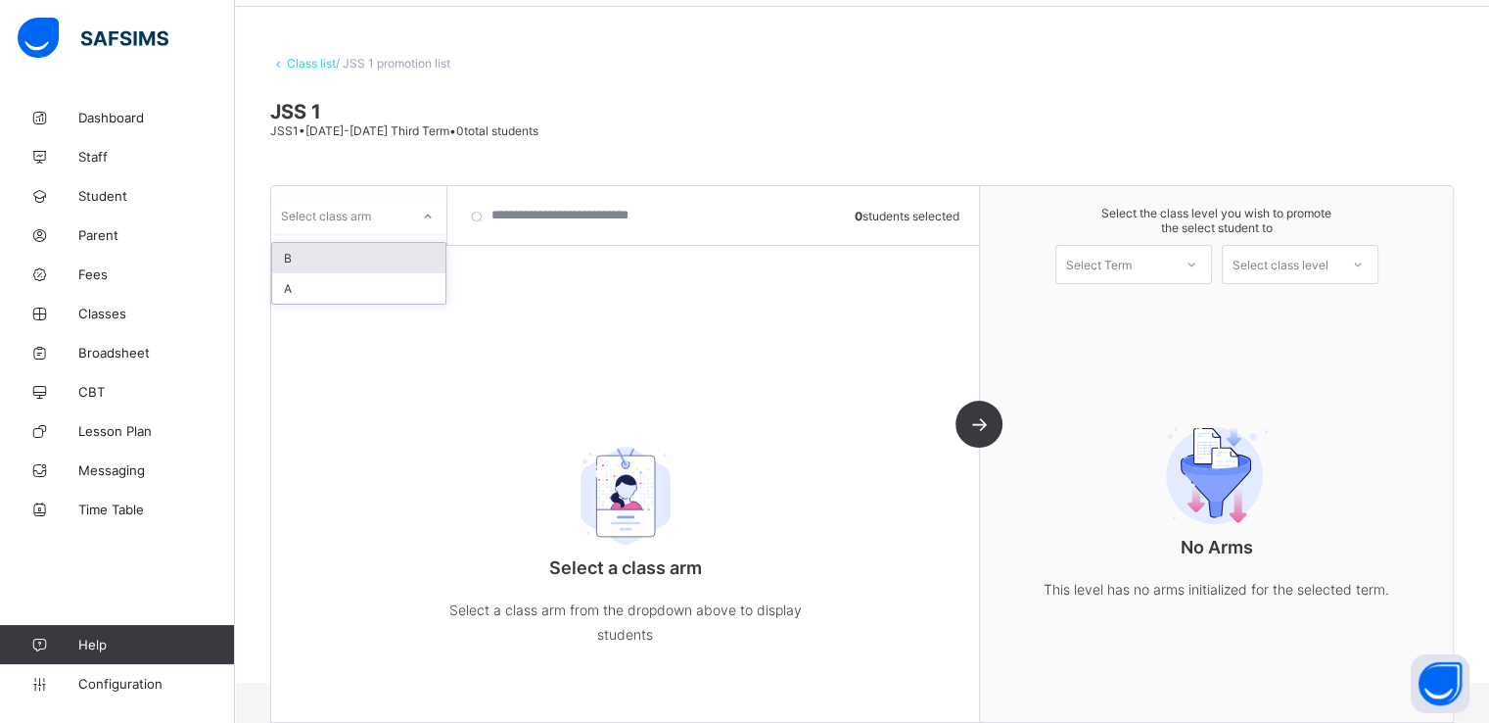
click at [411, 216] on div at bounding box center [427, 216] width 33 height 31
click at [310, 289] on div "A" at bounding box center [358, 288] width 173 height 30
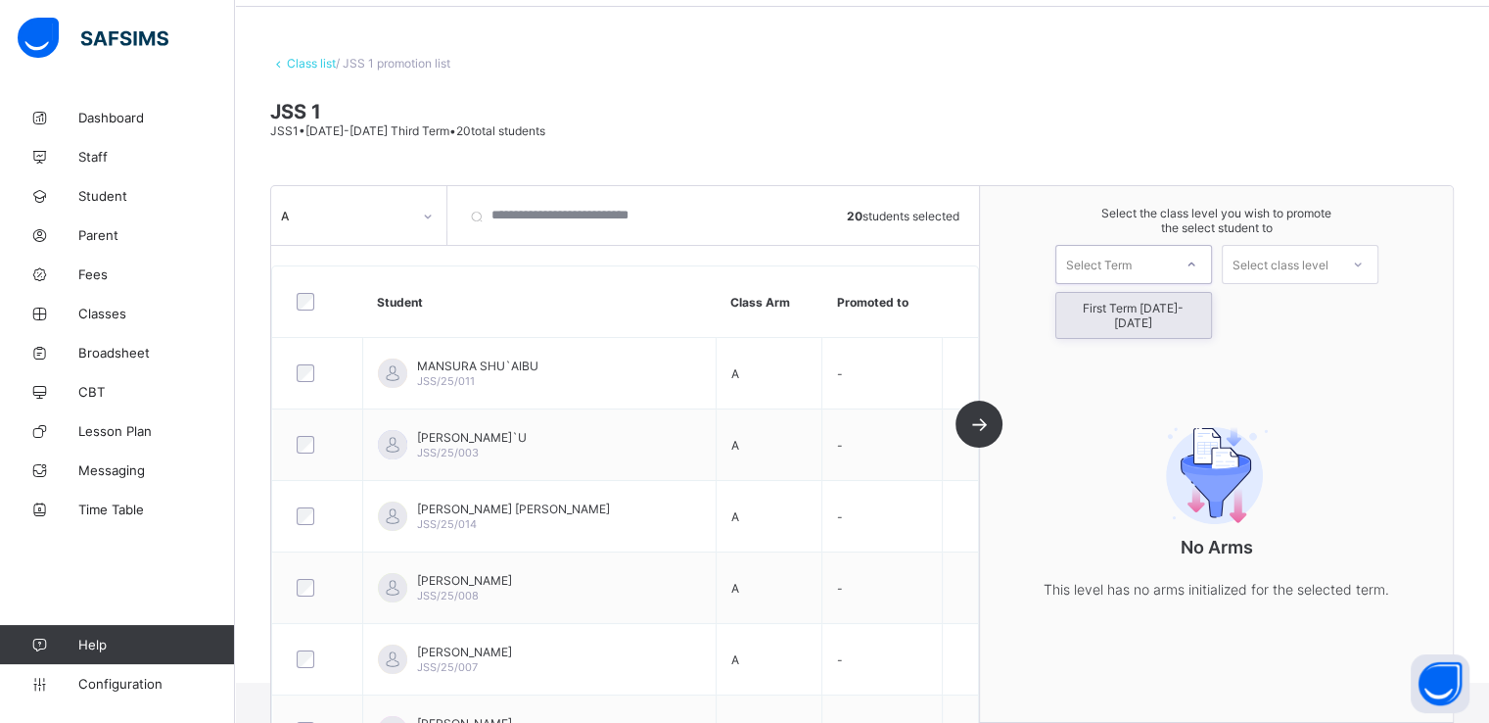
drag, startPoint x: 1137, startPoint y: 263, endPoint x: 1116, endPoint y: 304, distance: 45.1
click at [1116, 284] on div "option First Term 2025-2026 focused, 1 of 1. 1 result available. Use Up and Dow…" at bounding box center [1134, 264] width 157 height 39
click at [1116, 304] on div "First Term 2025-2026" at bounding box center [1134, 315] width 155 height 45
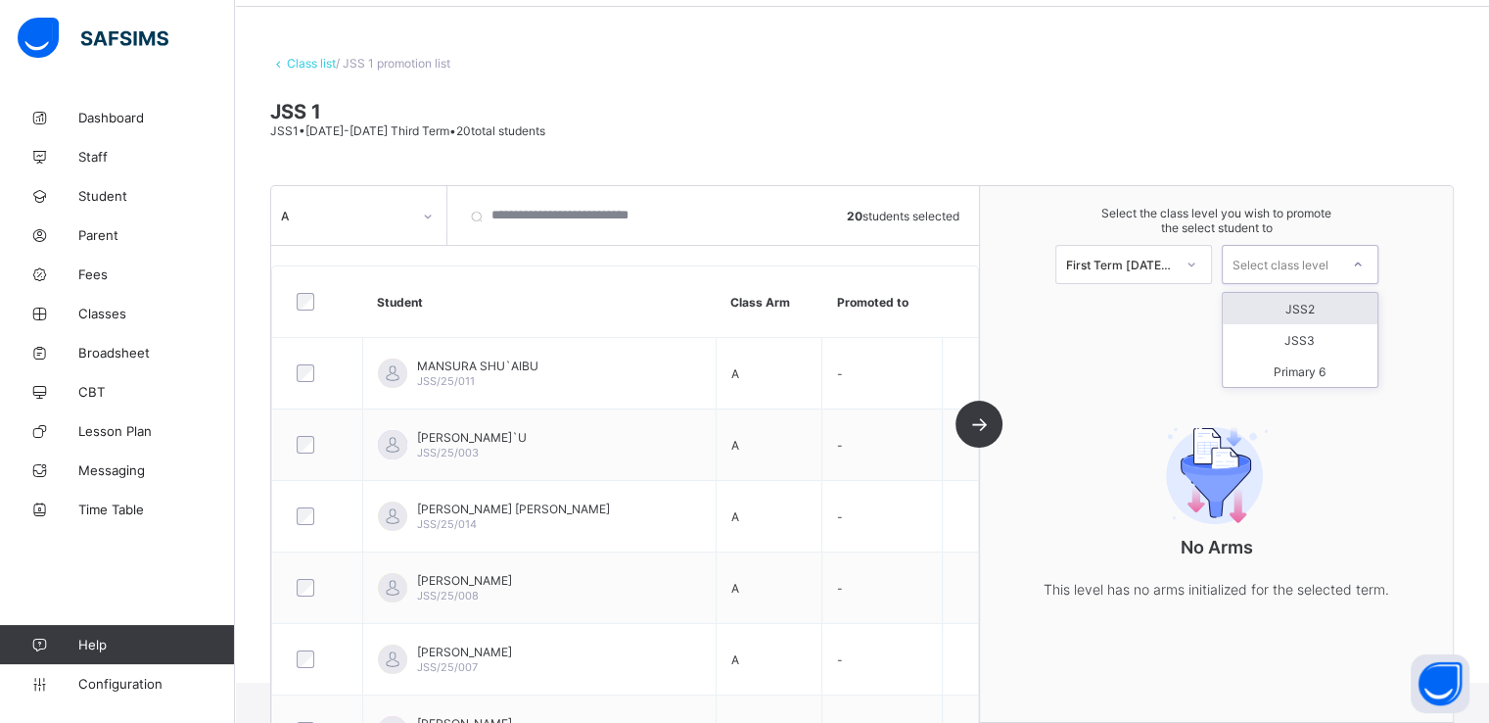
click at [1276, 263] on div "Select class level" at bounding box center [1281, 264] width 96 height 39
click at [1297, 308] on div "JSS2" at bounding box center [1300, 308] width 155 height 31
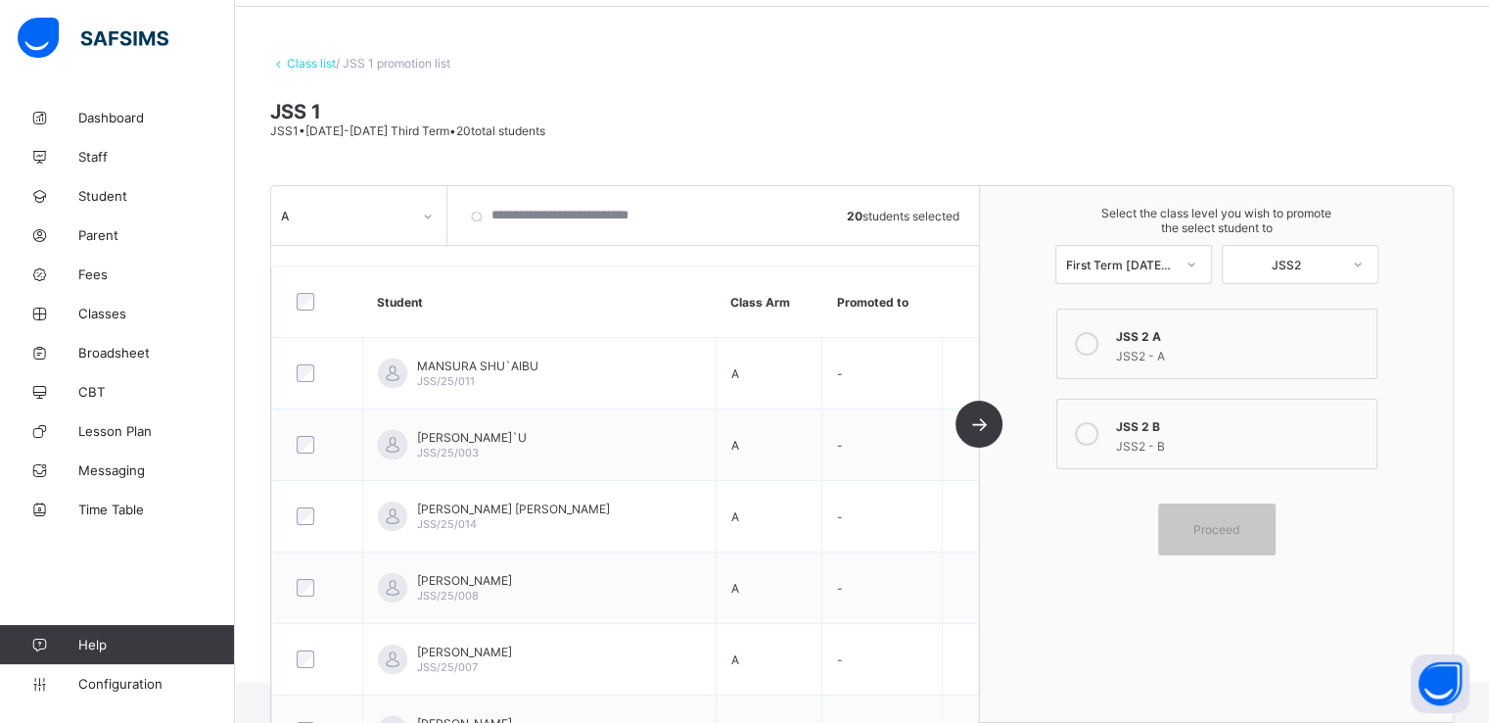
click at [1092, 341] on icon at bounding box center [1087, 344] width 24 height 24
click at [1196, 536] on span "Proceed" at bounding box center [1217, 529] width 88 height 15
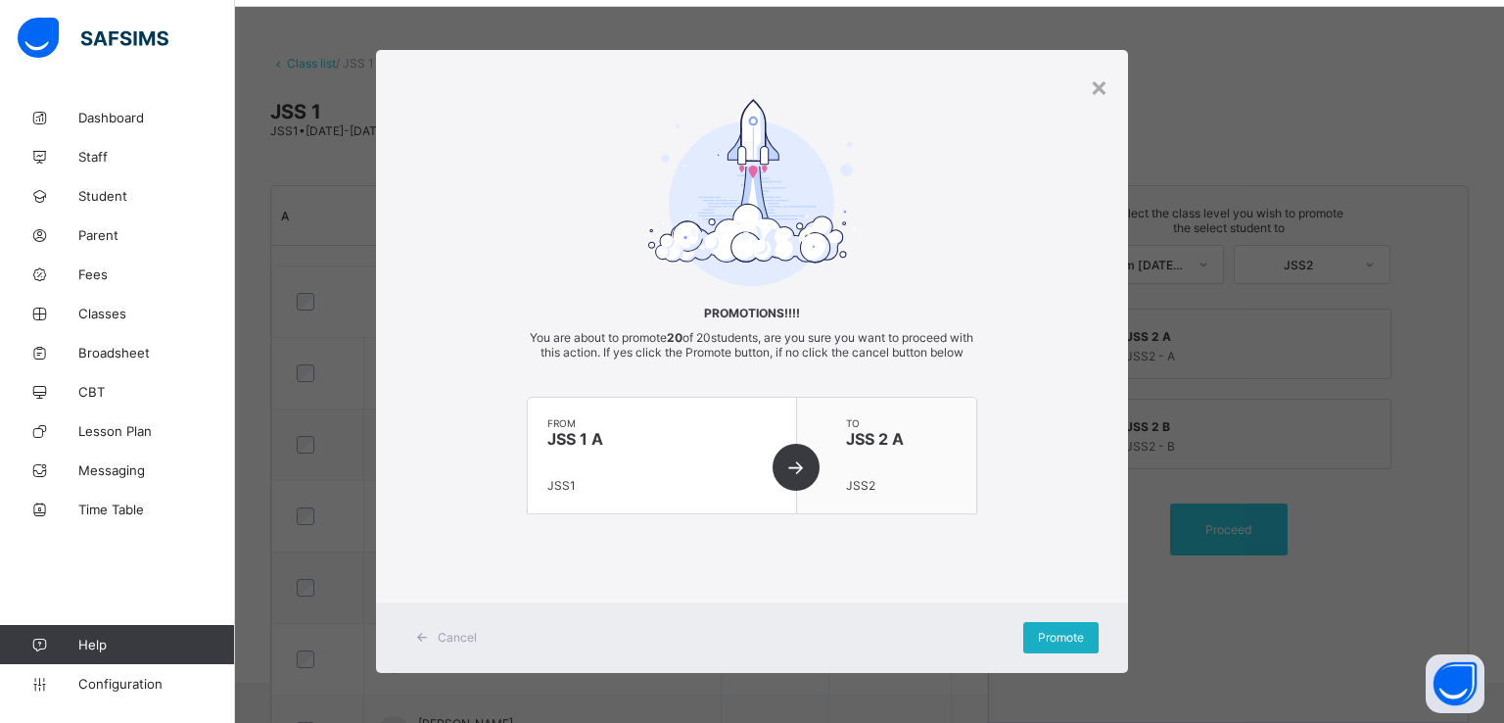
click at [1054, 644] on span "Promote" at bounding box center [1061, 637] width 46 height 15
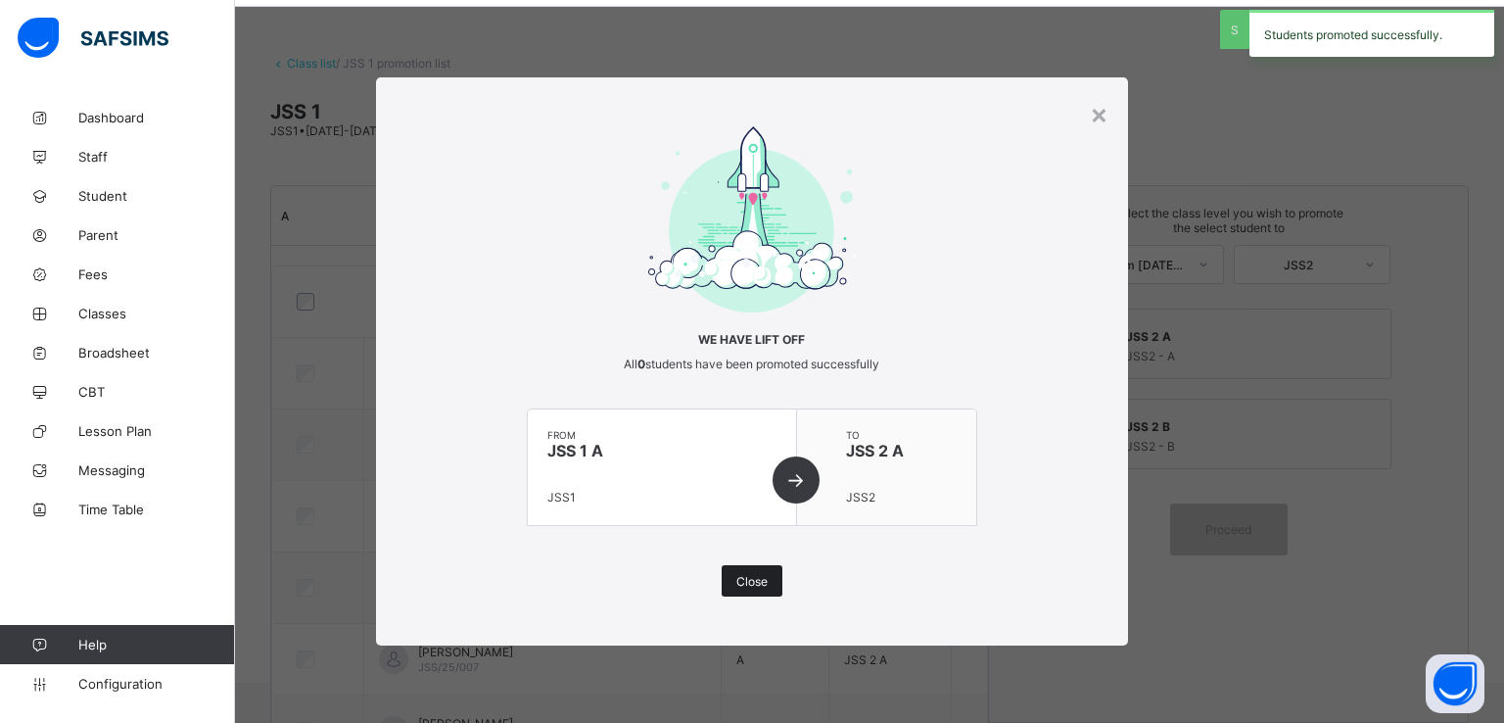
click at [737, 585] on span "Close" at bounding box center [751, 581] width 31 height 15
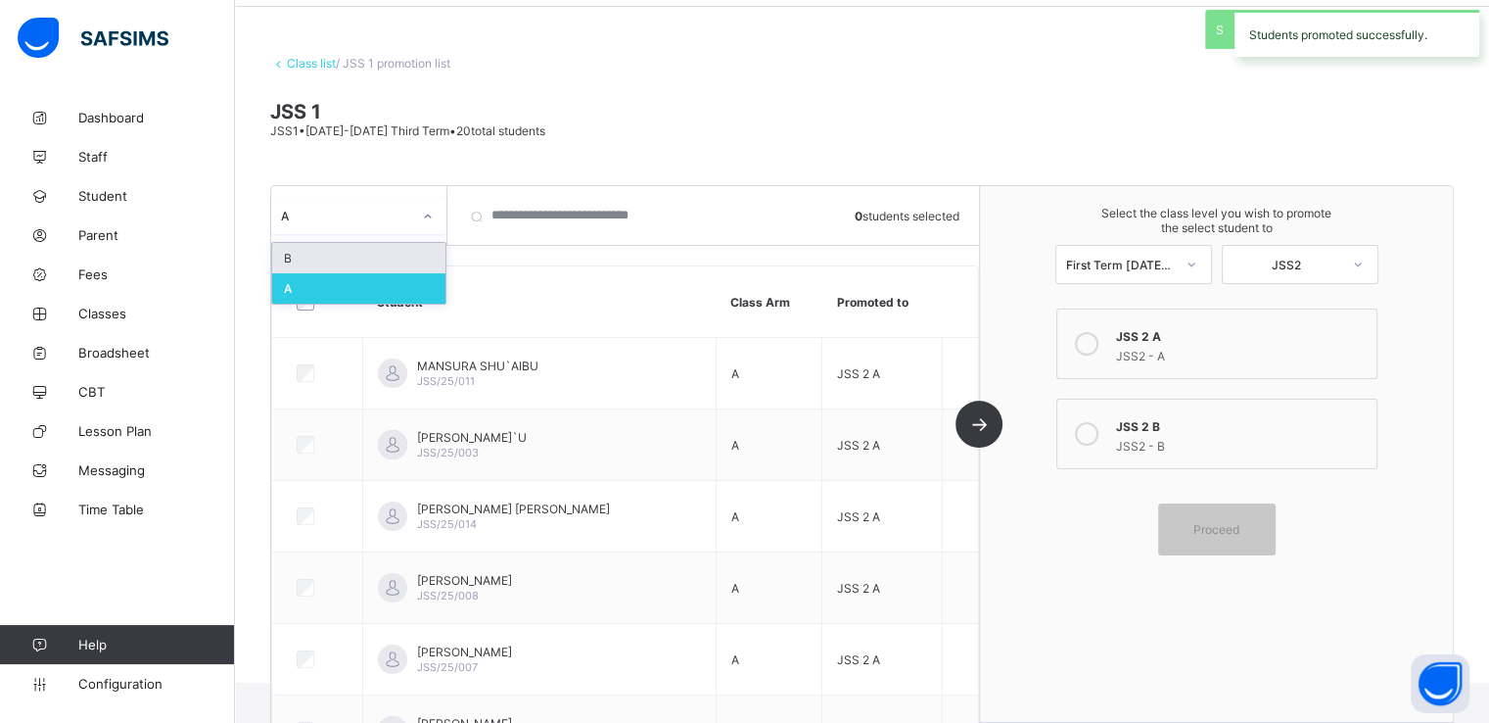
click at [425, 207] on icon at bounding box center [428, 217] width 12 height 20
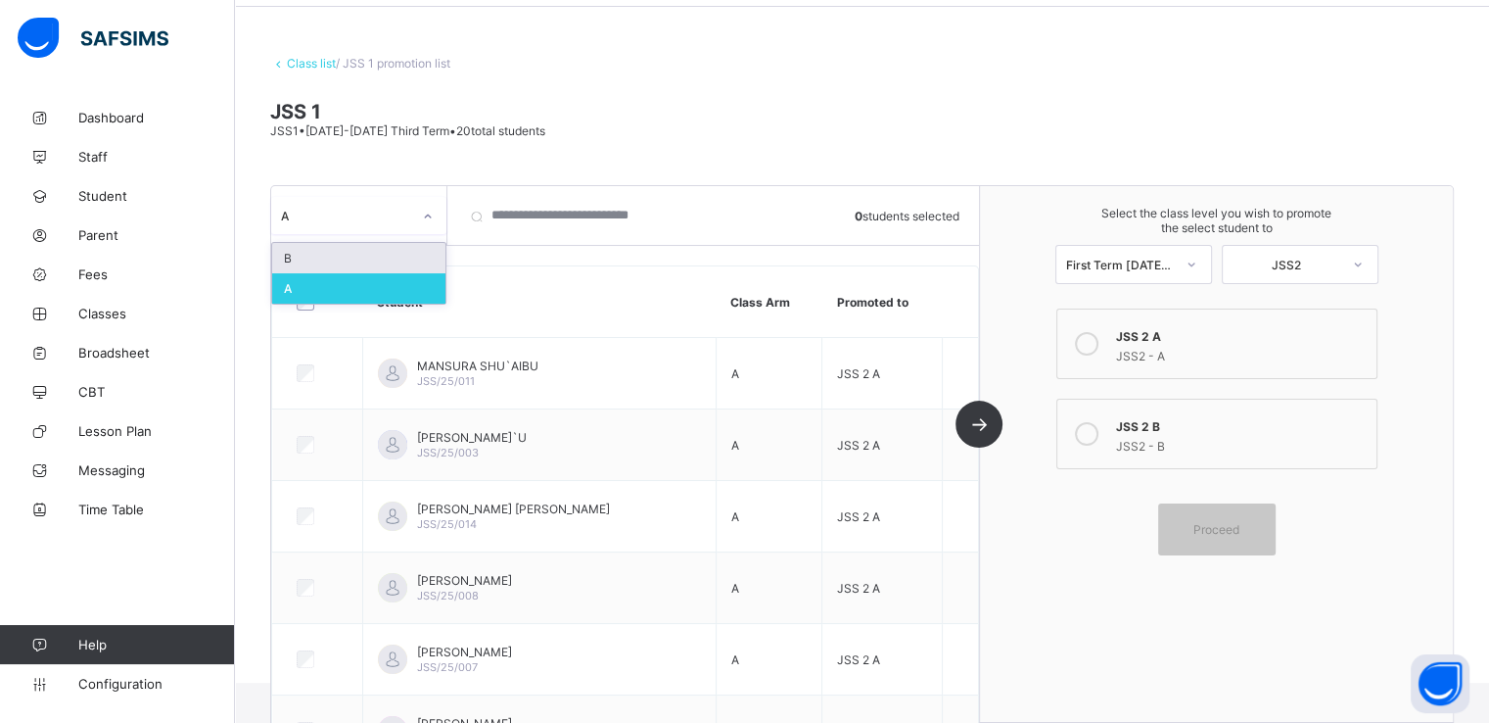
click at [321, 254] on div "B" at bounding box center [358, 258] width 173 height 30
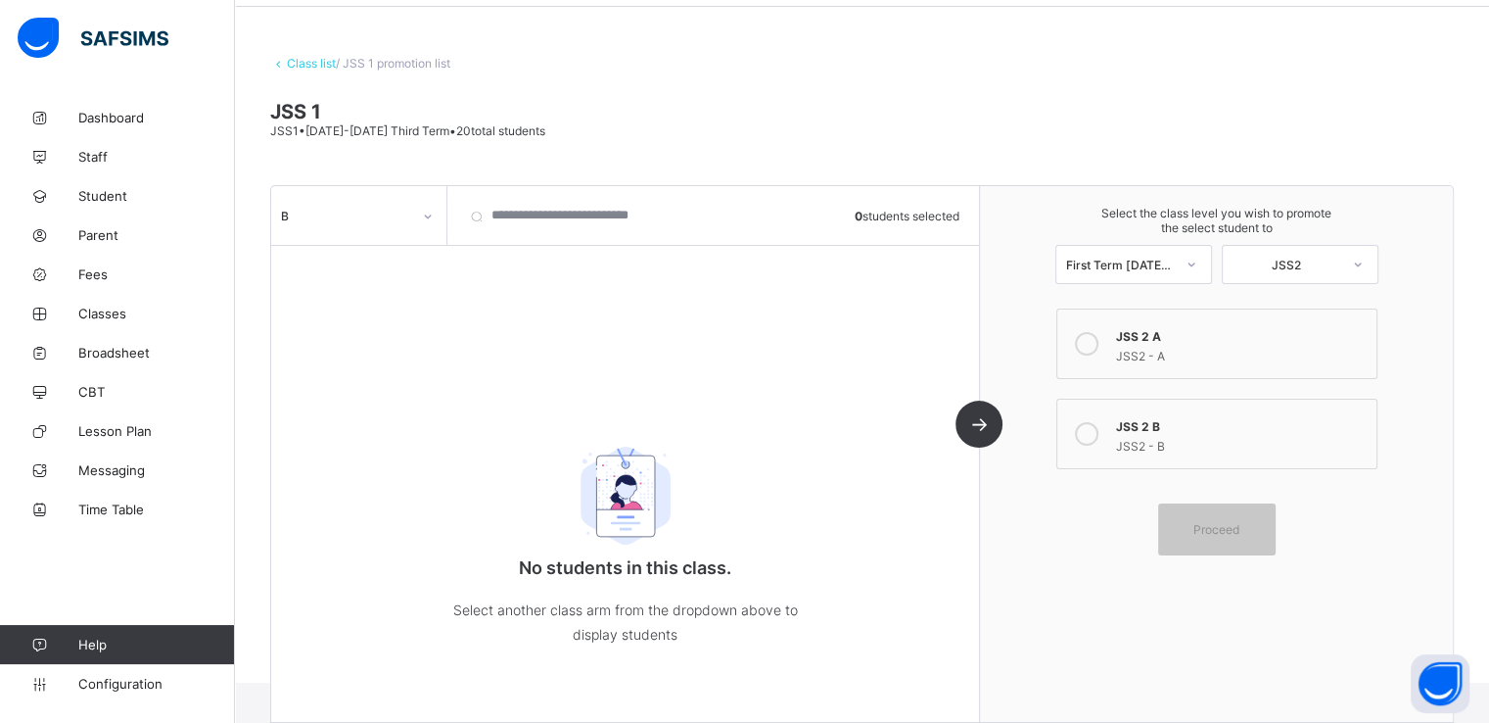
click at [297, 69] on link "Class list" at bounding box center [311, 63] width 49 height 15
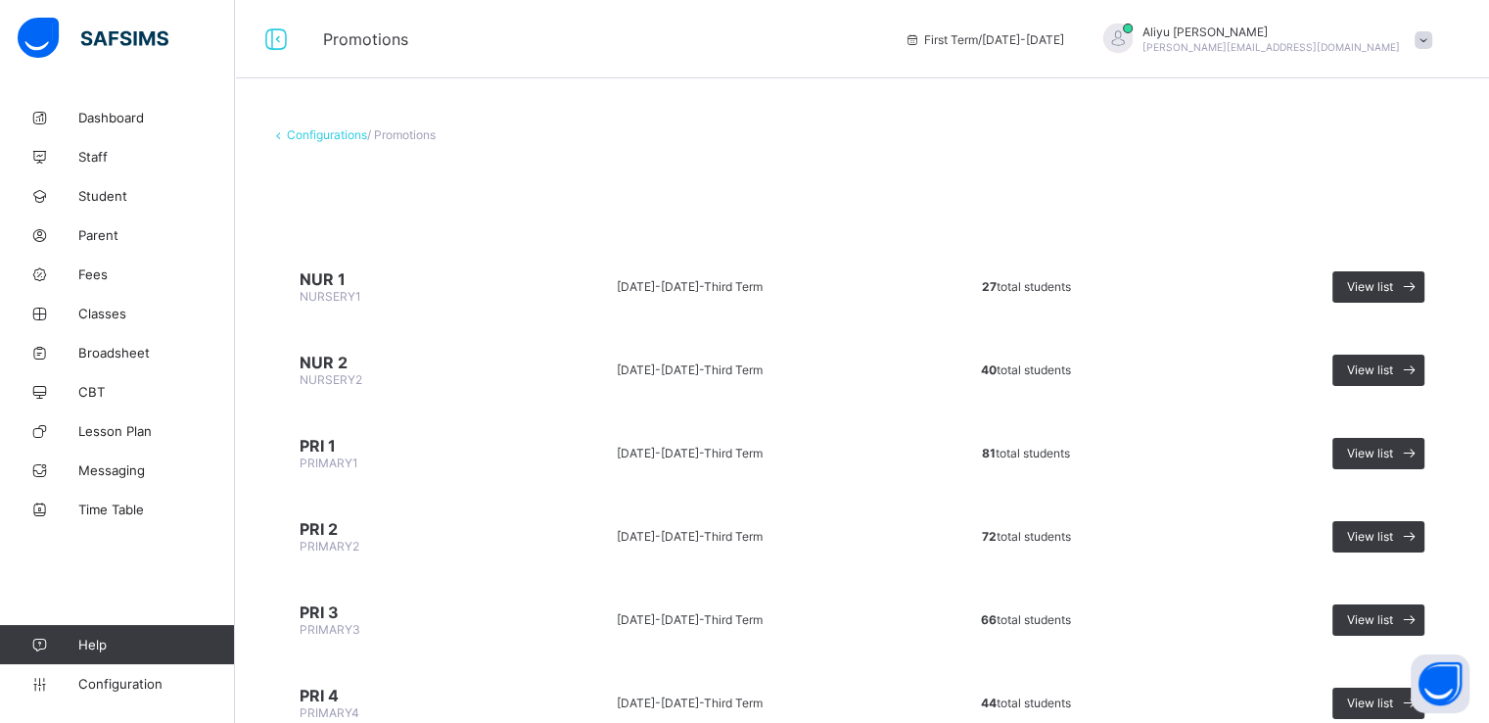
scroll to position [491, 0]
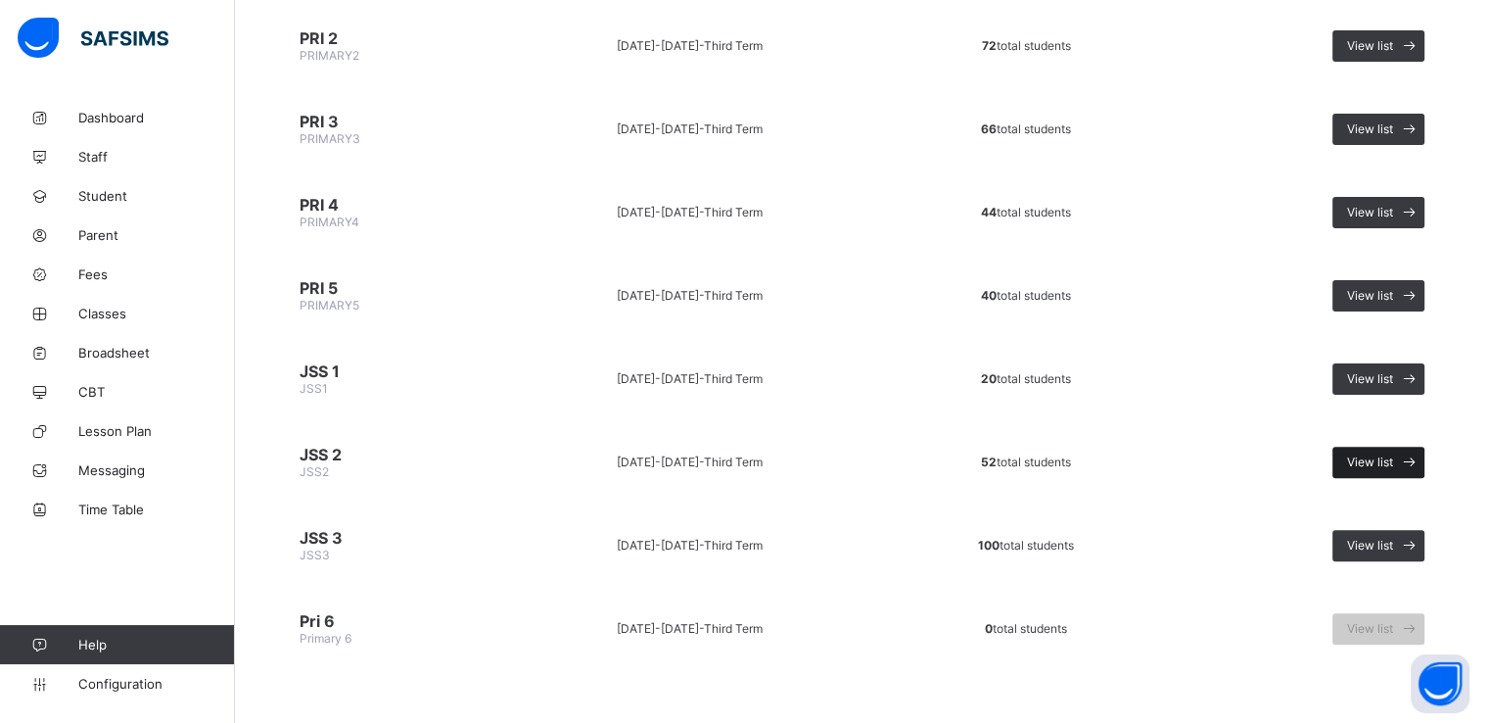
click at [1408, 457] on span at bounding box center [1409, 462] width 31 height 31
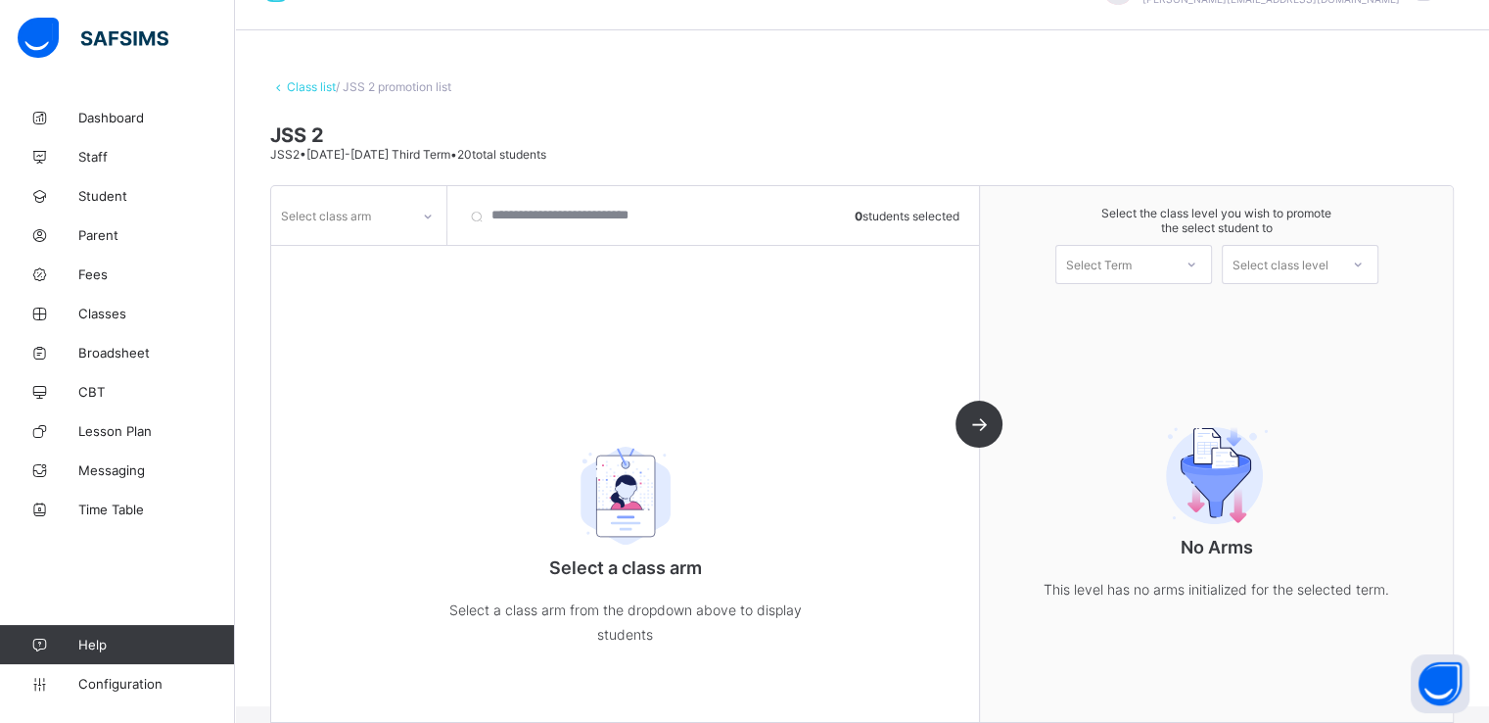
scroll to position [71, 0]
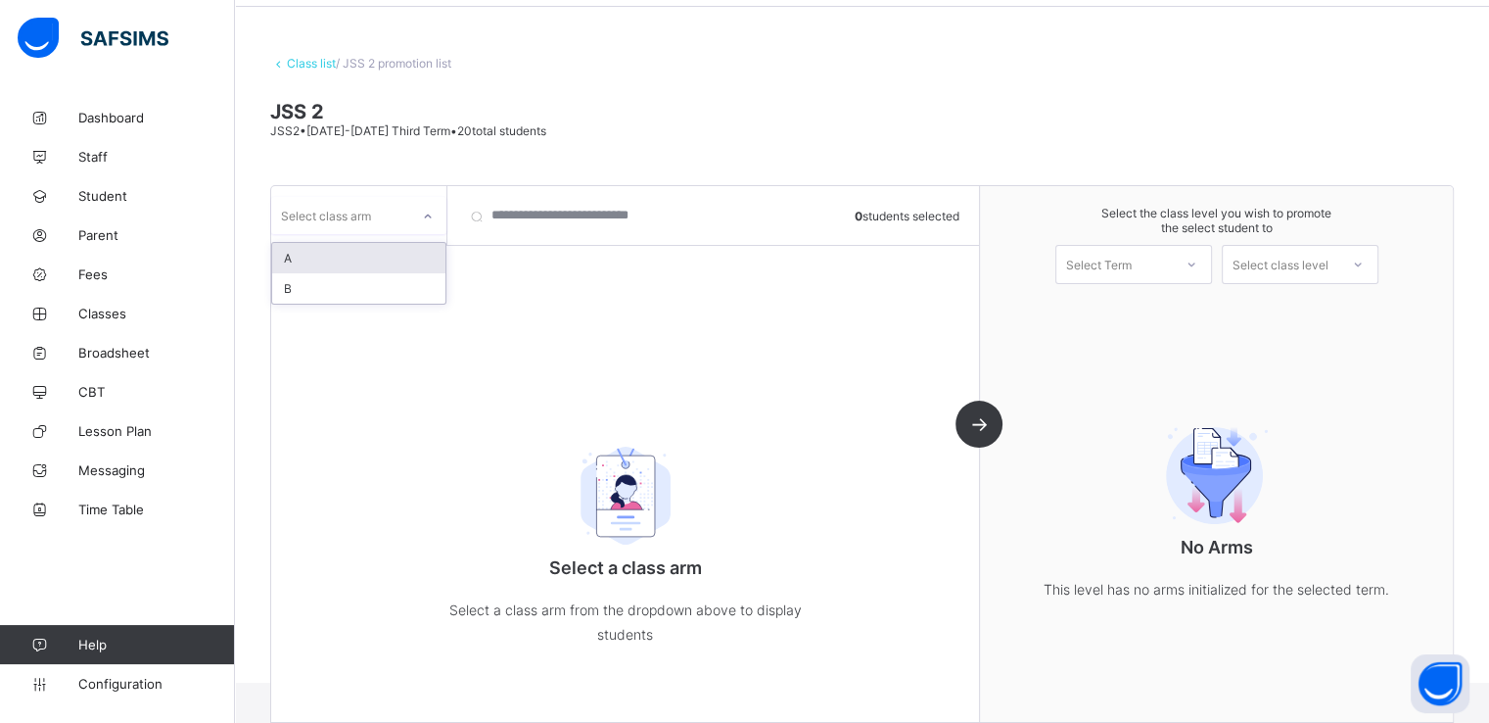
click at [415, 214] on div at bounding box center [427, 216] width 33 height 31
click at [335, 259] on div "A" at bounding box center [358, 258] width 173 height 30
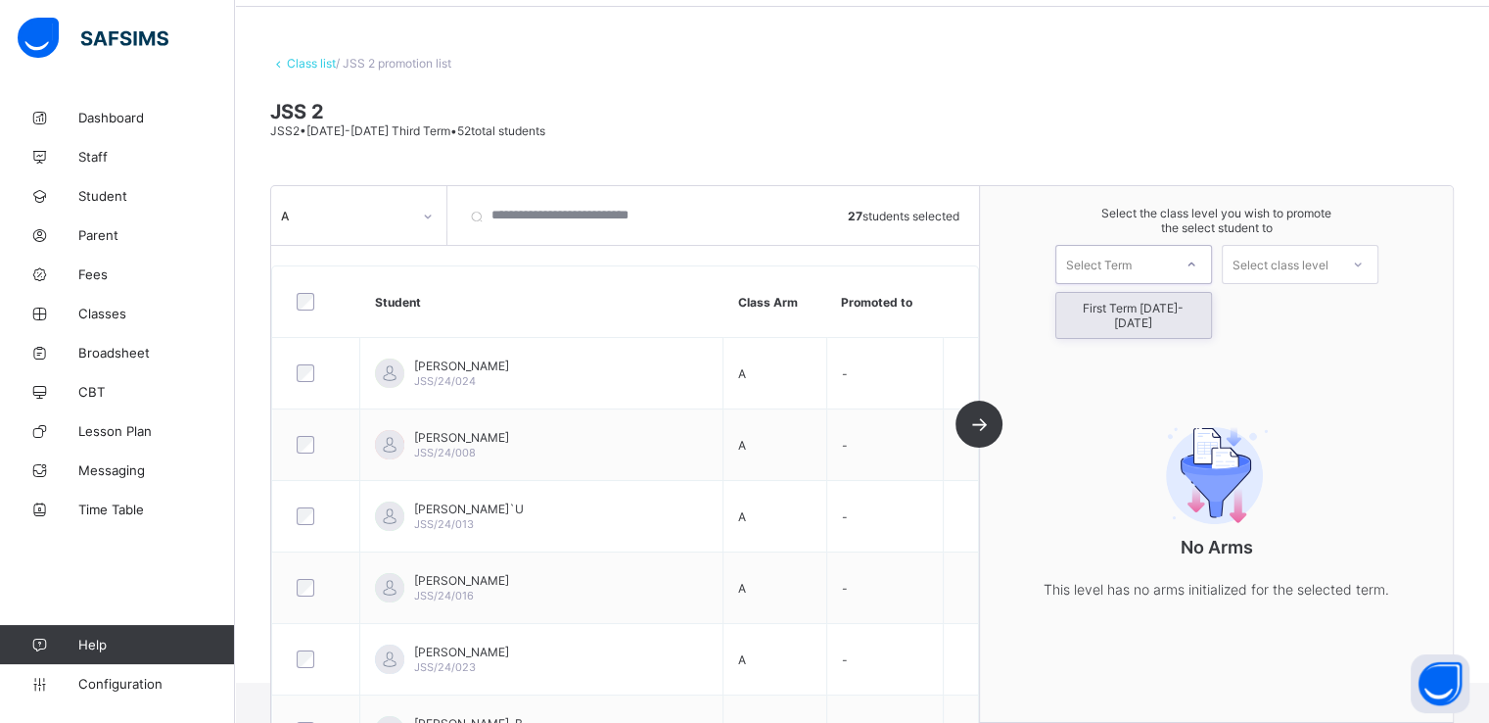
drag, startPoint x: 1130, startPoint y: 263, endPoint x: 1118, endPoint y: 311, distance: 49.4
click at [1118, 284] on div "option First Term 2025-2026 focused, 1 of 1. 1 result available. Use Up and Dow…" at bounding box center [1134, 264] width 157 height 39
click at [1118, 311] on div "First Term 2025-2026" at bounding box center [1134, 315] width 155 height 45
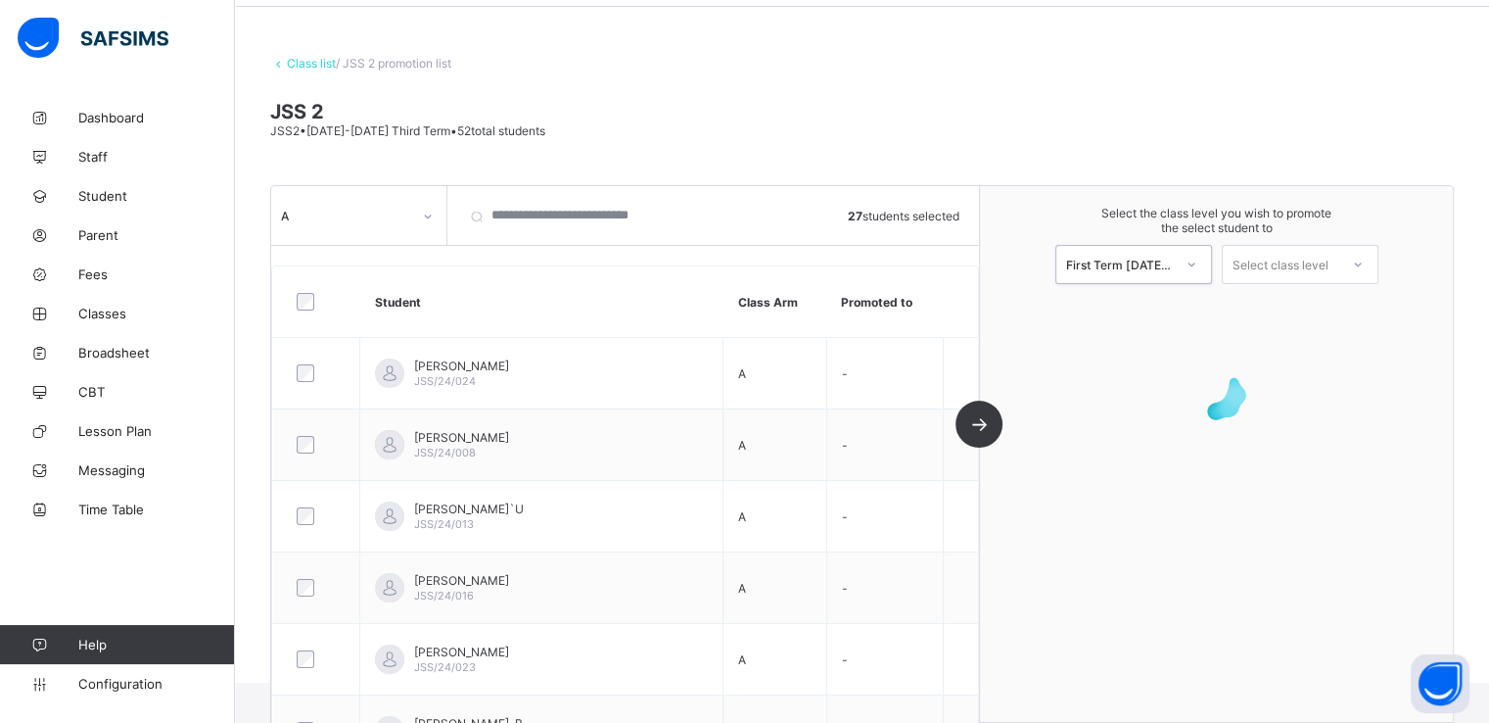
click at [1288, 267] on div "Select class level" at bounding box center [1281, 264] width 96 height 39
click at [1300, 302] on div "JSS3" at bounding box center [1300, 308] width 155 height 31
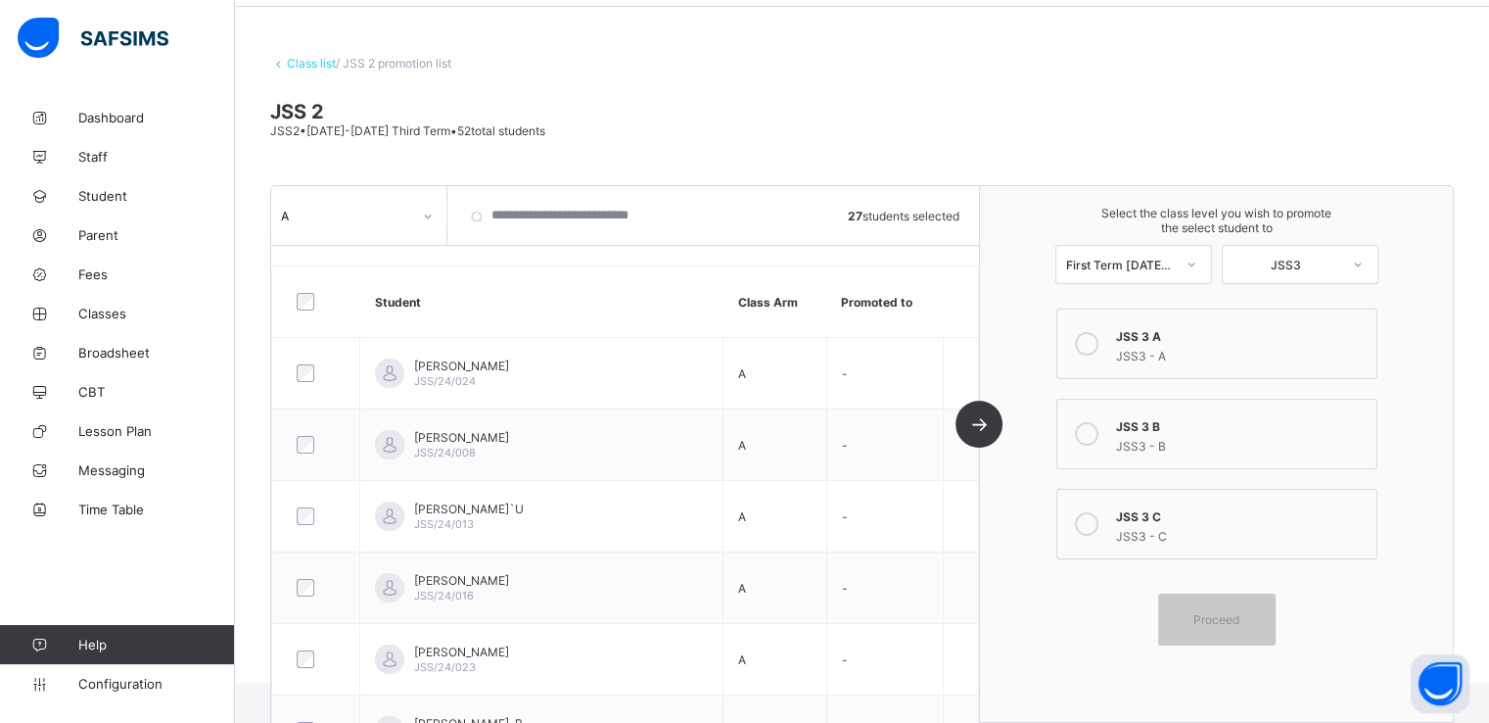
click at [1099, 348] on icon at bounding box center [1087, 344] width 24 height 24
click at [1233, 622] on span "Proceed" at bounding box center [1217, 619] width 46 height 15
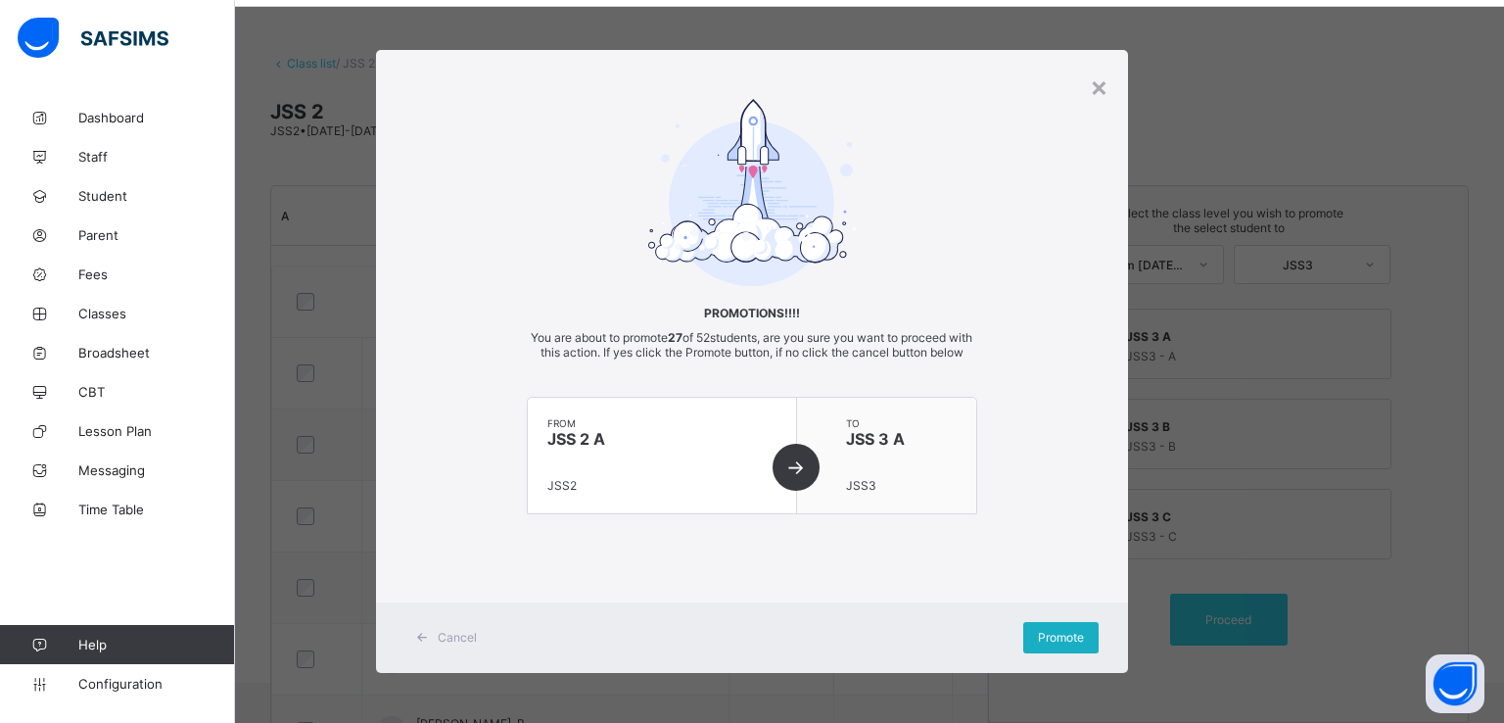
click at [1045, 644] on span "Promote" at bounding box center [1061, 637] width 46 height 15
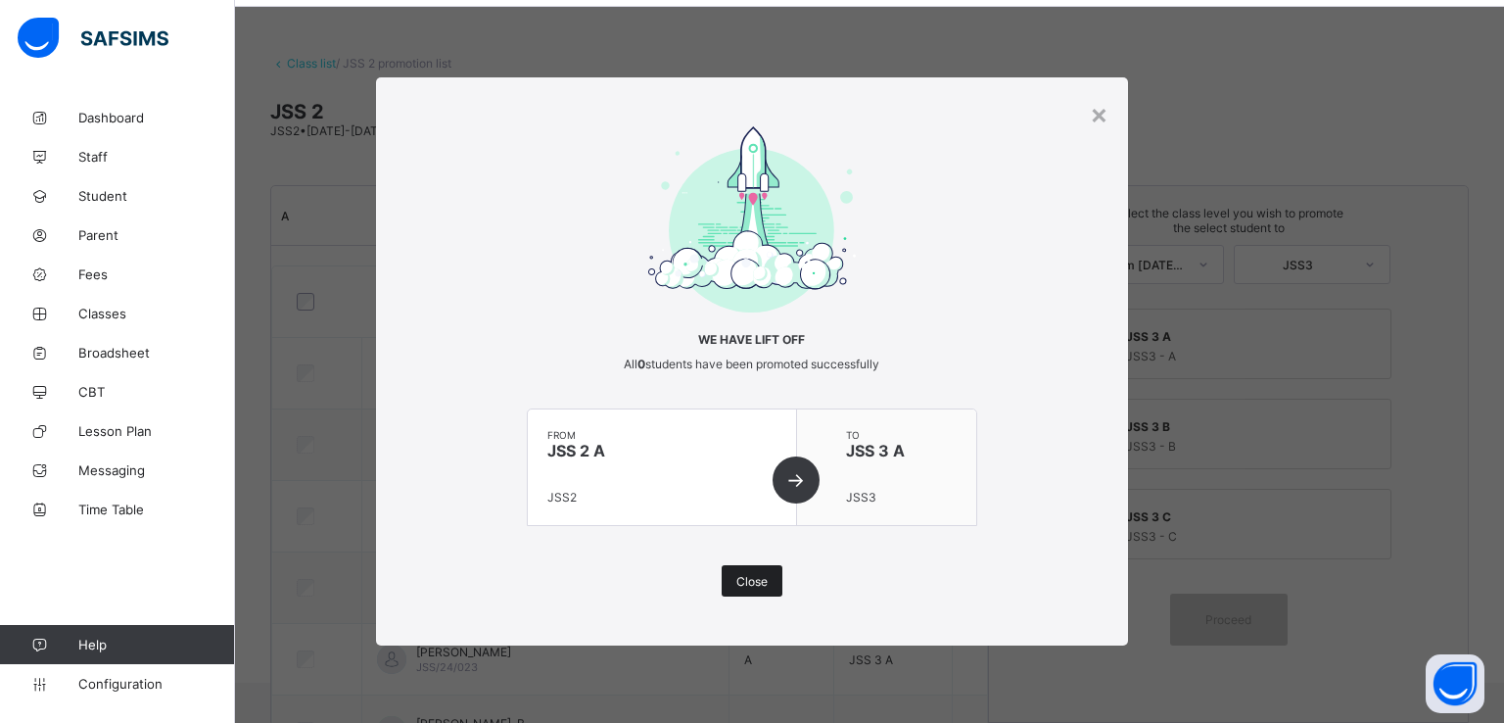
click at [750, 586] on span "Close" at bounding box center [751, 581] width 31 height 15
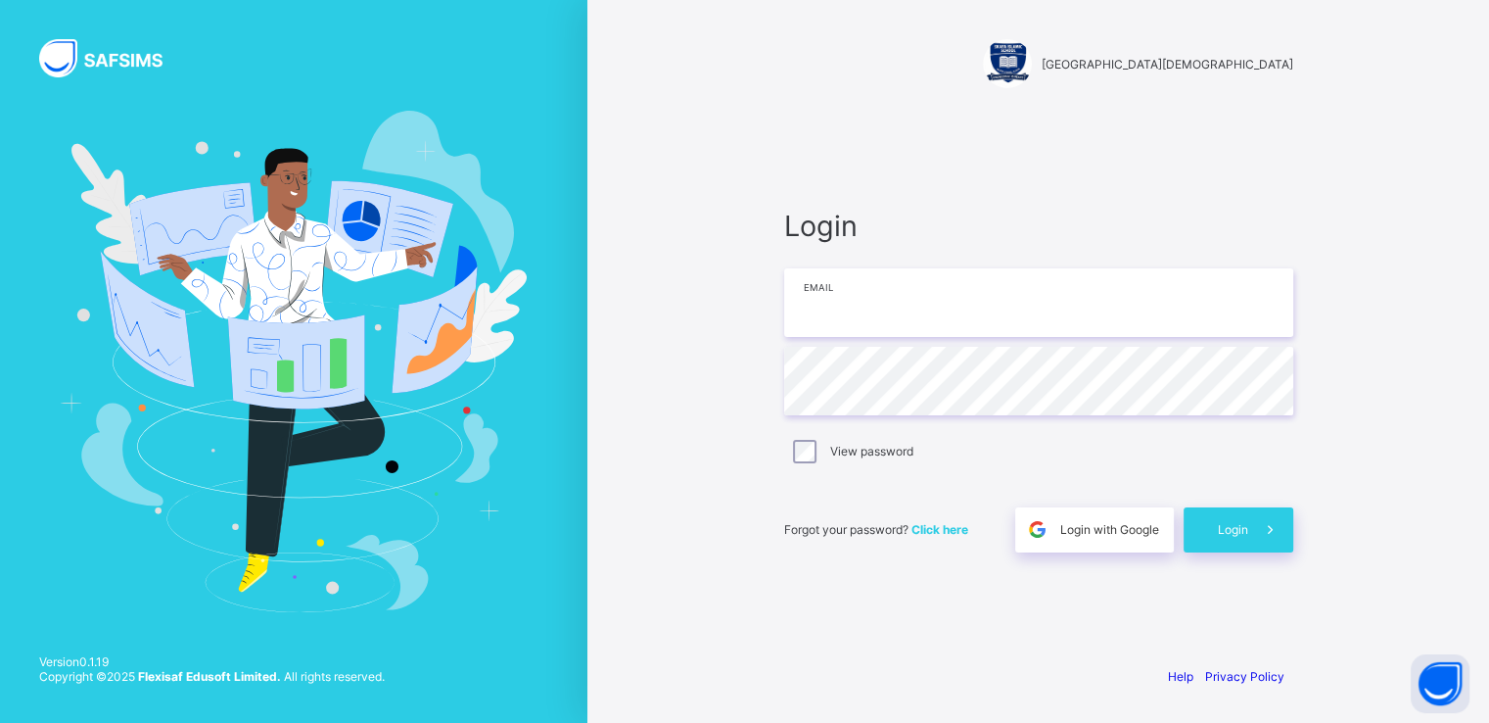
type input "**********"
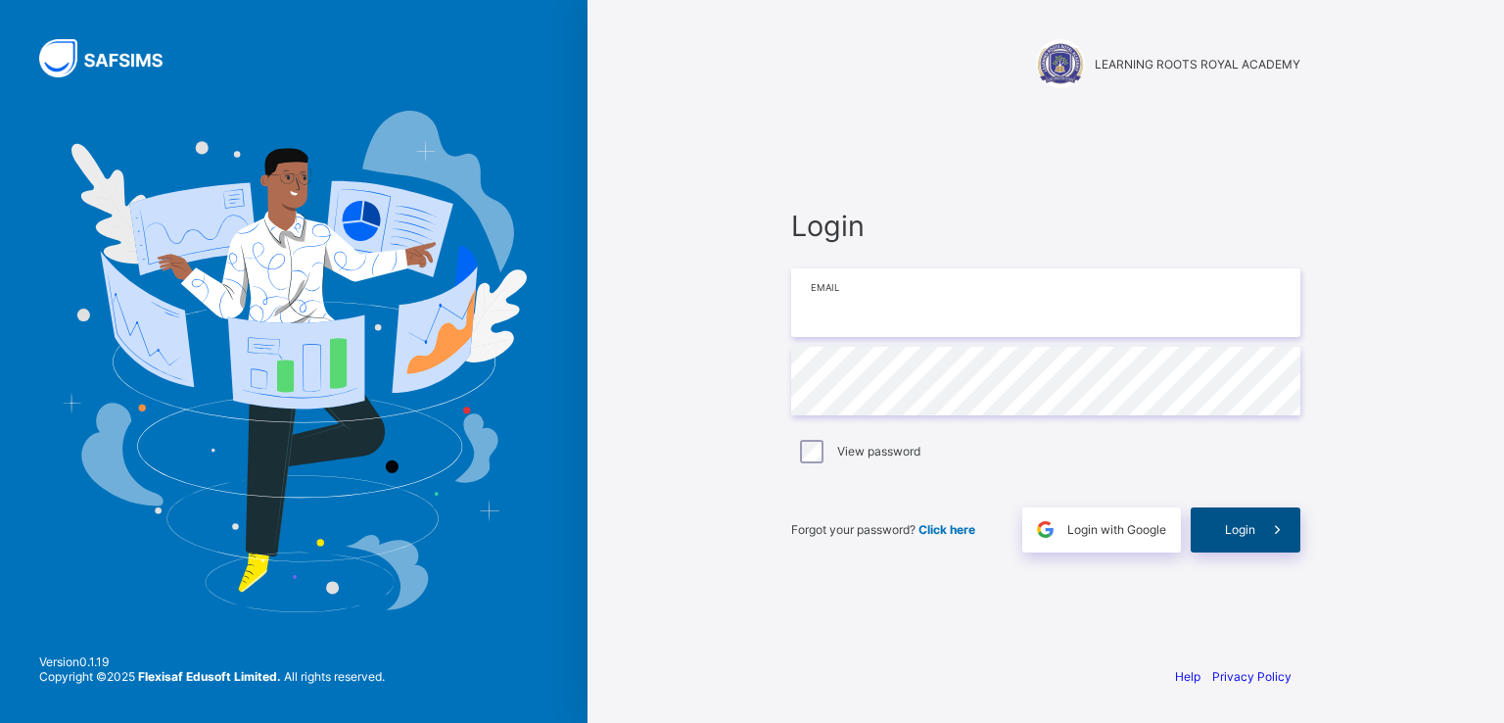
type input "**********"
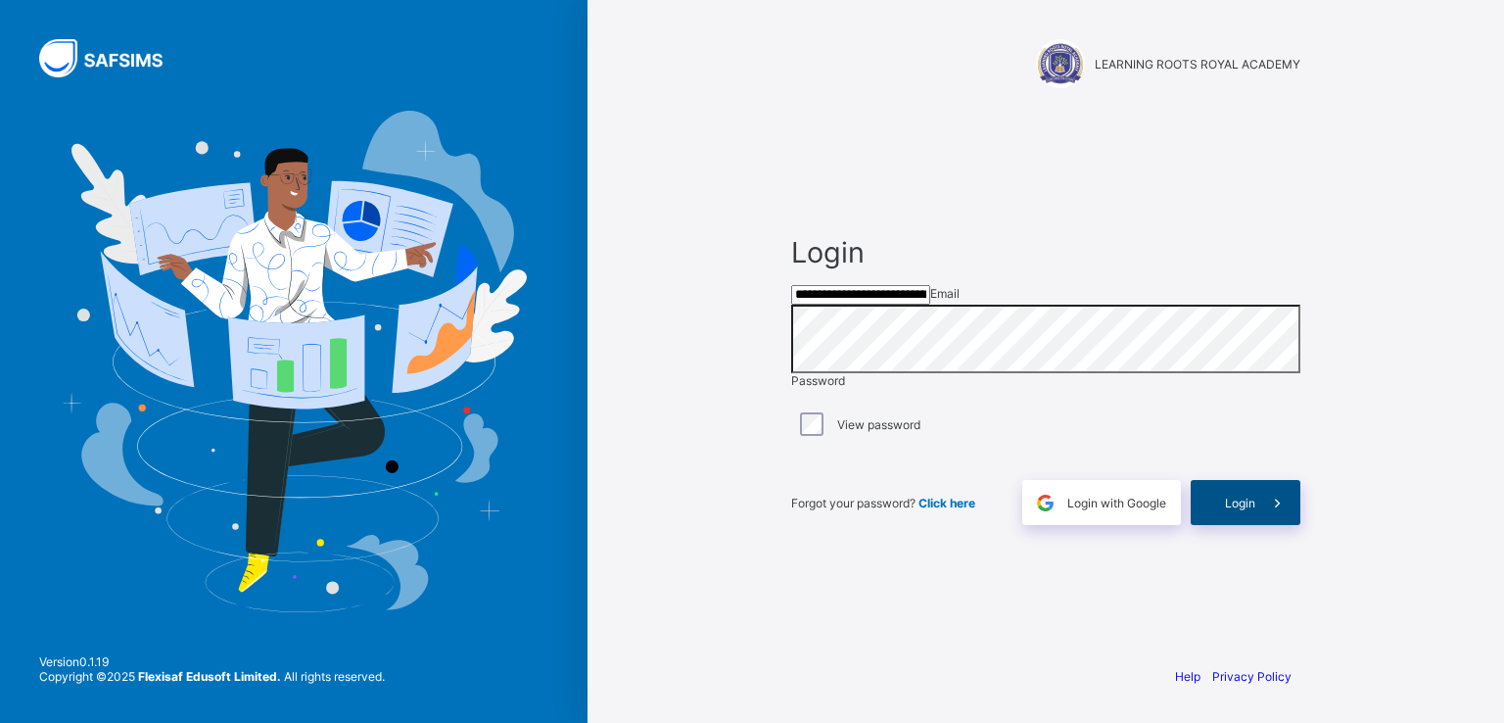
click at [1248, 510] on span "Login" at bounding box center [1240, 503] width 30 height 15
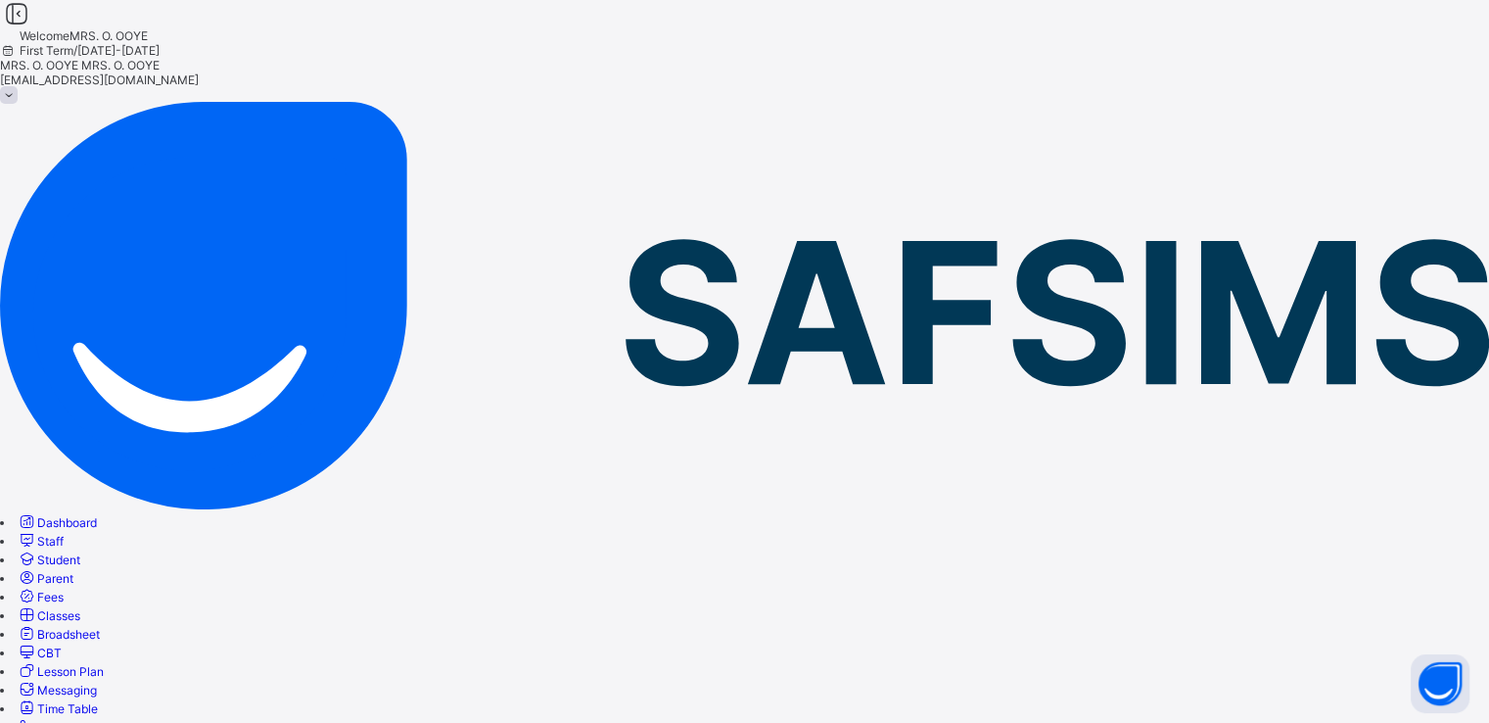
click at [64, 590] on link "Fees" at bounding box center [40, 597] width 47 height 15
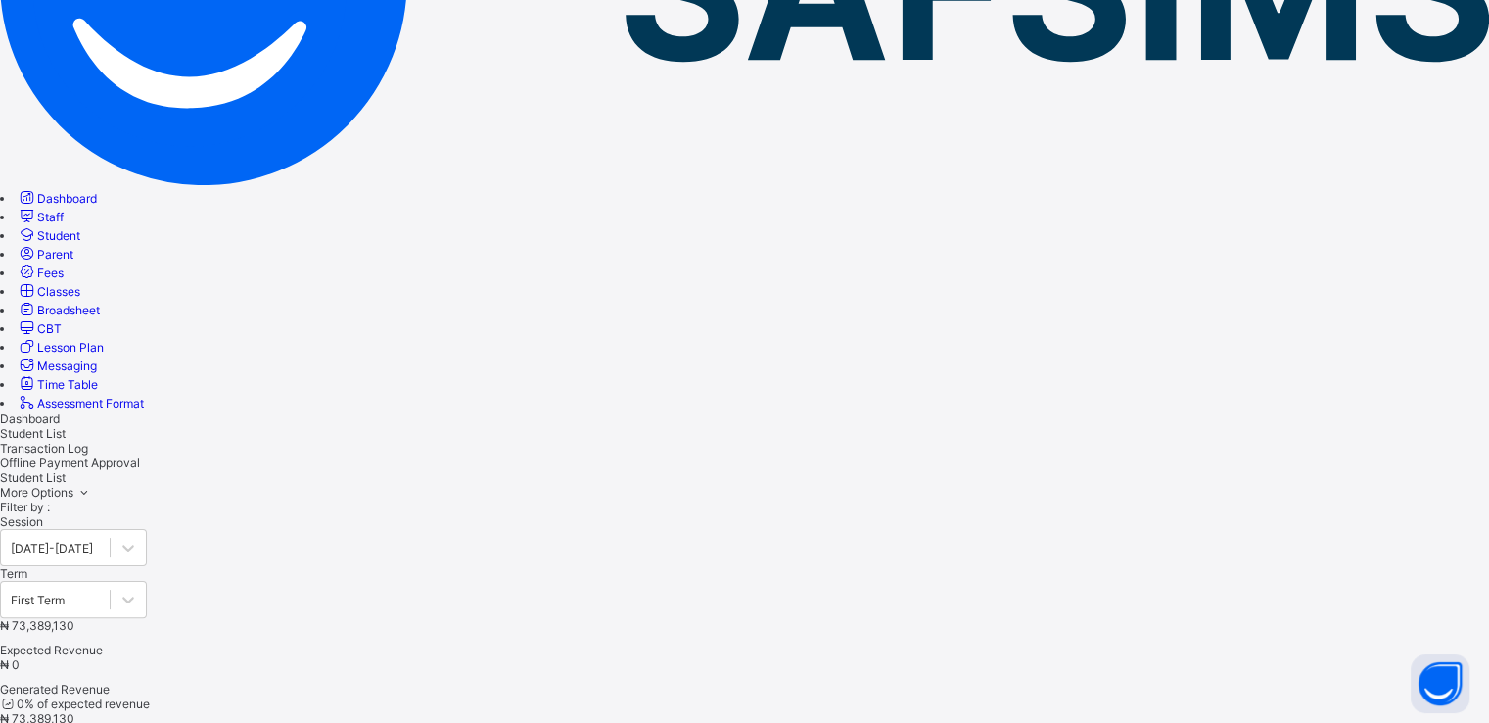
scroll to position [590, 0]
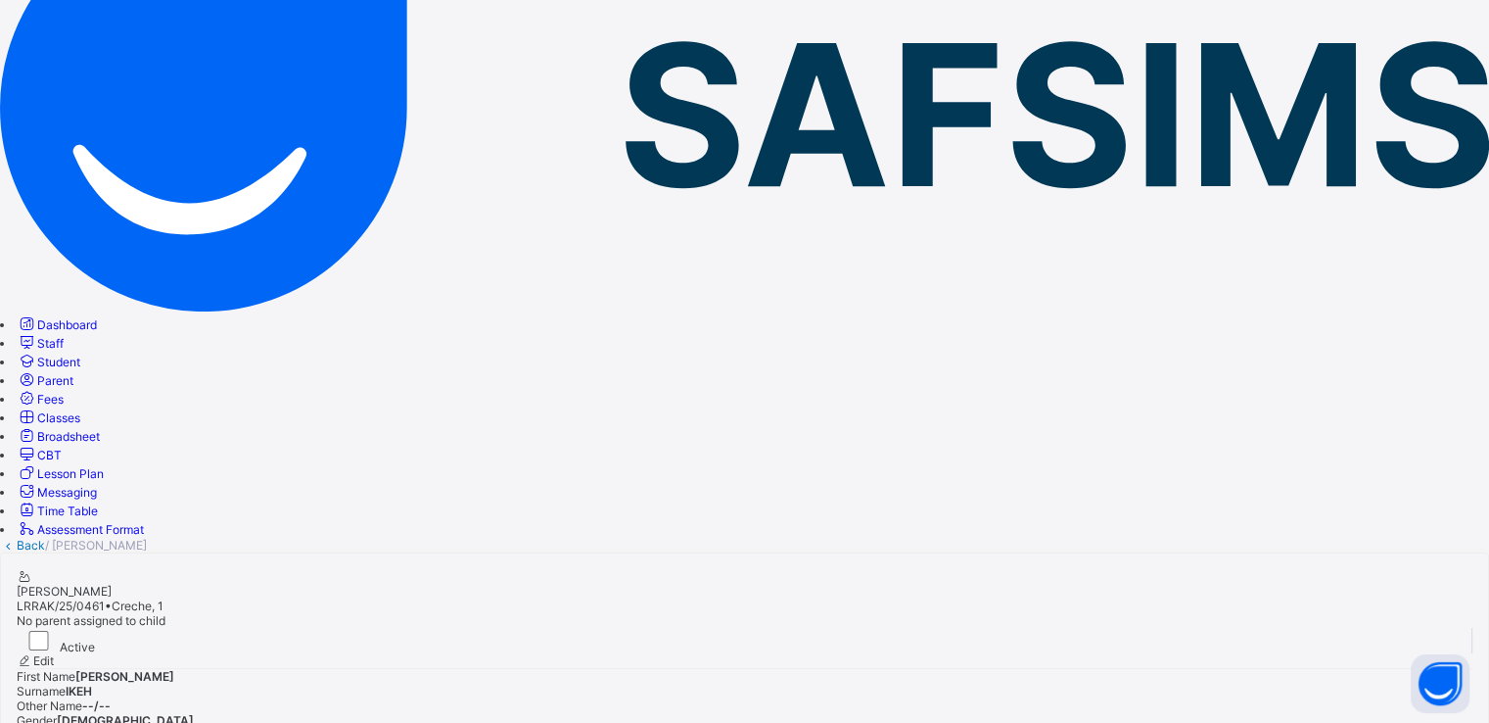
scroll to position [698, 0]
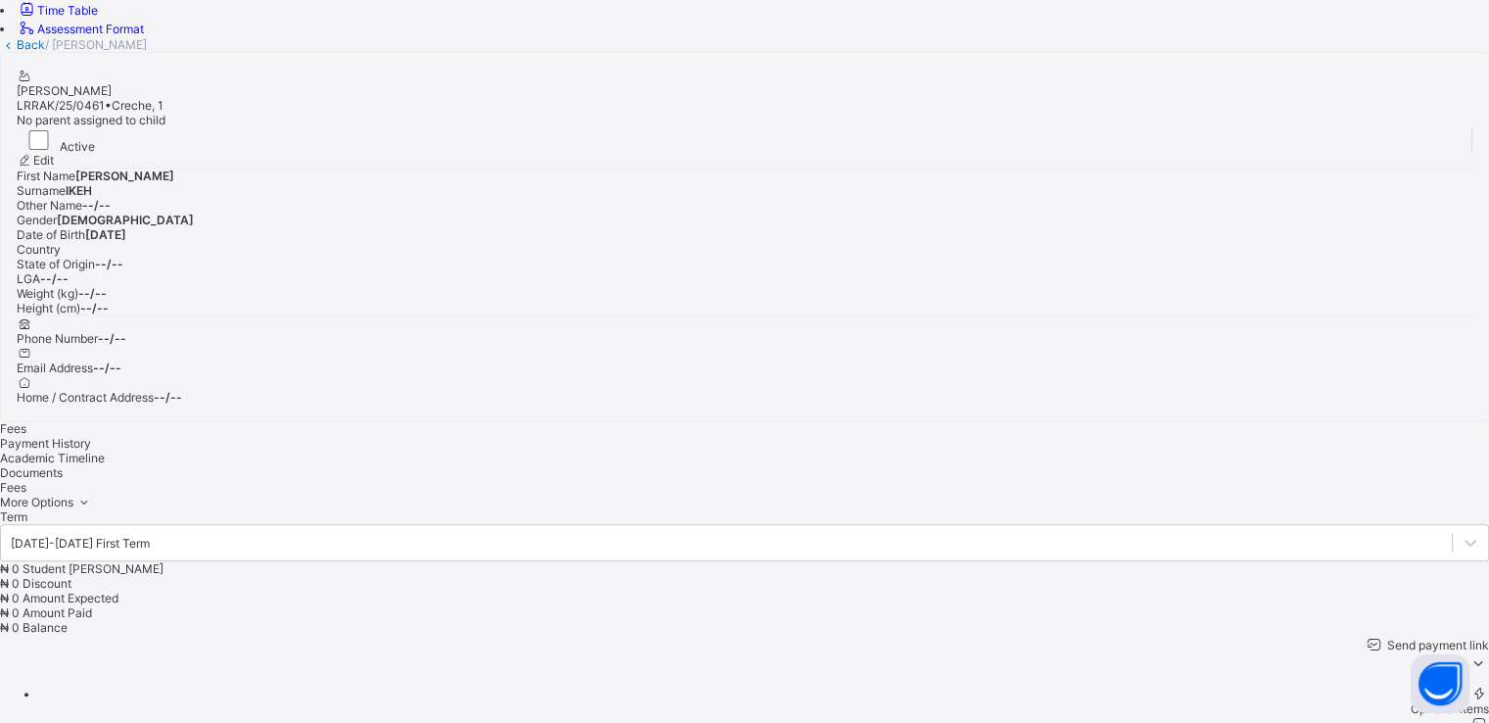
click at [1415, 701] on div "Optional items" at bounding box center [764, 708] width 1450 height 15
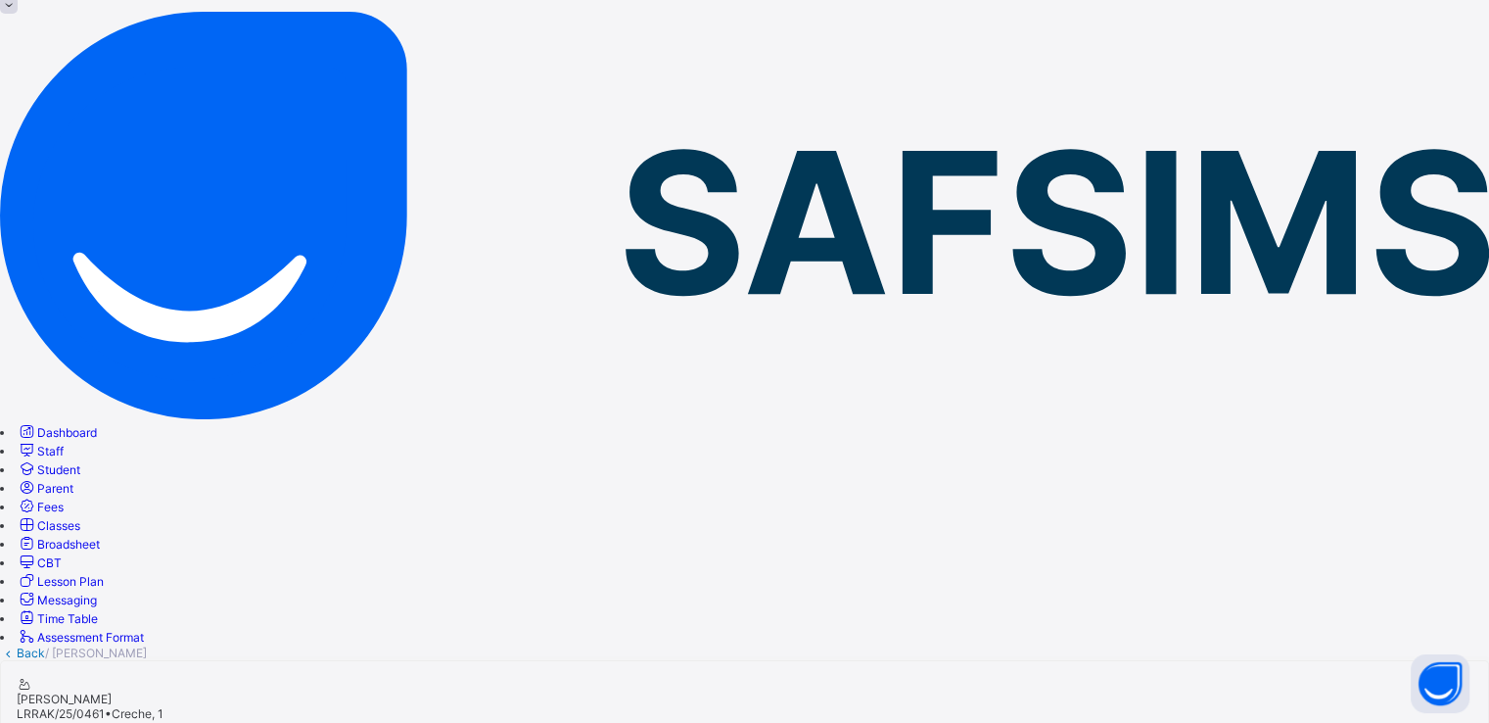
scroll to position [0, 0]
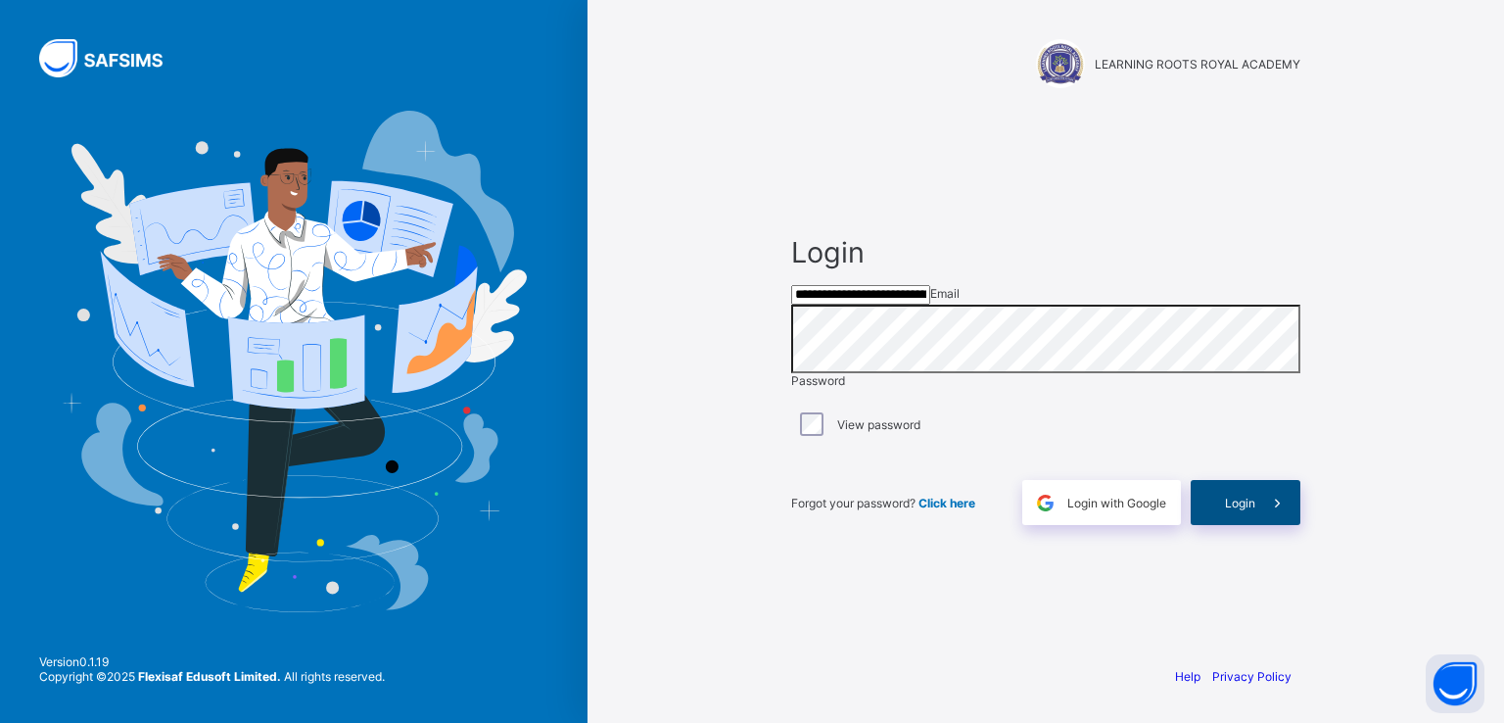
click at [1234, 525] on div "Login" at bounding box center [1246, 502] width 110 height 45
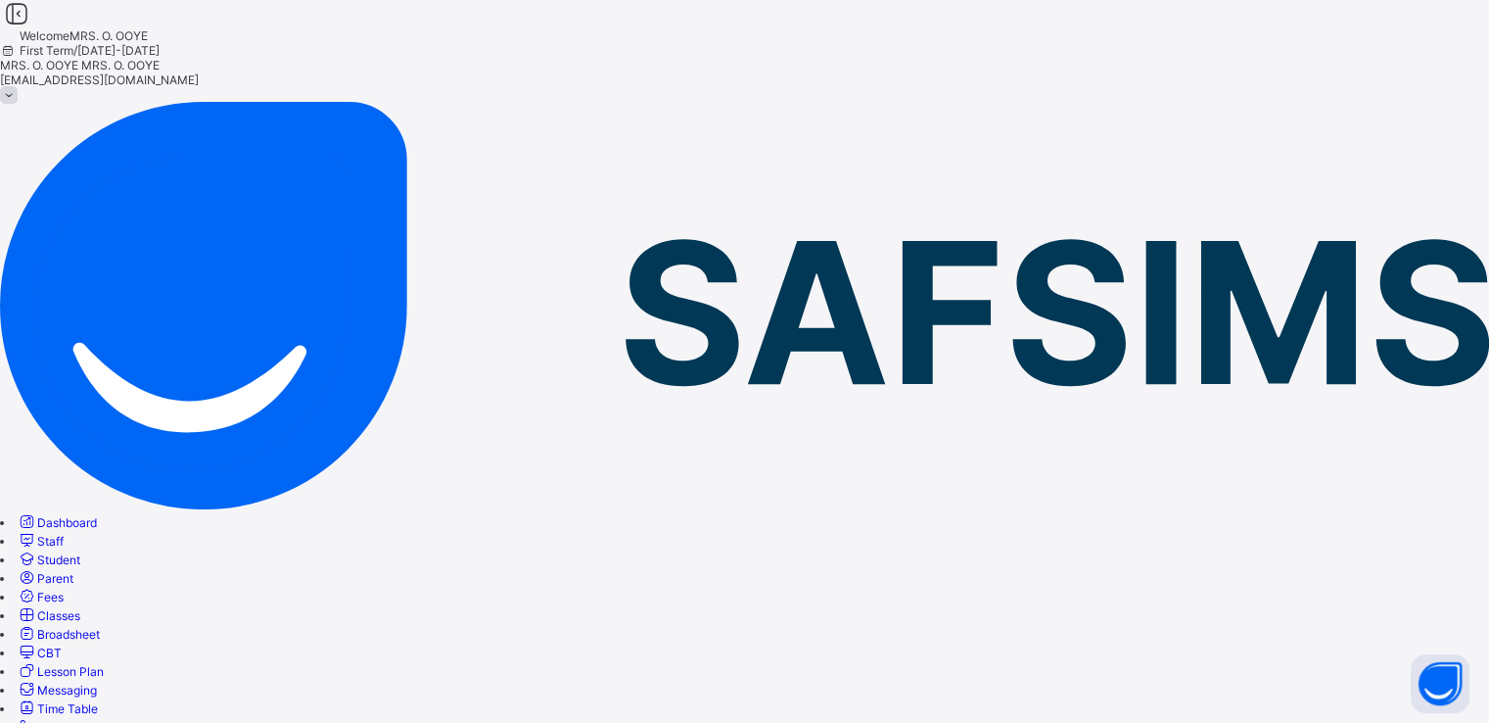
click at [80, 608] on span "Classes" at bounding box center [58, 615] width 43 height 15
click at [100, 627] on span "Broadsheet" at bounding box center [68, 634] width 63 height 15
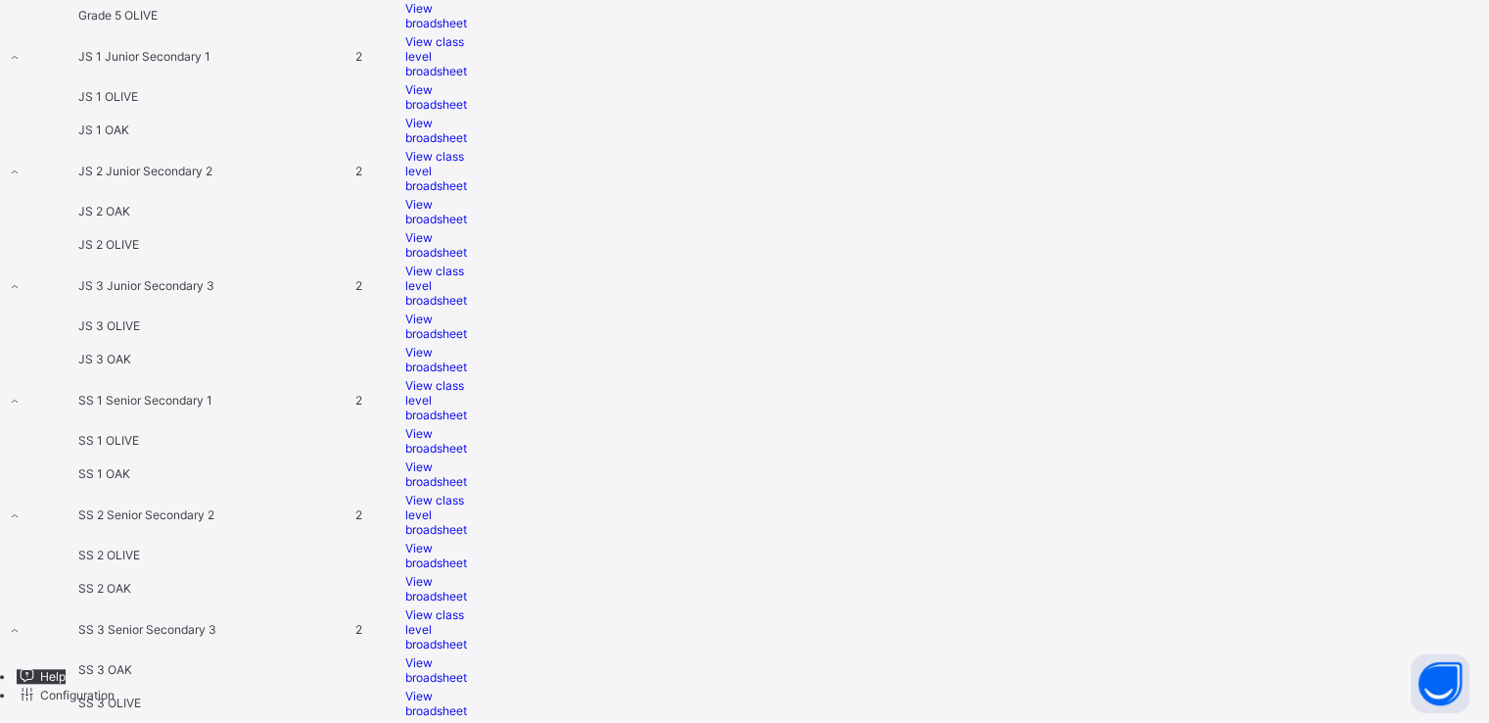
scroll to position [2108, 0]
click at [467, 541] on span "View broadsheet" at bounding box center [436, 555] width 62 height 29
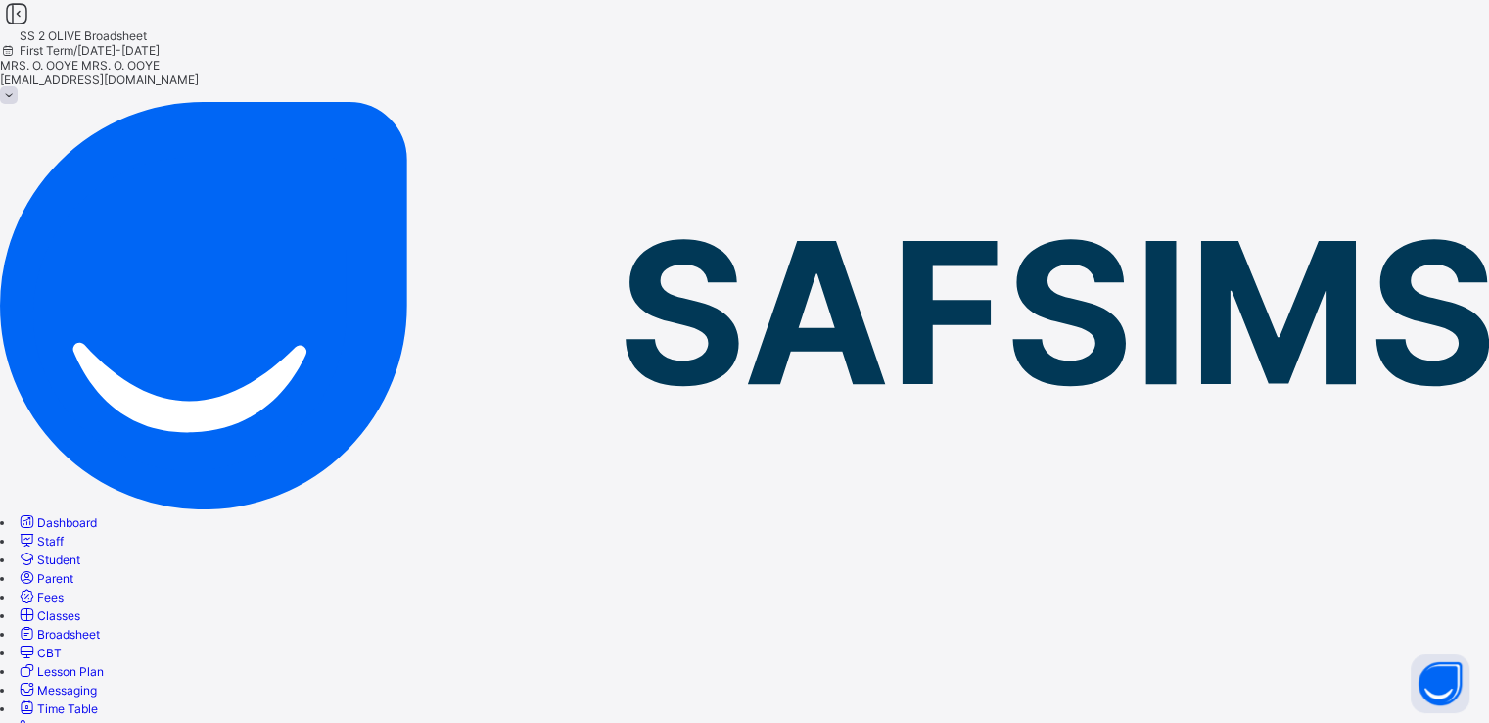
click at [64, 590] on span "Fees" at bounding box center [50, 597] width 26 height 15
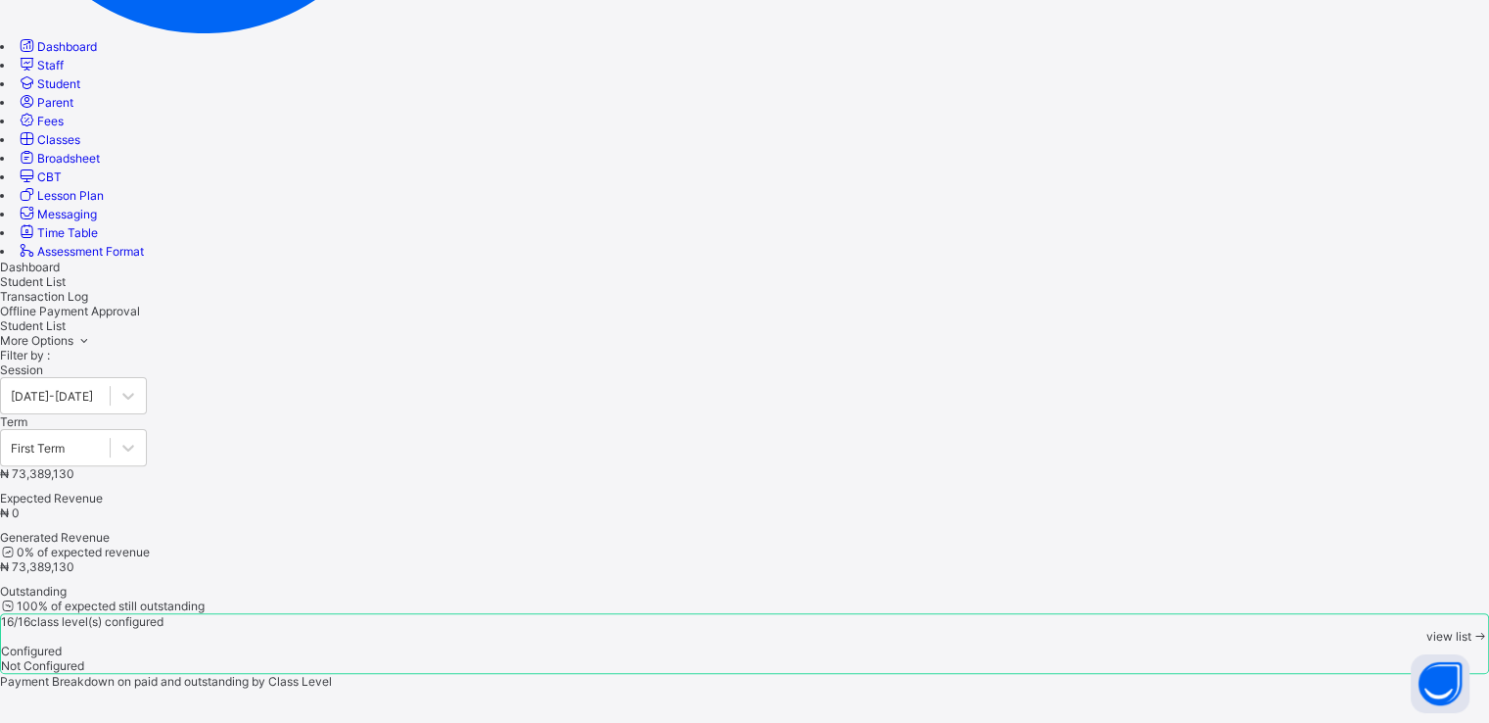
scroll to position [477, 0]
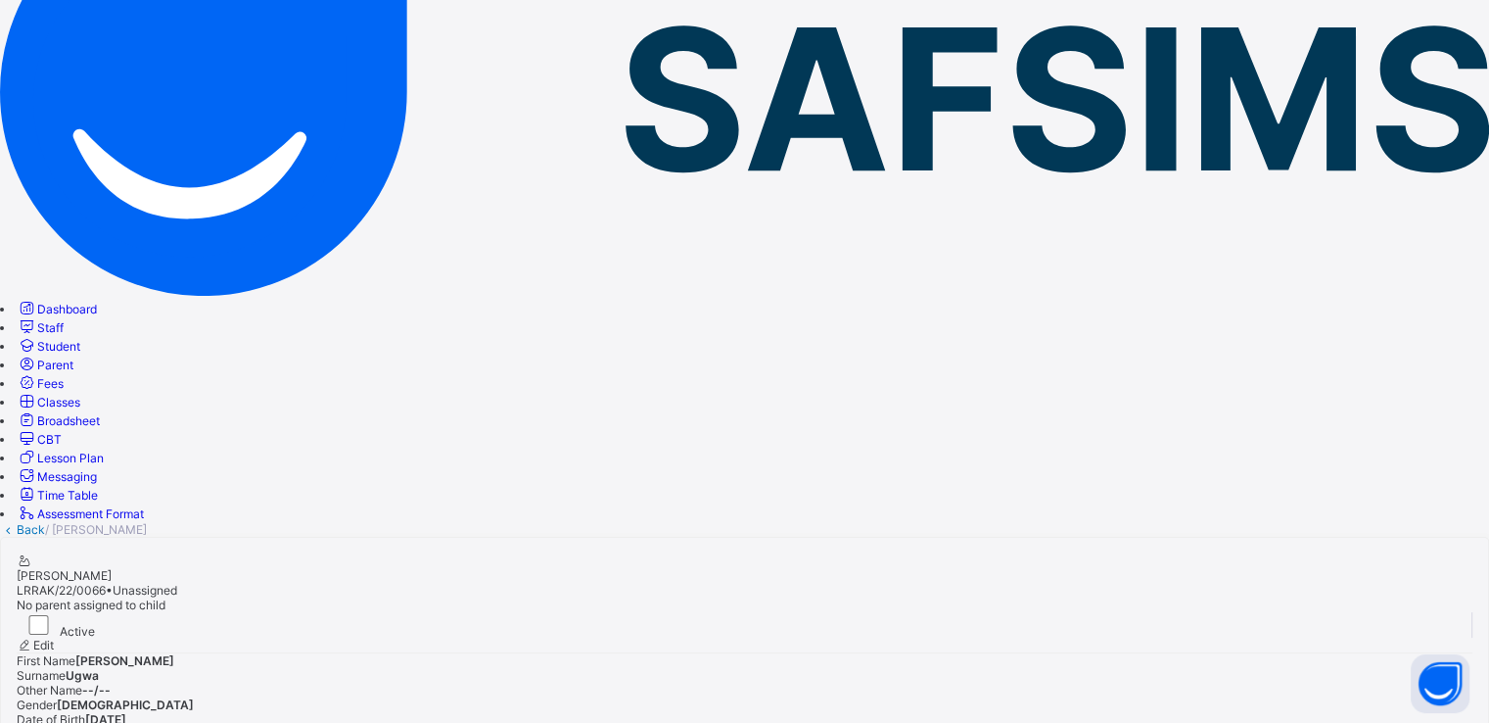
scroll to position [521, 0]
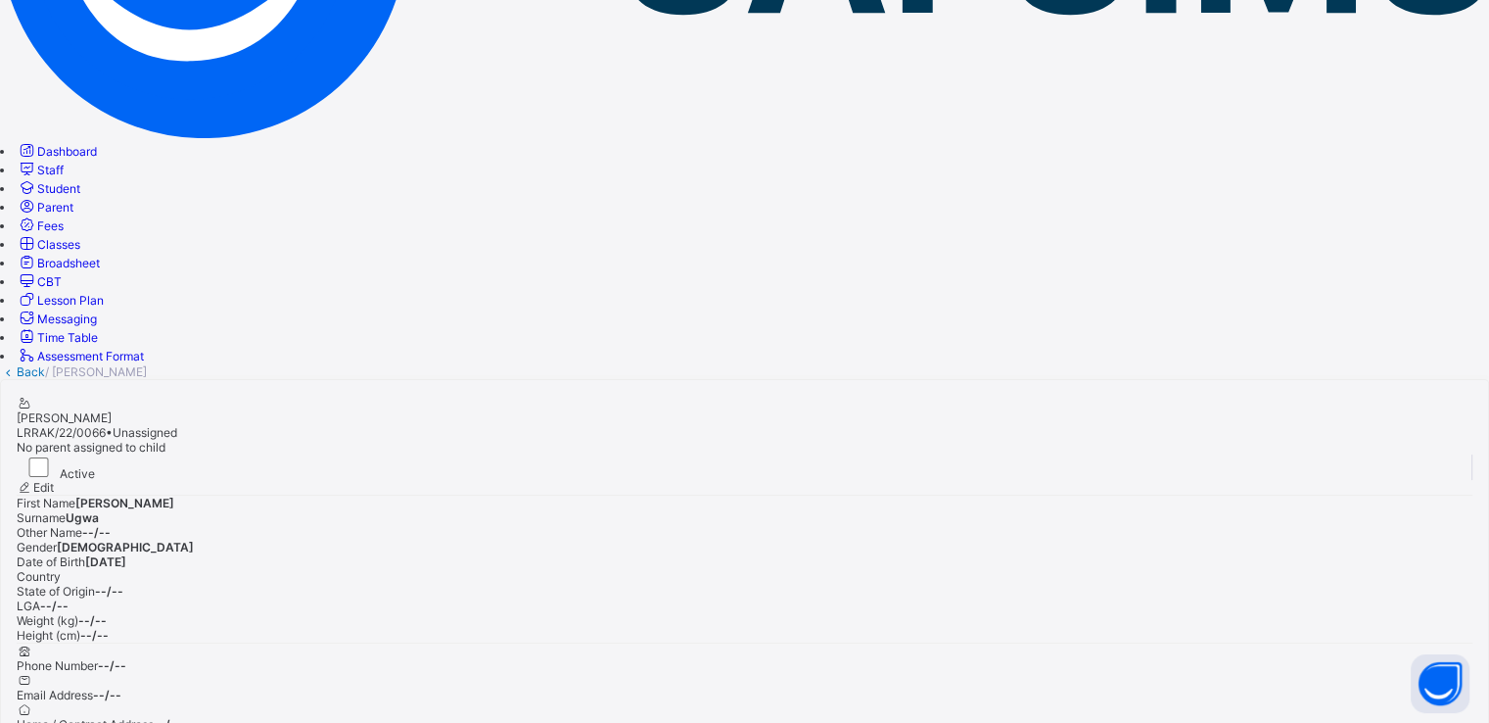
scroll to position [368, 0]
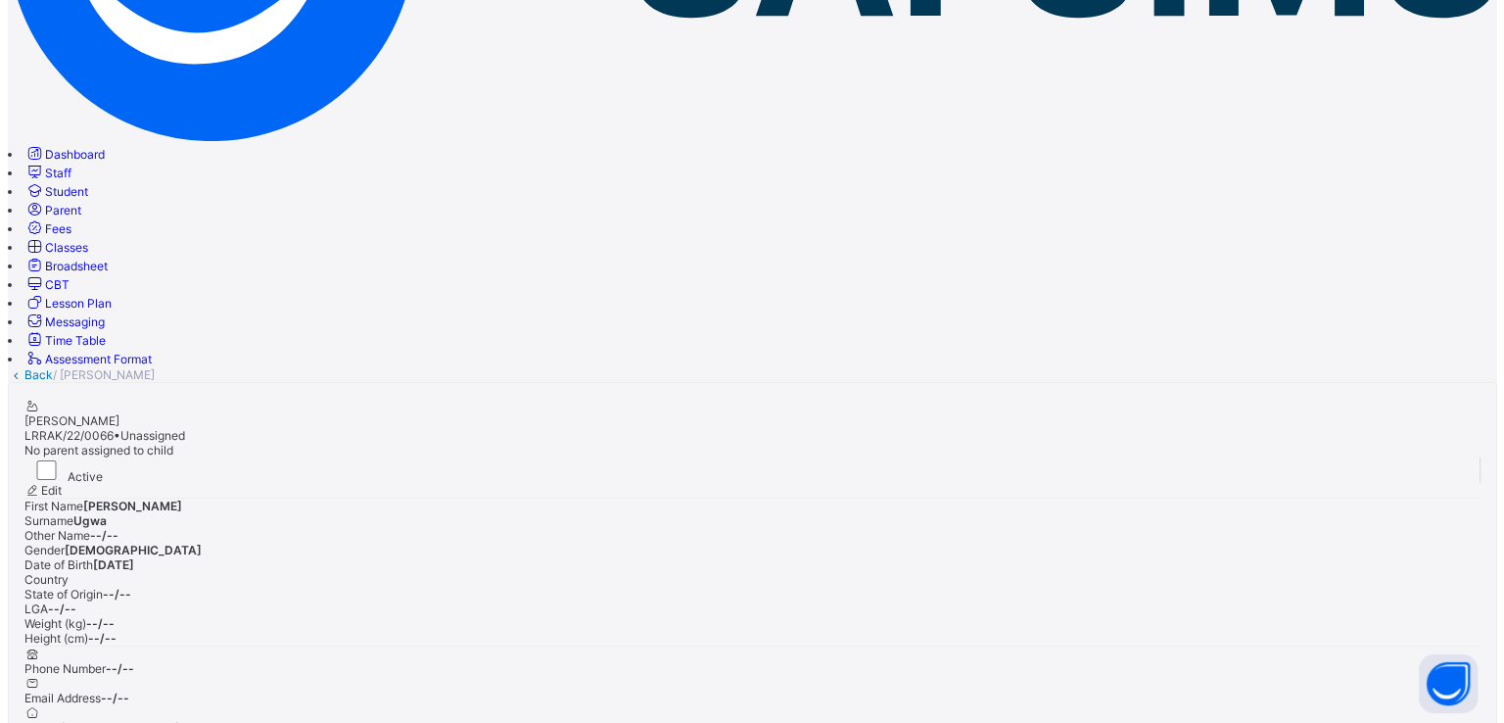
scroll to position [467, 0]
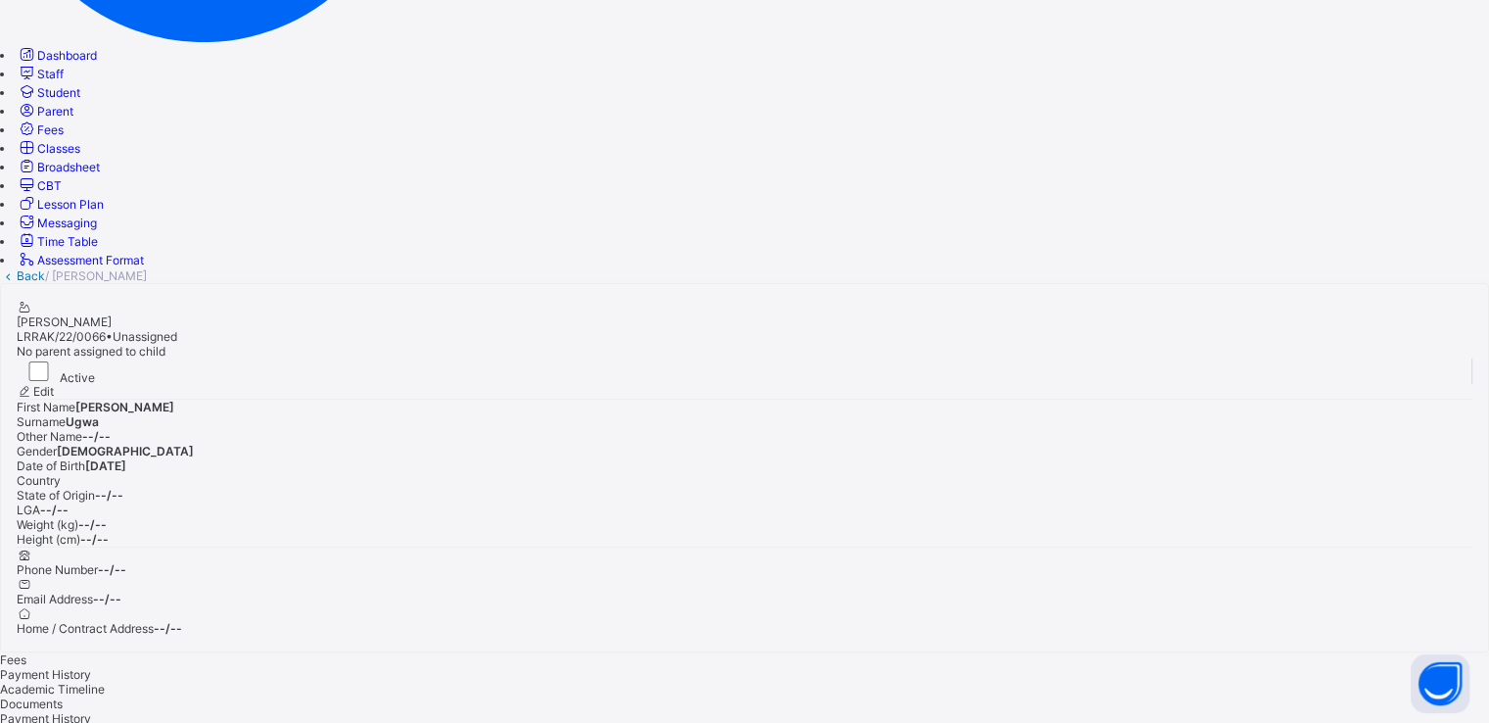
click at [26, 652] on span "Fees" at bounding box center [13, 659] width 26 height 15
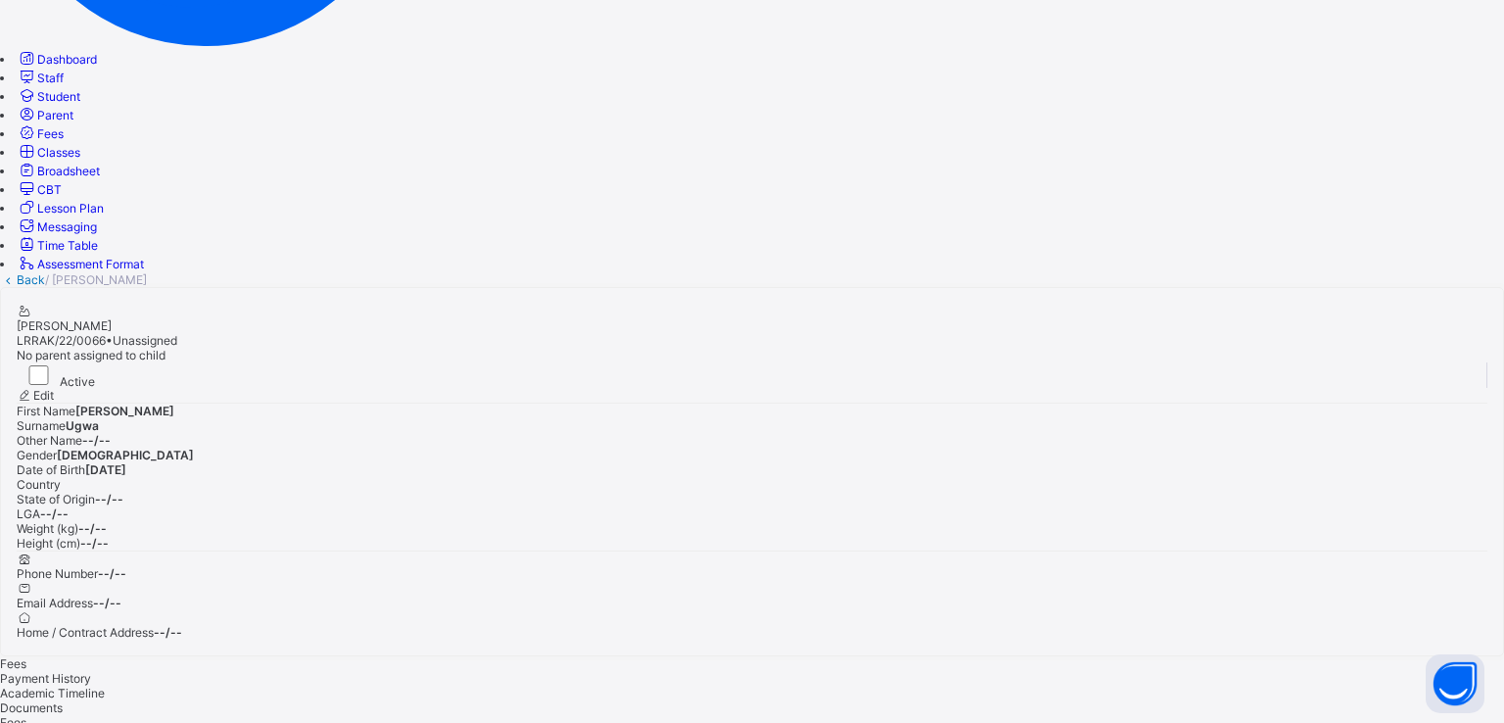
type input "**"
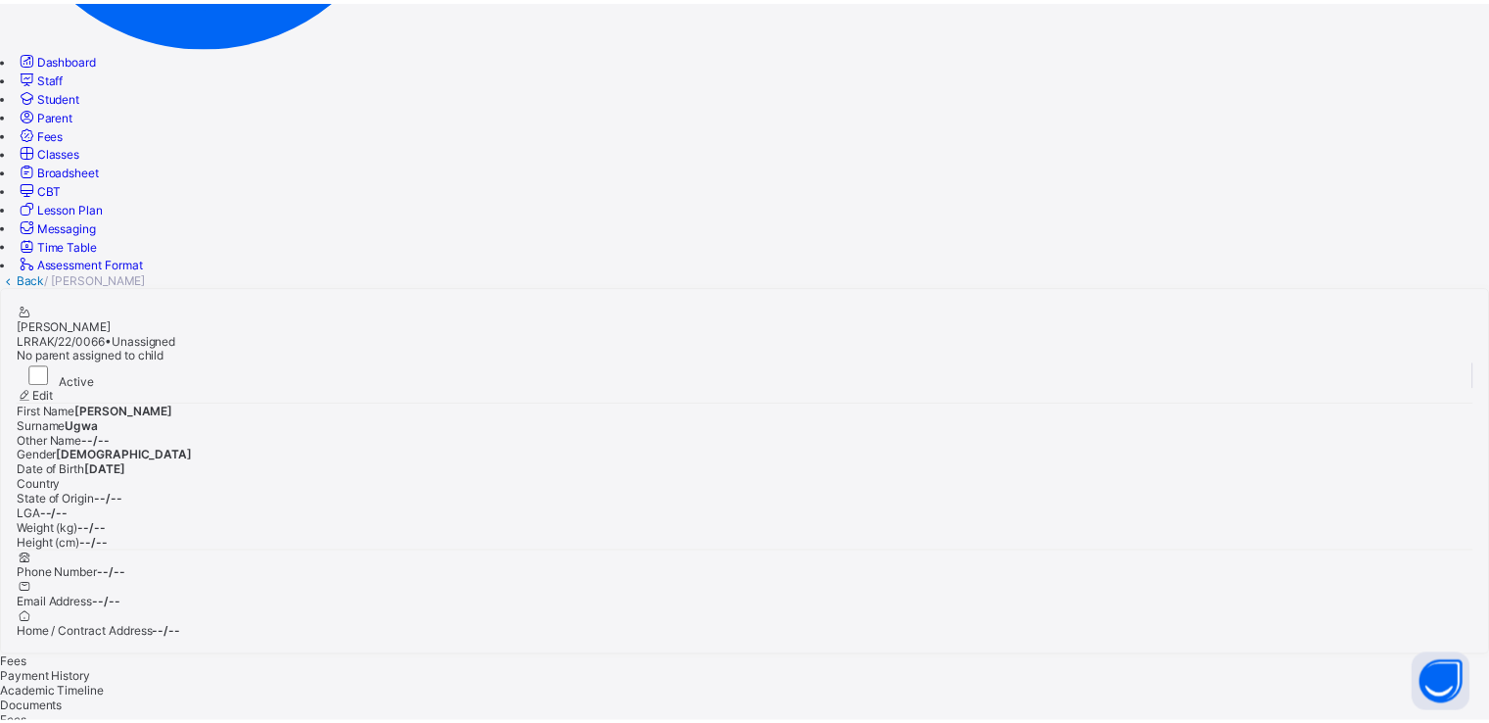
scroll to position [66, 0]
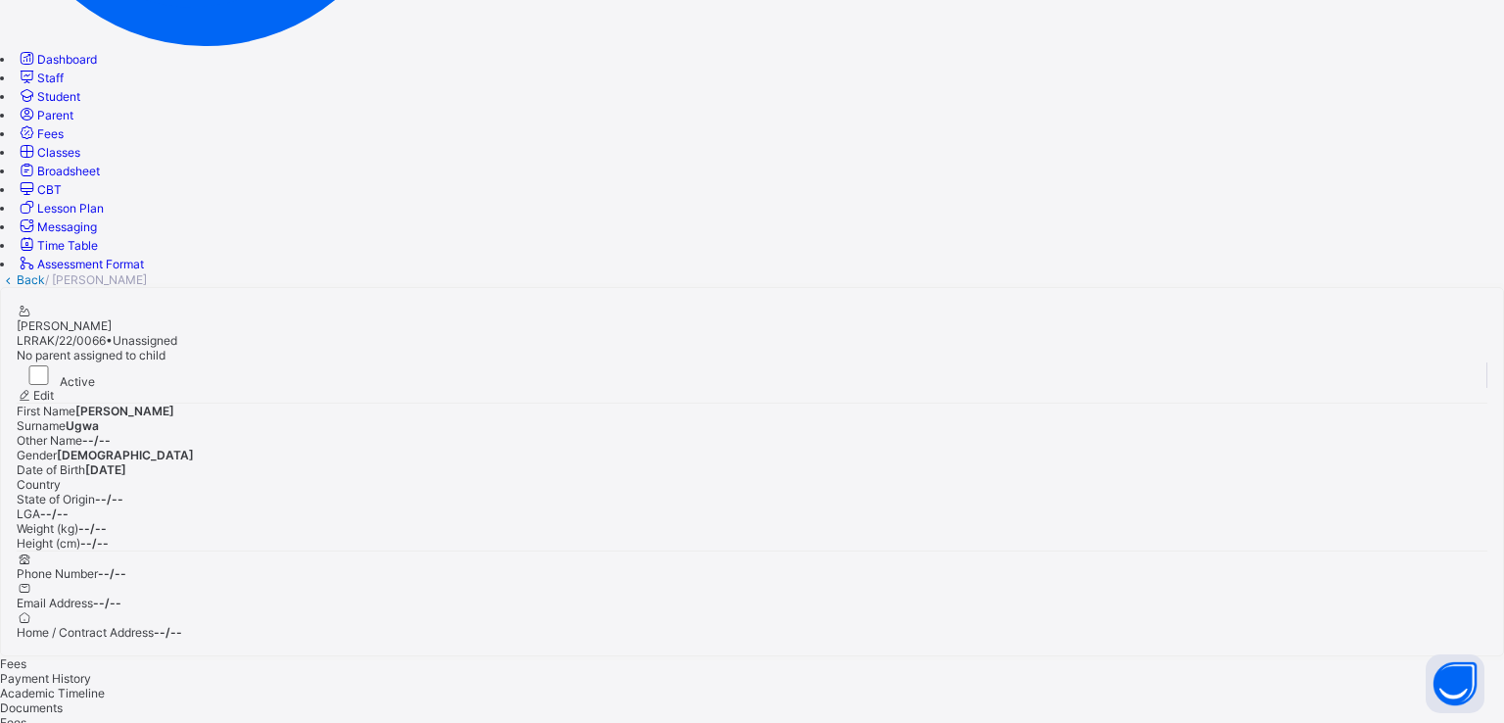
type input "**"
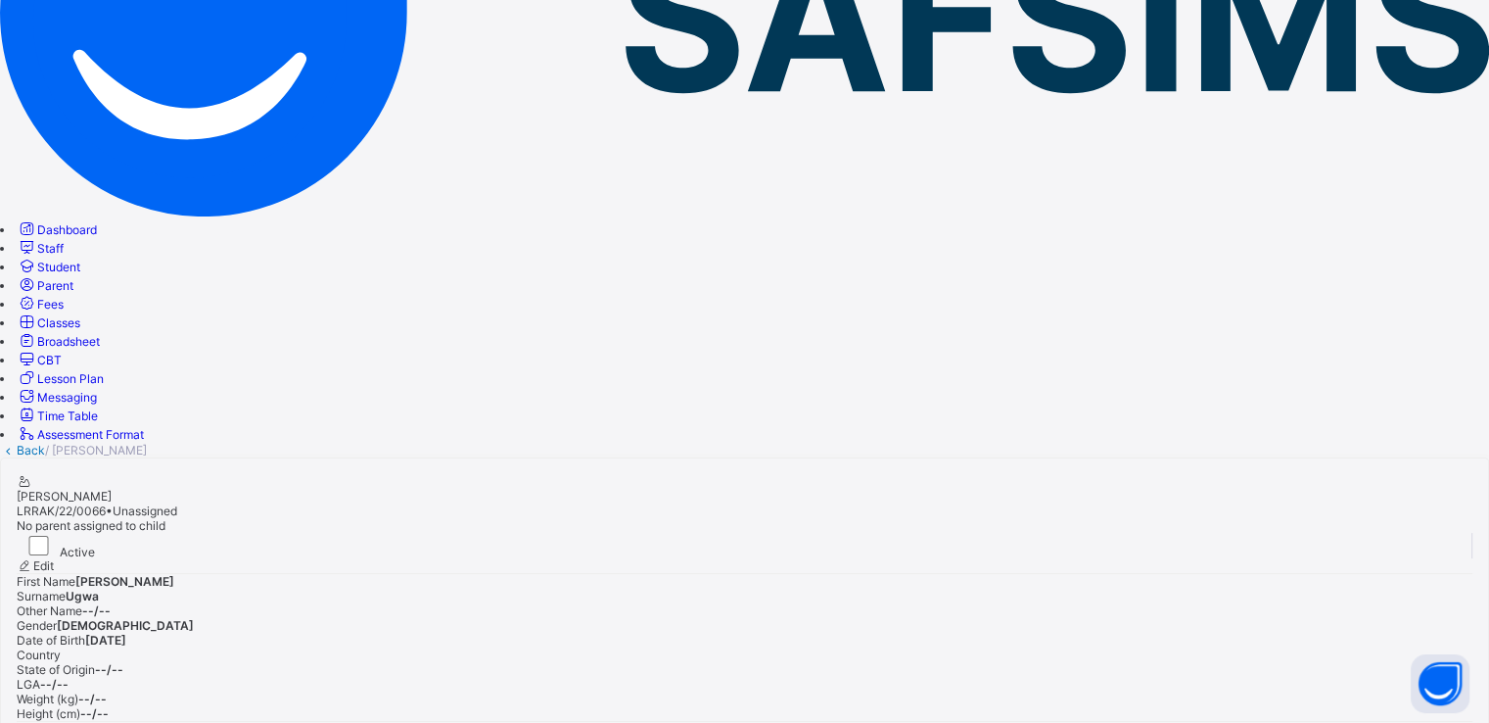
scroll to position [294, 0]
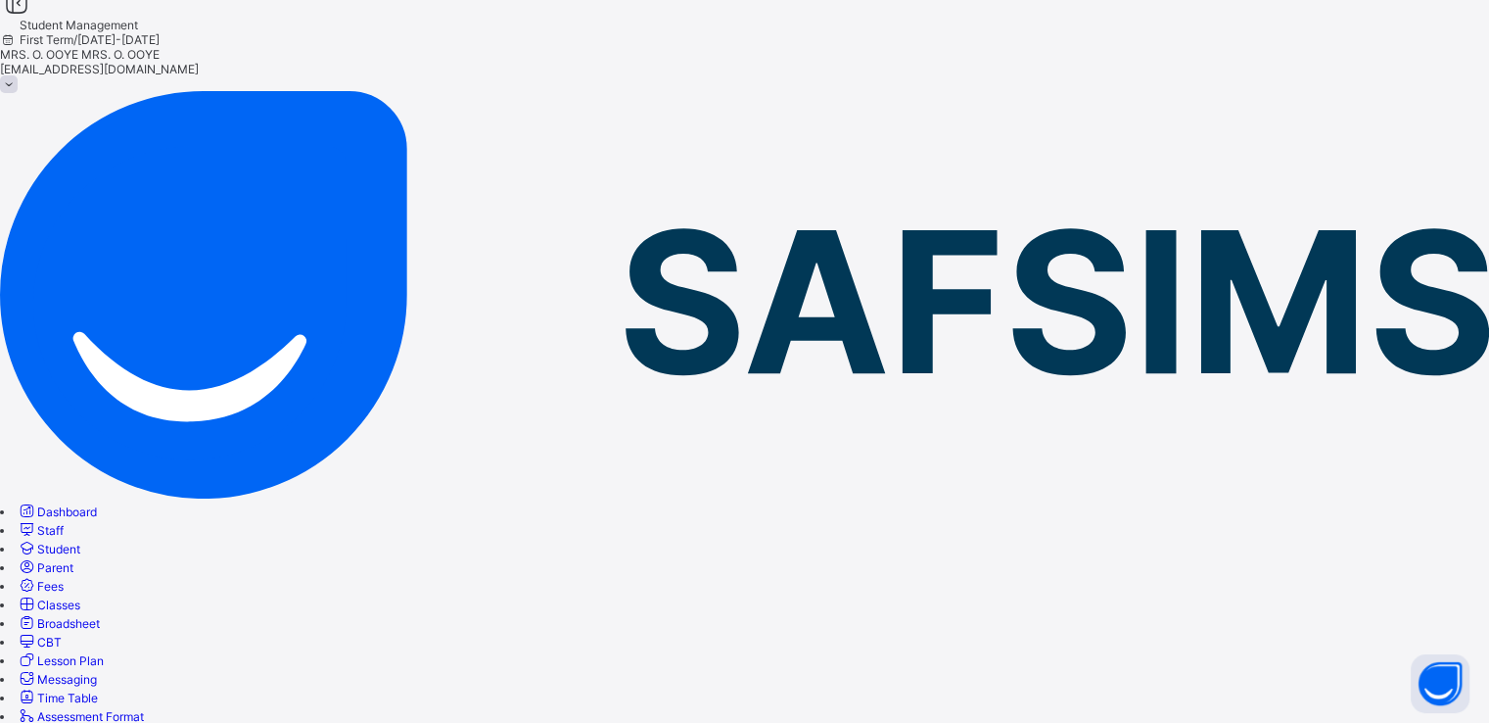
scroll to position [0, 0]
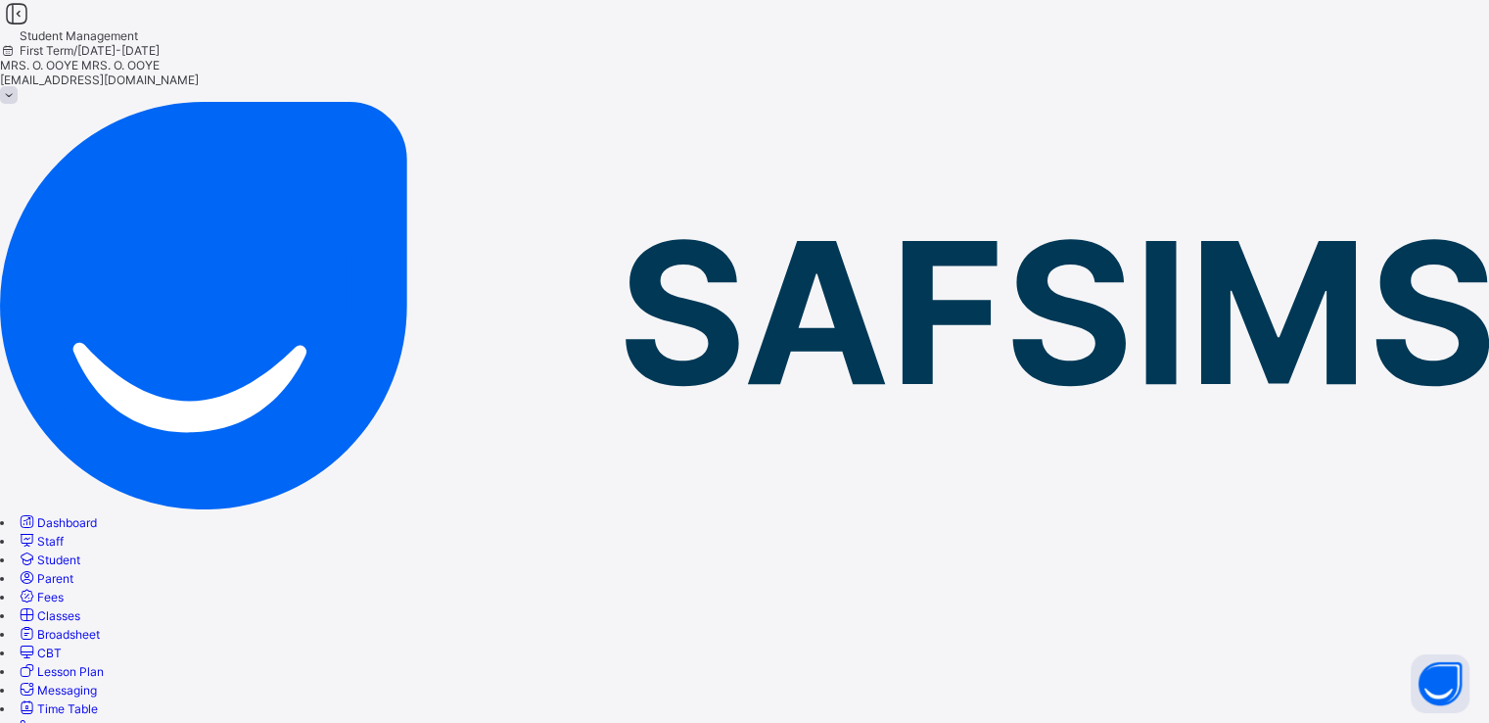
click at [62, 645] on span "CBT" at bounding box center [49, 652] width 24 height 15
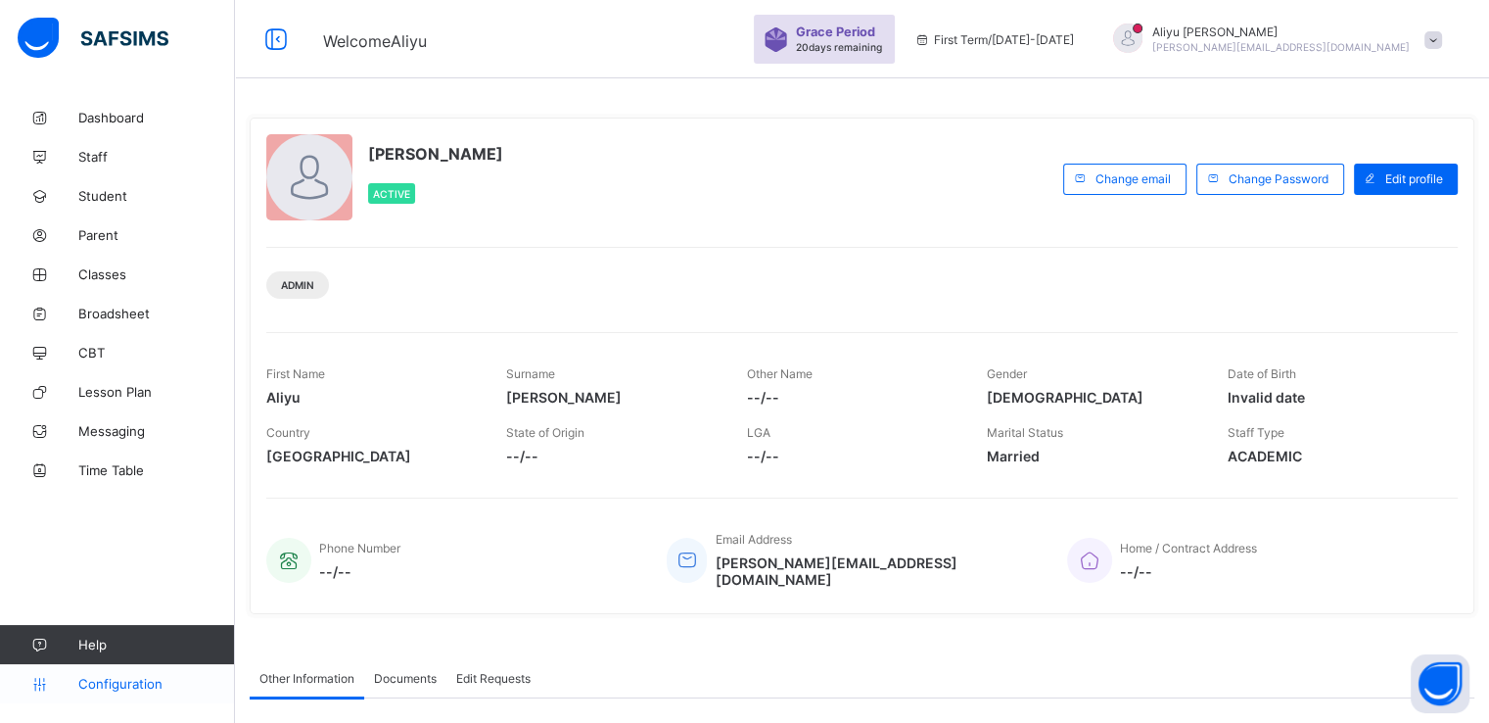
click at [109, 690] on link "Configuration" at bounding box center [117, 683] width 234 height 39
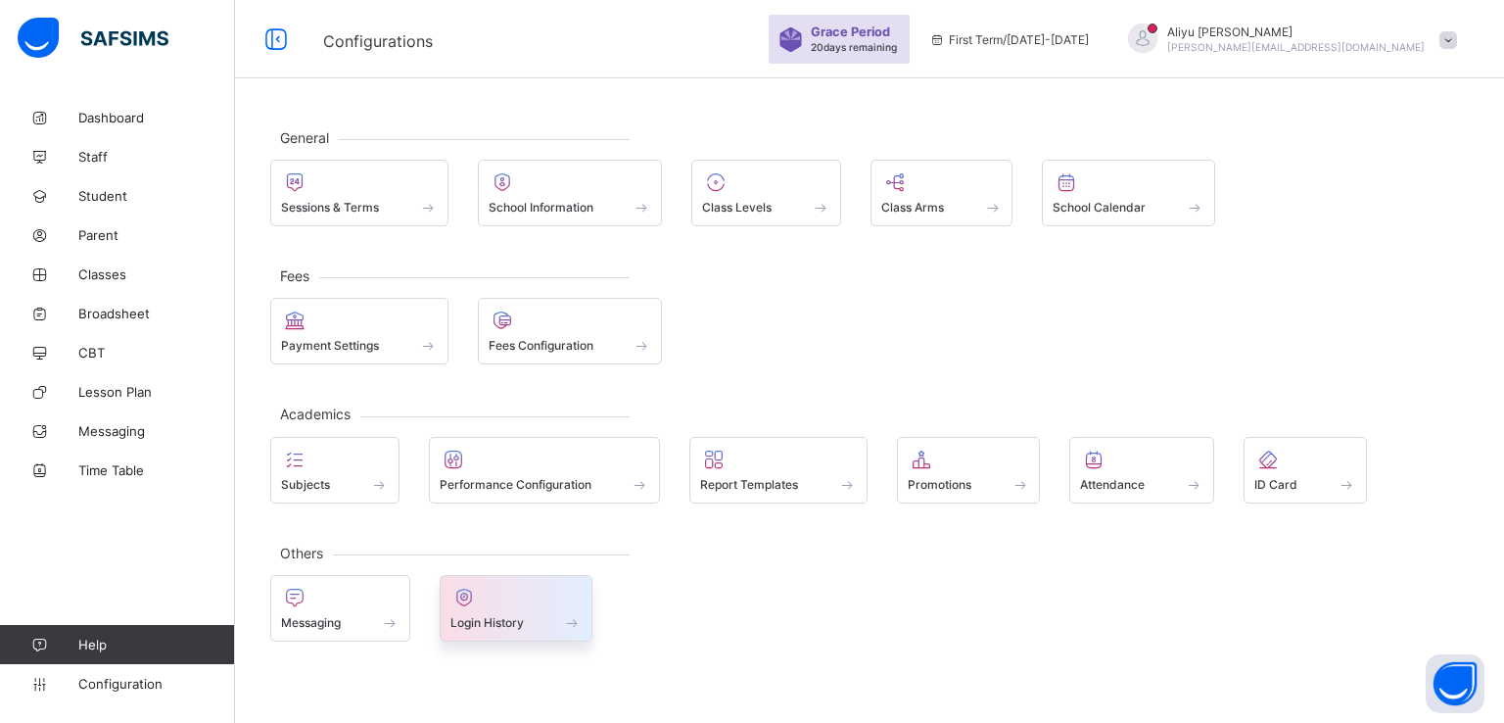
click at [473, 620] on span "Login History" at bounding box center [486, 622] width 73 height 15
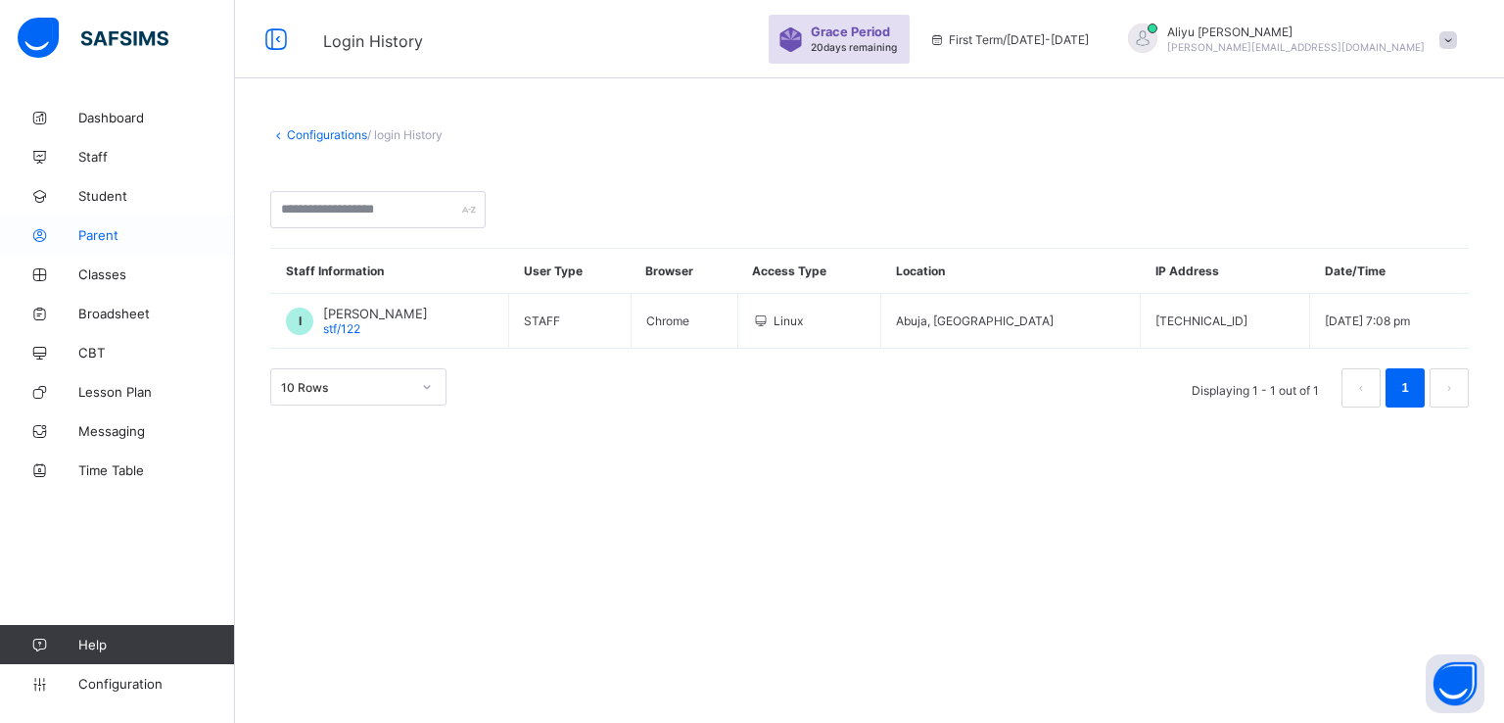
click at [102, 236] on span "Parent" at bounding box center [156, 235] width 157 height 16
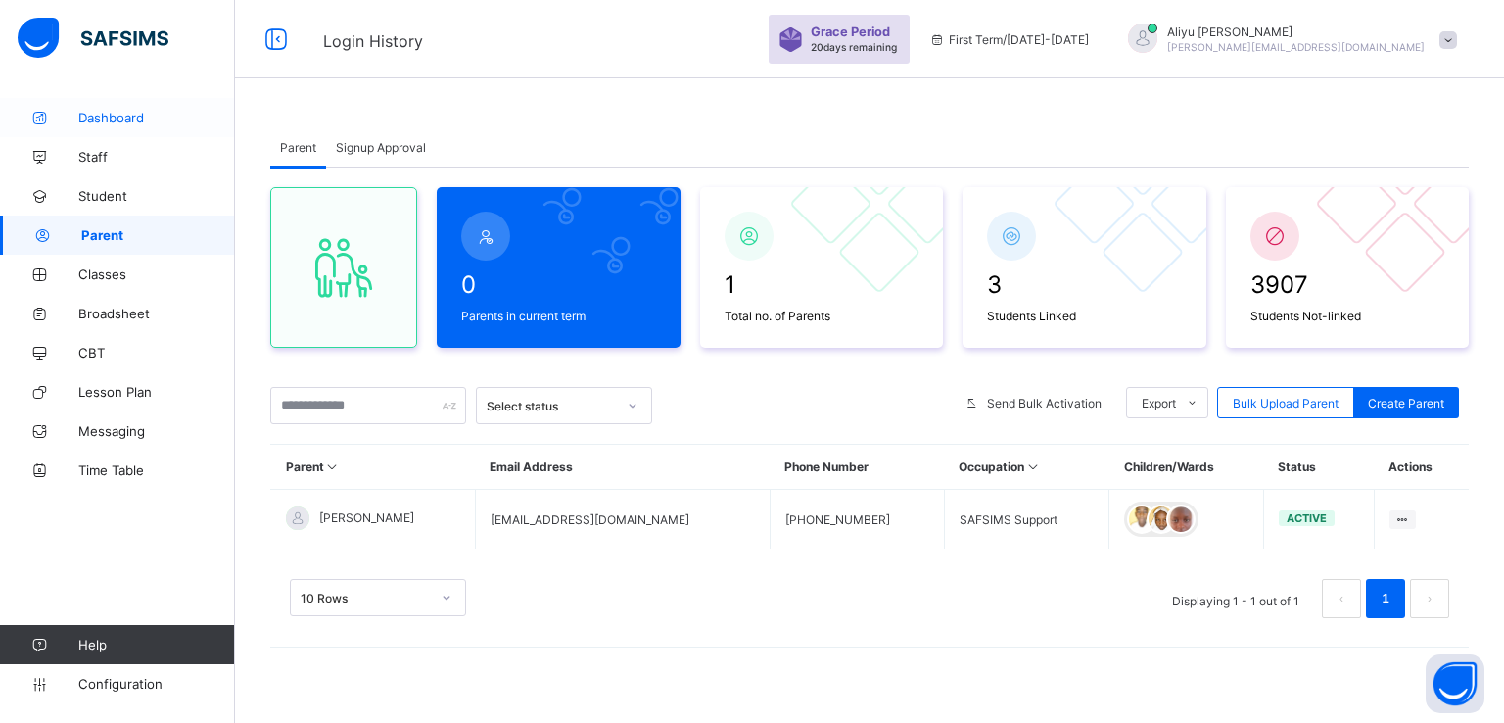
click at [102, 118] on span "Dashboard" at bounding box center [156, 118] width 157 height 16
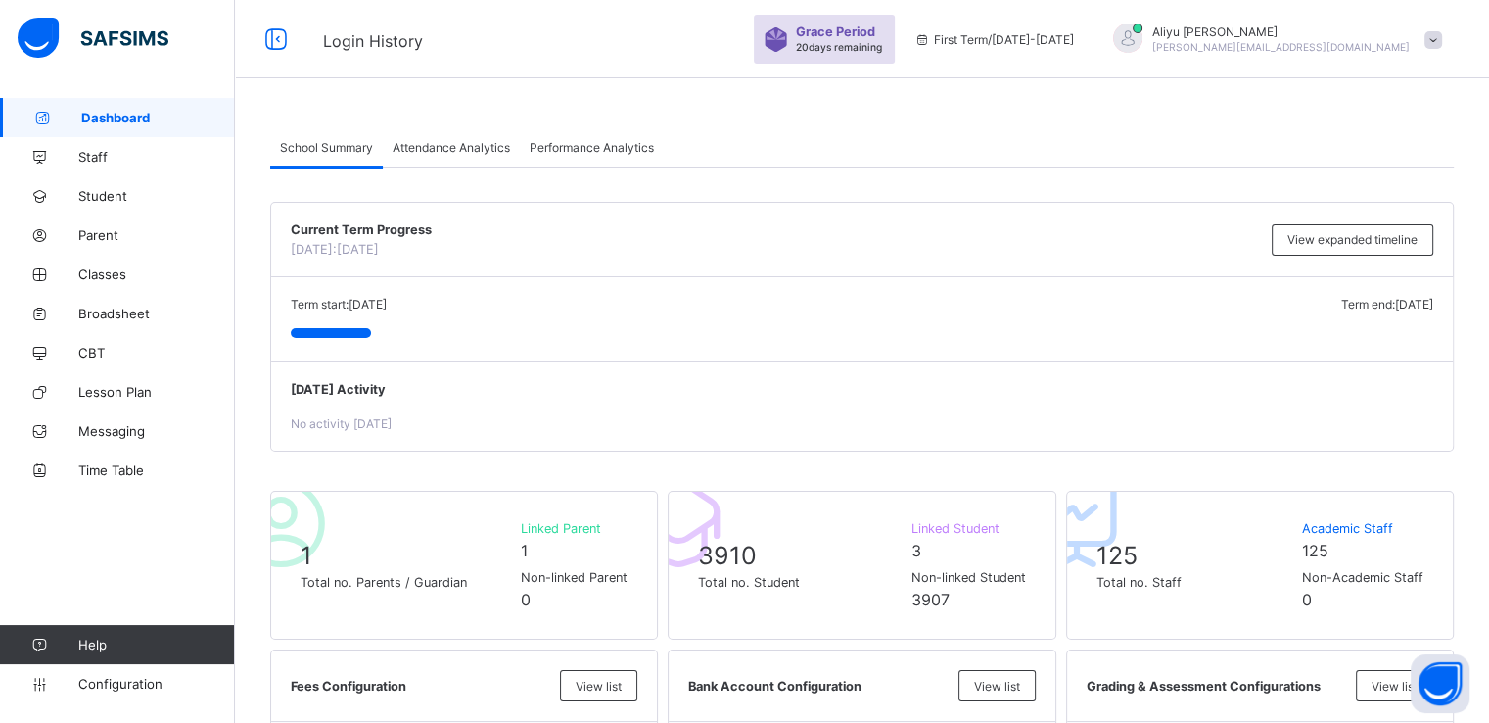
click at [447, 145] on span "Attendance Analytics" at bounding box center [452, 147] width 118 height 15
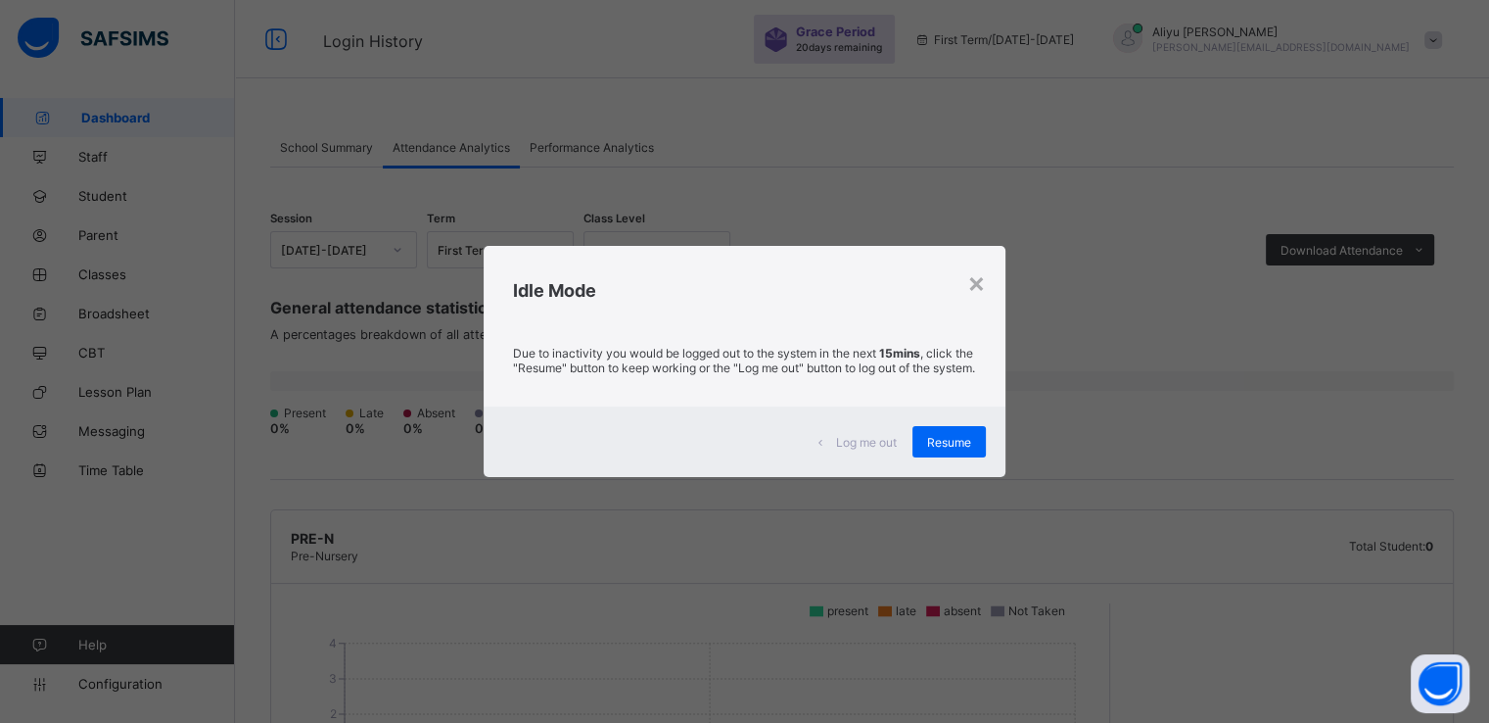
click at [907, 449] on div "Log me out" at bounding box center [858, 441] width 109 height 31
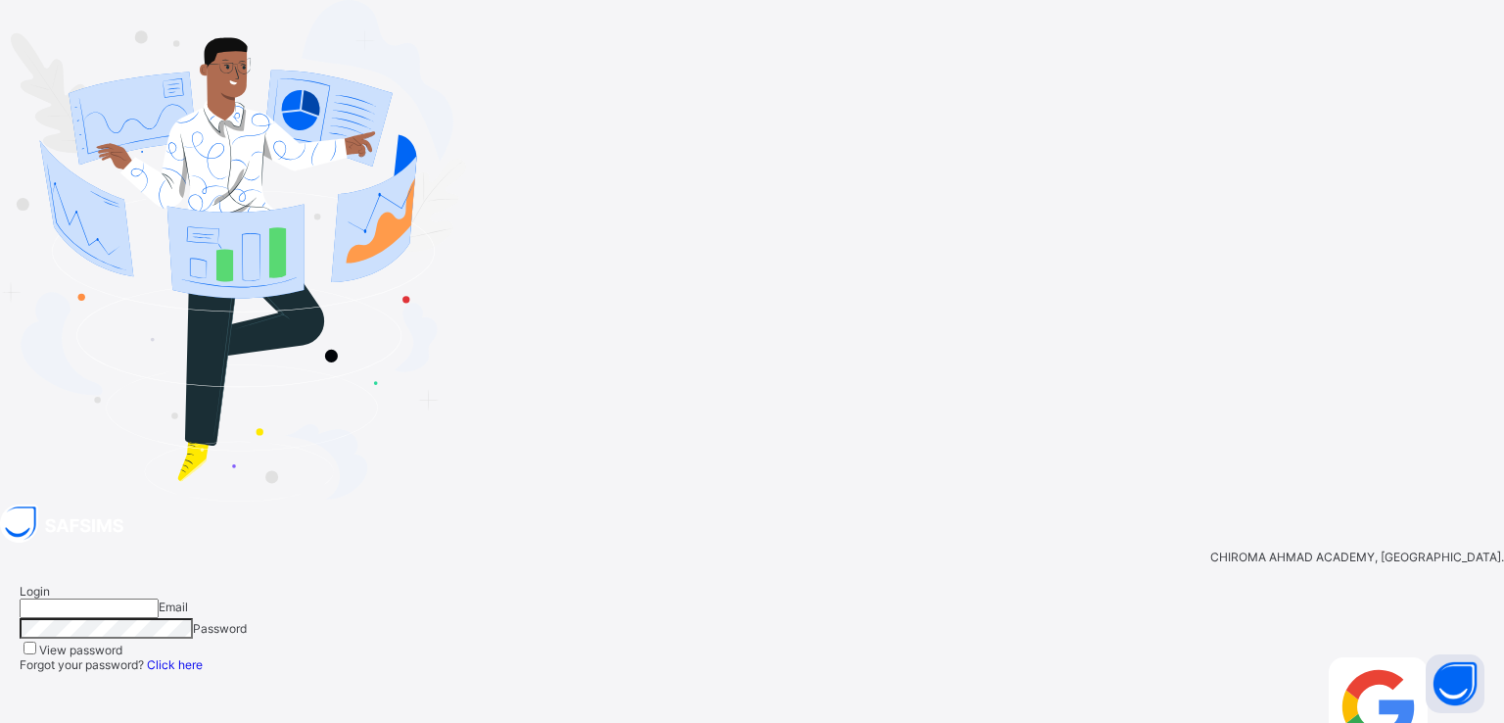
type input "**********"
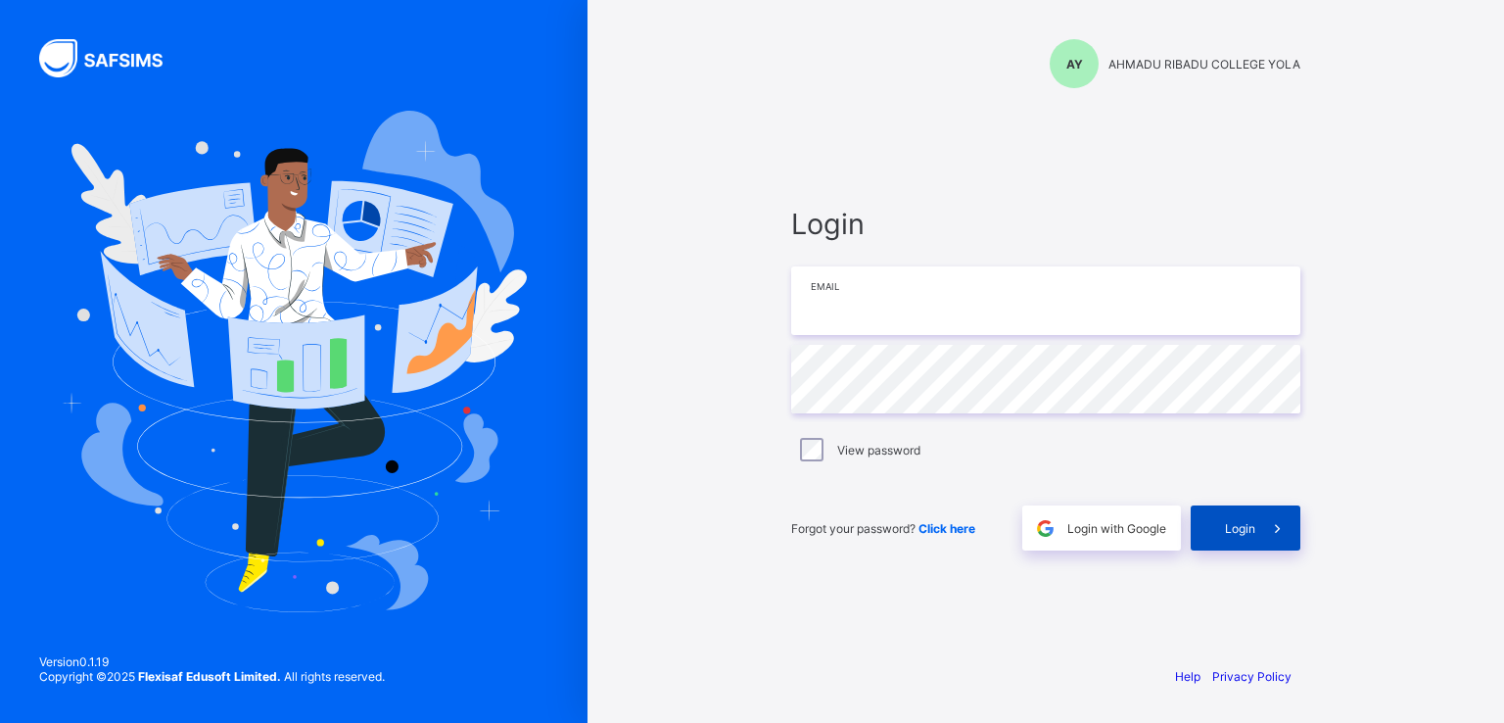
type input "**********"
click at [1233, 530] on span "Login" at bounding box center [1240, 528] width 30 height 15
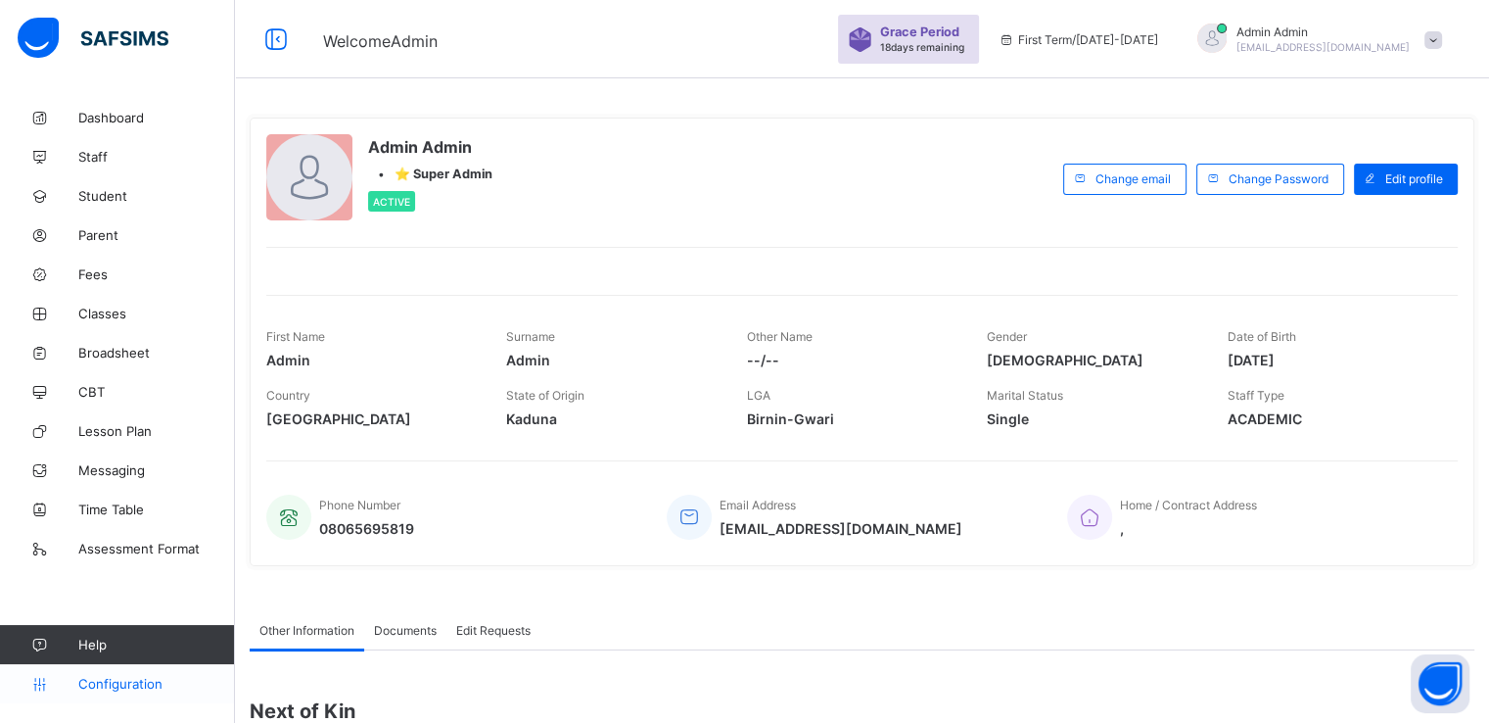
click at [90, 688] on span "Configuration" at bounding box center [156, 684] width 156 height 16
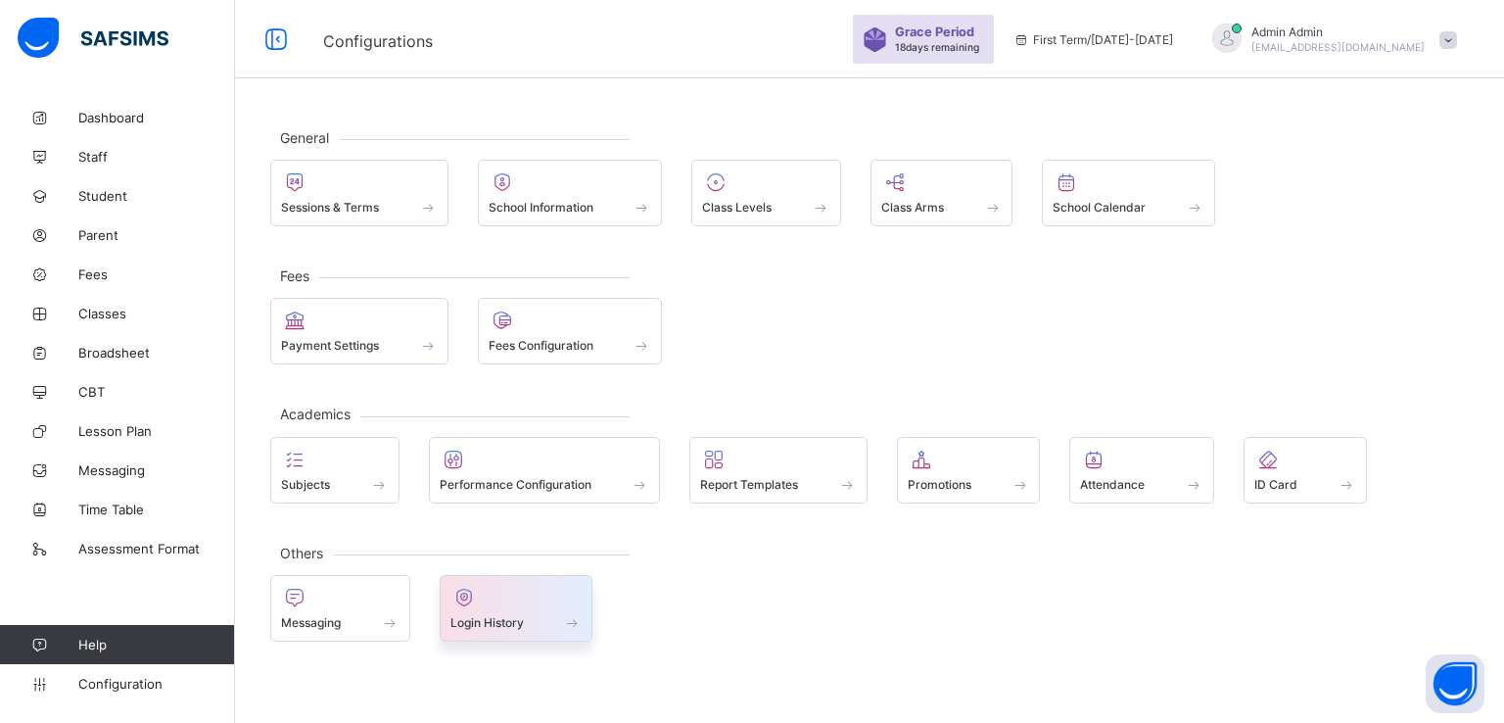
click at [497, 628] on div "Login History" at bounding box center [517, 608] width 154 height 67
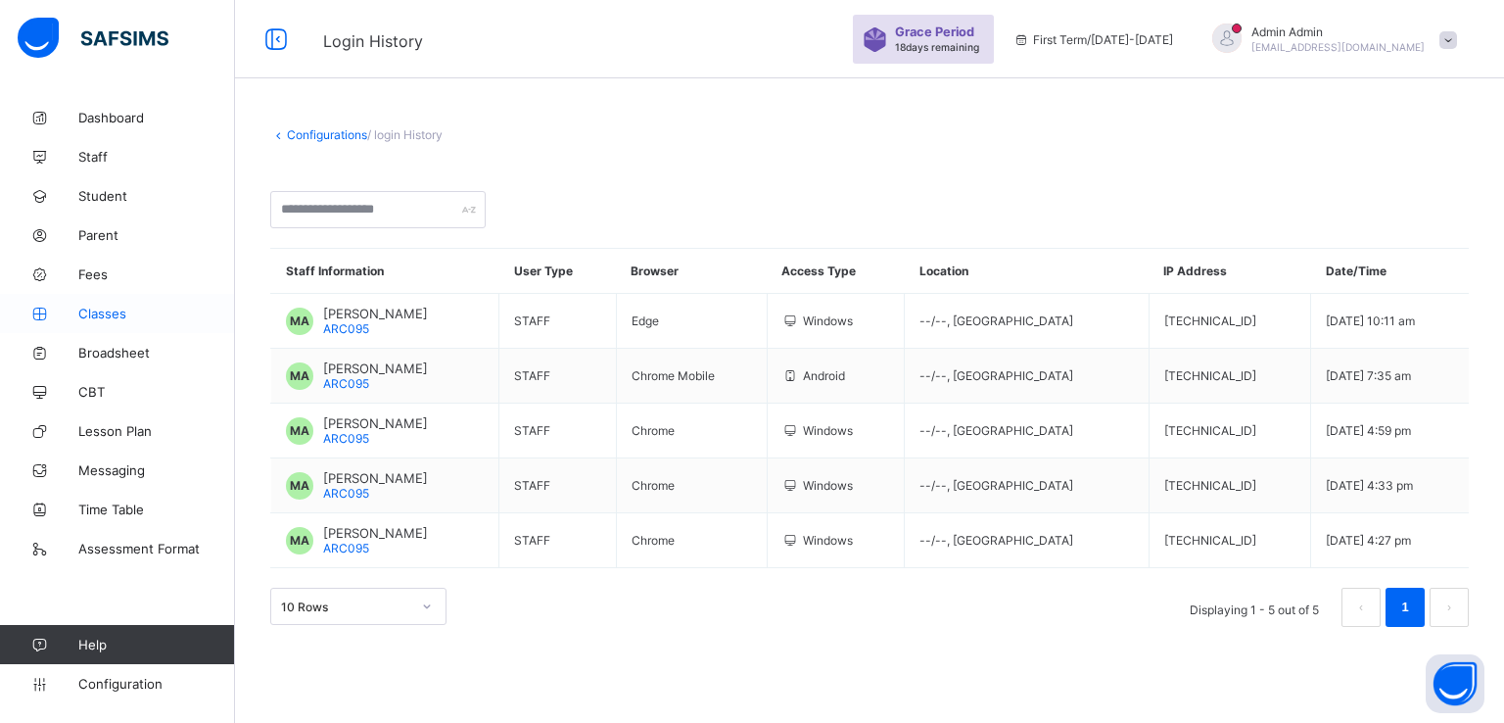
click at [101, 318] on span "Classes" at bounding box center [156, 314] width 157 height 16
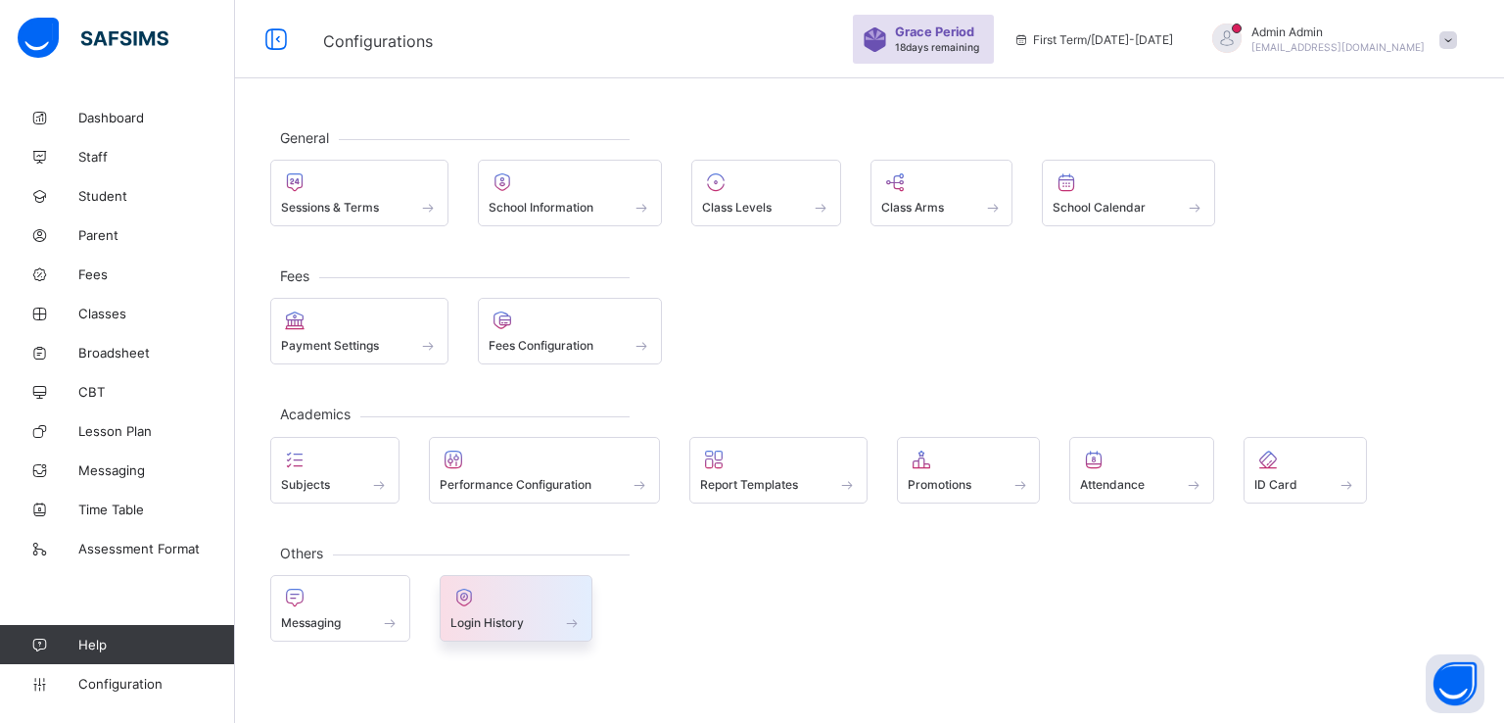
click at [496, 609] on span at bounding box center [516, 611] width 132 height 5
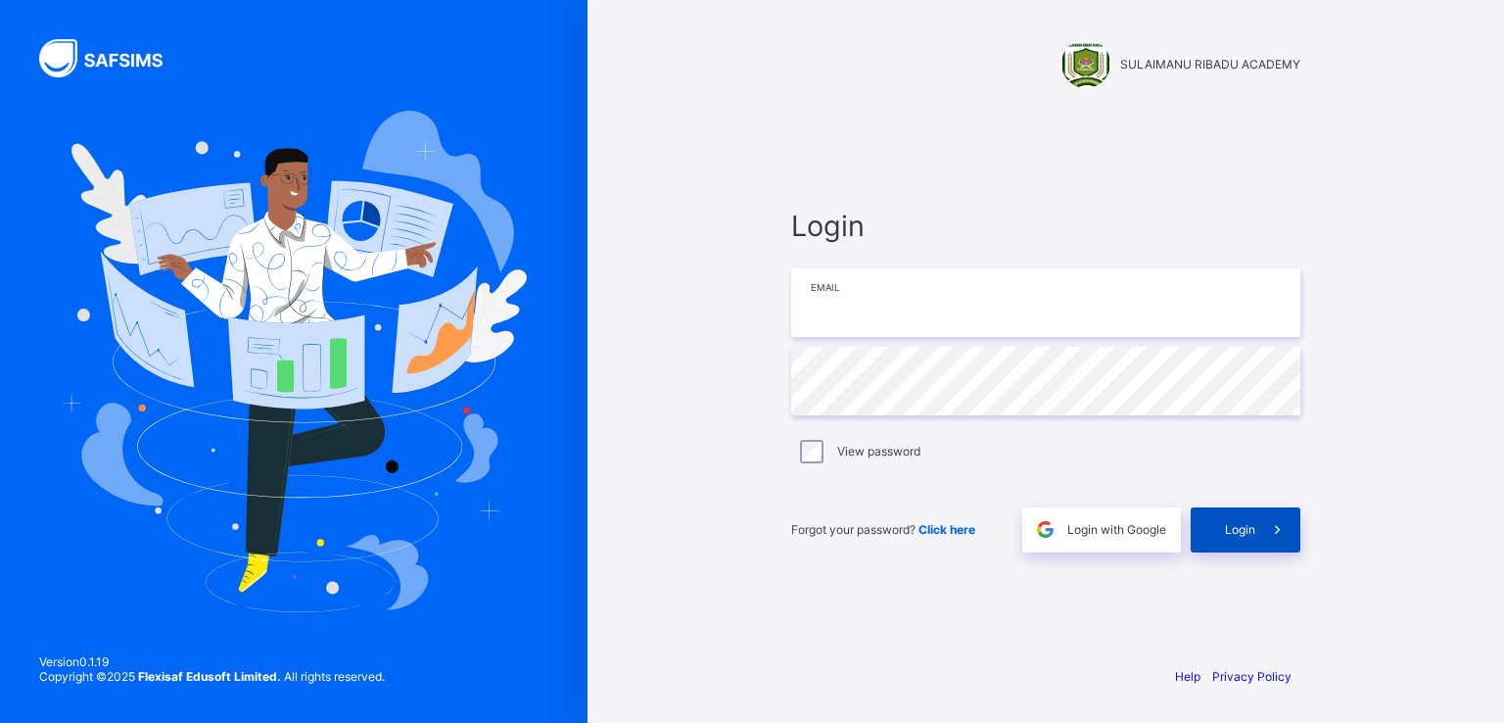
type input "**********"
click at [1241, 524] on span "Login" at bounding box center [1240, 529] width 30 height 15
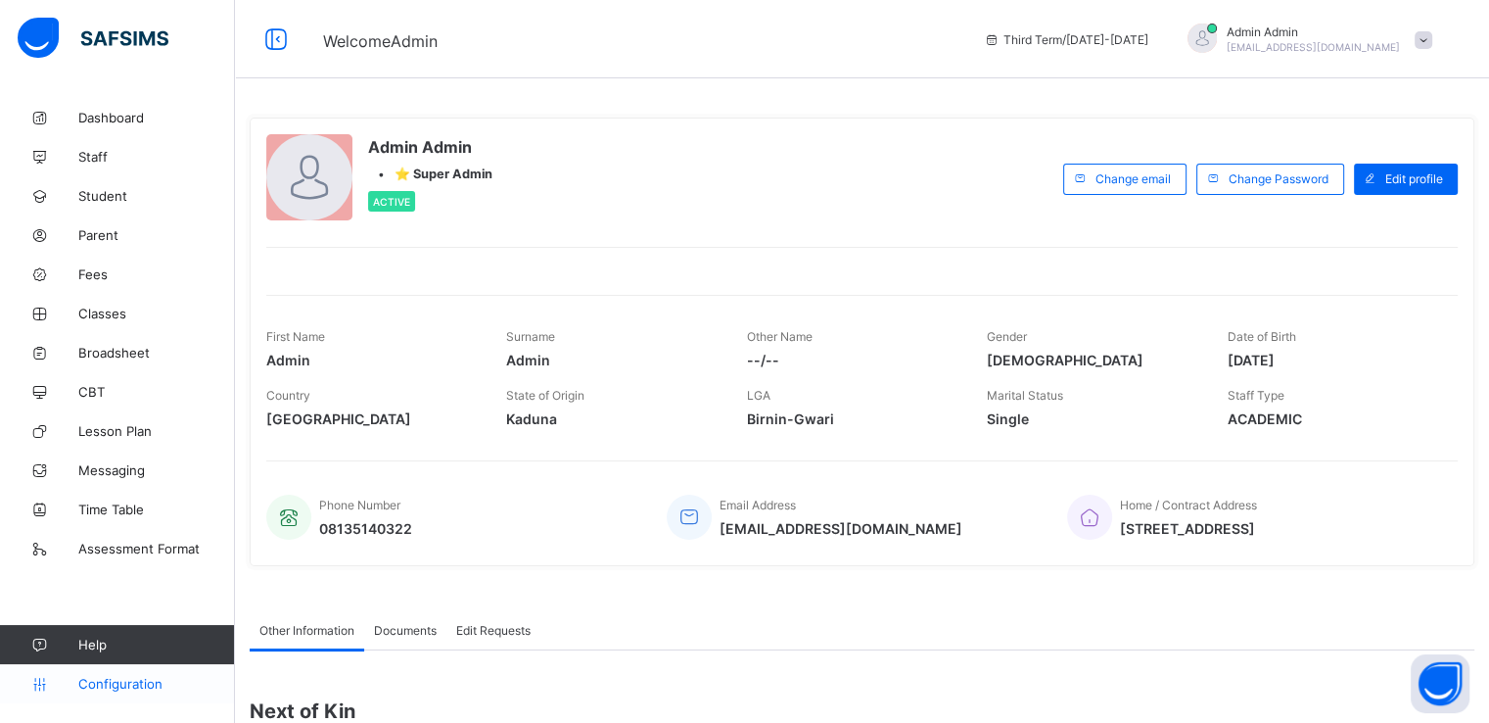
click at [111, 680] on span "Configuration" at bounding box center [156, 684] width 156 height 16
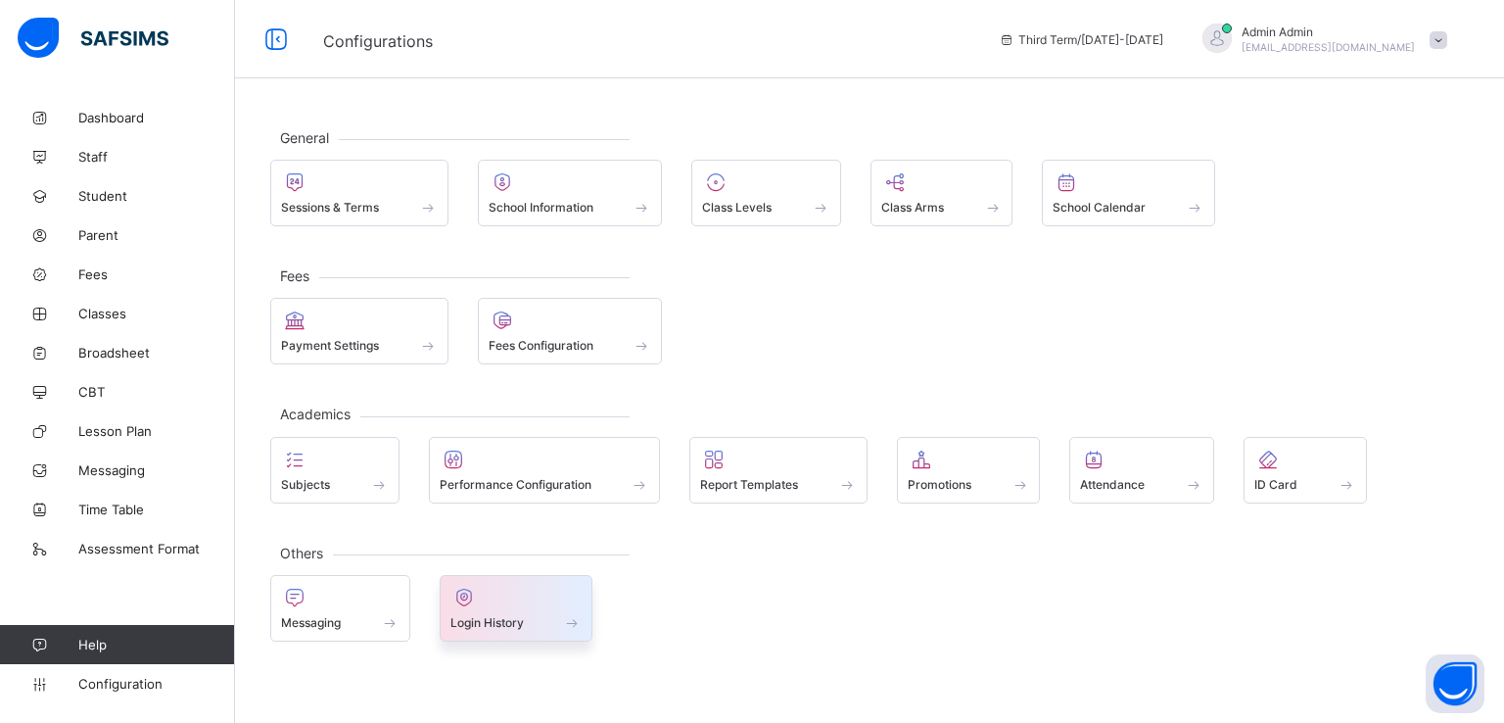
click at [505, 615] on span "Login History" at bounding box center [486, 622] width 73 height 15
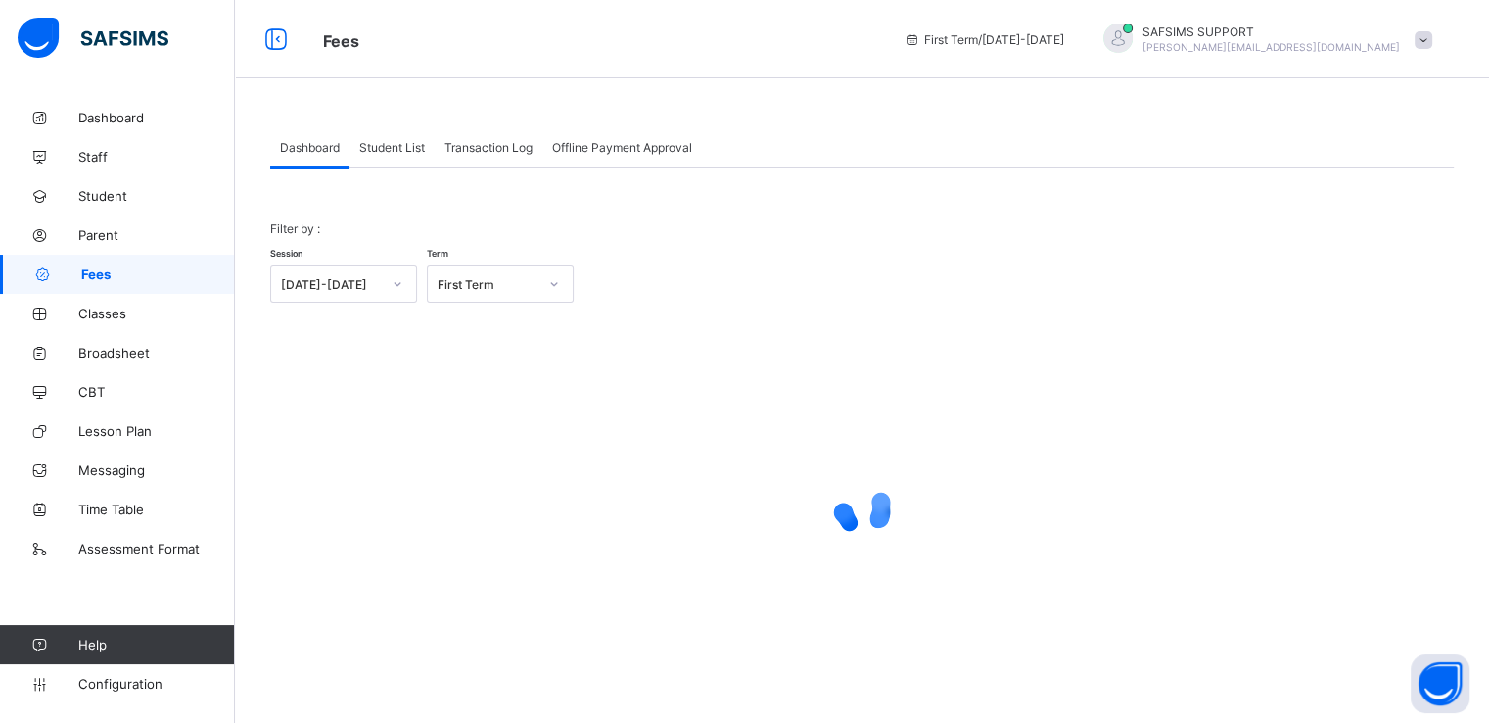
click at [369, 140] on span "Student List" at bounding box center [392, 147] width 66 height 15
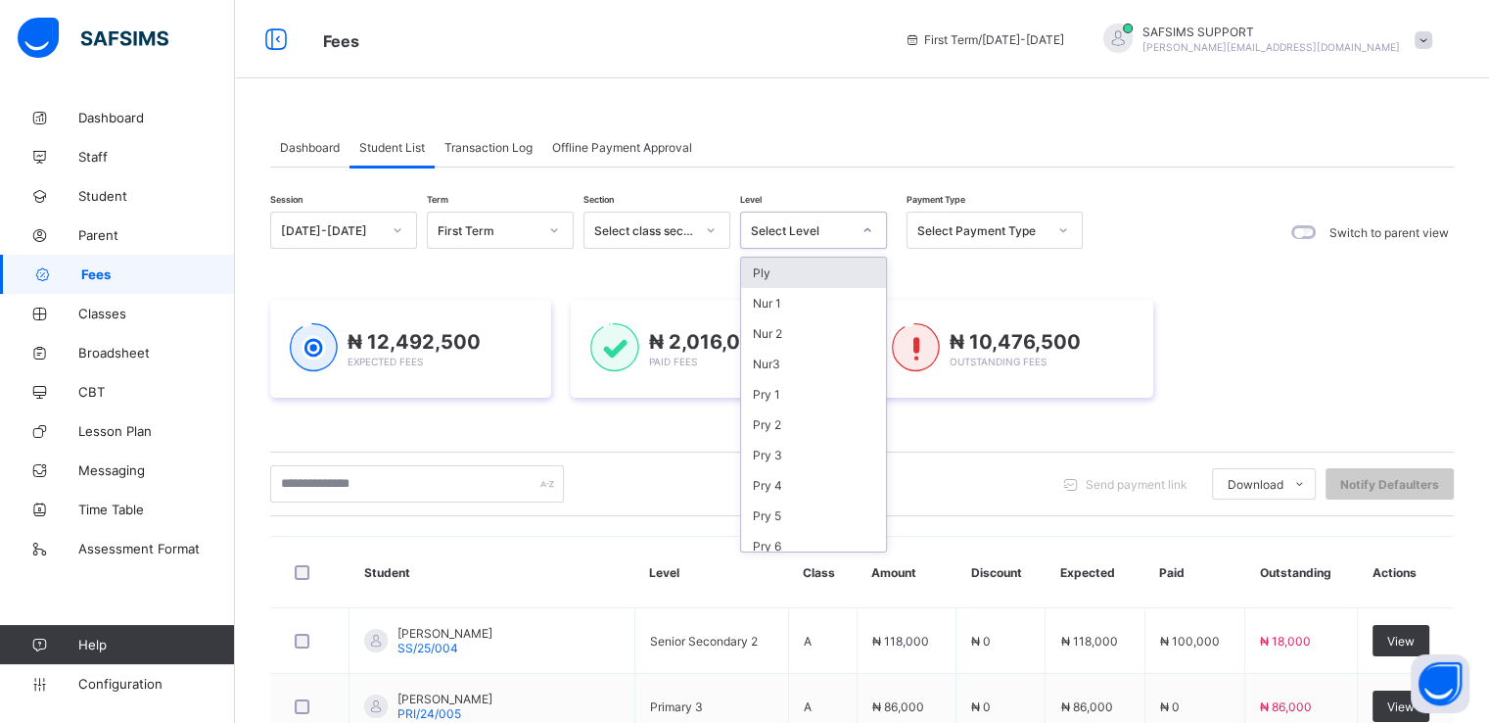
click at [826, 228] on div "Select Level" at bounding box center [801, 230] width 100 height 15
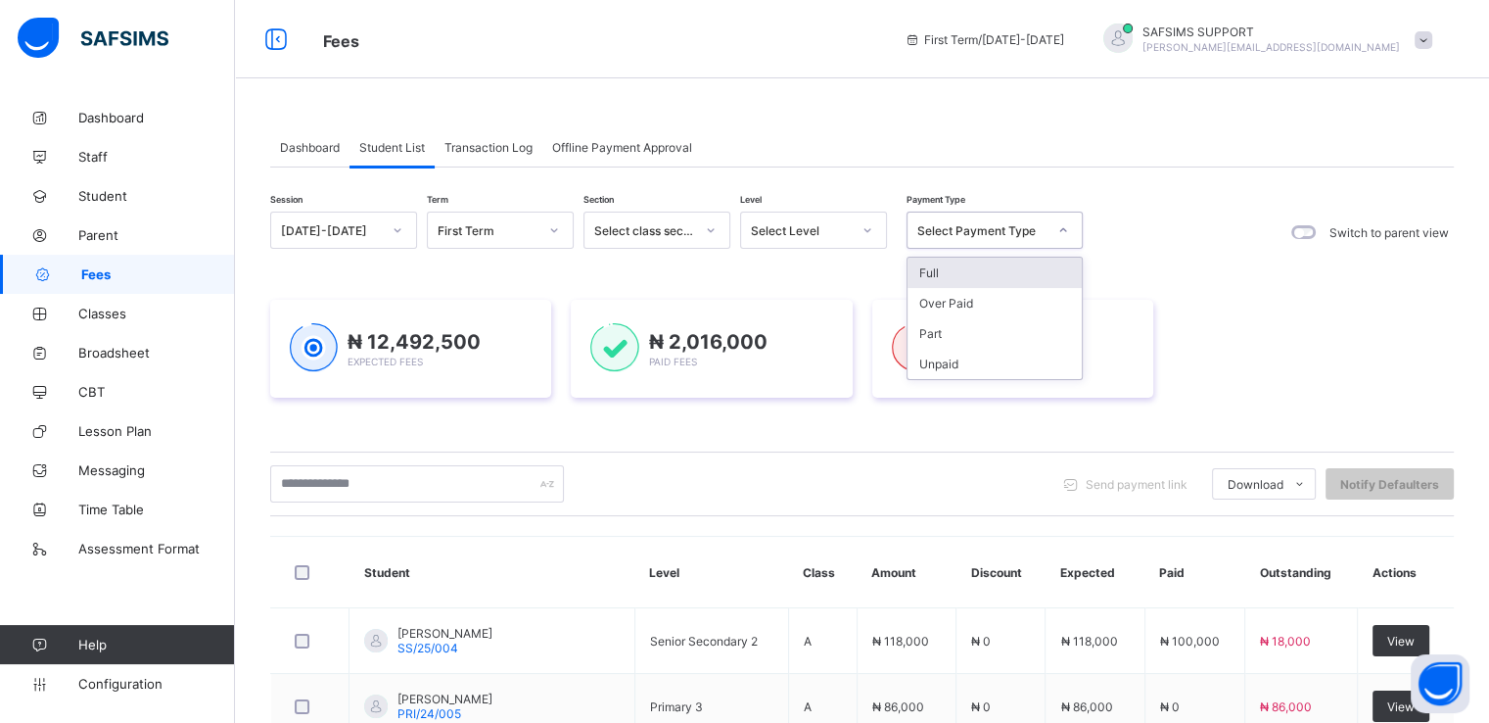
click at [971, 232] on div "Select Payment Type" at bounding box center [982, 230] width 129 height 15
click at [945, 274] on div "Full" at bounding box center [995, 273] width 174 height 30
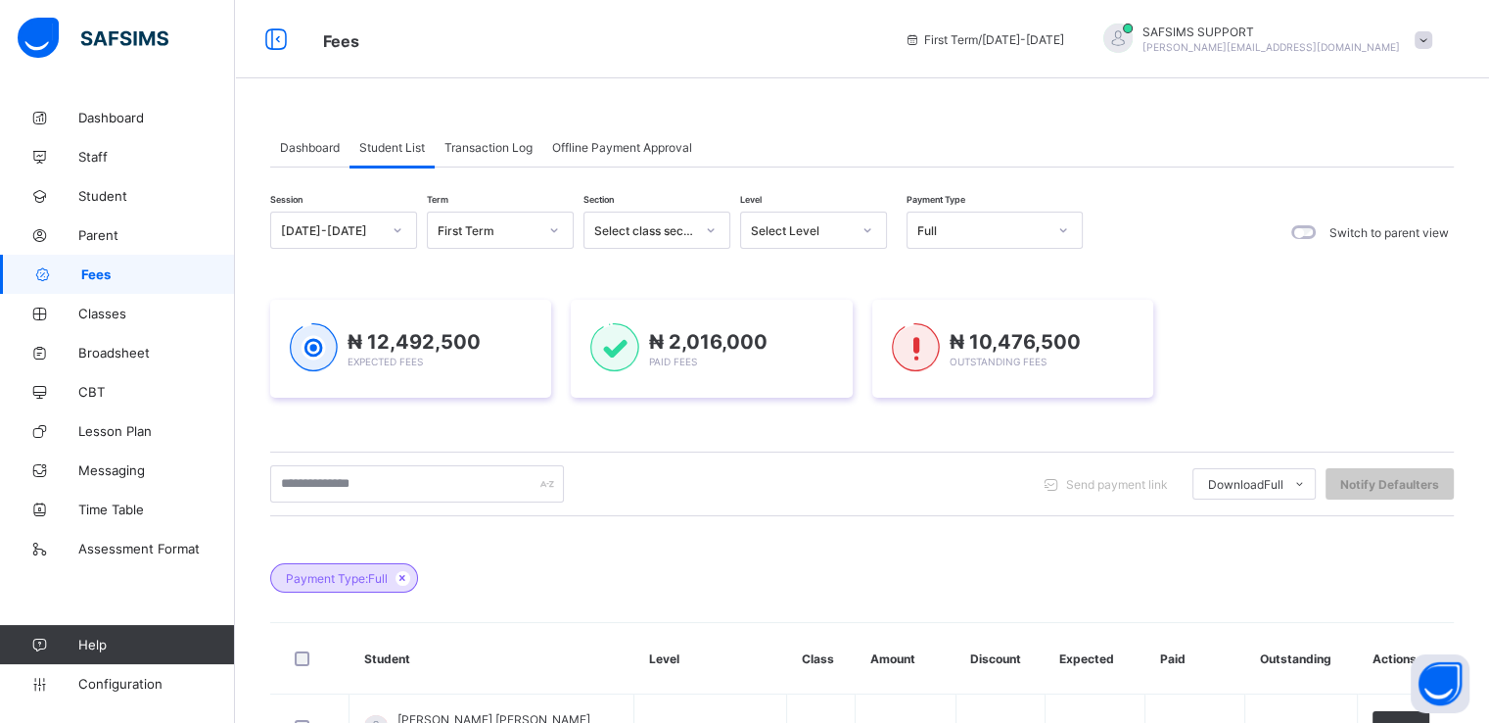
click at [473, 140] on span "Transaction Log" at bounding box center [489, 147] width 88 height 15
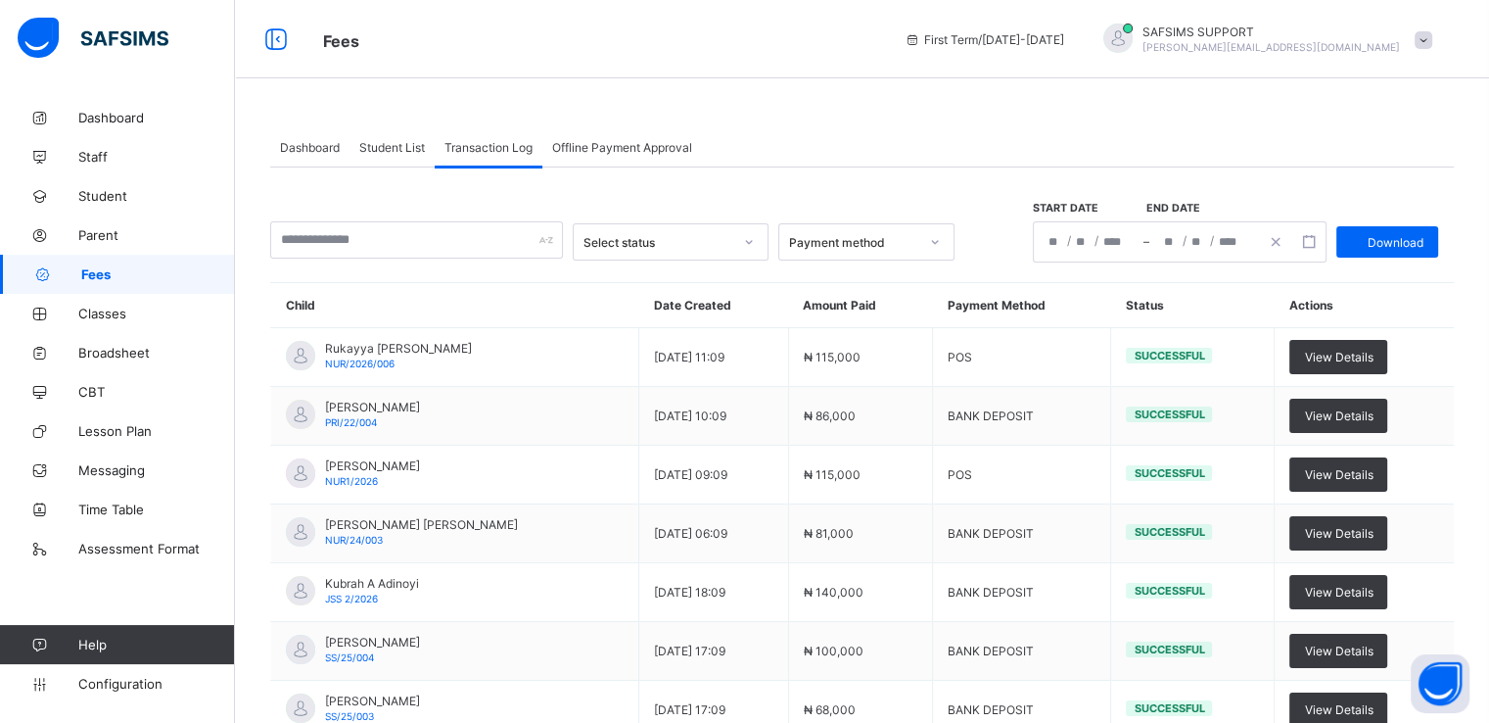
click at [394, 143] on span "Student List" at bounding box center [392, 147] width 66 height 15
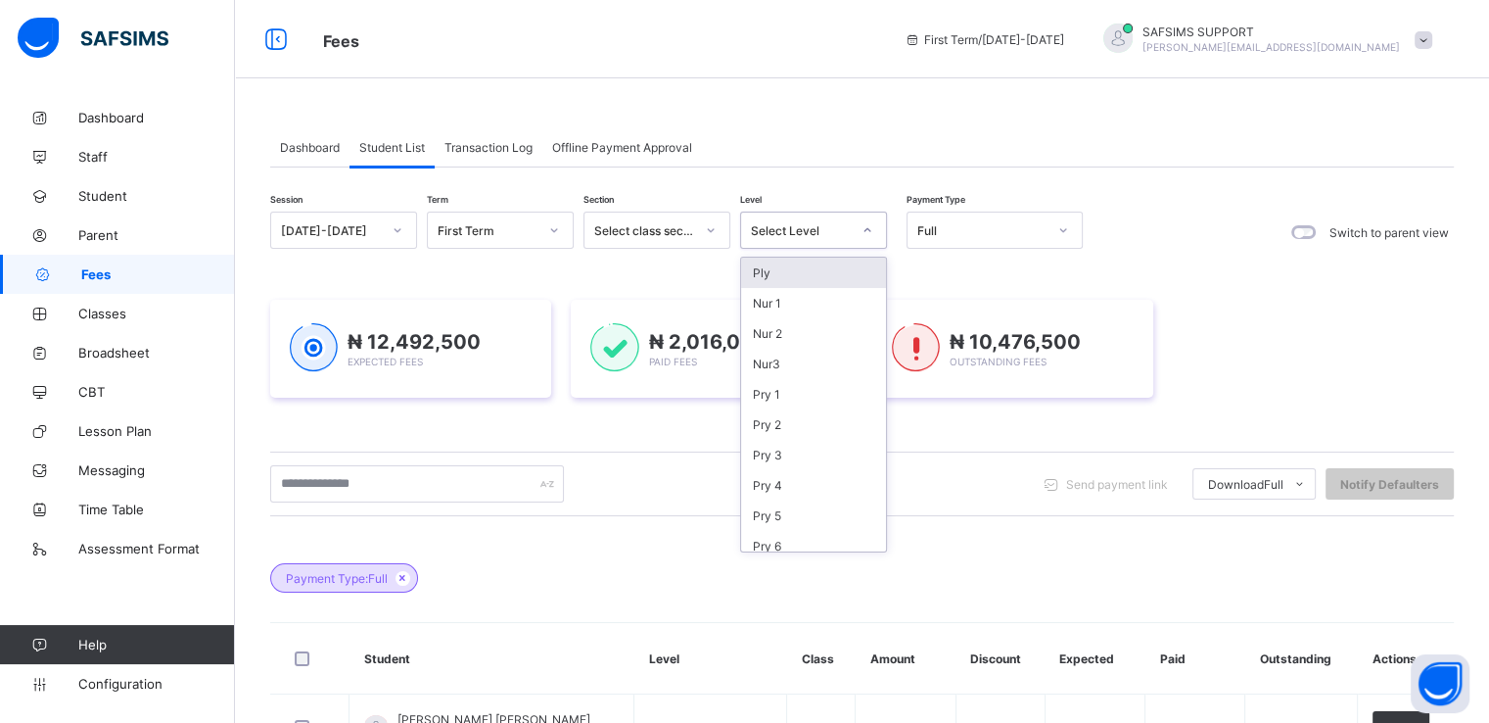
click at [807, 228] on div "Select Level" at bounding box center [801, 230] width 100 height 15
click at [727, 216] on div at bounding box center [710, 229] width 33 height 31
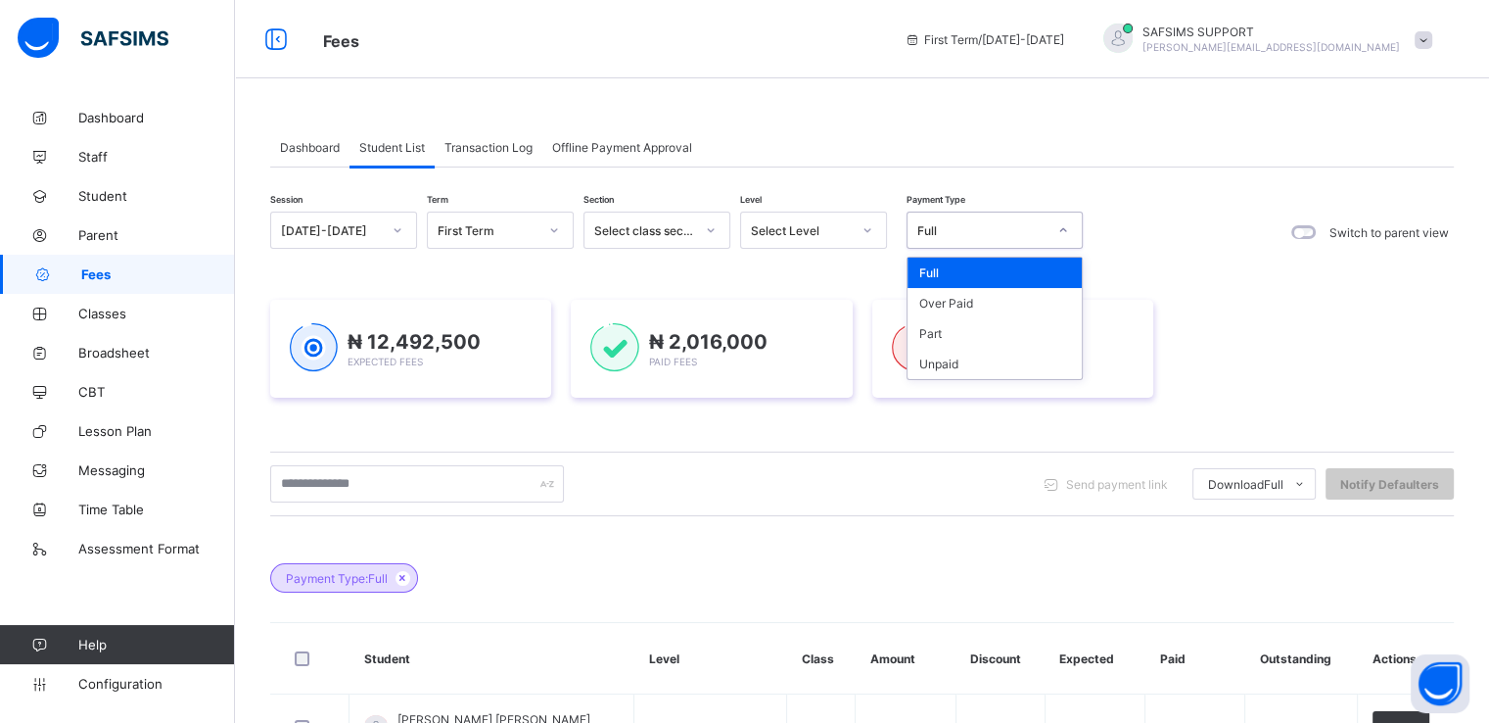
click at [936, 224] on div "Full" at bounding box center [982, 230] width 129 height 15
click at [928, 337] on div "Part" at bounding box center [995, 333] width 174 height 30
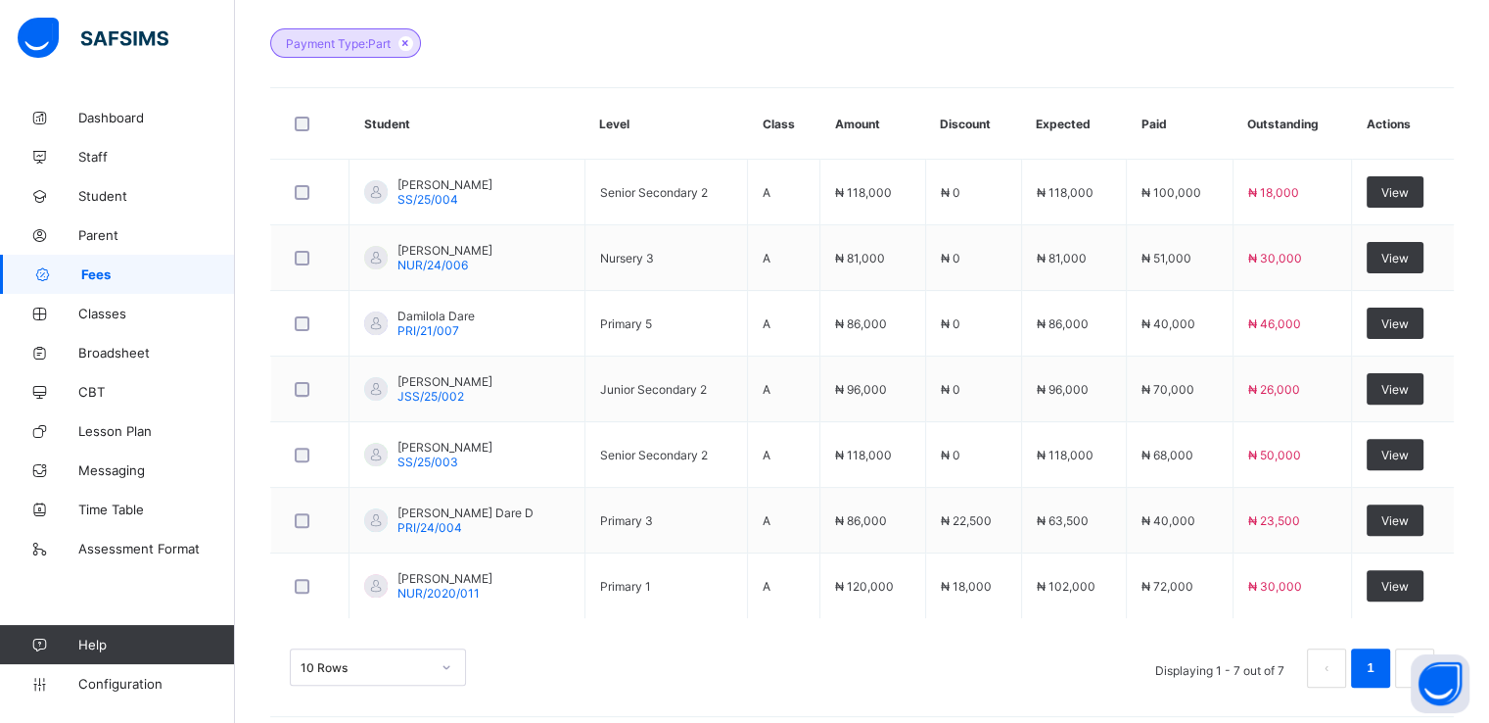
scroll to position [546, 0]
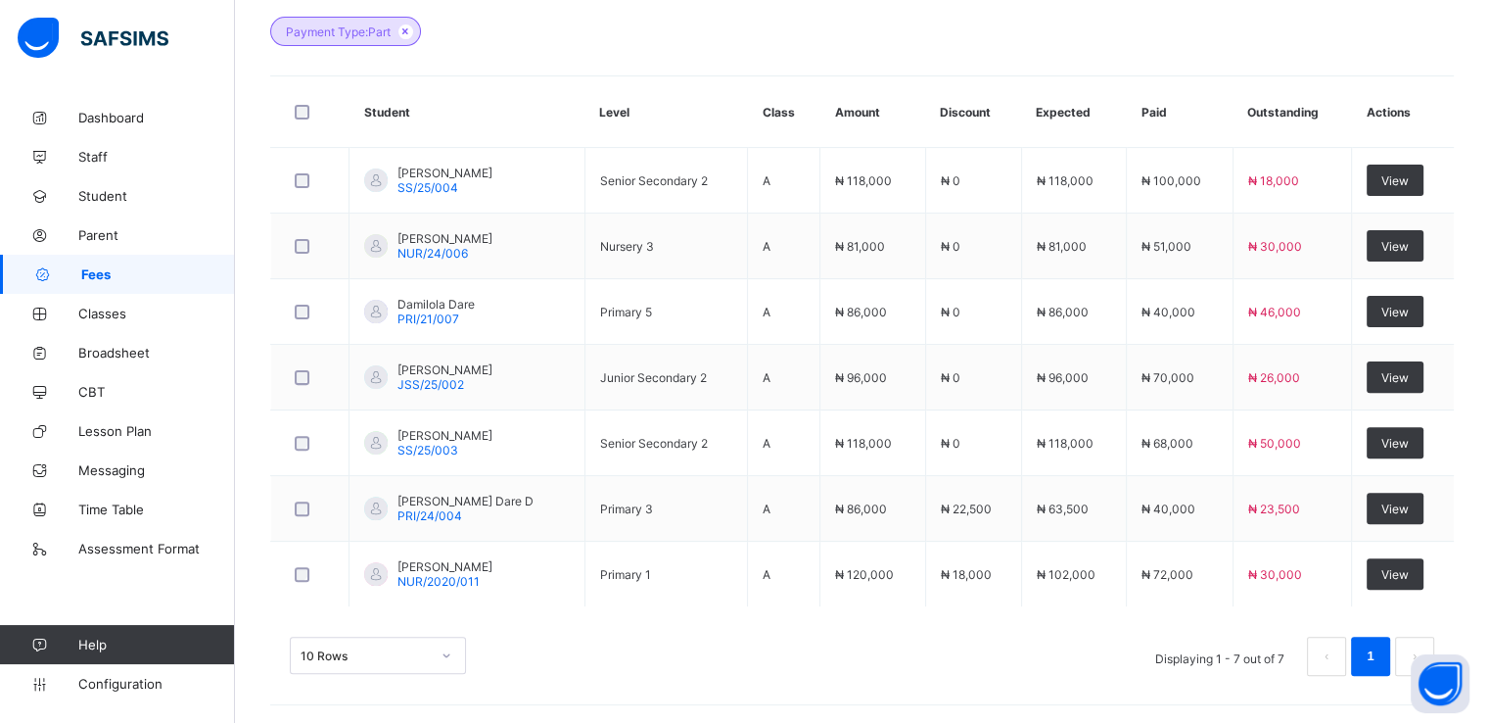
scroll to position [0, 0]
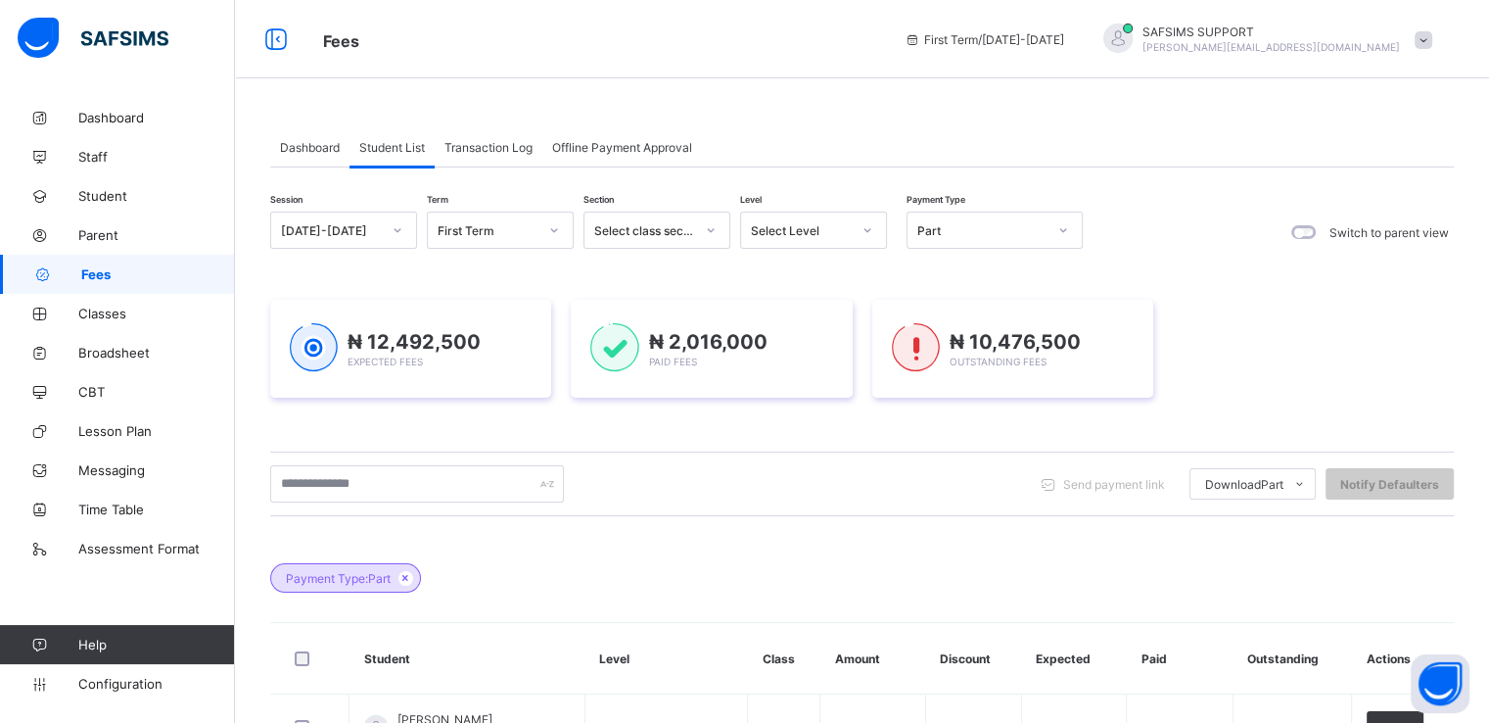
click at [298, 147] on span "Dashboard" at bounding box center [310, 147] width 60 height 15
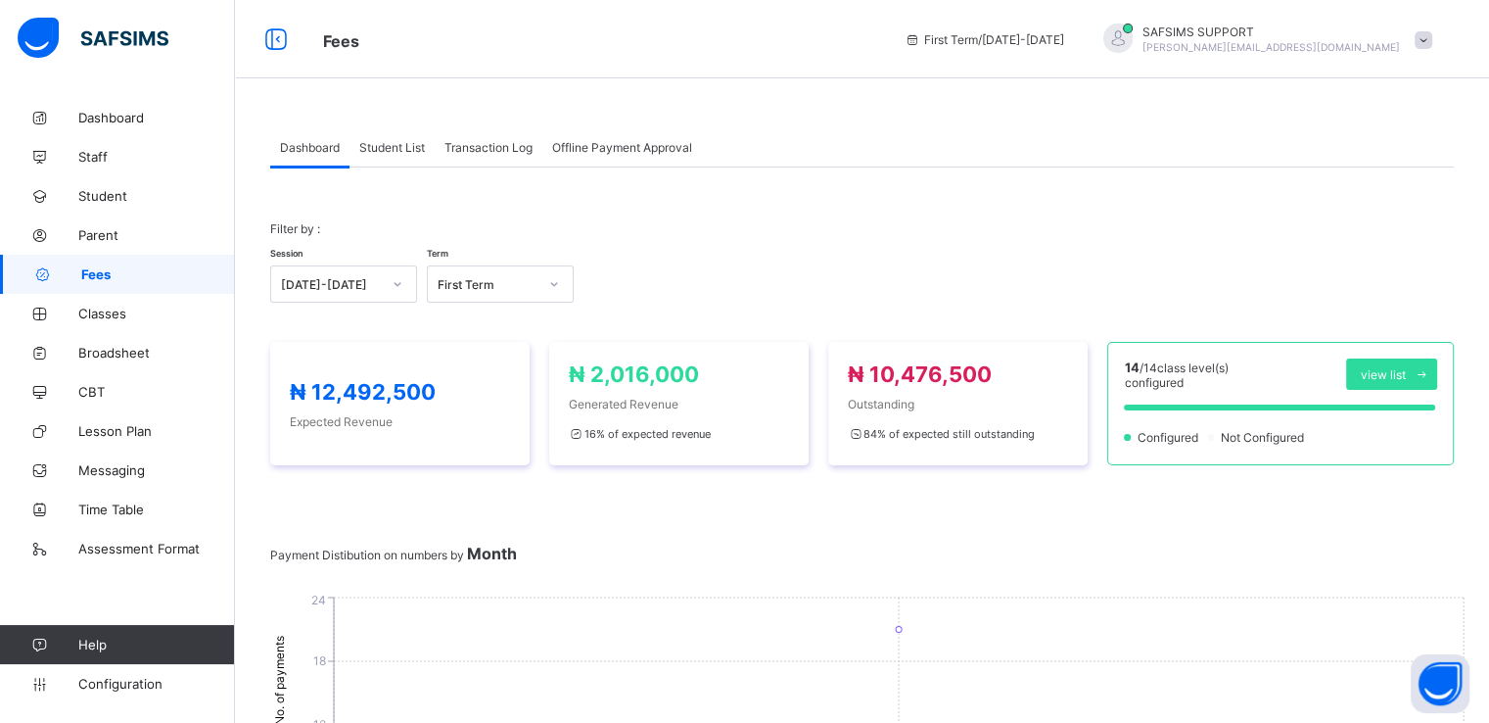
click at [394, 152] on span "Student List" at bounding box center [392, 147] width 66 height 15
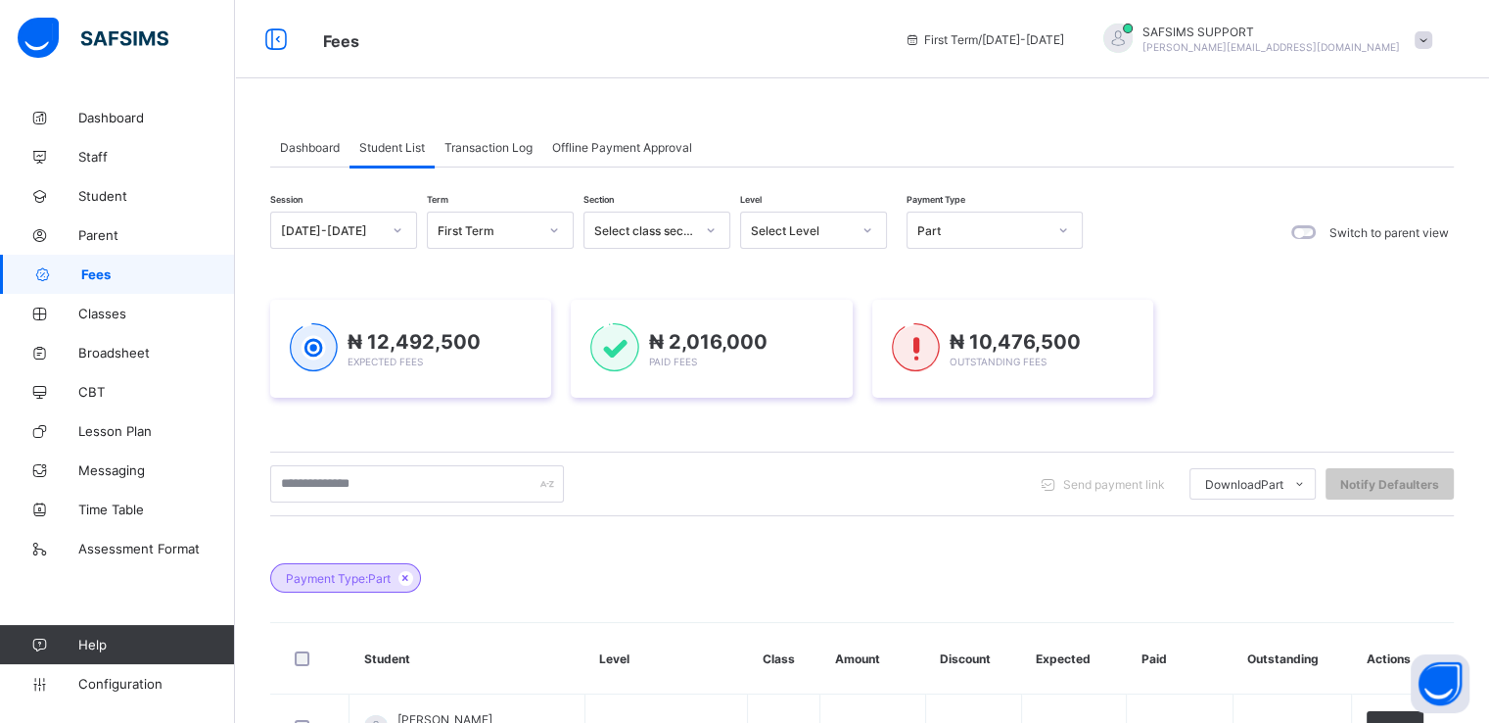
click at [307, 145] on span "Dashboard" at bounding box center [310, 147] width 60 height 15
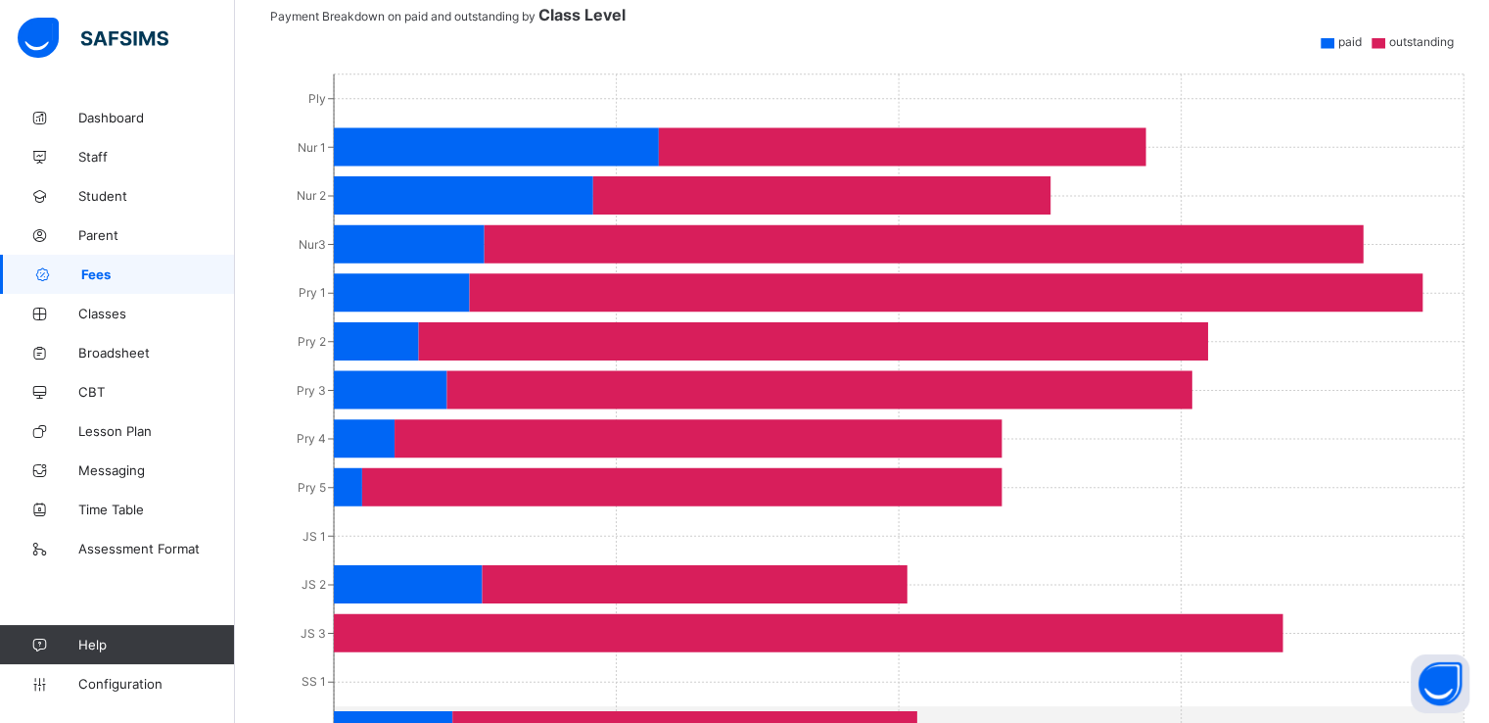
scroll to position [944, 0]
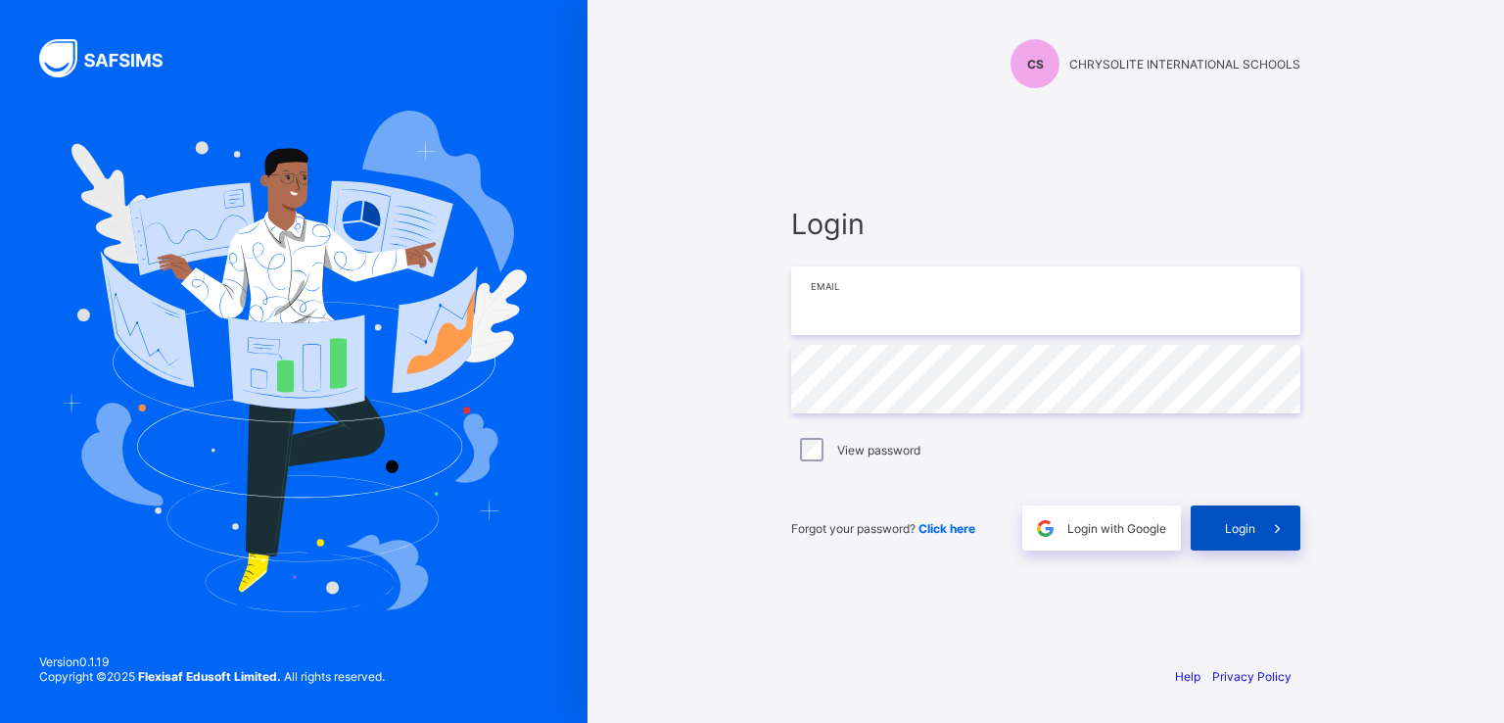
type input "**********"
click at [1240, 518] on div "Login" at bounding box center [1246, 527] width 110 height 45
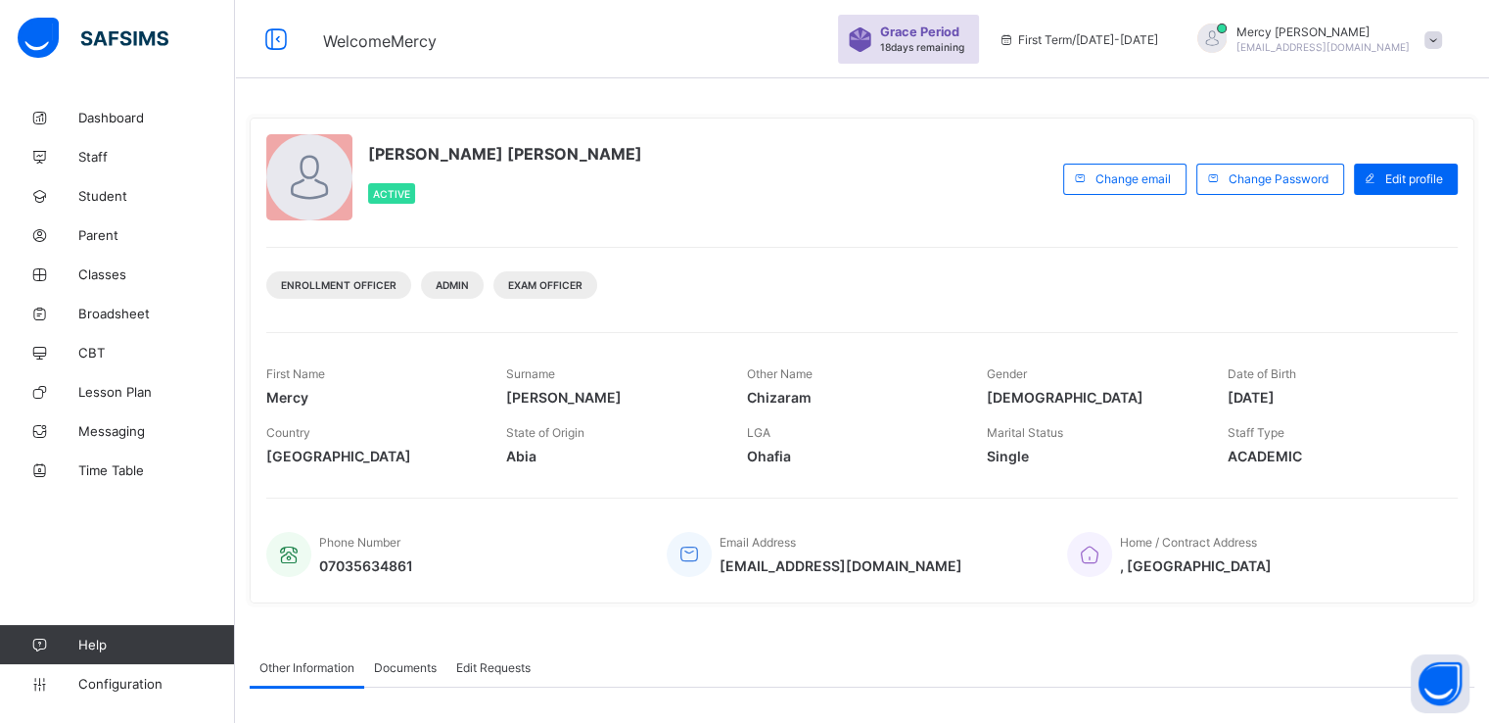
click at [1442, 42] on span at bounding box center [1434, 40] width 18 height 18
click at [1367, 228] on span "Subscription" at bounding box center [1363, 229] width 98 height 15
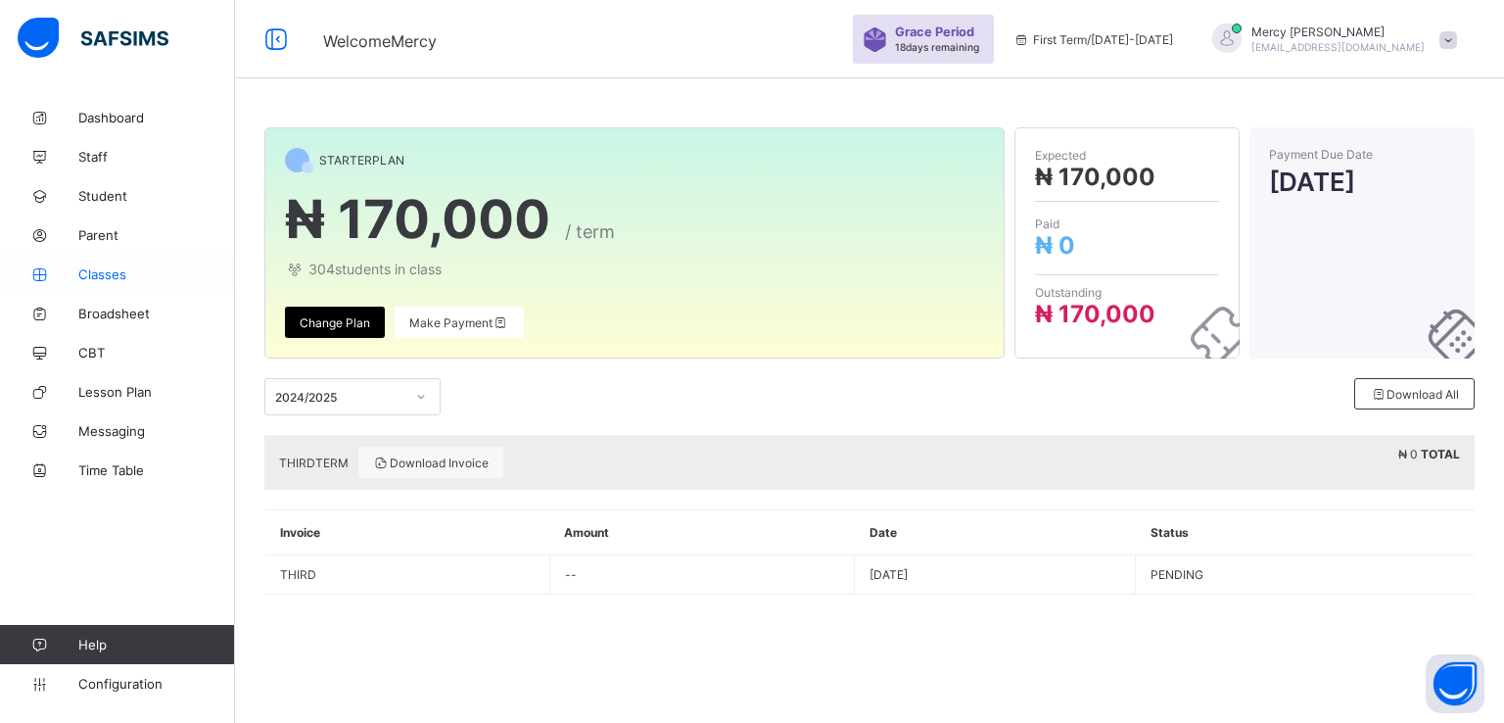
click at [98, 276] on span "Classes" at bounding box center [156, 274] width 157 height 16
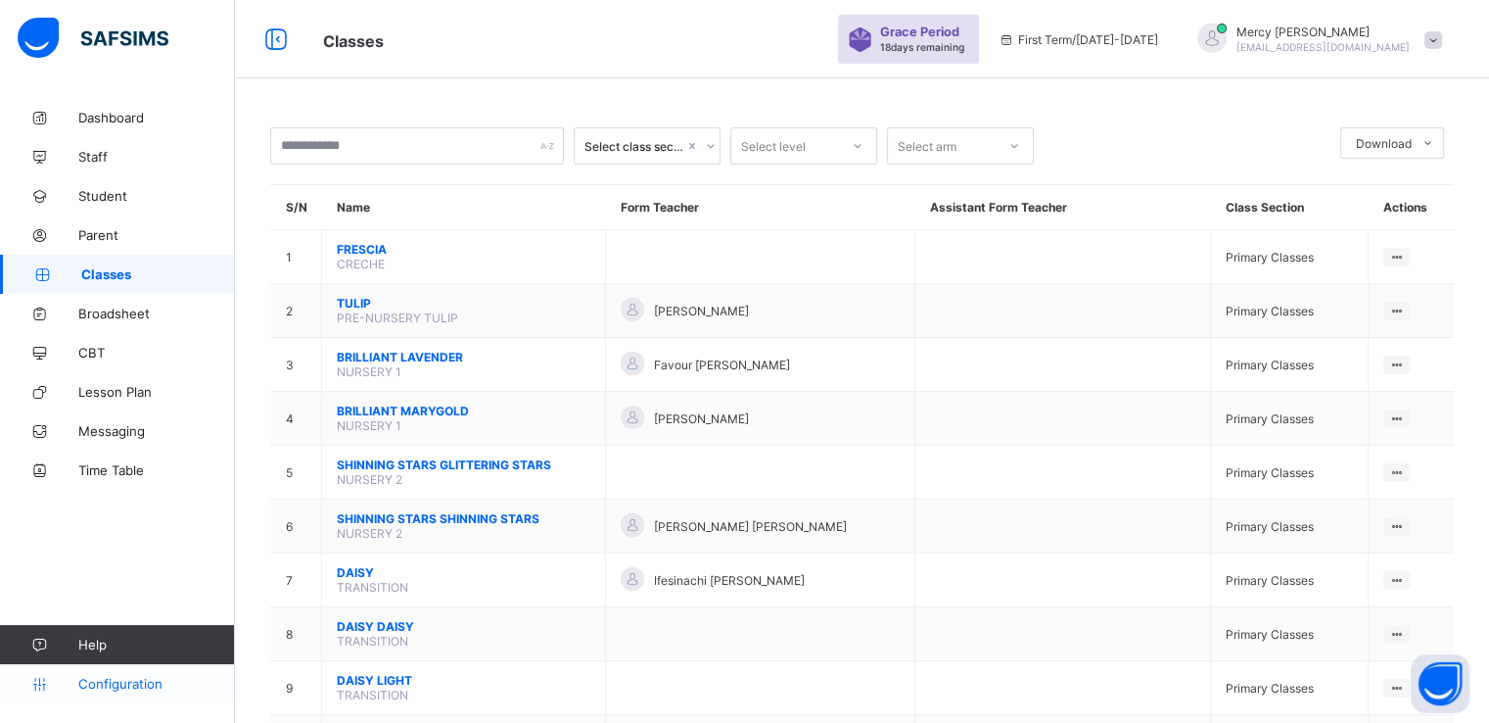
click at [86, 686] on span "Configuration" at bounding box center [156, 684] width 156 height 16
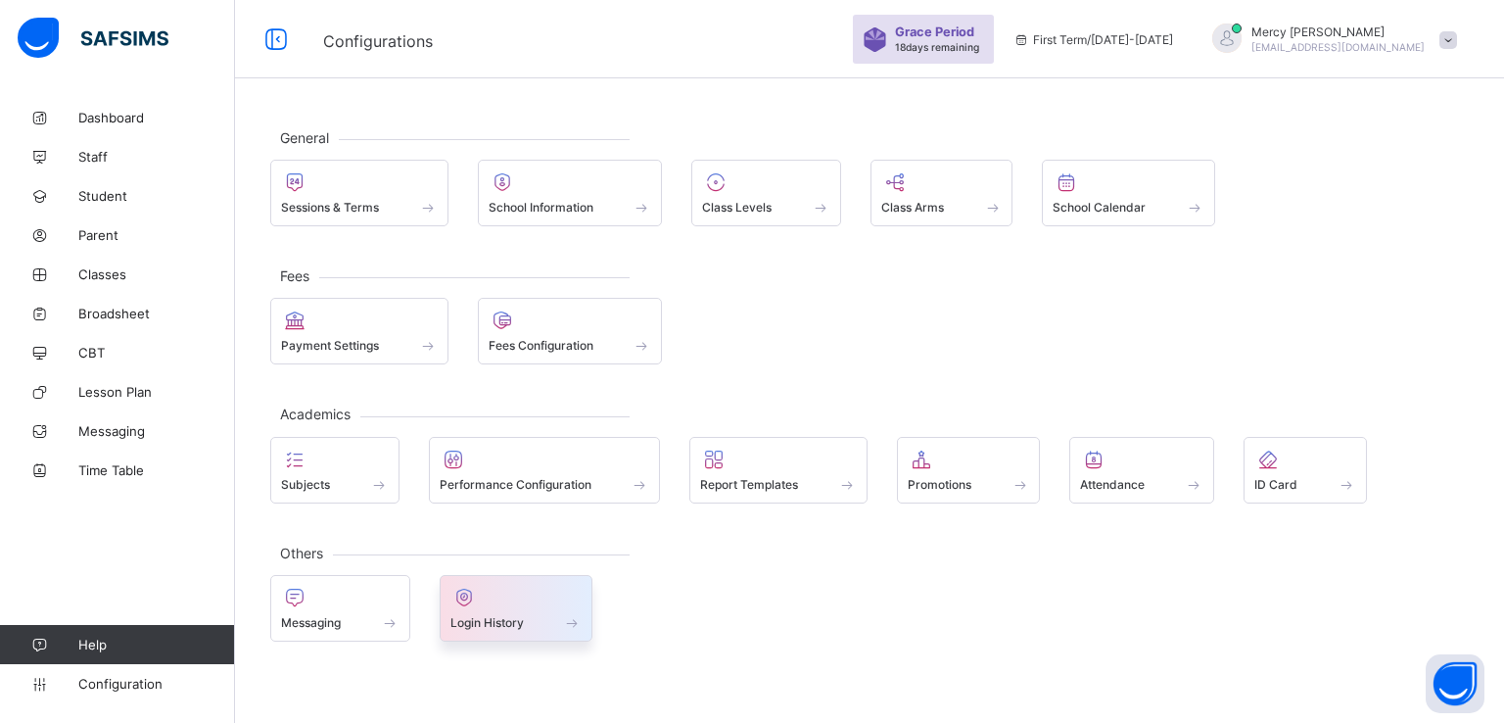
click at [490, 609] on span at bounding box center [516, 611] width 132 height 5
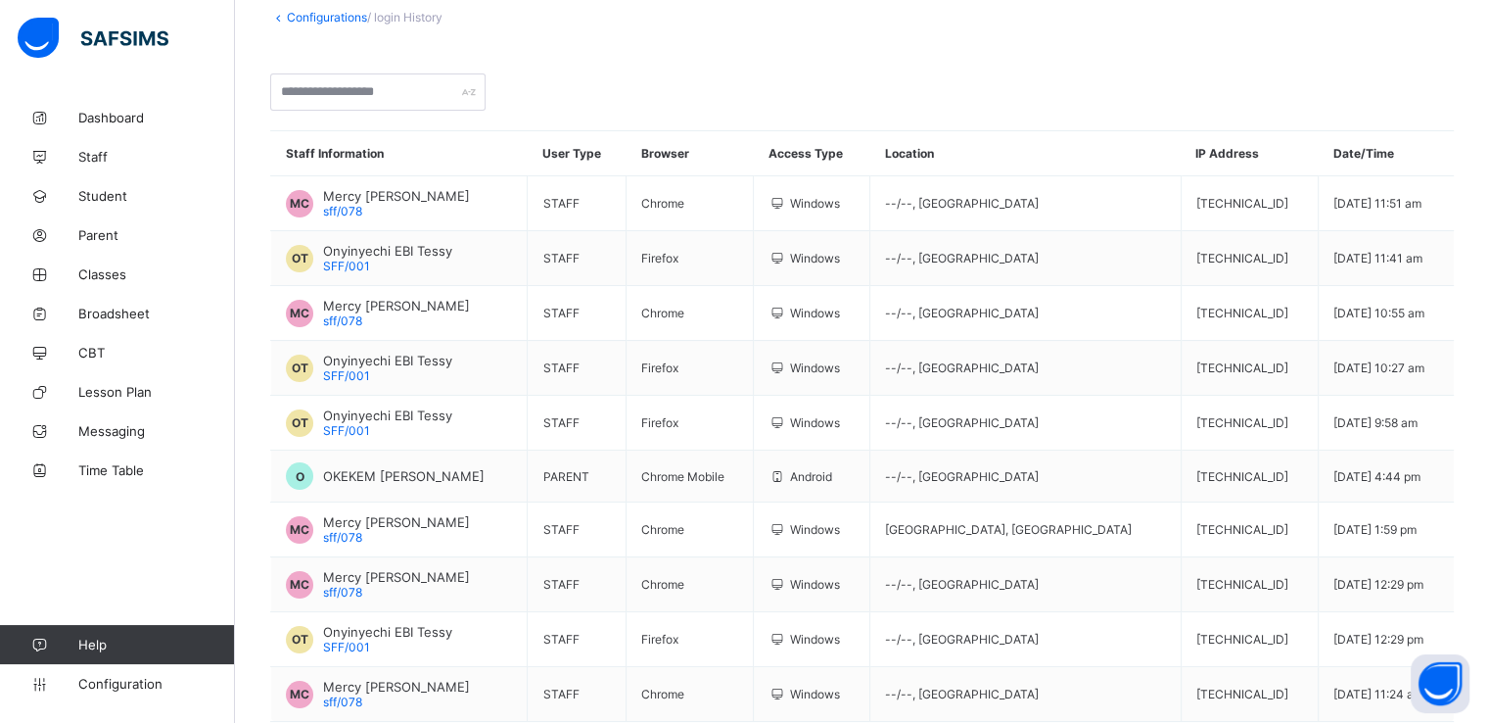
scroll to position [123, 0]
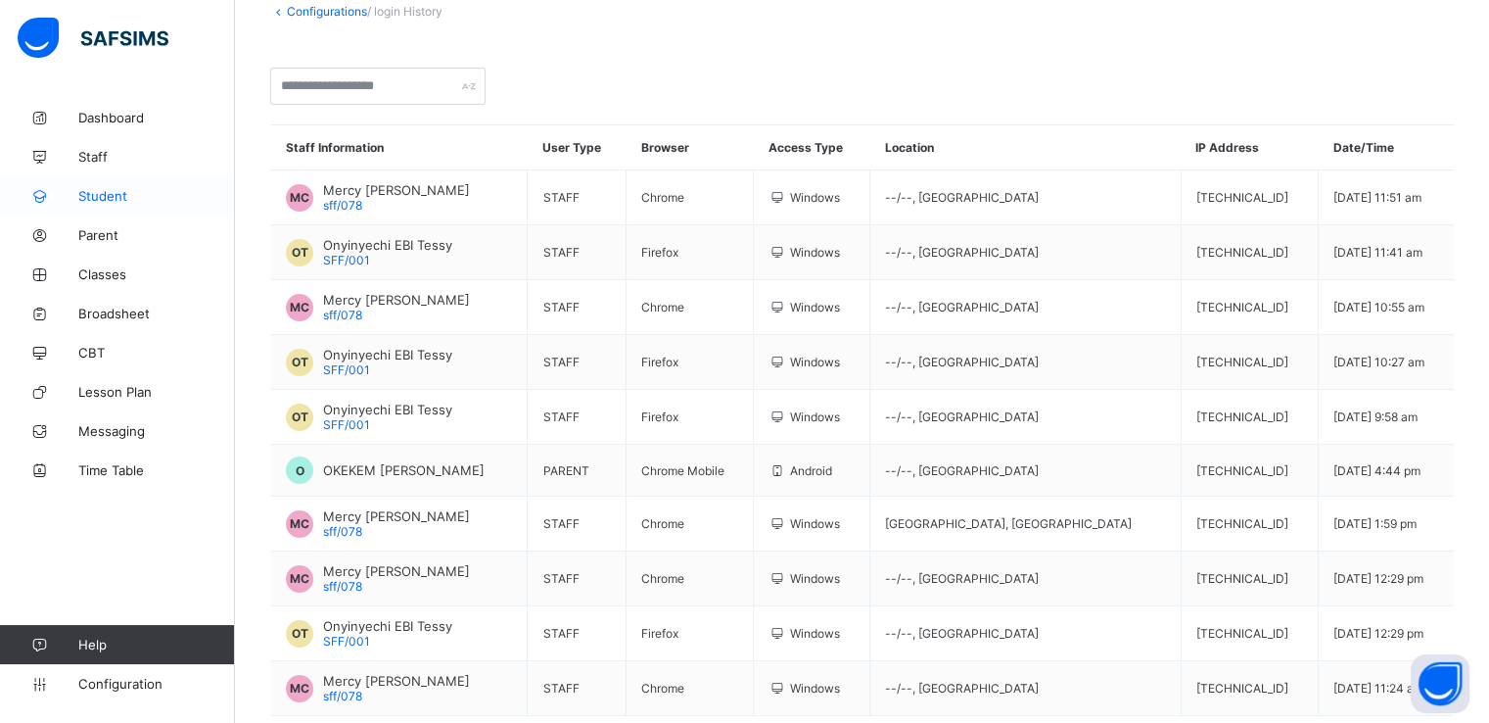
click at [92, 189] on span "Student" at bounding box center [156, 196] width 157 height 16
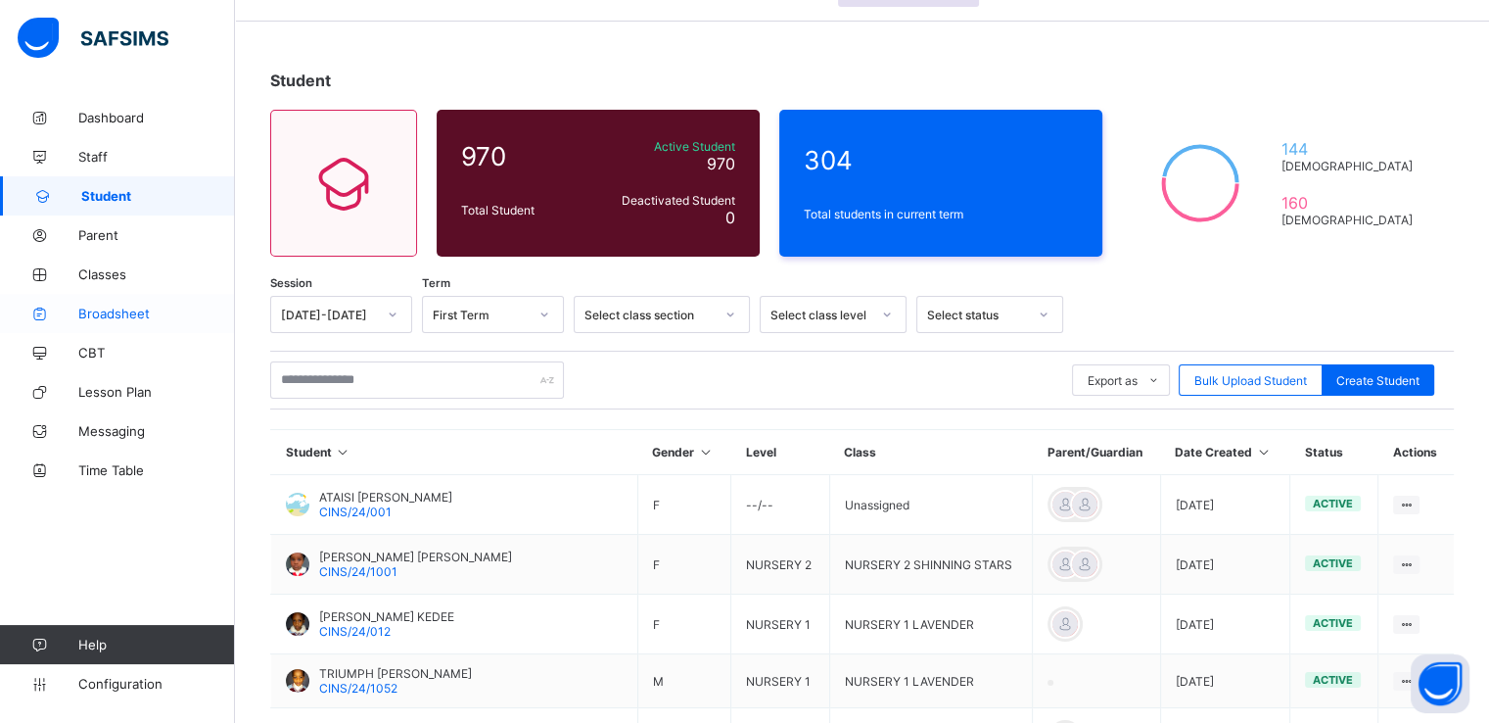
scroll to position [29, 0]
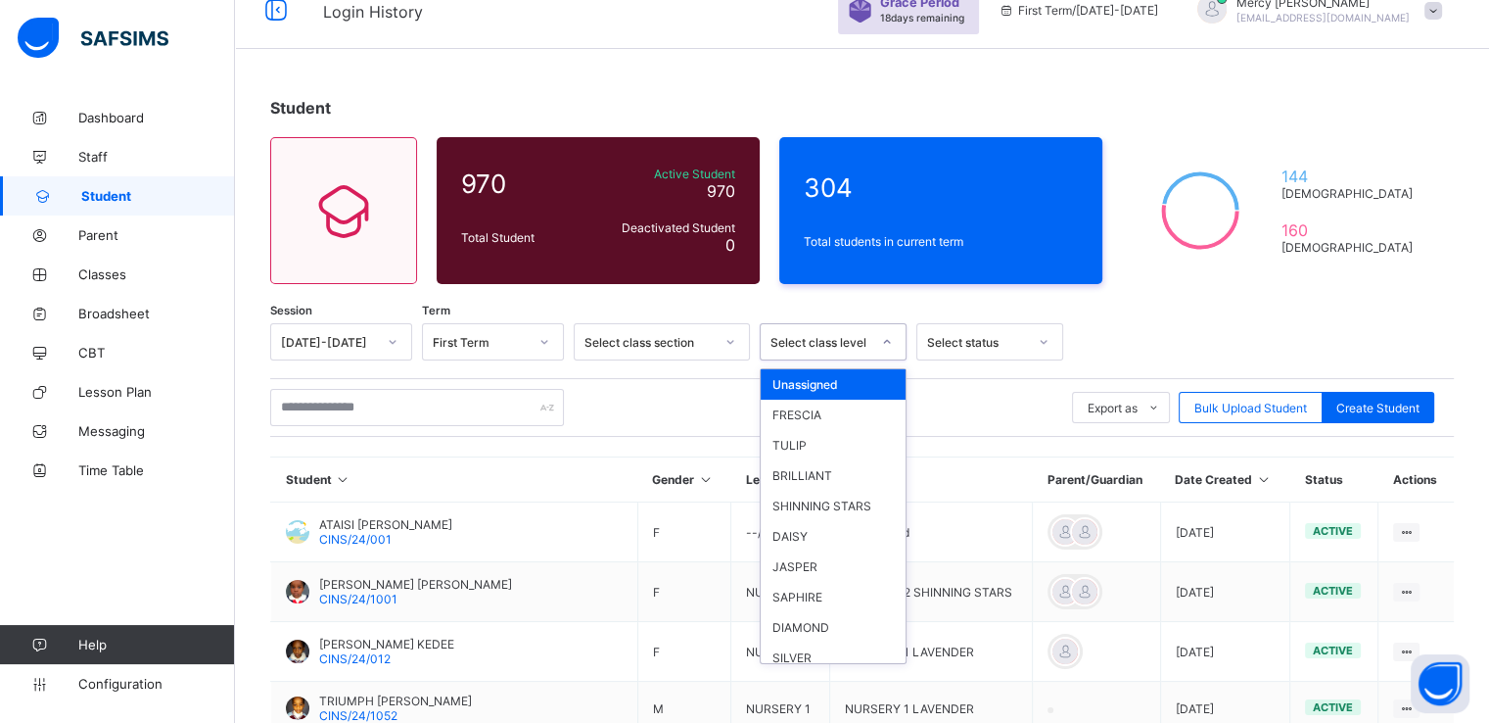
click at [858, 353] on div "Select class level" at bounding box center [815, 341] width 108 height 27
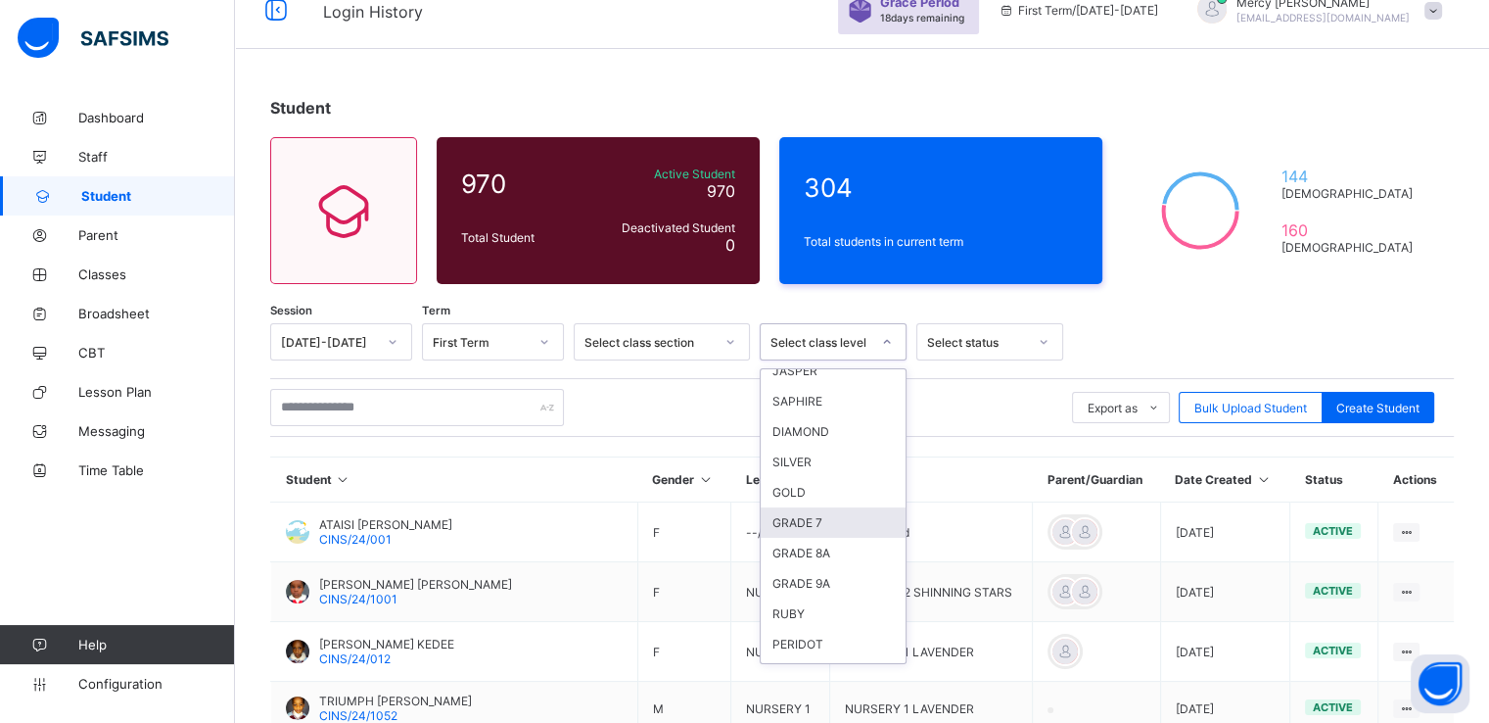
scroll to position [42, 0]
click at [814, 529] on div "JASPER" at bounding box center [833, 524] width 145 height 30
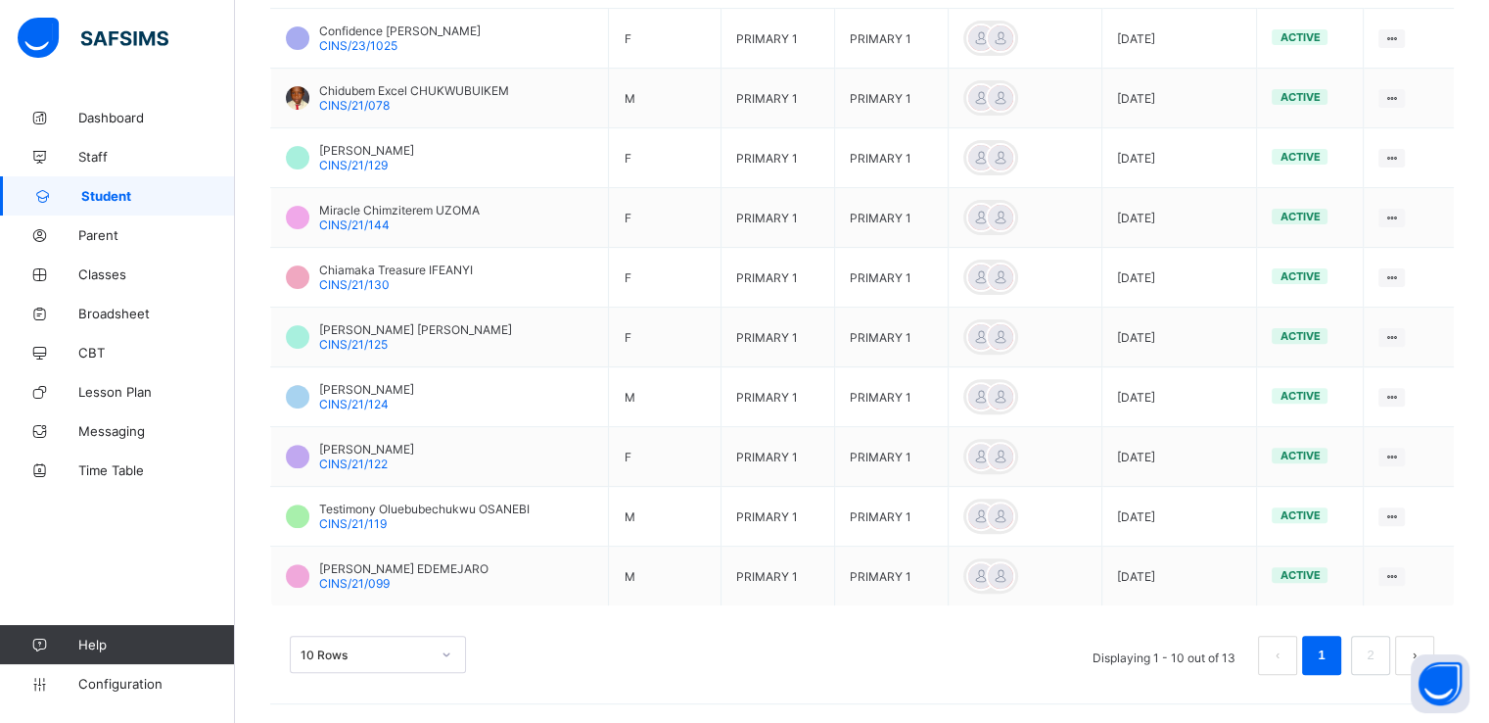
scroll to position [517, 0]
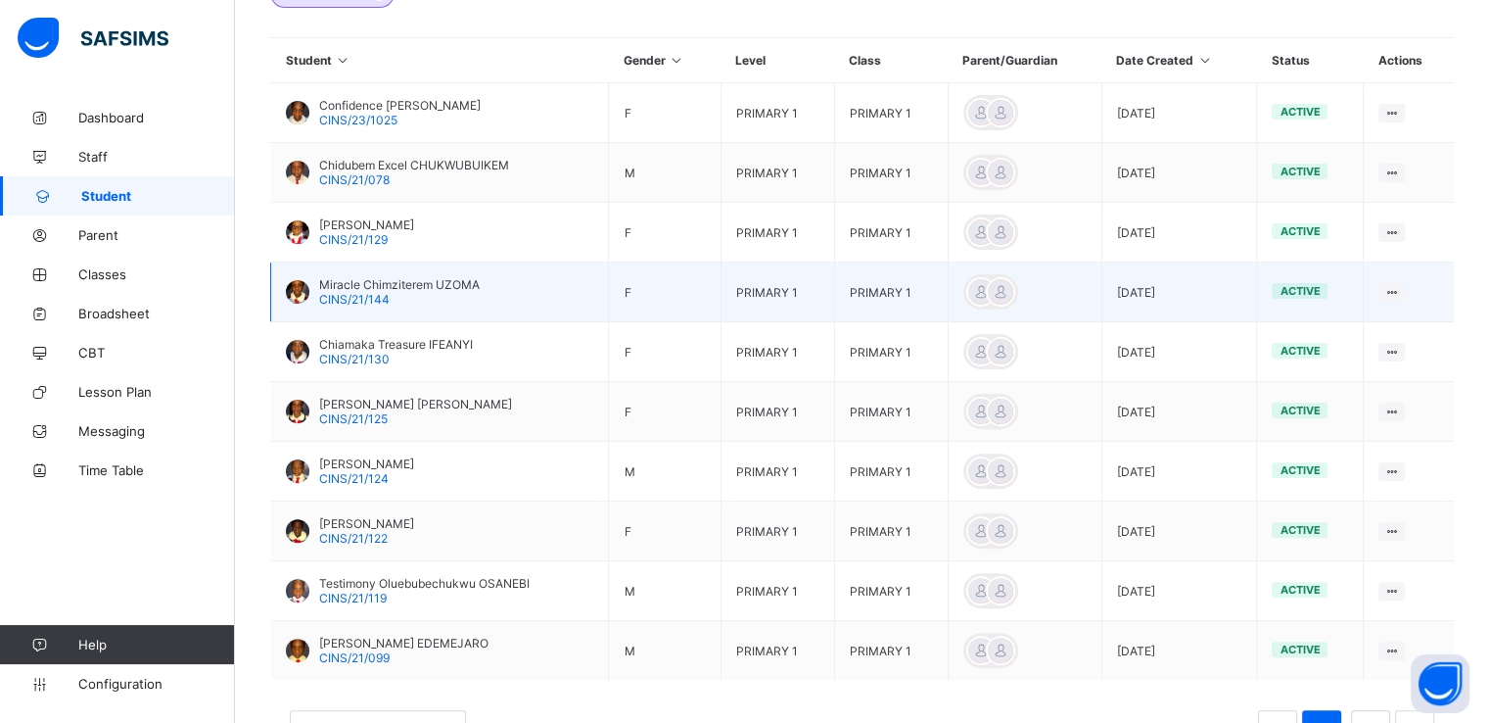
click at [336, 282] on span "Miracle Chimziterem UZOMA" at bounding box center [399, 284] width 161 height 15
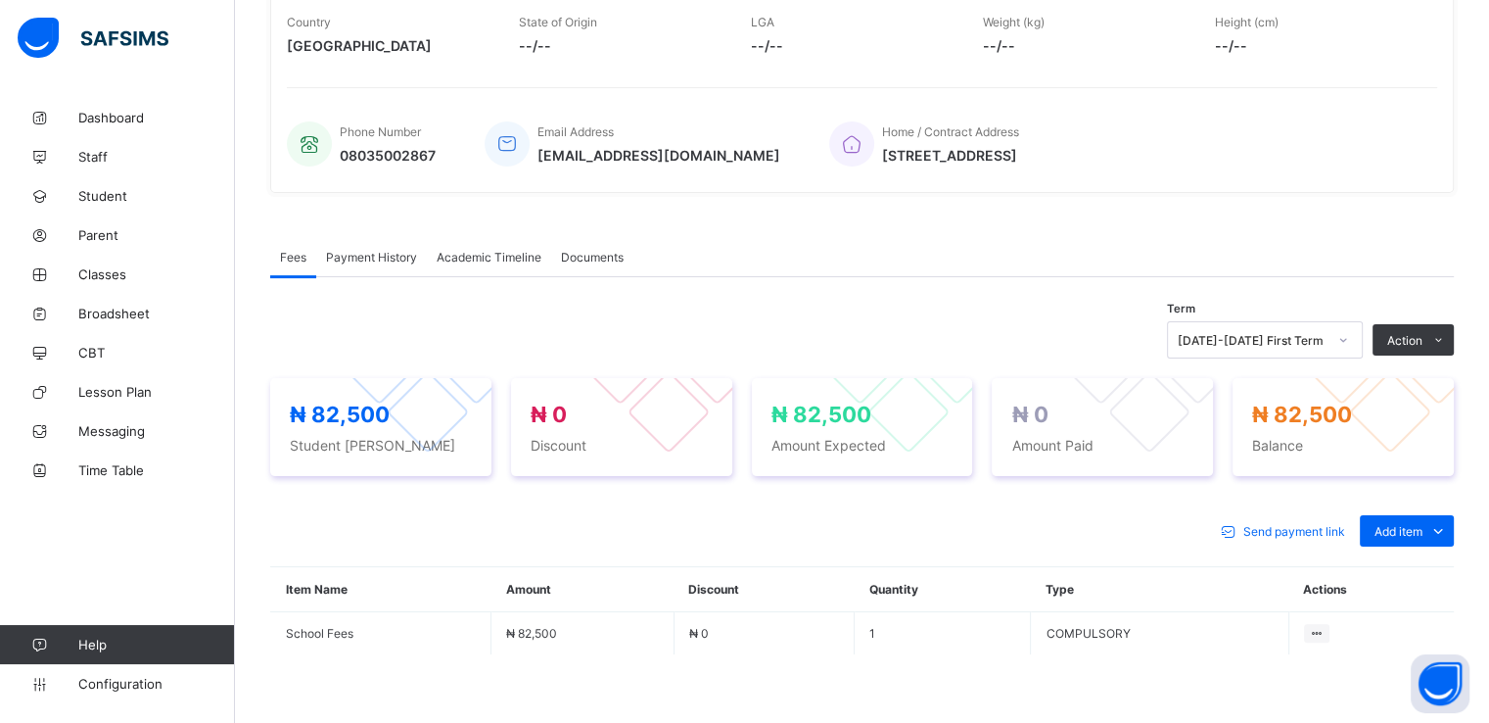
scroll to position [384, 0]
click at [392, 263] on span "Payment History" at bounding box center [371, 257] width 91 height 15
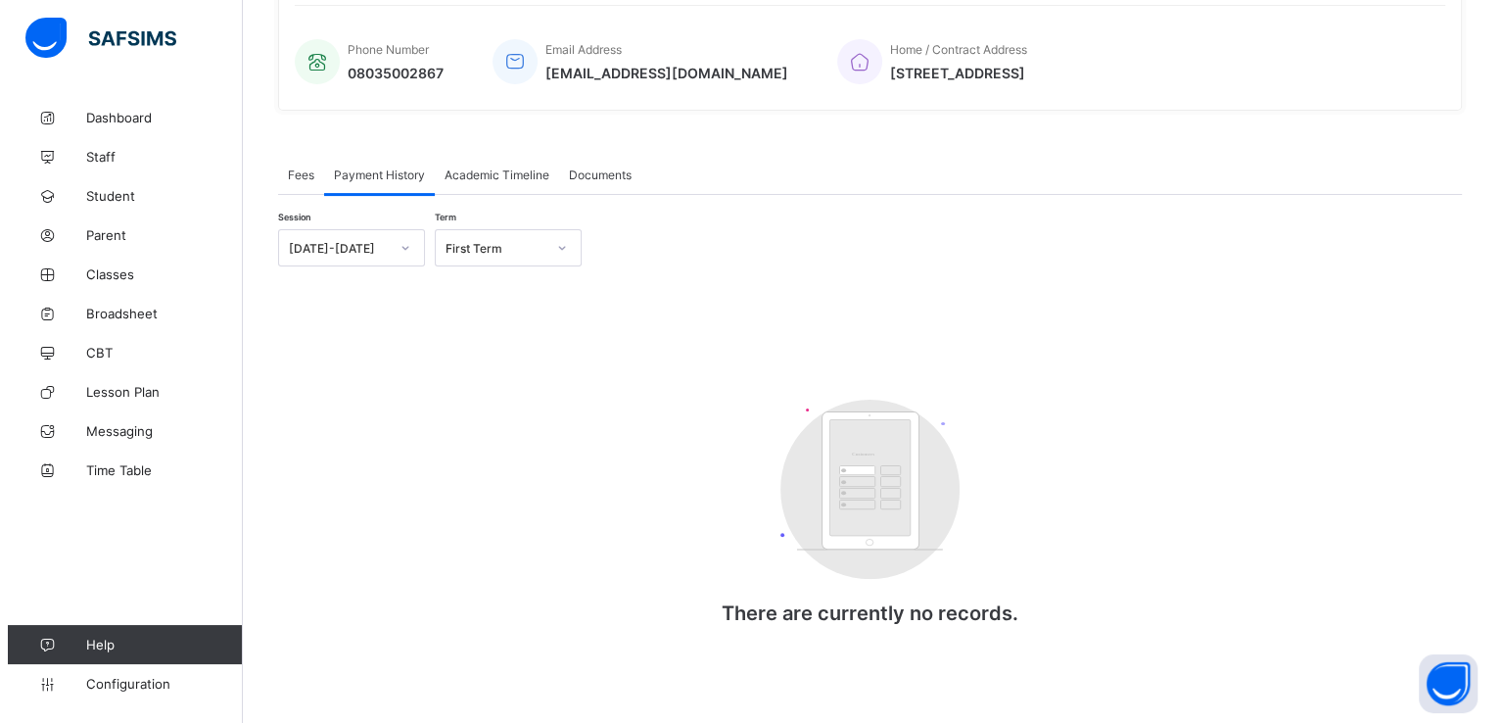
scroll to position [0, 0]
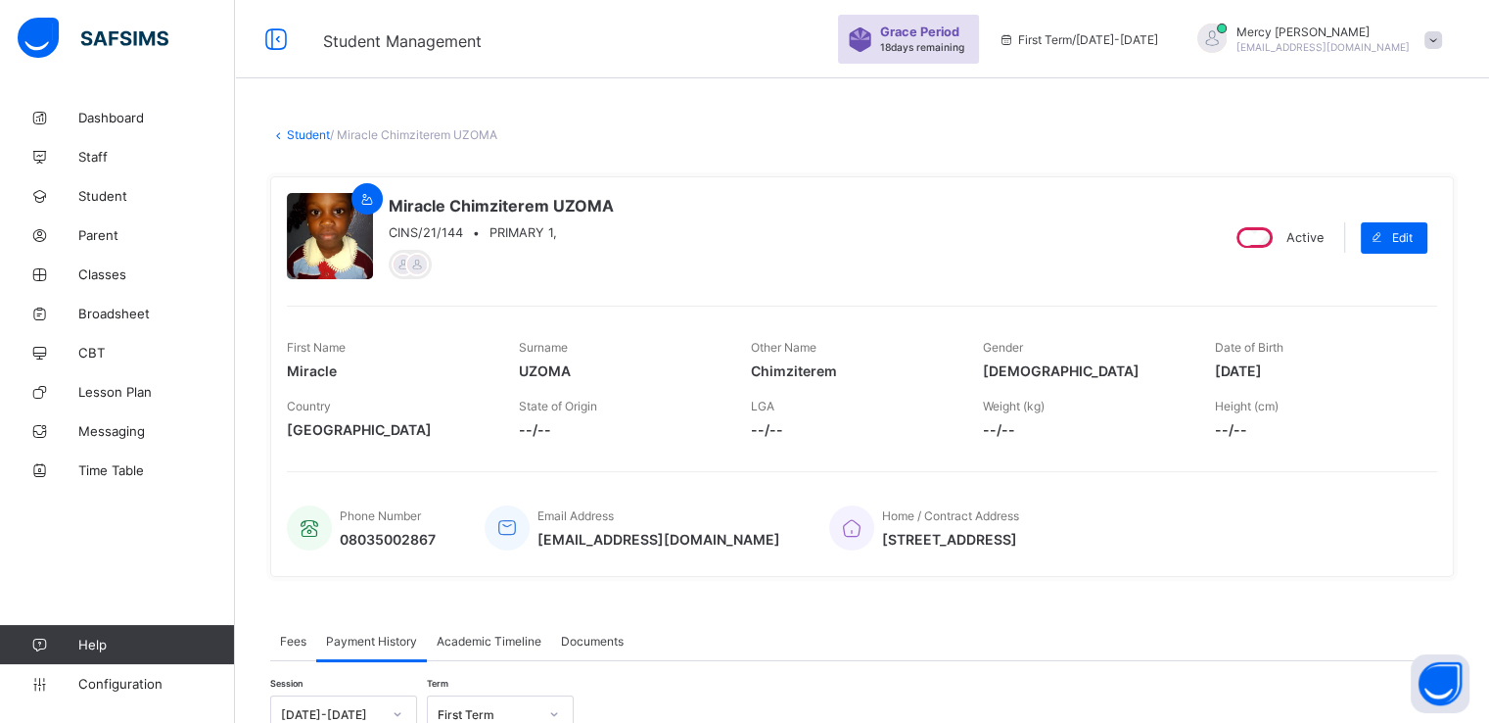
click at [294, 136] on link "Student" at bounding box center [308, 134] width 43 height 15
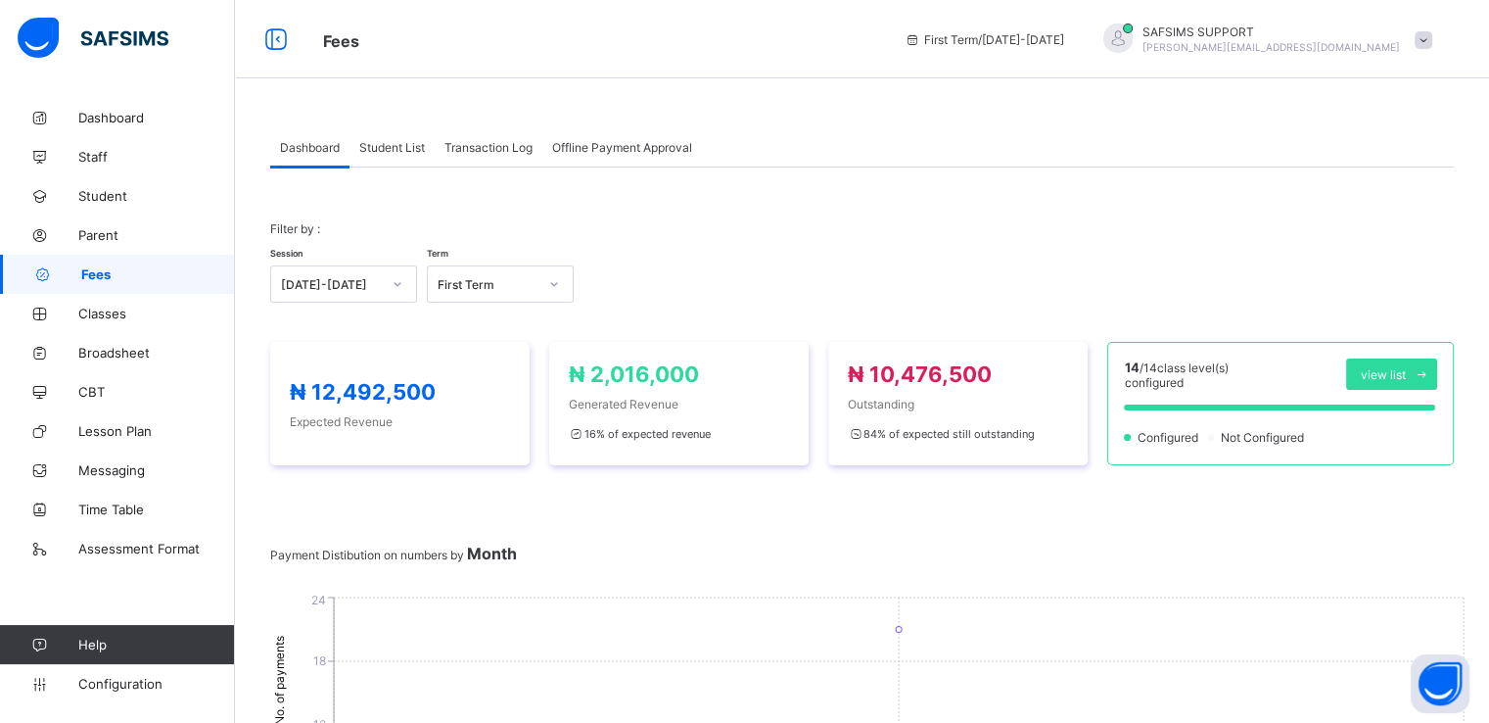
click at [395, 151] on span "Student List" at bounding box center [392, 147] width 66 height 15
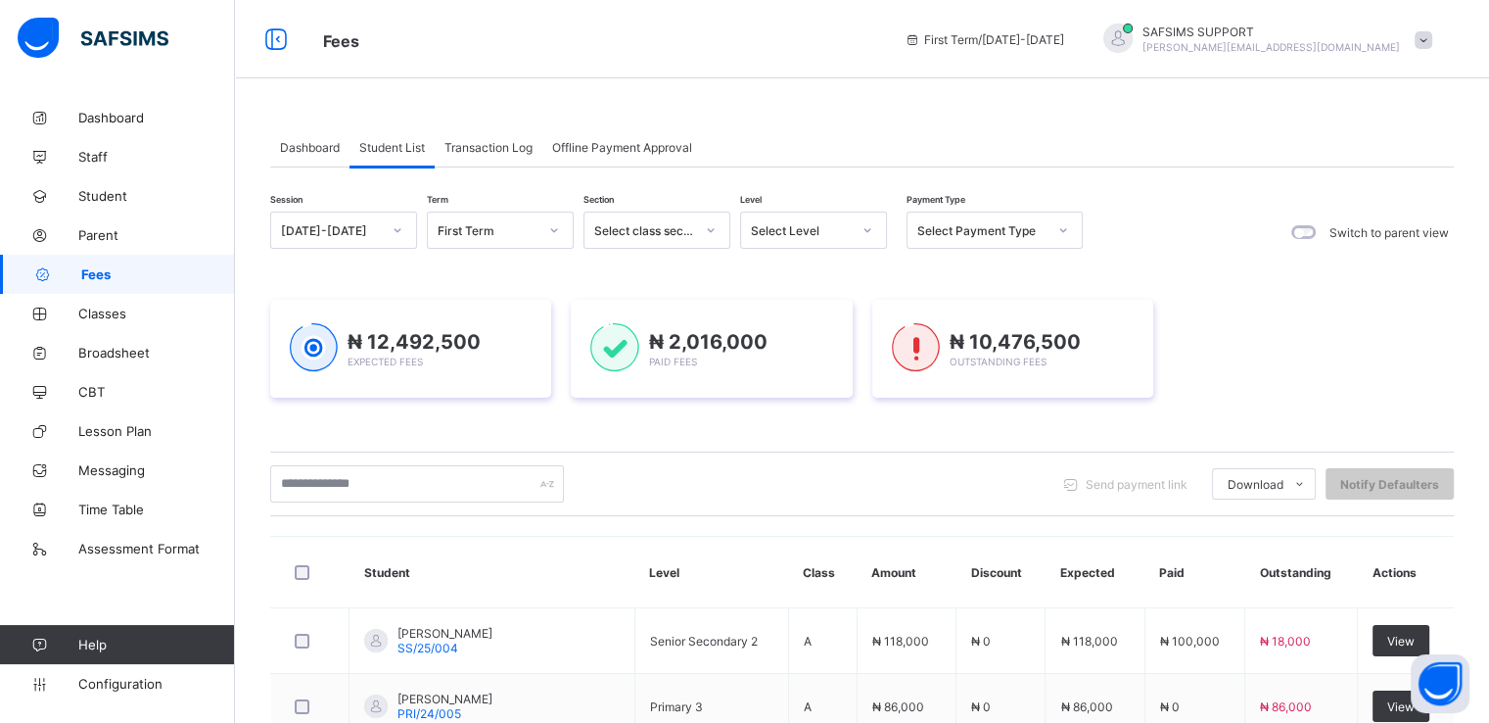
click at [308, 148] on span "Dashboard" at bounding box center [310, 147] width 60 height 15
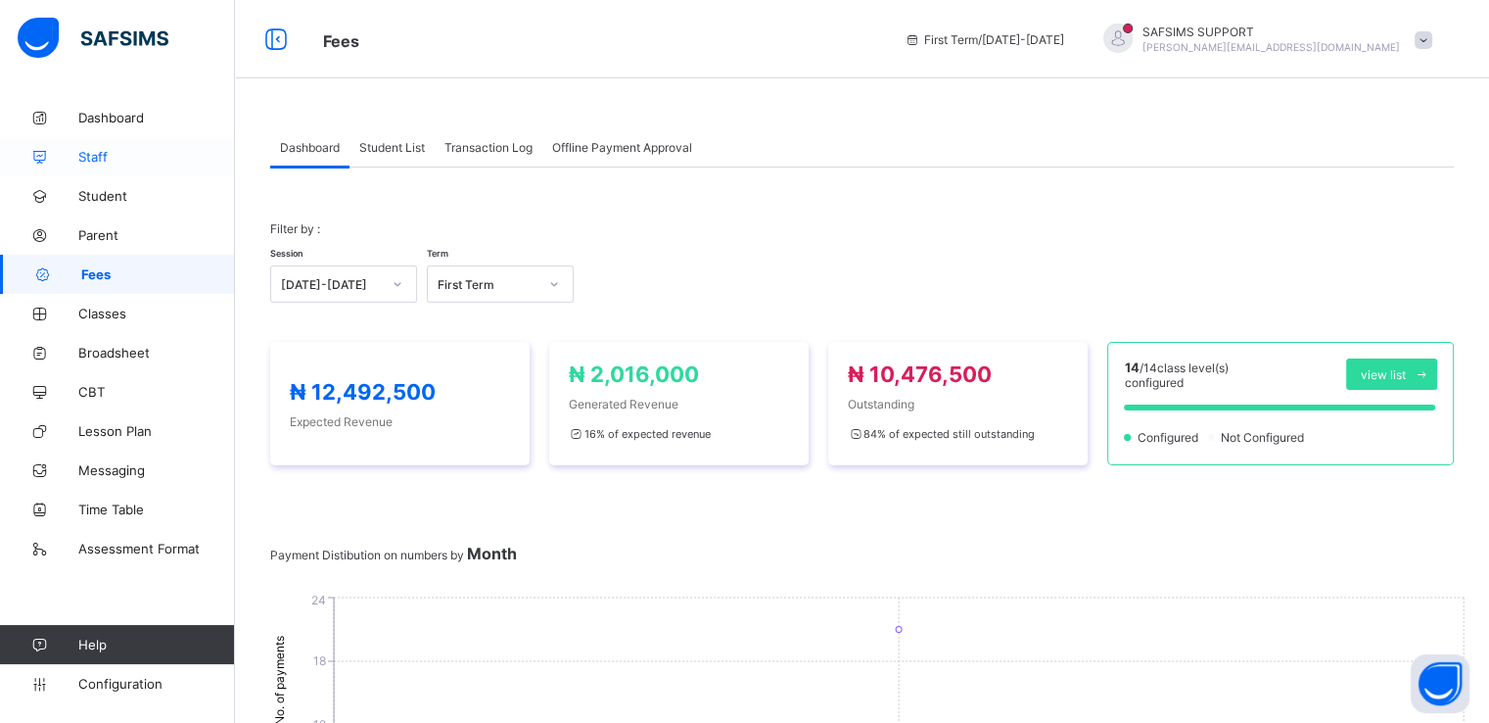
click at [98, 165] on link "Staff" at bounding box center [117, 156] width 235 height 39
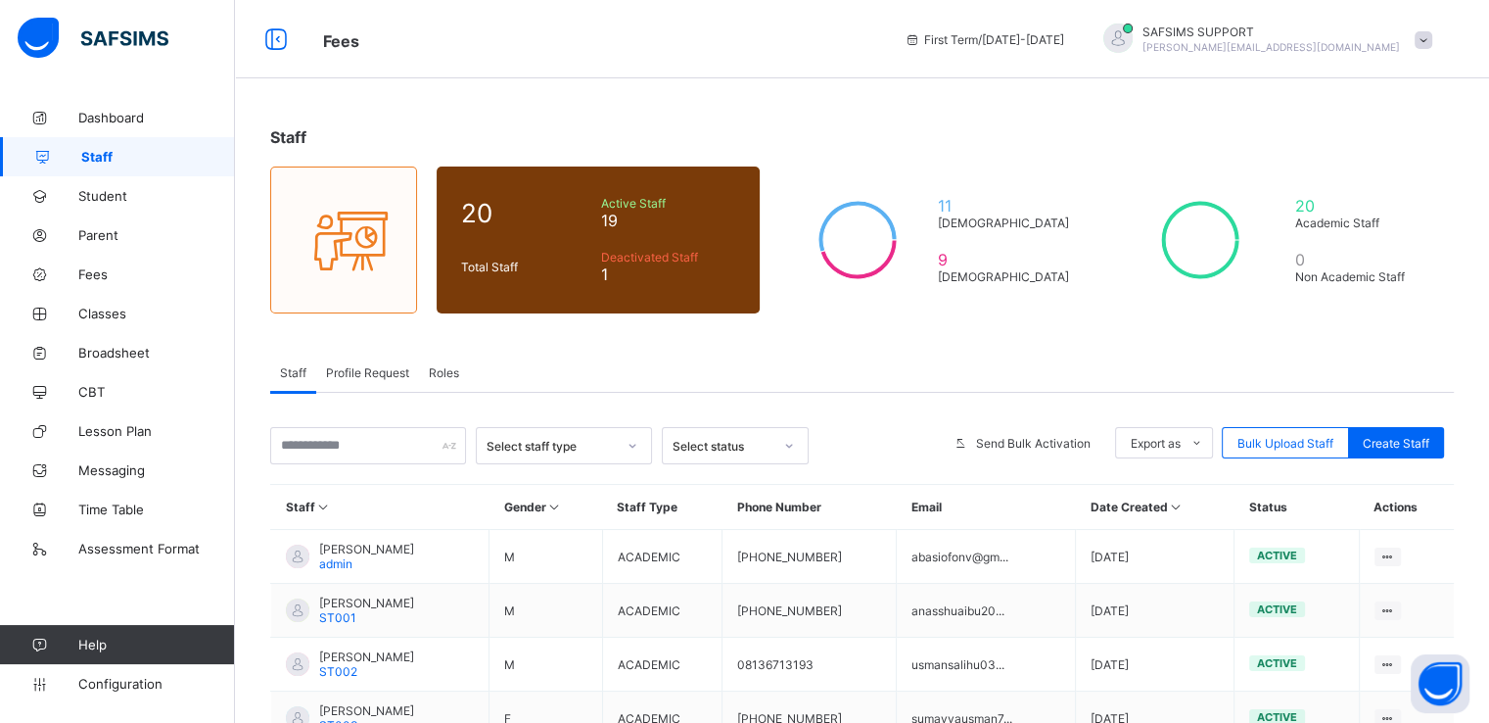
click at [460, 369] on div "Roles" at bounding box center [444, 372] width 50 height 39
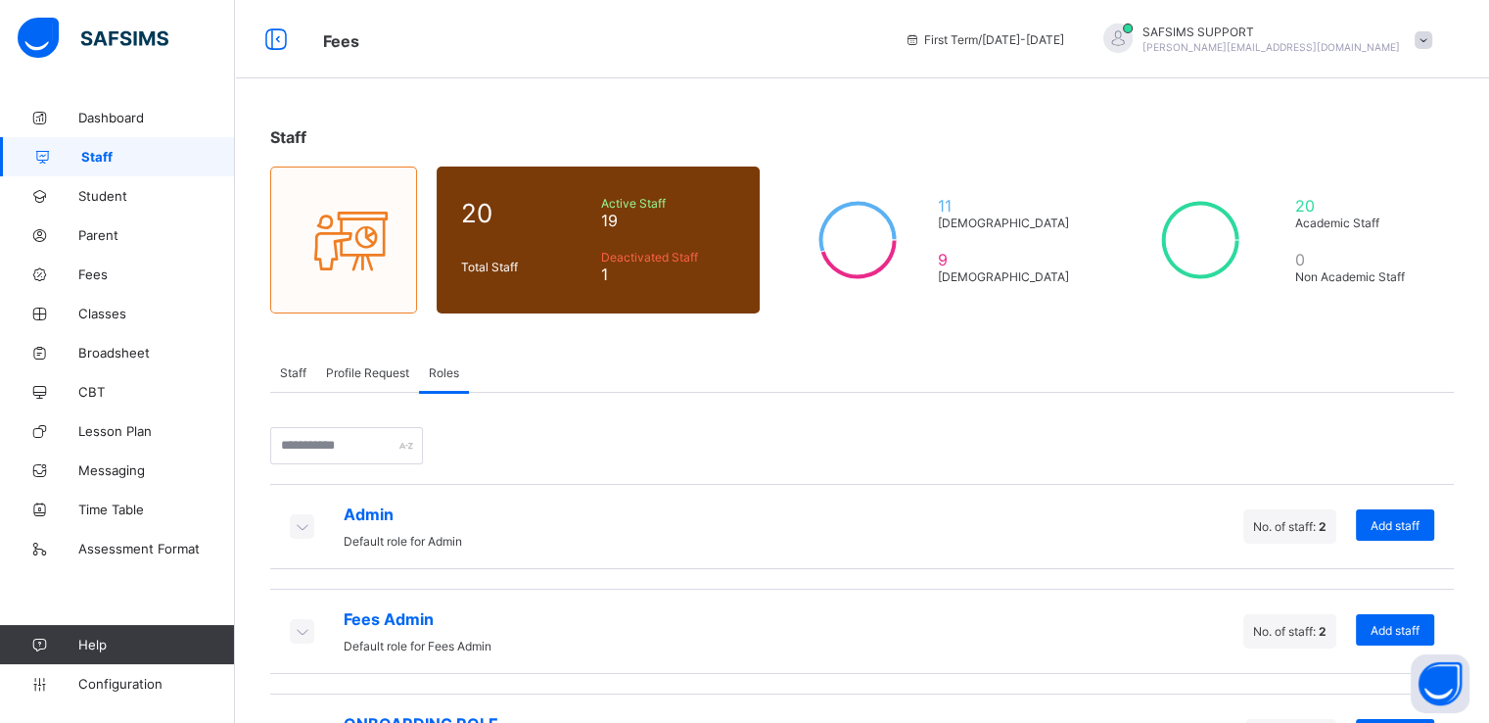
scroll to position [81, 0]
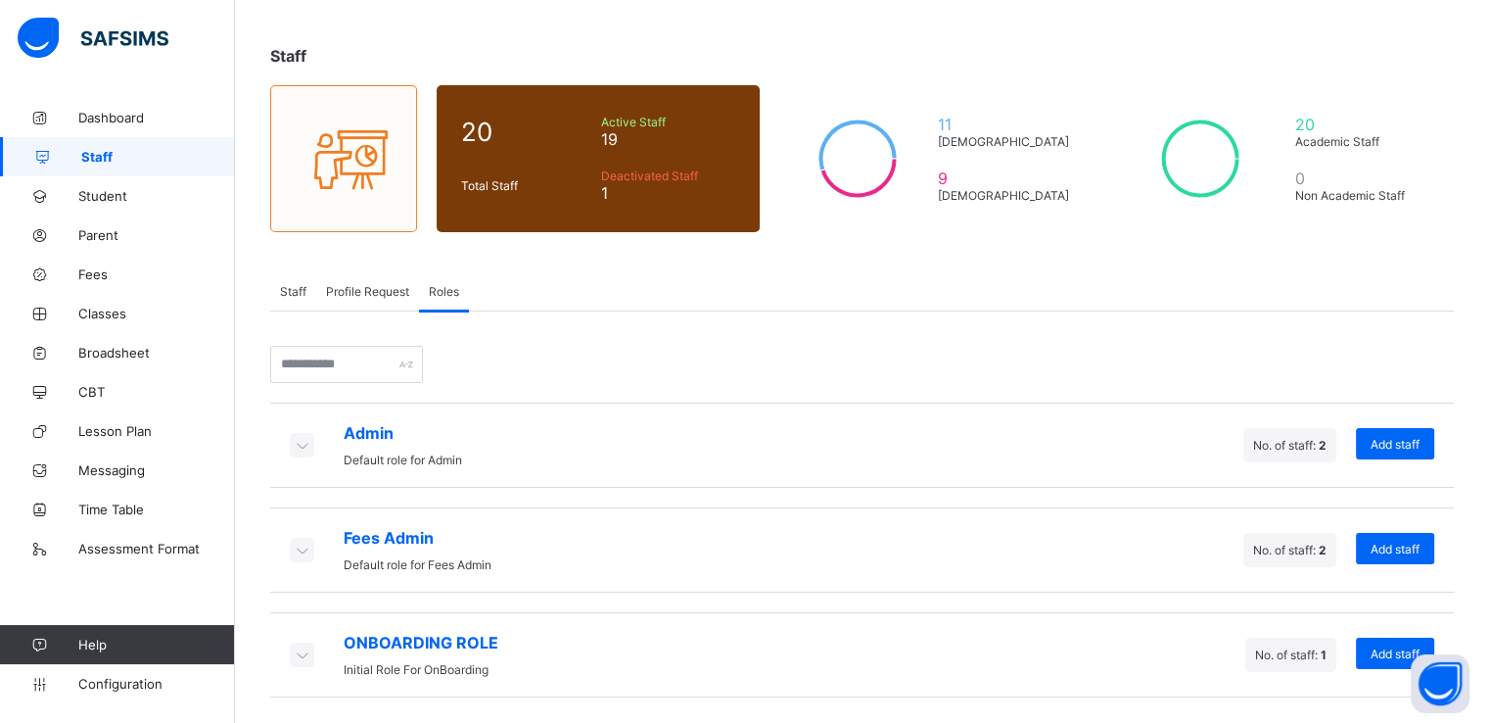
click at [298, 440] on icon at bounding box center [302, 445] width 22 height 20
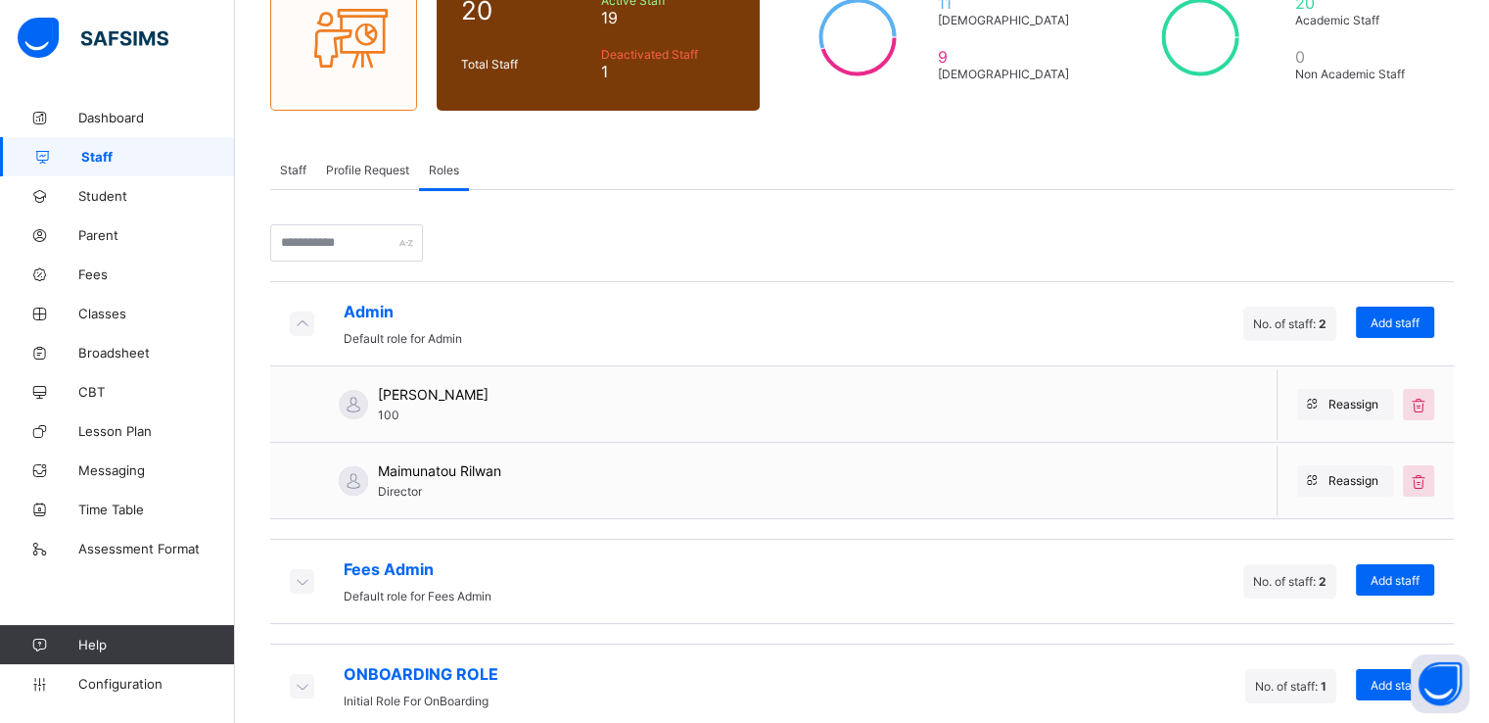
scroll to position [234, 0]
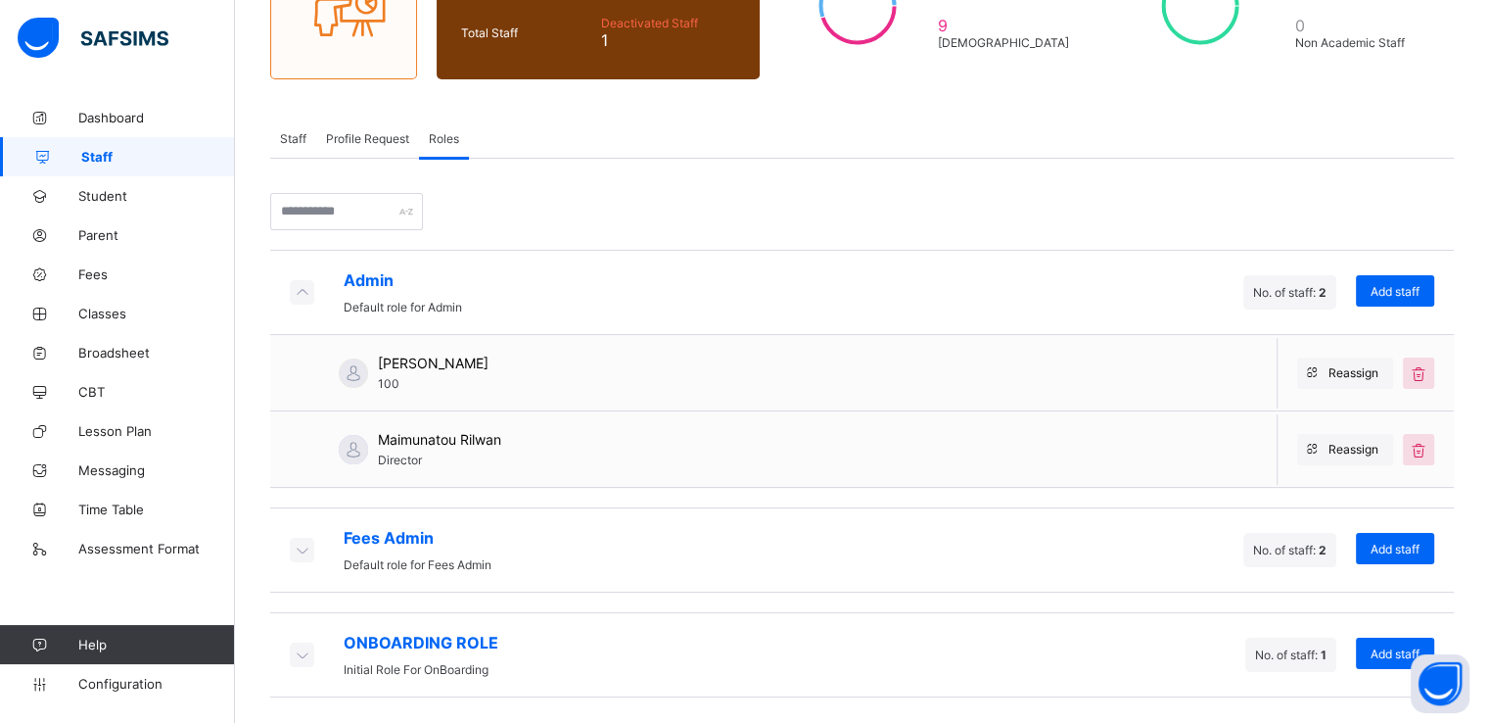
click at [302, 544] on icon at bounding box center [302, 550] width 22 height 20
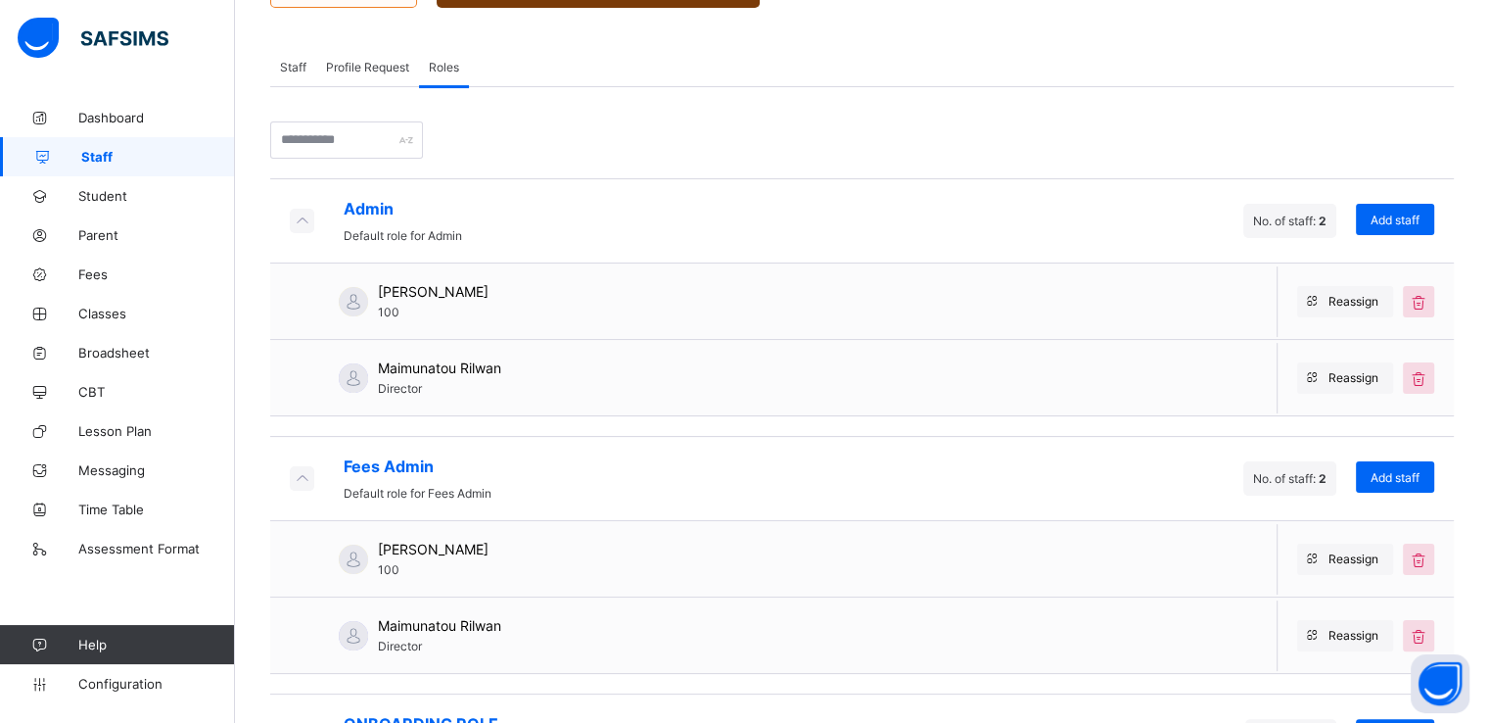
scroll to position [0, 0]
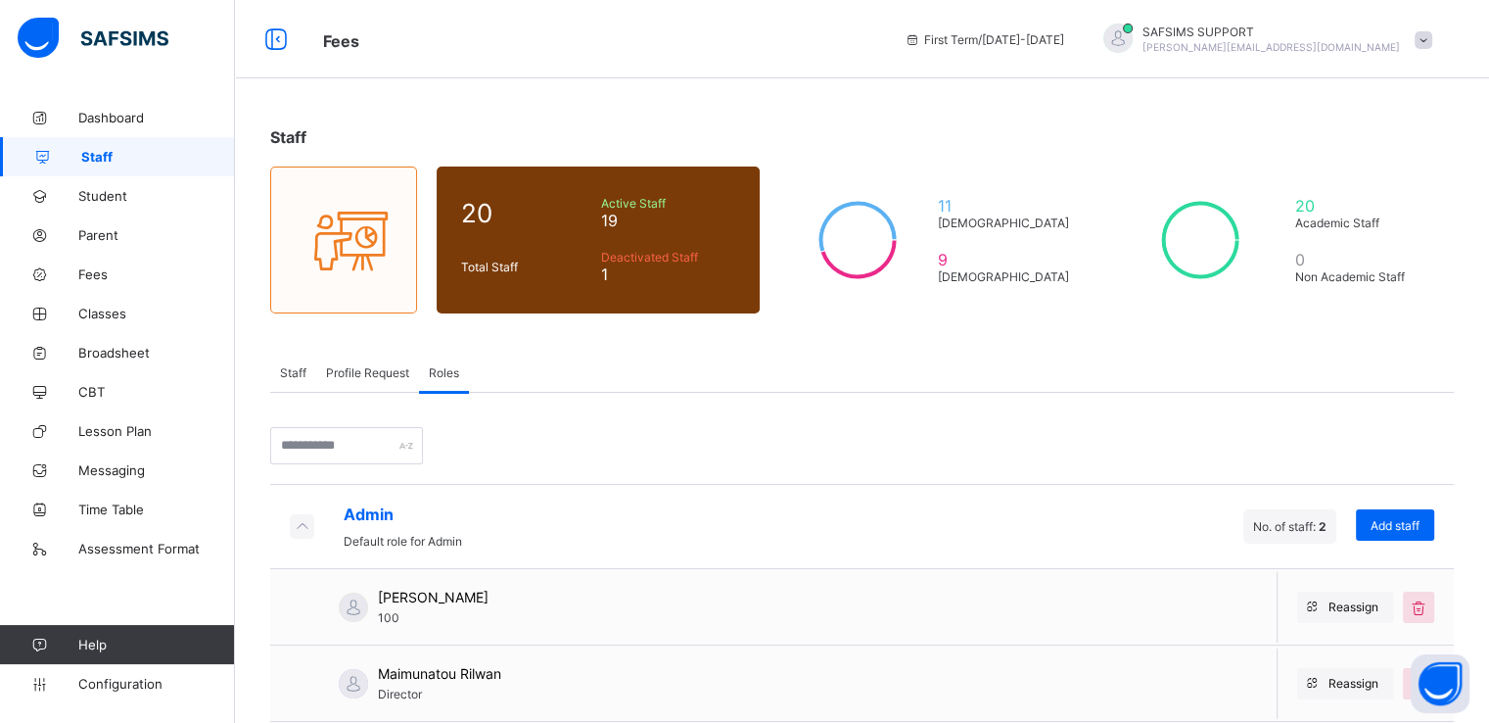
click at [293, 373] on span "Staff" at bounding box center [293, 372] width 26 height 15
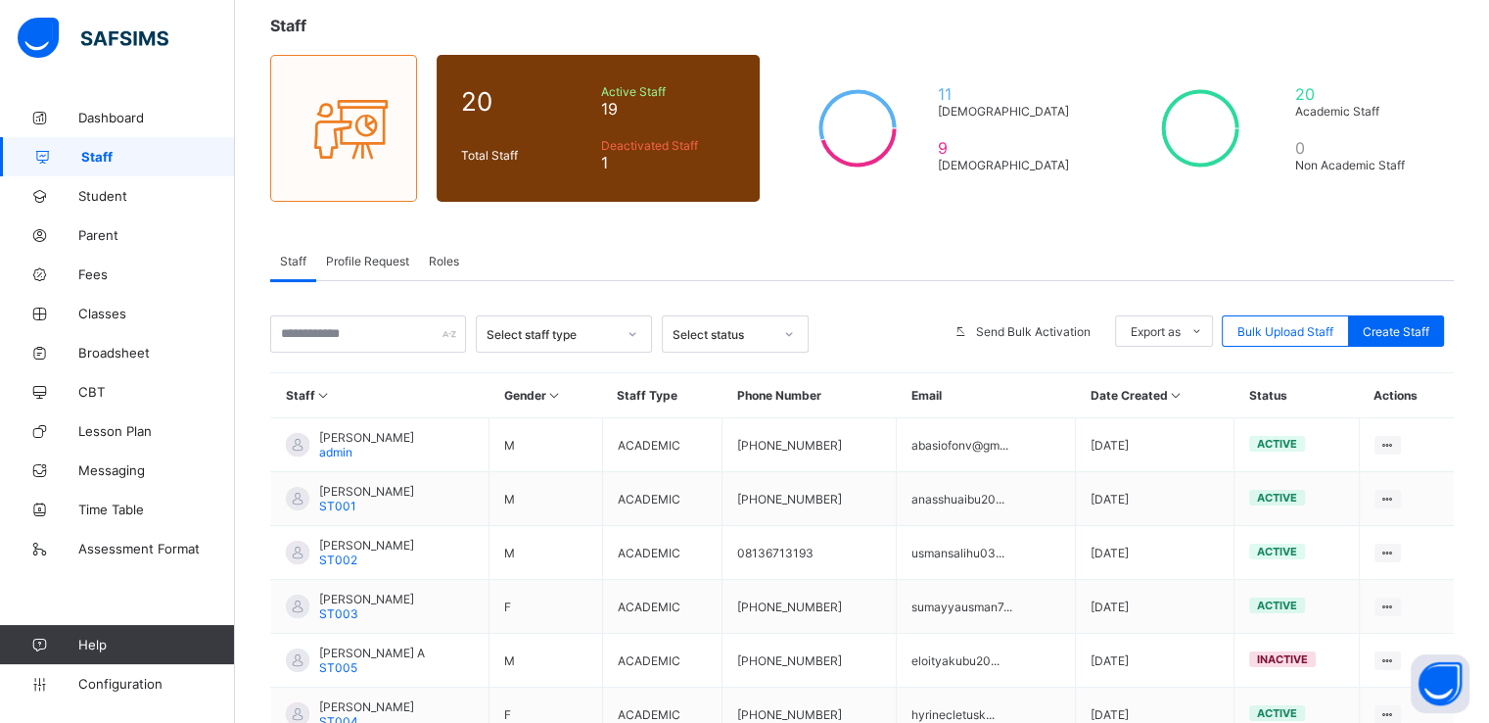
scroll to position [114, 0]
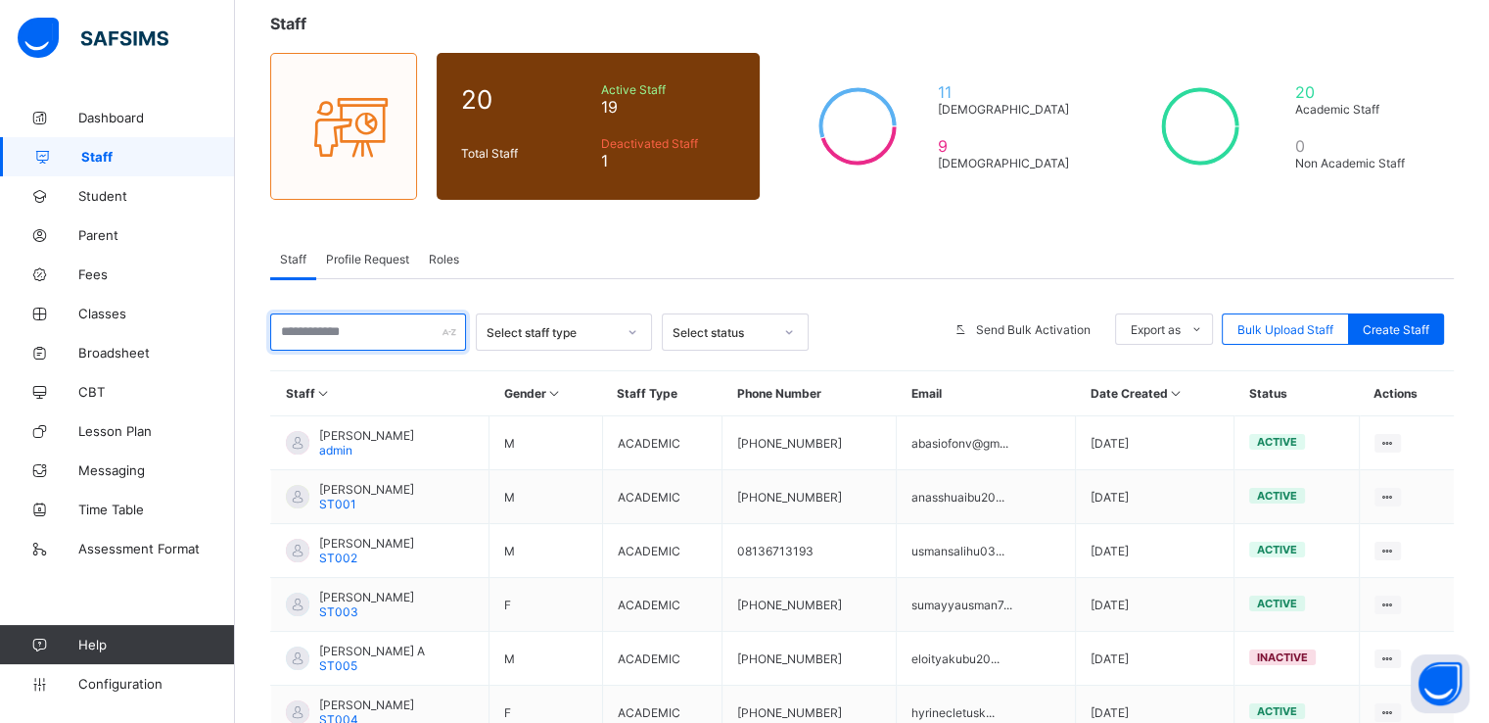
click at [363, 330] on input "text" at bounding box center [368, 331] width 196 height 37
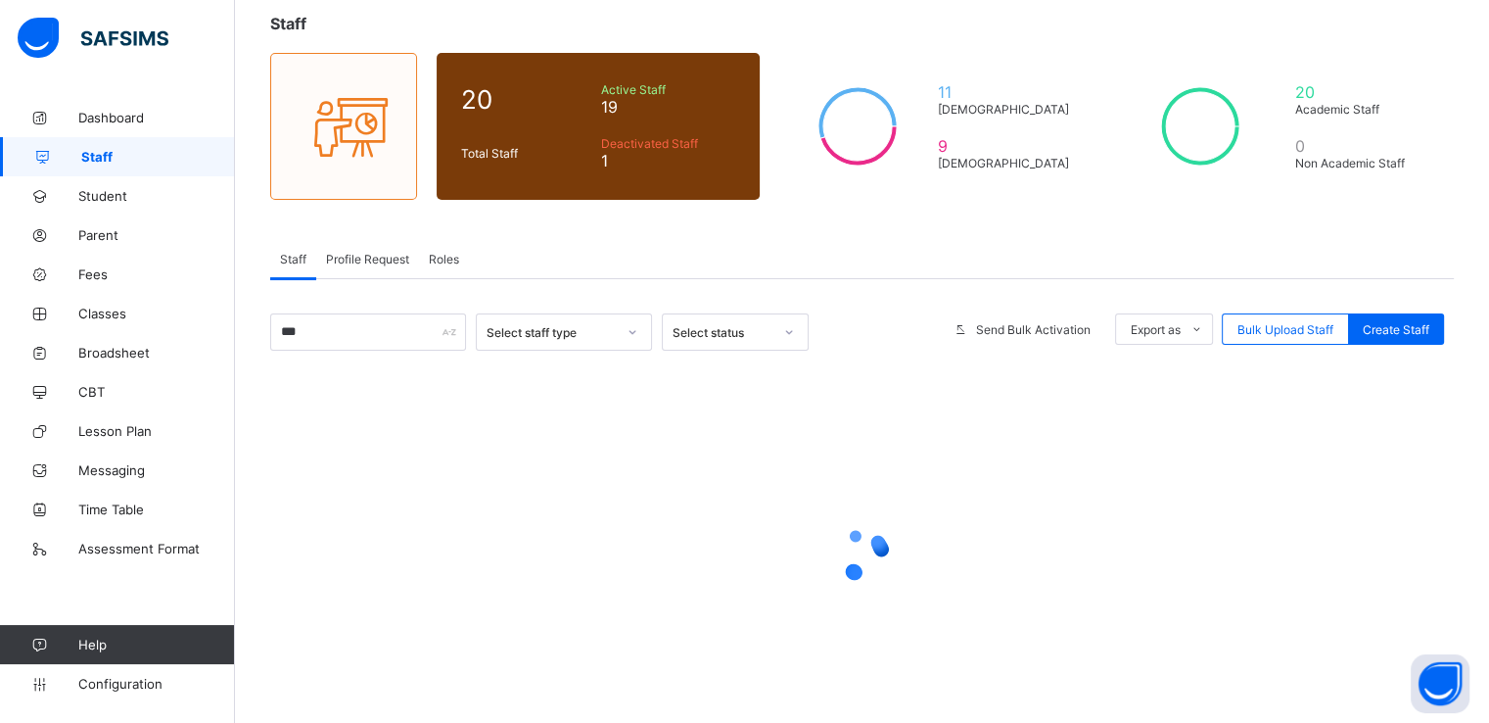
click at [631, 230] on div "Staff 20 Total Staff Active Staff 19 Deactivated Staff 1 11 Male 9 Female 20 Ac…" at bounding box center [862, 376] width 1254 height 785
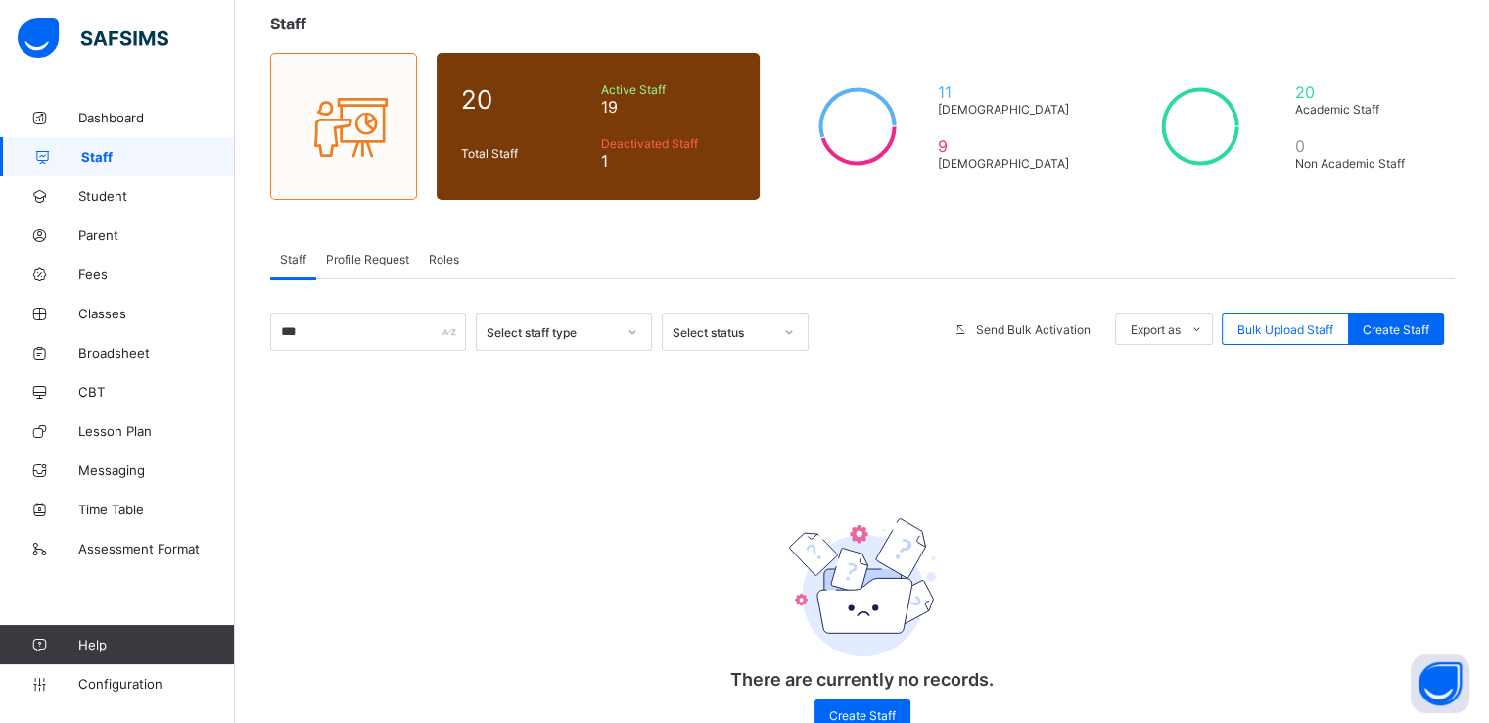
scroll to position [33, 0]
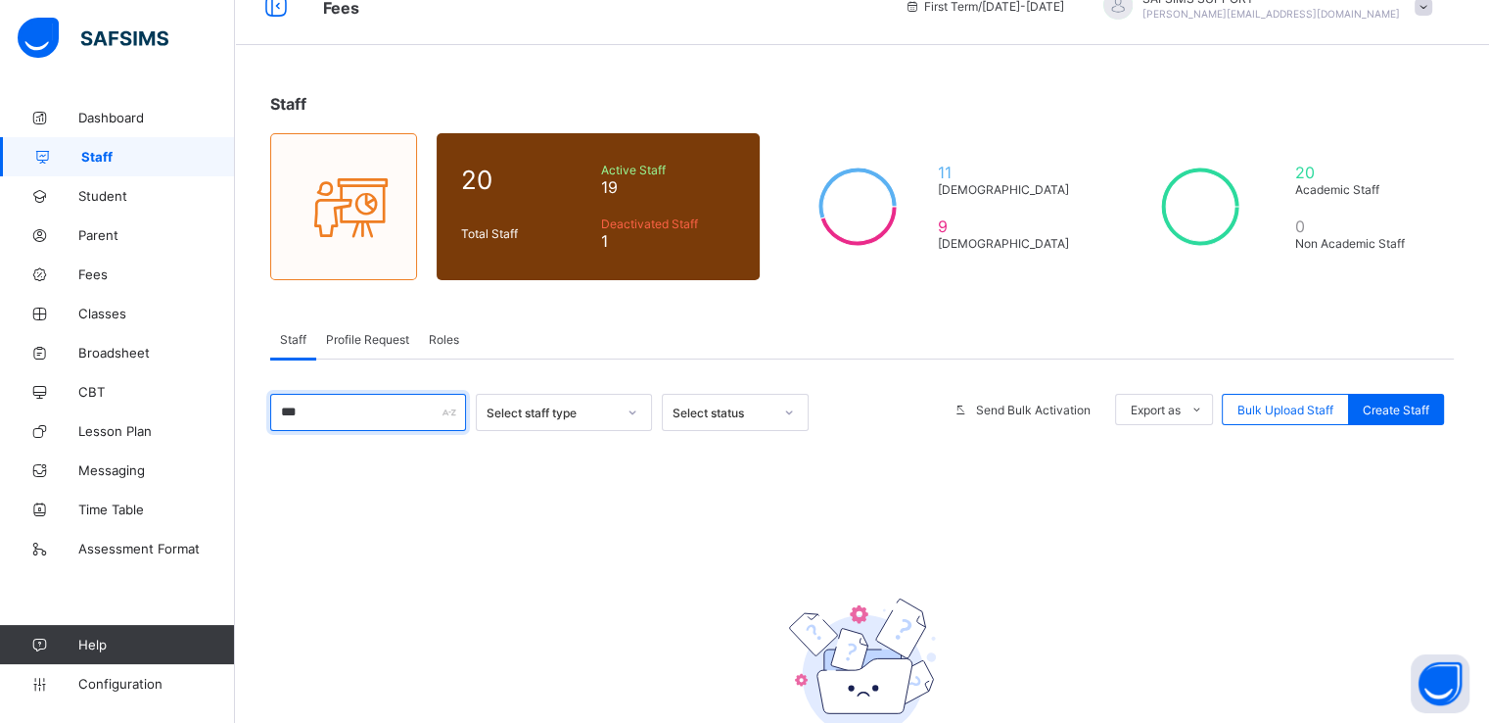
click at [356, 416] on input "***" at bounding box center [368, 412] width 196 height 37
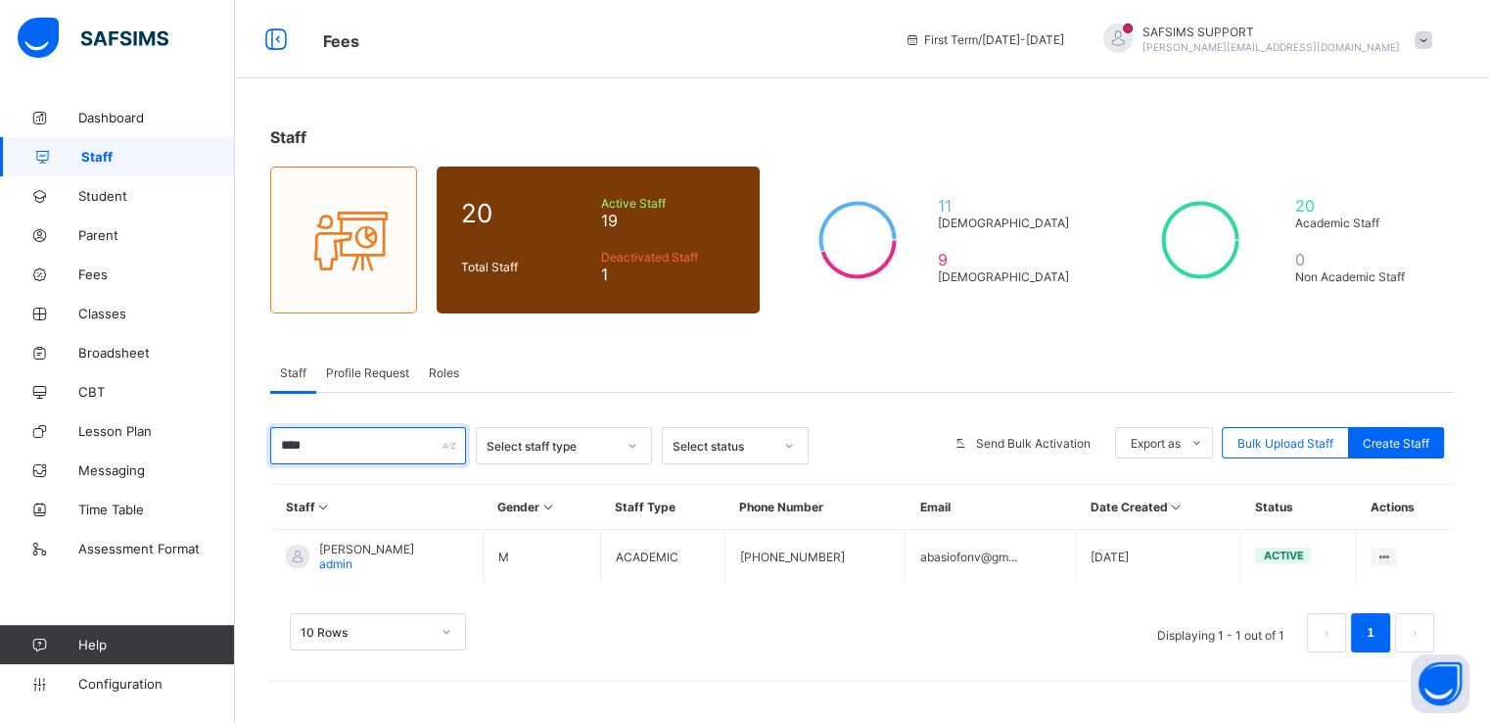
scroll to position [0, 0]
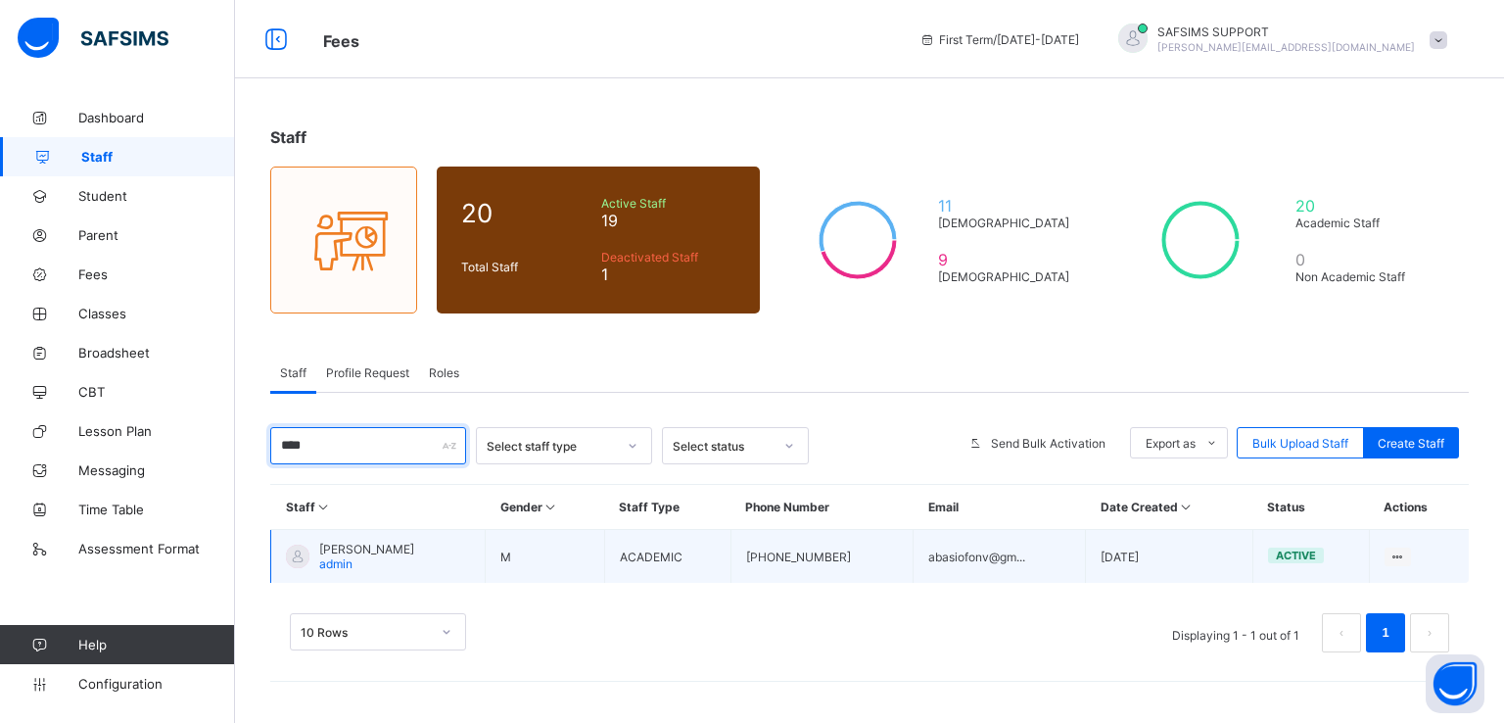
type input "****"
click at [356, 551] on span "Mr. Victor Nsikak" at bounding box center [366, 549] width 95 height 15
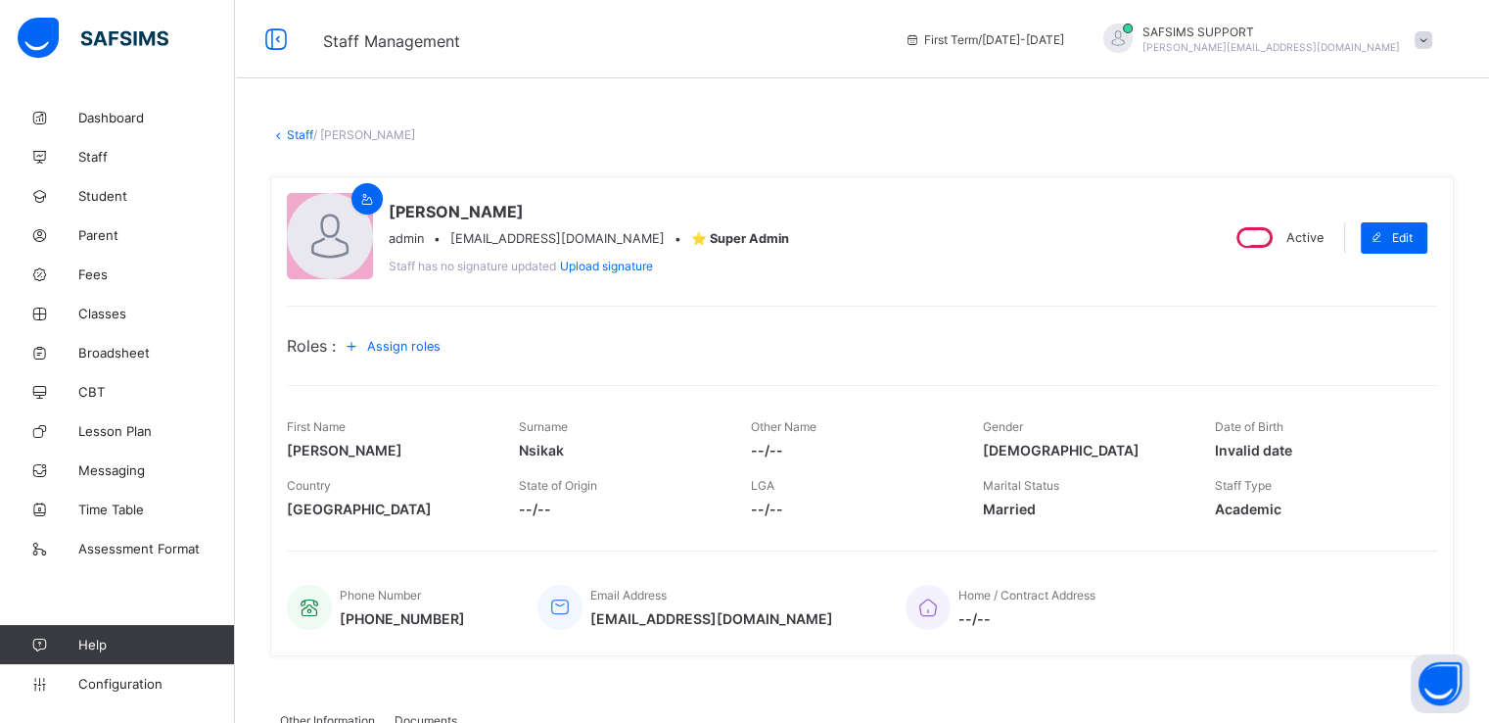
click at [388, 346] on span "Assign roles" at bounding box center [403, 346] width 73 height 15
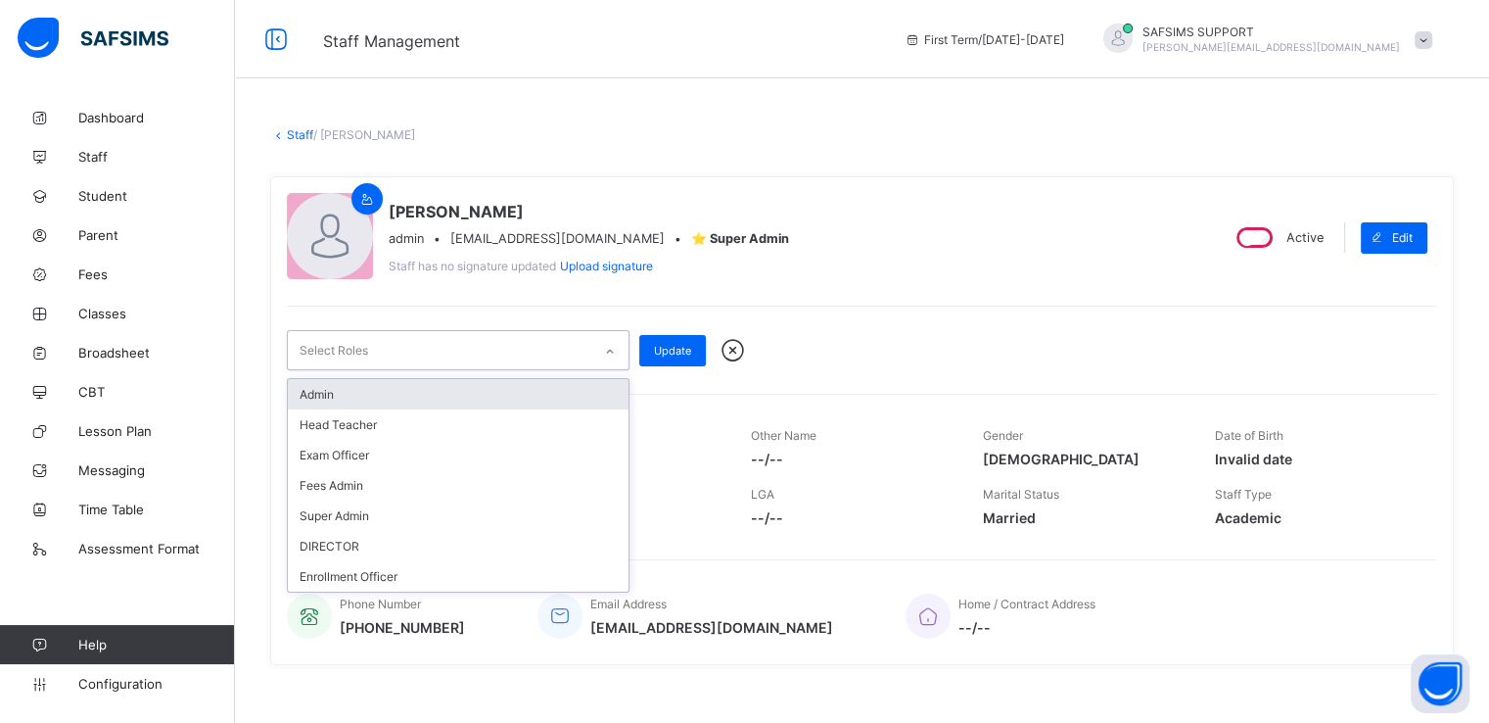
click at [591, 339] on div "Select Roles" at bounding box center [440, 350] width 304 height 38
click at [741, 300] on div "Mr. Victor Nsikak admin • abasiofonv@gmail.com • ⭐ Super Admin Staff has no sig…" at bounding box center [862, 420] width 1184 height 489
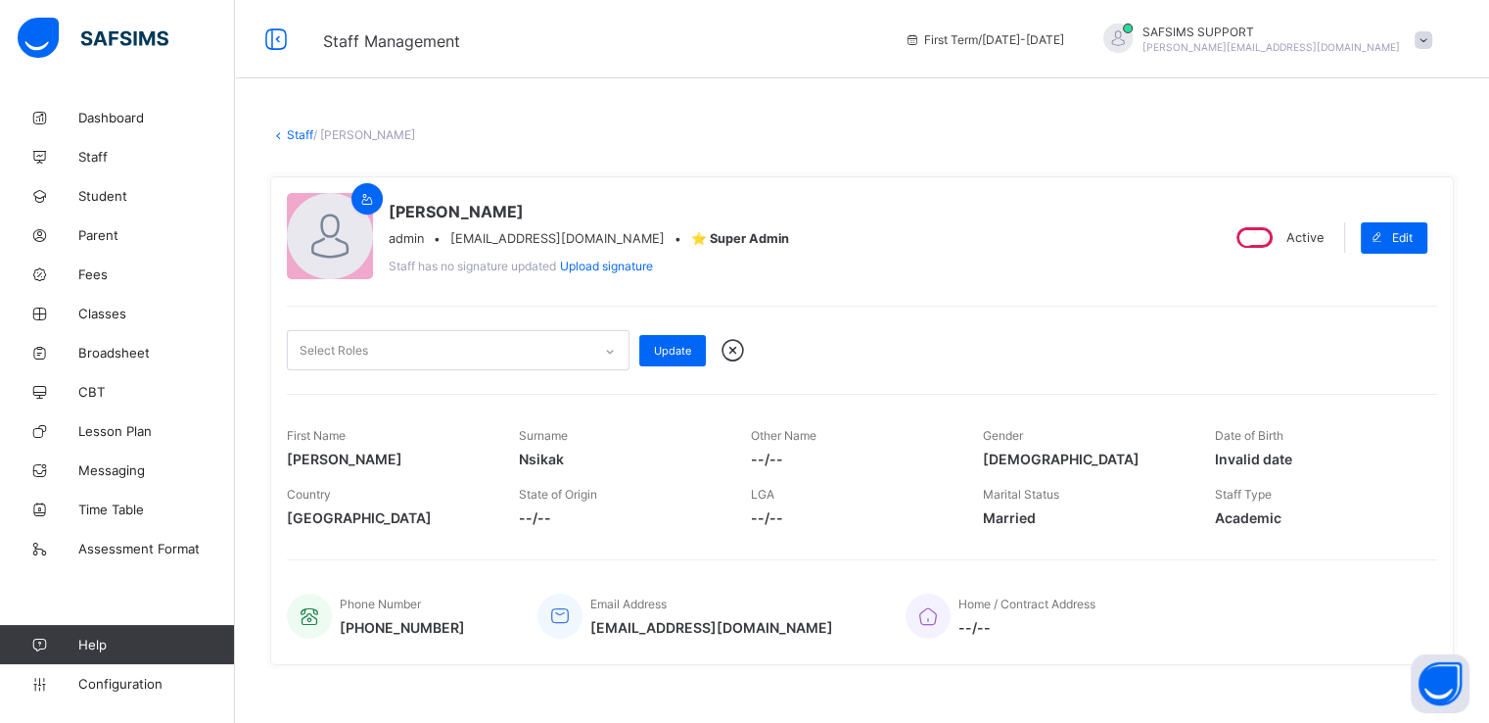
click at [568, 346] on div "Select Roles" at bounding box center [440, 350] width 304 height 38
click at [789, 298] on div "Mr. Victor Nsikak admin • abasiofonv@gmail.com • ⭐ Super Admin Staff has no sig…" at bounding box center [862, 420] width 1184 height 489
click at [98, 159] on span "Staff" at bounding box center [156, 157] width 157 height 16
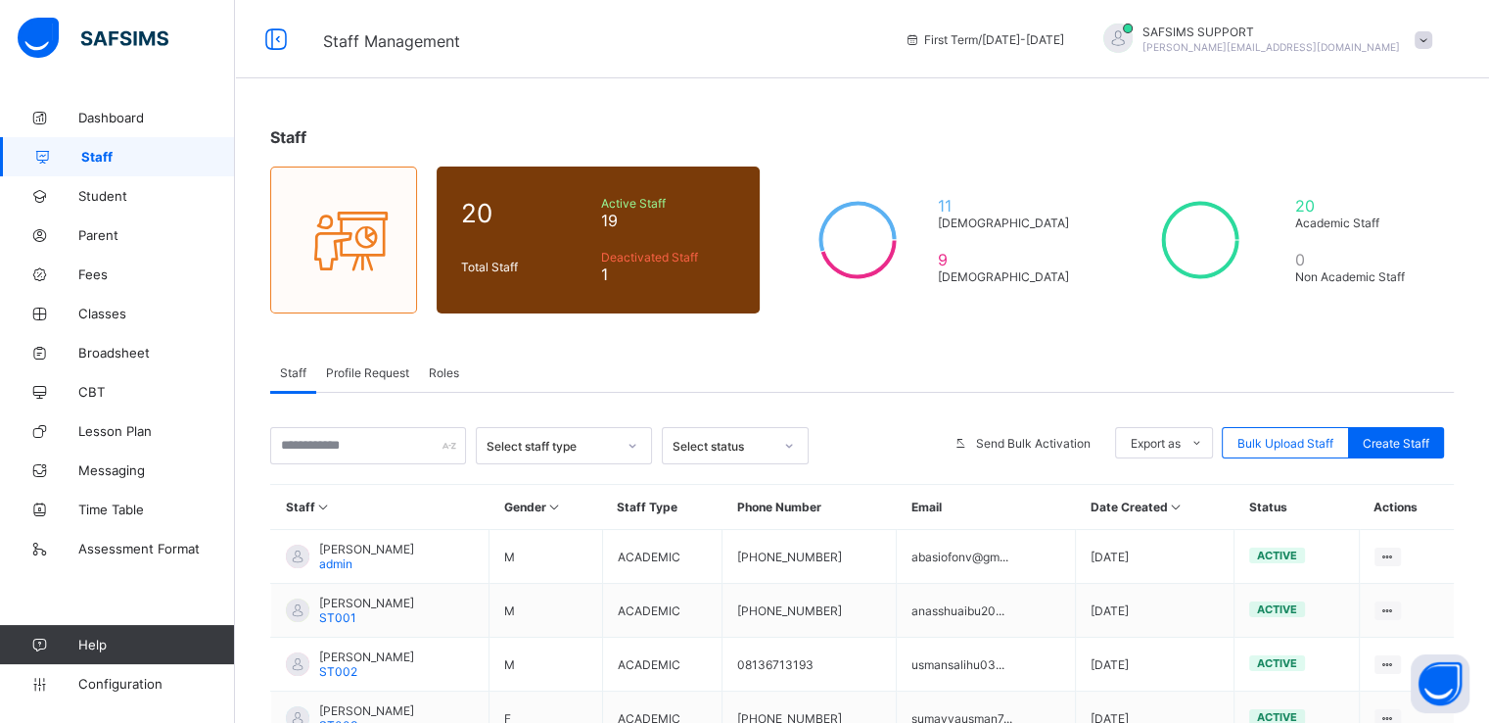
click at [377, 373] on span "Profile Request" at bounding box center [367, 372] width 83 height 15
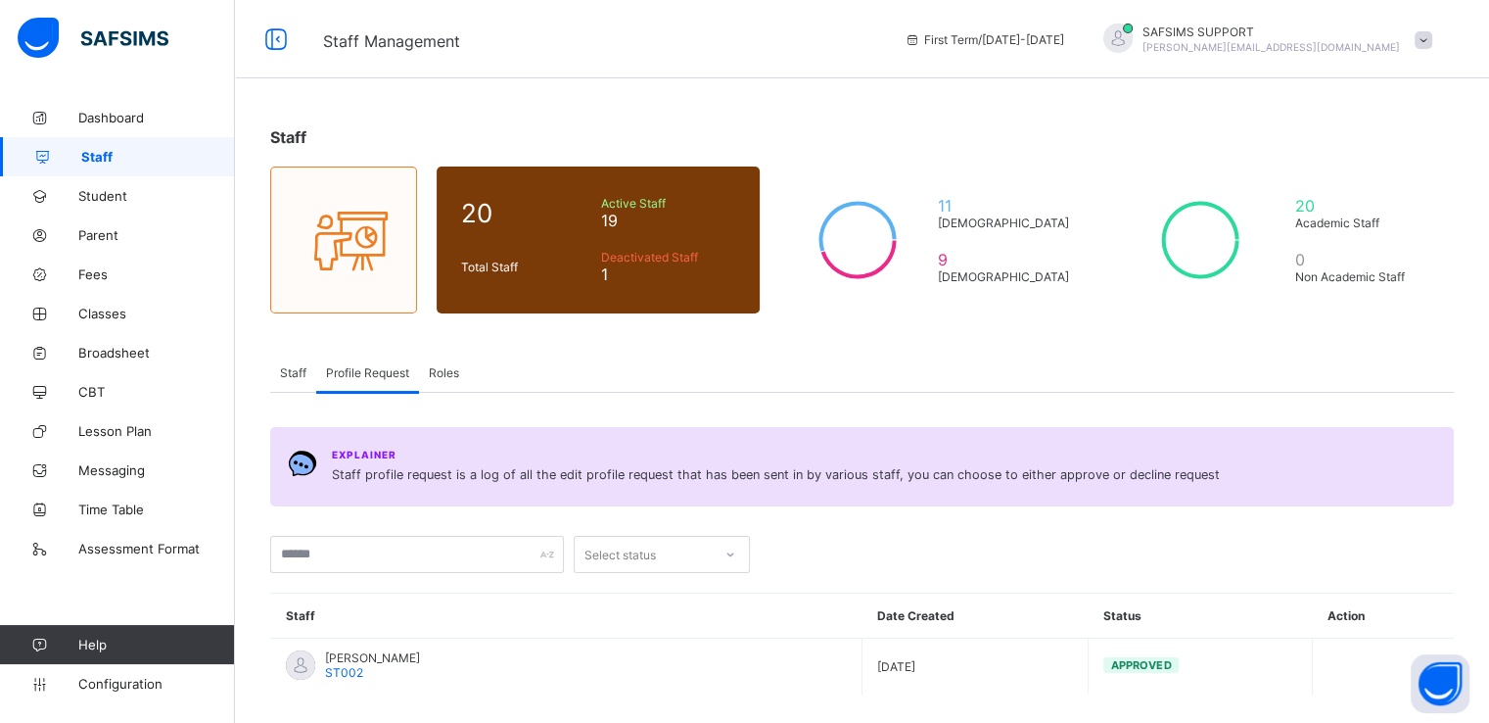
scroll to position [89, 0]
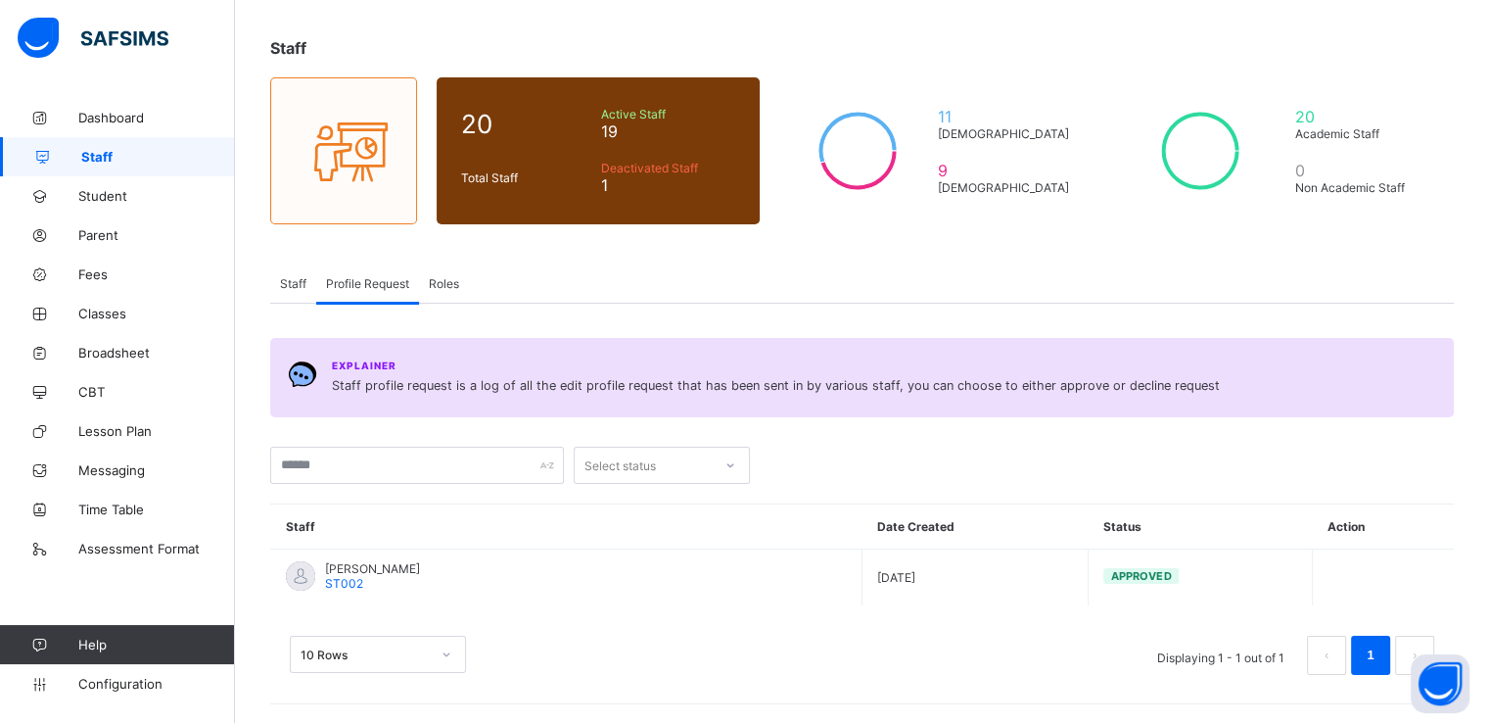
click at [440, 277] on span "Roles" at bounding box center [444, 283] width 30 height 15
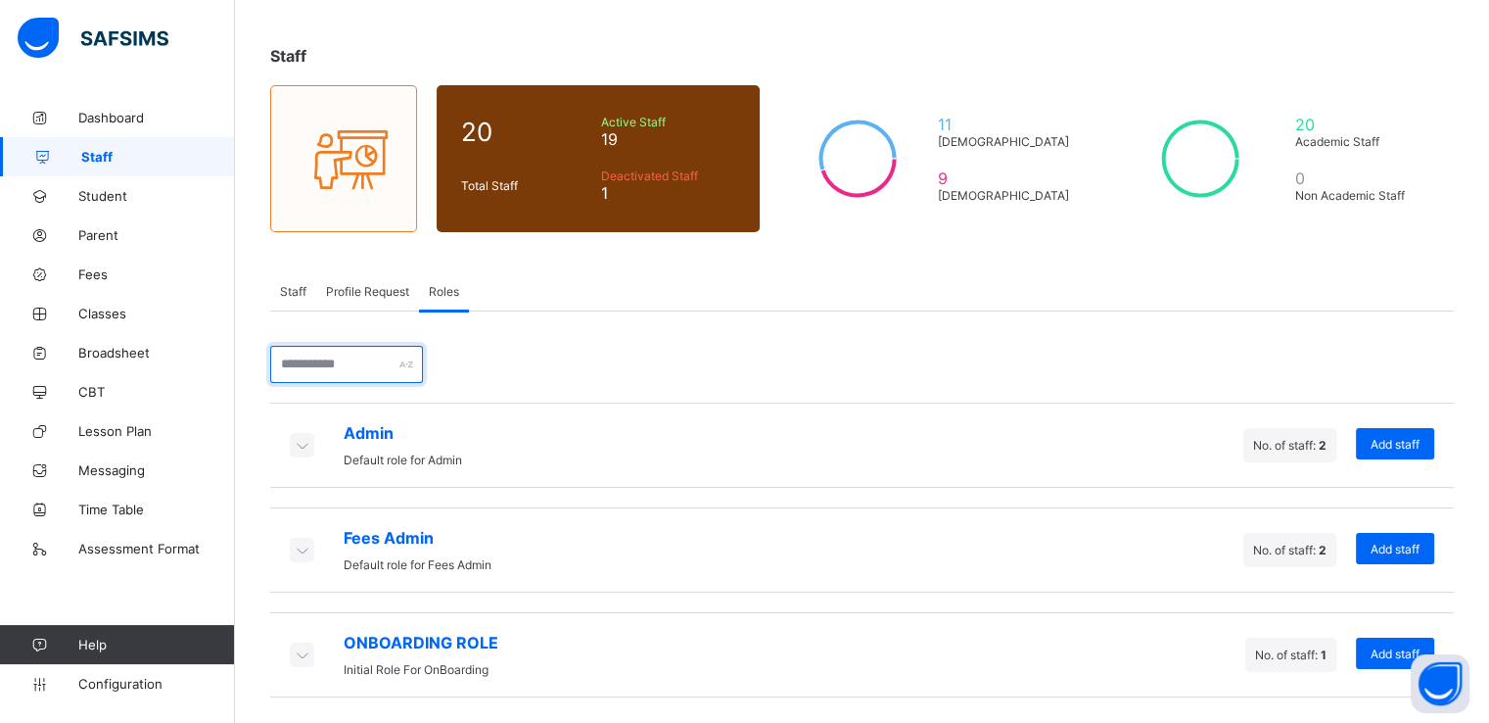
click at [364, 354] on input "text" at bounding box center [346, 364] width 153 height 37
click at [952, 295] on div "Staff Profile Request Roles" at bounding box center [862, 291] width 1184 height 40
click at [299, 449] on icon at bounding box center [302, 445] width 22 height 20
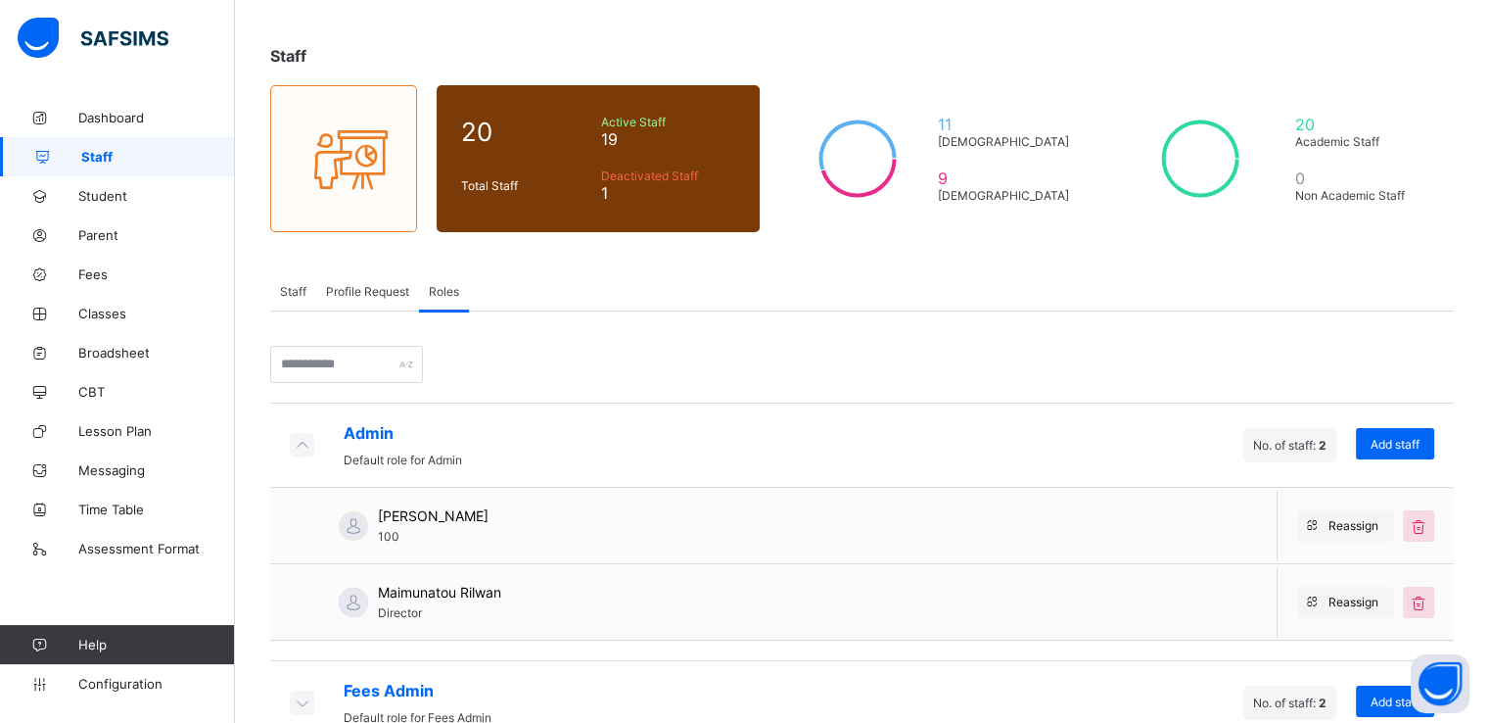
scroll to position [234, 0]
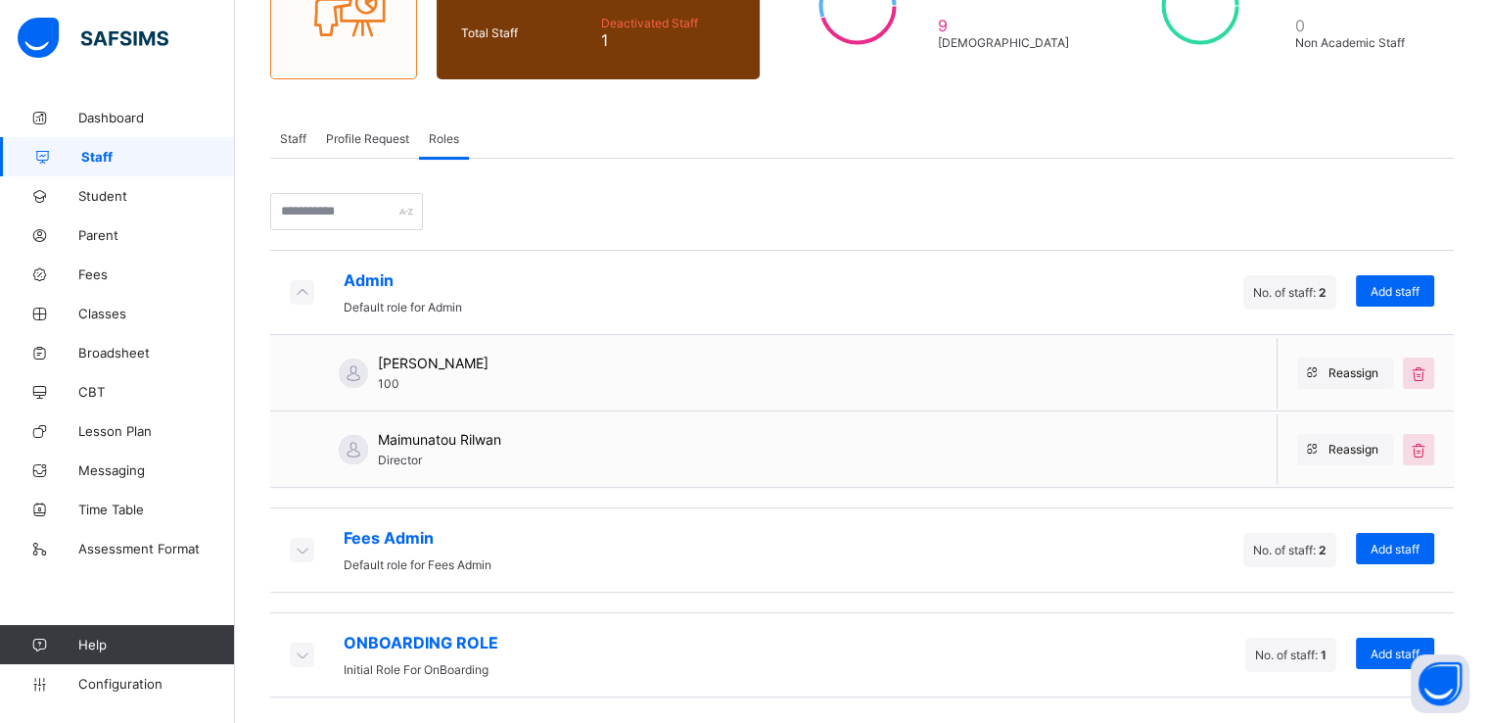
click at [301, 546] on icon at bounding box center [302, 550] width 22 height 20
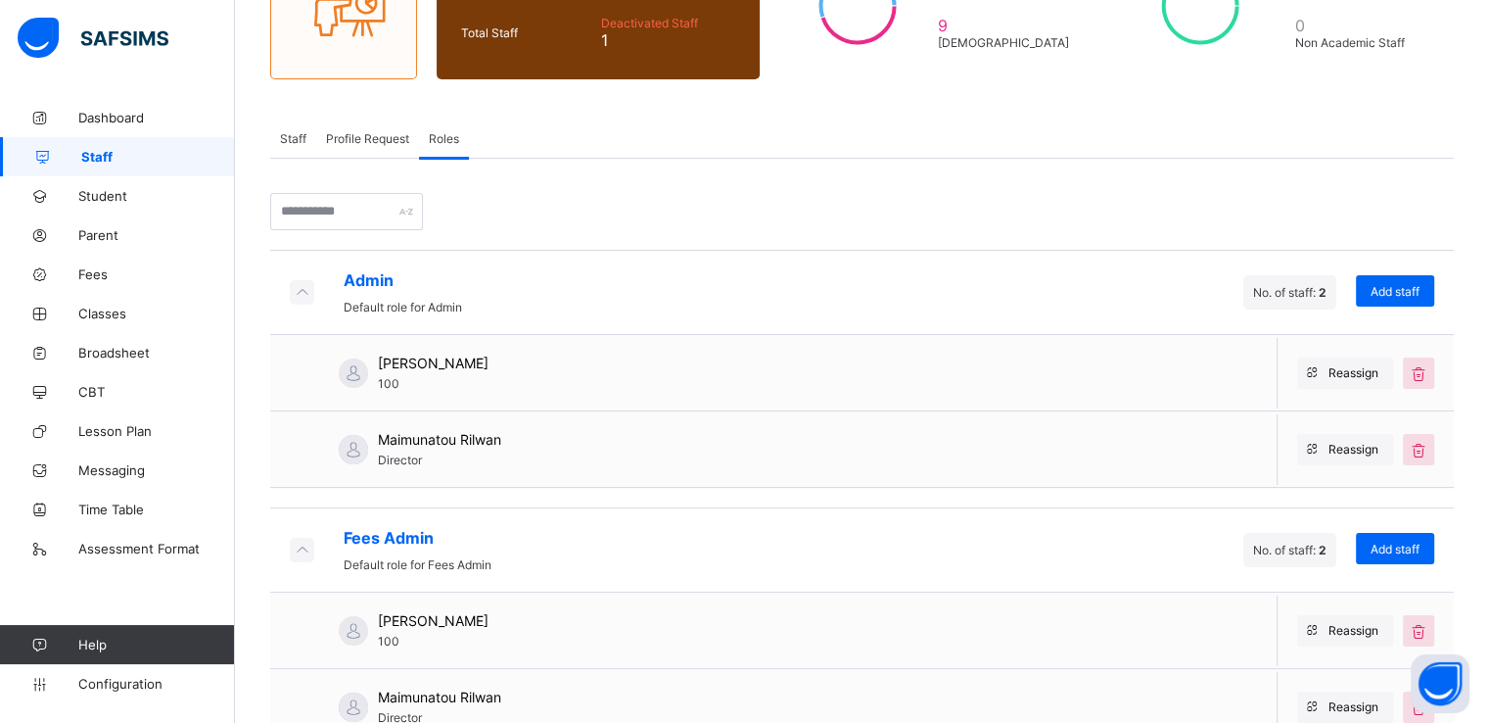
scroll to position [386, 0]
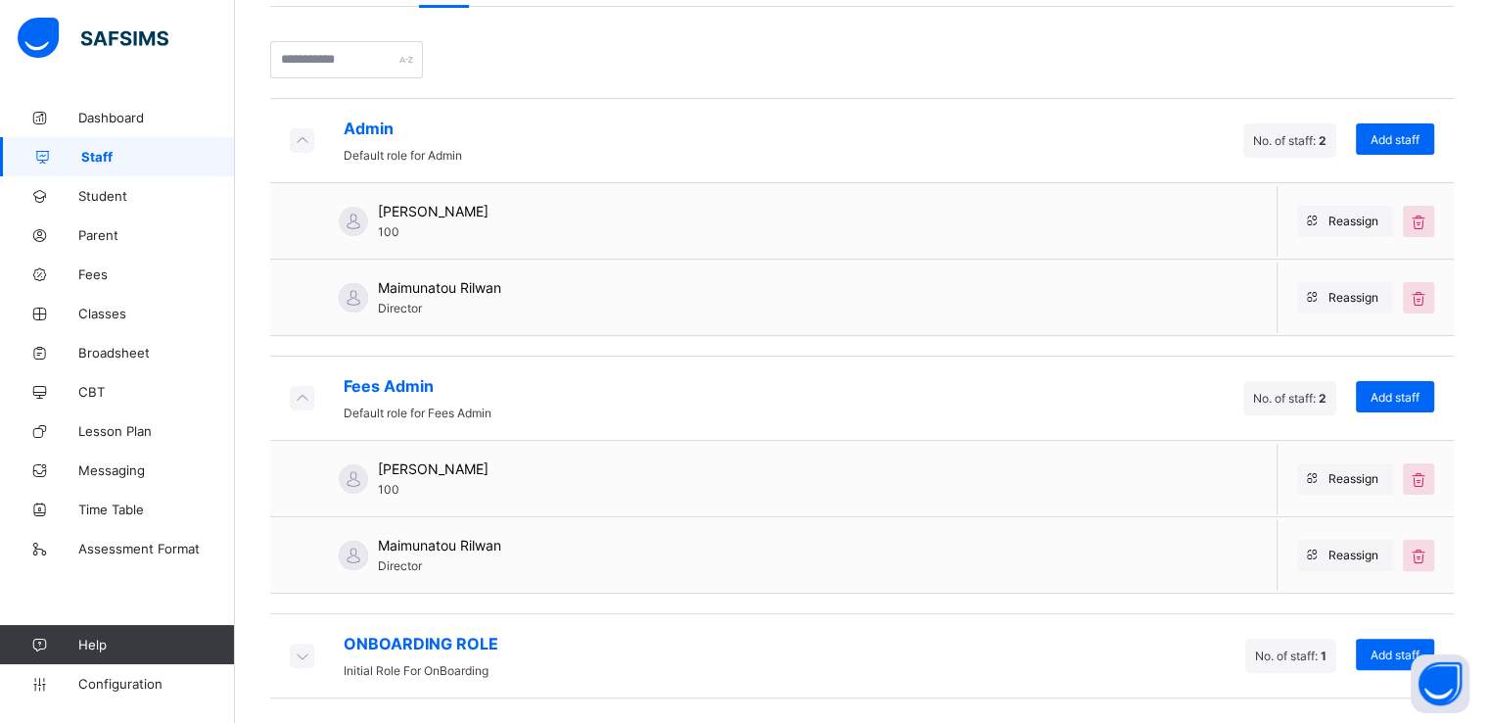
click at [297, 651] on icon at bounding box center [302, 655] width 22 height 20
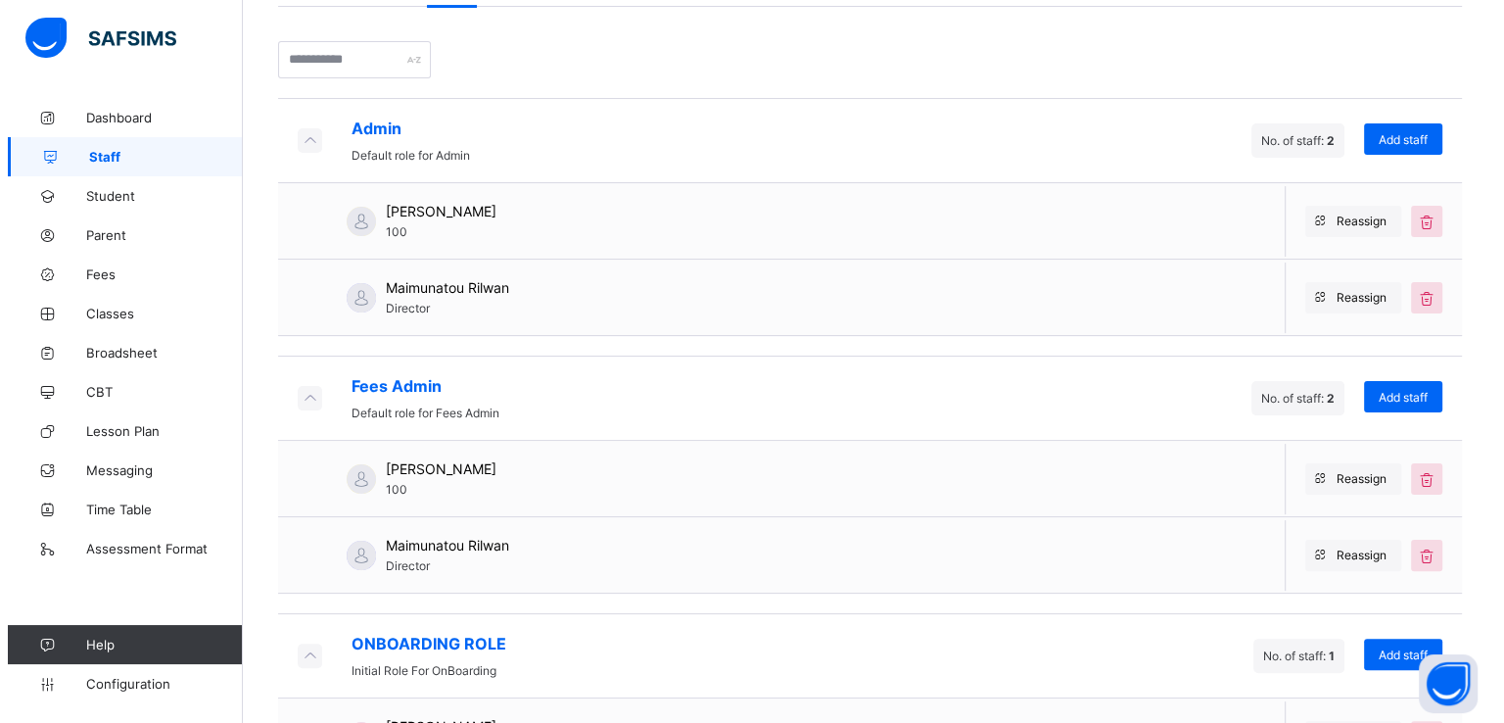
scroll to position [462, 0]
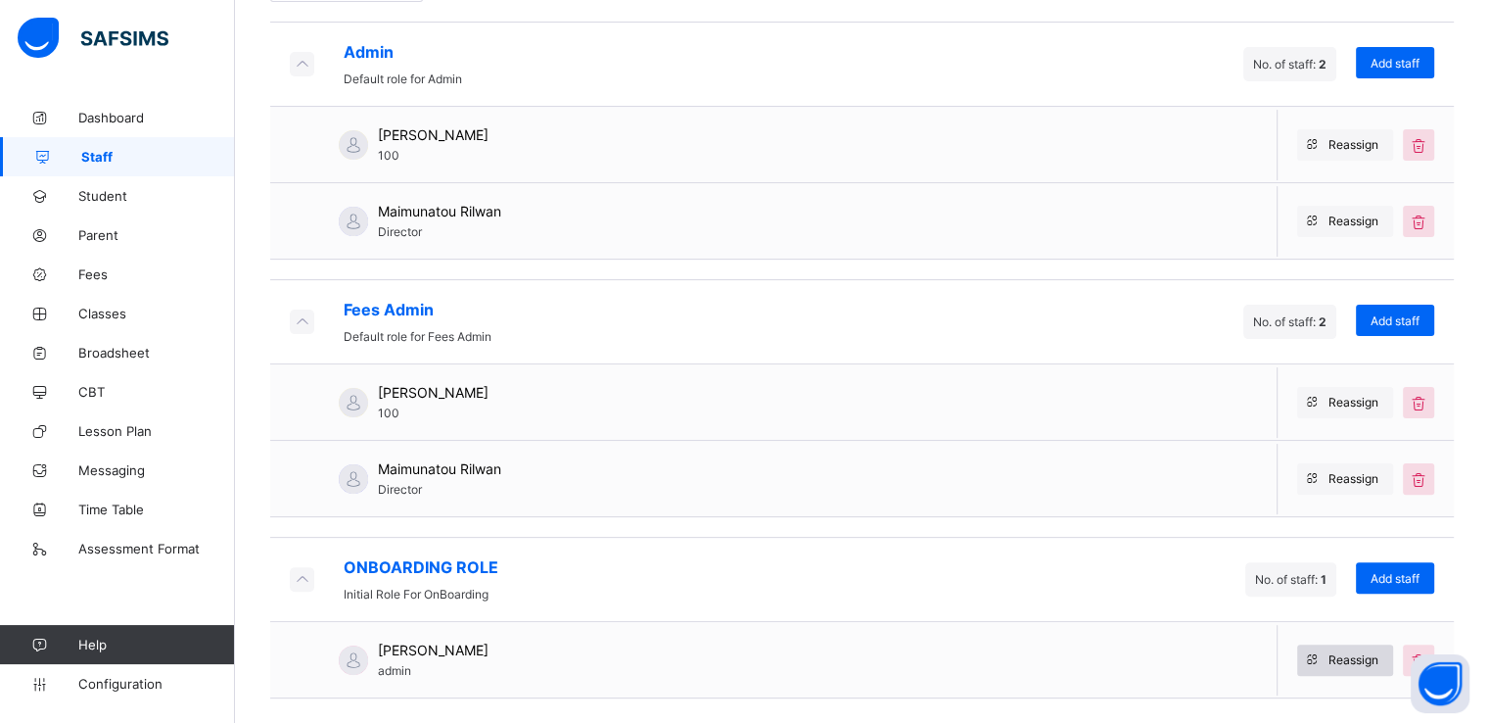
click at [1348, 654] on span "Reassign" at bounding box center [1354, 659] width 50 height 15
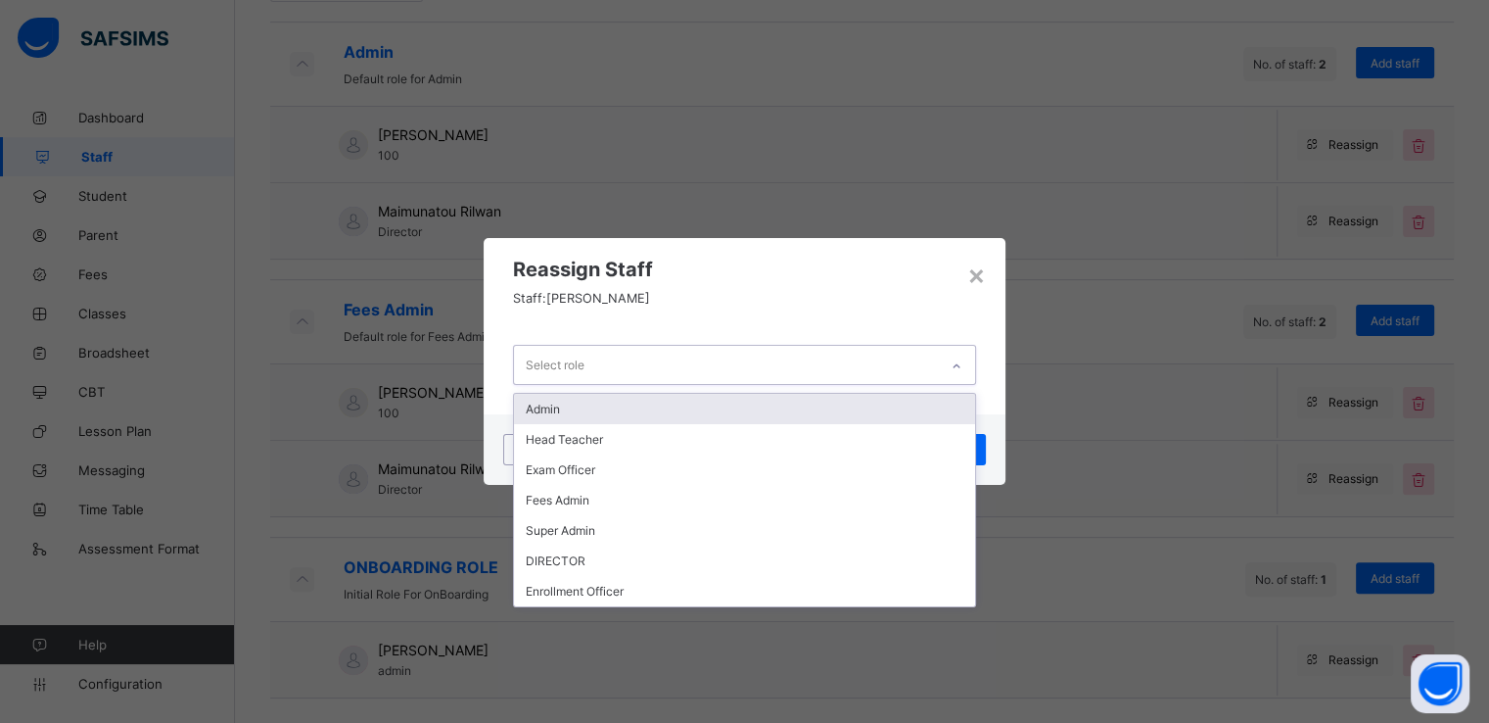
click at [940, 362] on div at bounding box center [956, 365] width 37 height 38
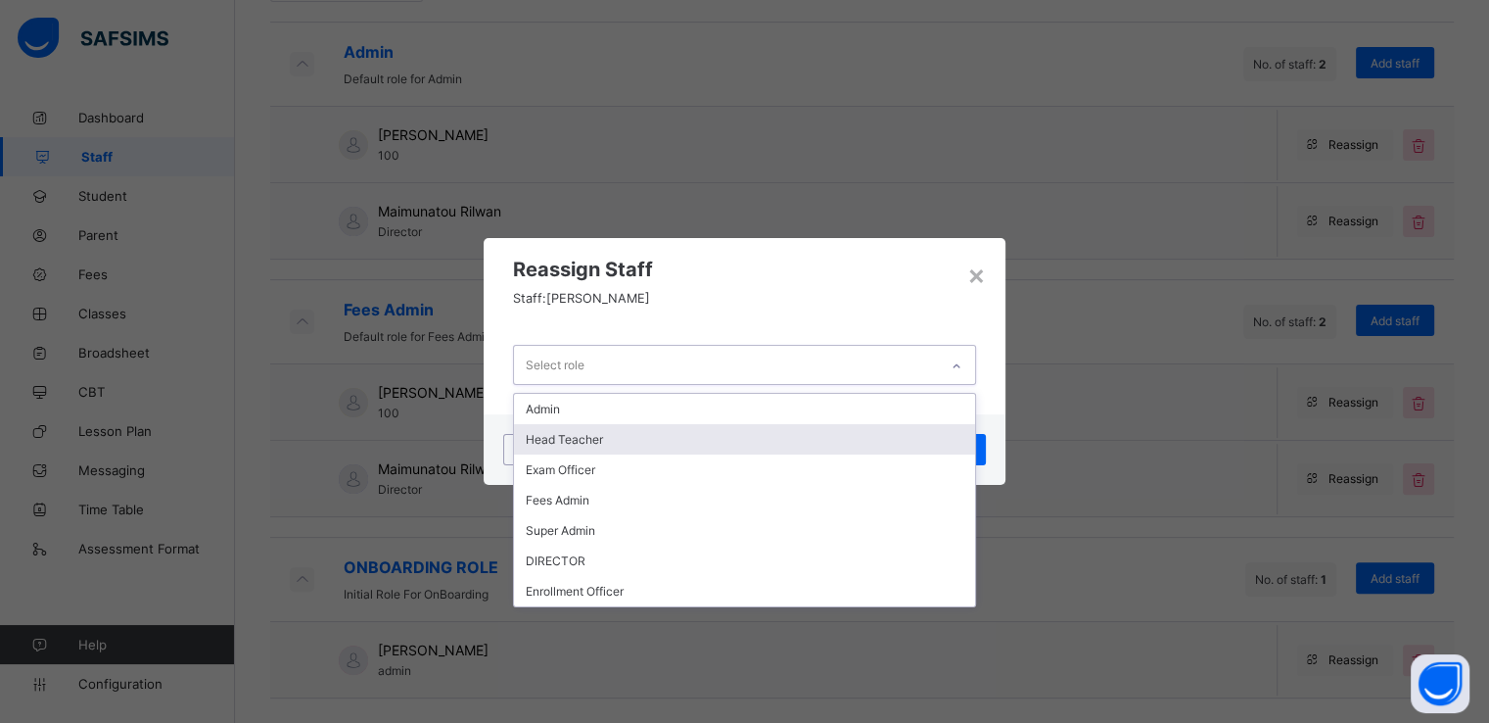
click at [556, 438] on div "Head Teacher" at bounding box center [744, 439] width 460 height 30
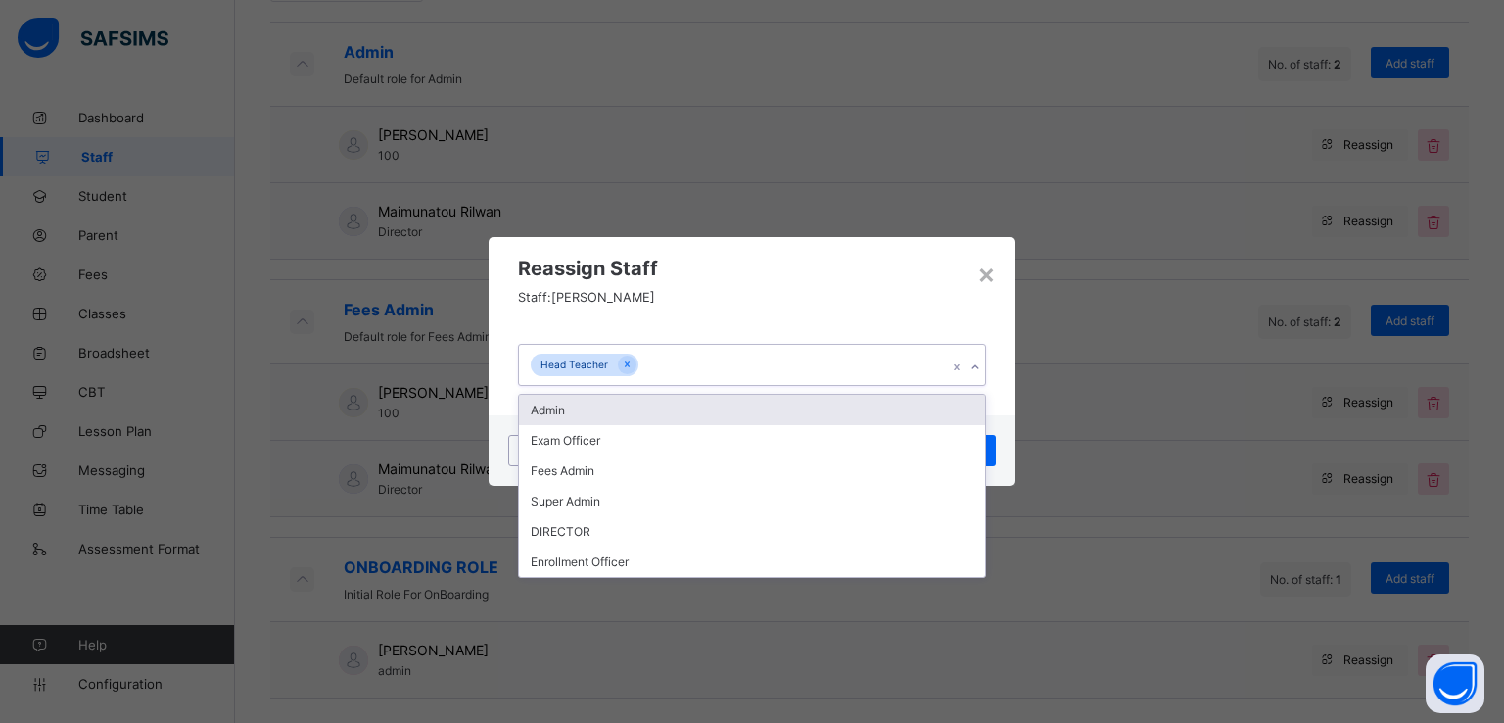
click at [979, 365] on icon at bounding box center [975, 367] width 12 height 20
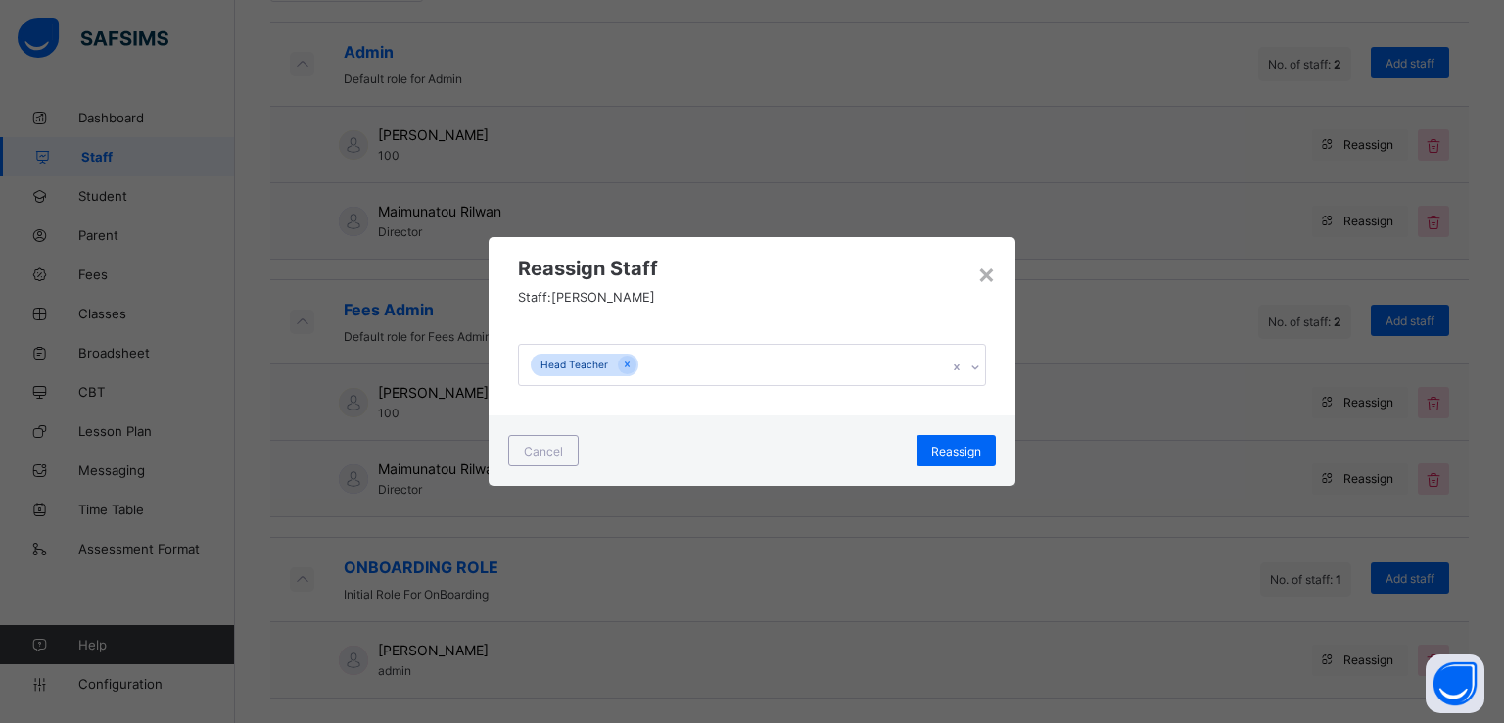
click at [803, 240] on div "Reassign Staff Staff: Mr. Victor Nsikak" at bounding box center [752, 275] width 527 height 77
click at [943, 451] on span "Reassign" at bounding box center [956, 451] width 50 height 15
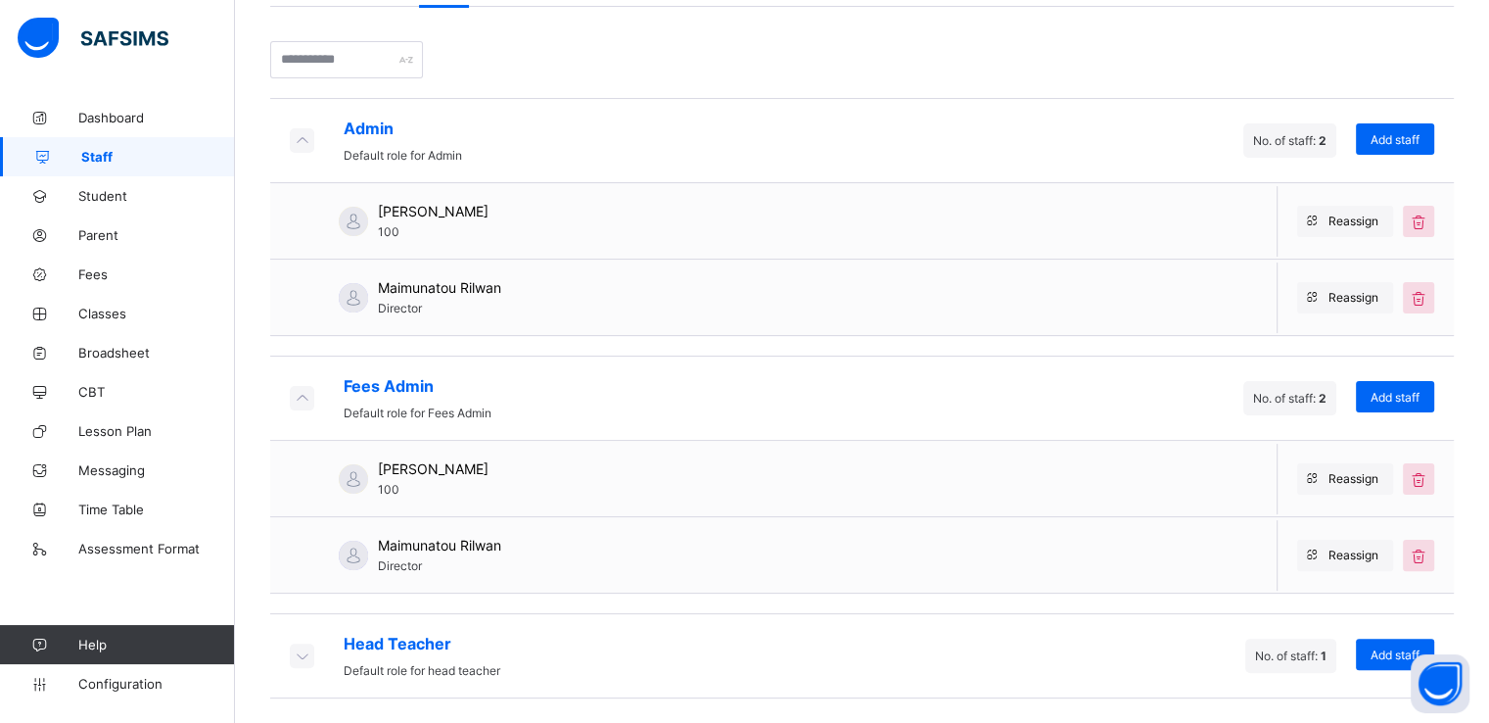
scroll to position [0, 0]
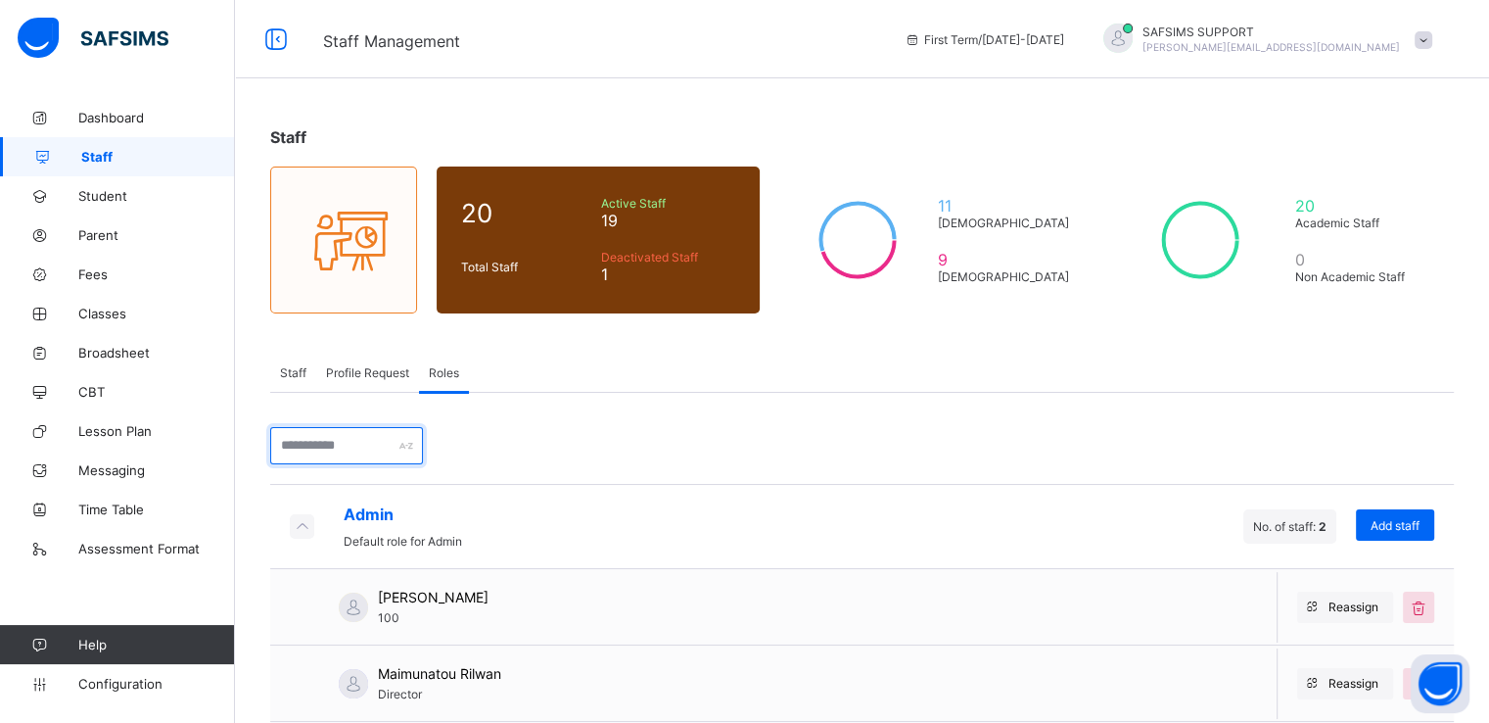
click at [325, 440] on input "text" at bounding box center [346, 445] width 153 height 37
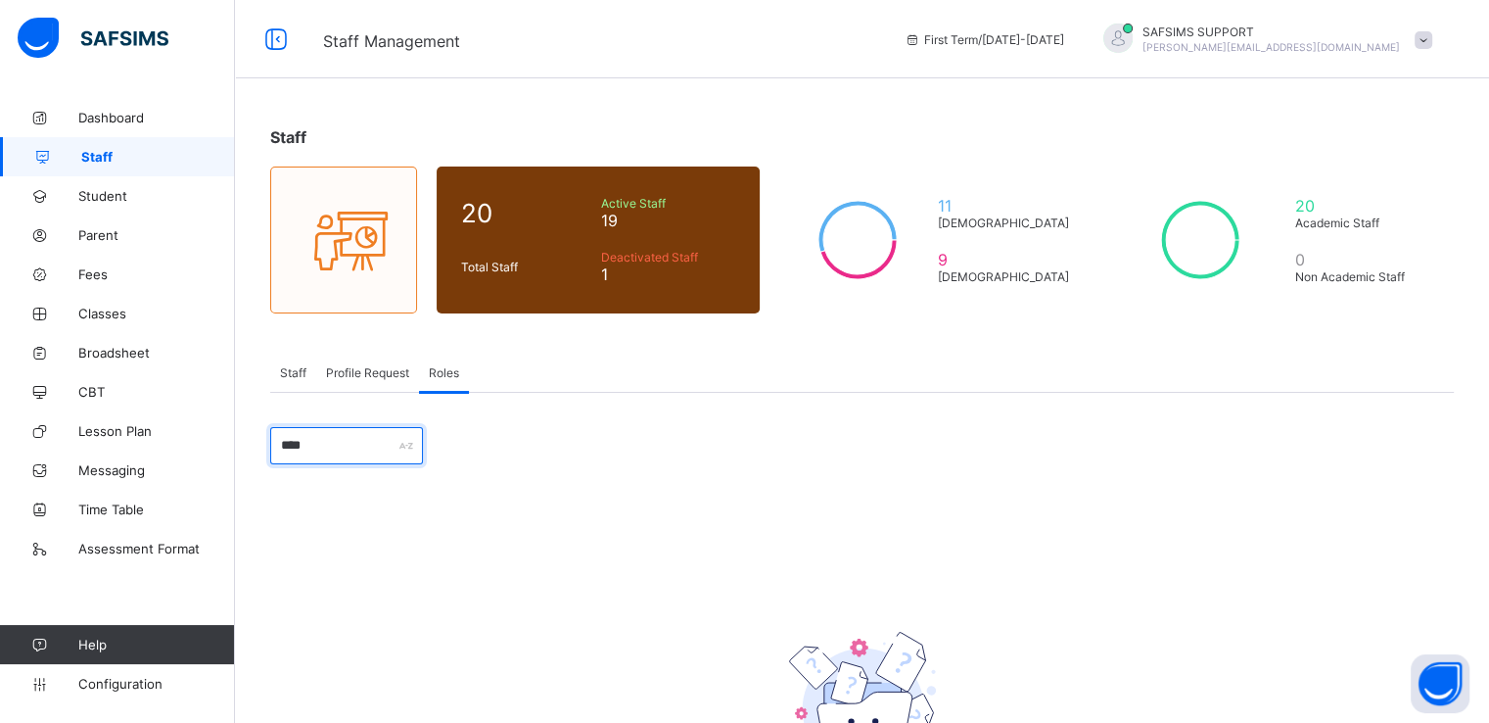
type input "**********"
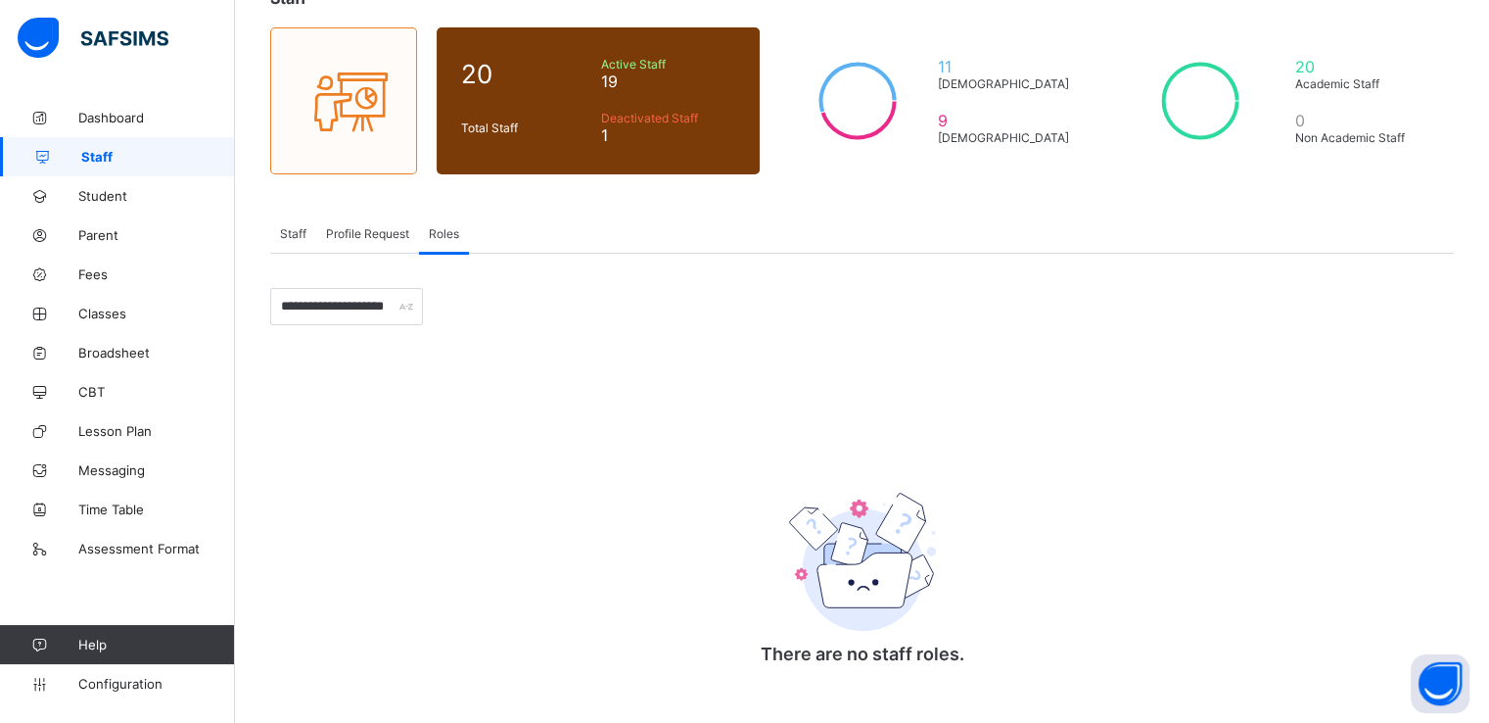
click at [301, 231] on span "Staff" at bounding box center [293, 233] width 26 height 15
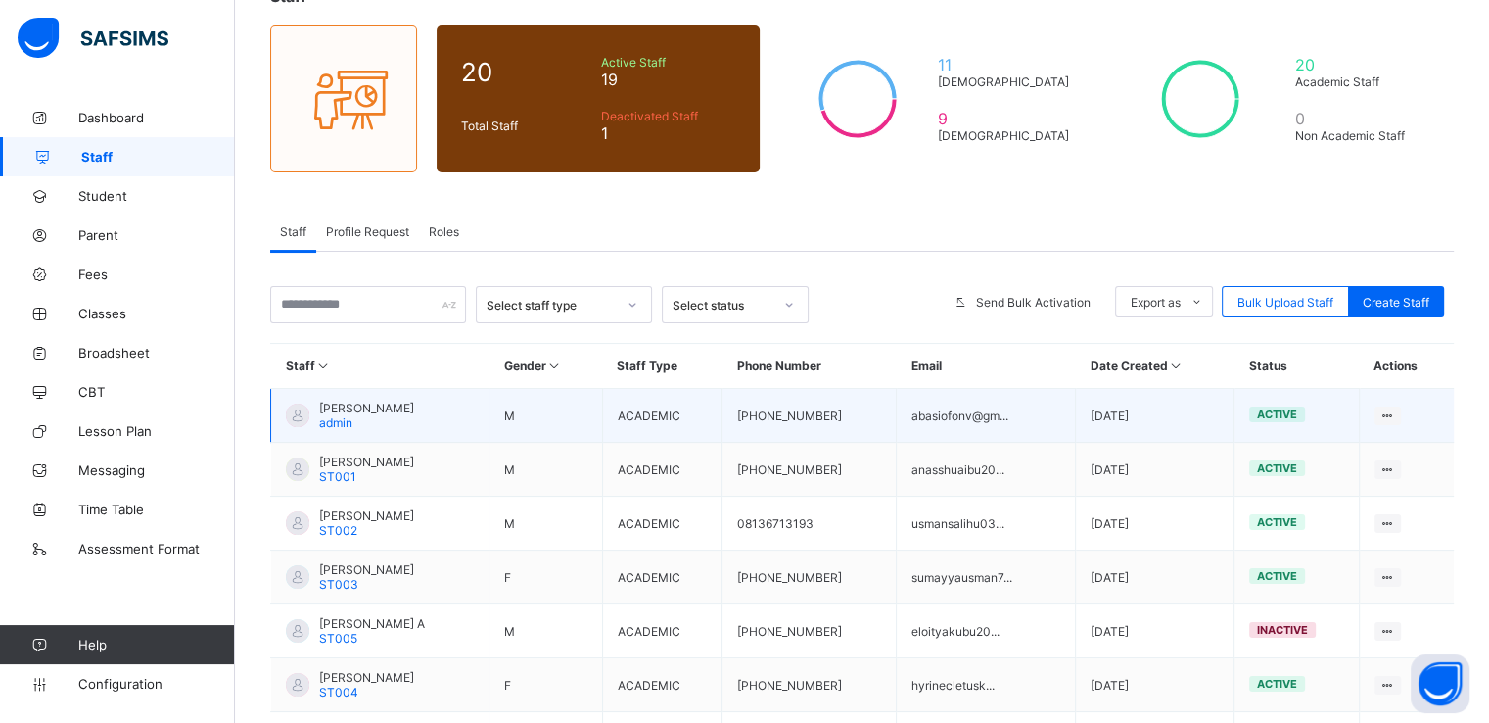
click at [341, 411] on span "Mr. Victor Nsikak" at bounding box center [366, 408] width 95 height 15
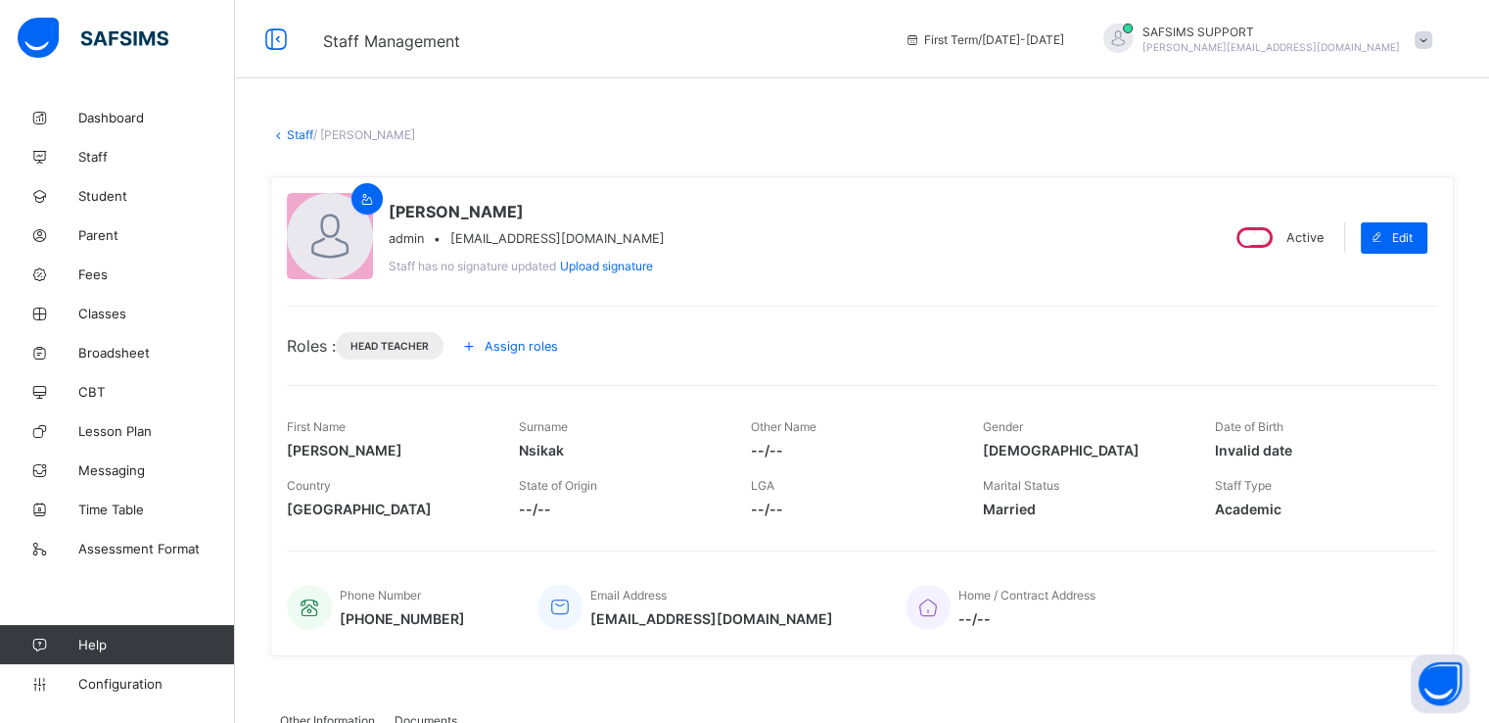
click at [527, 346] on span "Assign roles" at bounding box center [521, 346] width 73 height 15
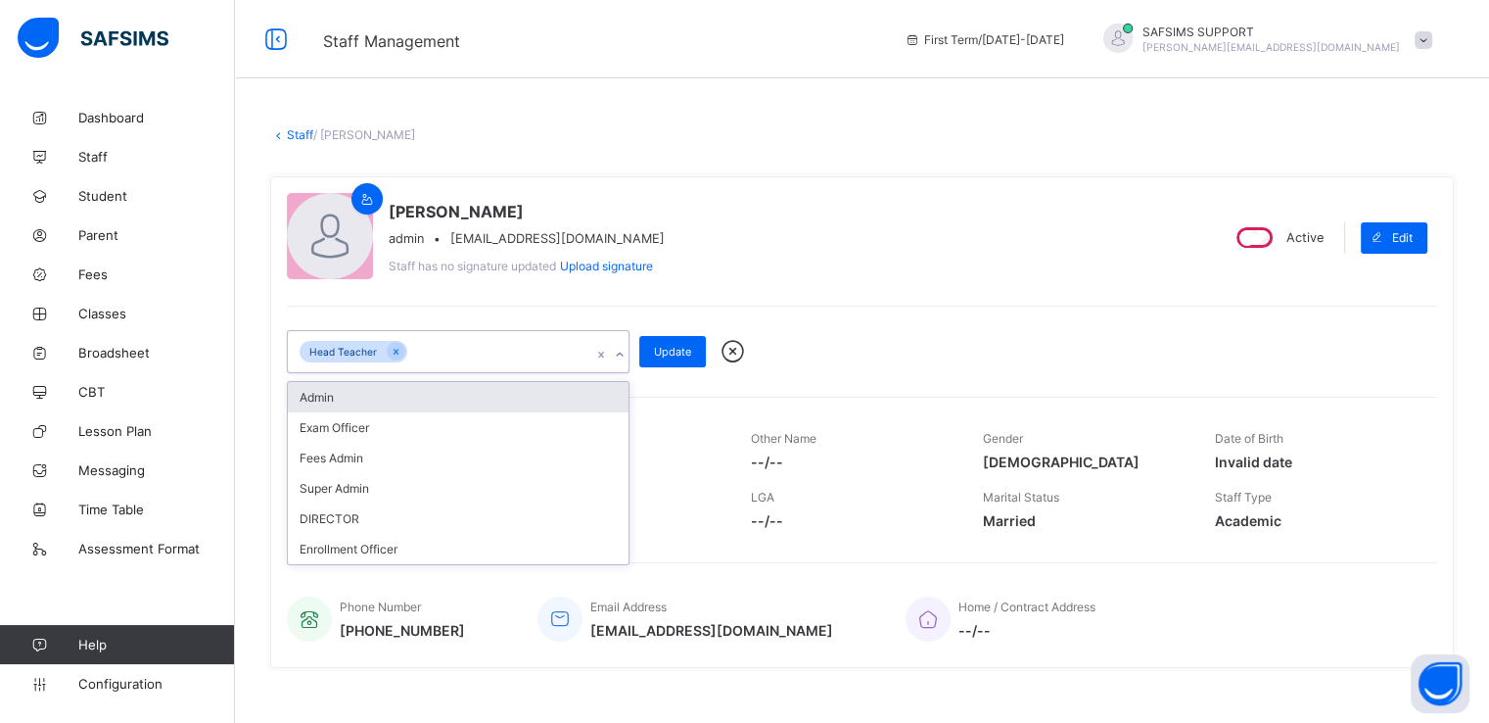
click at [616, 353] on icon at bounding box center [620, 355] width 12 height 20
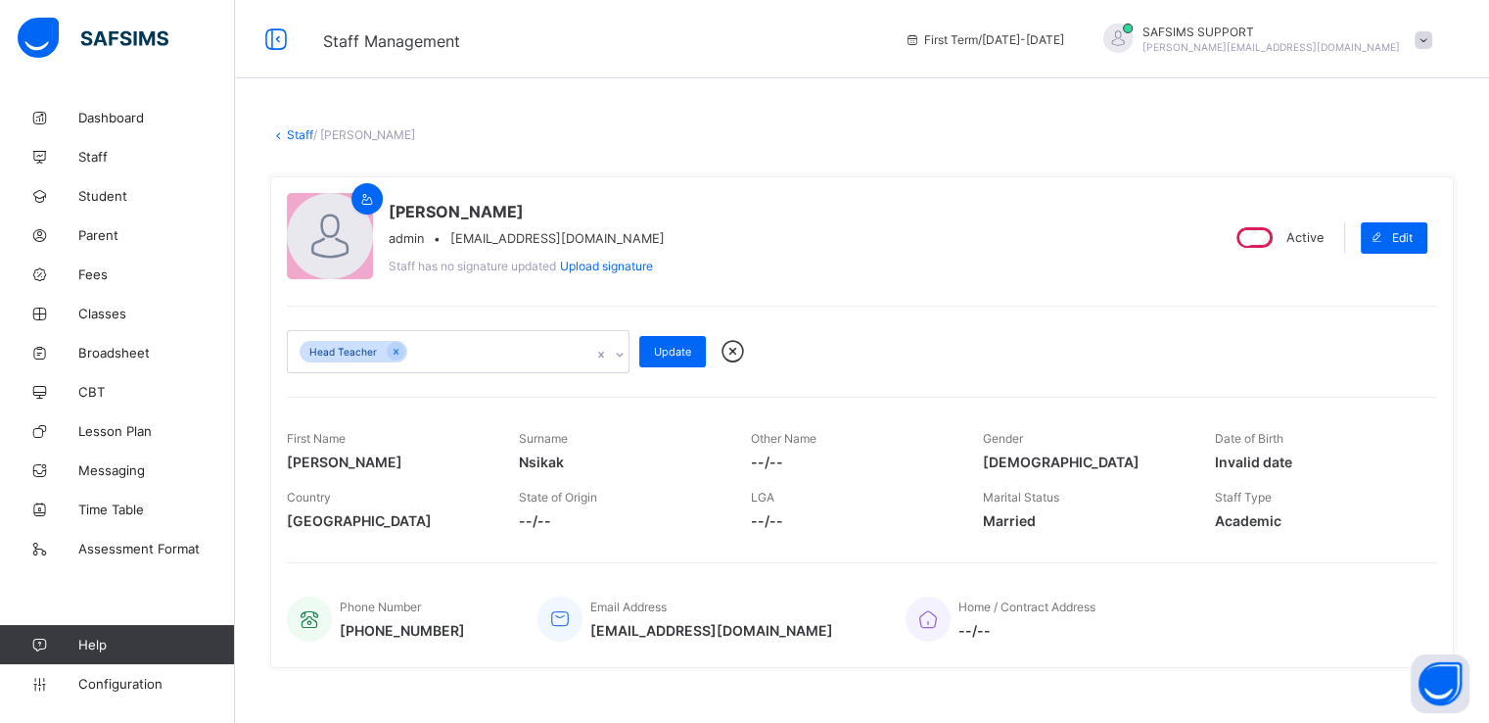
click at [837, 240] on div "Mr. Victor Nsikak admin • abasiofonv@gmail.com Staff has no signature updated U…" at bounding box center [745, 237] width 916 height 89
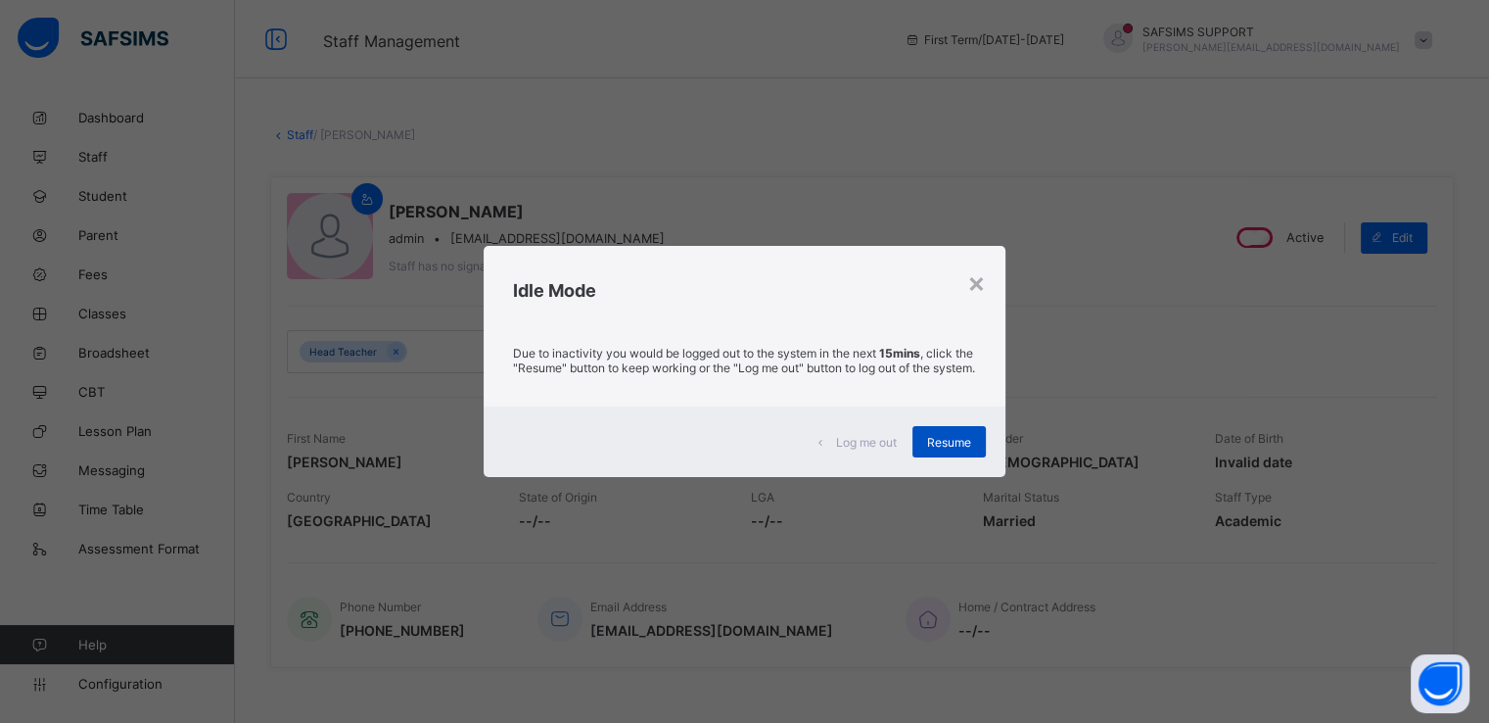
click at [945, 449] on span "Resume" at bounding box center [949, 442] width 44 height 15
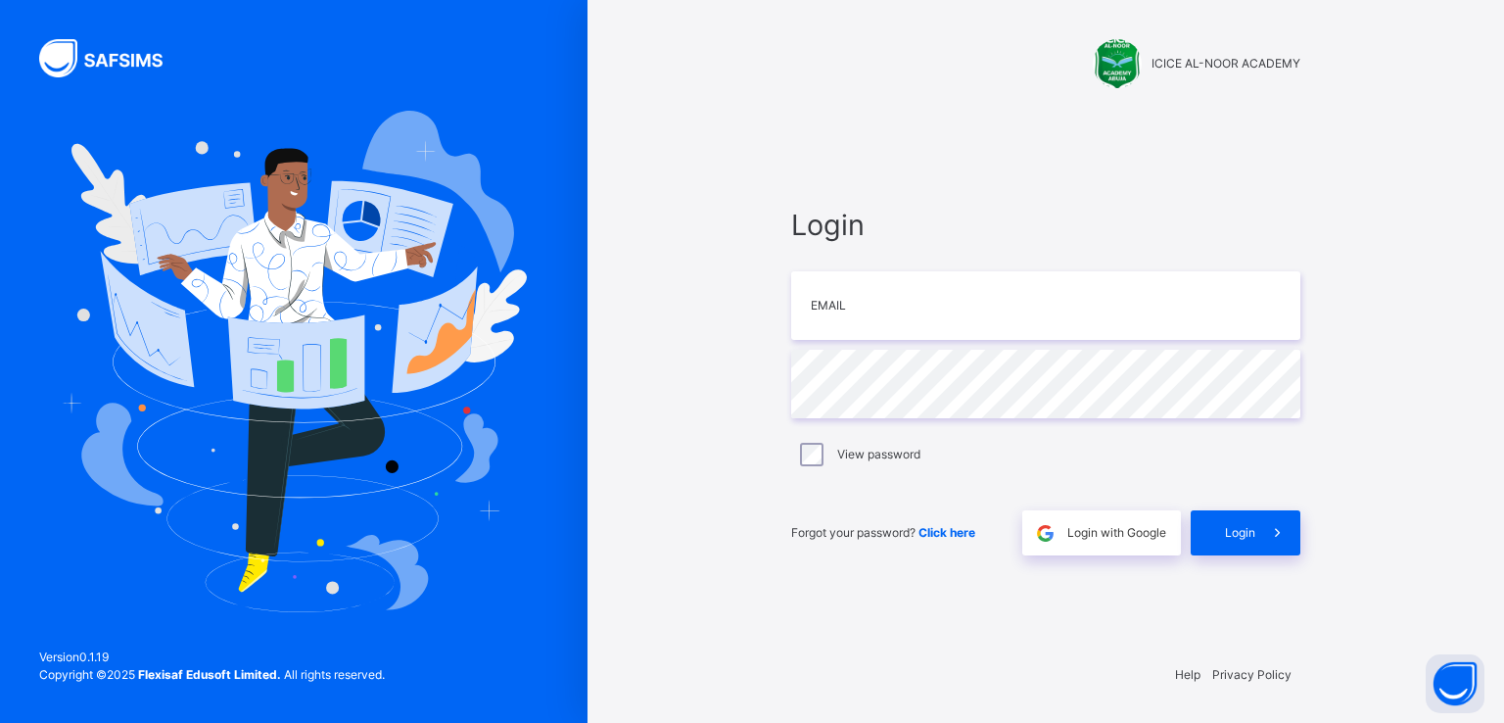
click at [1110, 530] on span "Login with Google" at bounding box center [1116, 533] width 99 height 18
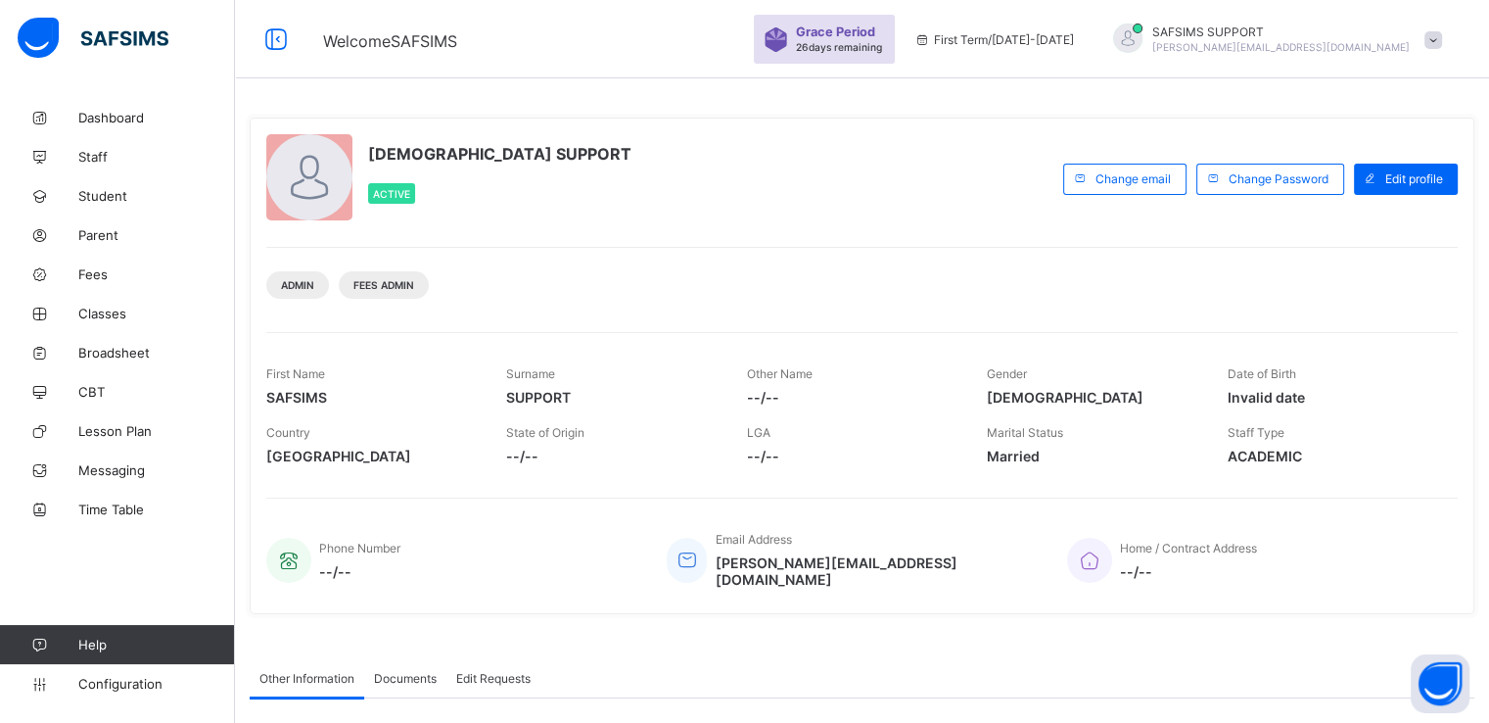
click at [105, 684] on span "Configuration" at bounding box center [156, 684] width 156 height 16
